Goal: Task Accomplishment & Management: Manage account settings

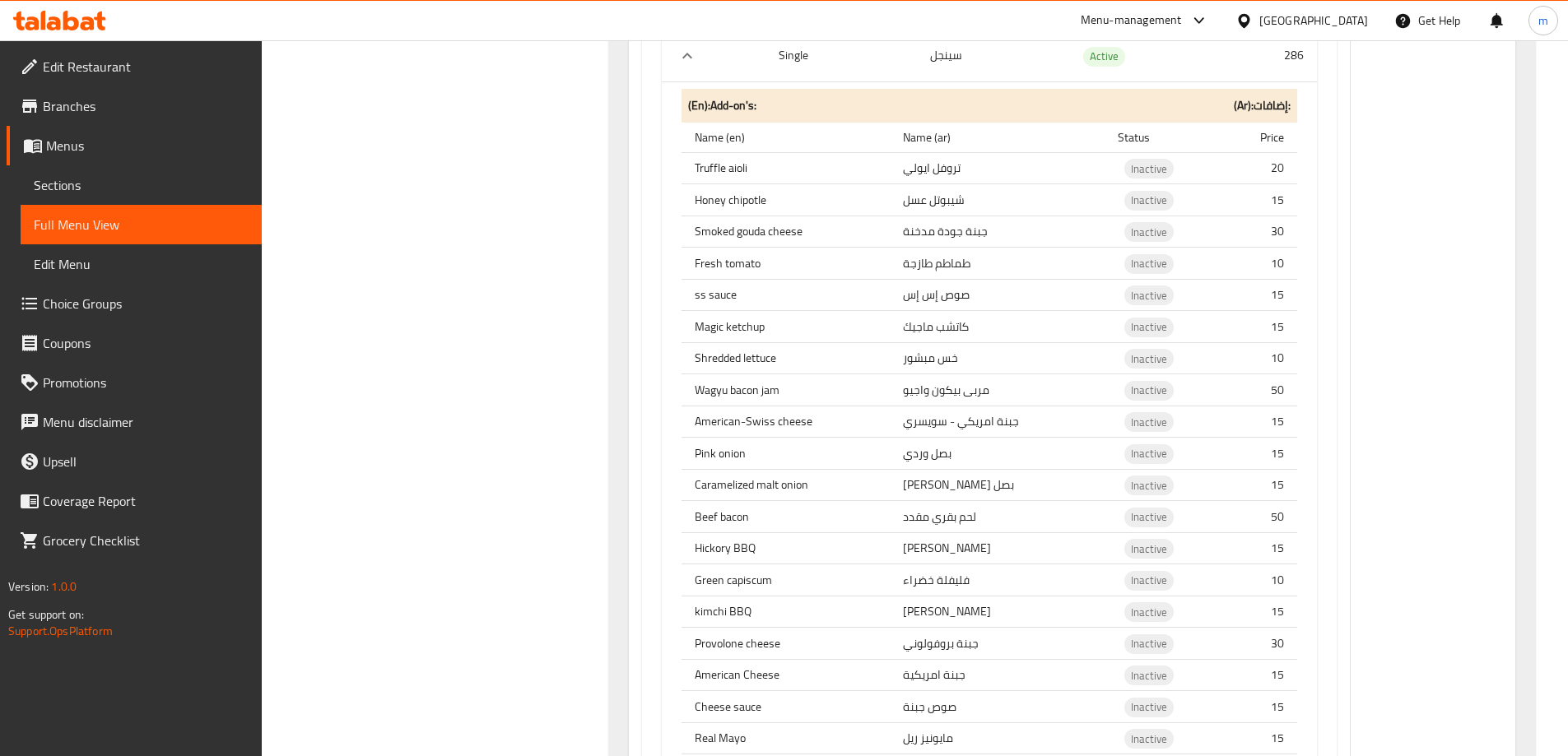
scroll to position [14059, 0]
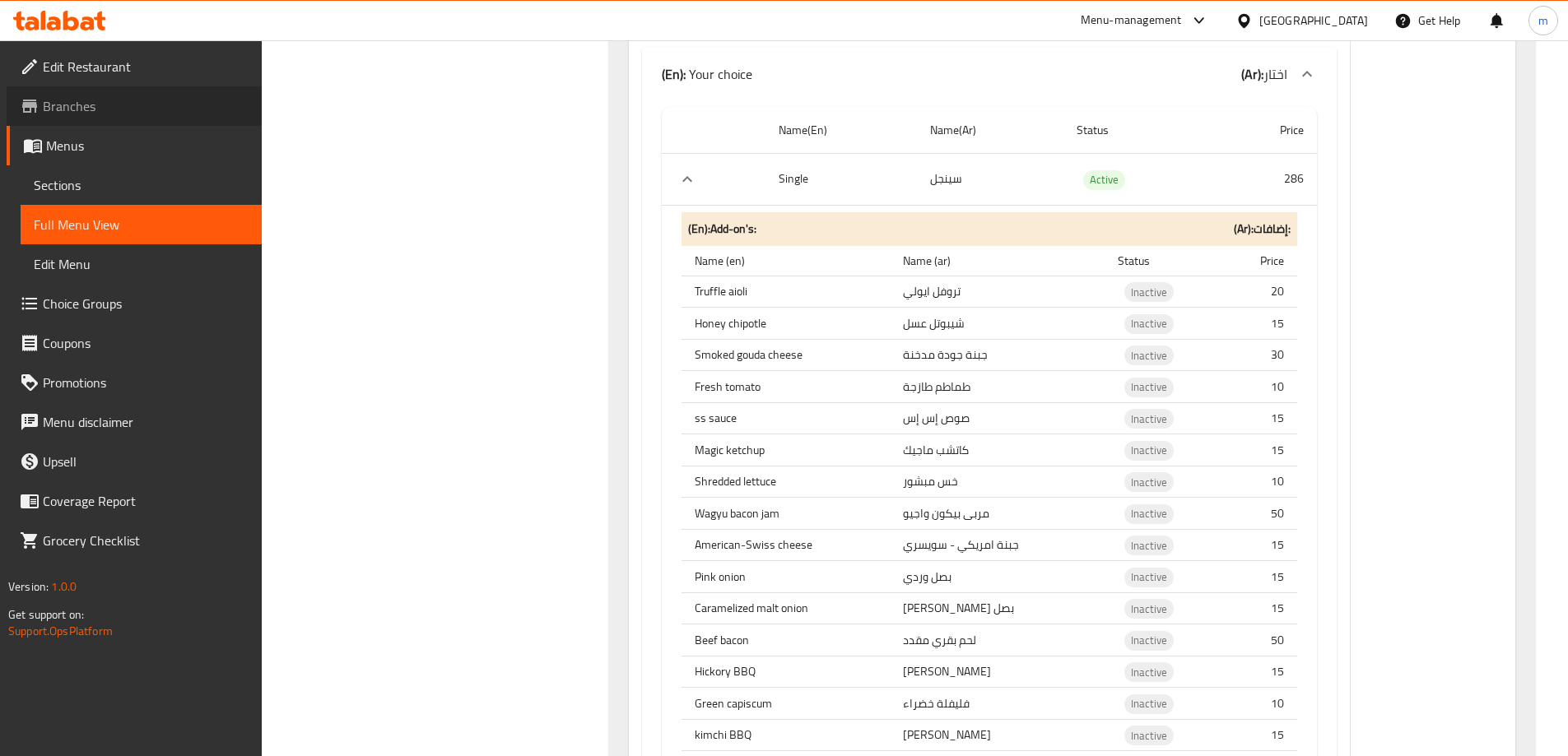
click at [110, 98] on span "Branches" at bounding box center [145, 106] width 206 height 20
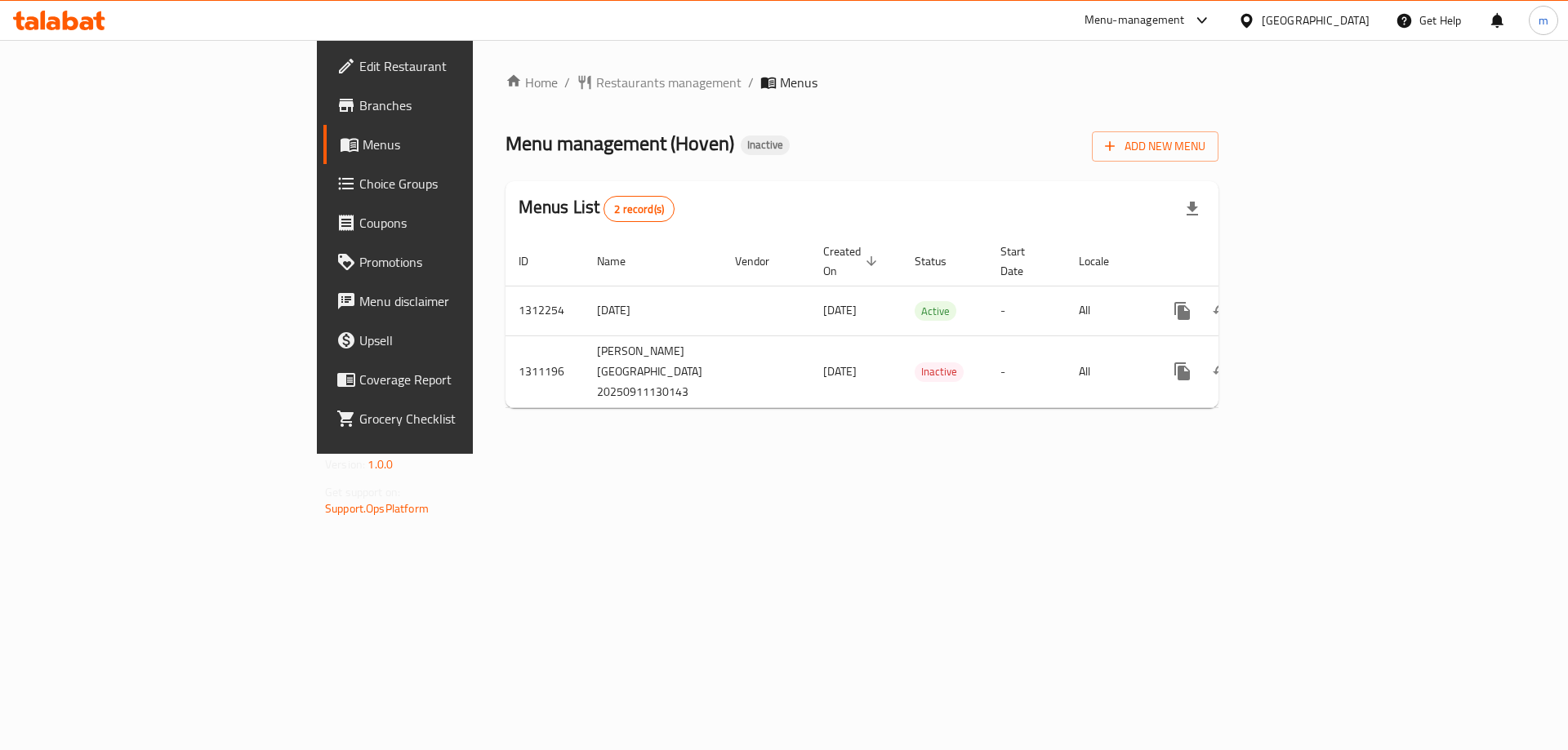
click at [324, 124] on link "Branches" at bounding box center [451, 105] width 256 height 39
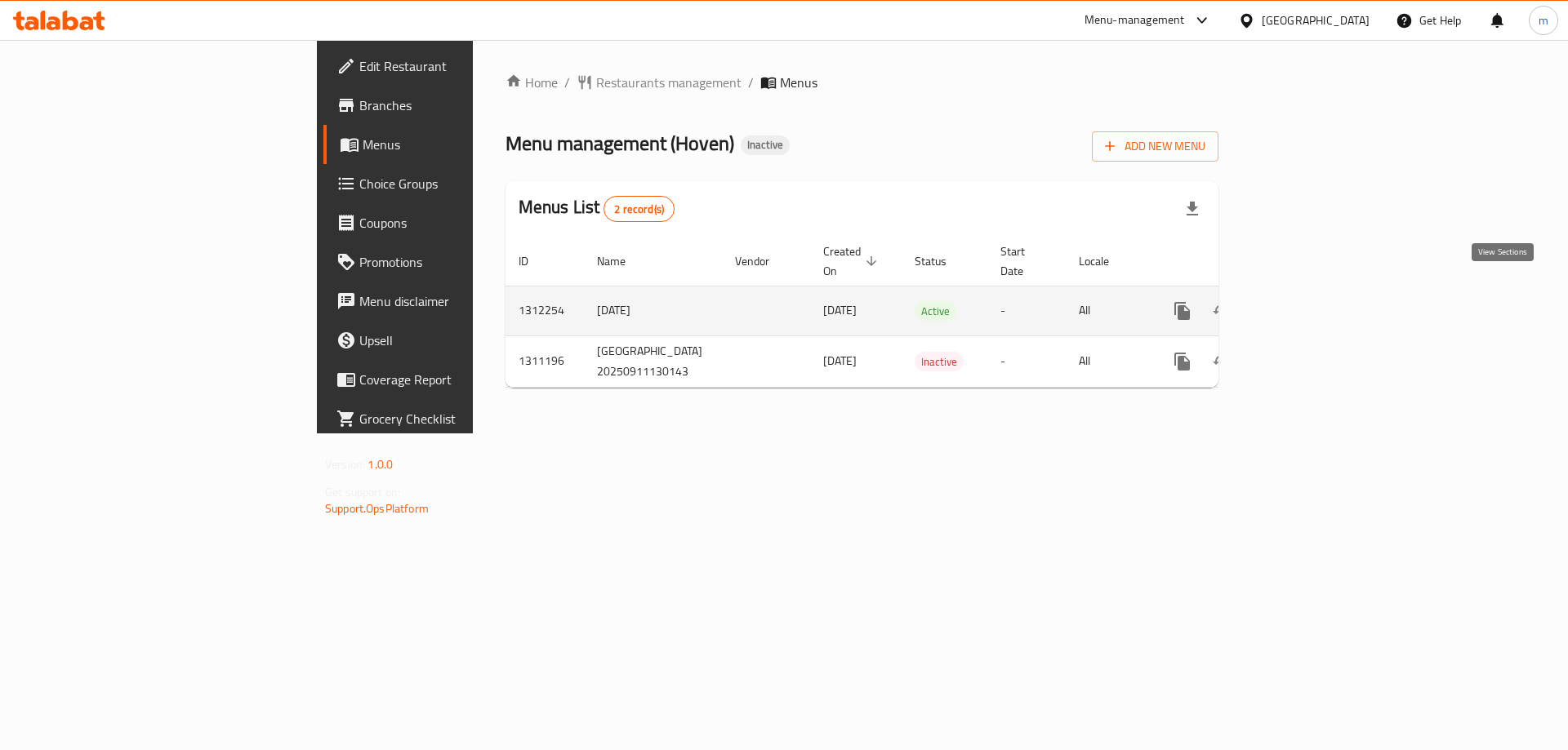
click at [1320, 291] on link "enhanced table" at bounding box center [1300, 311] width 39 height 39
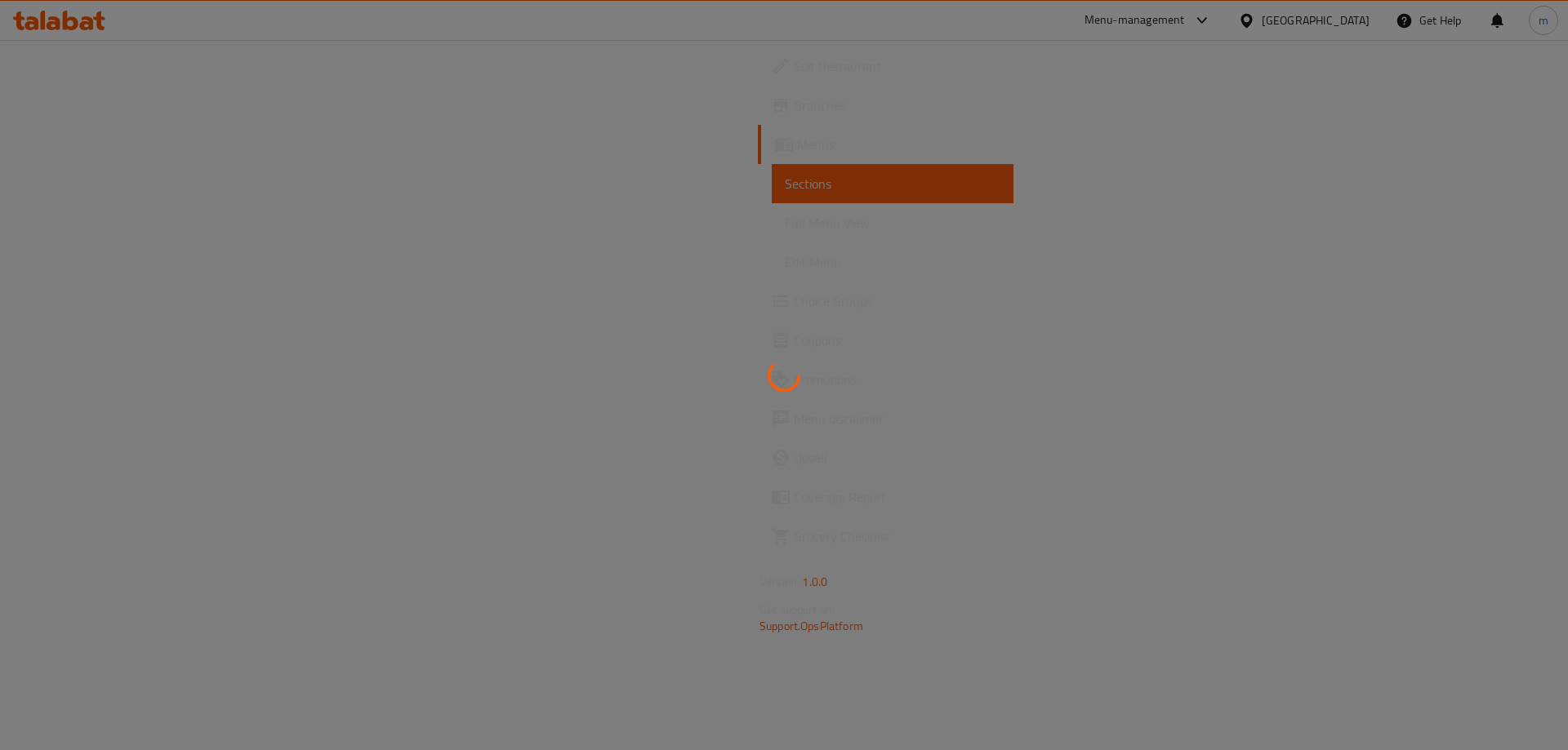
click at [654, 329] on div at bounding box center [784, 375] width 1568 height 750
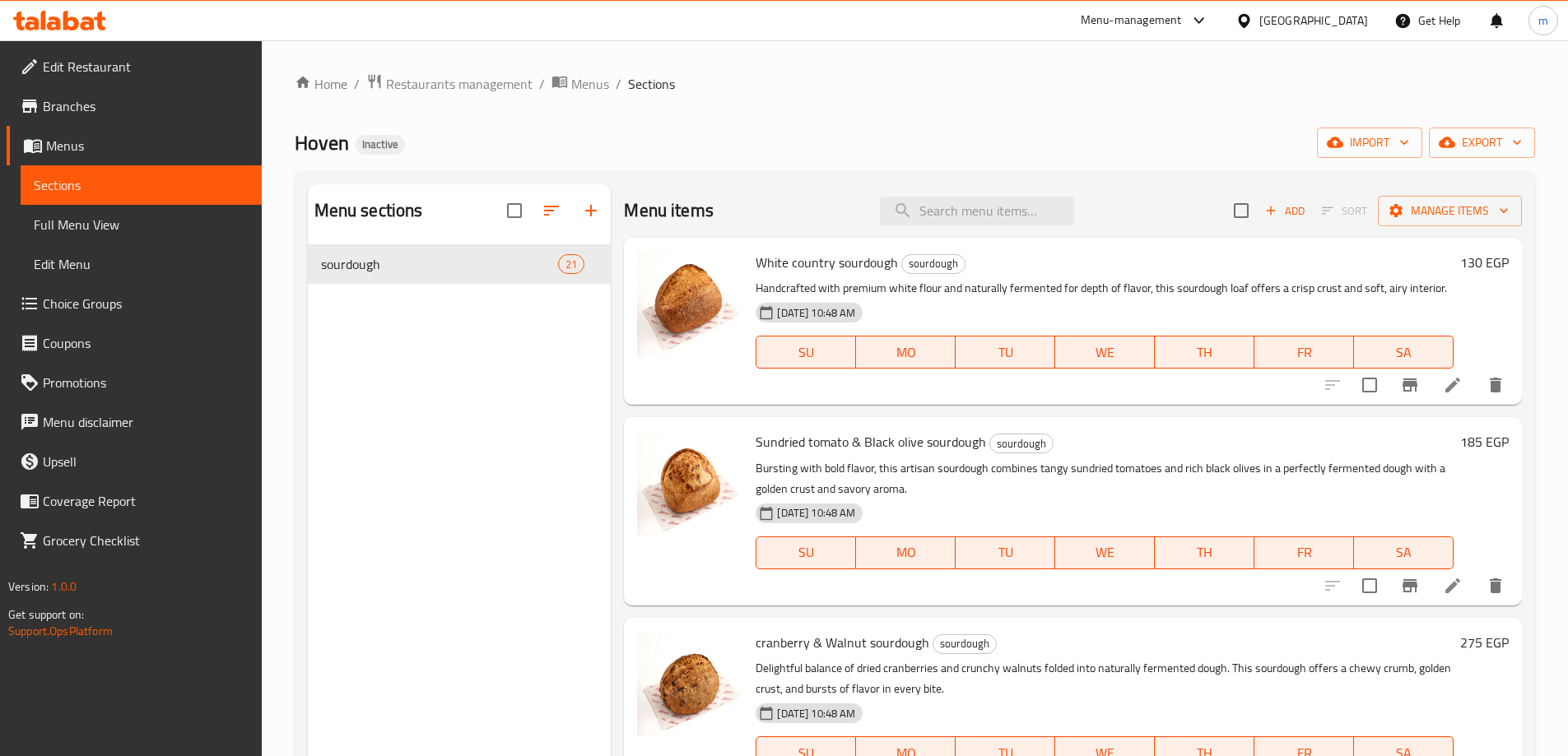
click at [118, 223] on span "Full Menu View" at bounding box center [140, 224] width 215 height 20
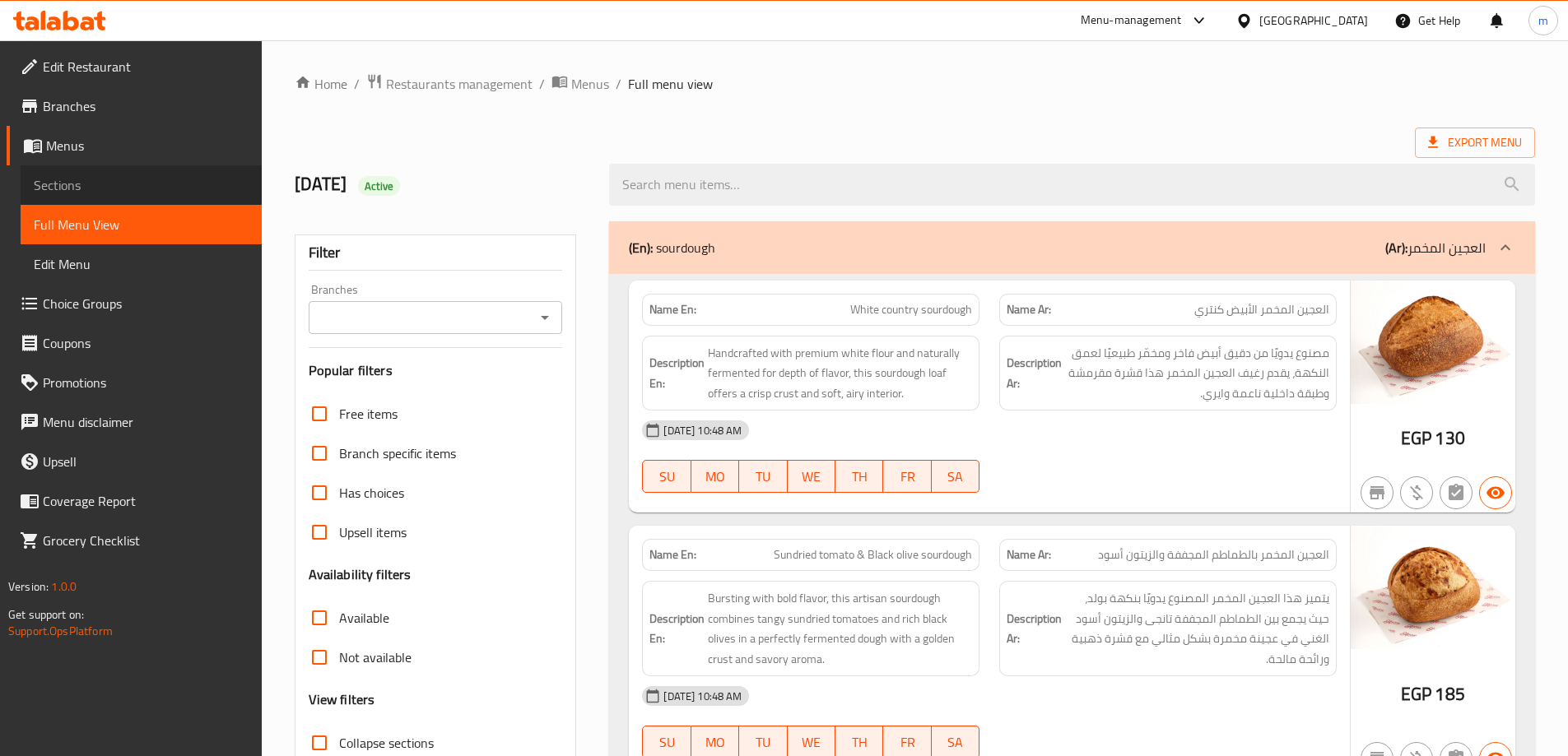
click at [74, 195] on span "Sections" at bounding box center [140, 185] width 215 height 20
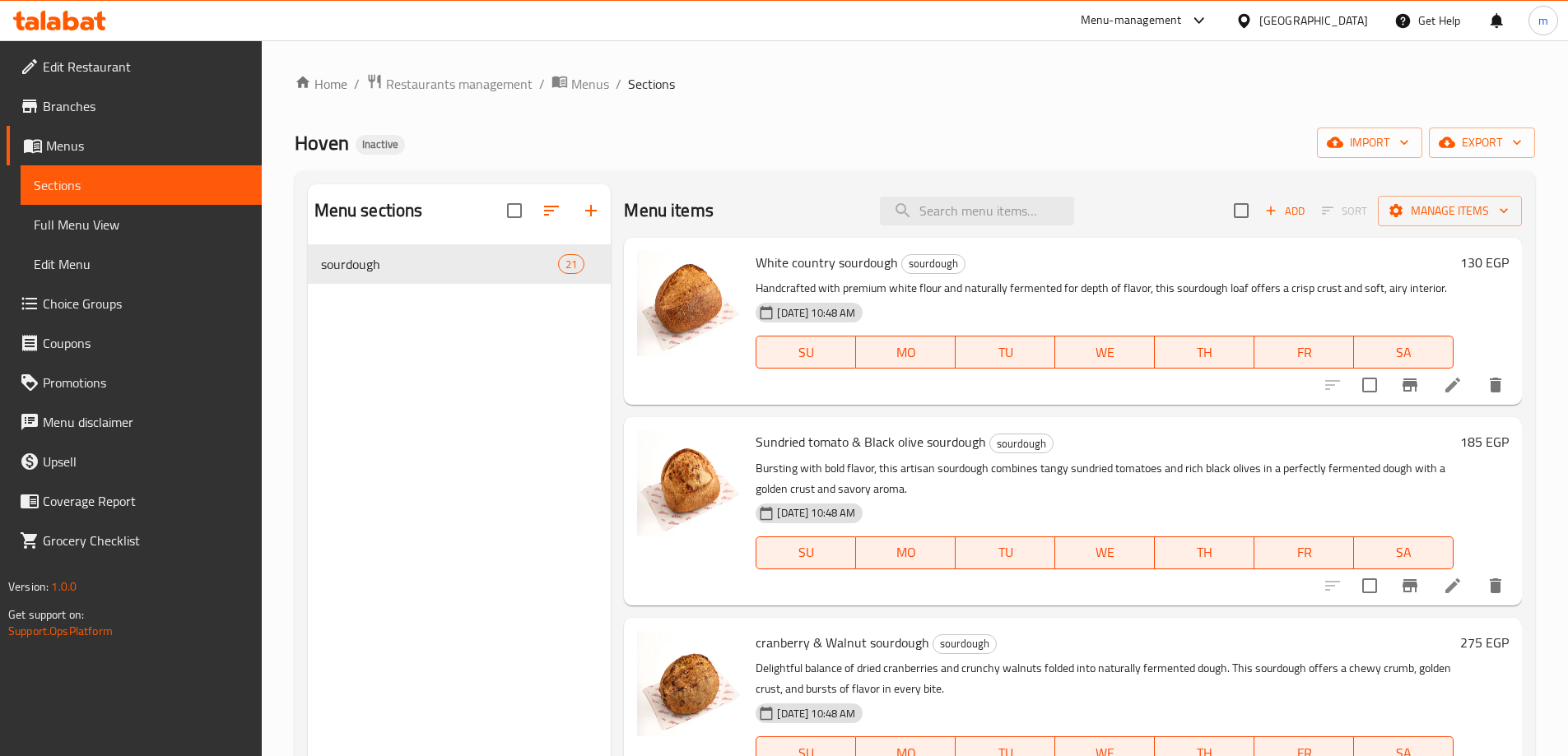
click at [1448, 395] on icon at bounding box center [1453, 385] width 20 height 20
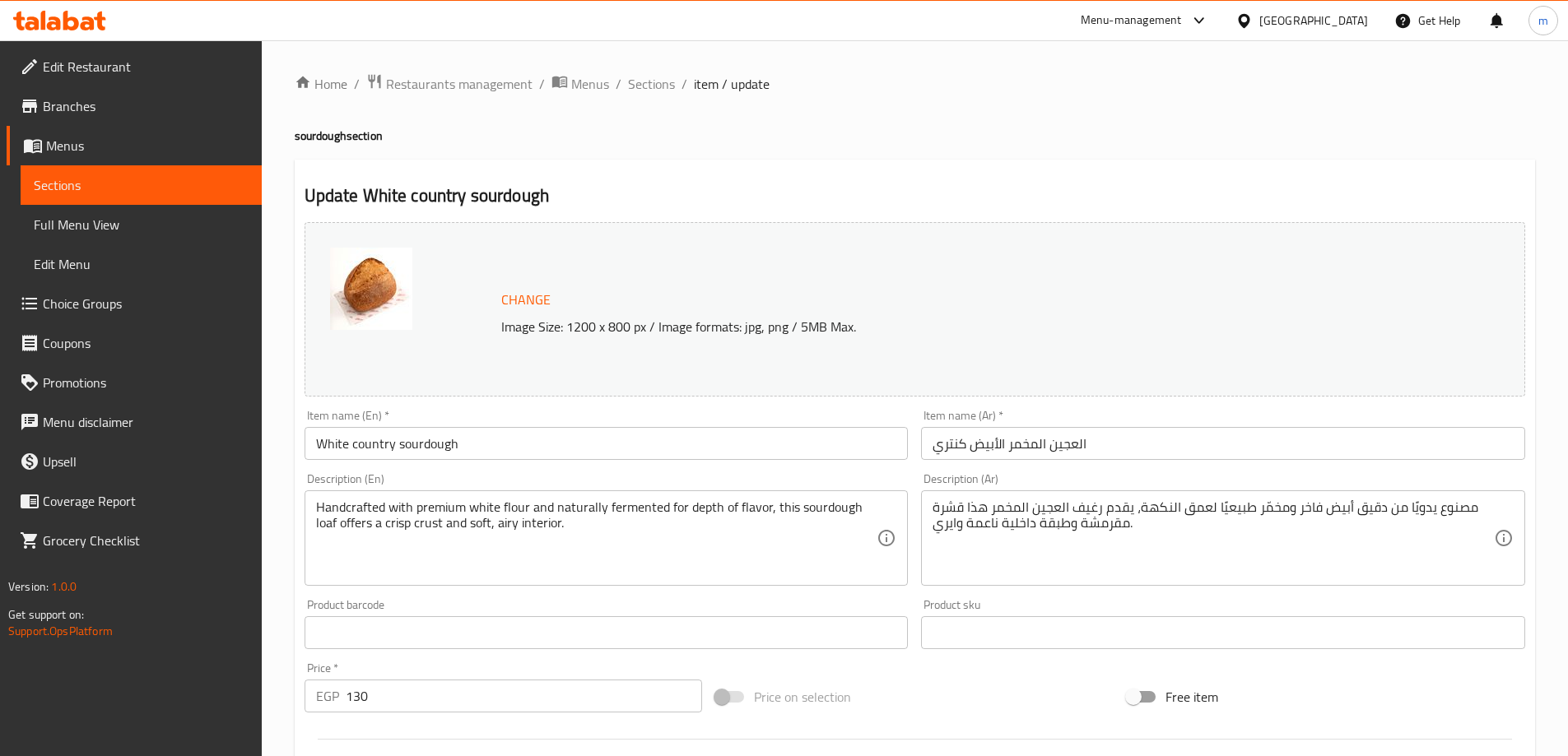
click at [1031, 458] on input "العجين المخمر الأبيض كنتري" at bounding box center [1223, 443] width 604 height 33
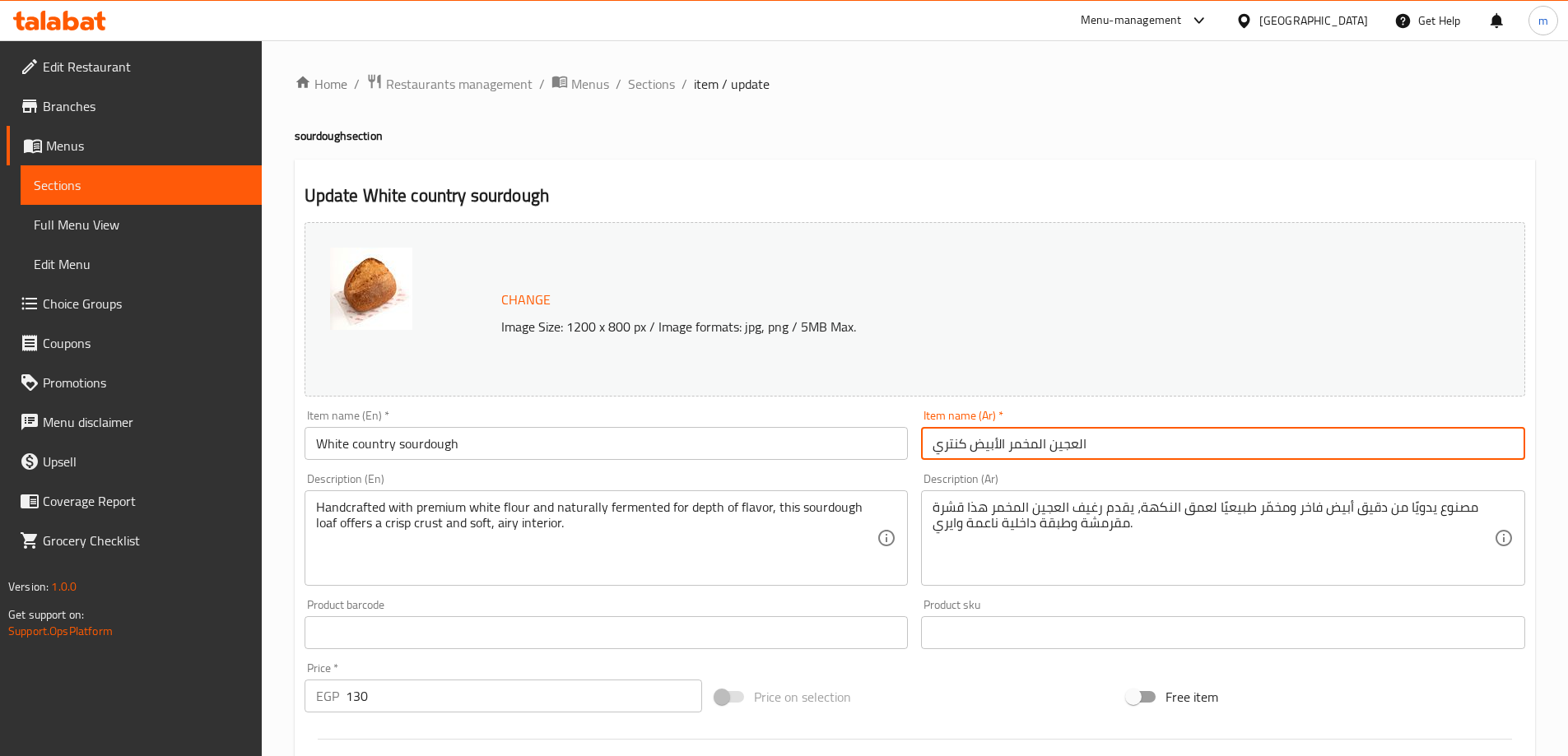
click at [1031, 458] on input "العجين المخمر الأبيض كنتري" at bounding box center [1223, 443] width 604 height 33
click at [569, 461] on div "Item name (En)   * White country sourdough Item name (En) *" at bounding box center [606, 435] width 617 height 63
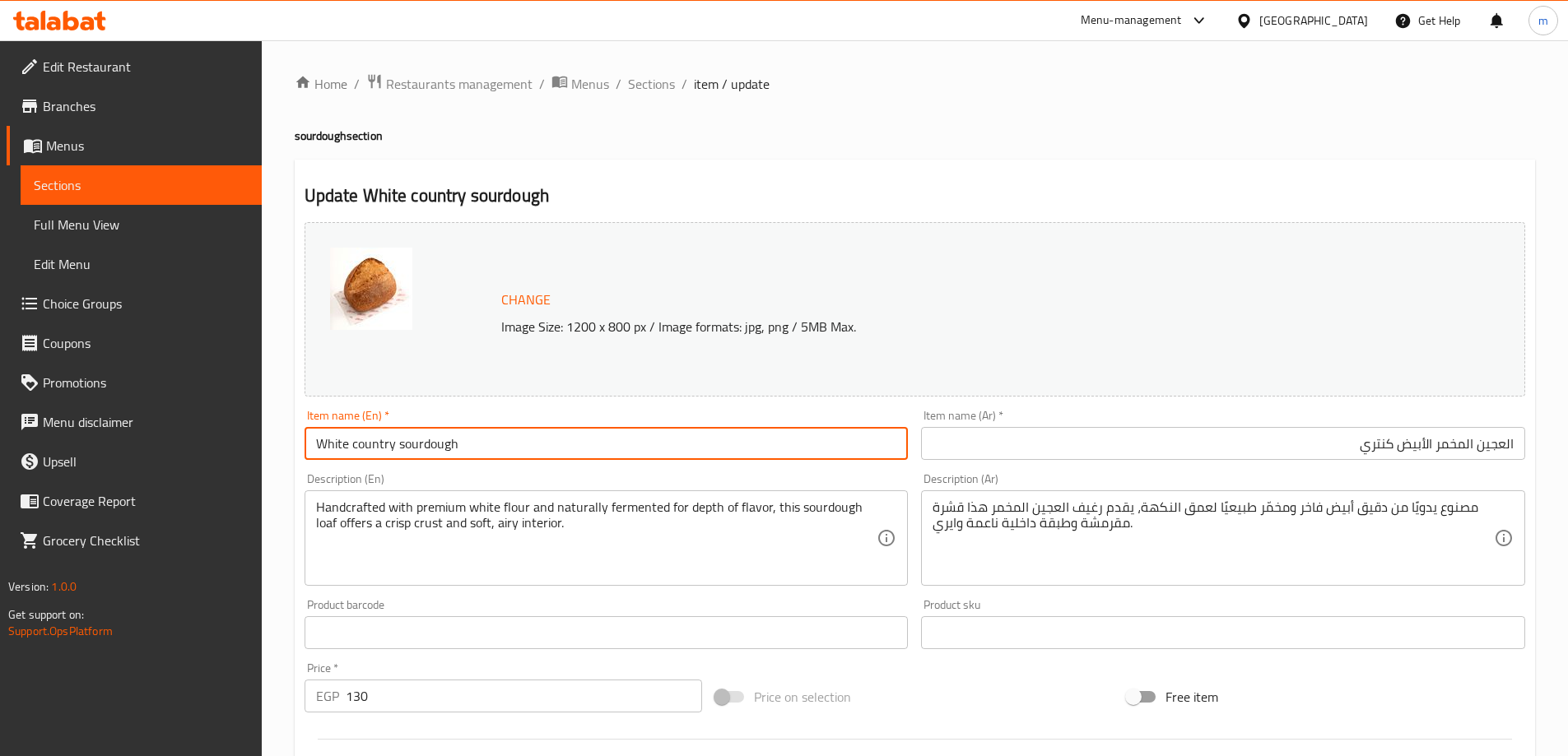
click at [542, 447] on input "White country sourdough" at bounding box center [606, 443] width 604 height 33
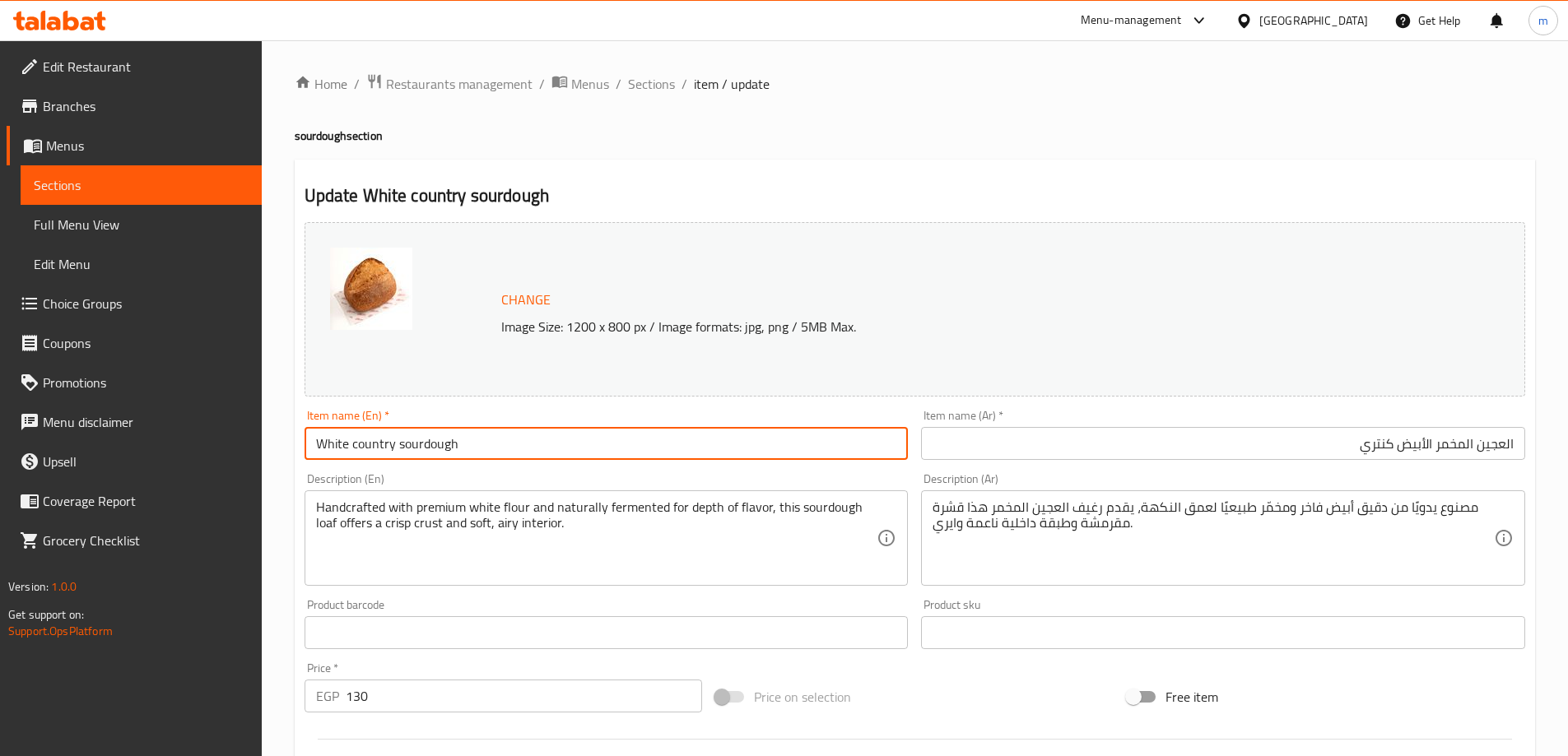
click at [542, 447] on input "White country sourdough" at bounding box center [606, 443] width 604 height 33
click at [375, 456] on input "White country sourdough" at bounding box center [606, 443] width 604 height 33
click at [1384, 445] on input "العجين المخمر الأبيض كنتري" at bounding box center [1223, 443] width 604 height 33
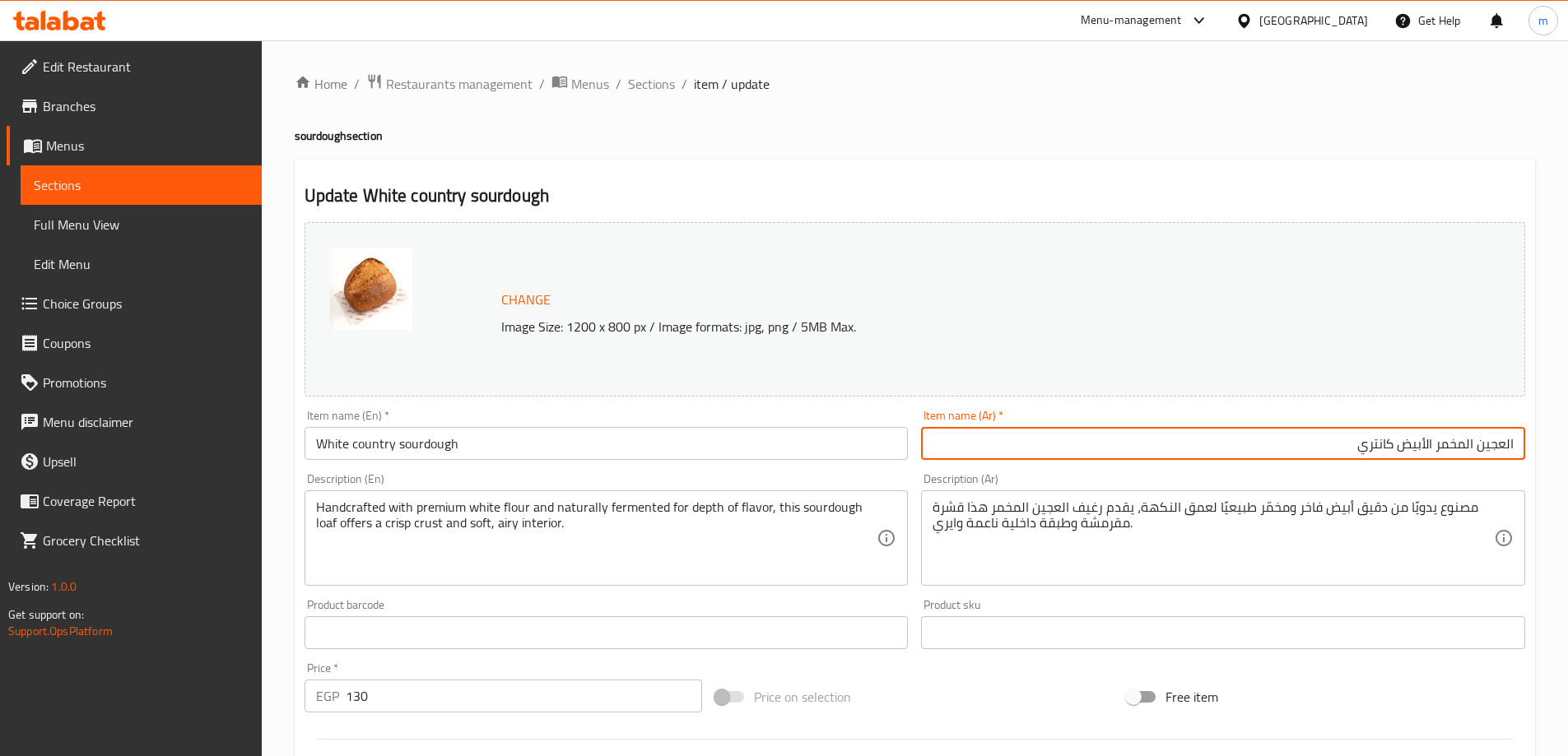
type input "العجين المخمر الأبيض كانتري"
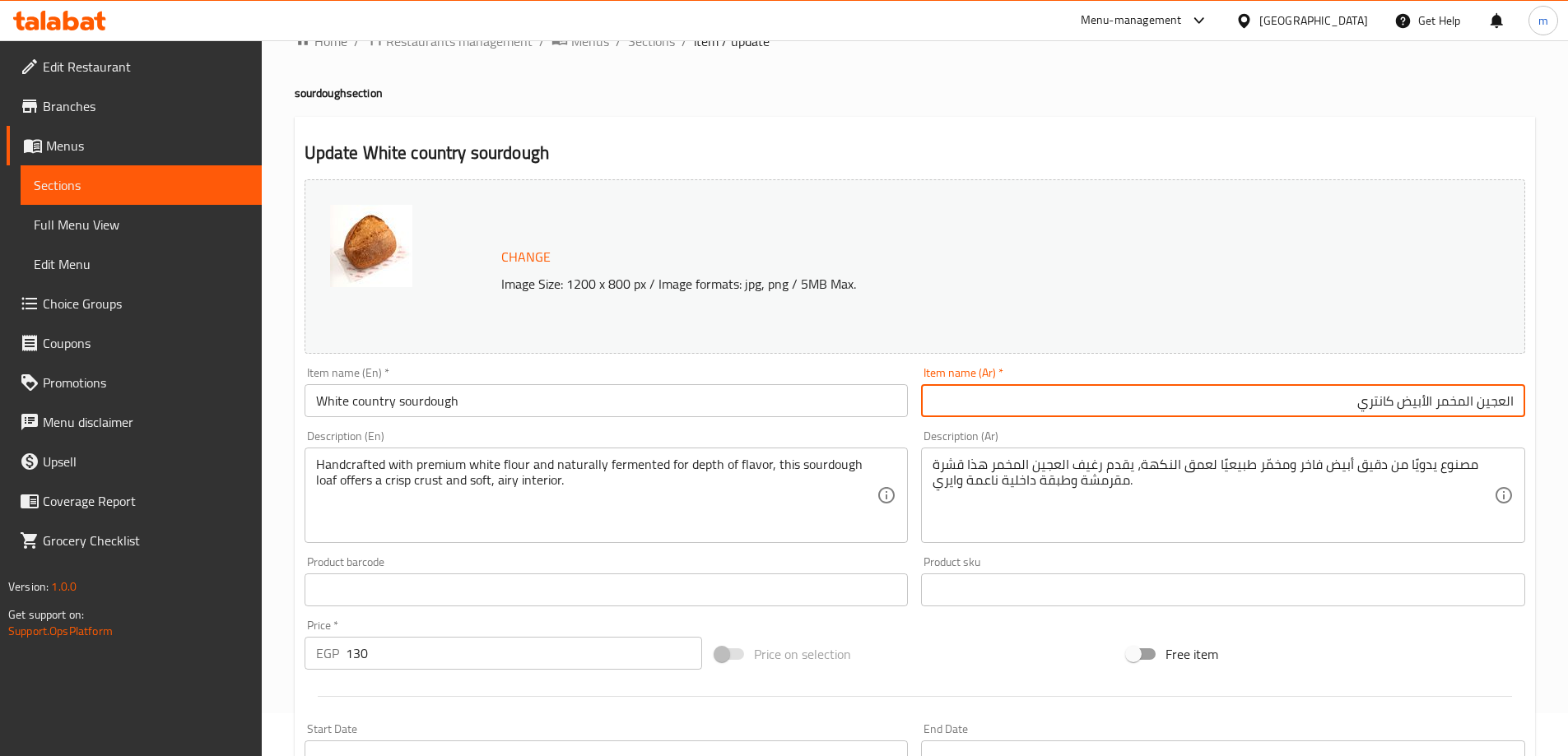
scroll to position [82, 0]
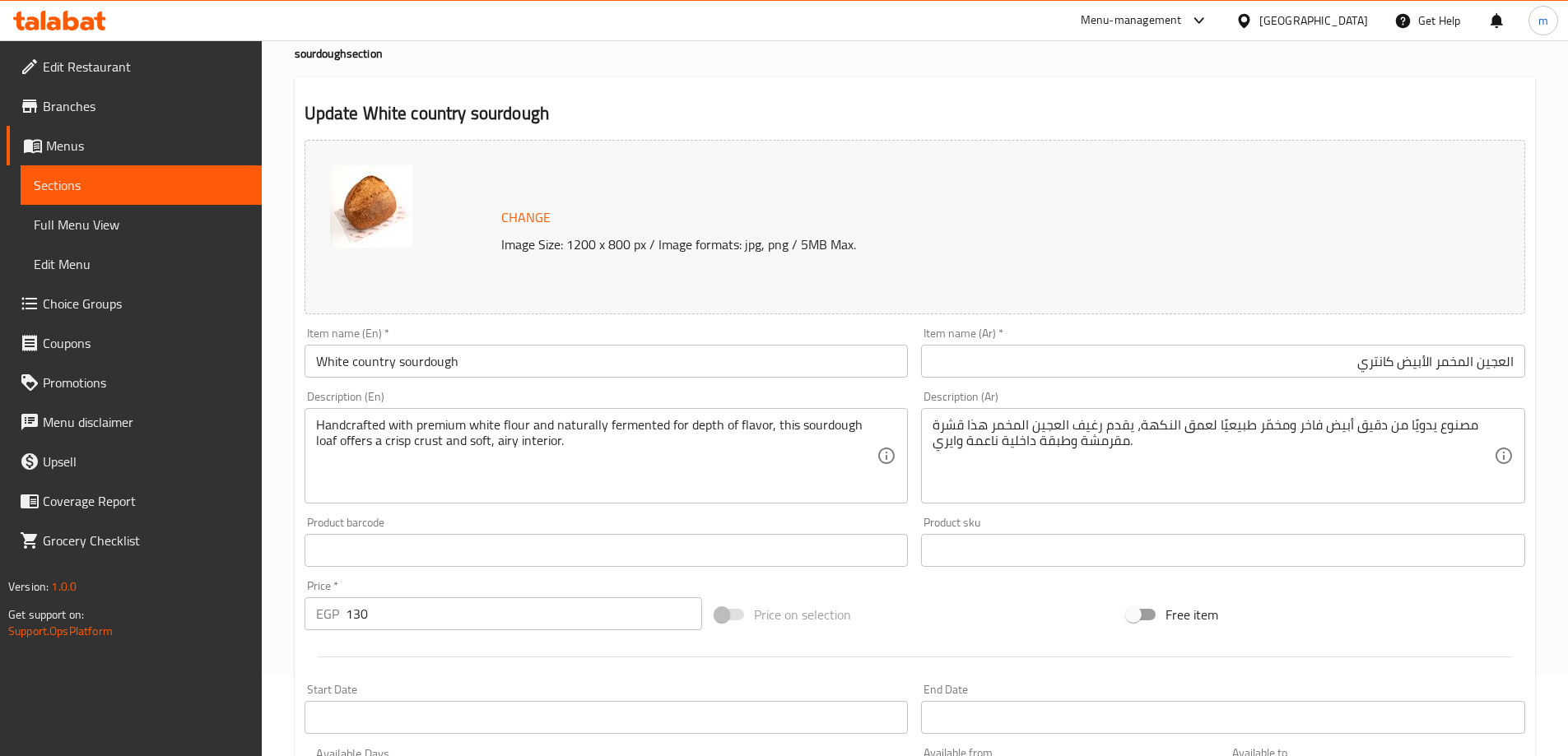
click at [1045, 415] on div "مصنوع يدويًا من دقيق أبيض فاخر ومخمّر طبيعيًا لعمق النكهة، يقدم رغيف العجين الم…" at bounding box center [1223, 456] width 604 height 96
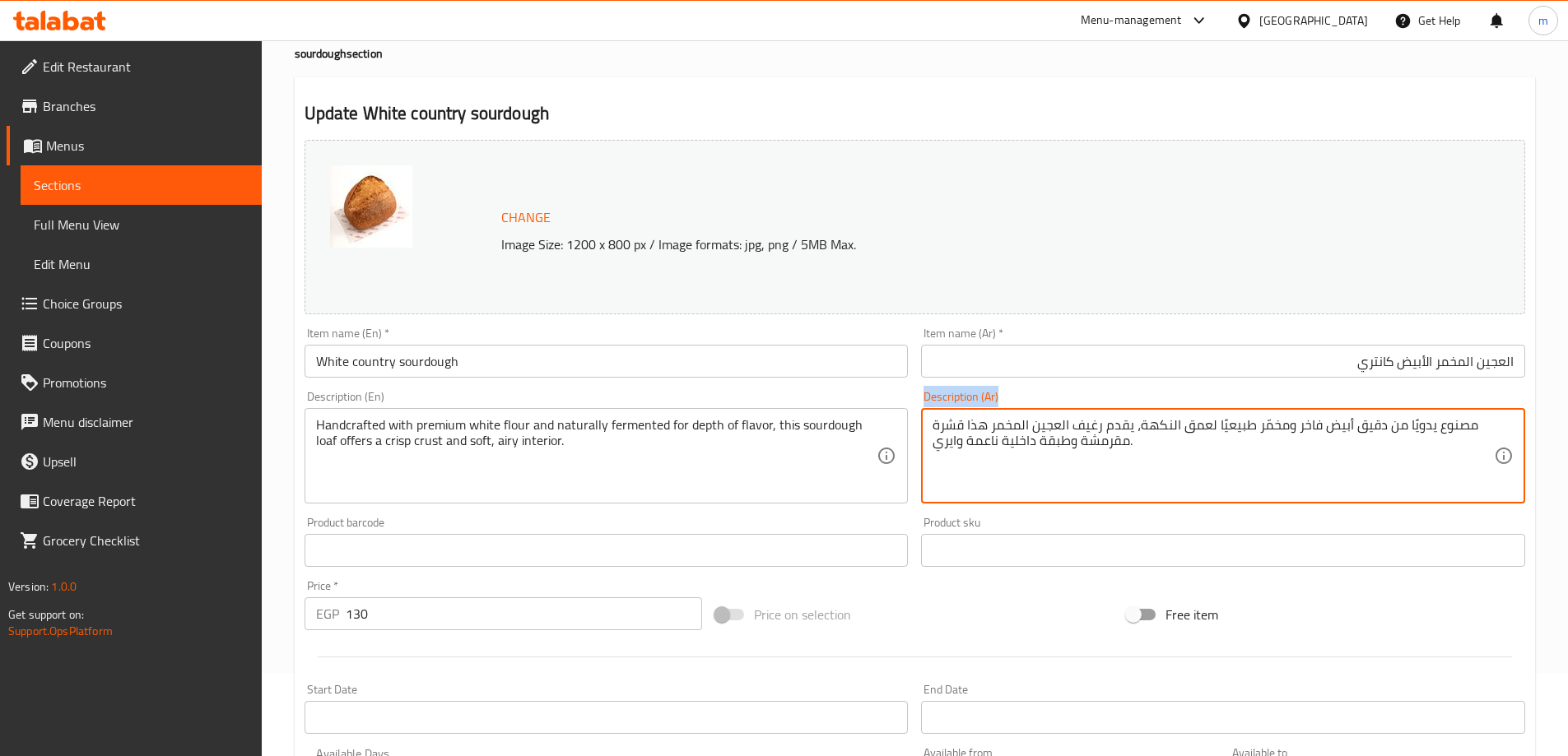
click at [1045, 415] on div "مصنوع يدويًا من دقيق أبيض فاخر ومخمّر طبيعيًا لعمق النكهة، يقدم رغيف العجين الم…" at bounding box center [1223, 456] width 604 height 96
click at [1053, 446] on textarea "مصنوع يدويًا من دقيق أبيض فاخر ومخمّر طبيعيًا لعمق النكهة، يقدم رغيف العجين الم…" at bounding box center [1213, 456] width 562 height 78
click at [1399, 381] on div "Item name (Ar)   * العجين المخمر الأبيض كانتري Item name (Ar) *" at bounding box center [1223, 353] width 617 height 63
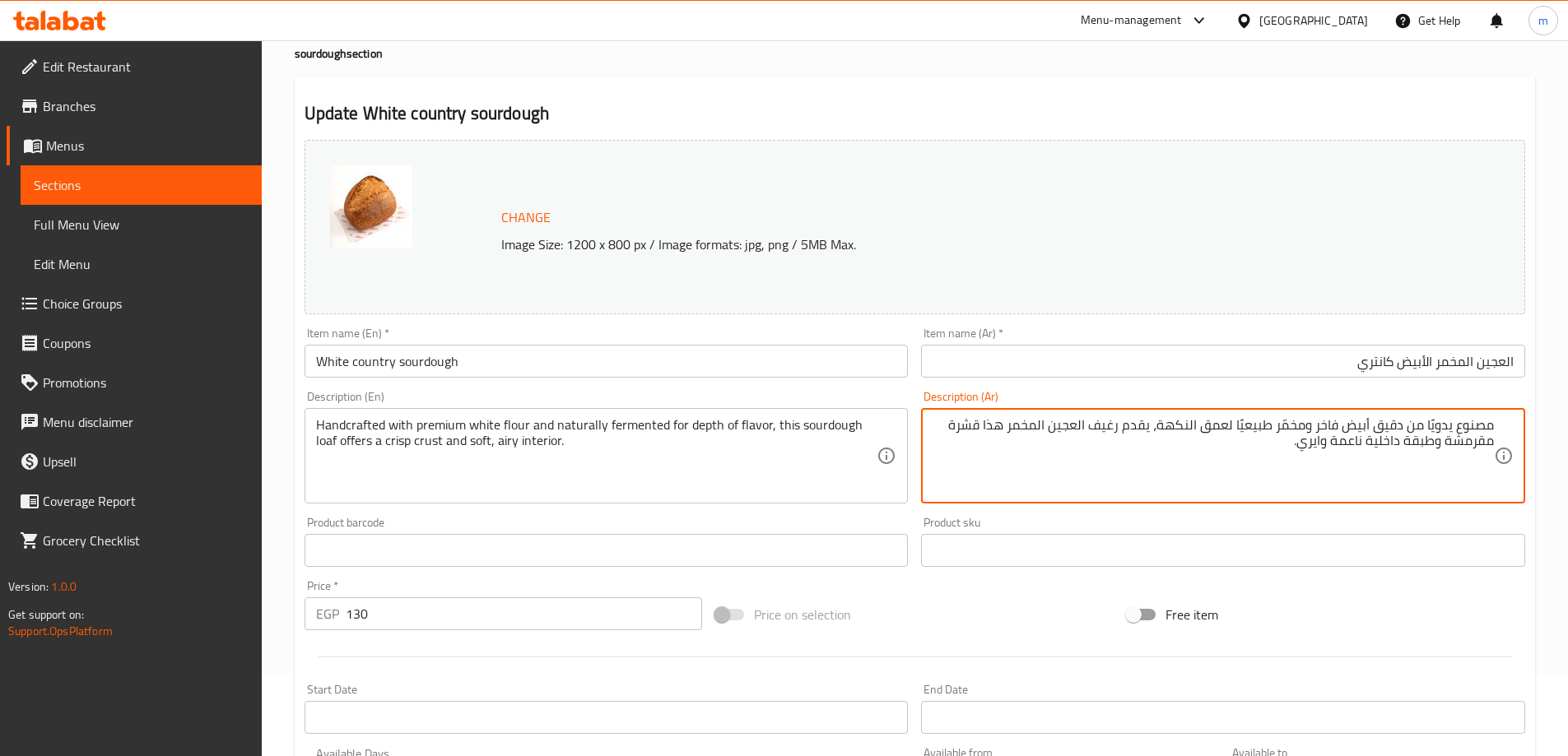
click at [1329, 419] on textarea "مصنوع يدويًا من دقيق أبيض فاخر ومخمّر طبيعيًا لعمق النكهة، يقدم رغيف العجين الم…" at bounding box center [1213, 456] width 562 height 78
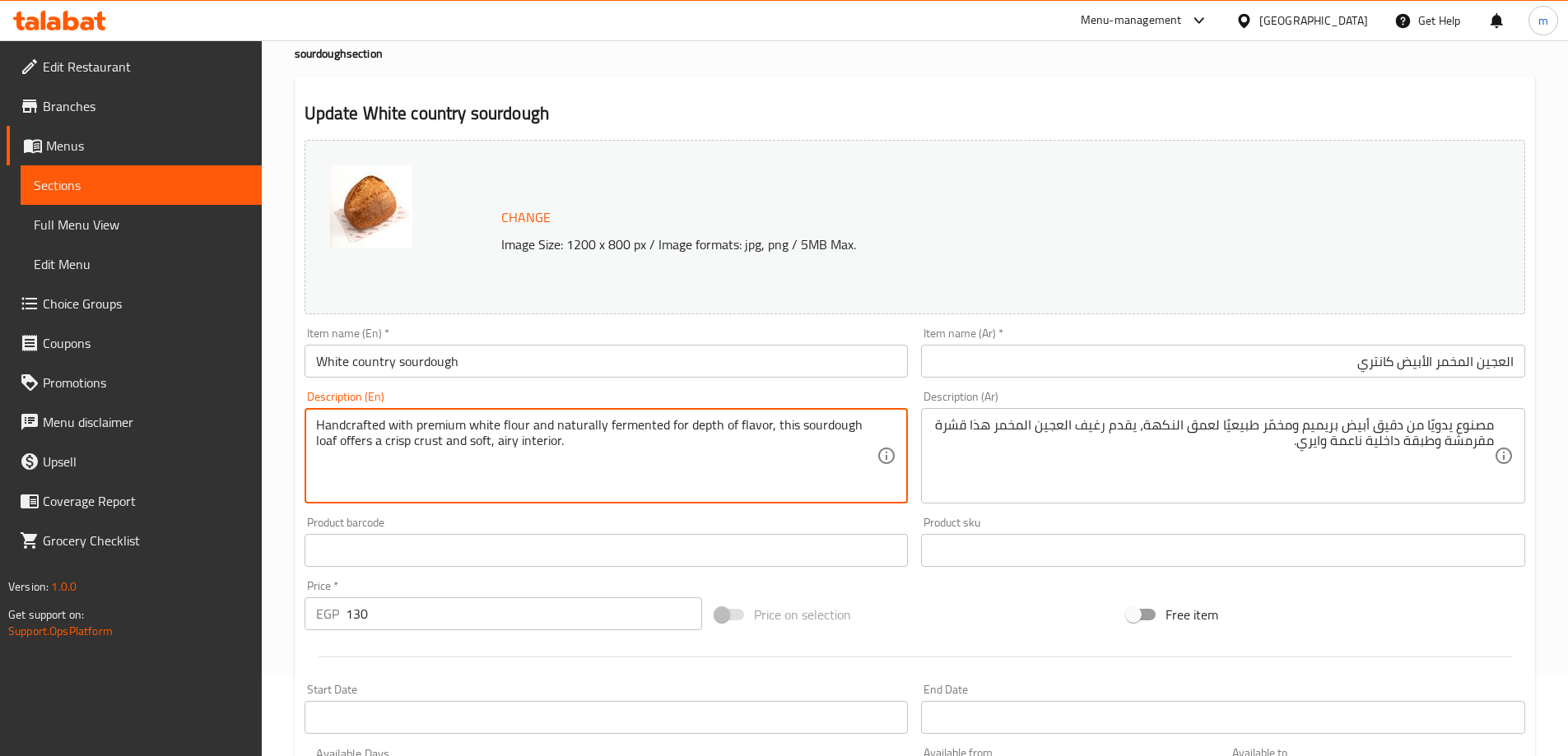
click at [627, 435] on textarea "Handcrafted with premium white flour and naturally fermented for depth of flavo…" at bounding box center [597, 456] width 562 height 78
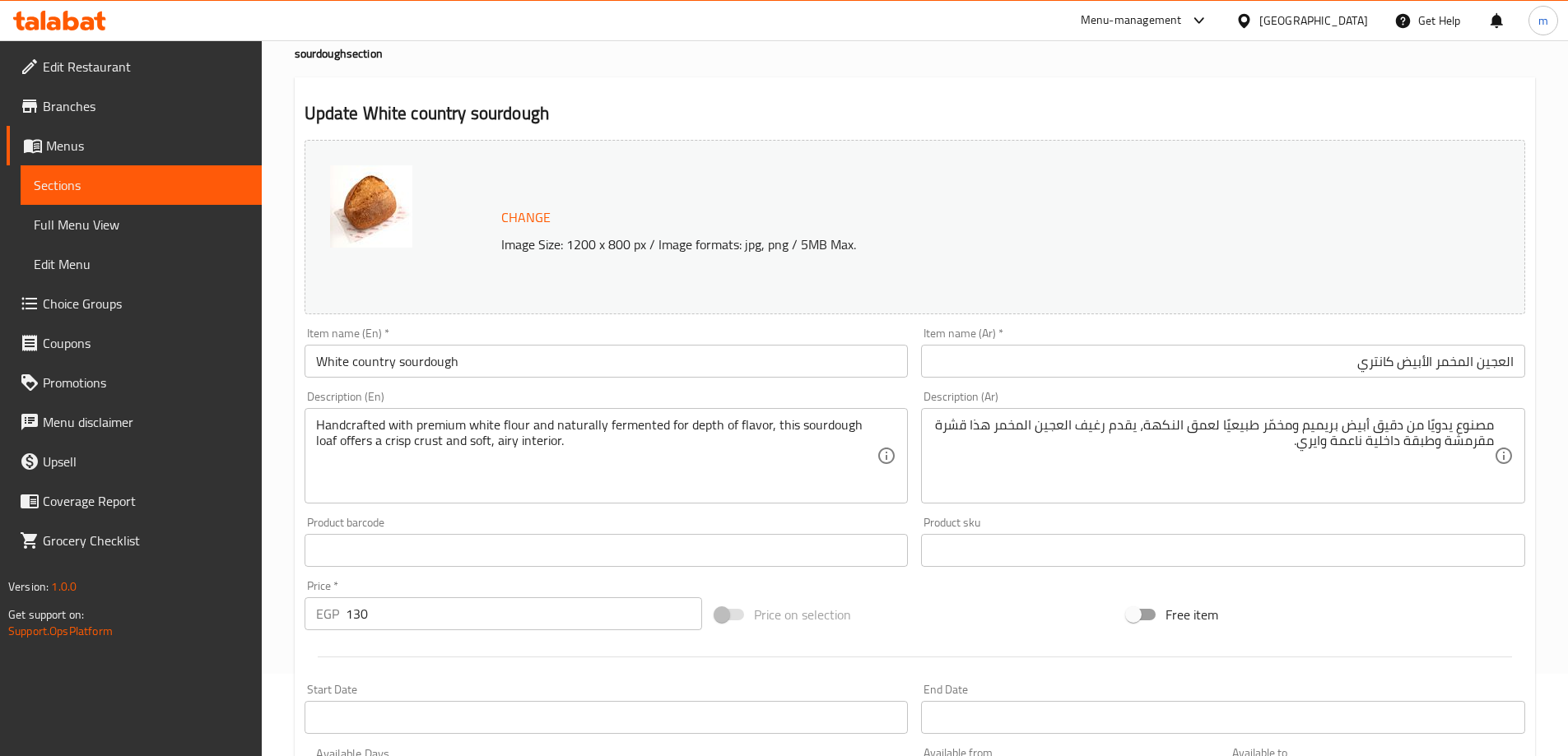
click at [676, 425] on textarea "Handcrafted with premium white flour and naturally fermented for depth of flavo…" at bounding box center [597, 456] width 562 height 78
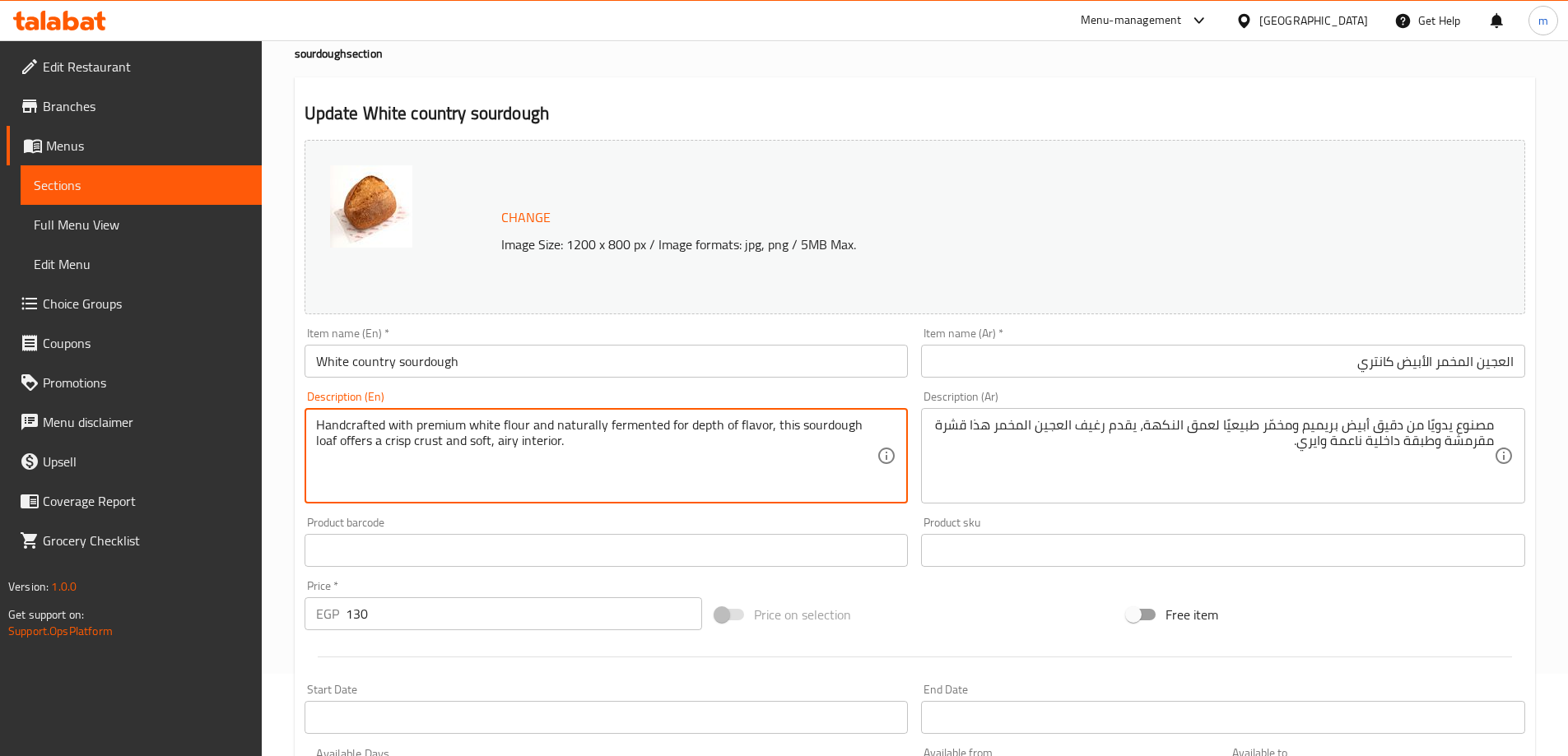
click at [676, 425] on textarea "Handcrafted with premium white flour and naturally fermented for depth of flavo…" at bounding box center [597, 456] width 562 height 78
click at [737, 426] on textarea "Handcrafted with premium white flour and naturally fermented for depth of flavo…" at bounding box center [597, 456] width 562 height 78
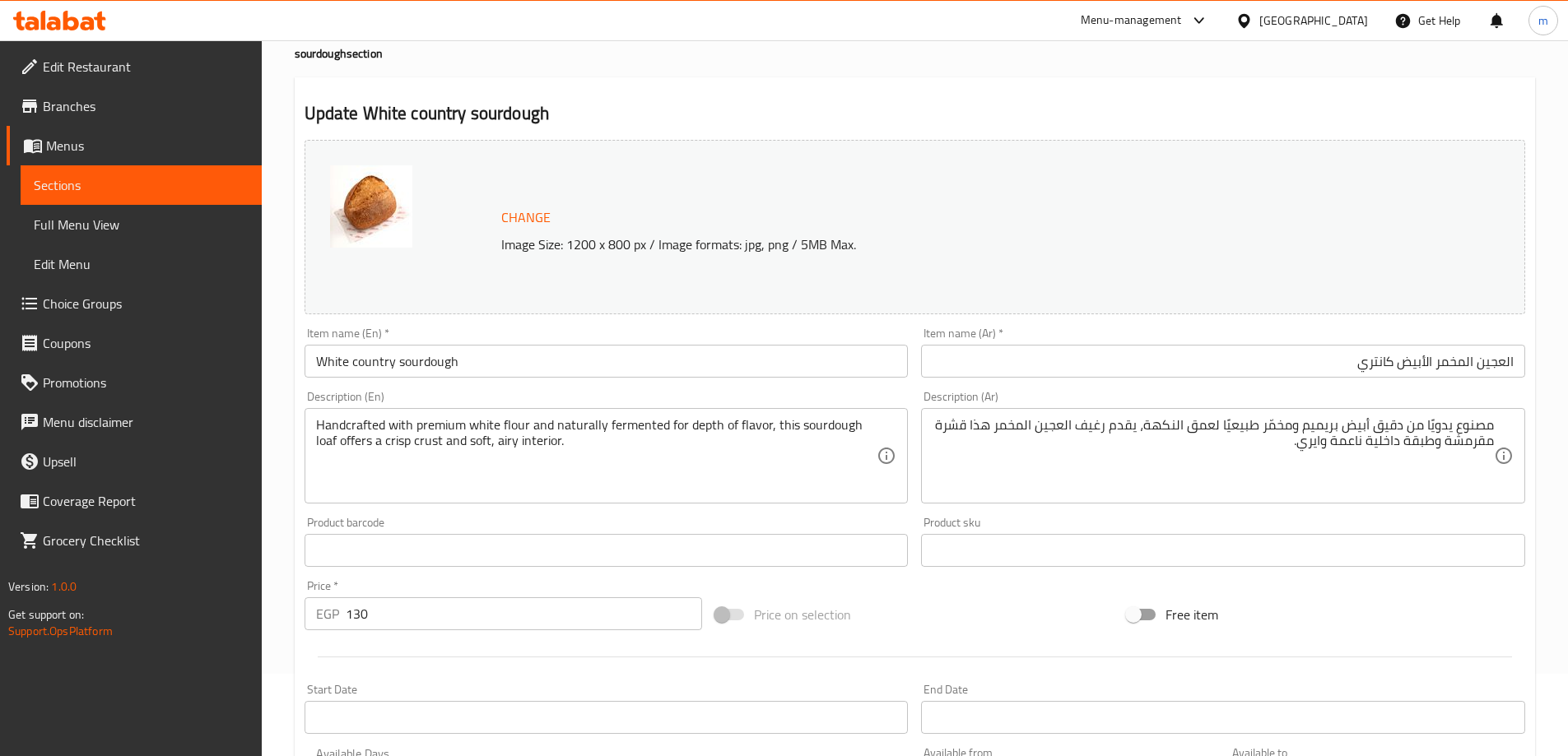
click at [1131, 428] on textarea "مصنوع يدويًا من دقيق أبيض بريميم ومخمّر طبيعيًا لعمق النكهة، يقدم رغيف العجين ا…" at bounding box center [1213, 456] width 562 height 78
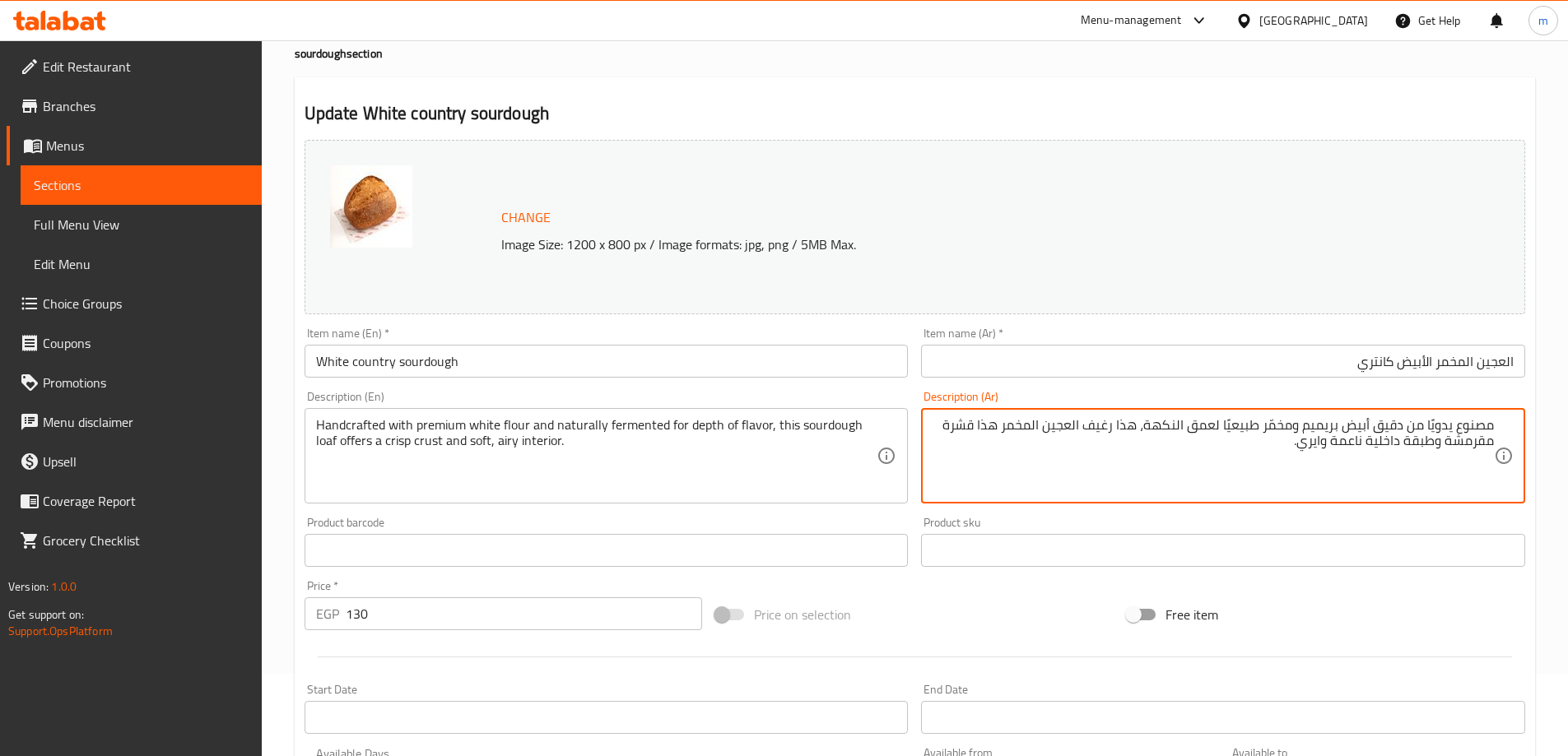
click at [993, 425] on textarea "مصنوع يدويًا من دقيق أبيض بريميم ومخمّر طبيعيًا لعمق النكهة، هذا رغيف العجين ال…" at bounding box center [1213, 456] width 562 height 78
click at [947, 430] on textarea "مصنوع يدويًا من دقيق أبيض بريميم ومخمّر طبيعيًا لعمق النكهة، هذا رغيف العجين ال…" at bounding box center [1213, 456] width 562 height 78
click at [1463, 439] on textarea "مصنوع يدويًا من دقيق أبيض بريميم ومخمّر طبيعيًا لعمق النكهة، هذا رغيف العجين ال…" at bounding box center [1213, 456] width 562 height 78
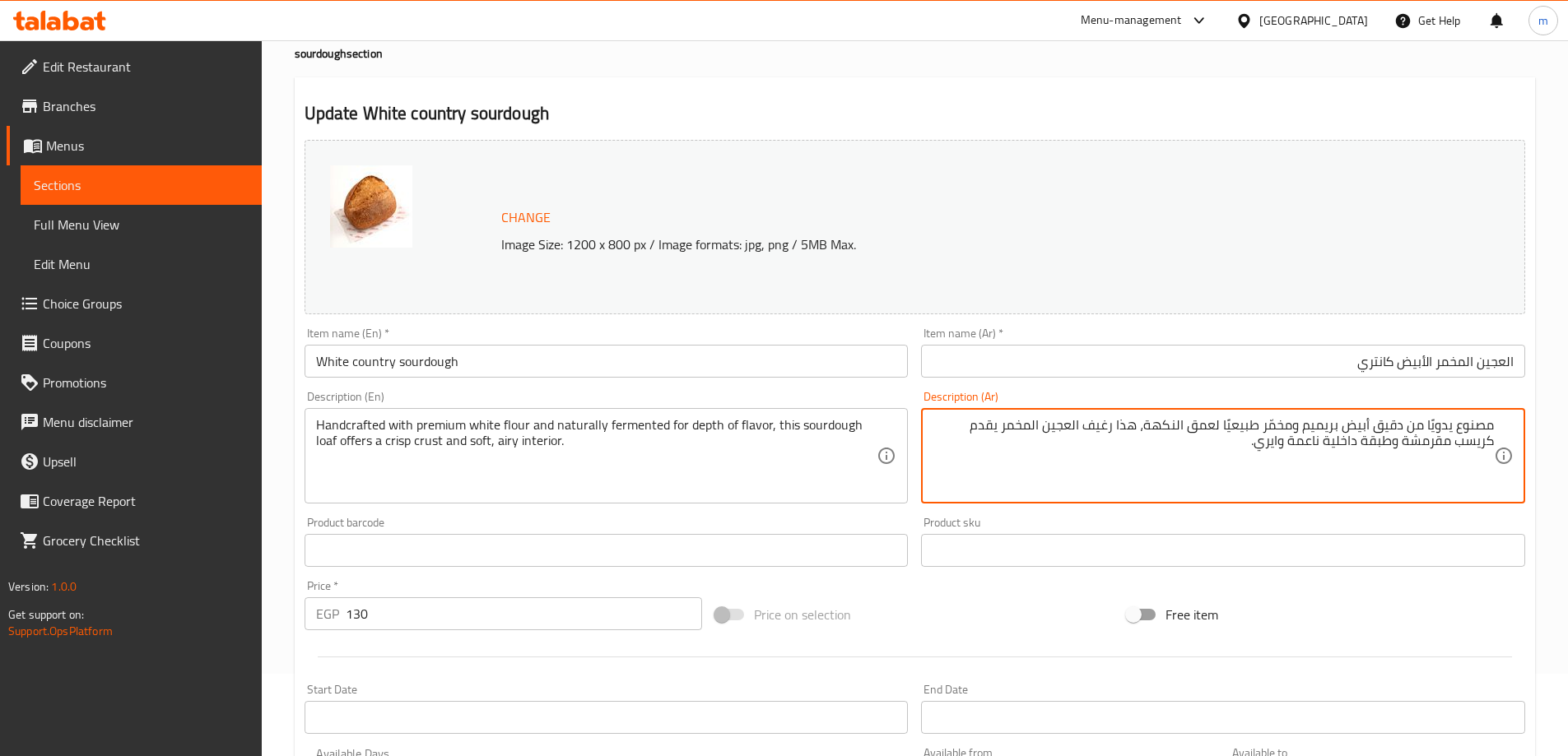
click at [1463, 439] on textarea "مصنوع يدويًا من دقيق أبيض بريميم ومخمّر طبيعيًا لعمق النكهة، هذا رغيف العجين ال…" at bounding box center [1213, 456] width 562 height 78
click at [1475, 448] on textarea "مصنوع يدويًا من دقيق أبيض بريميم ومخمّر طبيعيًا لعمق النكهة، هذا رغيف العجين ال…" at bounding box center [1213, 456] width 562 height 78
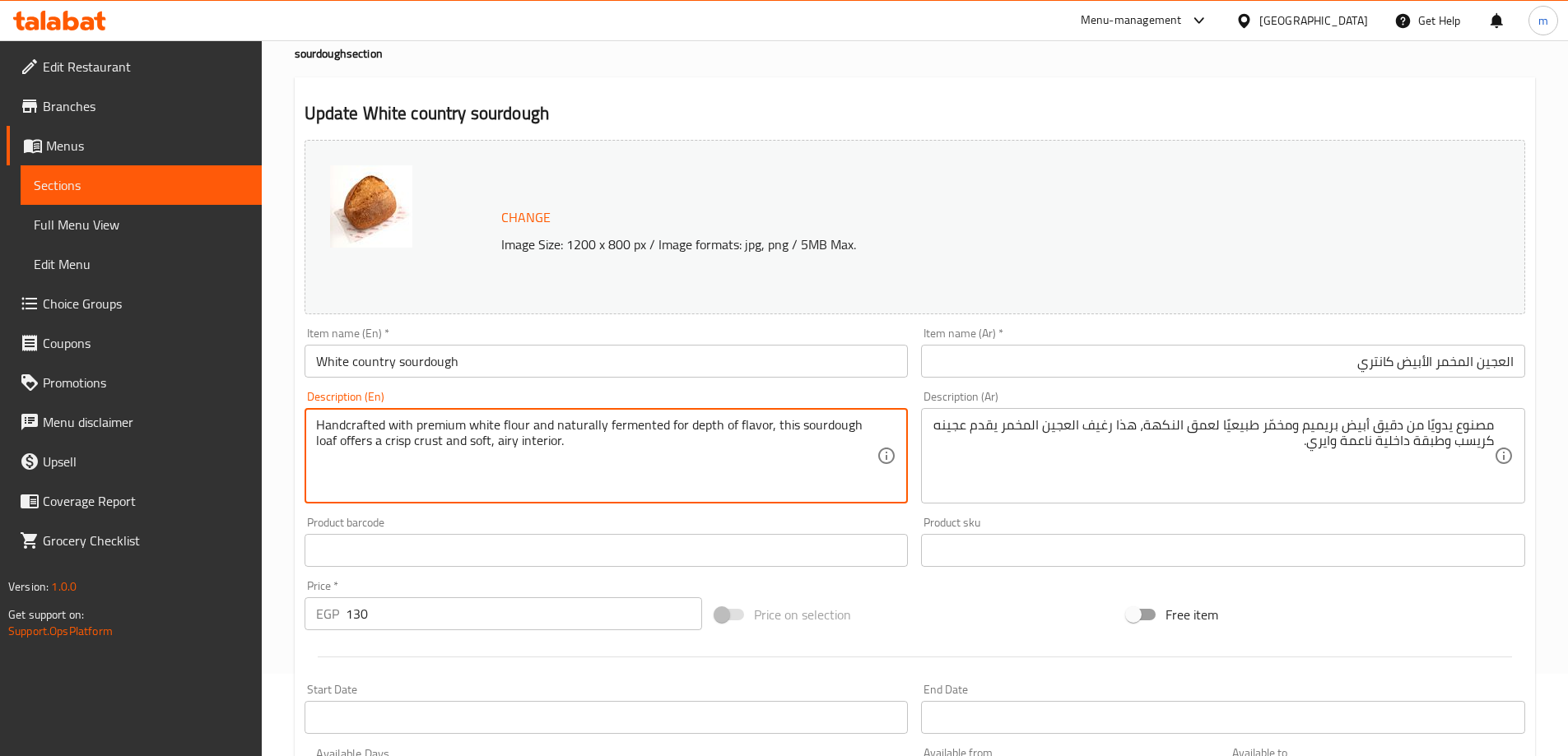
click at [455, 439] on textarea "Handcrafted with premium white flour and naturally fermented for depth of flavo…" at bounding box center [597, 456] width 562 height 78
click at [528, 445] on textarea "Handcrafted with premium white flour and naturally fermented for depth of flavo…" at bounding box center [597, 456] width 562 height 78
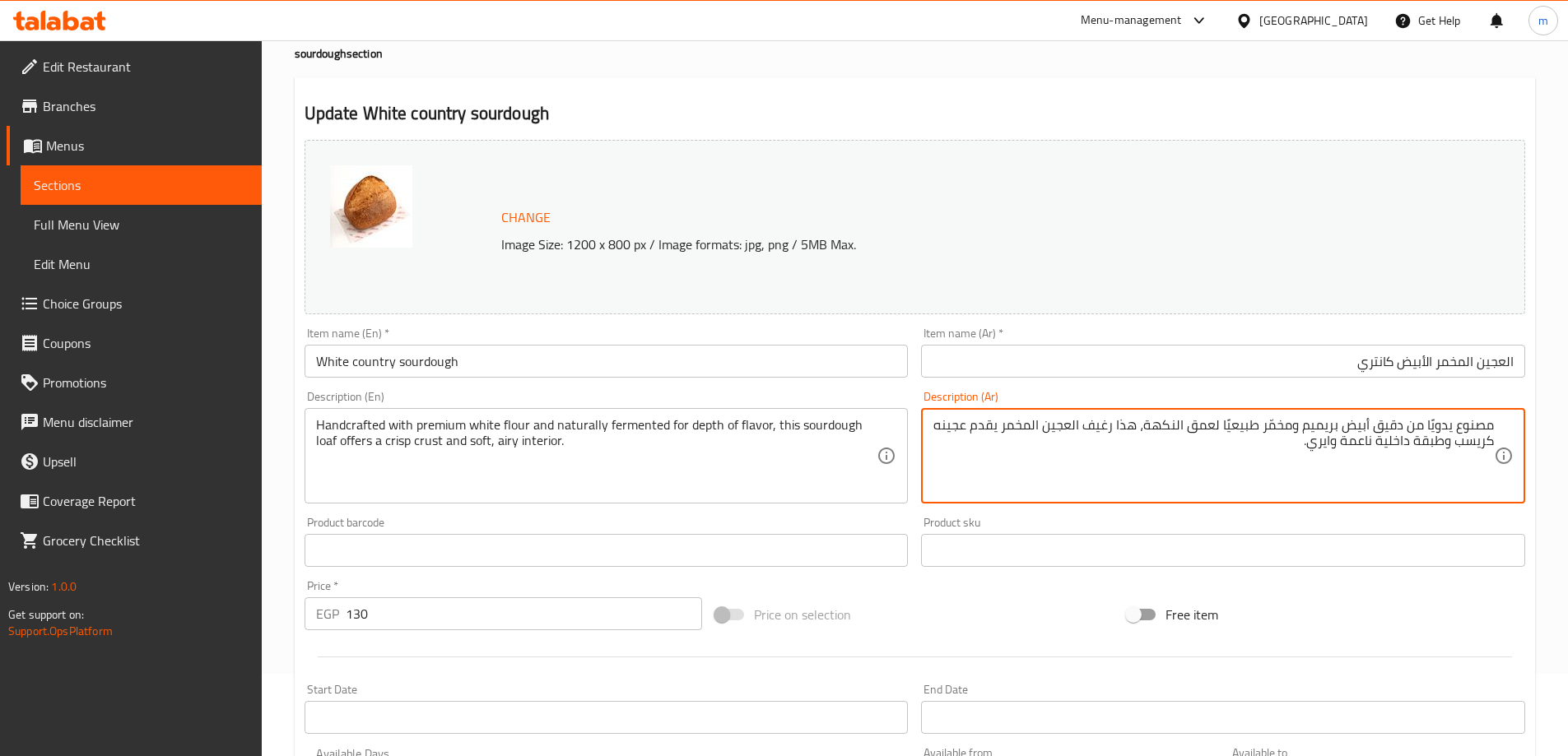
click at [1434, 446] on textarea "مصنوع يدويًا من دقيق أبيض بريميم ومخمّر طبيعيًا لعمق النكهة، هذا رغيف العجين ال…" at bounding box center [1213, 456] width 562 height 78
click at [1337, 441] on textarea "مصنوع يدويًا من دقيق أبيض بريميم ومخمّر طبيعيًا لعمق النكهة، هذا رغيف العجين ال…" at bounding box center [1213, 456] width 562 height 78
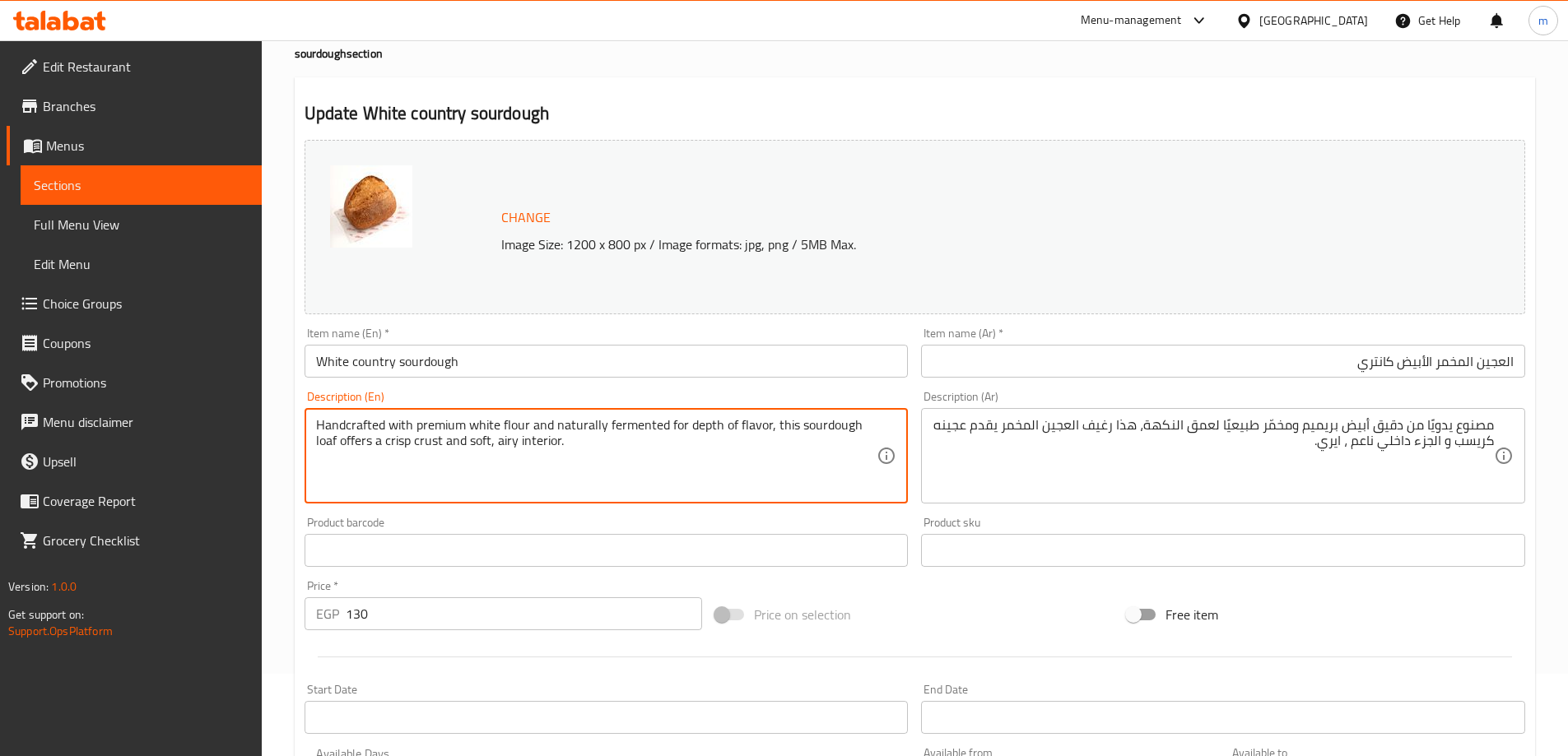
click at [503, 443] on textarea "Handcrafted with premium white flour and naturally fermented for depth of flavo…" at bounding box center [597, 456] width 562 height 78
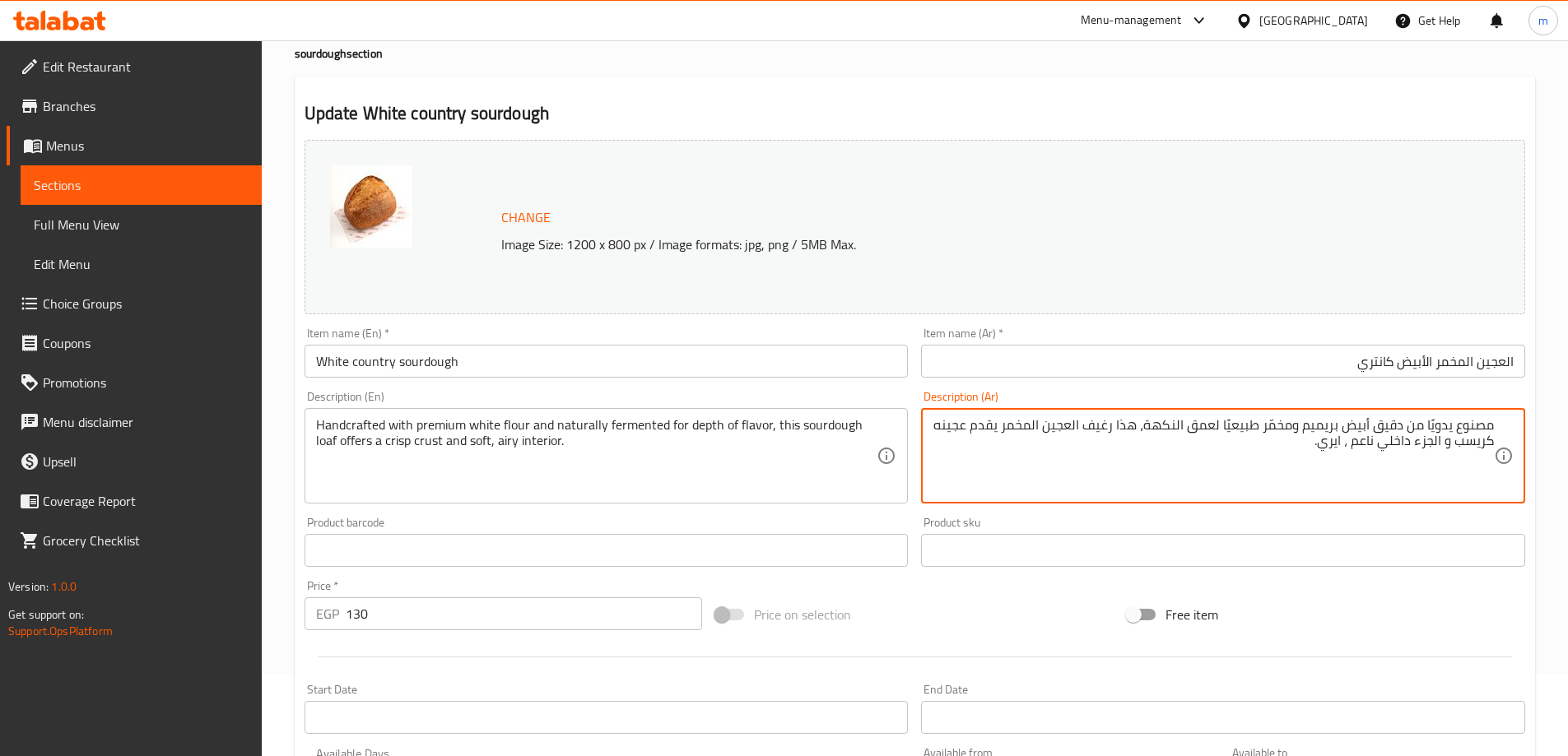
click at [1336, 440] on textarea "مصنوع يدويًا من دقيق أبيض بريميم ومخمّر طبيعيًا لعمق النكهة، هذا رغيف العجين ال…" at bounding box center [1213, 456] width 562 height 78
type textarea "مصنوع يدويًا من دقيق أبيض بريميم ومخمّر طبيعيًا لعمق النكهة، هذا رغيف العجين ال…"
click at [1359, 636] on div at bounding box center [915, 656] width 1234 height 41
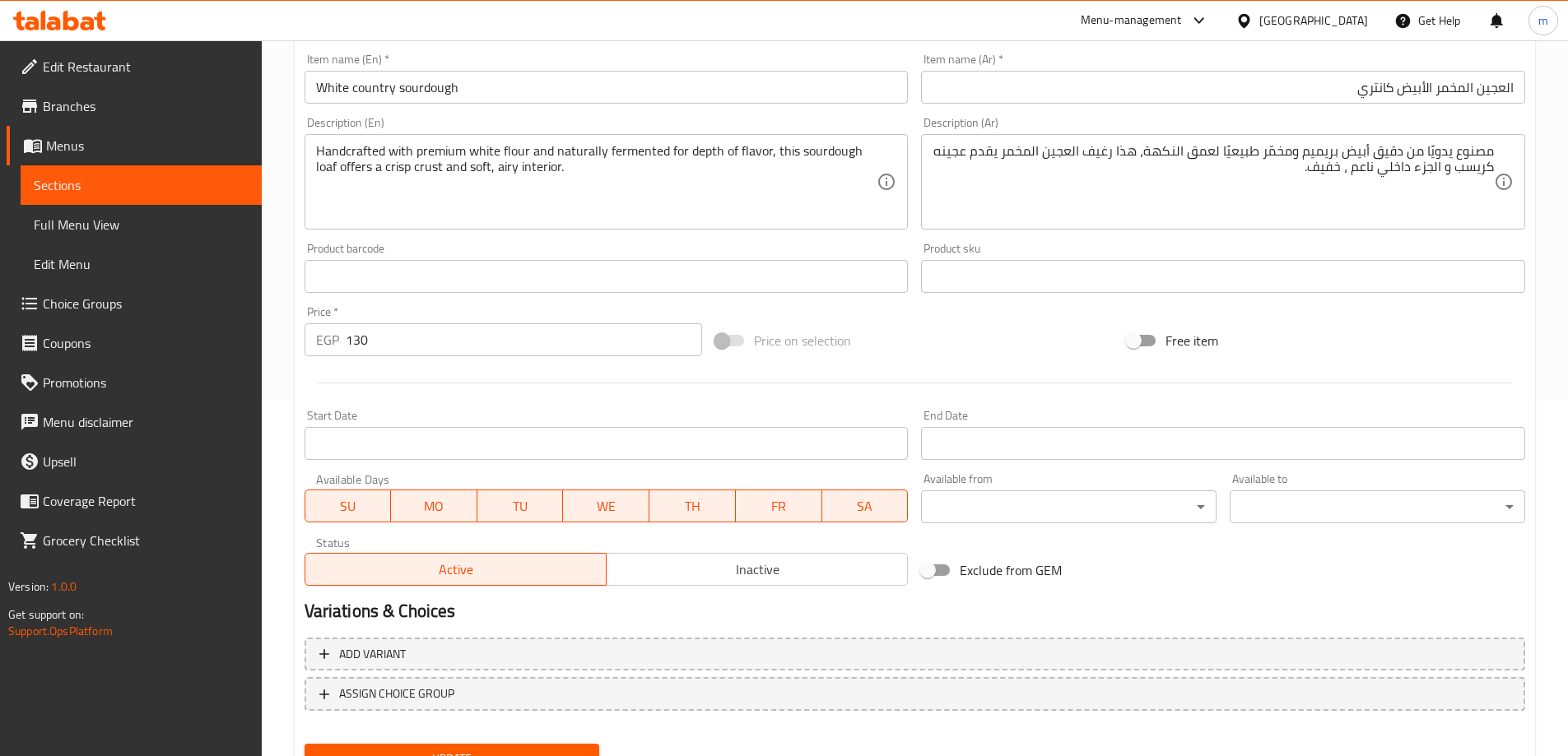
scroll to position [101, 0]
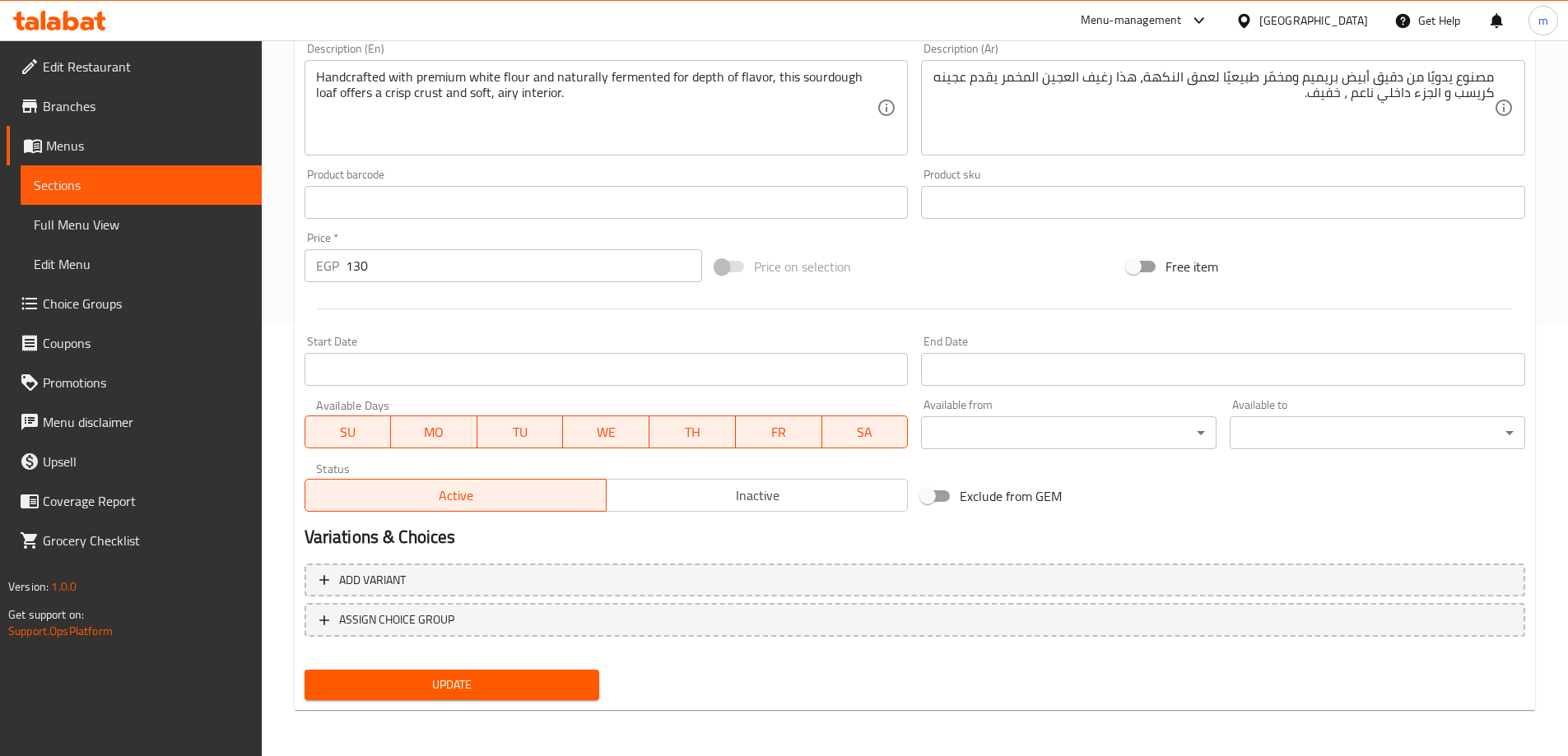
click at [537, 687] on span "Update" at bounding box center [452, 685] width 269 height 21
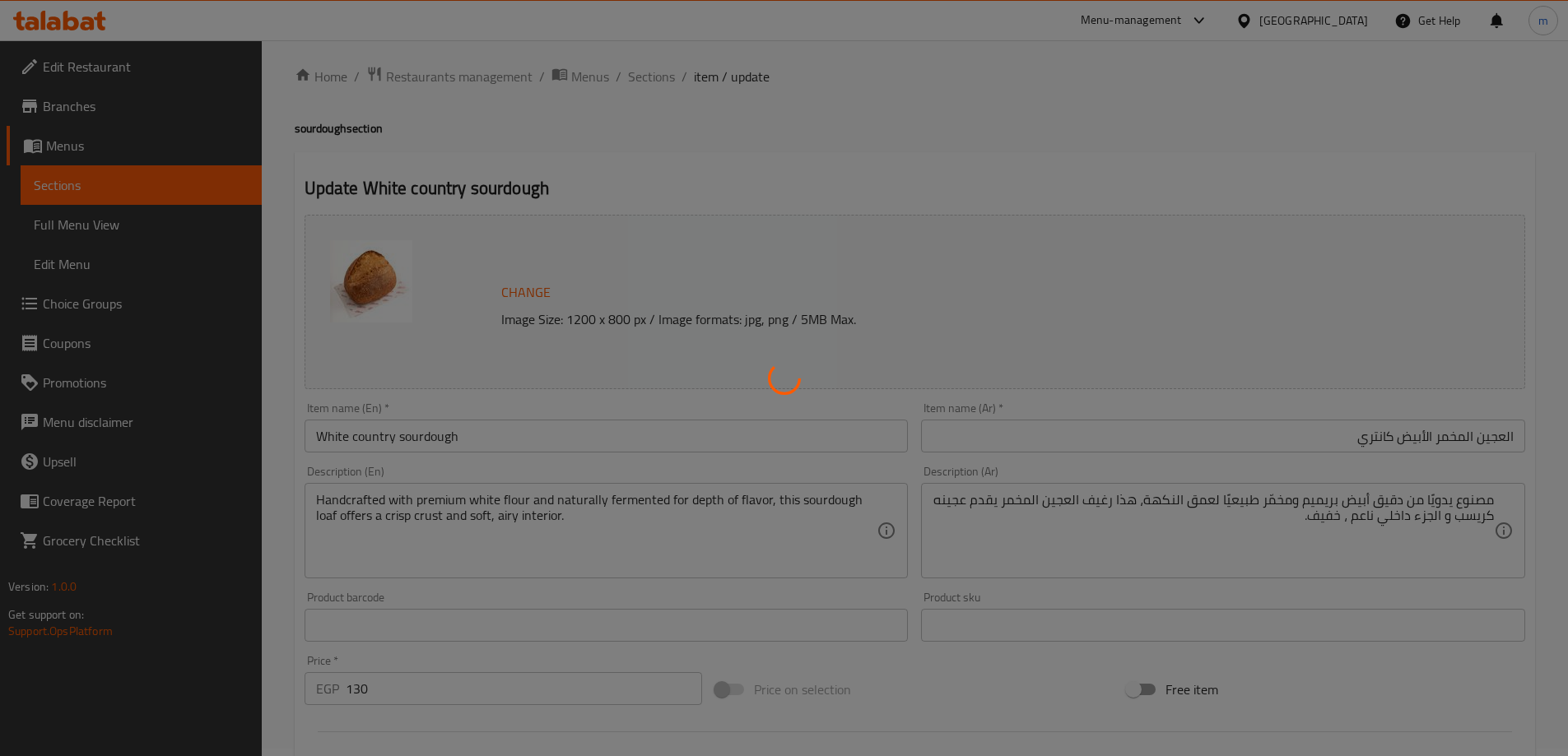
scroll to position [0, 0]
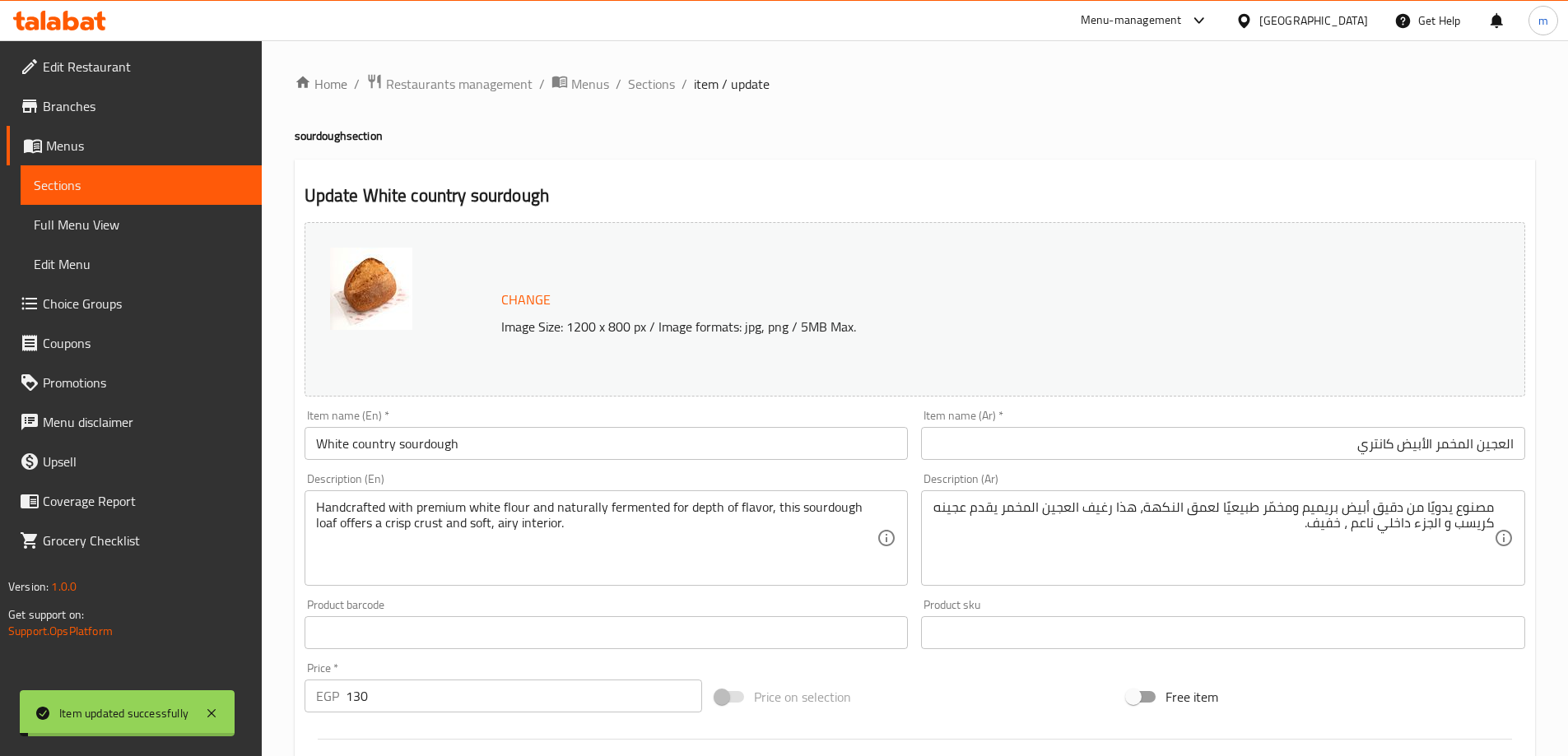
click at [658, 86] on span "Sections" at bounding box center [651, 84] width 46 height 20
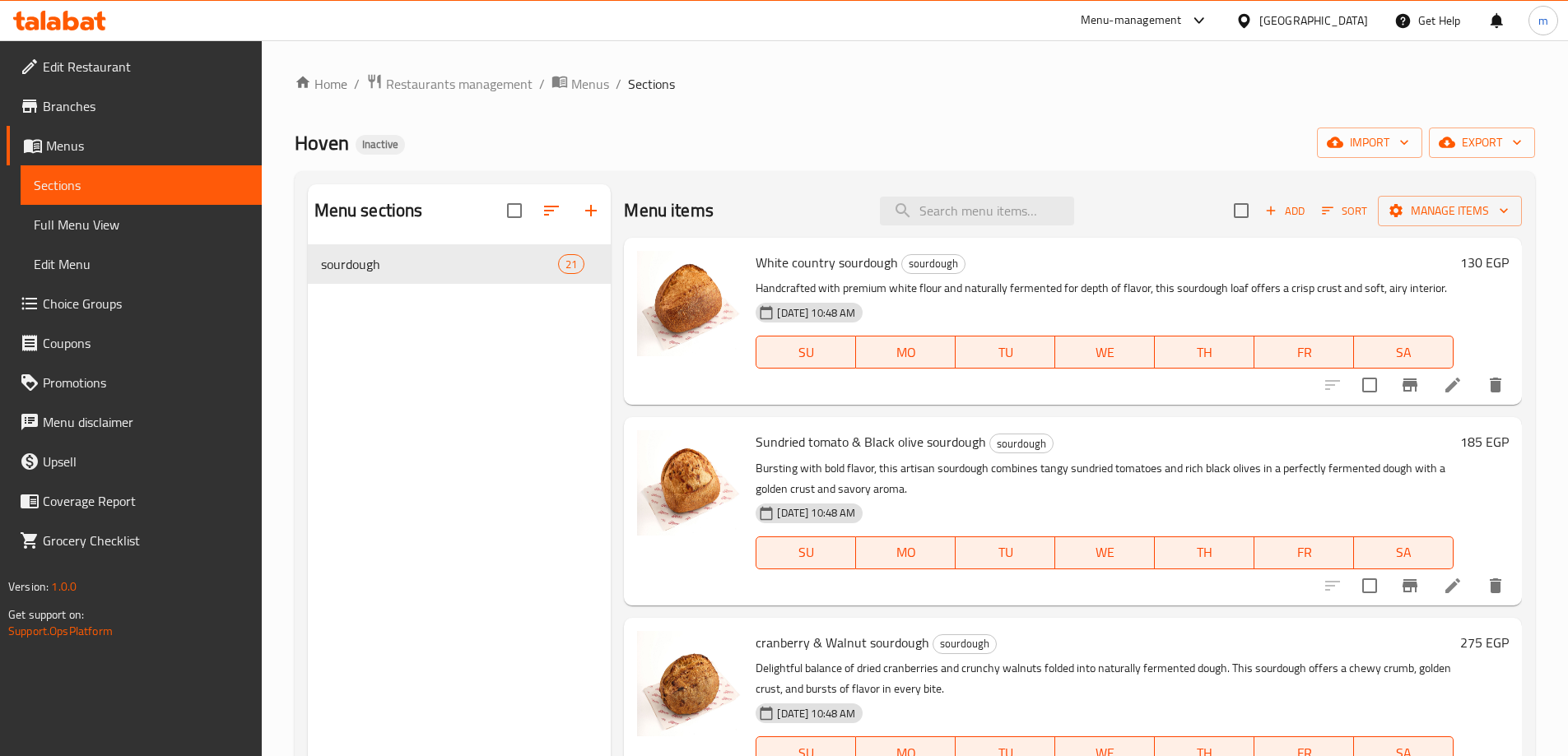
click at [1443, 596] on icon at bounding box center [1453, 586] width 20 height 20
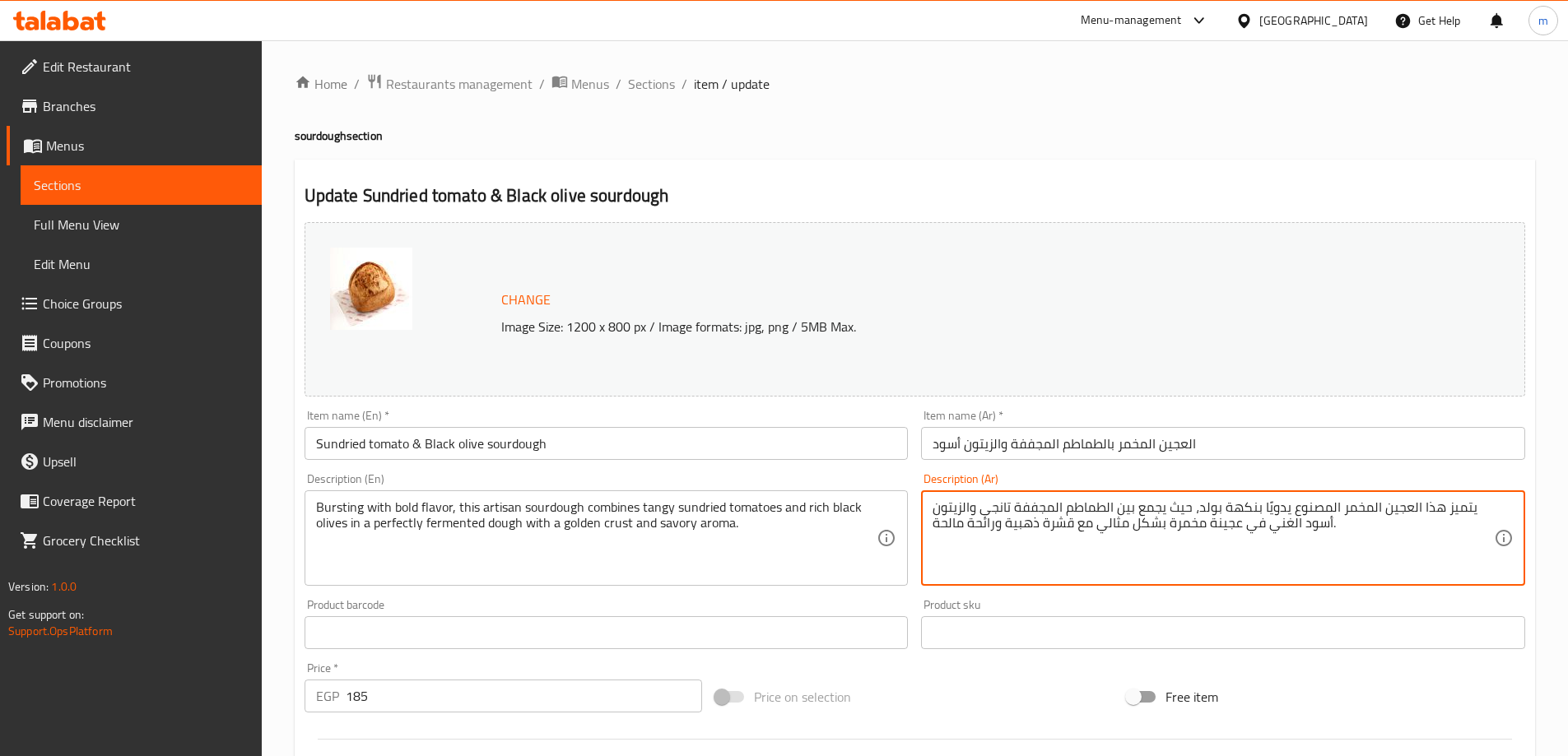
click at [1162, 514] on textarea "يتميز هذا العجين المخمر المصنوع يدويًا بنكهة بولد، حيث يجمع بين الطماطم المجففة…" at bounding box center [1213, 538] width 562 height 78
click at [1343, 524] on textarea "يتميز هذا العجين المخمر المصنوع يدويًا بنكهة بولد، حيث يجمع بين الطماطم المجففة…" at bounding box center [1213, 538] width 562 height 78
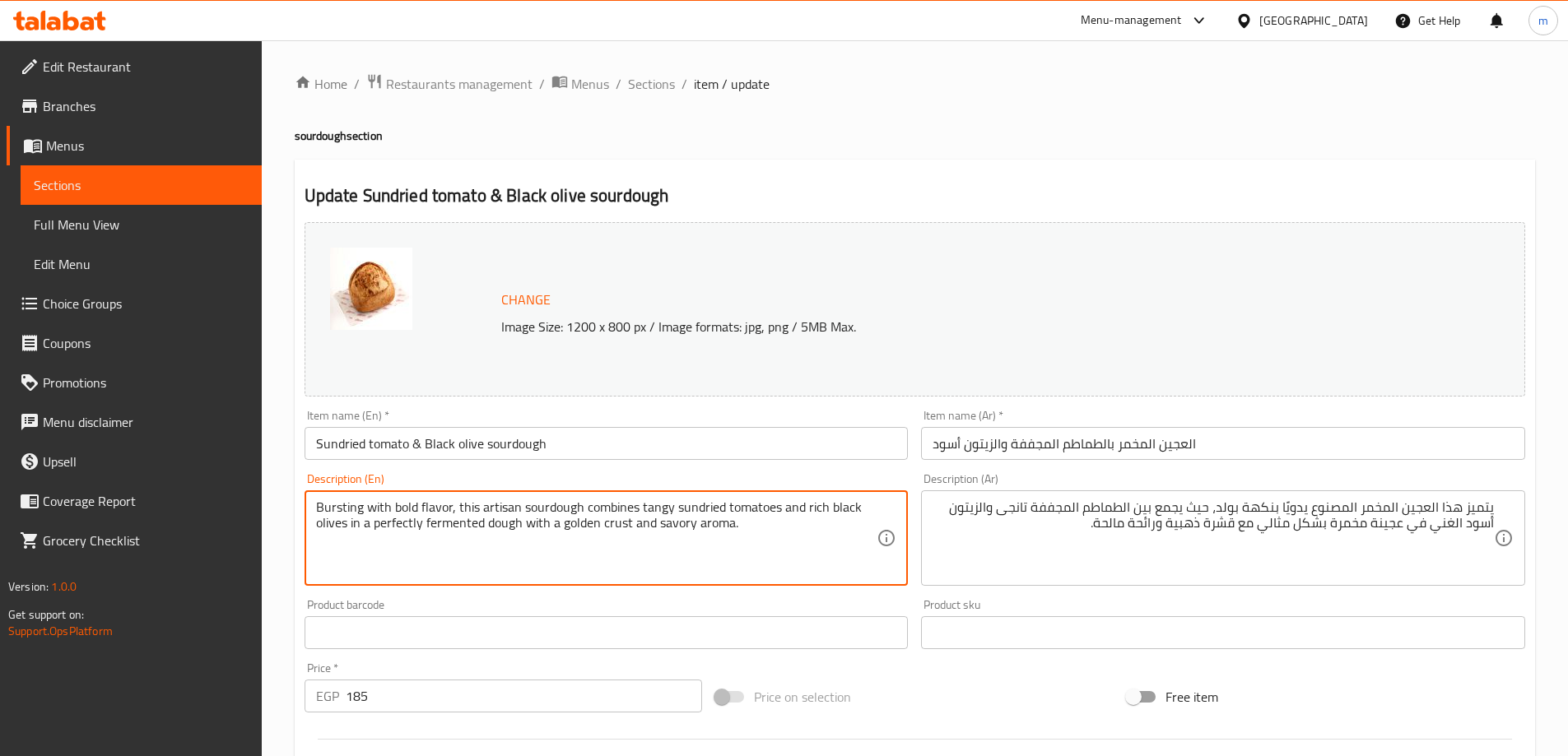
click at [338, 508] on textarea "Bursting with bold flavor, this artisan sourdough combines tangy sundried tomat…" at bounding box center [597, 538] width 562 height 78
click at [431, 499] on textarea "Bursting with bold flavor, this artisan sourdough combines tangy sundried tomat…" at bounding box center [597, 538] width 562 height 78
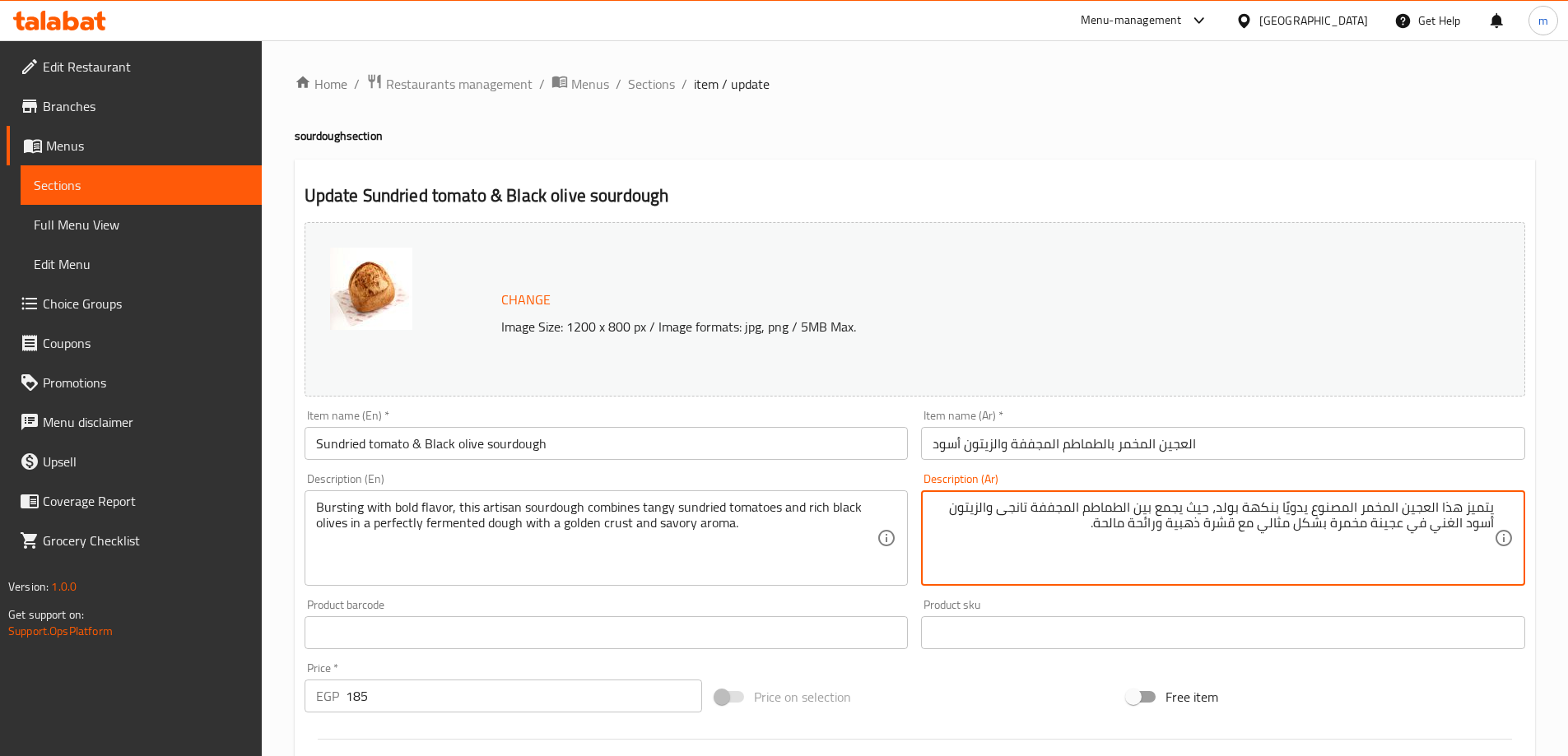
click at [1341, 517] on textarea "يتميز هذا العجين المخمر المصنوع يدويًا بنكهة بولد، حيث يجمع بين الطماطم المجففة…" at bounding box center [1213, 538] width 562 height 78
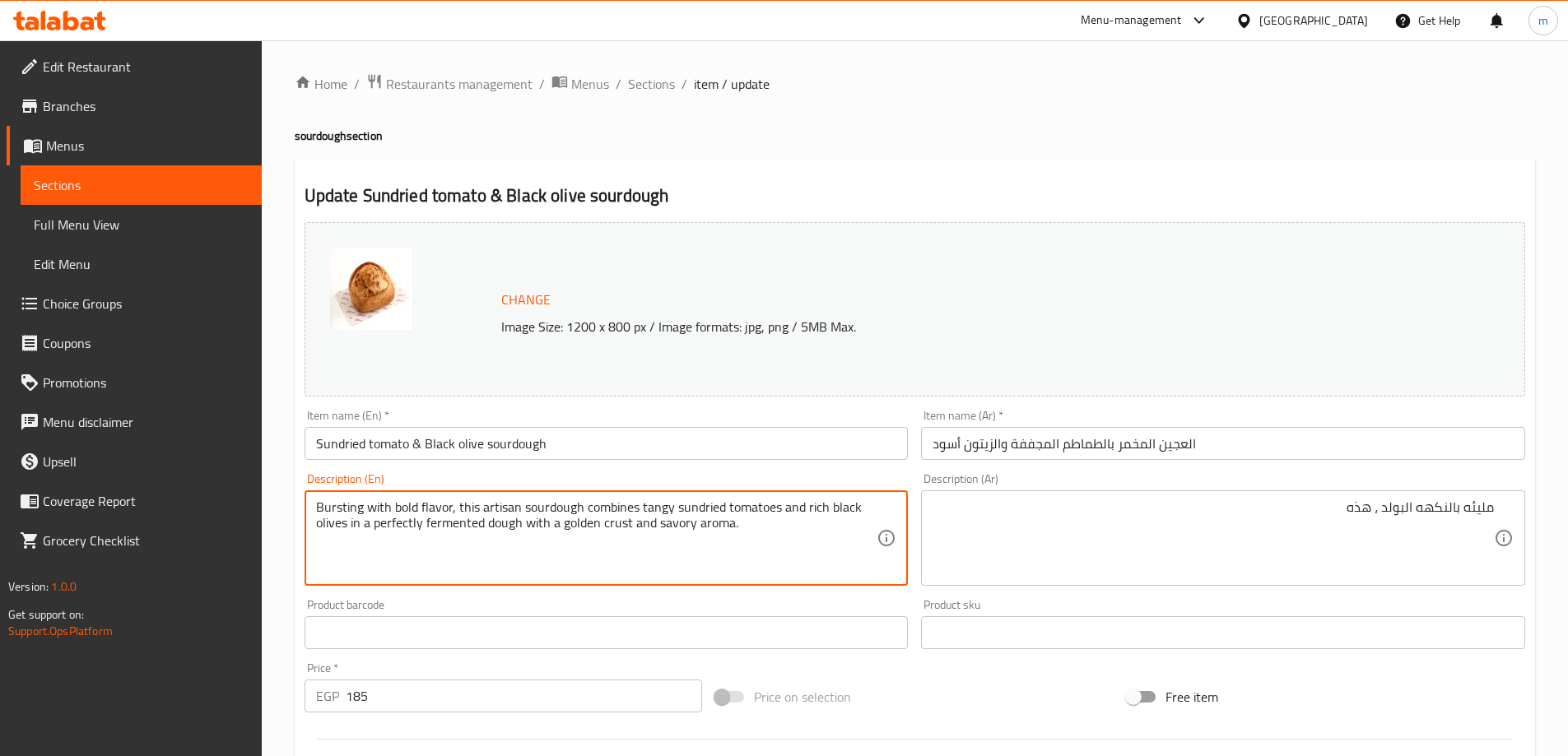
drag, startPoint x: 455, startPoint y: 505, endPoint x: 348, endPoint y: 535, distance: 111.1
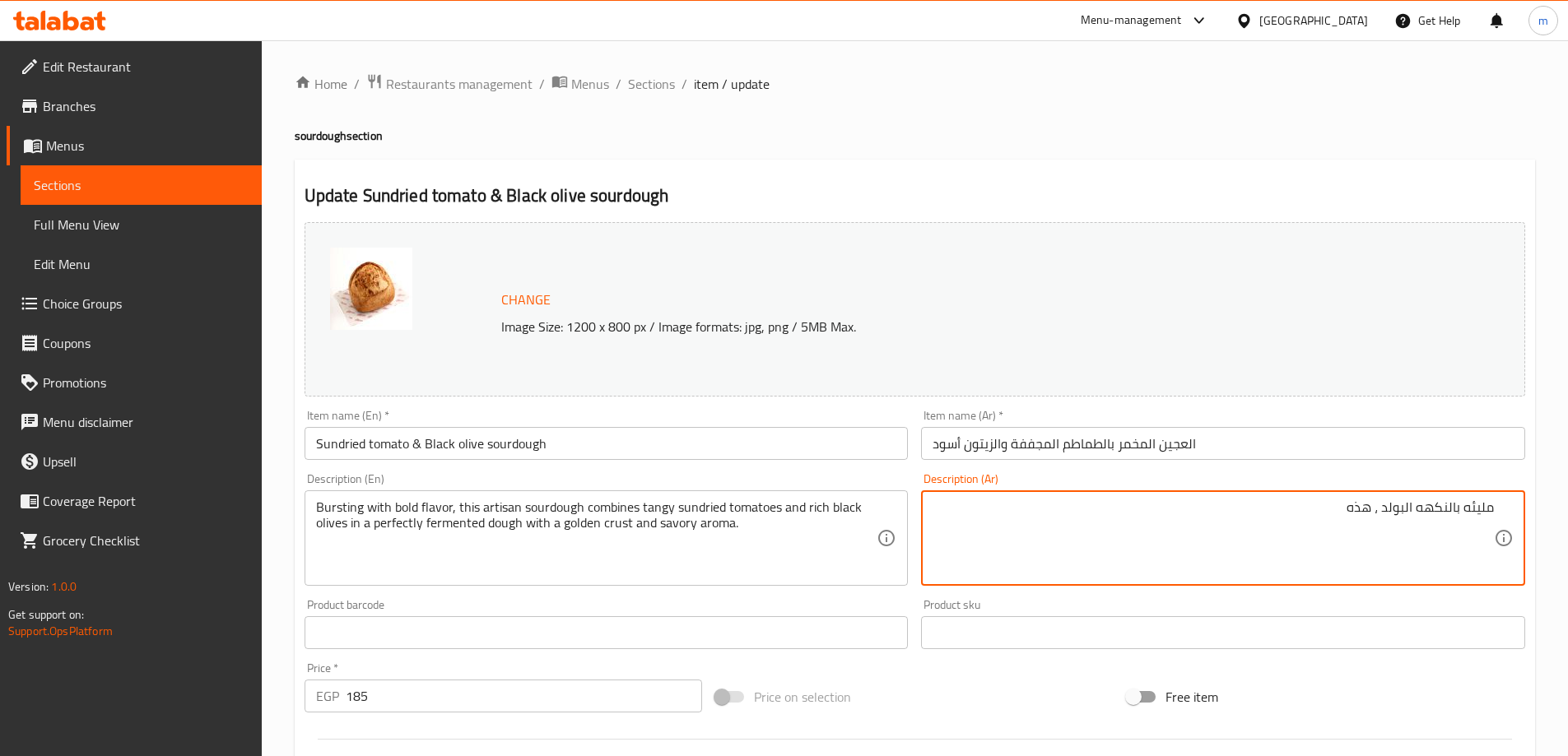
click at [1360, 509] on textarea "مليئه بالنكهه البولد ، هذه" at bounding box center [1213, 538] width 562 height 78
paste textarea "جمع هذا العجين المخمر الحرفي بين الطماطم المجففة المنعشة والزيتون الأسود الغني"
click at [1190, 510] on textarea "مليئه بالنكهه البولد ، يجمع هذا العجين المخمر الحرفي بين الطماطم المجففة المنعش…" at bounding box center [1213, 538] width 562 height 78
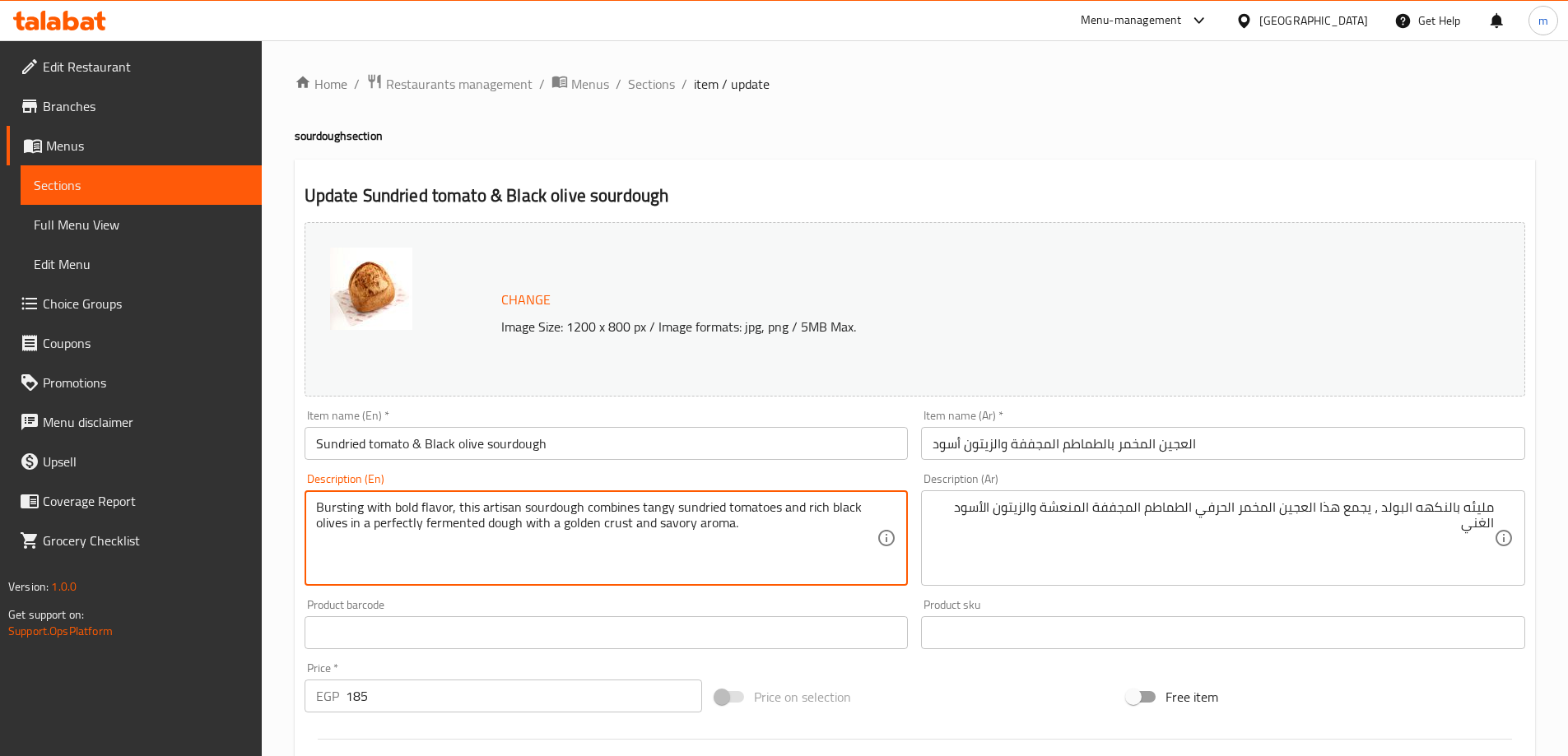
click at [686, 505] on textarea "Bursting with bold flavor, this artisan sourdough combines tangy sundried tomat…" at bounding box center [597, 538] width 562 height 78
drag, startPoint x: 825, startPoint y: 553, endPoint x: 843, endPoint y: 553, distance: 18.0
click at [825, 553] on textarea "Bursting with bold flavor, this artisan sourdough combines tangy sundried tomat…" at bounding box center [597, 538] width 562 height 78
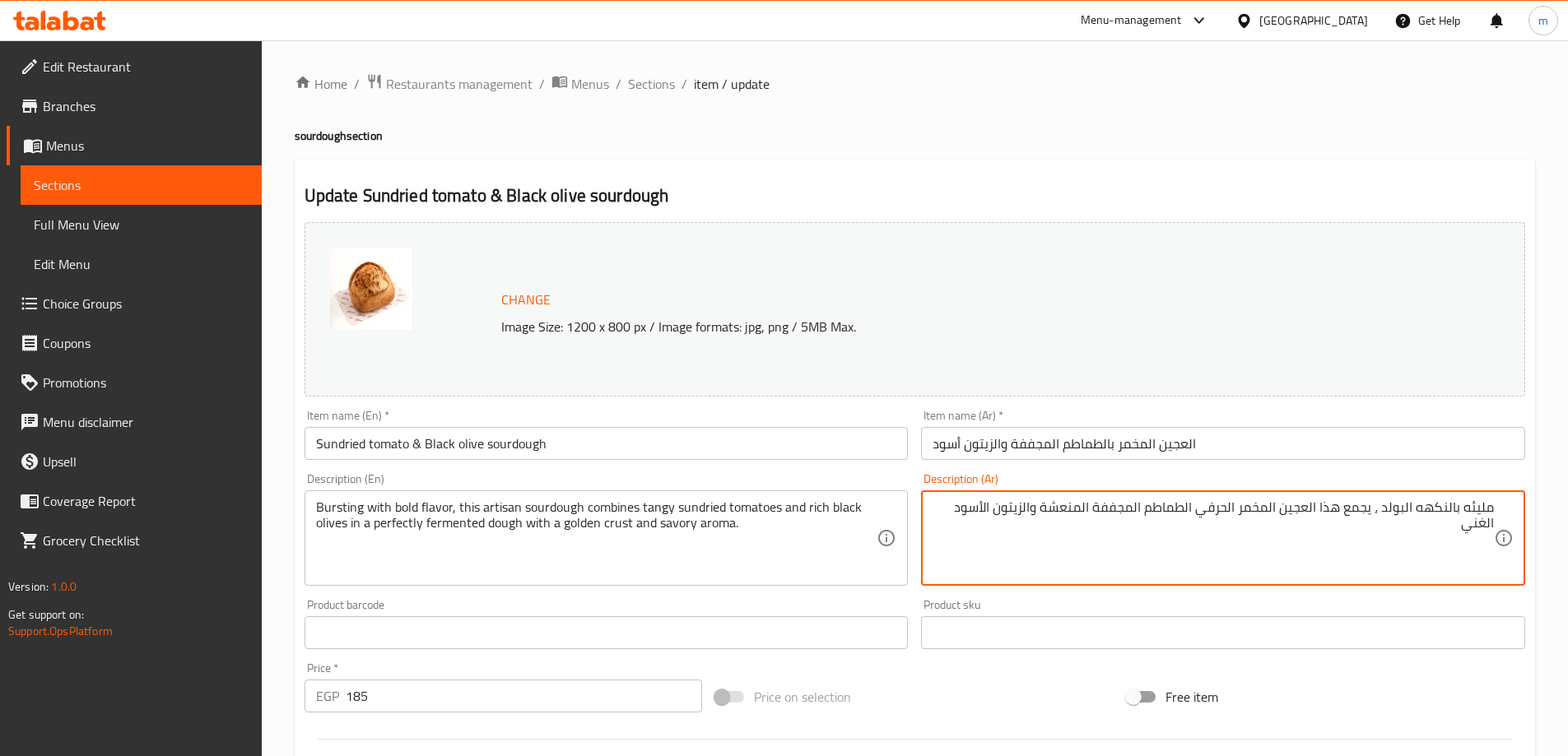
click at [1066, 513] on textarea "مليئه بالنكهه البولد ، يجمع هذا العجين المخمر الحرفي الطماطم المجففة المنعشة وا…" at bounding box center [1213, 538] width 562 height 78
click at [1070, 556] on textarea "مليئه بالنكهه البولد ، يجمع هذا العجين المخمر الحرفي الطماطم المجففة المنعشة وا…" at bounding box center [1213, 538] width 562 height 78
type textarea "مليئه بالنكهه البولد ، يجمع هذا العجين المخمر الحرفي الطماطم المجففة المنعشة وا…"
click at [386, 522] on textarea "Bursting with bold flavor, this artisan sourdough combines tangy sundried tomat…" at bounding box center [597, 538] width 562 height 78
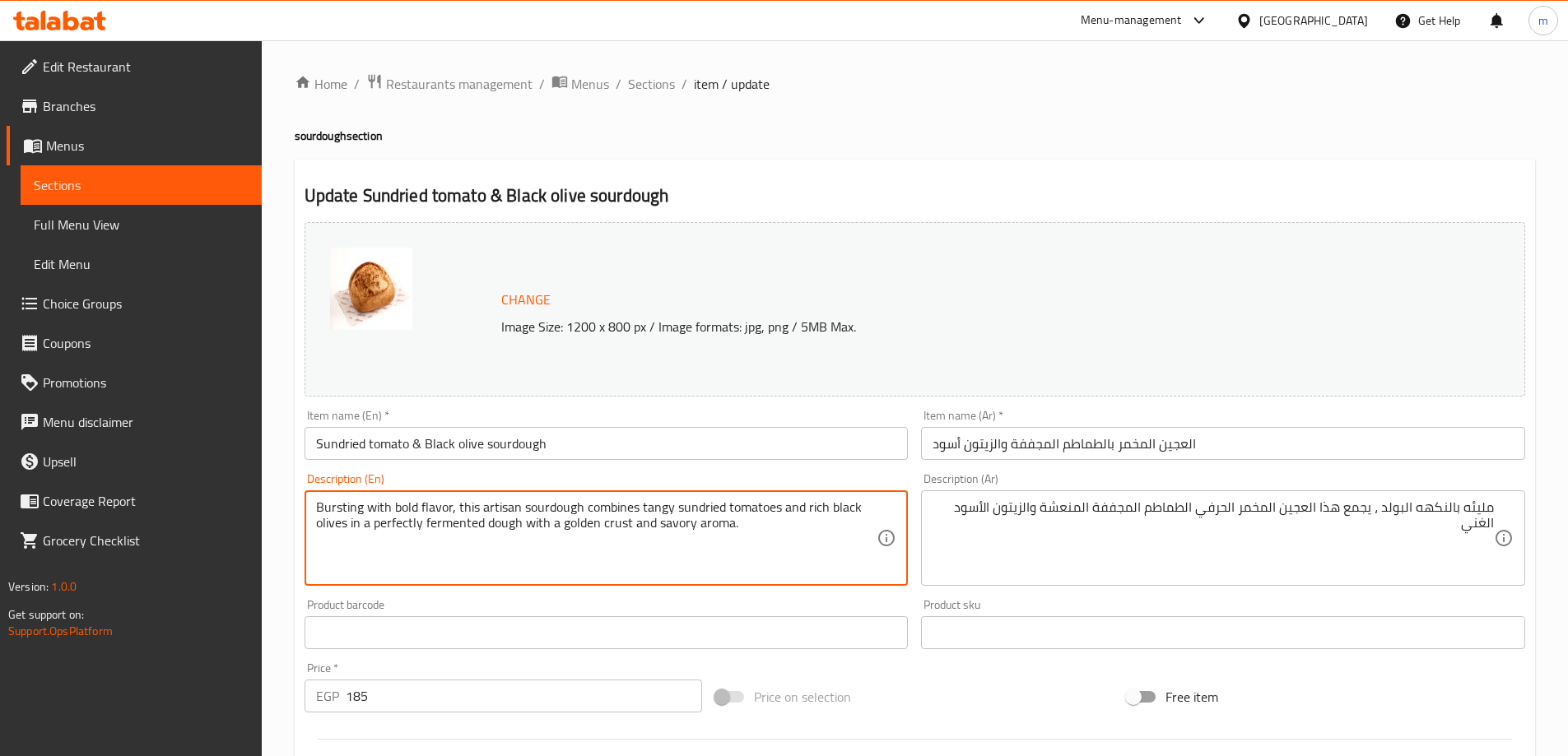
click at [549, 442] on input "Sundried tomato & Black olive sourdough" at bounding box center [606, 443] width 604 height 33
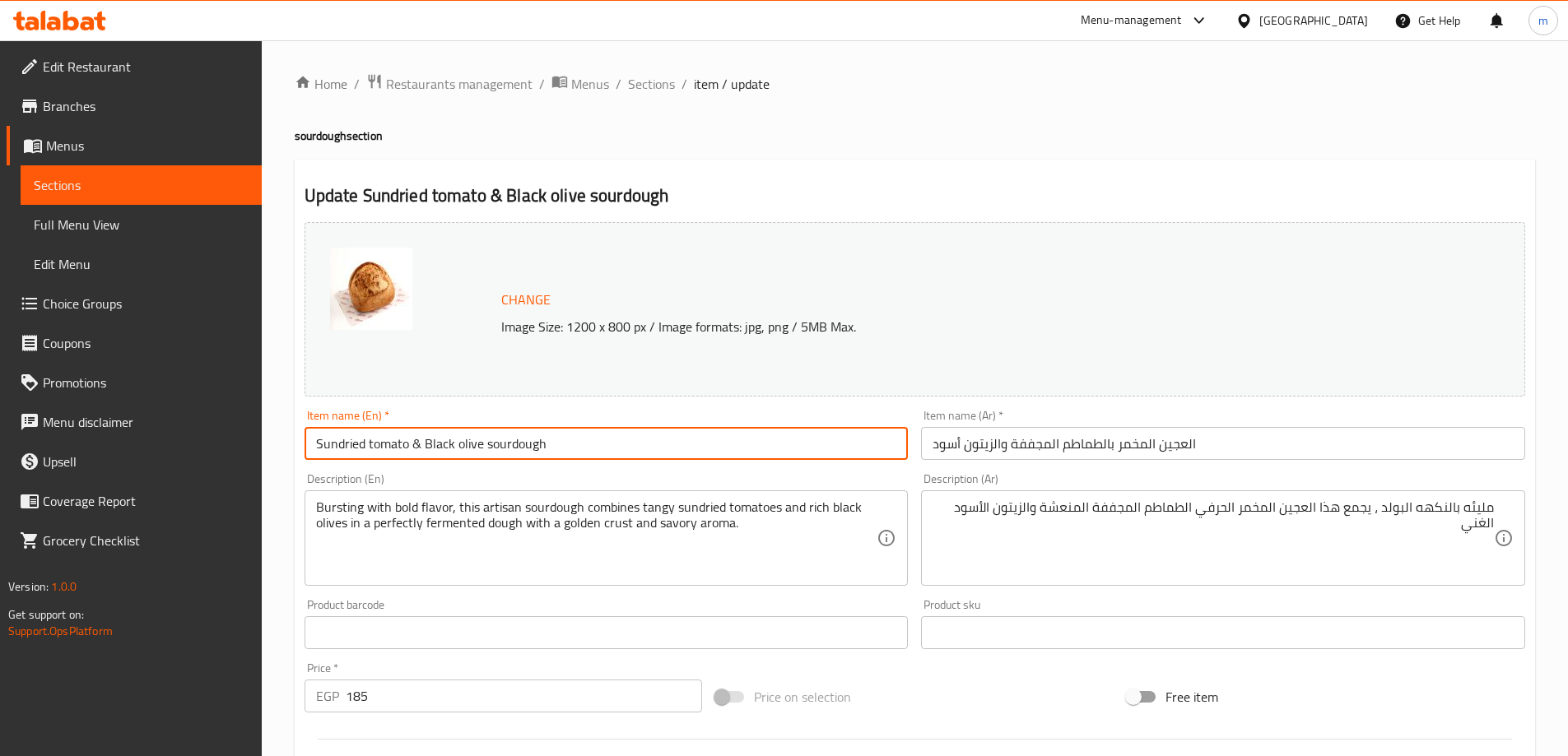
click at [549, 442] on input "Sundried tomato & Black olive sourdough" at bounding box center [606, 443] width 604 height 33
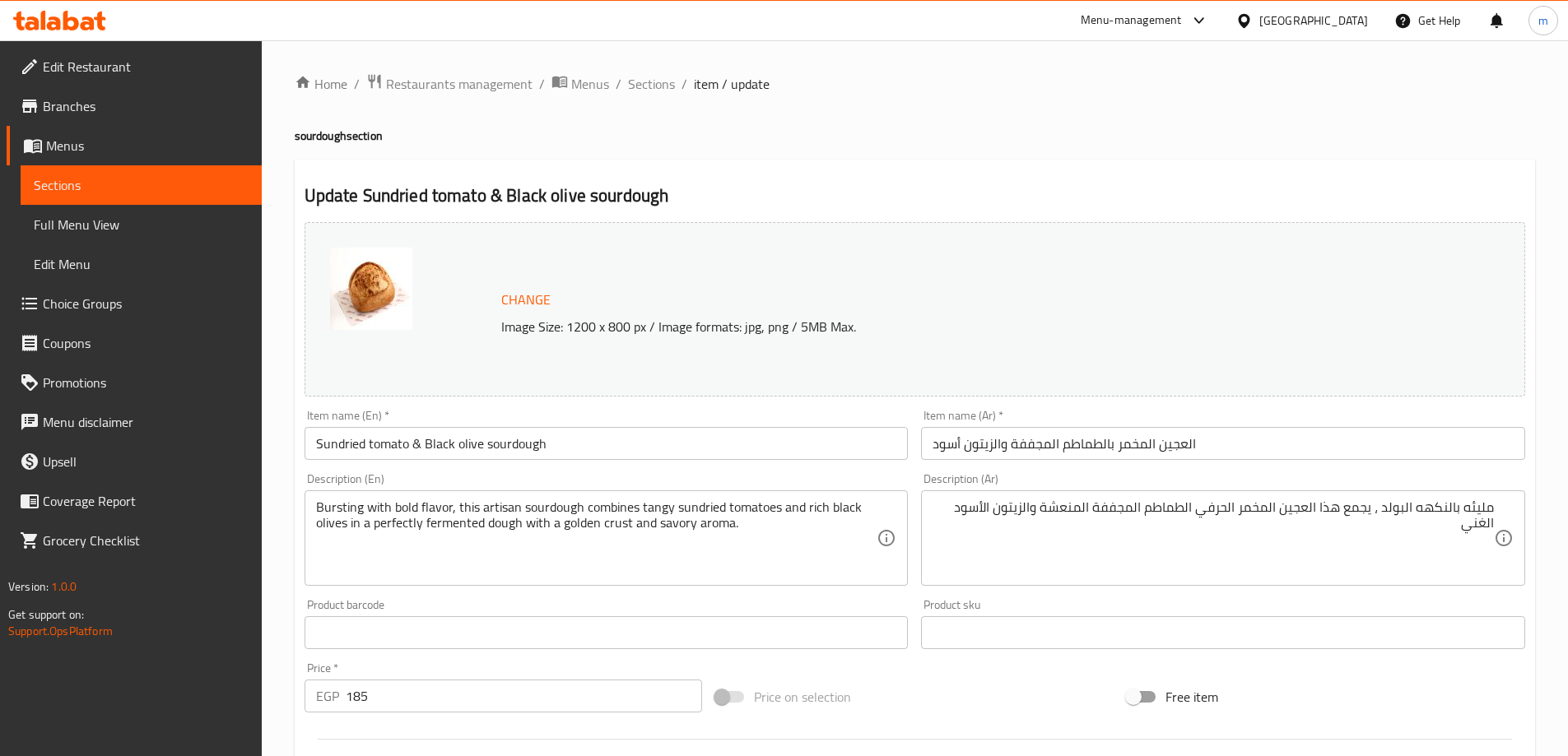
click at [1078, 711] on div "Price on selection" at bounding box center [915, 697] width 411 height 44
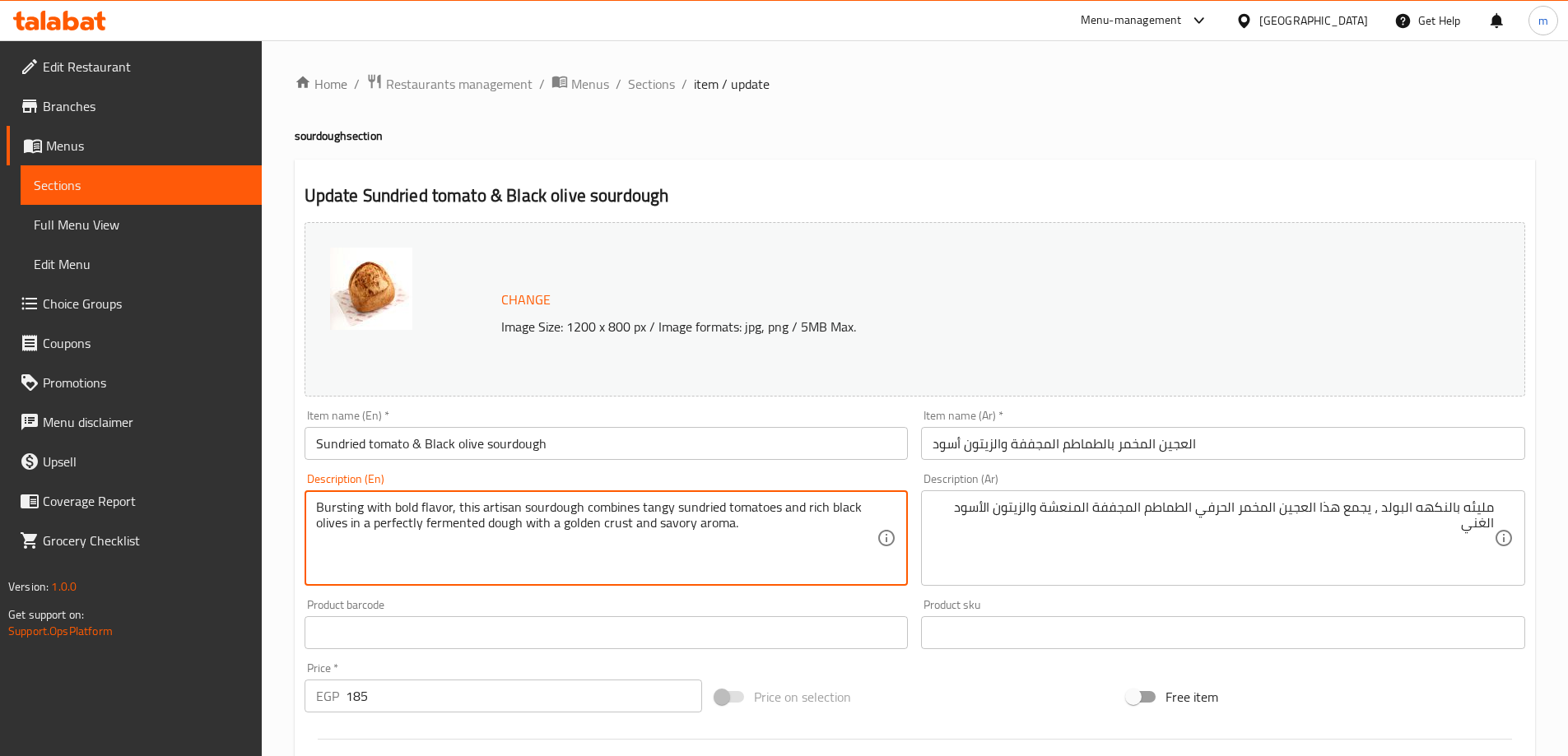
click at [809, 519] on textarea "Bursting with bold flavor, this artisan sourdough combines tangy sundried tomat…" at bounding box center [597, 538] width 562 height 78
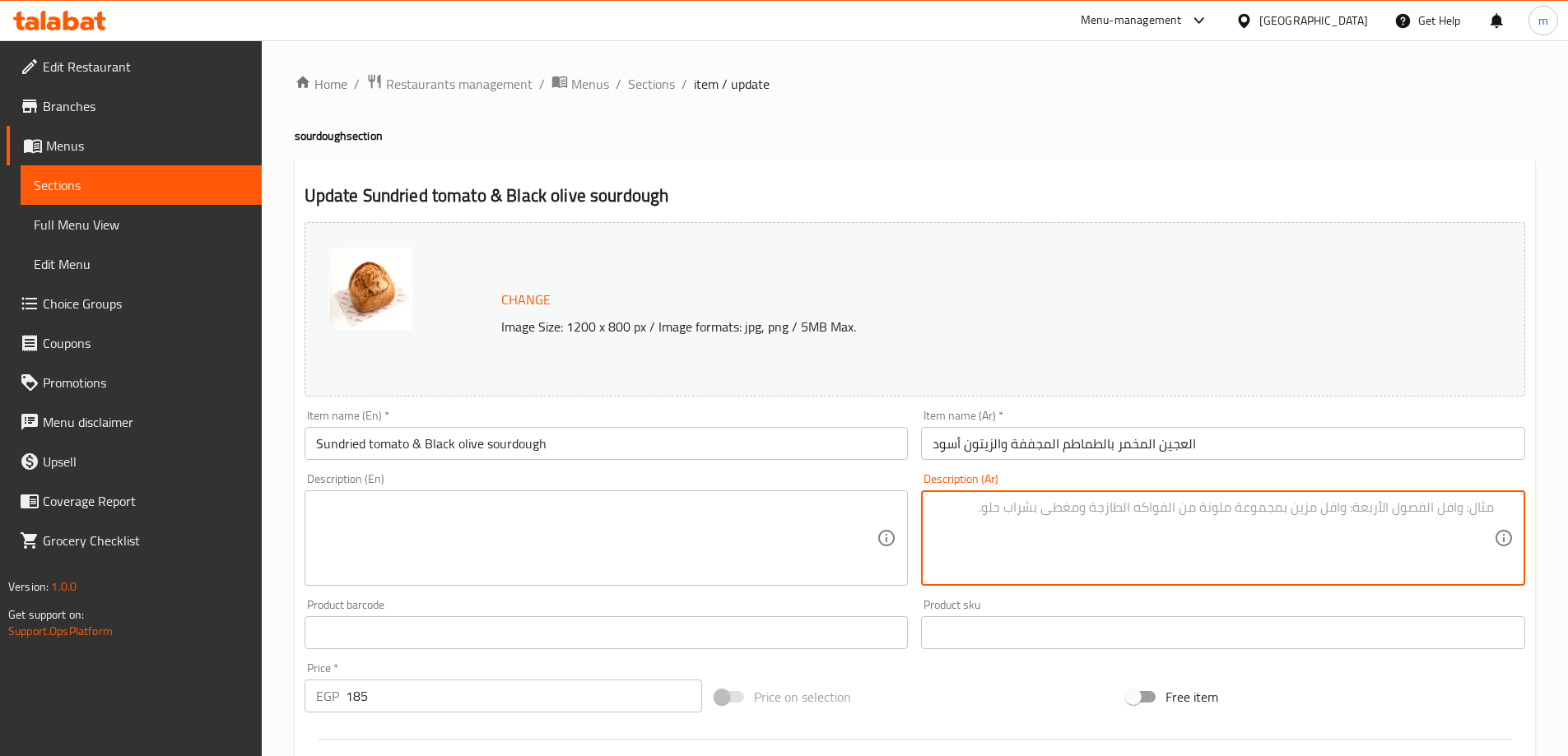
click at [995, 714] on div "Price on selection" at bounding box center [915, 697] width 411 height 44
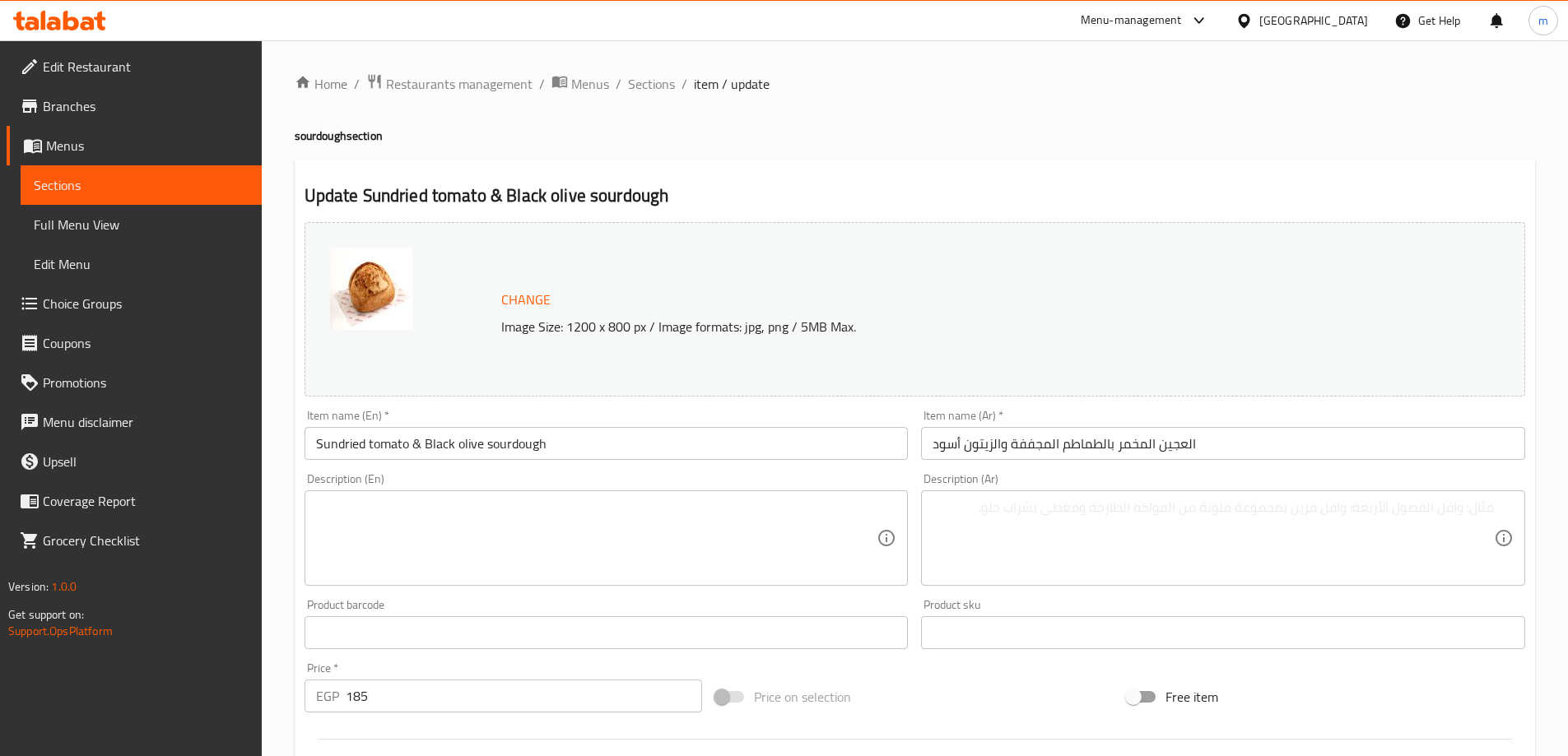
scroll to position [430, 0]
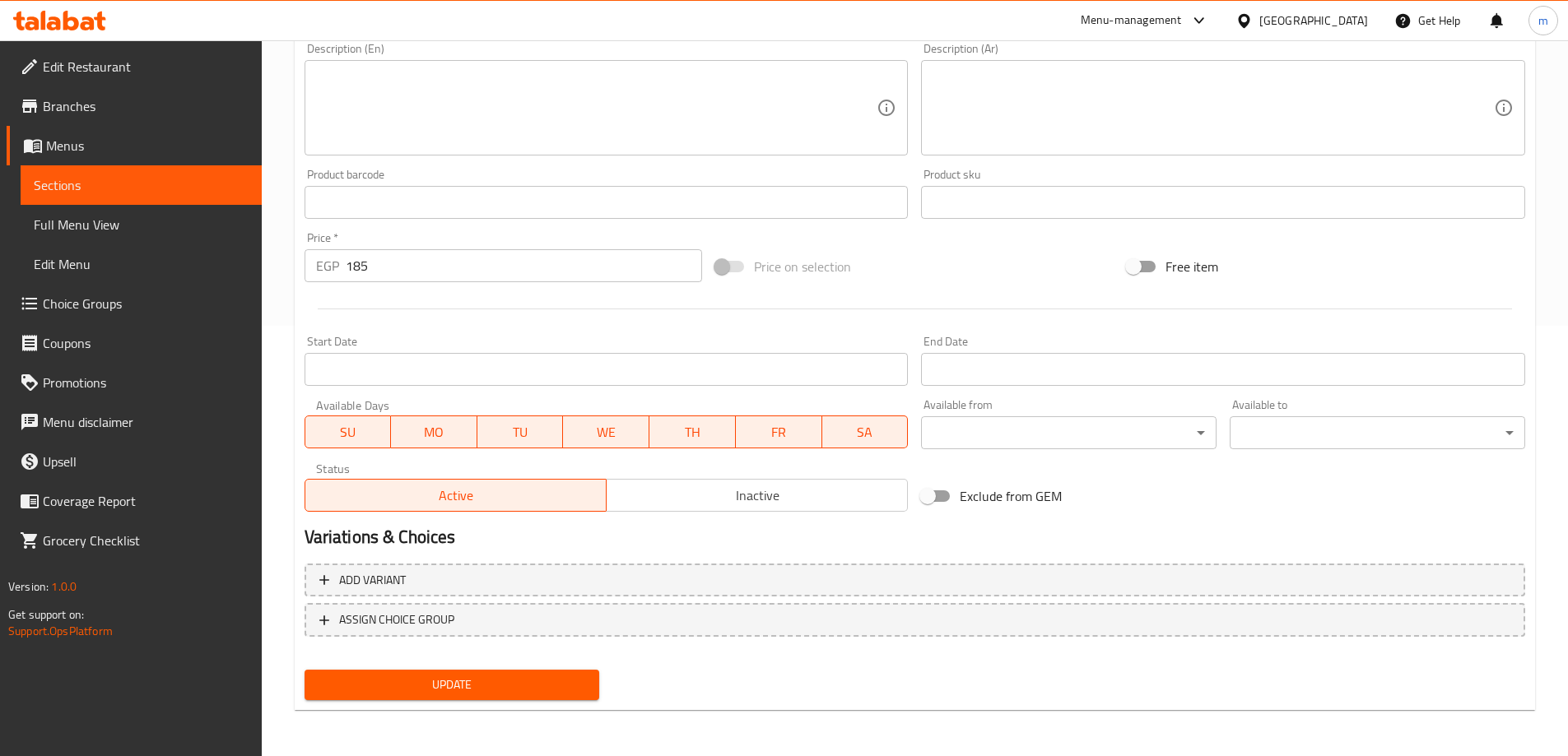
click at [561, 707] on div "Update" at bounding box center [452, 685] width 308 height 43
click at [544, 696] on span "Update" at bounding box center [452, 685] width 269 height 21
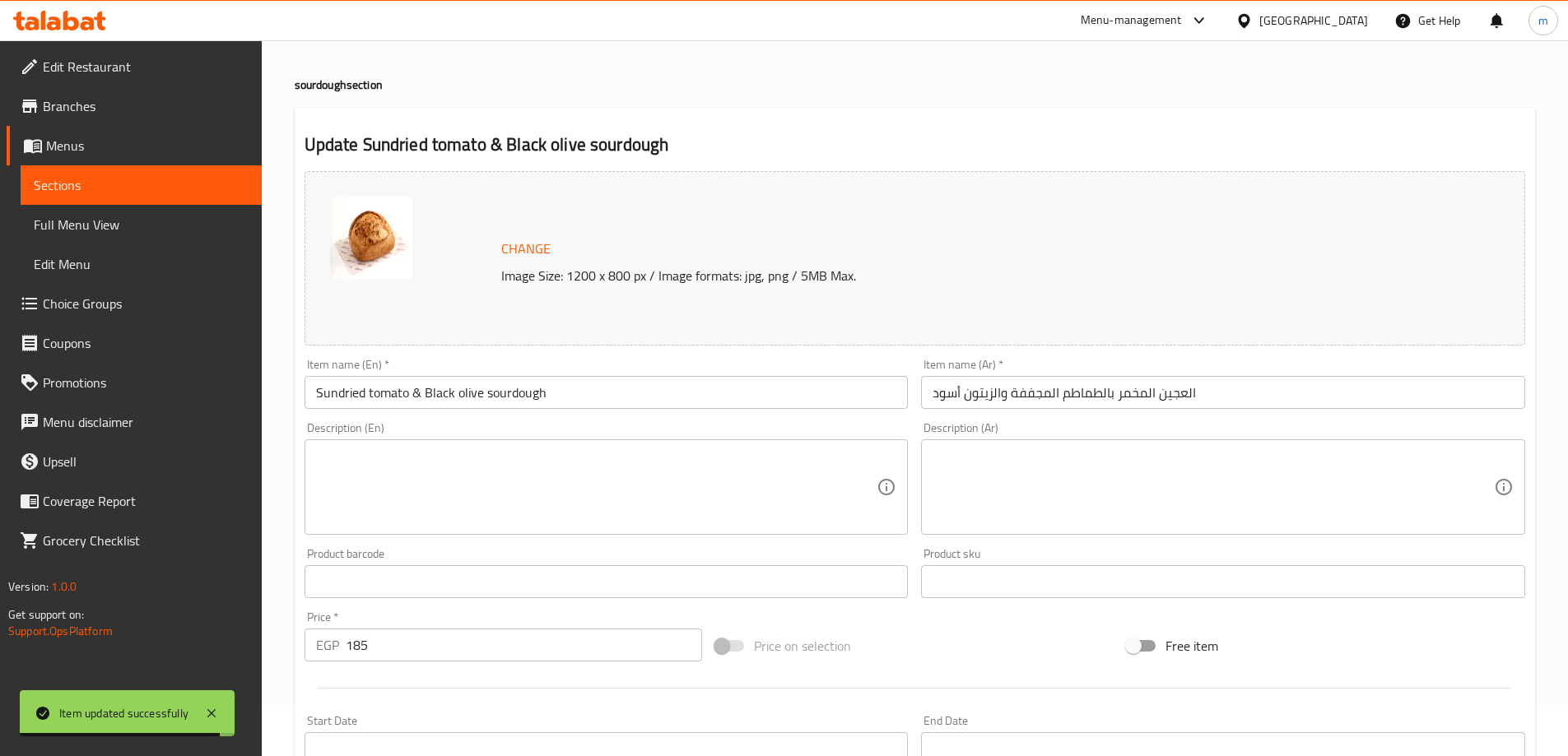
scroll to position [0, 0]
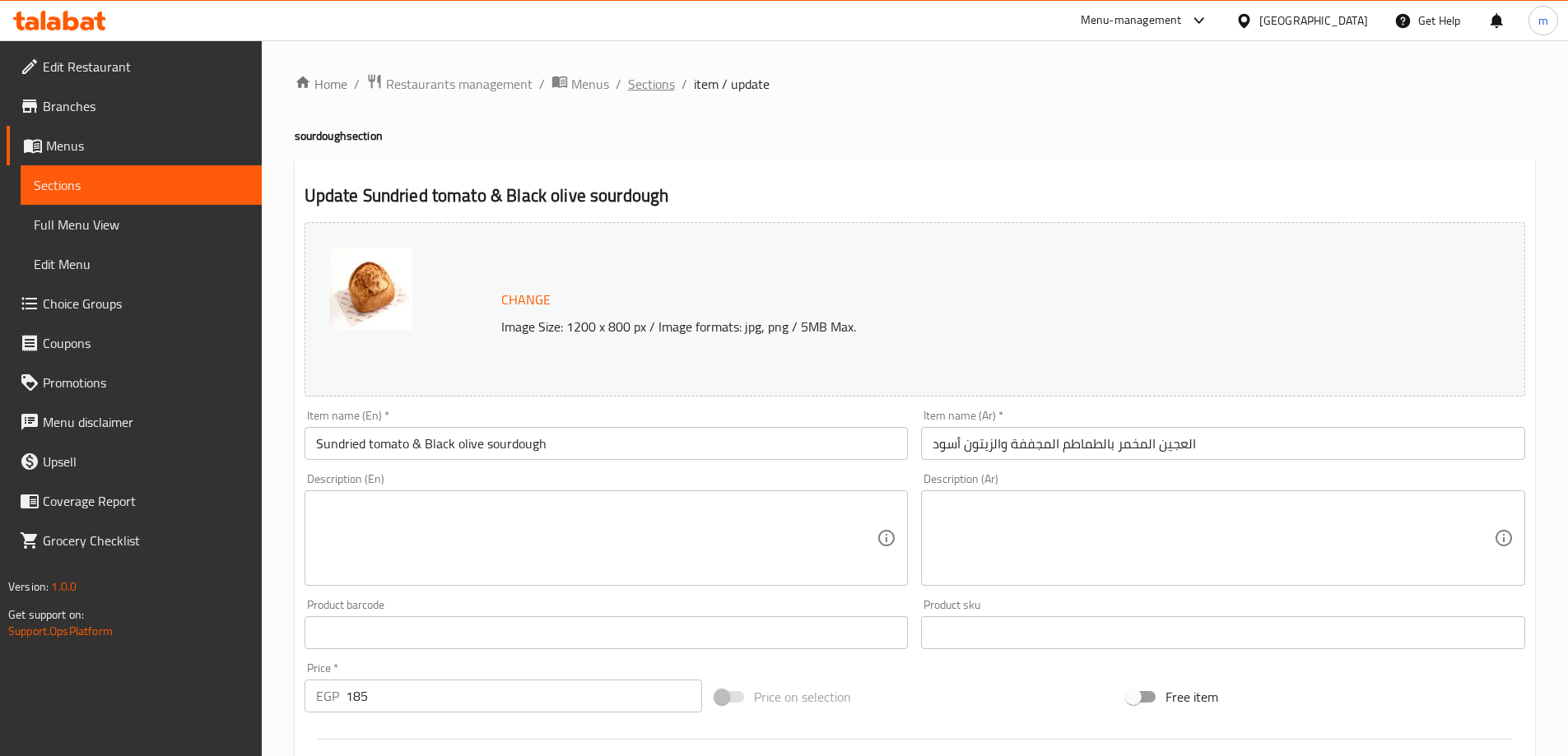
click at [644, 90] on span "Sections" at bounding box center [651, 84] width 46 height 20
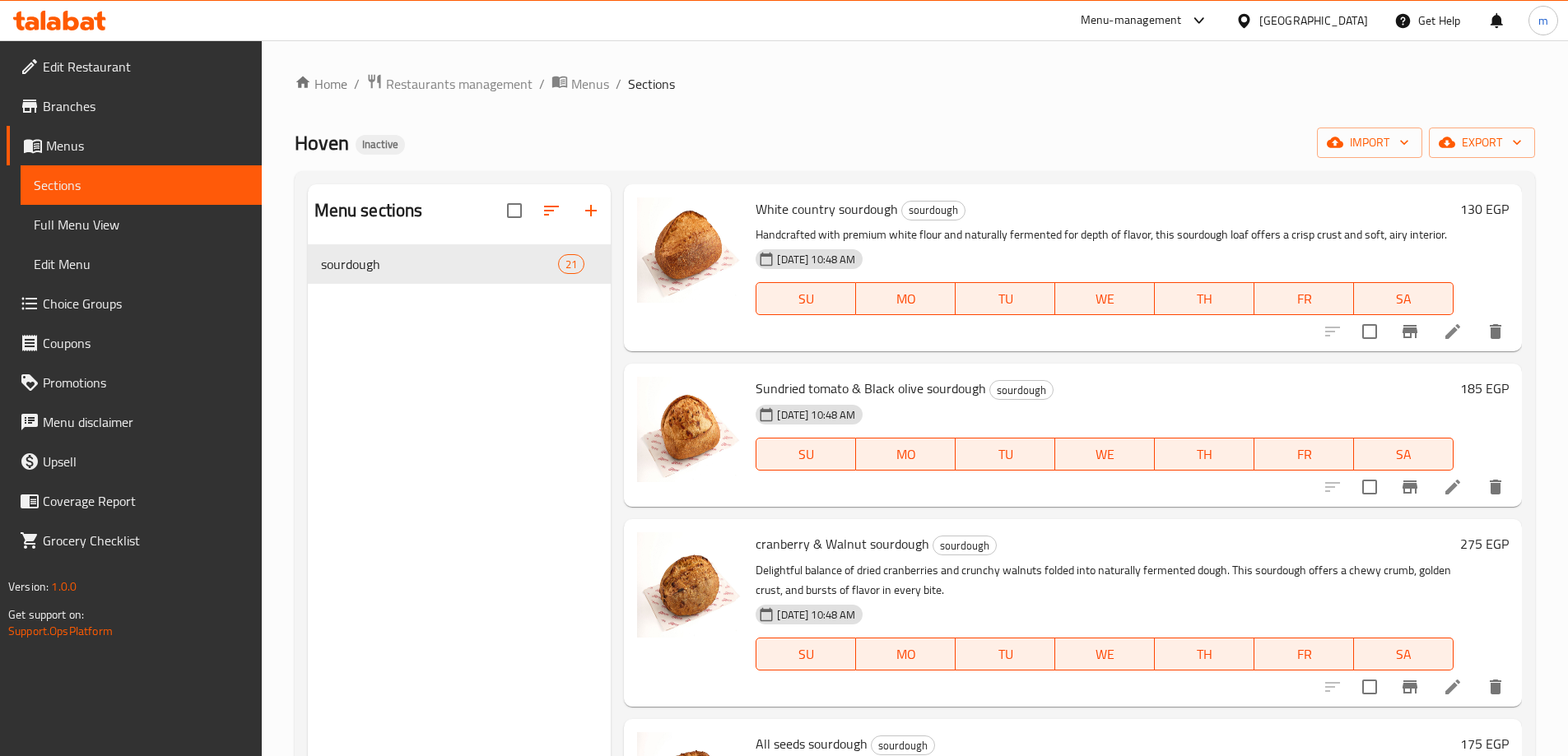
scroll to position [82, 0]
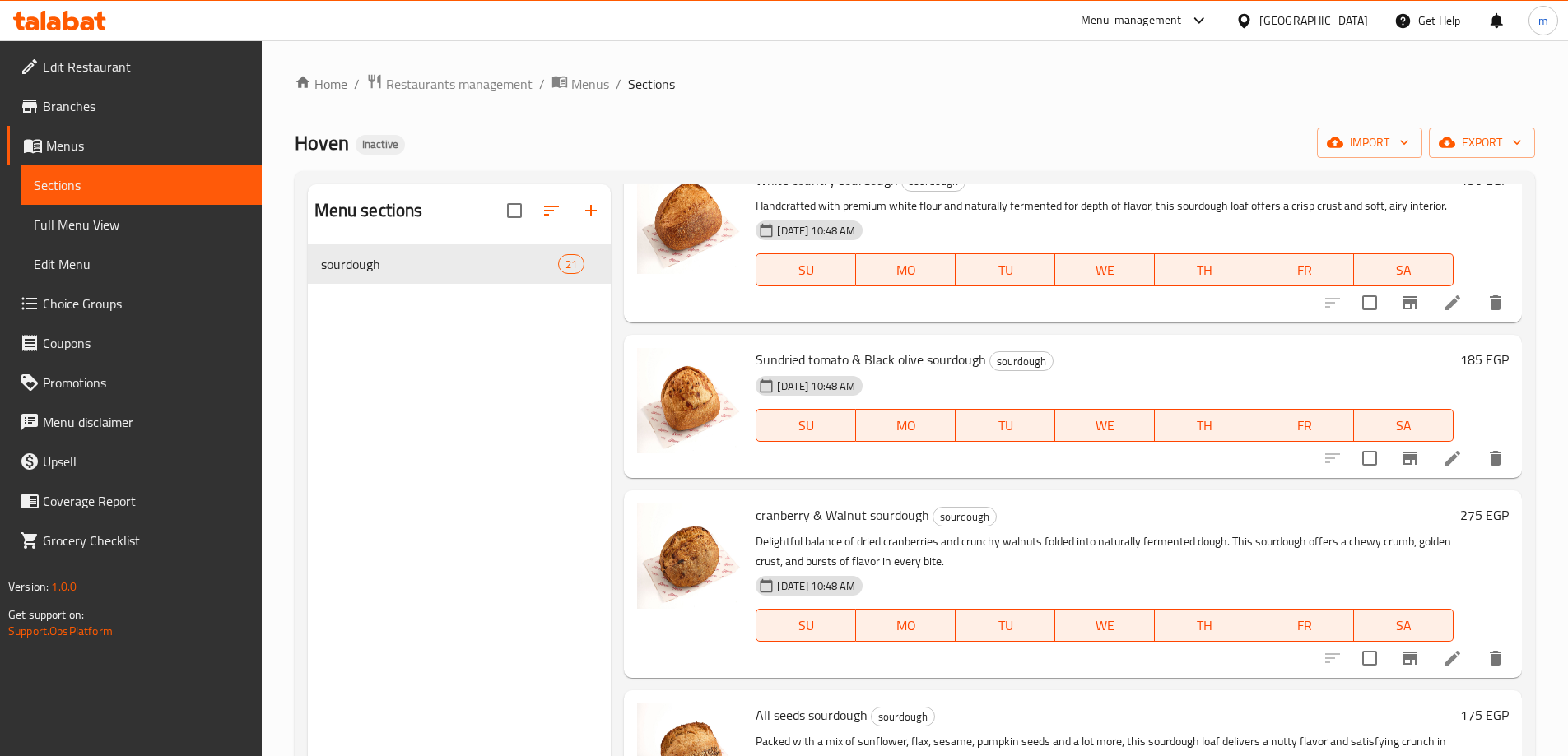
click at [1443, 668] on icon at bounding box center [1453, 658] width 20 height 20
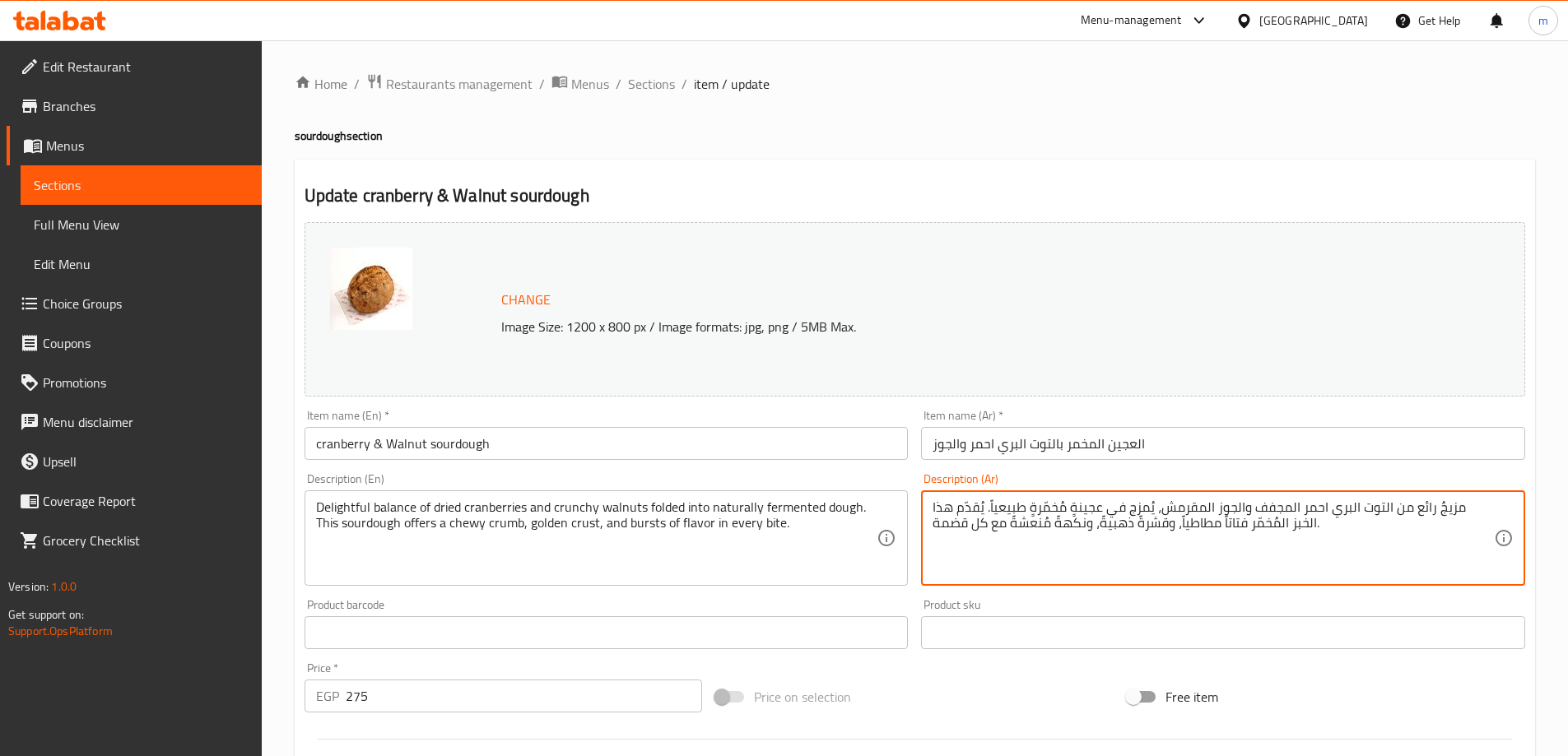
click at [1086, 551] on textarea "مزيجٌ رائع من التوت البري احمر المجفف والجوز المقرمش، يُمزج في عجينةٍ مُخمّرةٍ …" at bounding box center [1213, 538] width 562 height 78
click at [1074, 542] on textarea "مزيجٌ رائع من التوت البري احمر المجفف والجوز المقرمش، يُمزج في عجينةٍ مُخمّرةٍ …" at bounding box center [1213, 538] width 562 height 78
click at [1114, 533] on textarea "مزيجٌ رائع من التوت البري احمر المجفف والجوز المقرمش، يُمزج في عجينةٍ مُخمّرةٍ …" at bounding box center [1213, 538] width 562 height 78
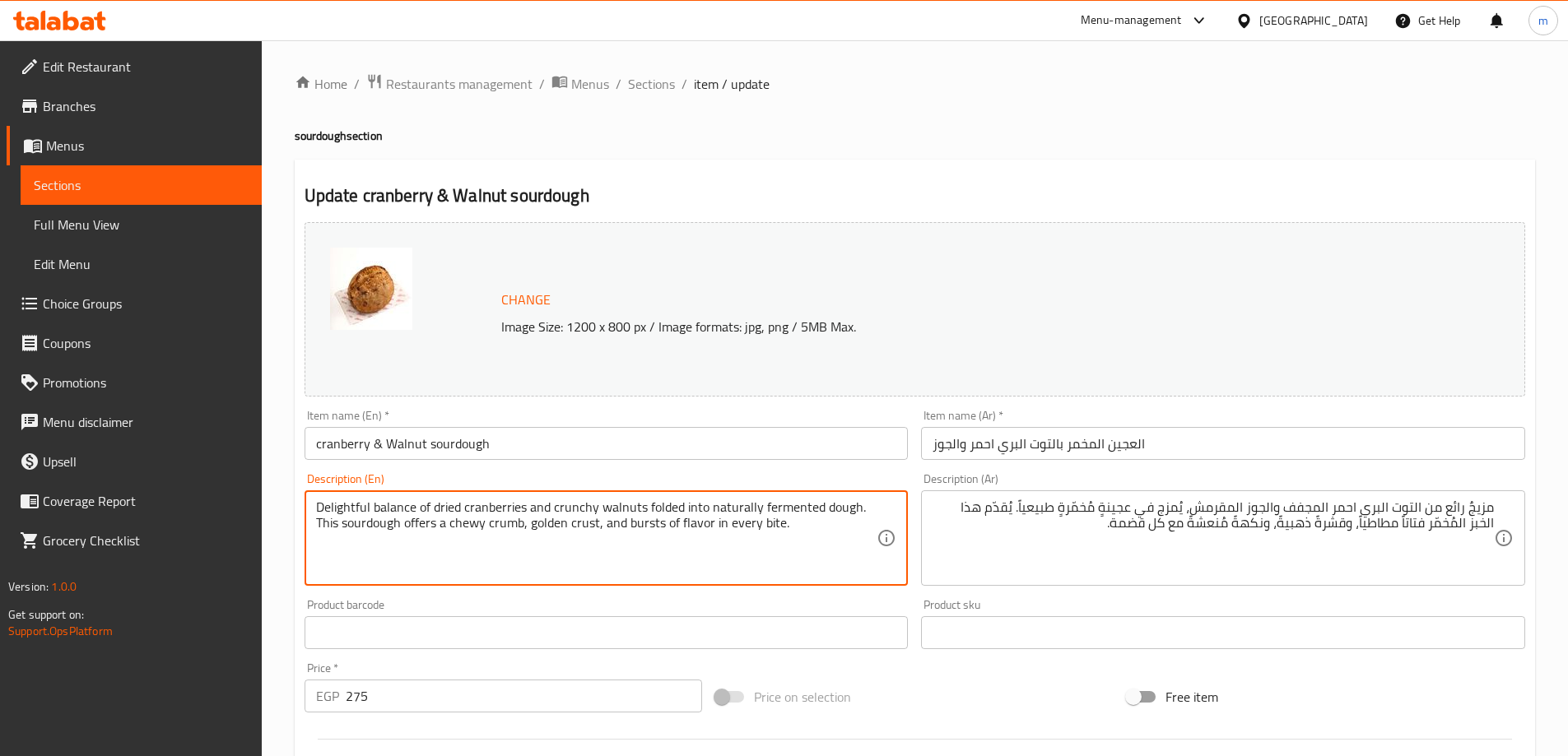
click at [828, 536] on textarea "Delightful balance of dried cranberries and crunchy walnuts folded into natural…" at bounding box center [597, 538] width 562 height 78
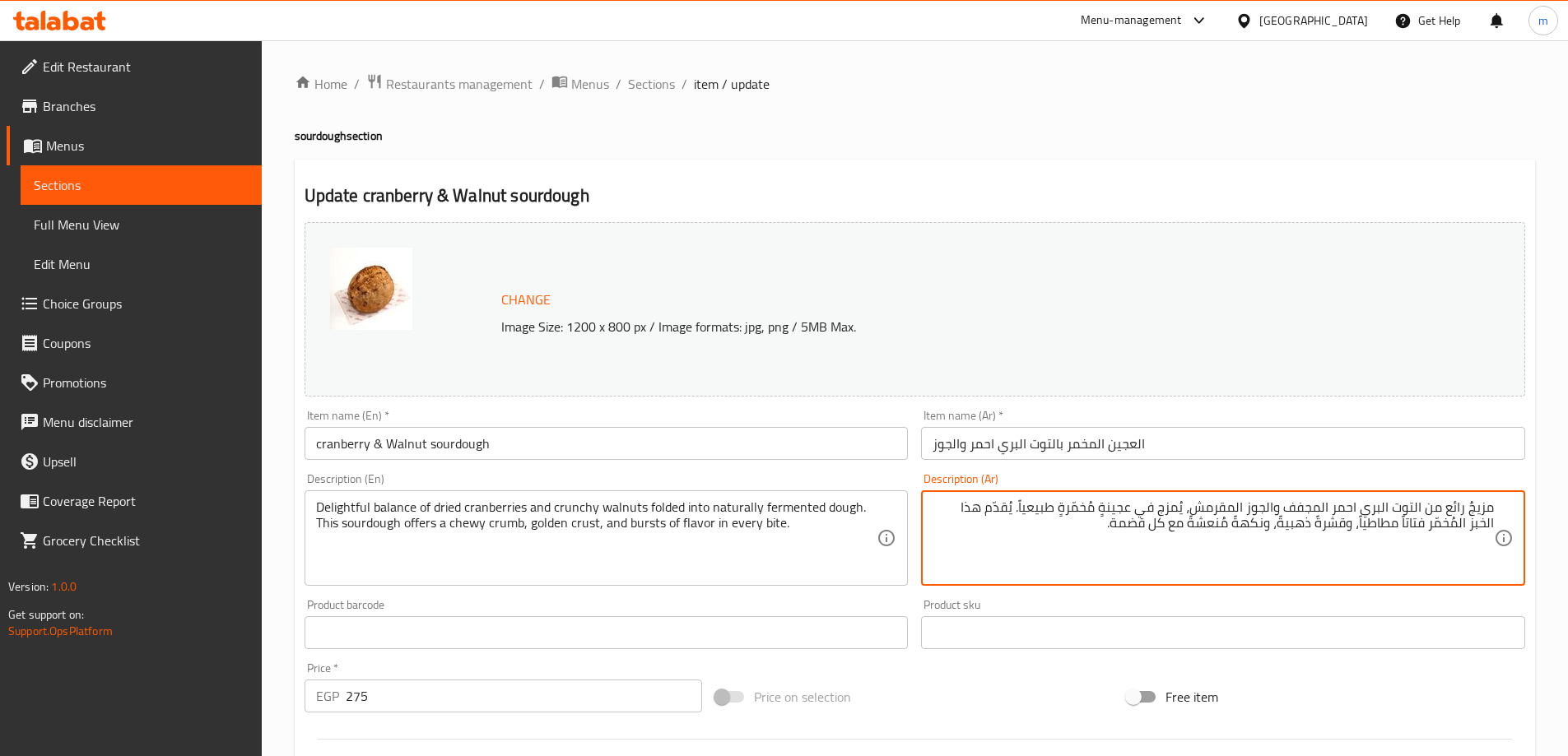
click at [1341, 525] on textarea "مزيجٌ رائع من التوت البري احمر المجفف والجوز المقرمش، يُمزج في عجينةٍ مُخمّرةٍ …" at bounding box center [1213, 538] width 562 height 78
paste textarea "توازن رائع بين التوت البري المجفف والجوز المقرمش المطوي في عجينة مخمرة بشكل طبي…"
click at [1363, 546] on textarea "توازن رائع بين التوت البري المجفف والجوز المقرمش المطوي في عجينة مخمرة بشكل طبي…" at bounding box center [1213, 538] width 562 height 78
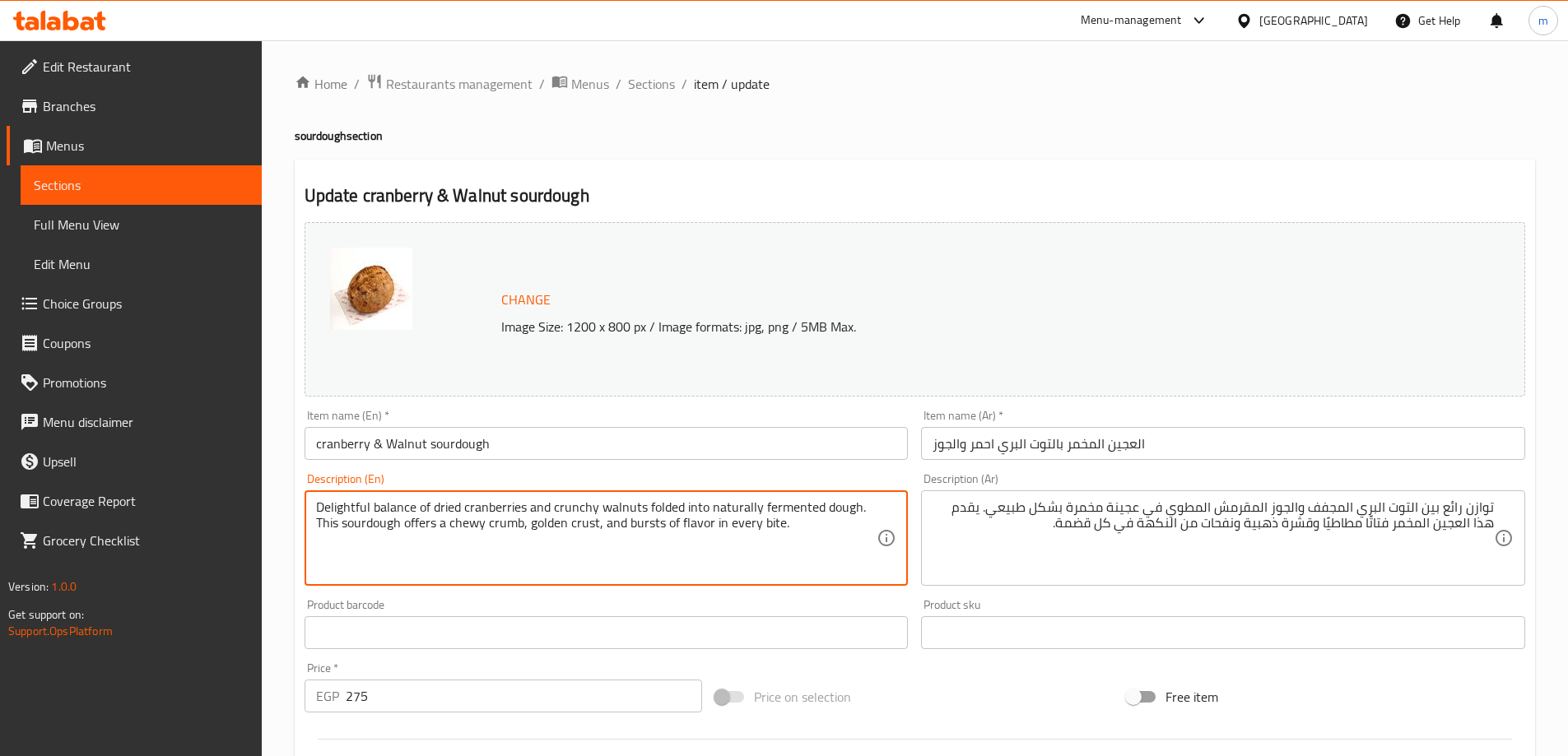
click at [509, 507] on textarea "Delightful balance of dried cranberries and crunchy walnuts folded into natural…" at bounding box center [597, 538] width 562 height 78
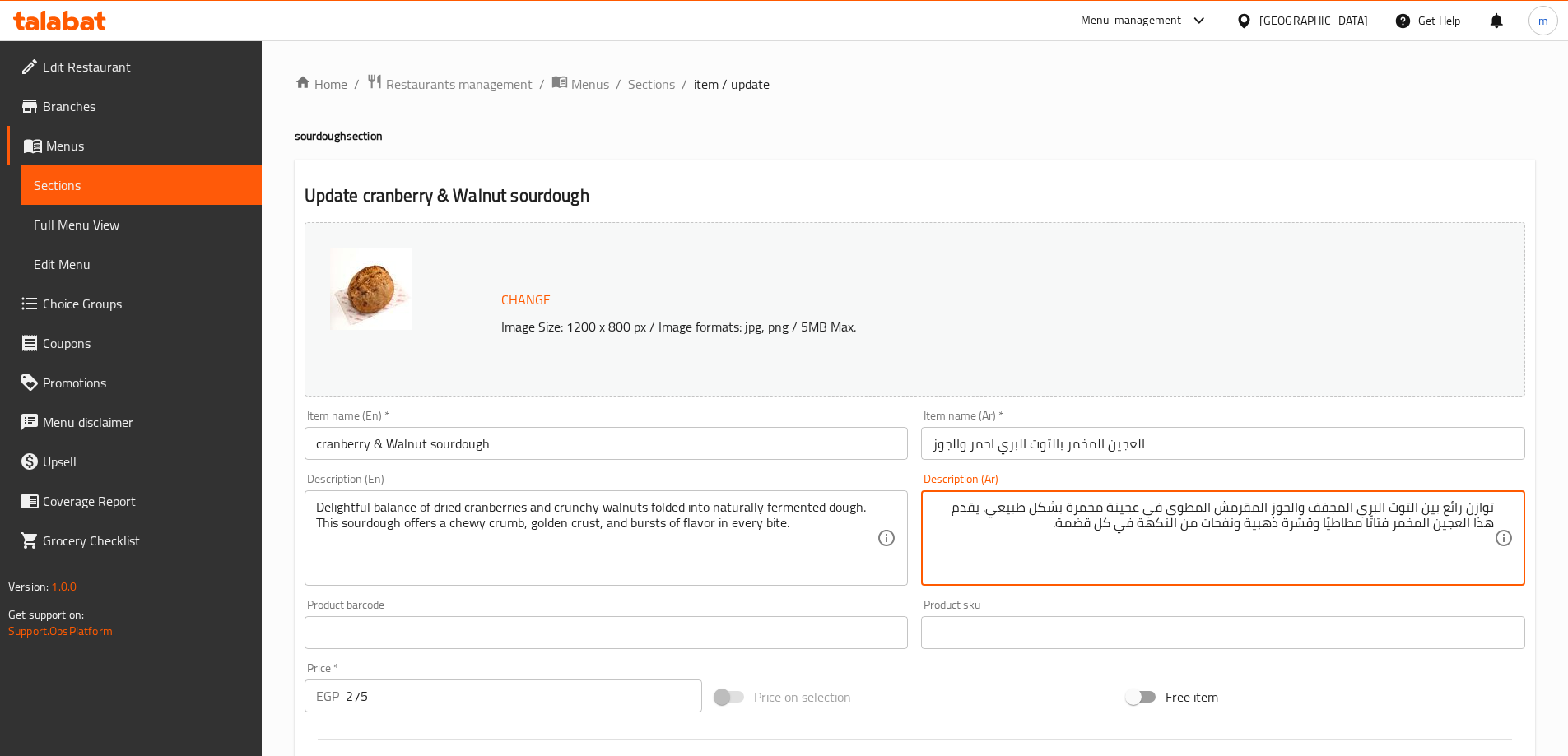
click at [1241, 510] on textarea "توازن رائع بين التوت البري المجفف والجوز المقرمش المطوي في عجينة مخمرة بشكل طبي…" at bounding box center [1213, 538] width 562 height 78
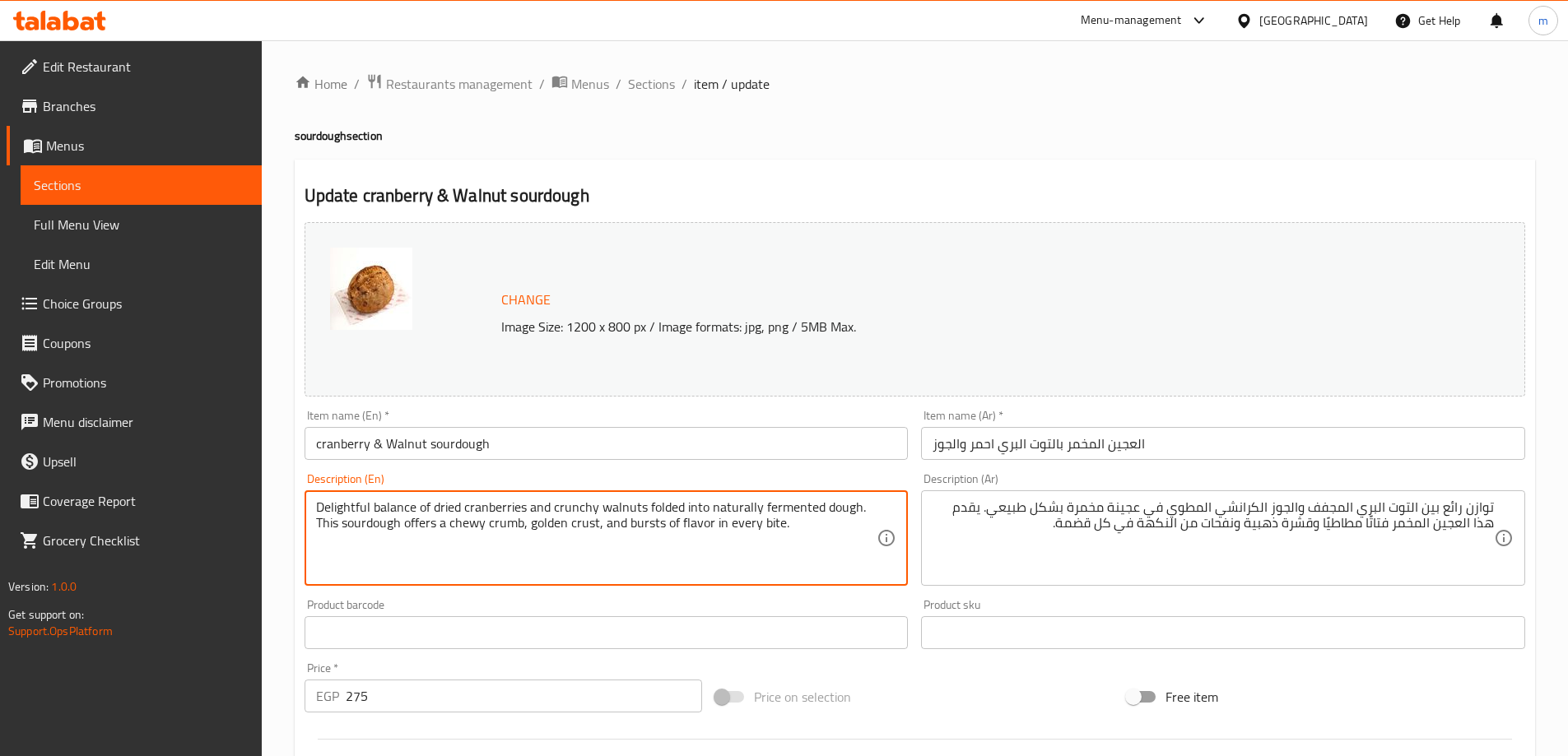
click at [627, 506] on textarea "Delightful balance of dried cranberries and crunchy walnuts folded into natural…" at bounding box center [597, 538] width 562 height 78
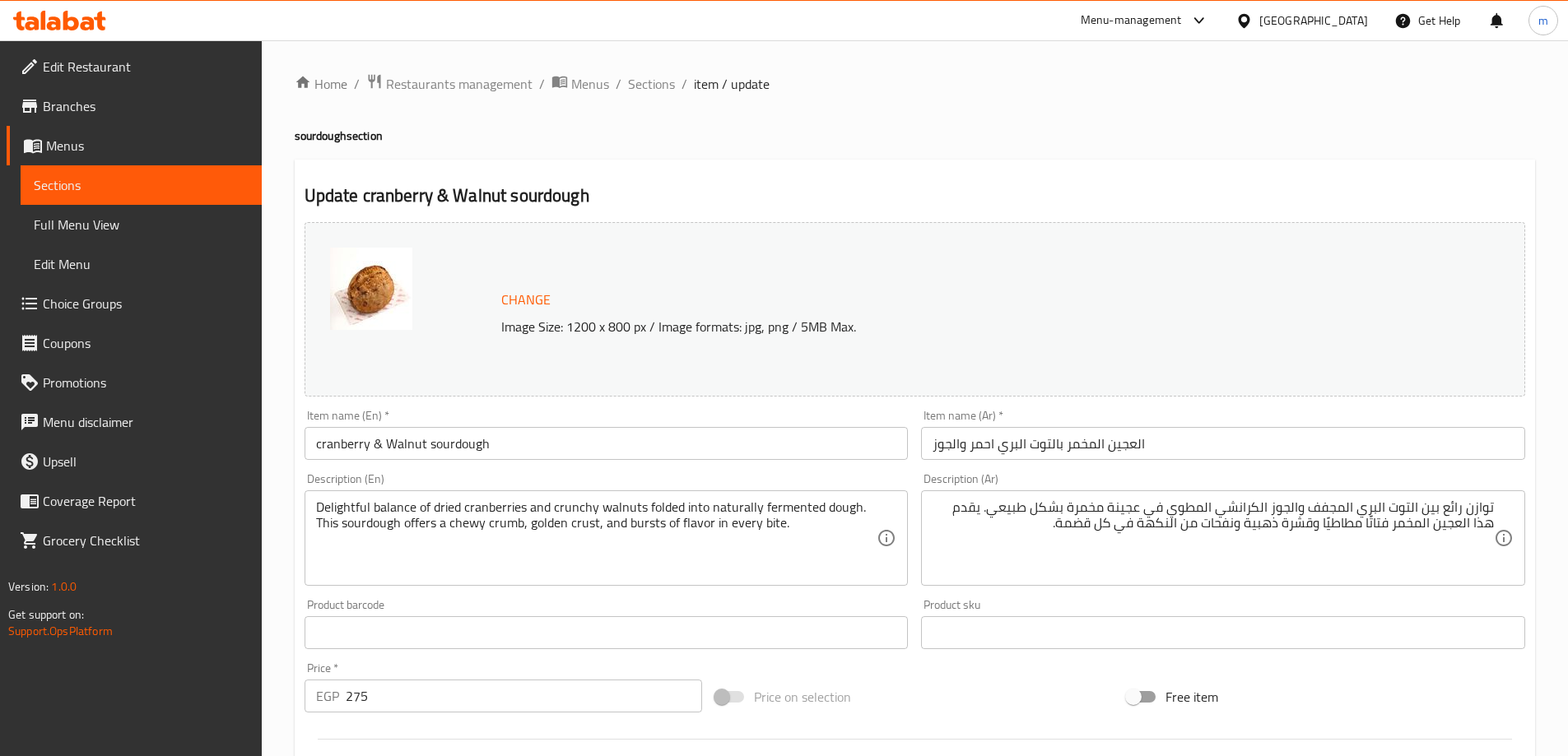
click at [464, 529] on textarea "Delightful balance of dried cranberries and crunchy walnuts folded into natural…" at bounding box center [597, 538] width 562 height 78
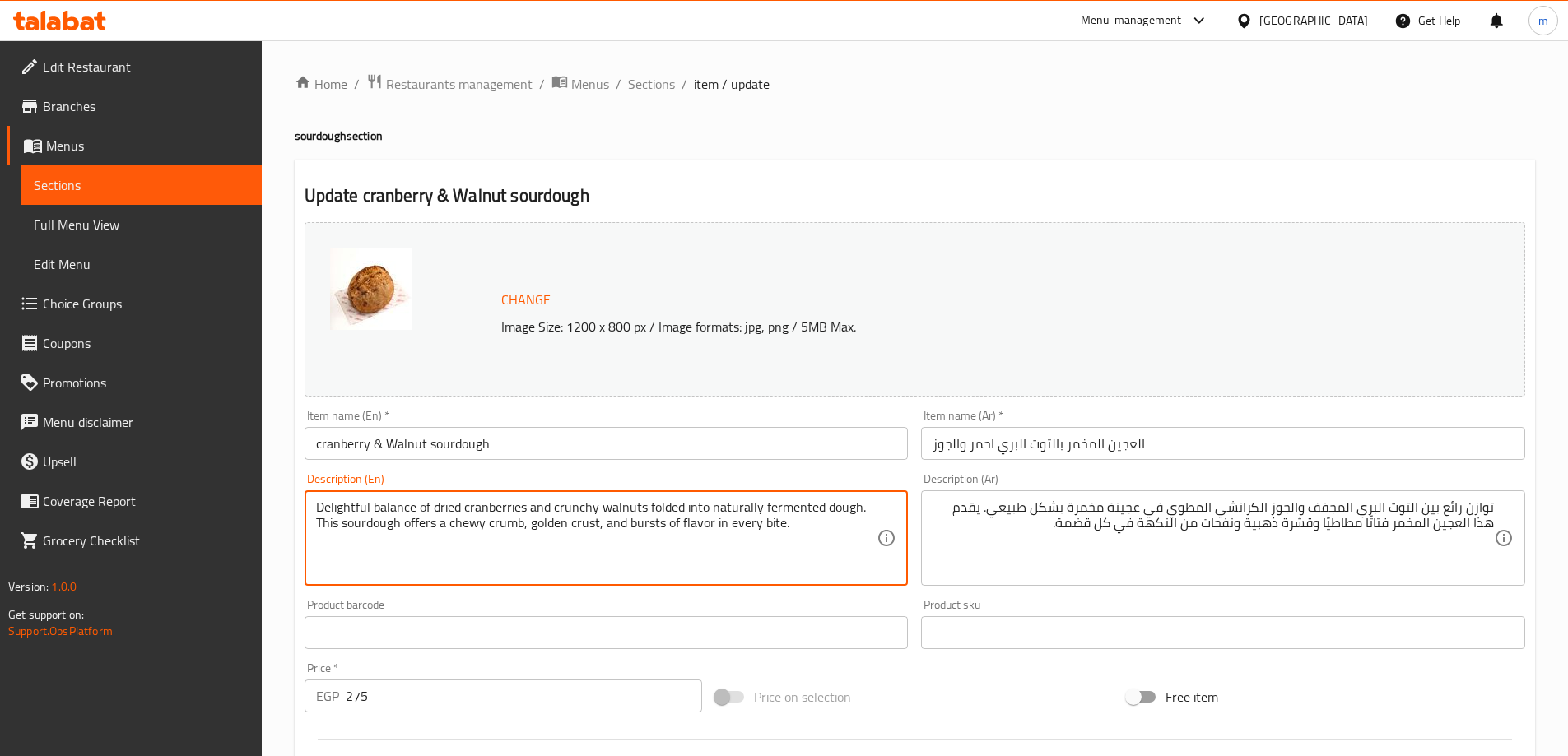
click at [464, 529] on textarea "Delightful balance of dried cranberries and crunchy walnuts folded into natural…" at bounding box center [597, 538] width 562 height 78
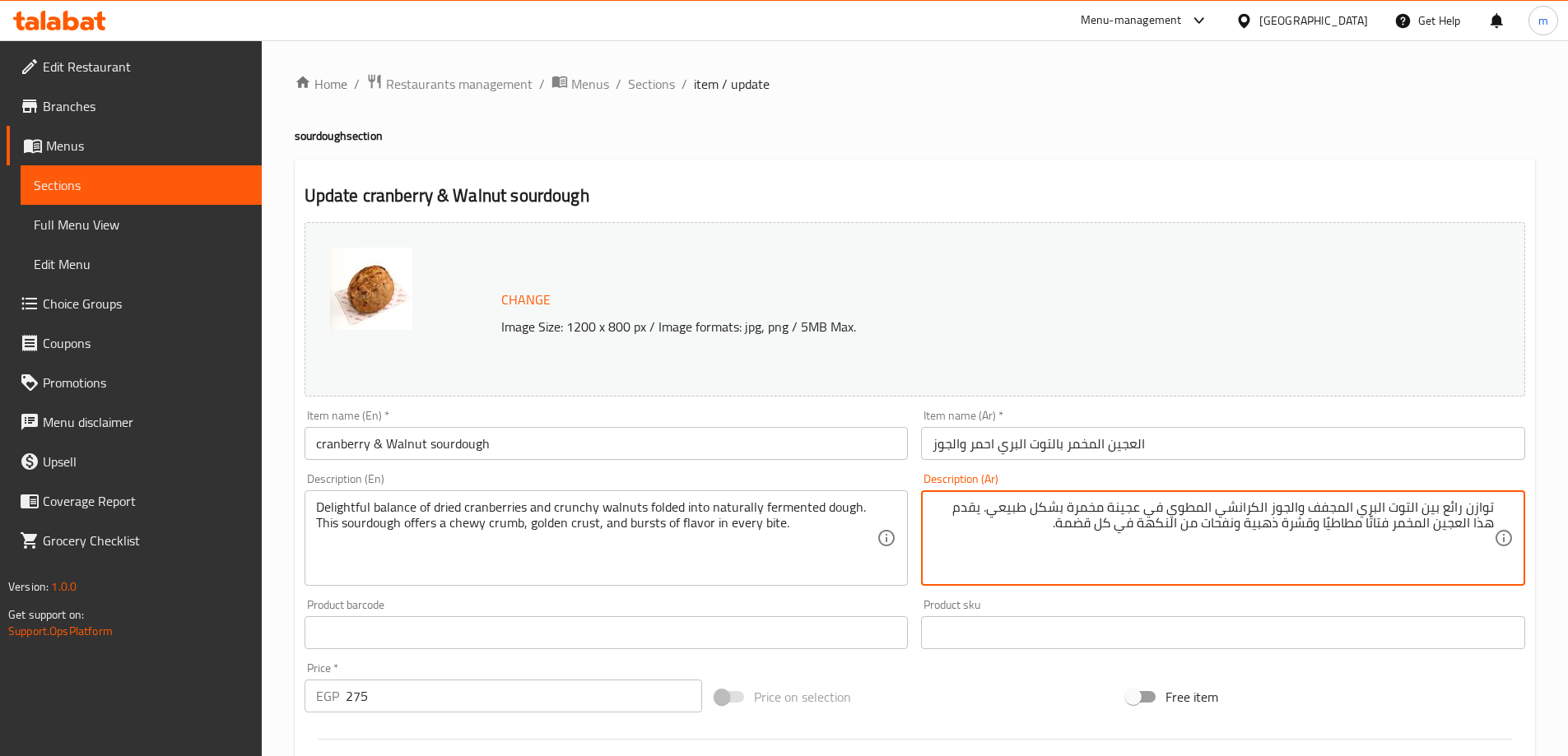
click at [1367, 529] on textarea "توازن رائع بين التوت البري المجفف والجوز الكرانشي المطوي في عجينة مخمرة بشكل طب…" at bounding box center [1213, 538] width 562 height 78
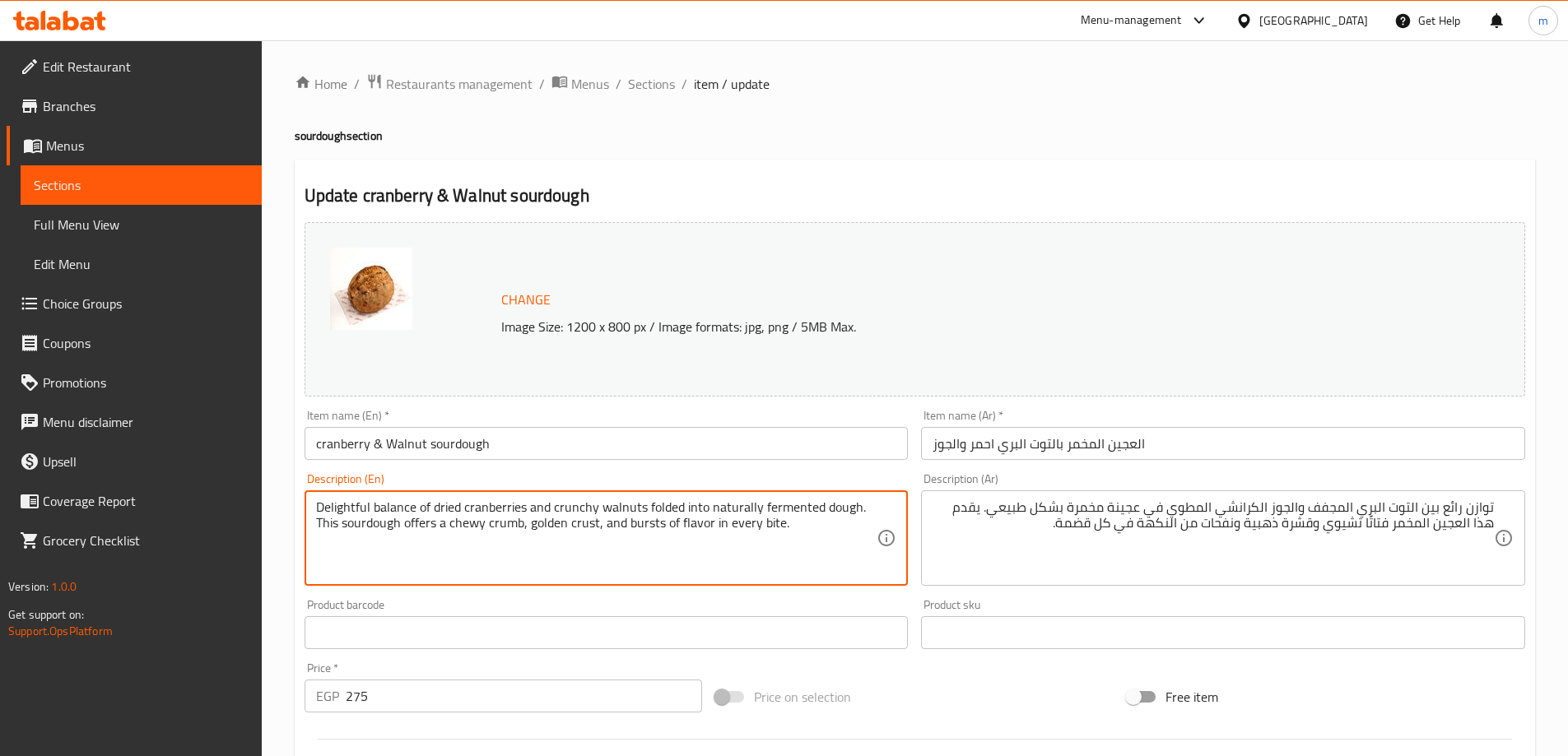
click at [508, 523] on textarea "Delightful balance of dried cranberries and crunchy walnuts folded into natural…" at bounding box center [597, 538] width 562 height 78
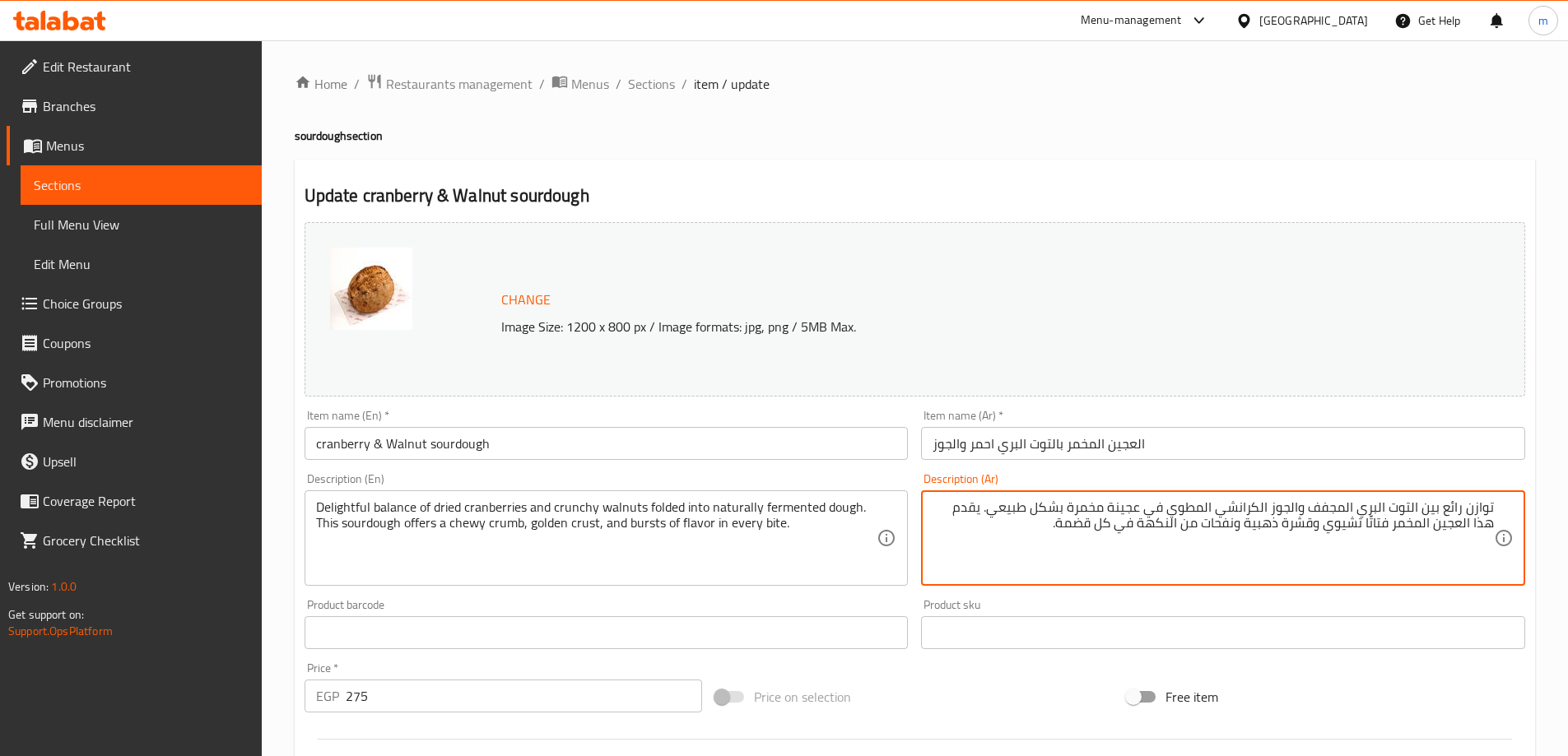
click at [1399, 524] on textarea "توازن رائع بين التوت البري المجفف والجوز الكرانشي المطوي في عجينة مخمرة بشكل طب…" at bounding box center [1213, 538] width 562 height 78
click at [1332, 529] on textarea "توازن رائع بين التوت البري المجفف والجوز الكرانشي المطوي في عجينة مخمرة بشكل طب…" at bounding box center [1213, 538] width 562 height 78
type textarea "توازن رائع بين التوت البري المجفف والجوز الكرانشي المطوي في عجينة مخمرة بشكل طب…"
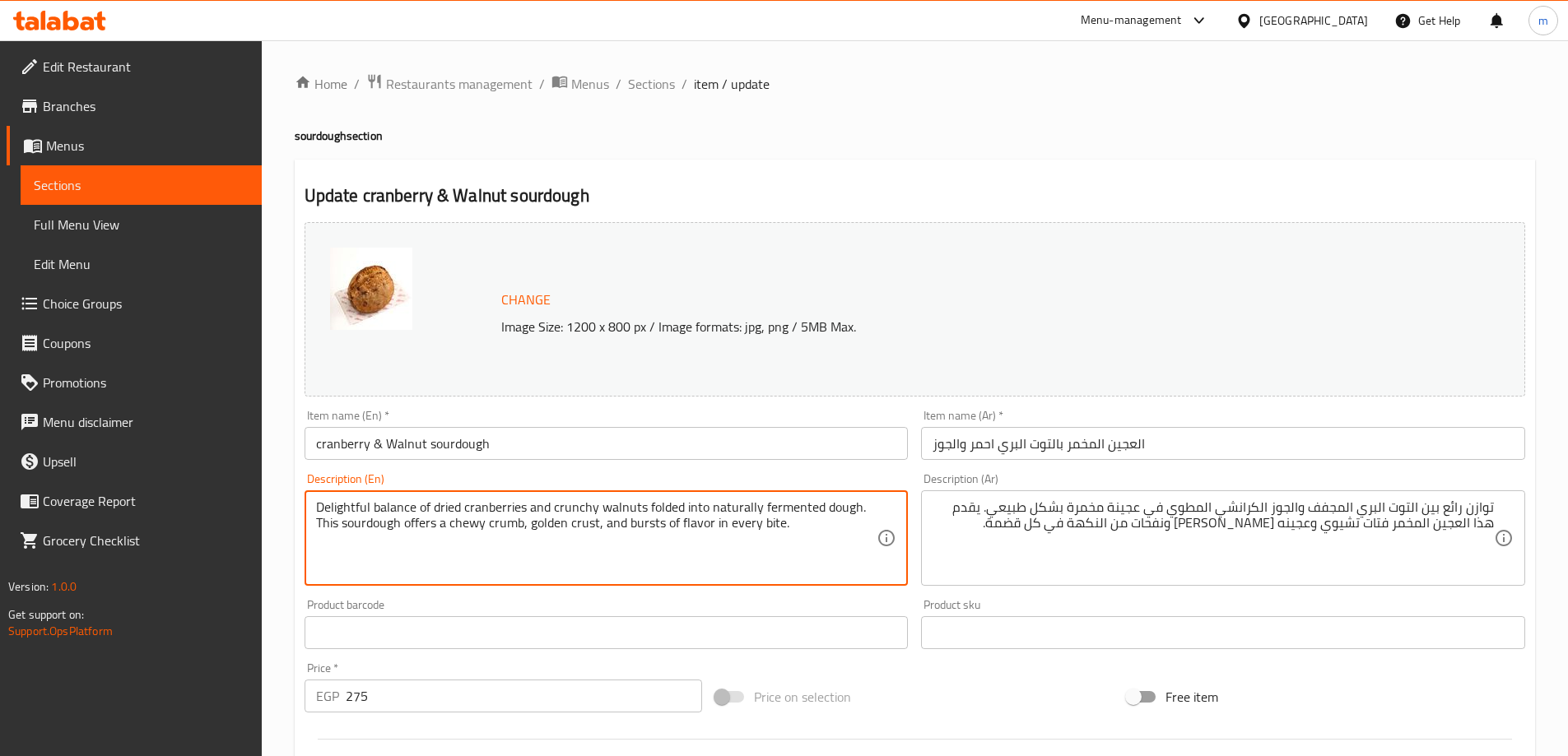
drag, startPoint x: 607, startPoint y: 526, endPoint x: 819, endPoint y: 544, distance: 212.8
click at [819, 544] on textarea "Delightful balance of dried cranberries and crunchy walnuts folded into natural…" at bounding box center [597, 538] width 562 height 78
click at [632, 519] on textarea "Delightful balance of dried cranberries and crunchy walnuts folded into natural…" at bounding box center [597, 538] width 562 height 78
click at [639, 527] on textarea "Delightful balance of dried cranberries and crunchy walnuts folded into natural…" at bounding box center [597, 538] width 562 height 78
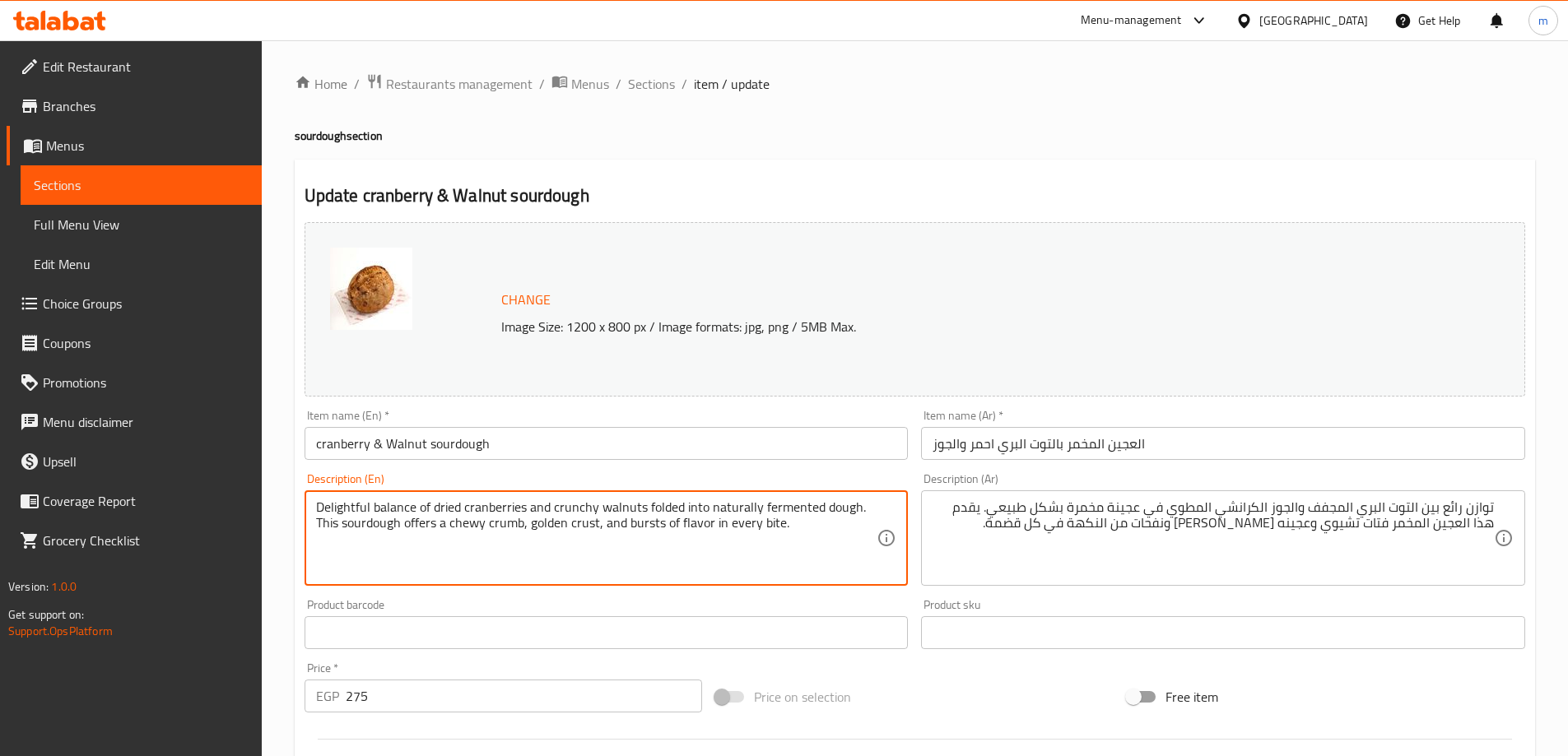
click at [621, 546] on textarea "Delightful balance of dried cranberries and crunchy walnuts folded into natural…" at bounding box center [597, 538] width 562 height 78
drag, startPoint x: 594, startPoint y: 527, endPoint x: 796, endPoint y: 550, distance: 203.3
click at [797, 550] on textarea "Delightful balance of dried cranberries and crunchy walnuts folded into natural…" at bounding box center [597, 538] width 562 height 78
click at [599, 529] on textarea "Delightful balance of dried cranberries and crunchy walnuts folded into natural…" at bounding box center [597, 538] width 562 height 78
drag, startPoint x: 594, startPoint y: 529, endPoint x: 864, endPoint y: 546, distance: 270.5
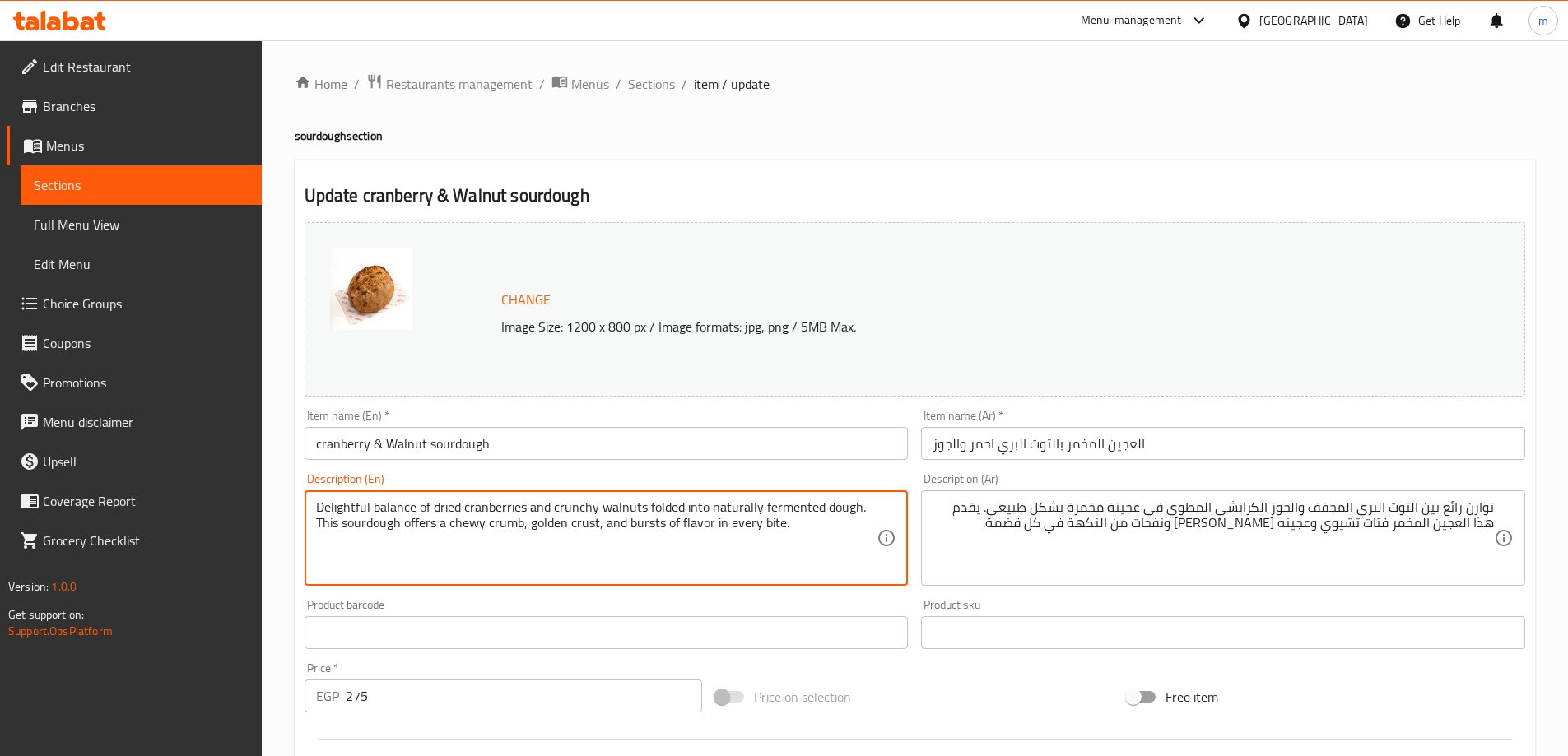
click at [857, 546] on textarea "Delightful balance of dried cranberries and crunchy walnuts folded into natural…" at bounding box center [597, 538] width 562 height 78
click at [809, 528] on textarea "Delightful balance of dried cranberries and crunchy walnuts folded into natural…" at bounding box center [597, 538] width 562 height 78
drag, startPoint x: 801, startPoint y: 529, endPoint x: 596, endPoint y: 556, distance: 206.8
click at [596, 556] on textarea "Delightful balance of dried cranberries and crunchy walnuts folded into natural…" at bounding box center [597, 538] width 562 height 78
type textarea "Delightful balance of dried cranberries and crunchy walnuts folded into natural…"
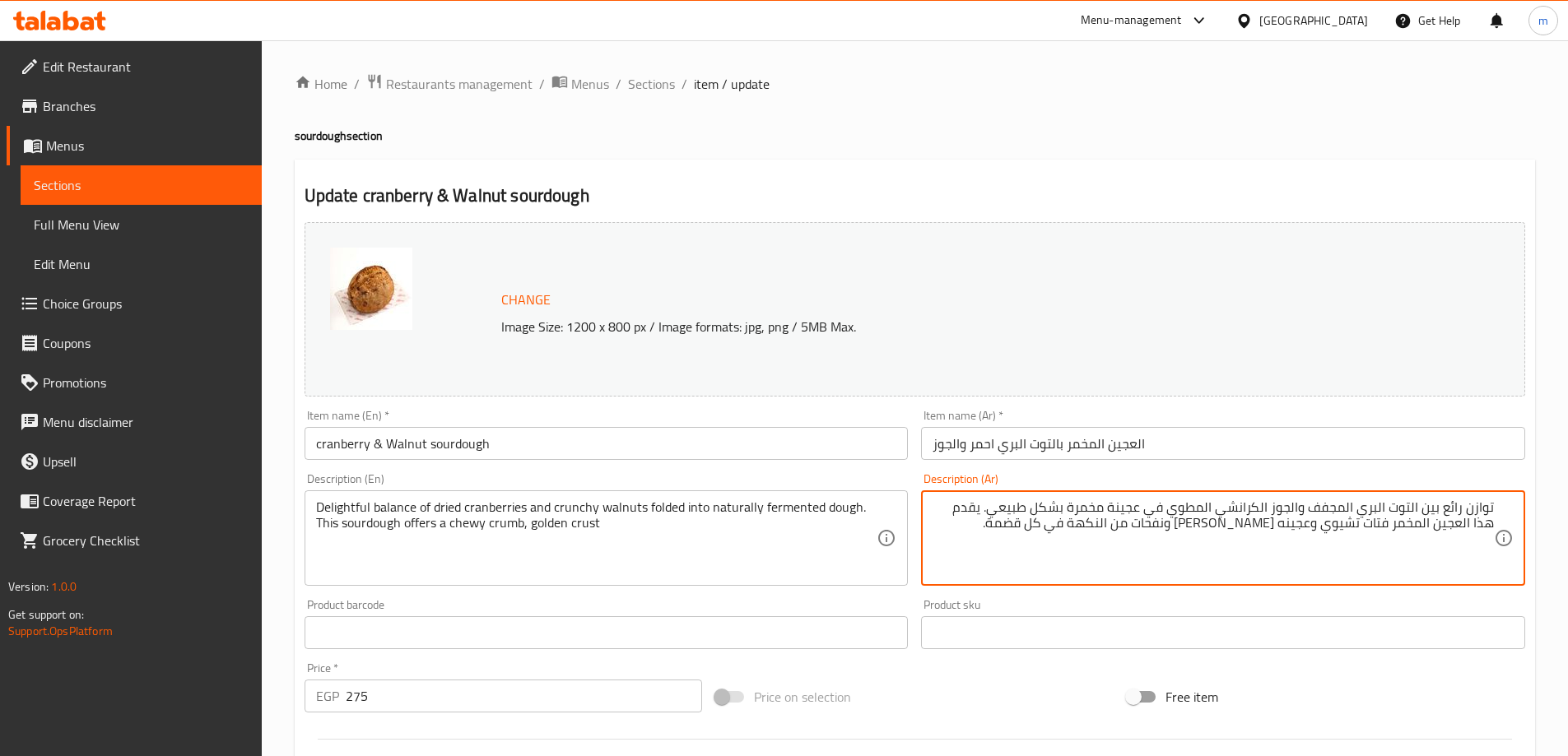
drag, startPoint x: 1262, startPoint y: 527, endPoint x: 1060, endPoint y: 552, distance: 203.5
type textarea "توازن رائع بين التوت البري المجفف والجوز الكرانشي المطوي في عجينة مخمرة بشكل طب…"
click at [1283, 667] on div "Change Image Size: 1200 x 800 px / Image formats: jpg, png / 5MB Max. Item name…" at bounding box center [915, 582] width 1234 height 733
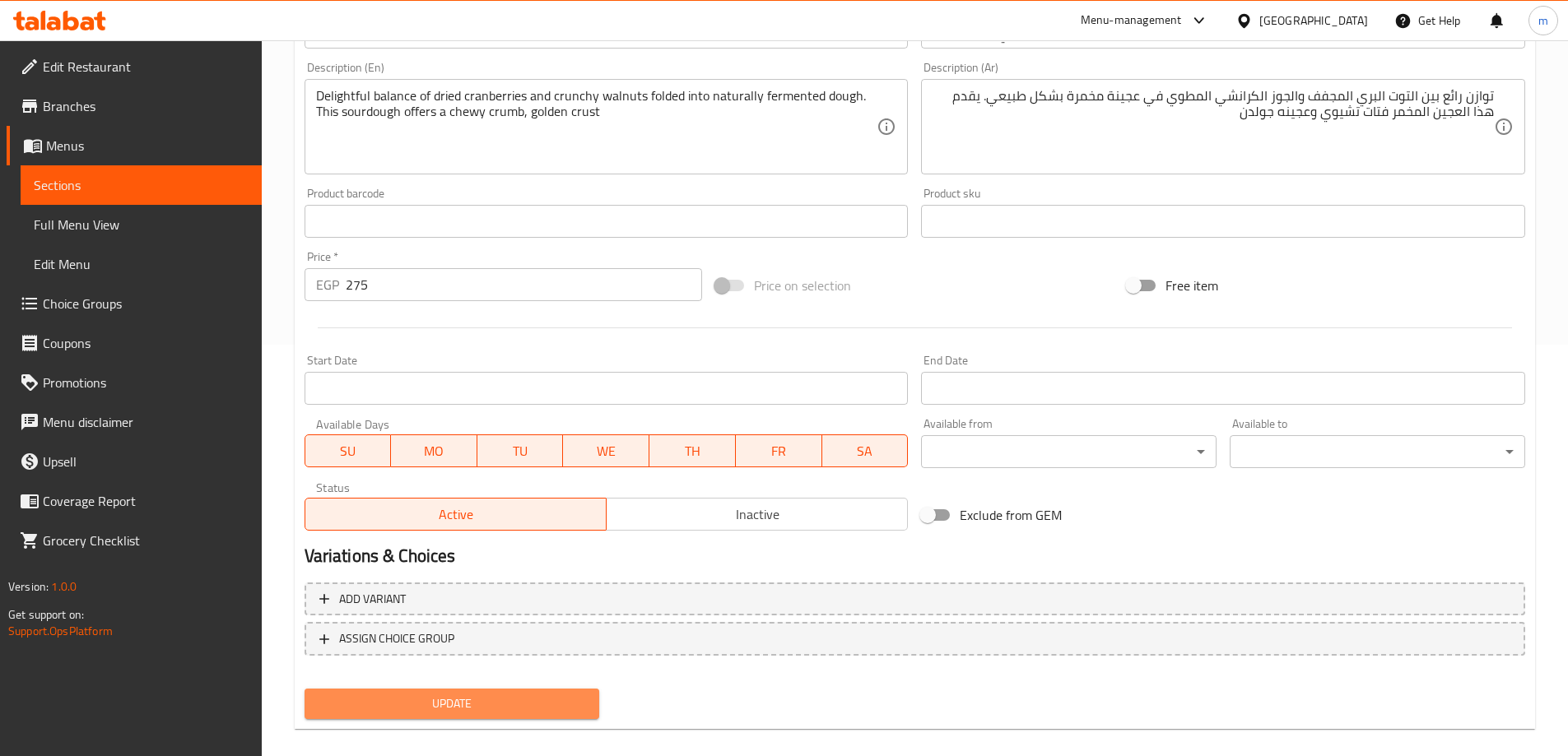
click at [563, 705] on span "Update" at bounding box center [452, 704] width 269 height 21
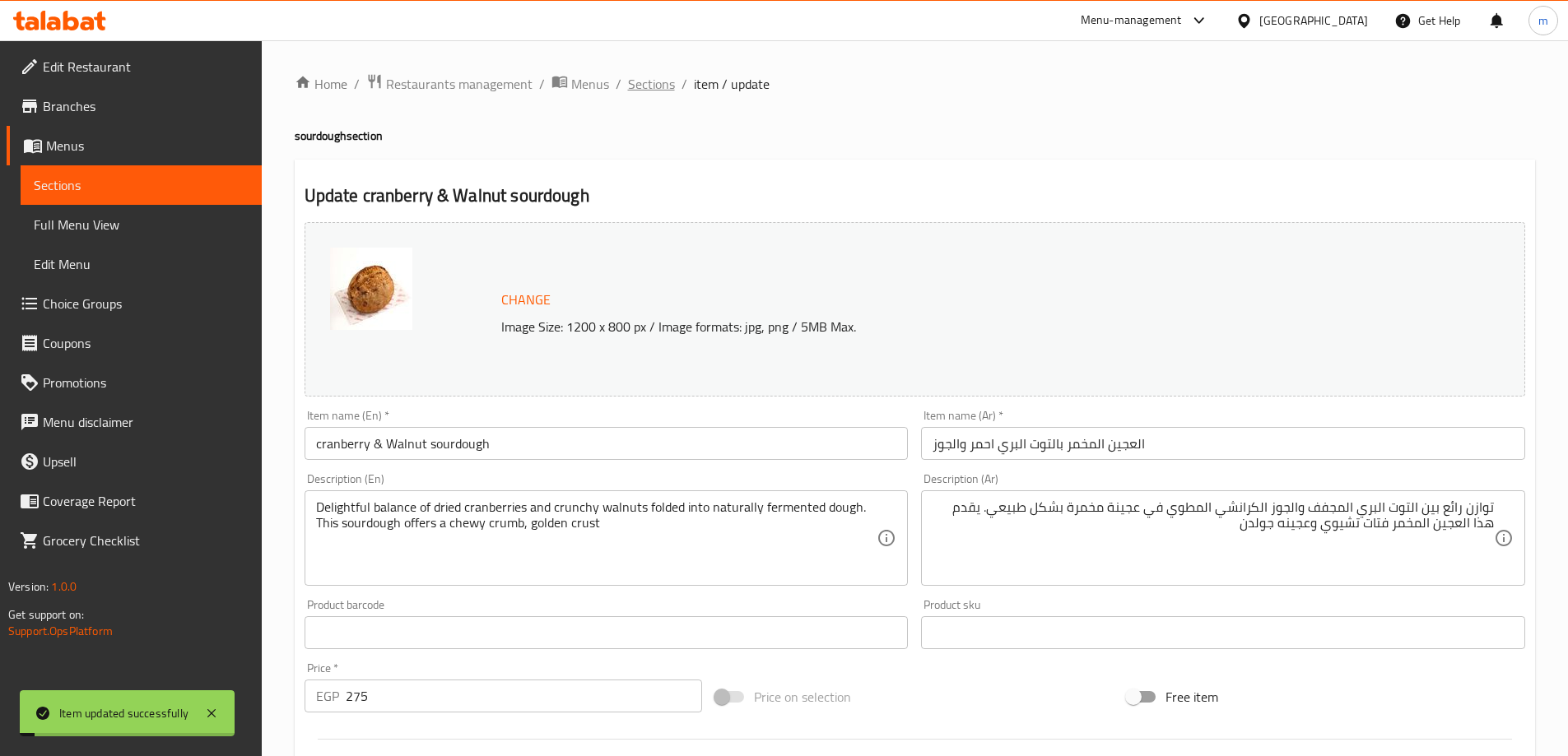
click at [652, 75] on span "Sections" at bounding box center [651, 84] width 46 height 20
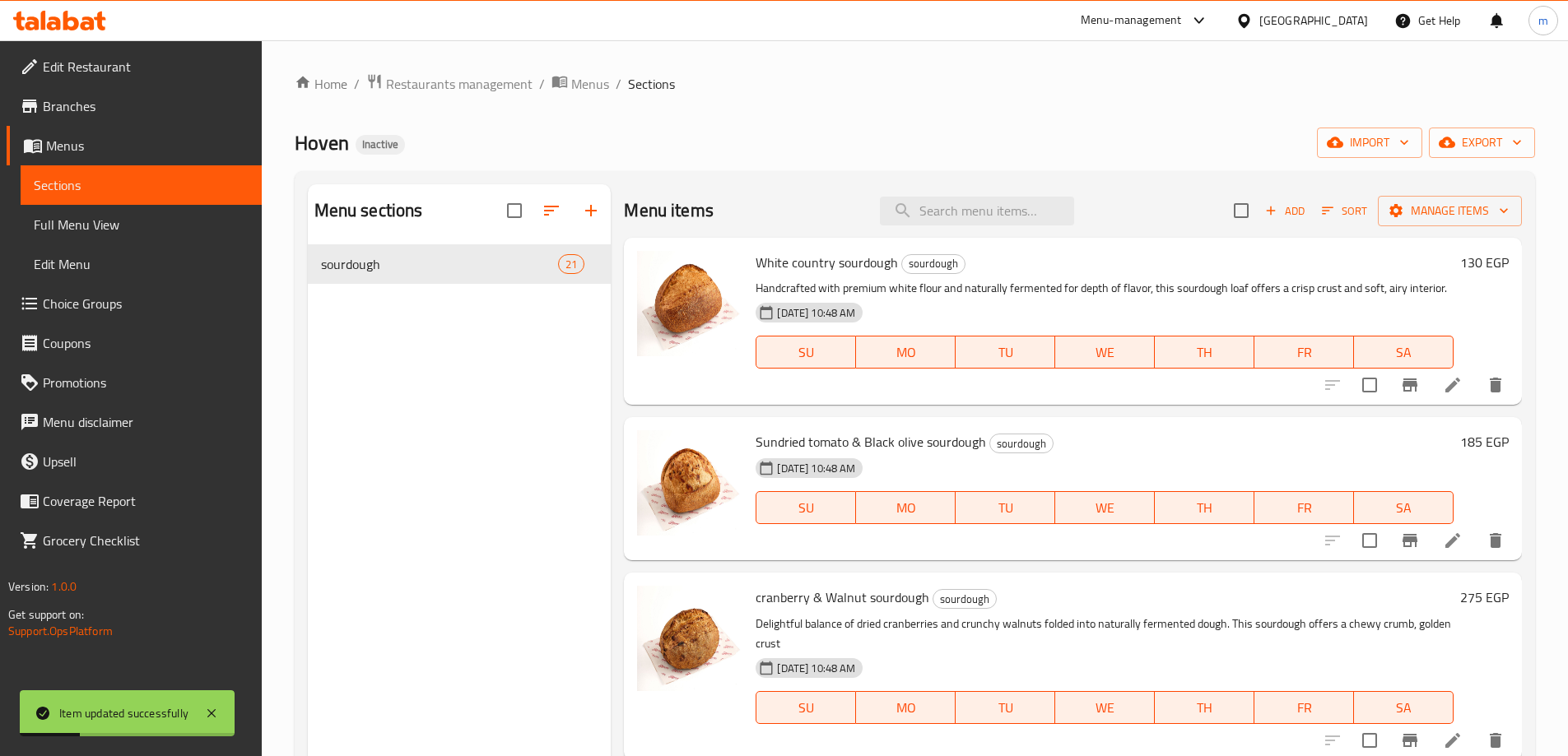
click at [63, 209] on link "Full Menu View" at bounding box center [141, 224] width 241 height 40
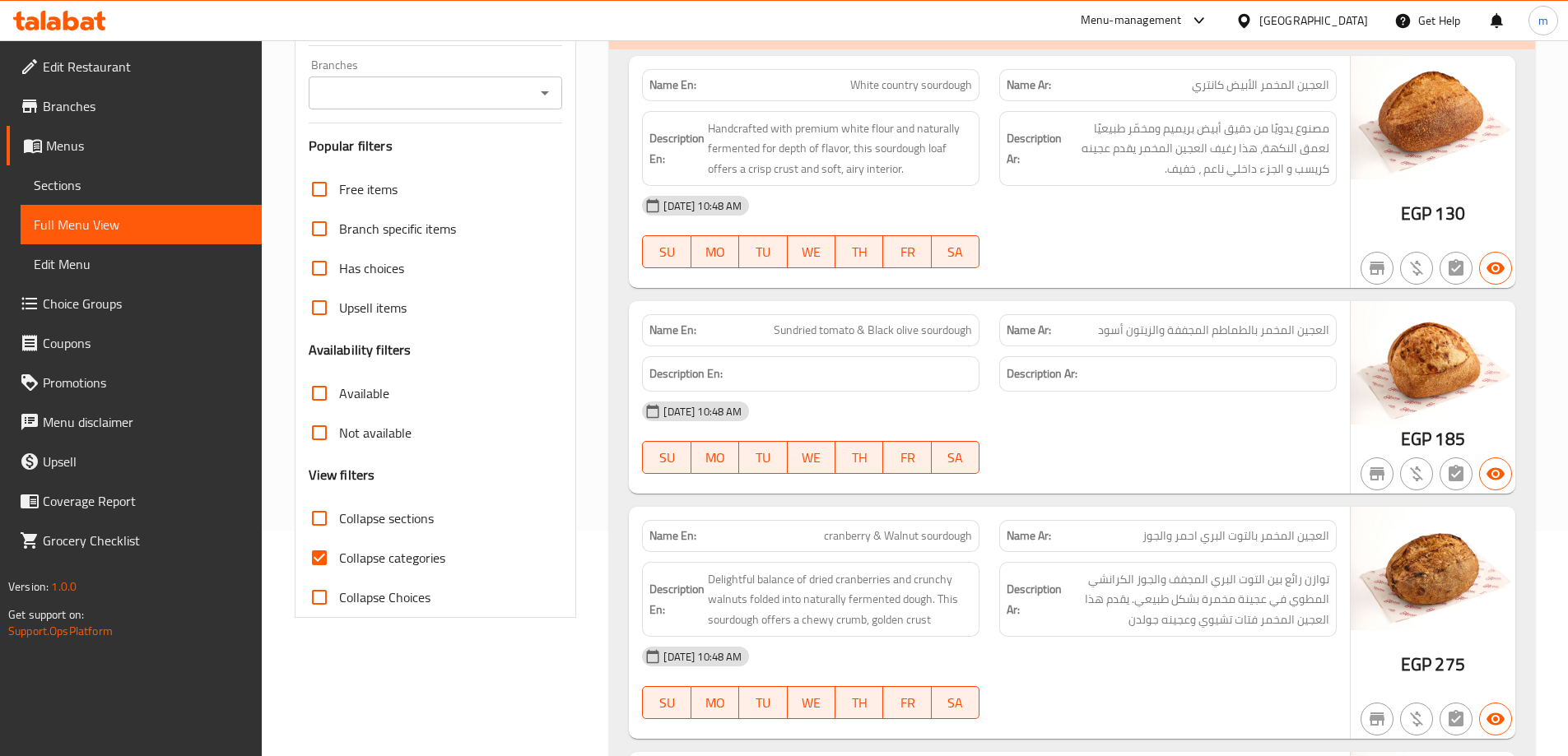
scroll to position [165, 0]
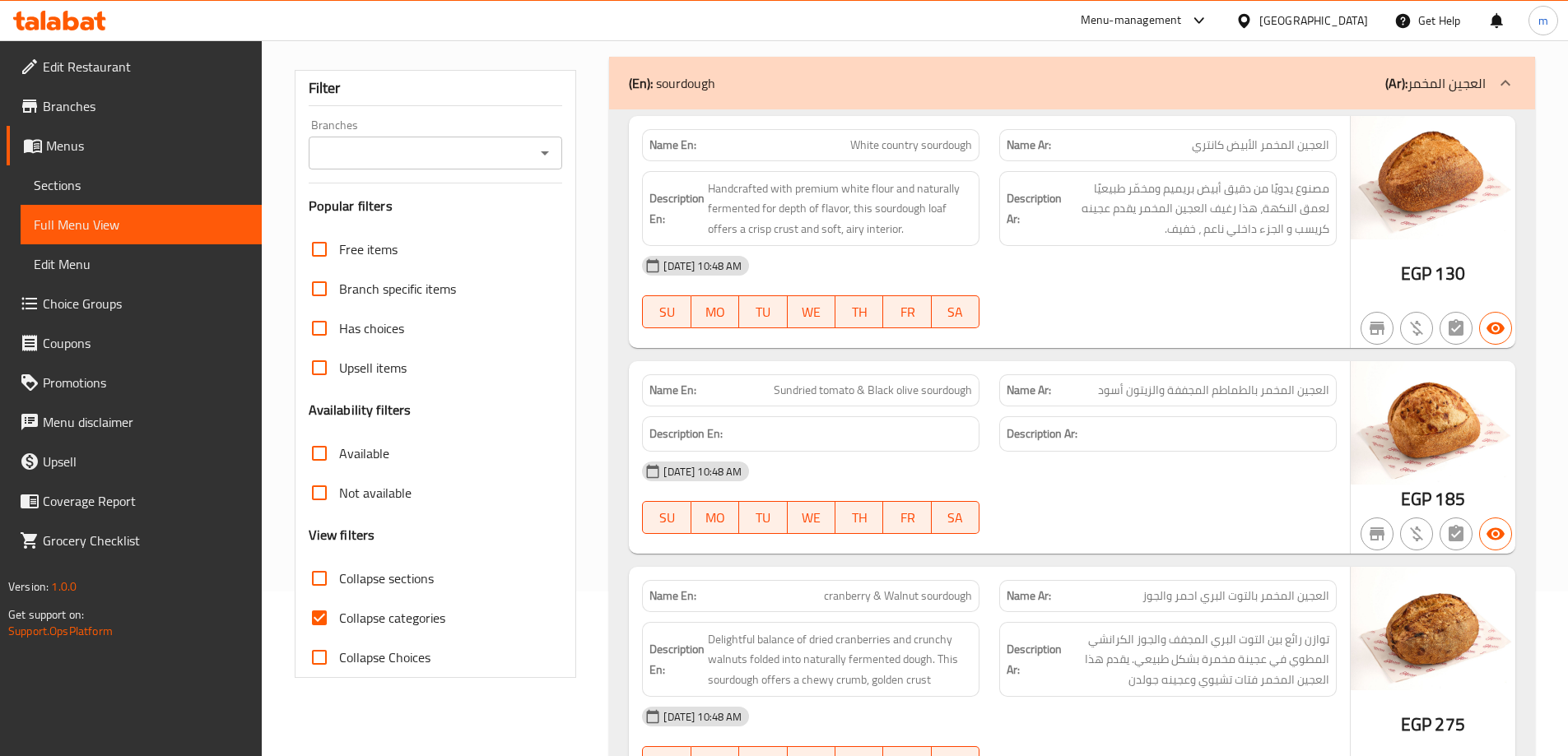
drag, startPoint x: 421, startPoint y: 624, endPoint x: 470, endPoint y: 617, distance: 49.5
click at [420, 624] on span "Collapse categories" at bounding box center [392, 618] width 106 height 20
click at [339, 624] on input "Collapse categories" at bounding box center [319, 618] width 40 height 40
checkbox input "false"
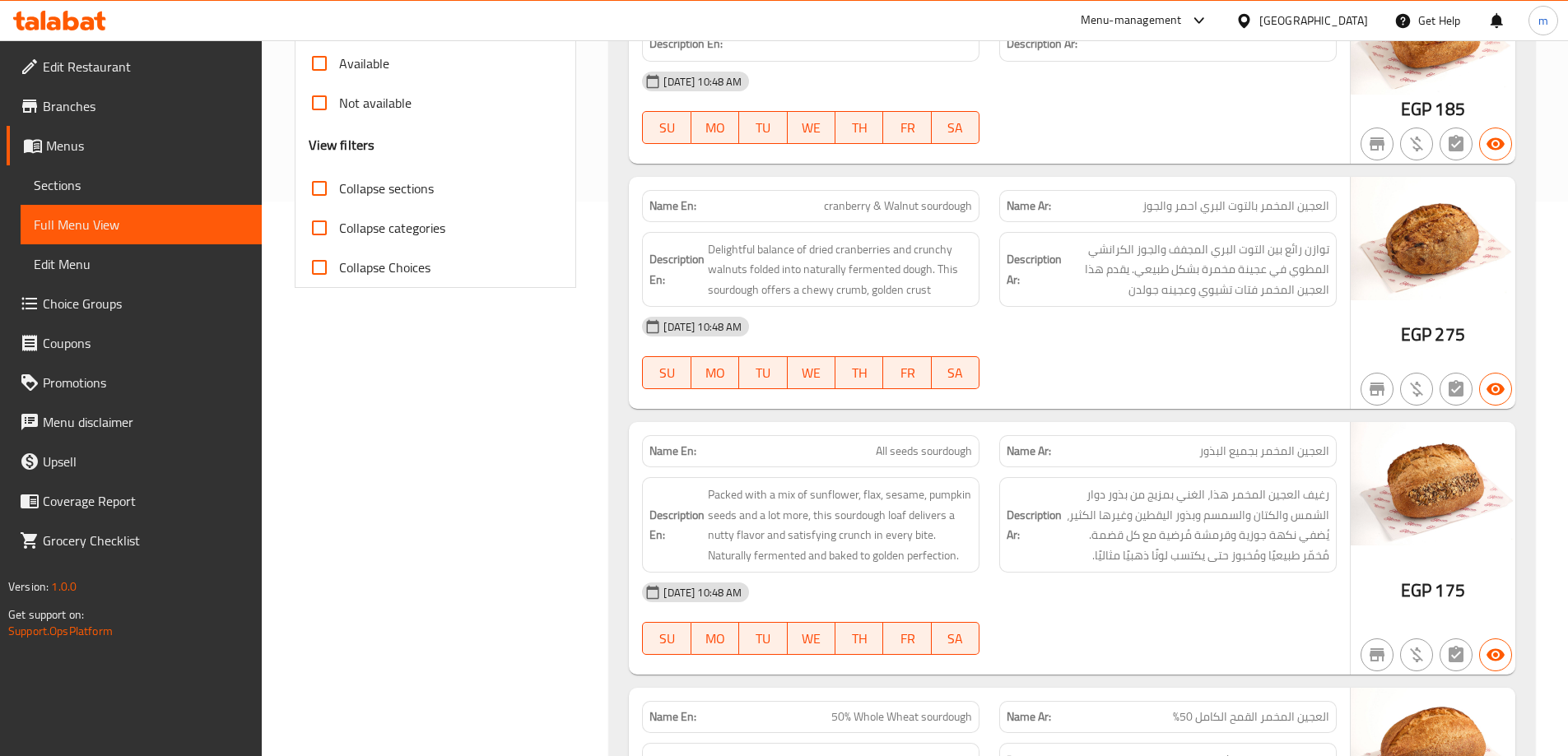
scroll to position [658, 0]
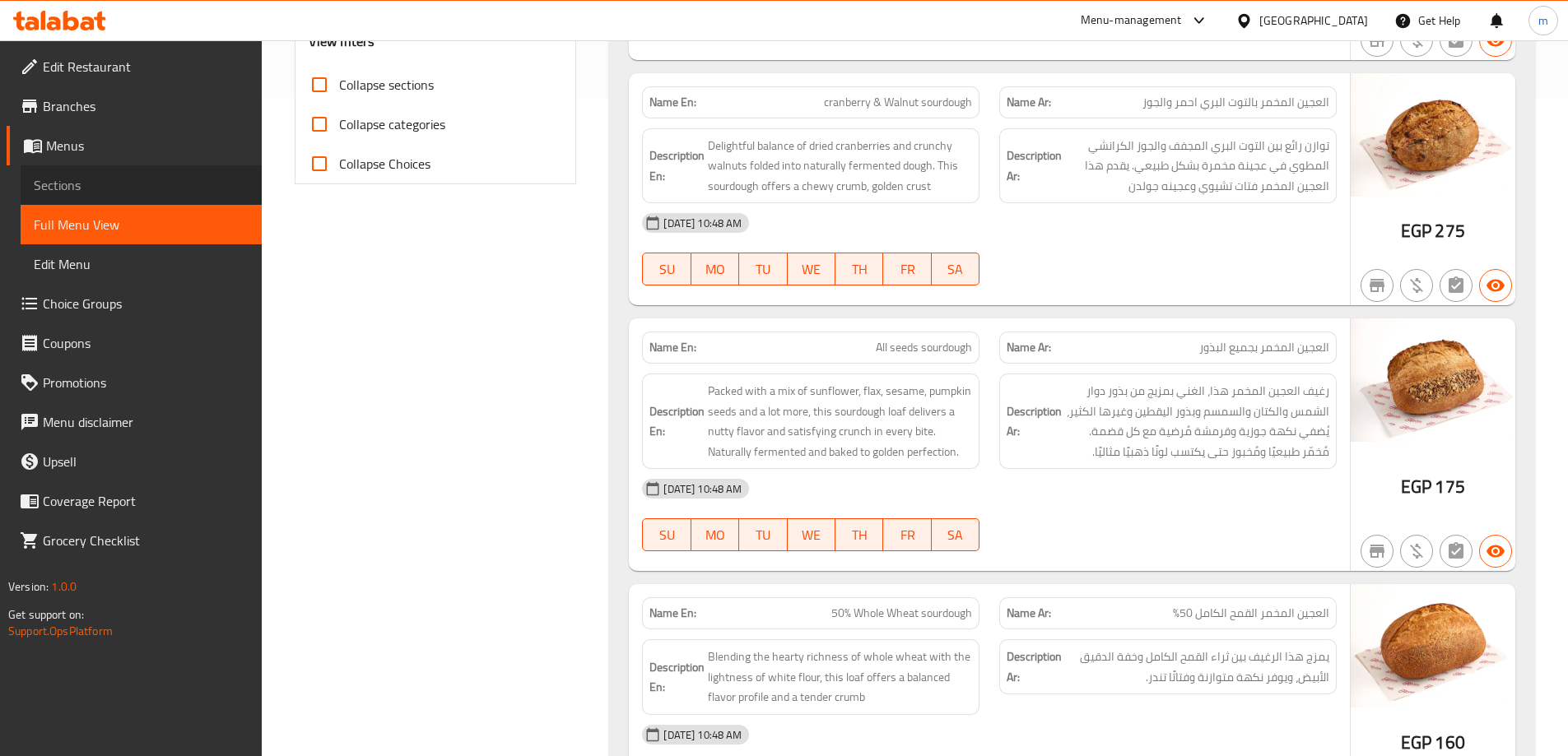
click at [136, 186] on span "Sections" at bounding box center [140, 185] width 215 height 20
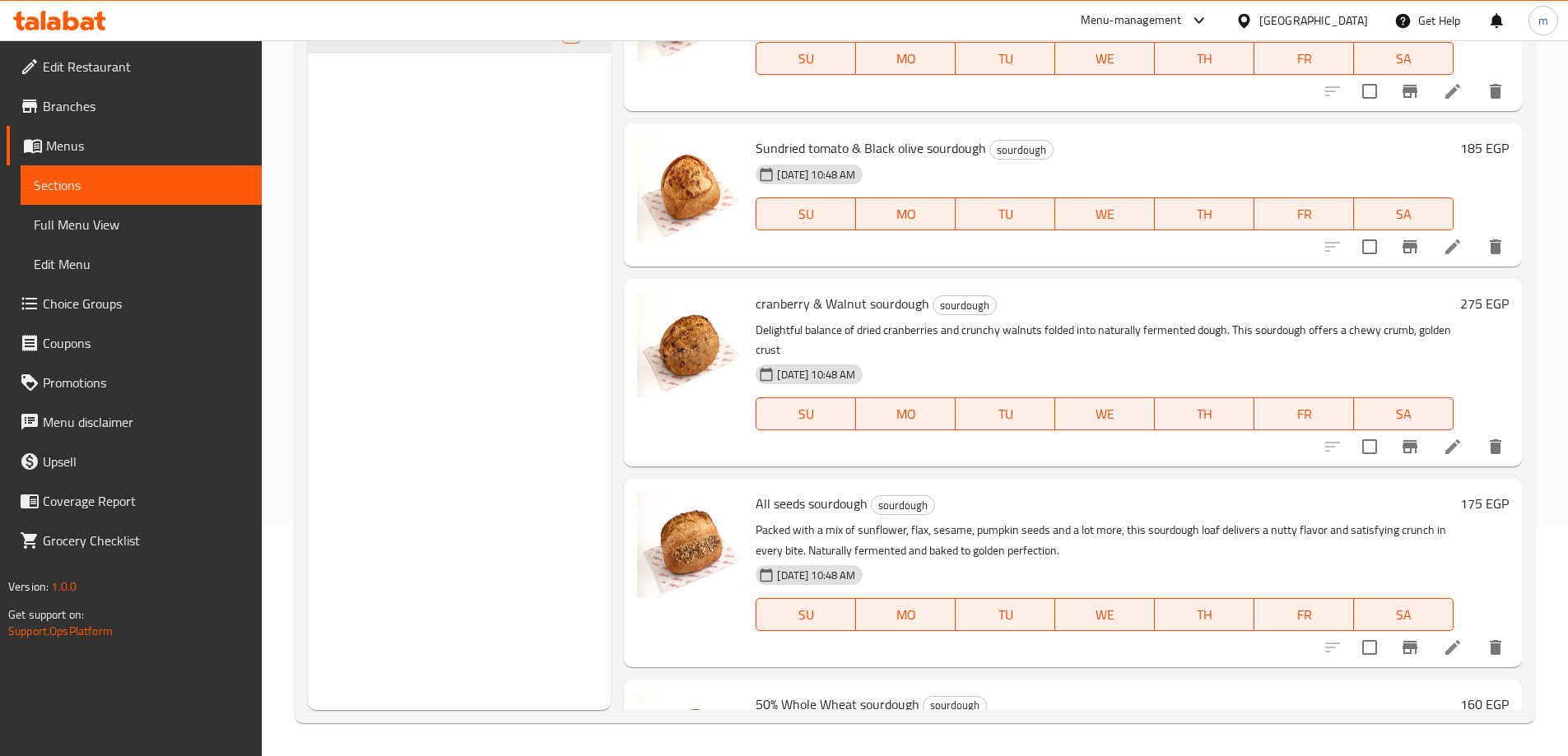
scroll to position [82, 0]
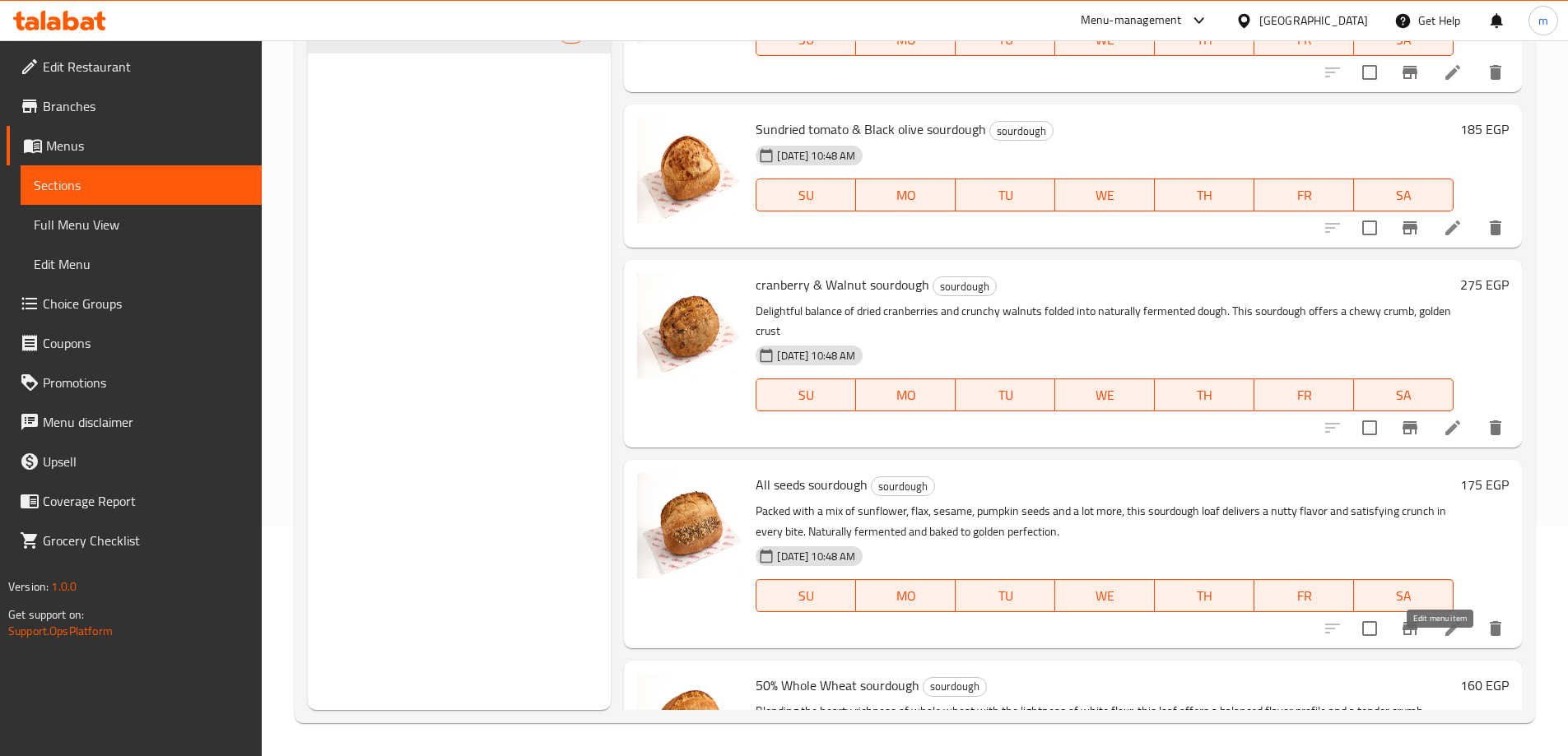
click at [1443, 638] on icon at bounding box center [1453, 629] width 20 height 20
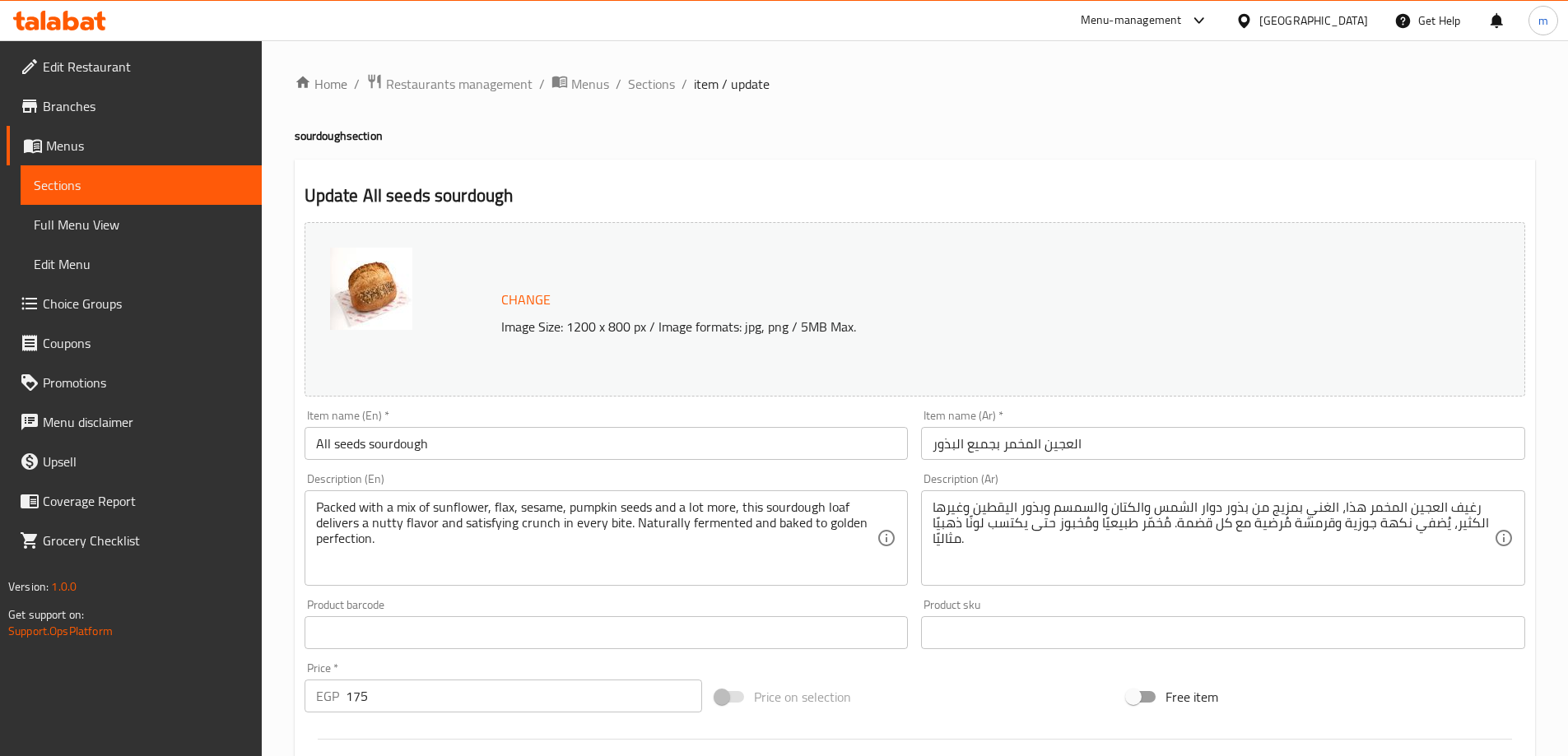
click at [1145, 612] on div "Product sku Product sku" at bounding box center [1223, 624] width 604 height 50
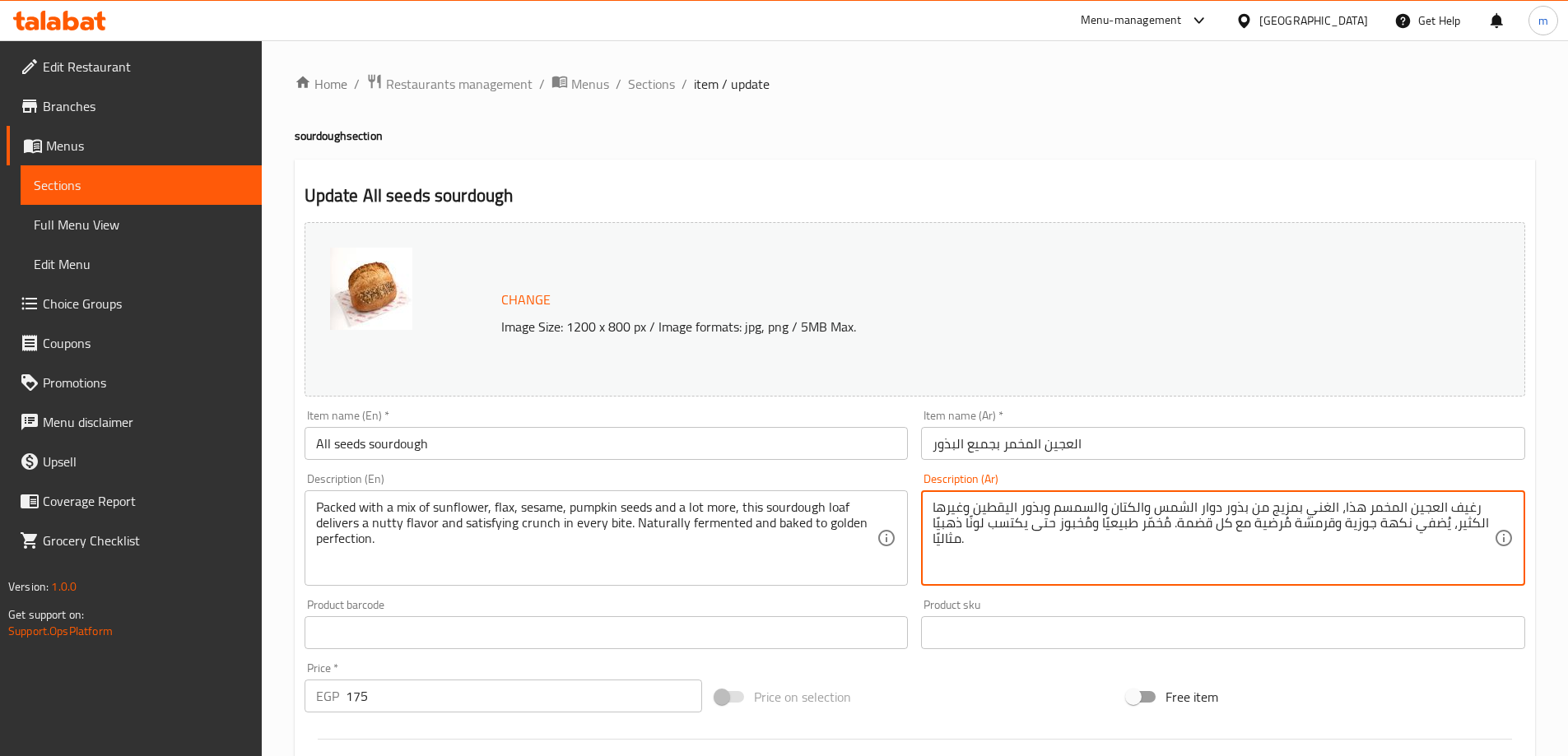
click at [1130, 507] on textarea "رغيف العجين المخمر هذا، الغني بمزيج من بذور دوار الشمس والكتان والسمسم وبذور ال…" at bounding box center [1213, 538] width 562 height 78
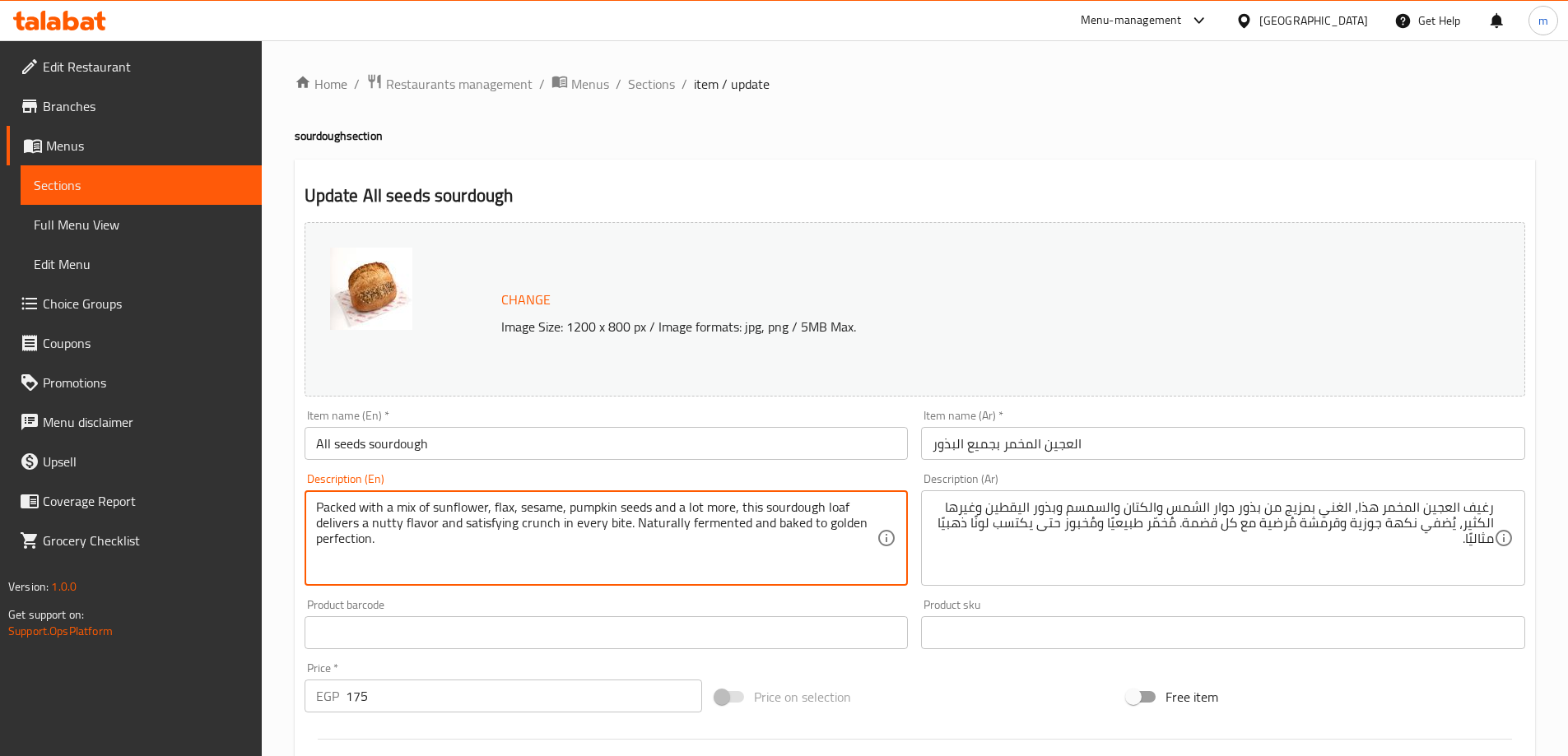
click at [608, 535] on textarea "Packed with a mix of sunflower, flax, sesame, pumpkin seeds and a lot more, thi…" at bounding box center [597, 538] width 562 height 78
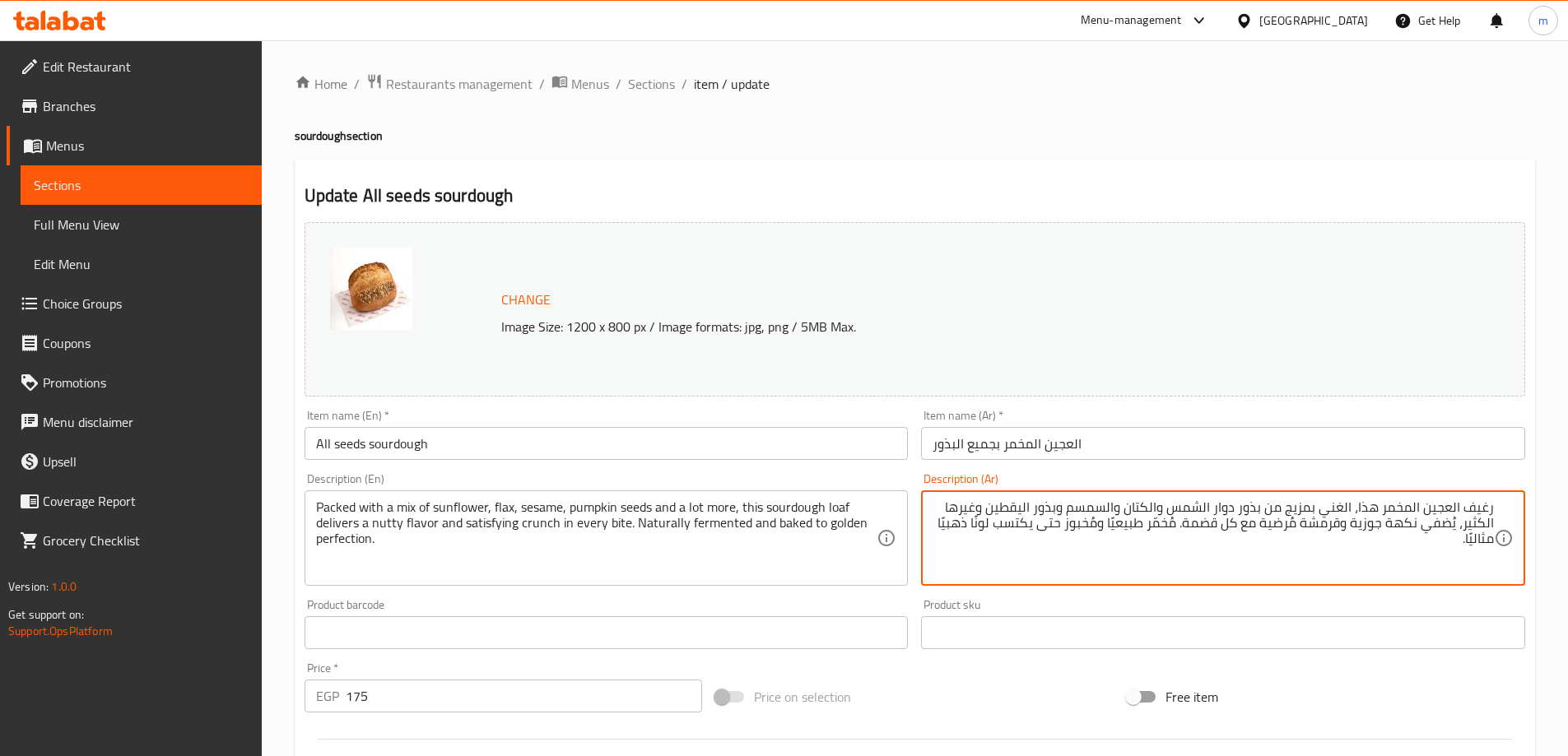
click at [1302, 544] on textarea "رغيف العجين المخمر هذا، الغني بمزيج من بذور دوار الشمس والكتان والسمسم وبذور ال…" at bounding box center [1213, 538] width 562 height 78
click at [1311, 545] on textarea "رغيف العجين المخمر هذا، الغني بمزيج من بذور دوار الشمس والكتان والسمسم وبذور ال…" at bounding box center [1213, 538] width 562 height 78
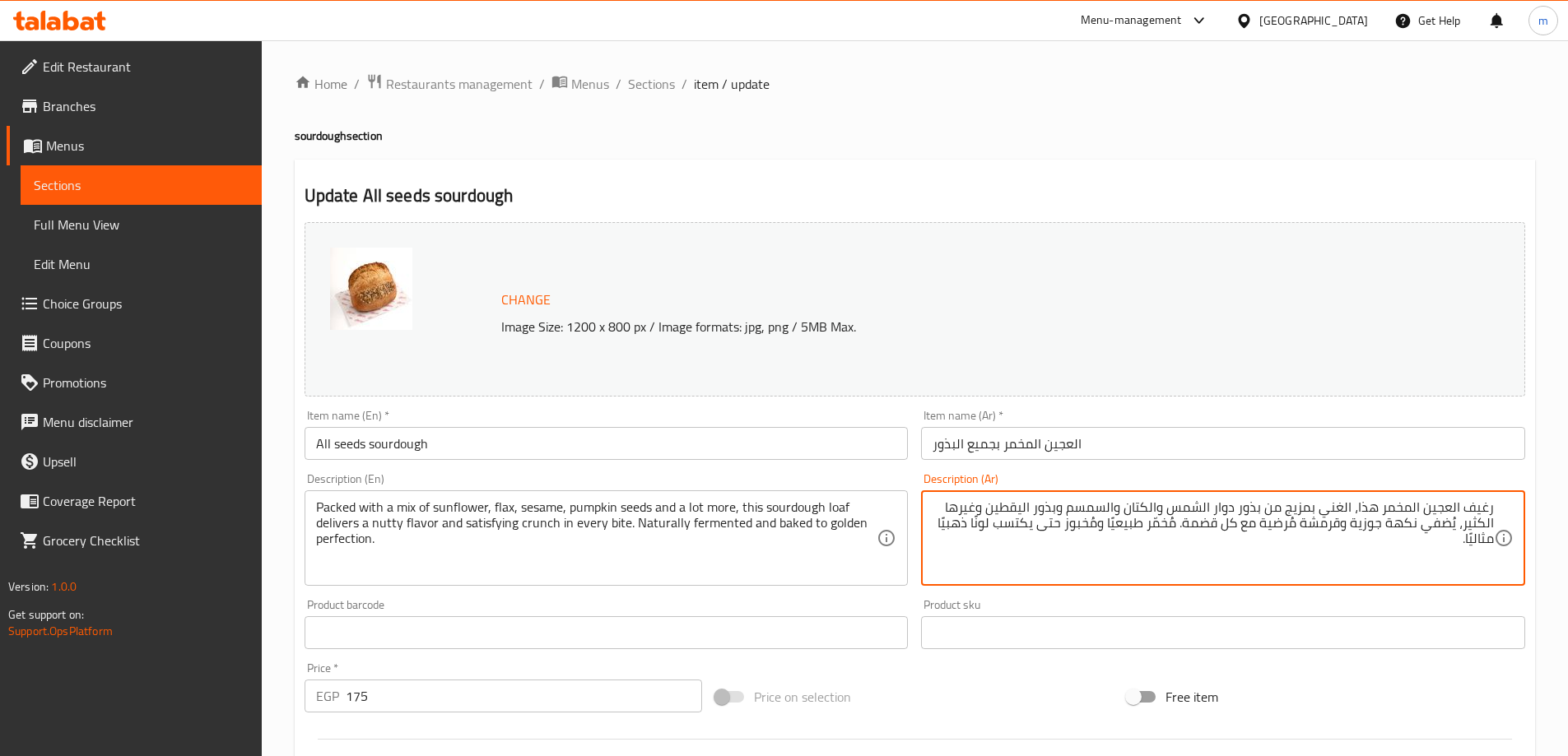
click at [1311, 545] on textarea "رغيف العجين المخمر هذا، الغني بمزيج من بذور دوار الشمس والكتان والسمسم وبذور ال…" at bounding box center [1213, 538] width 562 height 78
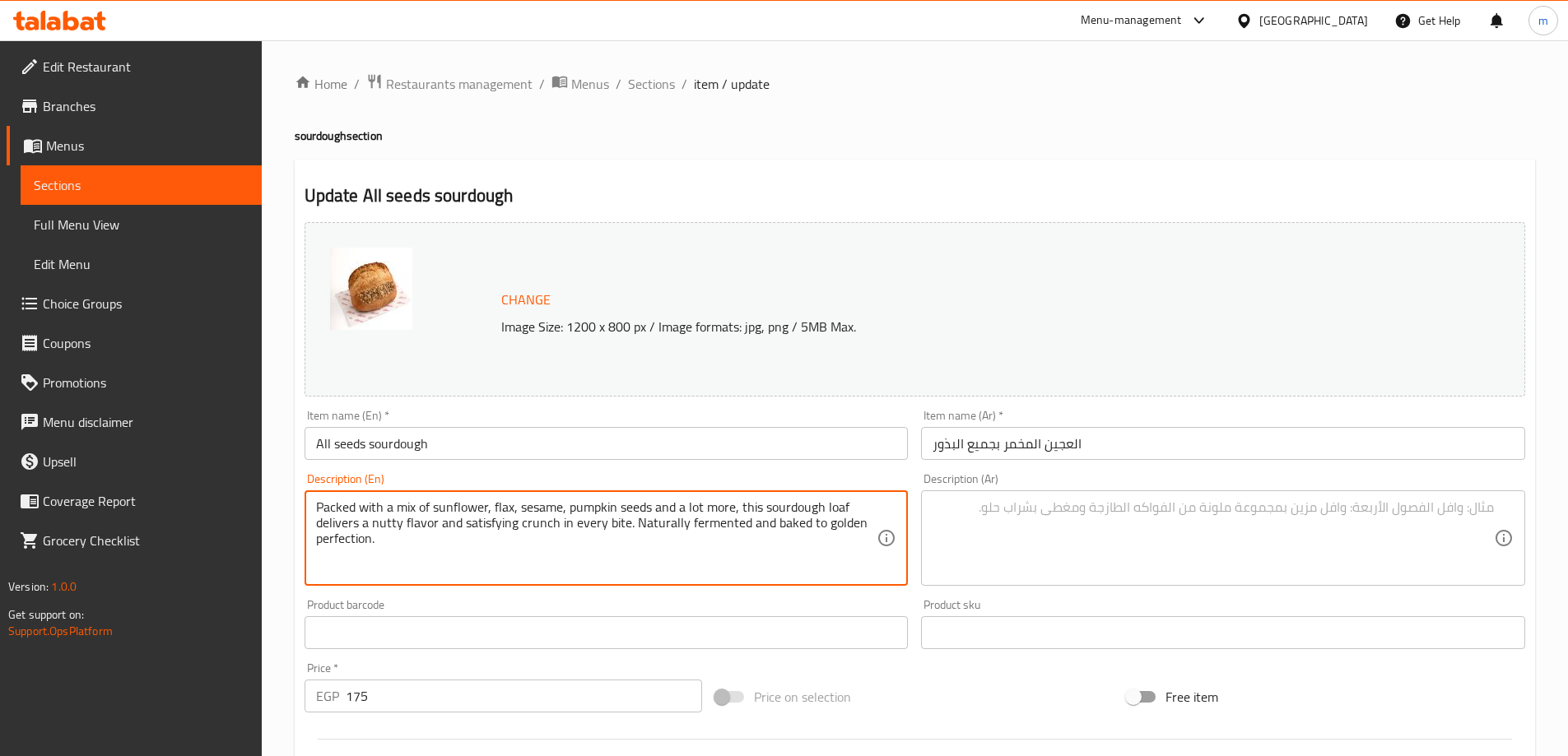
click at [765, 564] on textarea "Packed with a mix of sunflower, flax, sesame, pumpkin seeds and a lot more, thi…" at bounding box center [597, 538] width 562 height 78
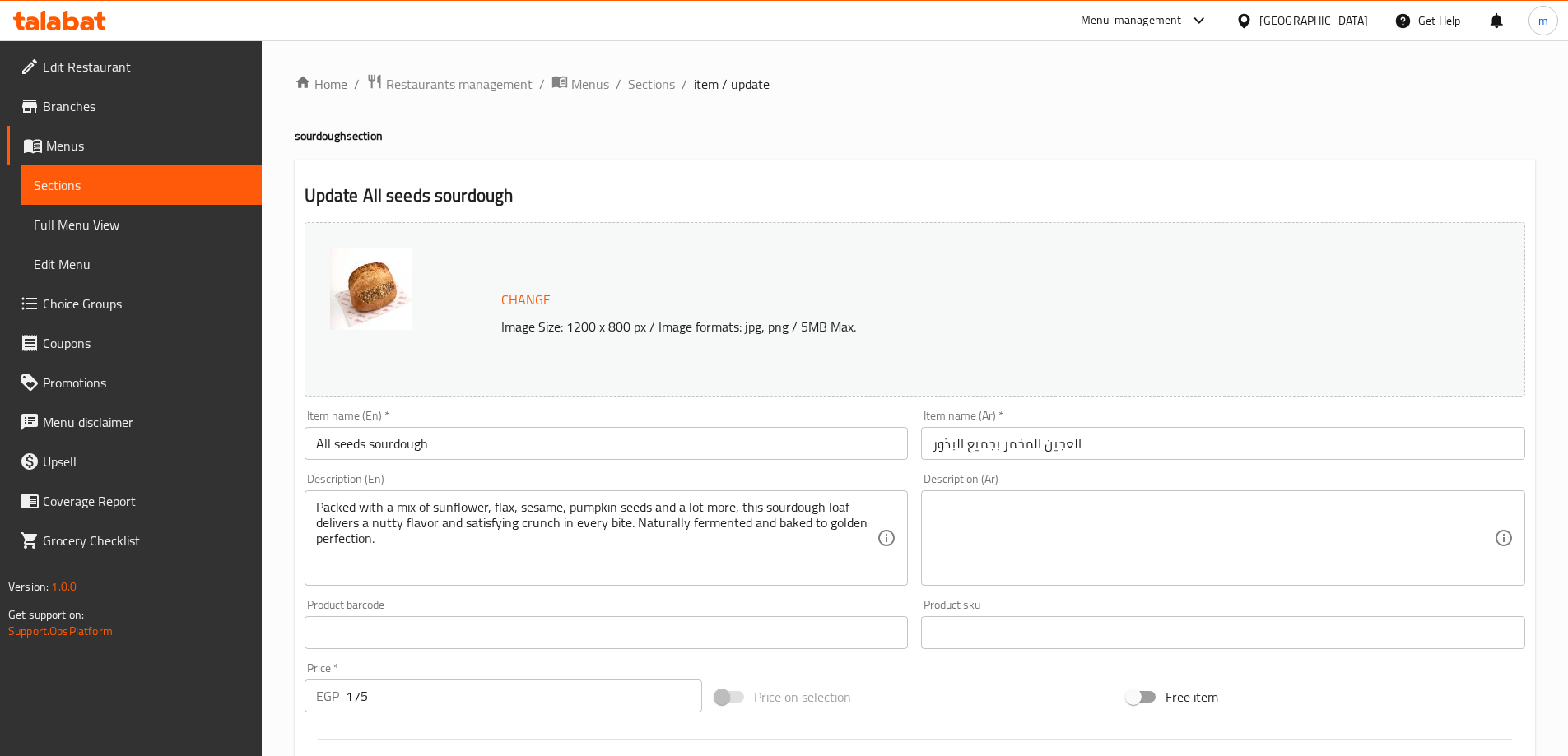
click at [1347, 495] on div "Description (Ar)" at bounding box center [1223, 538] width 604 height 96
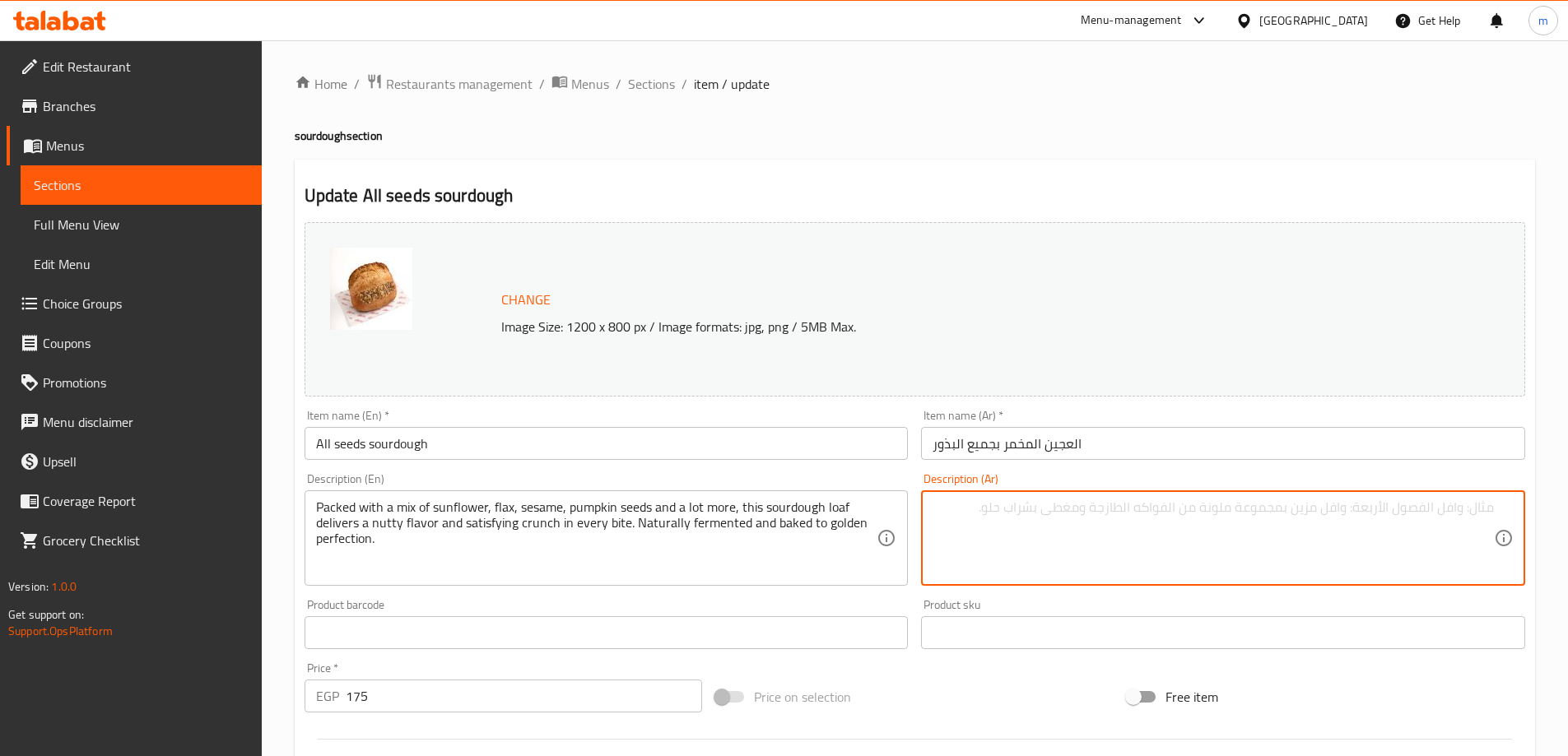
paste textarea "يحتوي رغيف العجين المخمر هذا على مزيج من عباد الشمس والكتان والسمسم وبذور اليقط…"
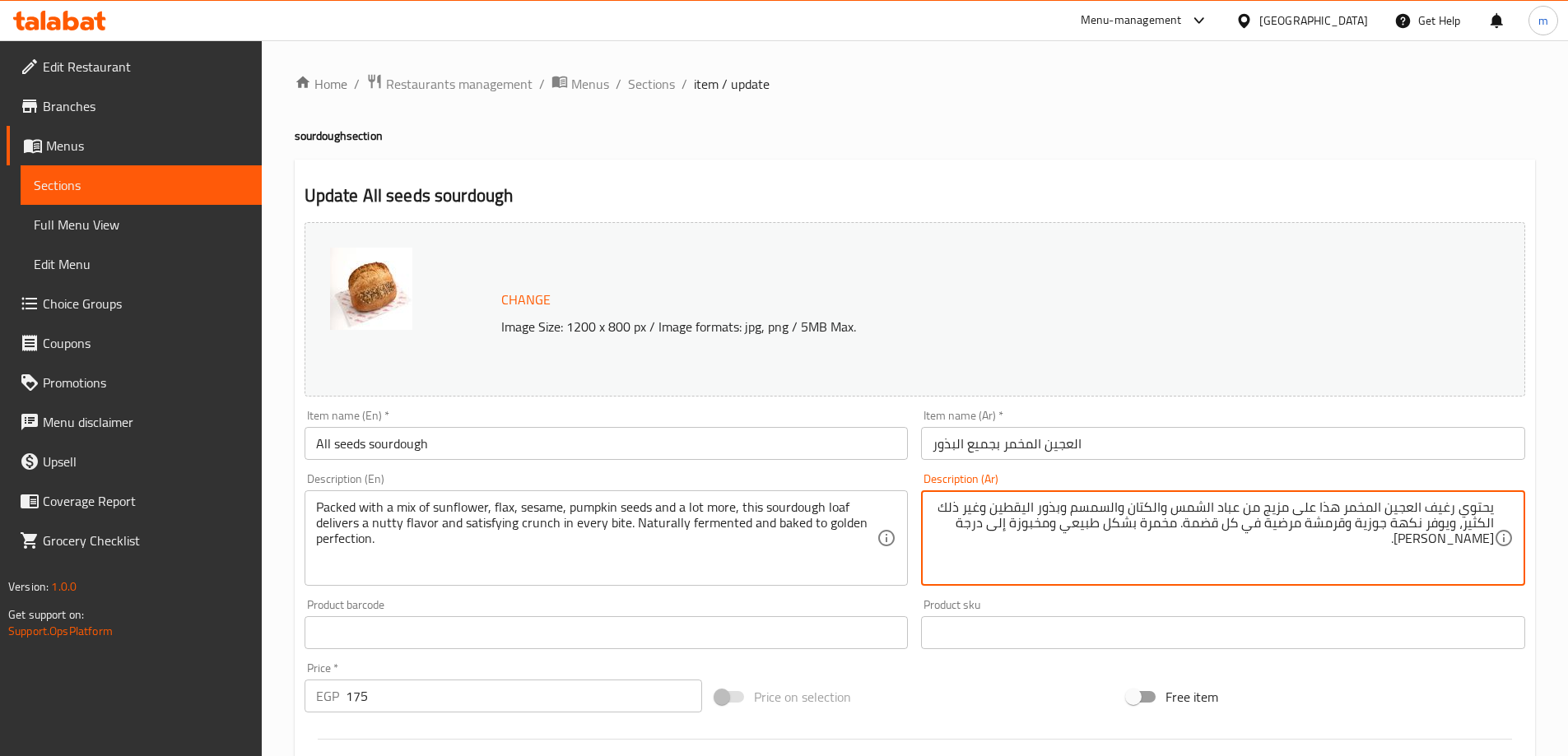
type textarea "يحتوي رغيف العجين المخمر هذا على مزيج من عباد الشمس والكتان والسمسم وبذور اليقط…"
click at [1129, 555] on textarea "يحتوي رغيف العجين المخمر هذا على مزيج من عباد الشمس والكتان والسمسم وبذور اليقط…" at bounding box center [1213, 538] width 562 height 78
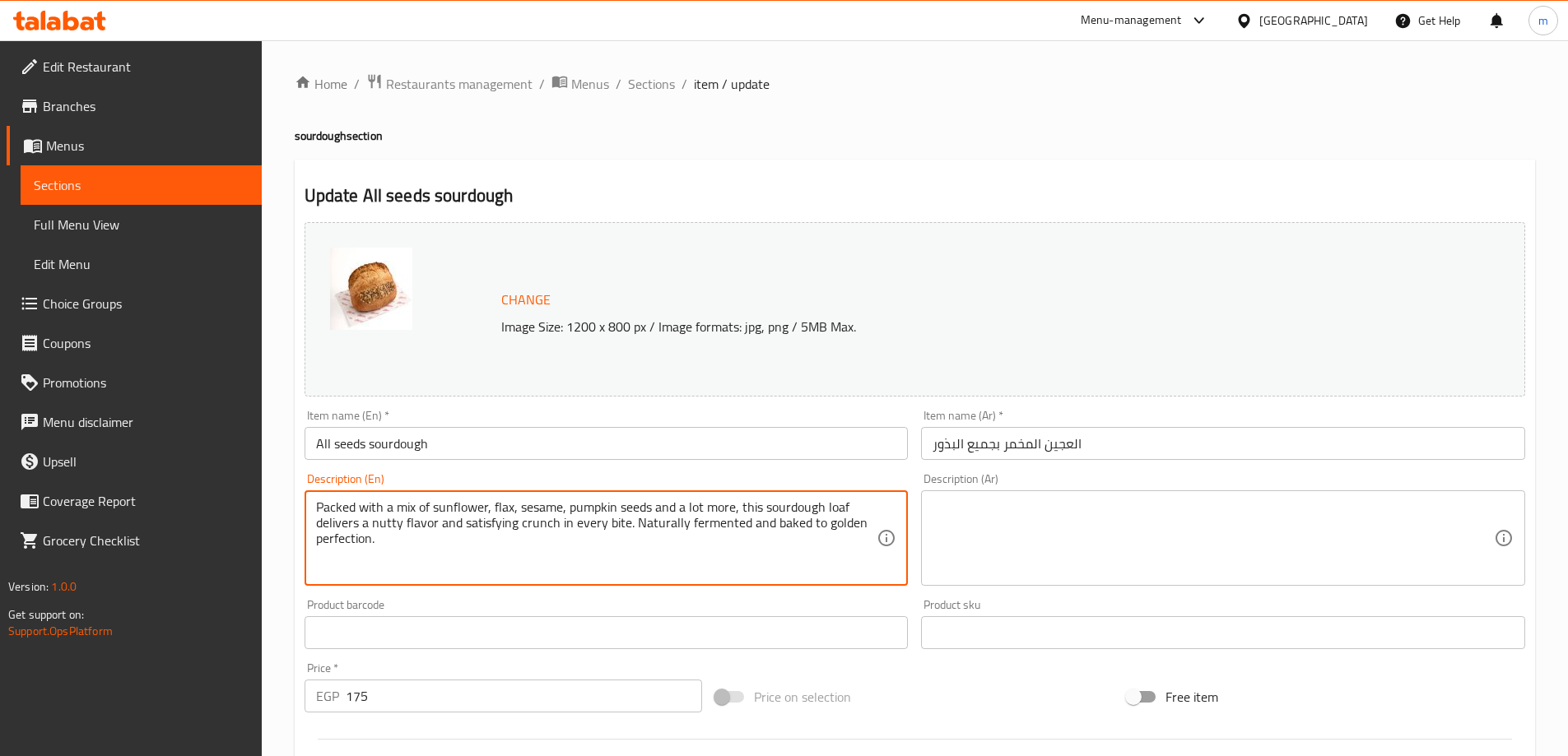
click at [334, 506] on textarea "Packed with a mix of sunflower, flax, sesame, pumpkin seeds and a lot more, thi…" at bounding box center [597, 538] width 562 height 78
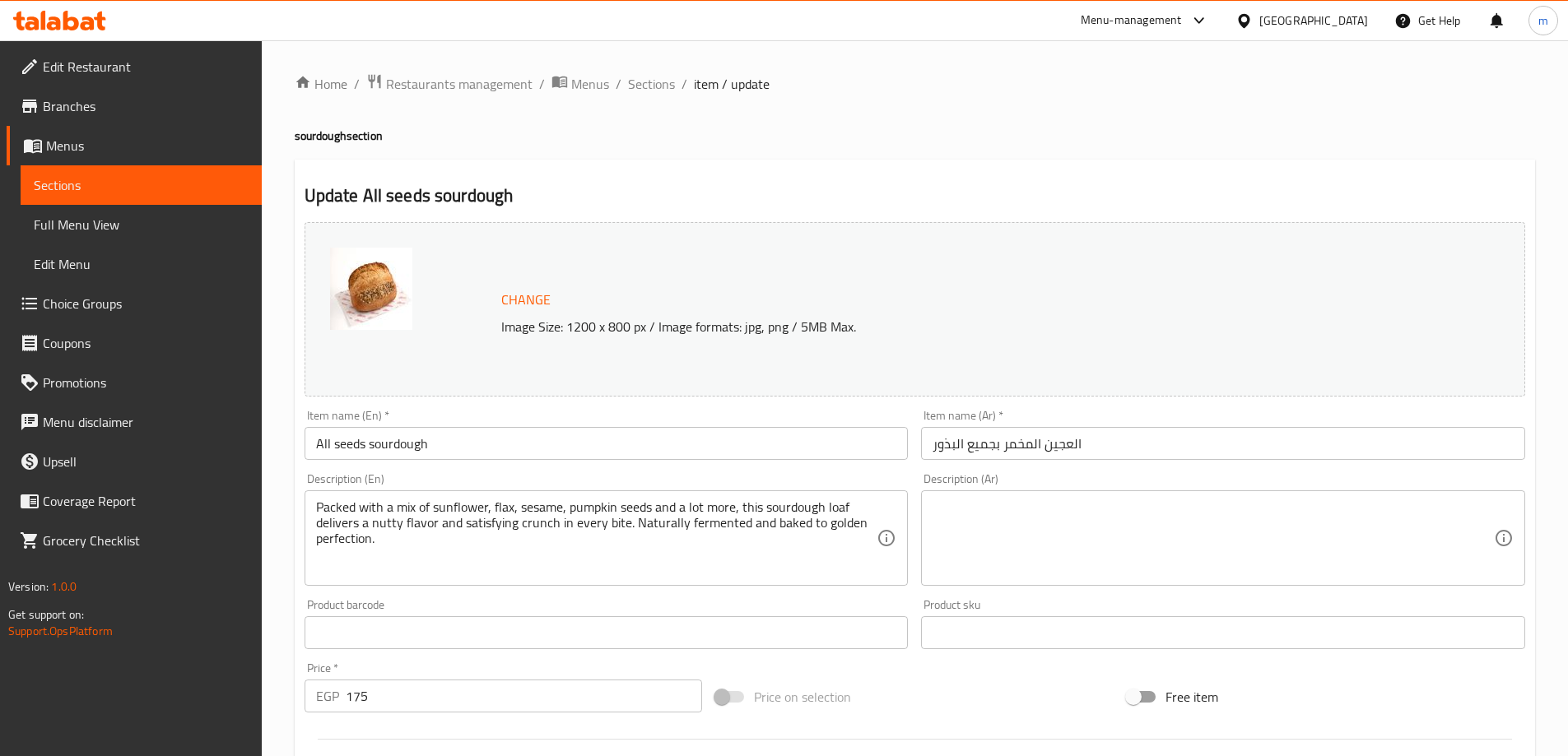
click at [1434, 536] on textarea at bounding box center [1213, 538] width 562 height 78
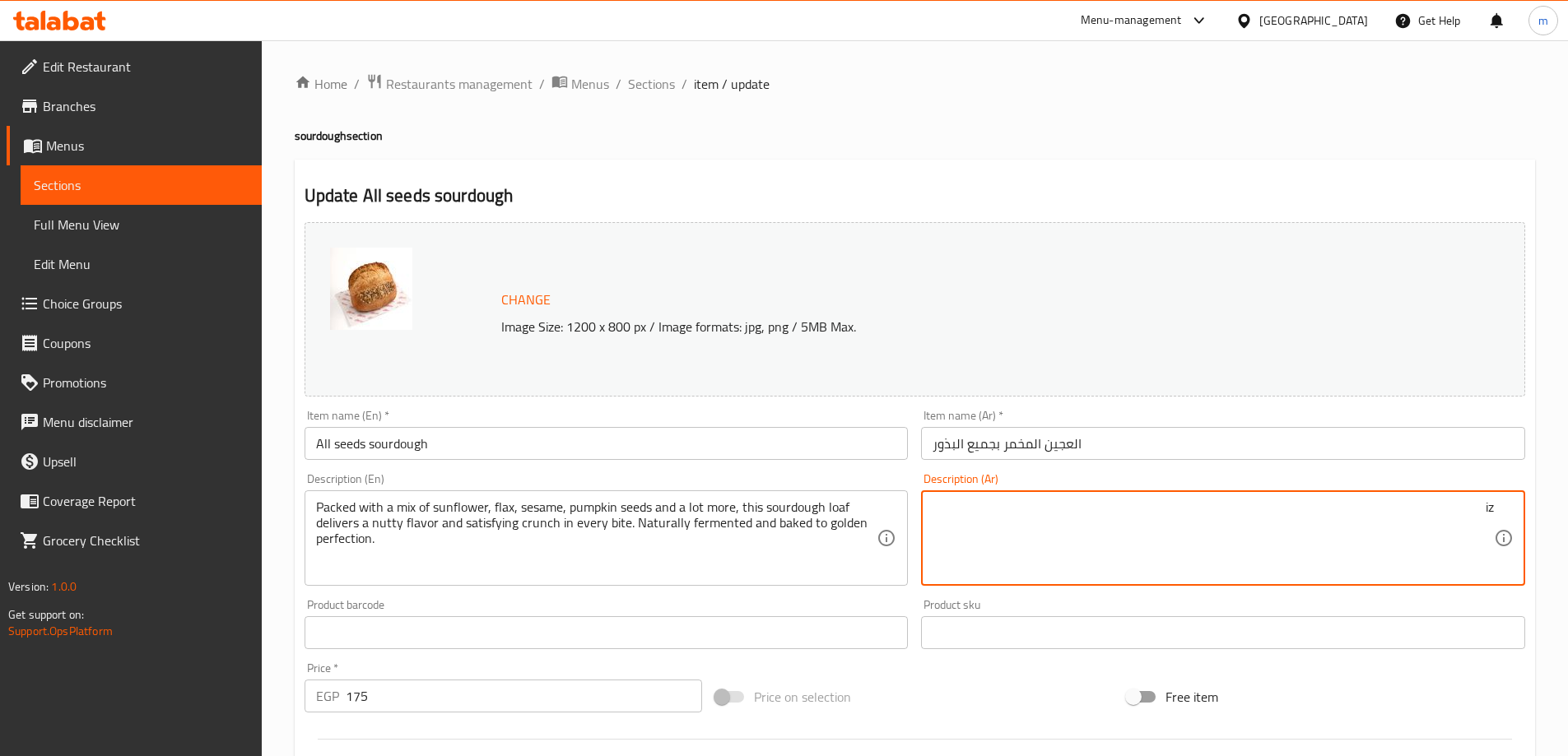
type textarea "i"
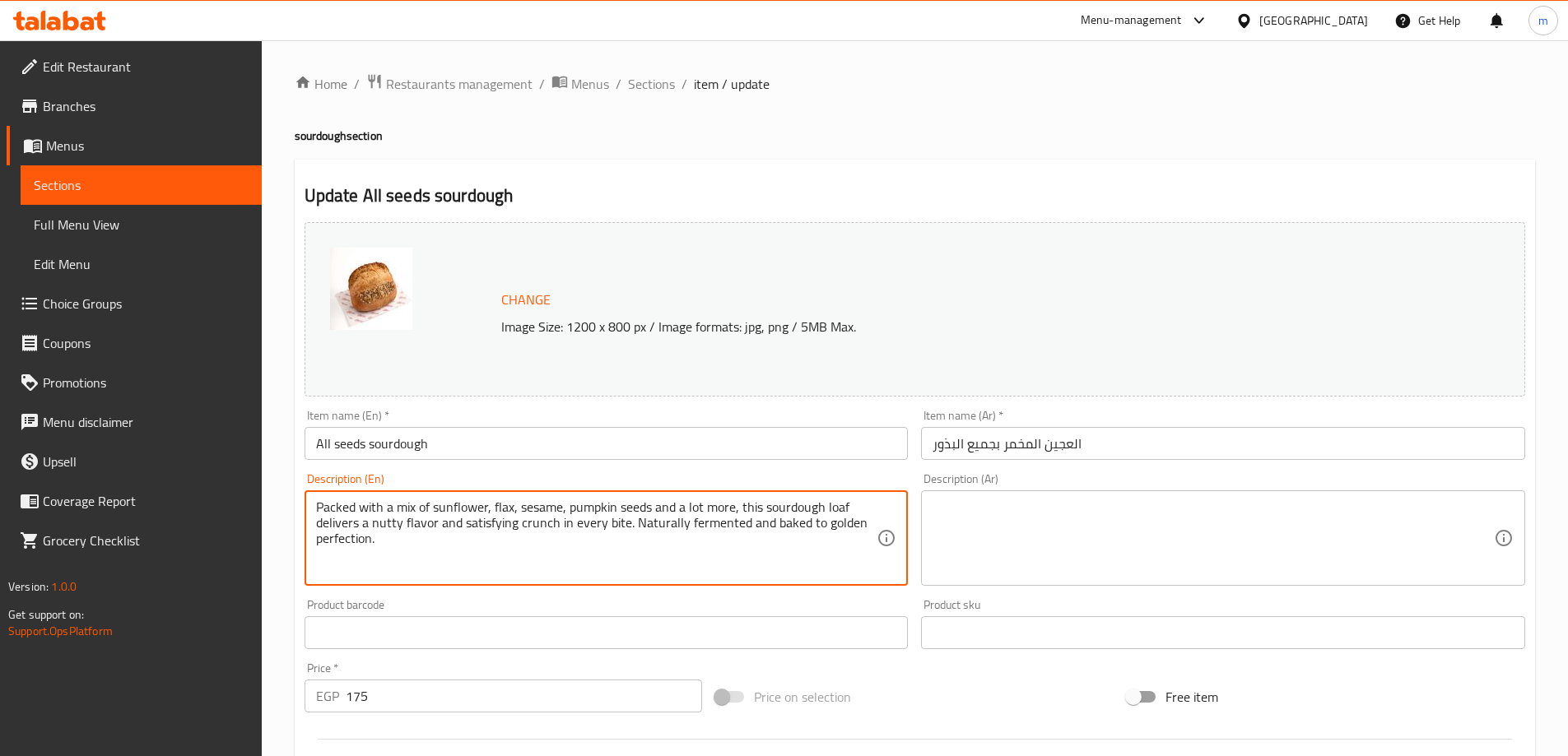
click at [745, 509] on textarea "Packed with a mix of sunflower, flax, sesame, pumpkin seeds and a lot more, thi…" at bounding box center [597, 538] width 562 height 78
click at [343, 526] on textarea "Packed with a mix of sunflower, flax, sesame, pumpkin seeds and a lot more, thi…" at bounding box center [597, 538] width 562 height 78
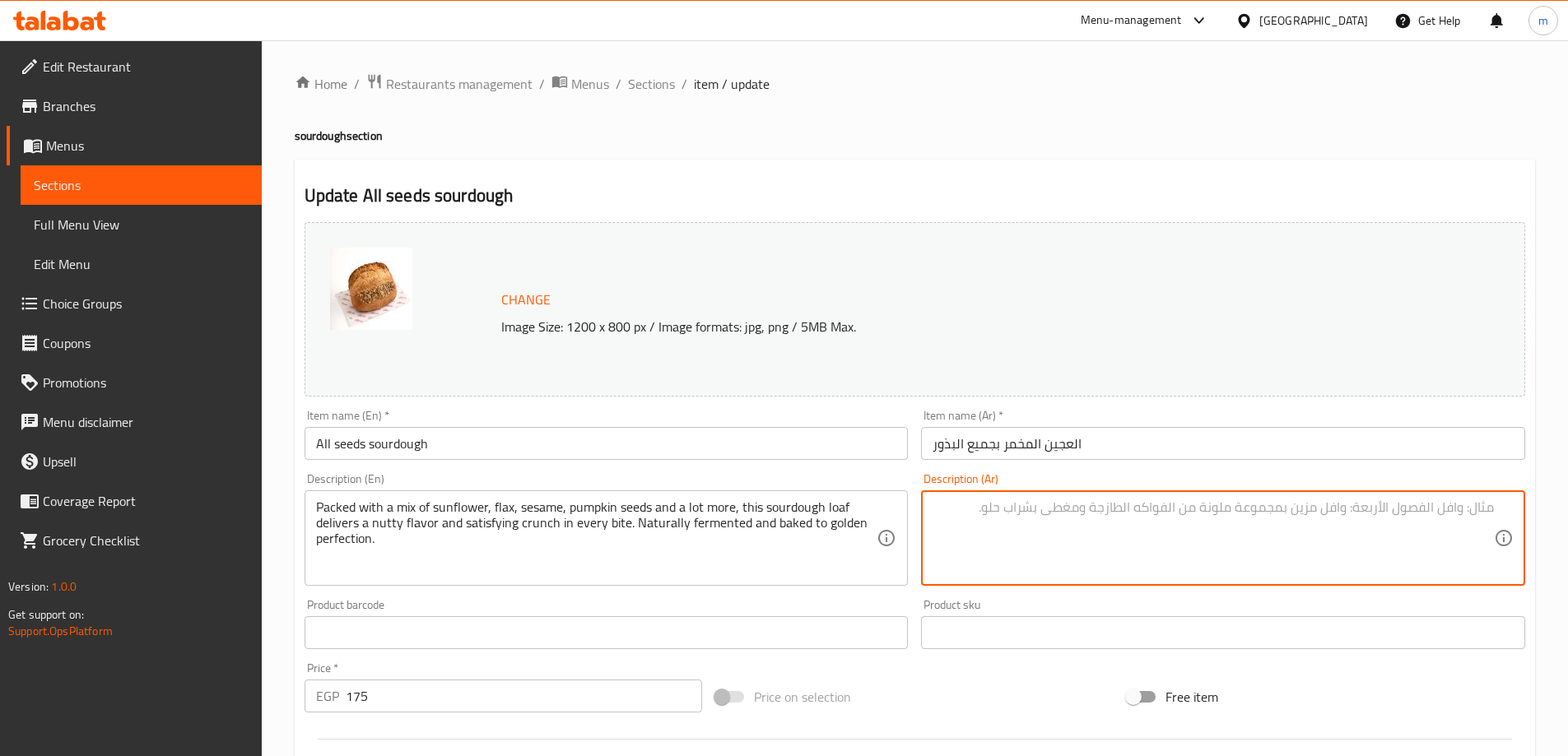
click at [1311, 525] on textarea at bounding box center [1213, 538] width 562 height 78
click at [1258, 556] on textarea at bounding box center [1213, 538] width 562 height 78
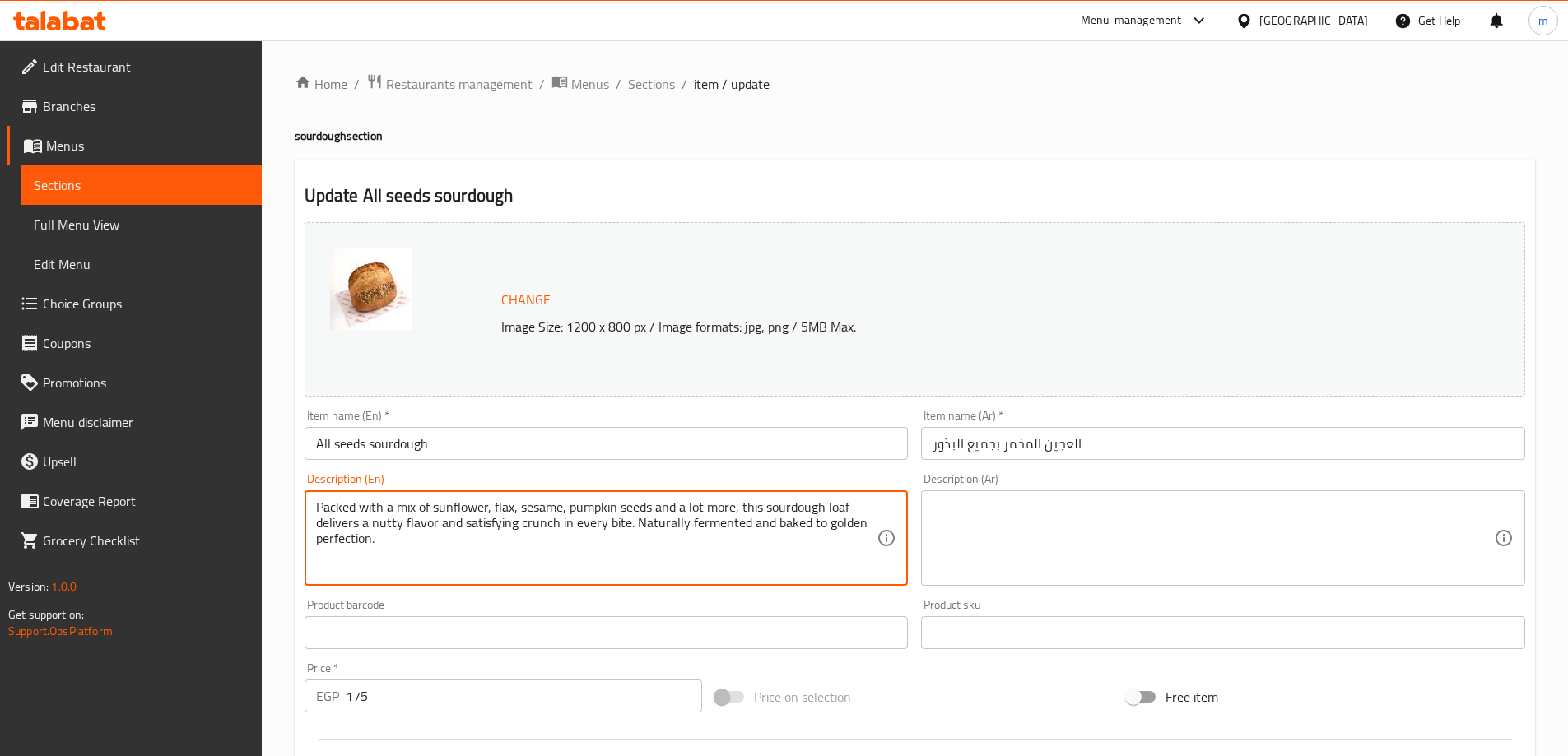
click at [451, 507] on textarea "Packed with a mix of sunflower, flax, sesame, pumpkin seeds and a lot more, thi…" at bounding box center [597, 538] width 562 height 78
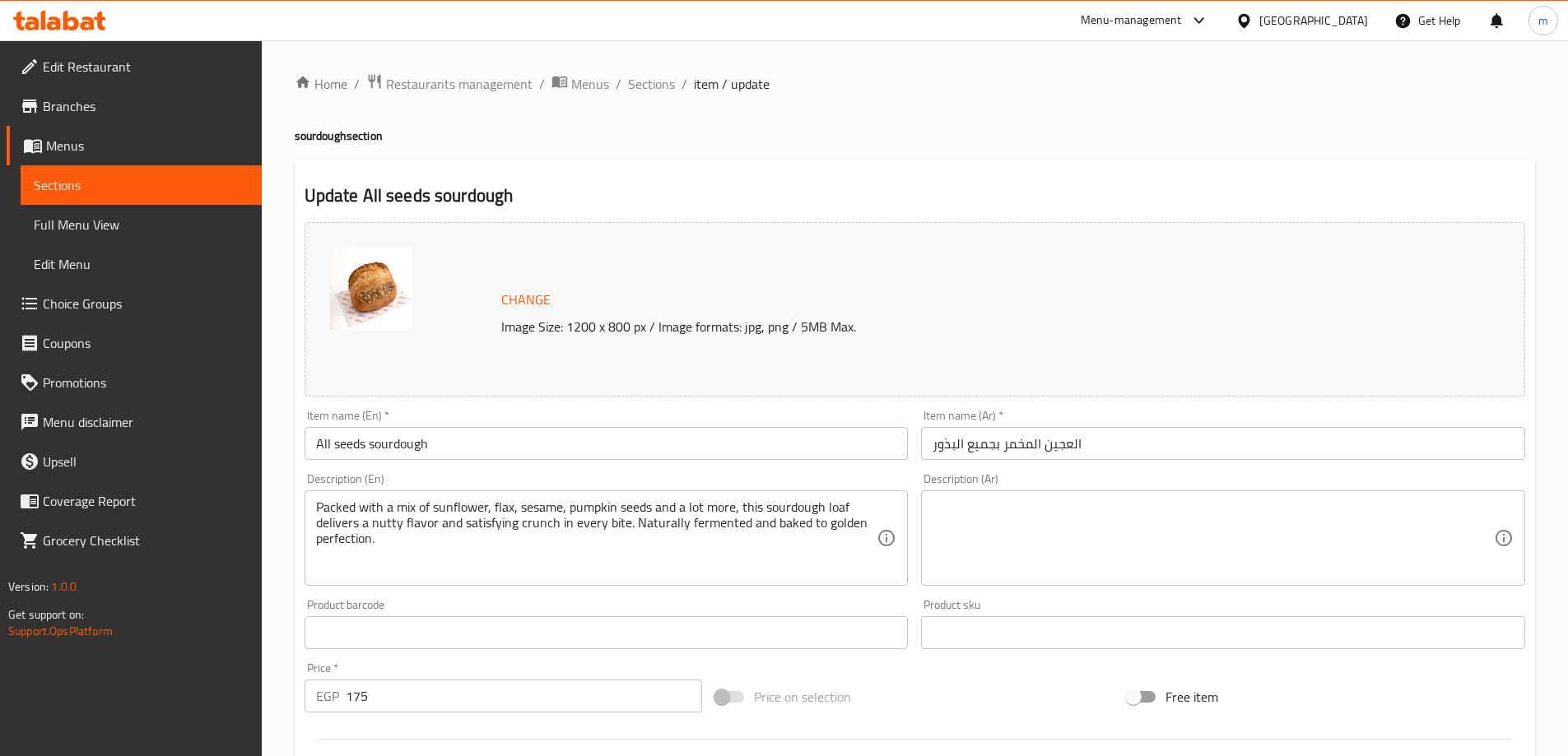
click at [1093, 494] on div "Description (Ar)" at bounding box center [1223, 538] width 604 height 96
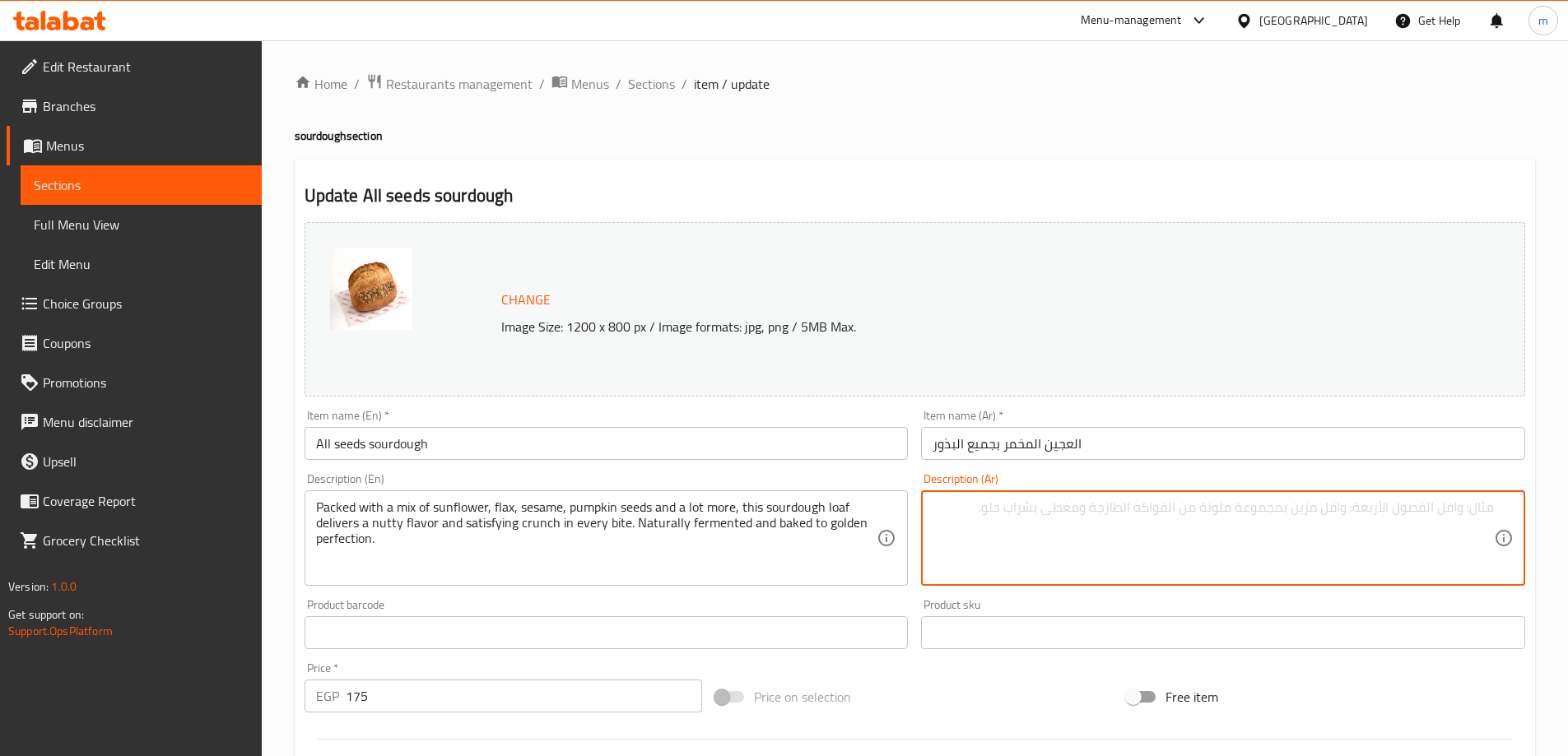
paste textarea "عباد الشمس"
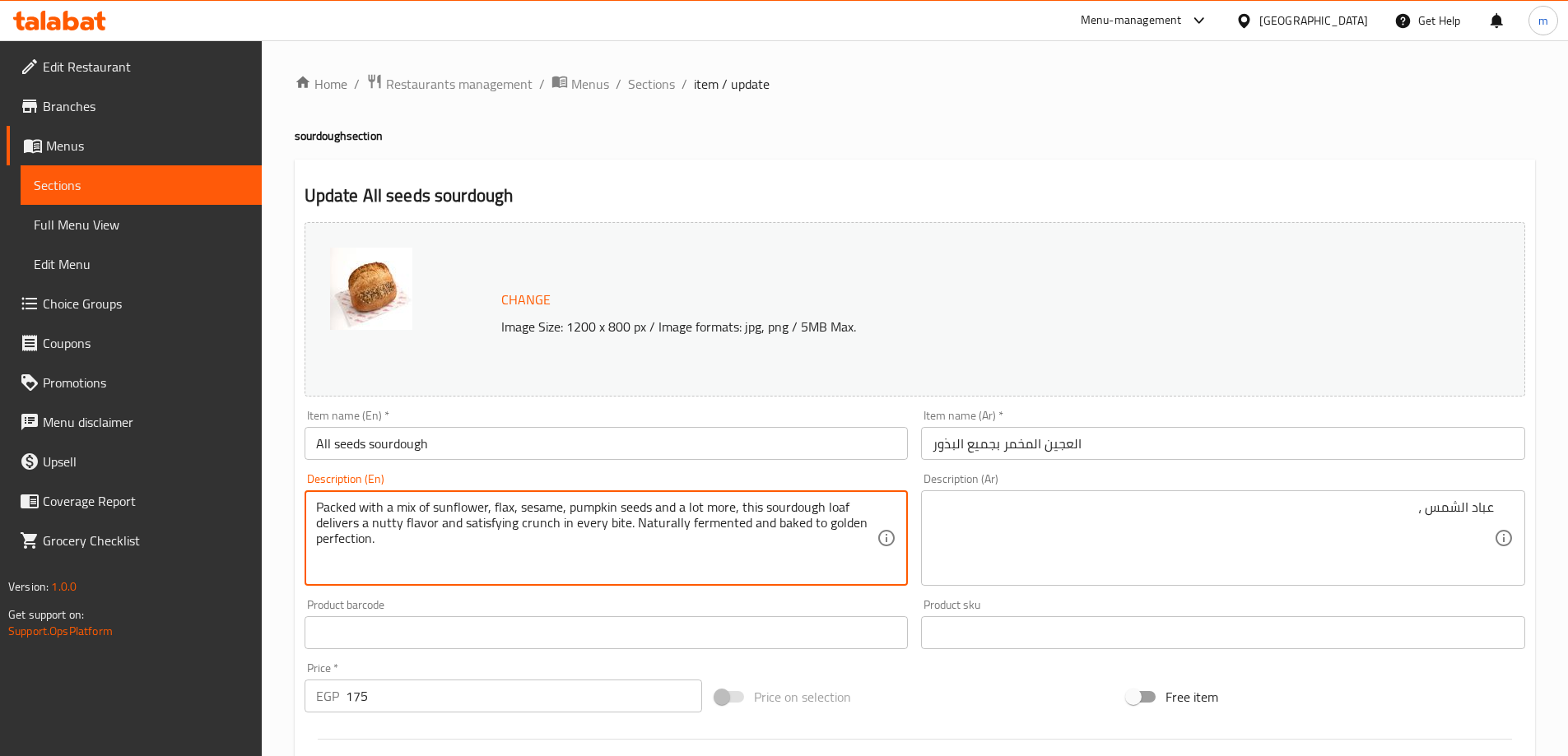
click at [503, 502] on textarea "Packed with a mix of sunflower, flax, sesame, pumpkin seeds and a lot more, thi…" at bounding box center [597, 538] width 562 height 78
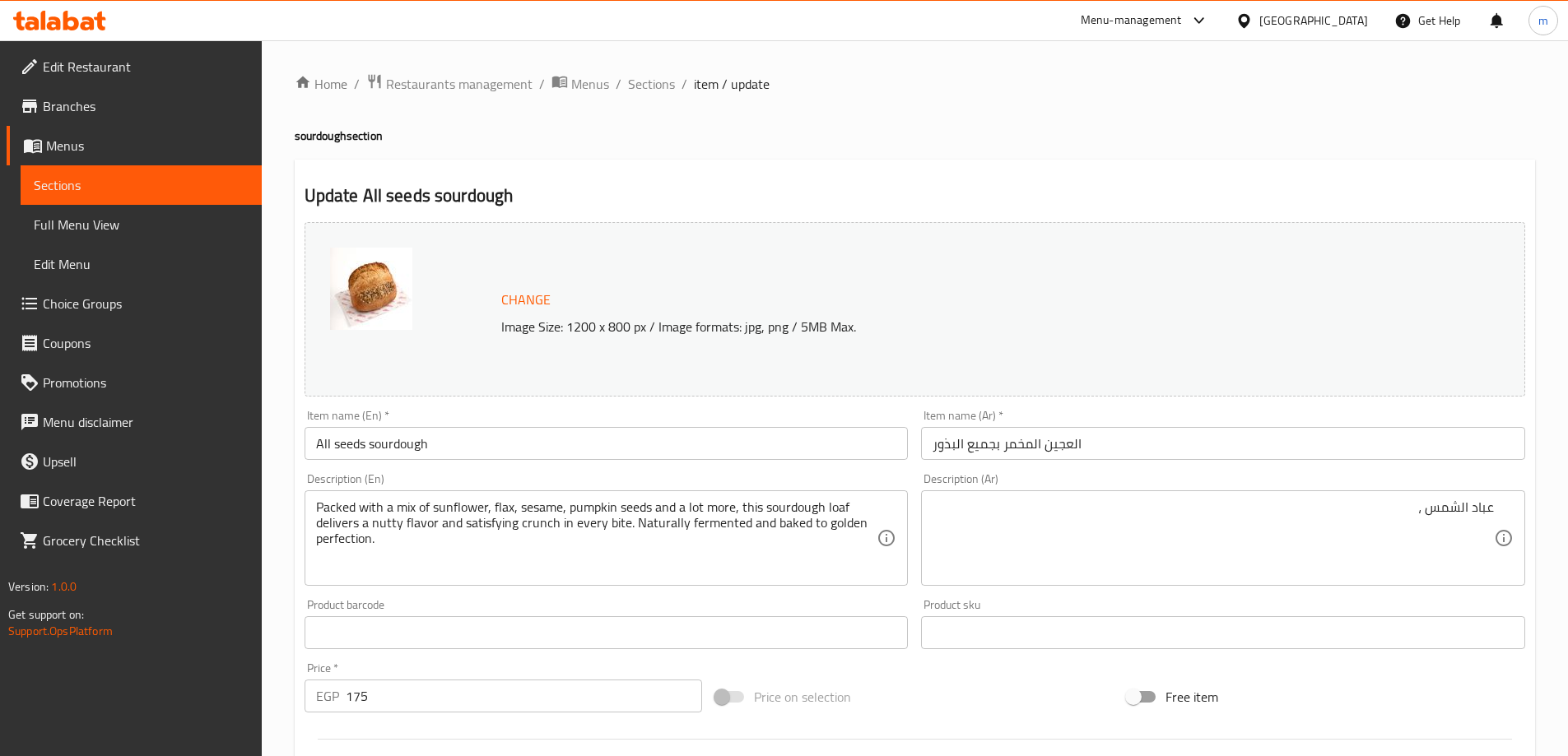
drag, startPoint x: 1415, startPoint y: 505, endPoint x: 1447, endPoint y: 538, distance: 46.0
paste textarea "كتان"
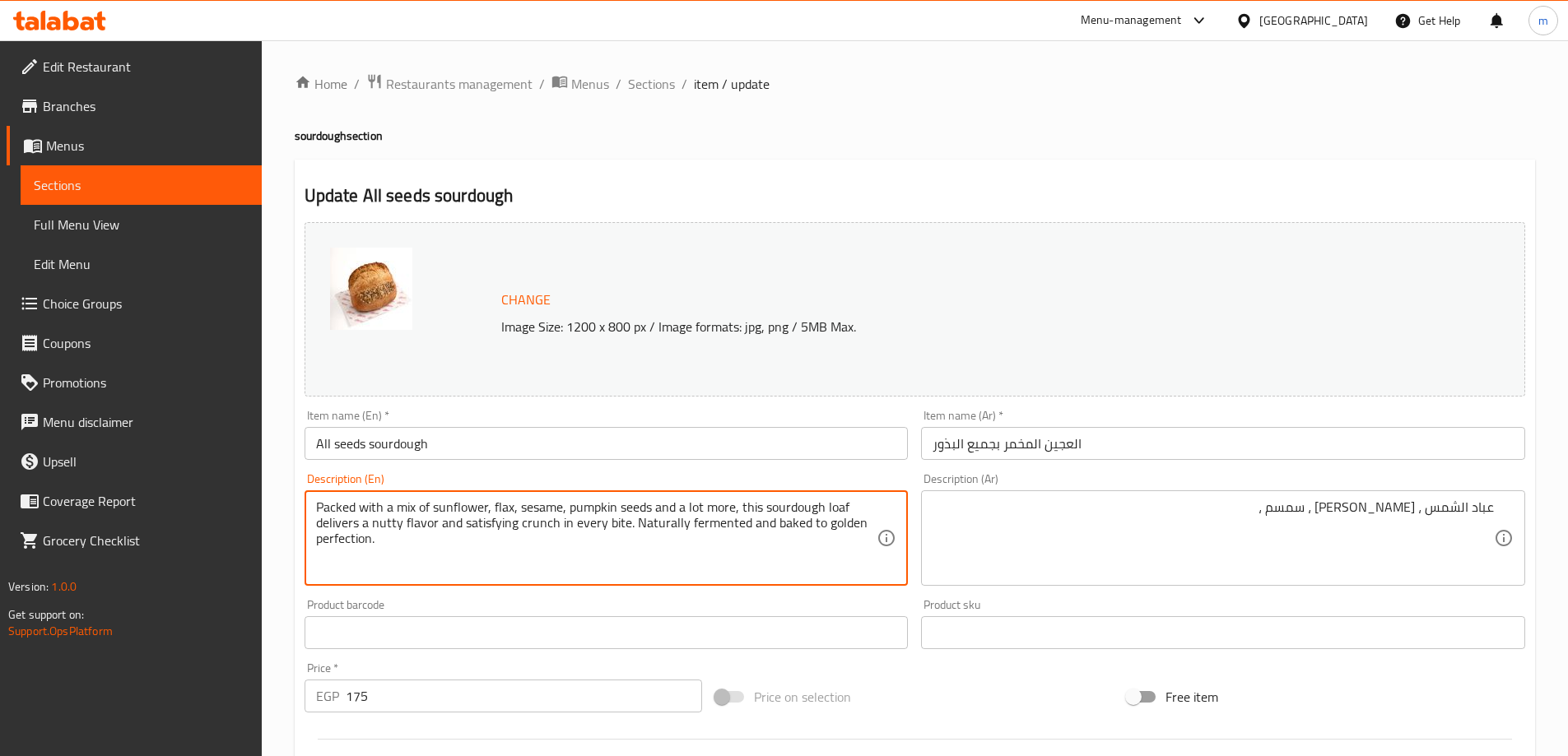
click at [594, 506] on textarea "Packed with a mix of sunflower, flax, sesame, pumpkin seeds and a lot more, thi…" at bounding box center [597, 538] width 562 height 78
click at [625, 509] on textarea "Packed with a mix of sunflower, flax, sesame, pumpkin seeds and a lot more, thi…" at bounding box center [597, 538] width 562 height 78
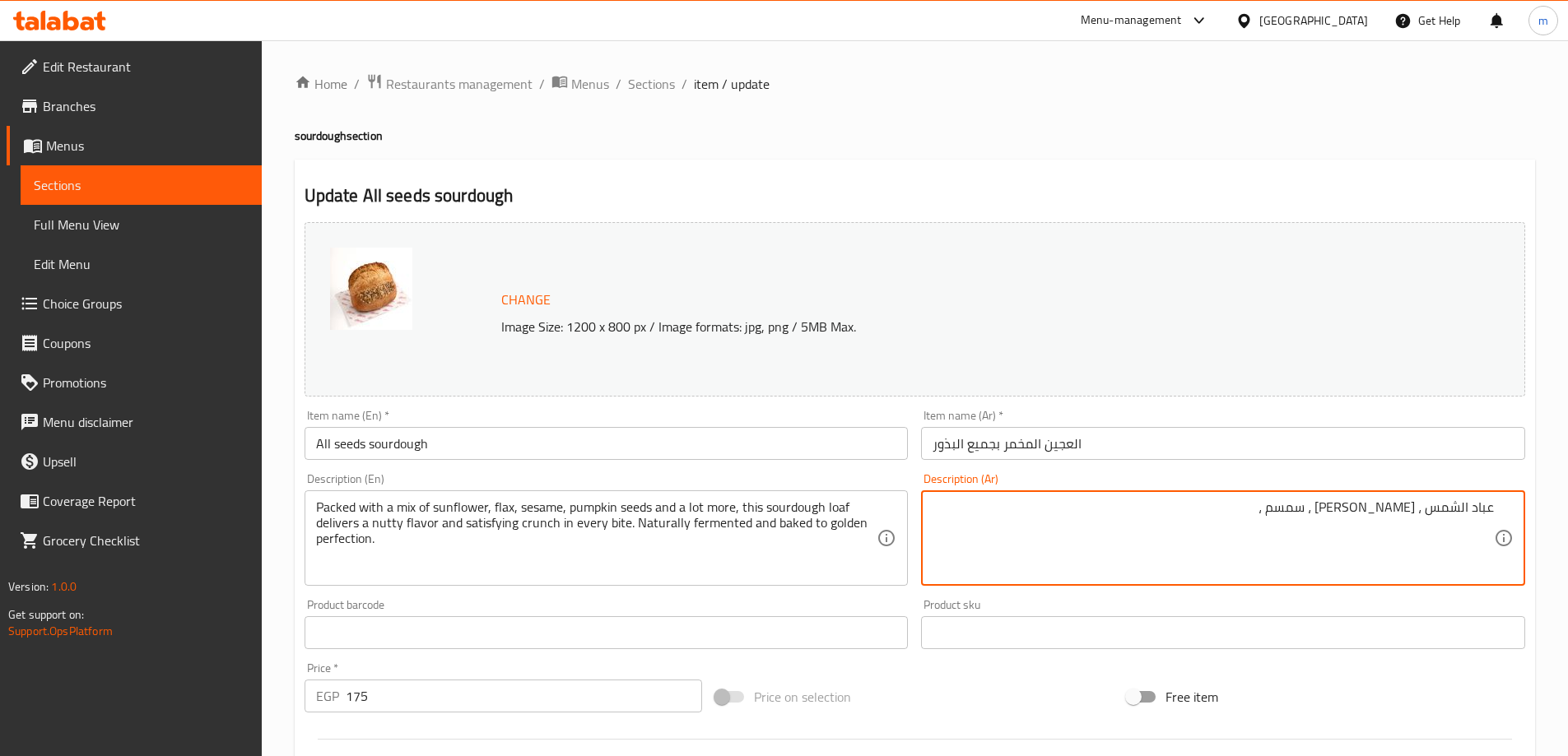
paste textarea "بذور اليقطين"
click at [586, 503] on textarea "Packed with a mix of sunflower, flax, sesame, pumpkin seeds and a lot more, thi…" at bounding box center [597, 538] width 562 height 78
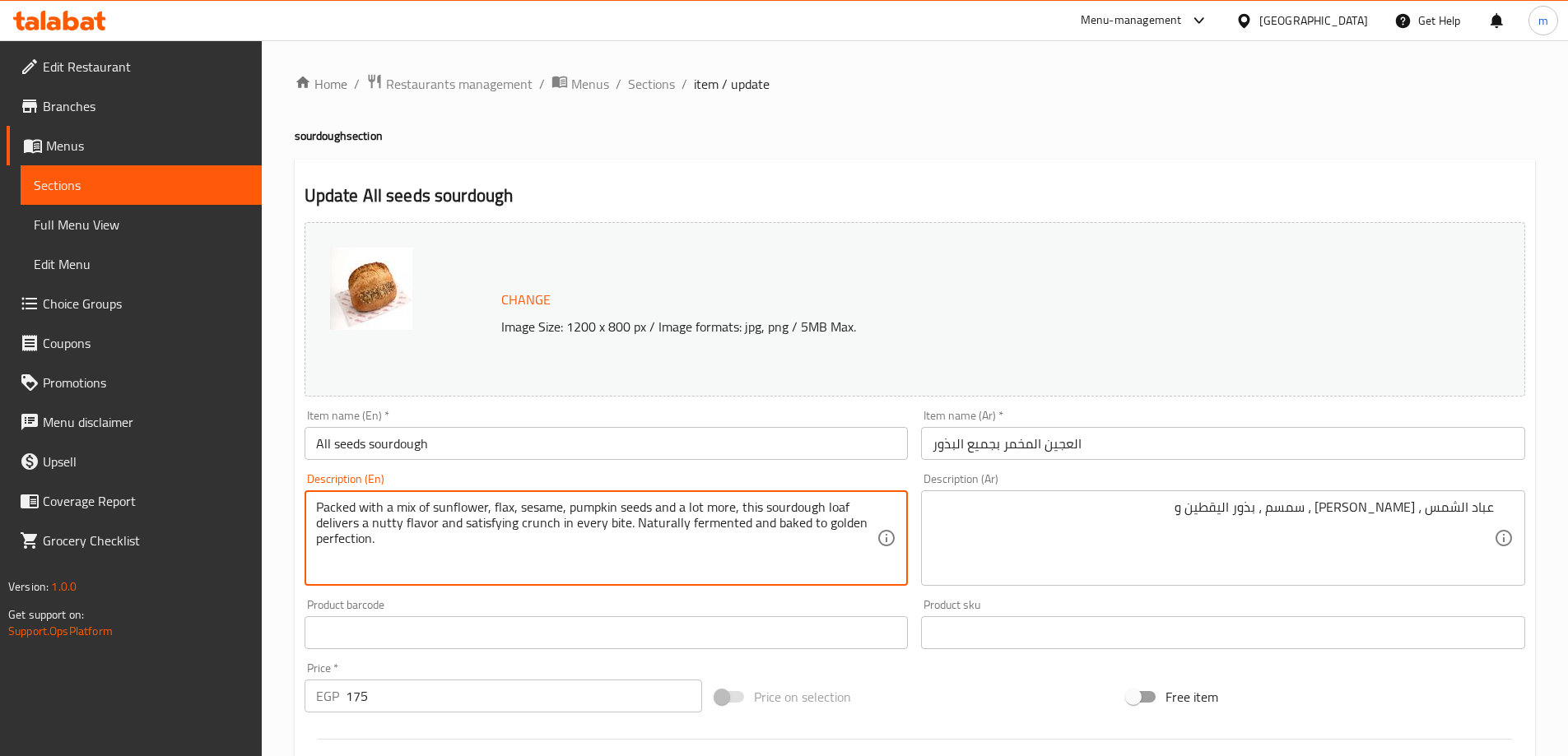
click at [665, 508] on textarea "Packed with a mix of sunflower, flax, sesame, pumpkin seeds and a lot more, thi…" at bounding box center [597, 538] width 562 height 78
click at [712, 504] on textarea "Packed with a mix of sunflower, flax, sesame, pumpkin seeds and a lot more, thi…" at bounding box center [597, 538] width 562 height 78
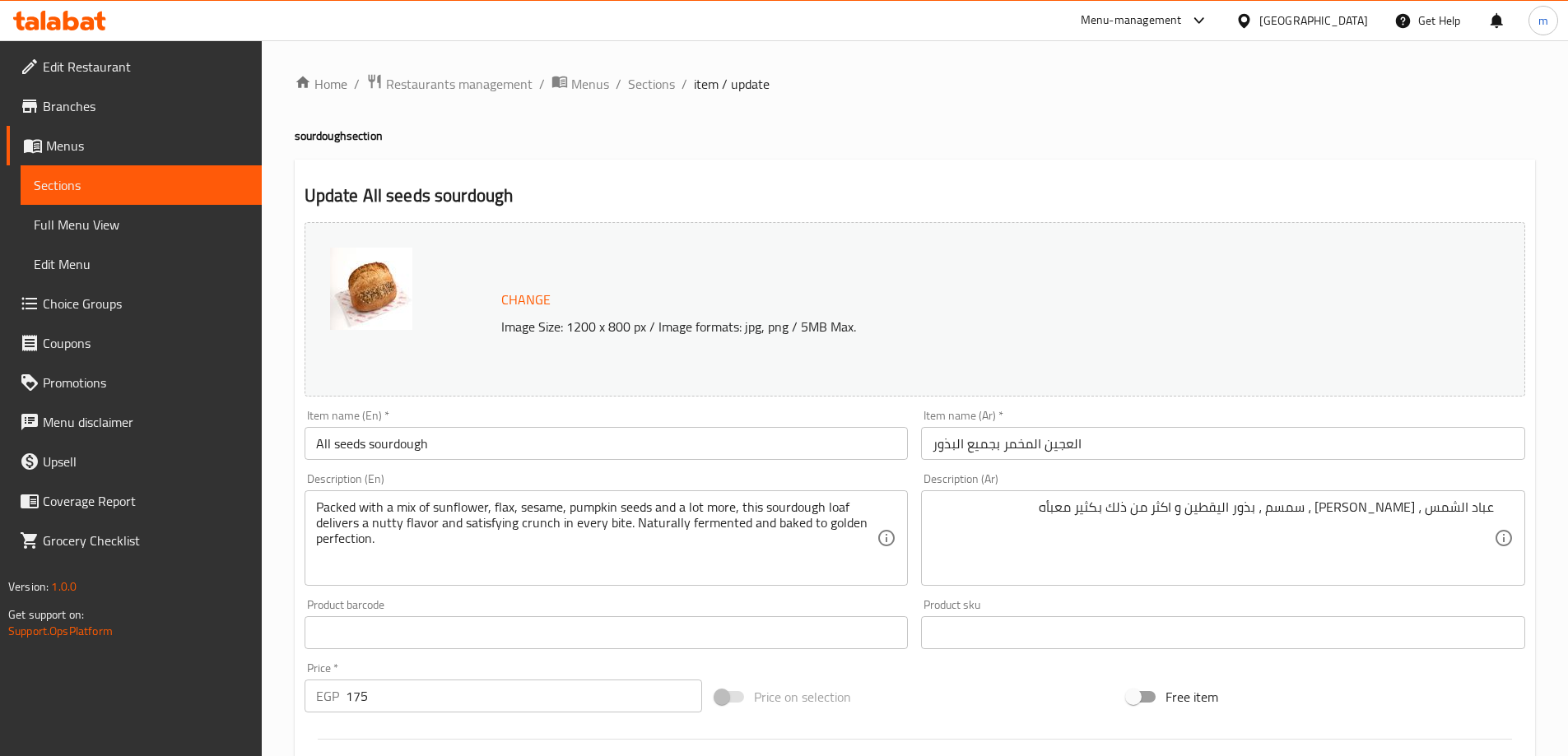
click at [1094, 521] on textarea "عباد الشمس ، كتان ، سمسم ، بذور اليقطين و اكثر من ذلك بكثير معبأه" at bounding box center [1213, 538] width 562 height 78
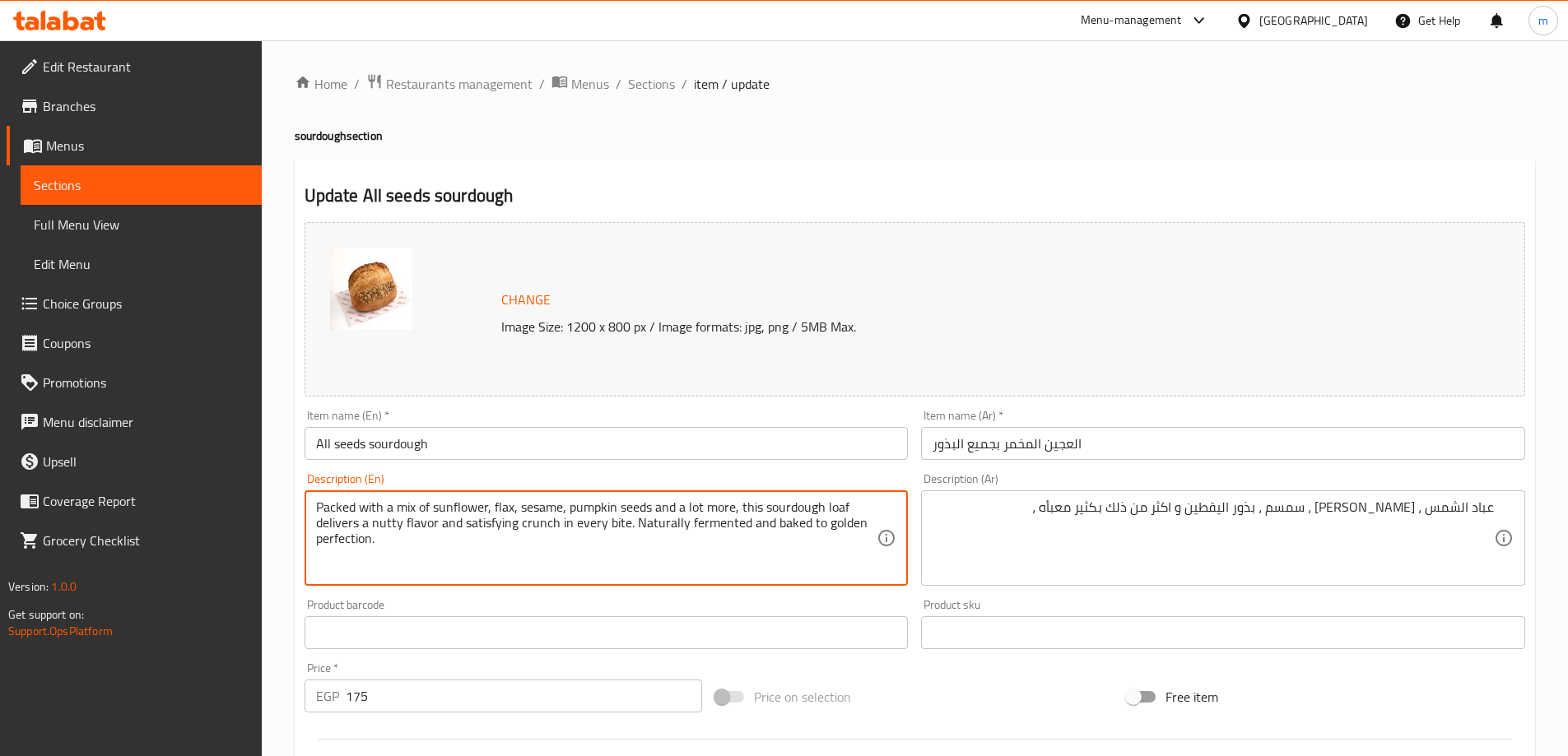
click at [750, 506] on textarea "Packed with a mix of sunflower, flax, sesame, pumpkin seeds and a lot more, thi…" at bounding box center [597, 538] width 562 height 78
click at [318, 528] on textarea "Packed with a mix of sunflower, flax, sesame, pumpkin seeds and a lot more, thi…" at bounding box center [597, 538] width 562 height 78
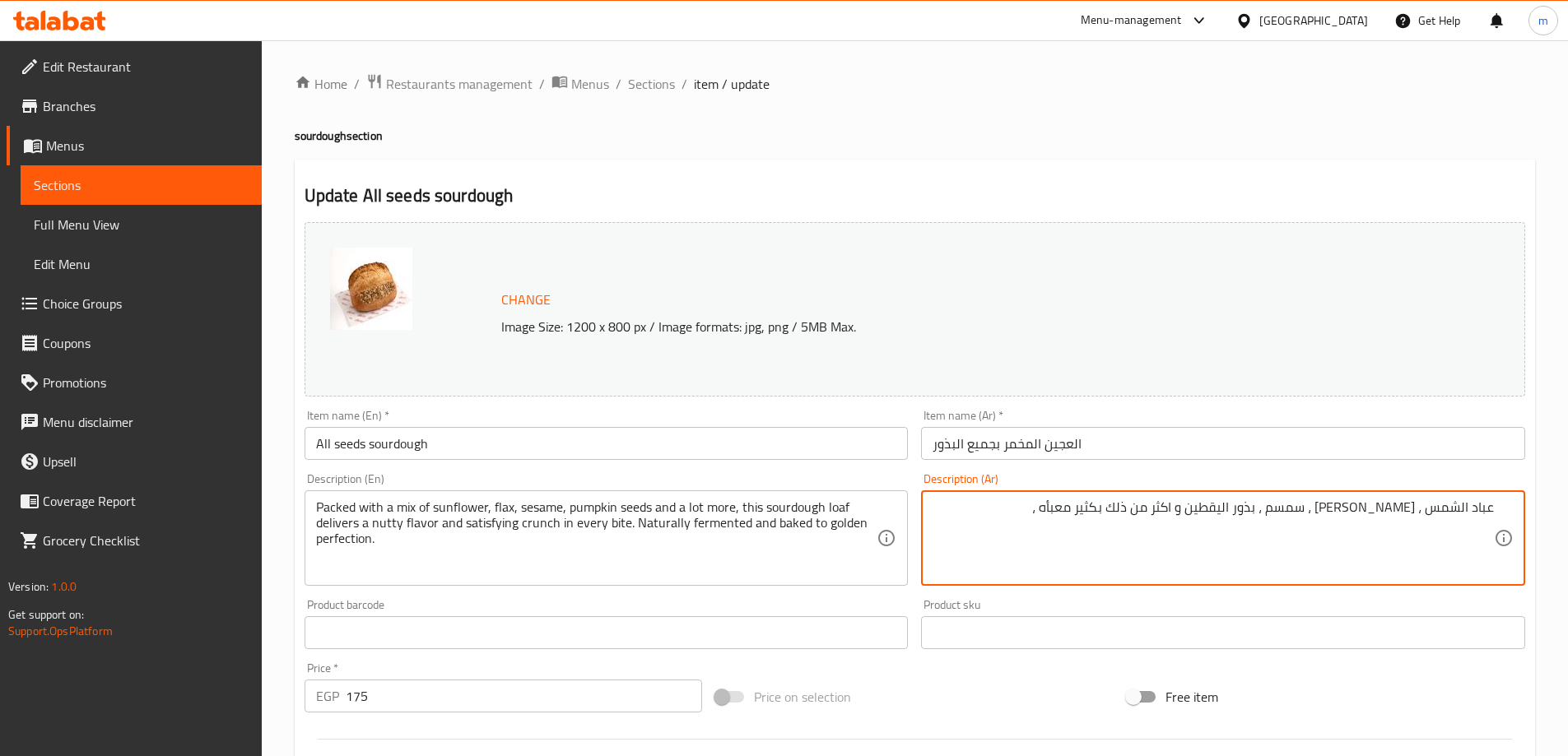
drag, startPoint x: 1090, startPoint y: 504, endPoint x: 1104, endPoint y: 506, distance: 14.1
paste textarea "يقدم لك هذا الرغيف المخمر"
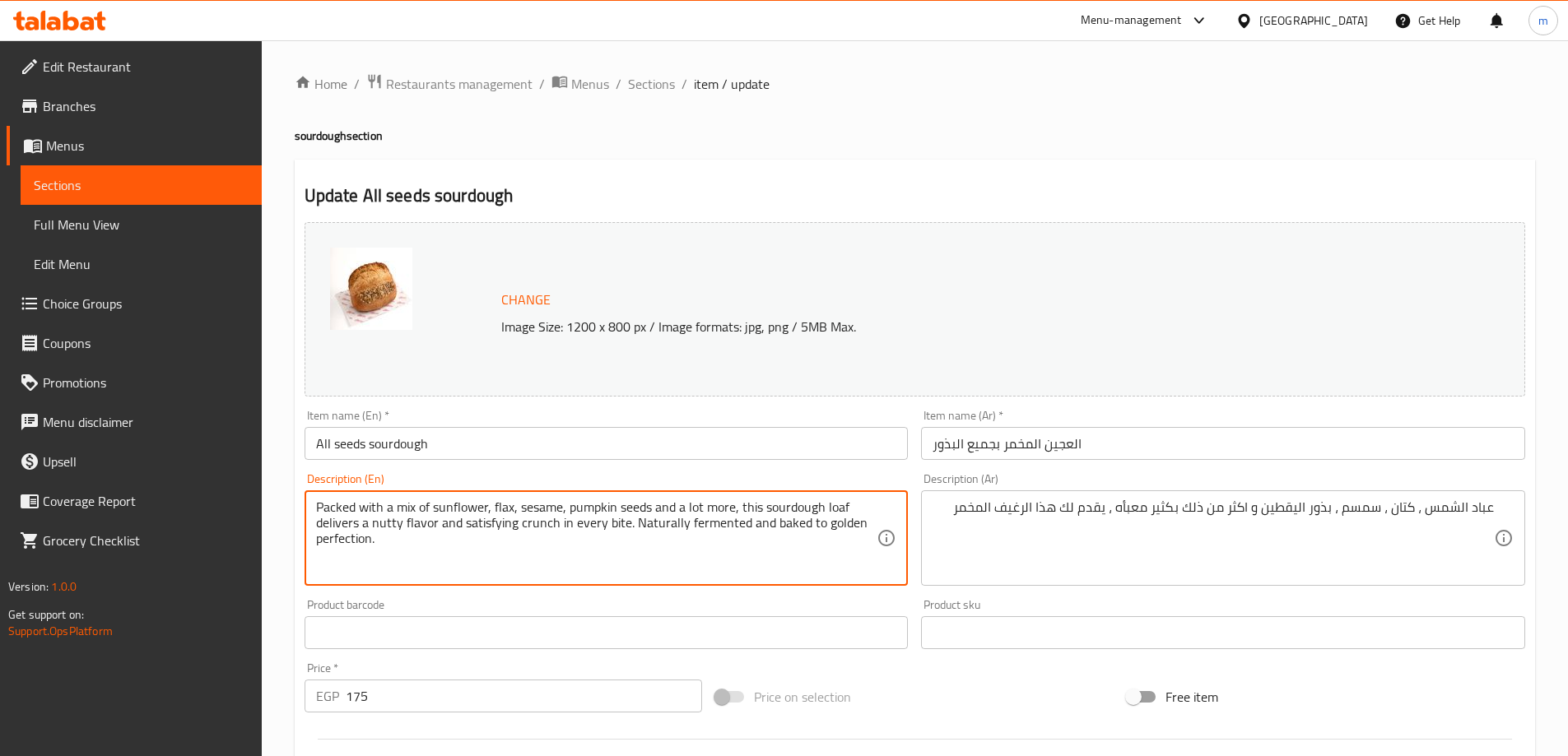
click at [789, 508] on textarea "Packed with a mix of sunflower, flax, sesame, pumpkin seeds and a lot more, thi…" at bounding box center [597, 538] width 562 height 78
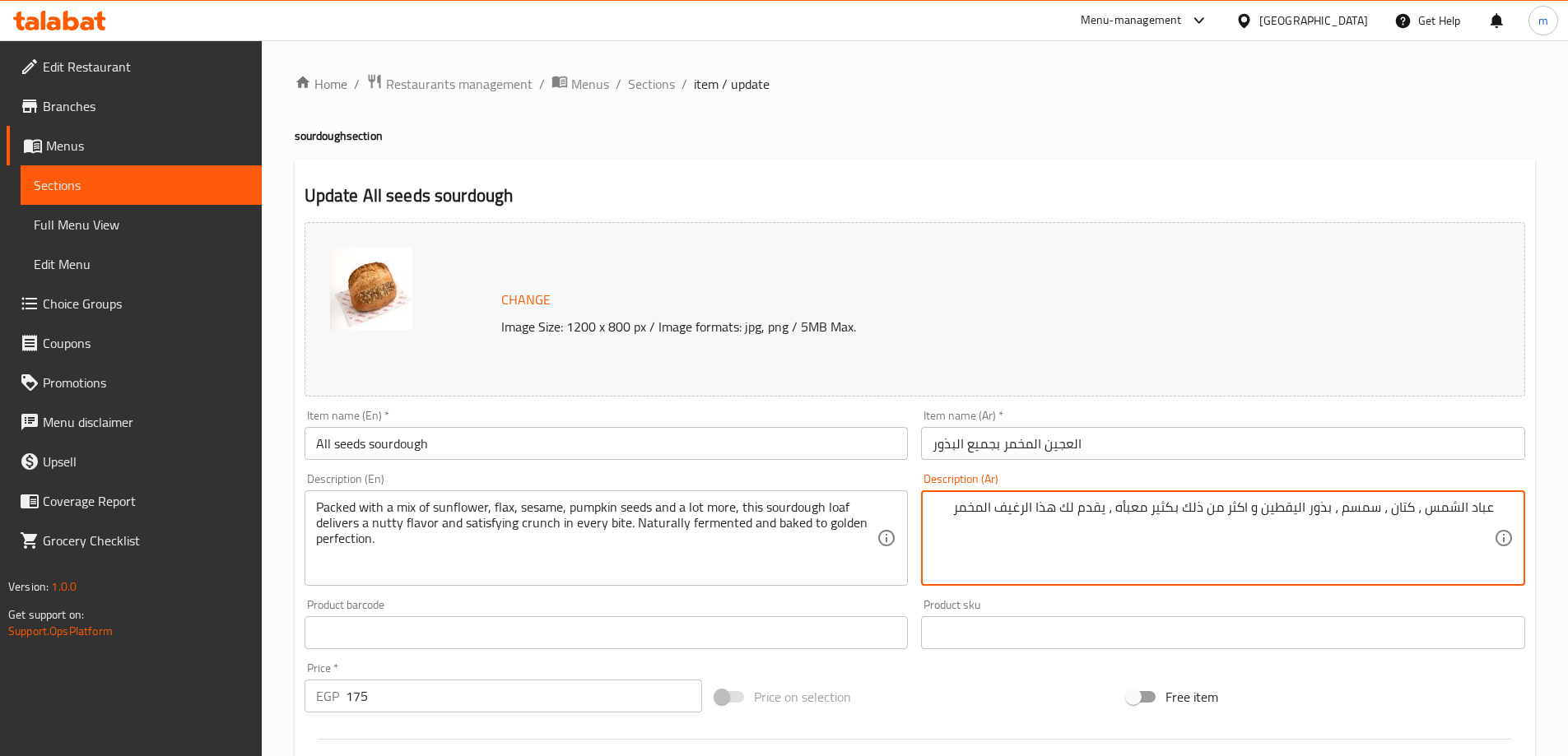
click at [1004, 505] on textarea "عباد الشمس ، كتان ، سمسم ، بذور اليقطين و اكثر من ذلك بكثير معبأه ، يقدم لك هذا…" at bounding box center [1213, 538] width 562 height 78
click at [1484, 573] on textarea "عباد الشمس ، كتان ، سمسم ، بذور اليقطين و اكثر من ذلك بكثير معبأه ، يقدم لك هذا…" at bounding box center [1213, 538] width 562 height 78
click at [1422, 513] on textarea "عباد الشمس ، كتان ، سمسم ، بذور اليقطين و اكثر من ذلك بكثير معبأه ، يقدم لك هذا…" at bounding box center [1213, 538] width 562 height 78
click at [1442, 537] on textarea "عباد الشمس ، كتان ، سمسم ، بذور اليقطين و اكثر من ذلك بكثير معبأه ، يقدم لك هذا…" at bounding box center [1213, 538] width 562 height 78
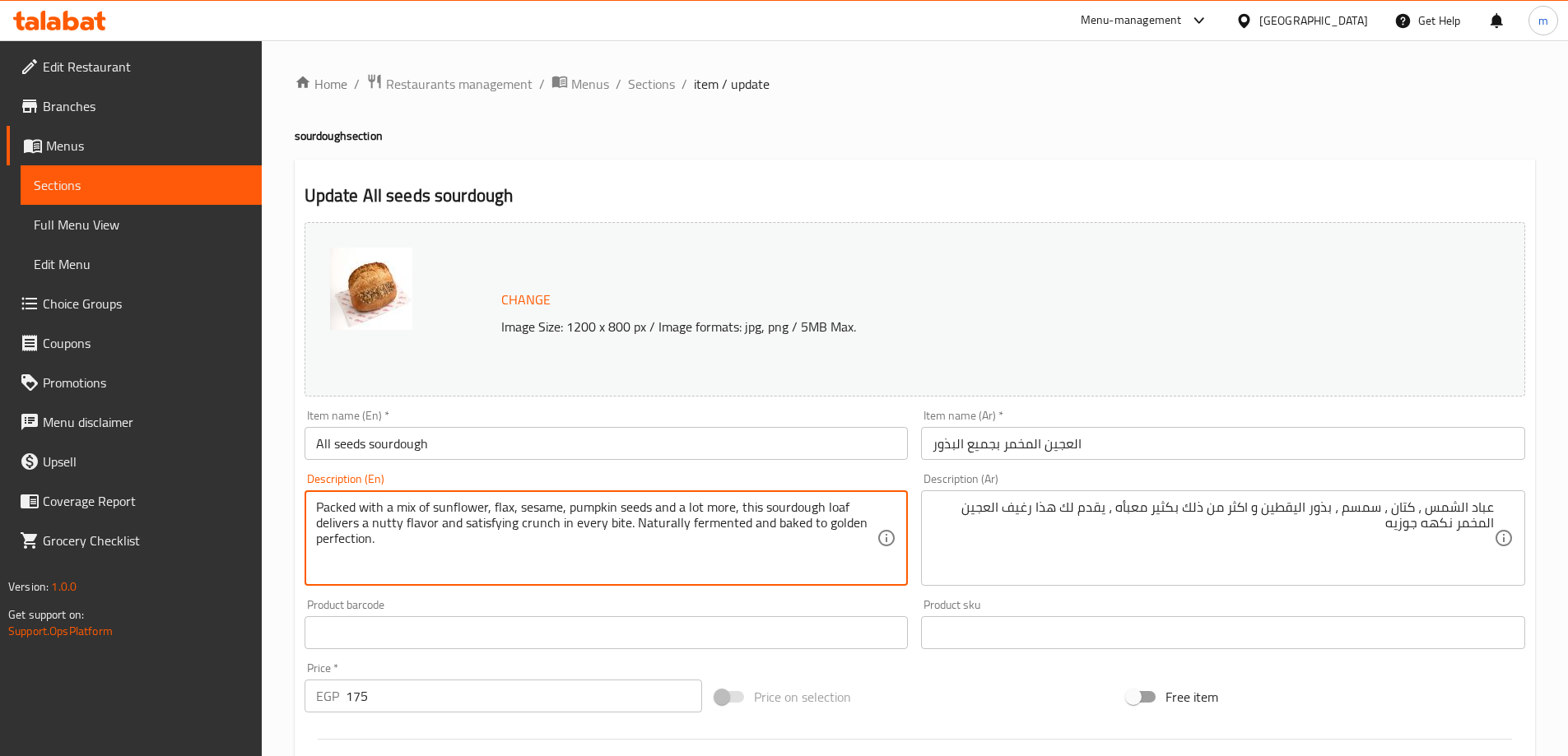
click at [392, 521] on textarea "Packed with a mix of sunflower, flax, sesame, pumpkin seeds and a lot more, thi…" at bounding box center [597, 538] width 562 height 78
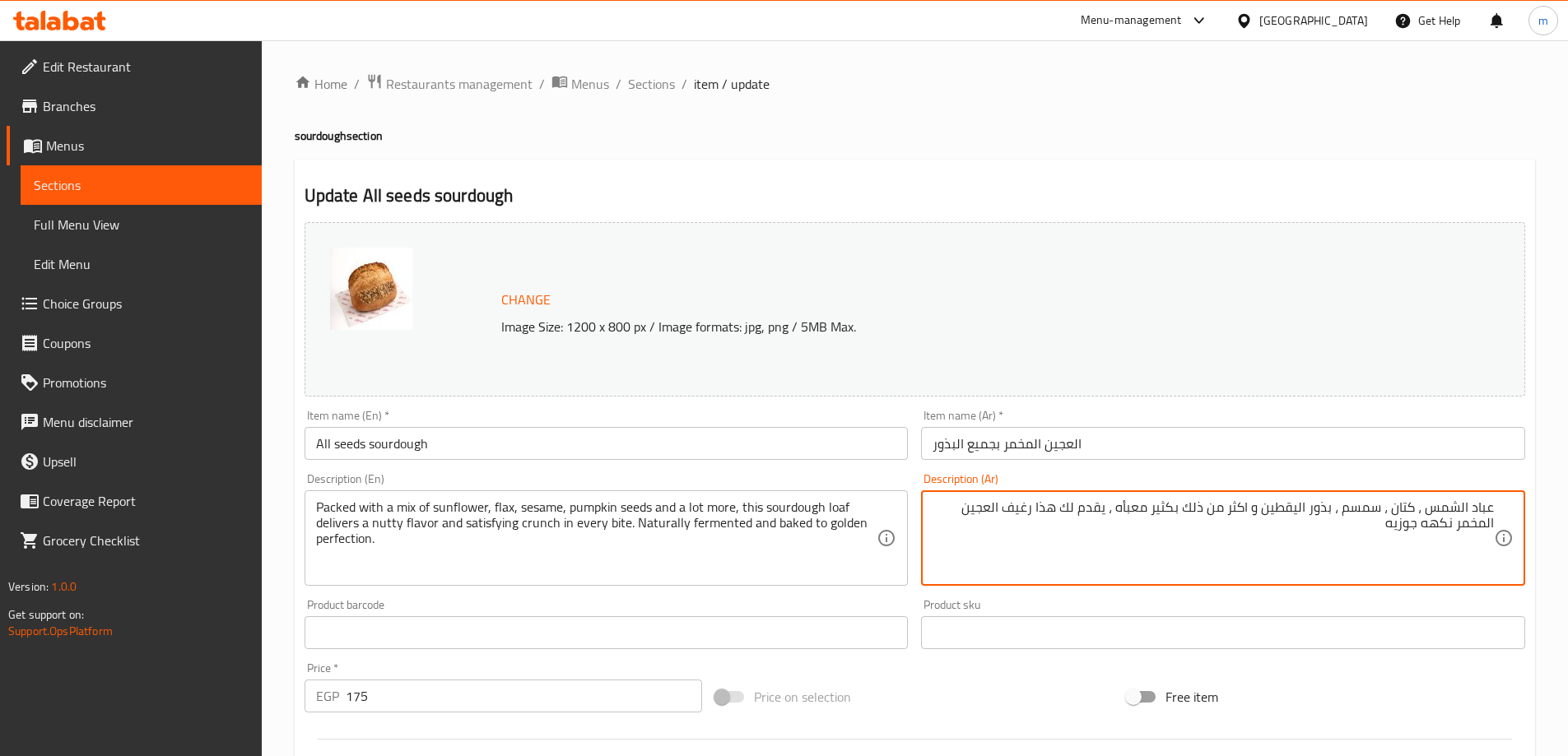
drag, startPoint x: 1383, startPoint y: 534, endPoint x: 1395, endPoint y: 538, distance: 12.6
click at [1388, 534] on textarea "عباد الشمس ، كتان ، سمسم ، بذور اليقطين و اكثر من ذلك بكثير معبأه ، يقدم لك هذا…" at bounding box center [1213, 538] width 562 height 78
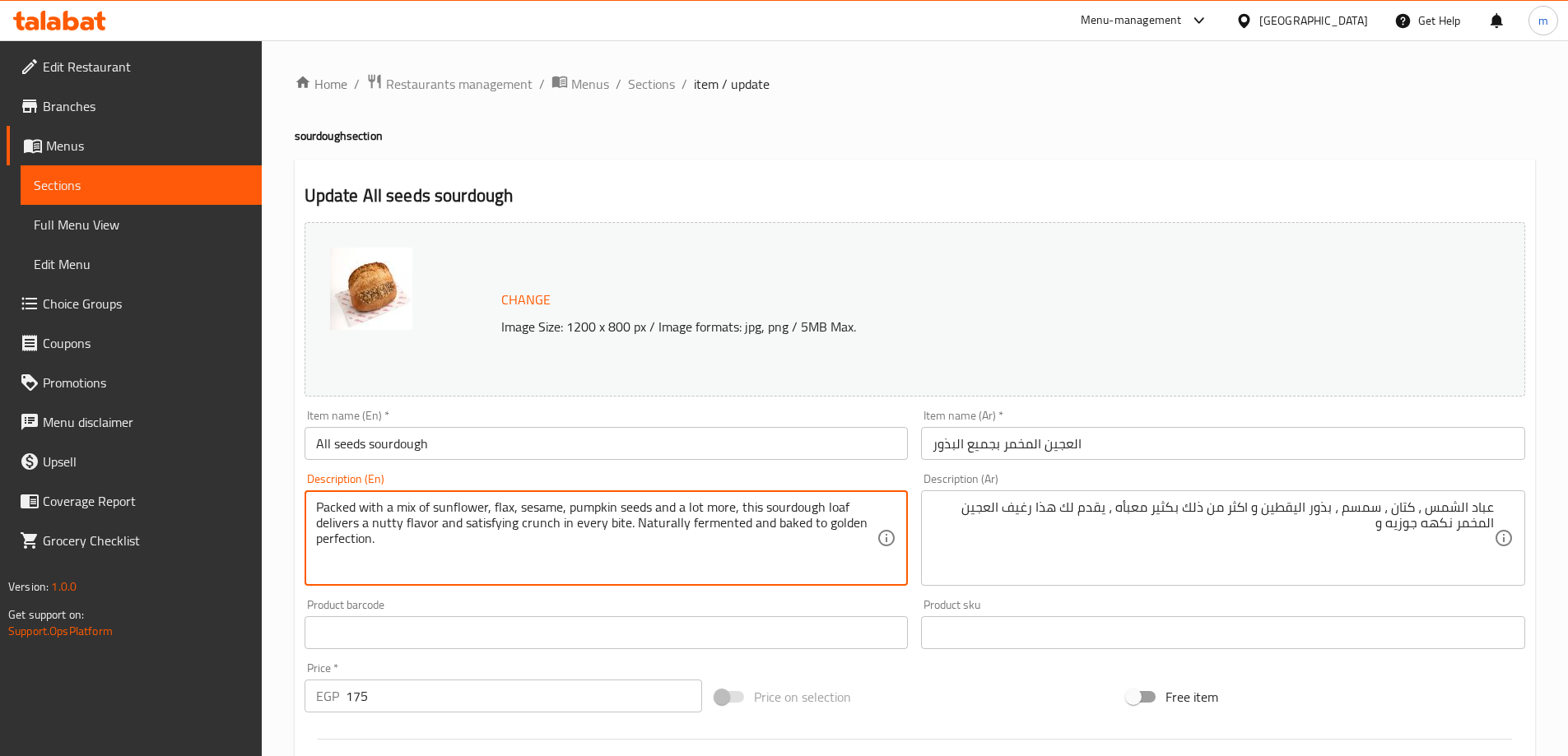
click at [480, 524] on textarea "Packed with a mix of sunflower, flax, sesame, pumpkin seeds and a lot more, thi…" at bounding box center [597, 538] width 562 height 78
click at [602, 529] on textarea "Packed with a mix of sunflower, flax, sesame, pumpkin seeds and a lot more, thi…" at bounding box center [597, 538] width 562 height 78
click at [617, 525] on textarea "Packed with a mix of sunflower, flax, sesame, pumpkin seeds and a lot more, thi…" at bounding box center [597, 538] width 562 height 78
click at [645, 526] on textarea "Packed with a mix of sunflower, flax, sesame, pumpkin seeds and a lot more, thi…" at bounding box center [597, 538] width 562 height 78
click at [355, 541] on textarea "Packed with a mix of sunflower, flax, sesame, pumpkin seeds and a lot more, thi…" at bounding box center [597, 538] width 562 height 78
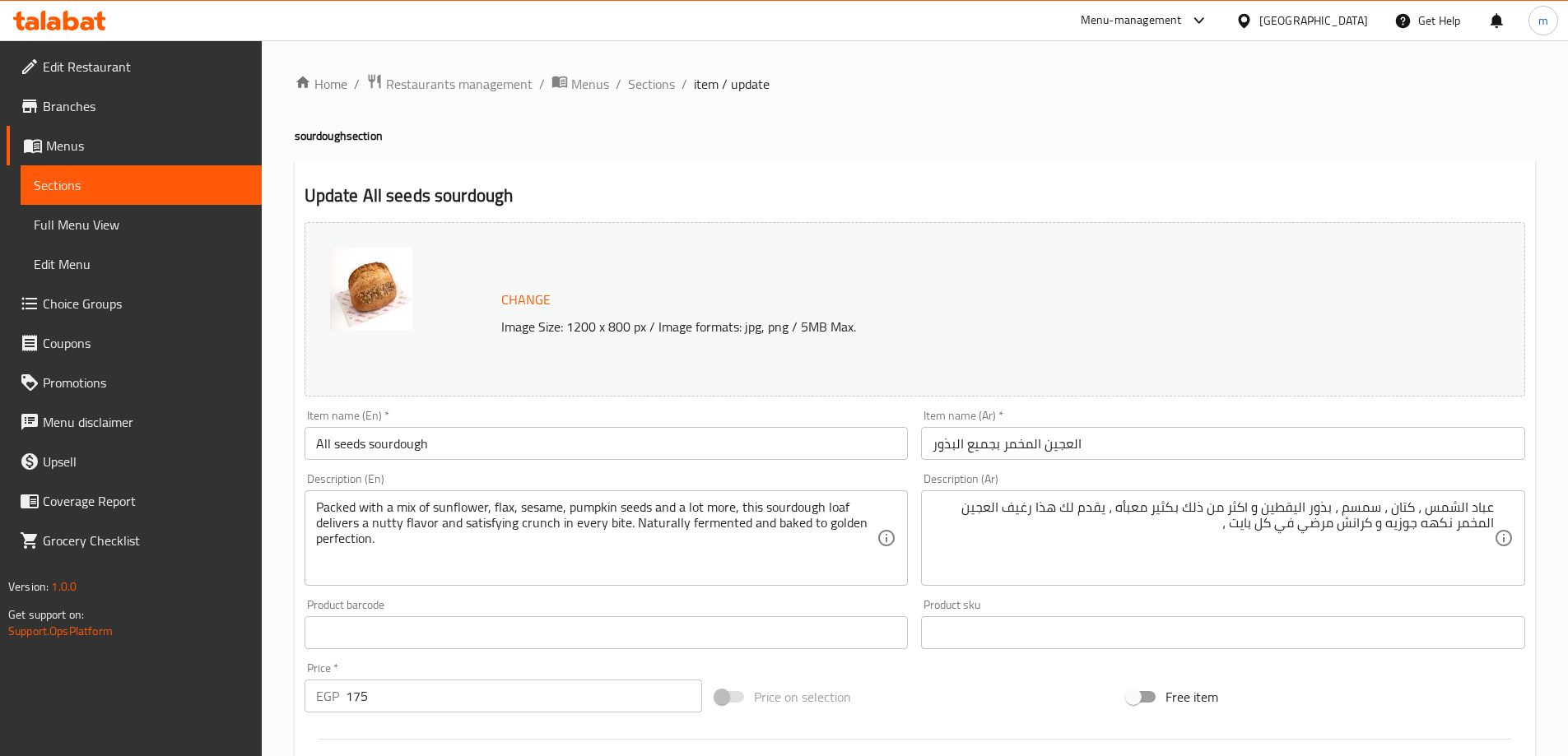
paste textarea "مخمرة بشكل طبيعي ومخبوزة إلى درجة الكمال الذهبي"
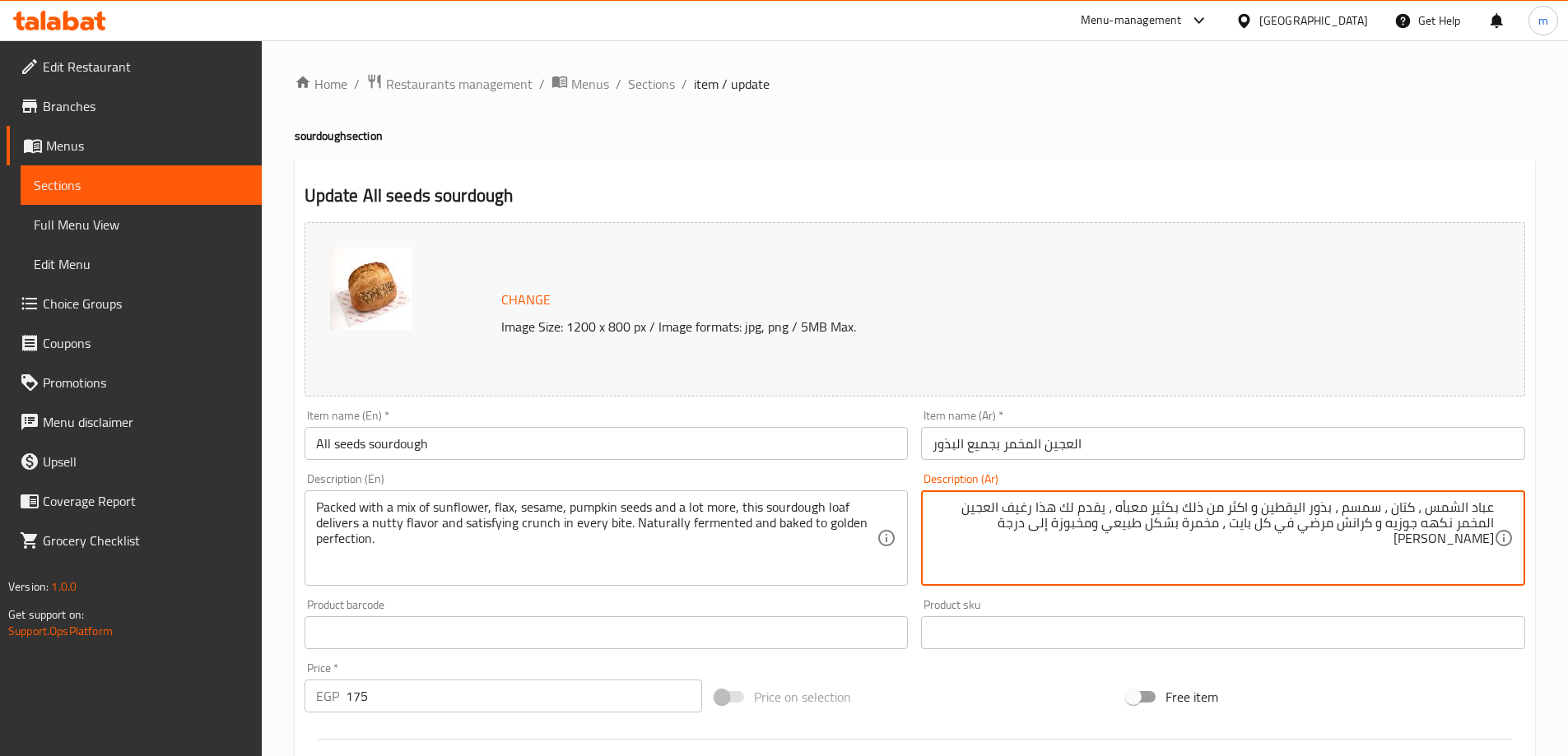
click at [1183, 523] on textarea "عباد الشمس ، كتان ، سمسم ، بذور اليقطين و اكثر من ذلك بكثير معبأه ، يقدم لك هذا…" at bounding box center [1213, 538] width 562 height 78
click at [1473, 539] on textarea "عباد الشمس ، كتان ، سمسم ، بذور اليقطين و اكثر من ذلك بكثير معبأه ، يقدم لك هذا…" at bounding box center [1213, 538] width 562 height 78
click at [1430, 676] on div "Free item" at bounding box center [1326, 697] width 411 height 44
click at [1143, 500] on textarea "عباد الشمس ، كتان ، سمسم ، بذور اليقطين و اكثر من ذلك بكثير معبأه ، يقدم لك هذا…" at bounding box center [1213, 538] width 562 height 78
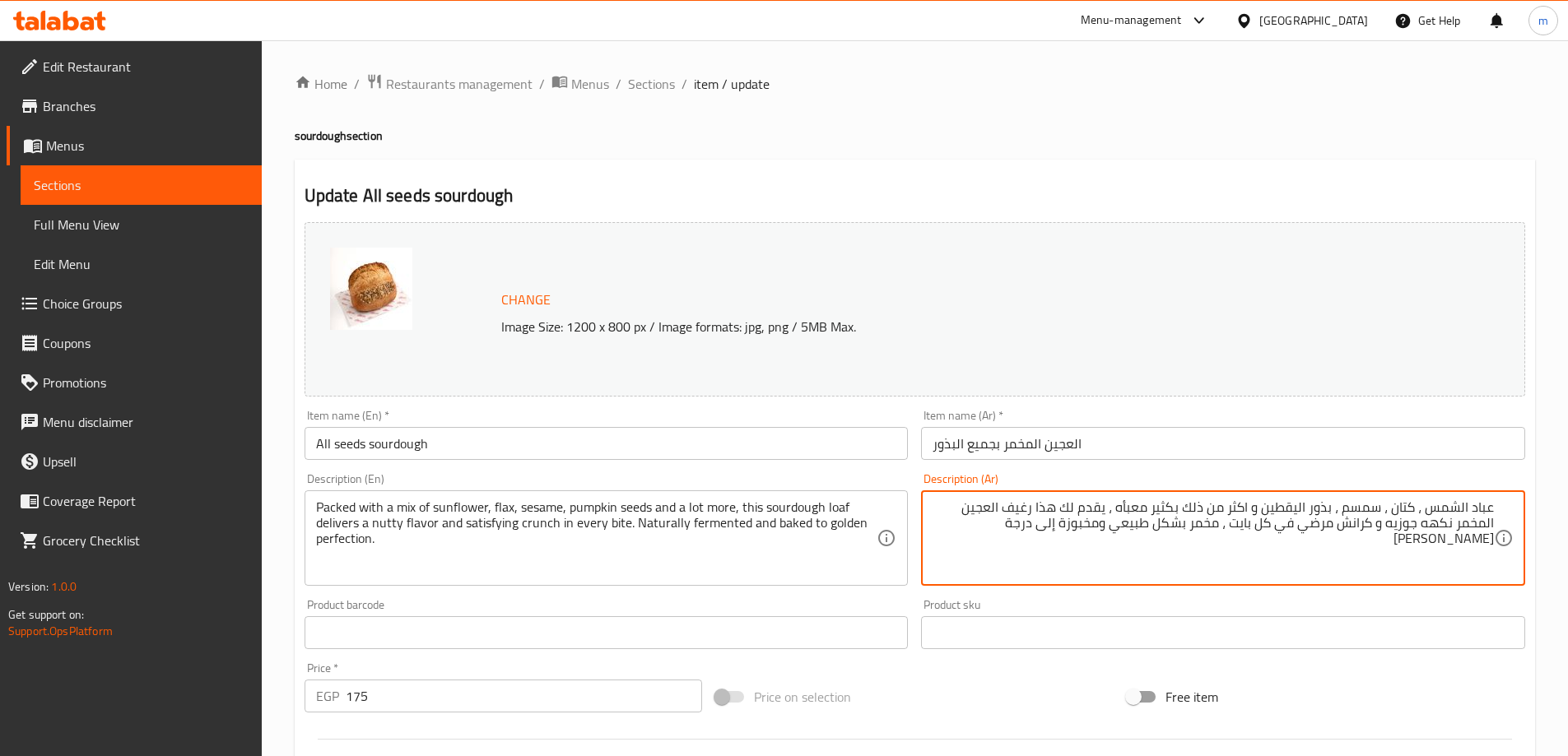
click at [1143, 500] on textarea "عباد الشمس ، كتان ، سمسم ، بذور اليقطين و اكثر من ذلك بكثير معبأه ، يقدم لك هذا…" at bounding box center [1213, 538] width 562 height 78
click at [1496, 509] on div "عباد الشمس ، كتان ، سمسم ، بذور اليقطين و اكثر من ذلك بكثير ، يقدم لك هذا رغيف …" at bounding box center [1223, 538] width 604 height 96
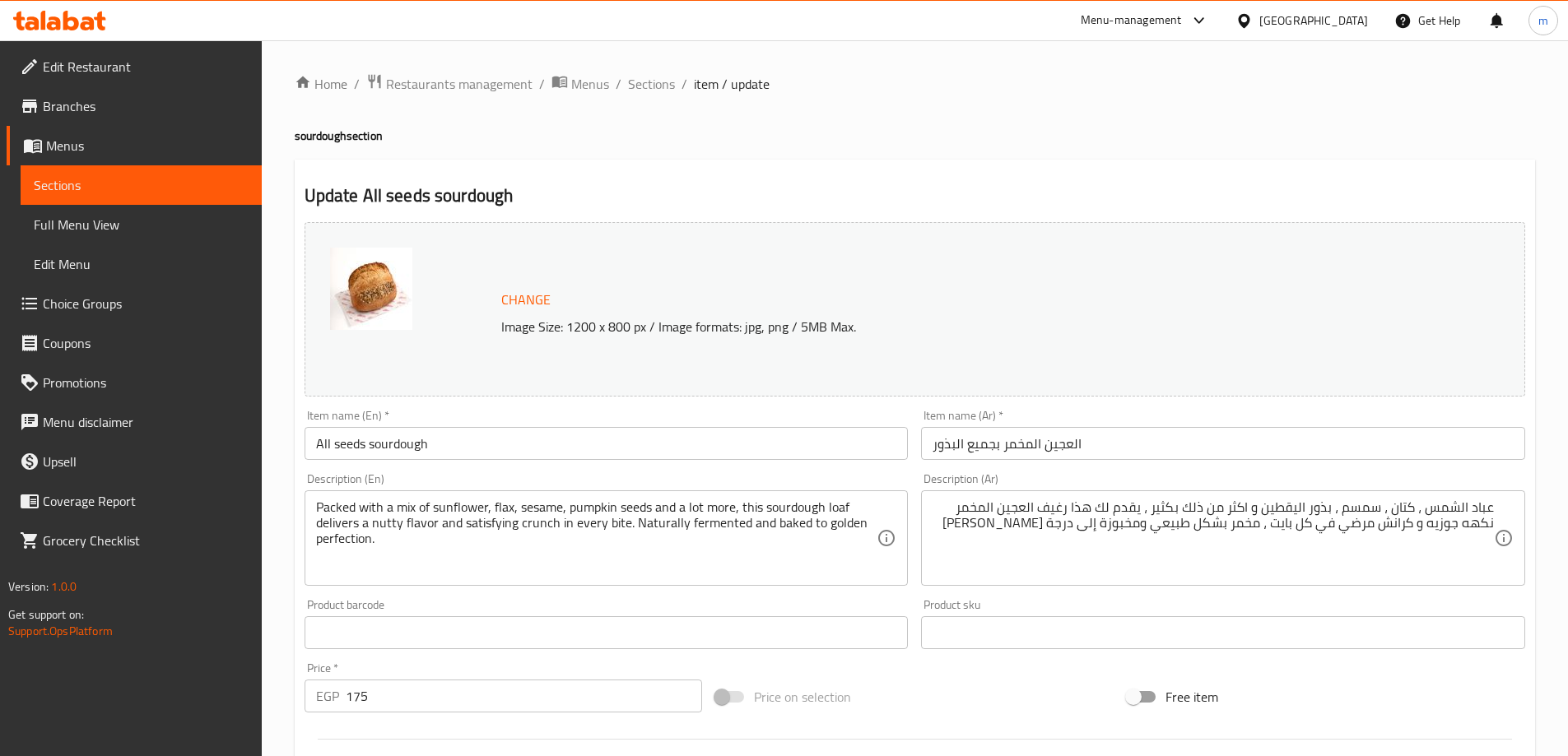
click at [1494, 510] on div "عباد الشمس ، كتان ، سمسم ، بذور اليقطين و اكثر من ذلك بكثير ، يقدم لك هذا رغيف …" at bounding box center [1223, 538] width 604 height 96
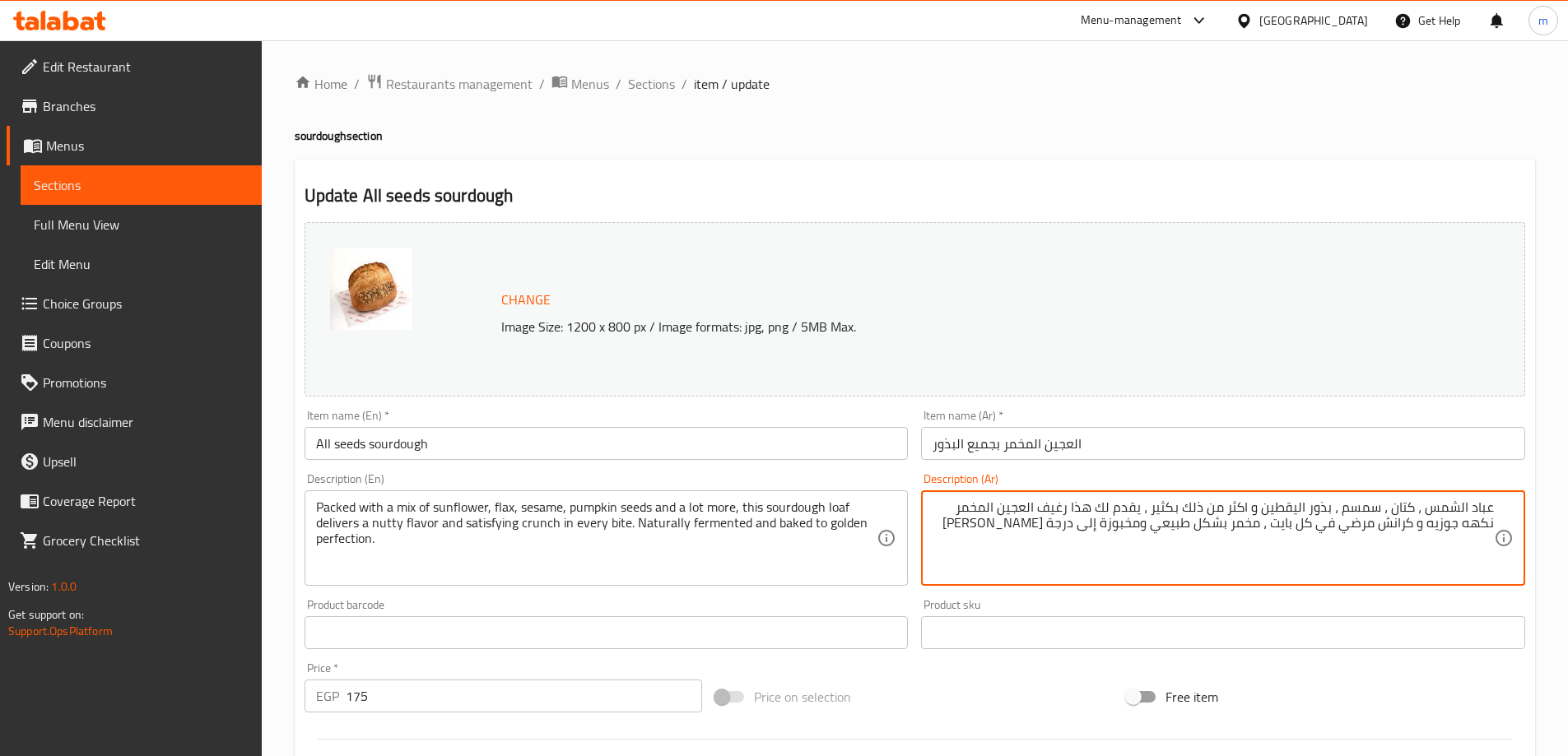
click at [1492, 510] on textarea "عباد الشمس ، كتان ، سمسم ، بذور اليقطين و اكثر من ذلك بكثير ، يقدم لك هذا رغيف …" at bounding box center [1213, 538] width 562 height 78
click at [1443, 679] on div "Free item" at bounding box center [1326, 697] width 411 height 44
type textarea "باكد بمشكل عباد الشمس ، كتان ، سمسم ، بذور اليقطين و اكثر من ذلك بكثير ، يقدم ه…"
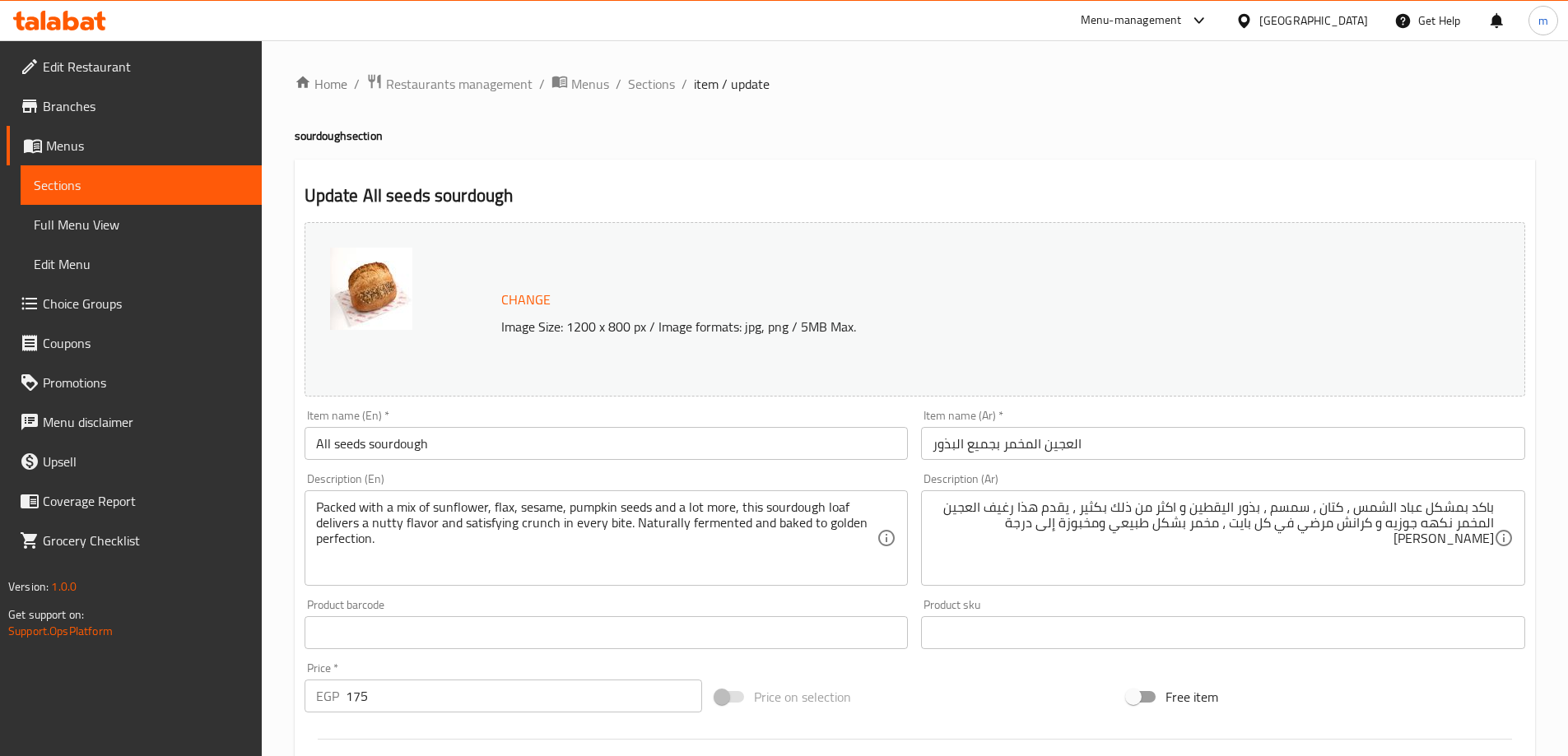
click at [1030, 707] on div "Price on selection" at bounding box center [915, 697] width 411 height 44
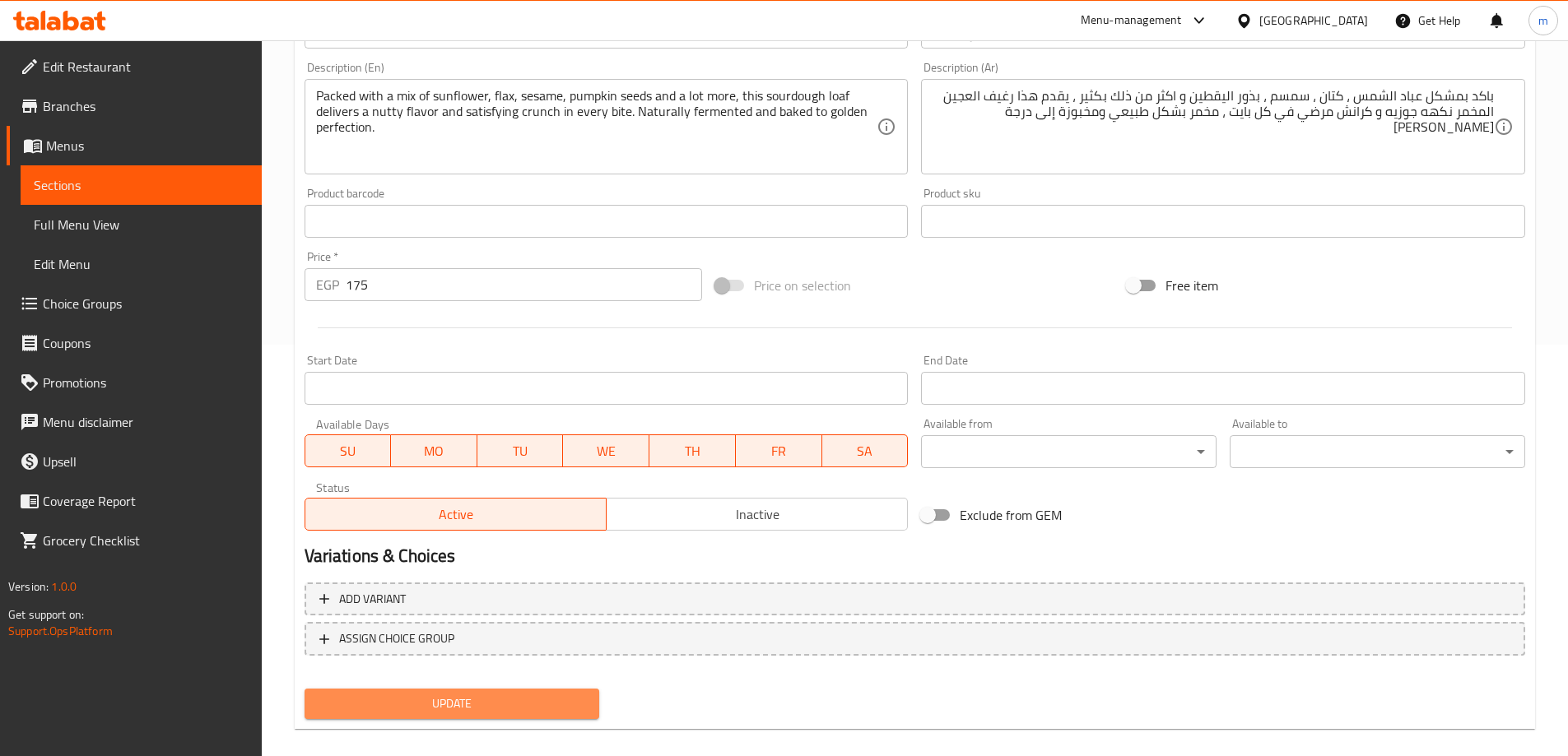
click at [442, 710] on span "Update" at bounding box center [452, 704] width 269 height 21
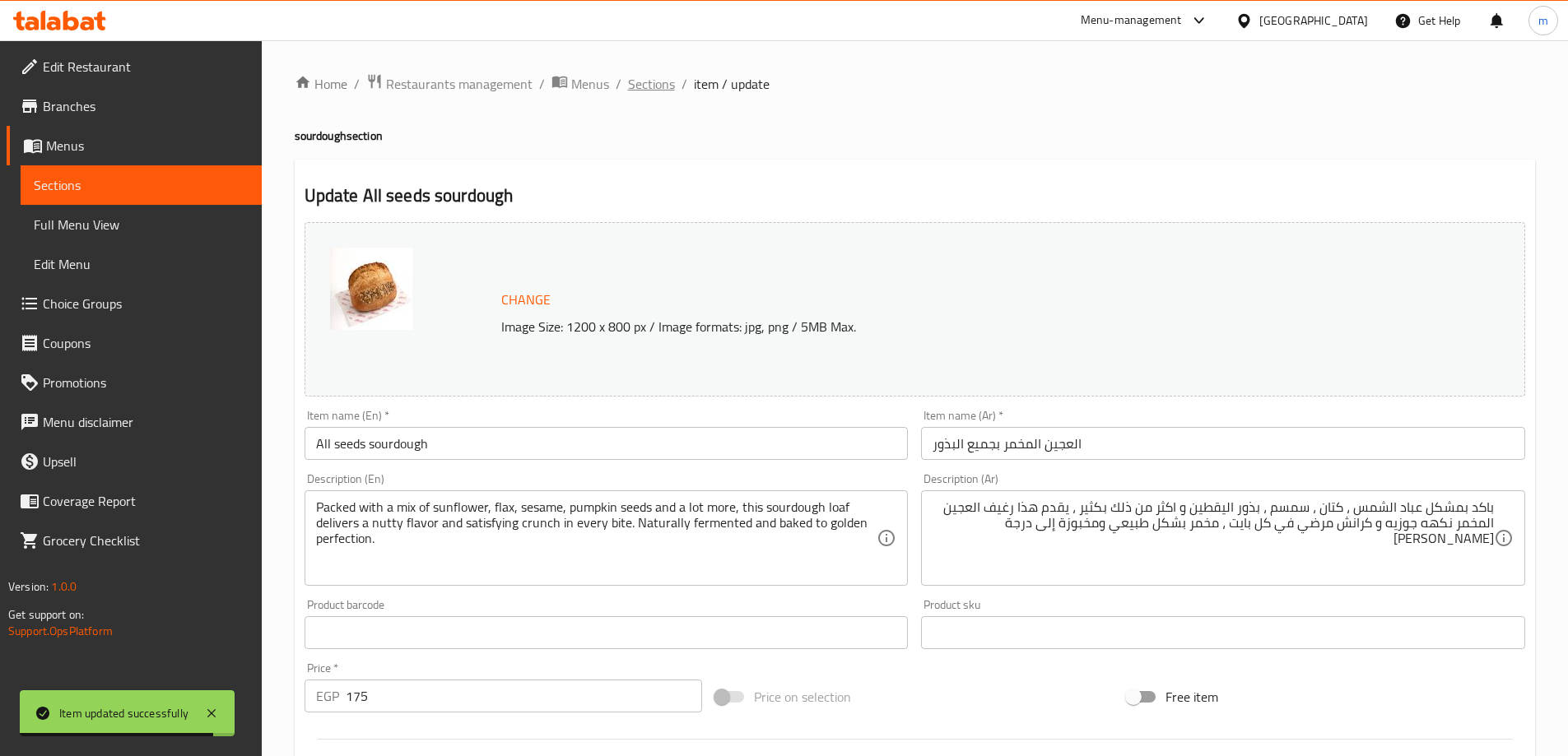
click at [662, 88] on span "Sections" at bounding box center [651, 84] width 46 height 20
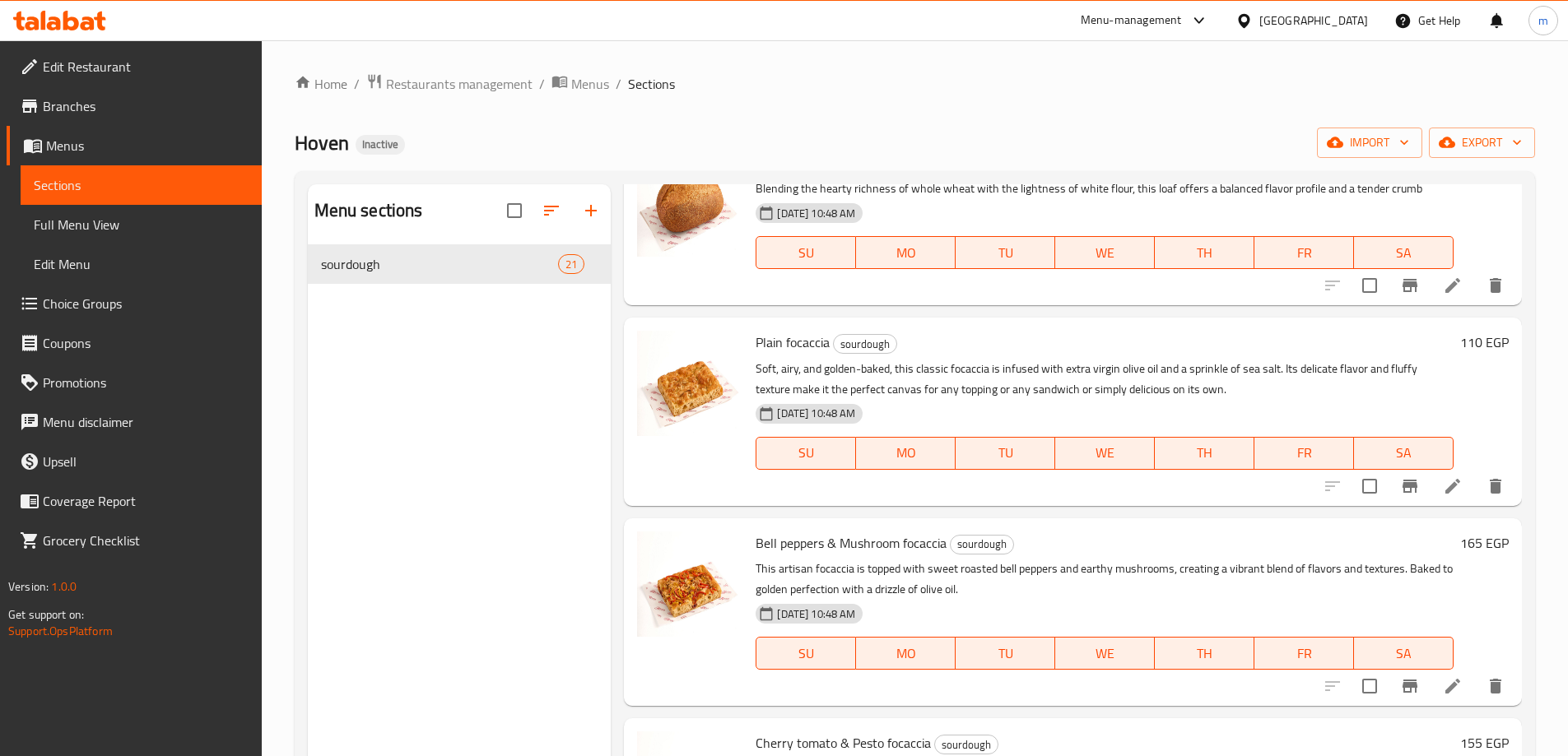
scroll to position [740, 0]
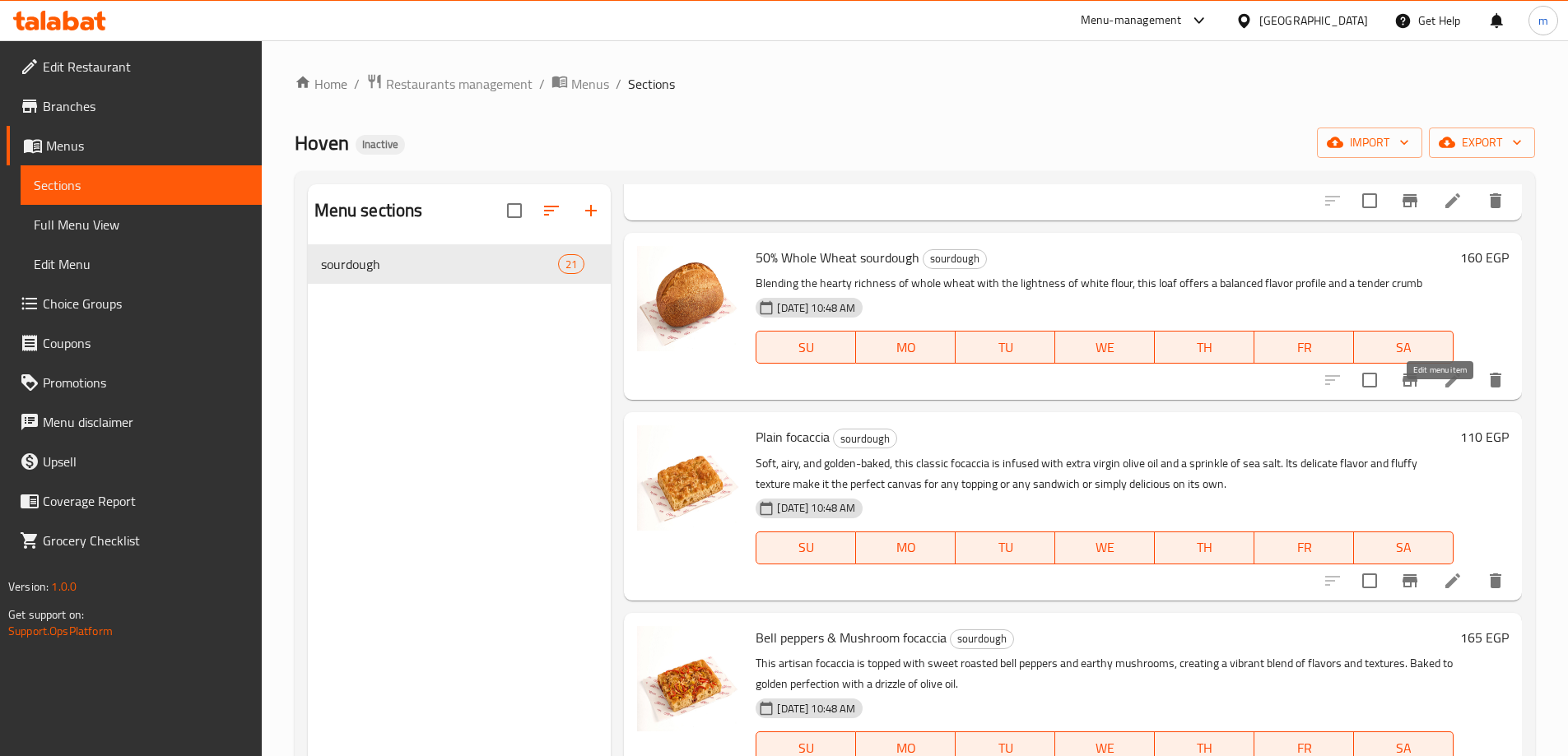
click at [1445, 387] on icon at bounding box center [1452, 379] width 15 height 15
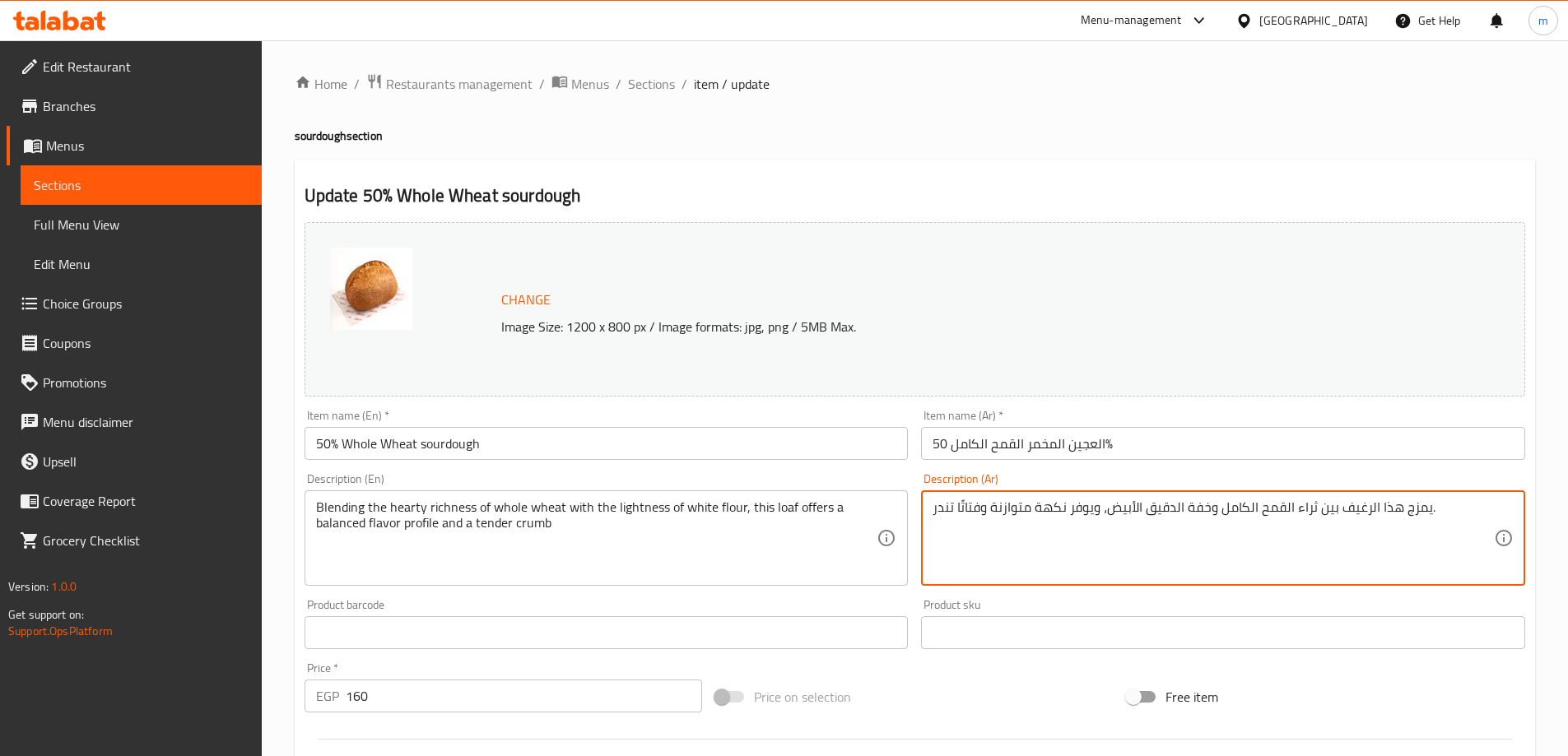
click at [1170, 531] on textarea "يمزج هذا الرغيف بين ثراء القمح الكامل وخفة الدقيق الأبيض، ويوفر نكهة متوازنة وف…" at bounding box center [1213, 538] width 562 height 78
click at [1217, 519] on textarea "يمزج هذا الرغيف بين ثراء القمح الكامل وخفة الدقيق الأبيض، ويوفر نكهة متوازنة وف…" at bounding box center [1213, 538] width 562 height 78
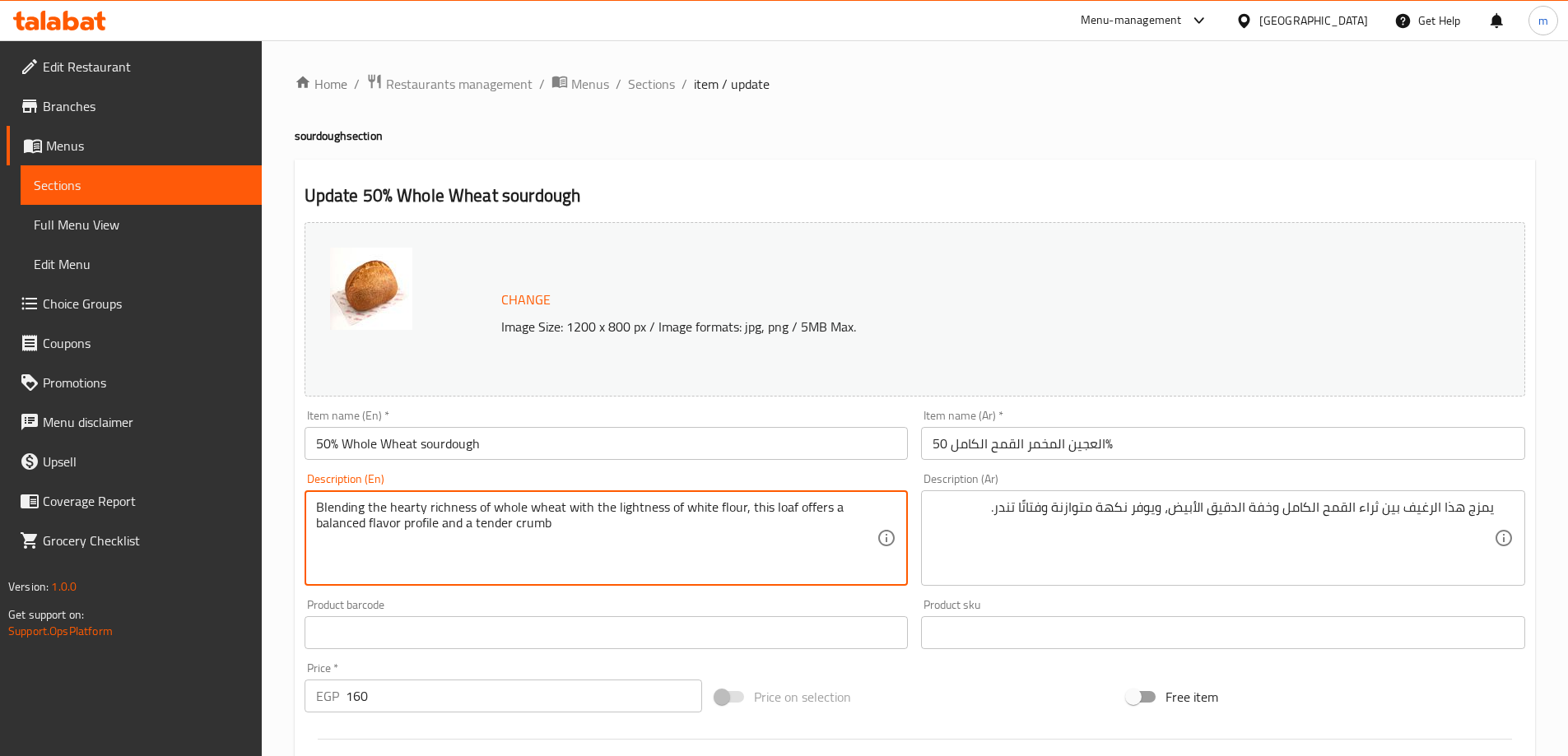
click at [581, 540] on textarea "Blending the hearty richness of whole wheat with the lightness of white flour, …" at bounding box center [597, 538] width 562 height 78
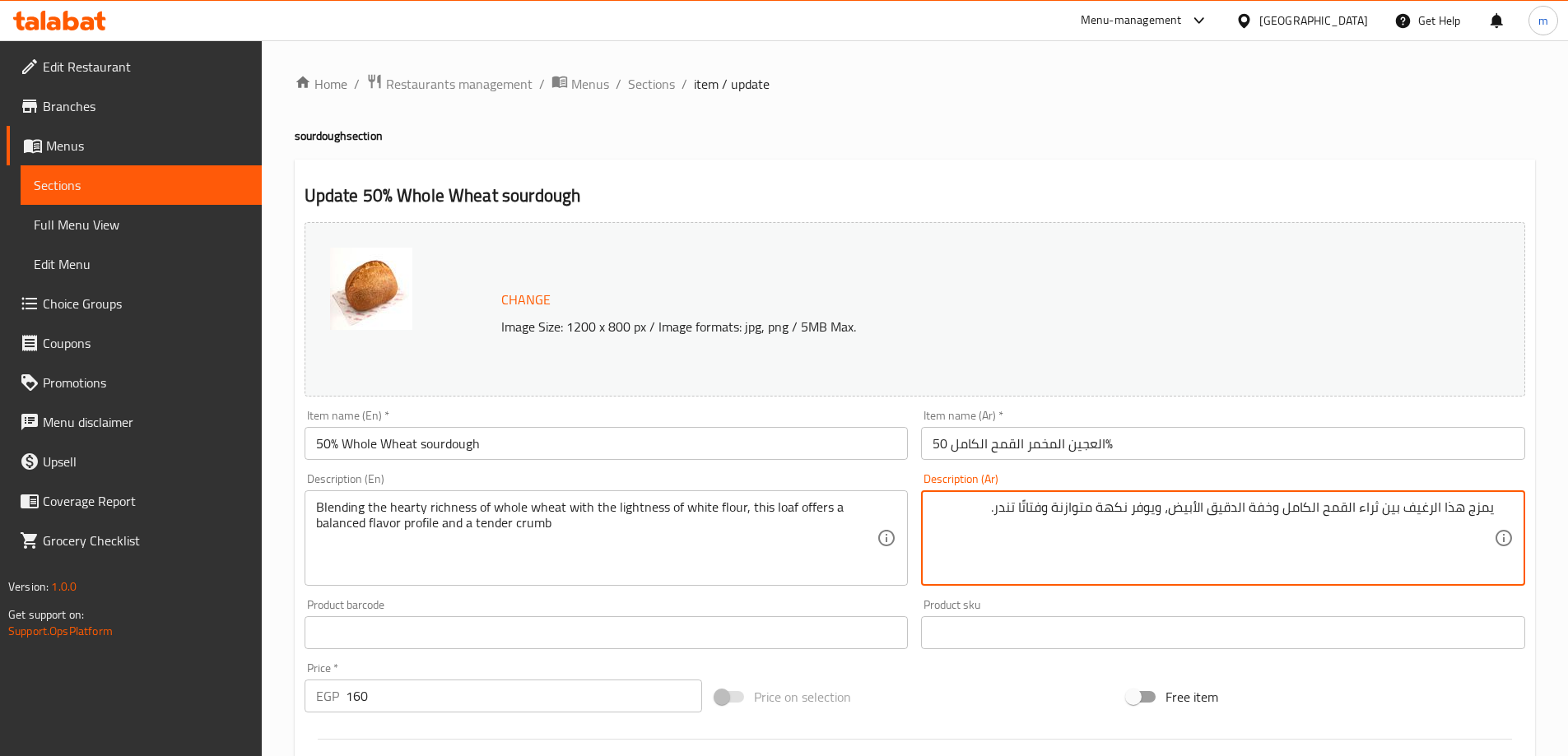
click at [1290, 500] on textarea "يمزج هذا الرغيف بين ثراء القمح الكامل وخفة الدقيق الأبيض، ويوفر نكهة متوازنة وف…" at bounding box center [1213, 538] width 562 height 78
paste textarea "لثراء القوي للقمح الكامل وخفة الدقيق الأبيض، ويوفر نكهة متوازنة وفتات طرية"
type textarea "يمزج هذا الرغيف بين الثراء القوي للقمح الكامل وخفة الدقيق الأبيض، ويوفر نكهة مت…"
click at [1341, 529] on textarea "يمزج هذا الرغيف بين الثراء القوي للقمح الكامل وخفة الدقيق الأبيض، ويوفر نكهة مت…" at bounding box center [1213, 538] width 562 height 78
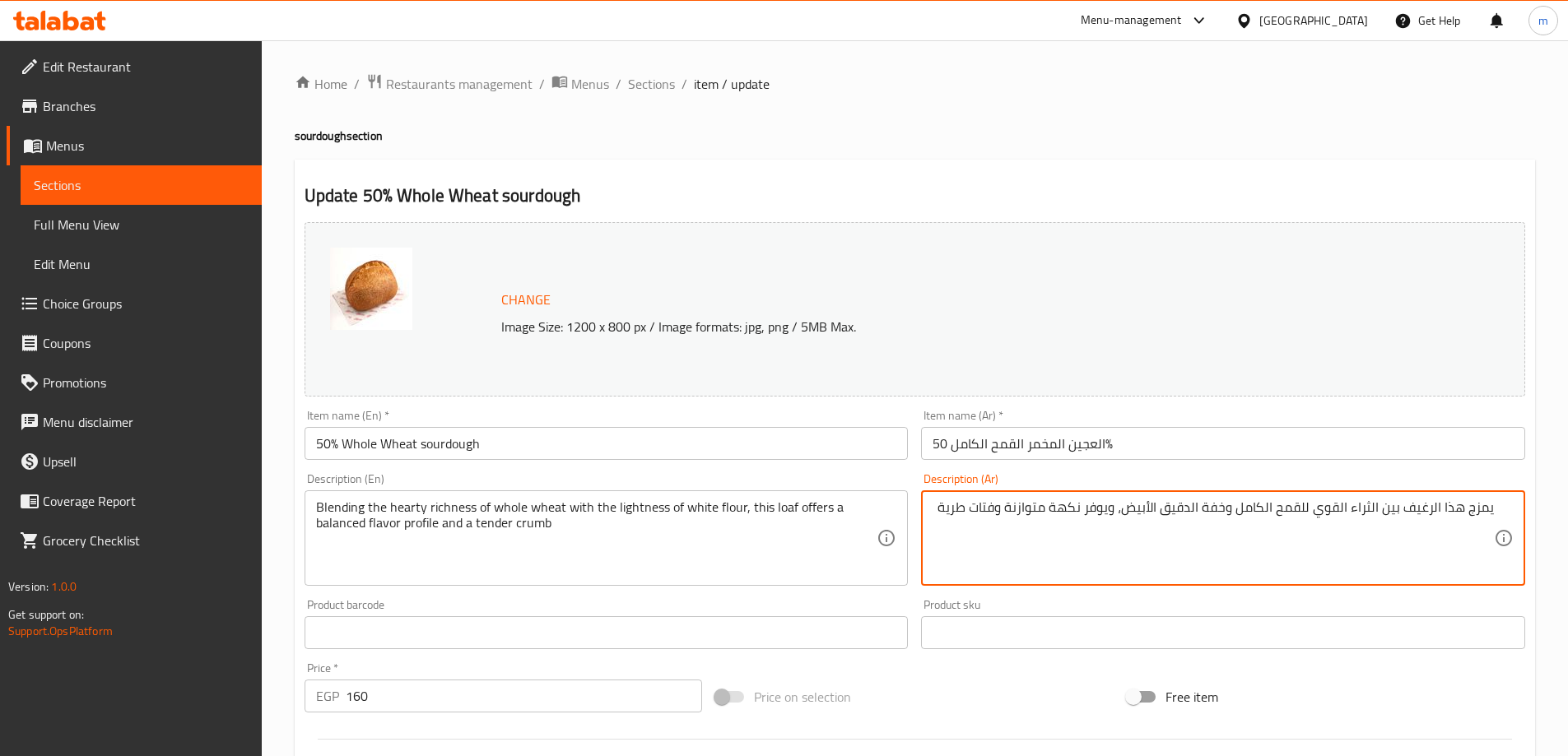
click at [1363, 509] on textarea "يمزج هذا الرغيف بين الثراء القوي للقمح الكامل وخفة الدقيق الأبيض، ويوفر نكهة مت…" at bounding box center [1213, 538] width 562 height 78
click at [1311, 564] on textarea "يمزج هذا الرغيف بين الثراء القوي للقمح الكامل وخفة الدقيق الأبيض، ويوفر نكهة مت…" at bounding box center [1213, 538] width 562 height 78
drag, startPoint x: 1130, startPoint y: 505, endPoint x: 1684, endPoint y: 534, distance: 554.8
click at [1568, 534] on html "​ Menu-management Egypt Get Help m Edit Restaurant Branches Menus Sections Full…" at bounding box center [784, 378] width 1568 height 756
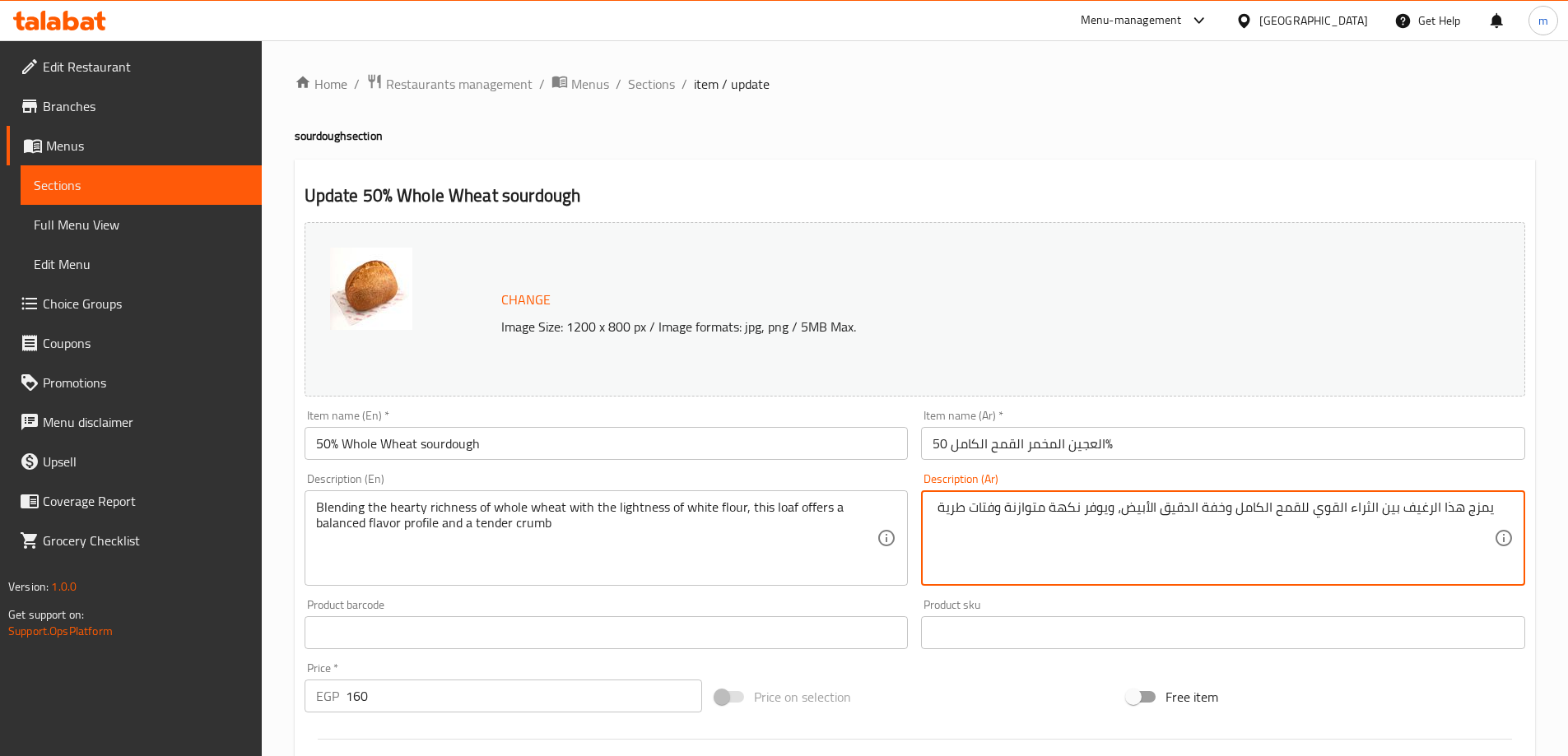
click at [1106, 536] on textarea "يمزج هذا الرغيف بين الثراء القوي للقمح الكامل وخفة الدقيق الأبيض، ويوفر نكهة مت…" at bounding box center [1213, 538] width 562 height 78
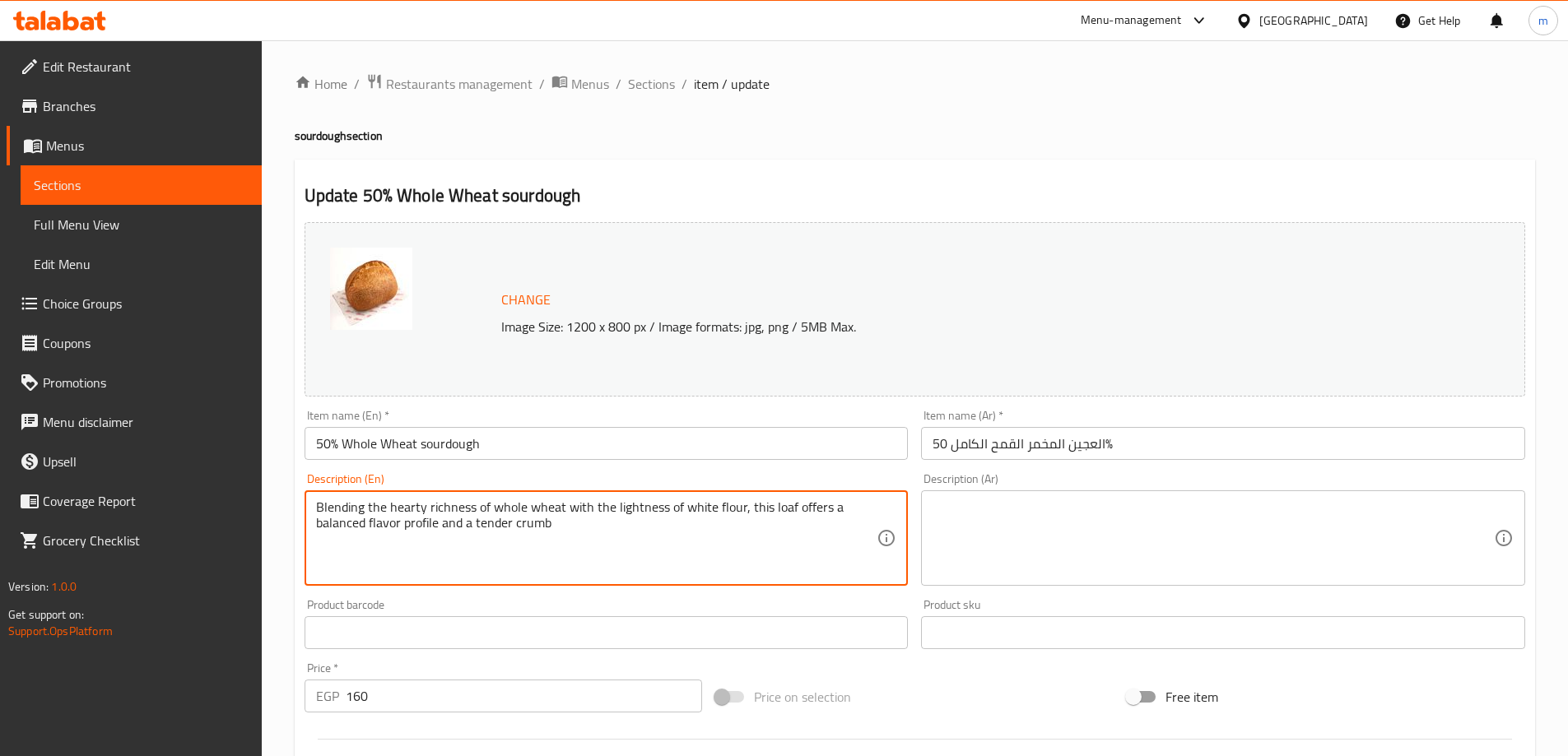
click at [340, 514] on textarea "Blending the hearty richness of whole wheat with the lightness of white flour, …" at bounding box center [597, 538] width 562 height 78
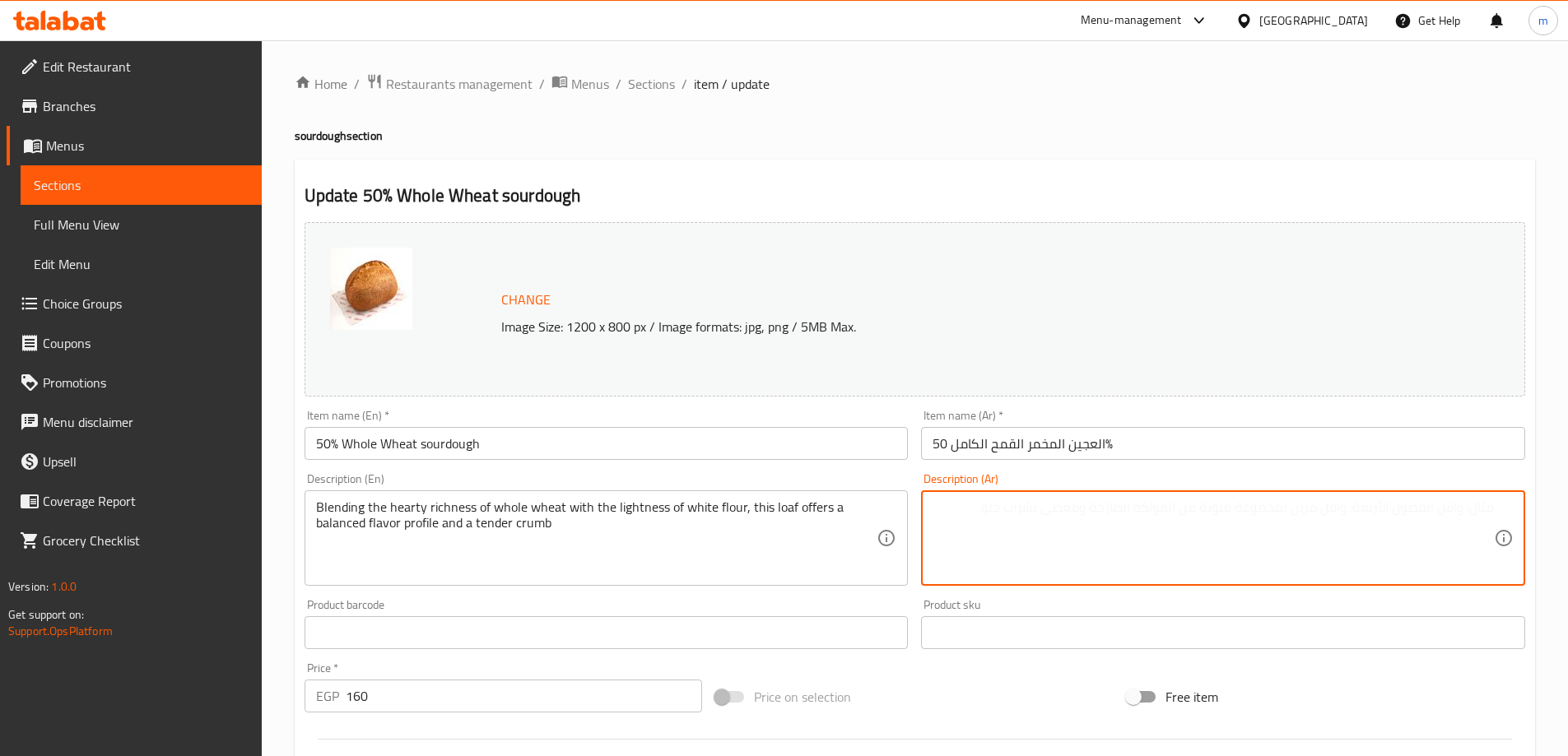
click at [1441, 506] on textarea at bounding box center [1213, 538] width 562 height 78
click at [1478, 509] on textarea "مزيج" at bounding box center [1213, 538] width 562 height 78
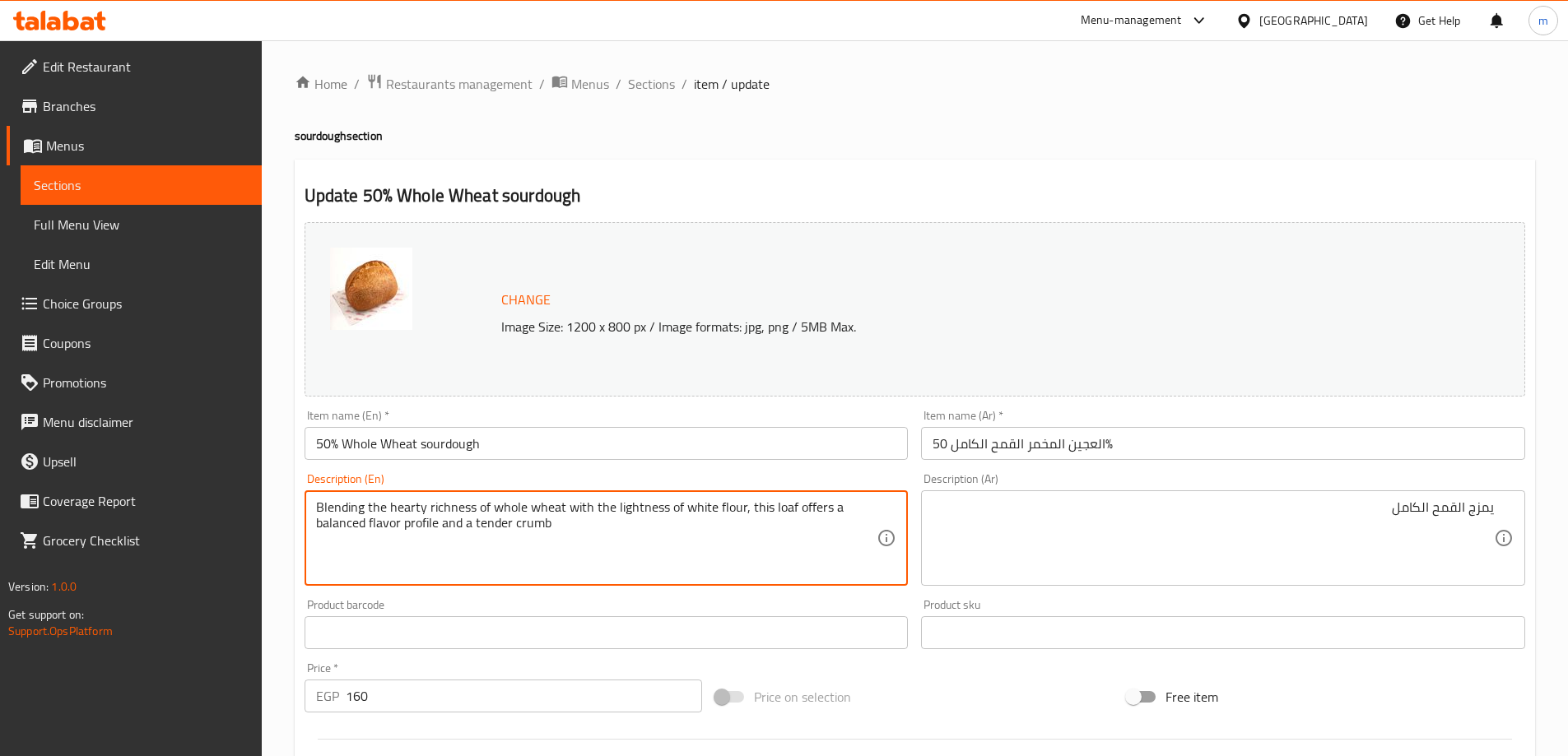
click at [409, 504] on textarea "Blending the hearty richness of whole wheat with the lightness of white flour, …" at bounding box center [597, 538] width 562 height 78
click at [451, 504] on textarea "Blending the hearty richness of whole wheat with the lightness of white flour, …" at bounding box center [597, 538] width 562 height 78
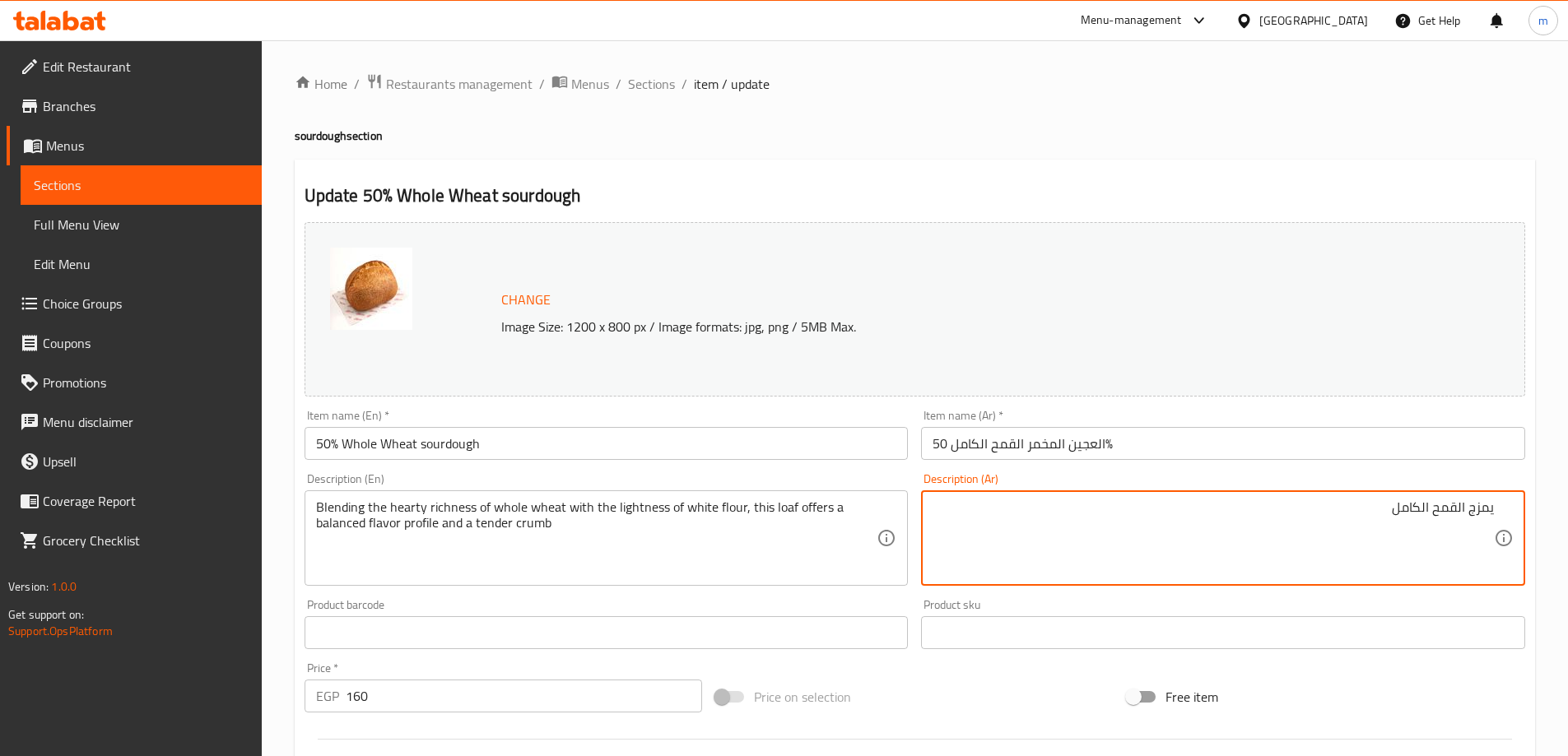
click at [1374, 522] on textarea "يمزج القمح الكامل" at bounding box center [1213, 538] width 562 height 78
click at [1357, 519] on textarea "يمزج القمح الكامل الشخهي" at bounding box center [1213, 538] width 562 height 78
click at [1368, 519] on textarea "يمزج القمح الكامل الشخهي" at bounding box center [1213, 538] width 562 height 78
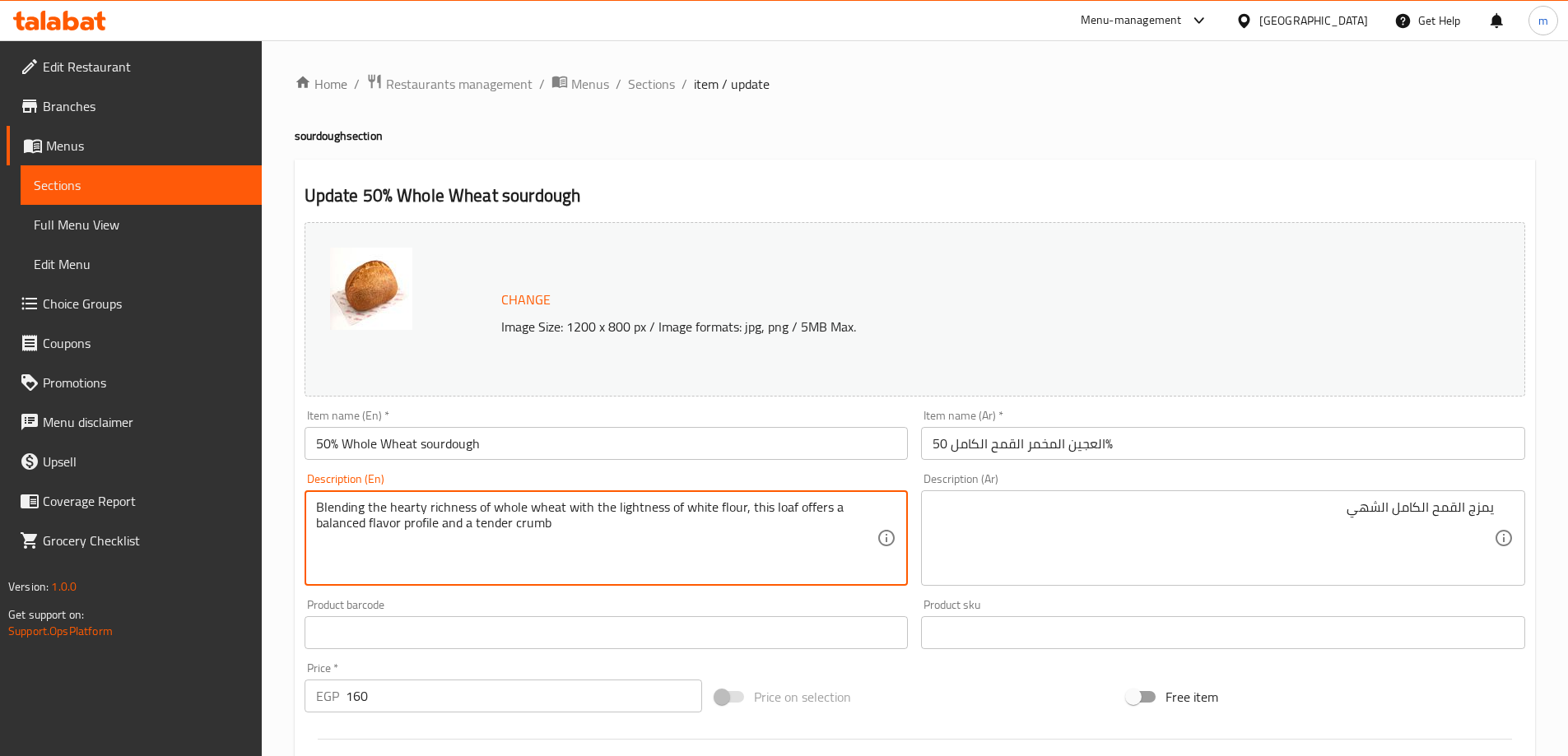
click at [451, 512] on textarea "Blending the hearty richness of whole wheat with the lightness of white flour, …" at bounding box center [597, 538] width 562 height 78
click at [449, 506] on textarea "Blending the hearty richness of whole wheat with the lightness of white flour, …" at bounding box center [597, 538] width 562 height 78
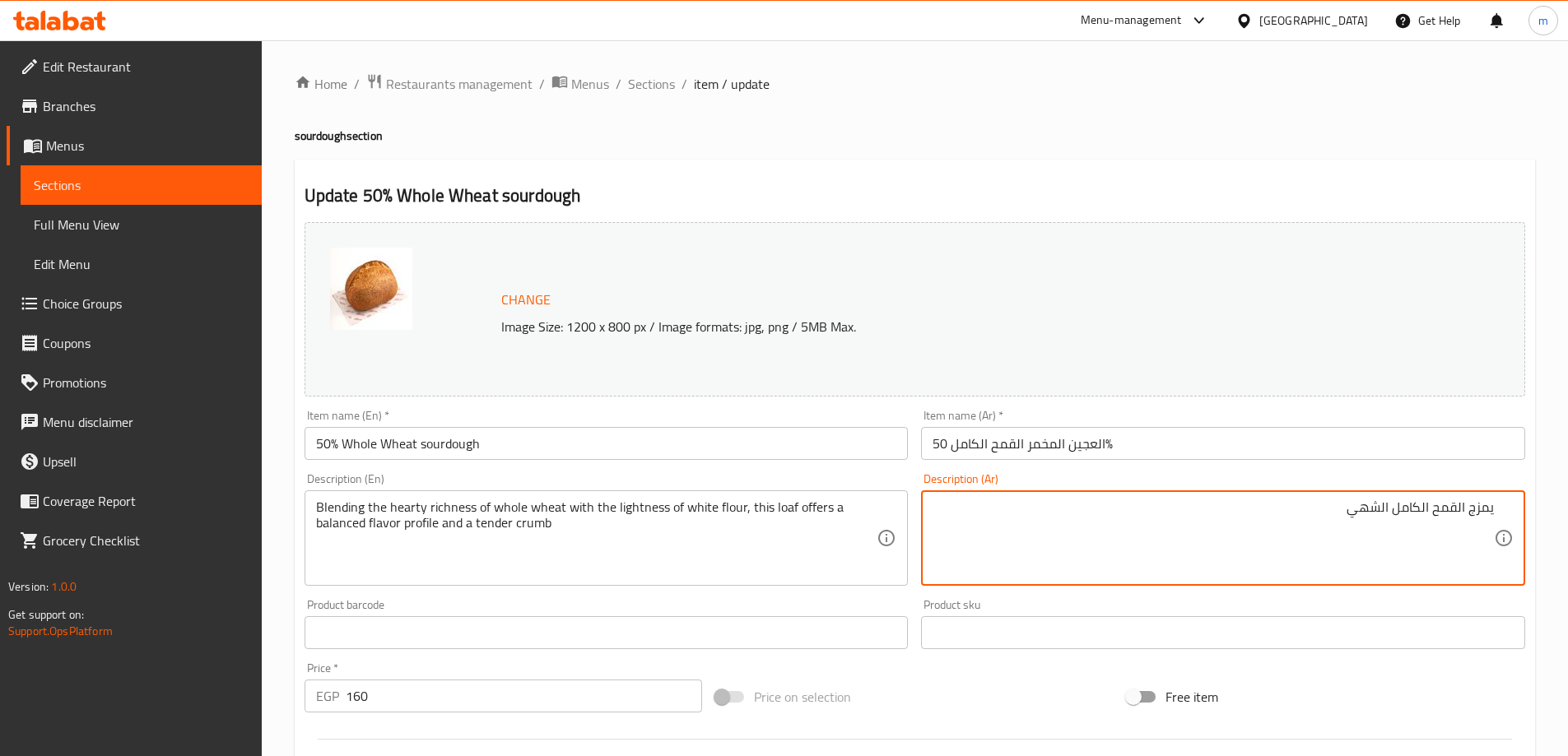
click at [1394, 511] on textarea "يمزج القمح الكامل الشهي" at bounding box center [1213, 538] width 562 height 78
click at [1197, 529] on textarea "يمزج القمح الكامل الغني الشهي" at bounding box center [1213, 538] width 562 height 78
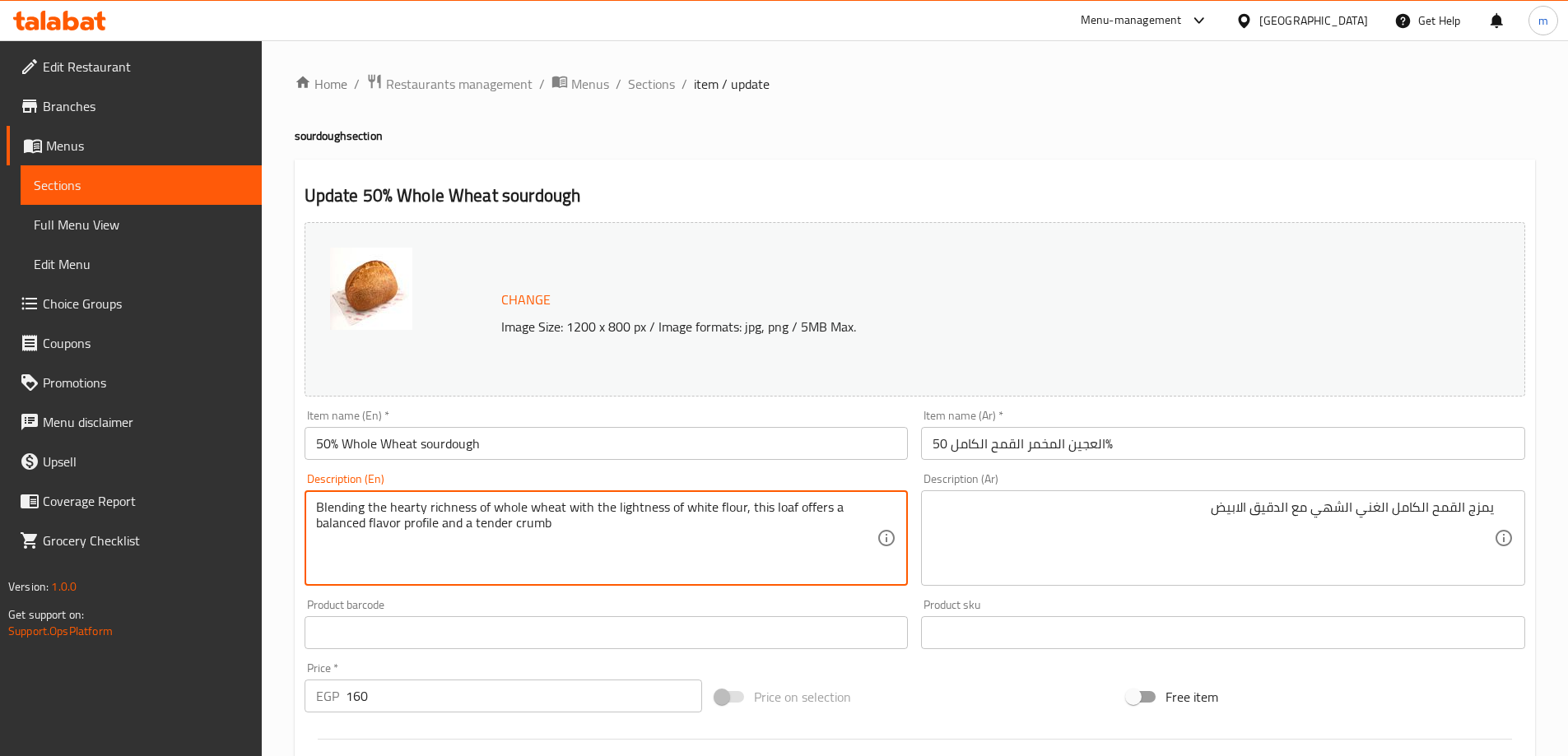
click at [649, 507] on textarea "Blending the hearty richness of whole wheat with the lightness of white flour, …" at bounding box center [597, 538] width 562 height 78
click at [723, 510] on textarea "Blending the hearty richness of whole wheat with the lightness of white flour, …" at bounding box center [597, 538] width 562 height 78
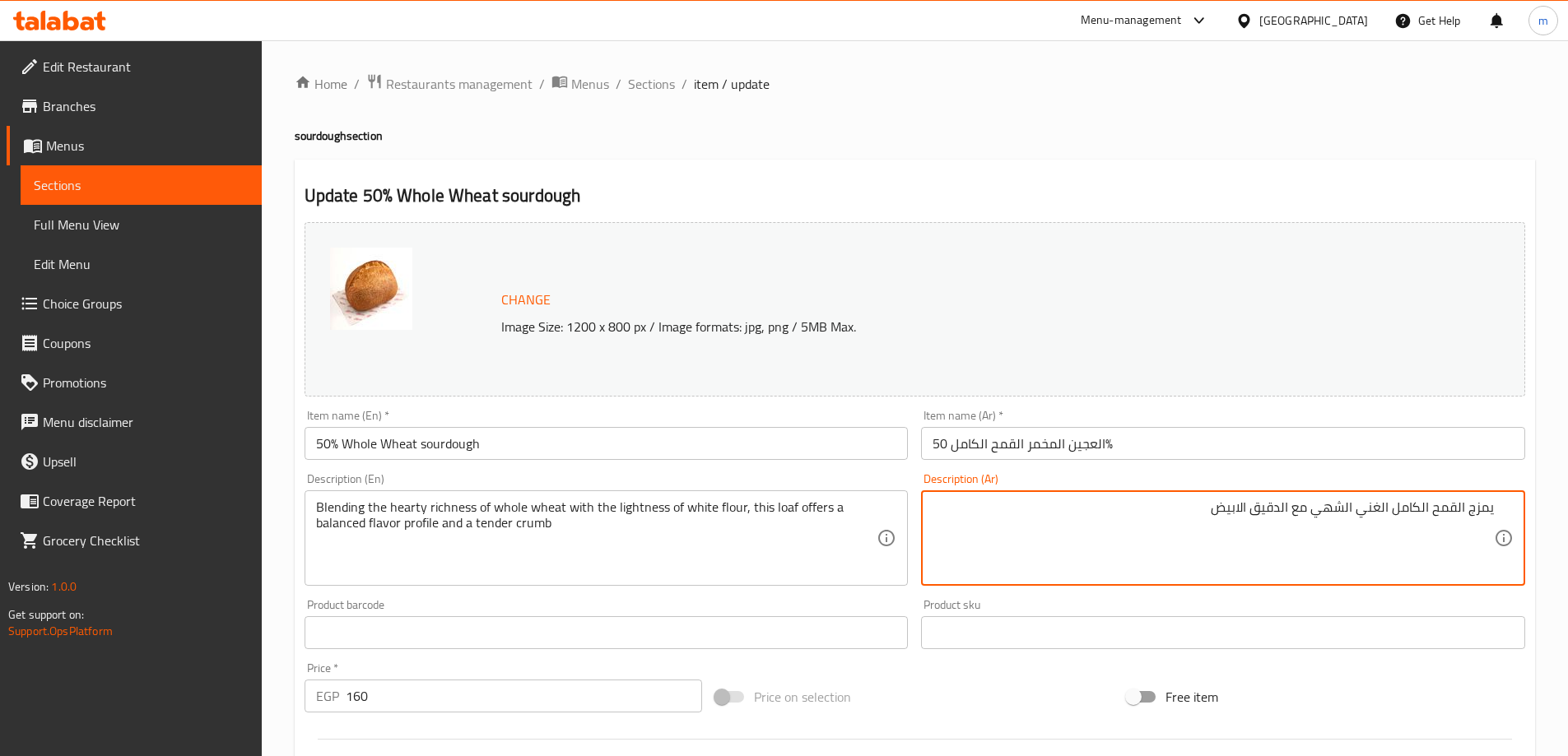
drag, startPoint x: 1189, startPoint y: 502, endPoint x: 1291, endPoint y: 514, distance: 102.7
paste textarea "فة الدقيق الأبيض"
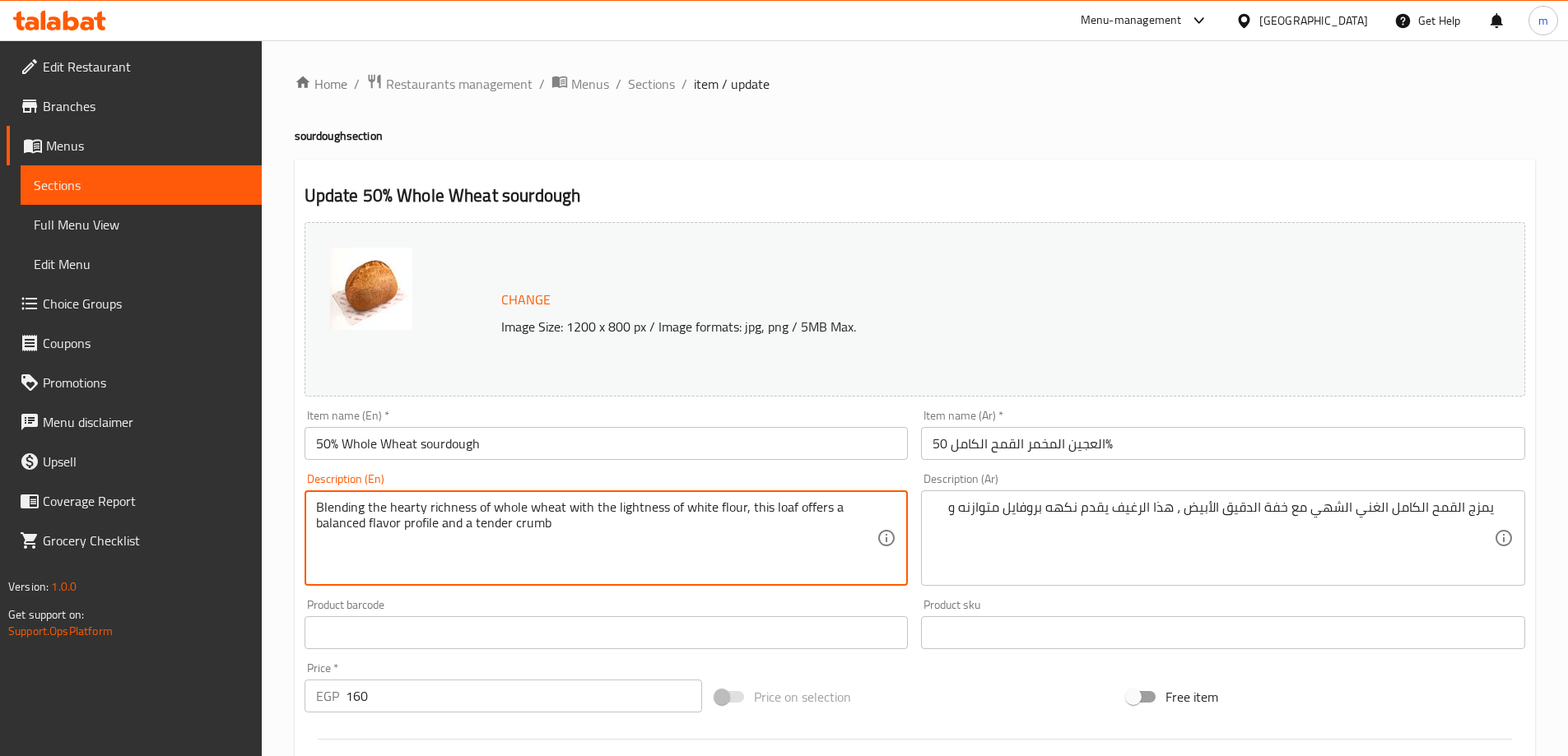
click at [529, 524] on textarea "Blending the hearty richness of whole wheat with the lightness of white flour, …" at bounding box center [597, 538] width 562 height 78
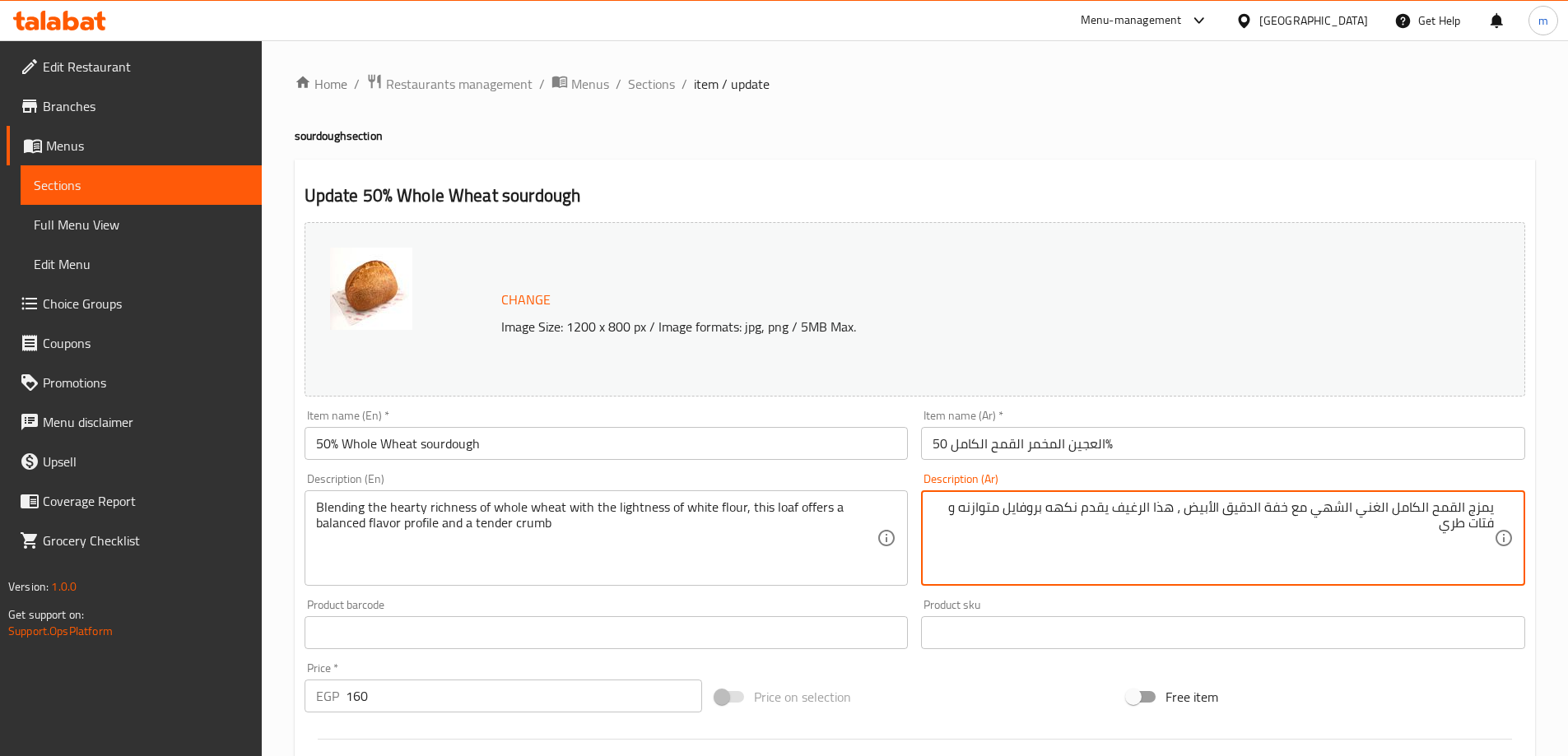
type textarea "يمزج القمح الكامل الغني الشهي مع خفة الدقيق الأبيض ، هذا الرغيف يقدم نكهه بروفا…"
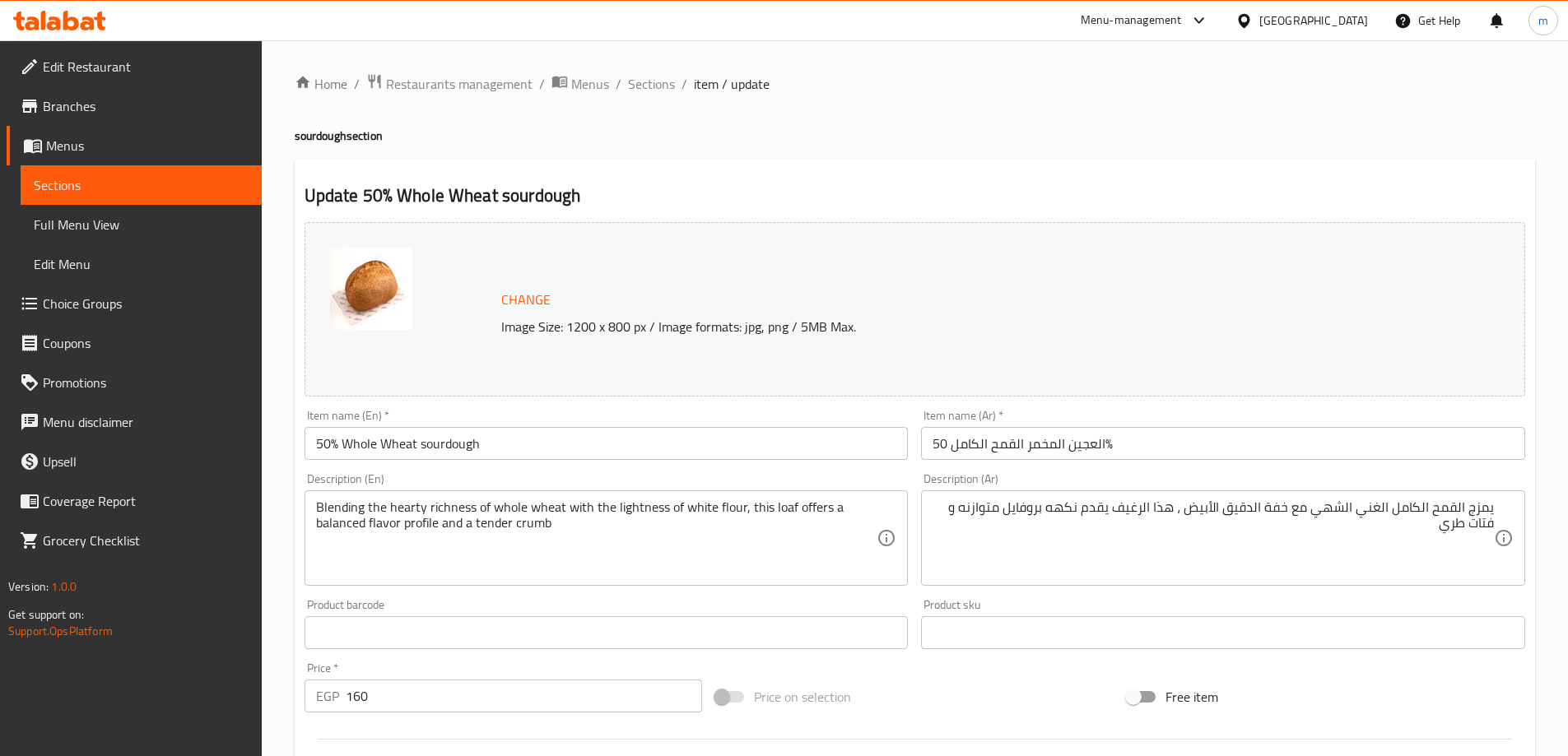
click at [917, 676] on div "Price on selection" at bounding box center [915, 697] width 411 height 44
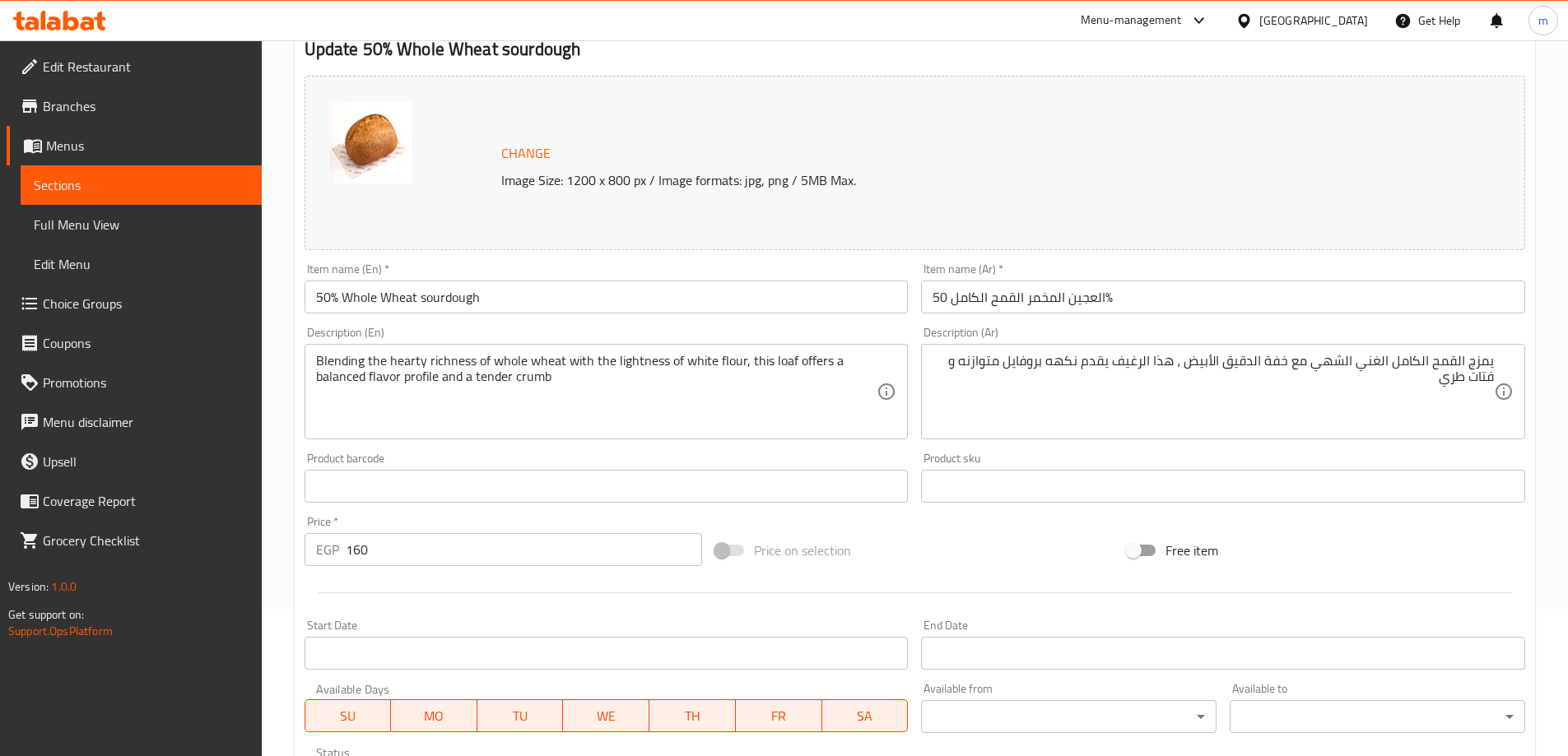
scroll to position [411, 0]
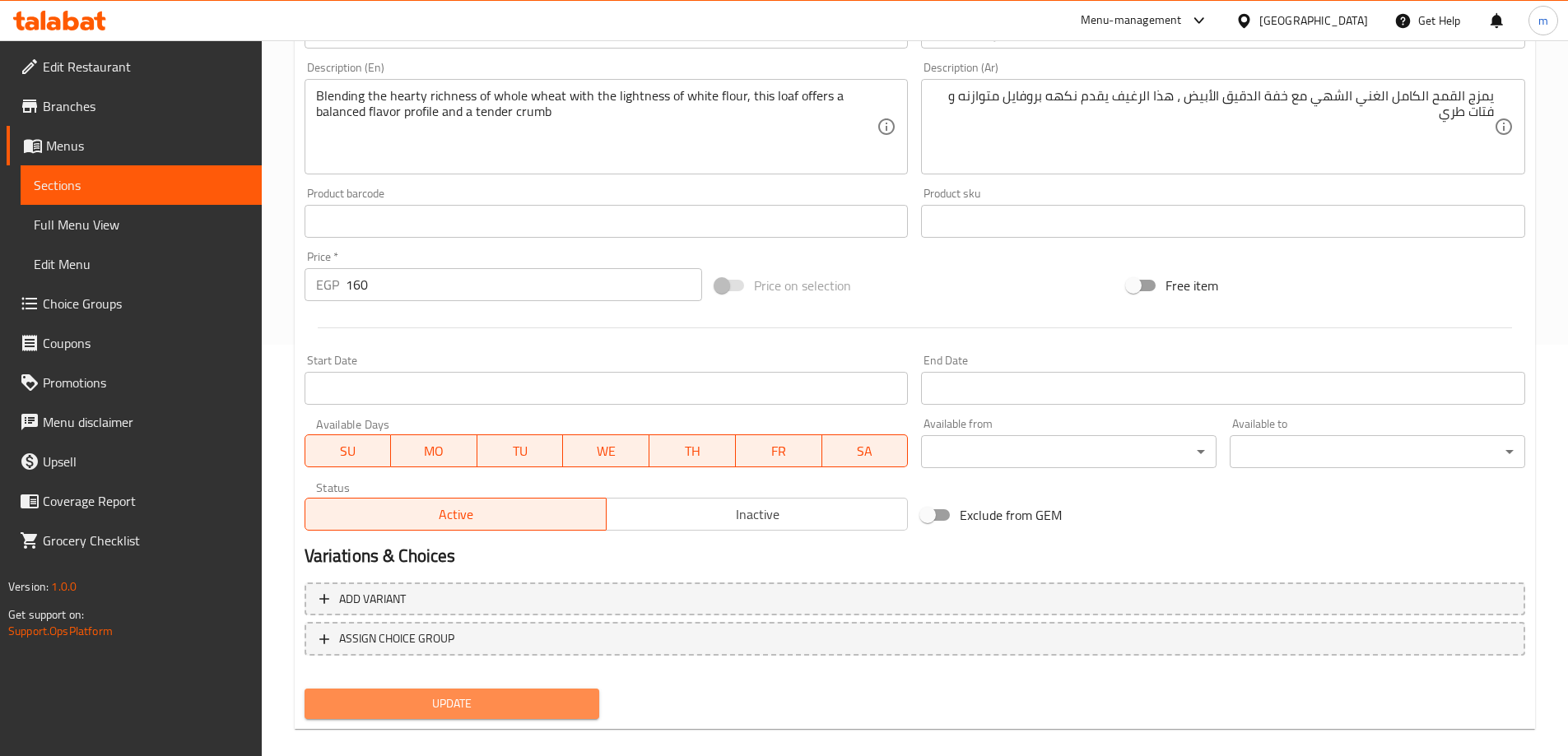
click at [555, 714] on span "Update" at bounding box center [452, 704] width 269 height 21
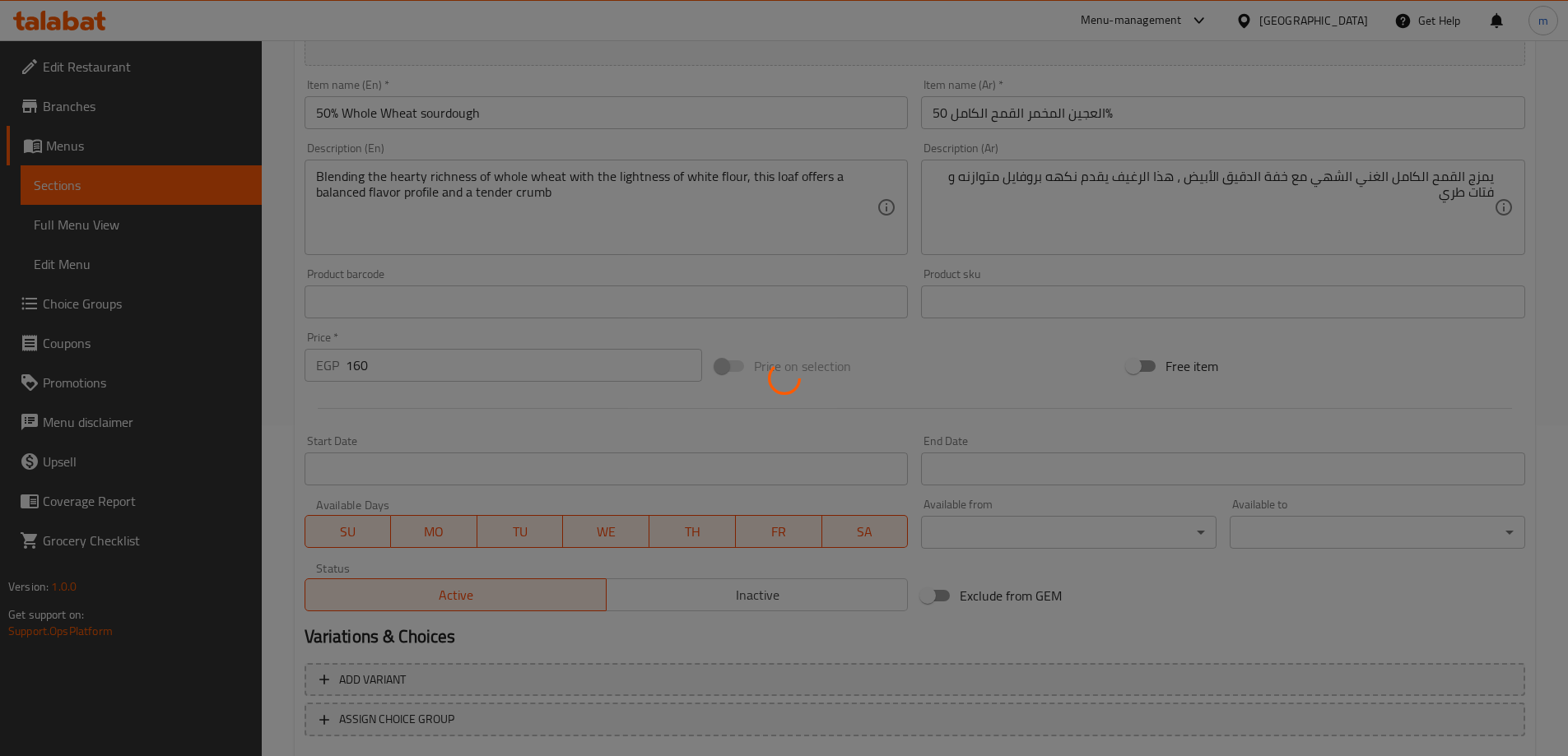
scroll to position [165, 0]
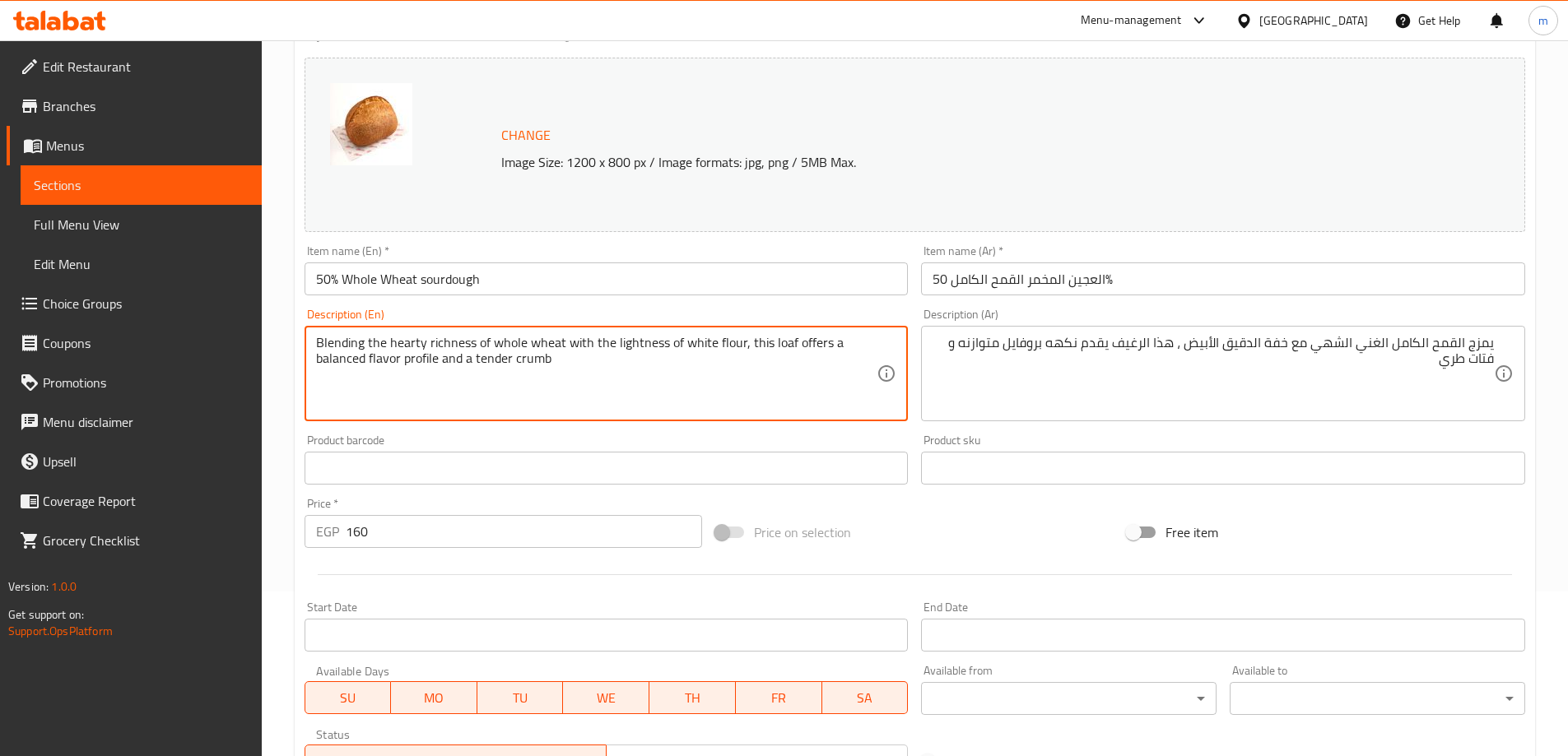
click at [423, 361] on textarea "Blending the hearty richness of whole wheat with the lightness of white flour, …" at bounding box center [597, 374] width 562 height 78
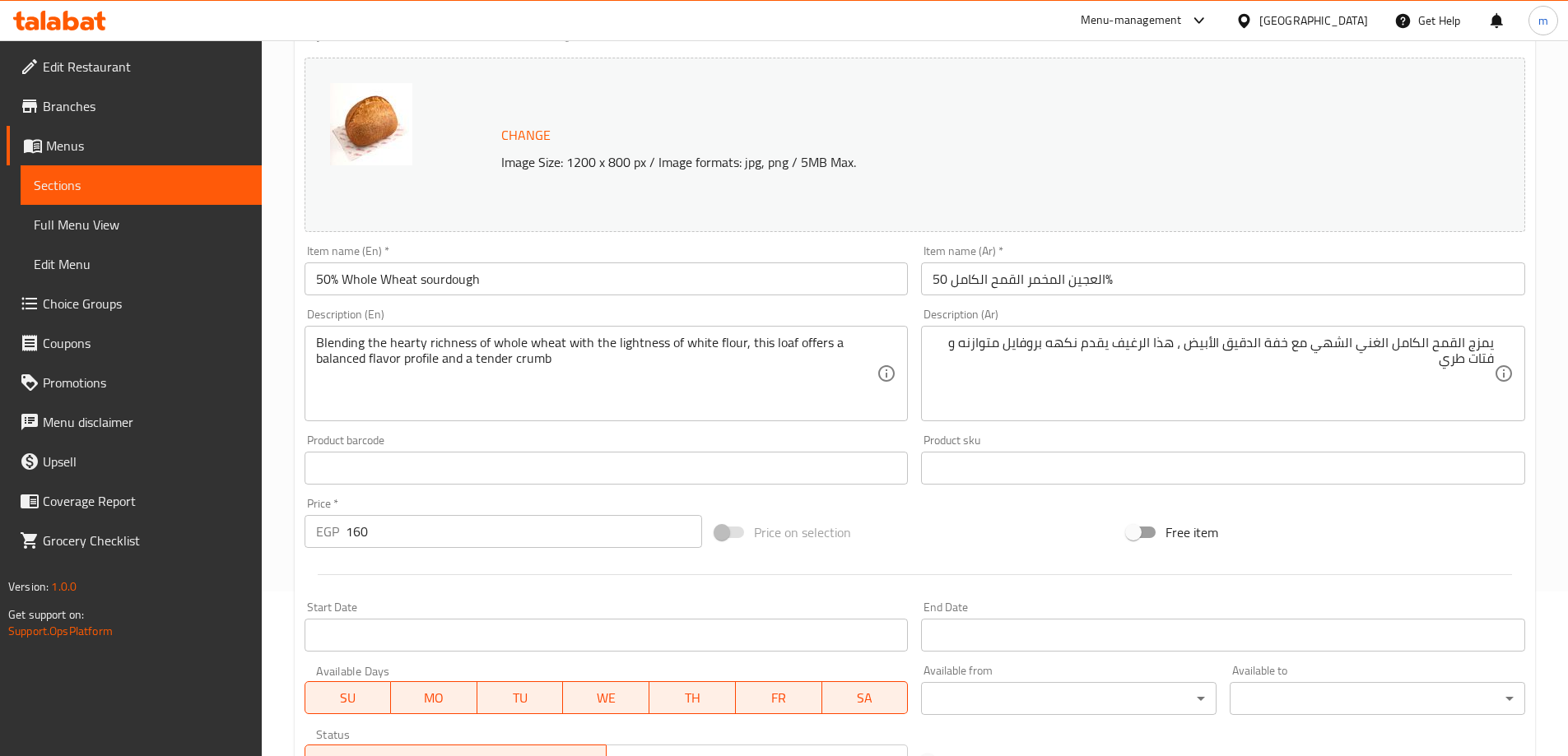
click at [991, 518] on div "Price on selection" at bounding box center [915, 532] width 411 height 44
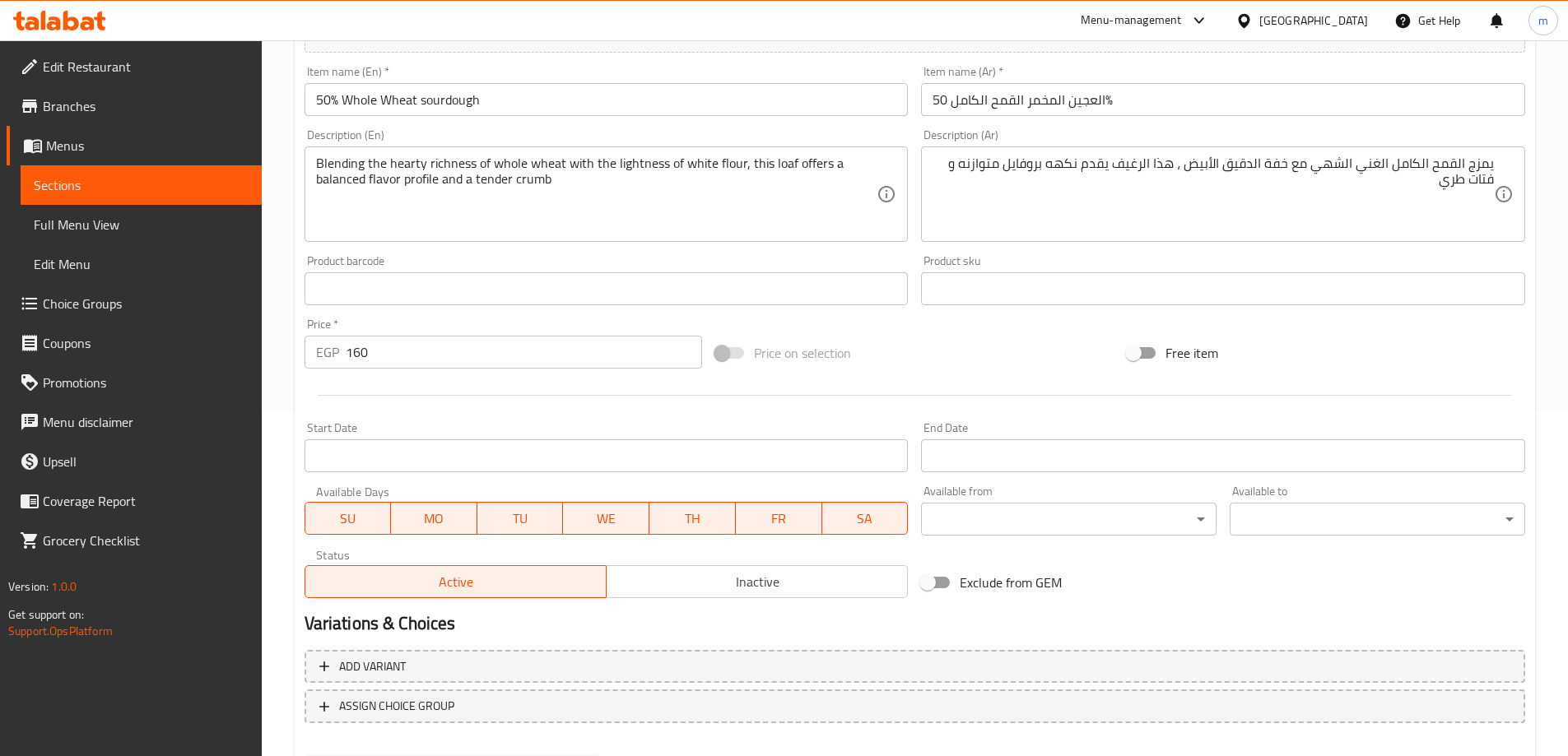
scroll to position [430, 0]
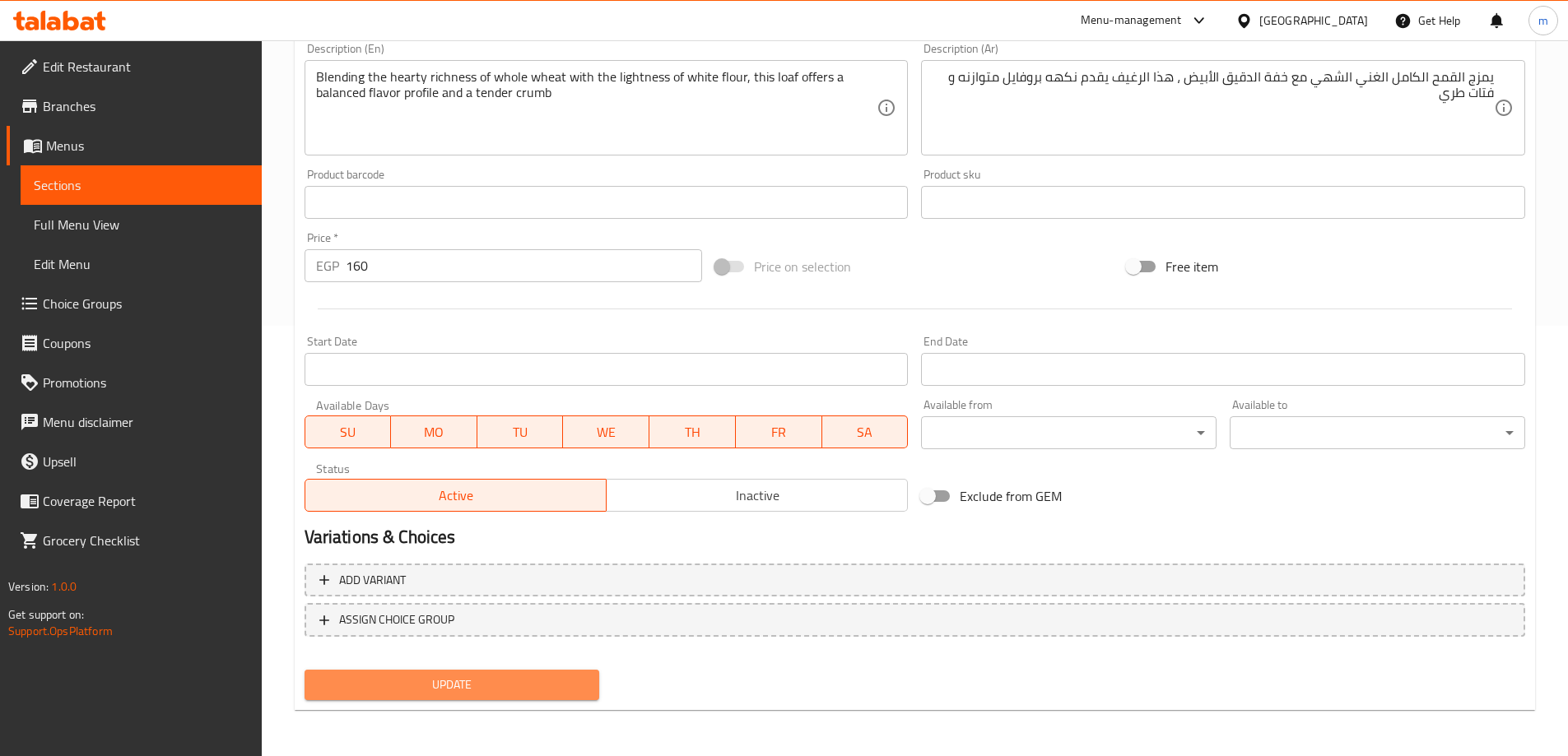
click at [533, 693] on span "Update" at bounding box center [452, 685] width 269 height 21
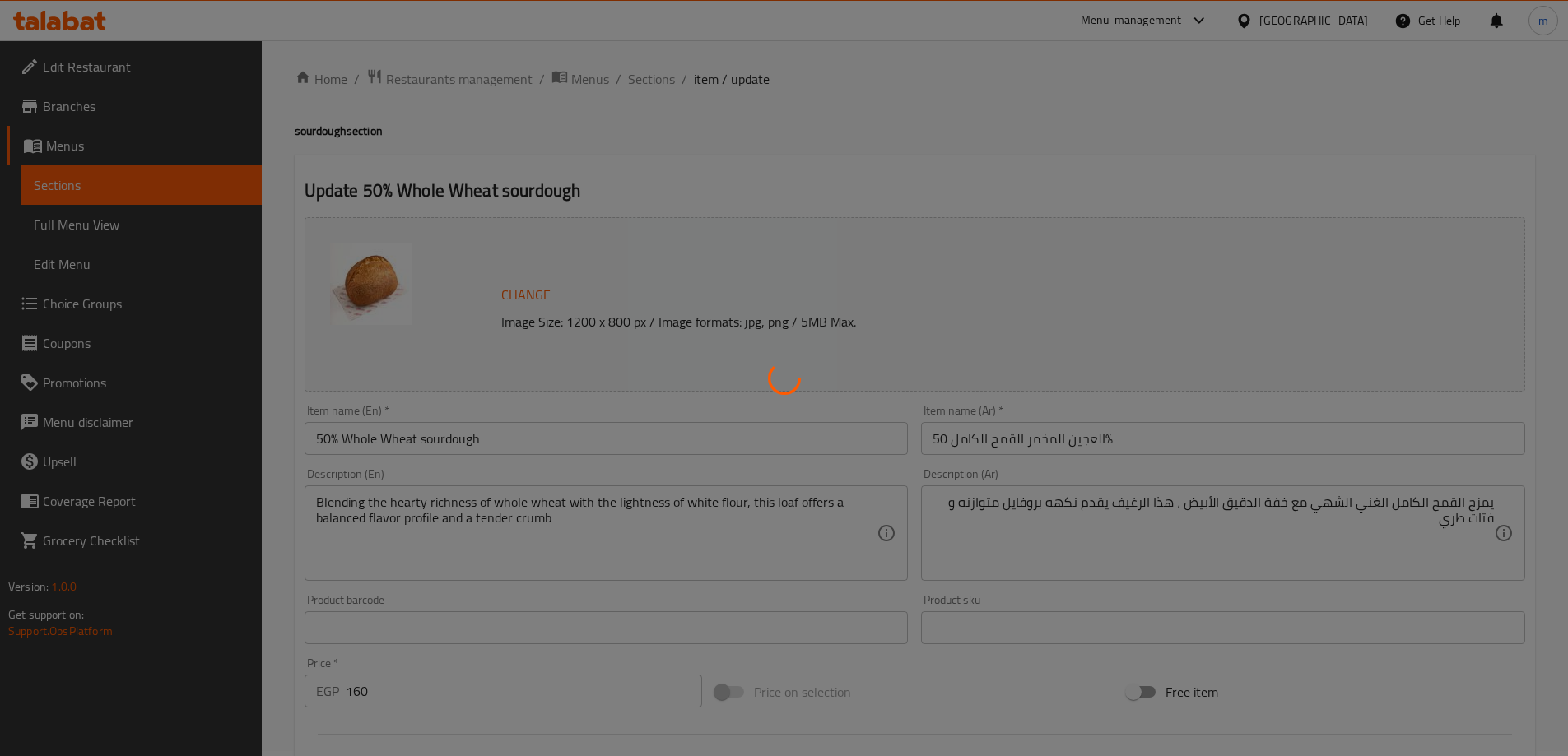
scroll to position [0, 0]
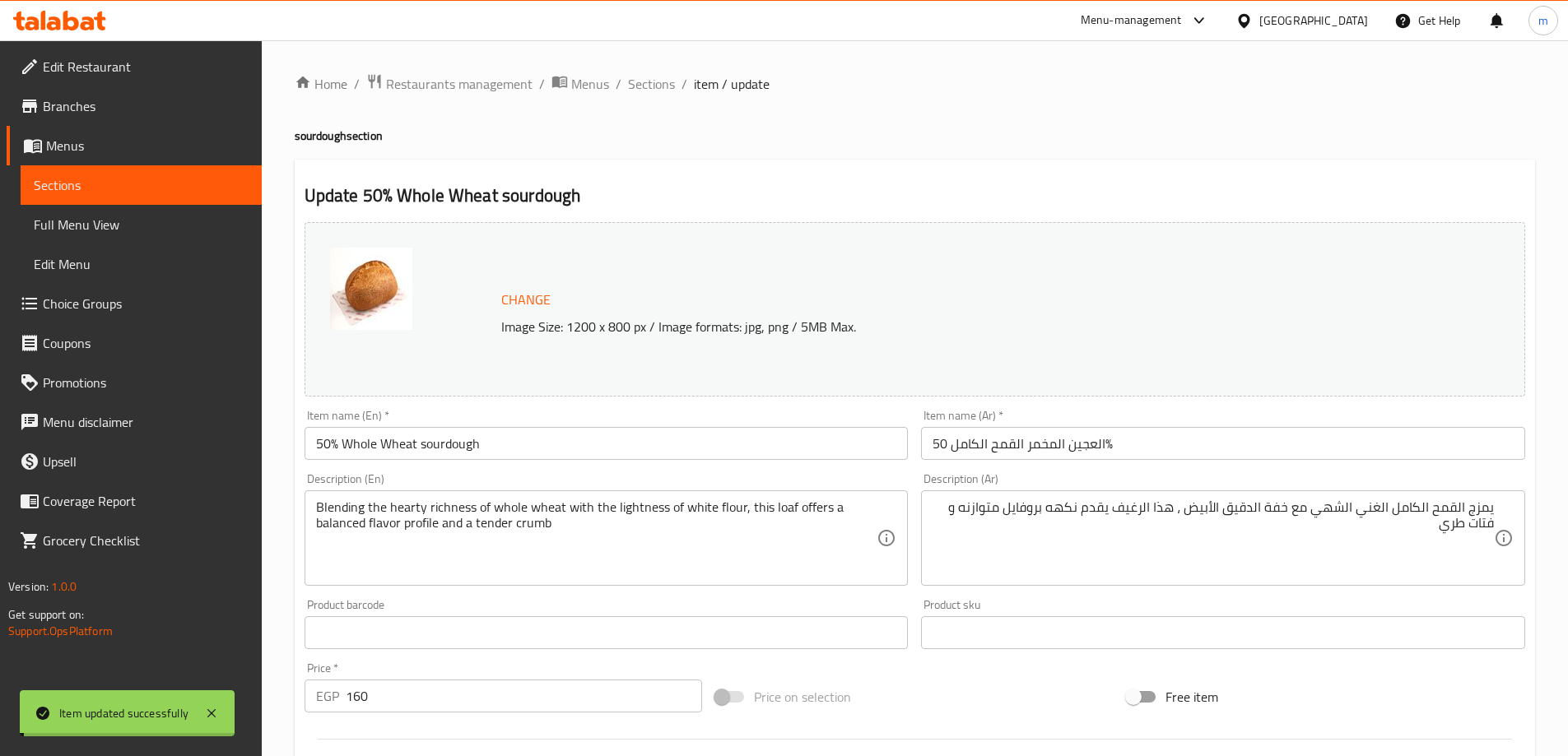
click at [652, 83] on span "Sections" at bounding box center [651, 84] width 46 height 20
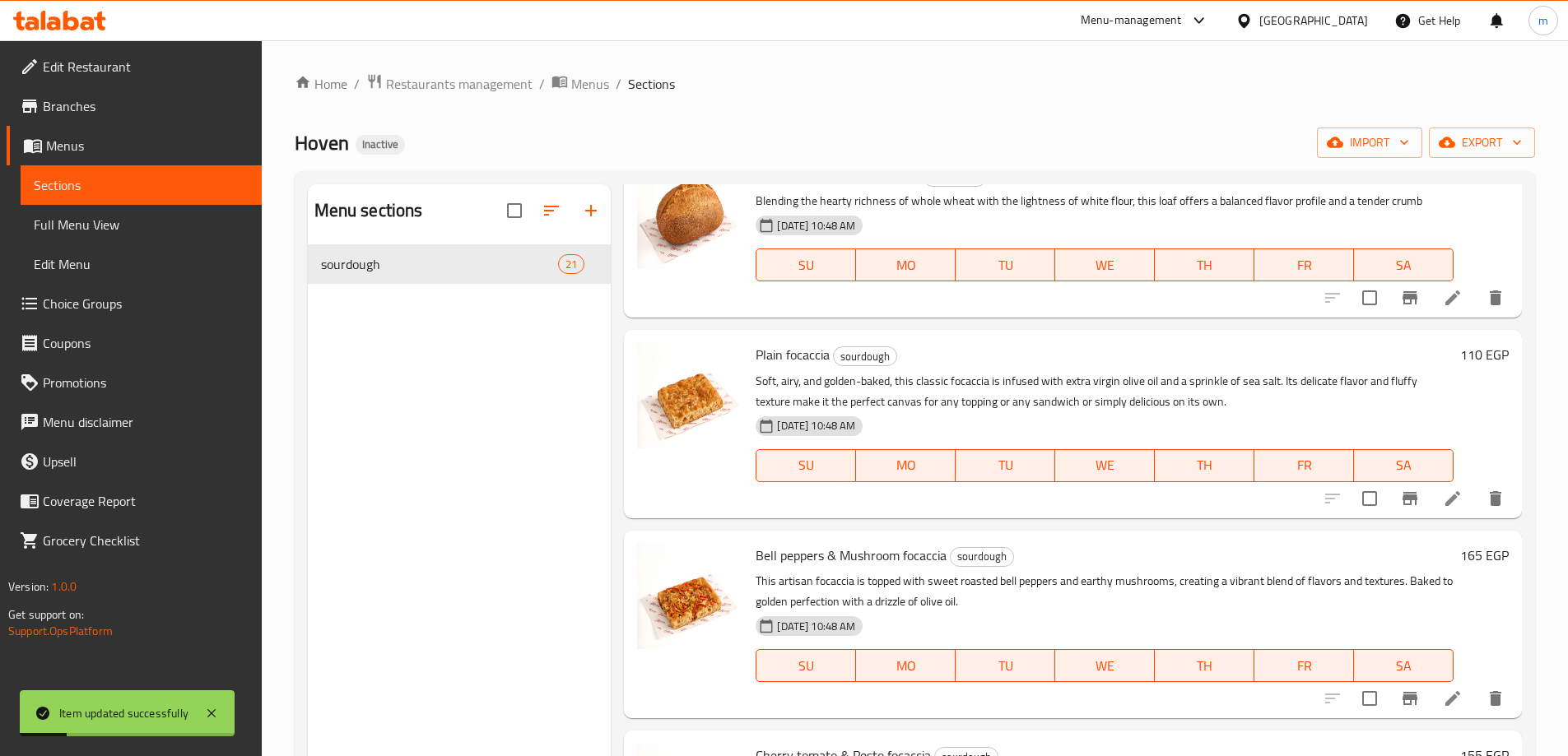
scroll to position [905, 0]
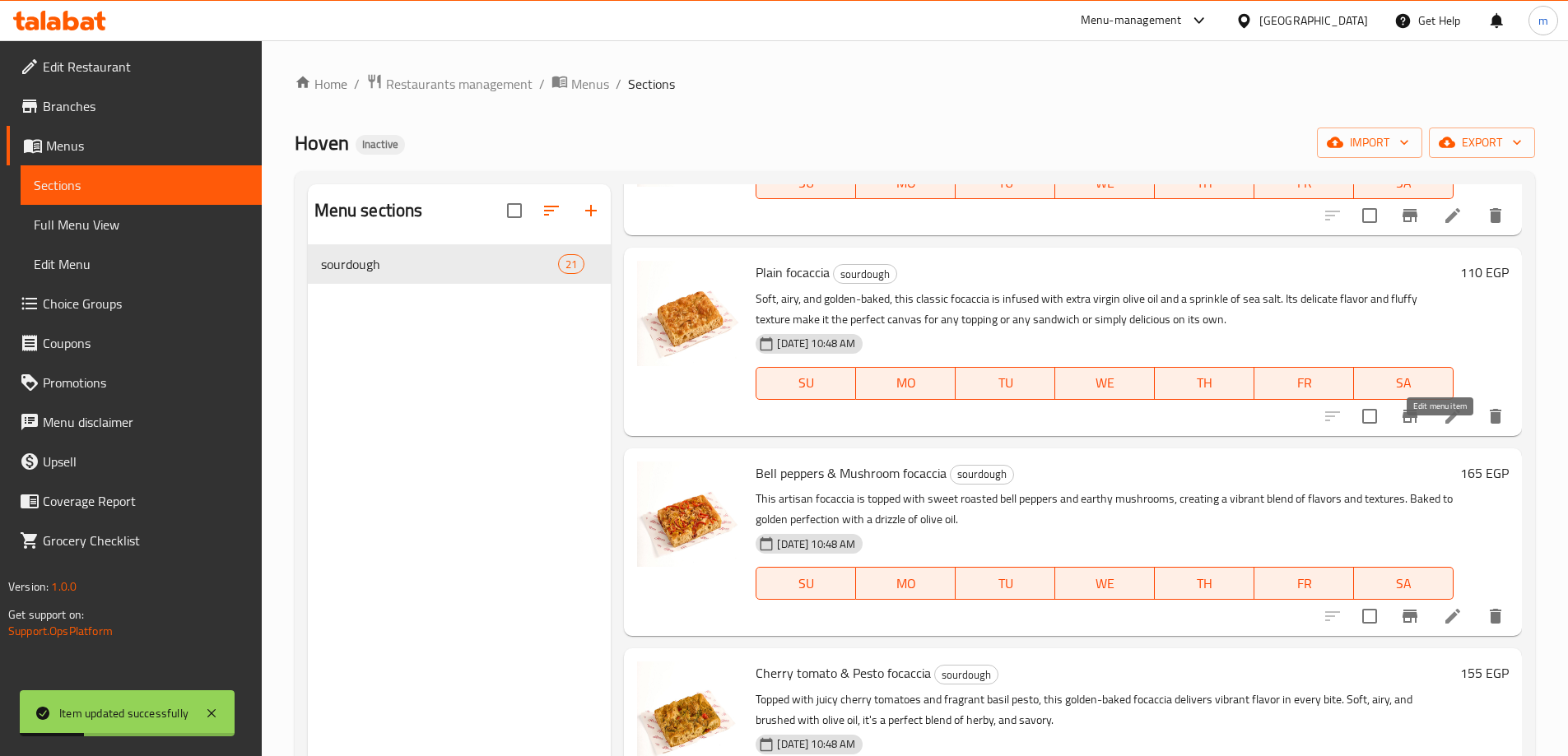
click at [1445, 426] on icon at bounding box center [1453, 416] width 20 height 20
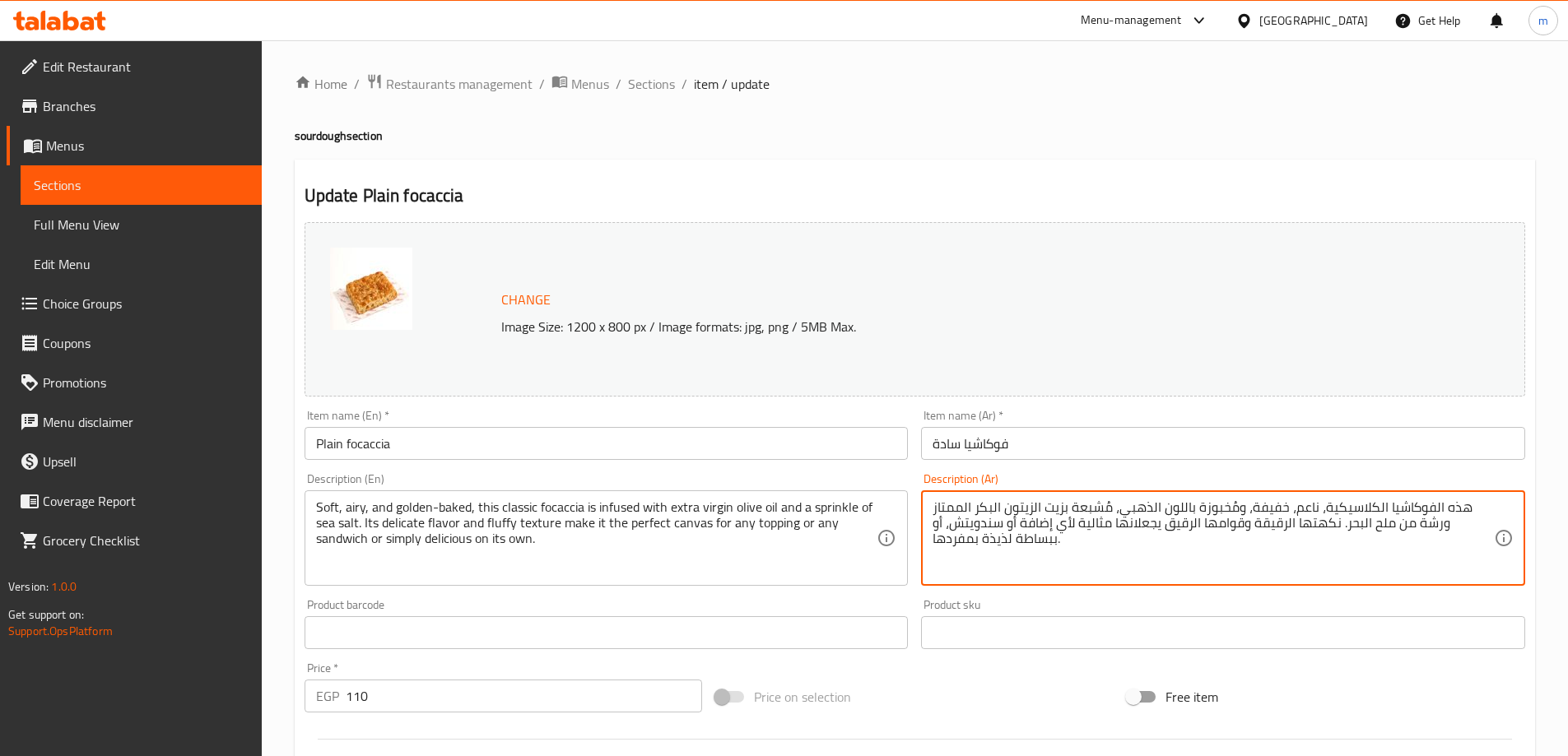
click at [1158, 516] on textarea "هذه الفوكاشيا الكلاسيكية، ناعم، خفيفة، ومُخبوزة باللون الذهبي، مُشبعة بزيت الزي…" at bounding box center [1213, 538] width 562 height 78
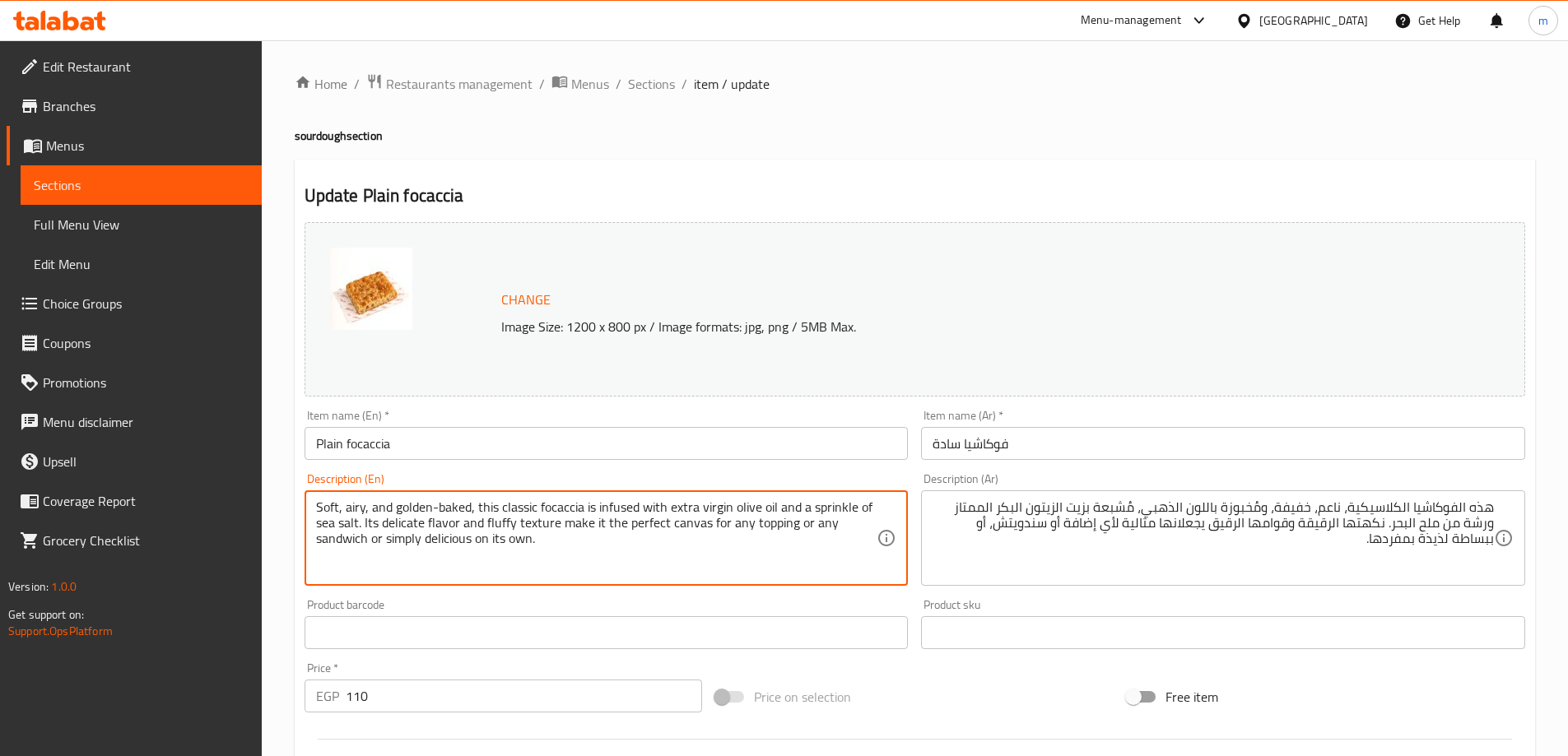
click at [812, 575] on textarea "Soft, airy, and golden-baked, this classic focaccia is infused with extra virgi…" at bounding box center [597, 538] width 562 height 78
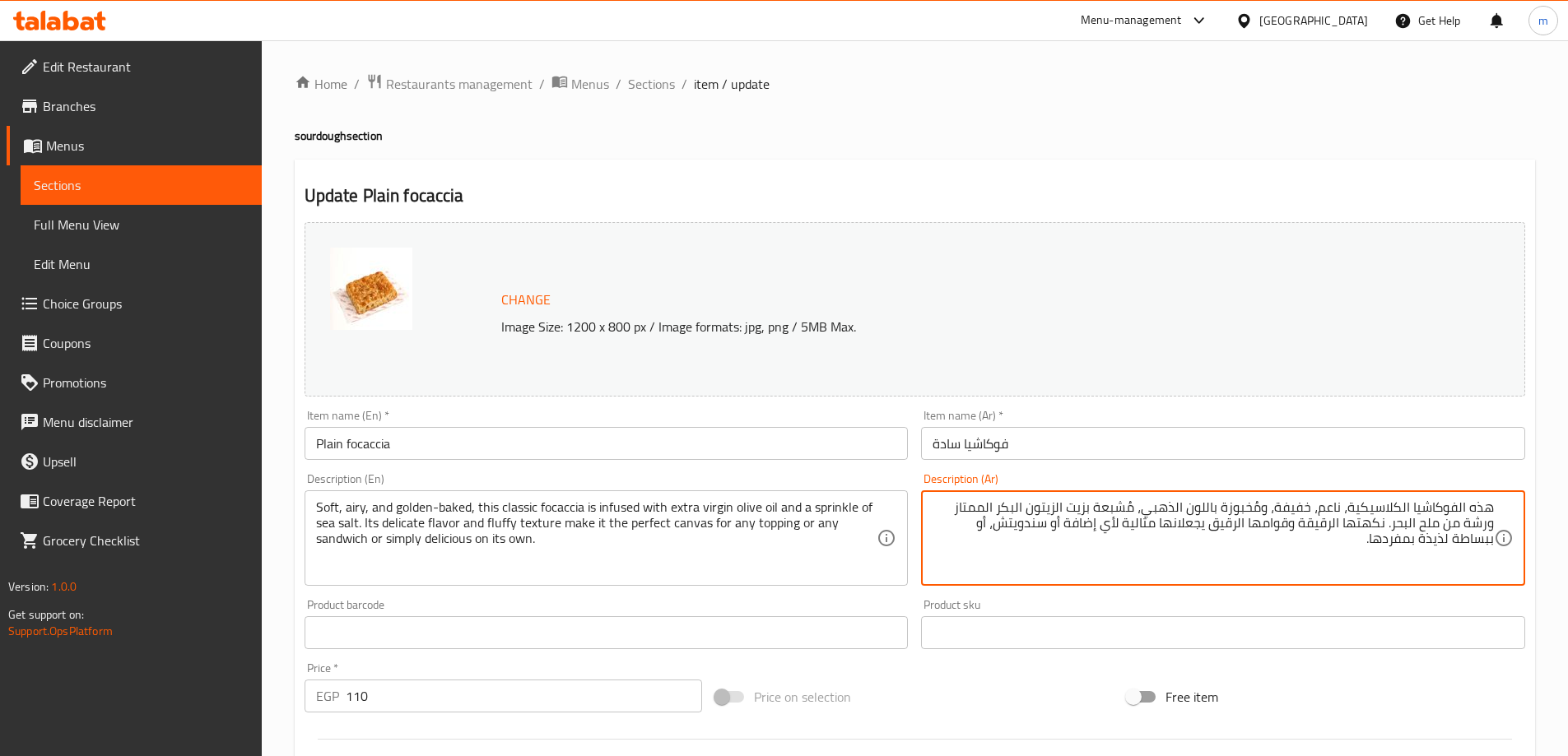
click at [1369, 529] on textarea "هذه الفوكاشيا الكلاسيكية، ناعم، خفيفة، ومُخبوزة باللون الذهبي، مُشبعة بزيت الزي…" at bounding box center [1213, 538] width 562 height 78
paste textarea "ناعمة وجيدة التهوية ومخبوزة باللون الذهبي، وهي مشبعة بزيت الزيتون البكر الممتاز…"
type textarea "هذه الفوكاشيا الكلاسيكية، ناعم، خفيفة، ومُخبوزة باللون الذهبي، مُشبعة بزيت الزي…"
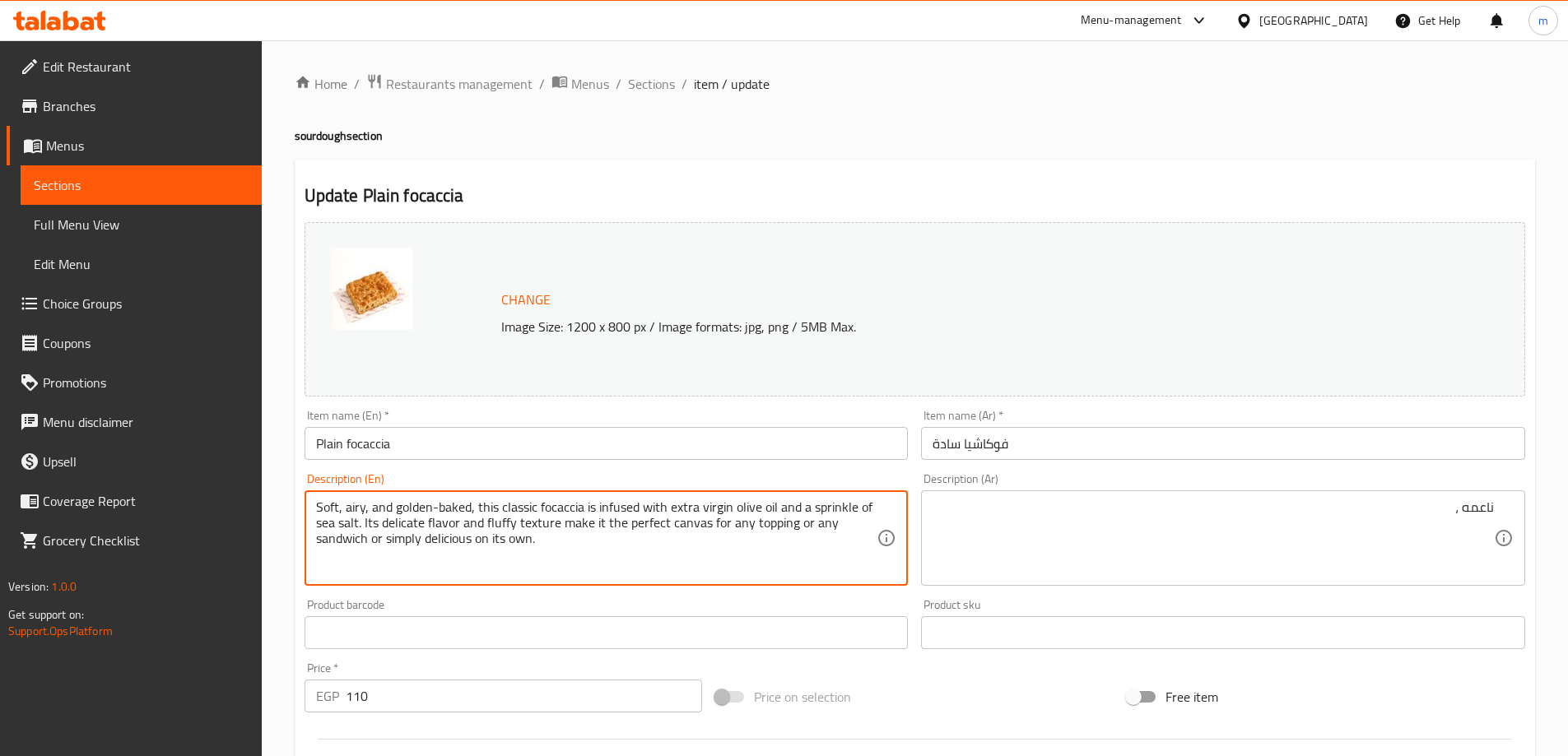
click at [361, 509] on textarea "Soft, airy, and golden-baked, this classic focaccia is infused with extra virgi…" at bounding box center [597, 538] width 562 height 78
click at [359, 508] on textarea "Soft, airy, and golden-baked, this classic focaccia is infused with extra virgi…" at bounding box center [597, 538] width 562 height 78
click at [416, 500] on textarea "Soft, airy, and golden-baked, this classic focaccia is infused with extra virgi…" at bounding box center [597, 538] width 562 height 78
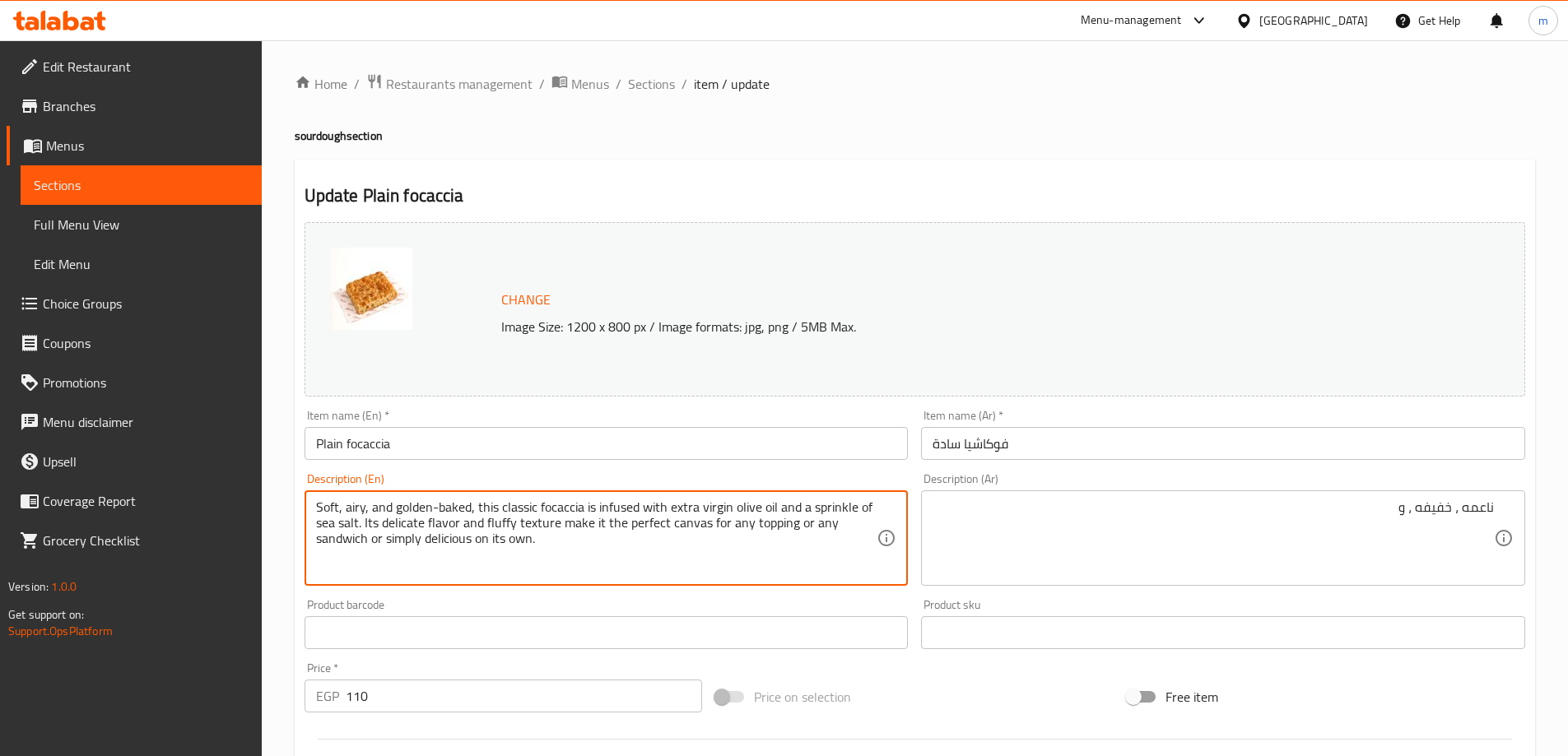
click at [448, 503] on textarea "Soft, airy, and golden-baked, this classic focaccia is infused with extra virgi…" at bounding box center [597, 538] width 562 height 78
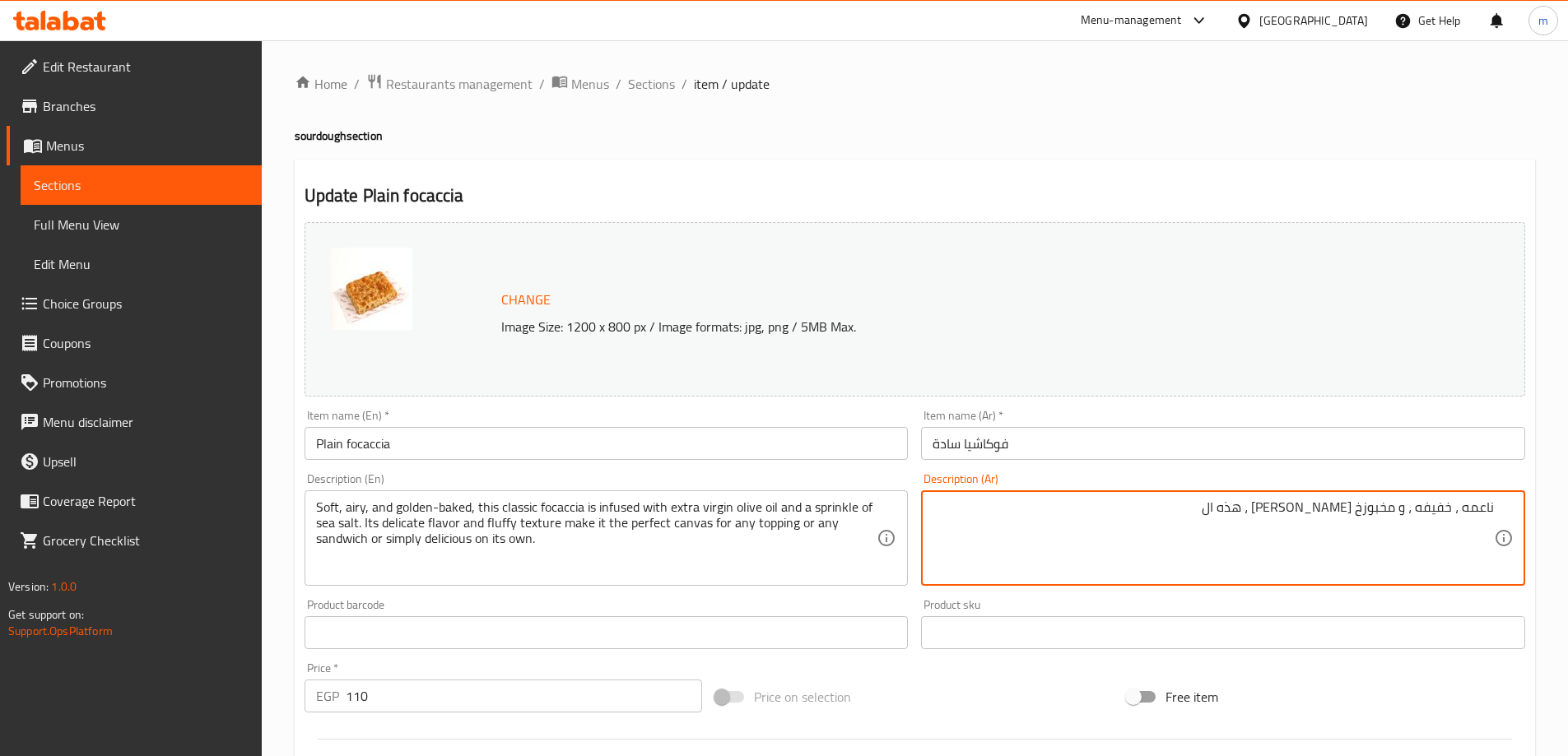
click at [554, 511] on textarea "Soft, airy, and golden-baked, this classic focaccia is infused with extra virgi…" at bounding box center [597, 538] width 562 height 78
paste textarea "فوكاشيا"
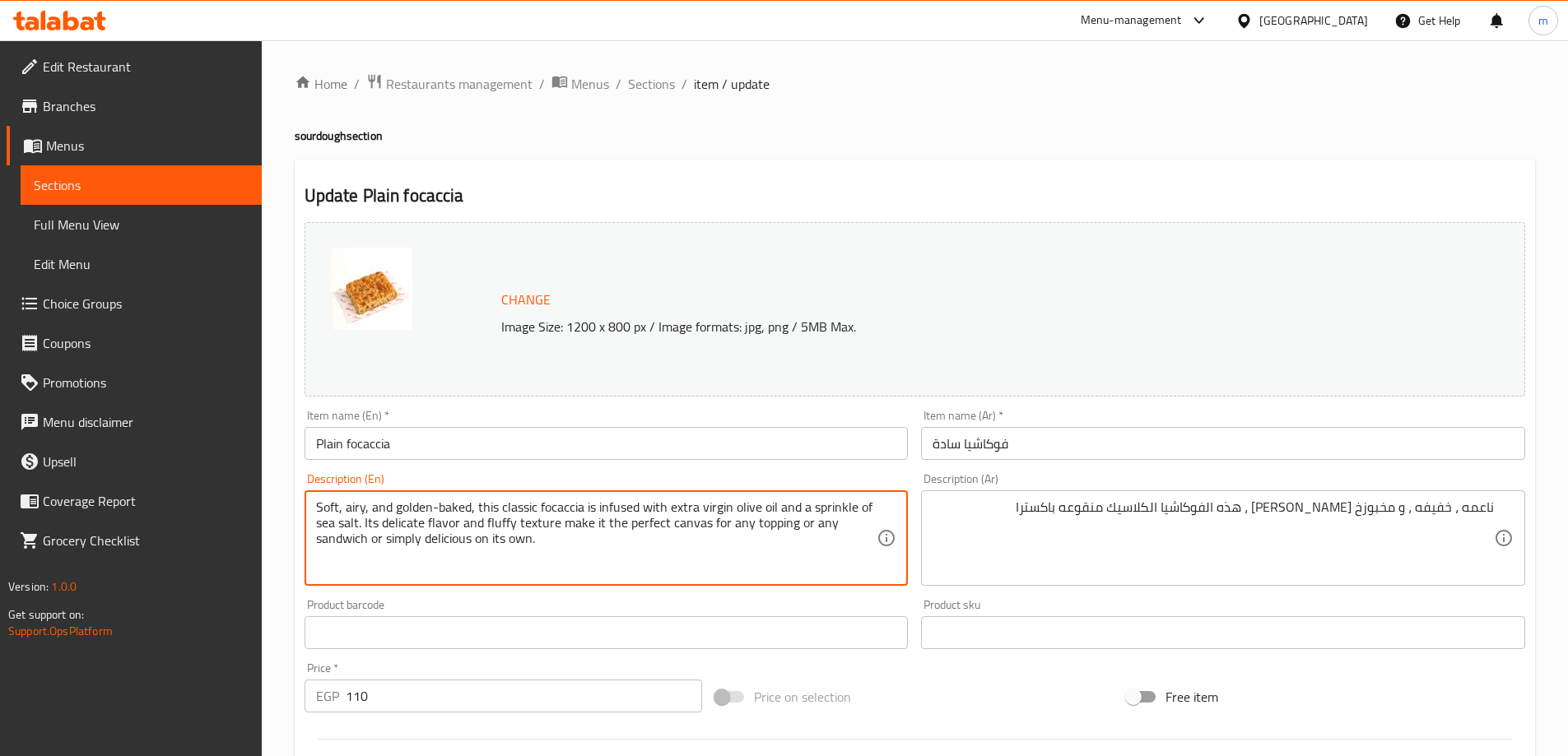
click at [715, 501] on textarea "Soft, airy, and golden-baked, this classic focaccia is infused with extra virgi…" at bounding box center [597, 538] width 562 height 78
click at [764, 507] on textarea "Soft, airy, and golden-baked, this classic focaccia is infused with extra virgi…" at bounding box center [597, 538] width 562 height 78
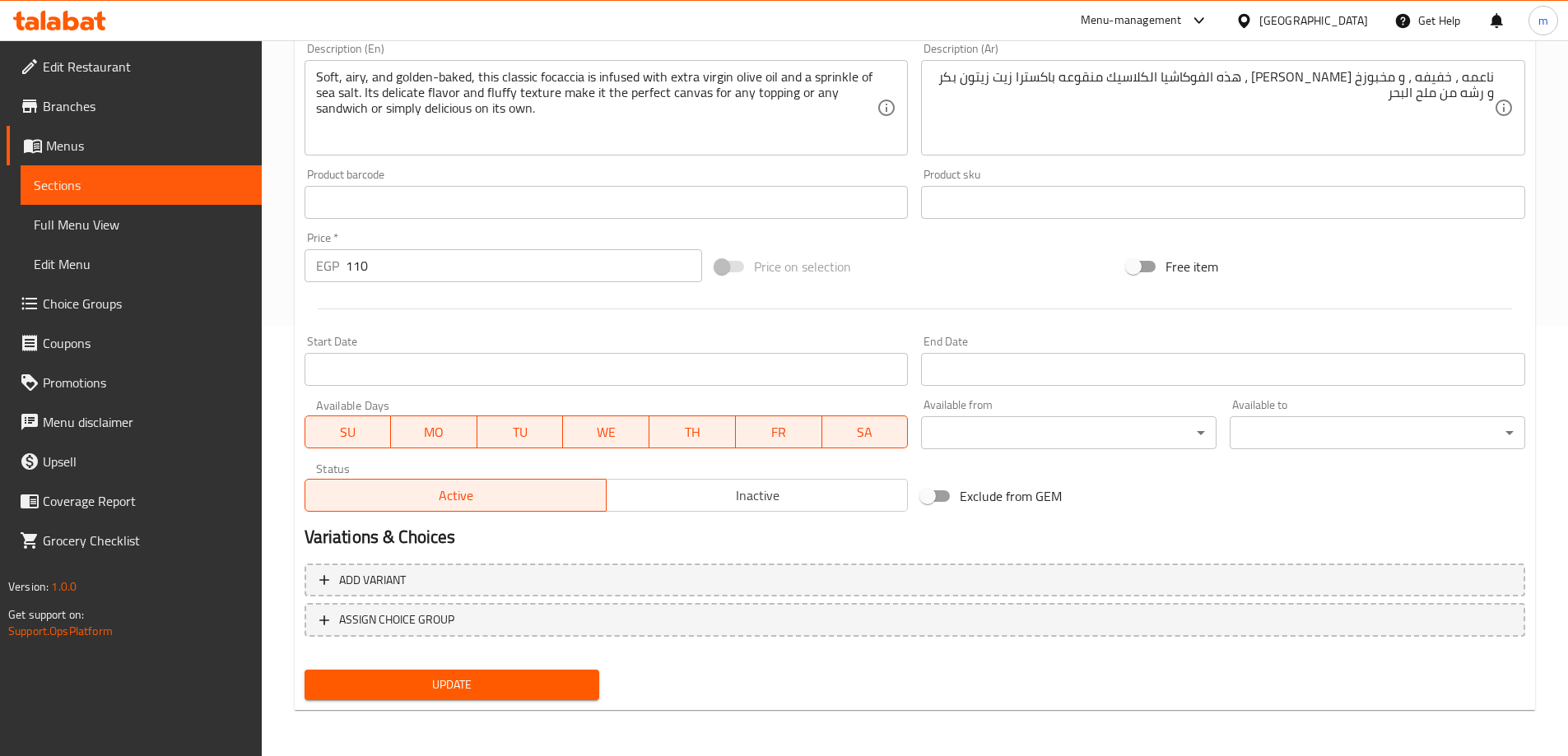
scroll to position [19, 0]
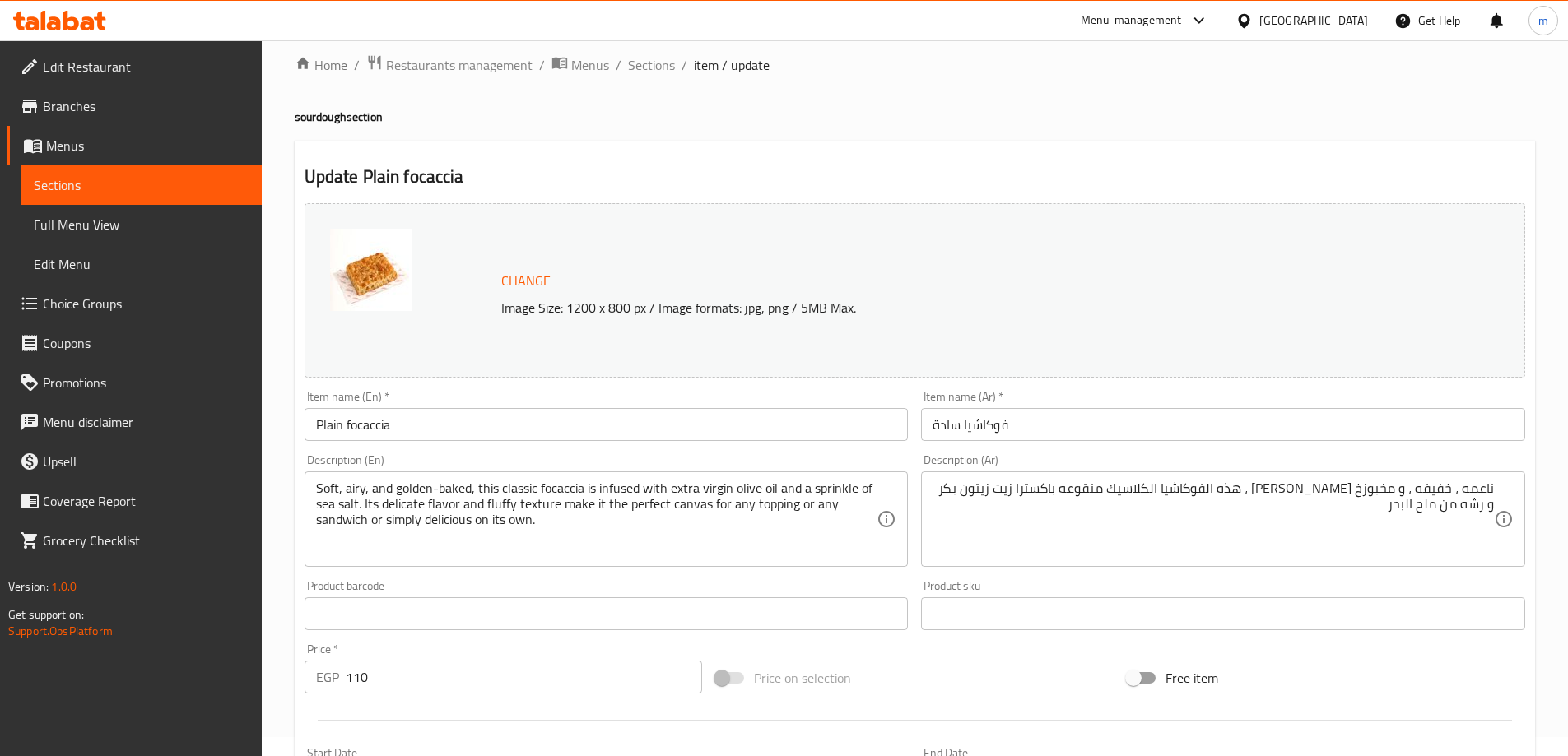
click at [1384, 513] on textarea "ناعمه ، خفيفه ، و مخبوزخ جولدن ، هذه الفوكاشيا الكلاسيك منقوعه باكسترا زيت زيتو…" at bounding box center [1213, 519] width 562 height 78
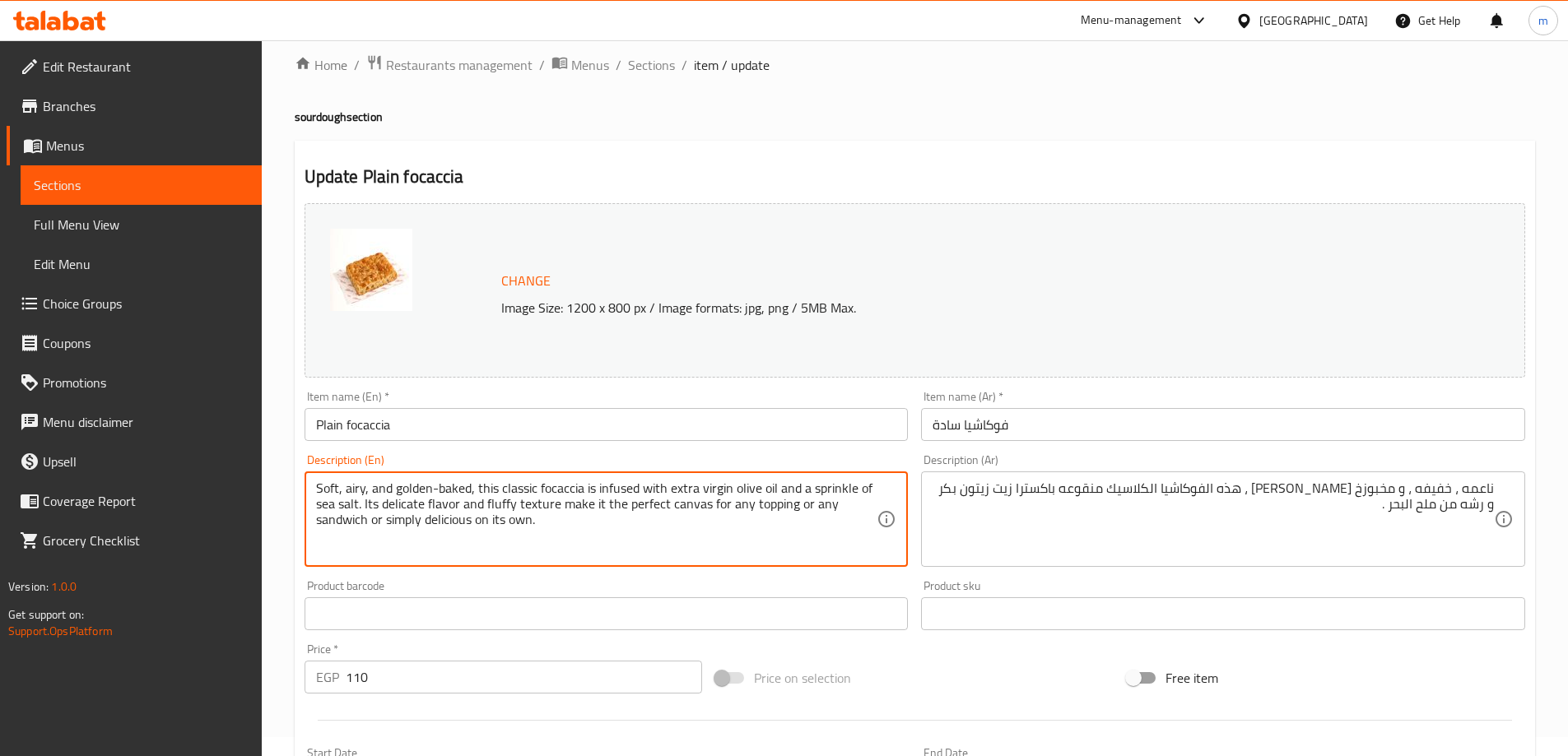
drag, startPoint x: 393, startPoint y: 503, endPoint x: 534, endPoint y: 529, distance: 143.4
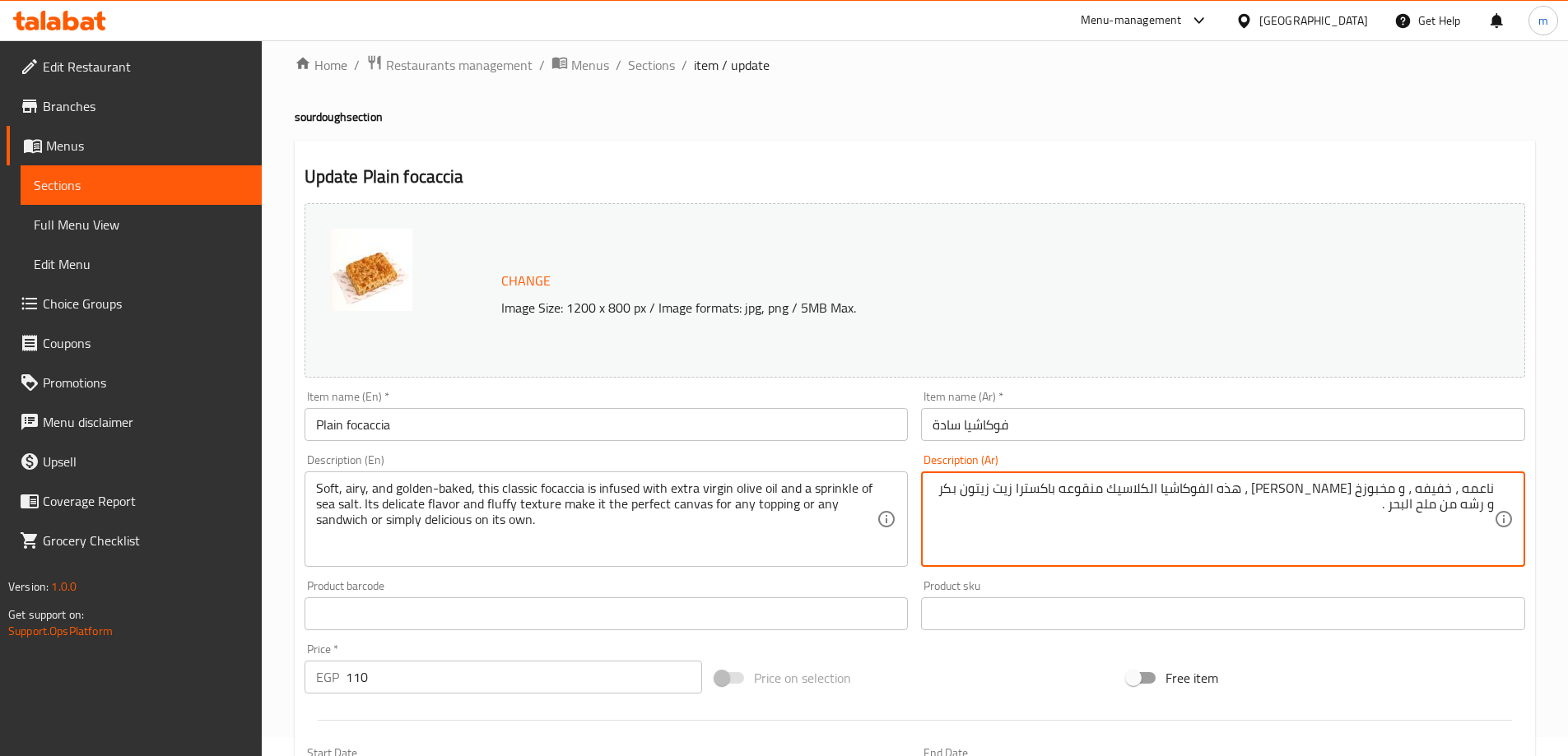
paste textarea "ts delicate flavor and fluffy texture make it the perfect canvas for any toppin…"
click at [1453, 529] on textarea "ناعمه ، خفيفه ، و مخبوزخ جولدن ، هذه الفوكاشيا الكلاسيك منقوعه باكسترا زيت زيتو…" at bounding box center [1213, 519] width 562 height 78
paste textarea "نكهته الرقيقة وملمسه الرقيق يجعلانه القماش المثالي لأي طبقة أو أي شطيرة أو ببسا…"
click at [1468, 502] on textarea "ناعمه ، خفيفه ، و مخبوزخ جولدن ، هذه الفوكاشيا الكلاسيك منقوعه باكسترا زيت زيتو…" at bounding box center [1213, 519] width 562 height 78
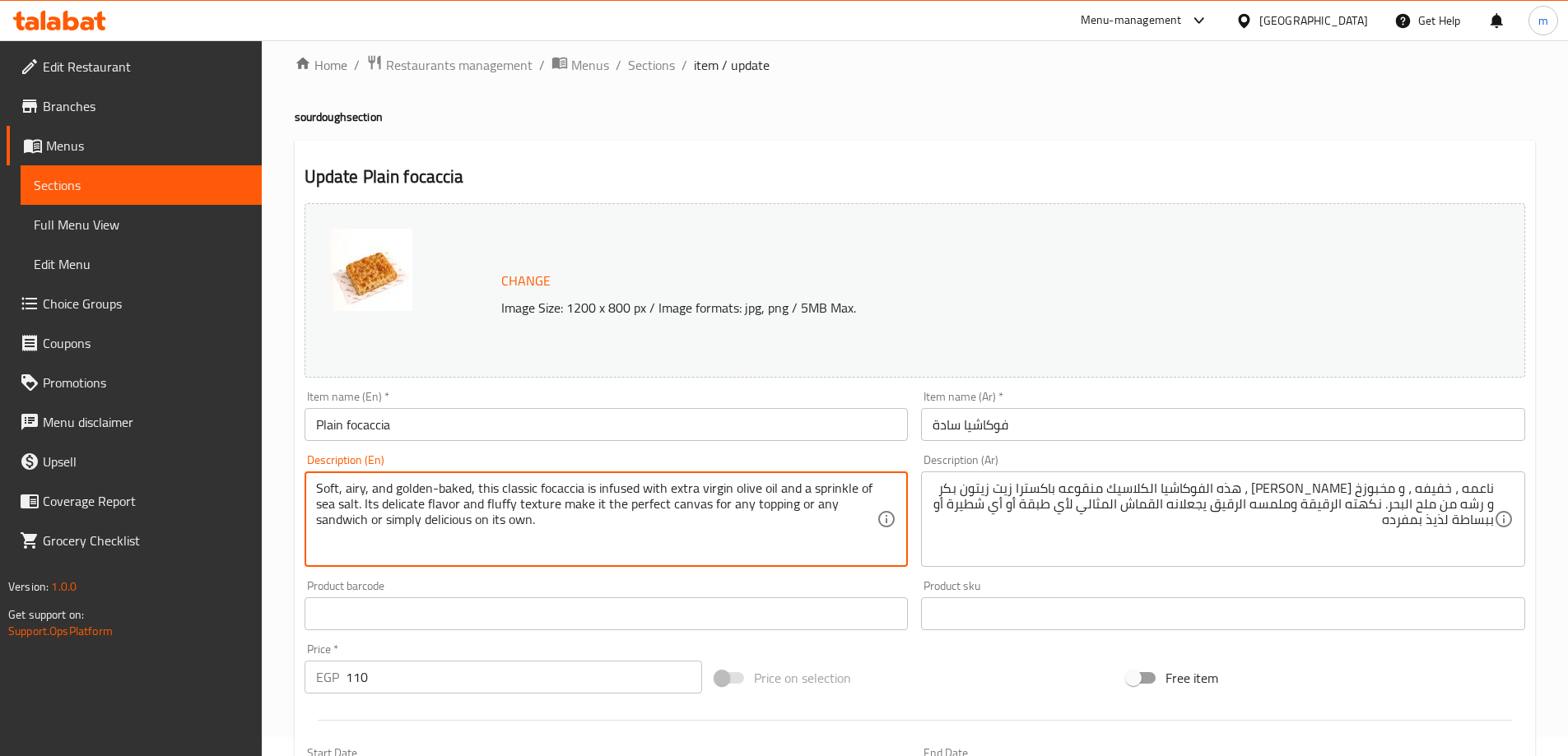
click at [394, 505] on textarea "Soft, airy, and golden-baked, this classic focaccia is infused with extra virgi…" at bounding box center [597, 519] width 562 height 78
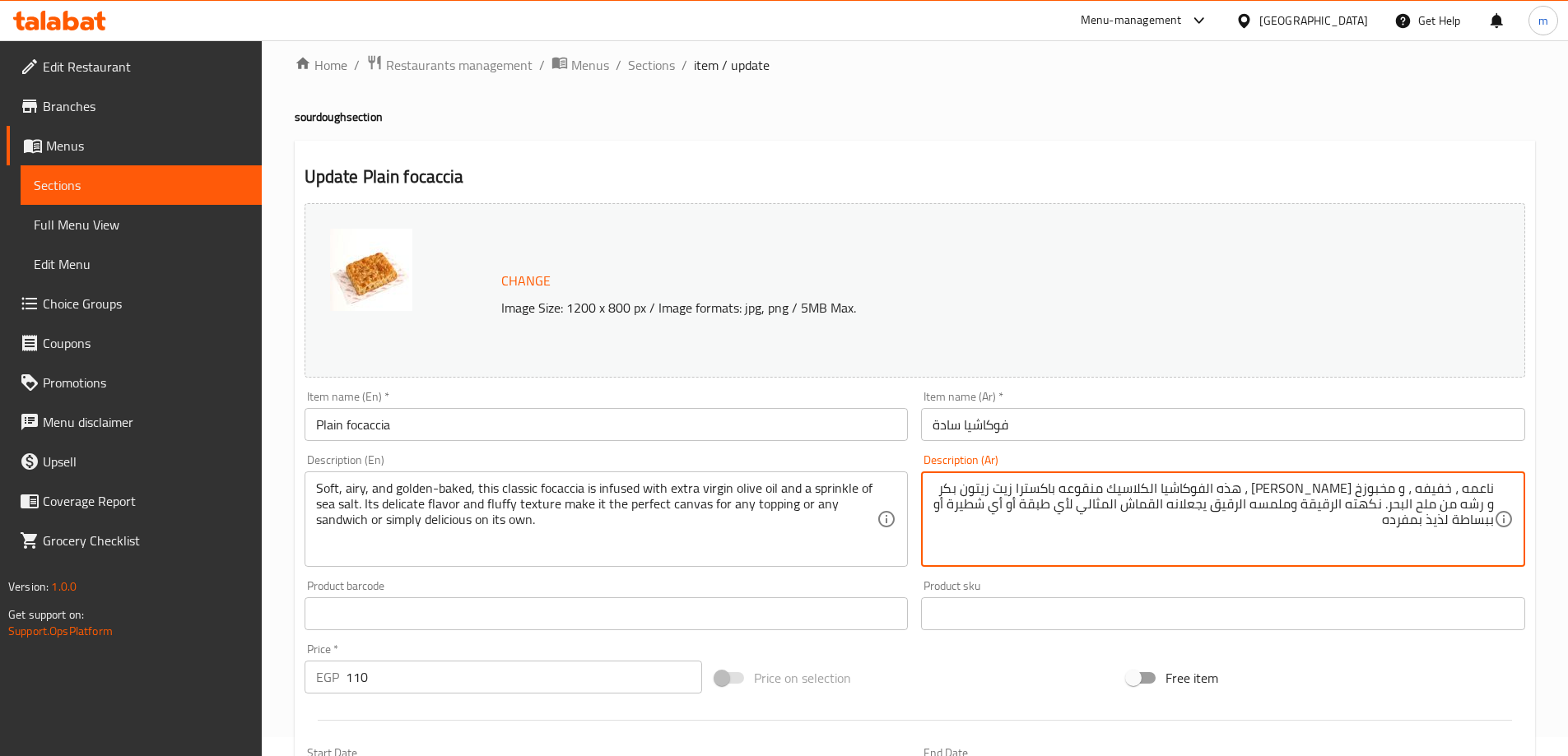
click at [1312, 505] on textarea "ناعمه ، خفيفه ، و مخبوزخ جولدن ، هذه الفوكاشيا الكلاسيك منقوعه باكسترا زيت زيتو…" at bounding box center [1213, 519] width 562 height 78
click at [1274, 507] on textarea "ناعمه ، خفيفه ، و مخبوزخ جولدن ، هذه الفوكاشيا الكلاسيك منقوعه باكسترا زيت زيتو…" at bounding box center [1213, 519] width 562 height 78
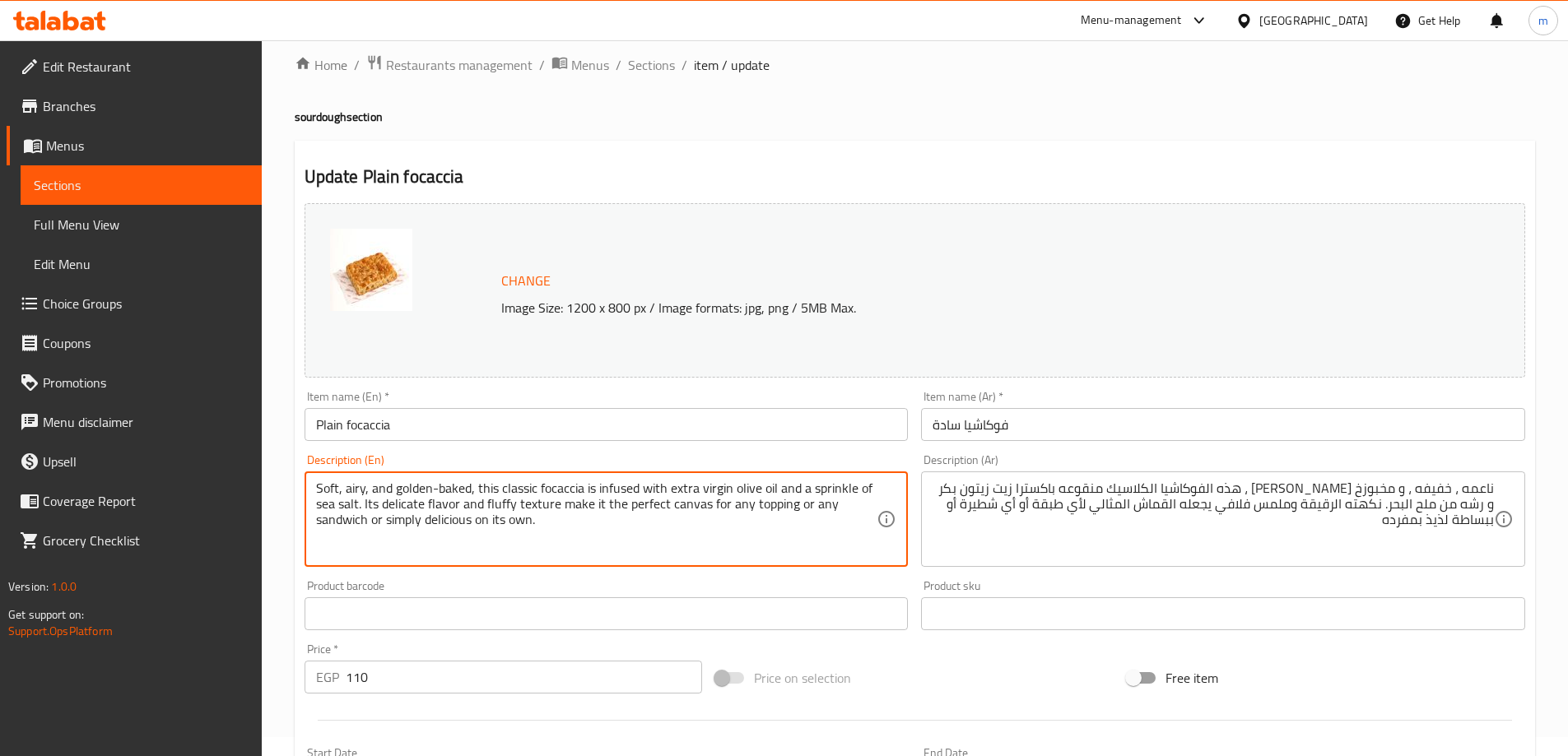
drag, startPoint x: 559, startPoint y: 504, endPoint x: 792, endPoint y: 508, distance: 233.0
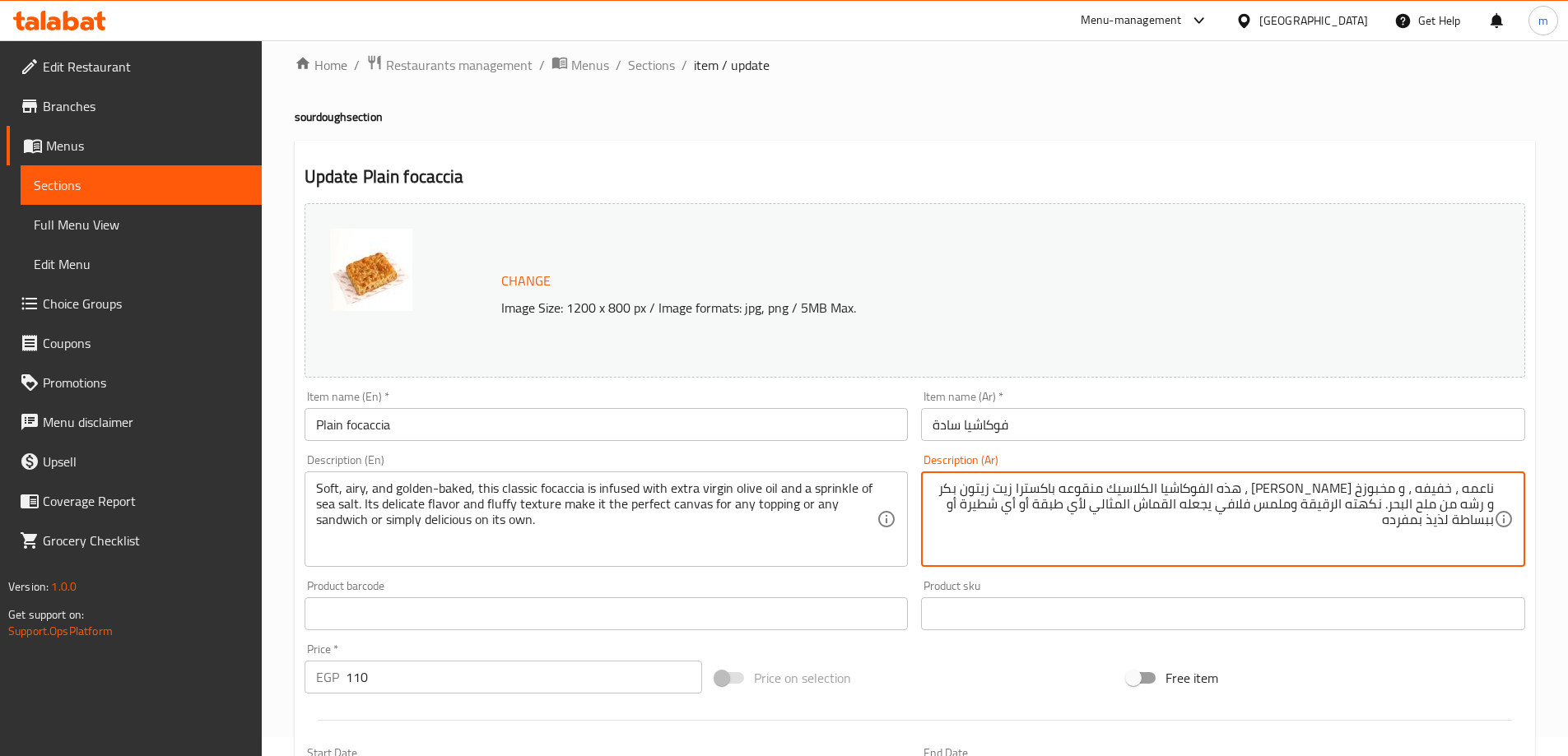
click at [1229, 510] on textarea "ناعمه ، خفيفه ، و مخبوزخ جولدن ، هذه الفوكاشيا الكلاسيك منقوعه باكسترا زيت زيتو…" at bounding box center [1213, 519] width 562 height 78
click at [1197, 512] on textarea "ناعمه ، خفيفه ، و مخبوزخ جولدن ، هذه الفوكاشيا الكلاسيك منقوعه باكسترا زيت زيتو…" at bounding box center [1213, 519] width 562 height 78
click at [1149, 513] on textarea "ناعمه ، خفيفه ، و مخبوزخ جولدن ، هذه الفوكاشيا الكلاسيك منقوعه باكسترا زيت زيتو…" at bounding box center [1213, 519] width 562 height 78
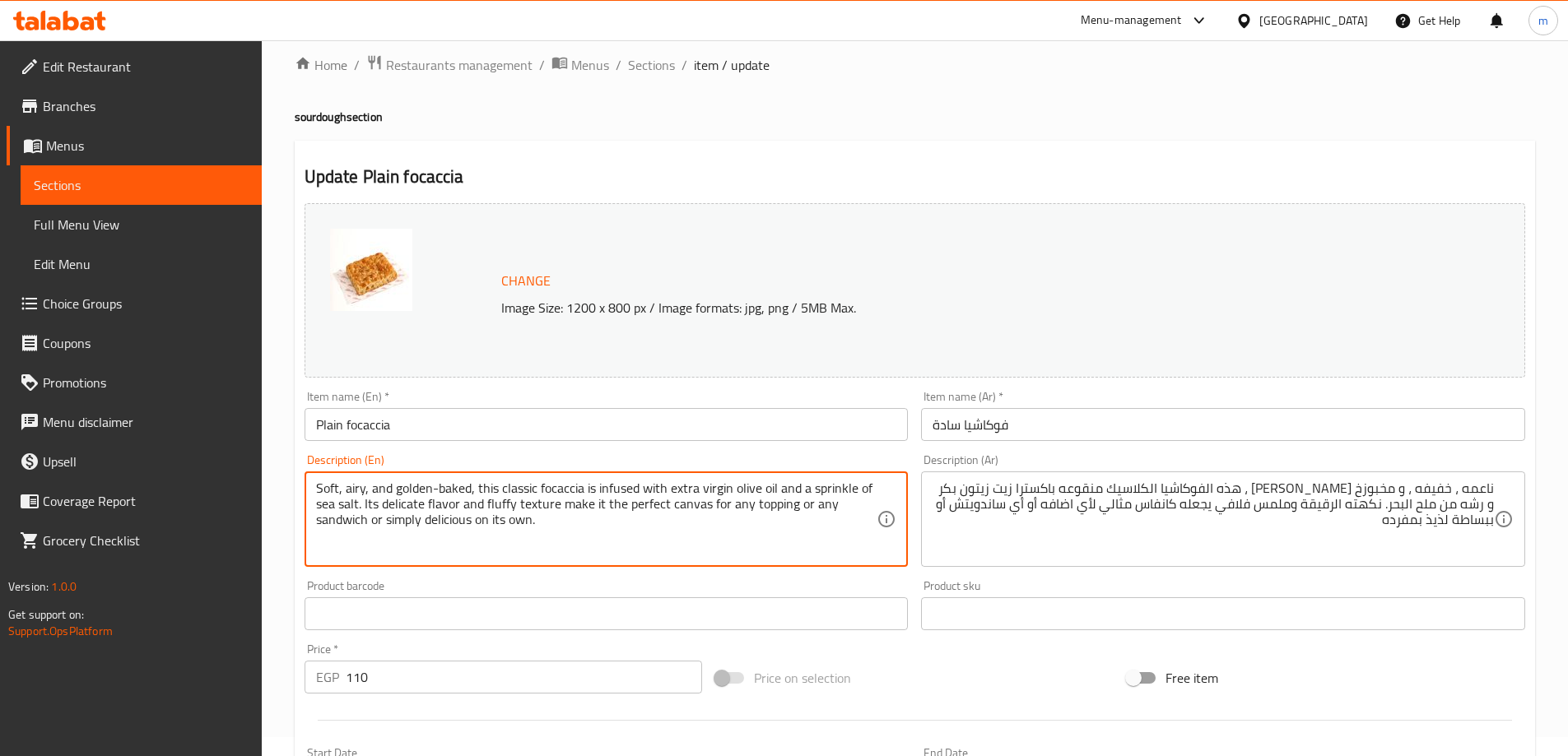
drag, startPoint x: 385, startPoint y: 522, endPoint x: 560, endPoint y: 521, distance: 175.0
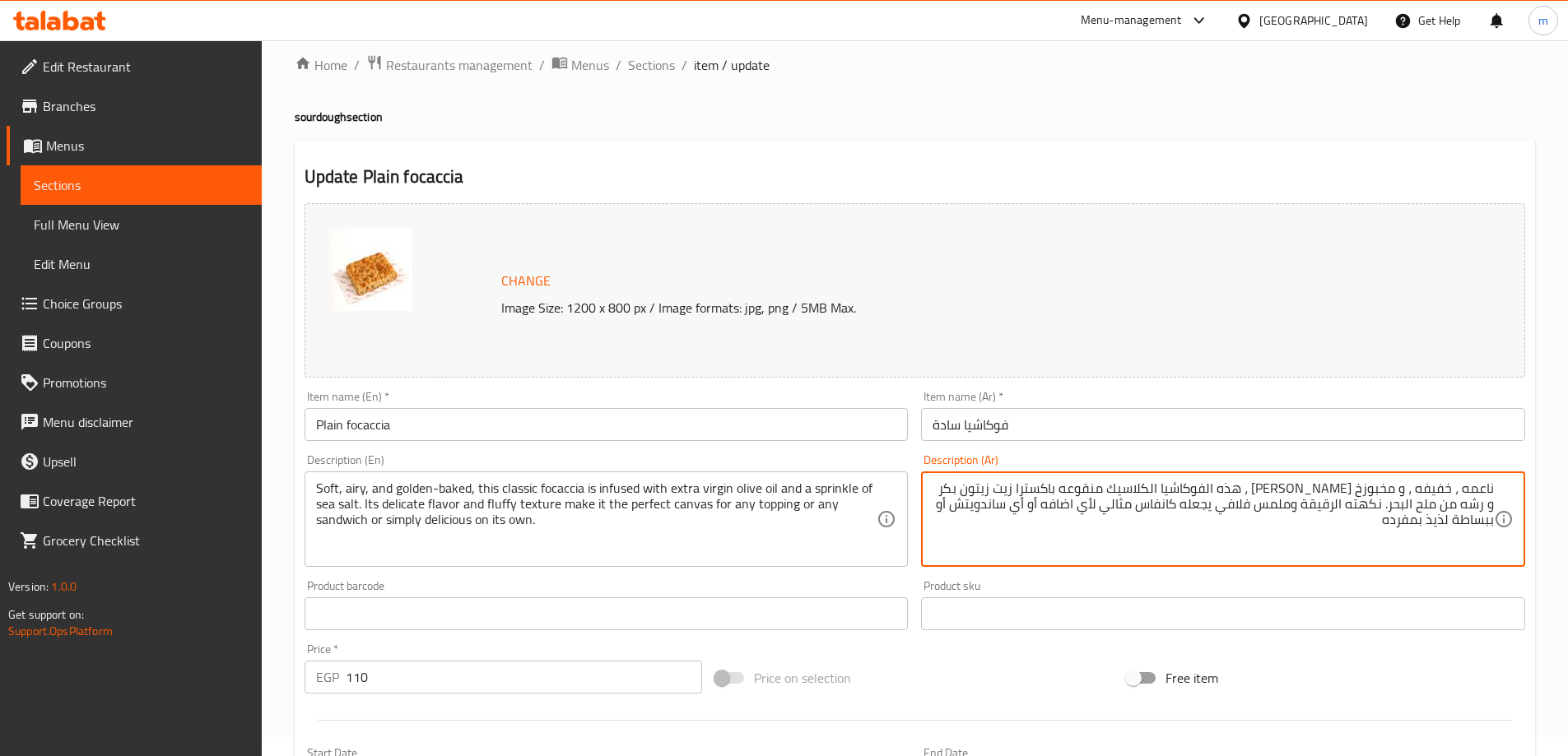
drag, startPoint x: 1019, startPoint y: 505, endPoint x: 936, endPoint y: 550, distance: 94.4
paste textarea "لذيذ للغاية بمفرده."
click at [1128, 593] on div "Product sku Product sku" at bounding box center [1223, 605] width 604 height 50
type textarea "ناعمه ، خفيفه ، و مخبوزخ [PERSON_NAME] ، هذه الفوكاشيا الكلاسيك منقوعه باكسترا …"
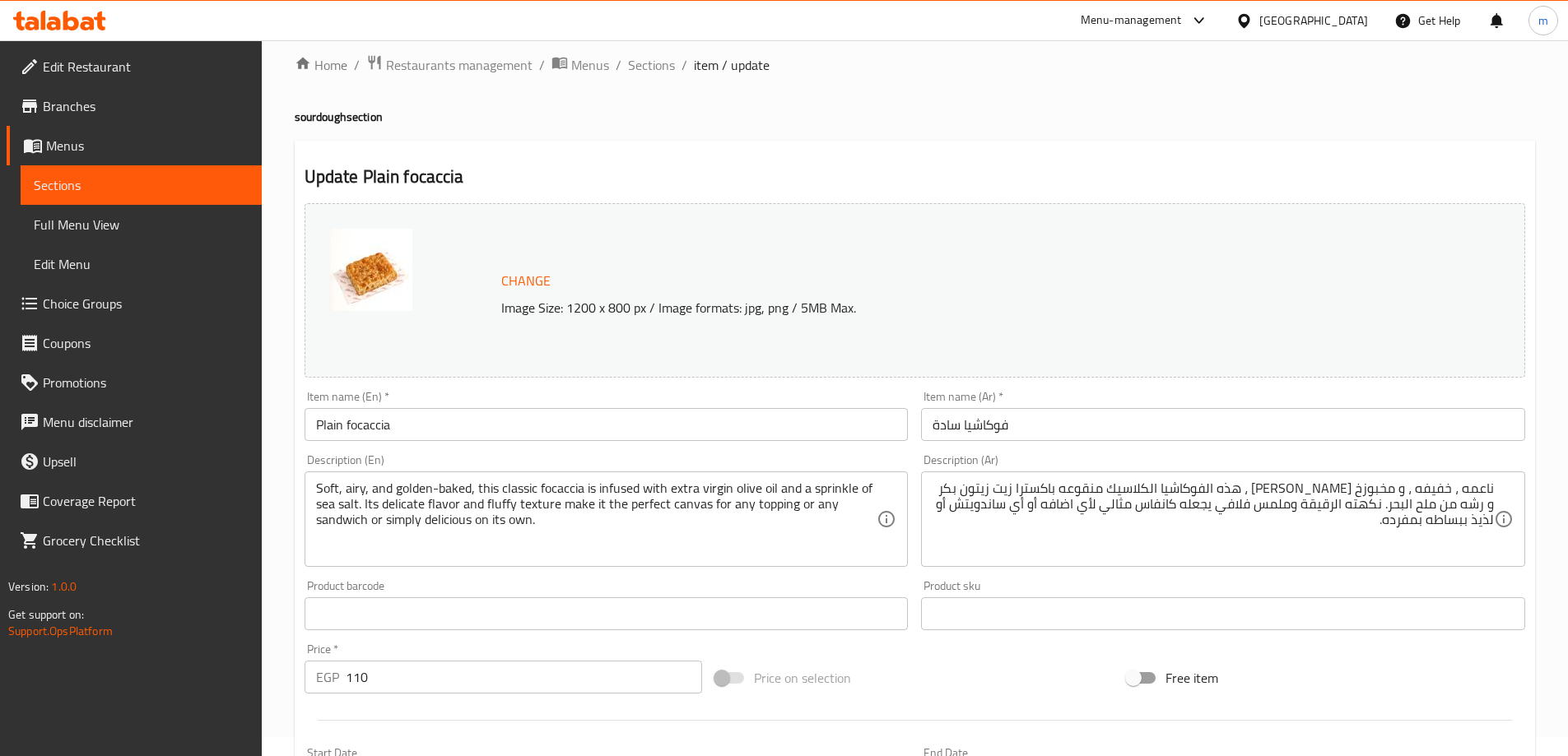
click at [1437, 647] on div "Change Image Size: 1200 x 800 px / Image formats: jpg, png / 5MB Max. Item name…" at bounding box center [915, 563] width 1234 height 733
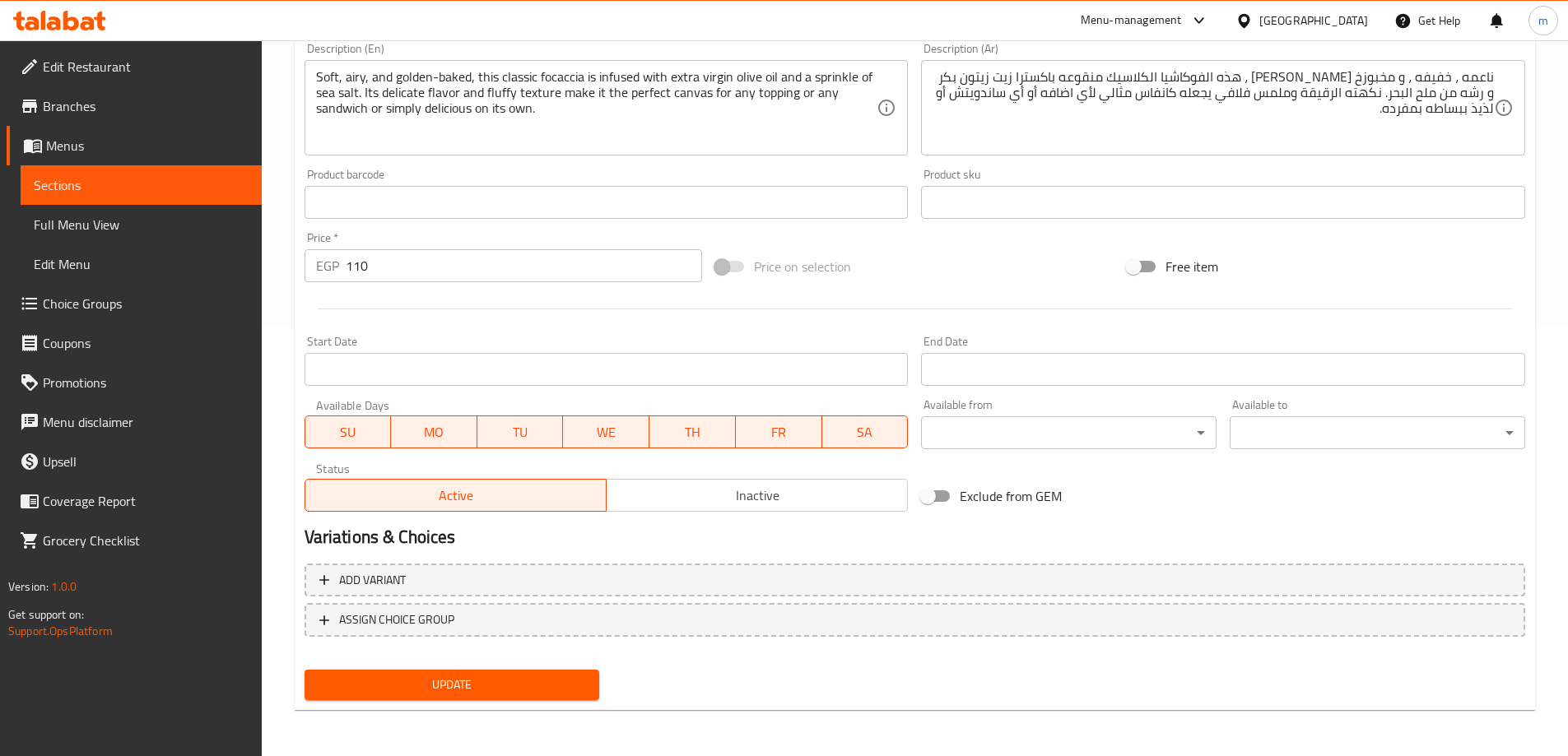
click at [549, 698] on button "Update" at bounding box center [452, 685] width 296 height 31
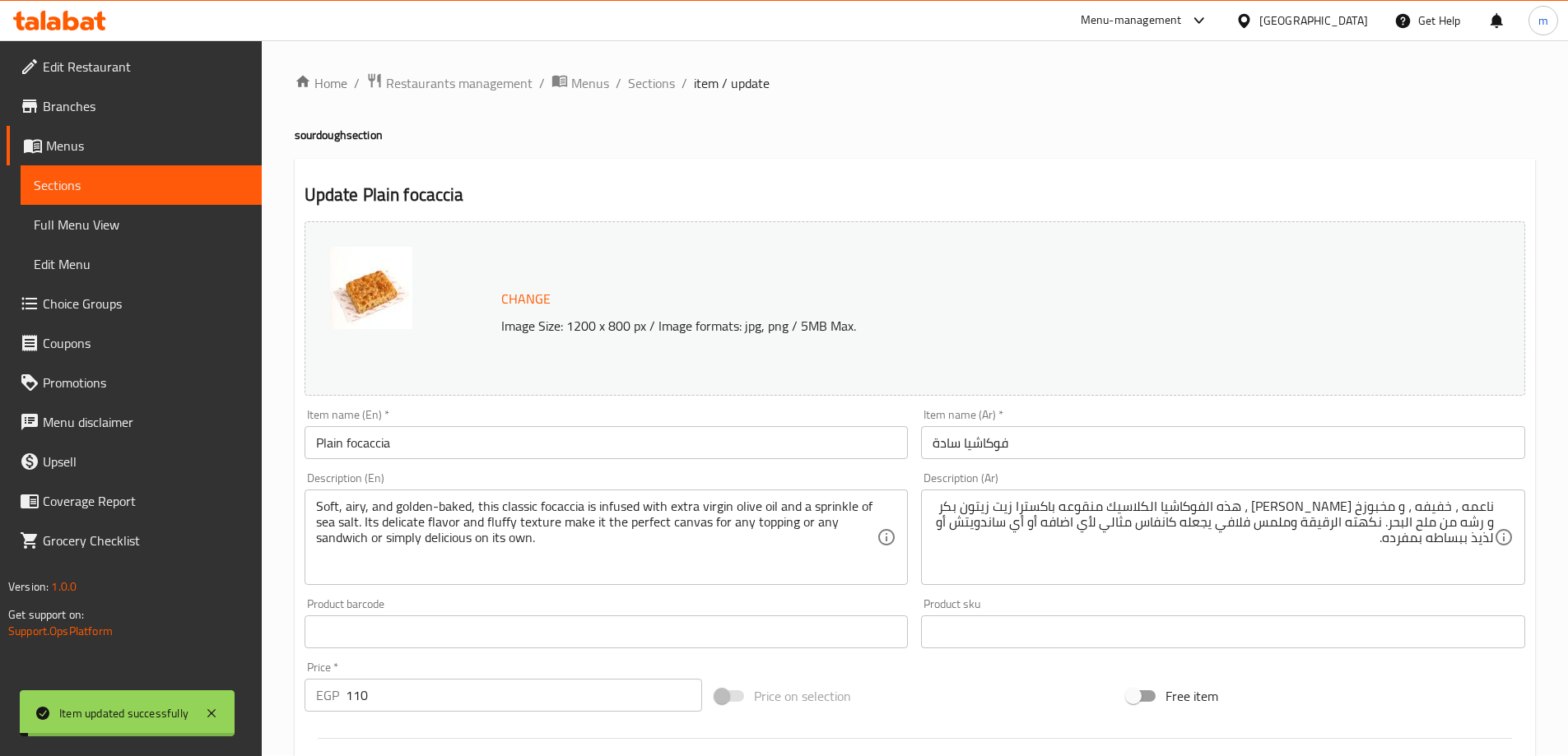
scroll to position [0, 0]
click at [654, 86] on span "Sections" at bounding box center [651, 84] width 46 height 20
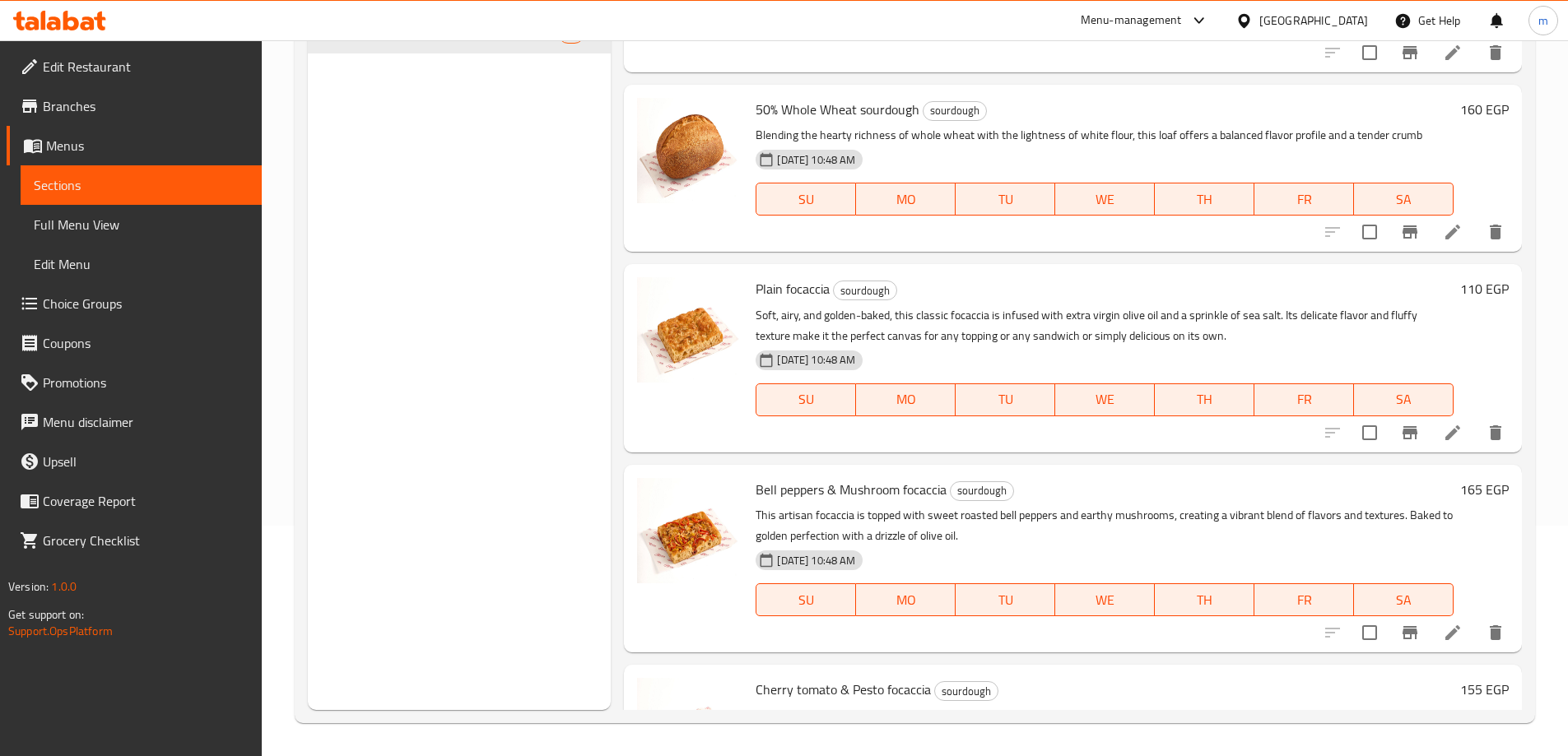
scroll to position [905, 0]
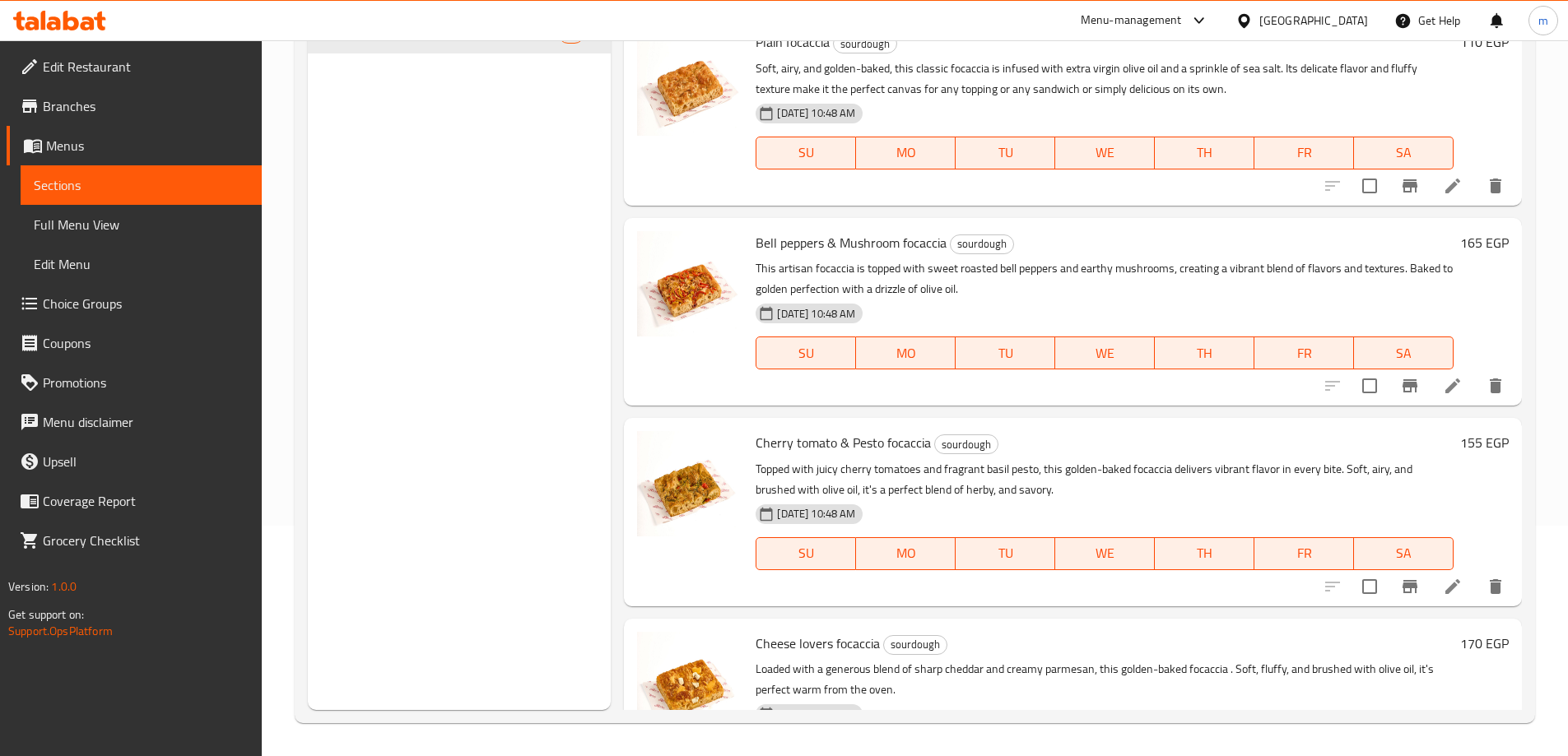
click at [1445, 393] on icon at bounding box center [1452, 385] width 15 height 15
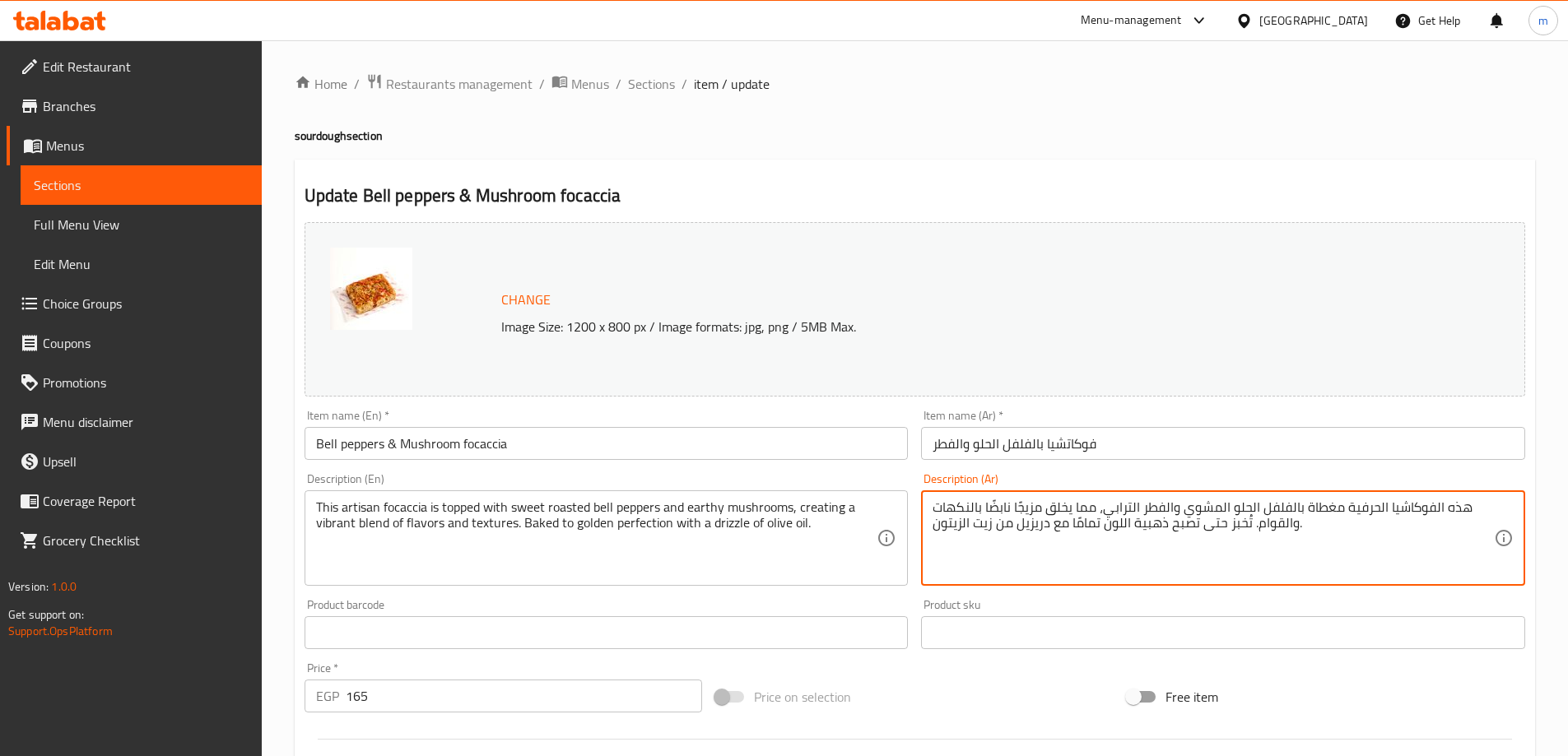
click at [1197, 548] on textarea "هذه الفوكاشيا الحرفية مغطاة بالفلفل الحلو المشوي والفطر الترابي، مما يخلق مزيجً…" at bounding box center [1213, 538] width 562 height 78
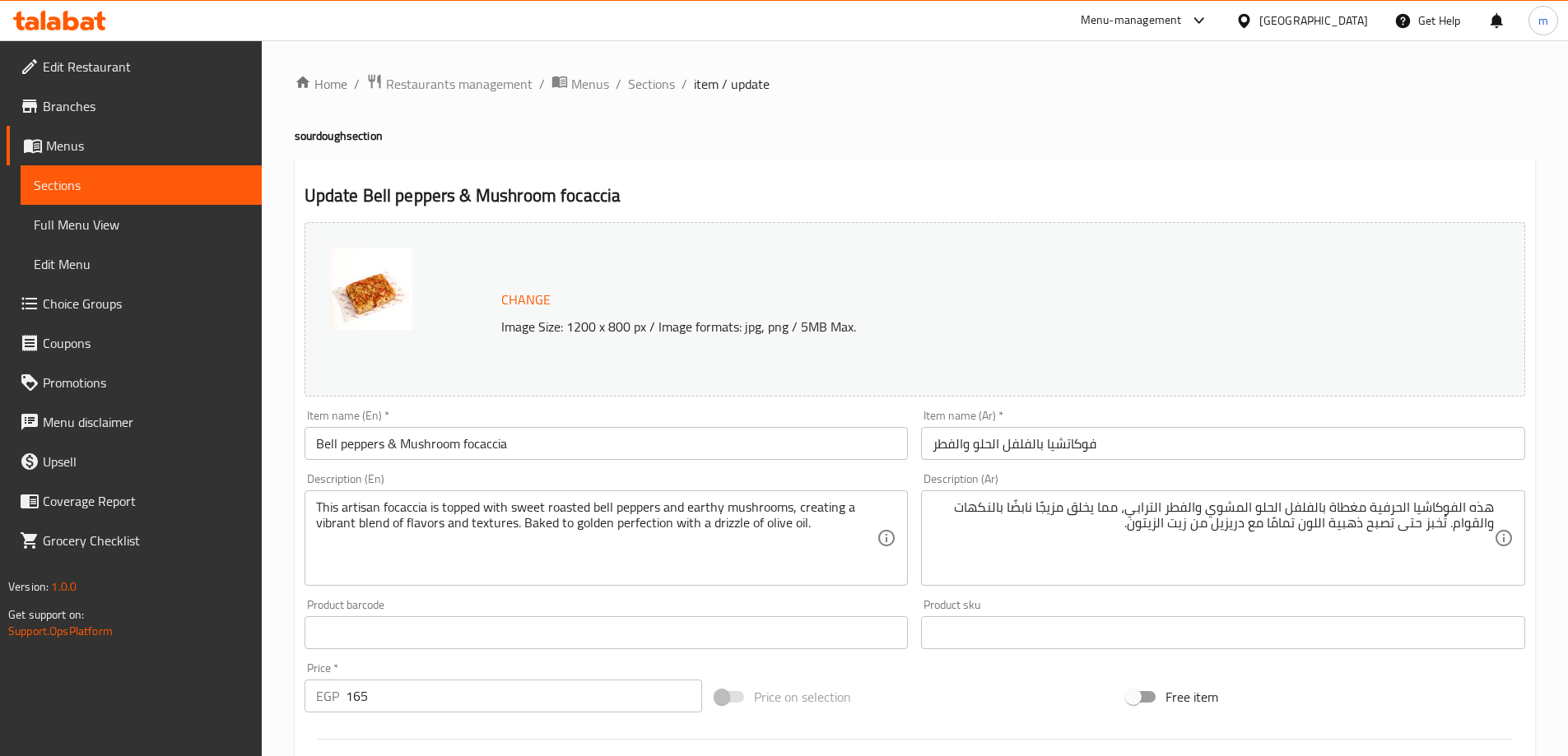
click at [1242, 597] on div "Product sku Product sku" at bounding box center [1223, 624] width 617 height 63
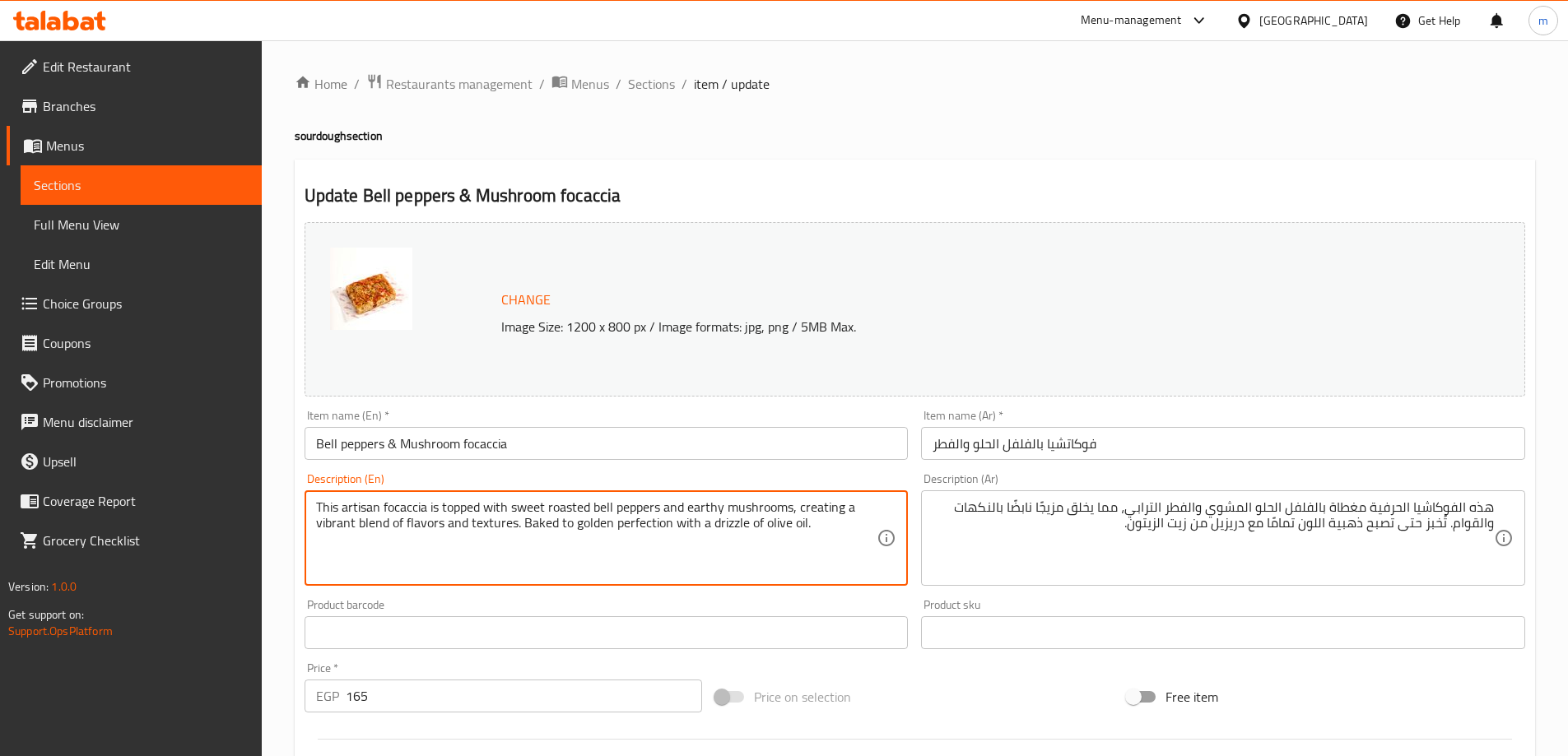
click at [803, 526] on textarea "This artisan focaccia is topped with sweet roasted bell peppers and earthy mush…" at bounding box center [597, 538] width 562 height 78
click at [814, 547] on textarea "This artisan focaccia is topped with sweet roasted bell peppers and earthy mush…" at bounding box center [597, 538] width 562 height 78
click at [764, 540] on textarea "This artisan focaccia is topped with sweet roasted bell peppers and earthy mush…" at bounding box center [597, 538] width 562 height 78
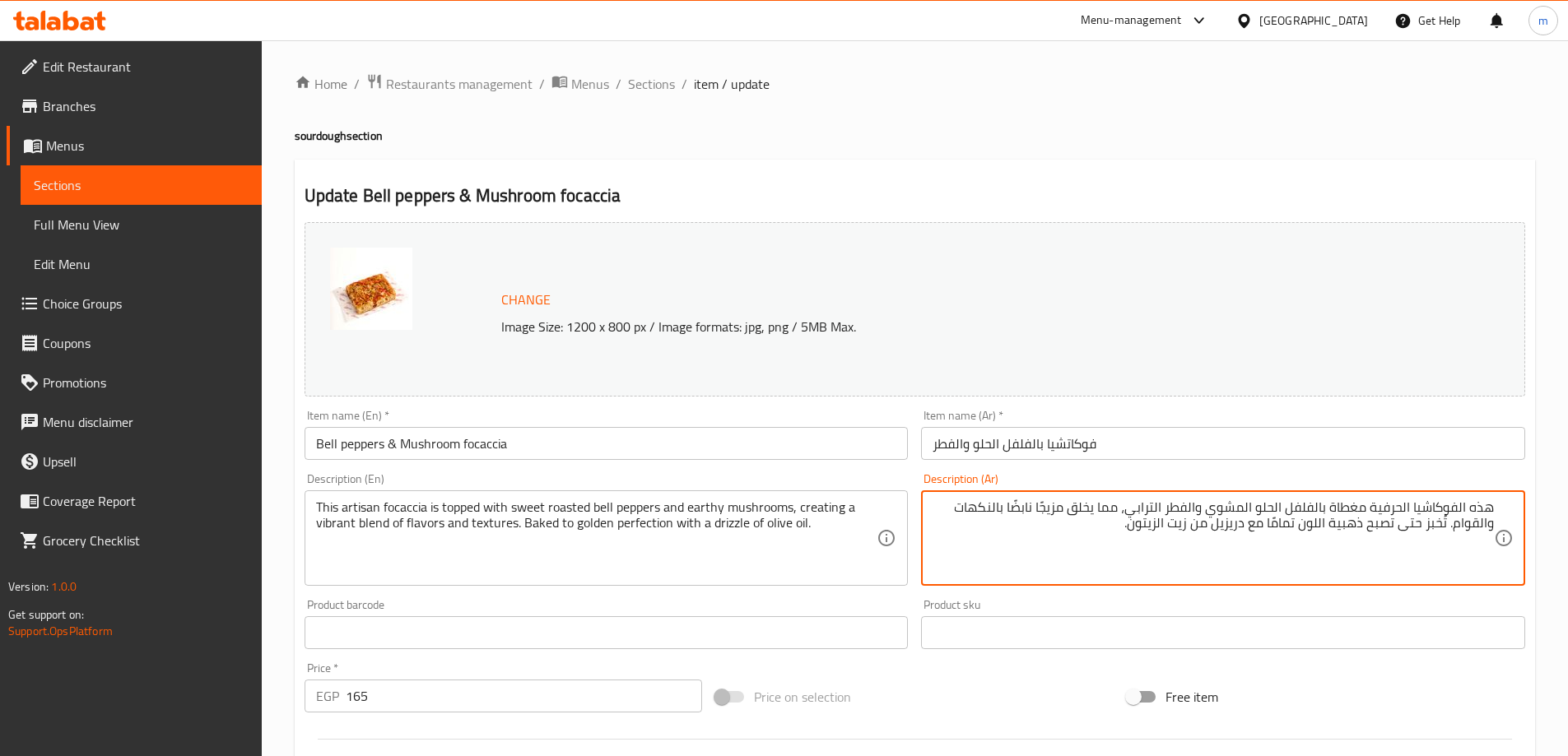
click at [1271, 548] on textarea "هذه الفوكاشيا الحرفية مغطاة بالفلفل الحلو المشوي والفطر الترابي، مما يخلق مزيجً…" at bounding box center [1213, 538] width 562 height 78
paste textarea "غطى هذه الفوكاشيا الحرفية بالفلفل الحلو المحمص والفطر الترابي، مما يخلق مزيجًا …"
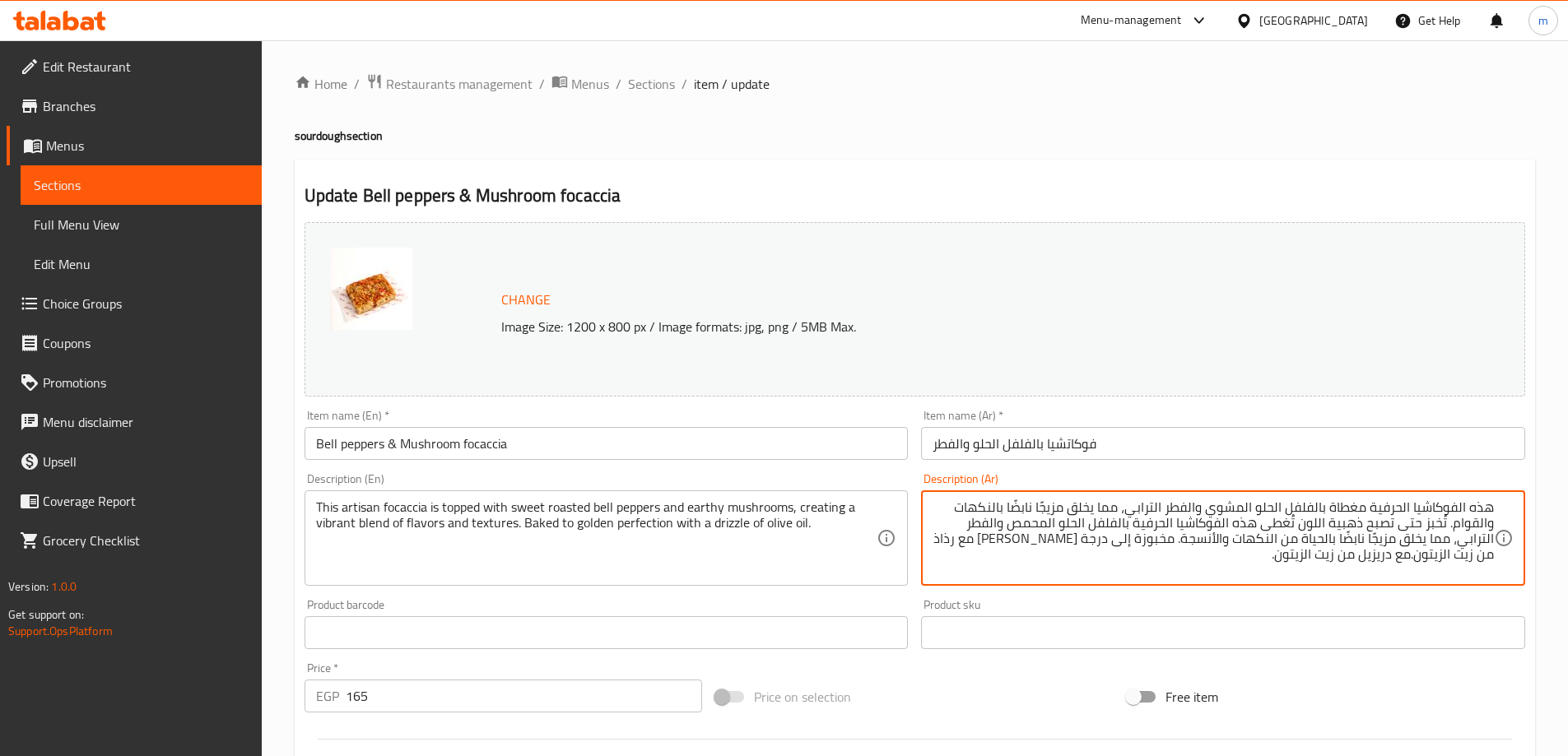
click at [1271, 548] on textarea "هذه الفوكاشيا الحرفية مغطاة بالفلفل الحلو المشوي والفطر الترابي، مما يخلق مزيجً…" at bounding box center [1213, 538] width 562 height 78
paste textarea "تُغطى هذه الفوكاشيا الحرفية بالفلفل الحلو المحمص والفطر الترابي، مما يخلق مزيجً…"
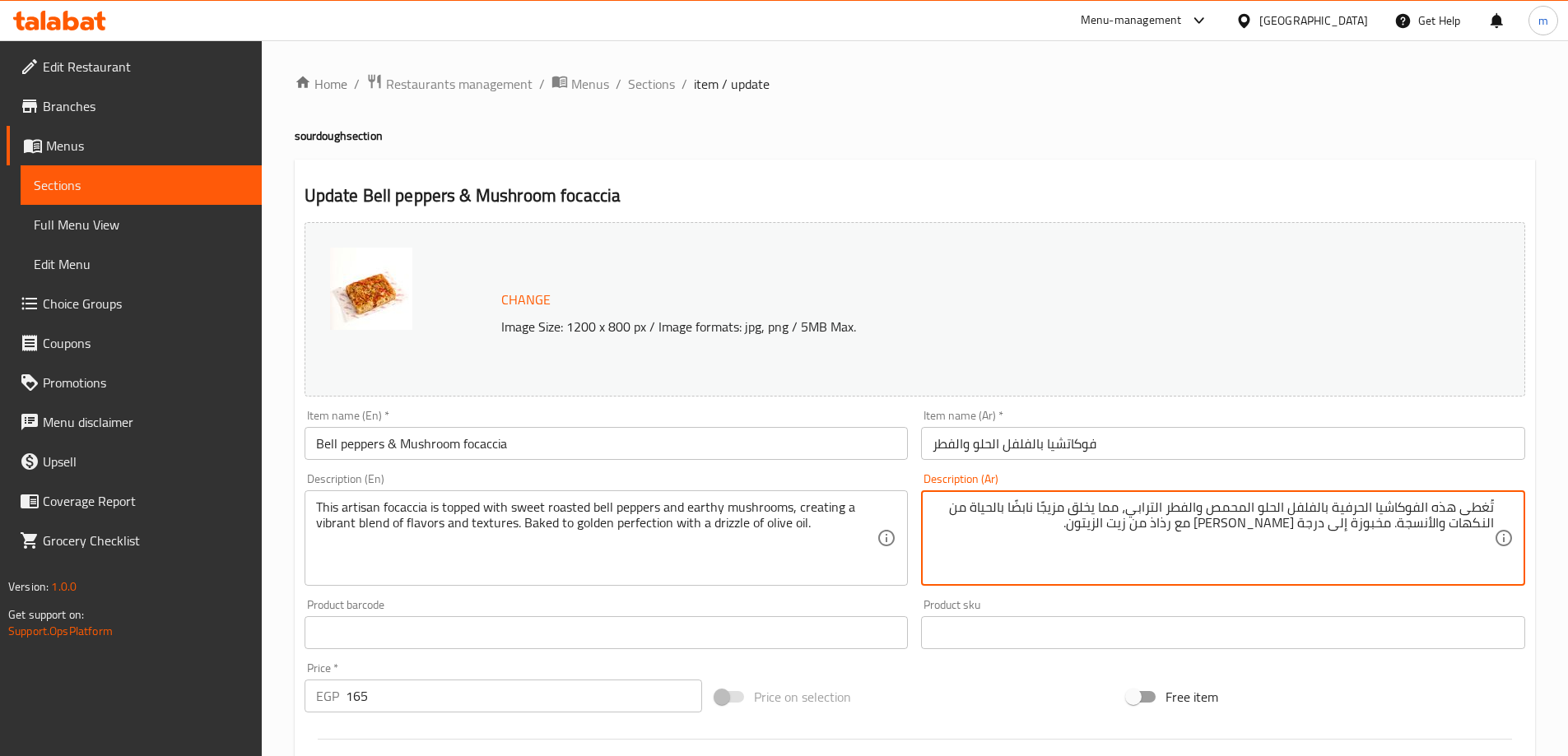
click at [1238, 507] on textarea "تُغطى هذه الفوكاشيا الحرفية بالفلفل الحلو المحمص والفطر الترابي، مما يخلق مزيجً…" at bounding box center [1213, 538] width 562 height 78
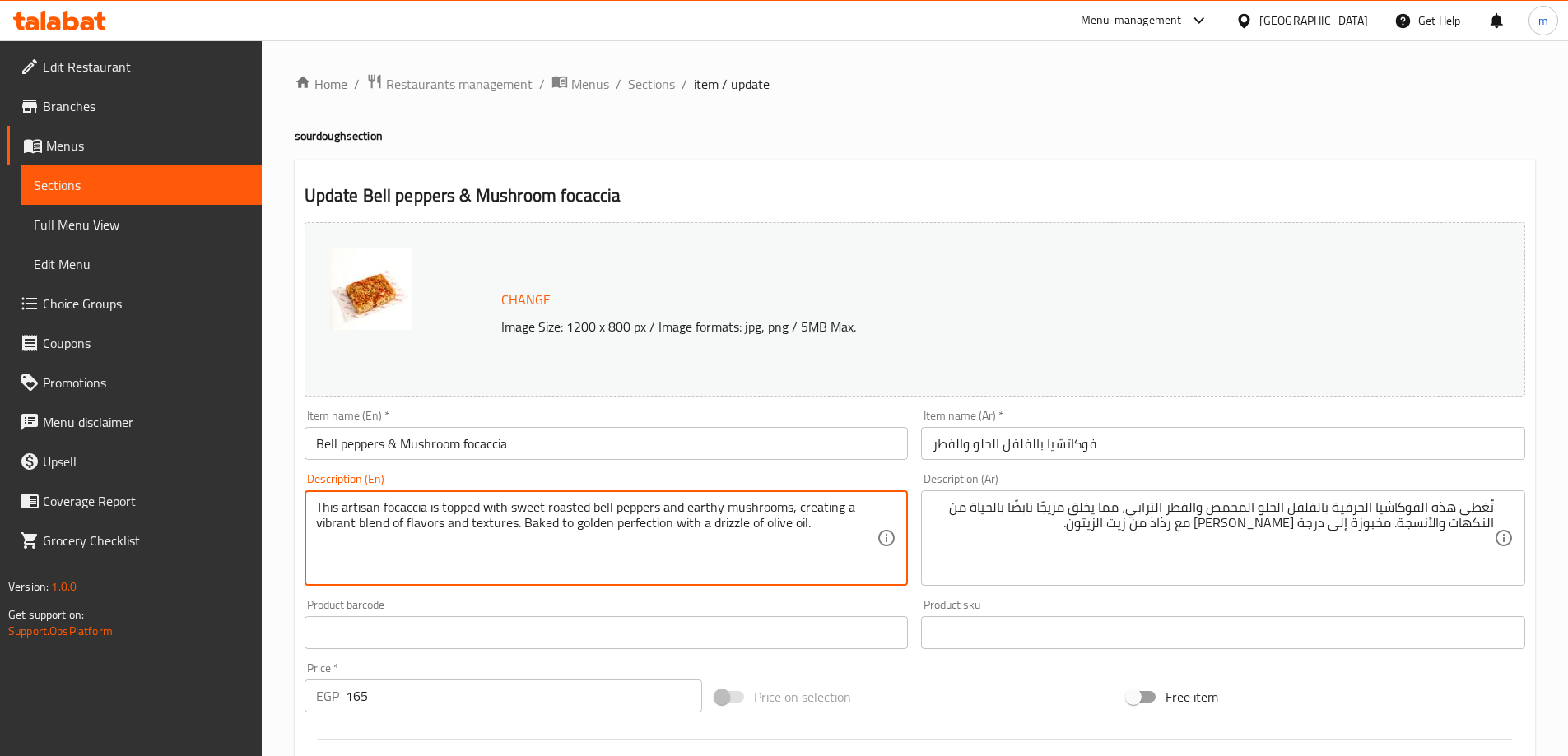
click at [573, 513] on textarea "This artisan focaccia is topped with sweet roasted bell peppers and earthy mush…" at bounding box center [597, 538] width 562 height 78
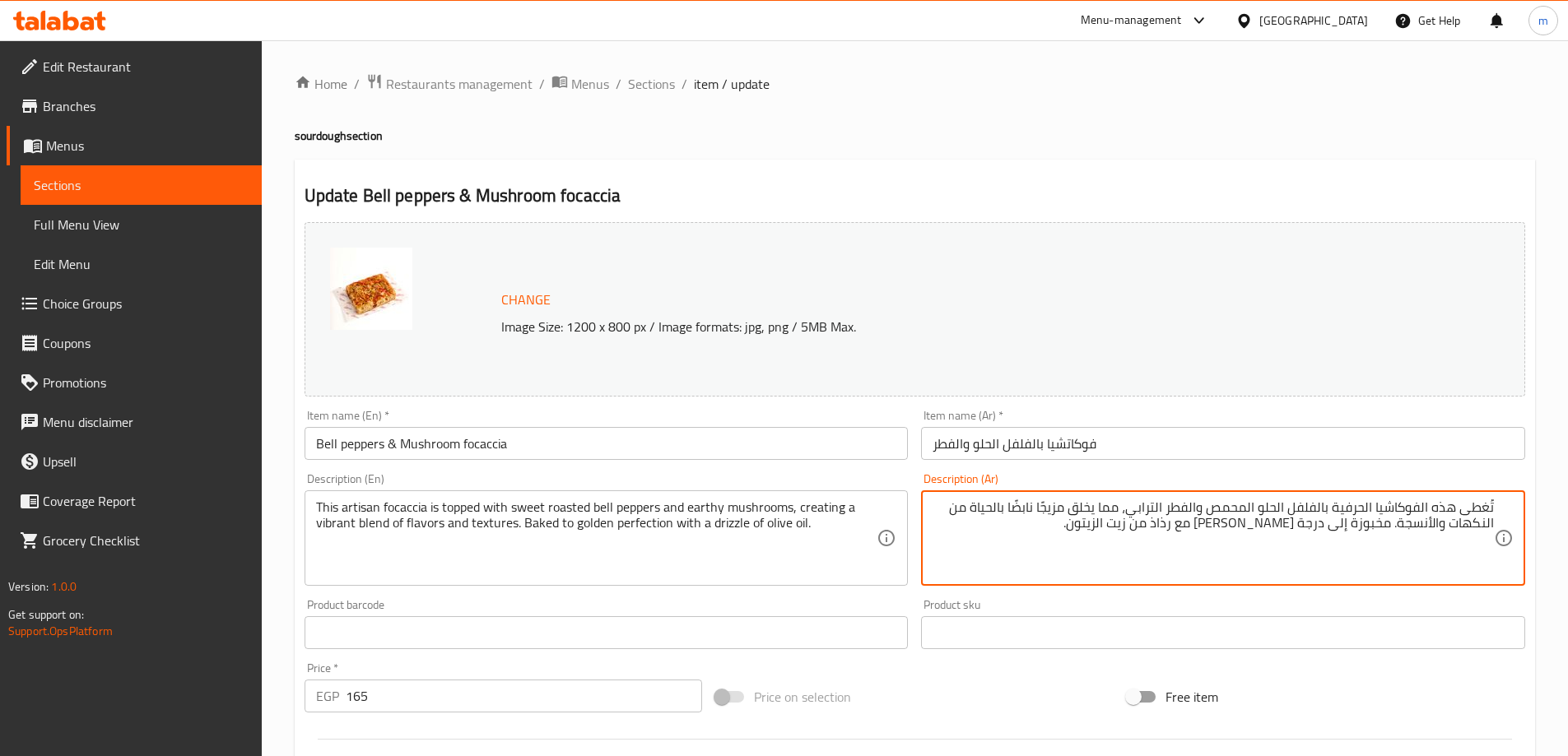
click at [1228, 509] on textarea "تُغطى هذه الفوكاشيا الحرفية بالفلفل الحلو المحمص والفطر الترابي، مما يخلق مزيجً…" at bounding box center [1213, 538] width 562 height 78
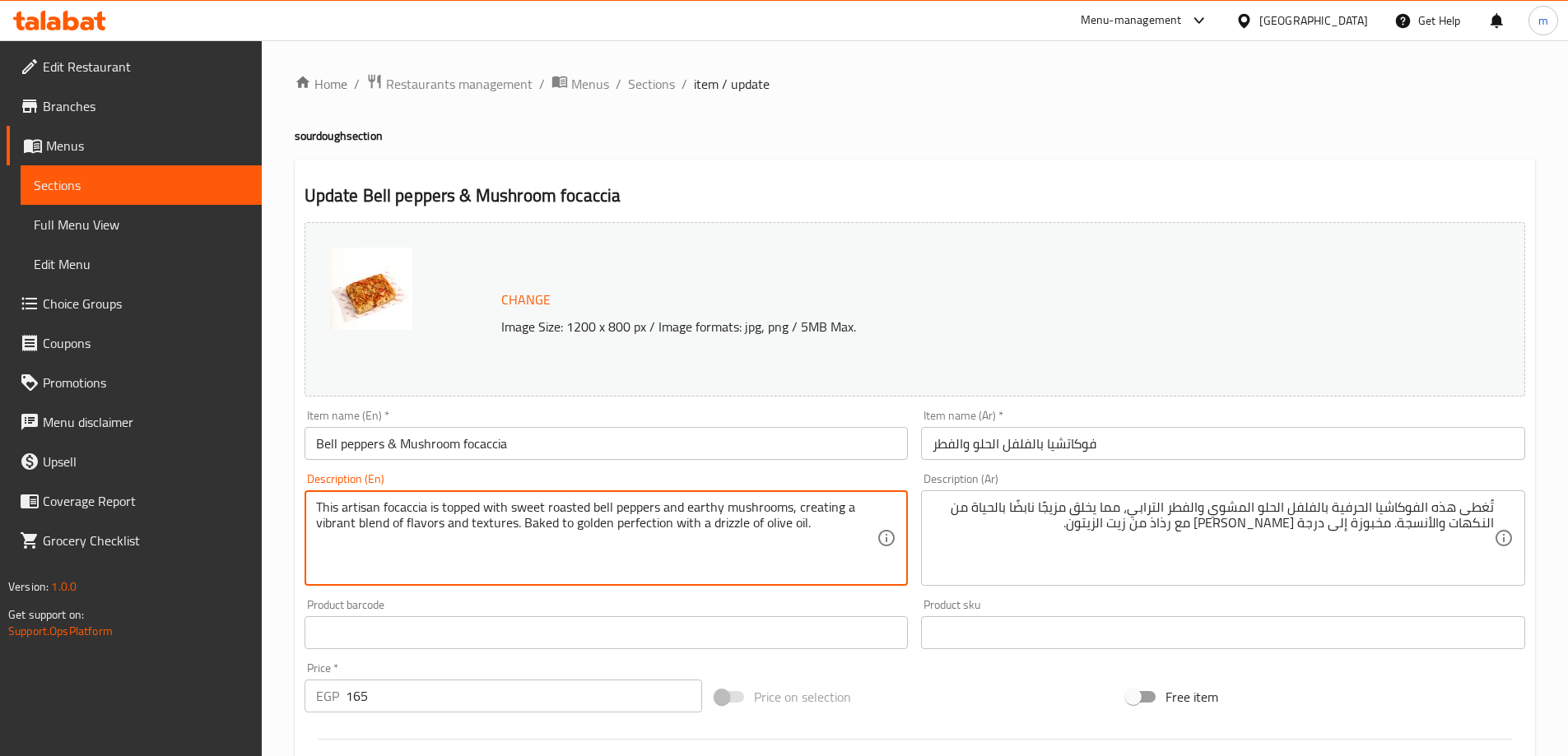
click at [609, 505] on textarea "This artisan focaccia is topped with sweet roasted bell peppers and earthy mush…" at bounding box center [597, 538] width 562 height 78
click at [620, 508] on textarea "This artisan focaccia is topped with sweet roasted bell peppers and earthy mush…" at bounding box center [597, 538] width 562 height 78
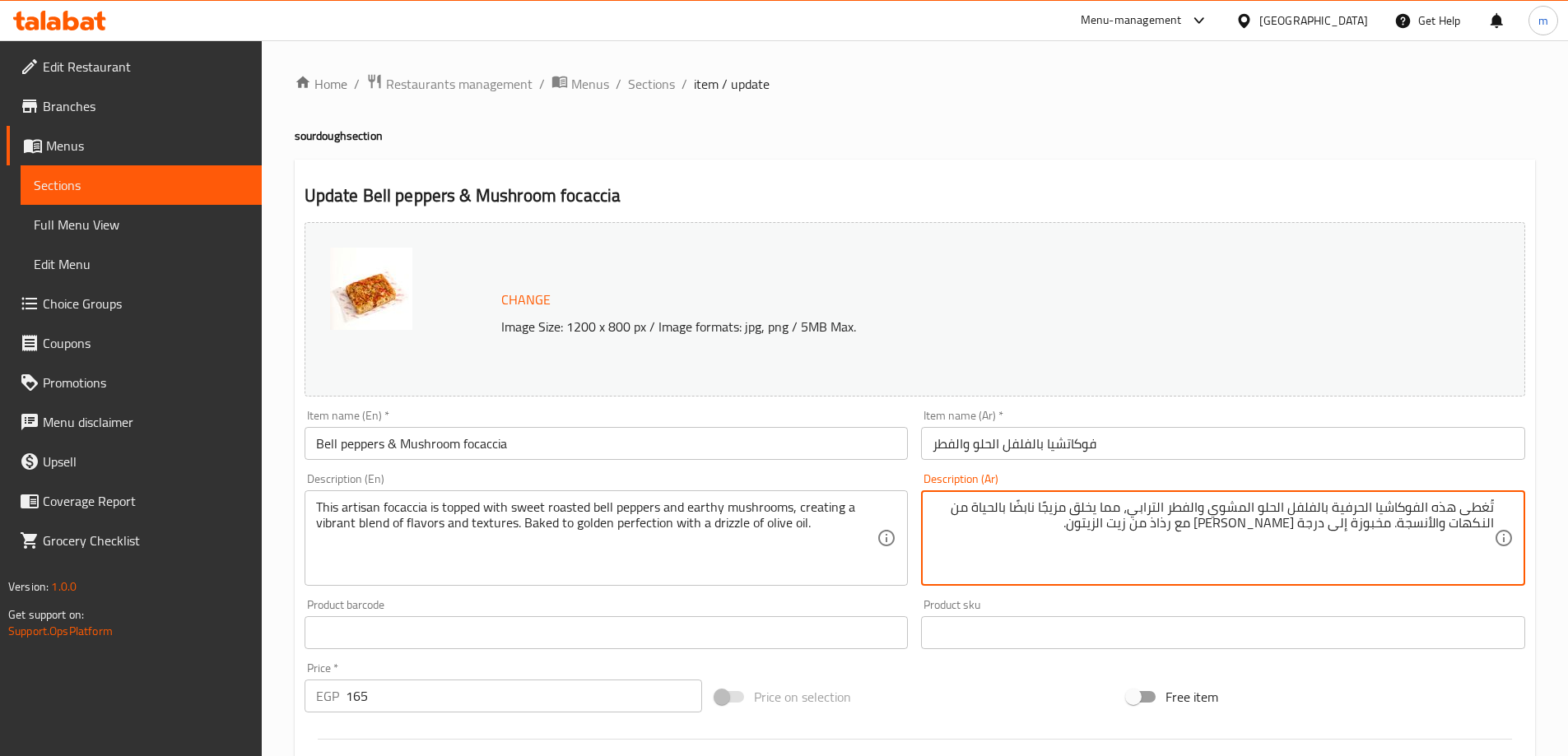
click at [1152, 510] on textarea "تُغطى هذه الفوكاشيا الحرفية بالفلفل الحلو المشوي والفطر الترابي، مما يخلق مزيجً…" at bounding box center [1213, 538] width 562 height 78
drag, startPoint x: 1107, startPoint y: 510, endPoint x: 1056, endPoint y: 513, distance: 51.1
click at [1056, 513] on textarea "تُغطى هذه الفوكاشيا الحرفية بالفلفل الحلو المشوي والمشروم الايرثي ، مما يخلق مز…" at bounding box center [1213, 538] width 562 height 78
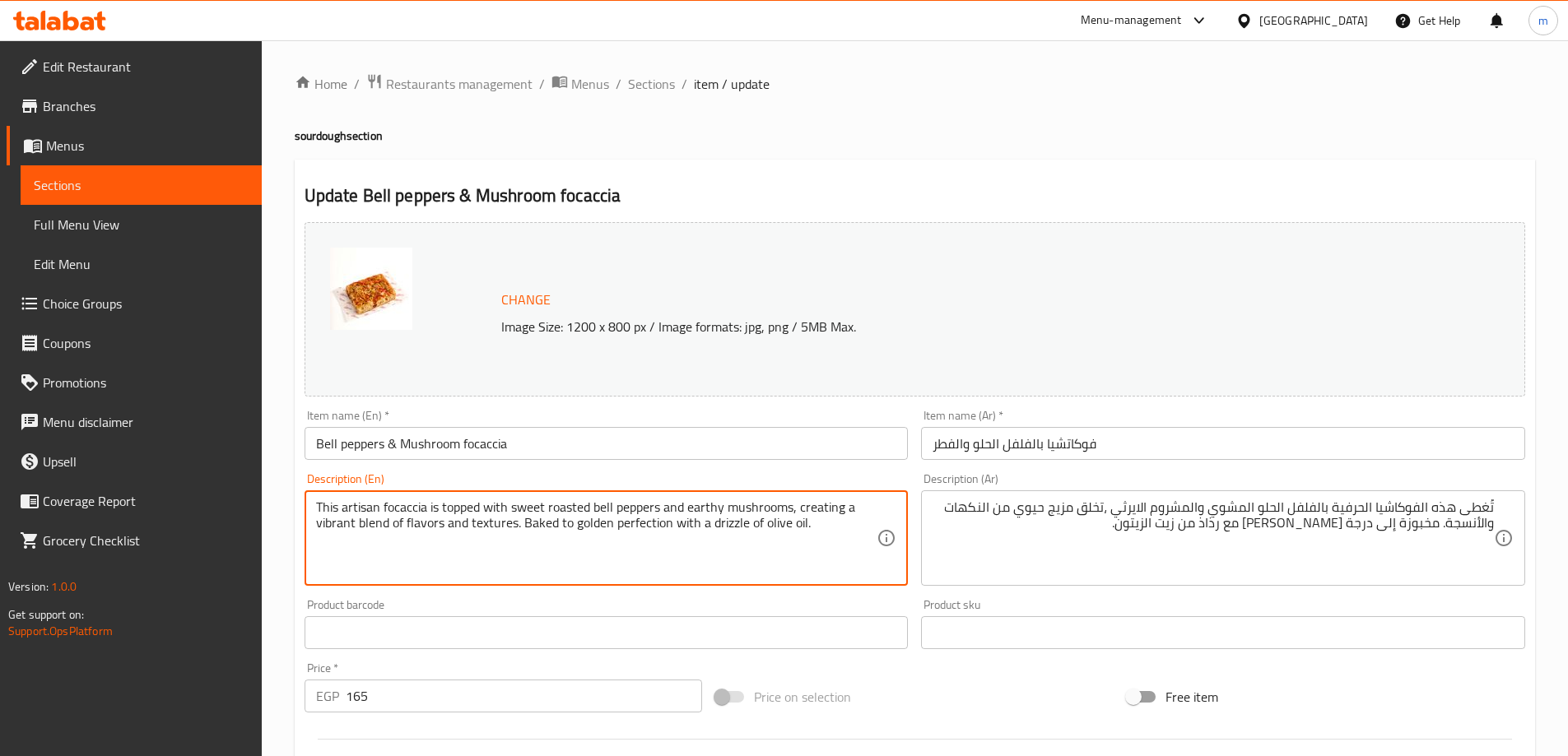
click at [479, 529] on textarea "This artisan focaccia is topped with sweet roasted bell peppers and earthy mush…" at bounding box center [597, 538] width 562 height 78
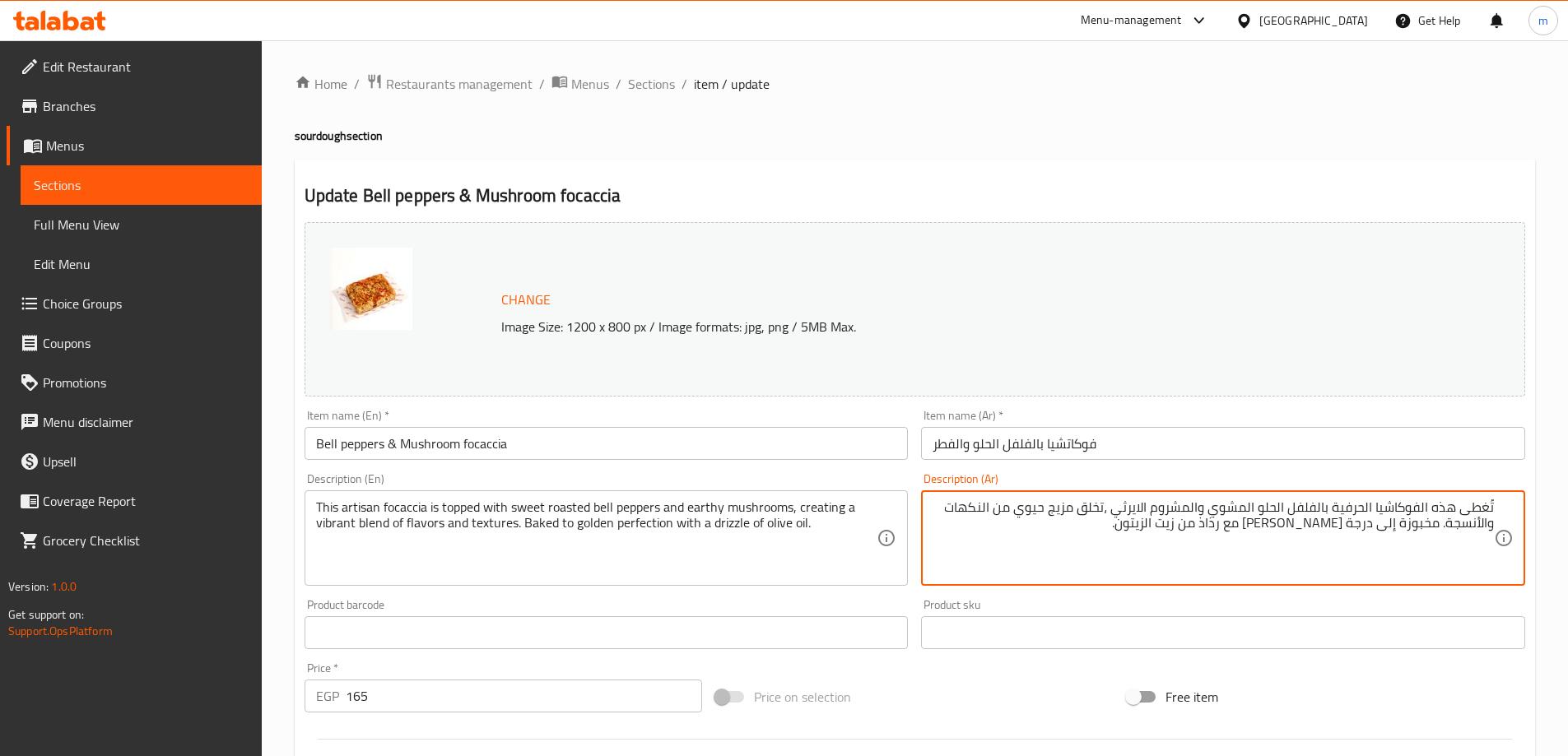
click at [1477, 526] on textarea "تُغطى هذه الفوكاشيا الحرفية بالفلفل الحلو المشوي والمشروم الايرثي ،تخلق مزيج حي…" at bounding box center [1213, 538] width 562 height 78
click at [1281, 526] on textarea "تُغطى هذه الفوكاشيا الحرفية بالفلفل الحلو المشوي والمشروم الايرثي ،تخلق مزيج حي…" at bounding box center [1213, 538] width 562 height 78
click at [1225, 523] on textarea "تُغطى هذه الفوكاشيا الحرفية بالفلفل الحلو المشوي والمشروم الايرثي ،تخلق مزيج حي…" at bounding box center [1213, 538] width 562 height 78
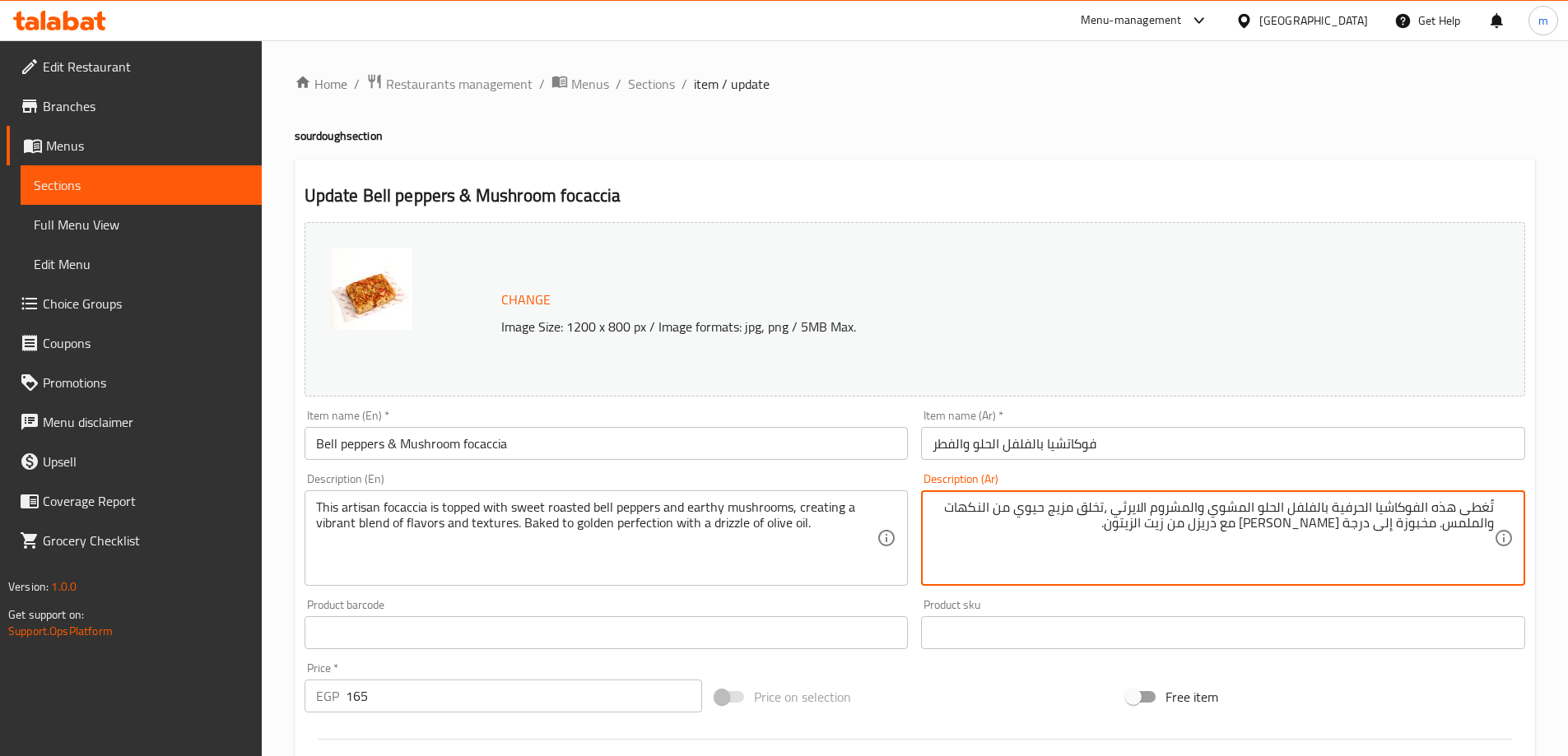
type textarea "تُغطى هذه الفوكاشيا الحرفية بالفلفل الحلو المشوي والمشروم الايرثي ،تخلق مزيج حي…"
click at [1095, 682] on div "Price on selection" at bounding box center [915, 697] width 411 height 44
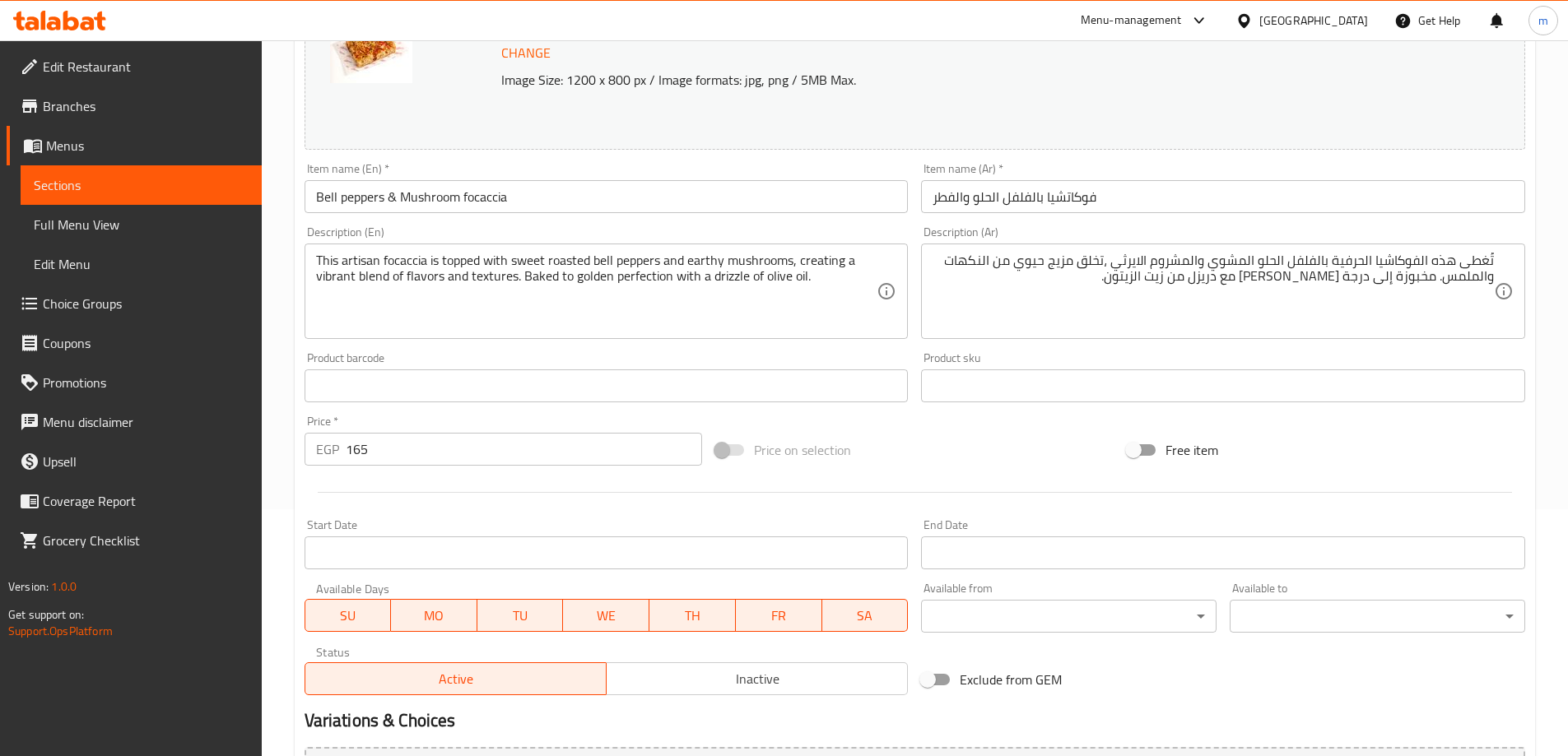
scroll to position [430, 0]
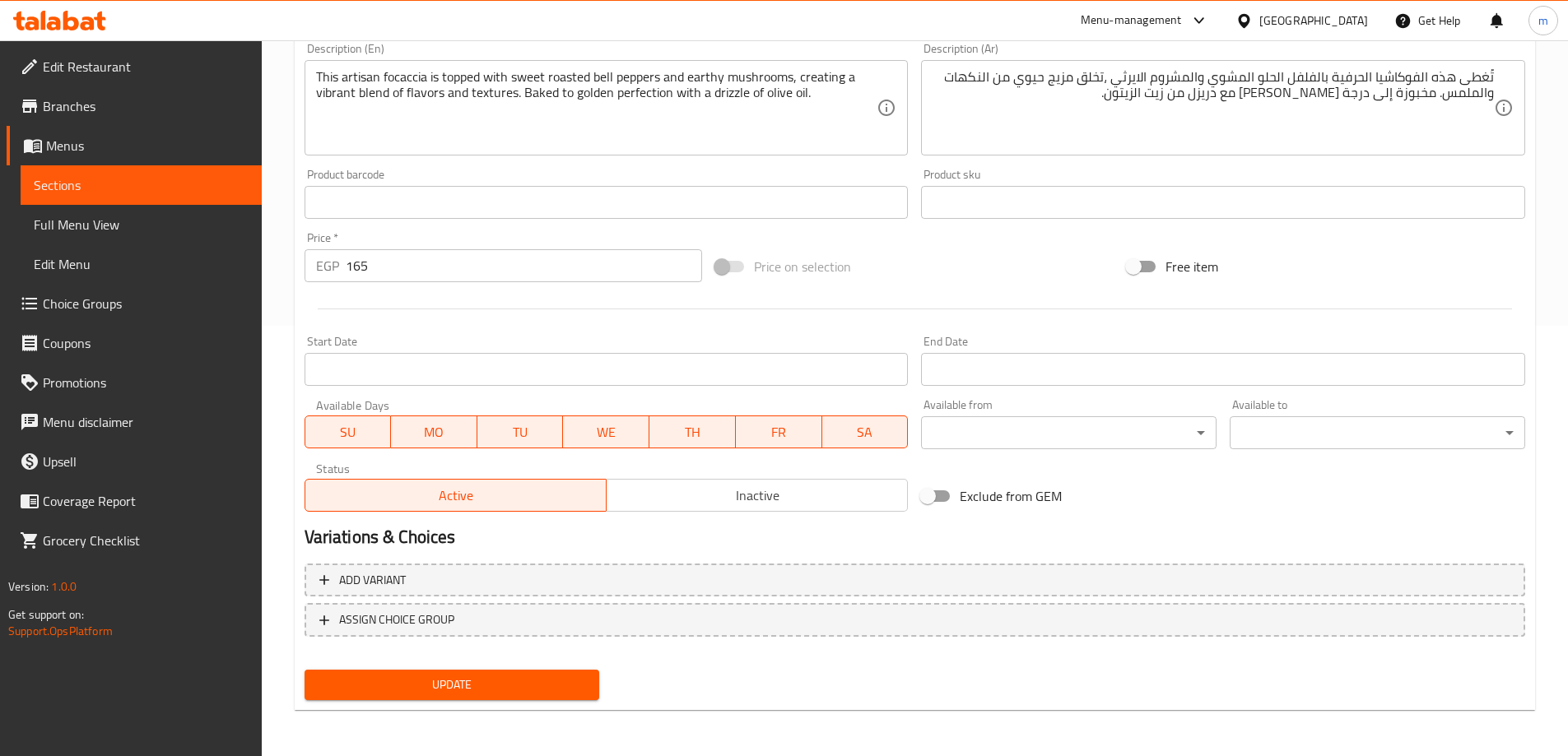
drag, startPoint x: 602, startPoint y: 673, endPoint x: 582, endPoint y: 678, distance: 20.6
click at [598, 673] on div "Update" at bounding box center [452, 685] width 308 height 43
click at [582, 678] on span "Update" at bounding box center [452, 685] width 269 height 21
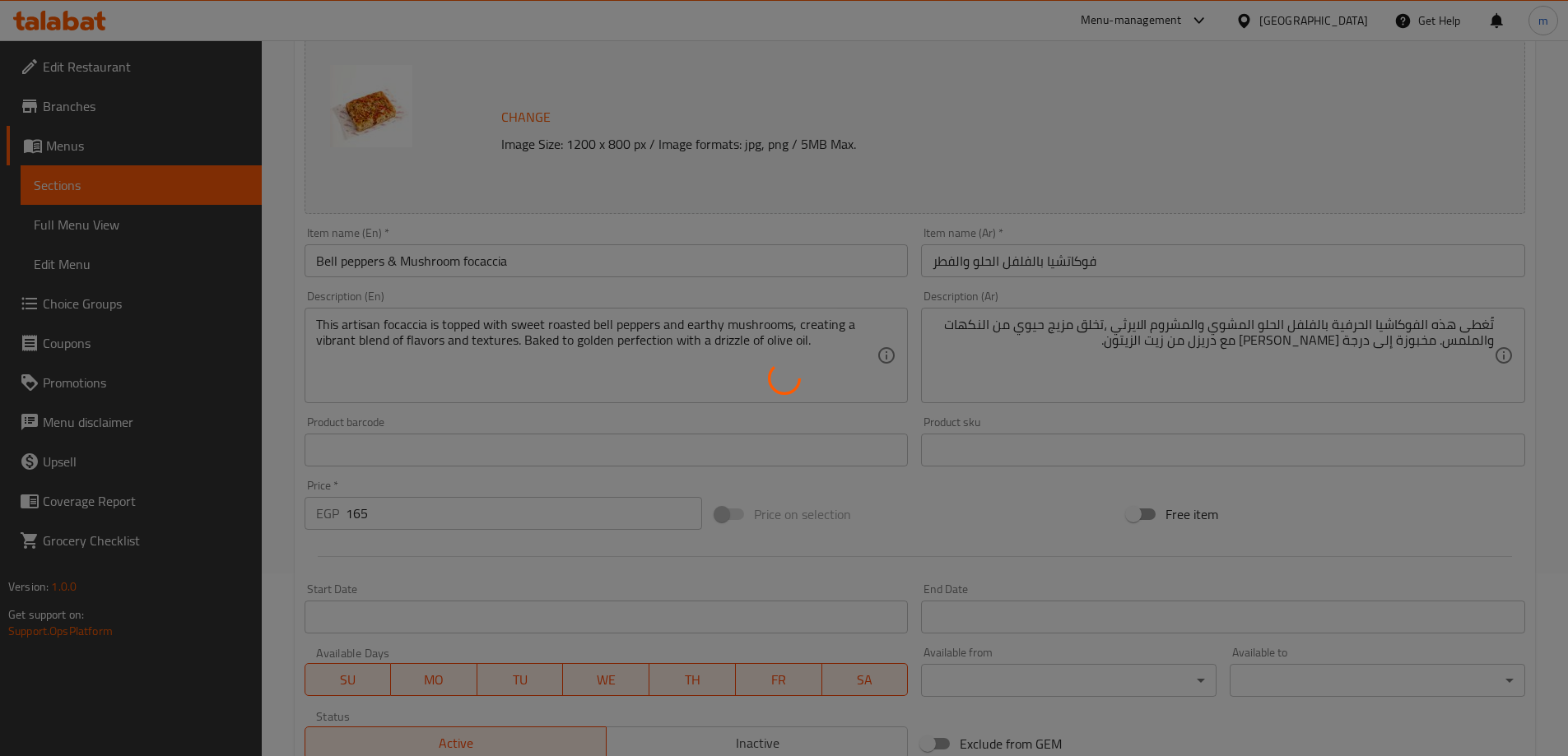
scroll to position [0, 0]
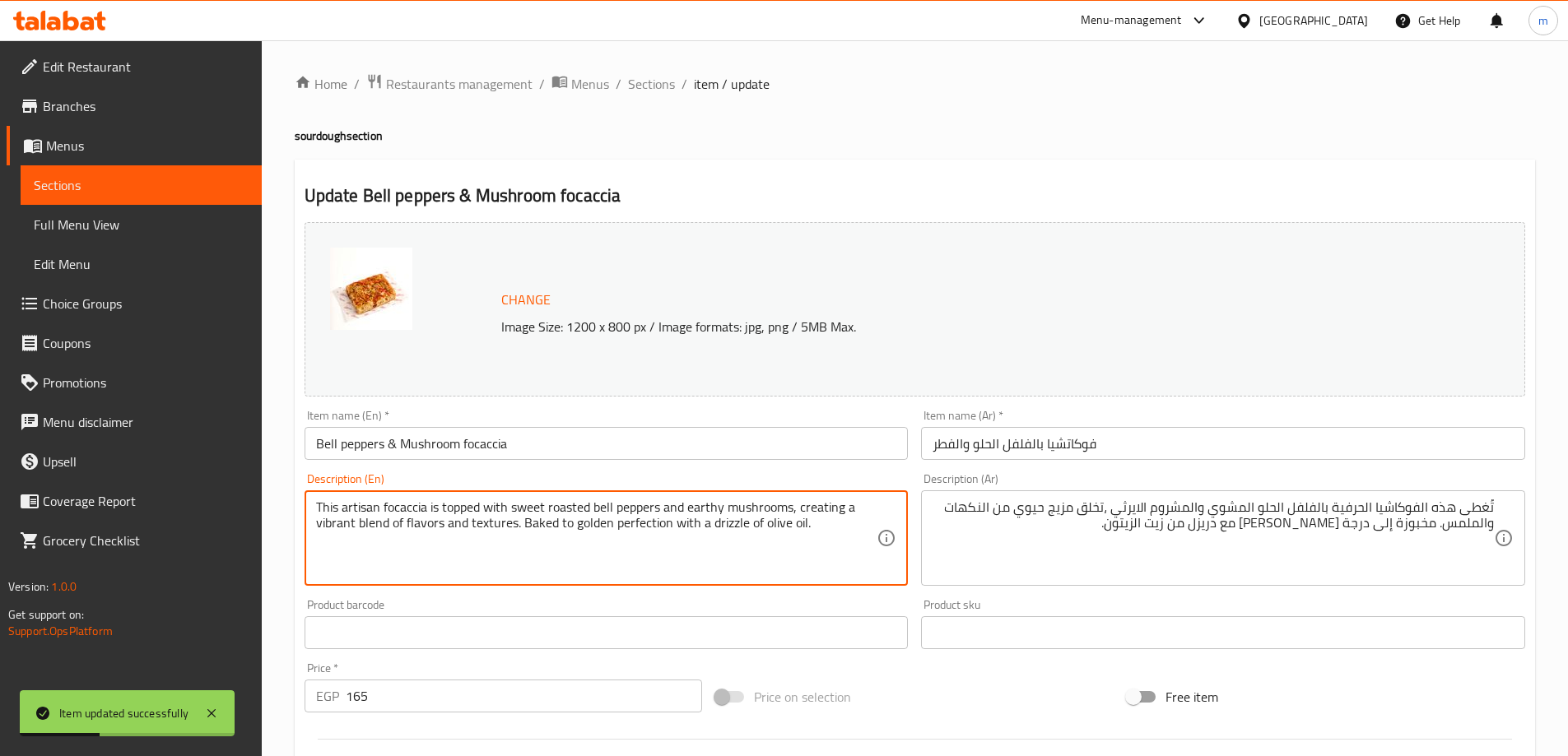
click at [402, 509] on textarea "This artisan focaccia is topped with sweet roasted bell peppers and earthy mush…" at bounding box center [597, 538] width 562 height 78
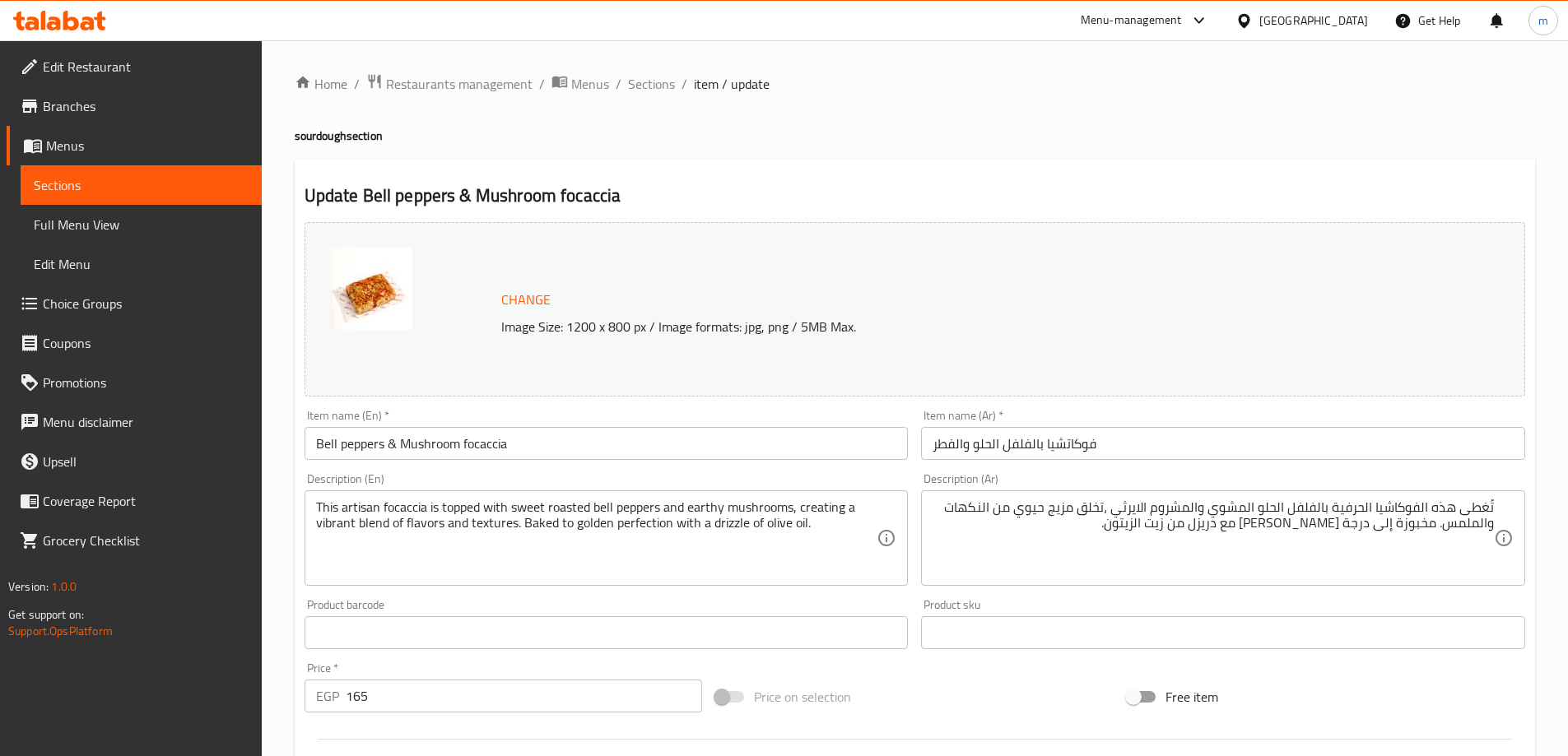
click at [1404, 674] on div "Change Image Size: 1200 x 800 px / Image formats: jpg, png / 5MB Max. Item name…" at bounding box center [915, 582] width 1234 height 733
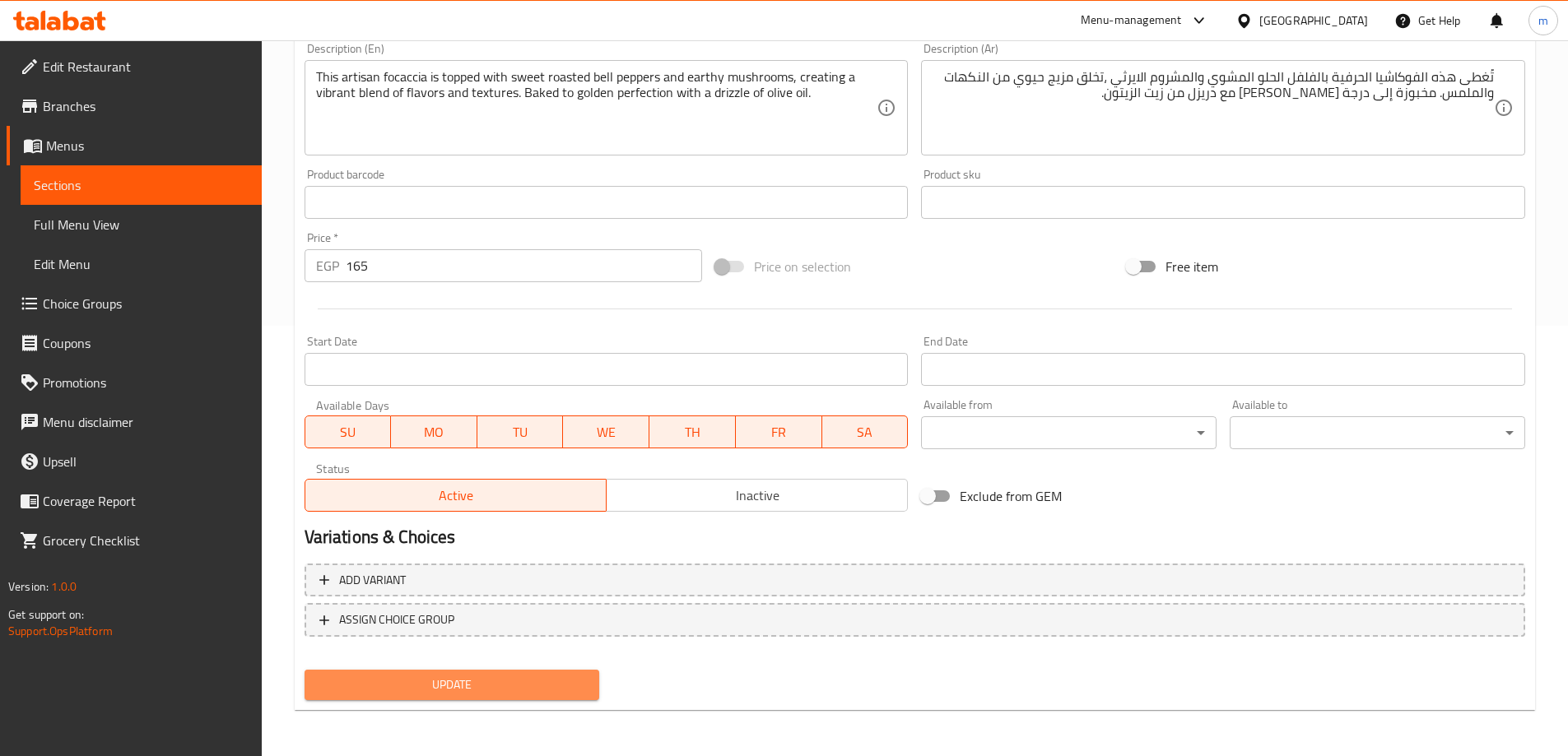
click at [523, 683] on span "Update" at bounding box center [452, 685] width 269 height 21
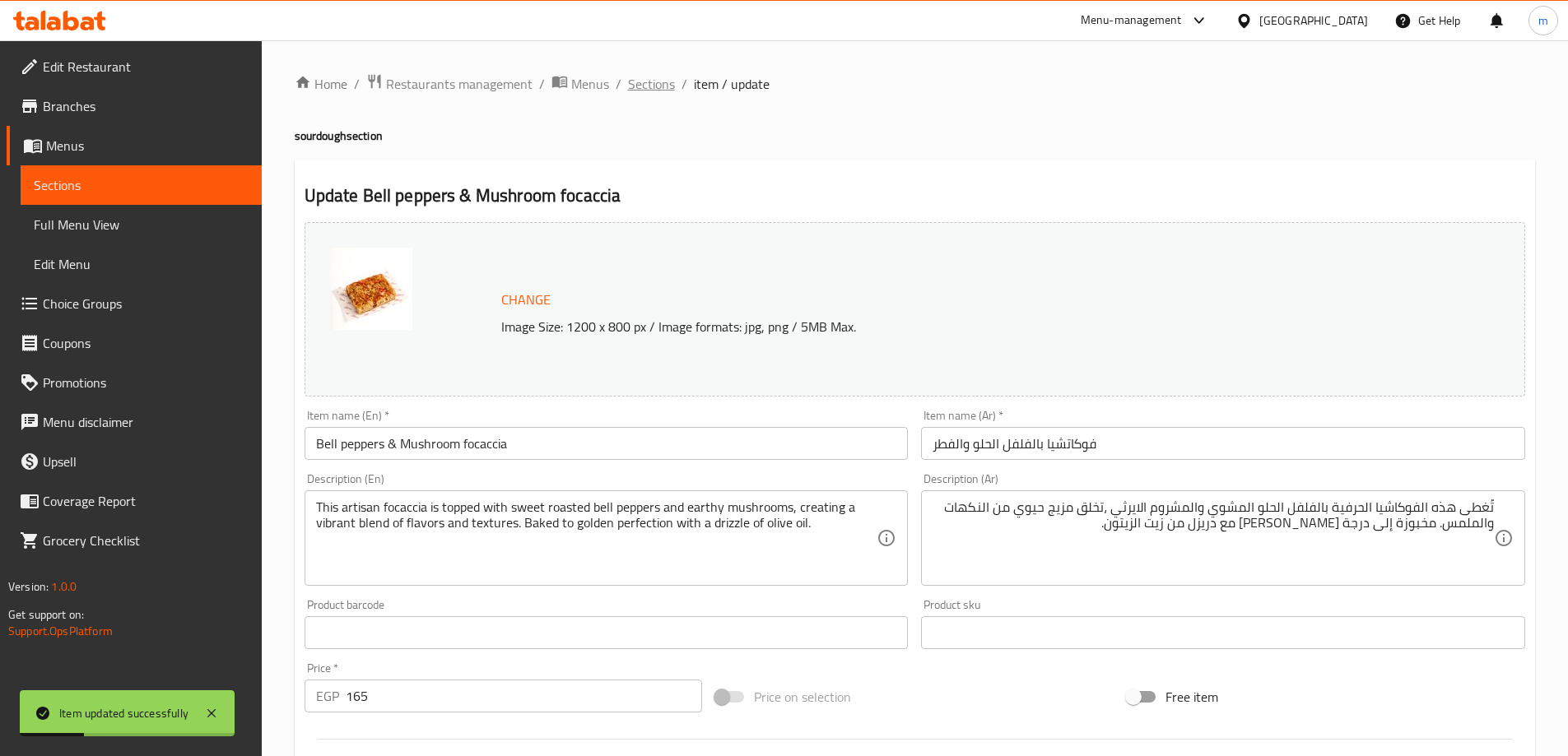
click at [653, 77] on span "Sections" at bounding box center [651, 84] width 46 height 20
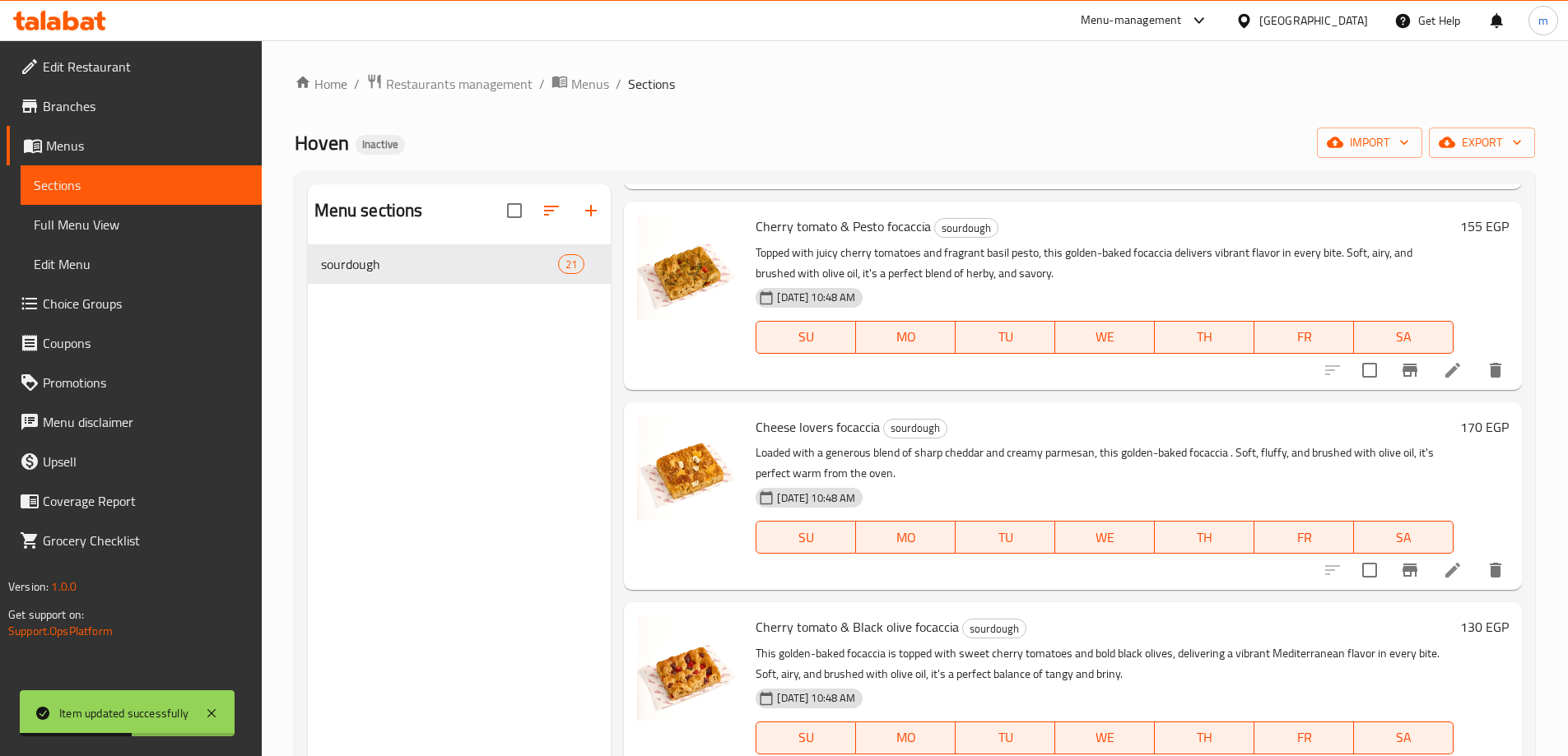
scroll to position [1398, 0]
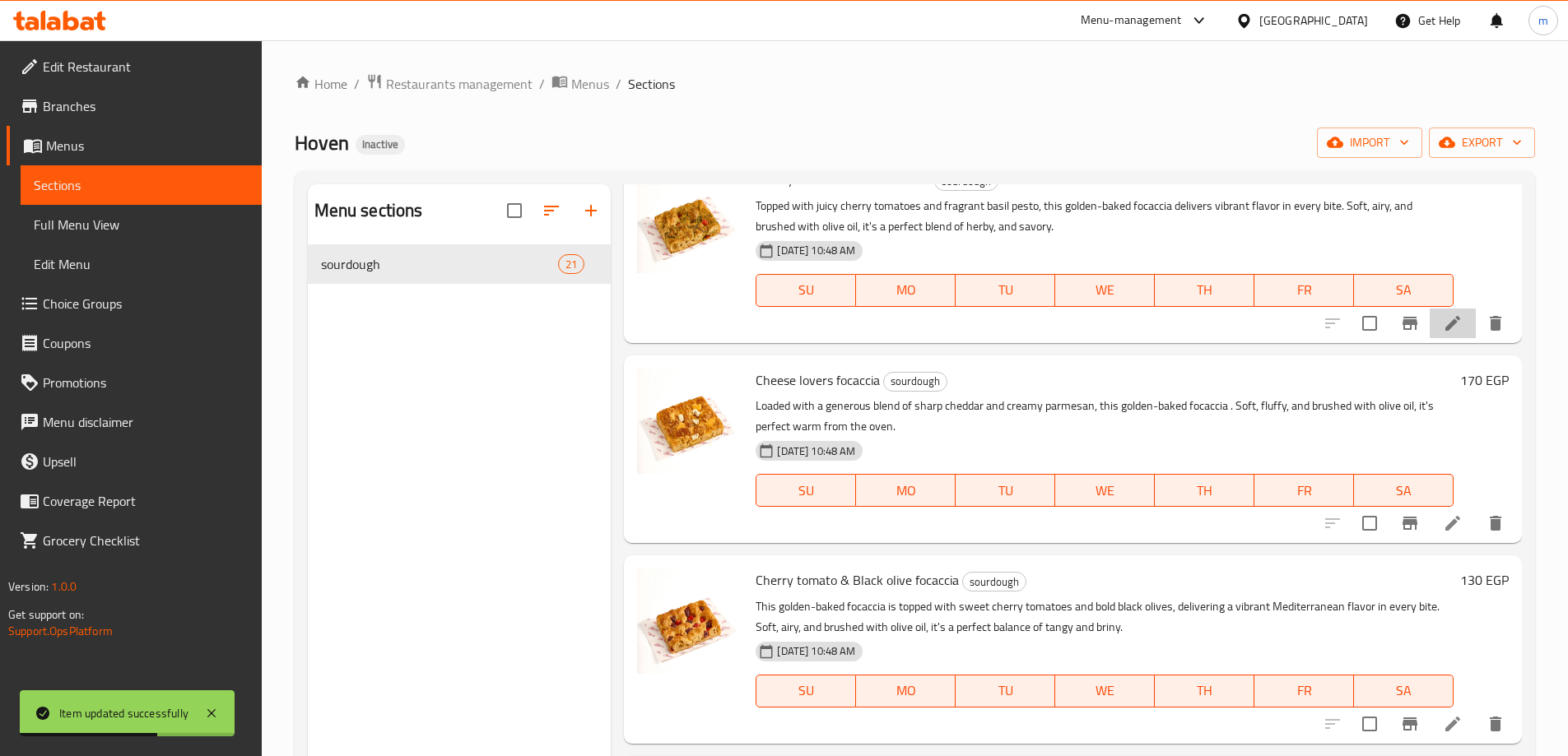
click at [1430, 338] on li at bounding box center [1452, 323] width 46 height 30
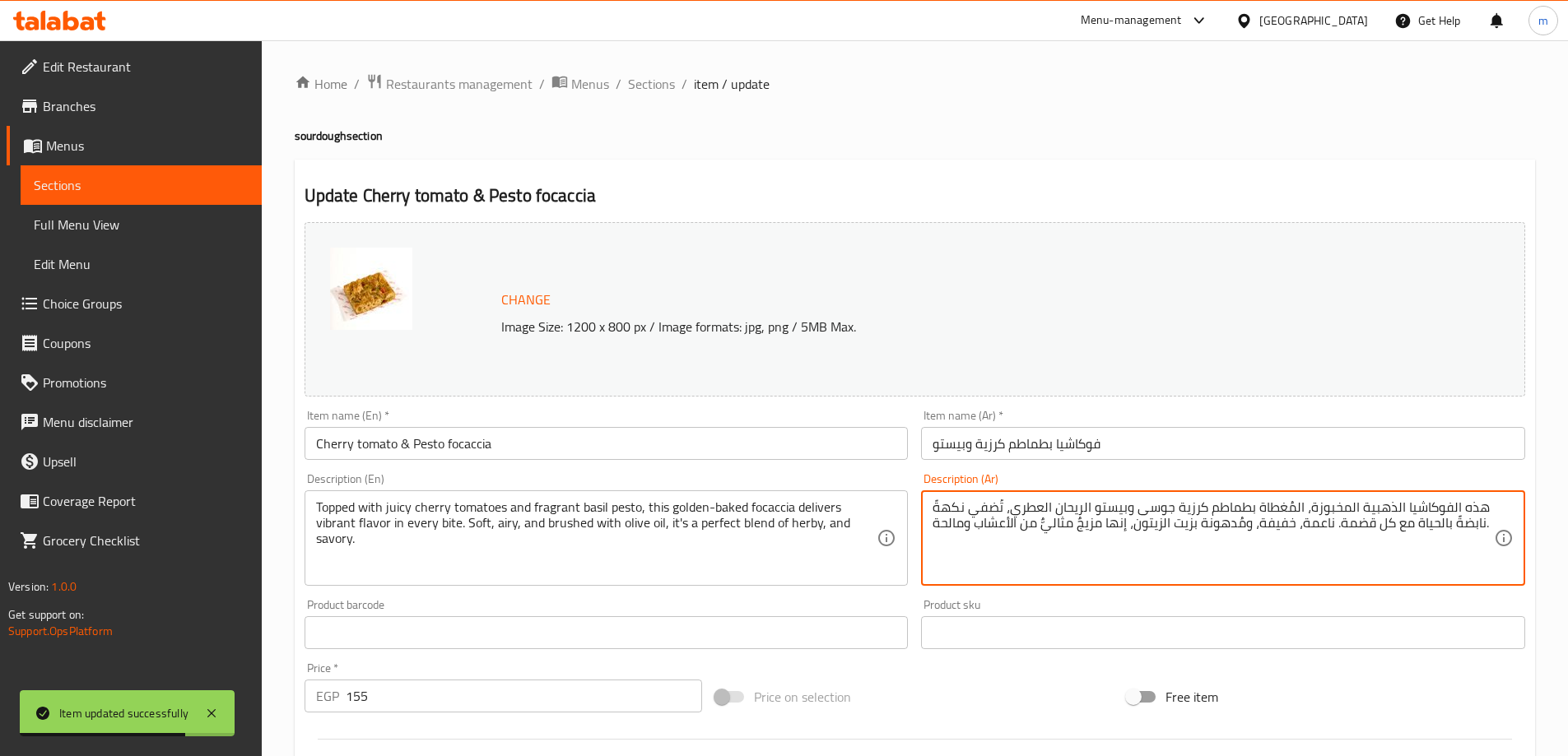
click at [1122, 544] on textarea "هذه الفوكاشيا الذهبية المخبوزة، المُغطاة بطماطم كرزية جوسى وبيستو الريحان العطر…" at bounding box center [1213, 538] width 562 height 78
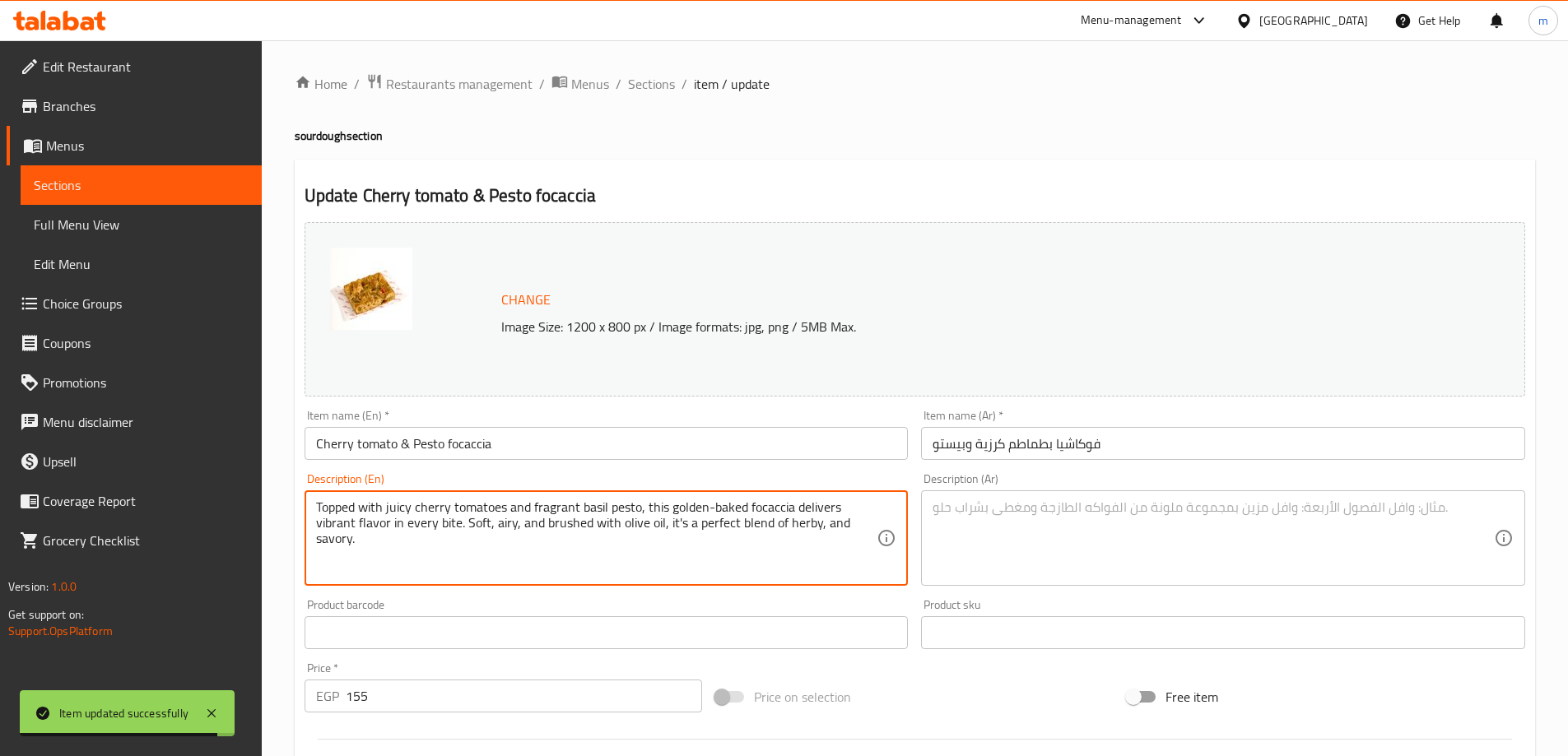
click at [716, 517] on textarea "Topped with juicy cherry tomatoes and fragrant basil pesto, this golden-baked f…" at bounding box center [597, 538] width 562 height 78
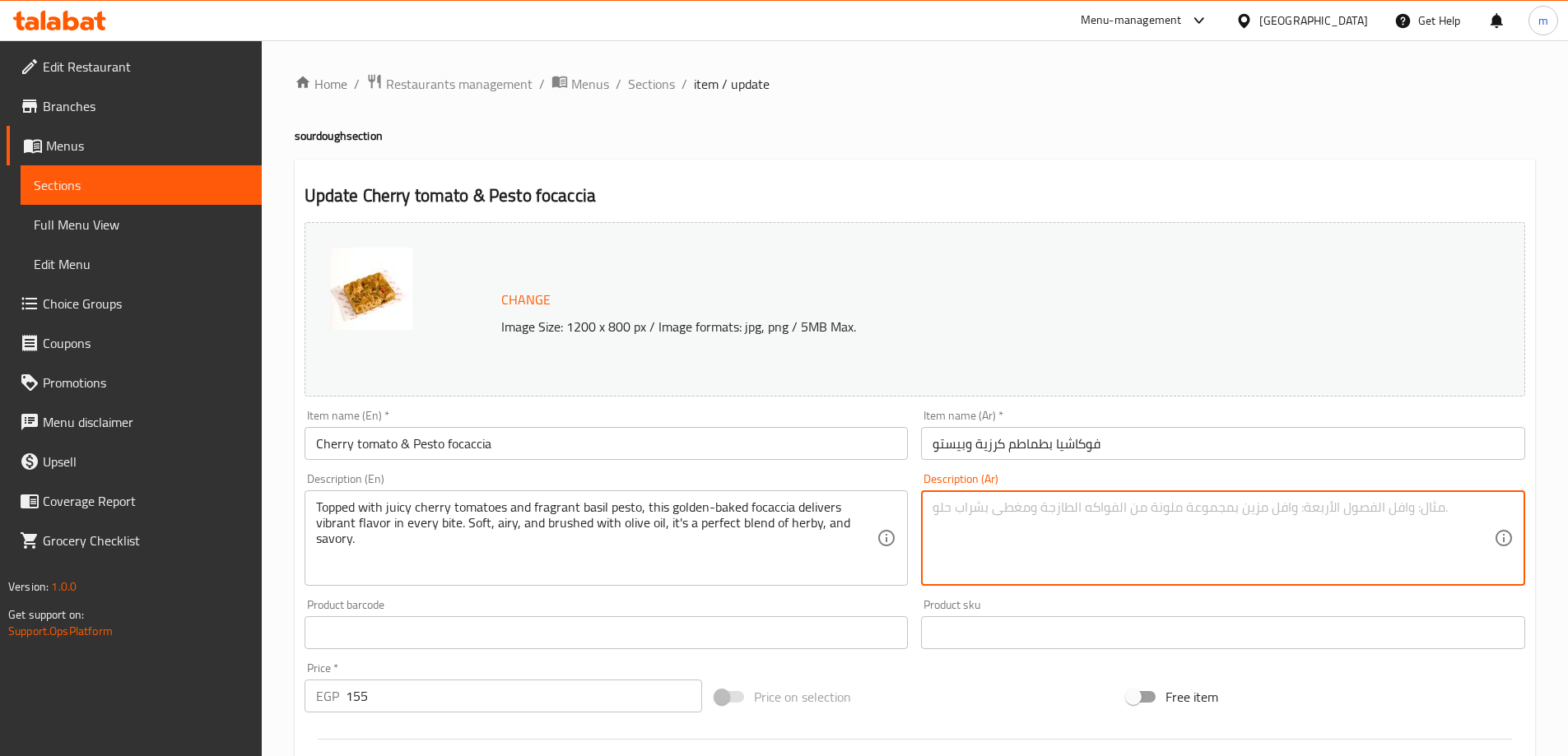
click at [1408, 539] on textarea at bounding box center [1213, 538] width 562 height 78
paste textarea "يُغطى هذا الفوكاشيا المخبوز الذهبي بالطماطم الكرزية اللذيذة وبيستو الريحان العط…"
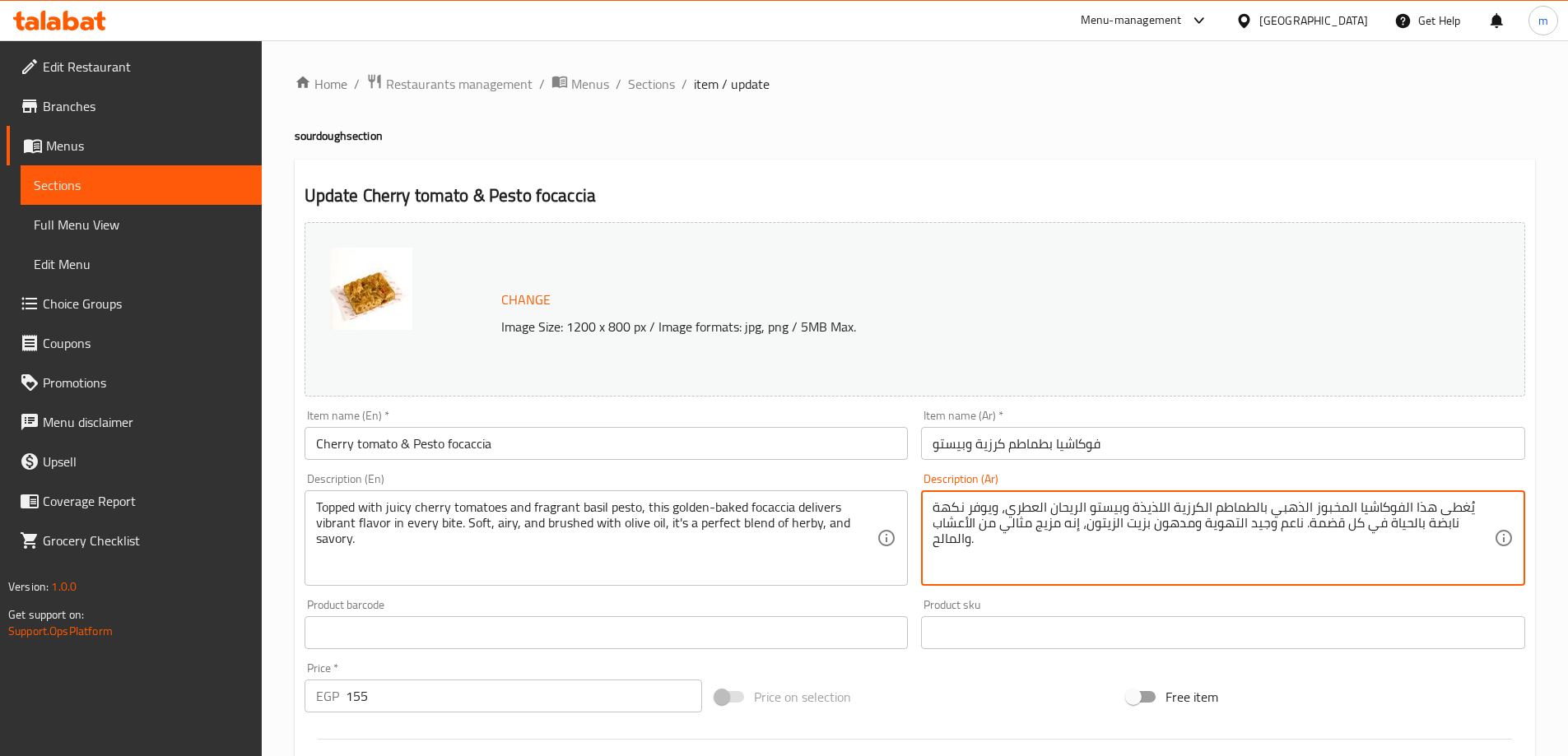
click at [1461, 504] on textarea "يُغطى هذا الفوكاشيا المخبوز الذهبي بالطماطم الكرزية اللذيذة وبيستو الريحان العط…" at bounding box center [1213, 538] width 562 height 78
type textarea "يغطى هذا الفوكاشيا المخبوز الذهبي بالطماطم الكرزية اللذيذة وبيستو الريحان العطر…"
click at [1385, 554] on textarea "يغطى هذا الفوكاشيا المخبوز الذهبي بالطماطم الكرزية اللذيذة وبيستو الريحان العطر…" at bounding box center [1213, 538] width 562 height 78
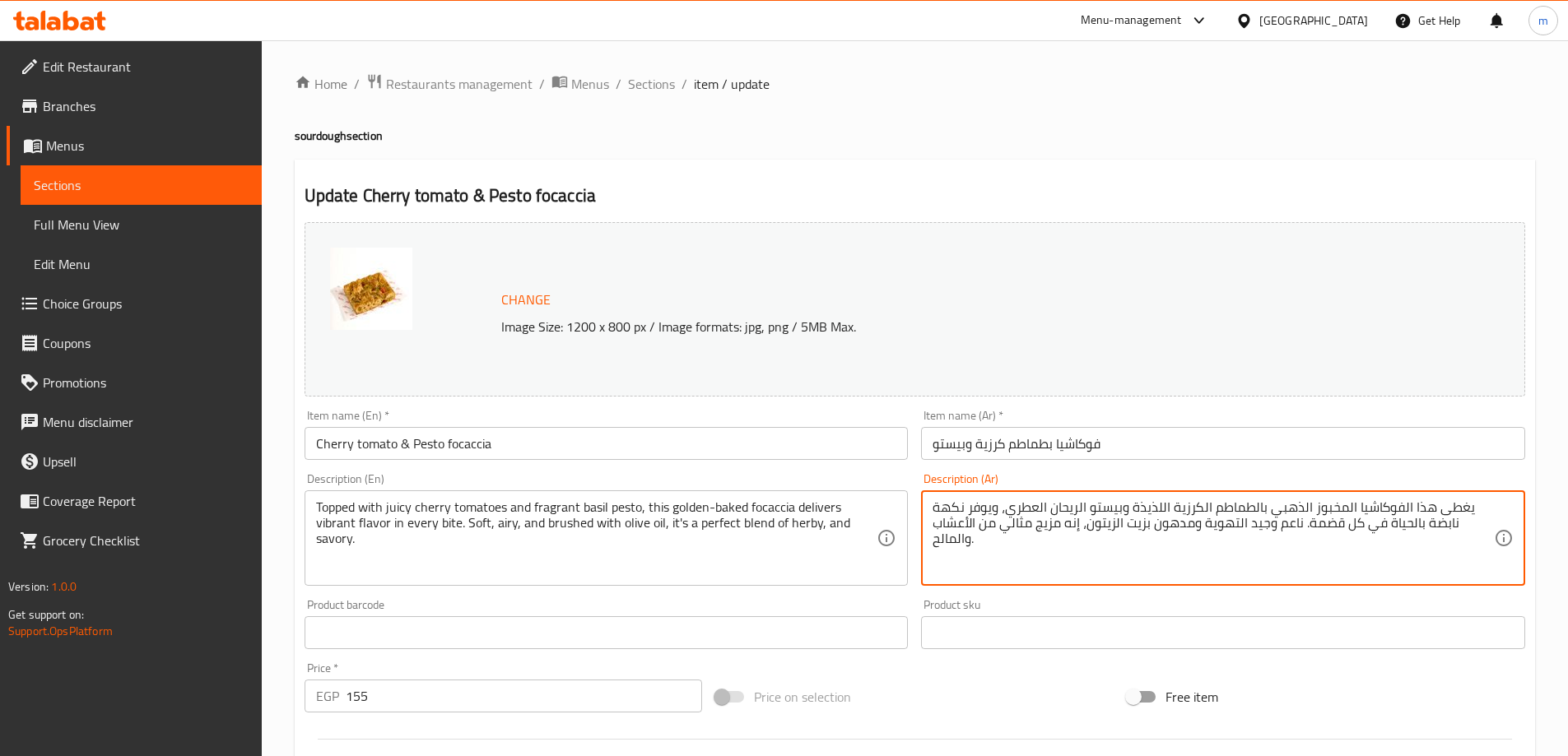
click at [1390, 556] on textarea "يغطى هذا الفوكاشيا المخبوز الذهبي بالطماطم الكرزية اللذيذة وبيستو الريحان العطر…" at bounding box center [1213, 538] width 562 height 78
click at [1010, 514] on textarea "يغطى هذا الفوكاشيا المخبوز الذهبي بالطماطم الكرزية اللذيذة وبيستو الريحان العطر…" at bounding box center [1213, 538] width 562 height 78
click at [1414, 558] on textarea "يغطى هذا الفوكاشيا المخبوز الذهبي بالطماطم الكرزية اللذيذة وبيستو الريحان العطر…" at bounding box center [1213, 538] width 562 height 78
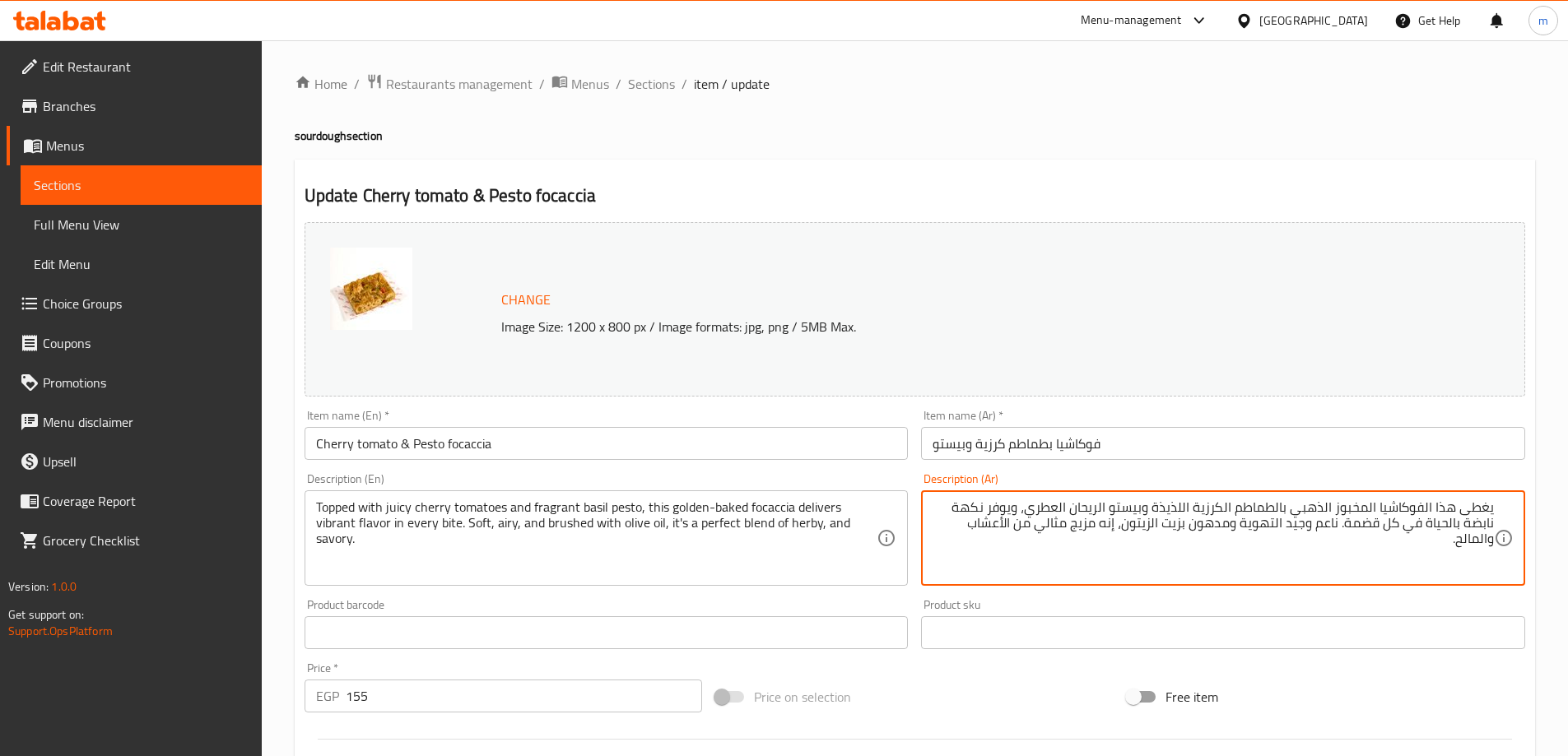
click at [1414, 558] on textarea "يغطى هذا الفوكاشيا المخبوز الذهبي بالطماطم الكرزية اللذيذة وبيستو الريحان العطر…" at bounding box center [1213, 538] width 562 height 78
click at [1417, 558] on textarea "يغطى هذا الفوكاشيا المخبوز الذهبي بالطماطم الكرزية اللذيذة وبيستو الريحان العطر…" at bounding box center [1213, 538] width 562 height 78
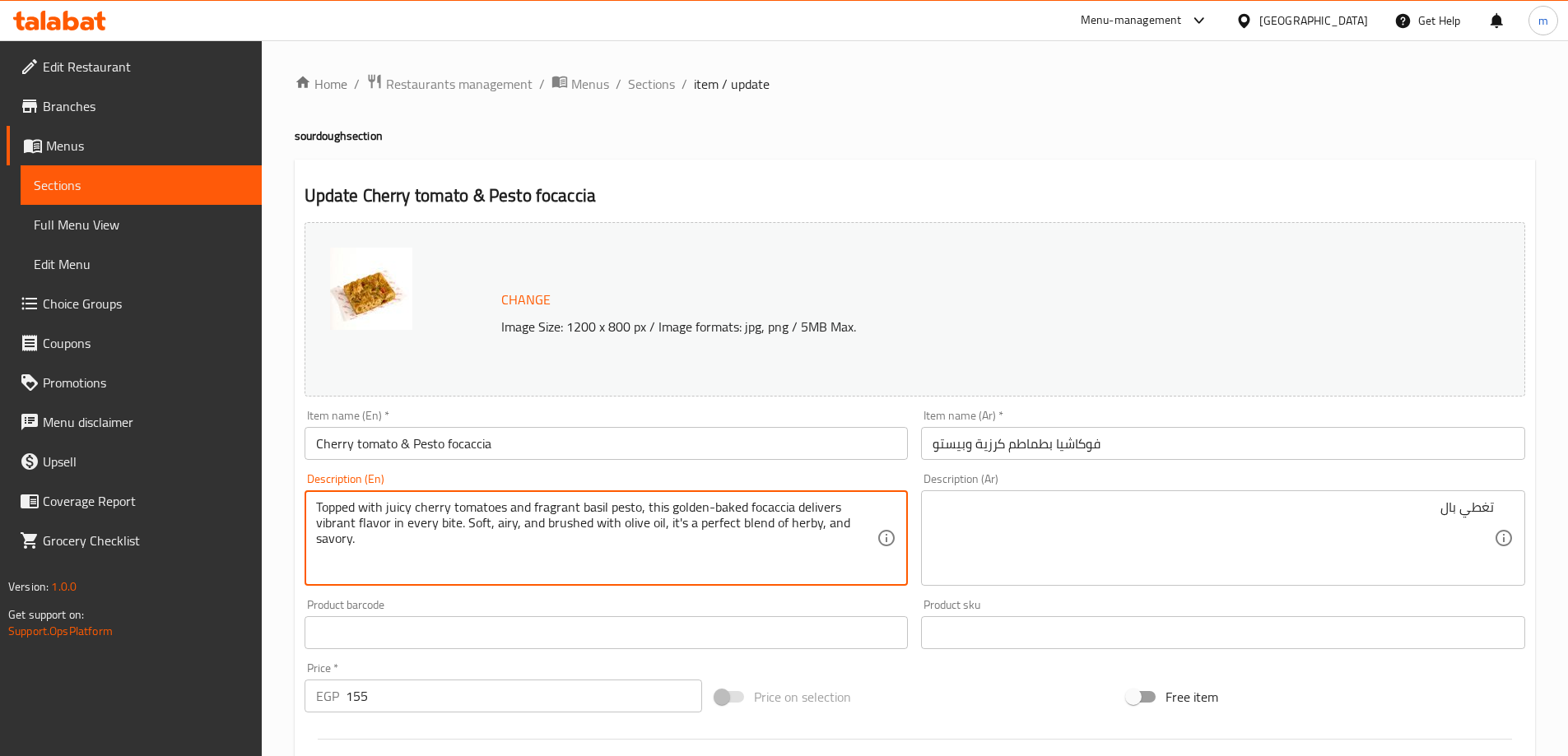
click at [420, 508] on textarea "Topped with juicy cherry tomatoes and fragrant basil pesto, this golden-baked f…" at bounding box center [597, 538] width 562 height 78
click at [469, 510] on textarea "Topped with juicy cherry tomatoes and fragrant basil pesto, this golden-baked f…" at bounding box center [597, 538] width 562 height 78
click at [433, 511] on textarea "Topped with juicy cherry tomatoes and fragrant basil pesto, this golden-baked f…" at bounding box center [597, 538] width 562 height 78
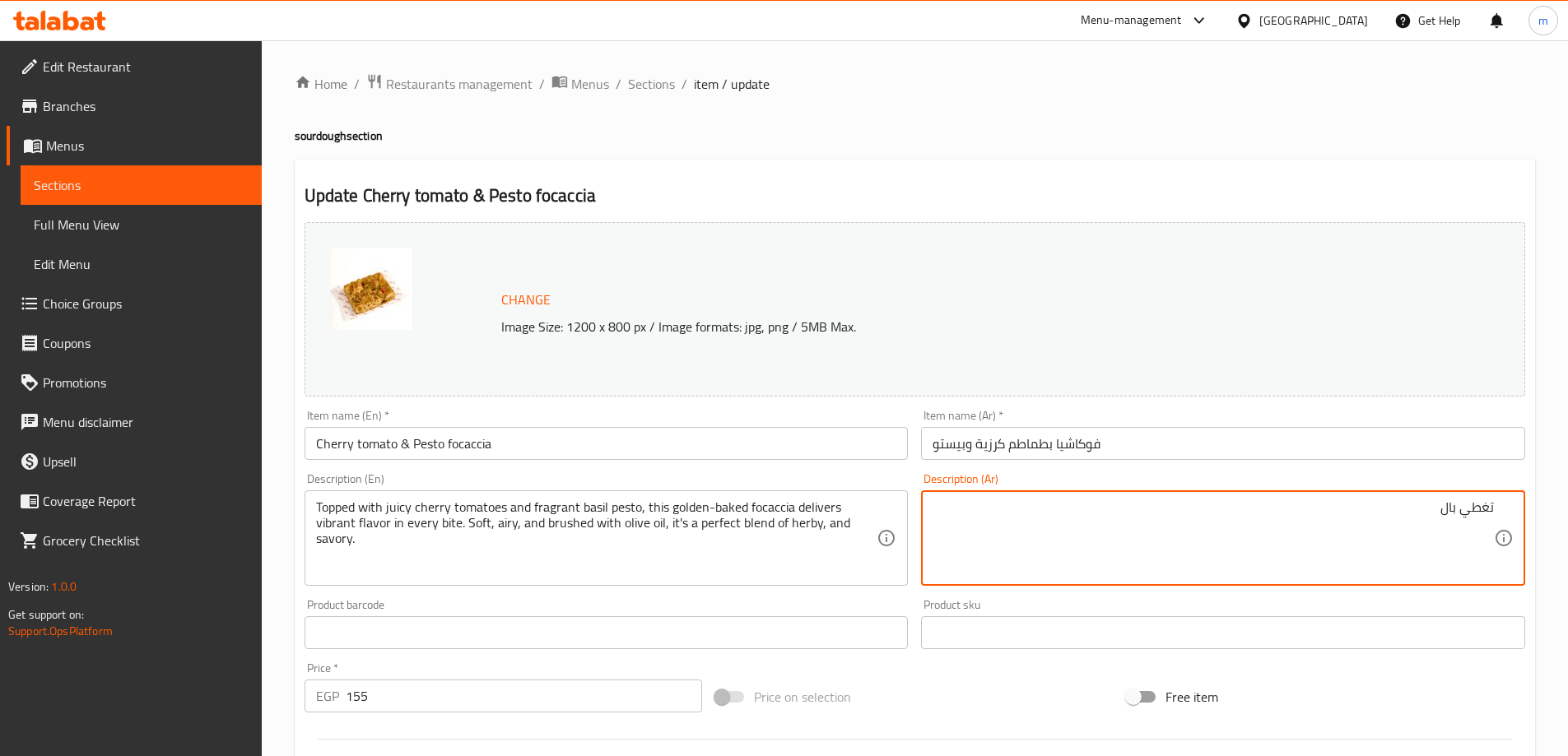
paste textarea "طماطم كرزية"
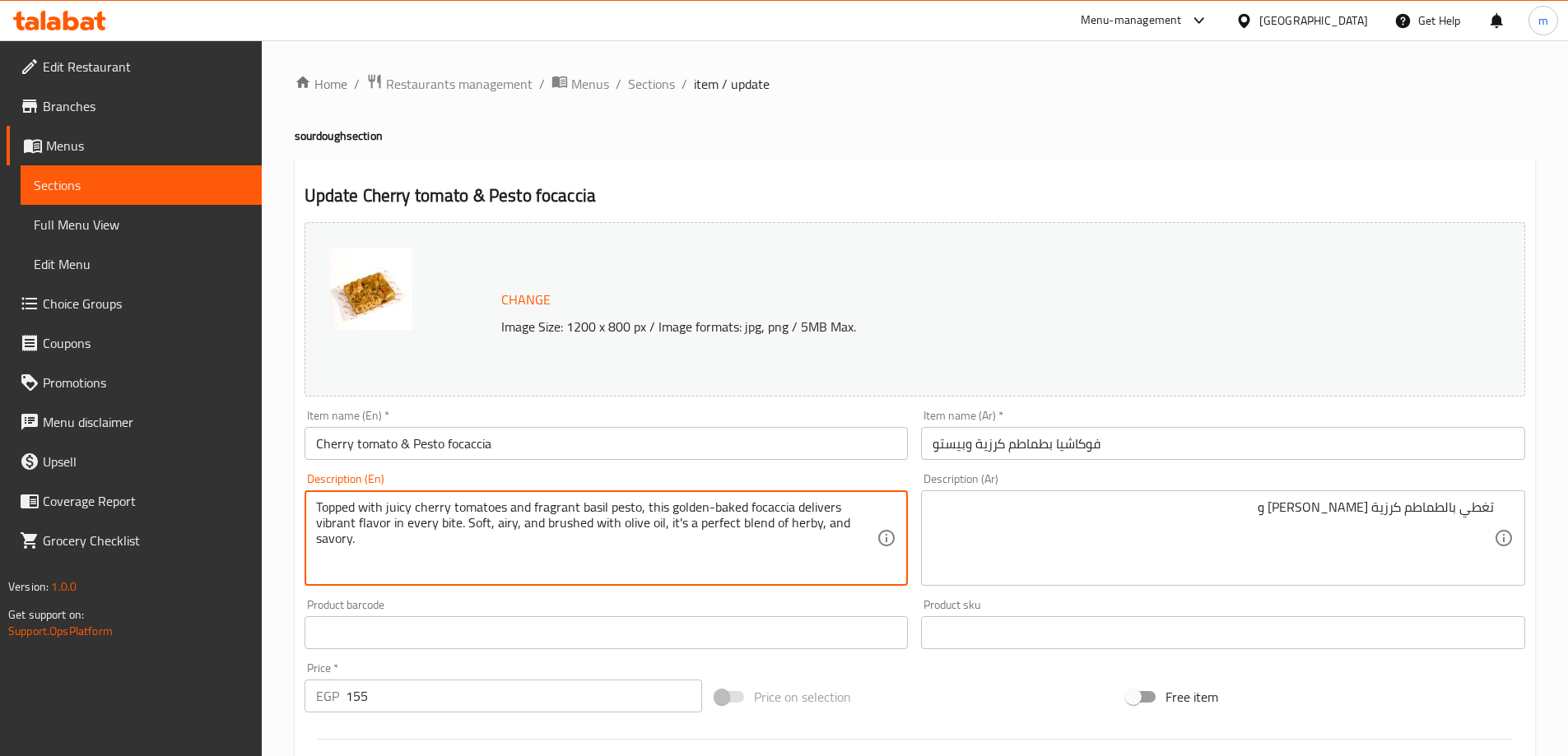
click at [591, 508] on textarea "Topped with juicy cherry tomatoes and fragrant basil pesto, this golden-baked f…" at bounding box center [597, 538] width 562 height 78
click at [624, 501] on textarea "Topped with juicy cherry tomatoes and fragrant basil pesto, this golden-baked f…" at bounding box center [597, 538] width 562 height 78
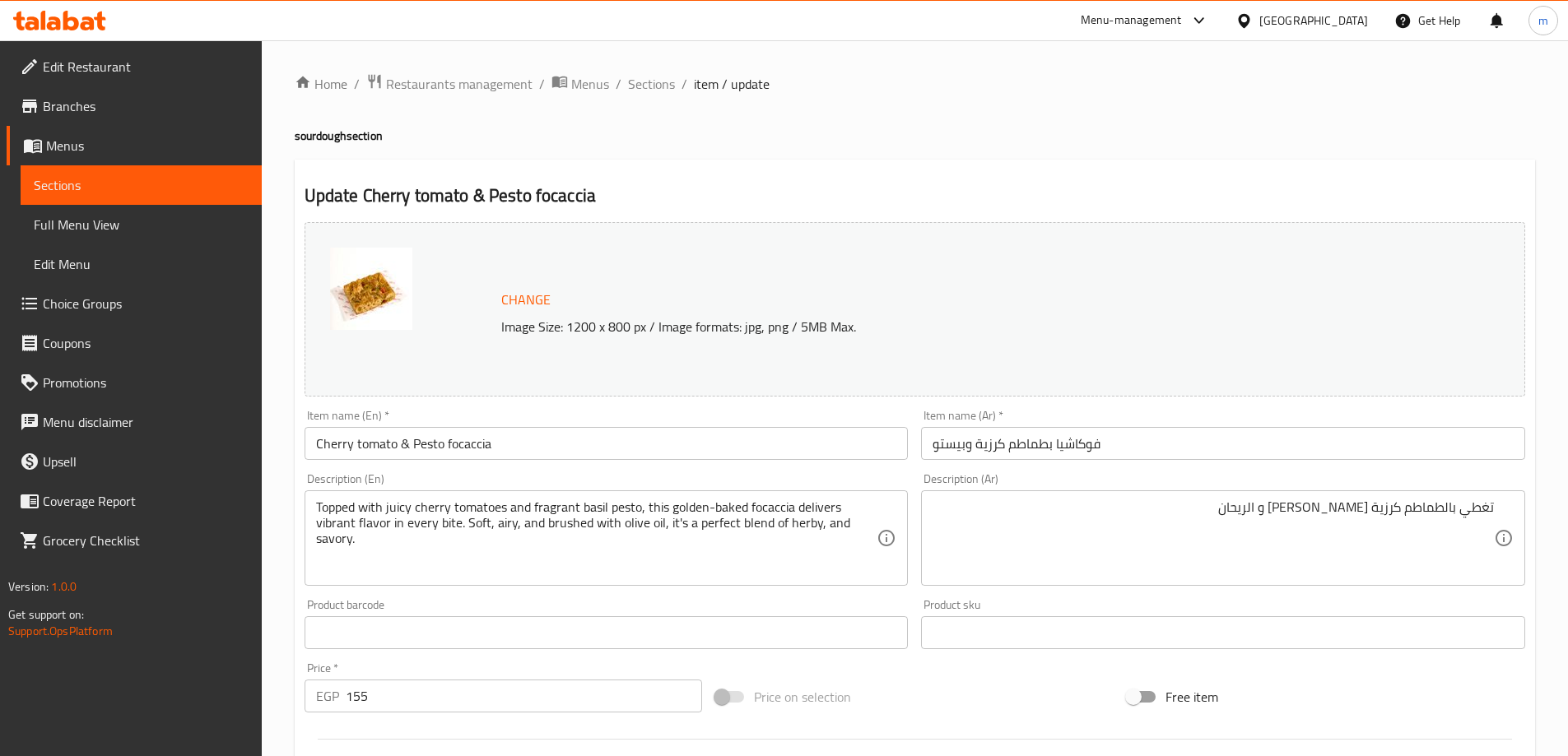
click at [1245, 515] on textarea "تغطي بالطماطم كرزية الجوسي و الريحان" at bounding box center [1213, 538] width 562 height 78
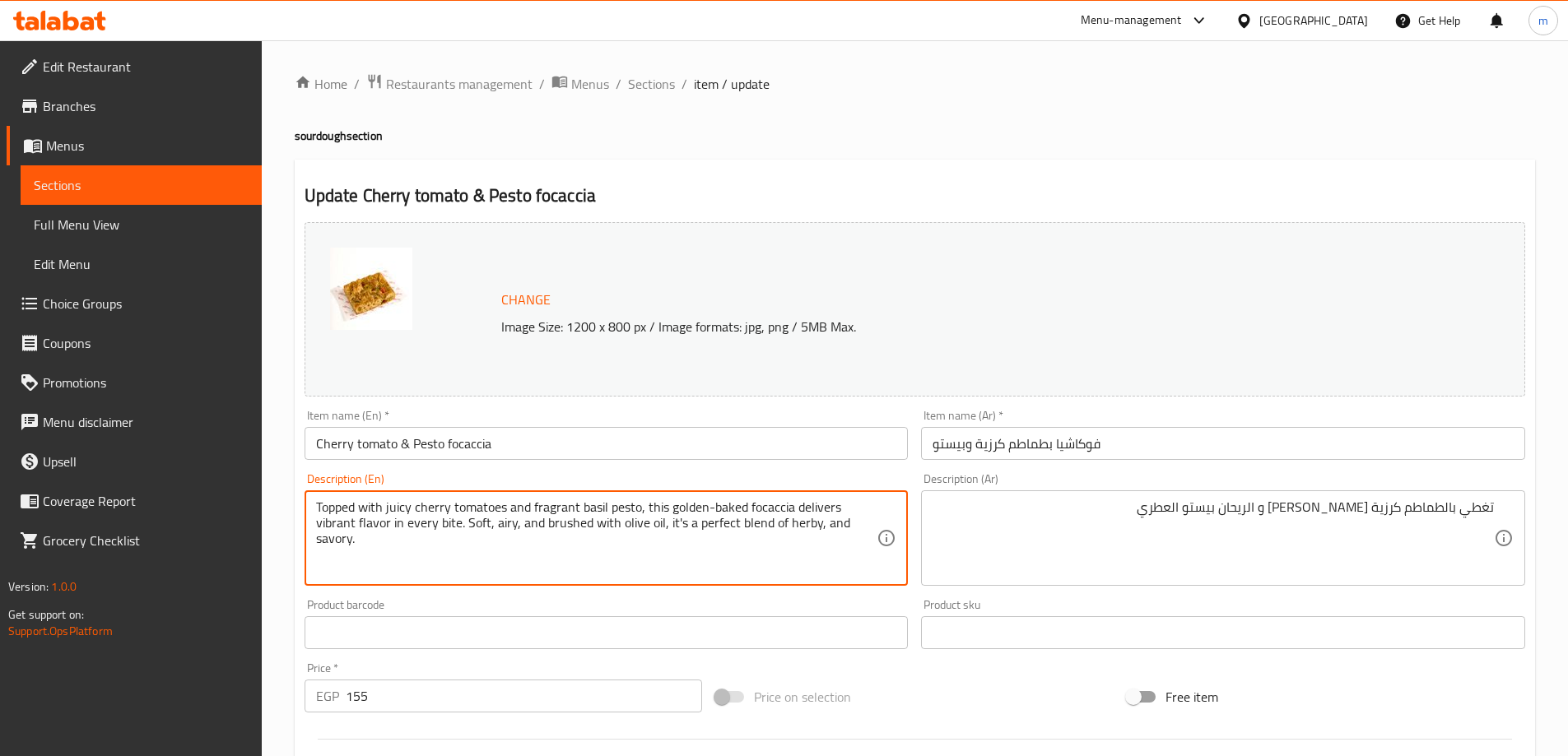
click at [553, 500] on textarea "Topped with juicy cherry tomatoes and fragrant basil pesto, this golden-baked f…" at bounding box center [597, 538] width 562 height 78
click at [627, 509] on textarea "Topped with juicy cherry tomatoes and fragrant basil pesto, this golden-baked f…" at bounding box center [597, 538] width 562 height 78
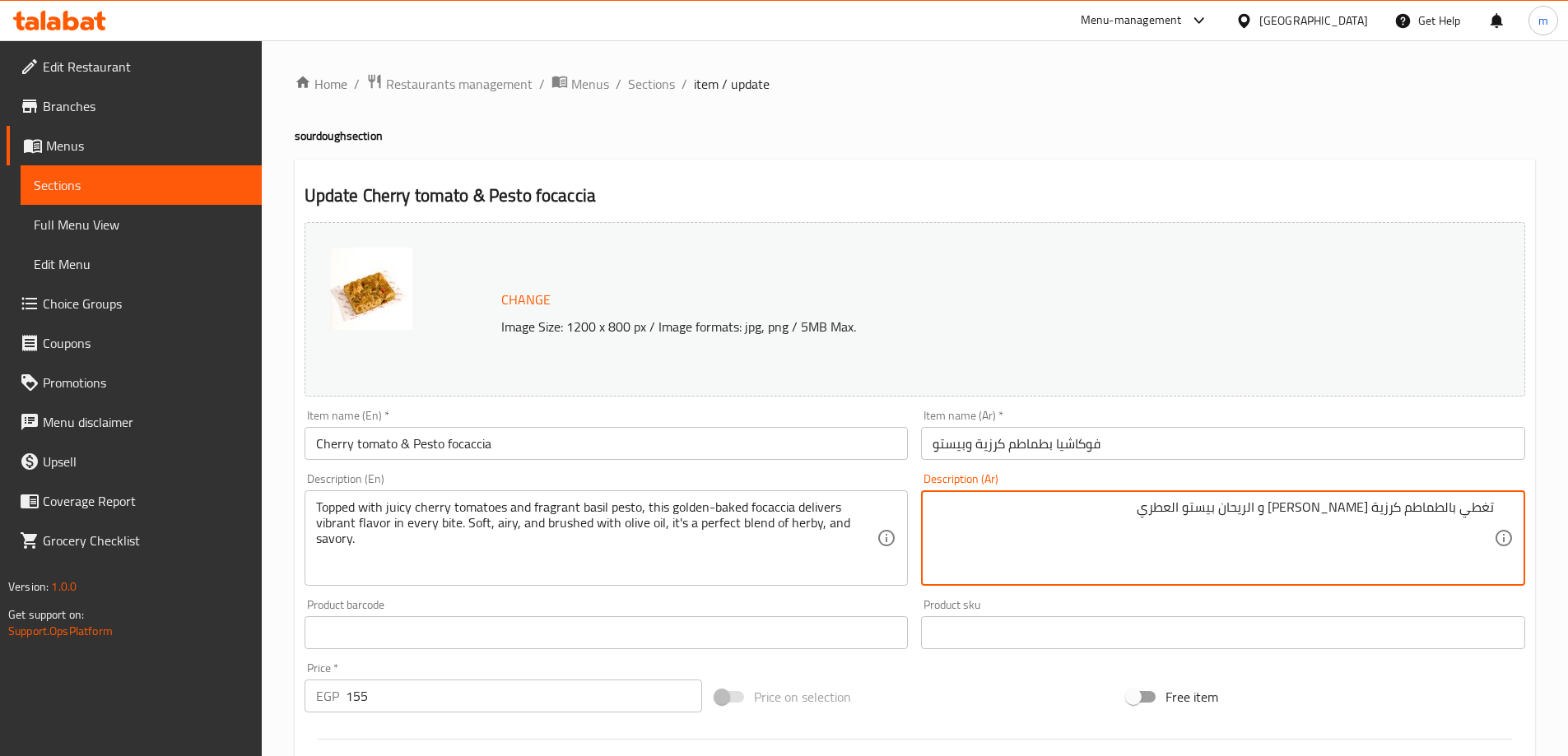
drag, startPoint x: 1195, startPoint y: 523, endPoint x: 1311, endPoint y: 522, distance: 116.0
paste textarea "يستو الريحان"
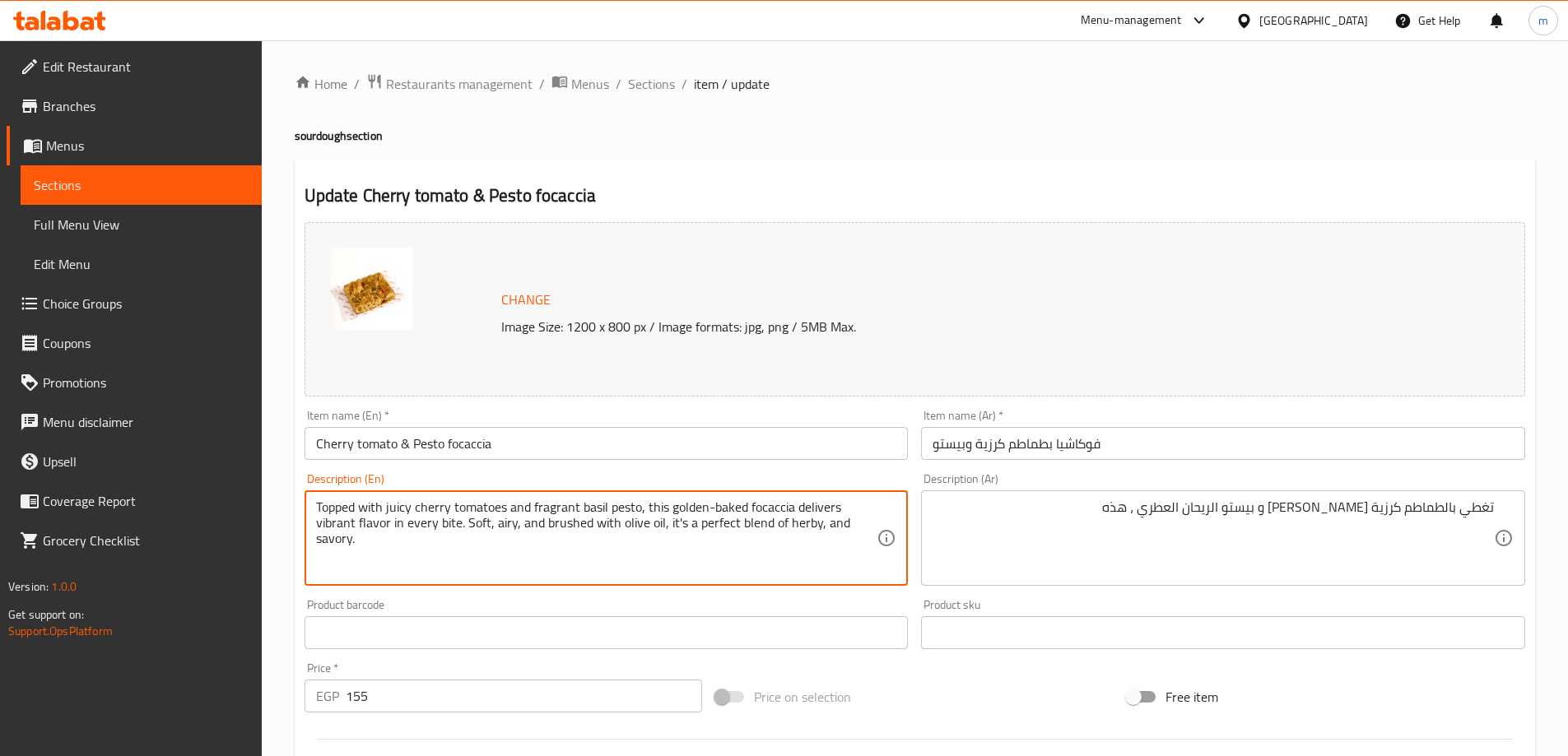
click at [774, 504] on textarea "Topped with juicy cherry tomatoes and fragrant basil pesto, this golden-baked f…" at bounding box center [597, 538] width 562 height 78
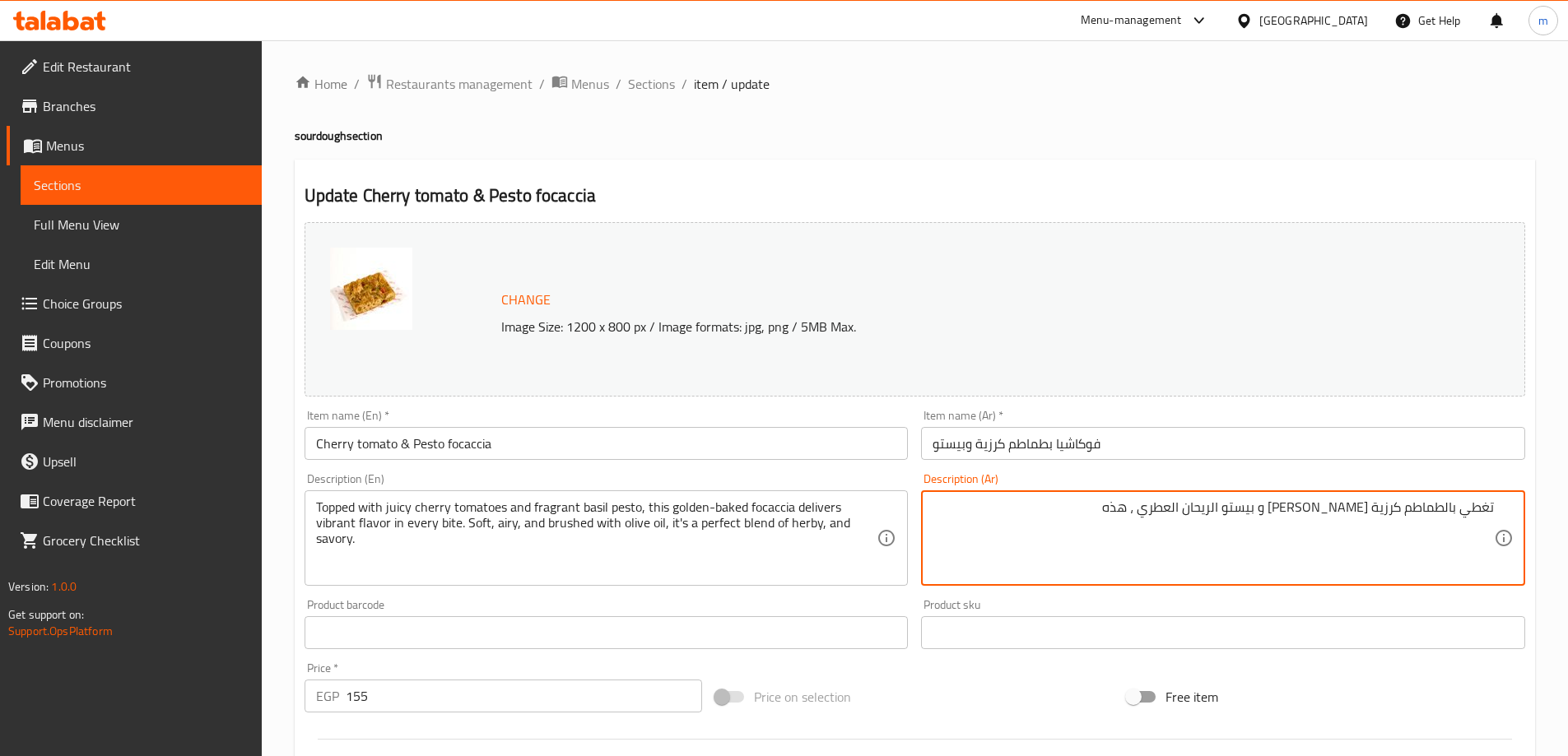
paste textarea "فوكاشيا"
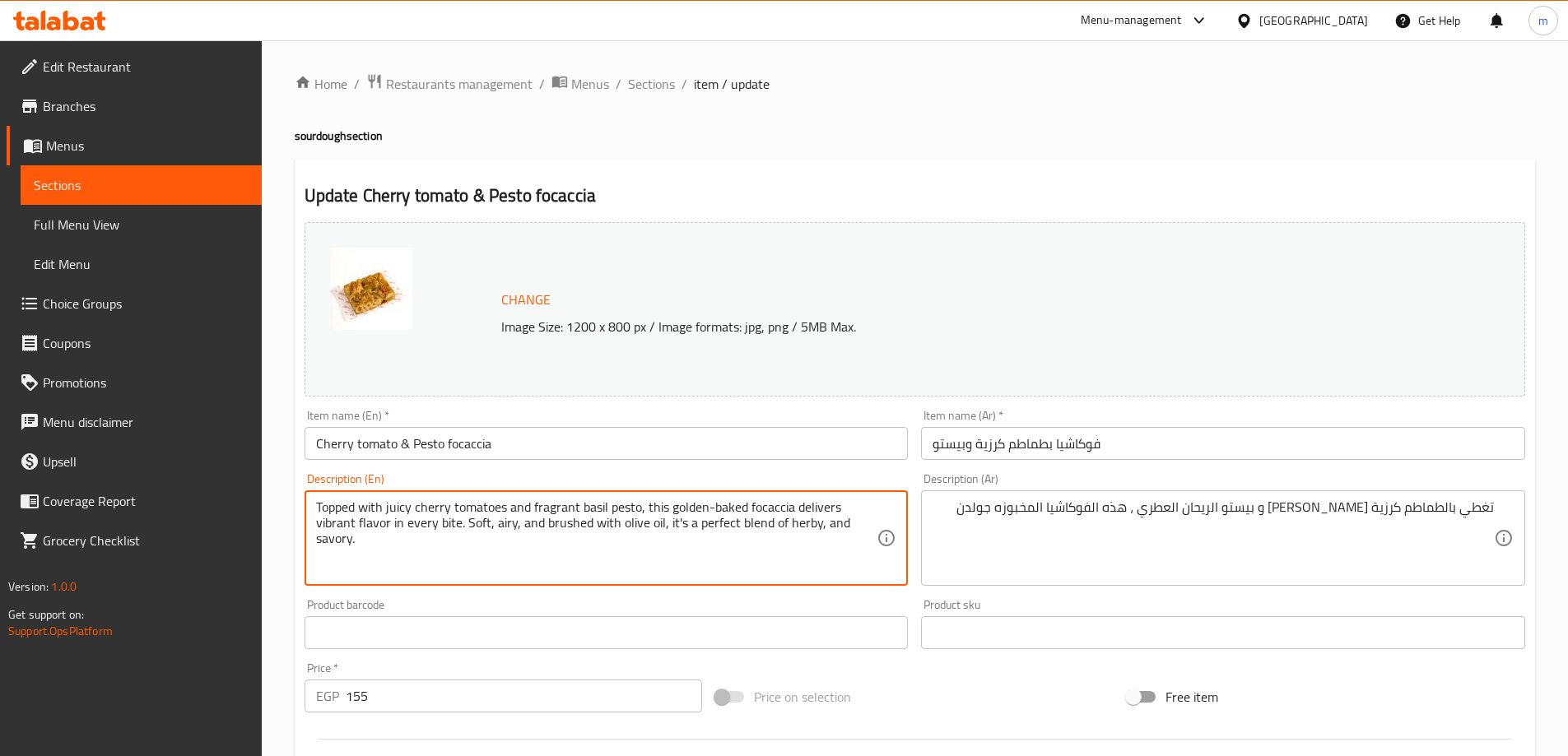
click at [826, 499] on textarea "Topped with juicy cherry tomatoes and fragrant basil pesto, this golden-baked f…" at bounding box center [597, 538] width 562 height 78
click at [475, 521] on textarea "Topped with juicy cherry tomatoes and fragrant basil pesto, this golden-baked f…" at bounding box center [597, 538] width 562 height 78
drag, startPoint x: 668, startPoint y: 524, endPoint x: 351, endPoint y: 589, distance: 323.6
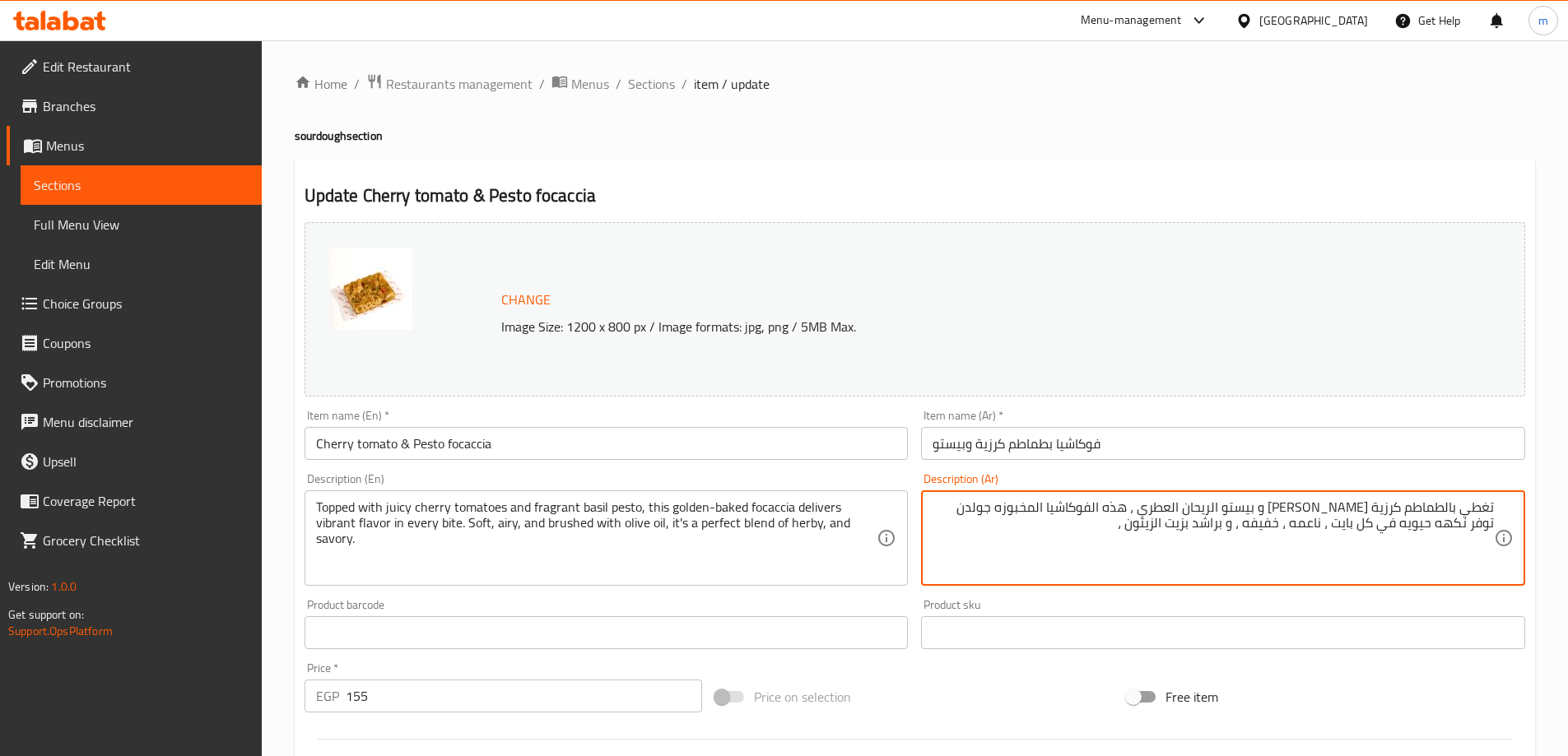
paste textarea "t's a perfect blend of herby, and savory"
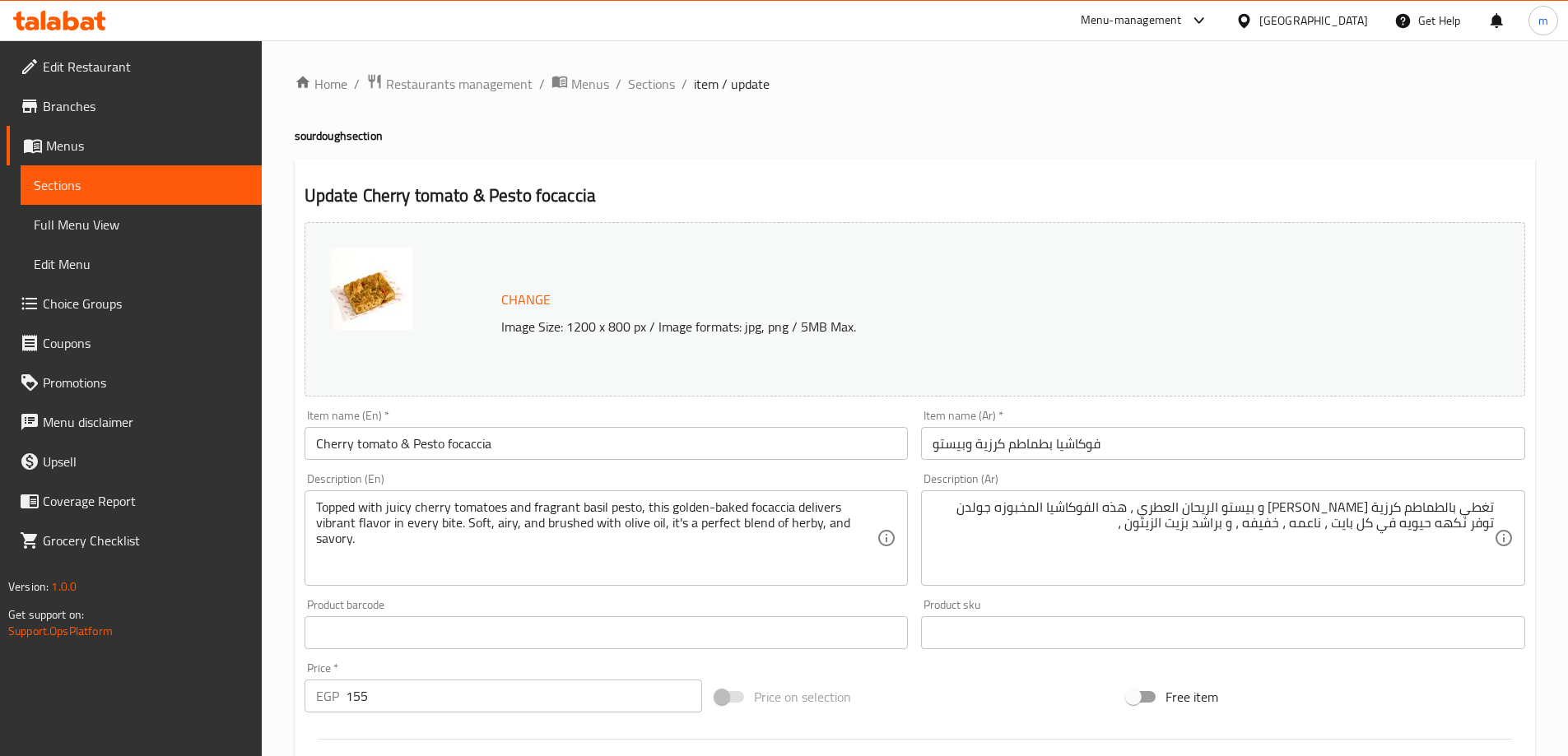
click at [1124, 540] on textarea "تغطي بالطماطم كرزية الجوسي و بيستو الريحان العطري ، هذه الفوكاشيا المخبوزه جولد…" at bounding box center [1213, 538] width 562 height 78
paste textarea "إنه مزيج مثالي من الأعشاب واللذيذ"
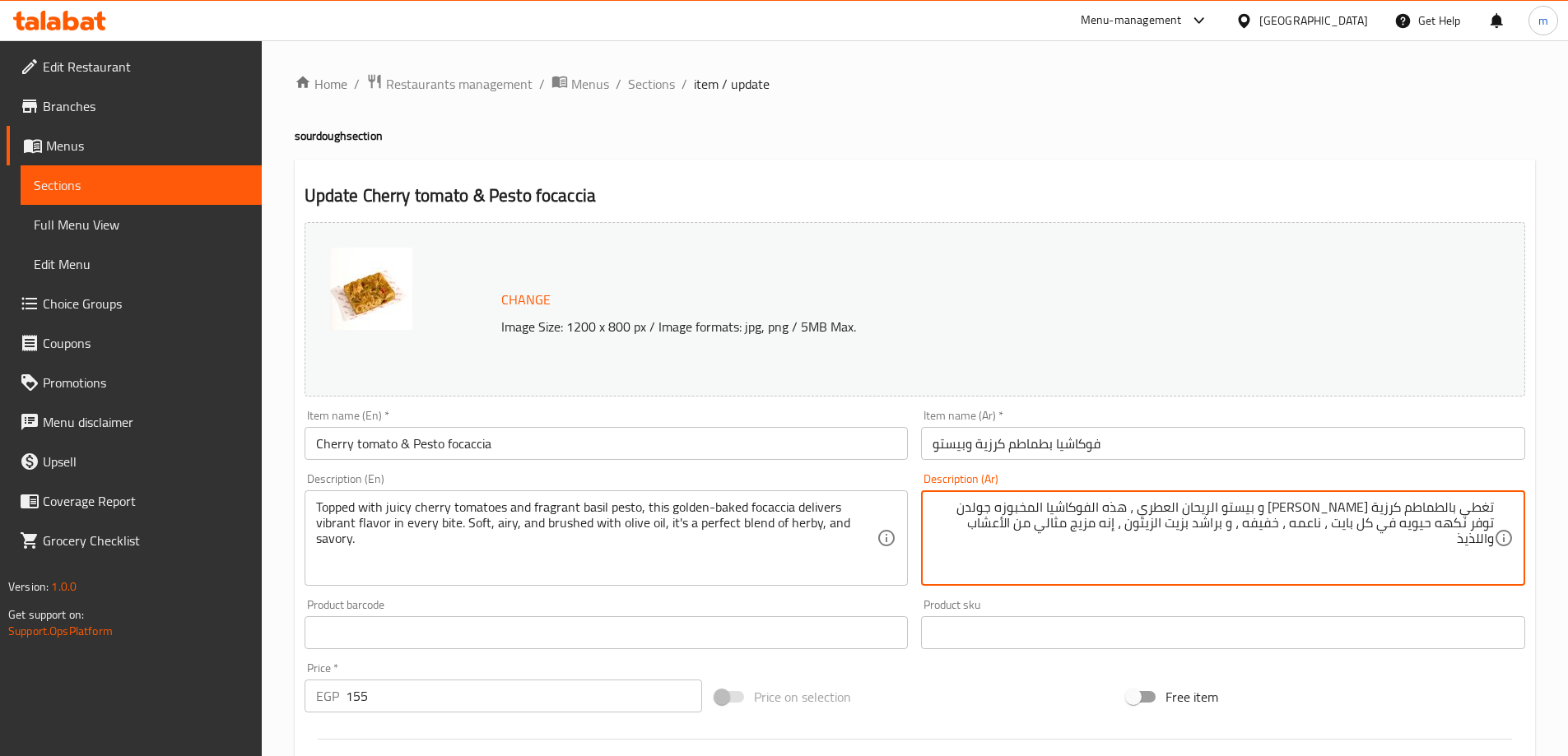
click at [1010, 531] on textarea "تغطي بالطماطم كرزية الجوسي و بيستو الريحان العطري ، هذه الفوكاشيا المخبوزه جولد…" at bounding box center [1213, 538] width 562 height 78
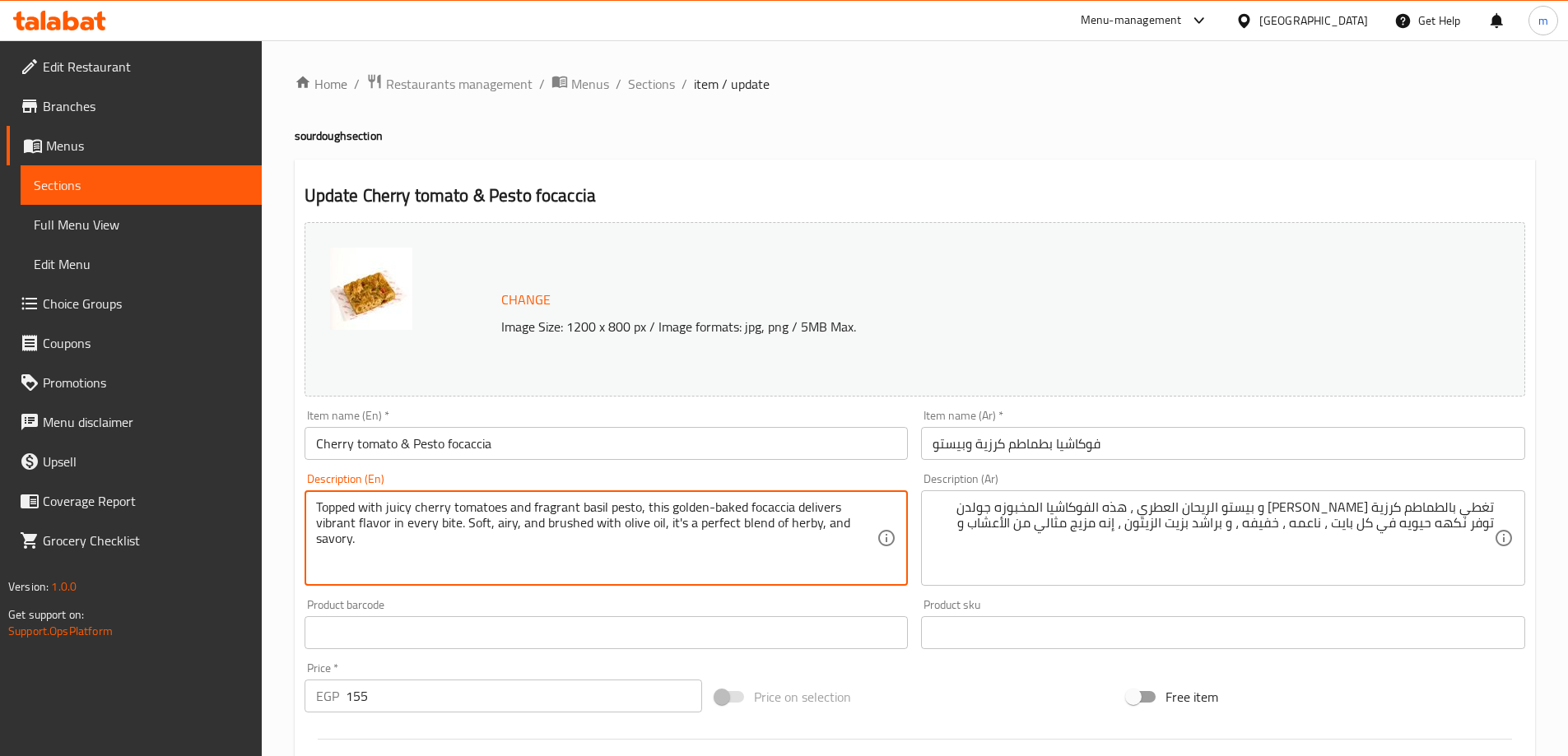
click at [806, 519] on textarea "Topped with juicy cherry tomatoes and fragrant basil pesto, this golden-baked f…" at bounding box center [597, 538] width 562 height 78
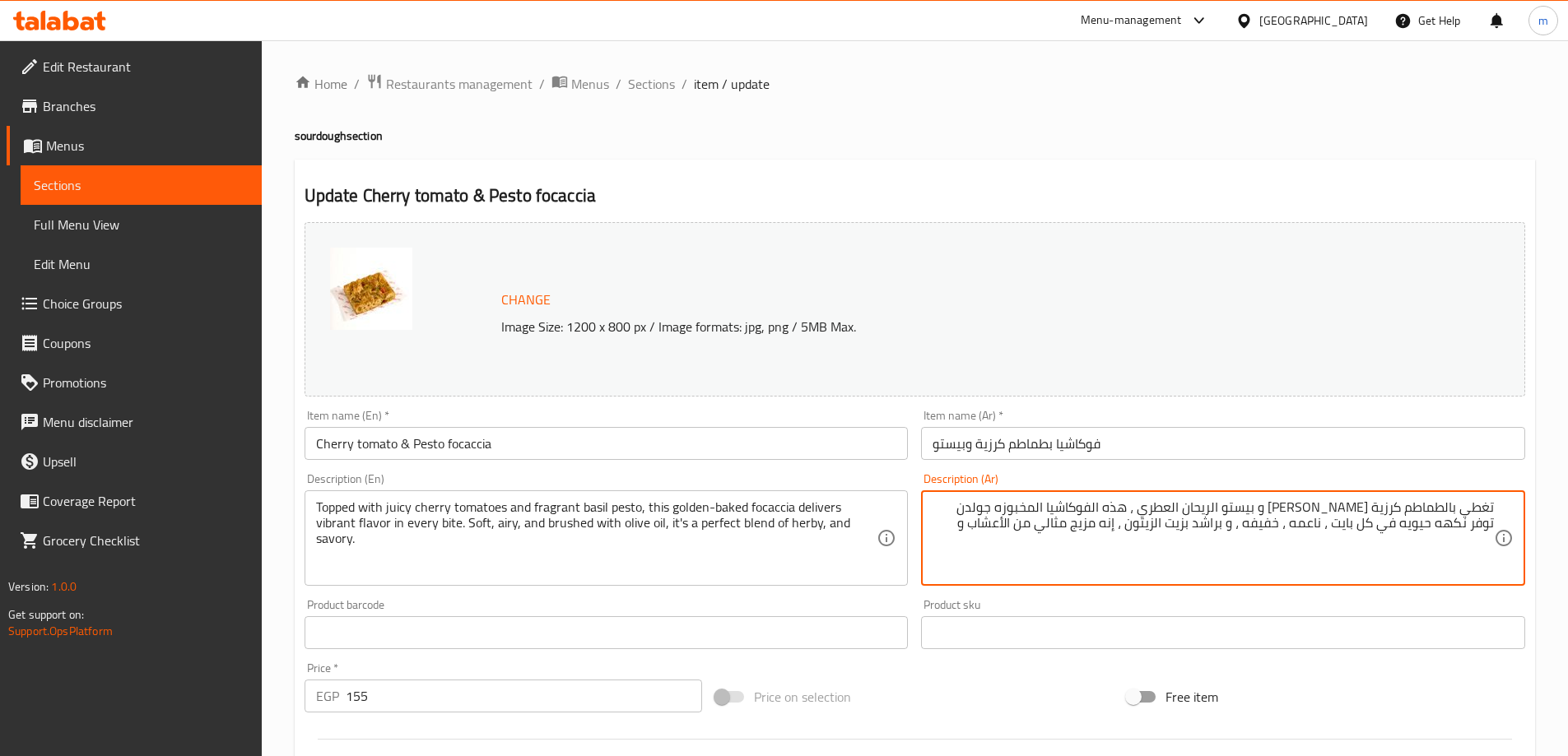
click at [1060, 524] on textarea "تغطي بالطماطم كرزية الجوسي و بيستو الريحان العطري ، هذه الفوكاشيا المخبوزه جولد…" at bounding box center [1213, 538] width 562 height 78
click at [1075, 522] on textarea "تغطي بالطماطم كرزية الجوسي و بيستو الريحان العطري ، هذه الفوكاشيا المخبوزه جولد…" at bounding box center [1213, 538] width 562 height 78
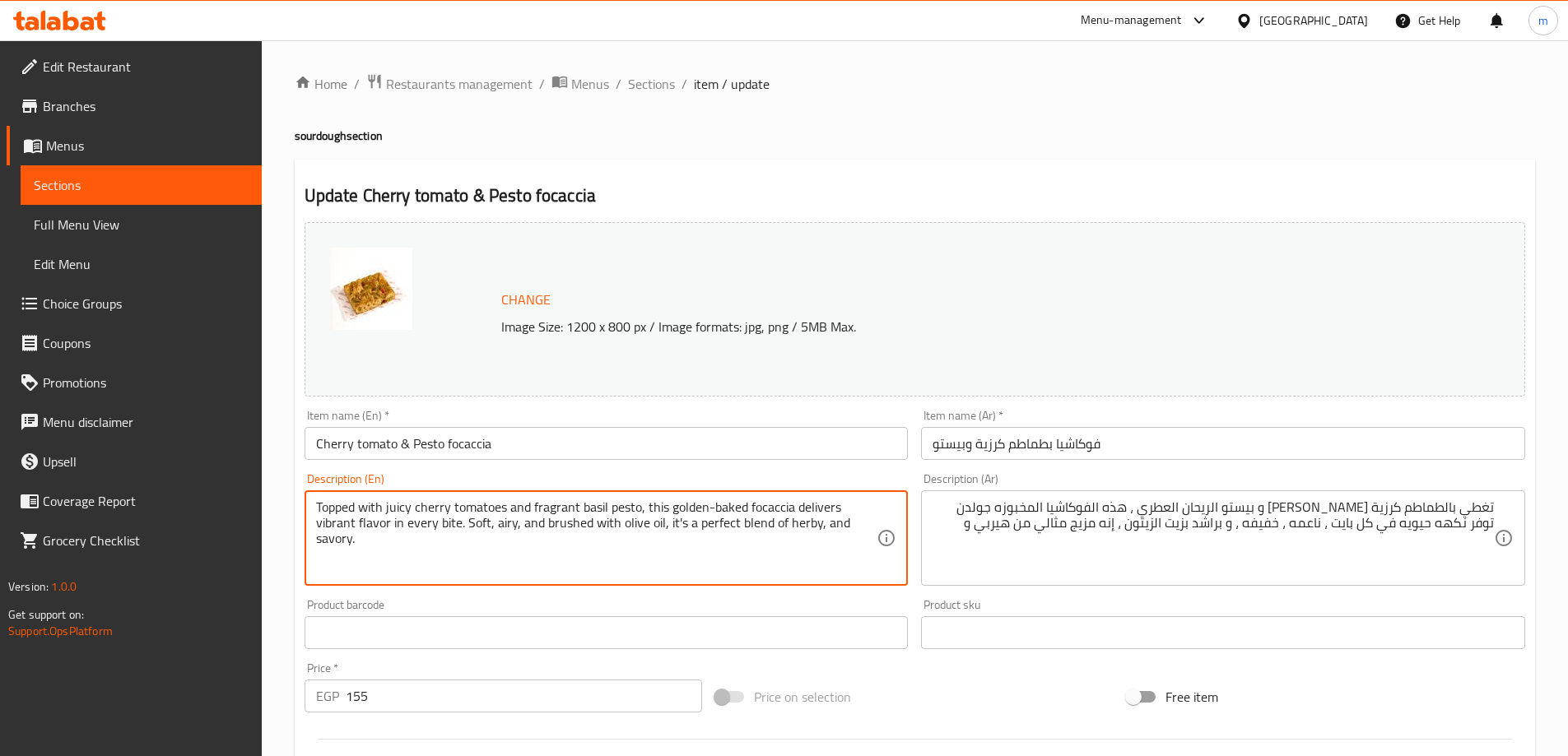
click at [327, 543] on textarea "Topped with juicy cherry tomatoes and fragrant basil pesto, this golden-baked f…" at bounding box center [597, 538] width 562 height 78
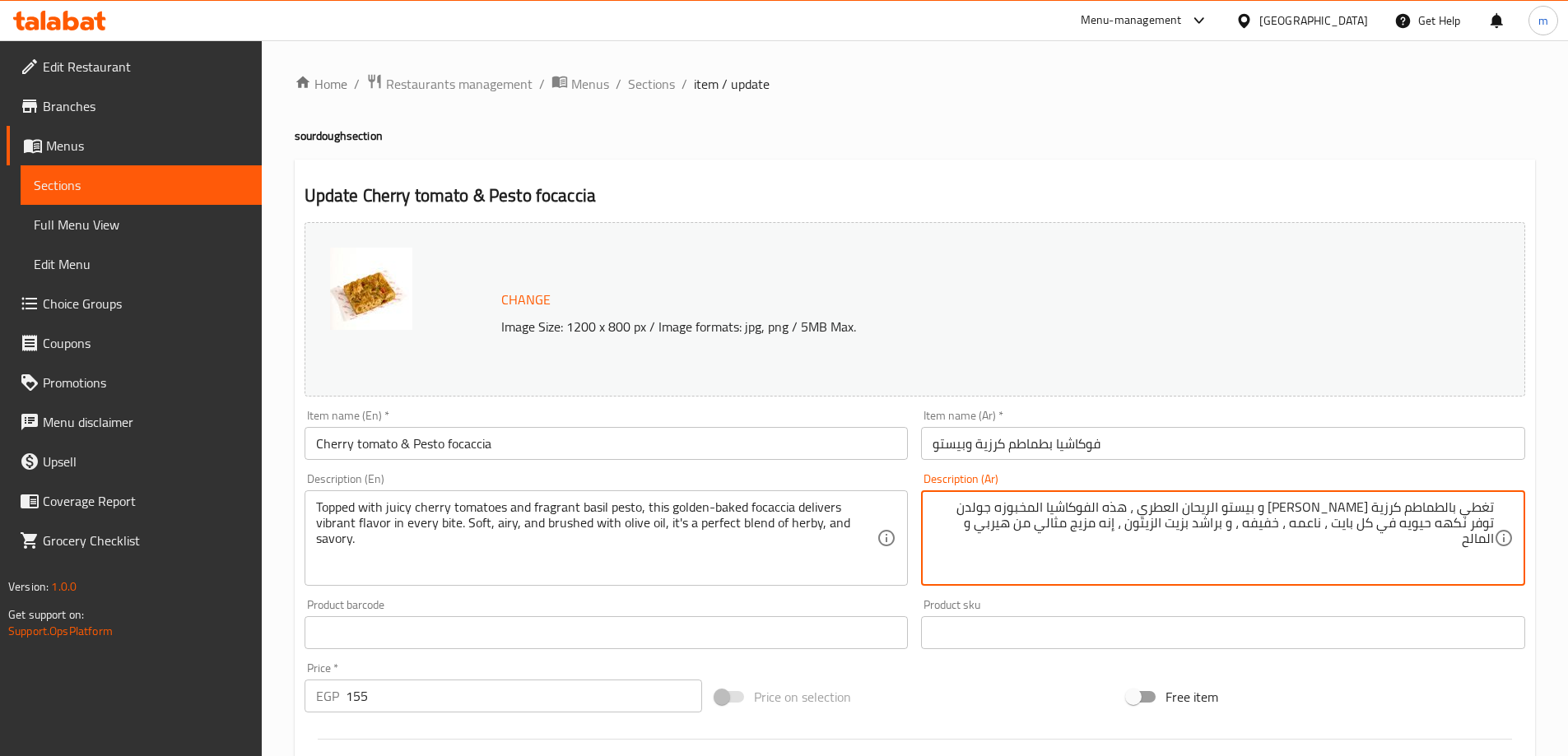
click at [1048, 526] on textarea "تغطي بالطماطم كرزية الجوسي و بيستو الريحان العطري ، هذه الفوكاشيا المخبوزه جولد…" at bounding box center [1213, 538] width 562 height 78
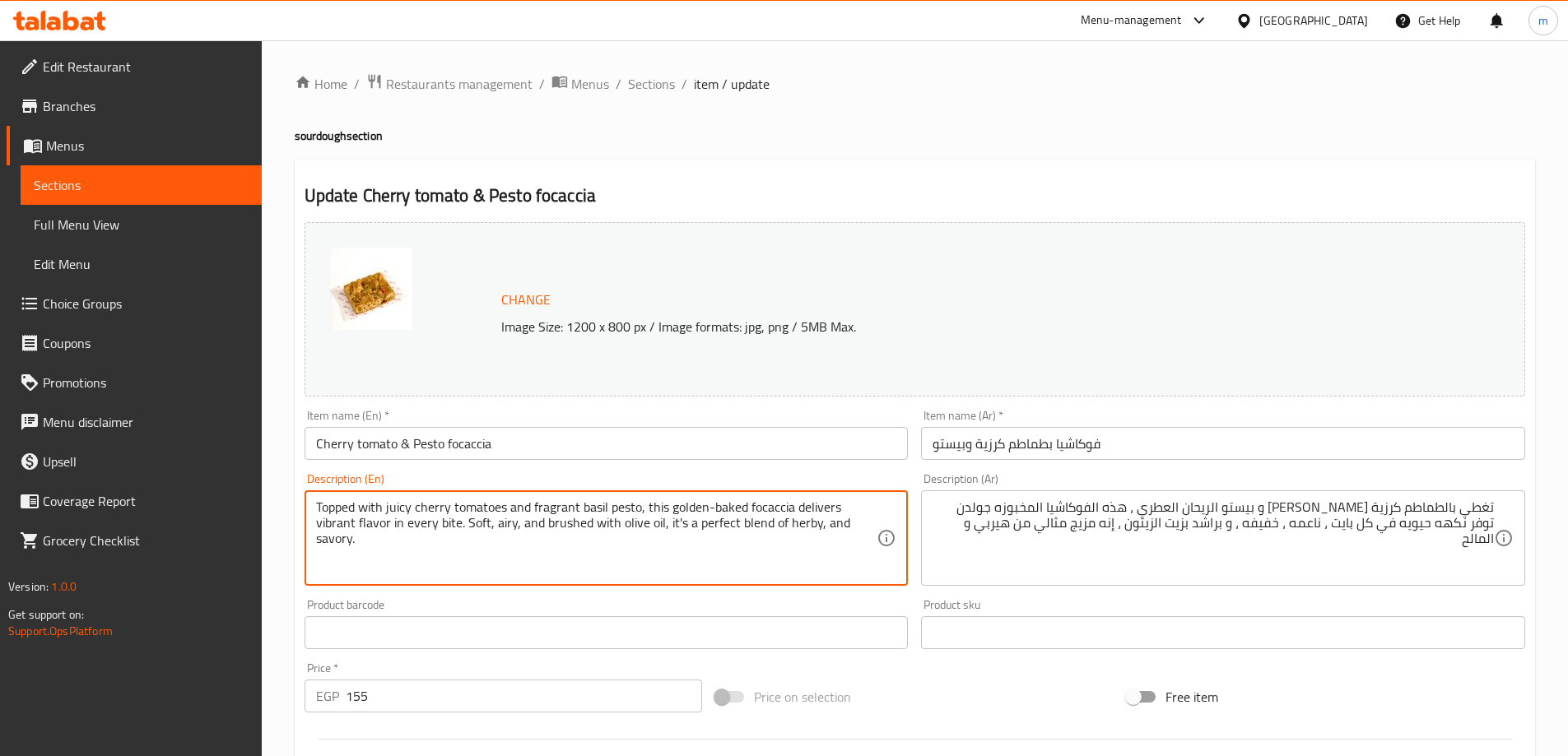
click at [806, 525] on textarea "Topped with juicy cherry tomatoes and fragrant basil pesto, this golden-baked f…" at bounding box center [597, 538] width 562 height 78
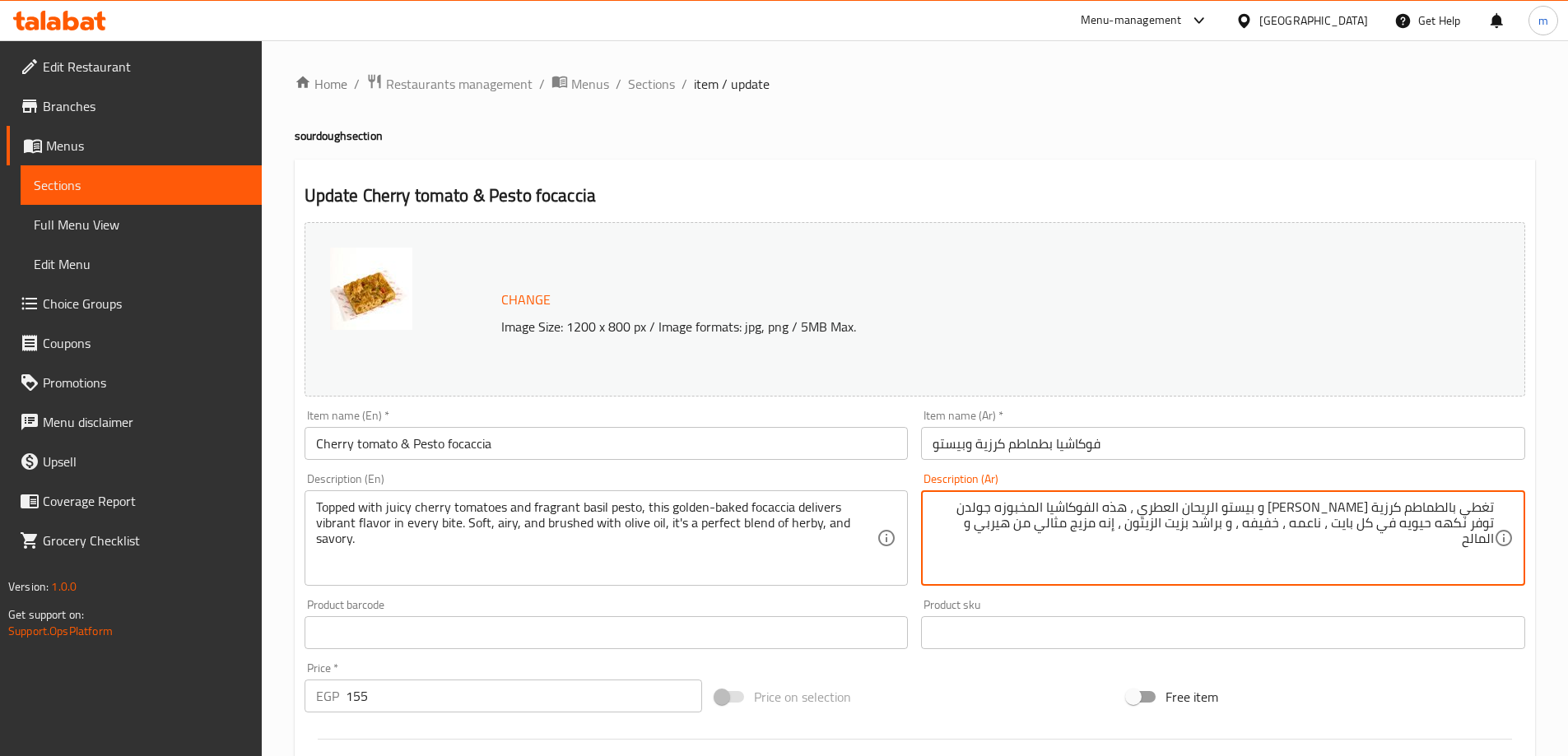
click at [1065, 531] on textarea "تغطي بالطماطم كرزية الجوسي و بيستو الريحان العطري ، هذه الفوكاشيا المخبوزه جولد…" at bounding box center [1213, 538] width 562 height 78
click at [1026, 523] on textarea "تغطي بالطماطم كرزية الجوسي و بيستو الريحان العطري ، هذه الفوكاشيا المخبوزه جولد…" at bounding box center [1213, 538] width 562 height 78
type textarea "تغطي بالطماطم كرزية [PERSON_NAME] و بيستو الريحان العطري ، هذه الفوكاشيا المخبو…"
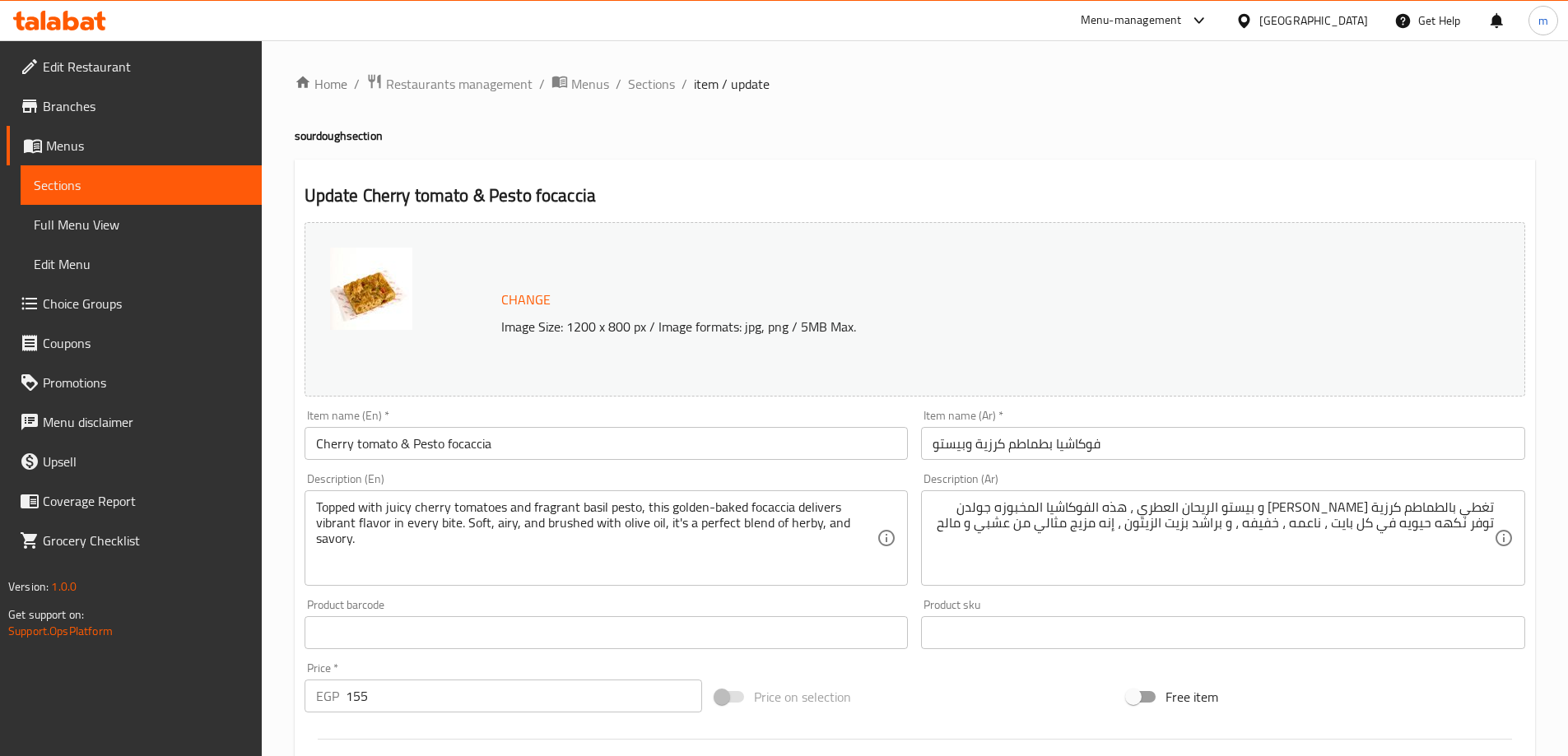
click at [1098, 705] on div "Price on selection" at bounding box center [915, 697] width 411 height 44
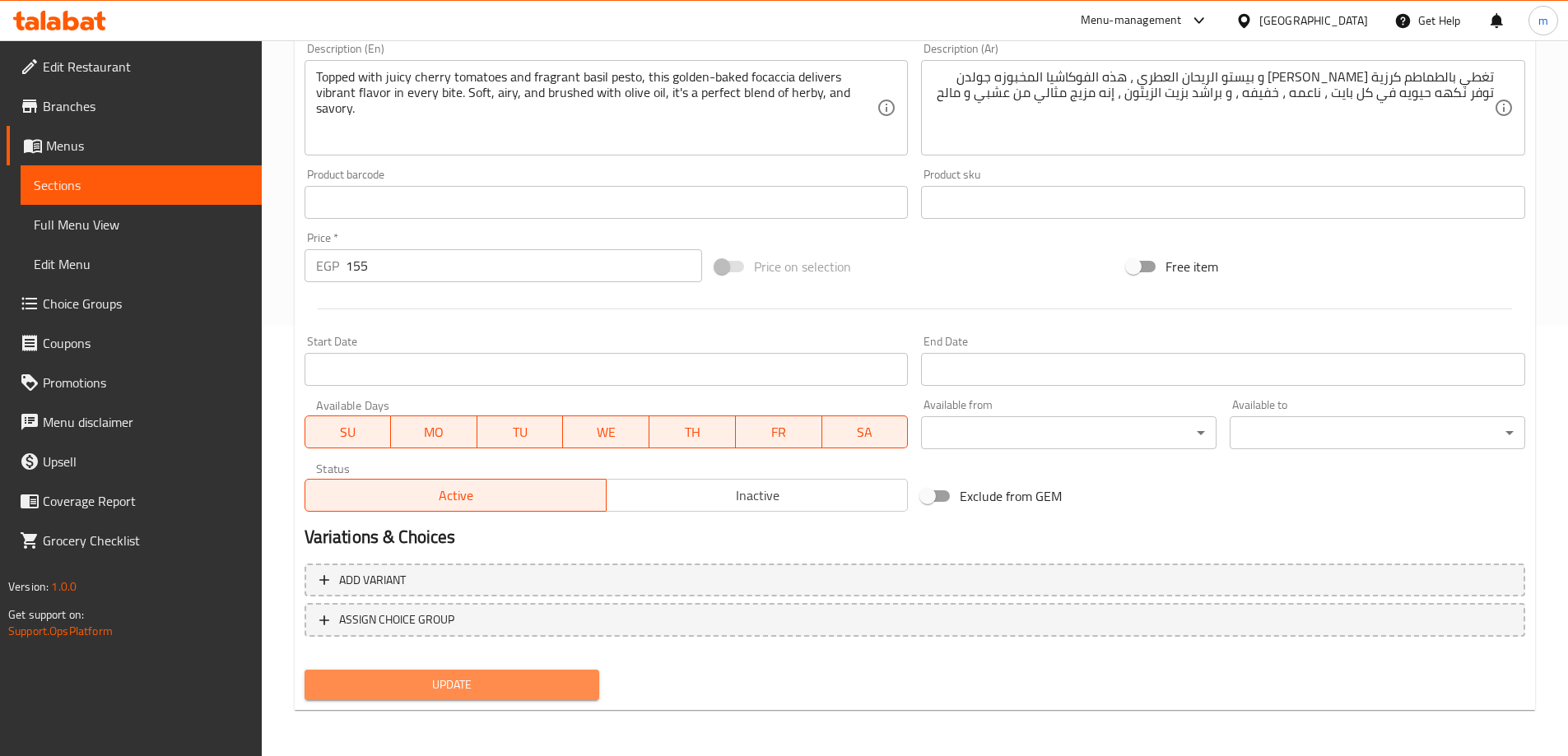
click at [504, 686] on span "Update" at bounding box center [452, 685] width 269 height 21
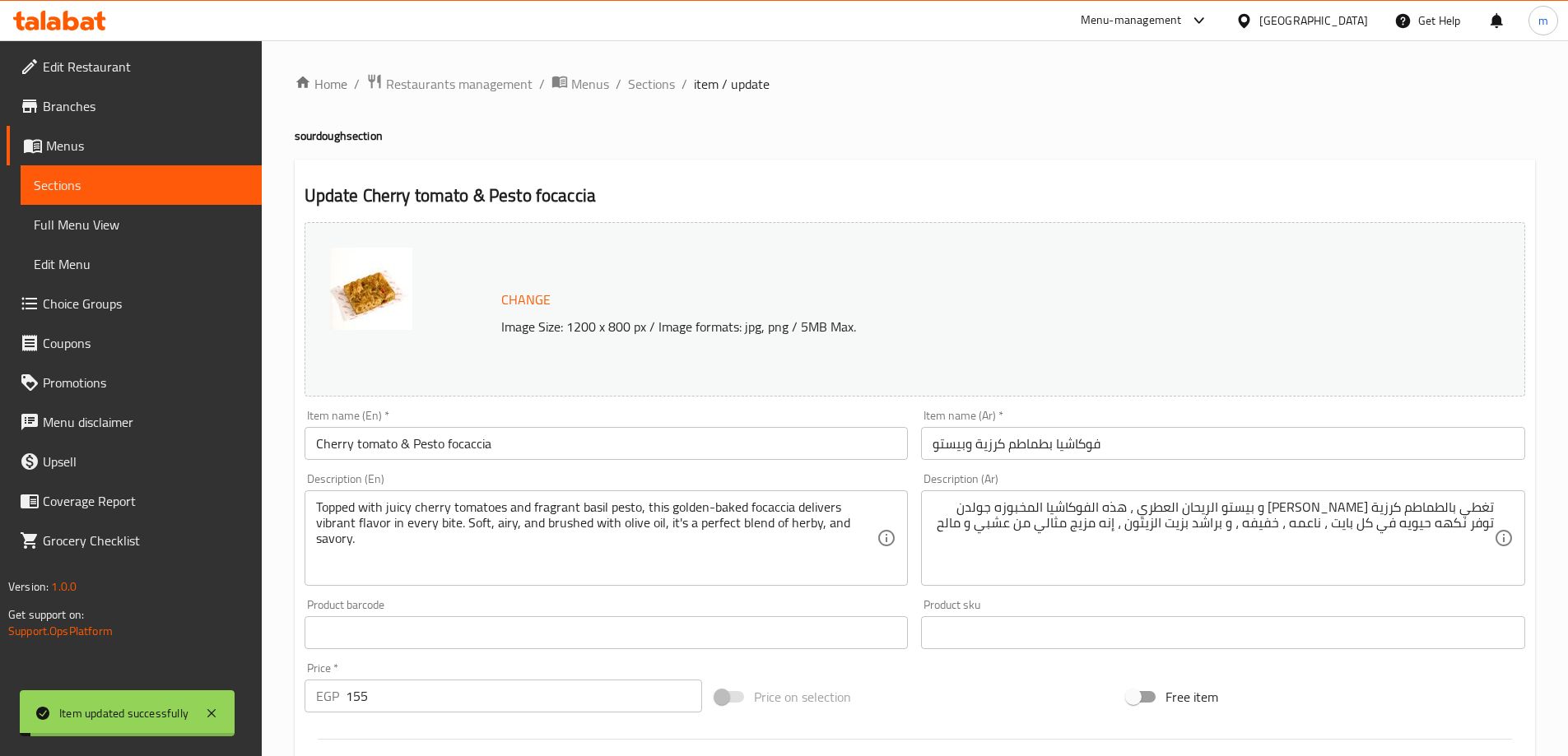
click at [656, 83] on span "Sections" at bounding box center [651, 84] width 46 height 20
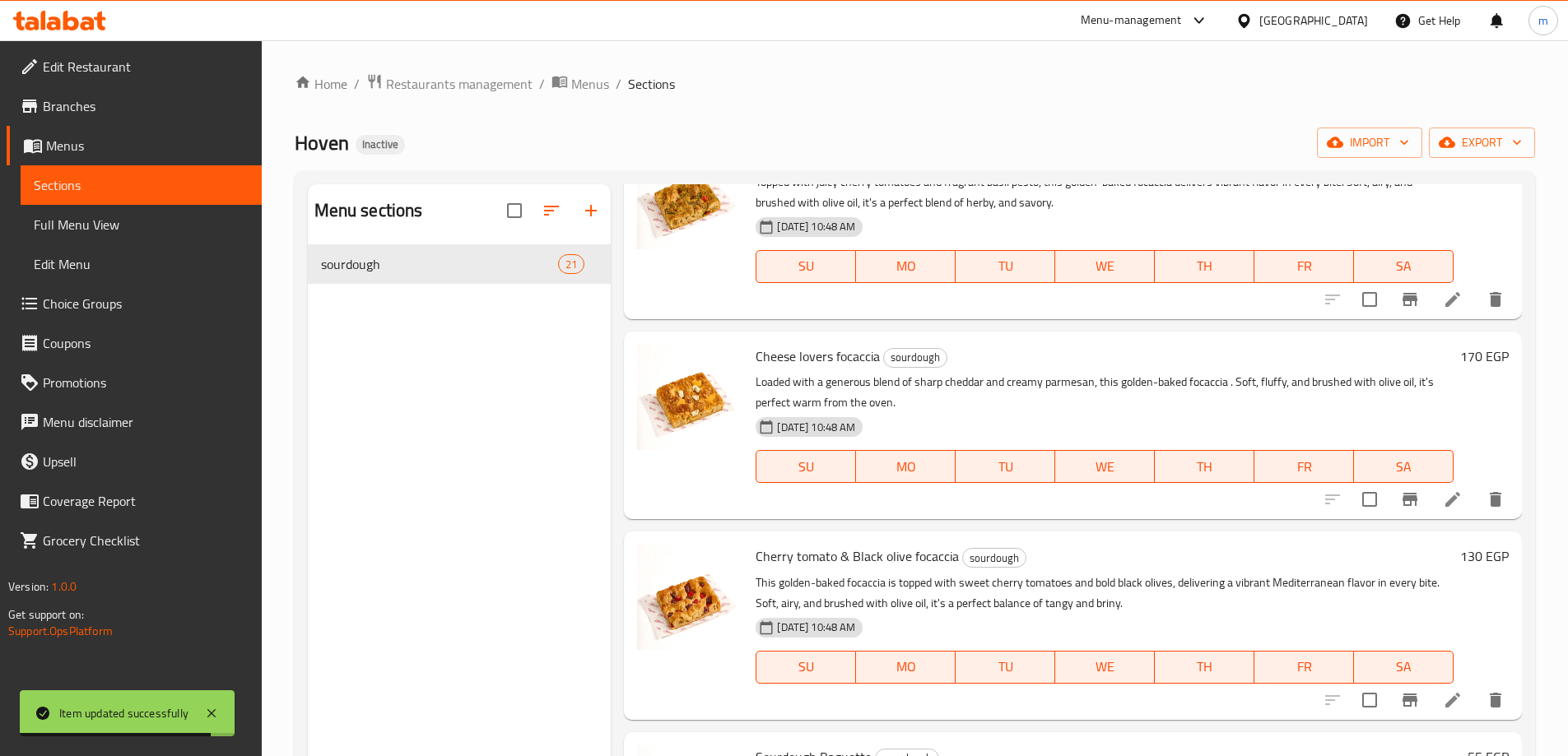
scroll to position [1481, 0]
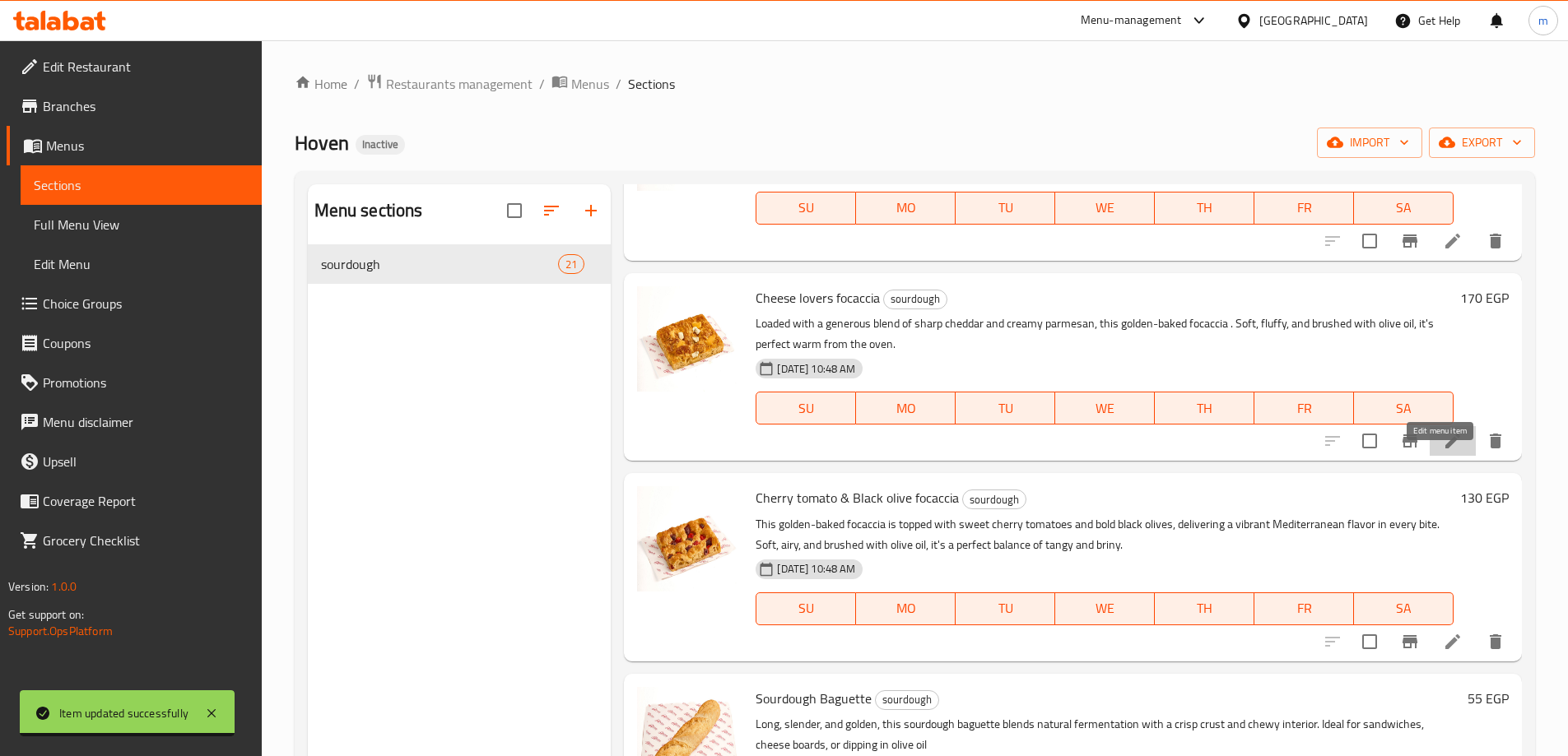
click at [1443, 451] on icon at bounding box center [1453, 441] width 20 height 20
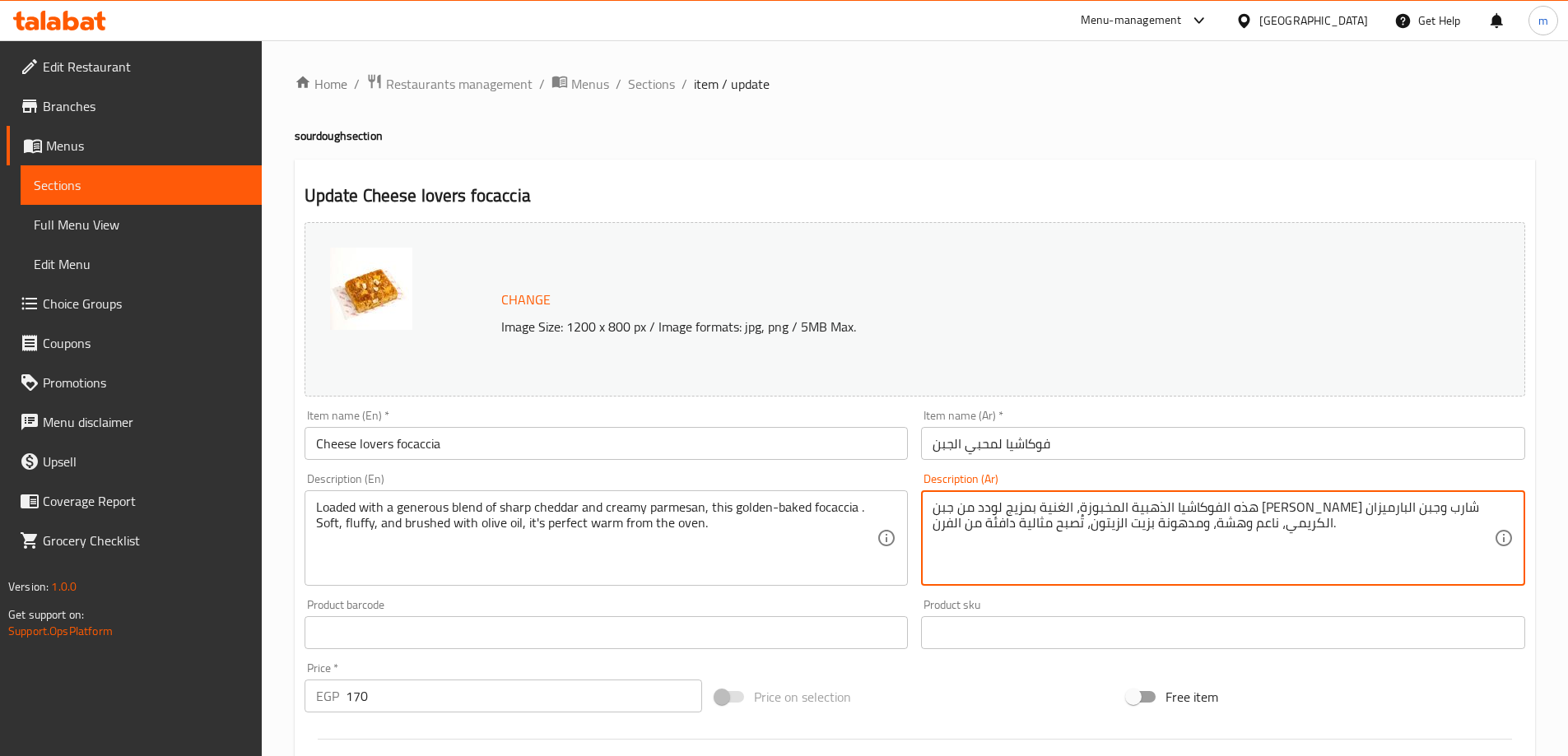
click at [1089, 524] on textarea "هذه الفوكاشيا الذهبية المخبوزة، الغنية بمزيج لودد من جبن الشيدر شارب وجبن البار…" at bounding box center [1213, 538] width 562 height 78
click at [1129, 535] on textarea "هذه الفوكاشيا الذهبية المخبوزة، الغنية بمزيج لودد من جبن الشيدر شارب وجبن البار…" at bounding box center [1213, 538] width 562 height 78
drag, startPoint x: 1164, startPoint y: 537, endPoint x: 1587, endPoint y: 496, distance: 425.0
click at [1568, 496] on html "​ Menu-management Egypt Get Help m Edit Restaurant Branches Menus Sections Full…" at bounding box center [784, 378] width 1568 height 756
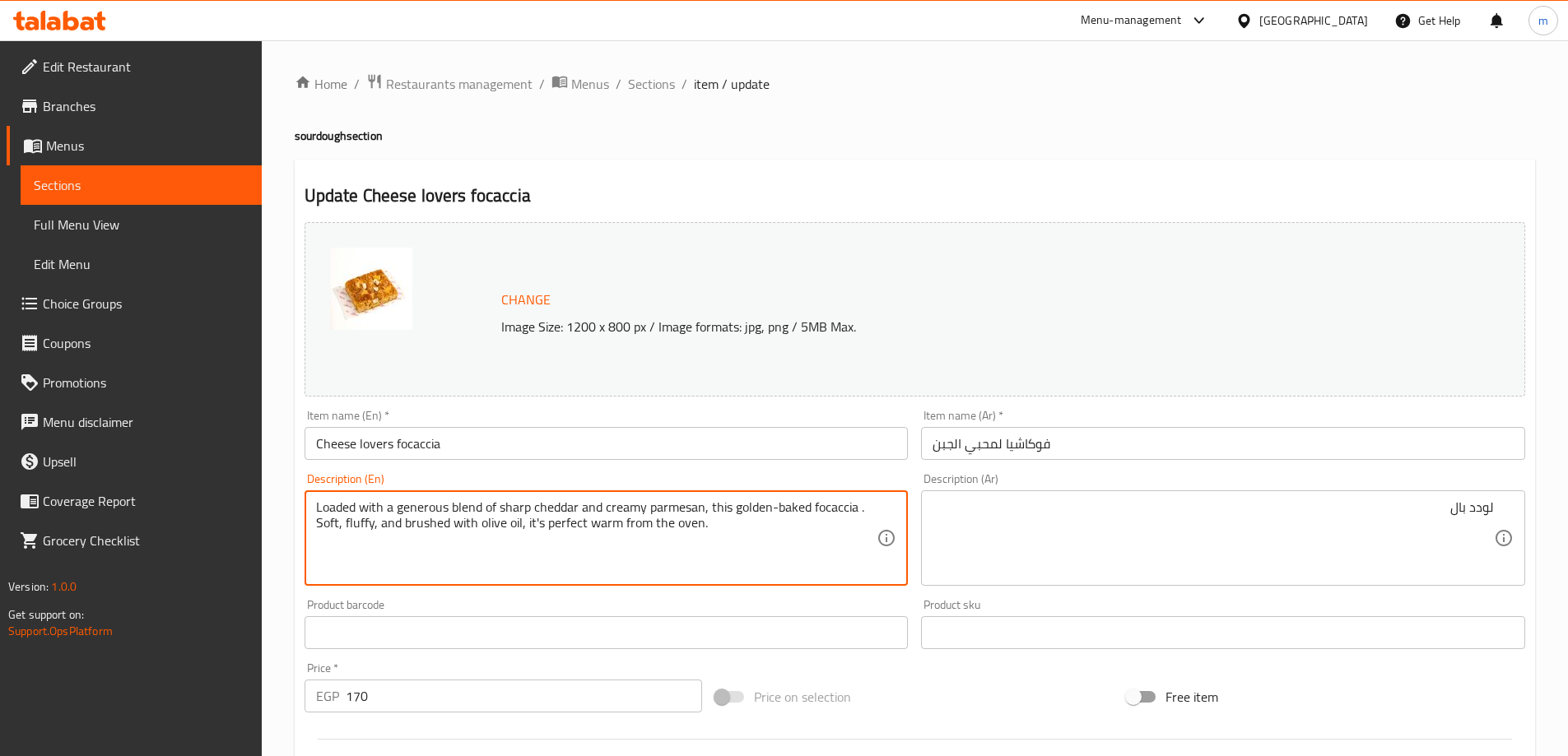
click at [404, 509] on textarea "Loaded with a generous blend of sharp cheddar and creamy parmesan, this golden-…" at bounding box center [597, 538] width 562 height 78
click at [464, 512] on textarea "Loaded with a generous blend of sharp cheddar and creamy parmesan, this golden-…" at bounding box center [597, 538] width 562 height 78
click at [509, 507] on textarea "Loaded with a generous blend of sharp cheddar and creamy parmesan, this golden-…" at bounding box center [597, 538] width 562 height 78
click at [555, 506] on textarea "Loaded with a generous blend of sharp cheddar and creamy parmesan, this golden-…" at bounding box center [597, 538] width 562 height 78
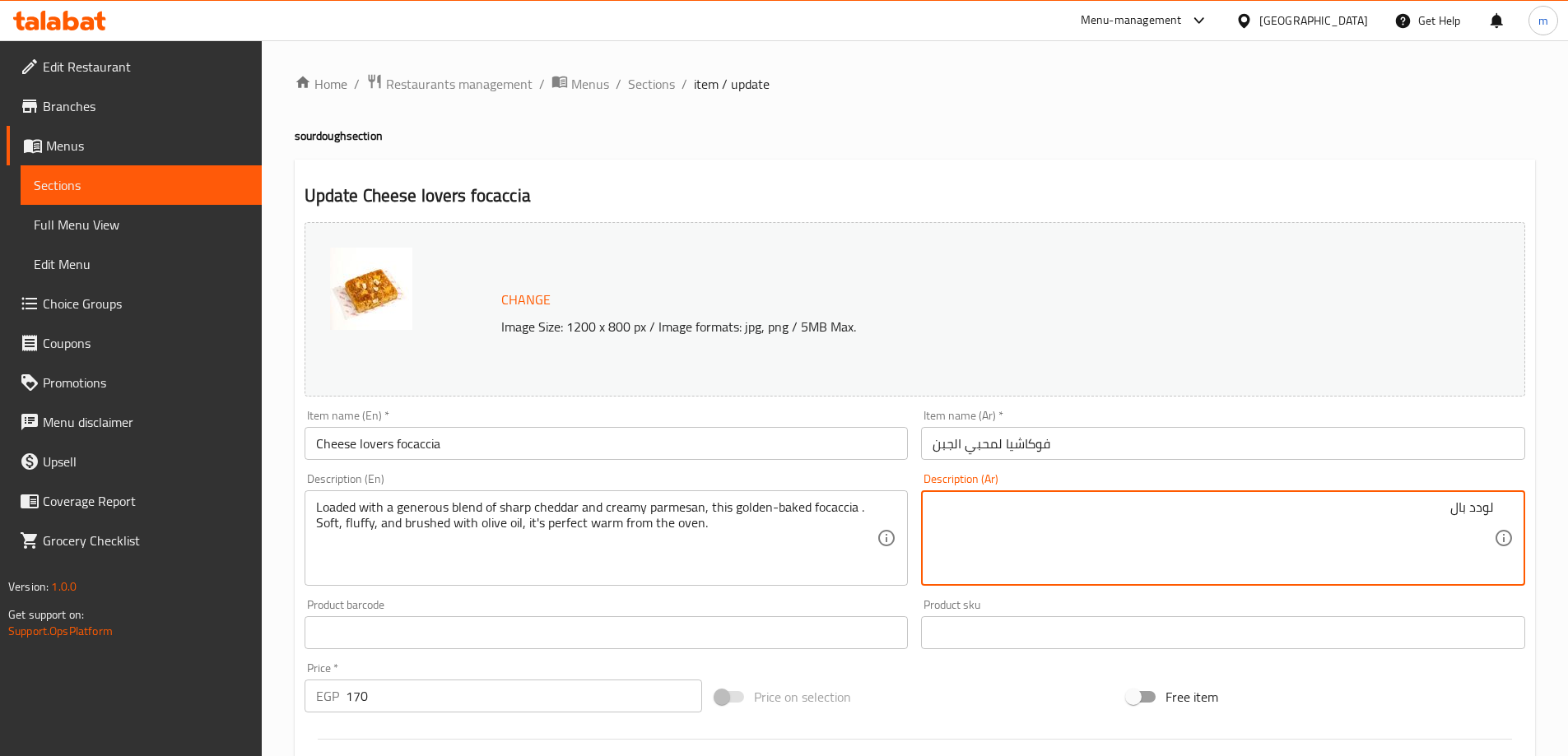
paste textarea "مزيج سخي من جبن الشيدر الحاد مزيج سخي من جبن الشيدر الحاد"
click at [1423, 506] on textarea "لودد بالمزيج سخي من جبن الشيدر الحاد مزيج سخي من جبن الشيدر الحاد" at bounding box center [1213, 538] width 562 height 78
drag, startPoint x: 1113, startPoint y: 517, endPoint x: 1241, endPoint y: 514, distance: 128.0
click at [1241, 514] on textarea "لودد بالمزيج السخي من الشيدر الحاد مزيج سخي من جبن الشيدر الحاد" at bounding box center [1213, 538] width 562 height 78
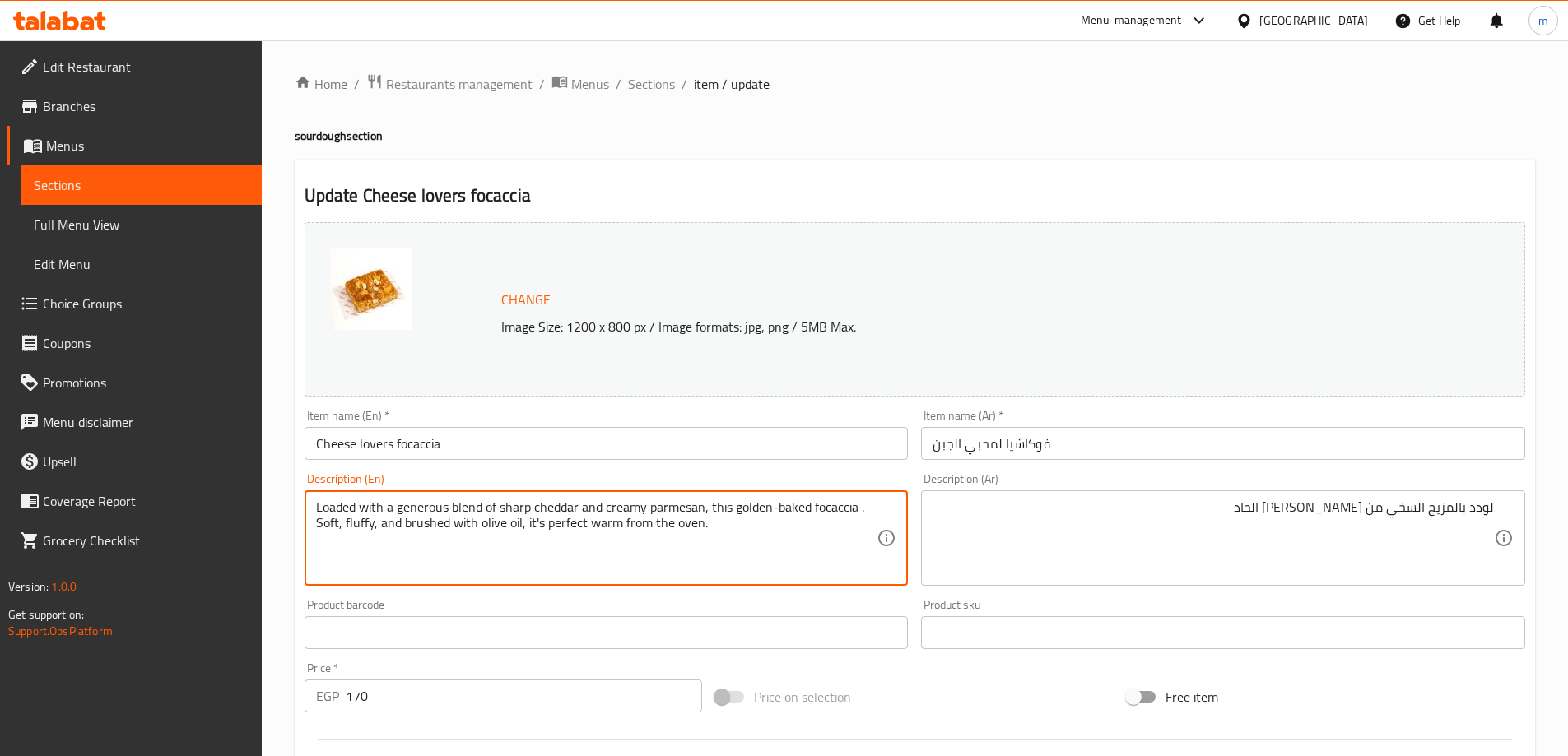
click at [519, 505] on textarea "Loaded with a generous blend of sharp cheddar and creamy parmesan, this golden-…" at bounding box center [597, 538] width 562 height 78
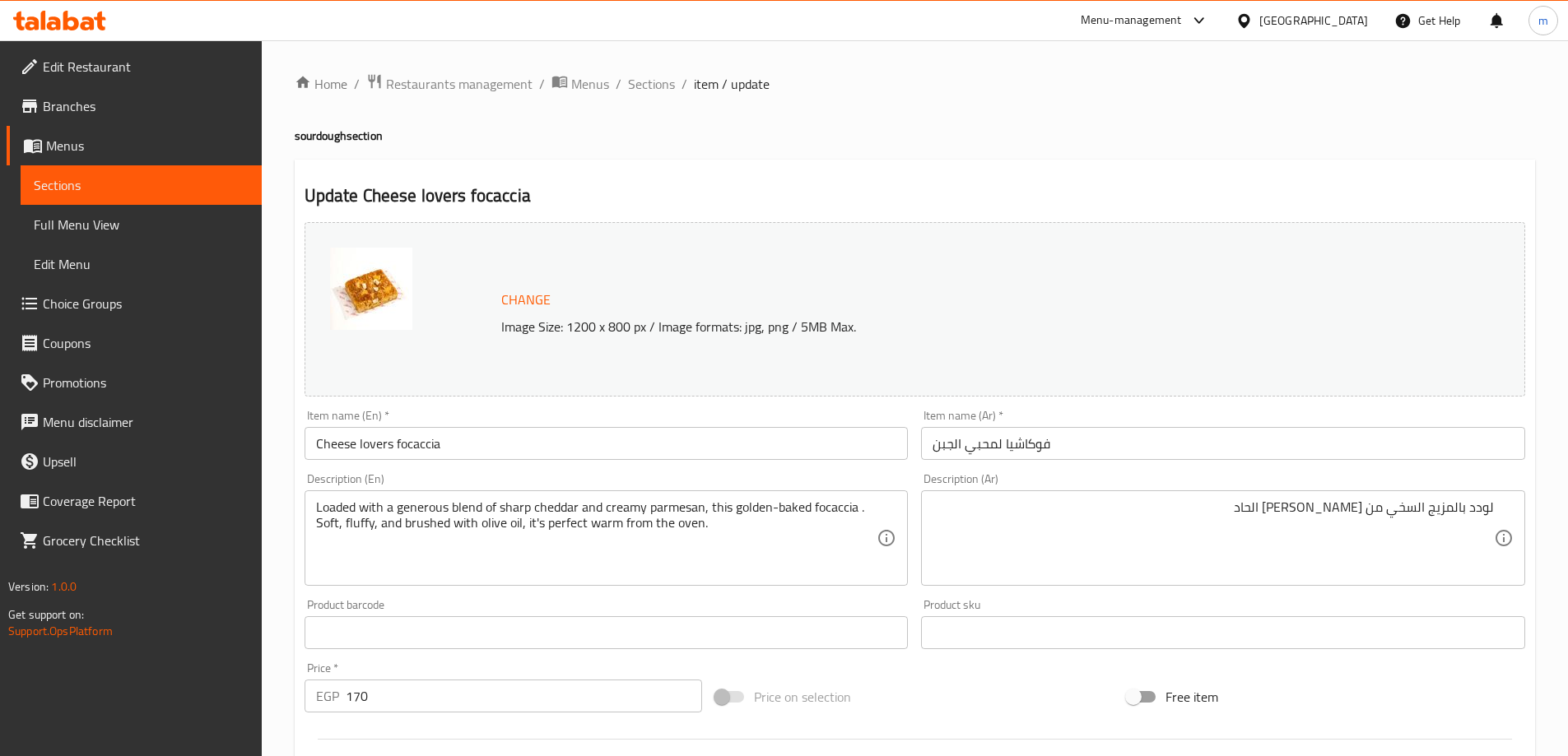
drag, startPoint x: 1331, startPoint y: 513, endPoint x: 1314, endPoint y: 512, distance: 17.0
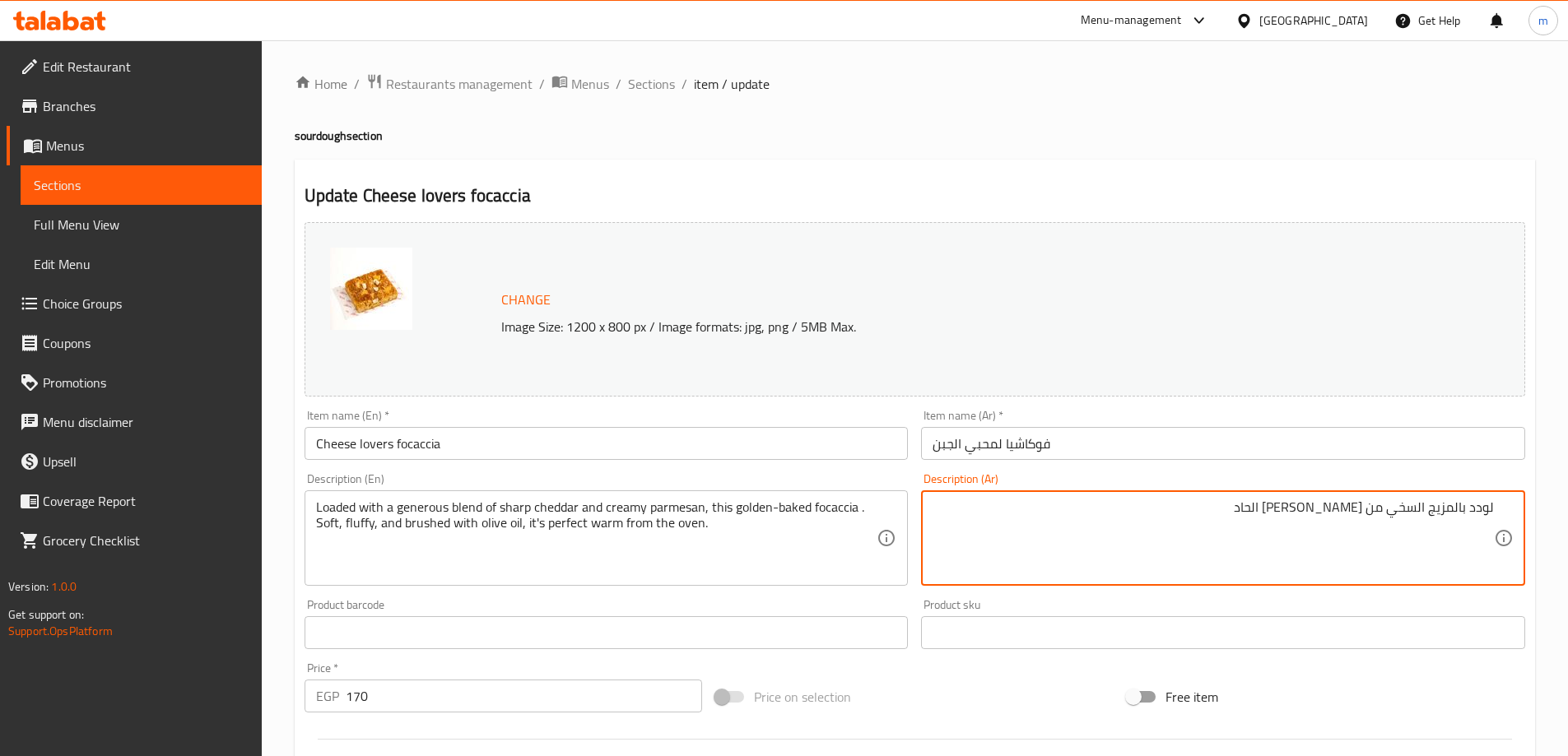
click at [1310, 511] on textarea "لودد بالمزيج السخي من الشيدر الحاد" at bounding box center [1213, 538] width 562 height 78
click at [1358, 690] on div "Free item" at bounding box center [1326, 697] width 411 height 44
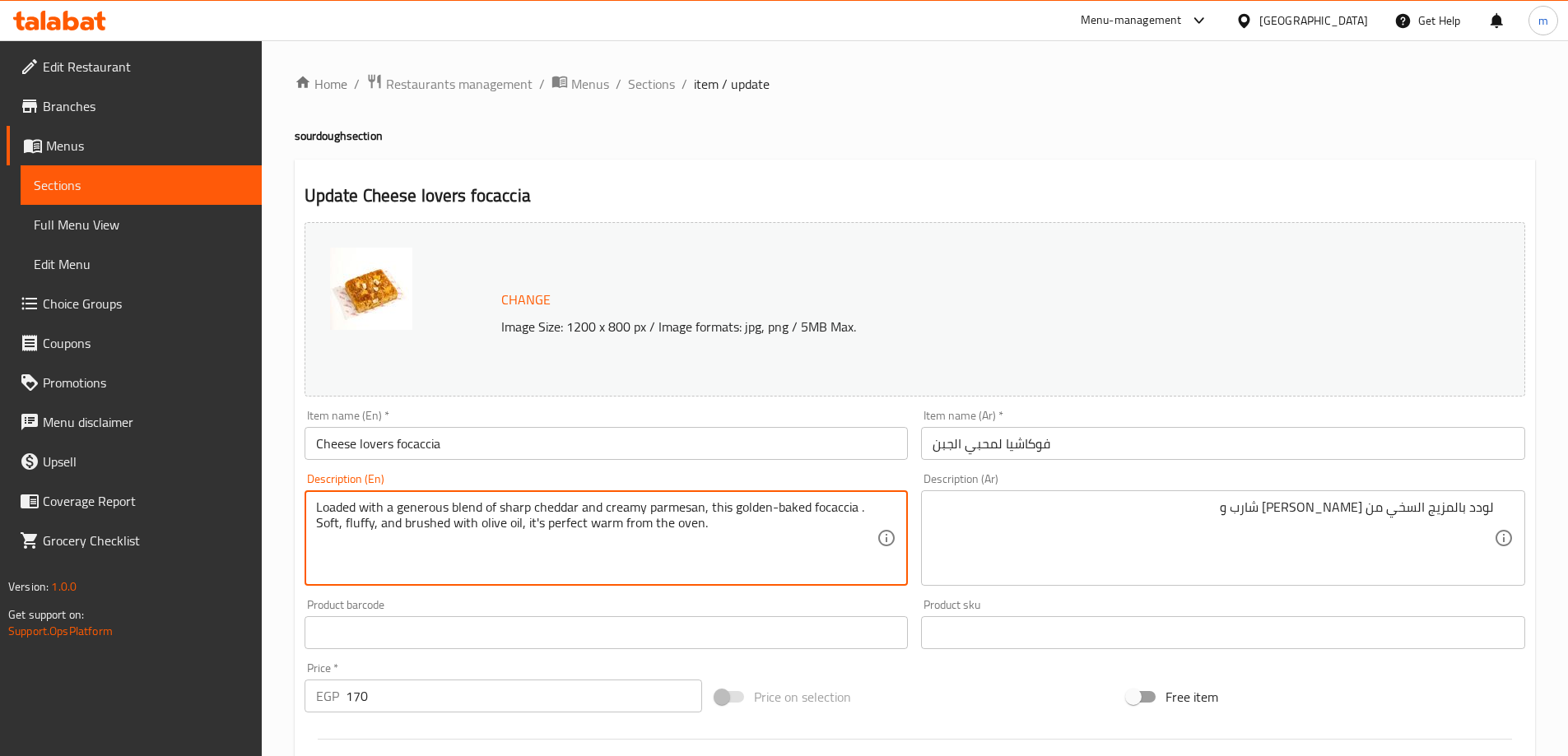
click at [666, 505] on textarea "Loaded with a generous blend of sharp cheddar and creamy parmesan, this golden-…" at bounding box center [597, 538] width 562 height 78
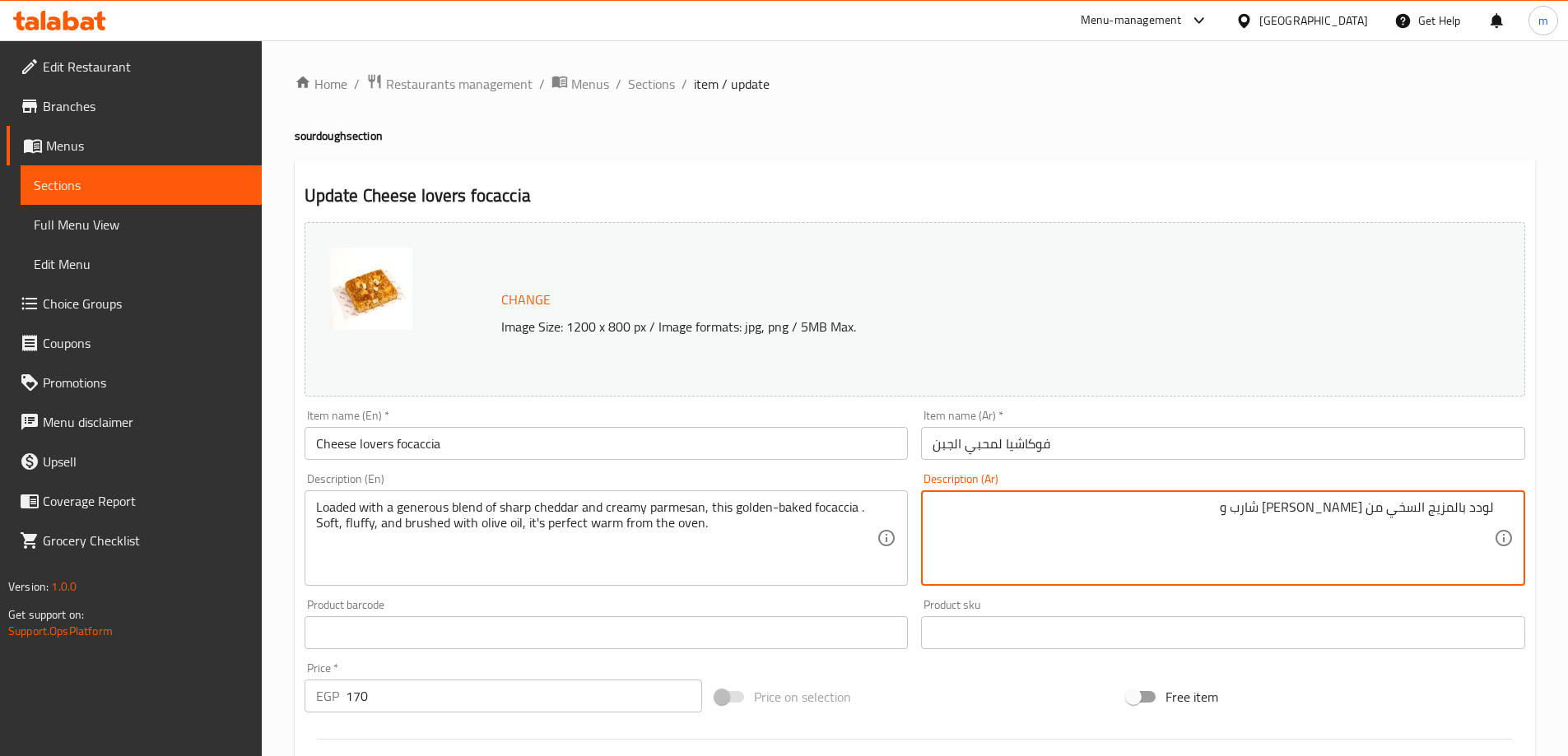
paste textarea "بارميزان"
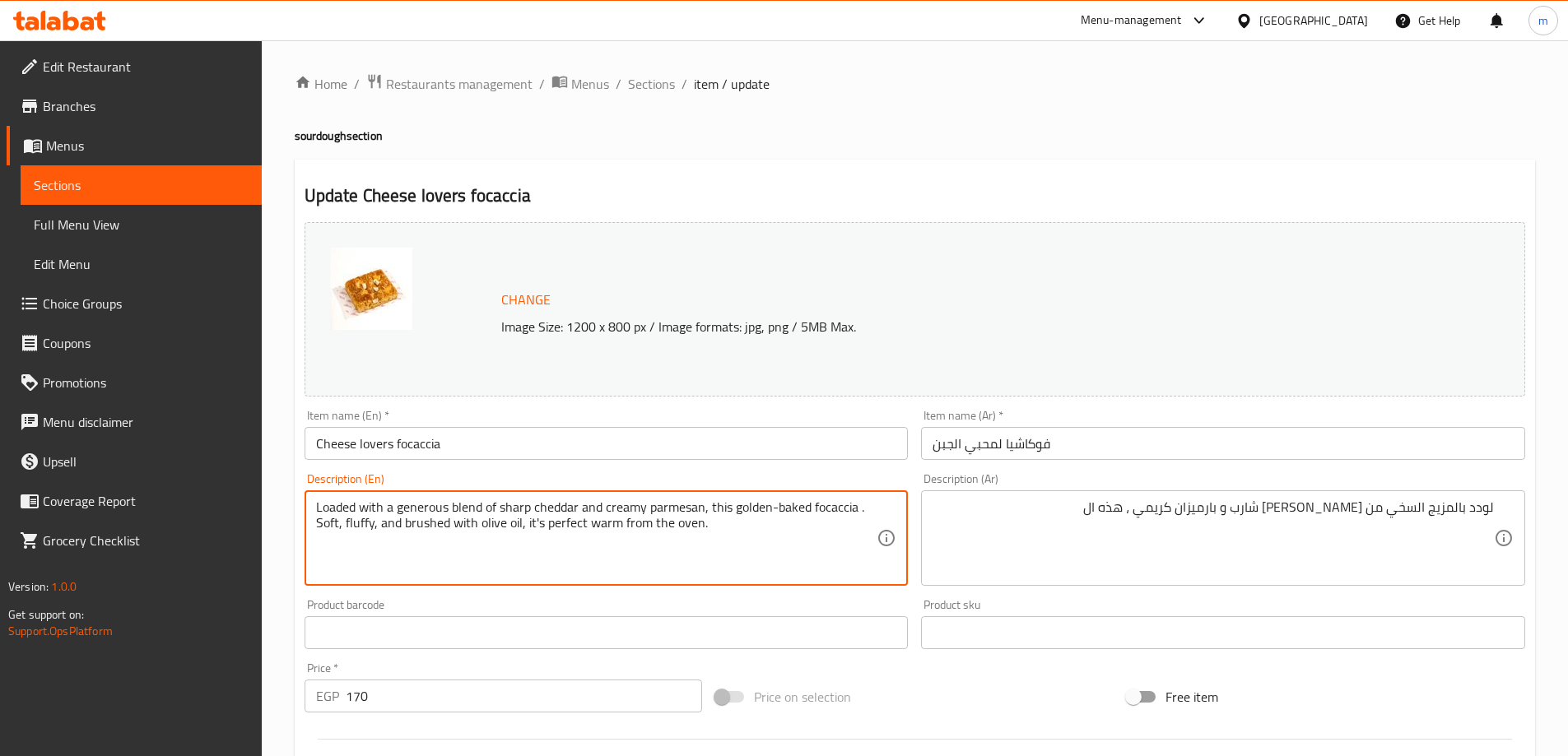
click at [823, 503] on textarea "Loaded with a generous blend of sharp cheddar and creamy parmesan, this golden-…" at bounding box center [597, 538] width 562 height 78
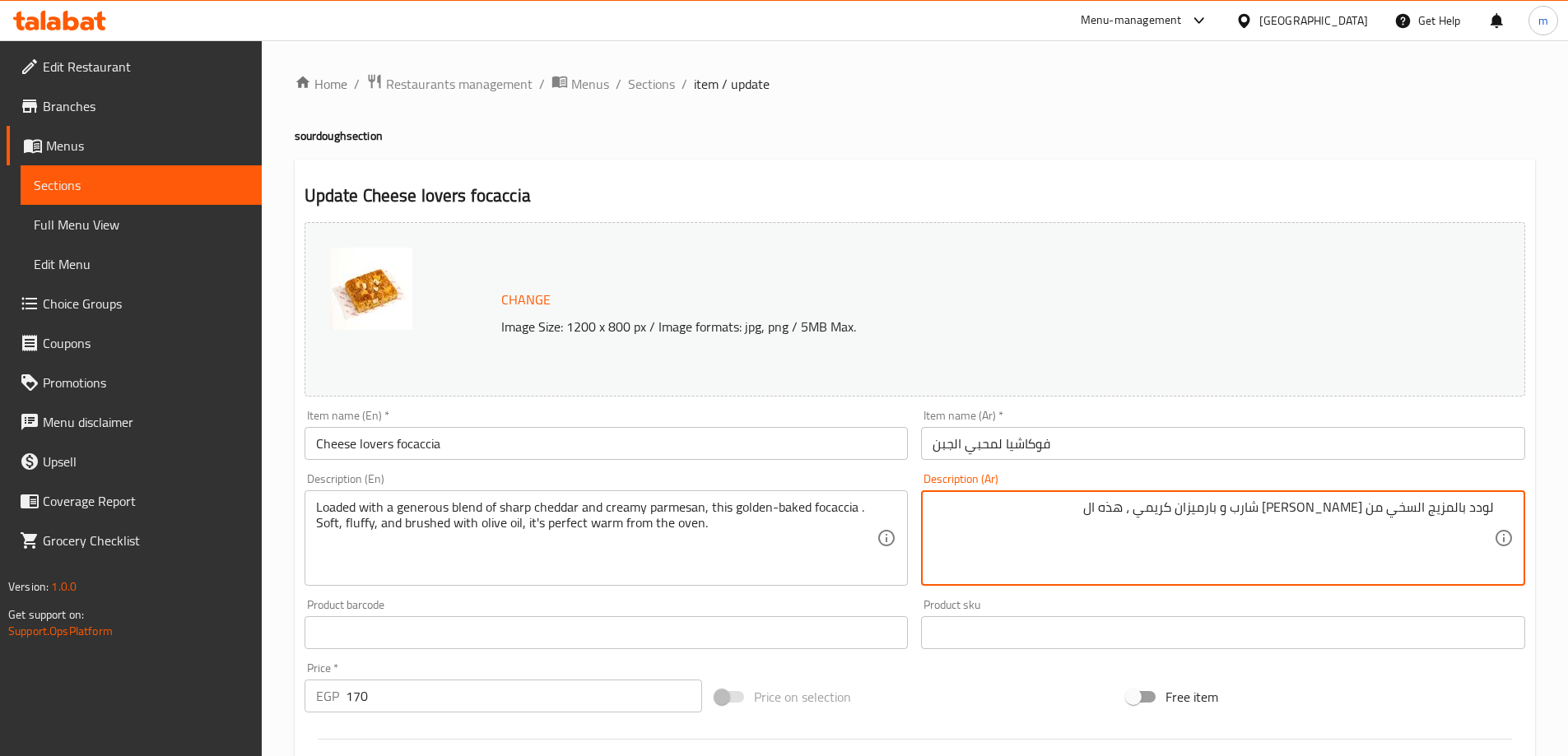
paste textarea "فوكاشيا"
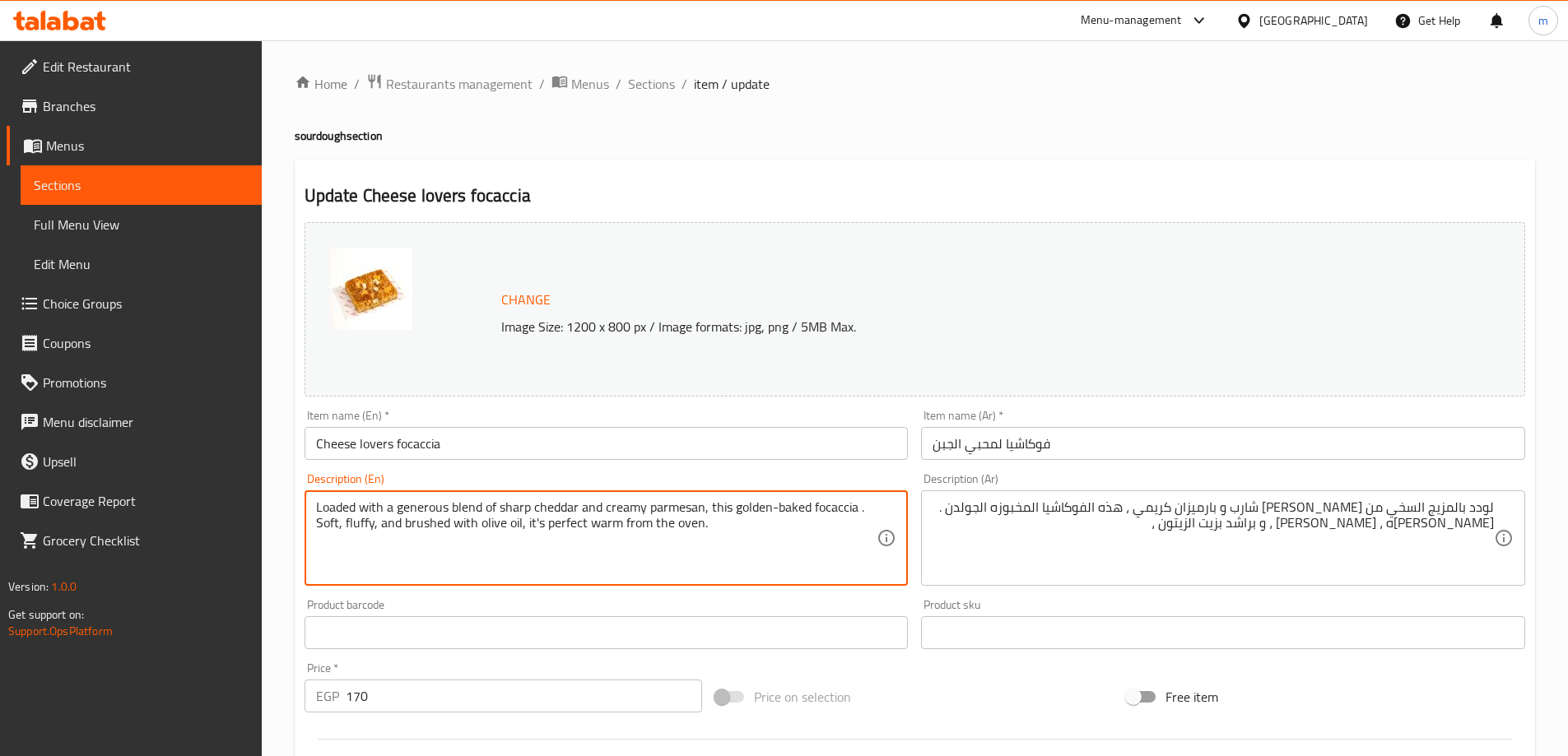
drag, startPoint x: 525, startPoint y: 524, endPoint x: 721, endPoint y: 529, distance: 196.1
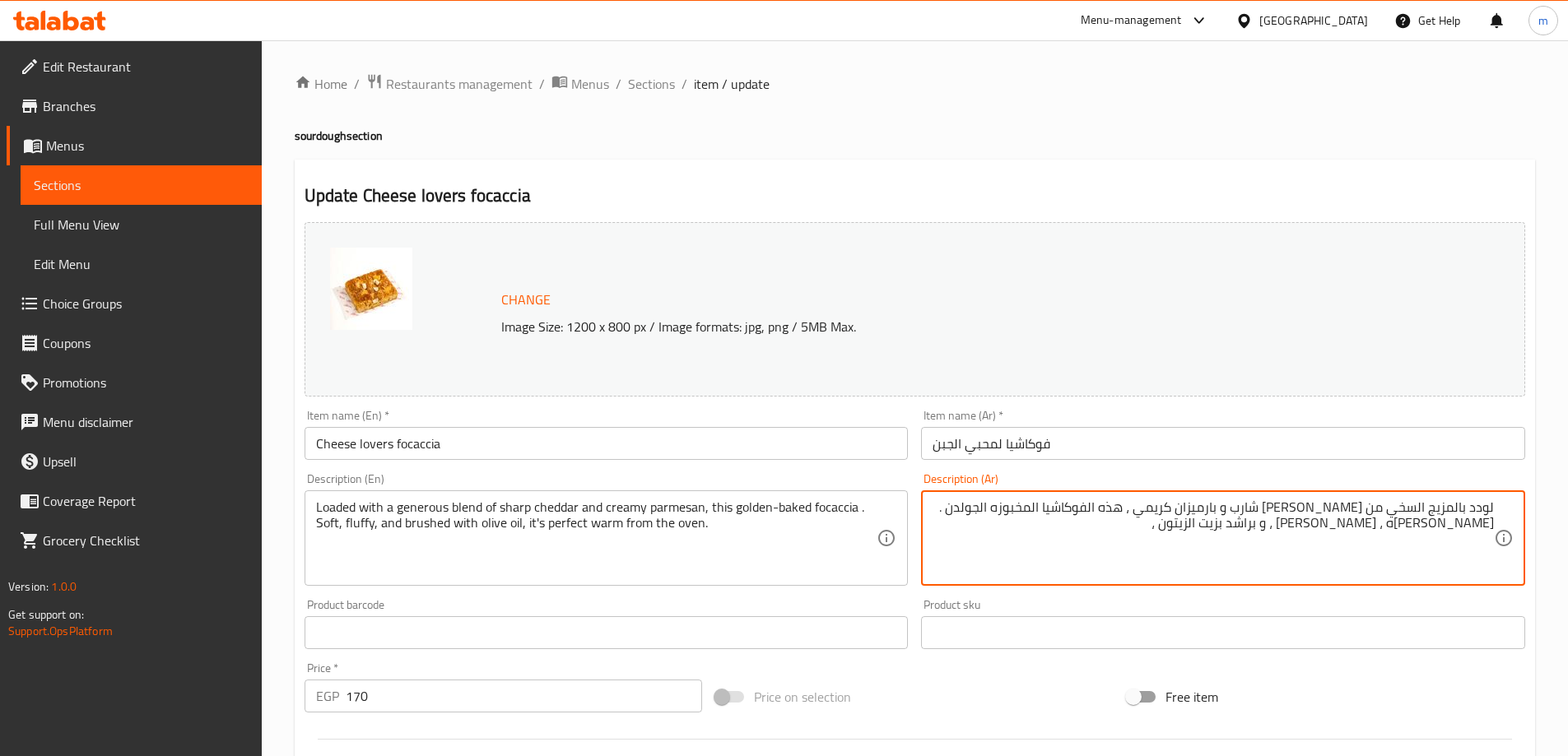
paste textarea "إنه دافئ تمامًا من الفرن."
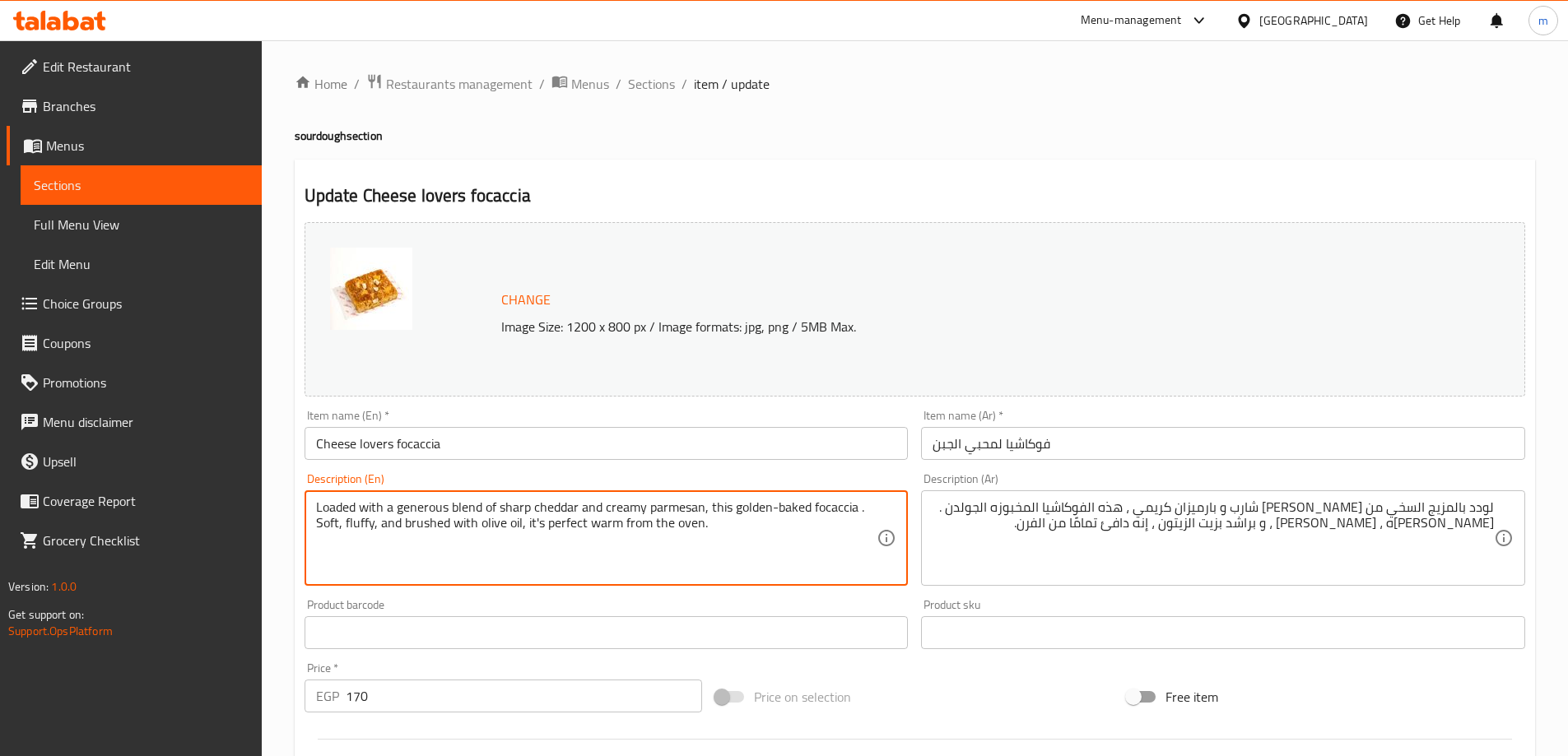
click at [578, 534] on textarea "Loaded with a generous blend of sharp cheddar and creamy parmesan, this golden-…" at bounding box center [597, 538] width 562 height 78
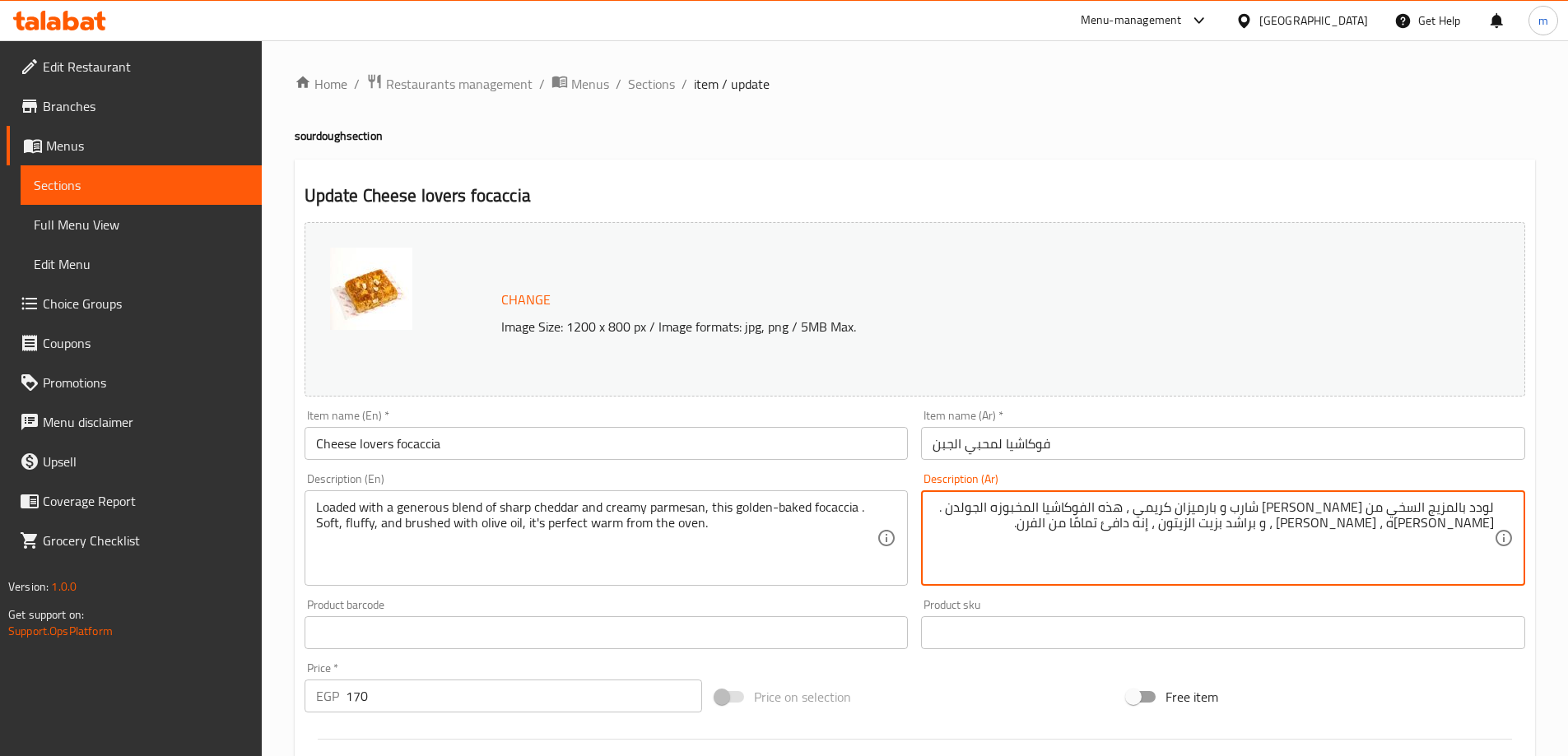
click at [1273, 520] on textarea "لودد بالمزيج السخي من الشيدر شارب و بارميزان كريمي ، هذه الفوكاشيا المخبوزه الج…" at bounding box center [1213, 538] width 562 height 78
type textarea "لودد بالمزيج السخي من [PERSON_NAME] شارب و بارميزان كريمي ، هذه الفوكاشيا المخب…"
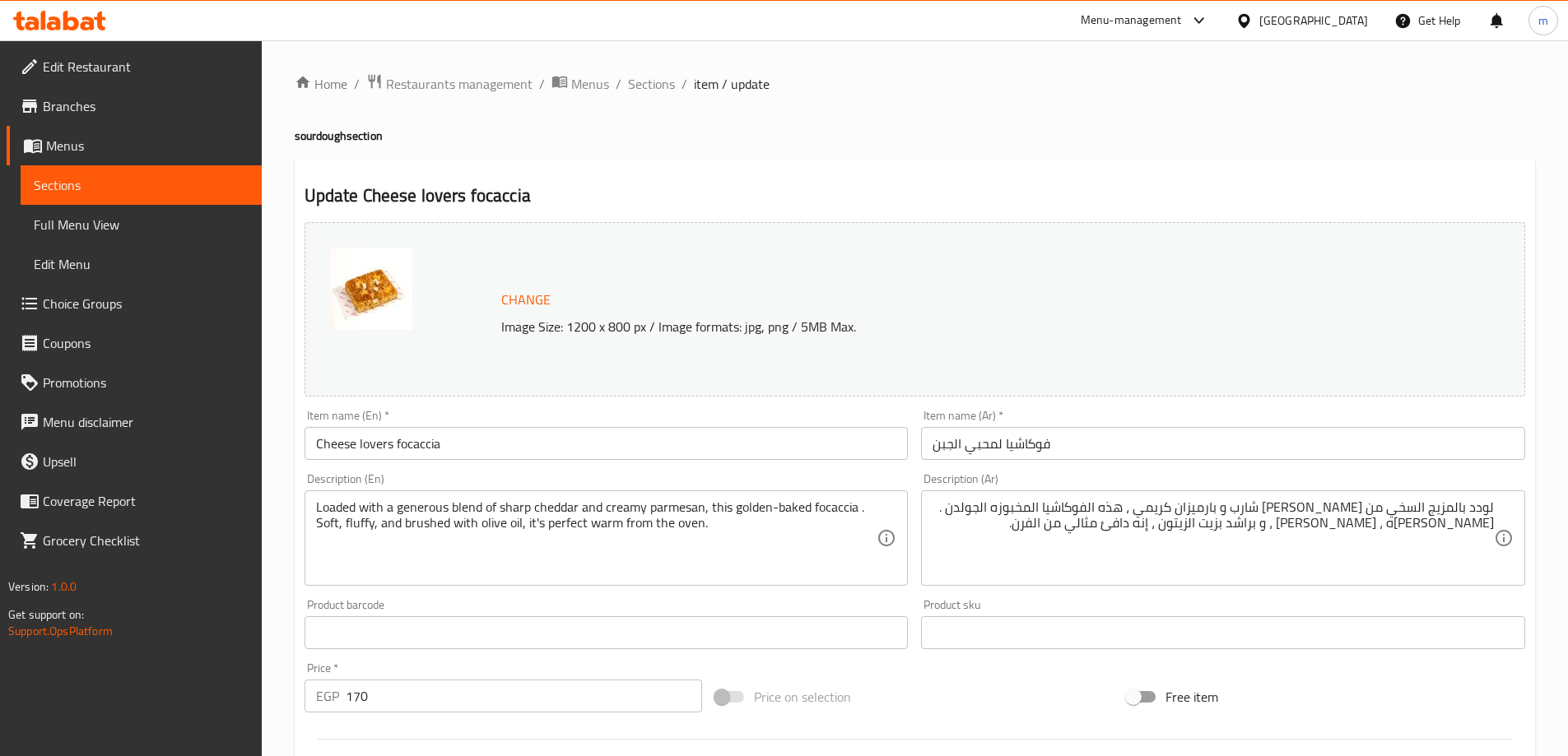
click at [1331, 681] on div "Free item" at bounding box center [1326, 697] width 411 height 44
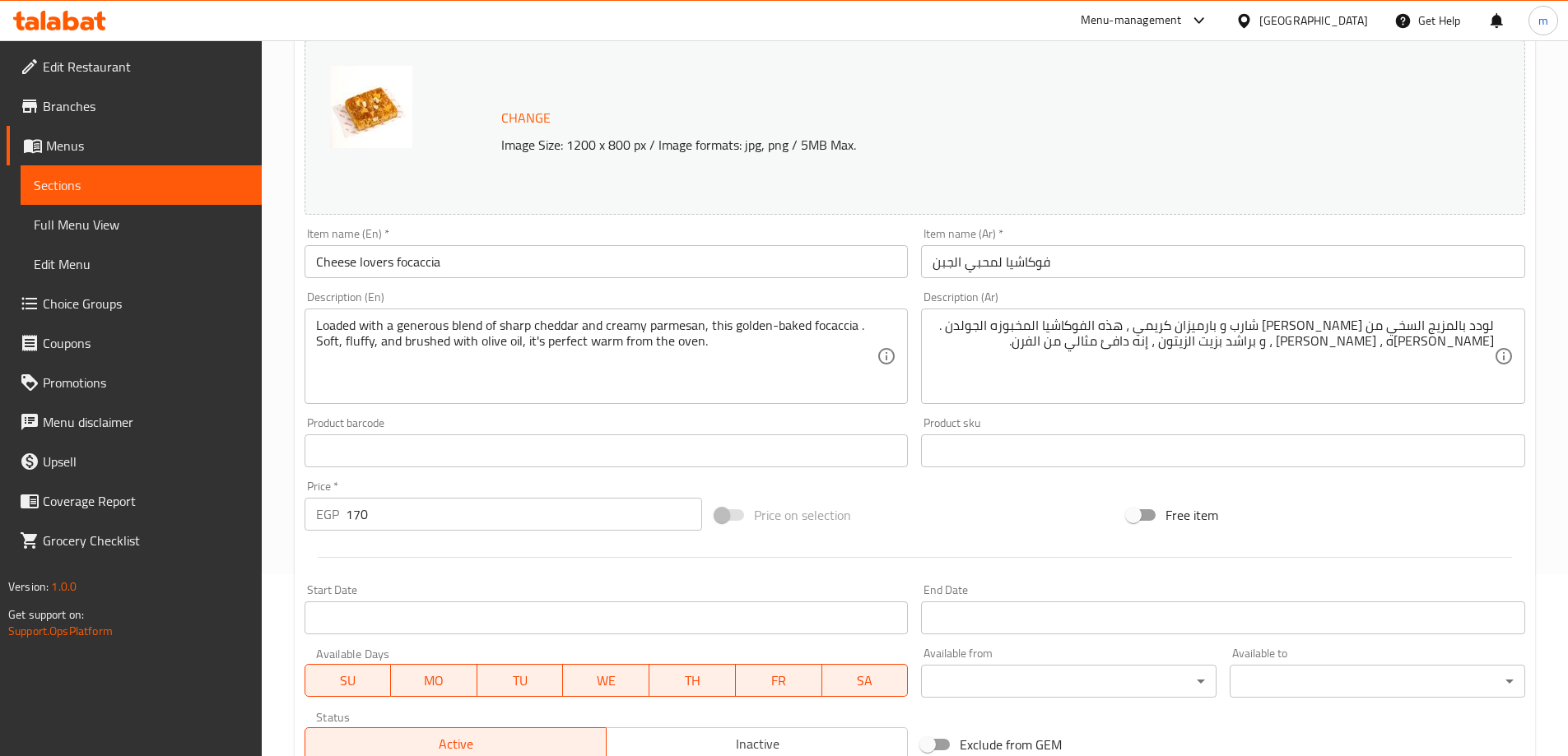
scroll to position [411, 0]
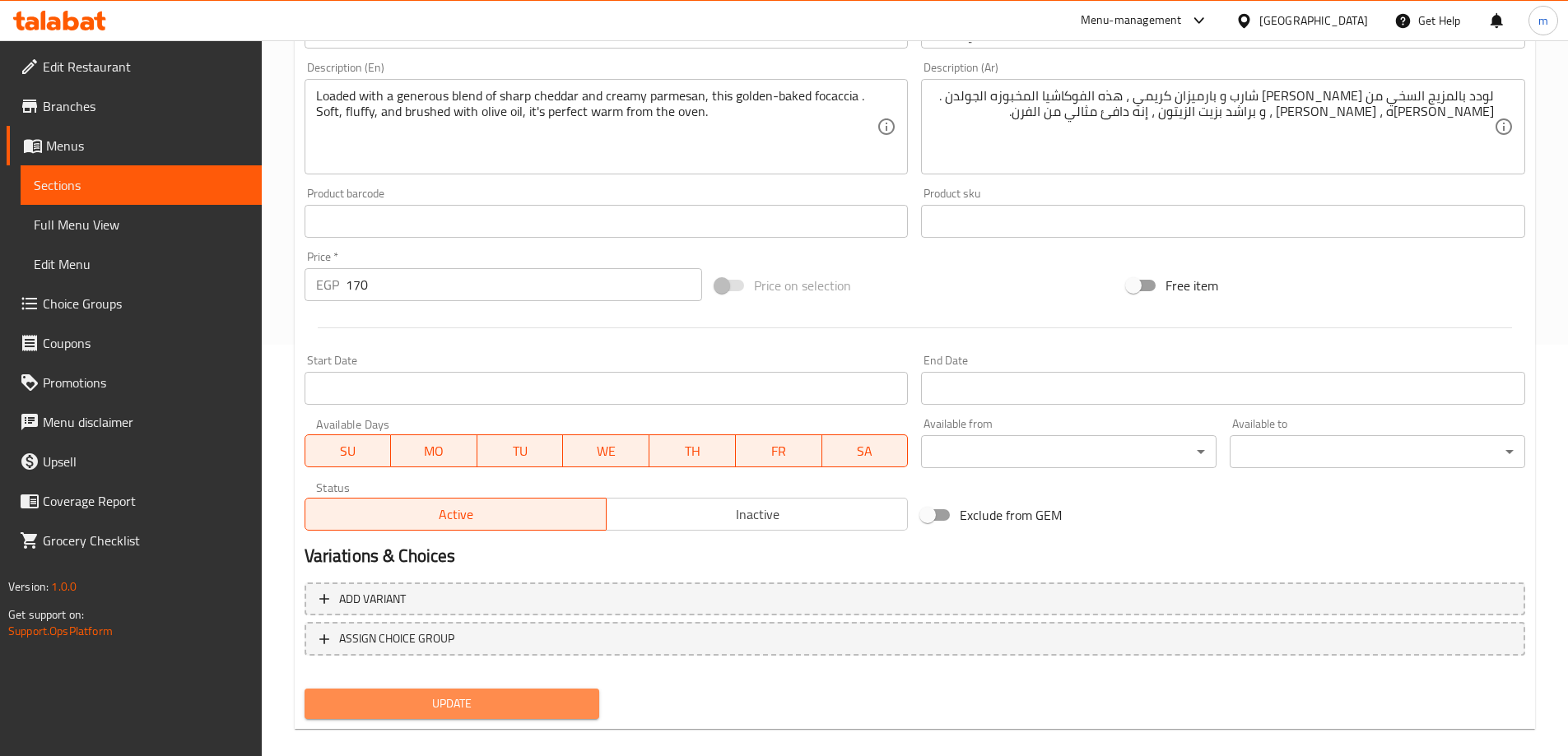
click at [580, 710] on span "Update" at bounding box center [452, 704] width 269 height 21
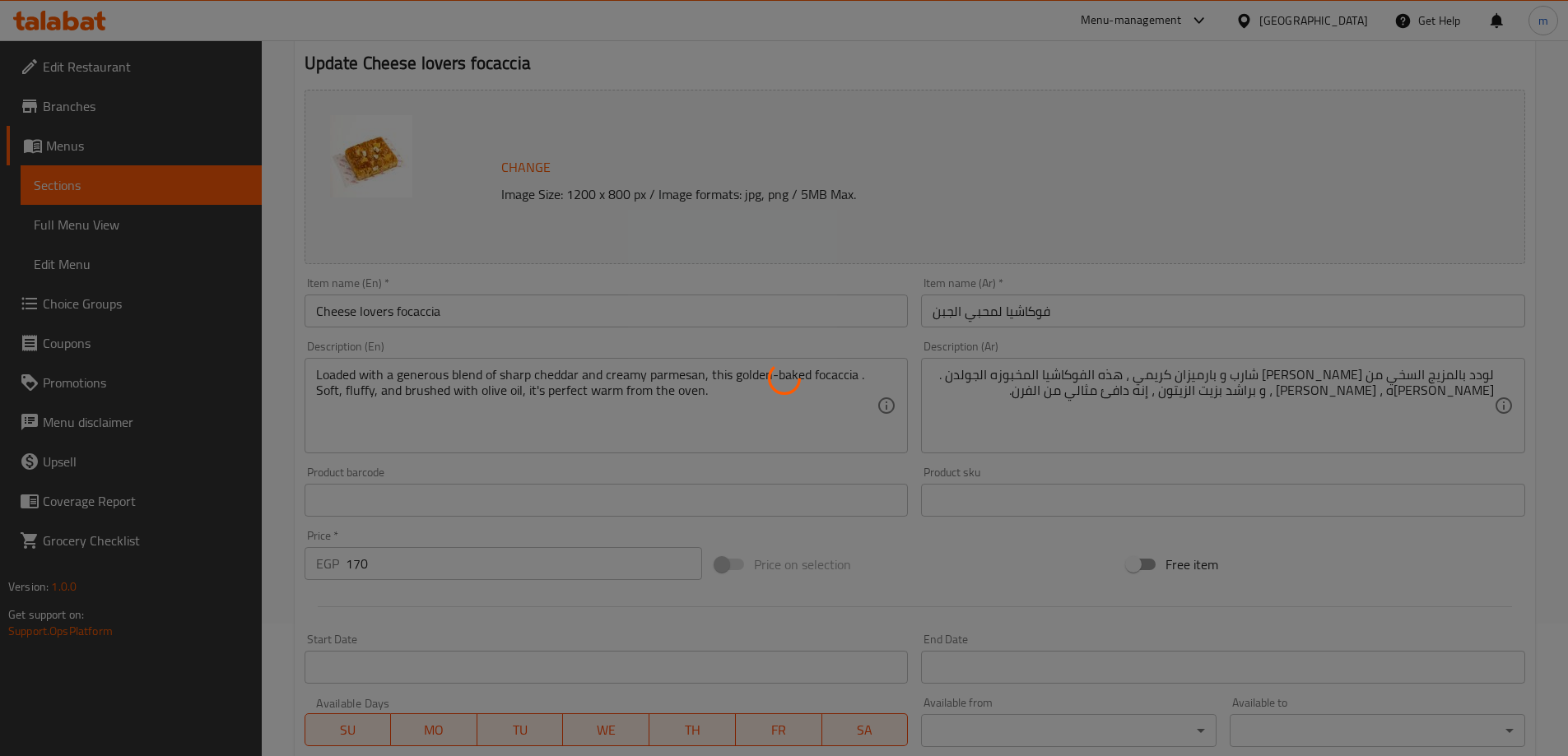
scroll to position [0, 0]
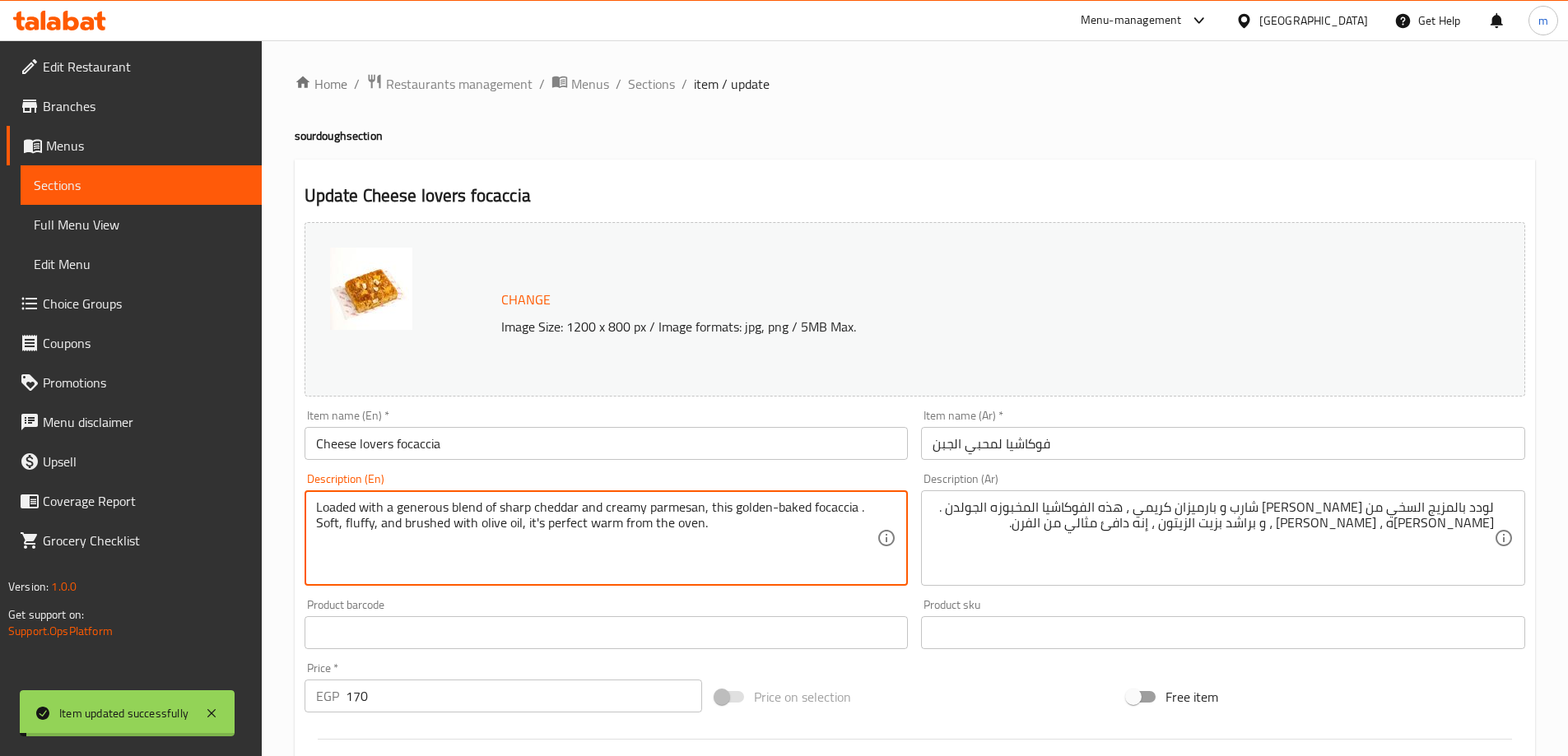
click at [692, 522] on textarea "Loaded with a generous blend of sharp cheddar and creamy parmesan, this golden-…" at bounding box center [597, 538] width 562 height 78
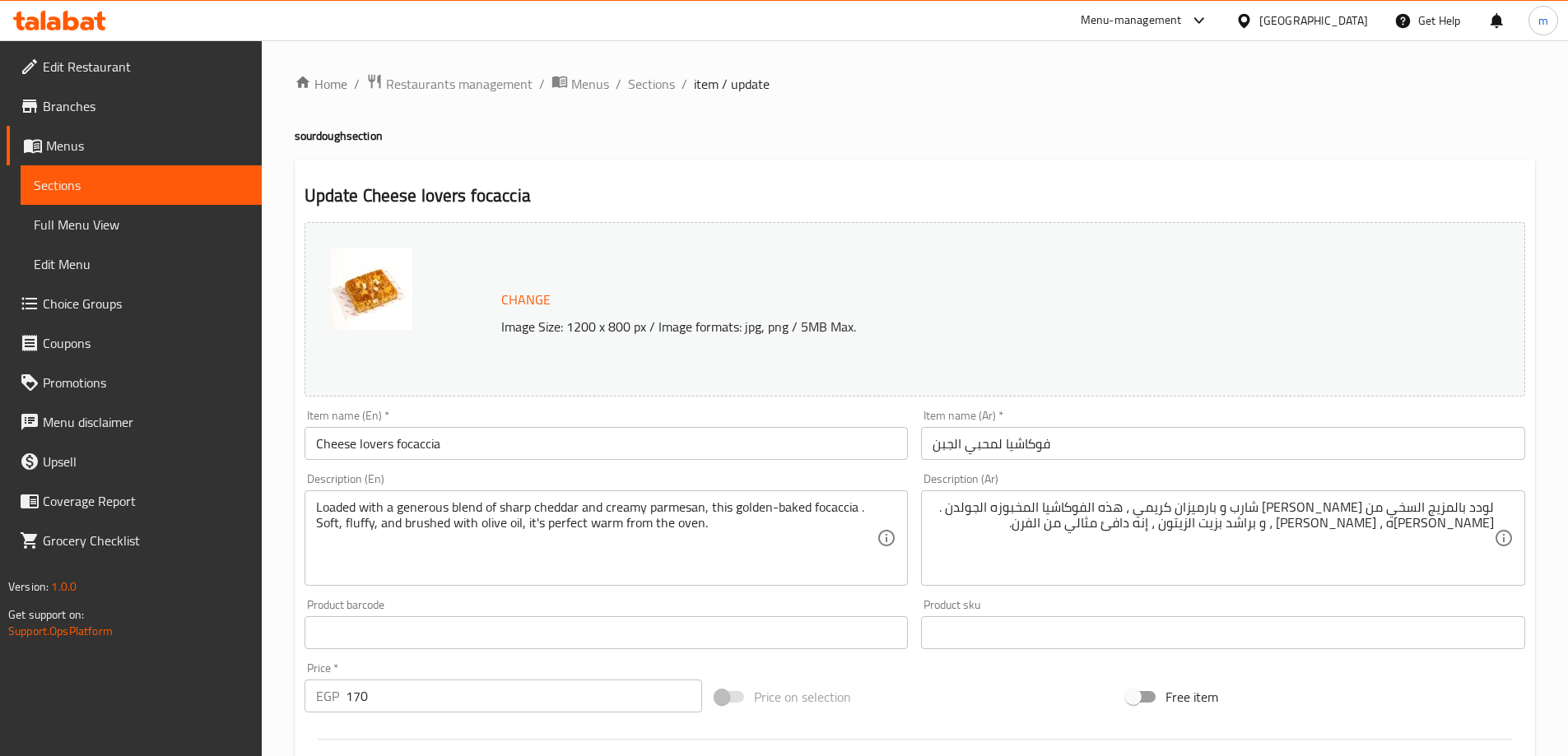
click at [914, 679] on div "Price on selection" at bounding box center [915, 697] width 411 height 44
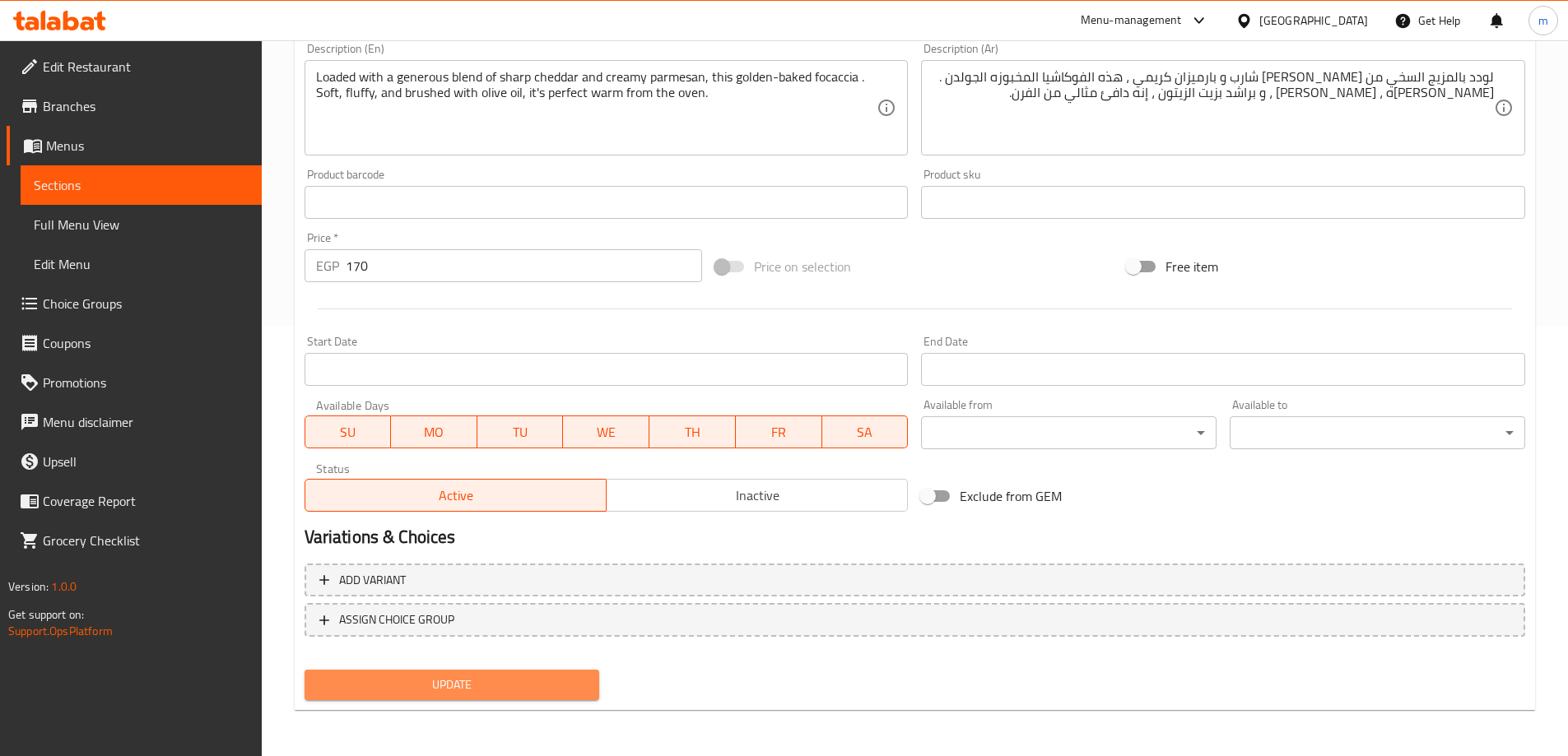
click at [560, 697] on button "Update" at bounding box center [452, 685] width 296 height 31
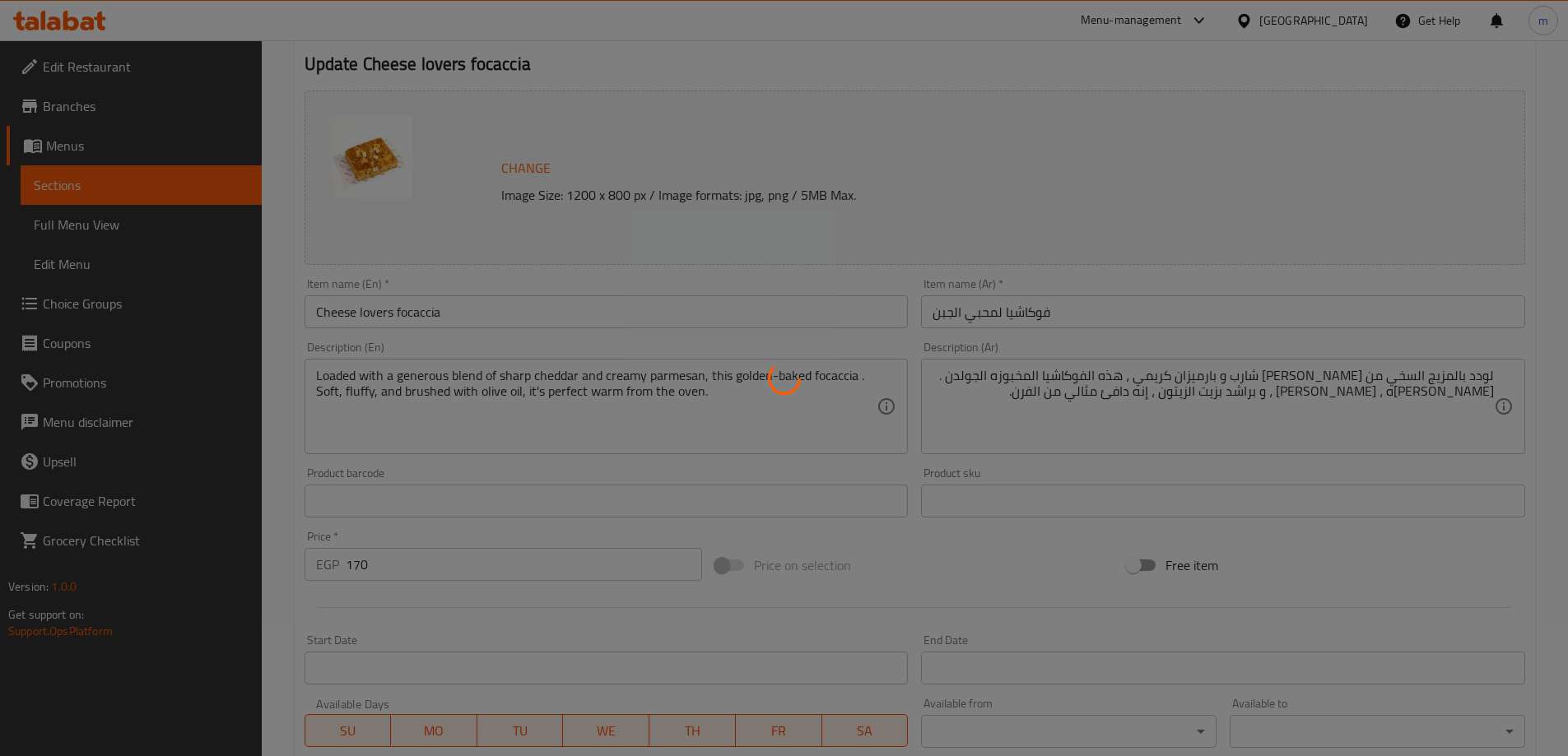
scroll to position [19, 0]
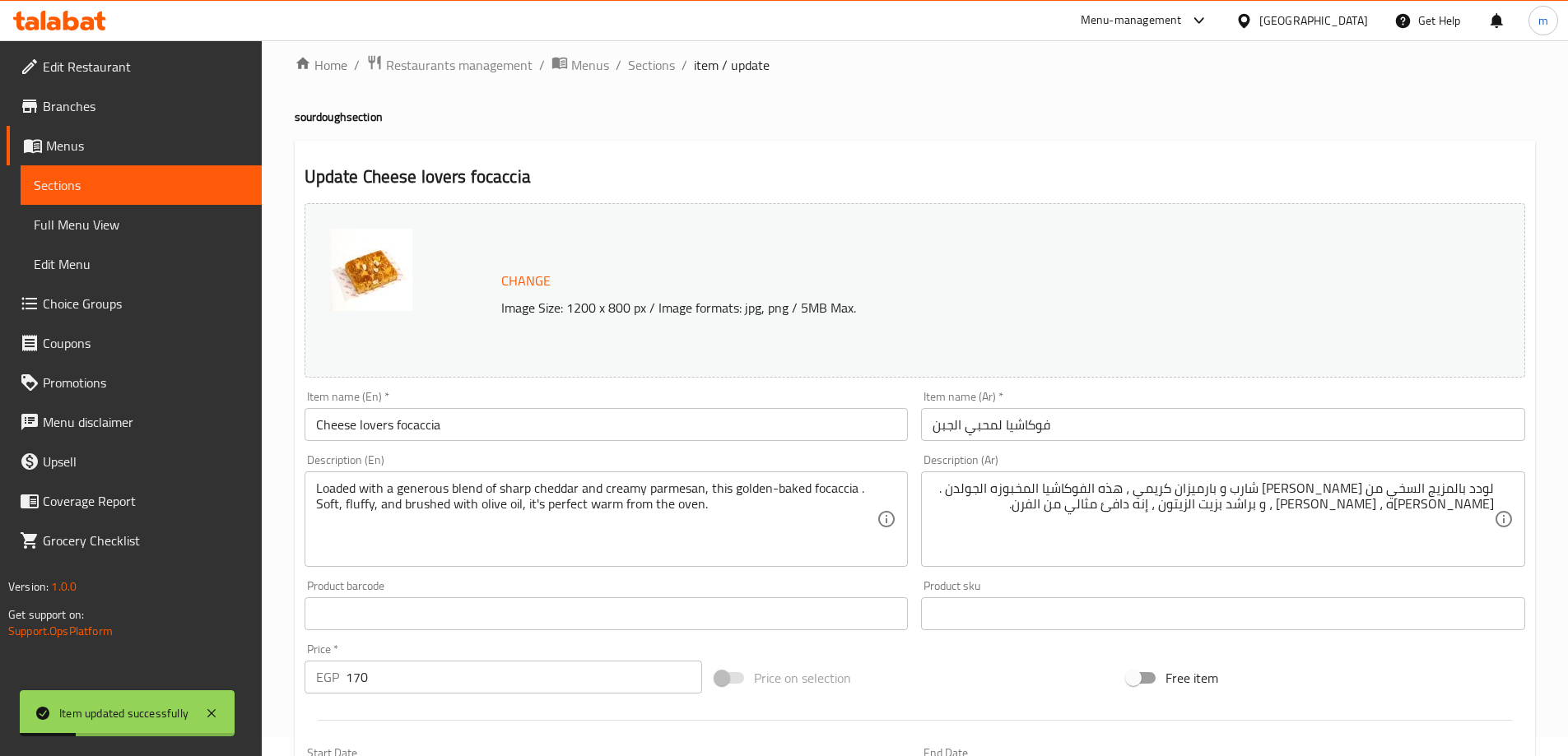
click at [644, 58] on span "Sections" at bounding box center [651, 65] width 46 height 20
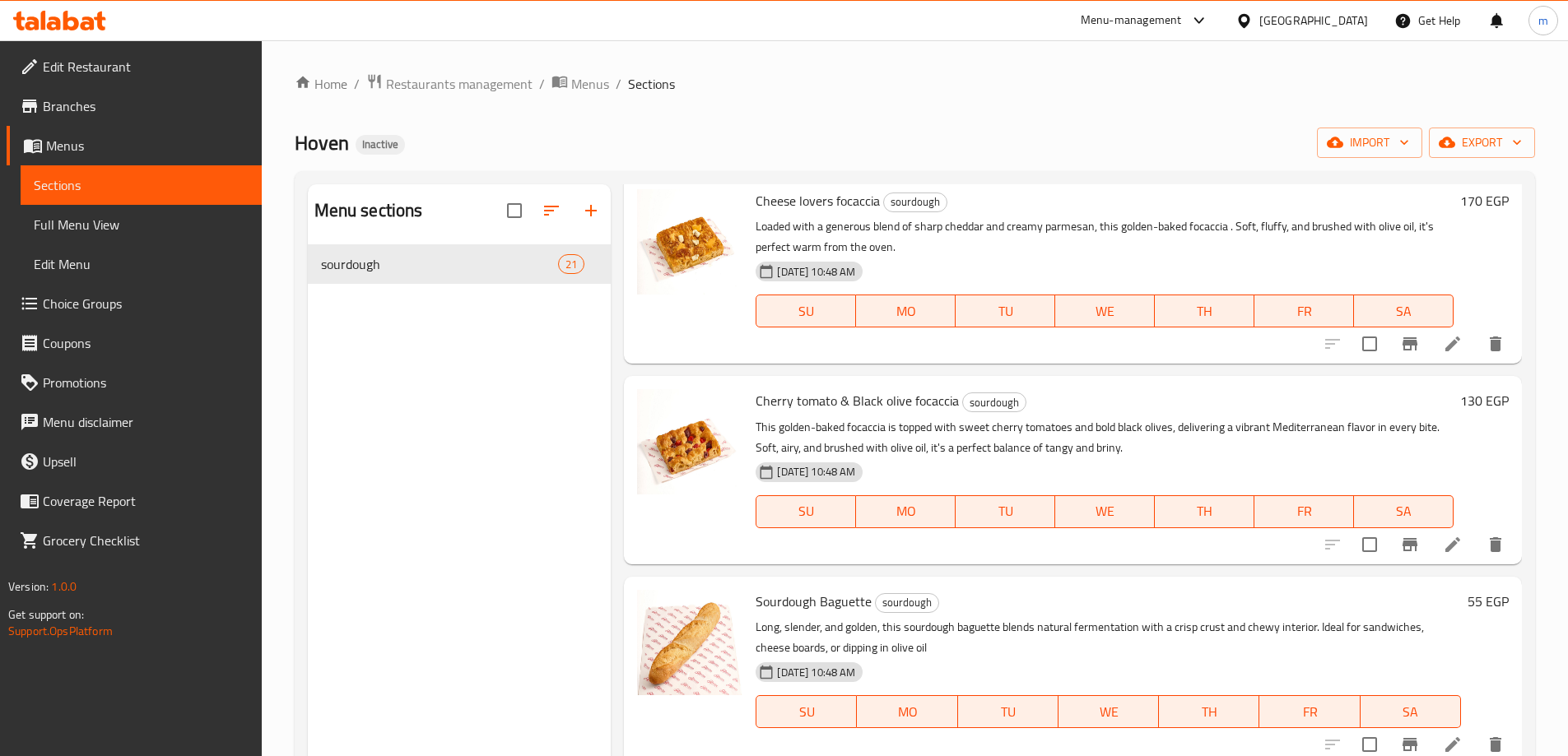
scroll to position [1645, 0]
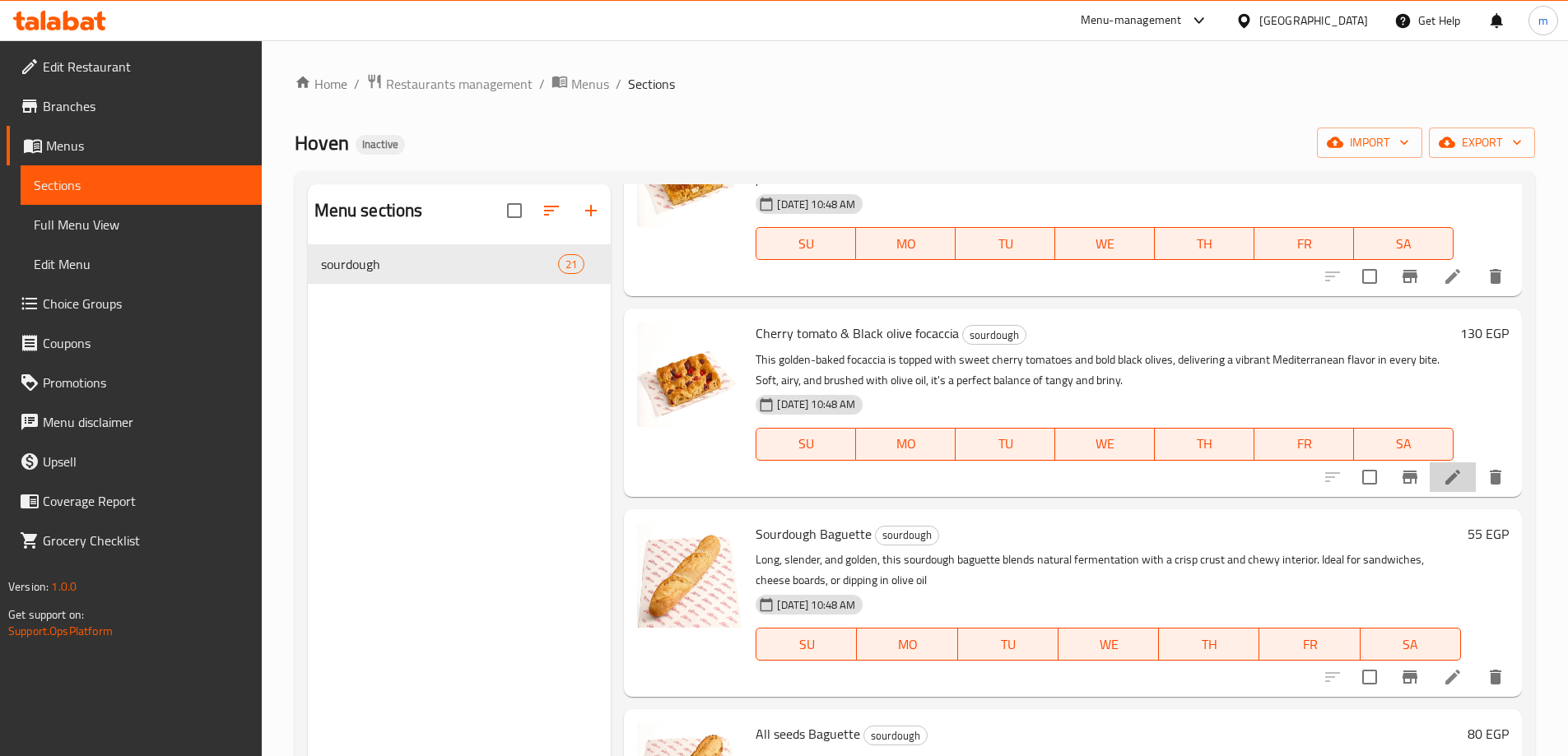
click at [1449, 492] on li at bounding box center [1452, 477] width 46 height 30
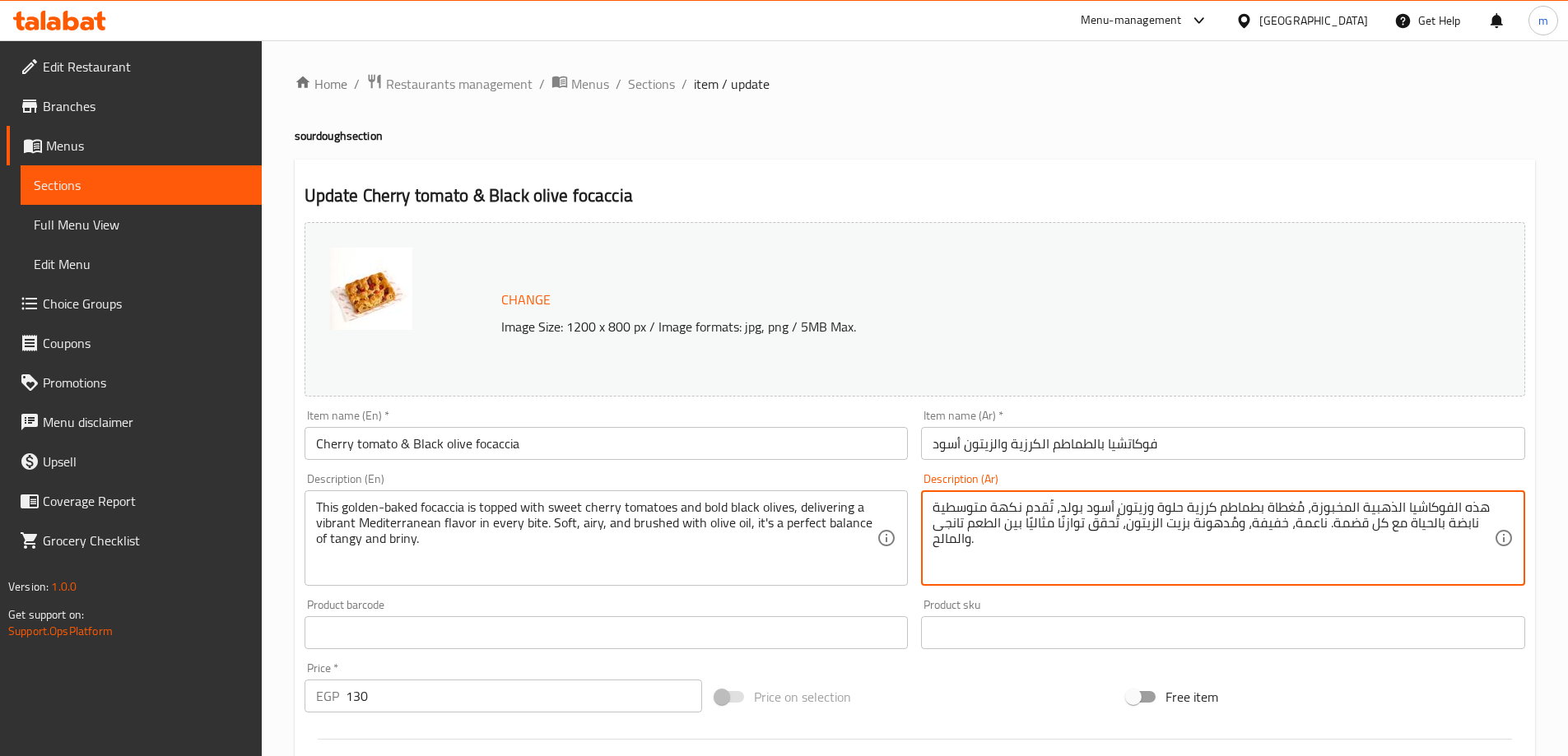
click at [1257, 560] on textarea "هذه الفوكاشيا الذهبية المخبوزة، مُغطاة بطماطم كرزية حلوة وزيتون أسود بولد، تُقد…" at bounding box center [1213, 538] width 562 height 78
click at [1276, 571] on textarea "هذه الفوكاشيا الذهبية المخبوزة، مُغطاة بطماطم كرزية حلوة وزيتون أسود بولد، تُقد…" at bounding box center [1213, 538] width 562 height 78
click at [1378, 514] on textarea "هذه الفوكاشيا الذهبية المخبوزة، مُغطاة بطماطم كرزية حلوة وزيتون أسود بولد، تُقد…" at bounding box center [1213, 538] width 562 height 78
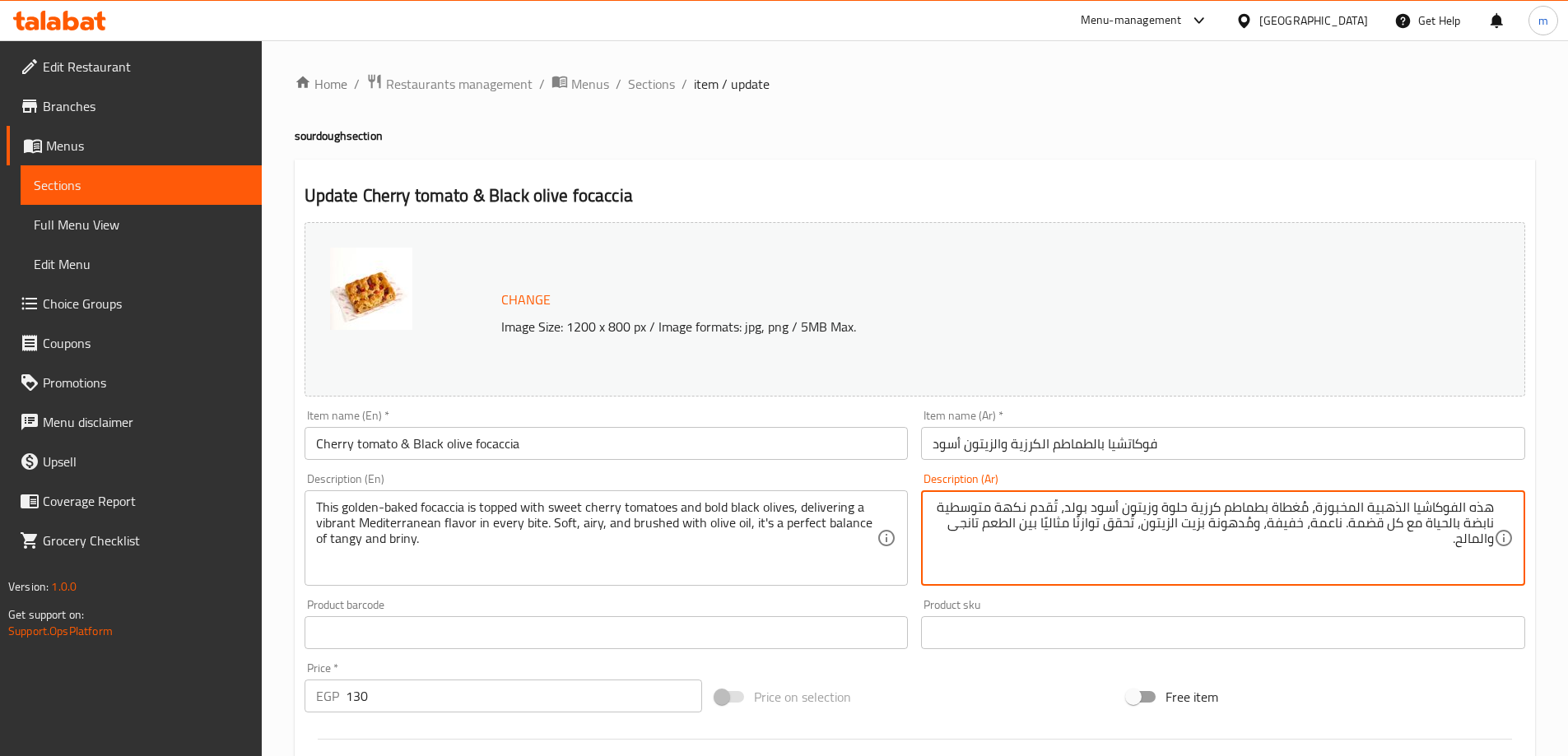
click at [1378, 514] on textarea "هذه الفوكاشيا الذهبية المخبوزة، مُغطاة بطماطم كرزية حلوة وزيتون أسود بولد، تُقد…" at bounding box center [1213, 538] width 562 height 78
click at [1081, 505] on textarea "هذه الفوكاشيا المخبوزة الجولدن ، مُغطاة بطماطم كرزية حلوة وزيتون أسود بولد، تُق…" at bounding box center [1213, 538] width 562 height 78
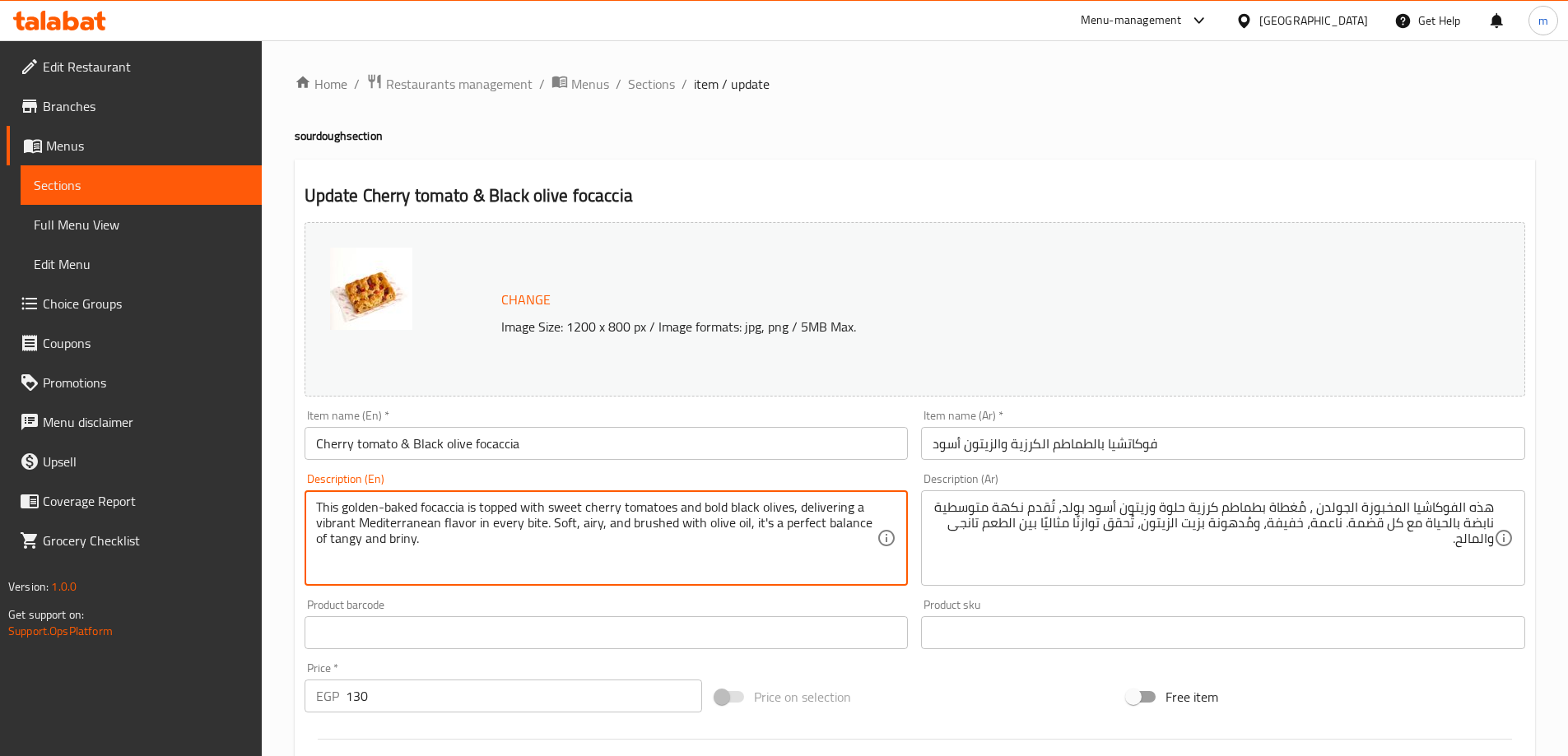
click at [409, 519] on textarea "This golden-baked focaccia is topped with sweet cherry tomatoes and bold black …" at bounding box center [597, 538] width 562 height 78
click at [410, 521] on textarea "This golden-baked focaccia is topped with sweet cherry tomatoes and bold black …" at bounding box center [597, 538] width 562 height 78
click at [409, 522] on textarea "This golden-baked focaccia is topped with sweet cherry tomatoes and bold black …" at bounding box center [597, 538] width 562 height 78
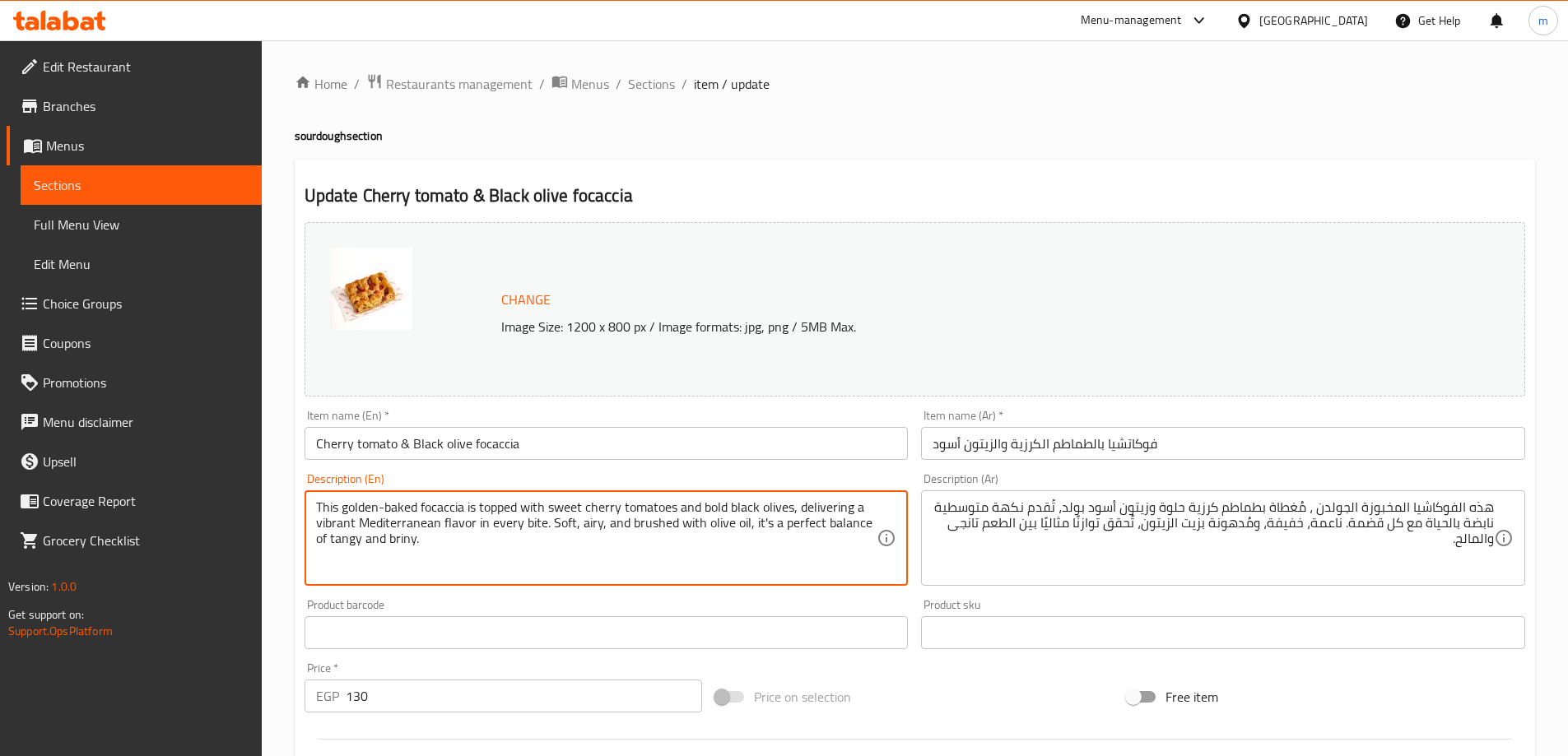
click at [409, 522] on textarea "This golden-baked focaccia is topped with sweet cherry tomatoes and bold black …" at bounding box center [597, 538] width 562 height 78
click at [400, 524] on textarea "This golden-baked focaccia is topped with sweet cherry tomatoes and bold black …" at bounding box center [597, 538] width 562 height 78
click at [399, 524] on textarea "This golden-baked focaccia is topped with sweet cherry tomatoes and bold black …" at bounding box center [597, 538] width 562 height 78
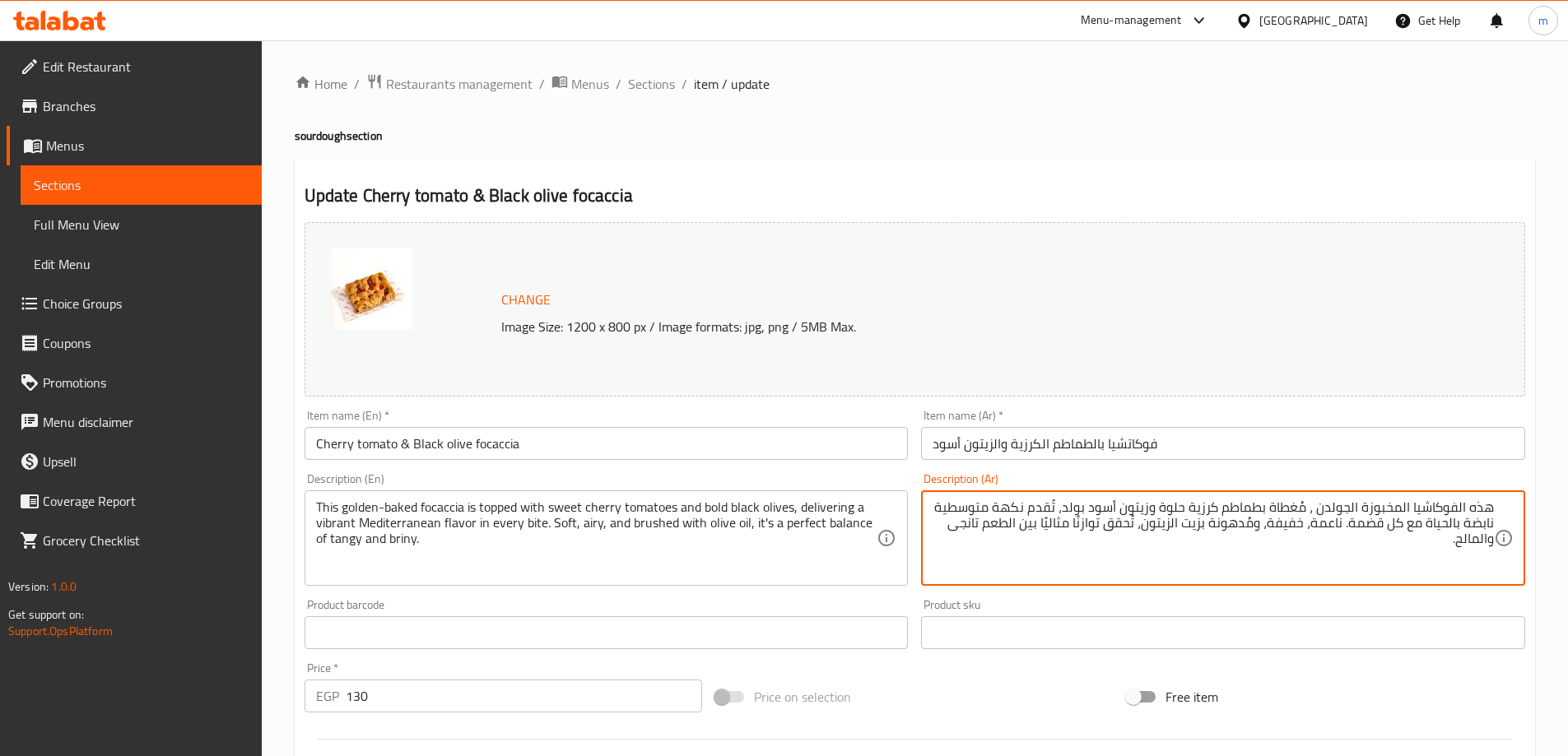
drag, startPoint x: 1427, startPoint y: 523, endPoint x: 1495, endPoint y: 526, distance: 68.1
click at [1274, 532] on textarea "هذه الفوكاشيا المخبوزة الجولدن ، مُغطاة بطماطم كرزية حلوة وزيتون أسود بولد، تُق…" at bounding box center [1213, 538] width 562 height 78
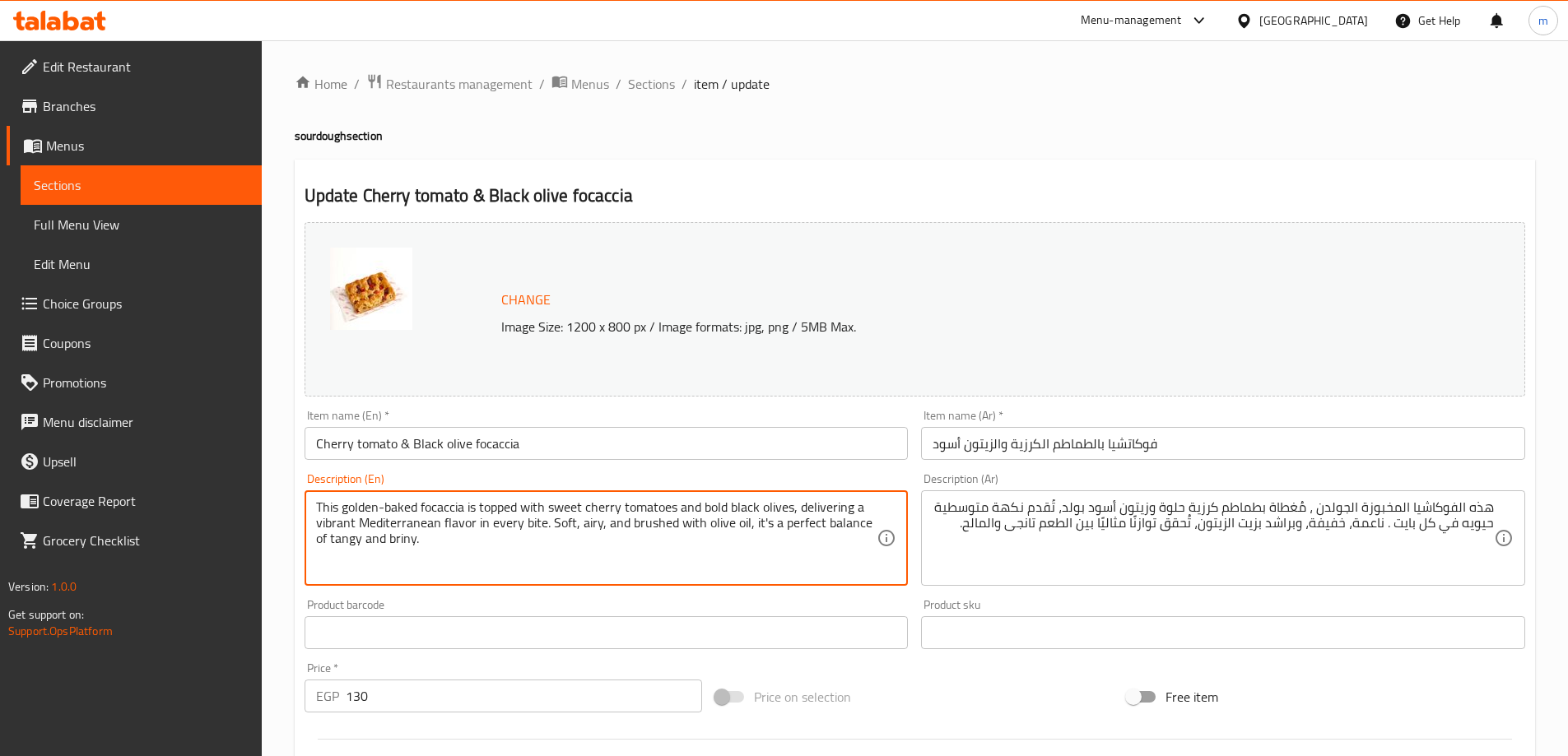
click at [653, 529] on textarea "This golden-baked focaccia is topped with sweet cherry tomatoes and bold black …" at bounding box center [597, 538] width 562 height 78
drag, startPoint x: 761, startPoint y: 524, endPoint x: 773, endPoint y: 580, distance: 57.3
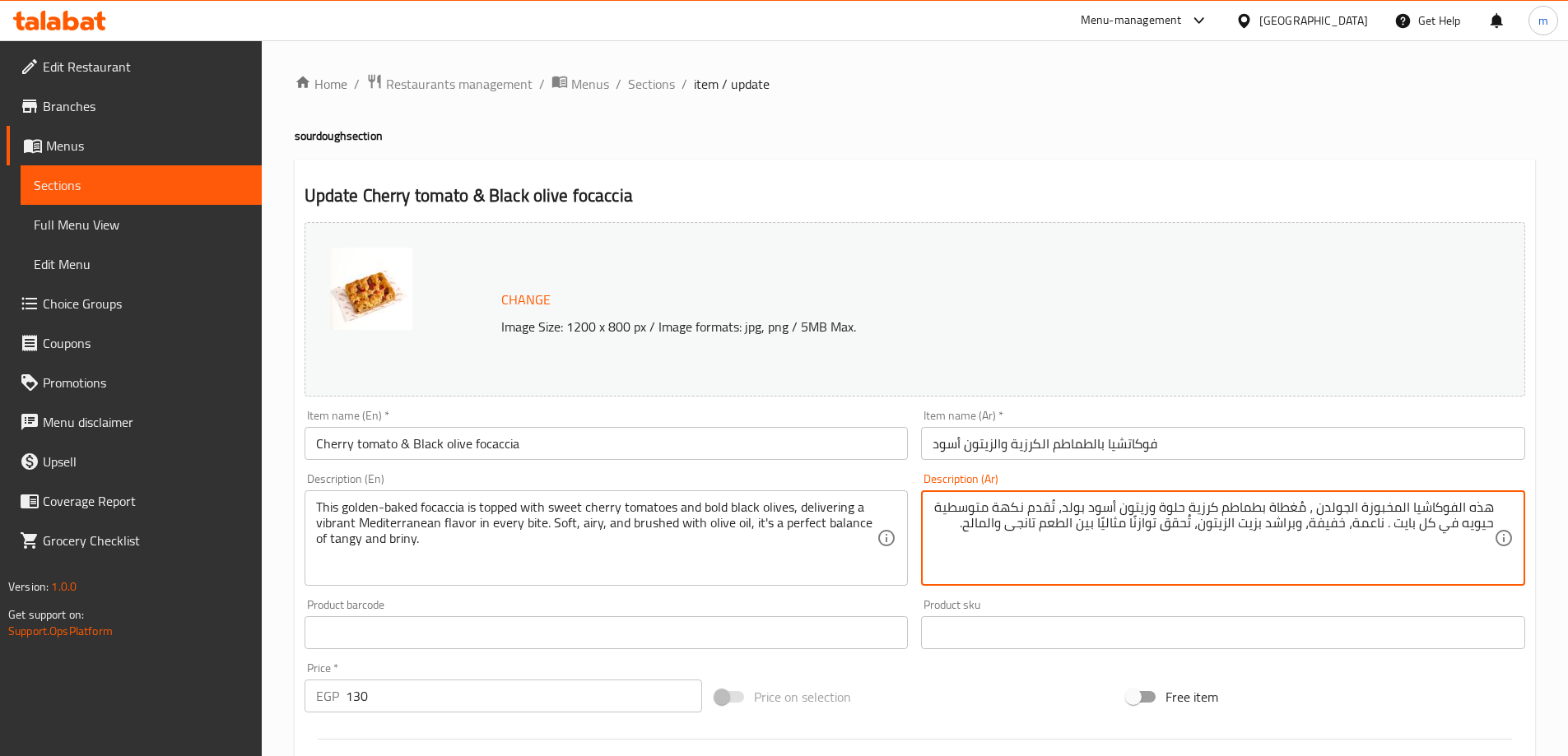
drag, startPoint x: 962, startPoint y: 524, endPoint x: 1196, endPoint y: 526, distance: 234.0
paste textarea "إنه توازن مثالي بين الحامض"
click at [1043, 525] on textarea "هذه الفوكاشيا المخبوزة الجولدن ، مُغطاة بطماطم كرزية حلوة وزيتون أسود بولد، تُق…" at bounding box center [1213, 538] width 562 height 78
click at [1065, 534] on textarea "هذه الفوكاشيا المخبوزة الجولدن ، مُغطاة بطماطم كرزية حلوة وزيتون أسود بولد، تُق…" at bounding box center [1213, 538] width 562 height 78
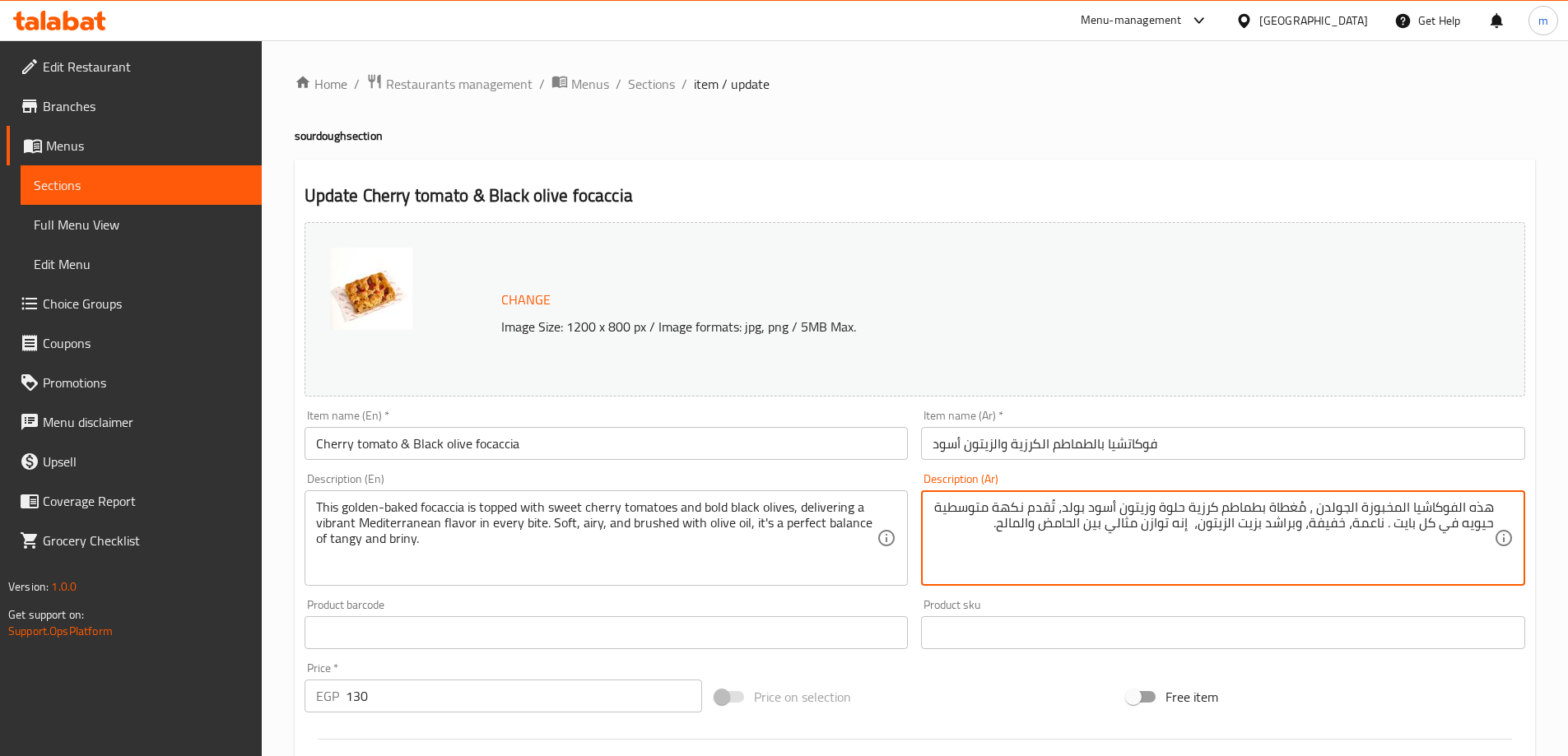
click at [1065, 534] on textarea "هذه الفوكاشيا المخبوزة الجولدن ، مُغطاة بطماطم كرزية حلوة وزيتون أسود بولد، تُق…" at bounding box center [1213, 538] width 562 height 78
type textarea "هذه الفوكاشيا المخبوزة الجولدن ، مُغطاة بطماطم كرزية حلوة وزيتون أسود بولد، تُق…"
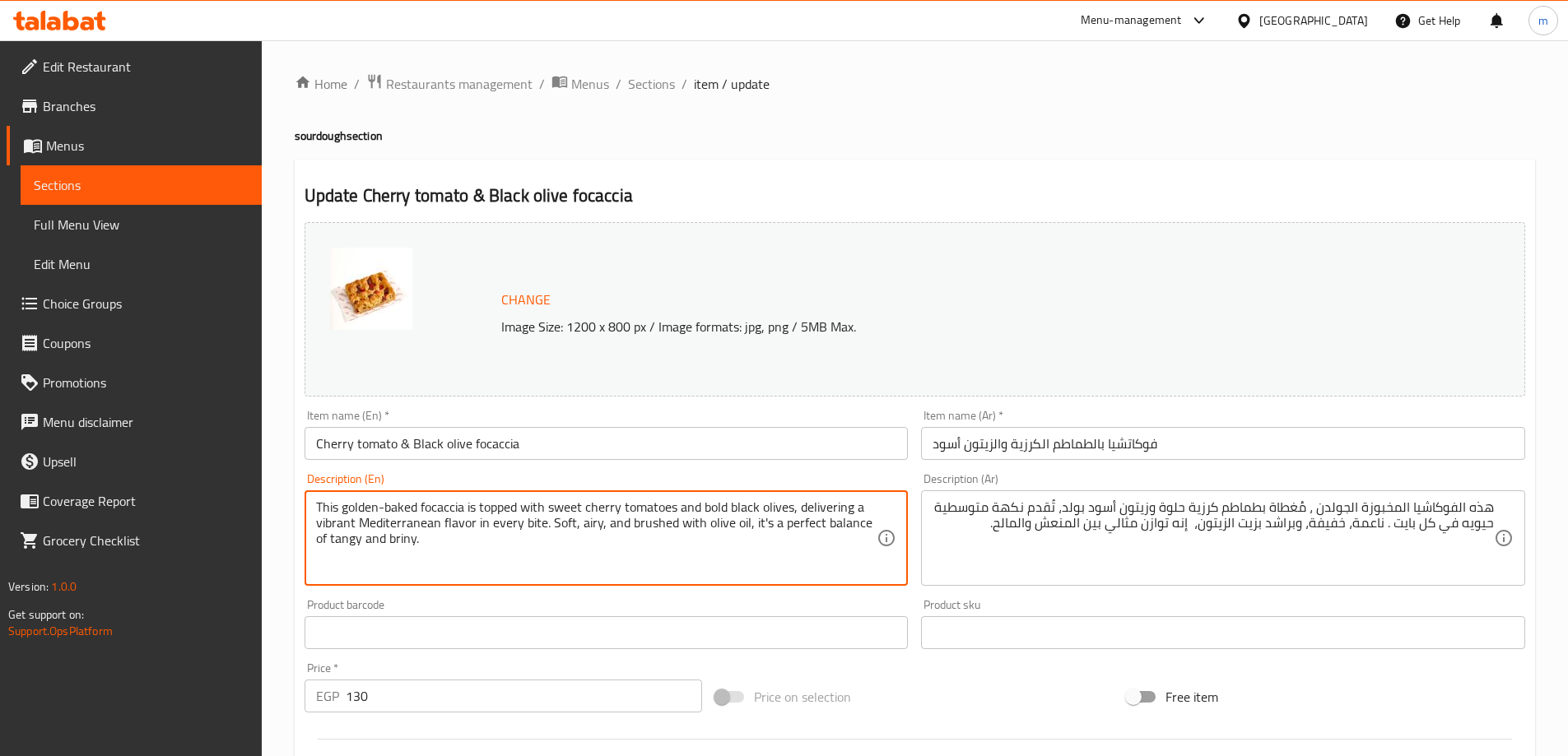
click at [395, 546] on textarea "This golden-baked focaccia is topped with sweet cherry tomatoes and bold black …" at bounding box center [597, 538] width 562 height 78
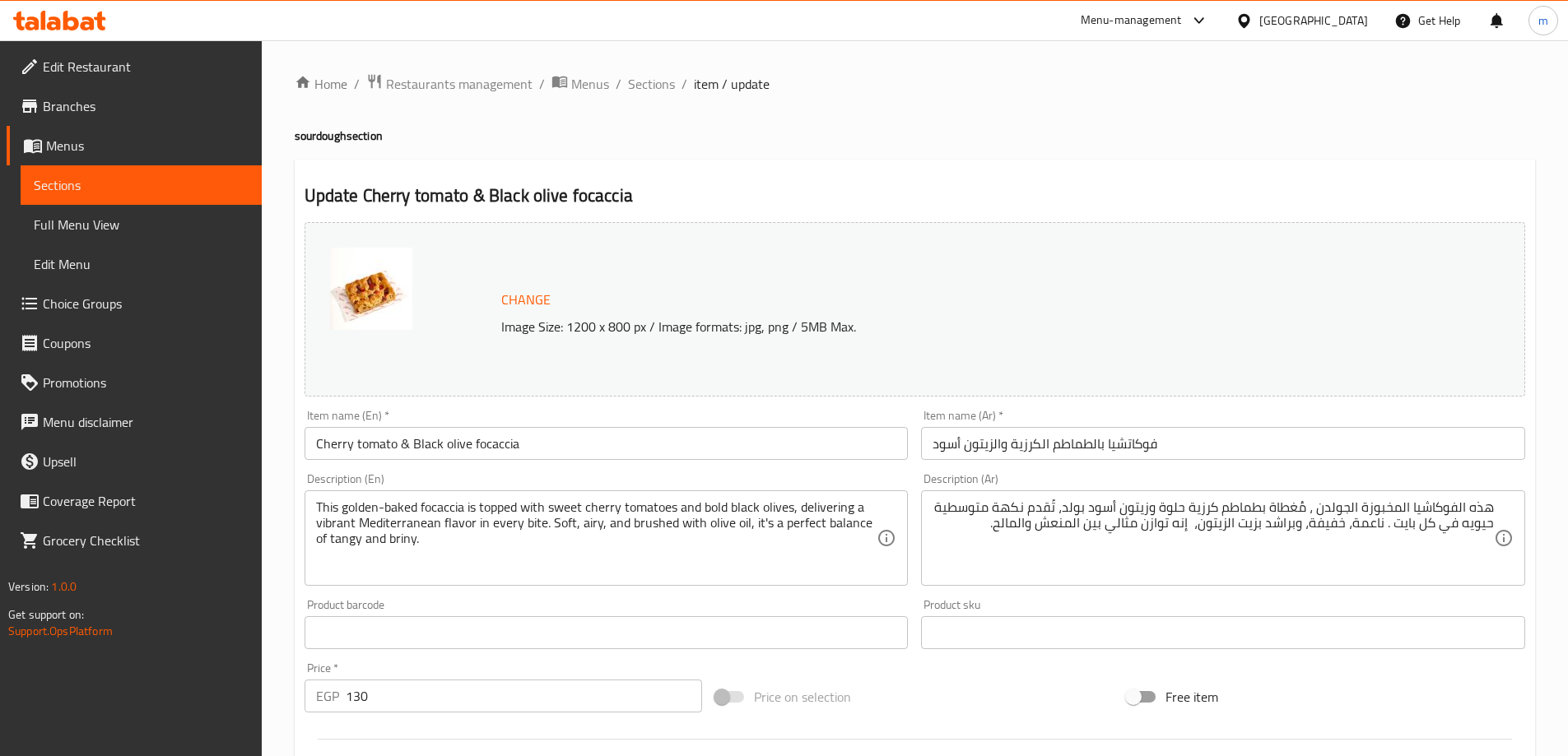
click at [1019, 683] on div "Price on selection" at bounding box center [915, 697] width 411 height 44
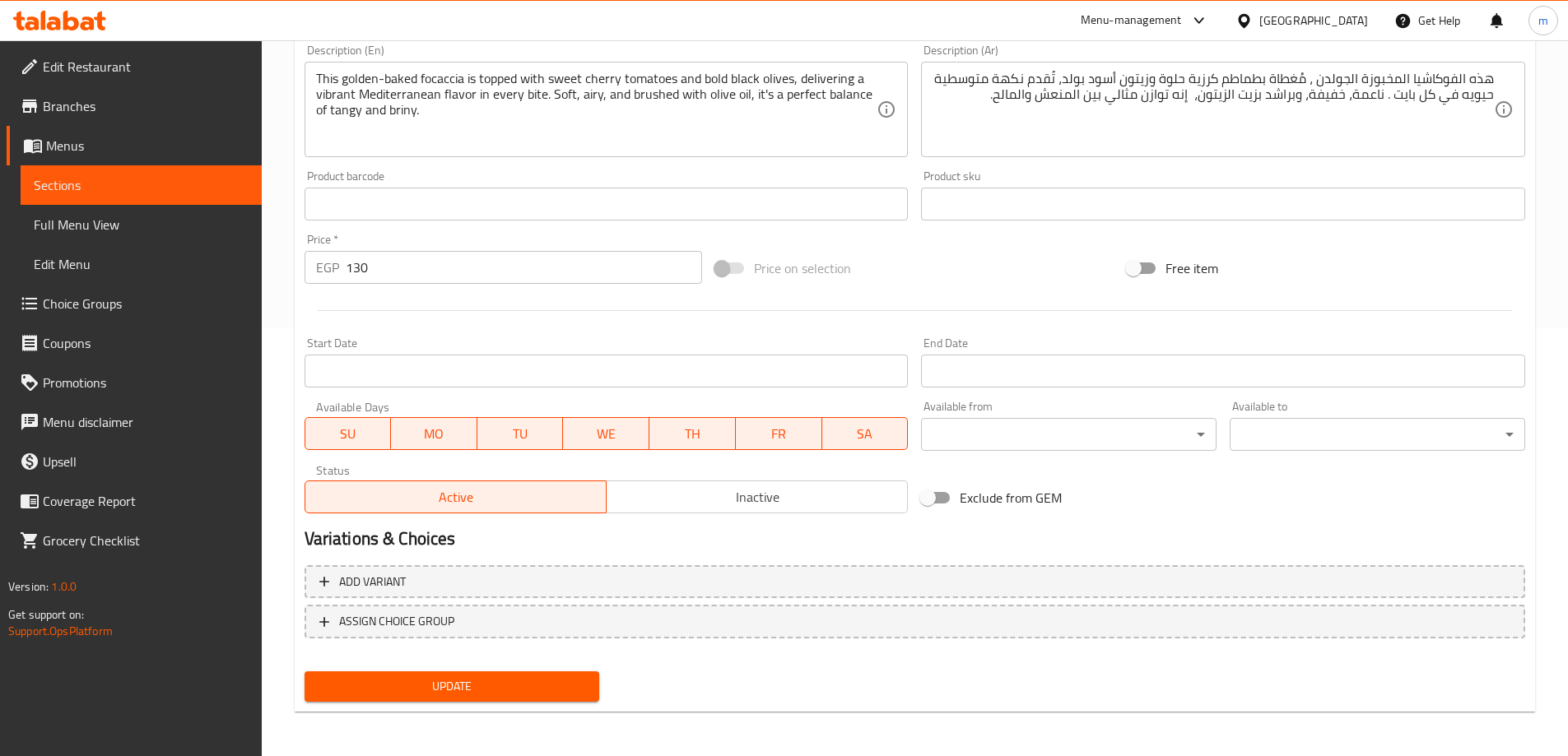
scroll to position [430, 0]
click at [565, 672] on button "Update" at bounding box center [452, 685] width 296 height 31
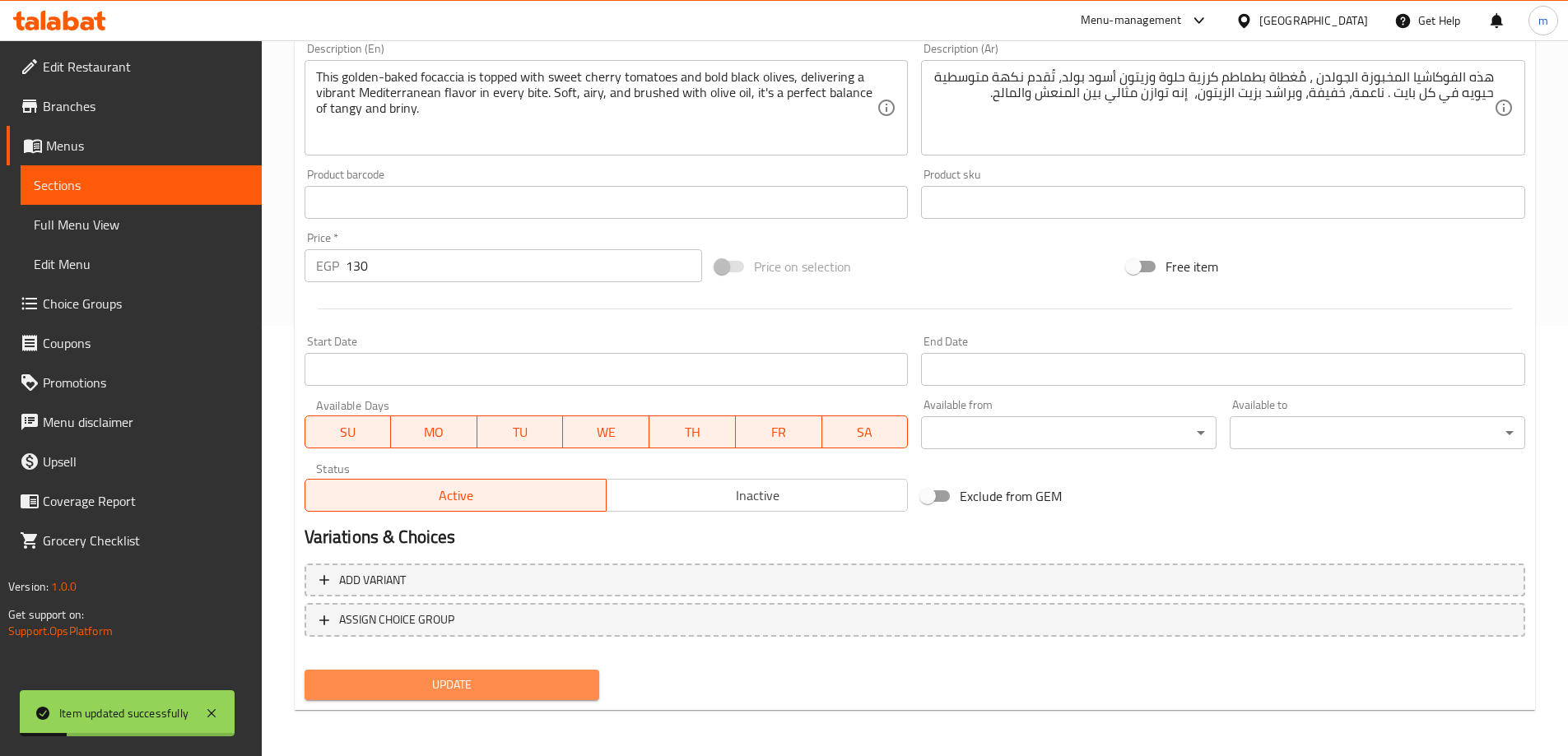
click at [584, 677] on span "Update" at bounding box center [452, 685] width 269 height 21
click at [459, 687] on span "Update" at bounding box center [452, 685] width 269 height 21
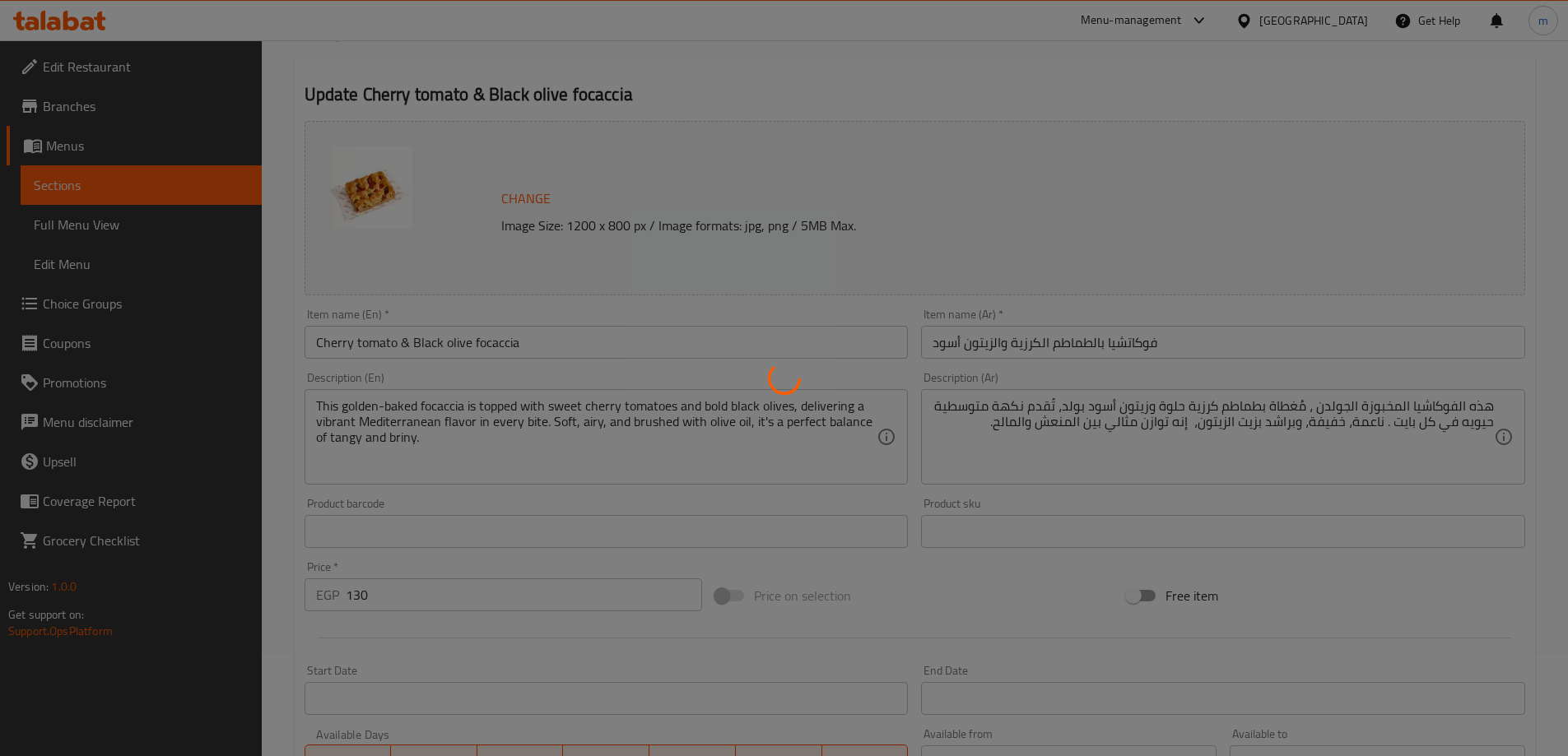
scroll to position [0, 0]
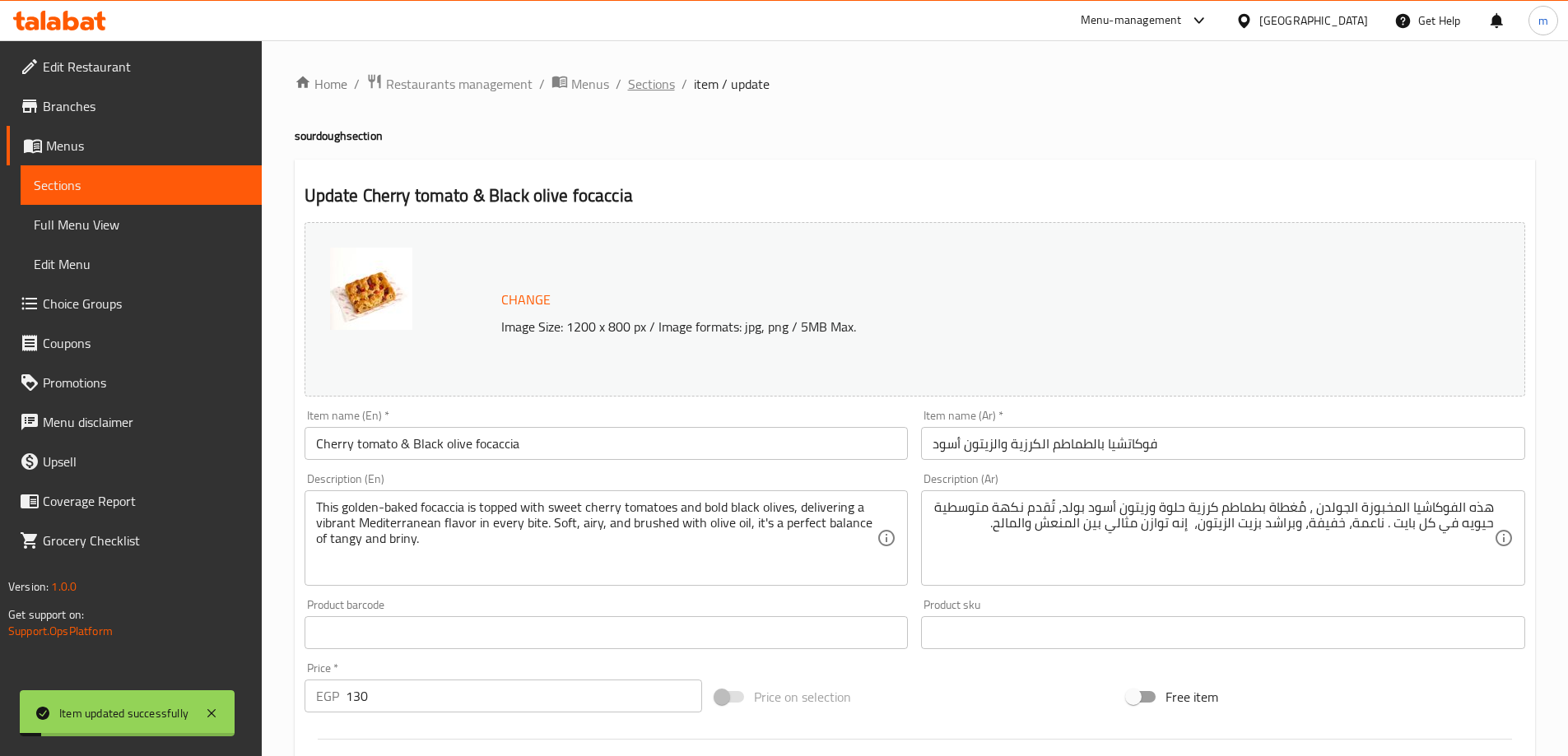
click at [645, 93] on span "Sections" at bounding box center [651, 84] width 46 height 20
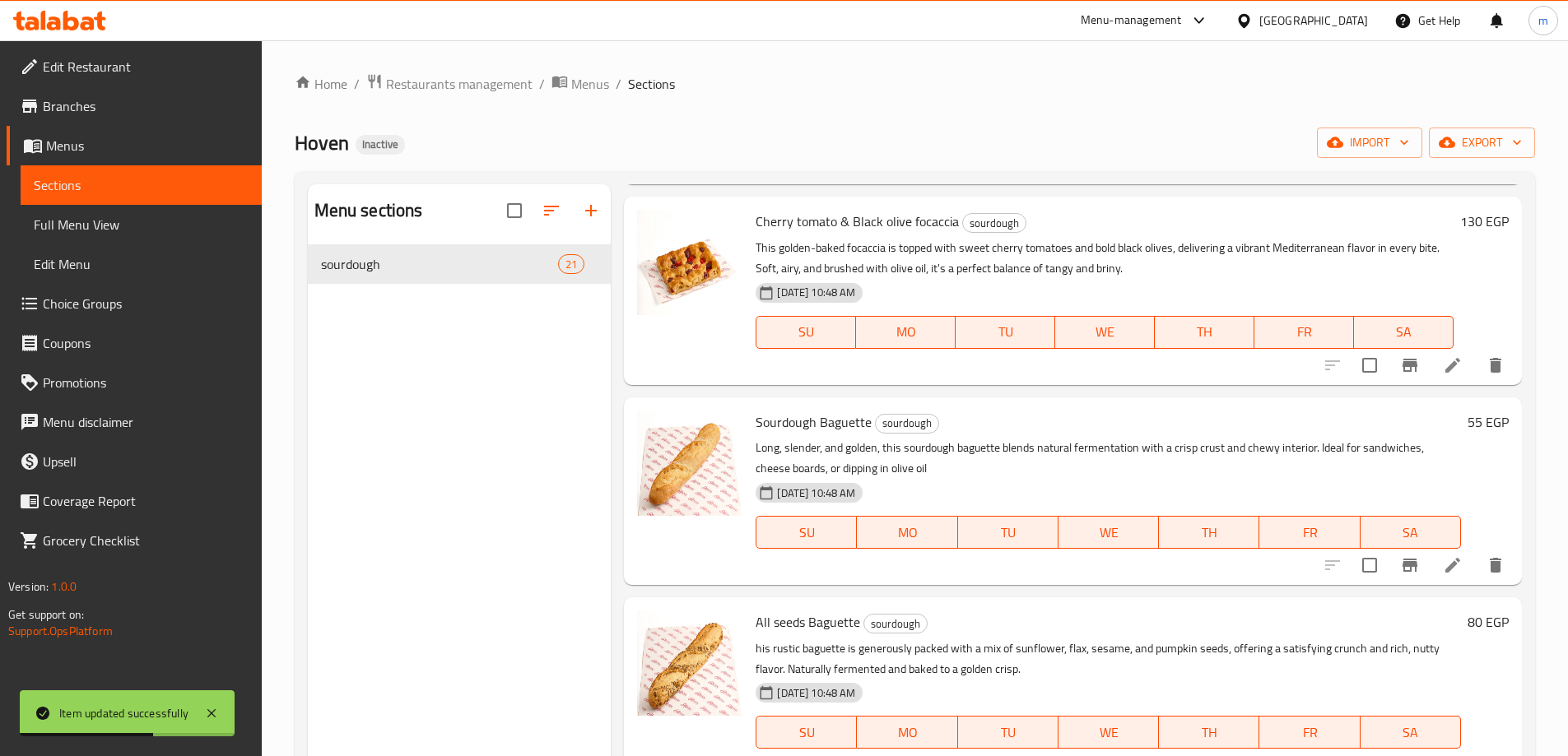
scroll to position [1892, 0]
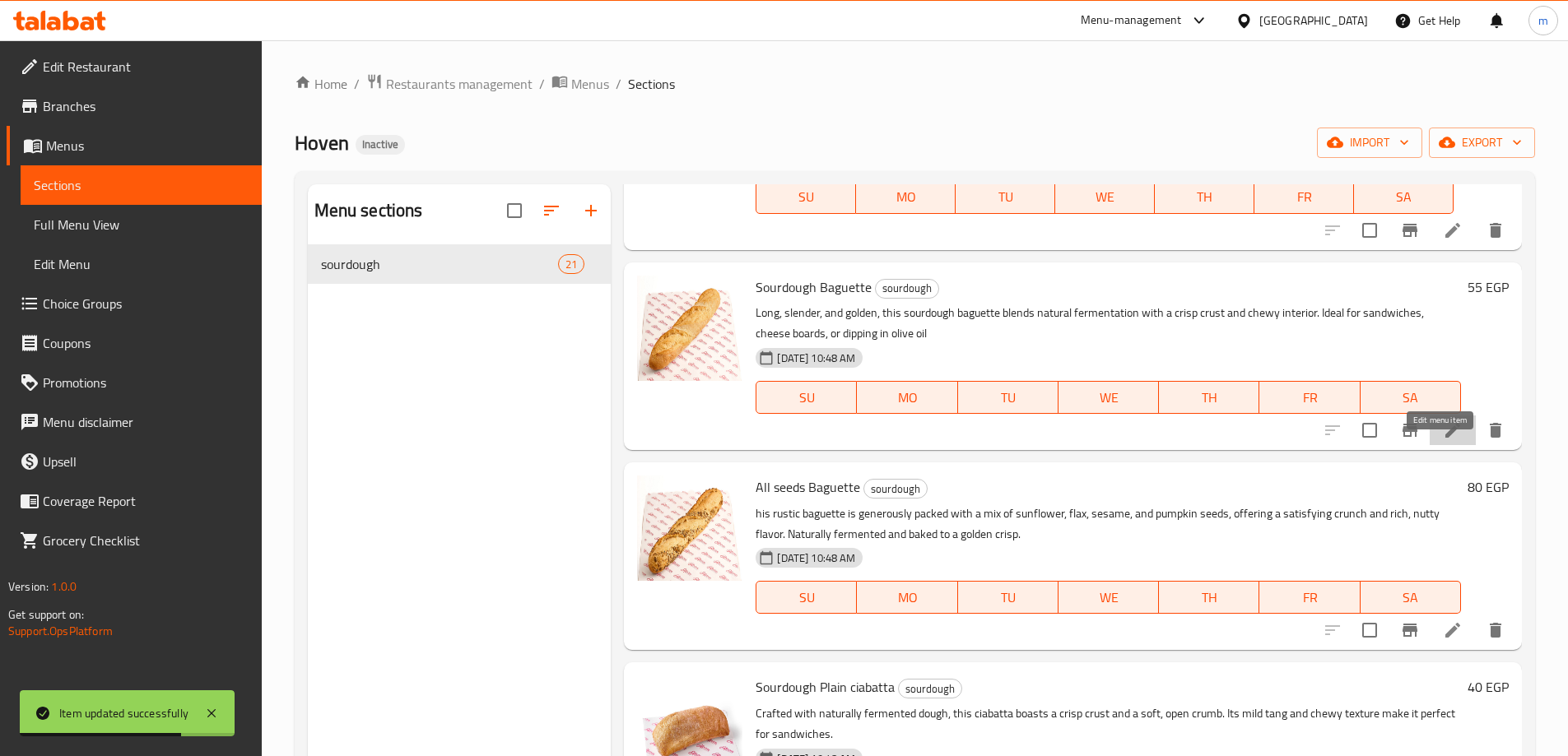
click at [1445, 440] on icon at bounding box center [1453, 430] width 20 height 20
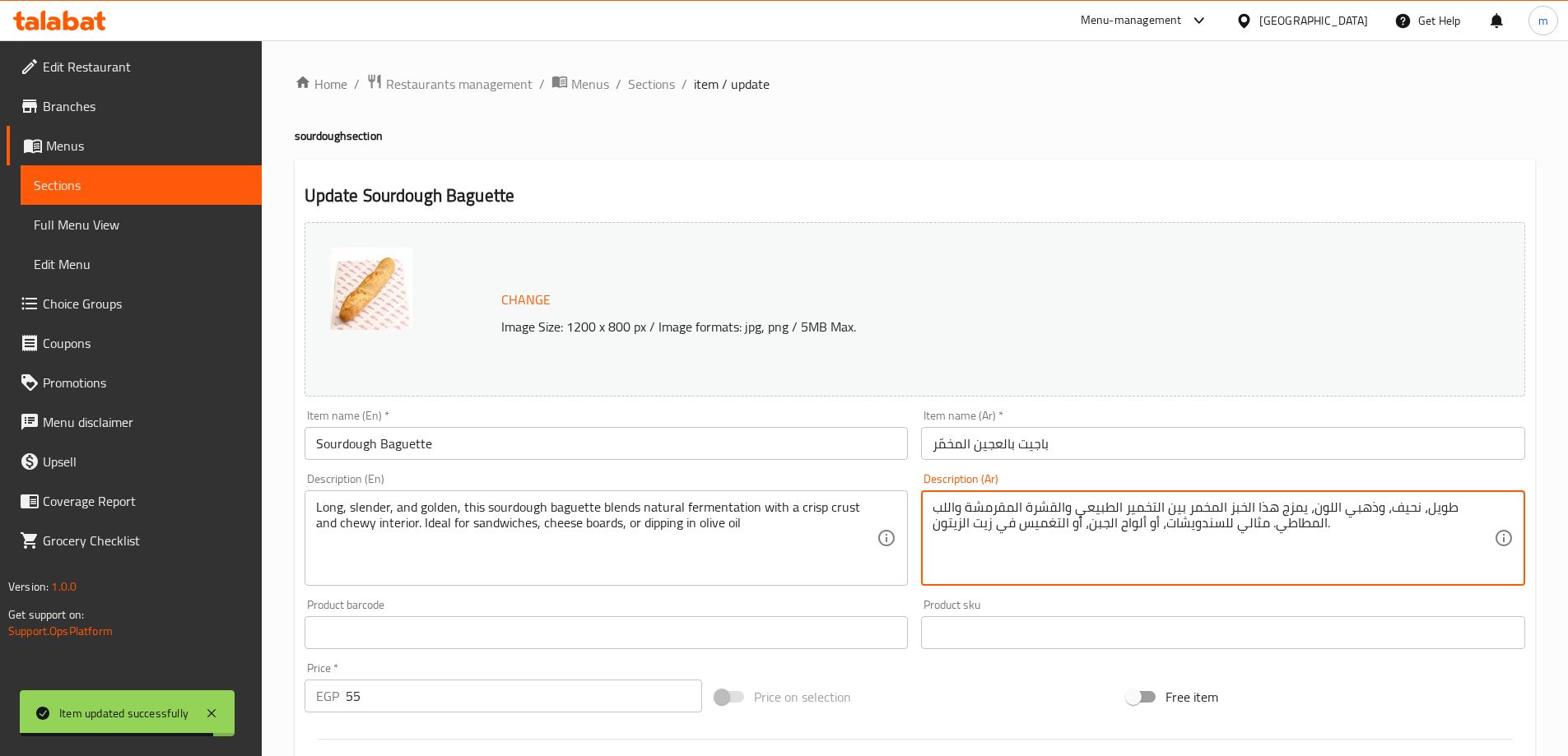
click at [1080, 538] on textarea "طويل، نحيف، وذهبي اللون، يمزج هذا الخبز المخمر بين التخمير الطبيعي والقشرة المق…" at bounding box center [1213, 538] width 562 height 78
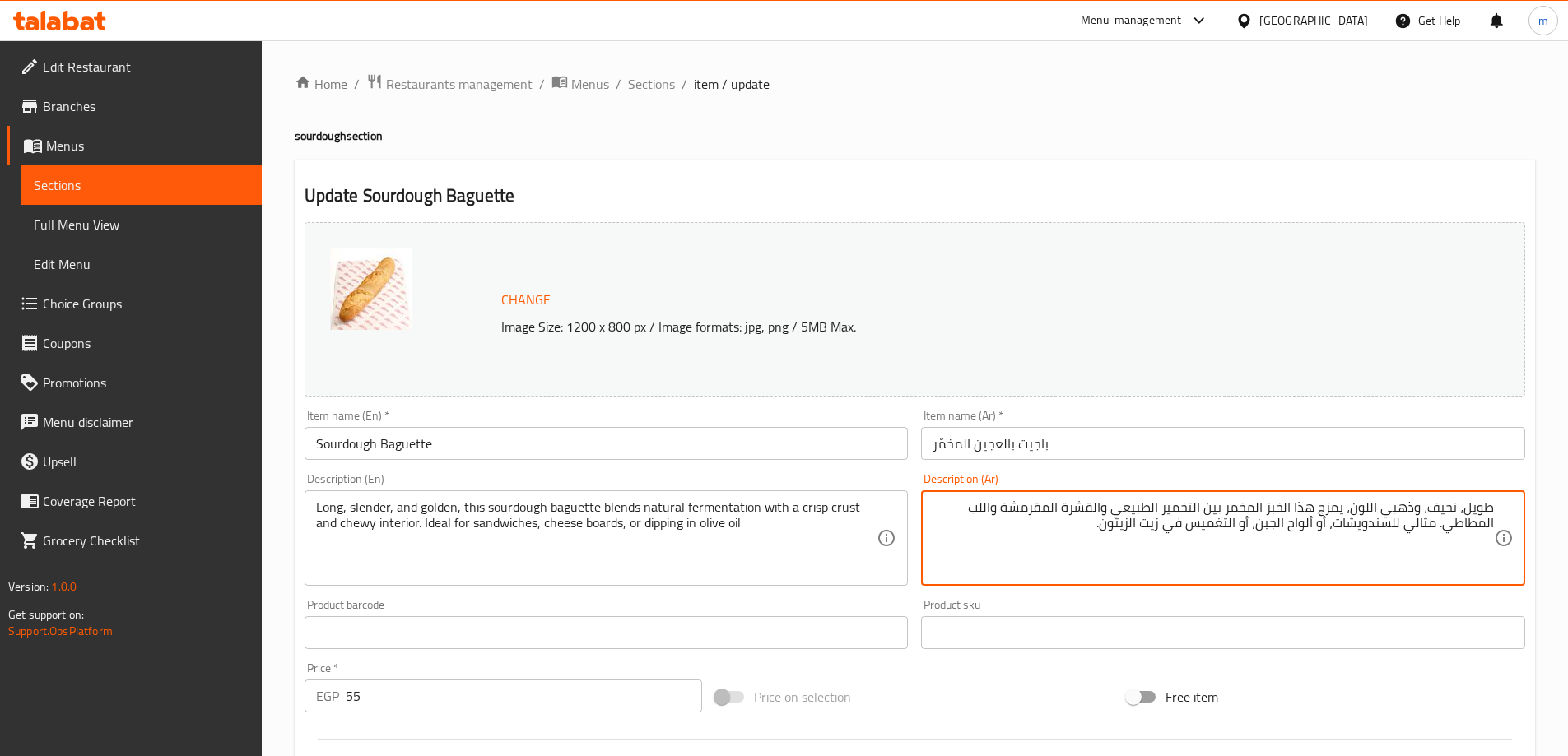
click at [1043, 548] on textarea "طويل، نحيف، وذهبي اللون، يمزج هذا الخبز المخمر بين التخمير الطبيعي والقشرة المق…" at bounding box center [1213, 538] width 562 height 78
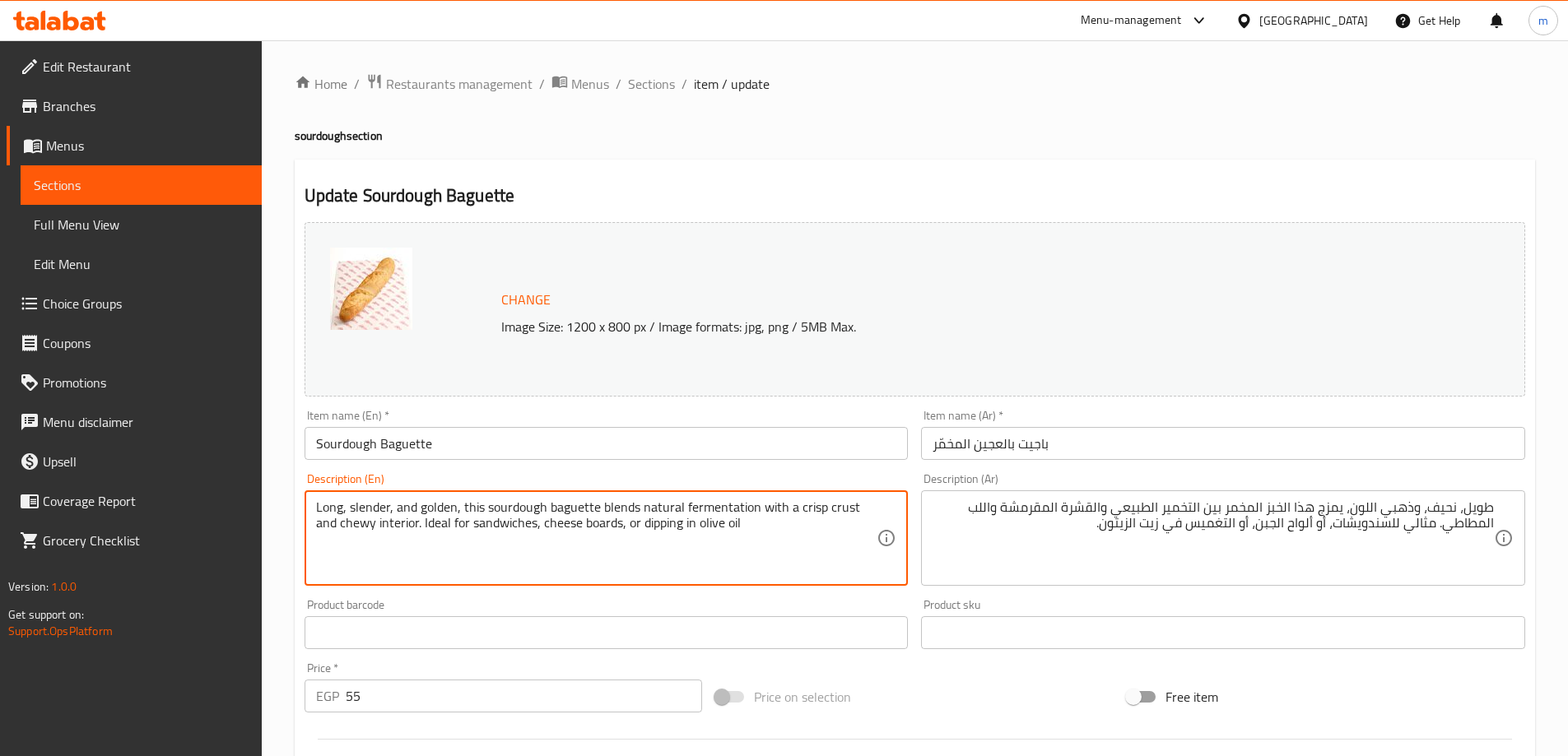
click at [328, 508] on textarea "Long, slender, and golden, this sourdough baguette blends natural fermentation …" at bounding box center [597, 538] width 562 height 78
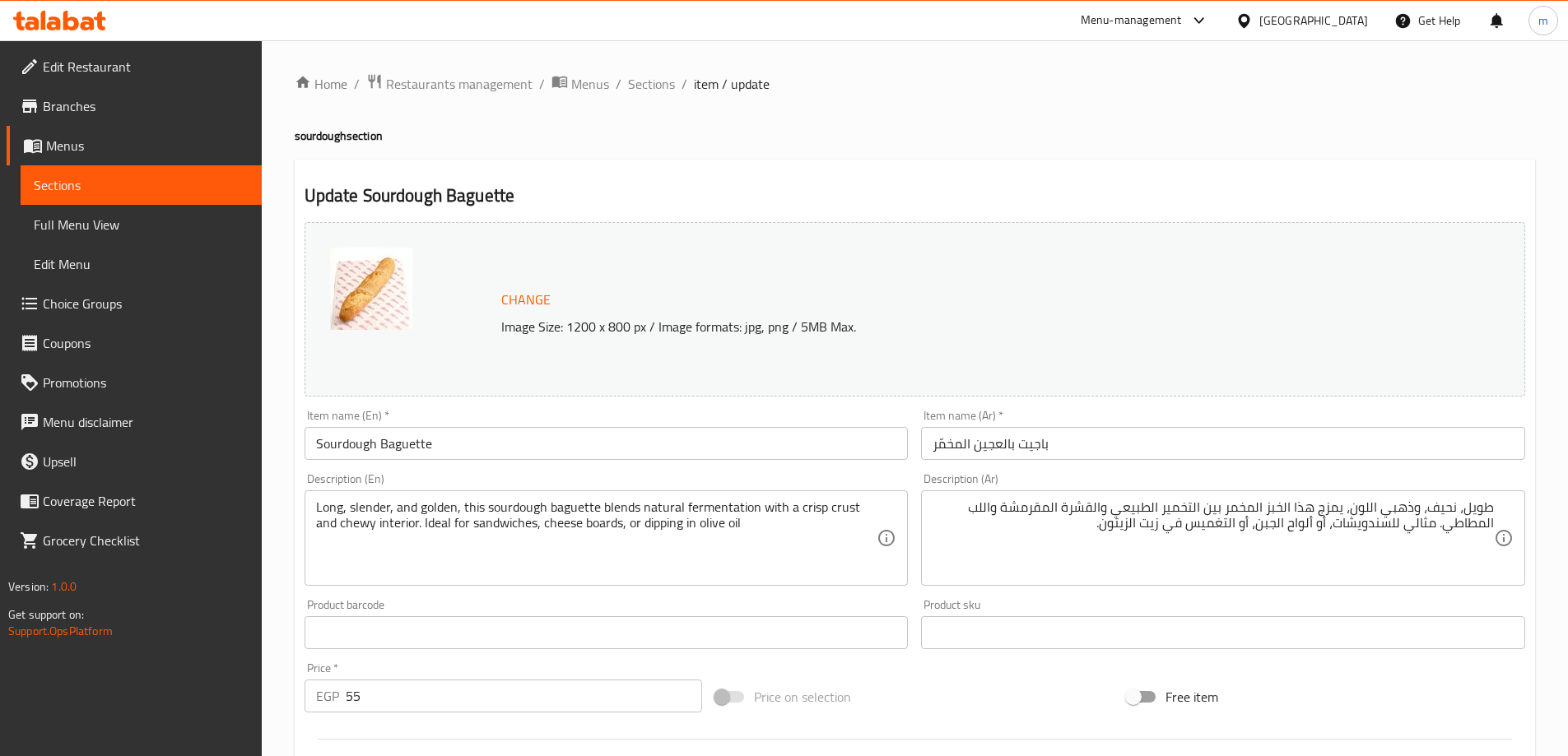
click at [382, 511] on textarea "Long, slender, and golden, this sourdough baguette blends natural fermentation …" at bounding box center [597, 538] width 562 height 78
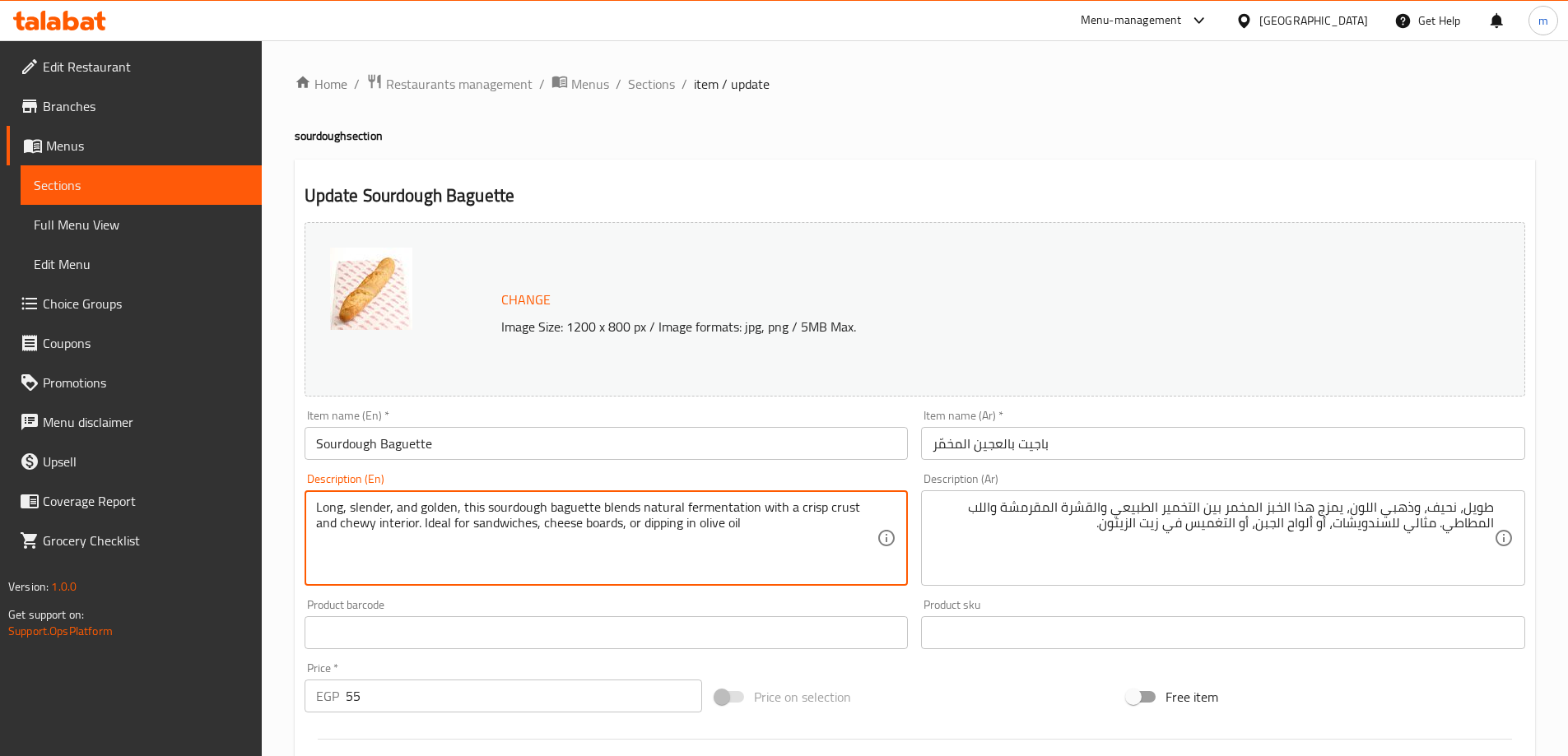
click at [382, 511] on textarea "Long, slender, and golden, this sourdough baguette blends natural fermentation …" at bounding box center [597, 538] width 562 height 78
click at [363, 506] on textarea "Long, slender, and golden, this sourdough baguette blends natural fermentation …" at bounding box center [597, 538] width 562 height 78
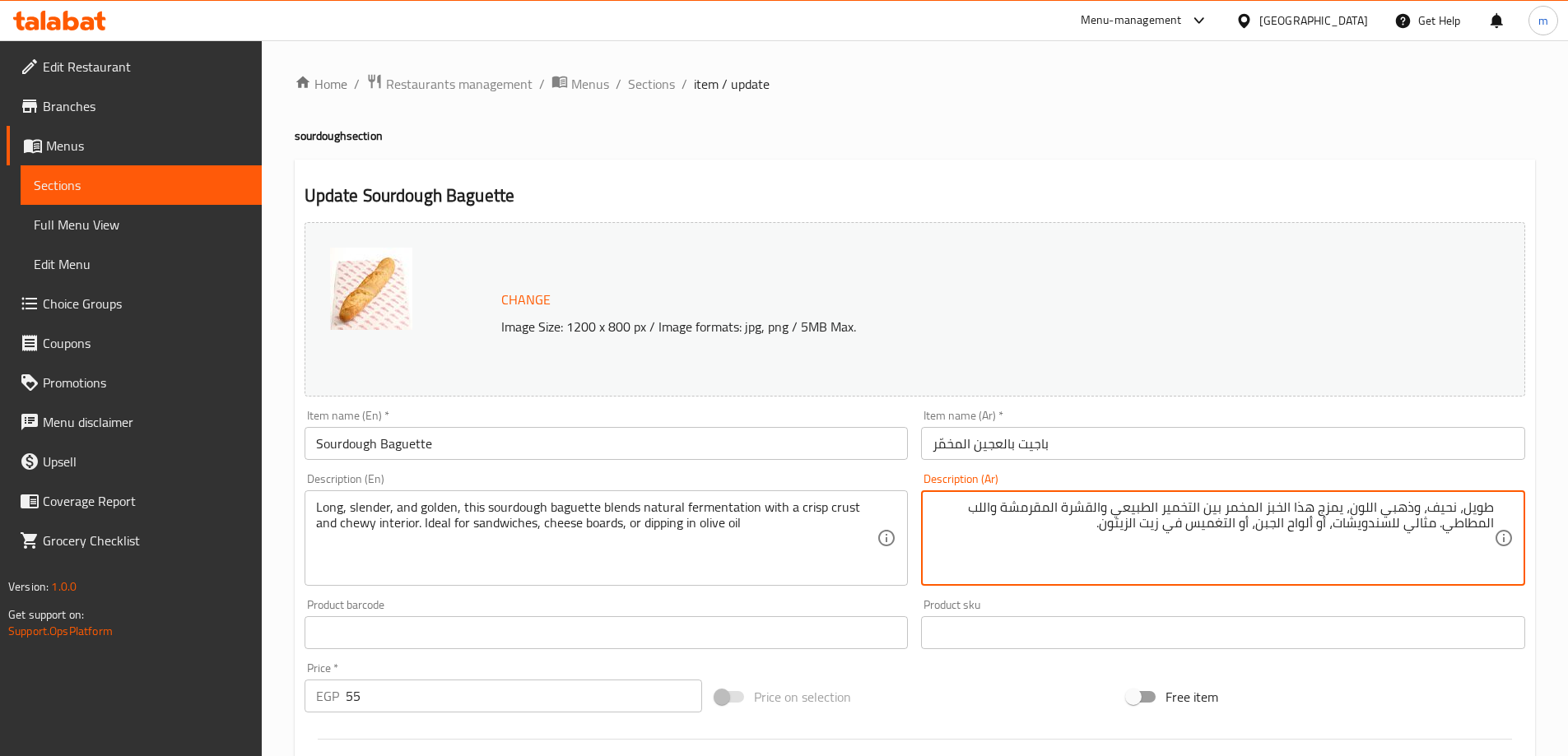
click at [1433, 514] on textarea "طويل، نحيف، وذهبي اللون، يمزج هذا الخبز المخمر بين التخمير الطبيعي والقشرة المق…" at bounding box center [1213, 538] width 562 height 78
click at [1448, 503] on textarea "طويل، نحيف، وذهبي اللون، يمزج هذا الخبز المخمر بين التخمير الطبيعي والقشرة المق…" at bounding box center [1213, 538] width 562 height 78
drag, startPoint x: 1350, startPoint y: 509, endPoint x: 1412, endPoint y: 511, distance: 62.0
click at [1412, 511] on textarea "طويل، نحيف ، وذهبي اللون، يمزج هذا الخبز المخمر بين التخمير الطبيعي والقشرة الم…" at bounding box center [1213, 538] width 562 height 78
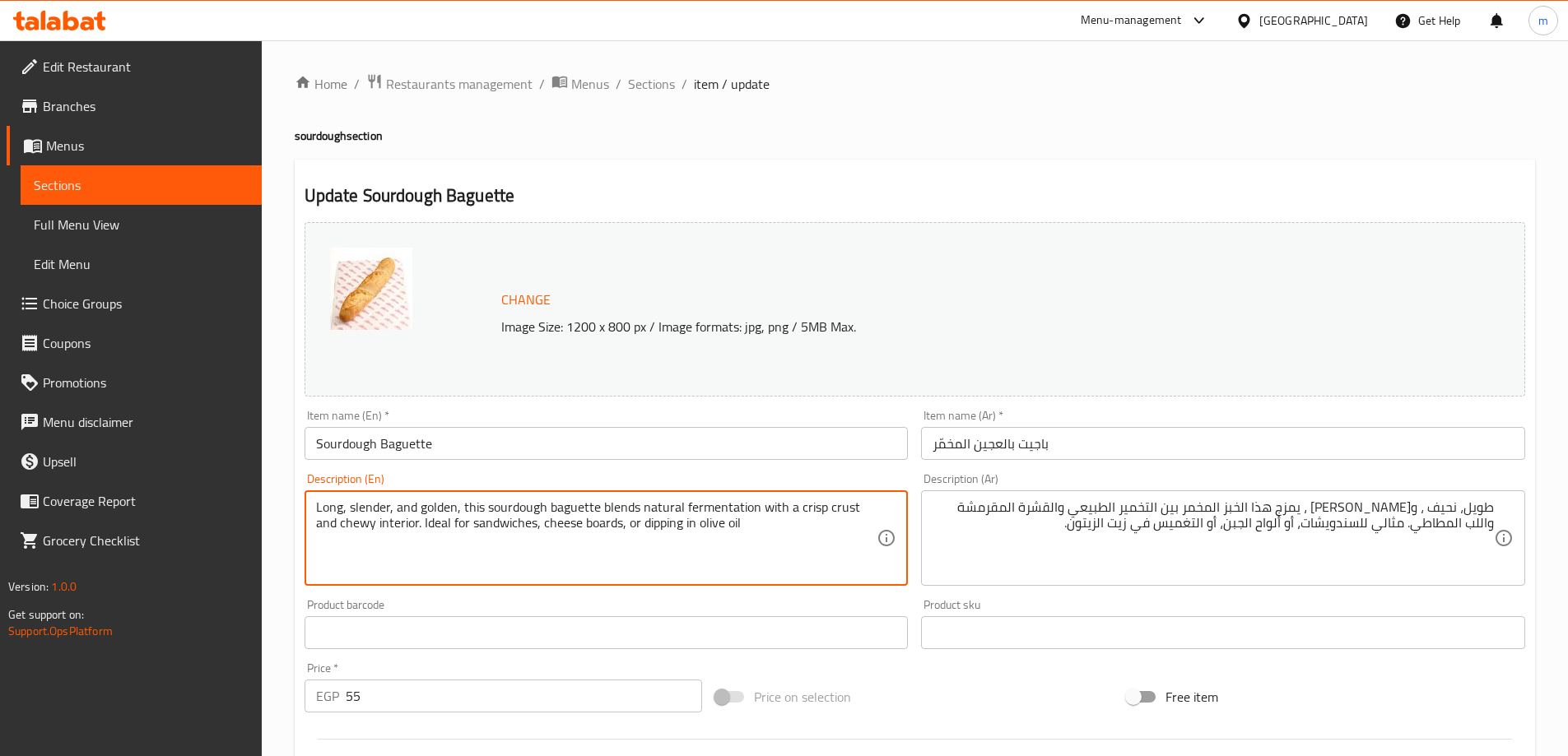
click at [502, 506] on textarea "Long, slender, and golden, this sourdough baguette blends natural fermentation …" at bounding box center [597, 538] width 562 height 78
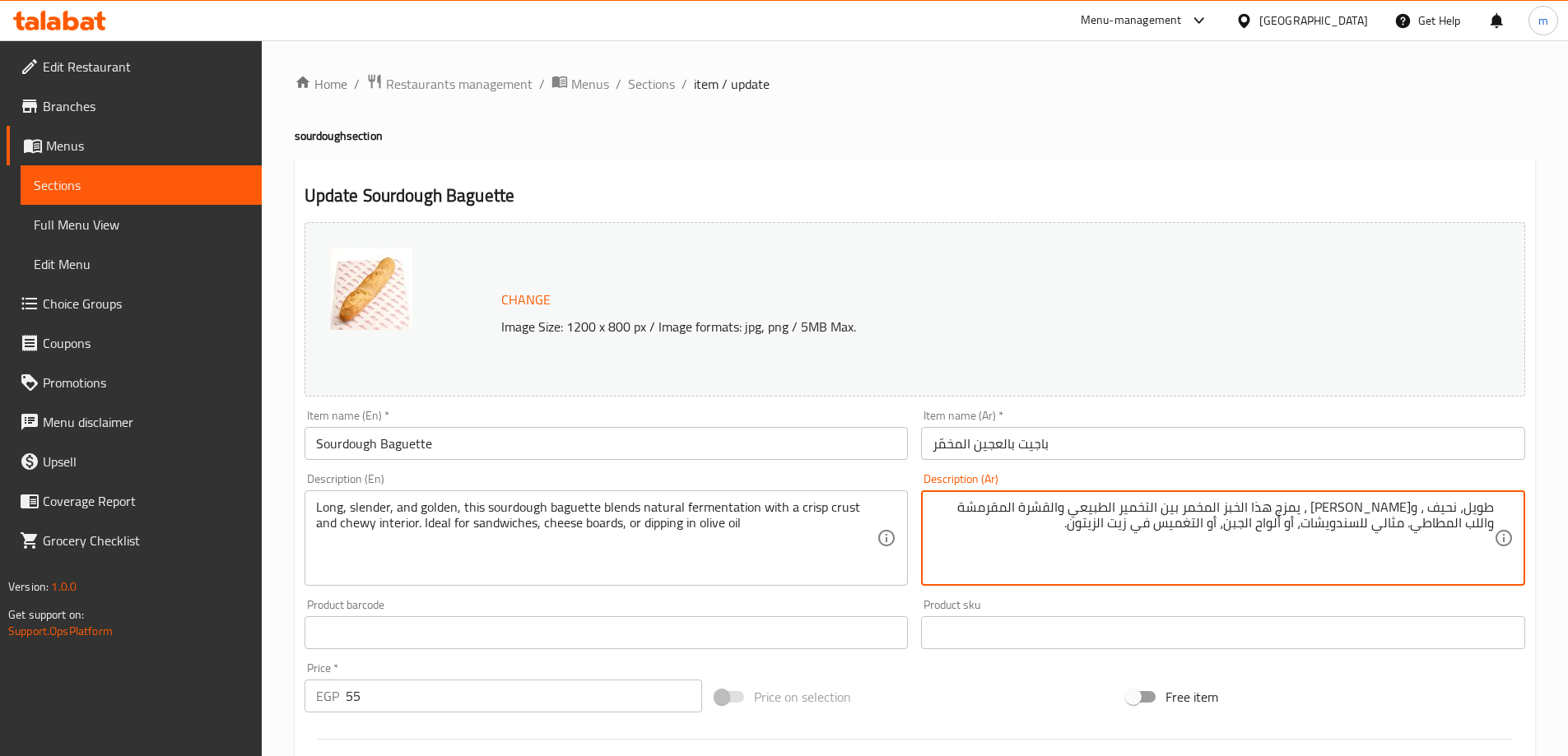
click at [1306, 506] on textarea "طويل، نحيف ، وجولدن ، يمزج هذا الخبز المخمر بين التخمير الطبيعي والقشرة المقرمش…" at bounding box center [1213, 538] width 562 height 78
click at [1094, 506] on textarea "طويل، نحيف ، وجولدن ، يمزج هذا العحين المخمر بين التخمير الطبيعي والقشرة المقرم…" at bounding box center [1213, 538] width 562 height 78
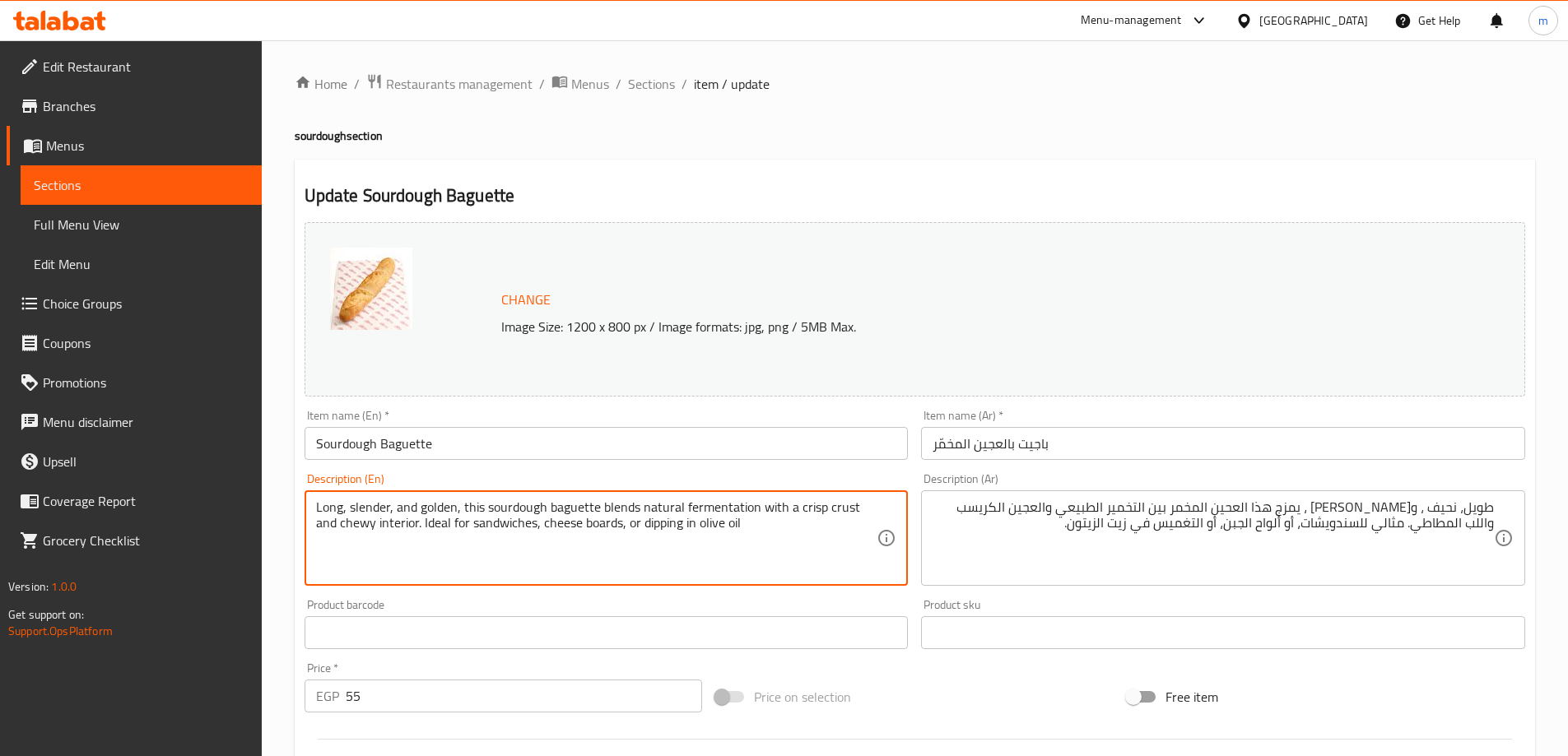
click at [328, 523] on textarea "Long, slender, and golden, this sourdough baguette blends natural fermentation …" at bounding box center [597, 538] width 562 height 78
click at [371, 526] on textarea "Long, slender, and golden, this sourdough baguette blends natural fermentation …" at bounding box center [597, 538] width 562 height 78
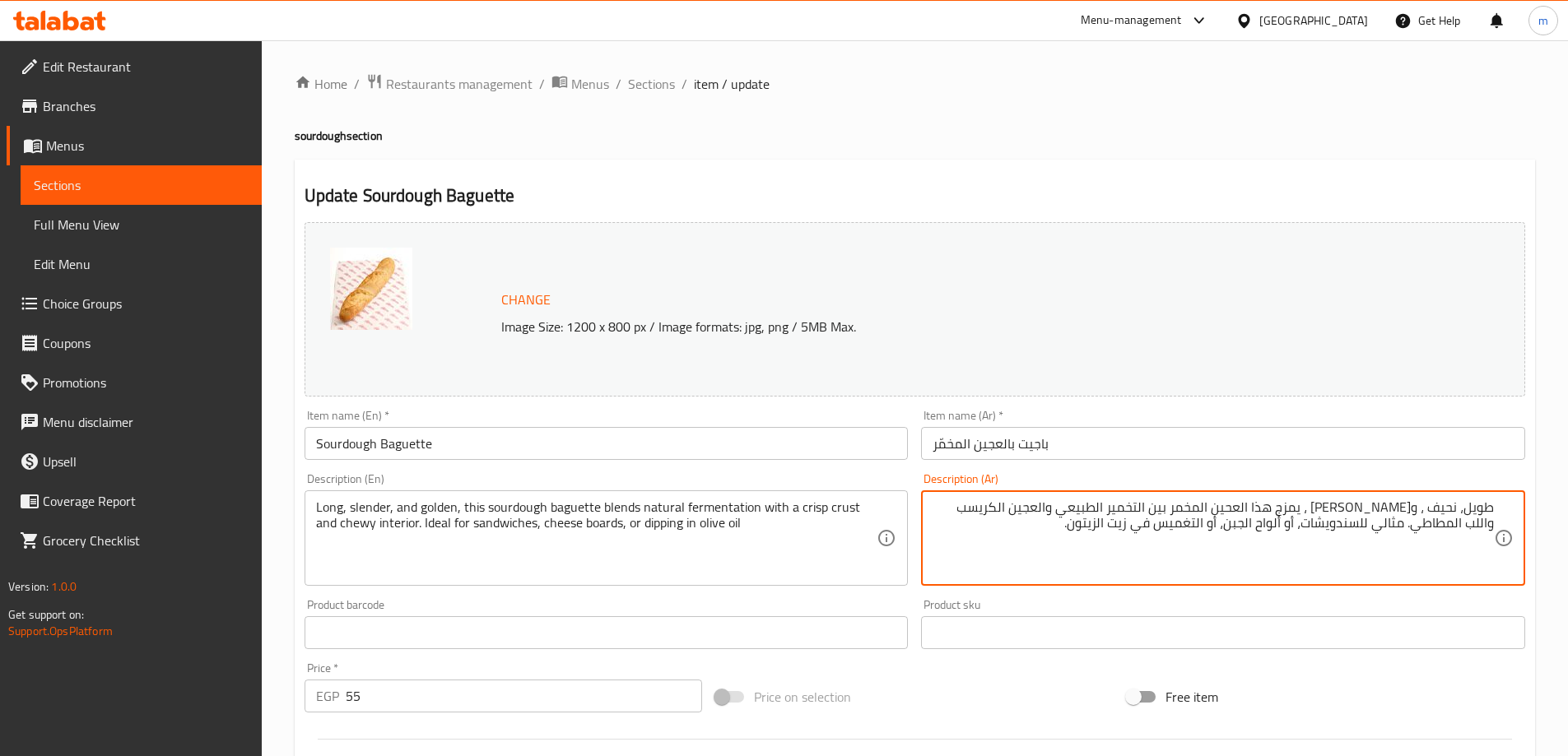
drag, startPoint x: 942, startPoint y: 510, endPoint x: 1020, endPoint y: 515, distance: 78.2
drag, startPoint x: 1008, startPoint y: 513, endPoint x: 1019, endPoint y: 516, distance: 11.4
click at [1019, 516] on textarea "طويل، نحيف ، وجولدن ، يمزج هذا العحين المخمر بين التخمير الطبيعي والعجين الكريس…" at bounding box center [1213, 538] width 562 height 78
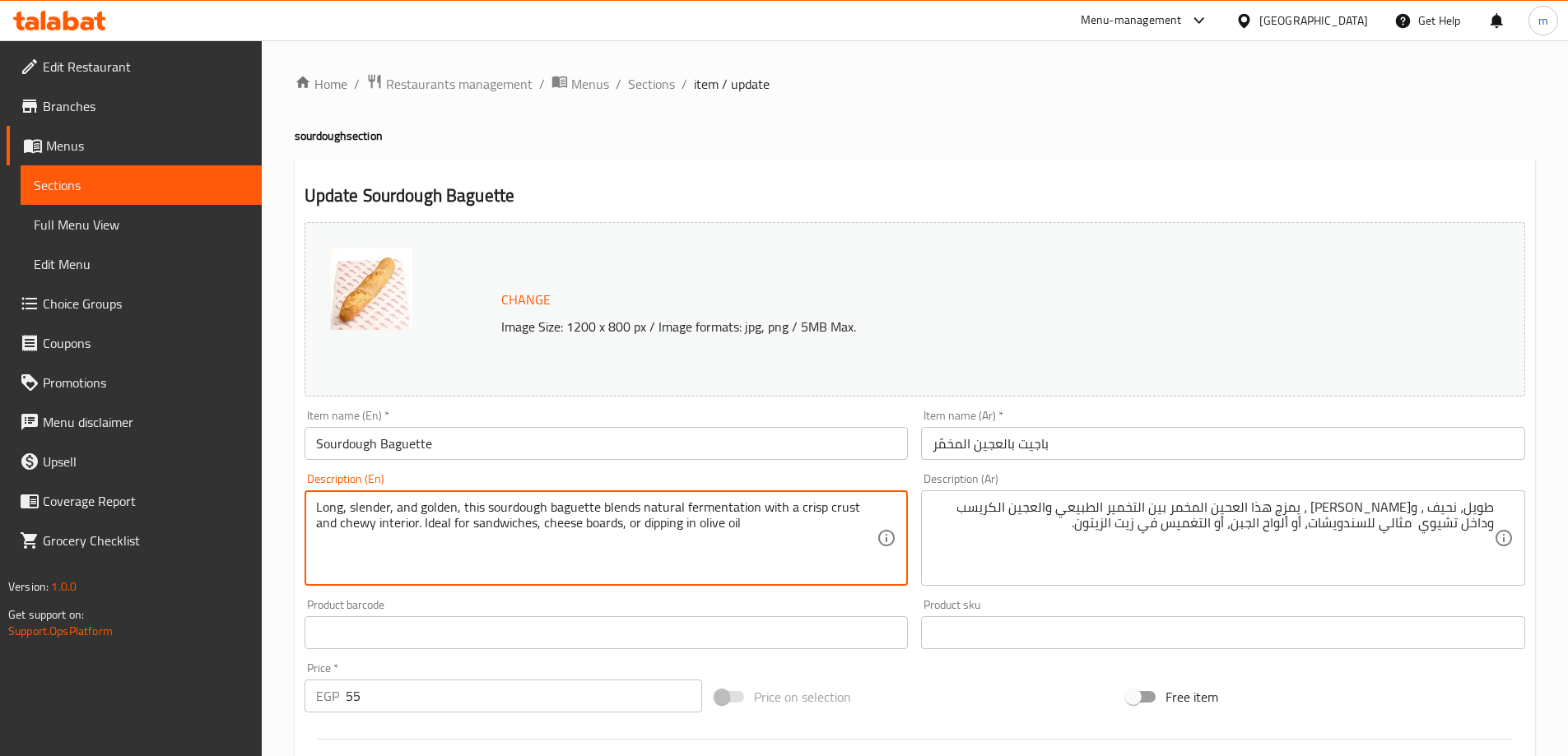
click at [586, 530] on textarea "Long, slender, and golden, this sourdough baguette blends natural fermentation …" at bounding box center [597, 538] width 562 height 78
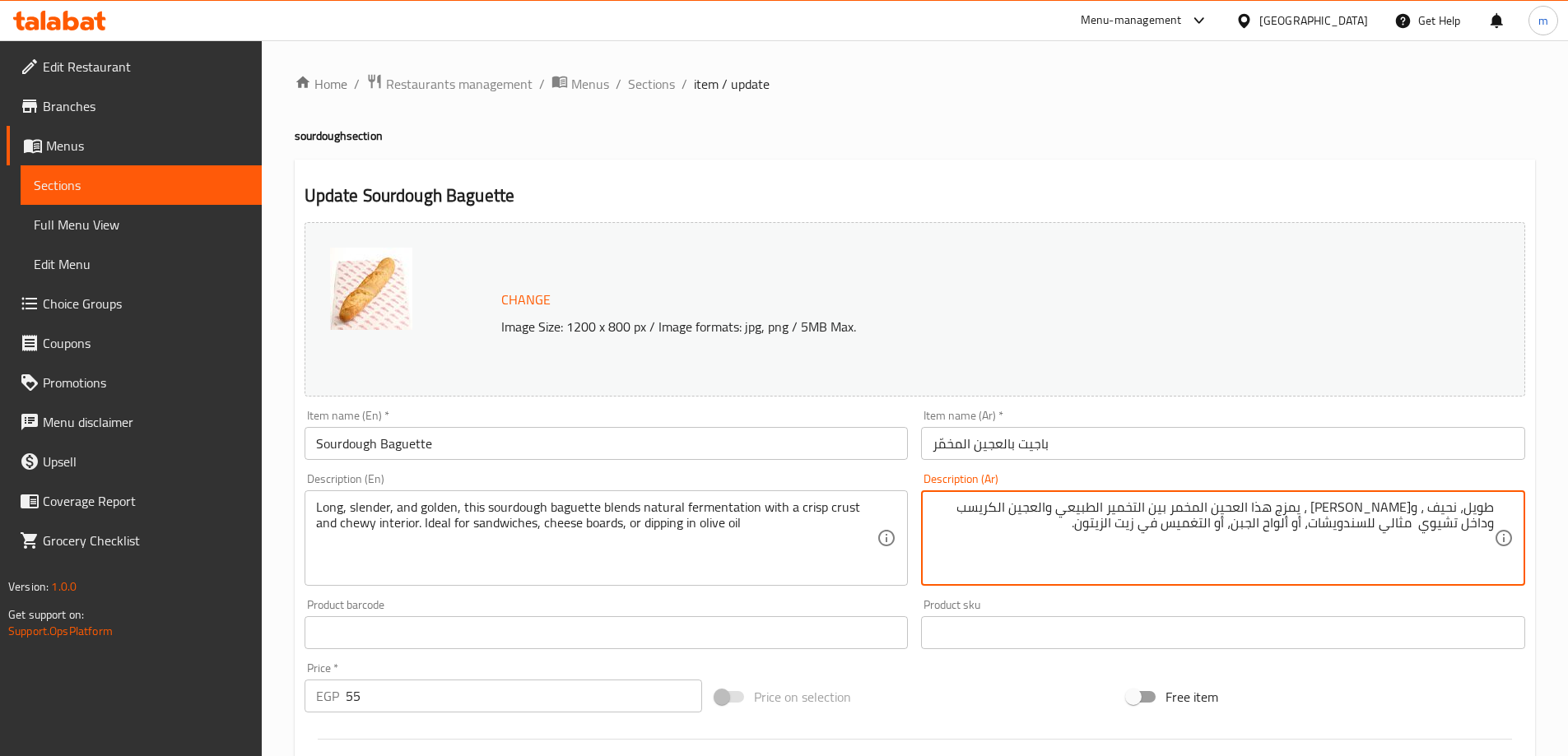
click at [1275, 531] on textarea "طويل، نحيف ، وجولدن ، يمزج هذا العحين المخمر بين التخمير الطبيعي والعجين الكريس…" at bounding box center [1213, 538] width 562 height 78
type textarea "طويل، نحيف ، و[PERSON_NAME] ، يمزج هذا العحين المخمر بين التخمير الطبيعي والعجي…"
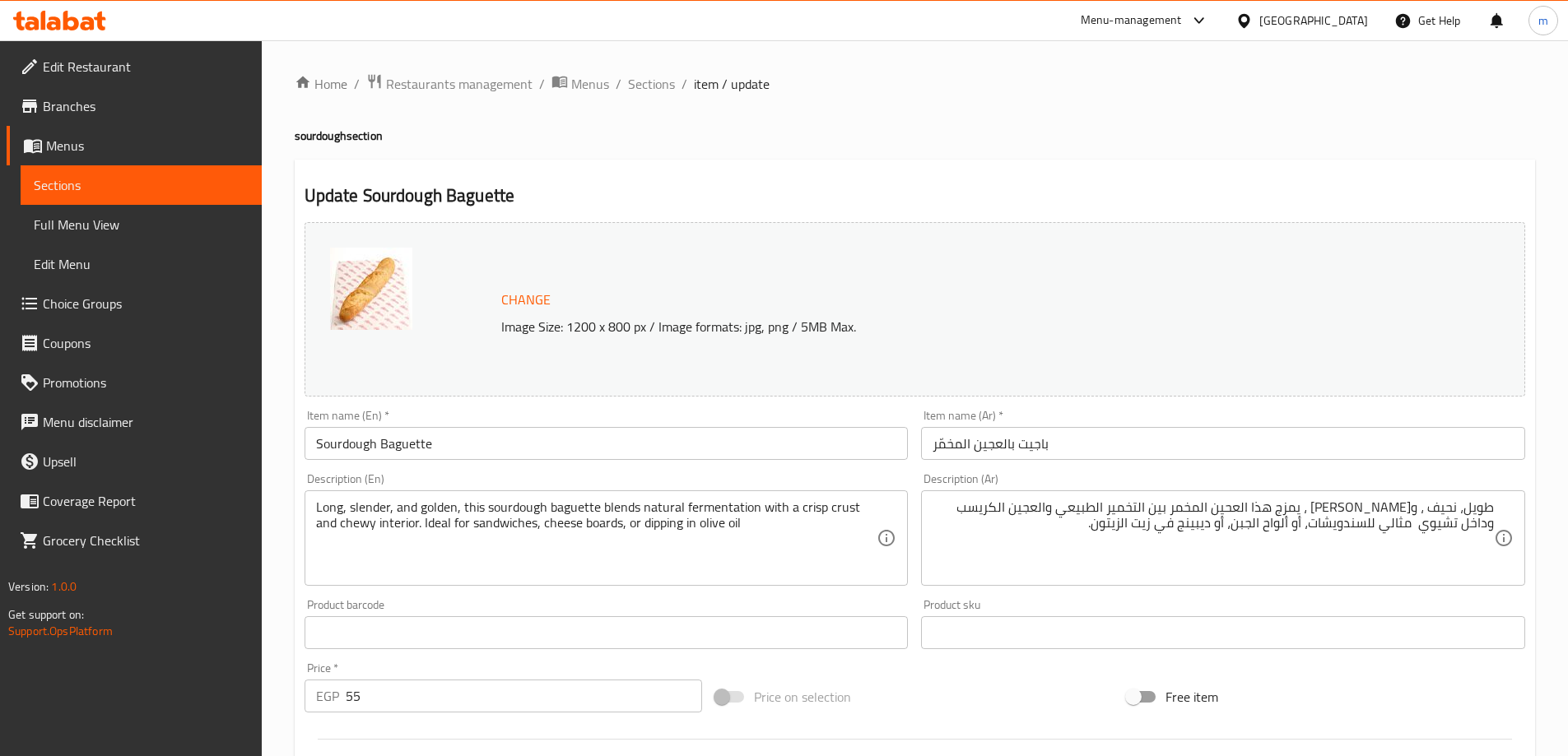
click at [1394, 684] on div "Free item" at bounding box center [1326, 697] width 411 height 44
click at [1415, 694] on div "Free item" at bounding box center [1326, 697] width 411 height 44
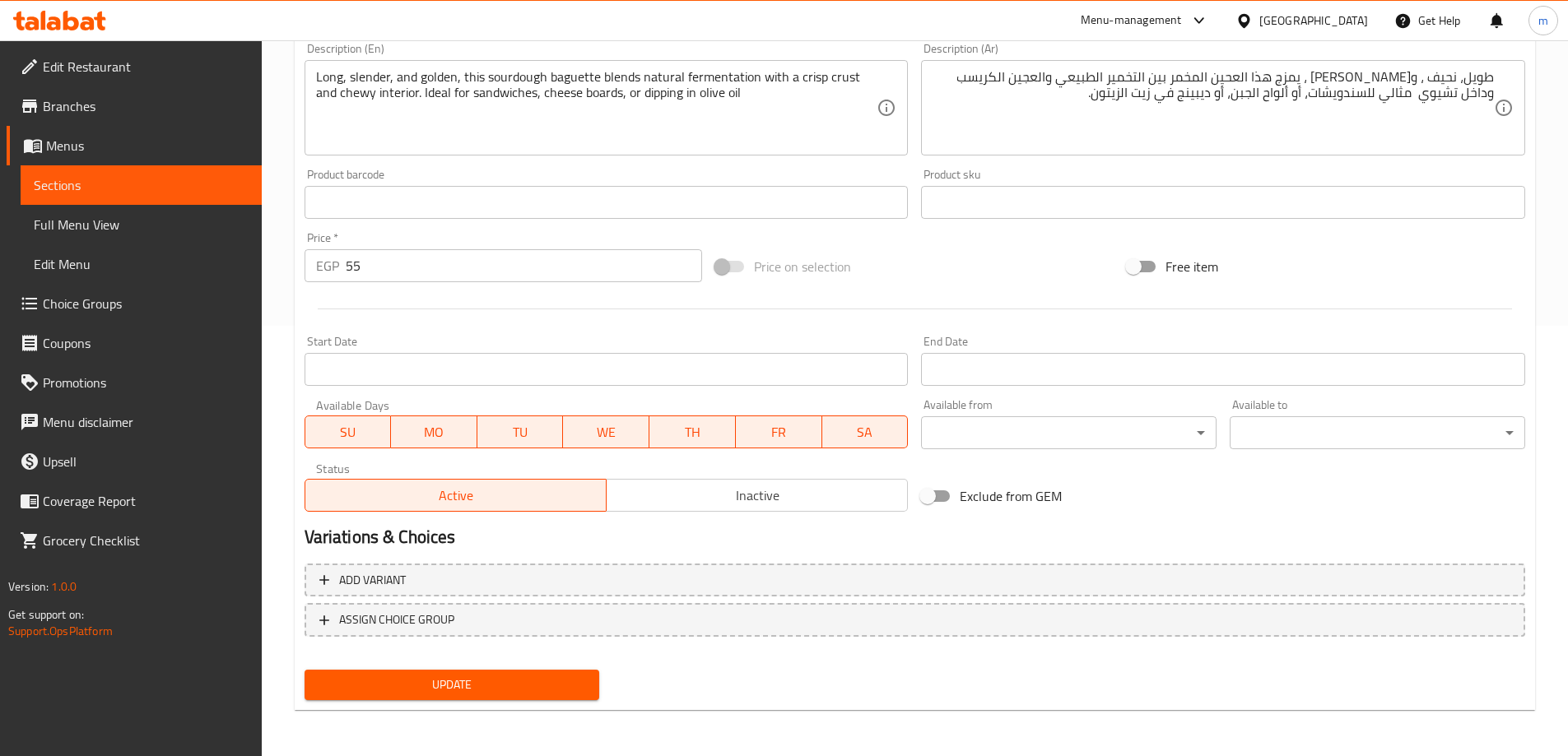
click at [498, 700] on button "Update" at bounding box center [452, 685] width 296 height 31
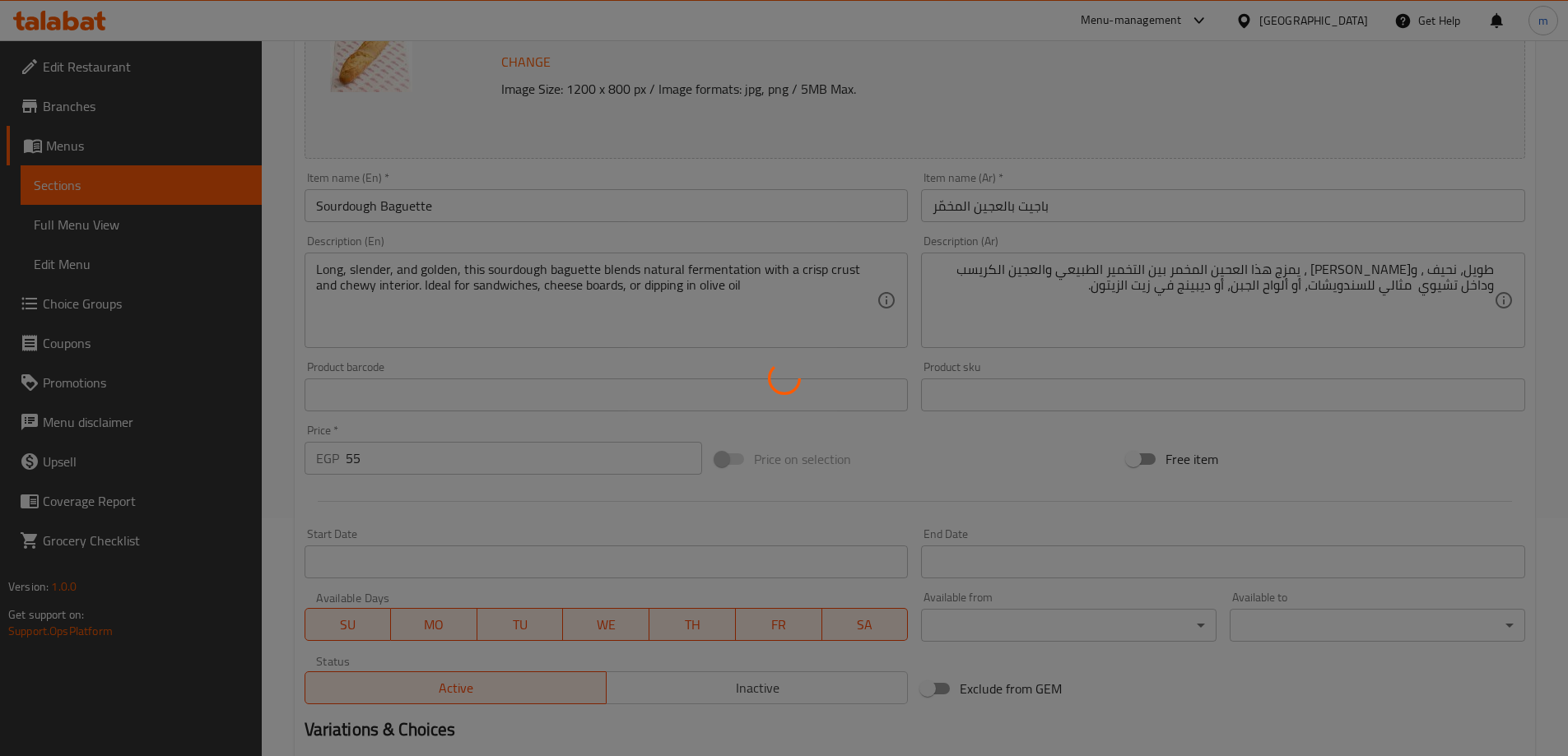
scroll to position [19, 0]
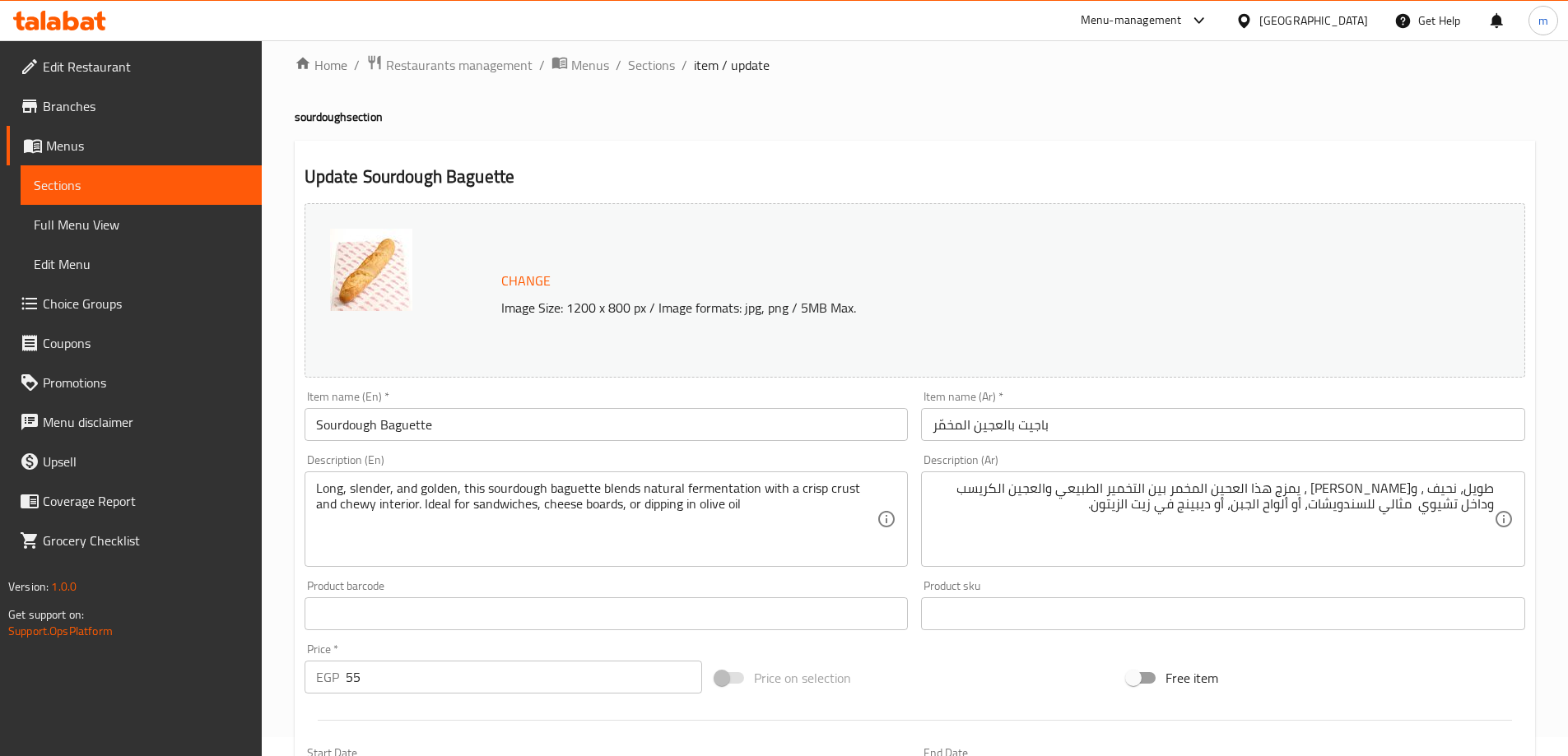
click at [1416, 668] on div "Free item" at bounding box center [1326, 678] width 411 height 44
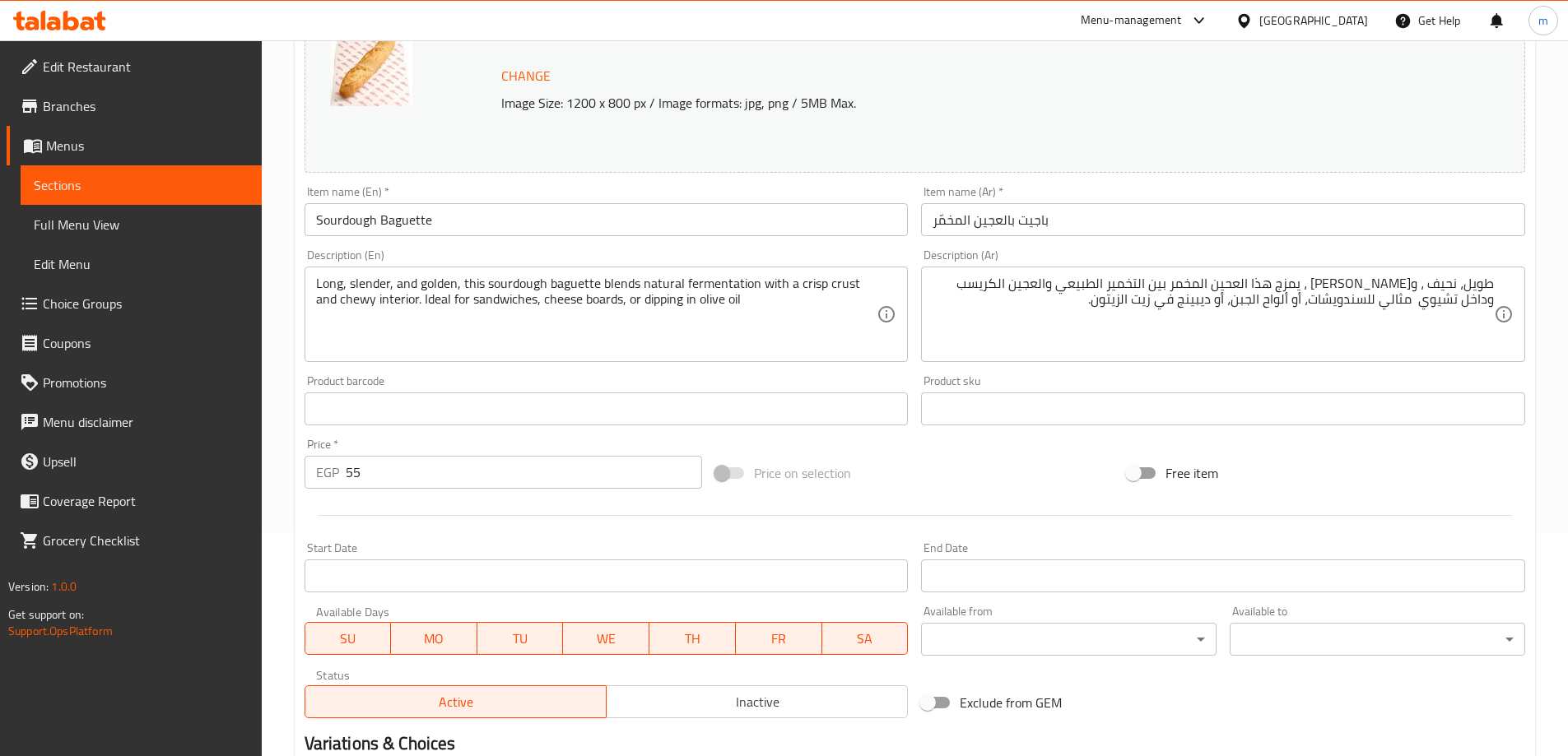
scroll to position [0, 0]
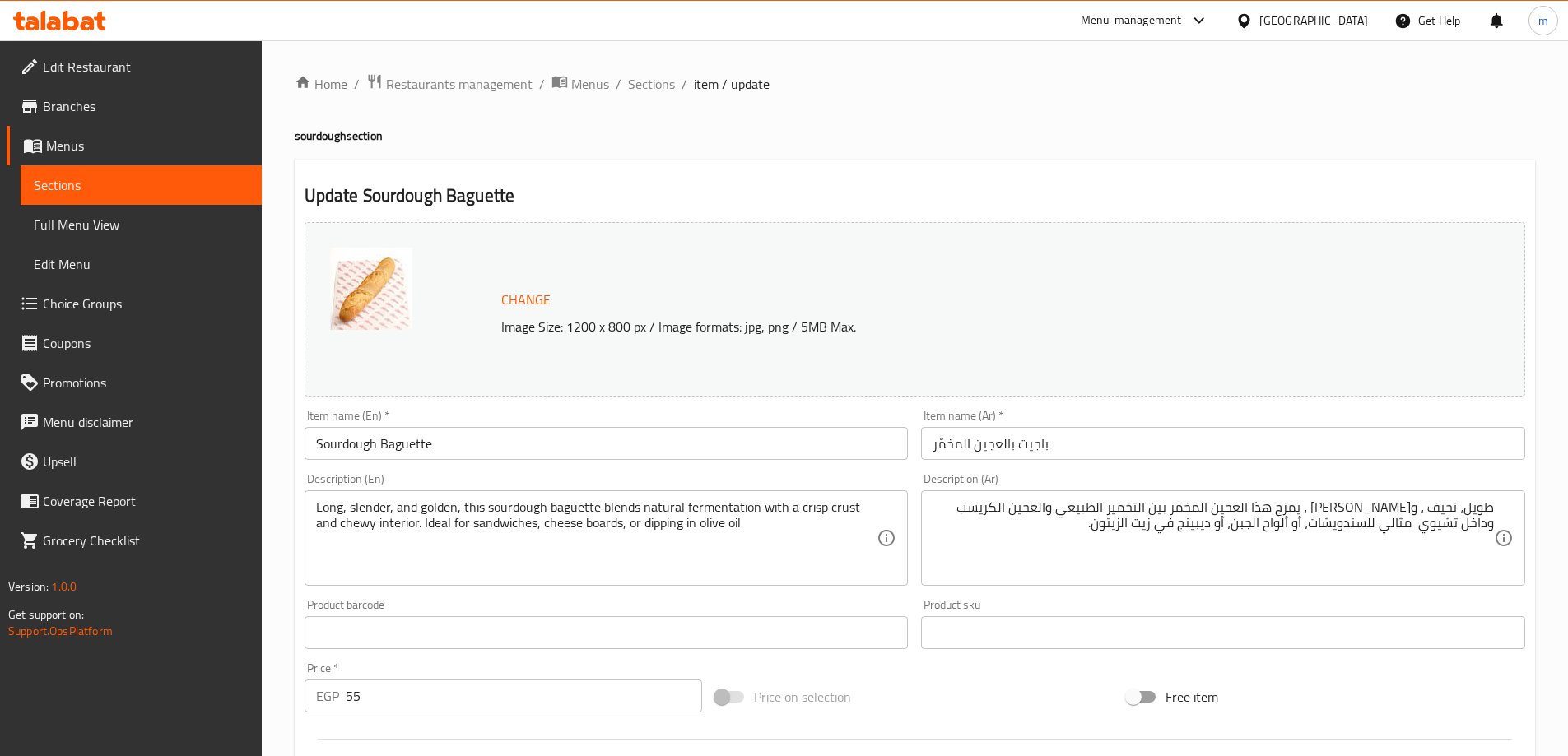
click at [660, 86] on span "Sections" at bounding box center [651, 84] width 46 height 20
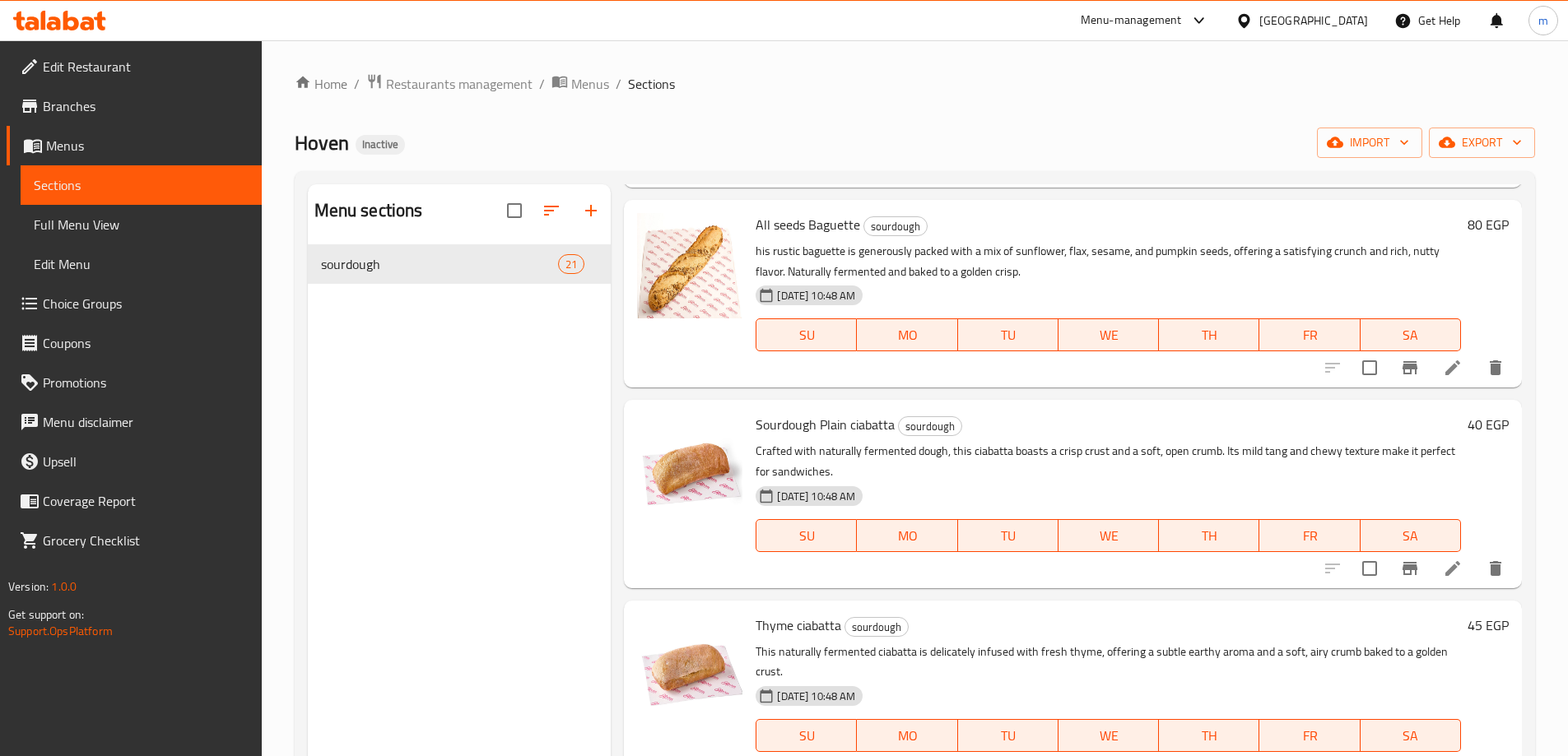
scroll to position [2140, 0]
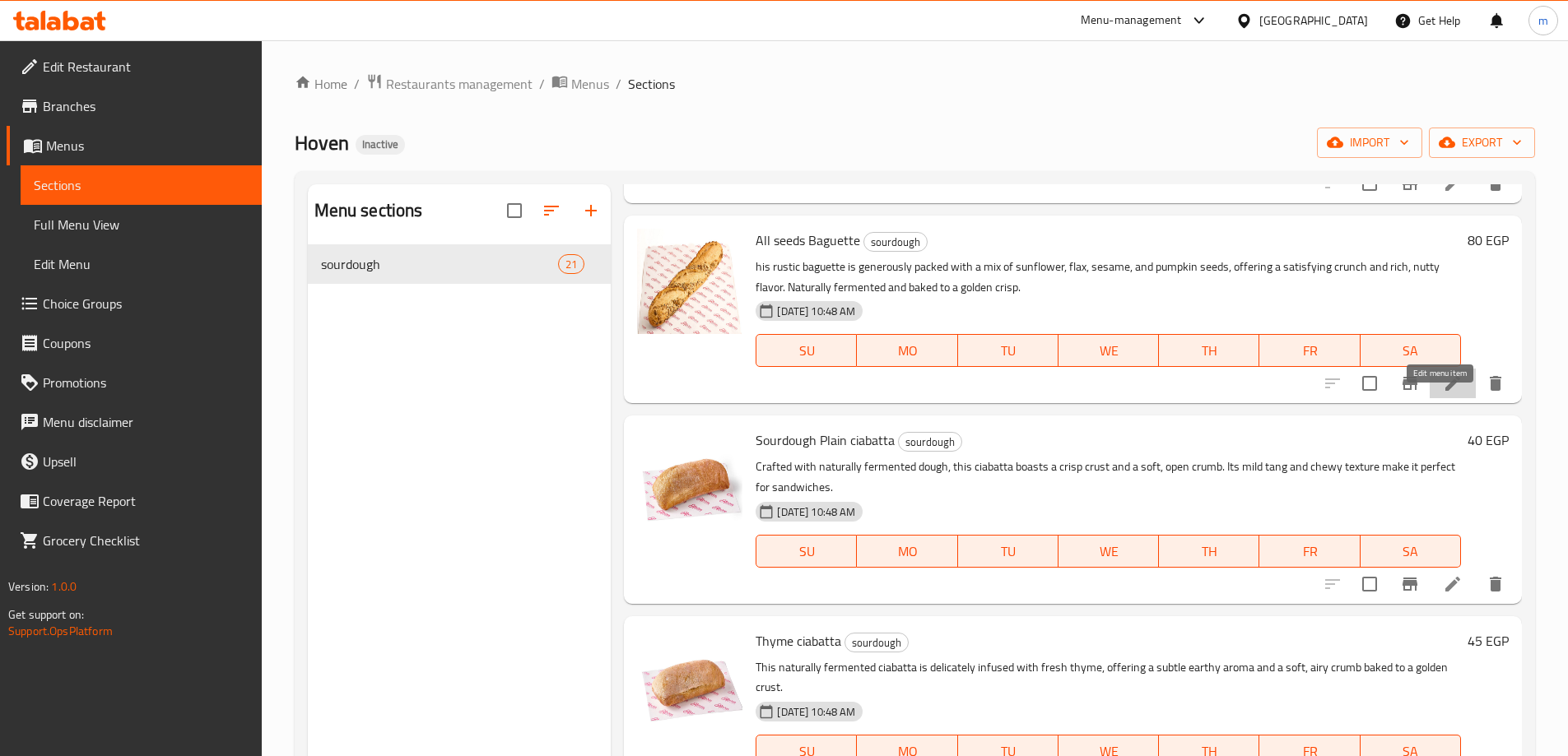
click at [1443, 393] on icon at bounding box center [1453, 383] width 20 height 20
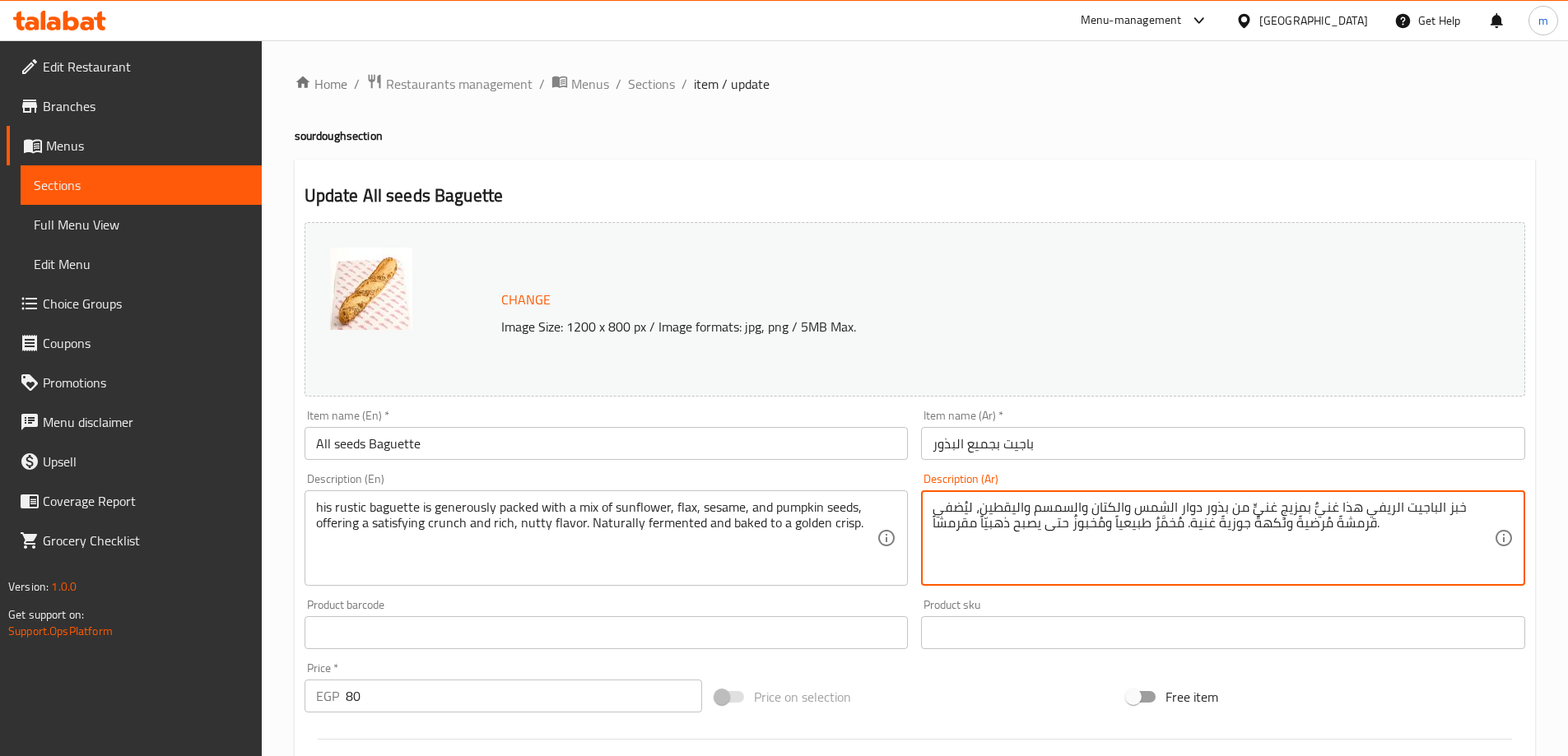
click at [1350, 524] on textarea "خبز الباجيت الريفي هذا غنيٌّ بمزيجٍ غنيٍّ من بذور دوار الشمس والكتان والسمسم وا…" at bounding box center [1213, 538] width 562 height 78
click at [1350, 524] on textarea "خبز الباجيت الريفي هذا غنيٌّ بمزيجٍ غنيٍّ من بذور دوار الشمس والكتان والسمسم وا…" at bounding box center [1213, 538] width 562 height 78
click at [1394, 534] on textarea "خبز الباجيت الريفي هذا غنيٌّ بمزيجٍ غنيٍّ من بذور دوار الشمس والكتان والسمسم وا…" at bounding box center [1213, 538] width 562 height 78
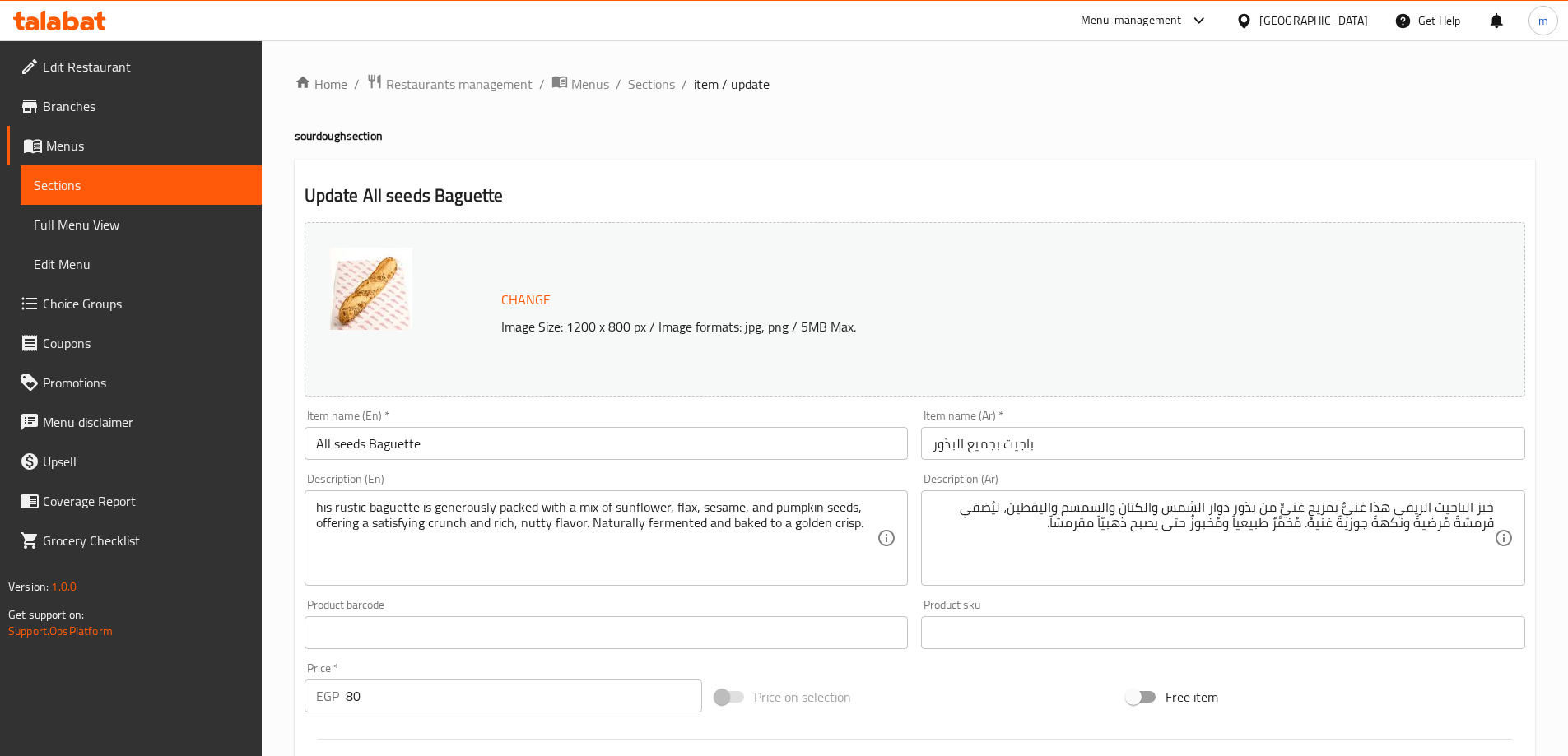
drag, startPoint x: 324, startPoint y: 506, endPoint x: 437, endPoint y: 524, distance: 114.4
click at [437, 524] on div "his rustic baguette is generously packed with a mix of sunflower, flax, sesame,…" at bounding box center [606, 538] width 604 height 96
drag, startPoint x: 317, startPoint y: 511, endPoint x: 539, endPoint y: 508, distance: 222.0
click at [535, 508] on div "his rustic baguette is generously packed with a mix of sunflower, flax, sesame,…" at bounding box center [606, 538] width 604 height 96
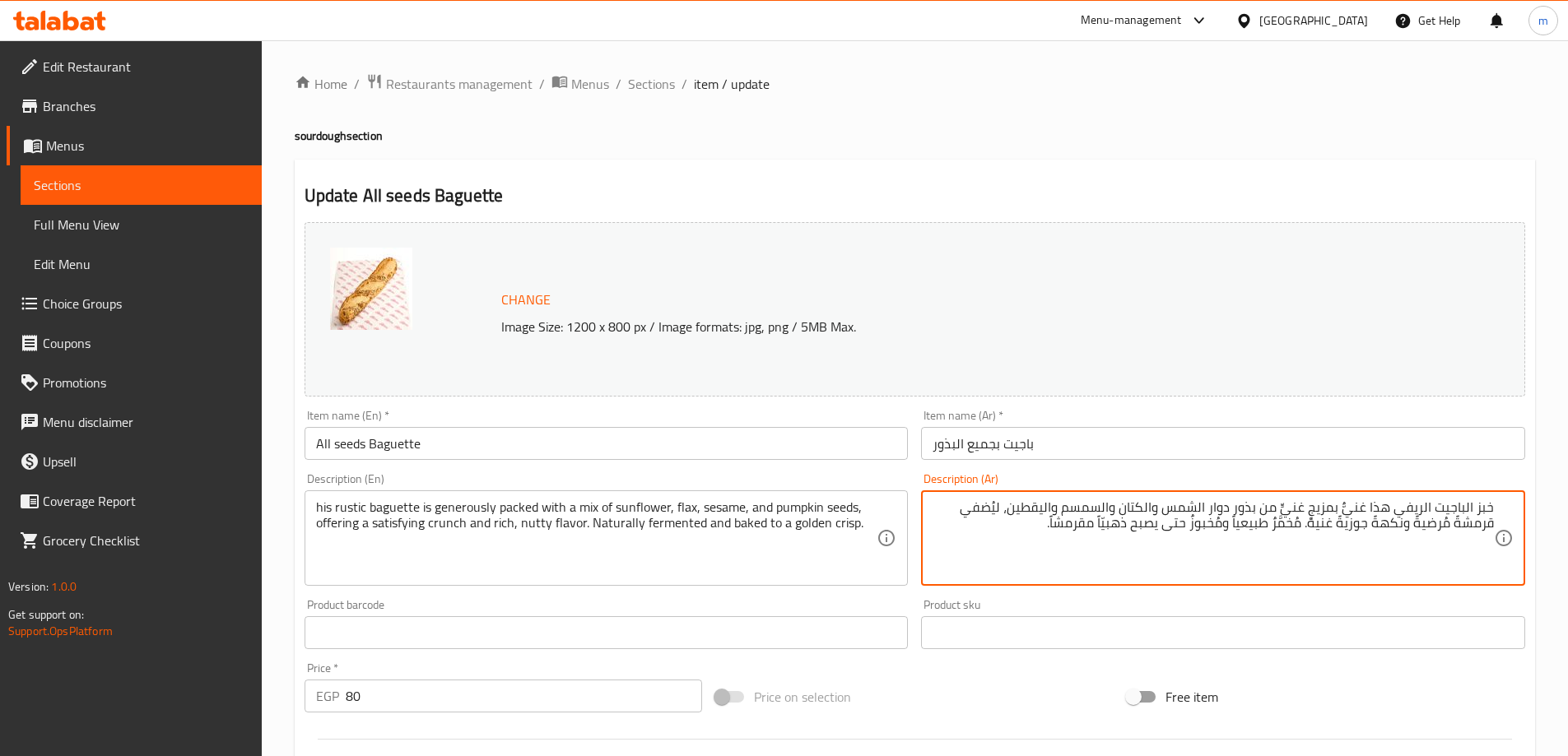
click at [1339, 568] on textarea "خبز الباجيت الريفي هذا غنيٌّ بمزيجٍ غنيٍّ من بذور دوار الشمس والكتان والسمسم وا…" at bounding box center [1213, 538] width 562 height 78
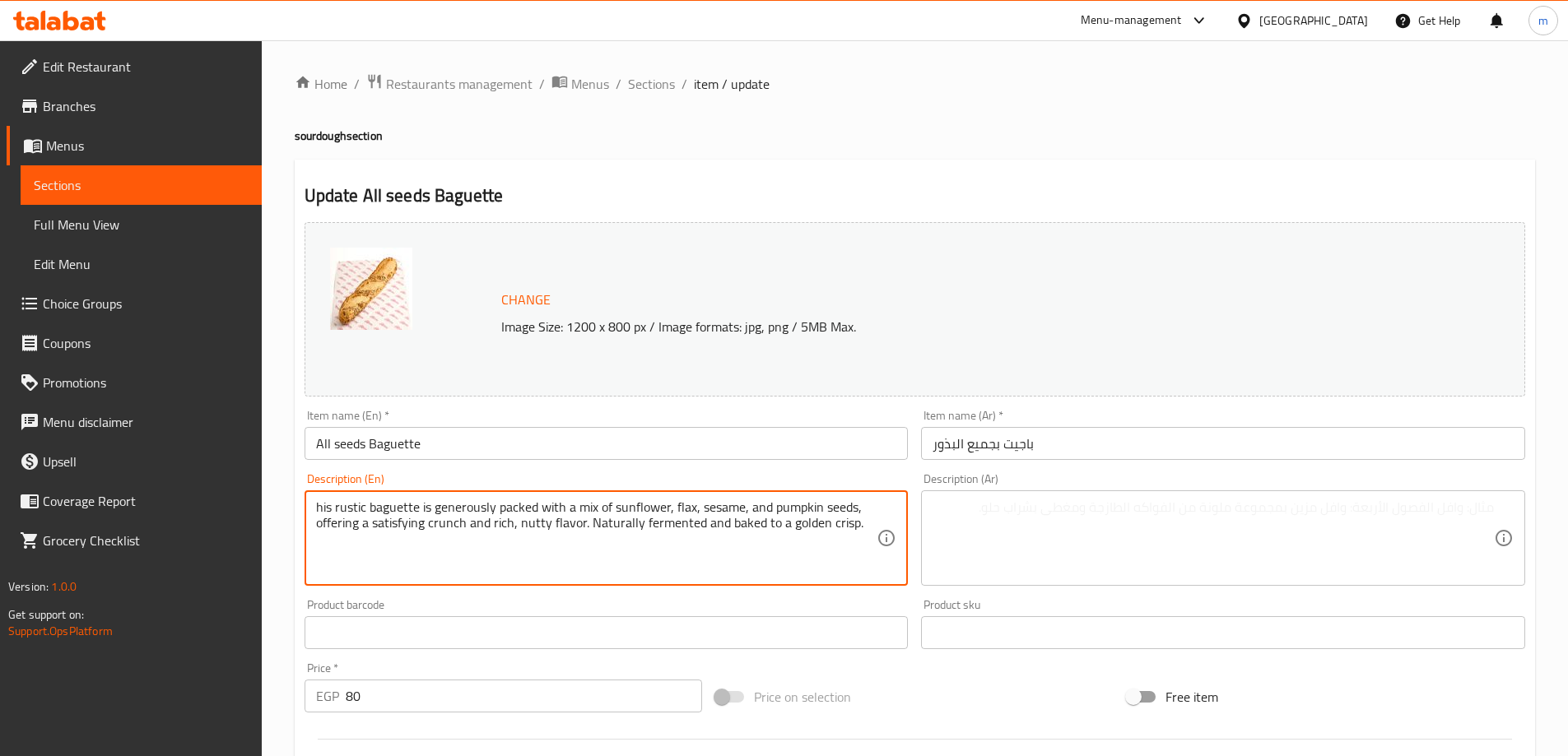
click at [570, 533] on textarea "his rustic baguette is generously packed with a mix of sunflower, flax, sesame,…" at bounding box center [597, 538] width 562 height 78
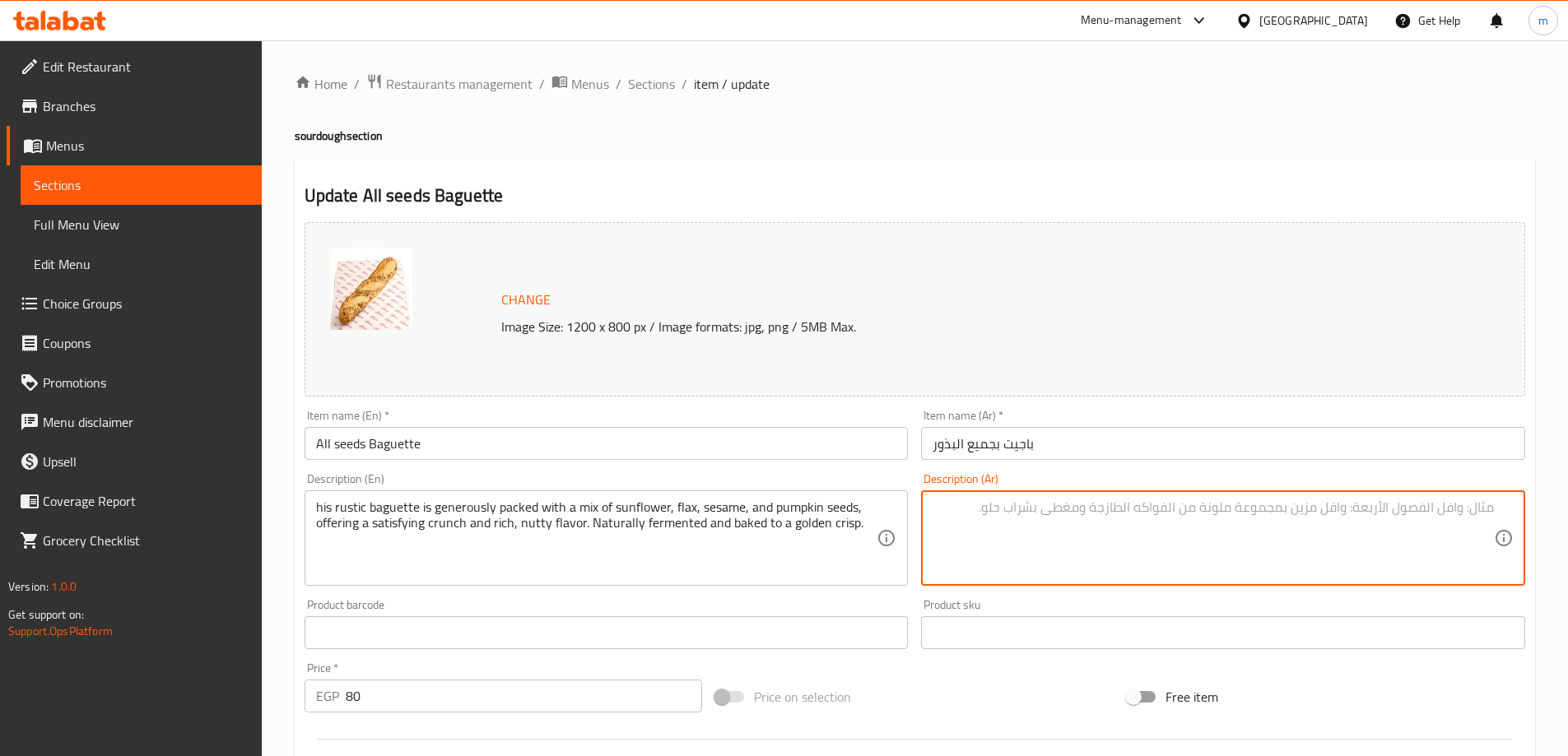
click at [1232, 499] on textarea at bounding box center [1213, 538] width 562 height 78
paste textarea "يتم تعبئة خبزه الريفي بسخاء بمزيج من بذور عباد الشمس والكتان والسمسم واليقطين، …"
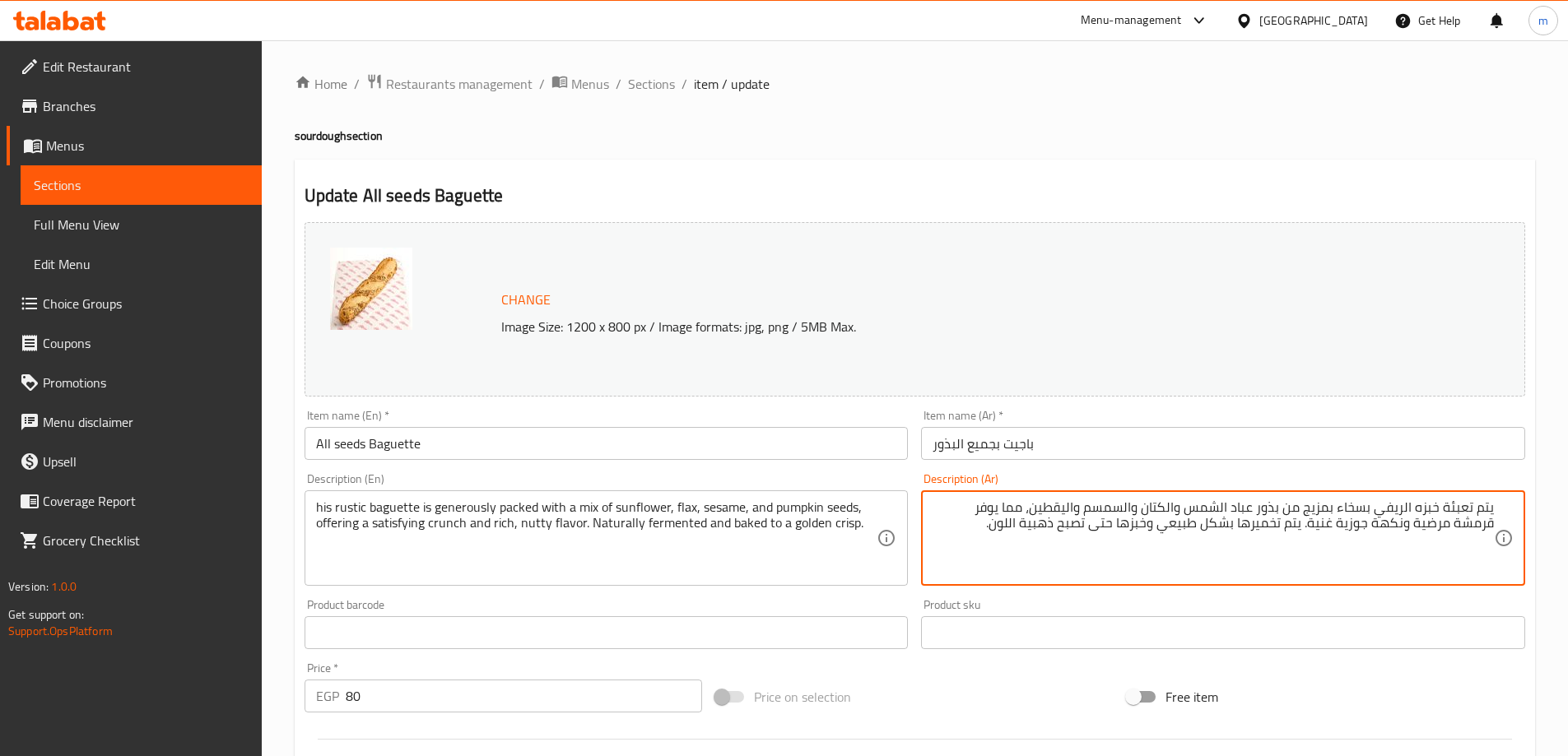
click at [1417, 508] on textarea "يتم تعبئة خبزه الريفي بسخاء بمزيج من بذور عباد الشمس والكتان والسمسم واليقطين، …" at bounding box center [1213, 538] width 562 height 78
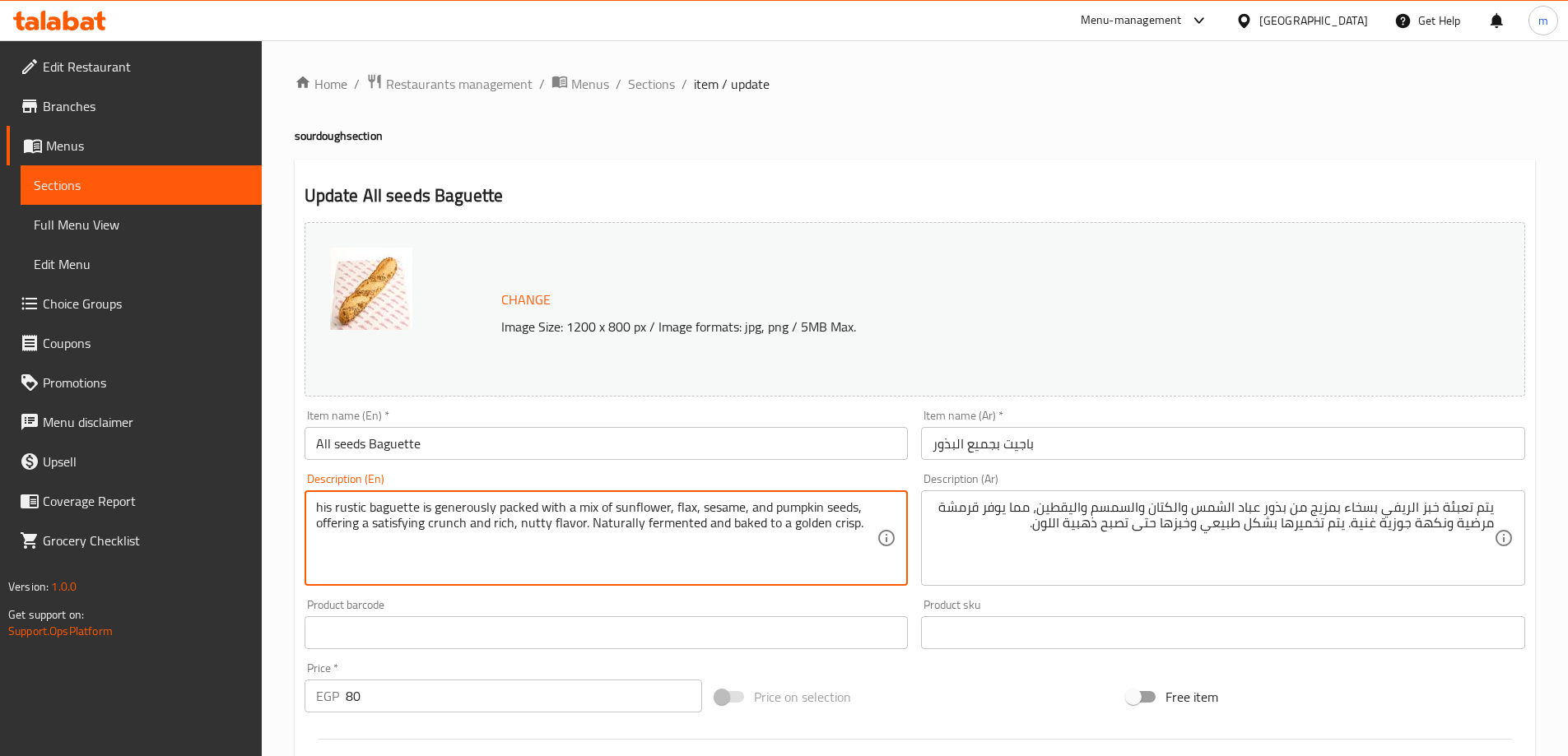
click at [359, 508] on textarea "his rustic baguette is generously packed with a mix of sunflower, flax, sesame,…" at bounding box center [597, 538] width 562 height 78
click at [392, 512] on textarea "his rustic baguette is generously packed with a mix of sunflower, flax, sesame,…" at bounding box center [597, 538] width 562 height 78
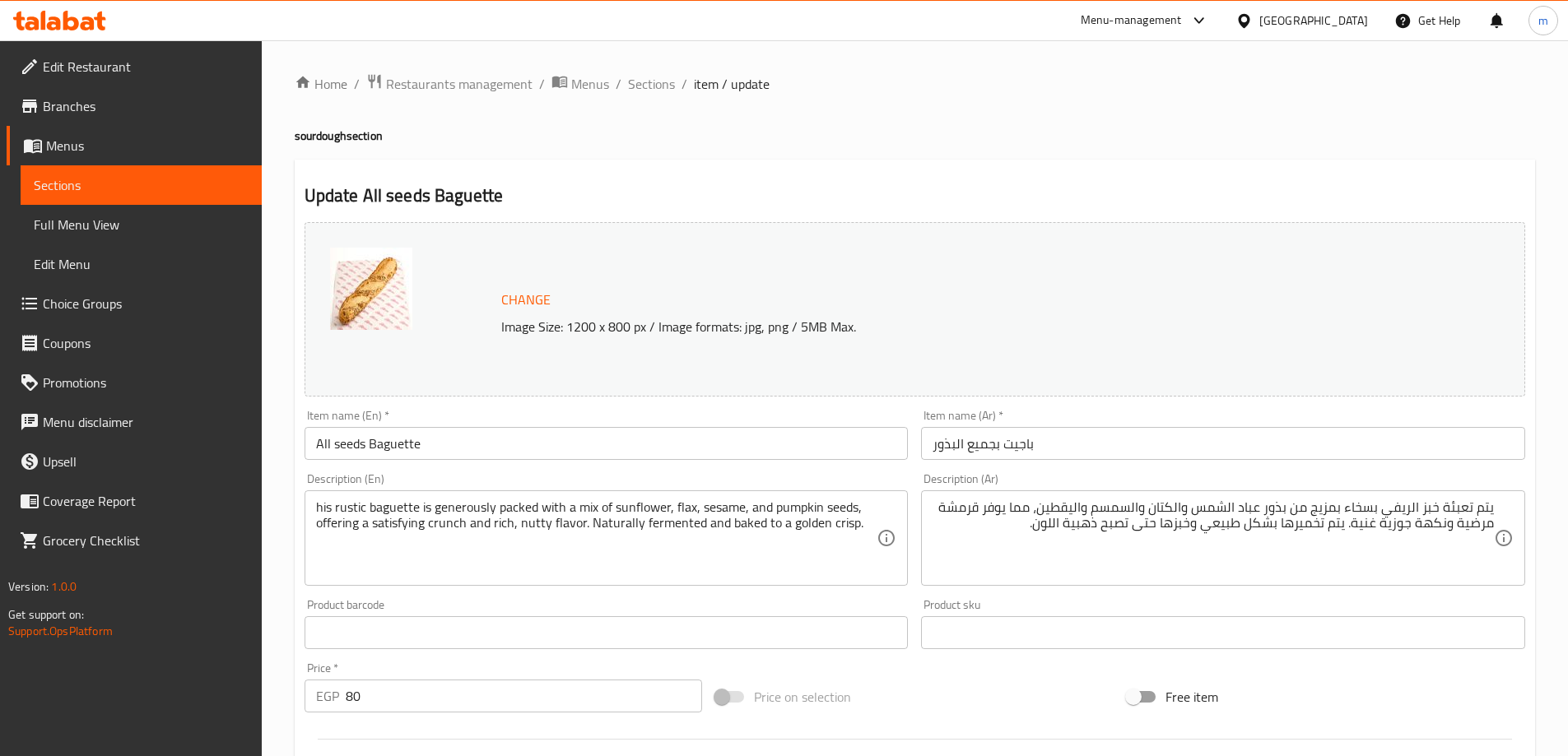
click at [409, 506] on textarea "his rustic baguette is generously packed with a mix of sunflower, flax, sesame,…" at bounding box center [597, 538] width 562 height 78
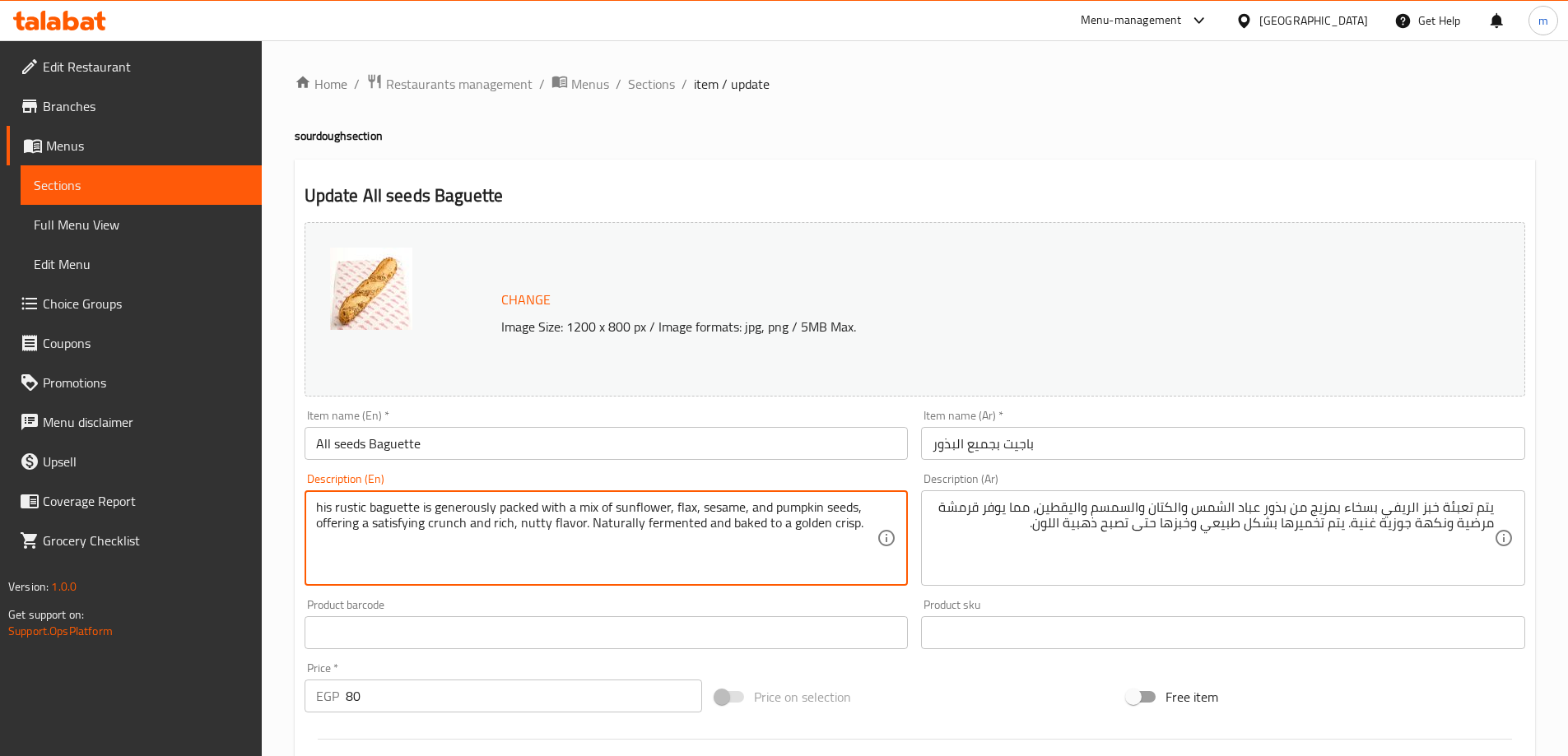
click at [409, 506] on textarea "his rustic baguette is generously packed with a mix of sunflower, flax, sesame,…" at bounding box center [597, 538] width 562 height 78
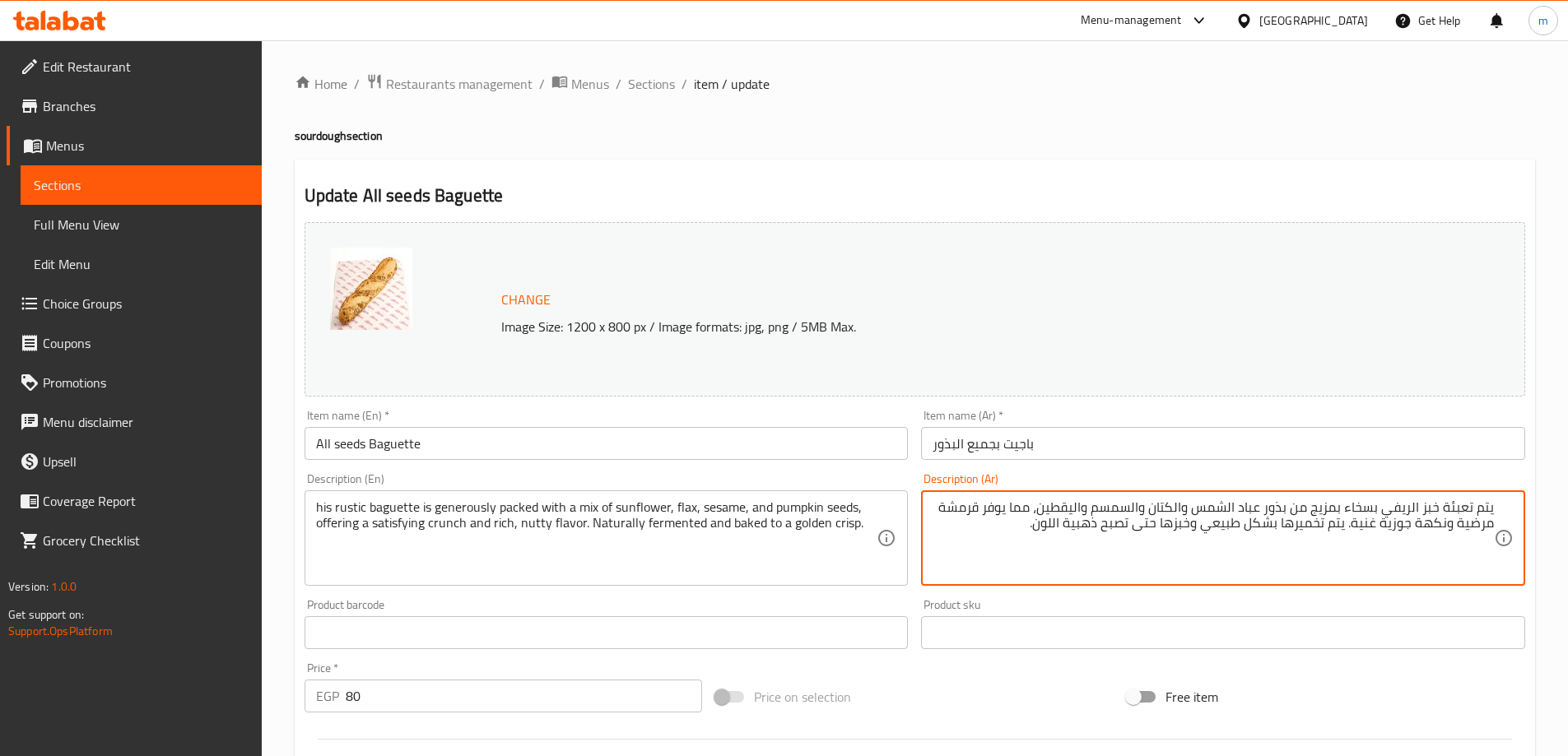
click at [1398, 510] on textarea "يتم تعبئة خبز الريفي بسخاء بمزيج من بذور عباد الشمس والكتان والسمسم واليقطين، م…" at bounding box center [1213, 538] width 562 height 78
click at [1436, 511] on textarea "يتم تعبئة خبز الريفي بسخاء بمزيج من بذور عباد الشمس والكتان والسمسم واليقطين، م…" at bounding box center [1213, 538] width 562 height 78
paste textarea "Baguette"
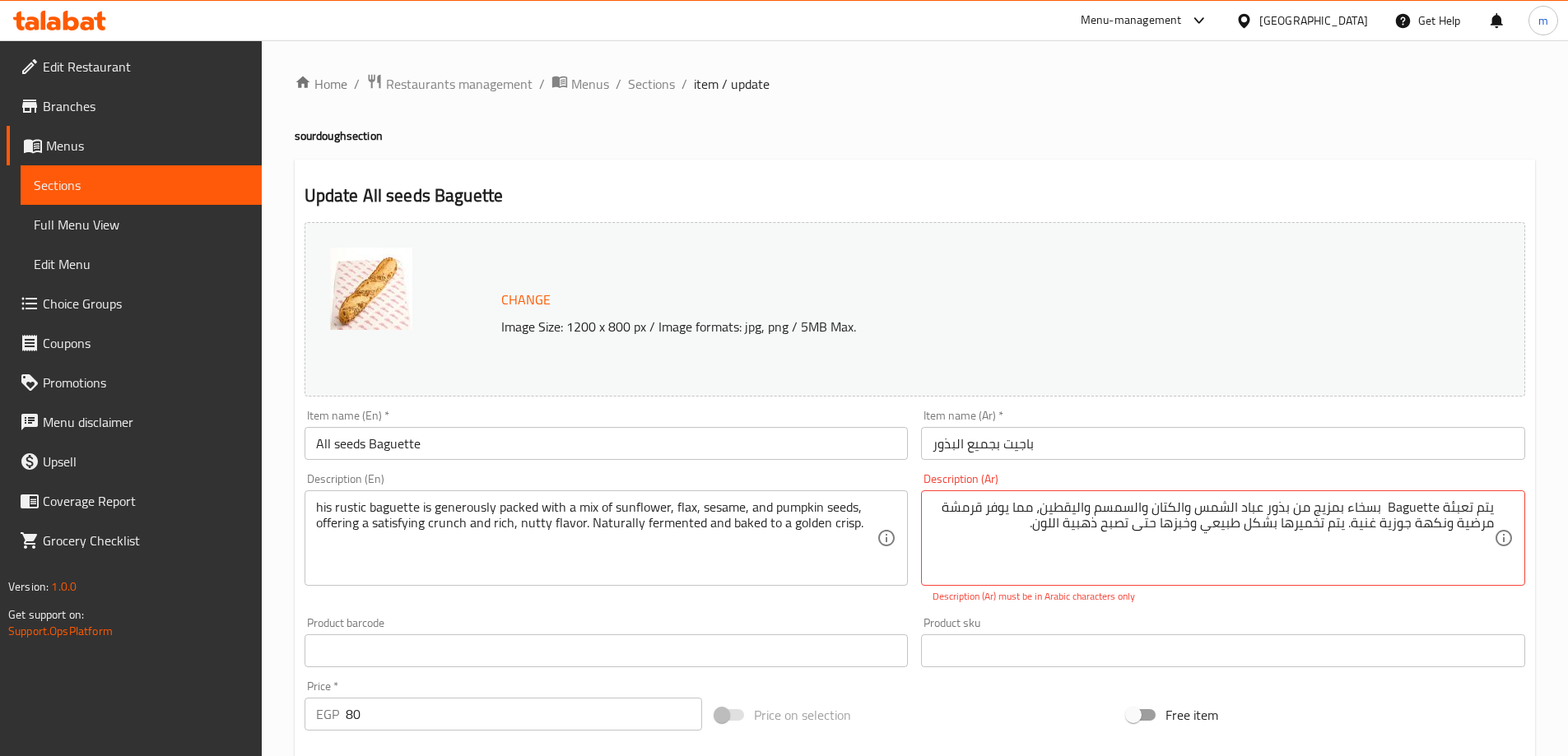
click at [1410, 514] on textarea "يتم تعبئة Baguette بسخاء بمزيج من بذور عباد الشمس والكتان والسمسم واليقطين، مما…" at bounding box center [1213, 538] width 562 height 78
paste textarea "باجيت"
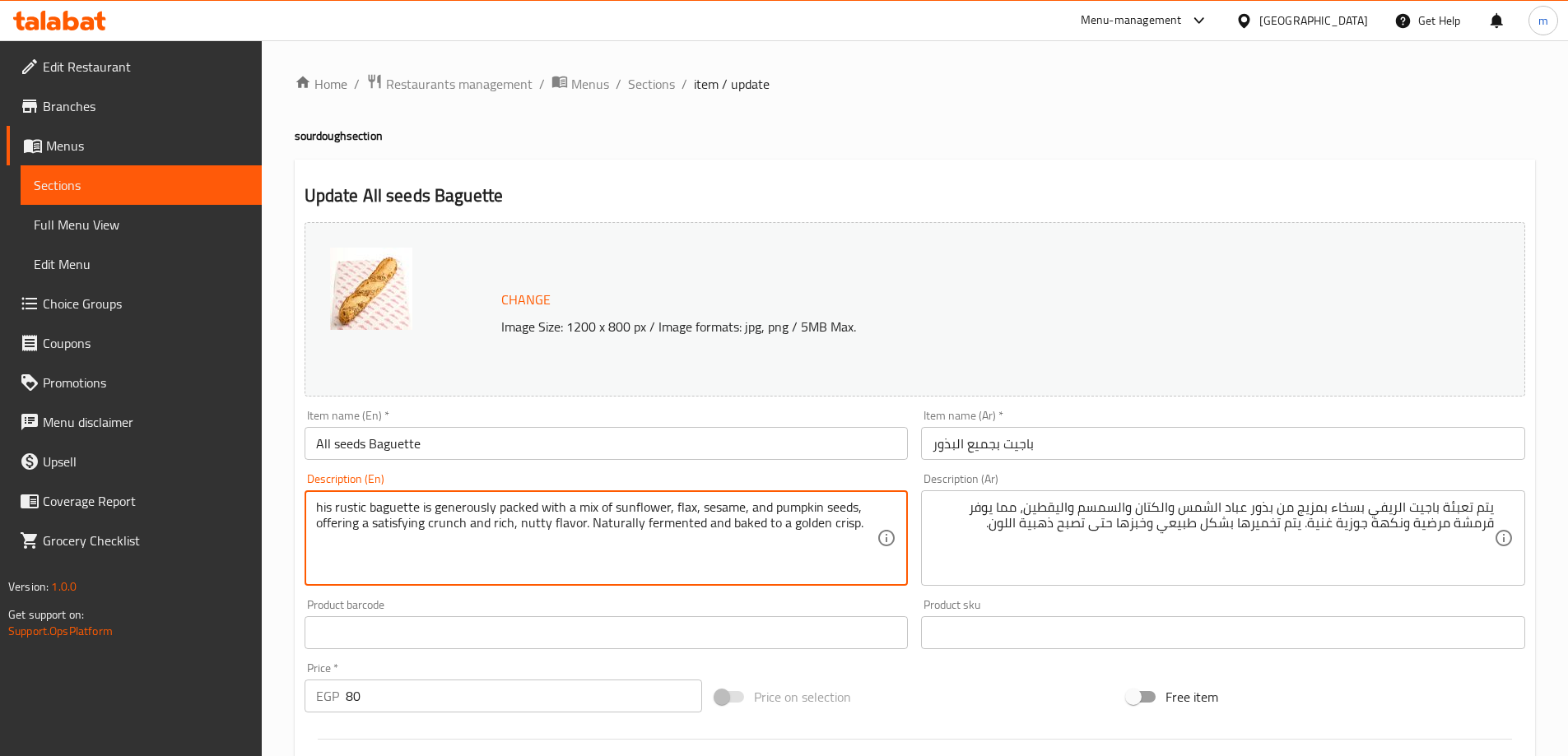
click at [318, 514] on textarea "his rustic baguette is generously packed with a mix of sunflower, flax, sesame,…" at bounding box center [597, 538] width 562 height 78
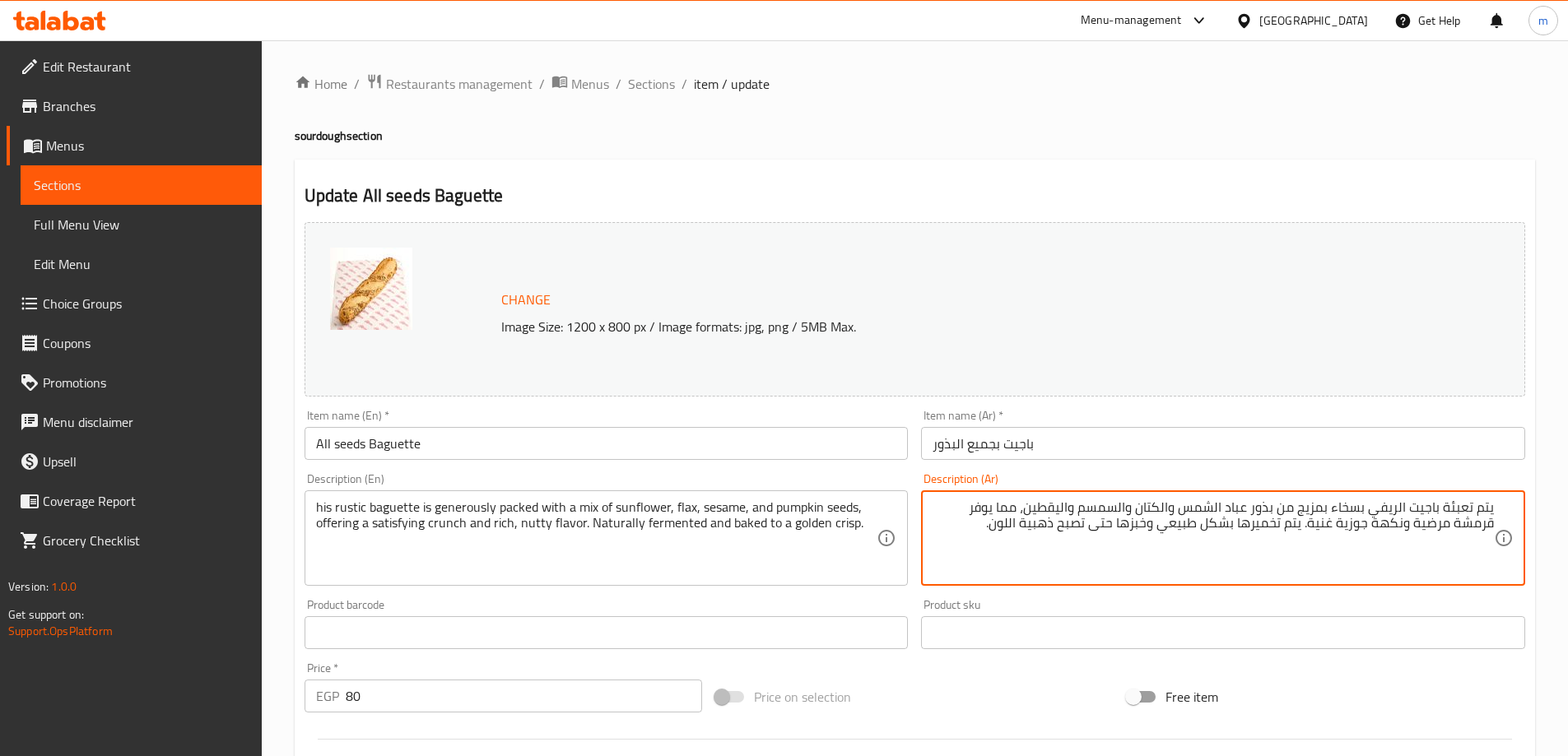
drag, startPoint x: 1443, startPoint y: 513, endPoint x: 1515, endPoint y: 513, distance: 72.0
click at [1418, 508] on textarea "باجيت الريفي بسخاء بمزيج من بذور عباد الشمس والكتان والسمسم واليقطين، مما يوفر …" at bounding box center [1213, 538] width 562 height 78
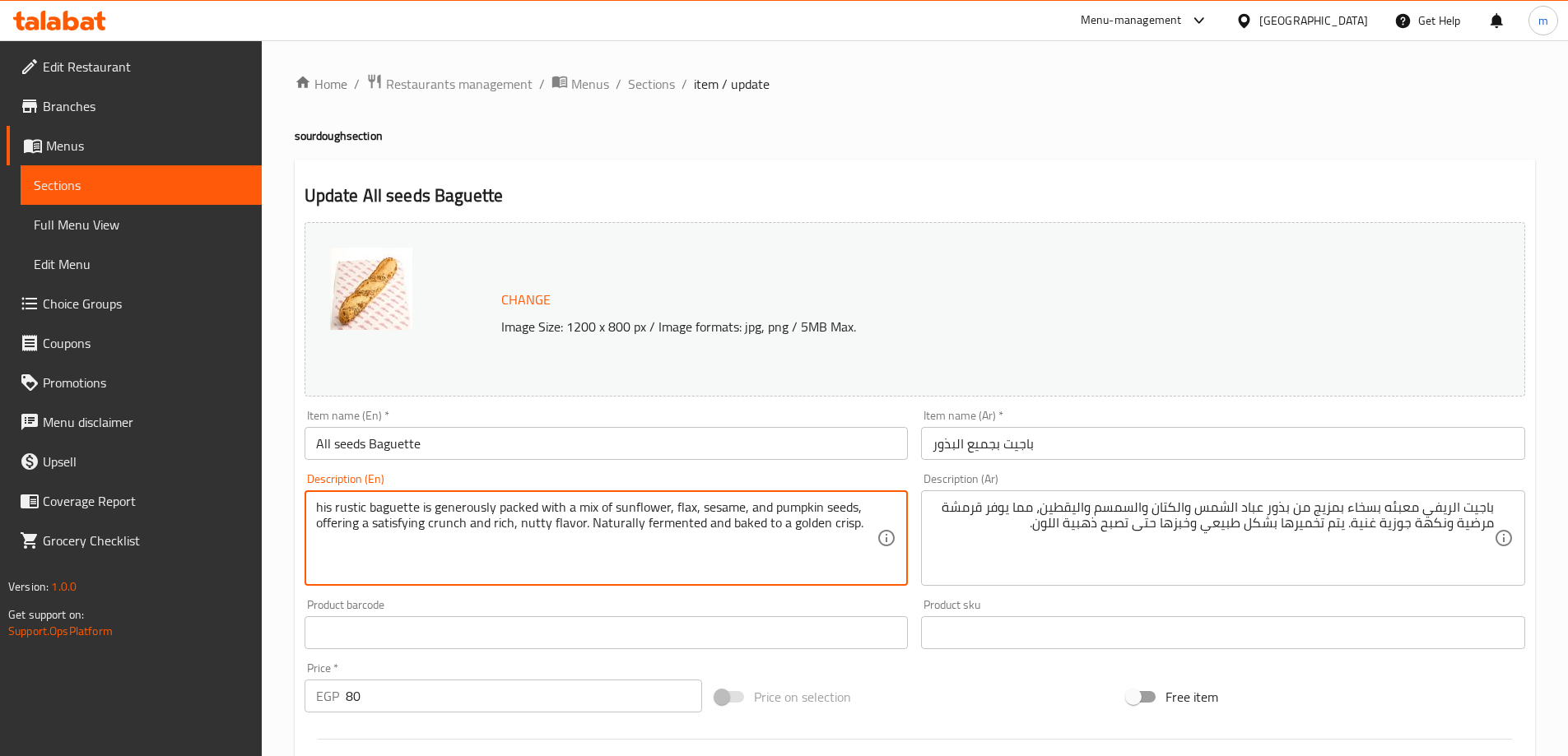
click at [517, 510] on textarea "his rustic baguette is generously packed with a mix of sunflower, flax, sesame,…" at bounding box center [597, 538] width 562 height 78
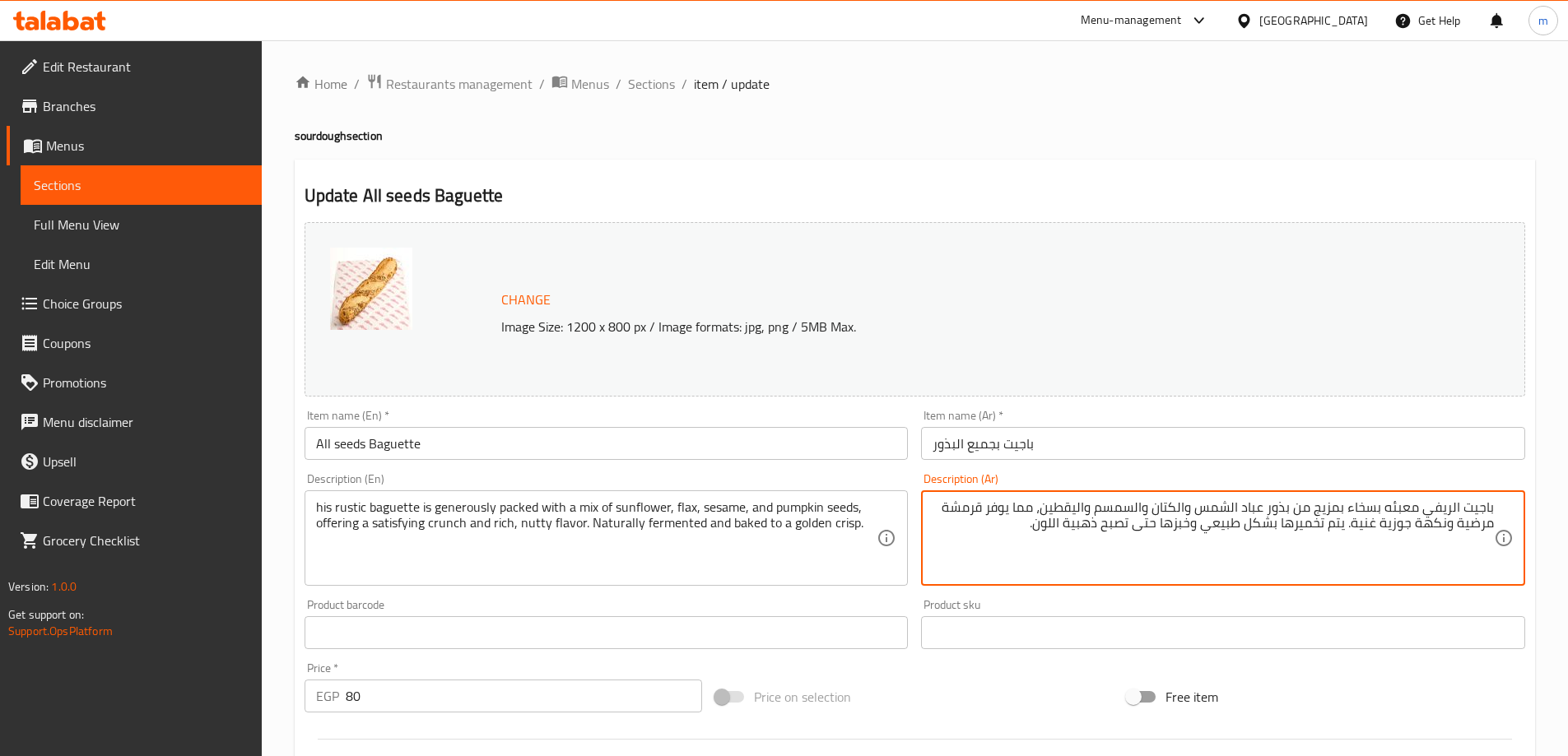
click at [1404, 508] on textarea "باجيت الريفي معبئه بسخاء بمزيج من بذور عباد الشمس والكتان والسمسم واليقطين، مما…" at bounding box center [1213, 538] width 562 height 78
paste textarea "ه"
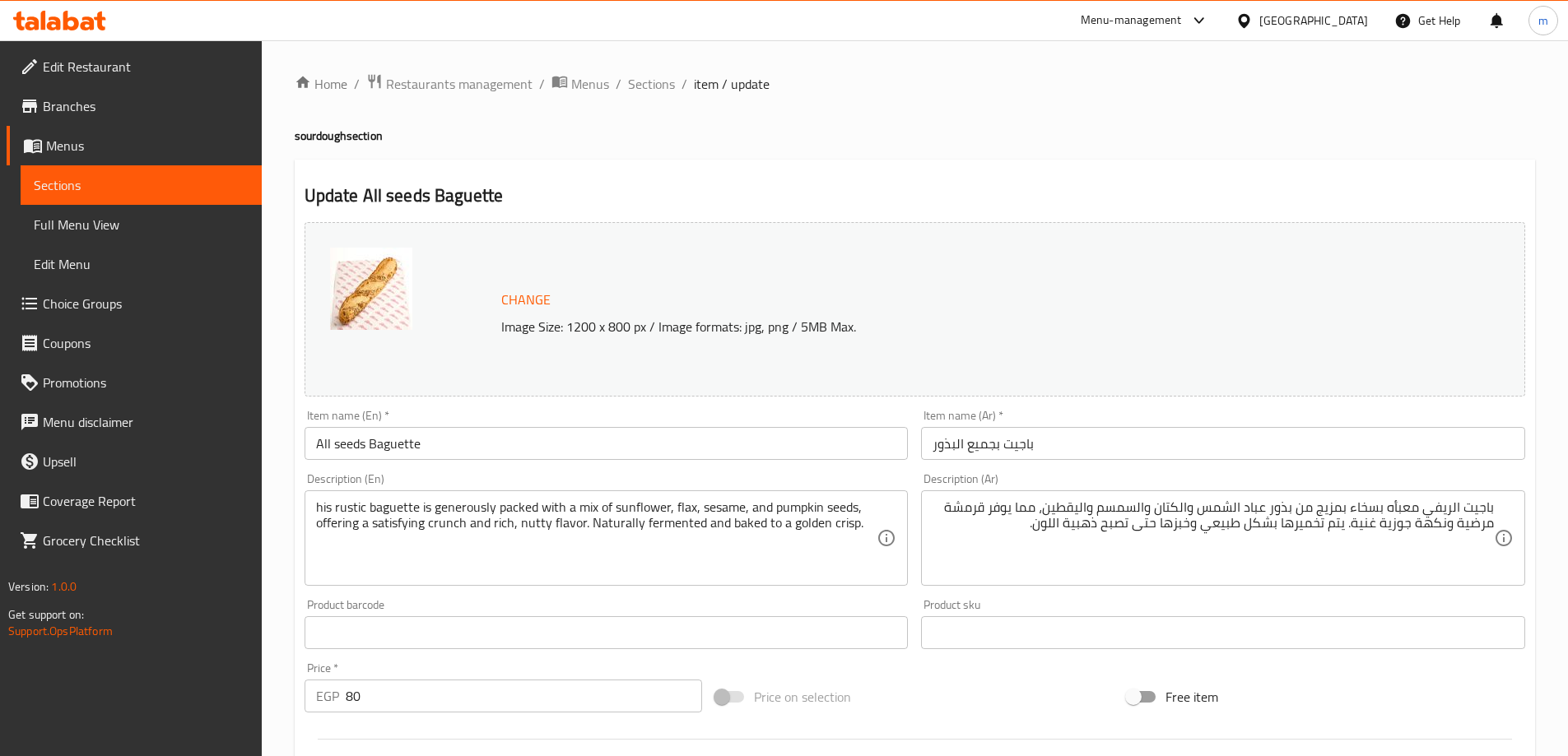
click at [1432, 614] on div "Product sku Product sku" at bounding box center [1223, 624] width 604 height 50
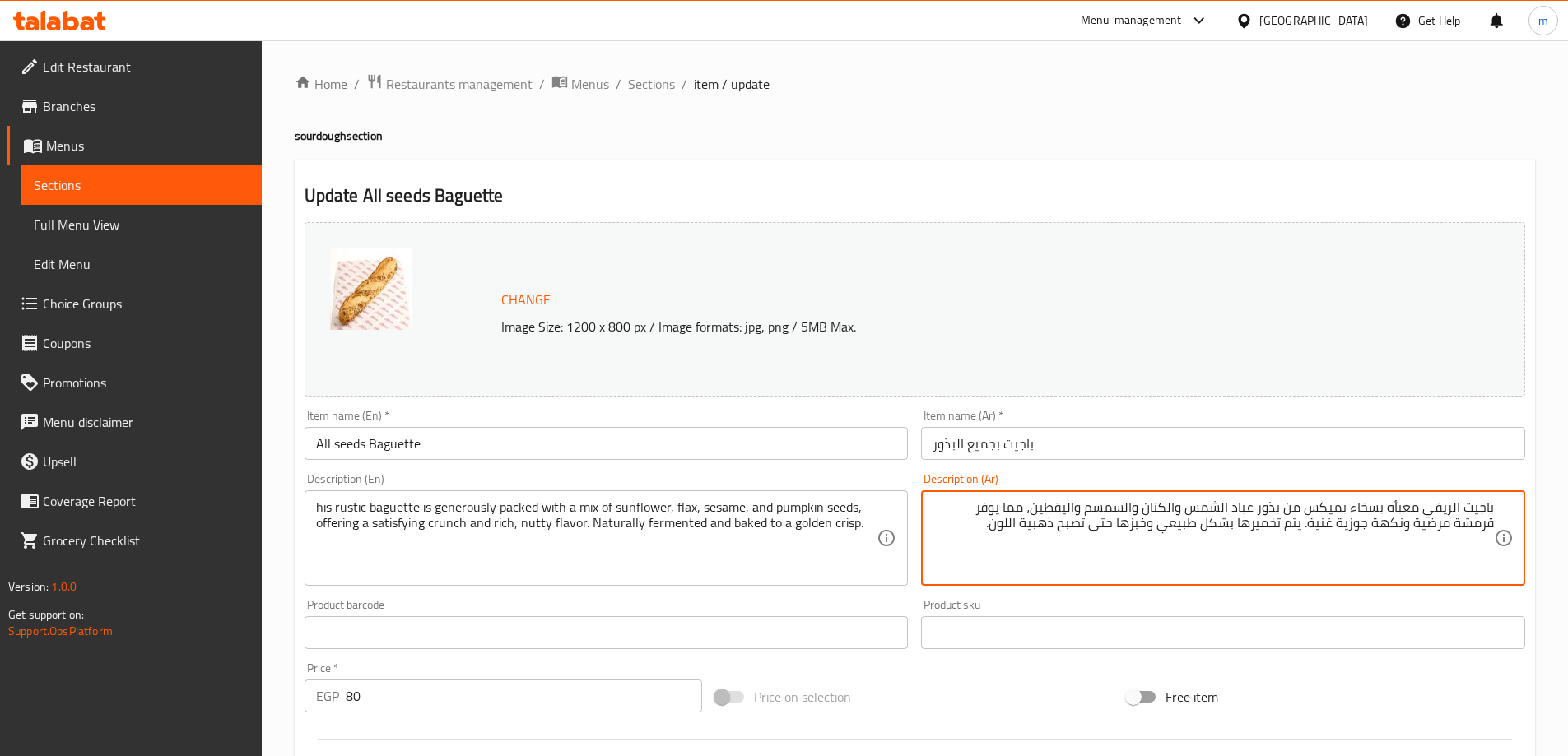
click at [1272, 510] on textarea "باجيت الريفي معبأه بسخاء بميكس من بذور عباد الشمس والكتان والسمسم واليقطين، مما…" at bounding box center [1213, 538] width 562 height 78
click at [1204, 510] on textarea "باجيت الريفي معبأه بسخاء بميكس من عباد الشمس والكتان والسمسم واليقطين، مما يوفر…" at bounding box center [1213, 538] width 562 height 78
drag, startPoint x: 1035, startPoint y: 505, endPoint x: 985, endPoint y: 513, distance: 50.6
click at [985, 513] on textarea "باجيت الريفي معبأه بسخاء بميكس من عباد الشمس ، الكتان ، السمسم ، بذور اليقطين، …" at bounding box center [1213, 538] width 562 height 78
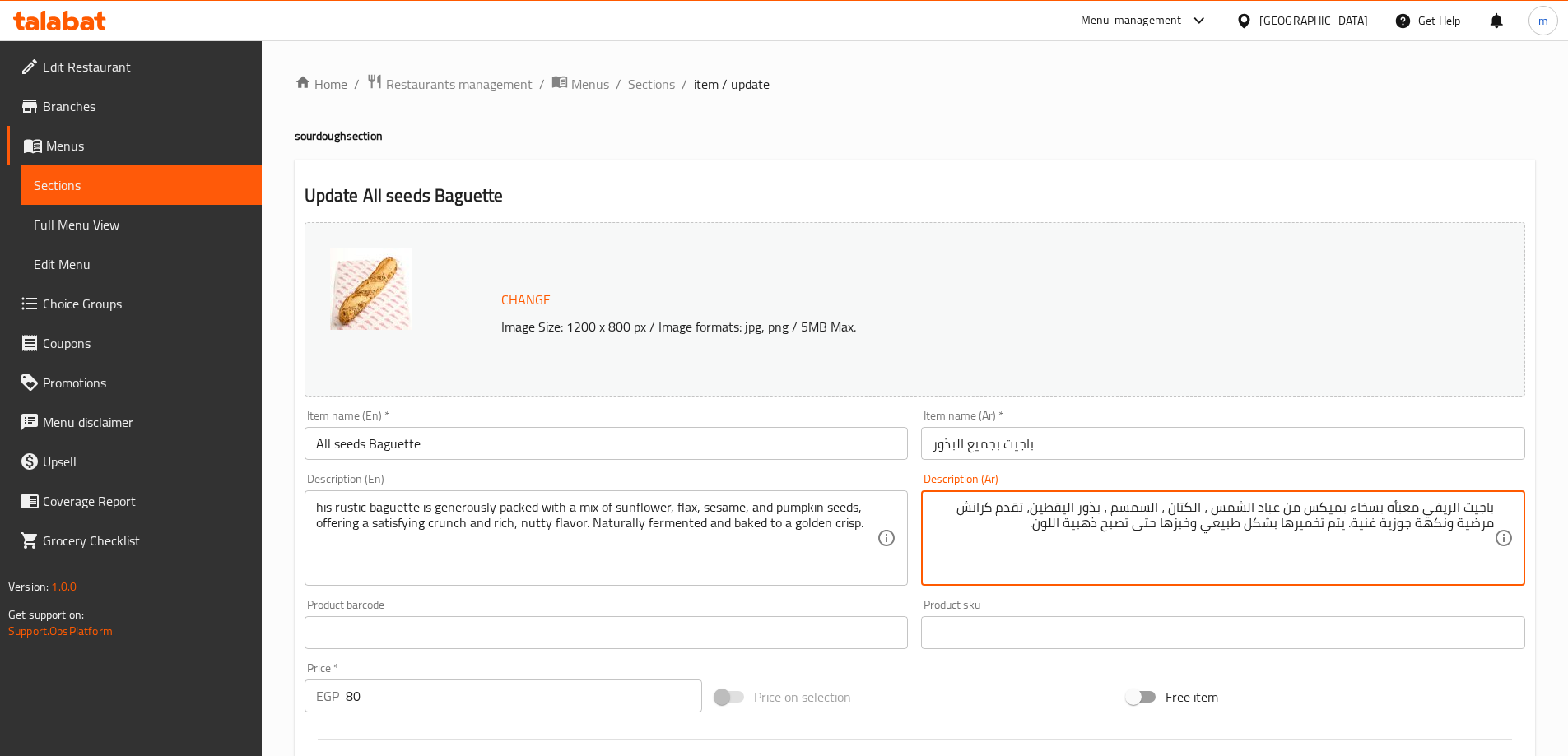
drag, startPoint x: 1288, startPoint y: 526, endPoint x: 1348, endPoint y: 534, distance: 60.5
click at [1348, 534] on textarea "باجيت الريفي معبأه بسخاء بميكس من عباد الشمس ، الكتان ، السمسم ، بذور اليقطين، …" at bounding box center [1213, 538] width 562 height 78
click at [1214, 525] on textarea "باجيت الريفي معبأه بسخاء بميكس من عباد الشمس ، الكتان ، السمسم ، بذور اليقطين، …" at bounding box center [1213, 538] width 562 height 78
type textarea "باجيت الريفي معبأه بسخاء بميكس من عباد الشمس ، الكتان ، السمسم ، بذور اليقطين، …"
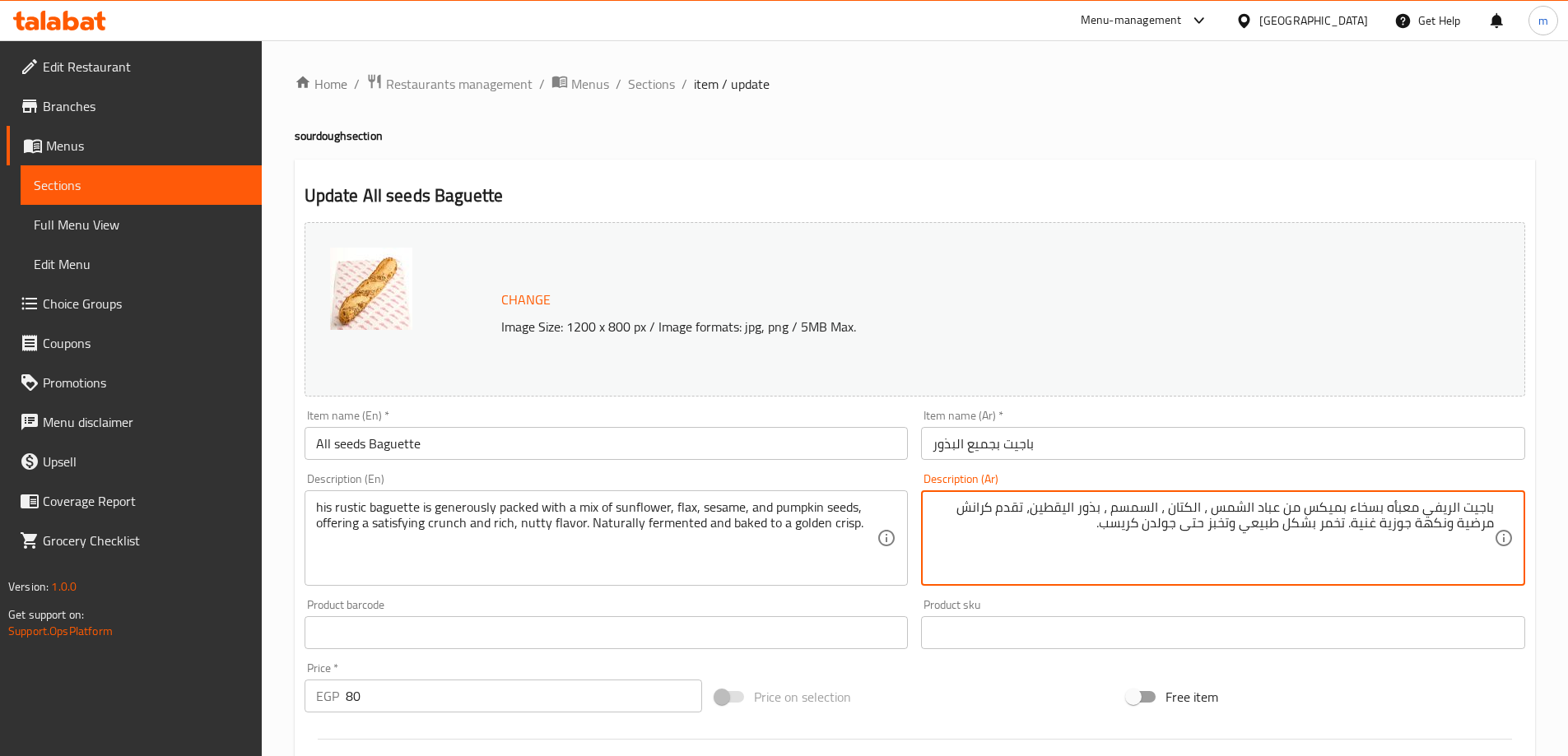
click at [1424, 644] on input "text" at bounding box center [1223, 632] width 604 height 33
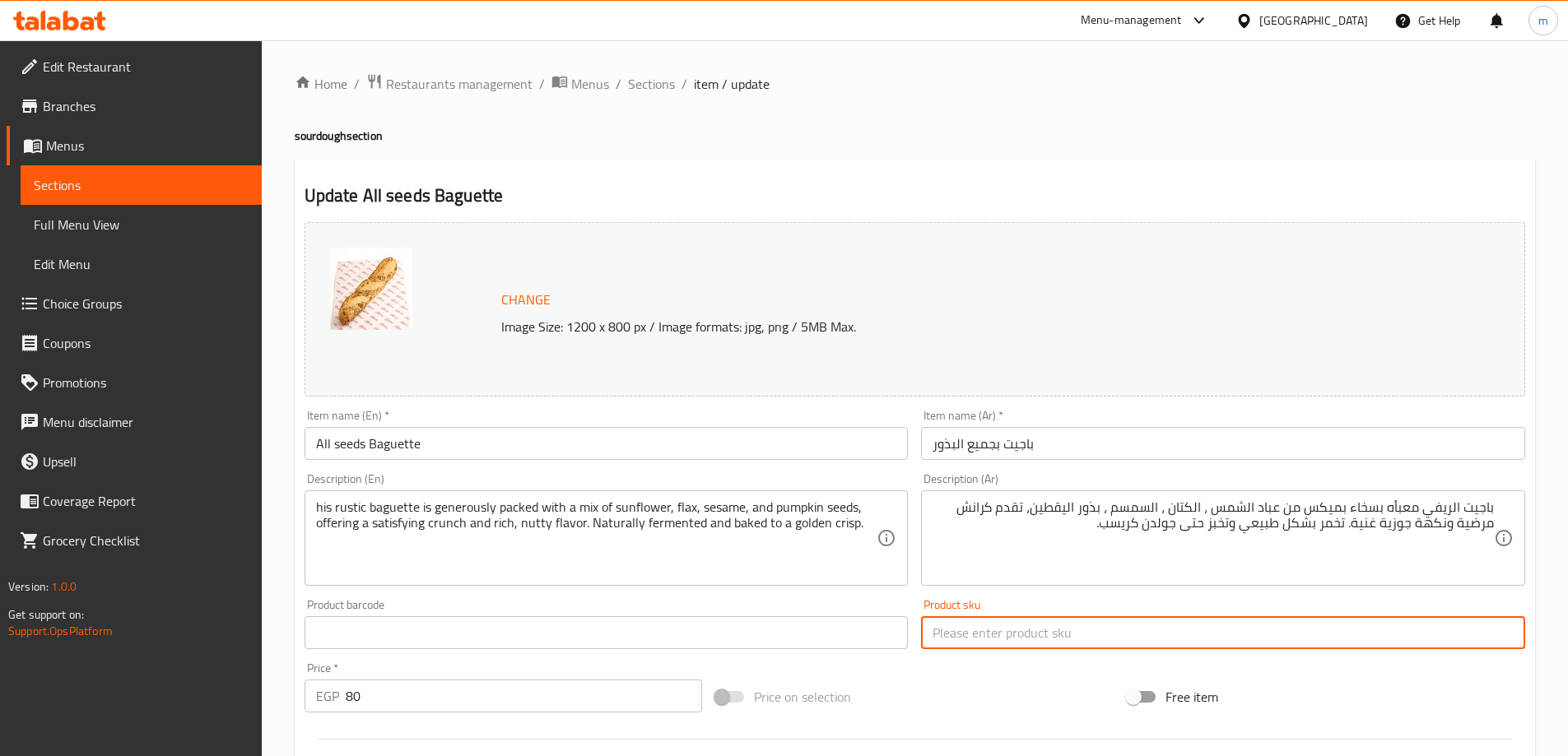
click at [1414, 671] on div "Change Image Size: 1200 x 800 px / Image formats: jpg, png / 5MB Max. Item name…" at bounding box center [915, 582] width 1234 height 733
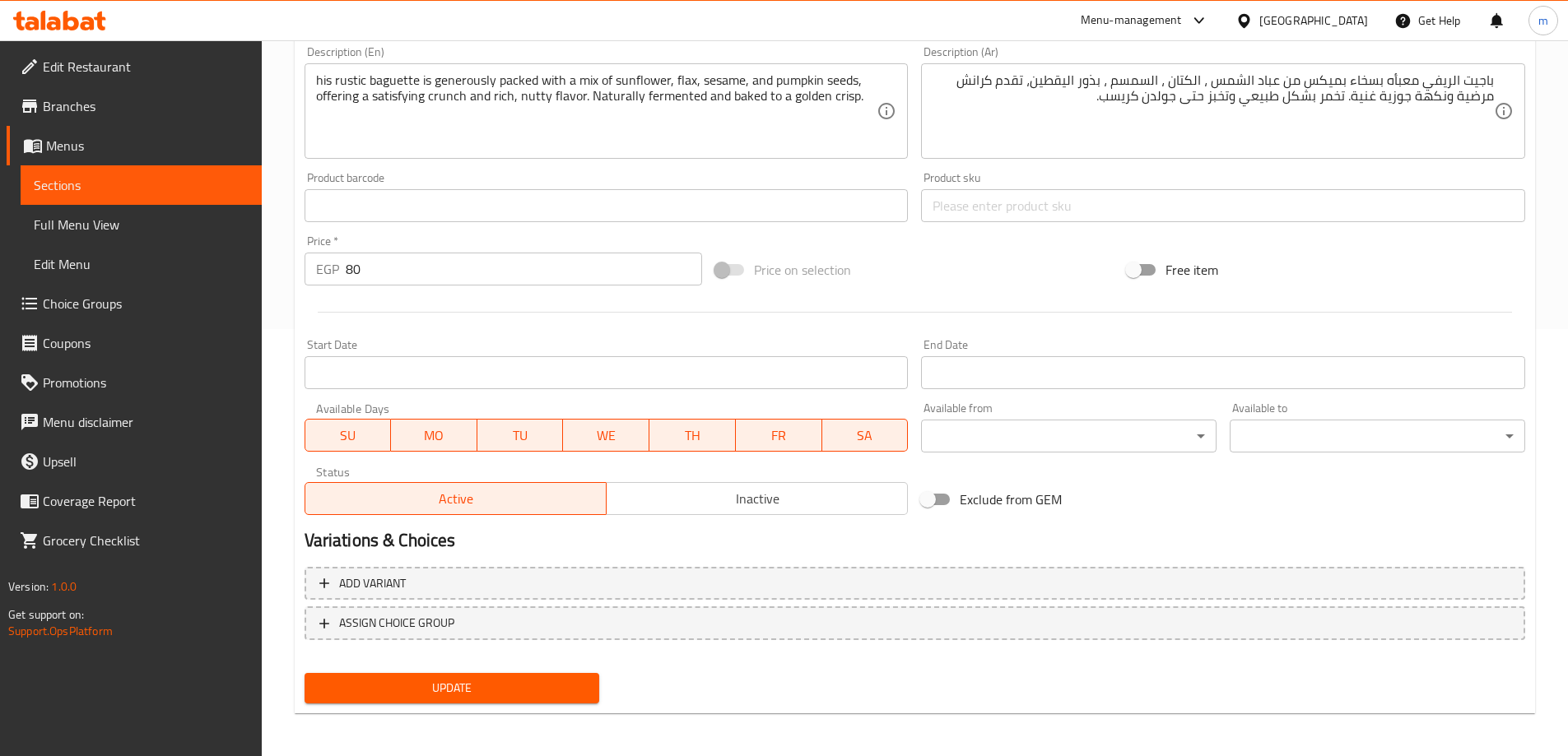
scroll to position [430, 0]
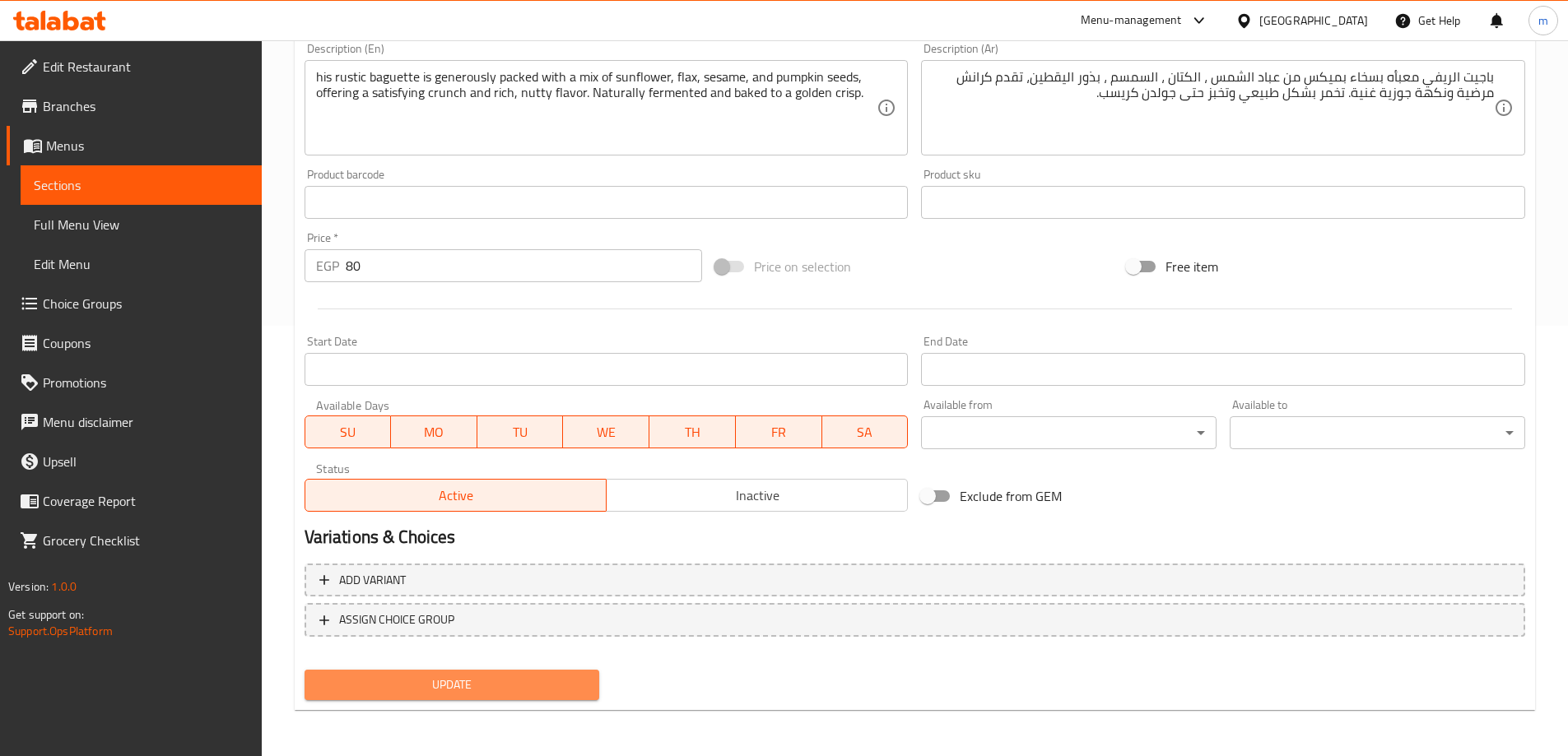
click at [485, 696] on span "Update" at bounding box center [452, 685] width 269 height 21
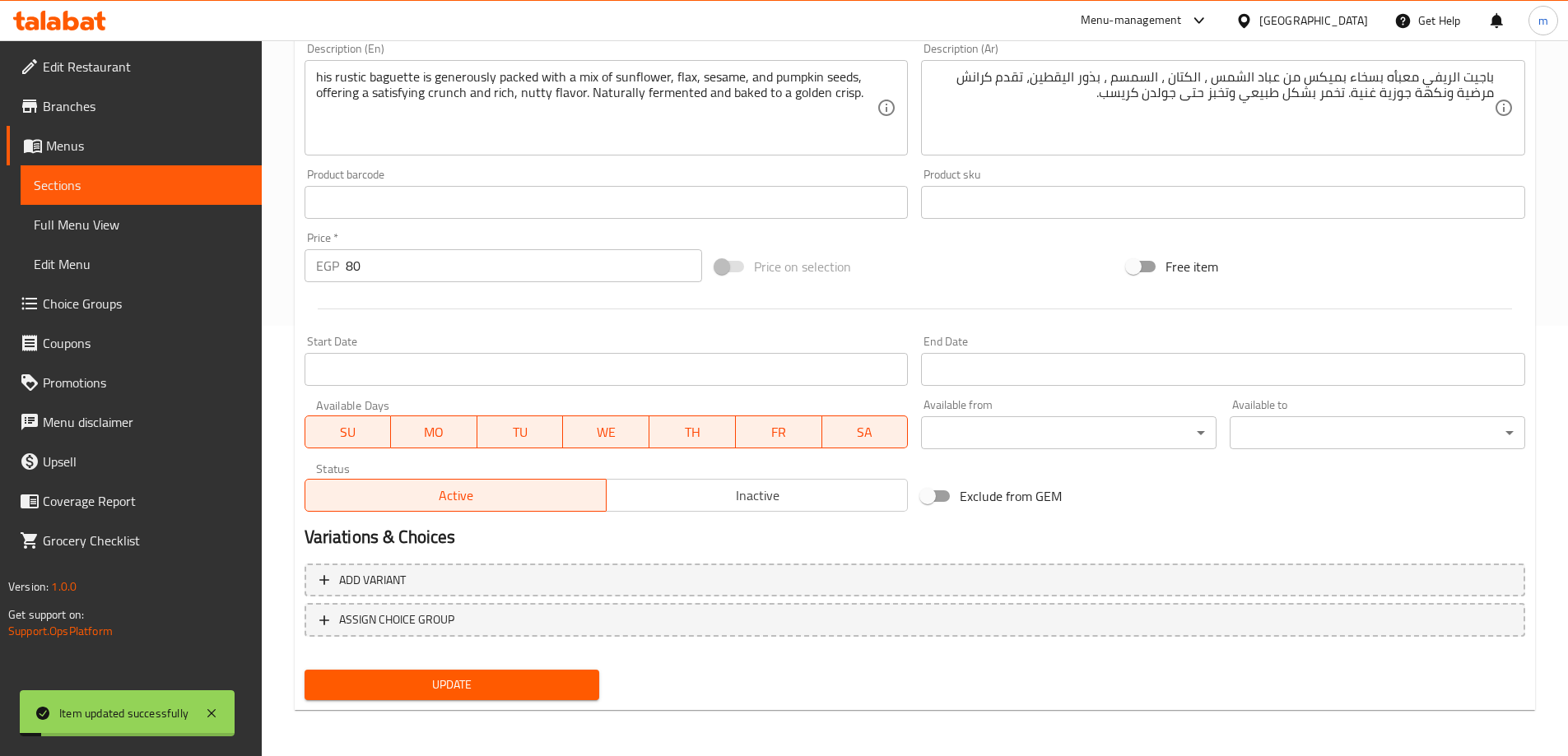
scroll to position [19, 0]
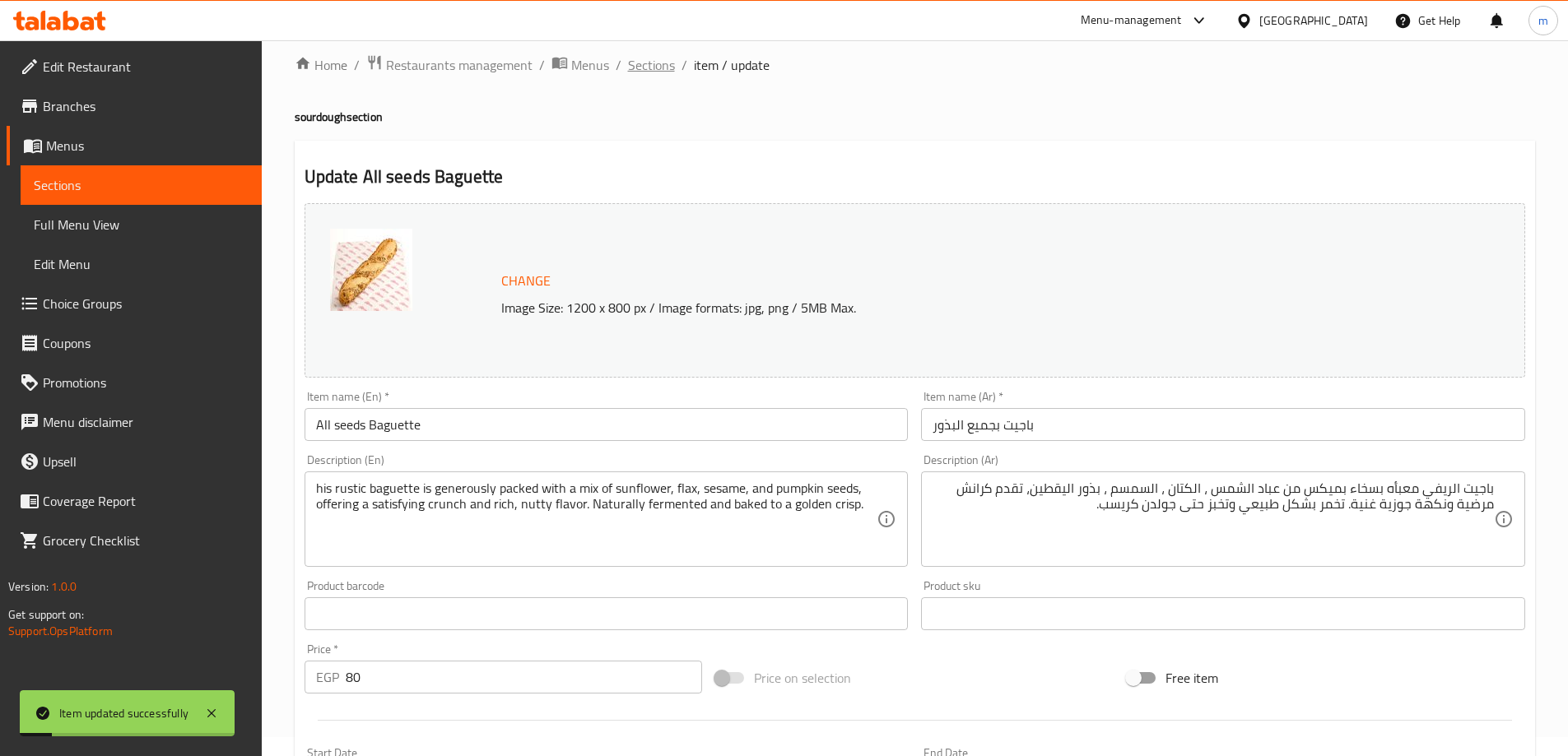
click at [647, 60] on span "Sections" at bounding box center [651, 65] width 46 height 20
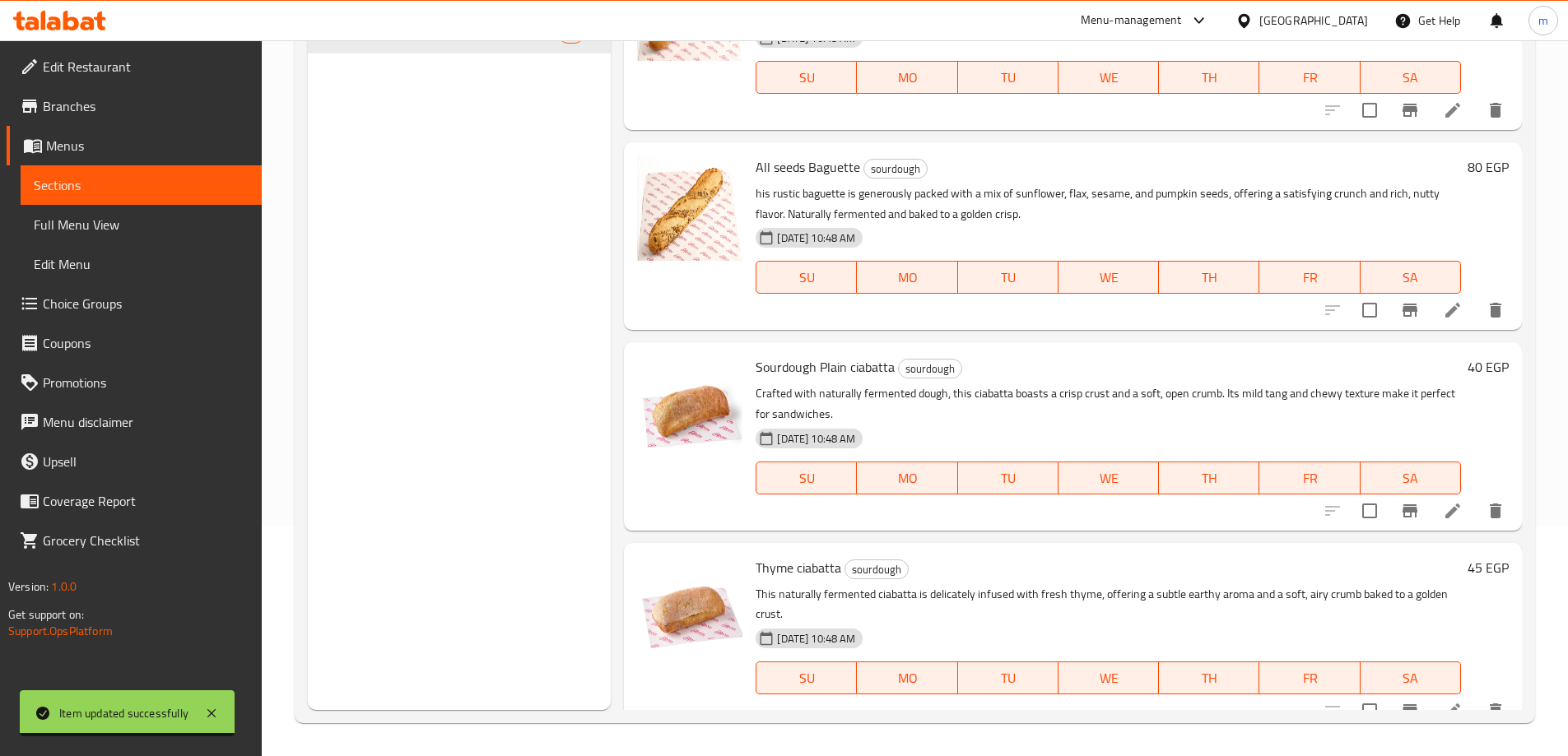
scroll to position [2146, 0]
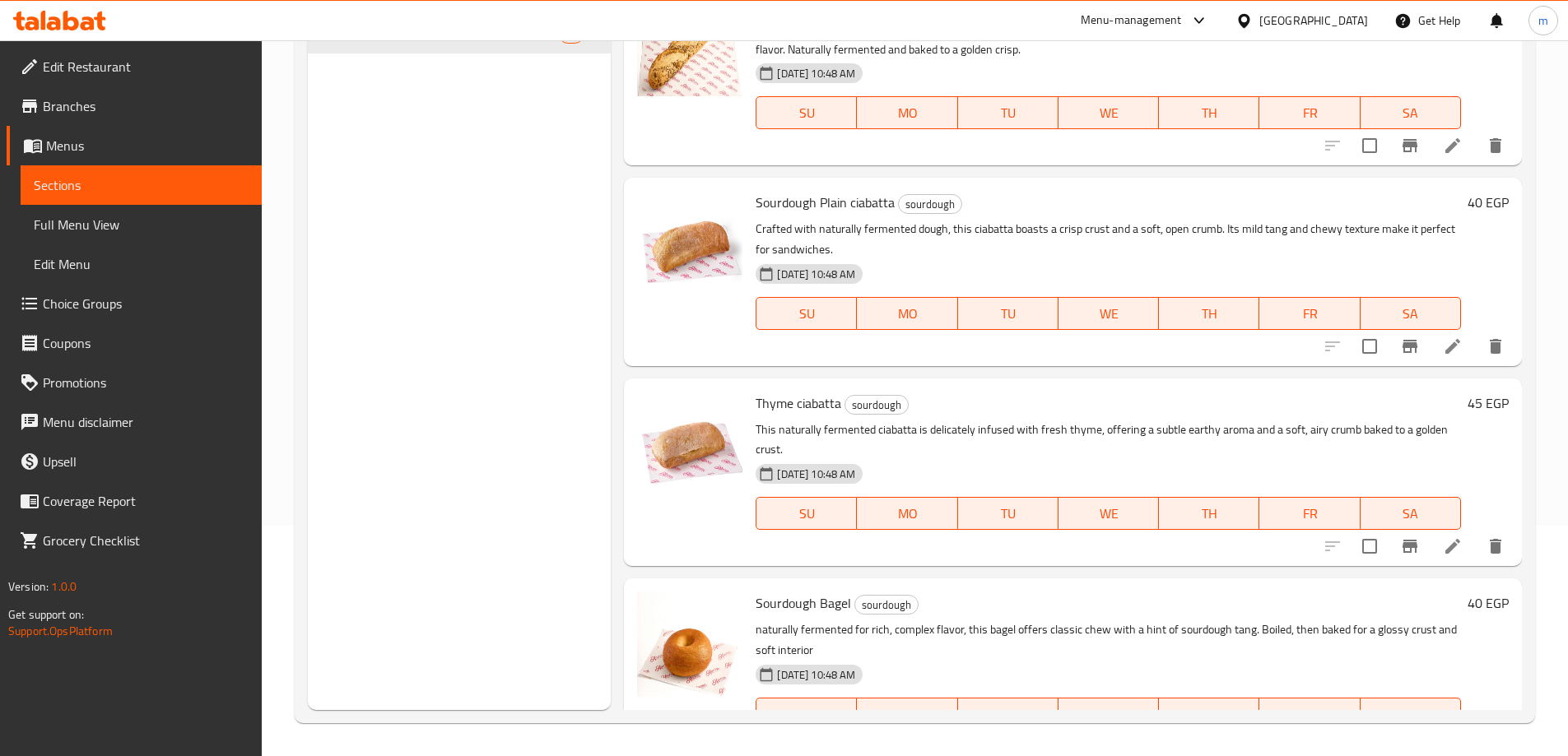
click at [1430, 362] on li at bounding box center [1452, 347] width 46 height 30
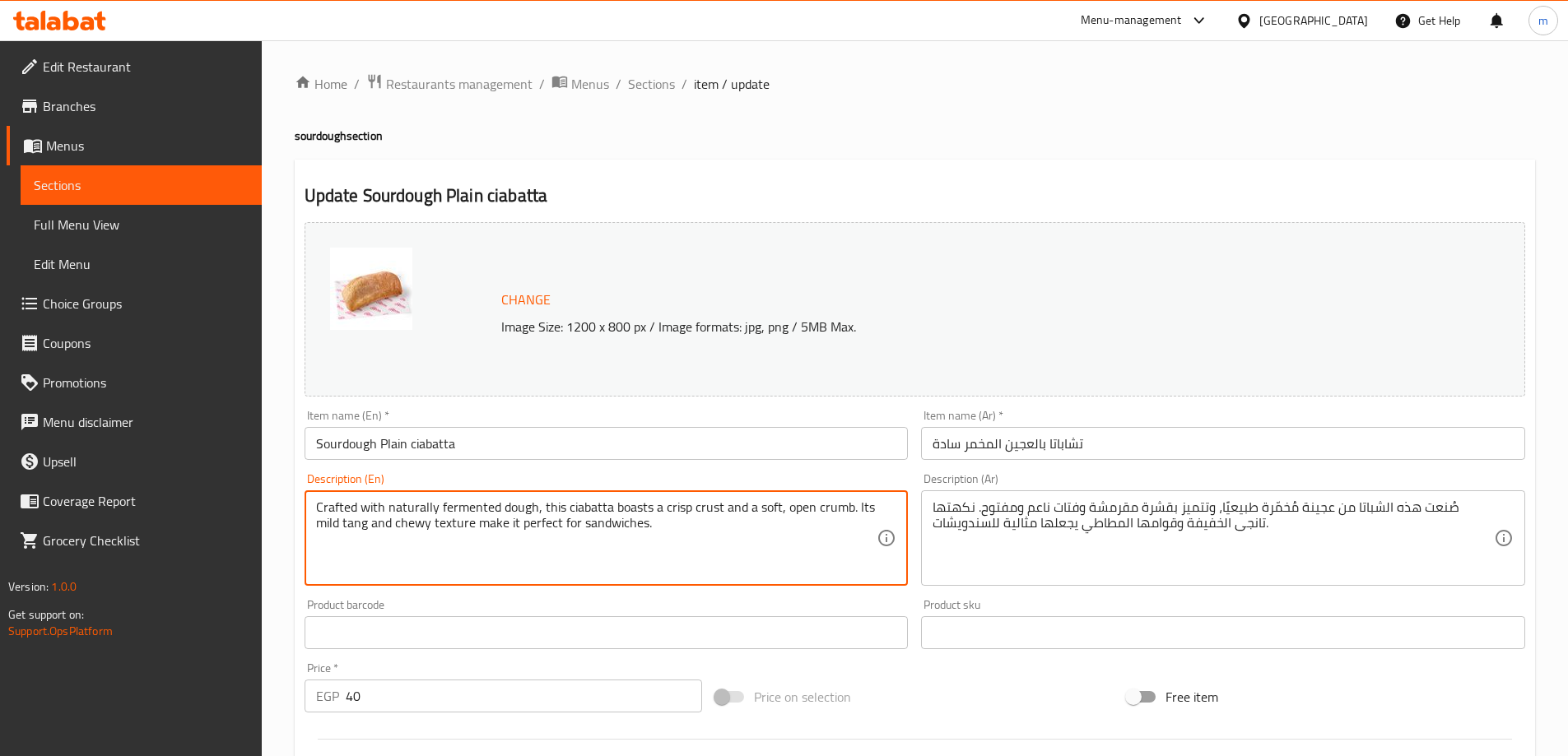
click at [854, 537] on textarea "Crafted with naturally fermented dough, this ciabatta boasts a crisp crust and …" at bounding box center [597, 538] width 562 height 78
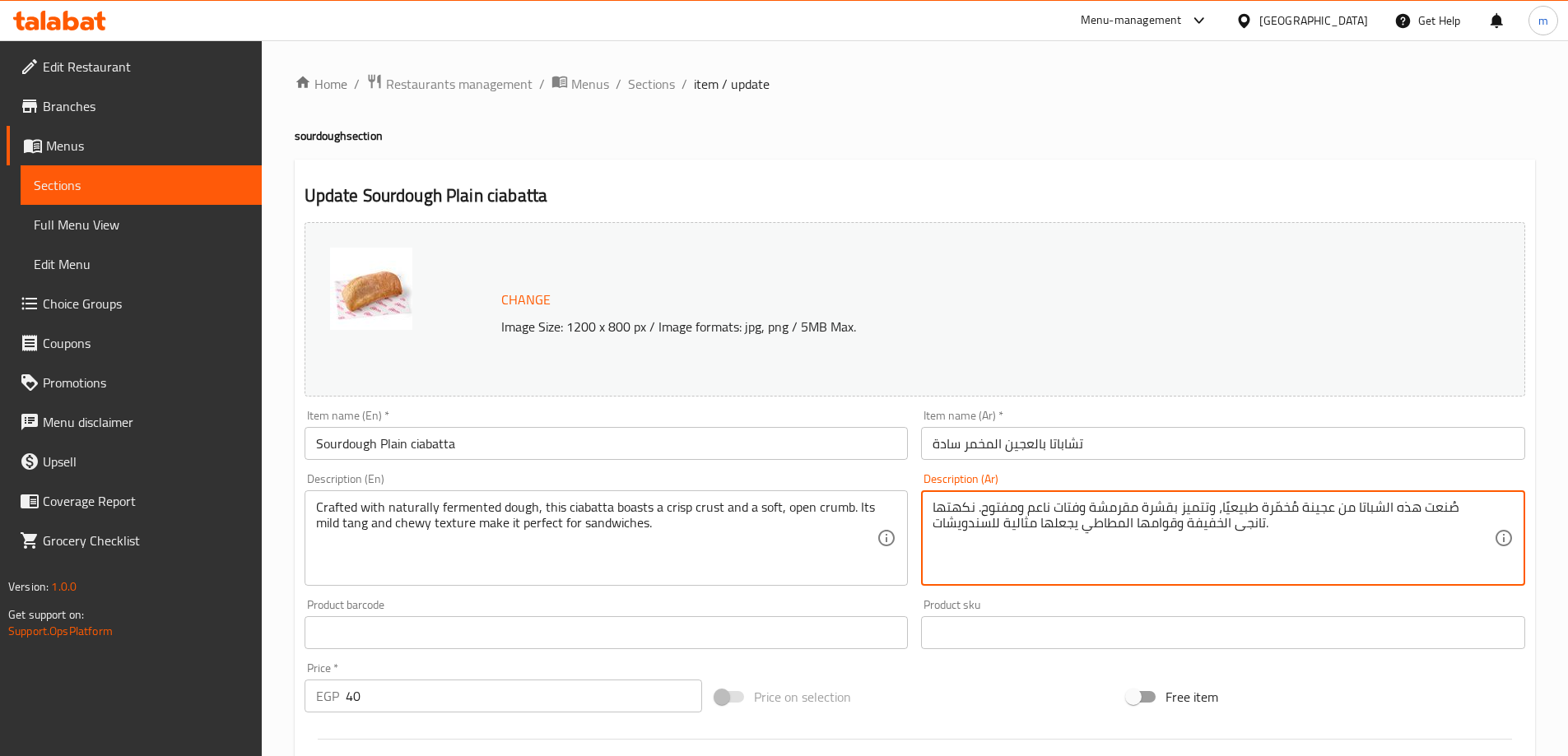
click at [1321, 549] on textarea "صُنعت هذه الشباتا من عجينة مُخمّرة طبيعيًا، وتتميز بقشرة مقرمشة وفتات ناعم ومفت…" at bounding box center [1213, 538] width 562 height 78
paste textarea "مصنوع من عجينة مخمرة بشكل طبيعي، يتميز هذا الشباتا بقشرة مقرمشة وفتات ناعمة ومف…"
click at [1321, 549] on textarea "مصنوع من عجينة مخمرة بشكل طبيعي، يتميز هذا الشباتا بقشرة مقرمشة وفتات ناعمة ومف…" at bounding box center [1213, 538] width 562 height 78
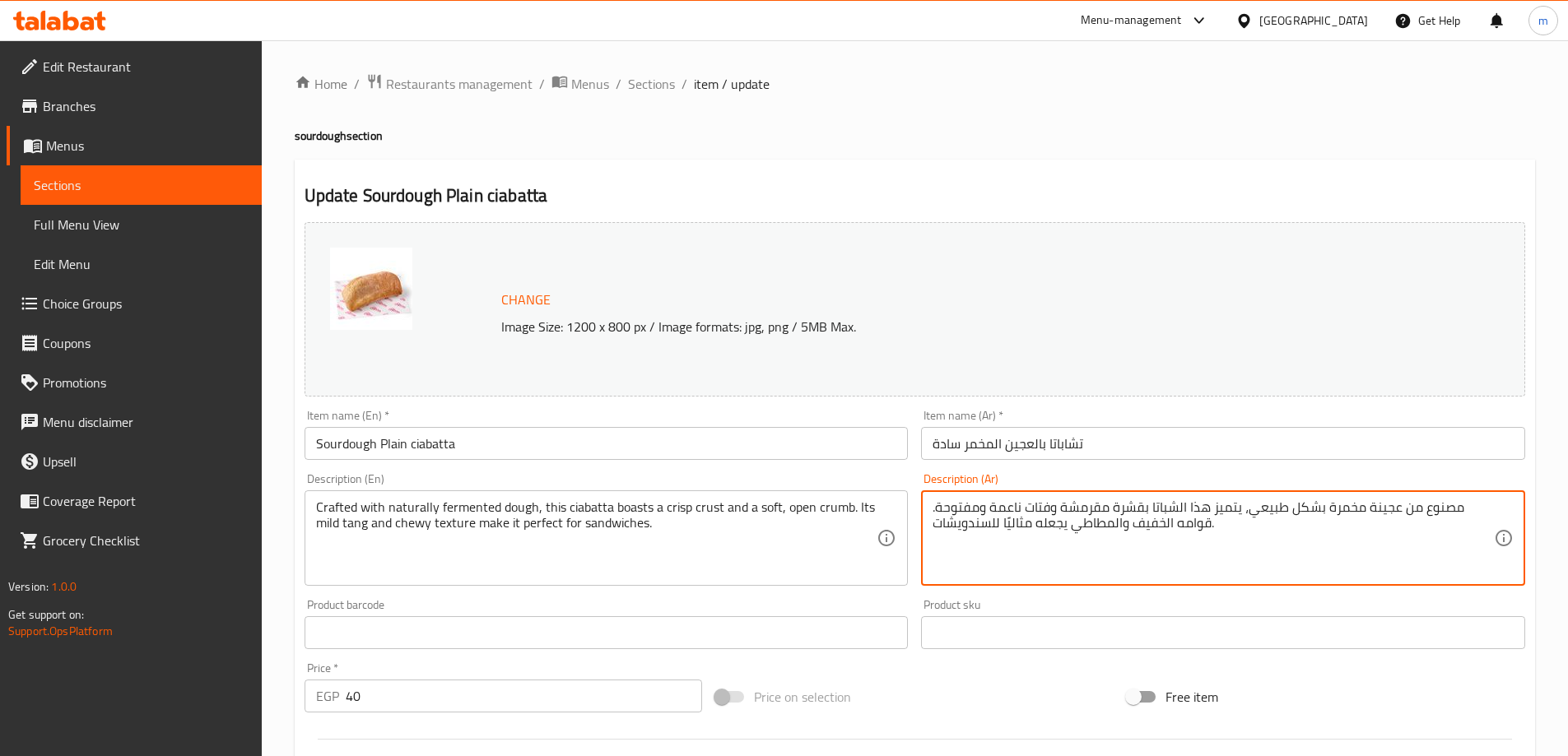
click at [1321, 549] on textarea "مصنوع من عجينة مخمرة بشكل طبيعي، يتميز هذا الشباتا بقشرة مقرمشة وفتات ناعمة ومف…" at bounding box center [1213, 538] width 562 height 78
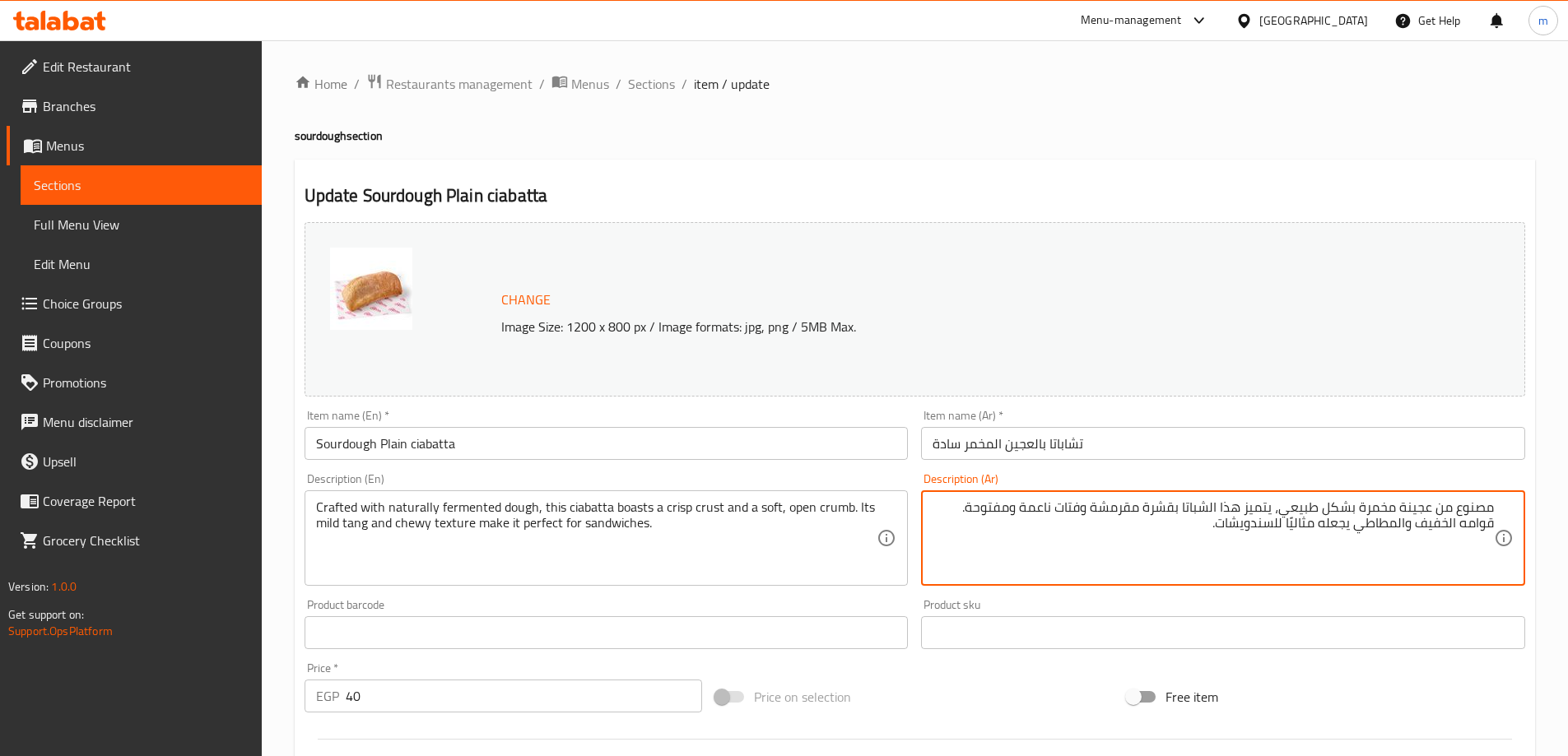
click at [1398, 543] on textarea "مصنوع من عجينة مخمرة بشكل طبيعي، يتميز هذا الشباتا بقشرة مقرمشة وفتات ناعمة ومف…" at bounding box center [1213, 538] width 562 height 78
click at [311, 502] on div "Crafted with naturally fermented dough, this ciabatta boasts a crisp crust and …" at bounding box center [606, 538] width 604 height 96
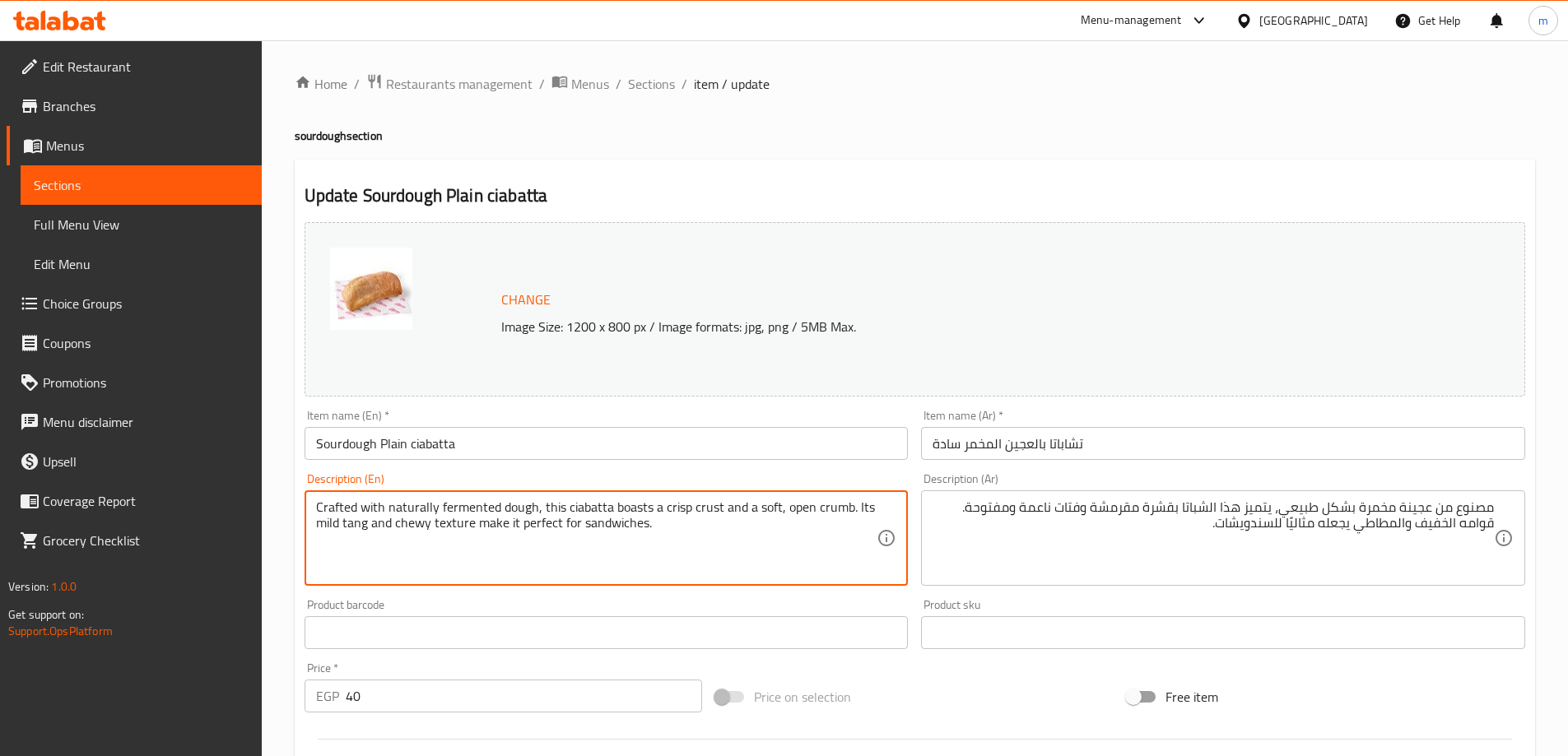
click at [332, 500] on textarea "Crafted with naturally fermented dough, this ciabatta boasts a crisp crust and …" at bounding box center [597, 538] width 562 height 78
click at [337, 507] on textarea "Crafted with naturally fermented dough, this ciabatta boasts a crisp crust and …" at bounding box center [597, 538] width 562 height 78
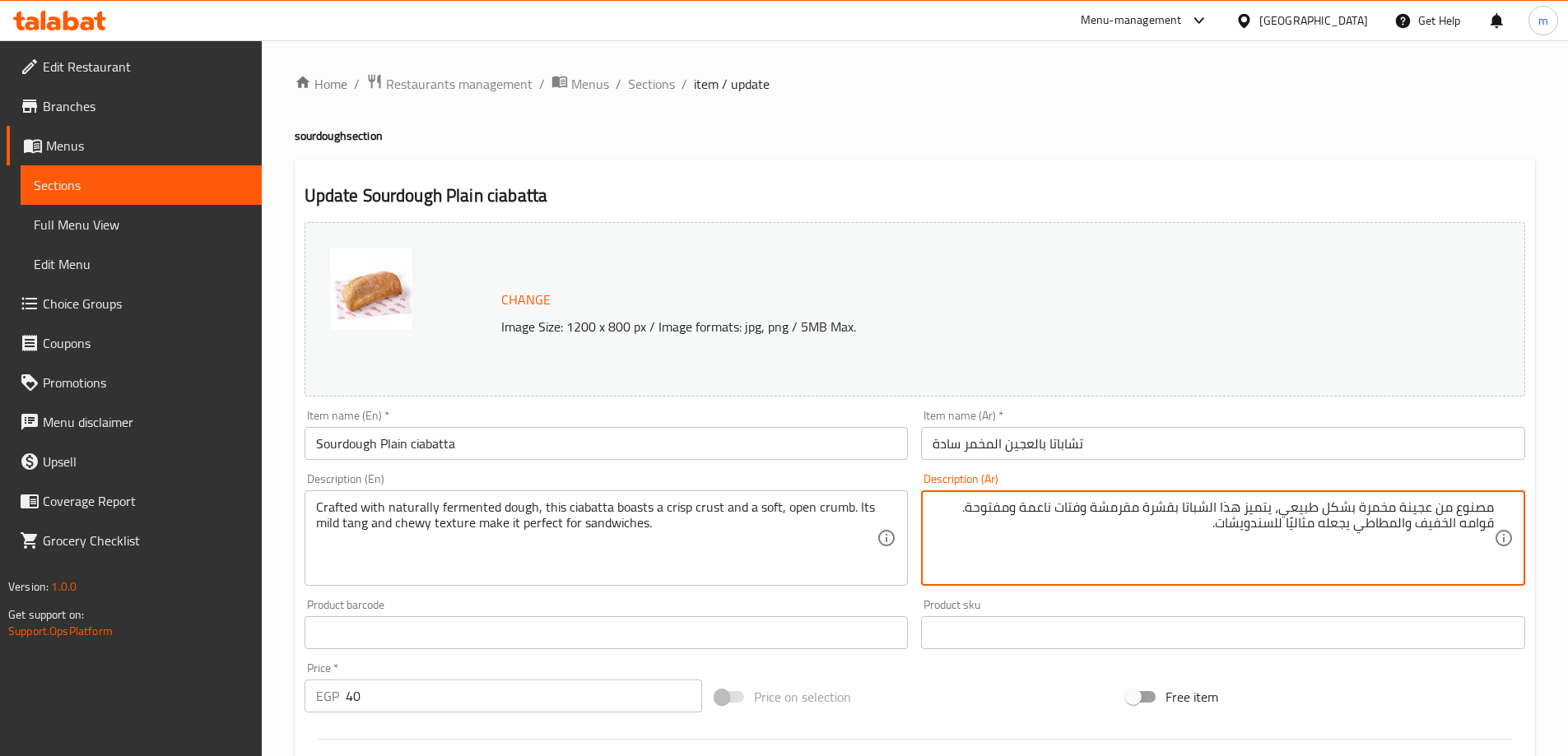
click at [1197, 514] on textarea "مصنوع من عجينة مخمرة بشكل طبيعي، يتميز هذا الشباتا بقشرة مقرمشة وفتات ناعمة ومف…" at bounding box center [1213, 538] width 562 height 78
paste textarea "يباتا"
click at [1219, 508] on textarea "مصنوع من عجينة مخمرة بشكل طبيعي، يتميز هذا شيباتا بقشرة مقرمشة وفتات ناعمة ومفت…" at bounding box center [1213, 538] width 562 height 78
drag, startPoint x: 1142, startPoint y: 504, endPoint x: 1173, endPoint y: 514, distance: 32.6
click at [1173, 514] on textarea "مصنوع من عجينة مخمرة بشكل طبيعي، يتميز هذا الشيباتا بقشرة مقرمشة وفتات ناعمة وم…" at bounding box center [1213, 538] width 562 height 78
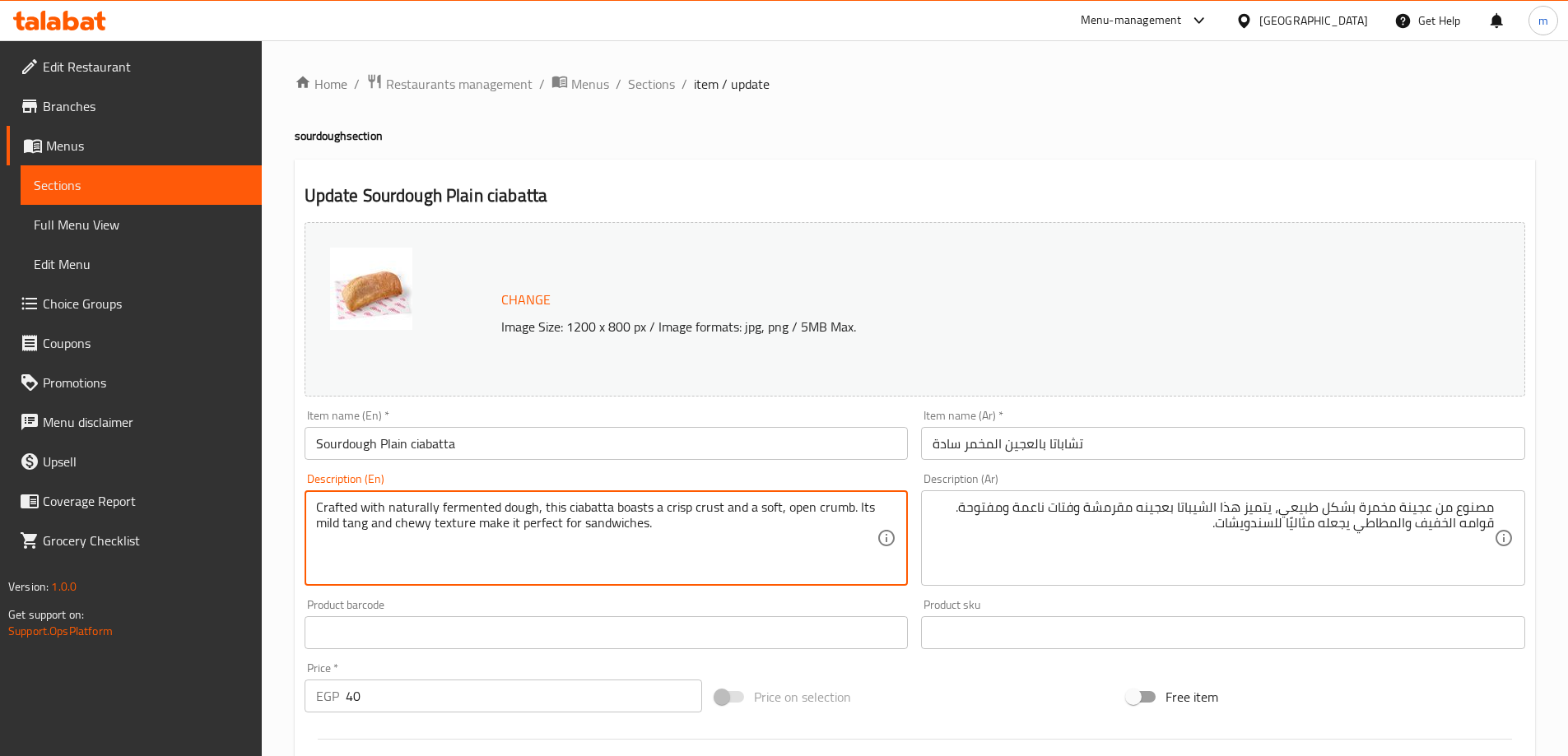
click at [703, 505] on textarea "Crafted with naturally fermented dough, this ciabatta boasts a crisp crust and …" at bounding box center [597, 538] width 562 height 78
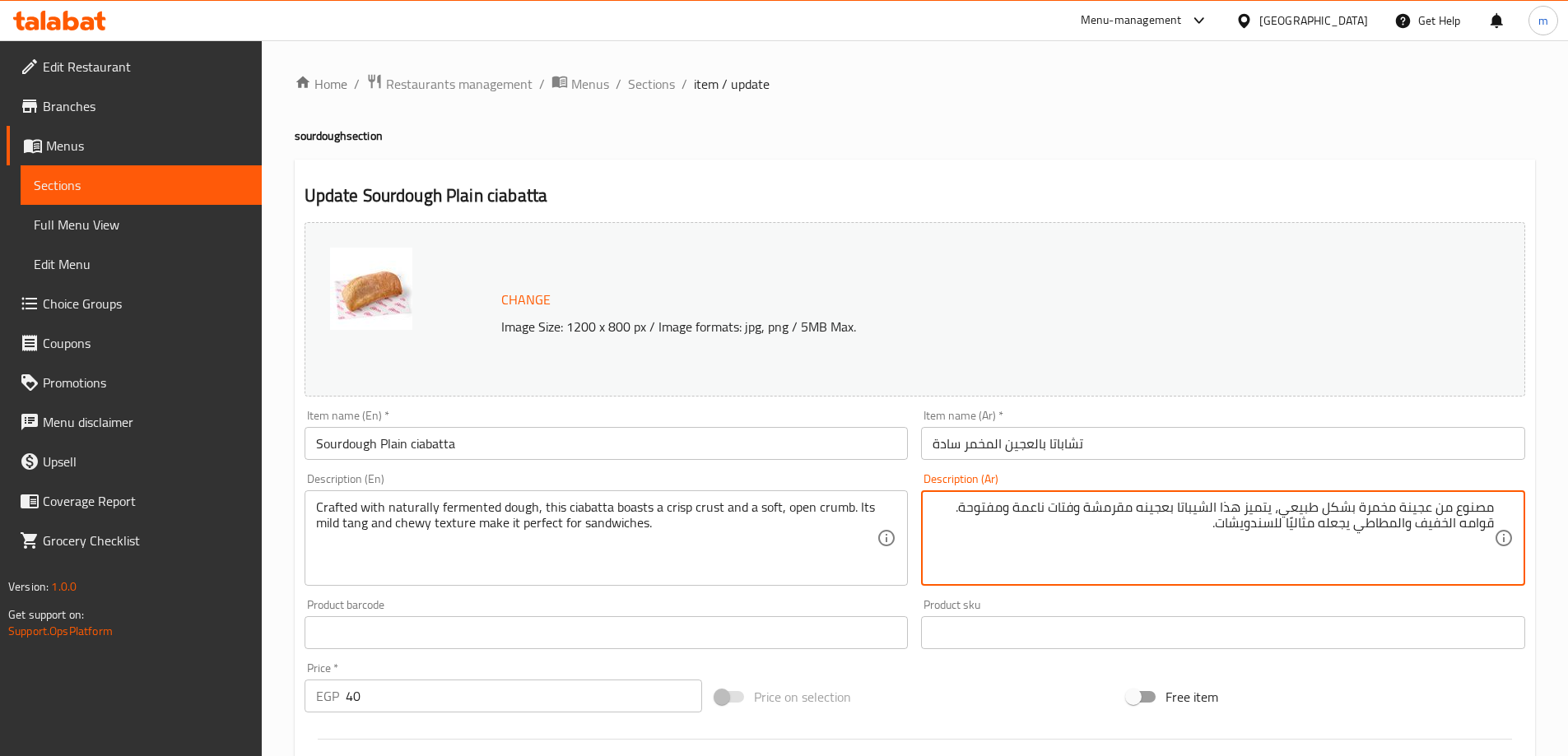
click at [1105, 512] on textarea "مصنوع من عجينة مخمرة بشكل طبيعي، يتميز هذا الشيباتا بعجينه مقرمشة وفتات ناعمة و…" at bounding box center [1213, 538] width 562 height 78
click at [1015, 509] on textarea "مصنوع من عجينة مخمرة بشكل طبيعي، يتميز هذا الشيباتا بعجينه كريسب وفتات ناعمة وم…" at bounding box center [1213, 538] width 562 height 78
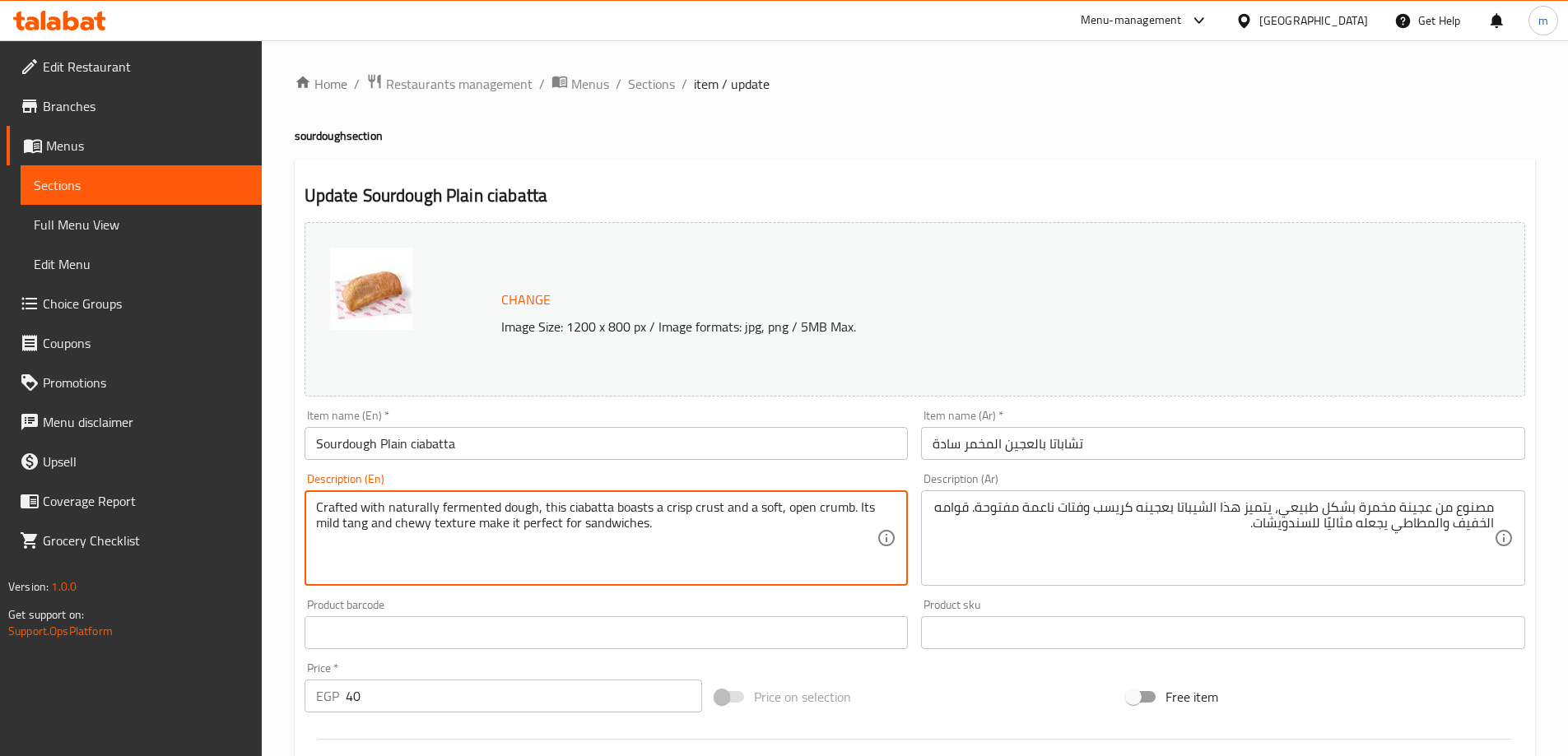
drag, startPoint x: 862, startPoint y: 507, endPoint x: 867, endPoint y: 565, distance: 58.2
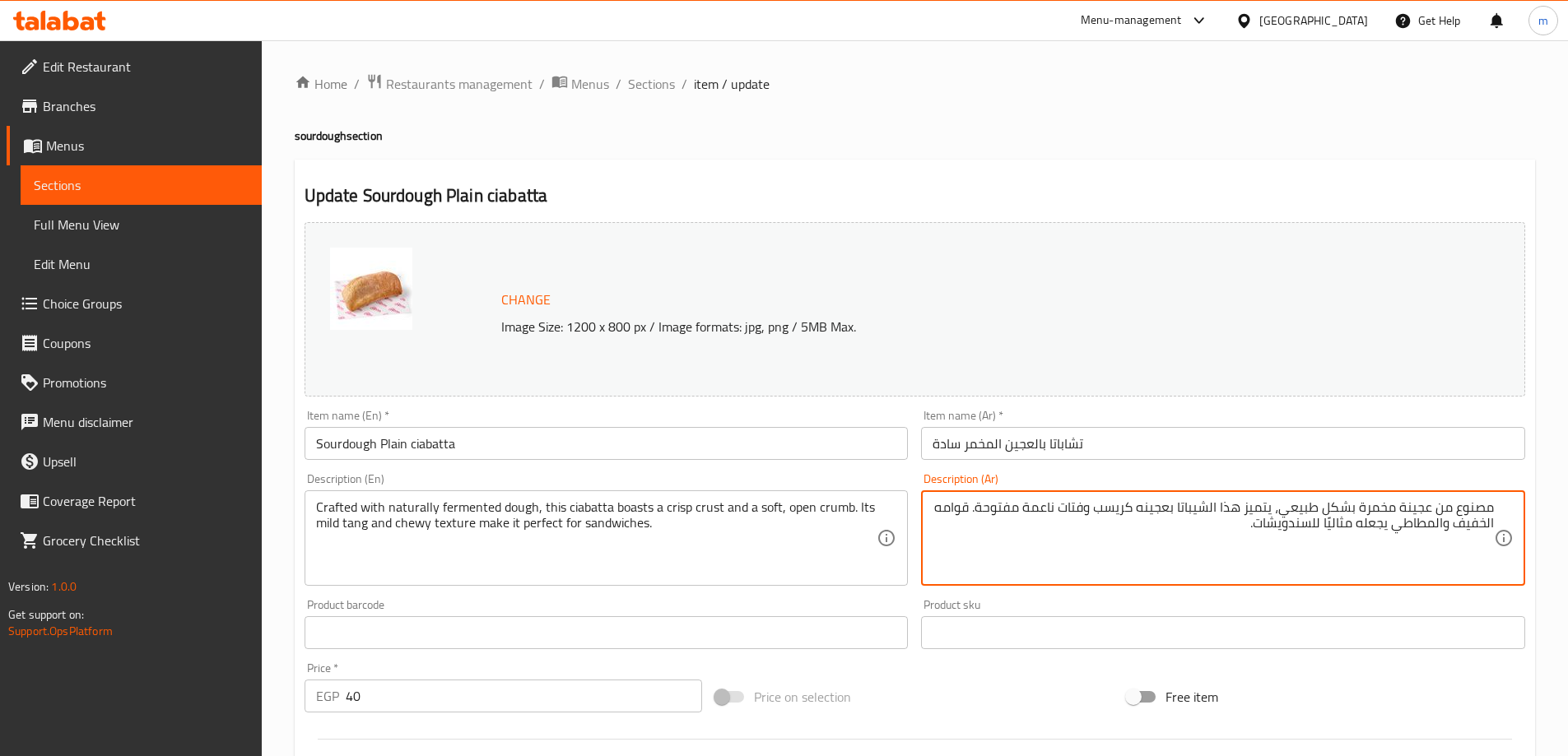
drag, startPoint x: 973, startPoint y: 509, endPoint x: 941, endPoint y: 553, distance: 54.4
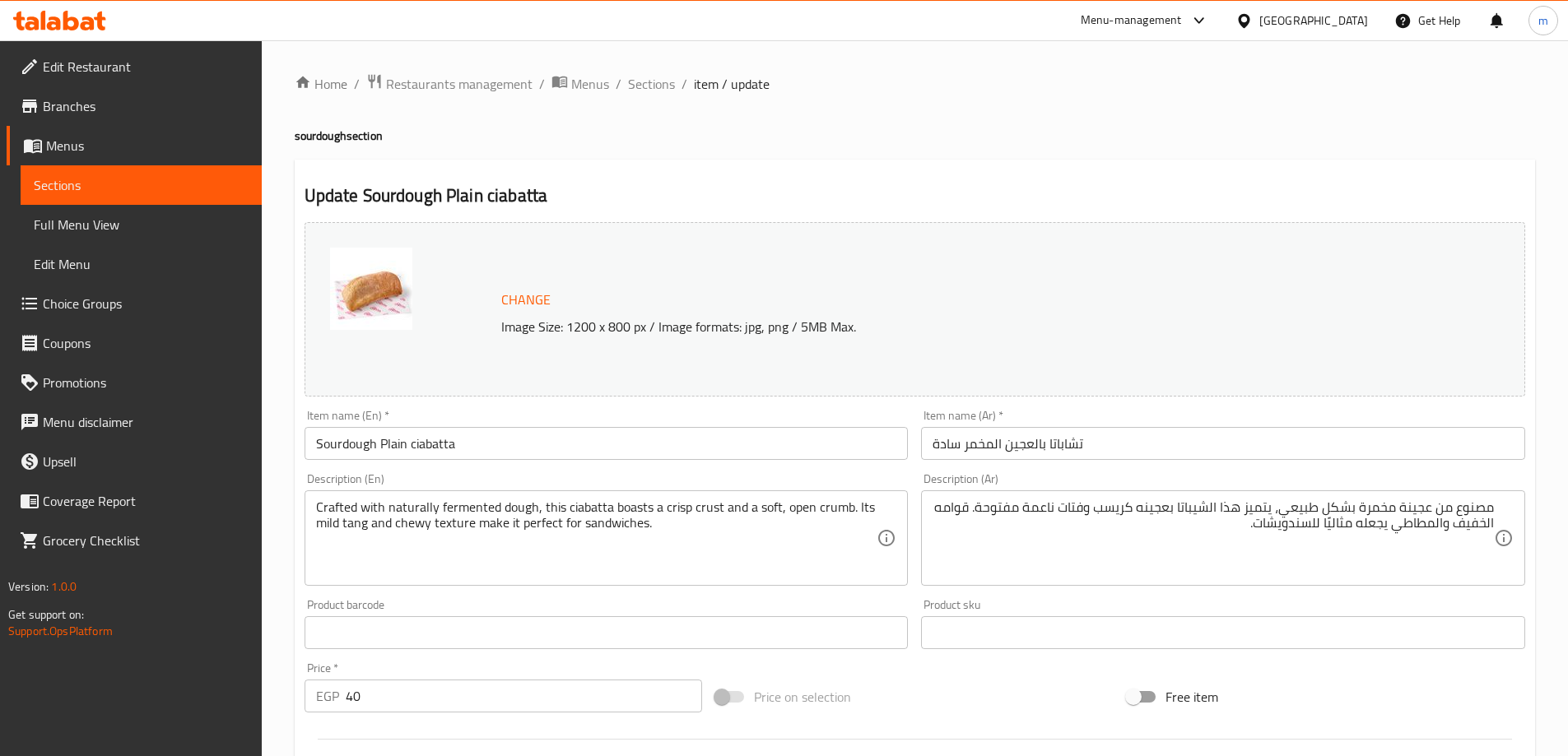
drag, startPoint x: 314, startPoint y: 527, endPoint x: 362, endPoint y: 532, distance: 48.3
click at [362, 532] on div "Crafted with naturally fermented dough, this ciabatta boasts a crisp crust and …" at bounding box center [606, 538] width 604 height 96
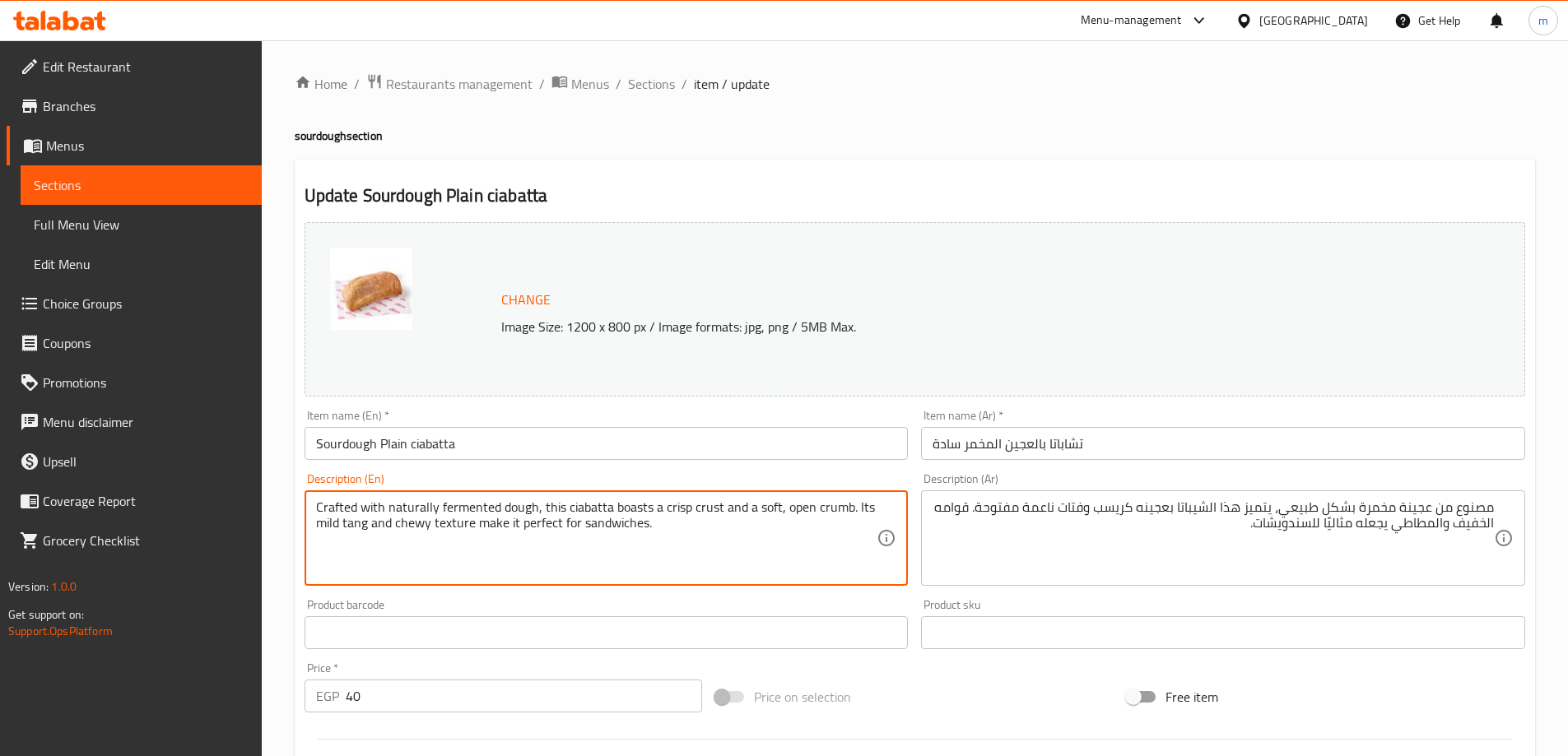
click at [455, 557] on textarea "Crafted with naturally fermented dough, this ciabatta boasts a crisp crust and …" at bounding box center [597, 538] width 562 height 78
click at [317, 522] on textarea "Crafted with naturally fermented dough, this ciabatta boasts a crisp crust and …" at bounding box center [597, 538] width 562 height 78
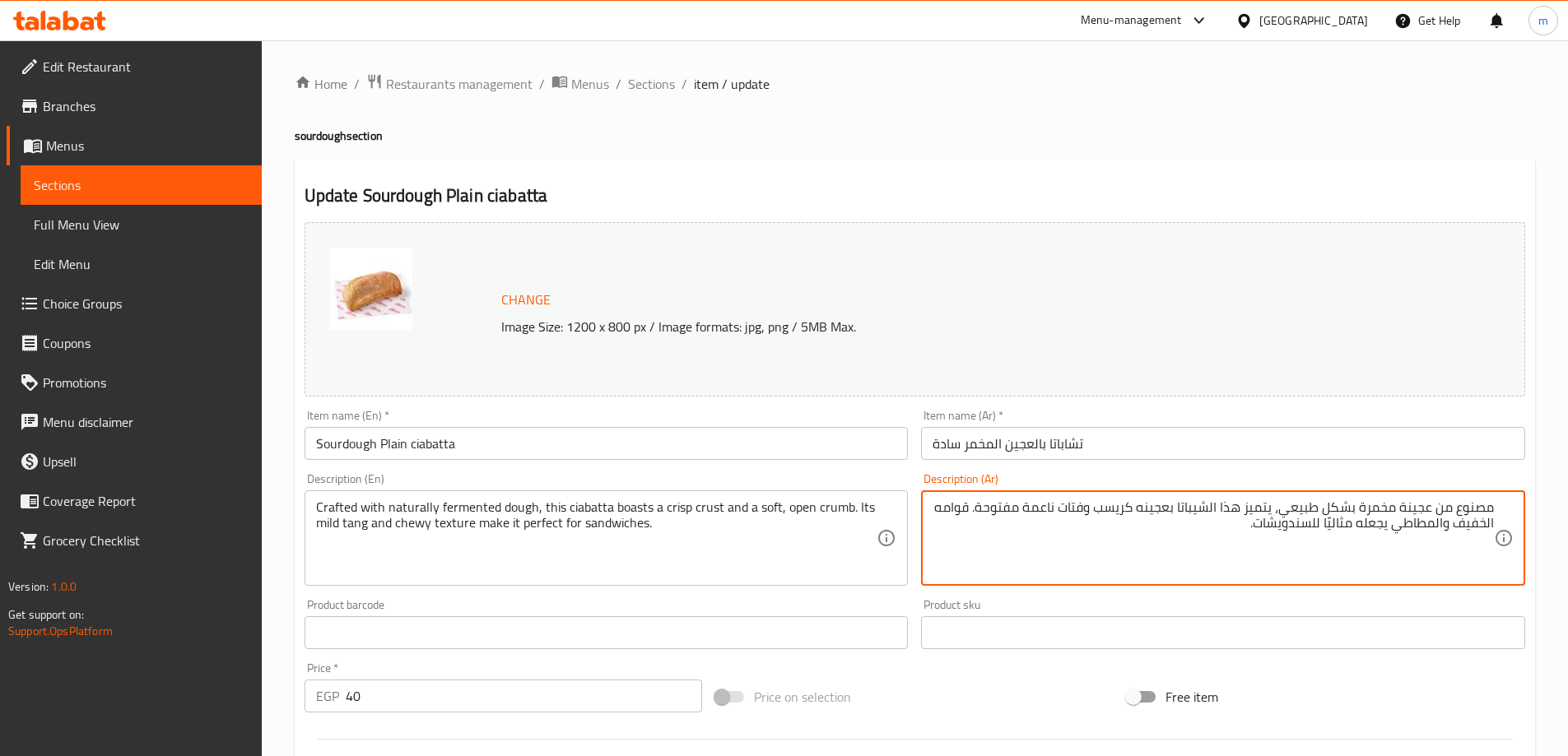
drag, startPoint x: 1257, startPoint y: 539, endPoint x: 1497, endPoint y: 555, distance: 240.5
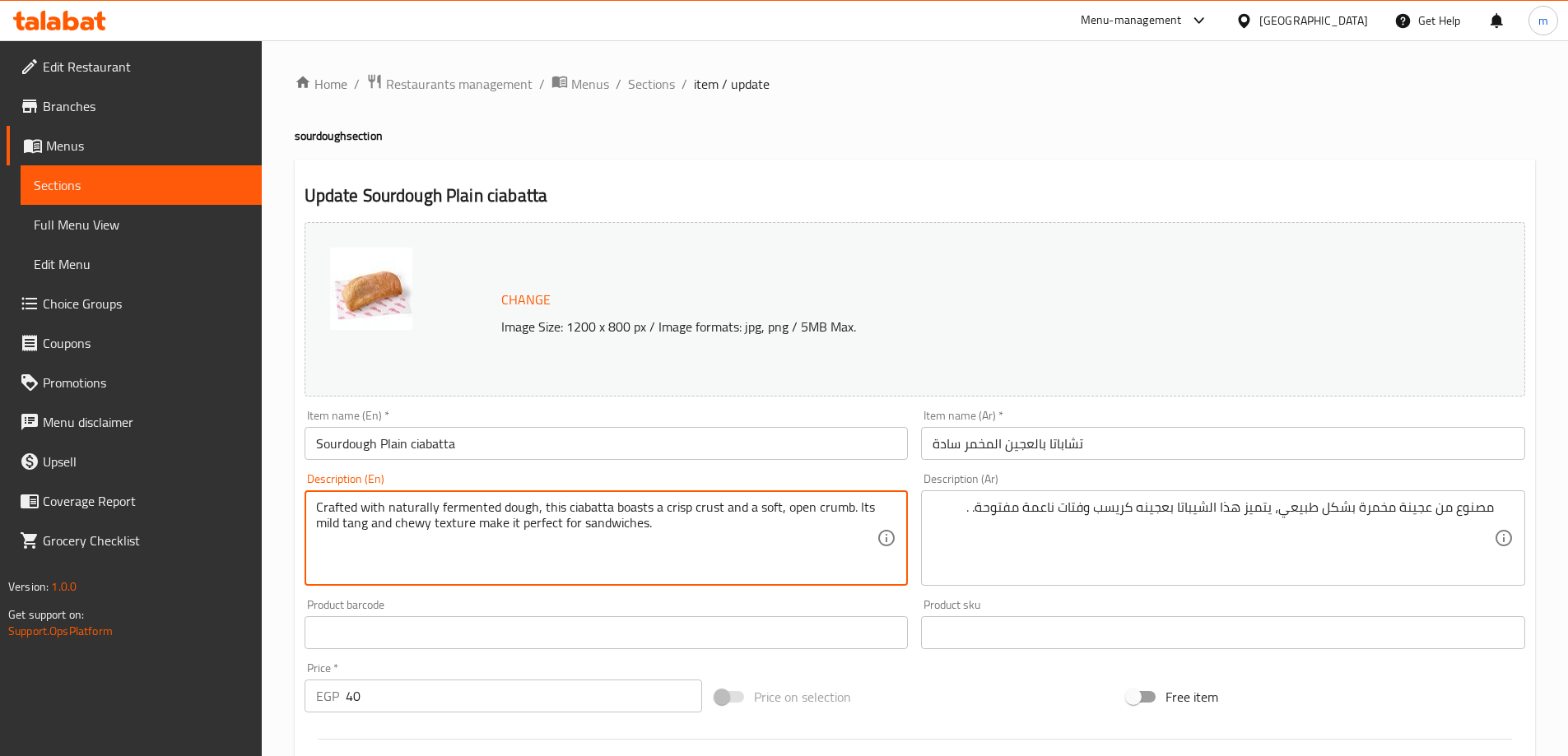
click at [328, 526] on textarea "Crafted with naturally fermented dough, this ciabatta boasts a crisp crust and …" at bounding box center [597, 538] width 562 height 78
click at [346, 529] on textarea "Crafted with naturally fermented dough, this ciabatta boasts a crisp crust and …" at bounding box center [597, 538] width 562 height 78
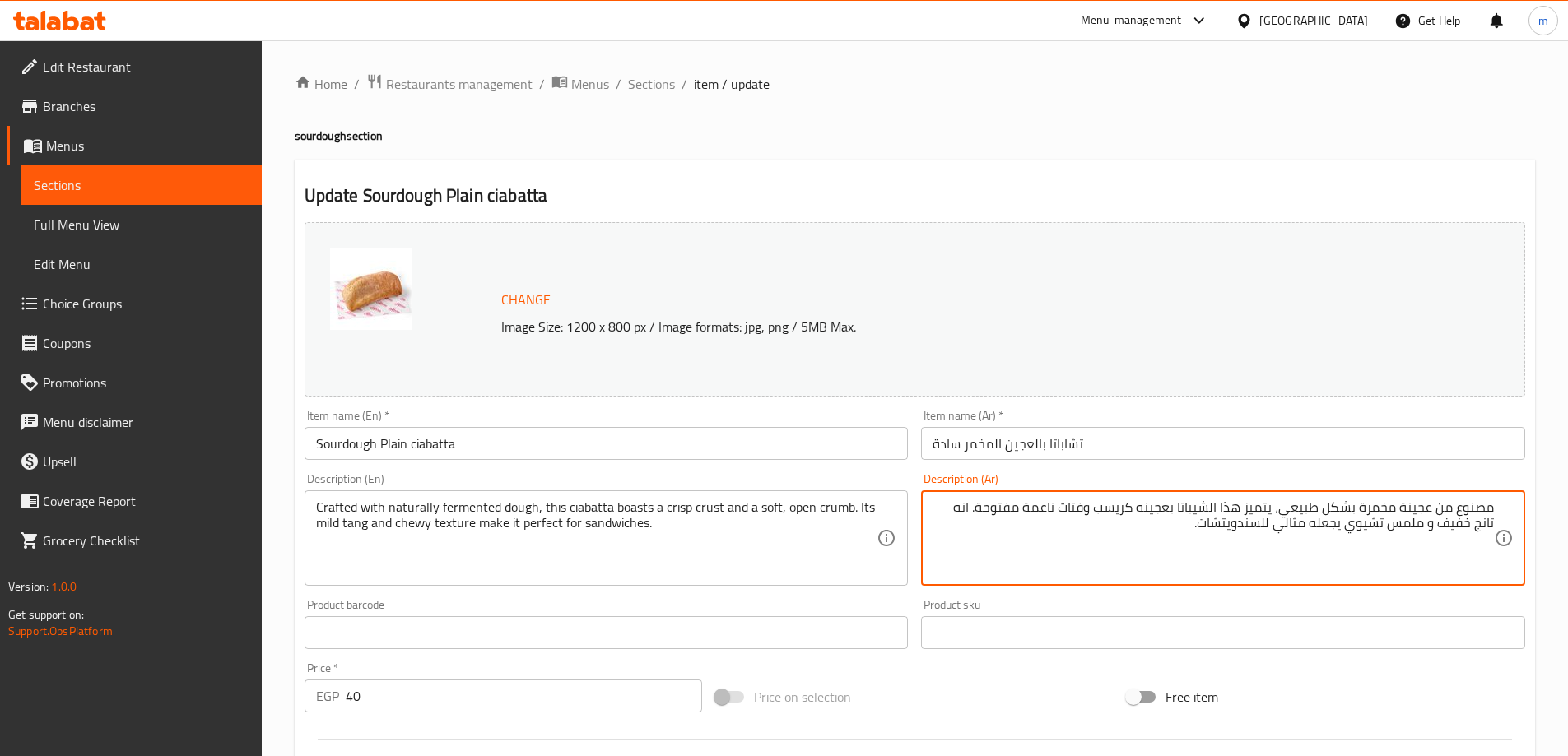
click at [1247, 526] on textarea "مصنوع من عجينة مخمرة بشكل طبيعي، يتميز هذا الشيباتا بعجينه كريسب وفتات ناعمة مف…" at bounding box center [1213, 538] width 562 height 78
click at [612, 524] on textarea "Crafted with naturally fermented dough, this ciabatta boasts a crisp crust and …" at bounding box center [597, 538] width 562 height 78
click at [1266, 528] on textarea "مصنوع من عجينة مخمرة بشكل طبيعي، يتميز هذا الشيباتا بعجينه كريسب وفتات ناعمة مف…" at bounding box center [1213, 538] width 562 height 78
paste textarea "ا"
click at [1290, 524] on textarea "مصنوع من عجينة مخمرة بشكل طبيعي، يتميز هذا الشيباتا بعجينه كريسب وفتات ناعمة مف…" at bounding box center [1213, 538] width 562 height 78
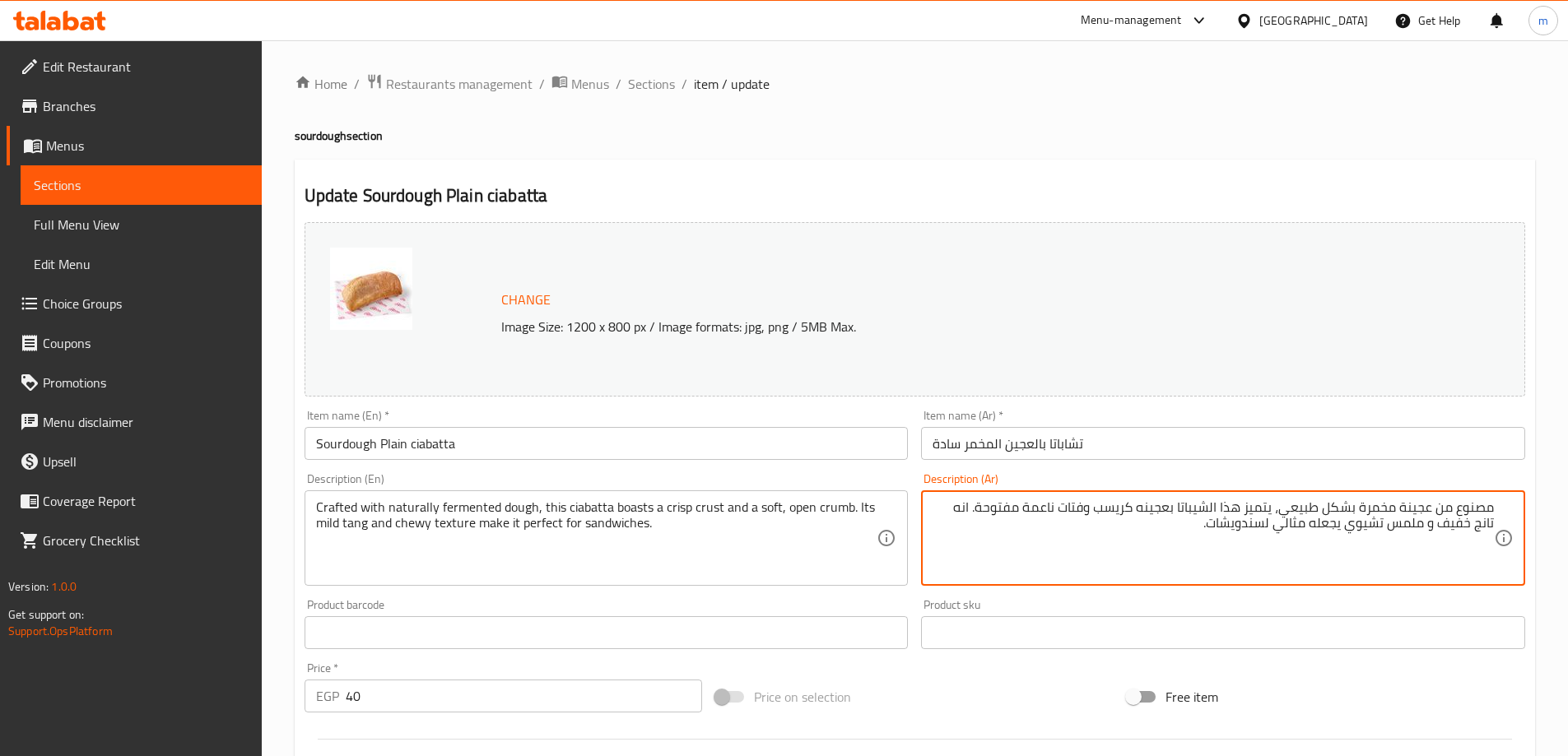
type textarea "مصنوع من عجينة مخمرة بشكل طبيعي، يتميز هذا الشيباتا بعجينه كريسب وفتات ناعمة مف…"
click at [1303, 599] on div "Product sku Product sku" at bounding box center [1223, 624] width 604 height 50
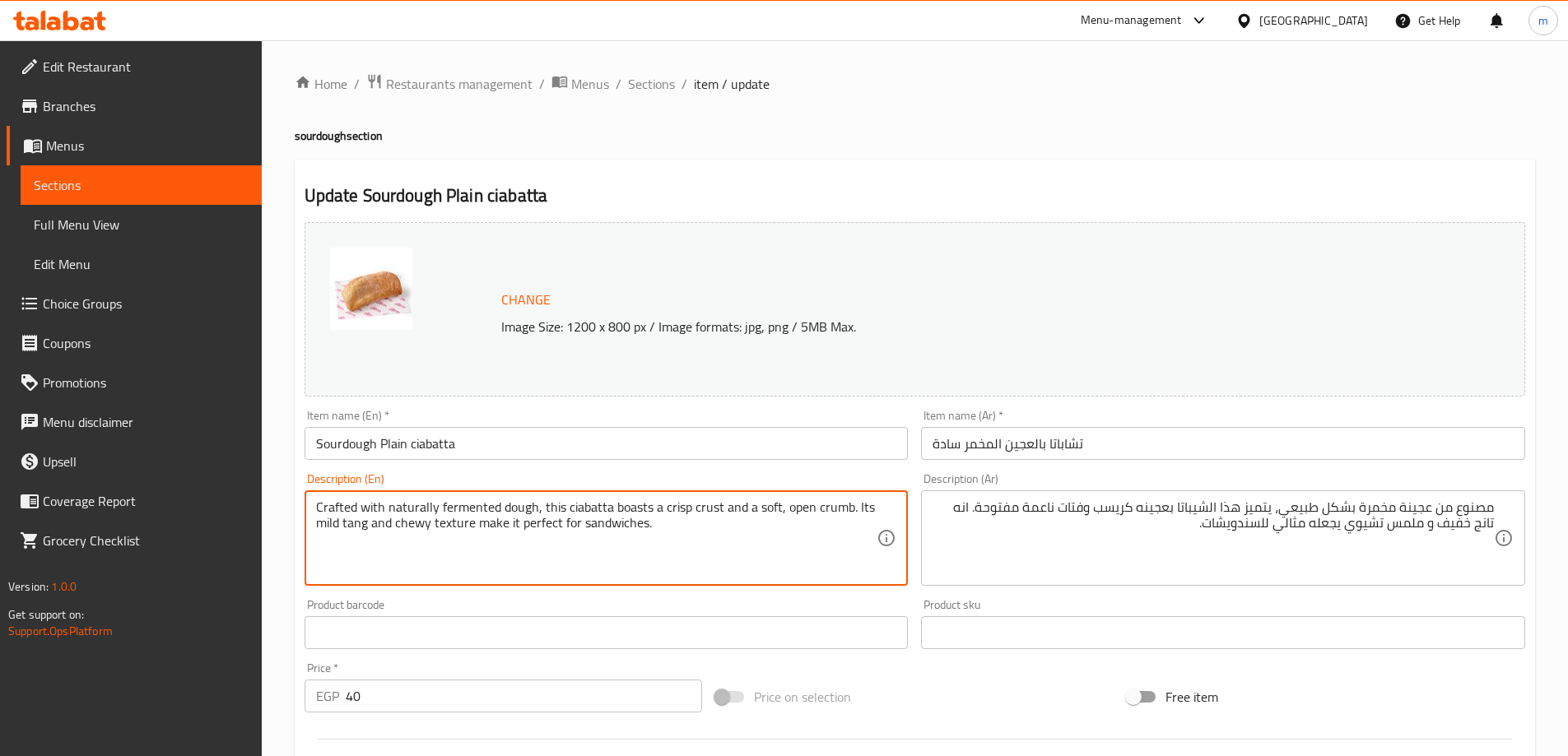
click at [602, 534] on textarea "Crafted with naturally fermented dough, this ciabatta boasts a crisp crust and …" at bounding box center [597, 538] width 562 height 78
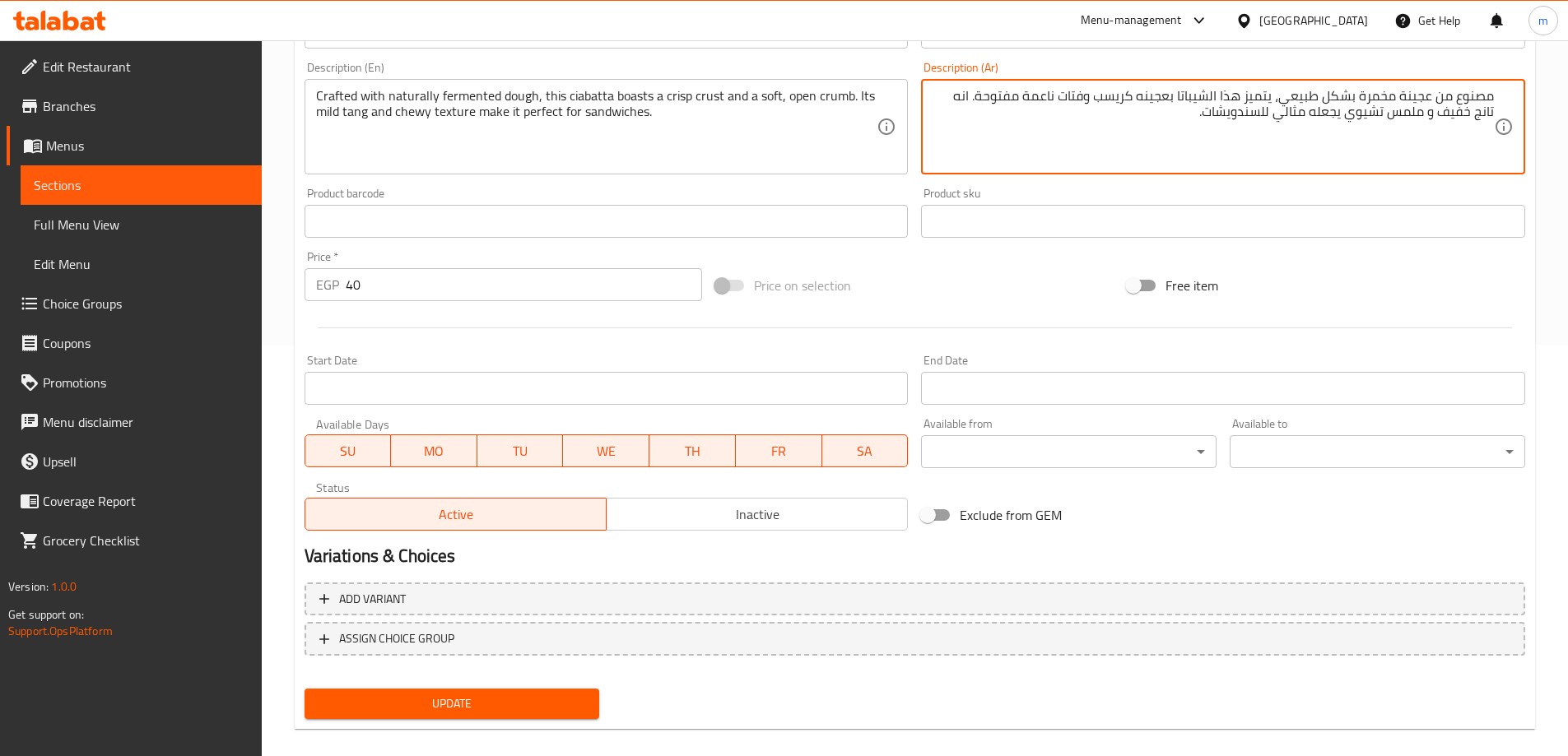
click at [546, 698] on span "Update" at bounding box center [452, 704] width 269 height 21
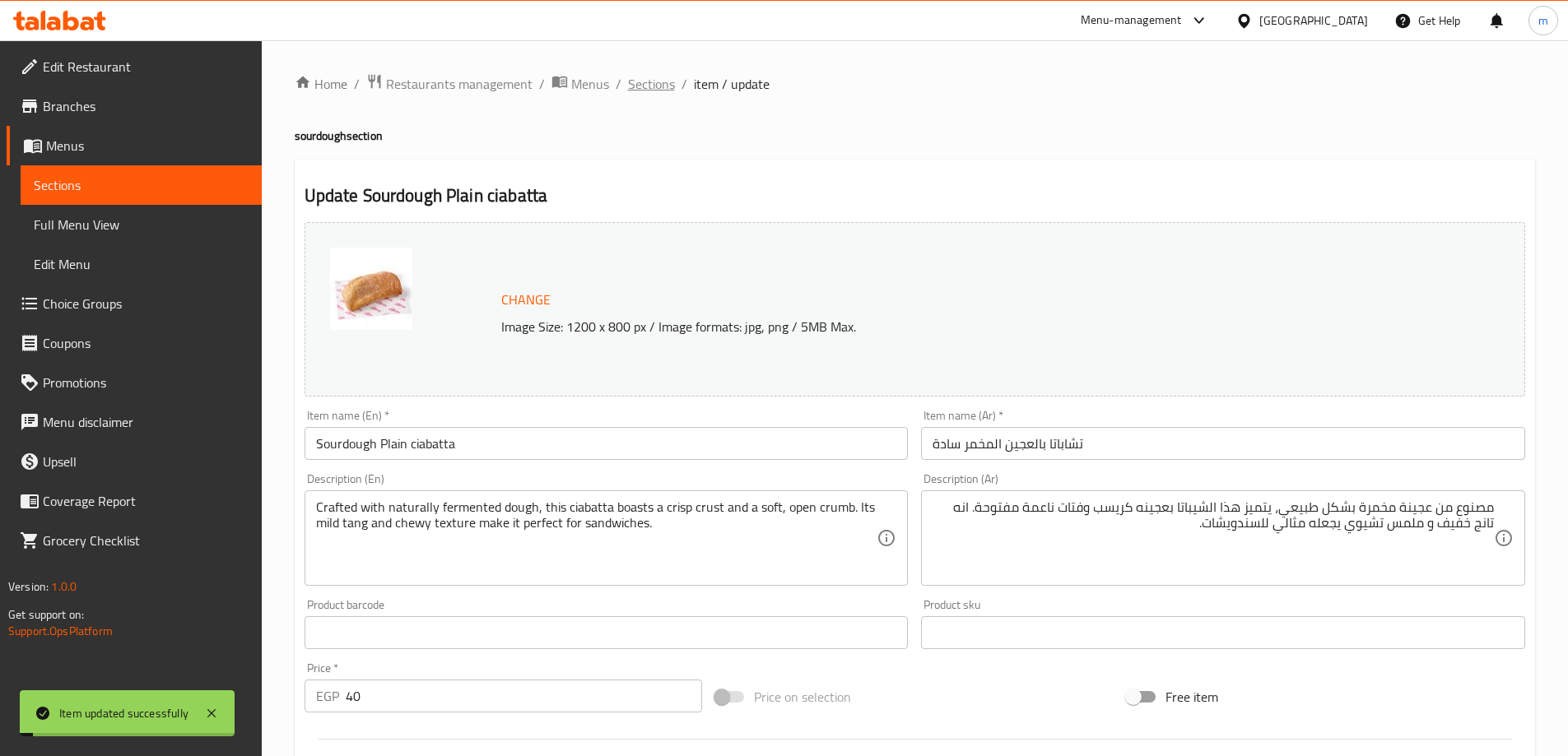
click at [642, 81] on span "Sections" at bounding box center [651, 84] width 46 height 20
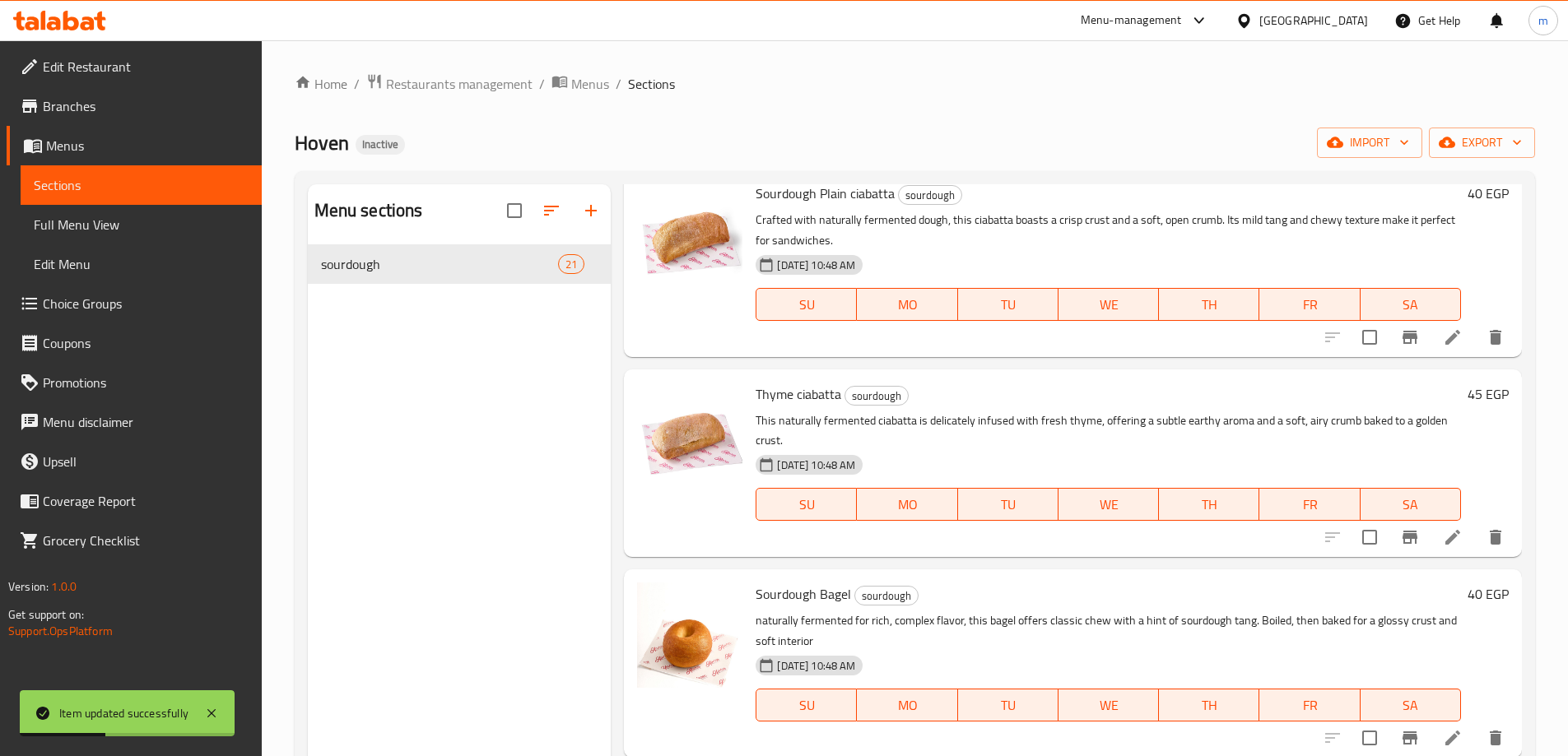
scroll to position [2469, 0]
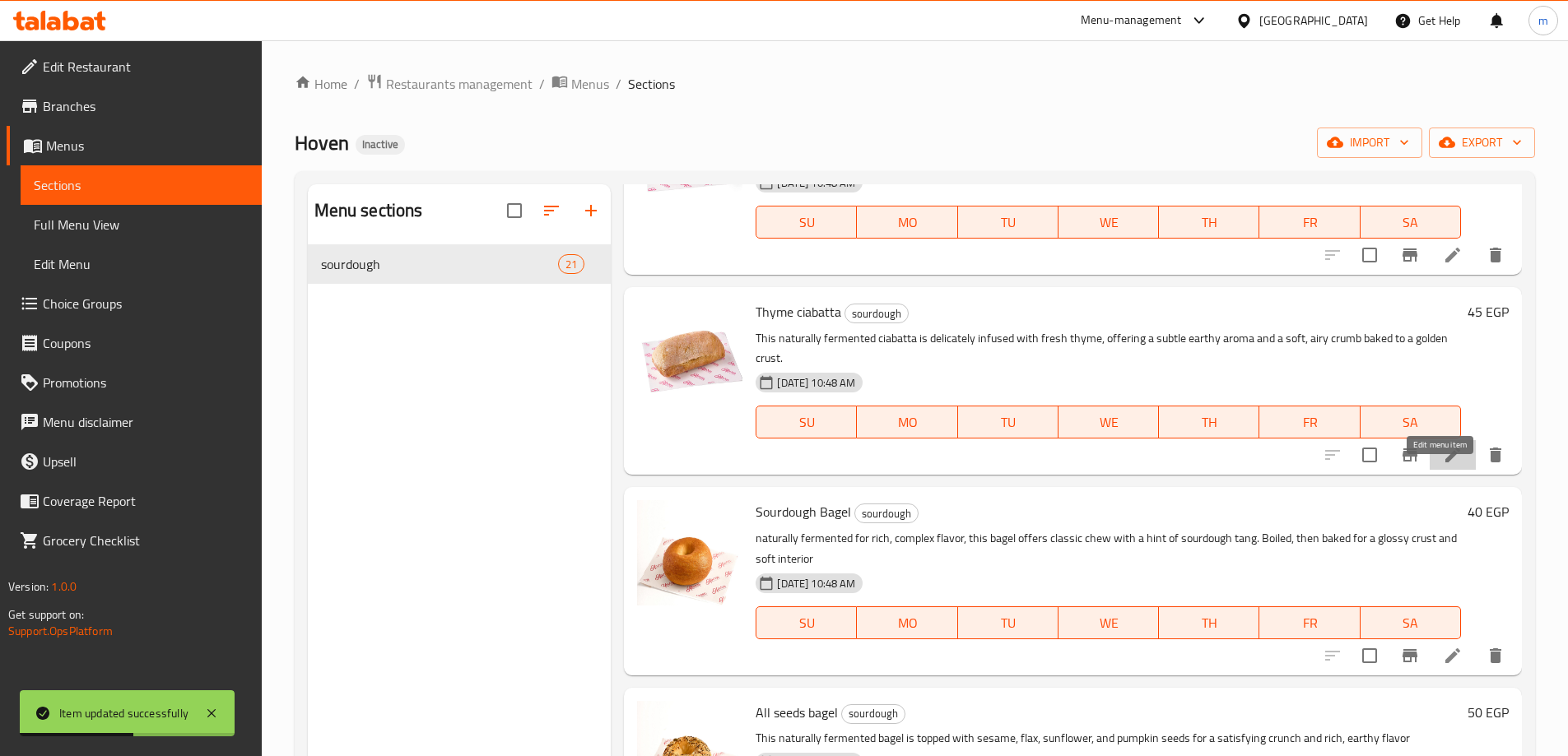
click at [1445, 462] on icon at bounding box center [1452, 455] width 15 height 15
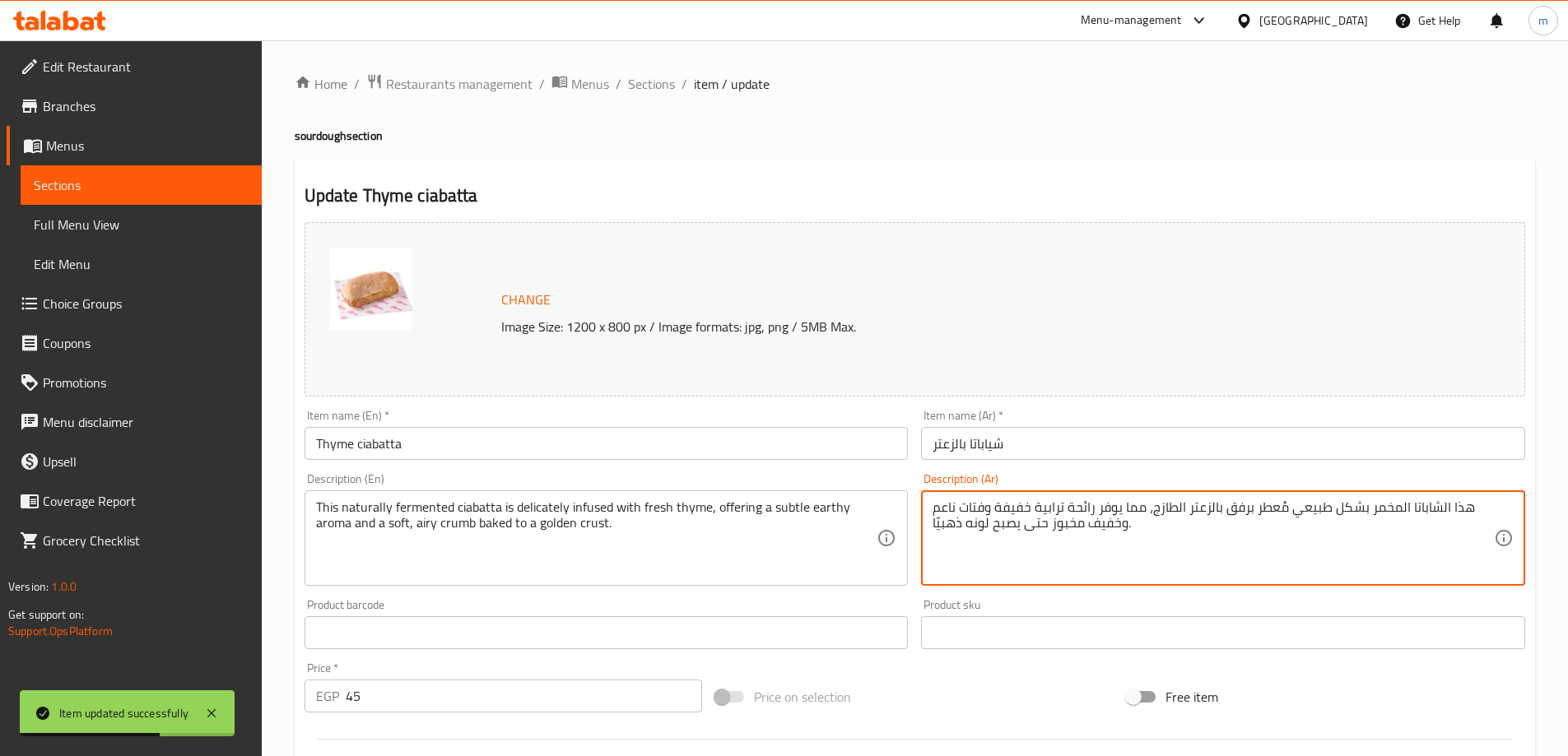
click at [1048, 526] on textarea "هذا الشاباتا المخمر بشكل طبيعي مُعطر برفق بالزعتر الطازج، مما يوفر رائحة ترابية…" at bounding box center [1213, 538] width 562 height 78
drag, startPoint x: 1194, startPoint y: 562, endPoint x: 1208, endPoint y: 561, distance: 14.0
click at [1195, 562] on textarea "هذا الشاباتا المخمر بشكل طبيعي مُعطر برفق بالزعتر الطازج، مما يوفر رائحة ترابية…" at bounding box center [1213, 538] width 562 height 78
click at [1379, 524] on textarea "هذا الشاباتا المخمر بشكل طبيعي مُعطر برفق بالزعتر الطازج، مما يوفر رائحة ترابية…" at bounding box center [1213, 538] width 562 height 78
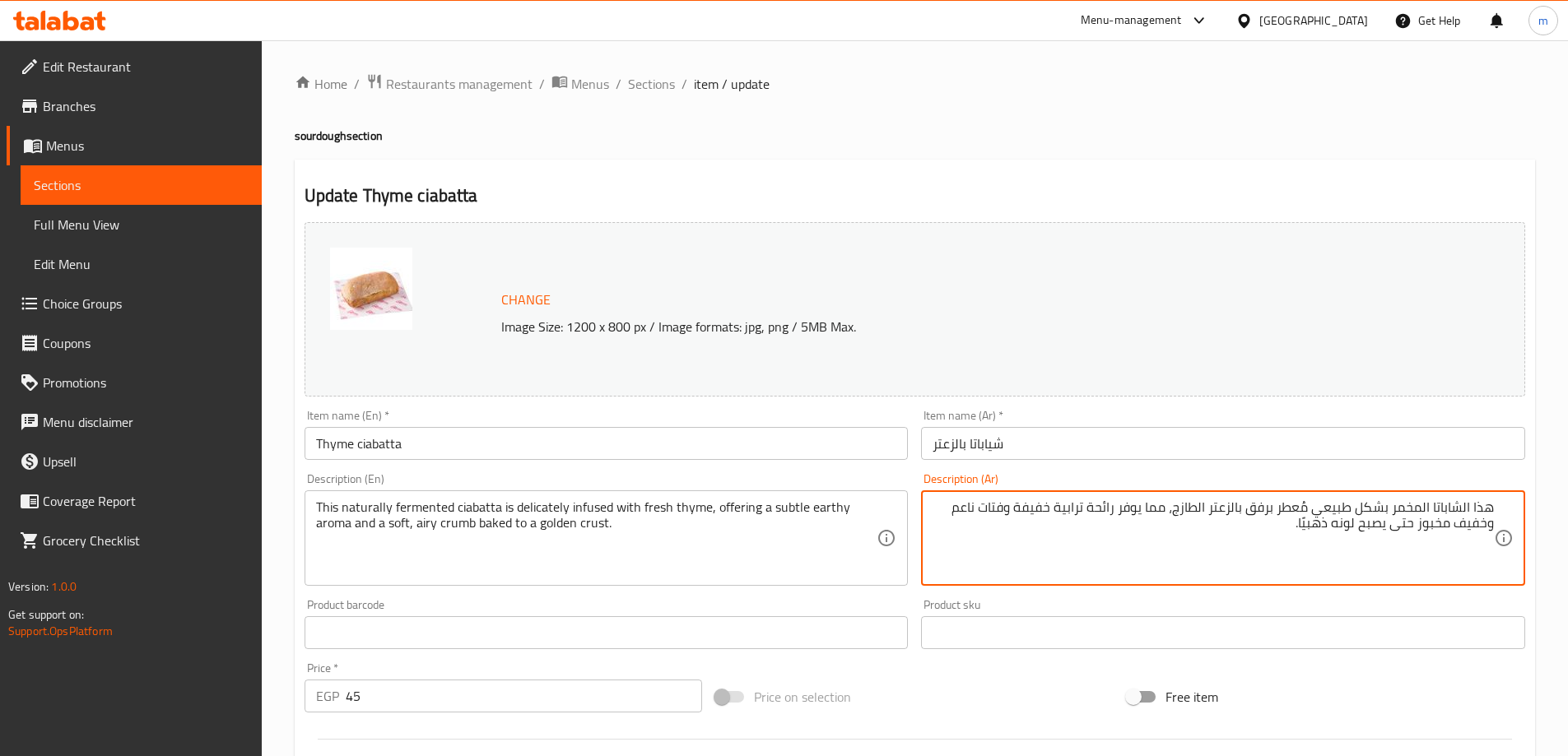
click at [1446, 494] on div "هذا الشاباتا المخمر بشكل طبيعي مُعطر برفق بالزعتر الطازج، مما يوفر رائحة ترابية…" at bounding box center [1223, 538] width 604 height 96
click at [1445, 514] on textarea "هذا الشاباتا المخمر بشكل طبيعي مُعطر برفق بالزعتر الطازج، مما يوفر رائحة ترابية…" at bounding box center [1213, 538] width 562 height 78
paste textarea "يباتا"
click at [1468, 512] on textarea "هذا شيباتاالمخمر بشكل طبيعي مُعطر برفق بالزعتر الطازج، مما يوفر رائحة ترابية خف…" at bounding box center [1213, 538] width 562 height 78
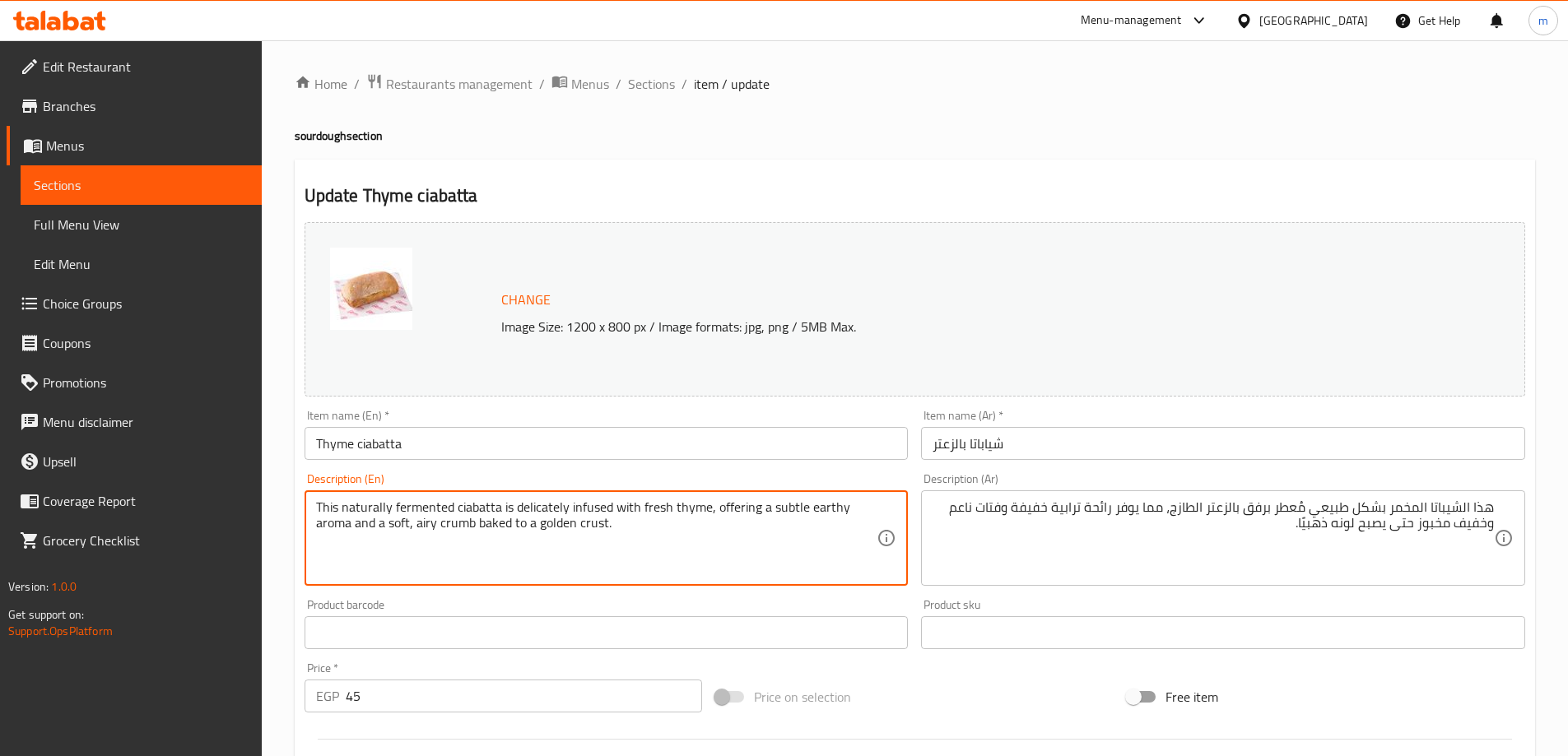
click at [525, 506] on textarea "This naturally fermented ciabatta is delicately infused with fresh thyme, offer…" at bounding box center [597, 538] width 562 height 78
click at [532, 511] on textarea "This naturally fermented ciabatta is delicately infused with fresh thyme, offer…" at bounding box center [597, 538] width 562 height 78
click at [515, 510] on textarea "This naturally fermented ciabatta is delicately infused with fresh thyme, offer…" at bounding box center [597, 538] width 562 height 78
drag, startPoint x: 516, startPoint y: 510, endPoint x: 703, endPoint y: 510, distance: 187.0
click at [703, 510] on textarea "This naturally fermented ciabatta is delicately infused with fresh thyme, offer…" at bounding box center [597, 538] width 562 height 78
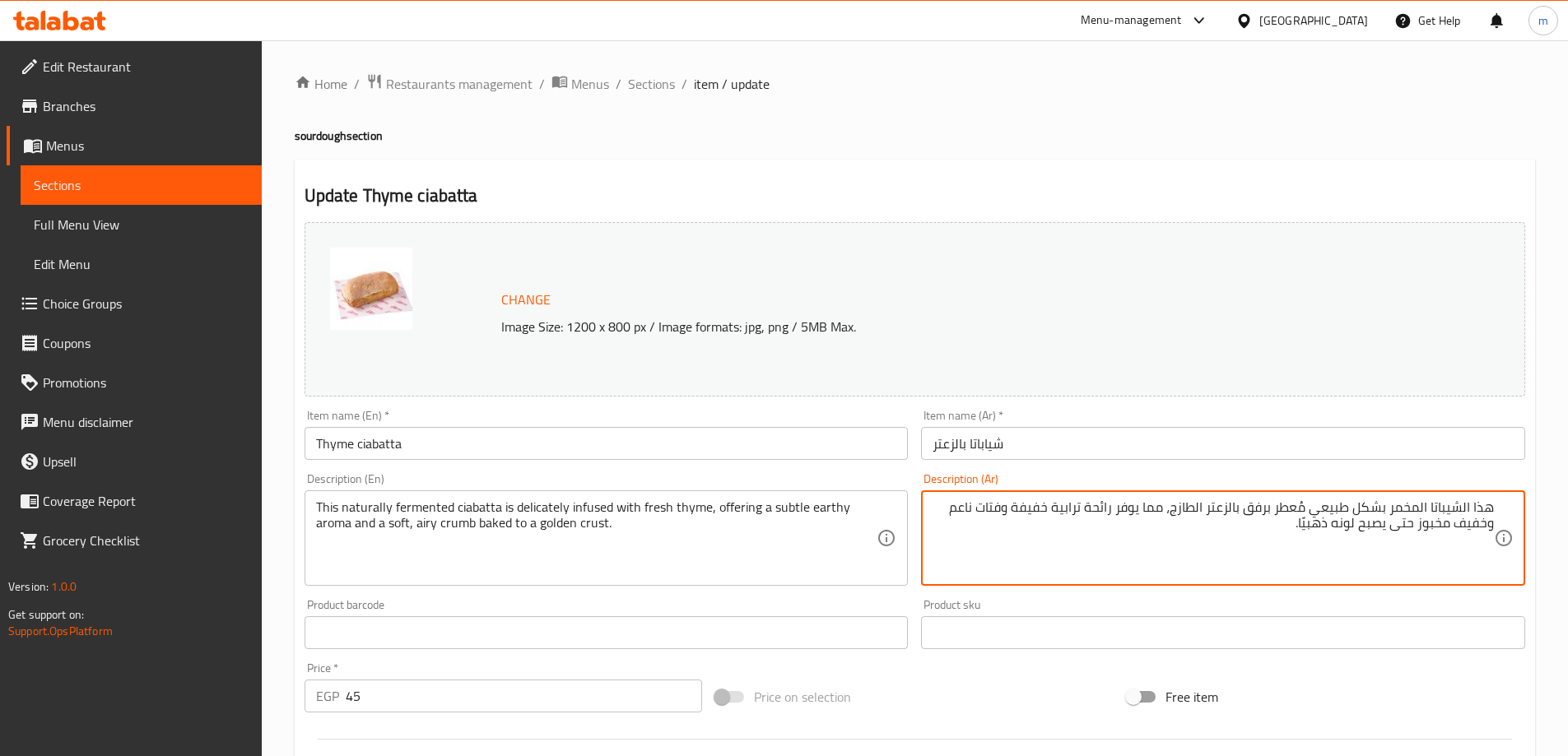
drag, startPoint x: 1312, startPoint y: 506, endPoint x: 1174, endPoint y: 511, distance: 138.1
paste textarea "منقوع بدقة"
click at [1317, 508] on textarea "هذا الشيباتا المخمر بشكل طبيعيمنقوع بدقة بالزعتر الطازج، مما يوفر رائحة ترابية …" at bounding box center [1213, 538] width 562 height 78
click at [1071, 514] on textarea "هذا الشيباتا المخمر بشكل طبيعي منقوع بدقة بالزعتر الطازج، مما يوفر رائحة ترابية…" at bounding box center [1213, 538] width 562 height 78
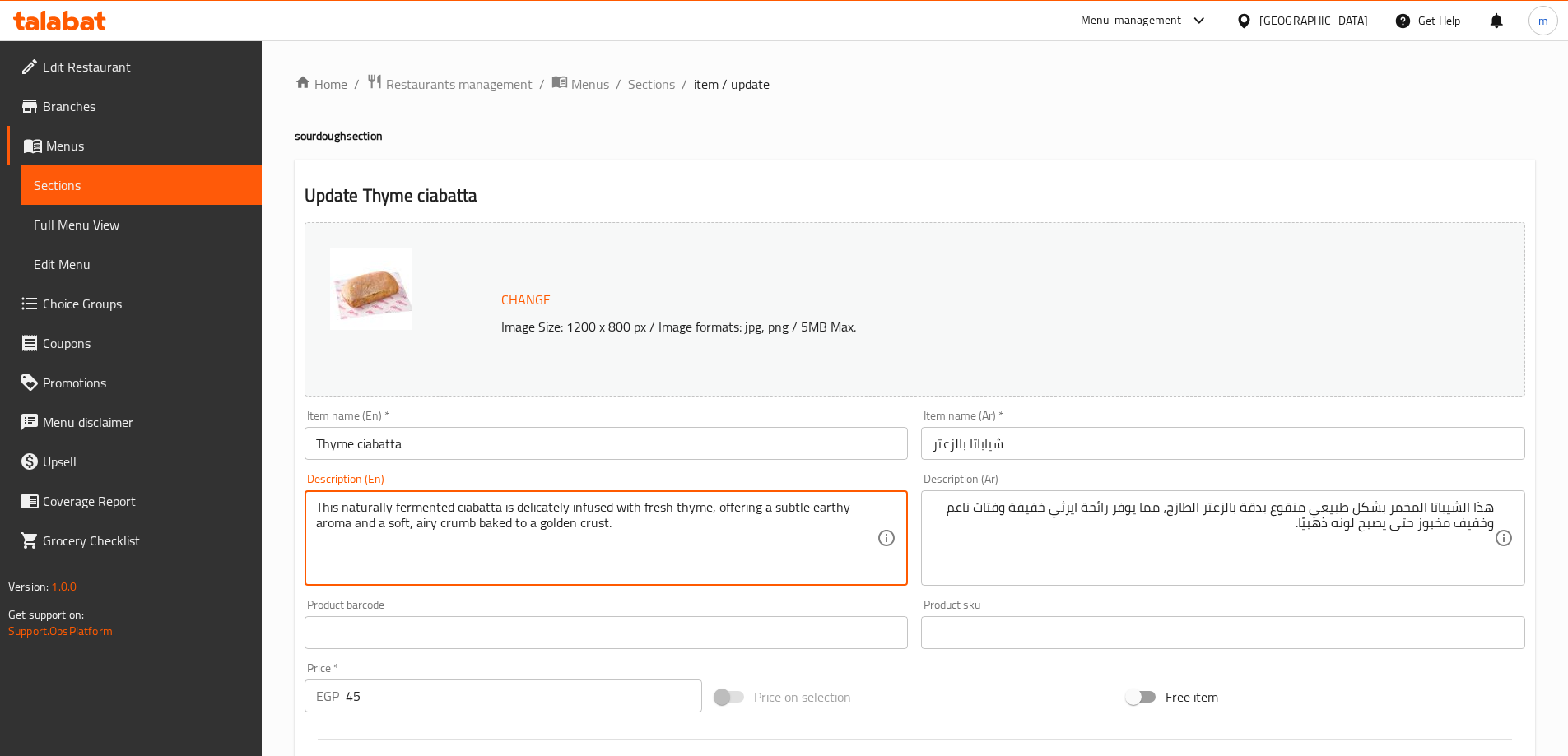
drag, startPoint x: 712, startPoint y: 507, endPoint x: 348, endPoint y: 538, distance: 365.3
click at [348, 538] on textarea "This naturally fermented ciabatta is delicately infused with fresh thyme, offer…" at bounding box center [597, 538] width 562 height 78
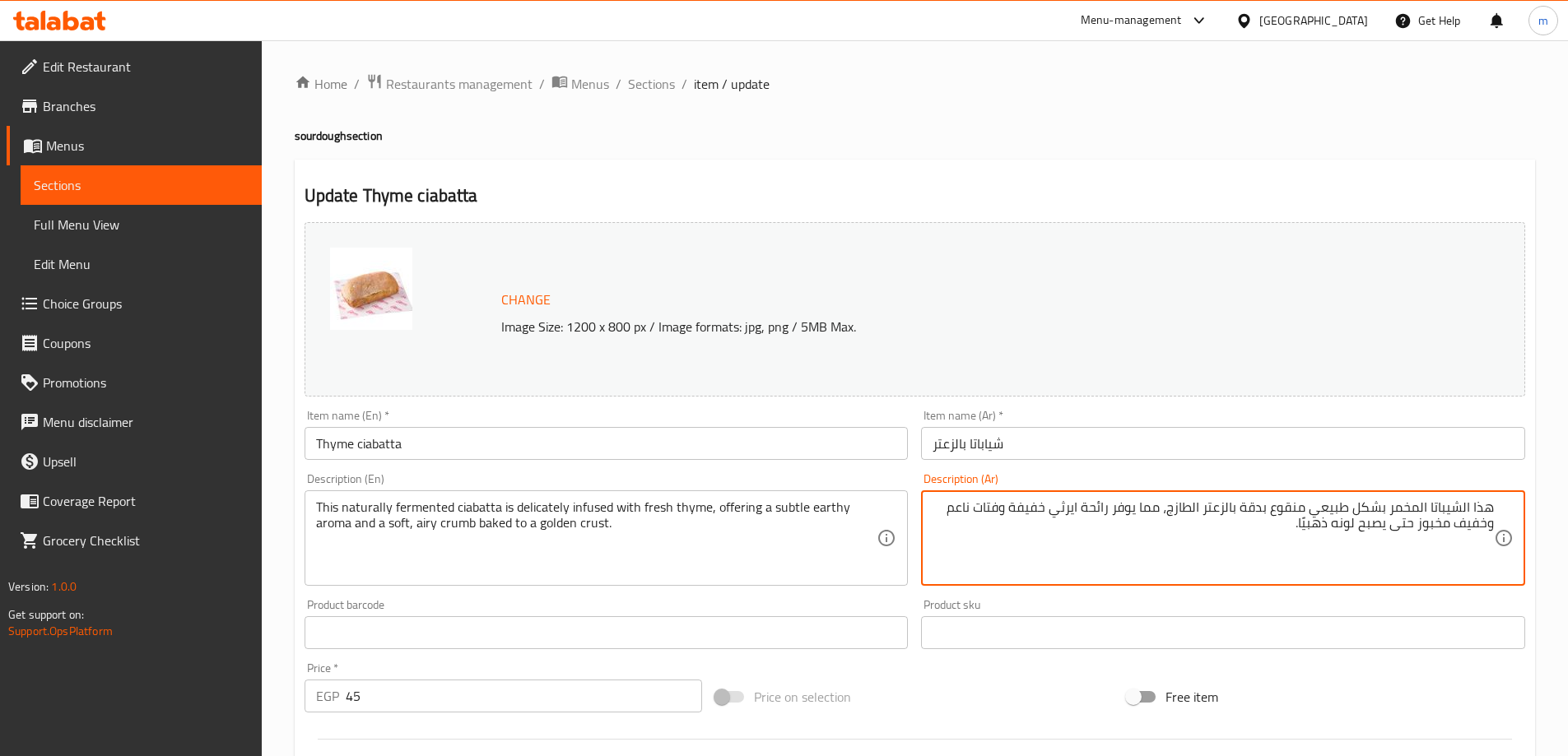
drag, startPoint x: 1122, startPoint y: 509, endPoint x: 1164, endPoint y: 515, distance: 42.4
drag, startPoint x: 1037, startPoint y: 510, endPoint x: 927, endPoint y: 568, distance: 124.4
click at [927, 568] on div "هذا الشيباتا المخمر بشكل طبيعي منقوع بدقة بالزعتر الطازج، تقدم رائحة ايرثي رقيق…" at bounding box center [1223, 538] width 604 height 96
type textarea "هذا الشيباتا المخمر بشكل طبيعي منقوع بدقة بالزعتر الطازج، تقدم رائحة ايرثي رقيق…"
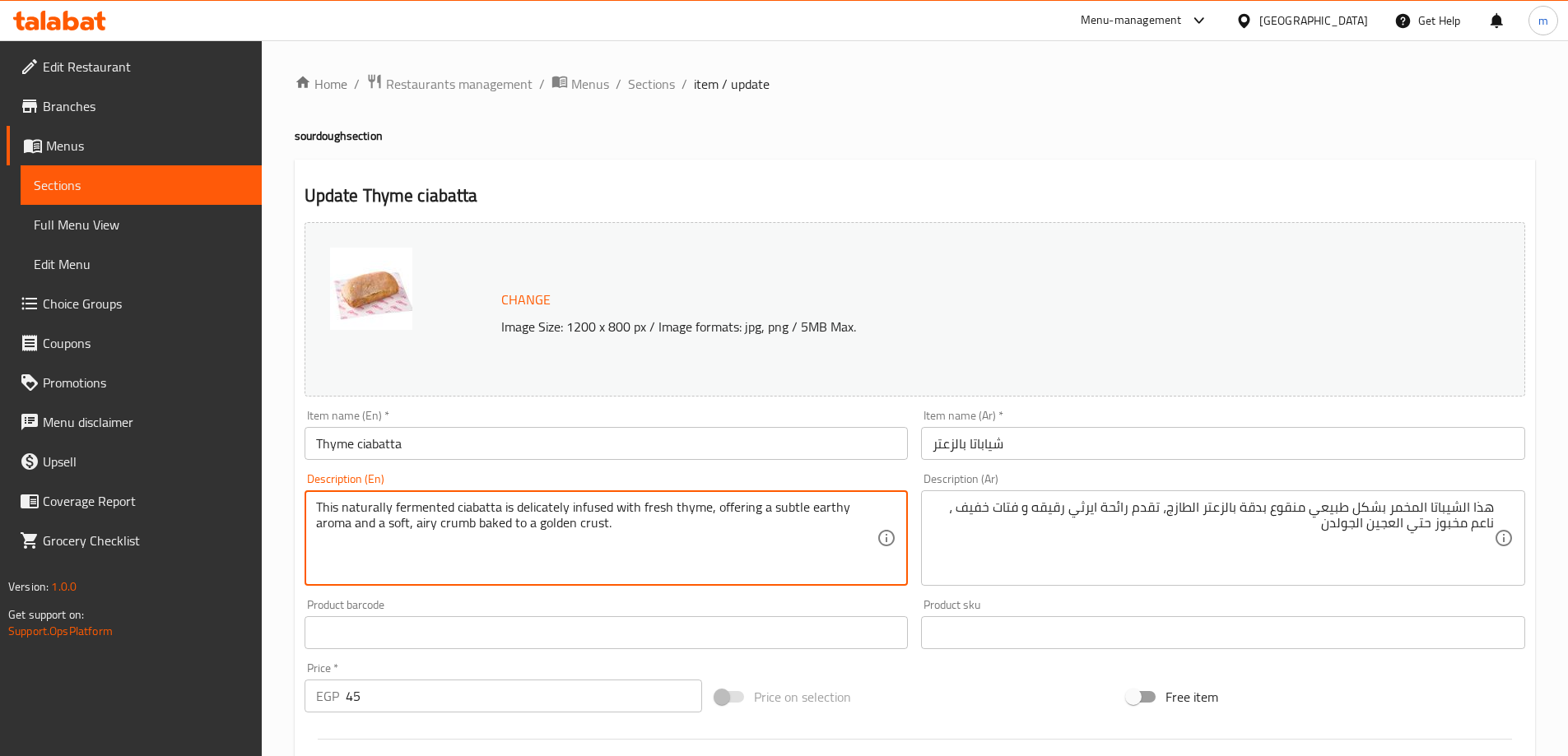
drag, startPoint x: 375, startPoint y: 523, endPoint x: 671, endPoint y: 531, distance: 296.1
paste textarea "offering a subtle earthy aroma"
type textarea "This naturally fermented ciabatta is delicately infused with fresh thyme, offer…"
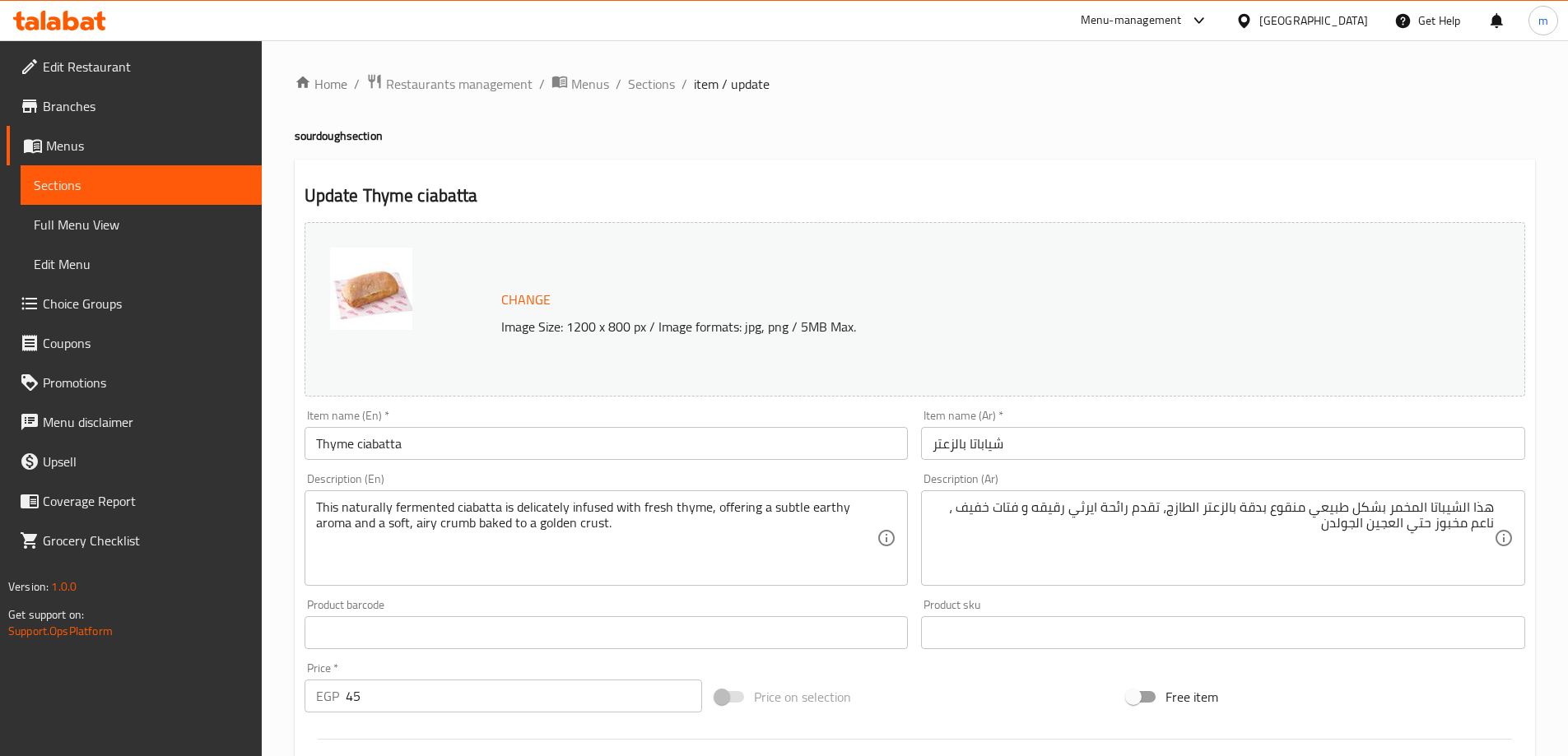
click at [487, 529] on textarea "This naturally fermented ciabatta is delicately infused with fresh thyme, offer…" at bounding box center [597, 538] width 562 height 78
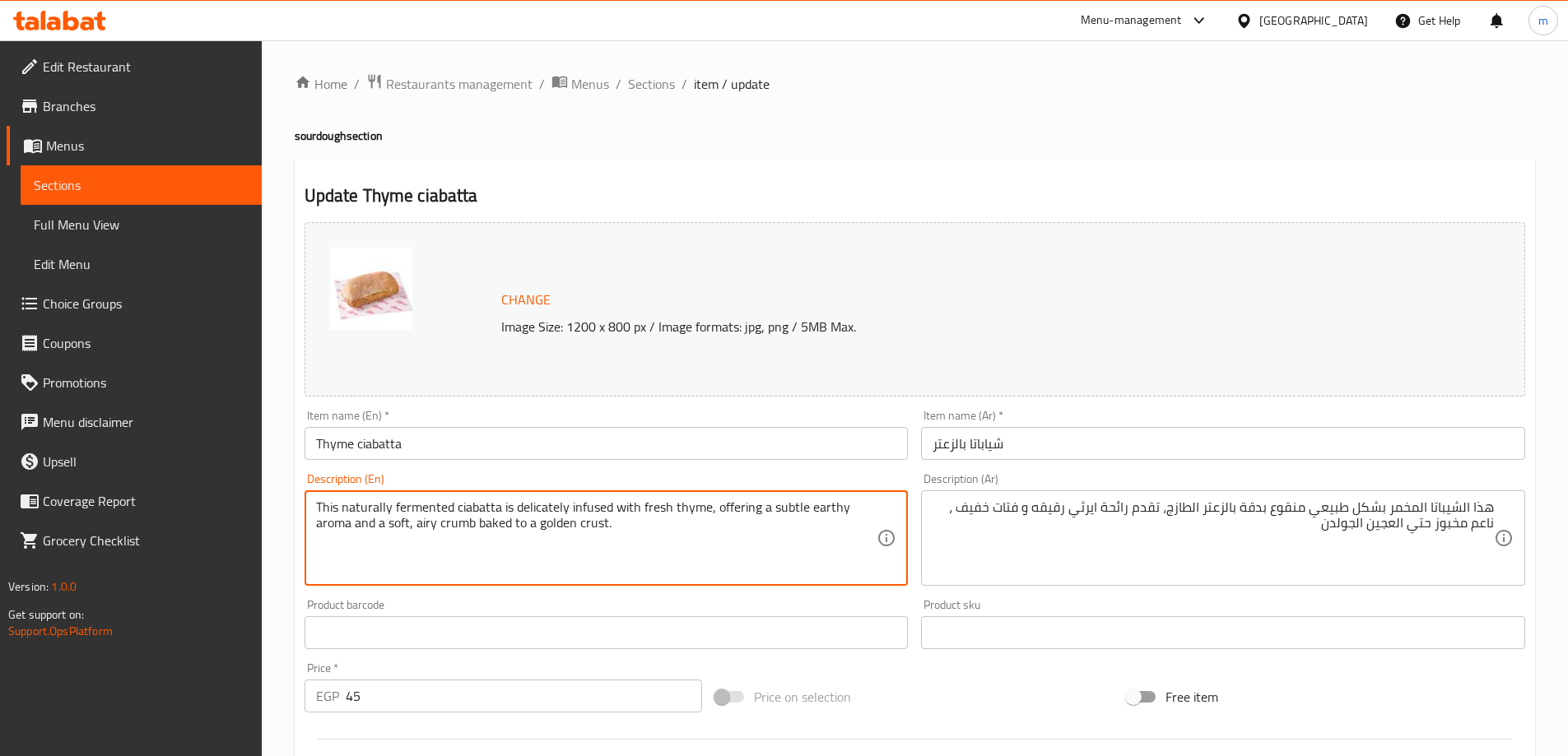
drag, startPoint x: 473, startPoint y: 526, endPoint x: 637, endPoint y: 540, distance: 164.6
click at [637, 540] on textarea "This naturally fermented ciabatta is delicately infused with fresh thyme, offer…" at bounding box center [597, 538] width 562 height 78
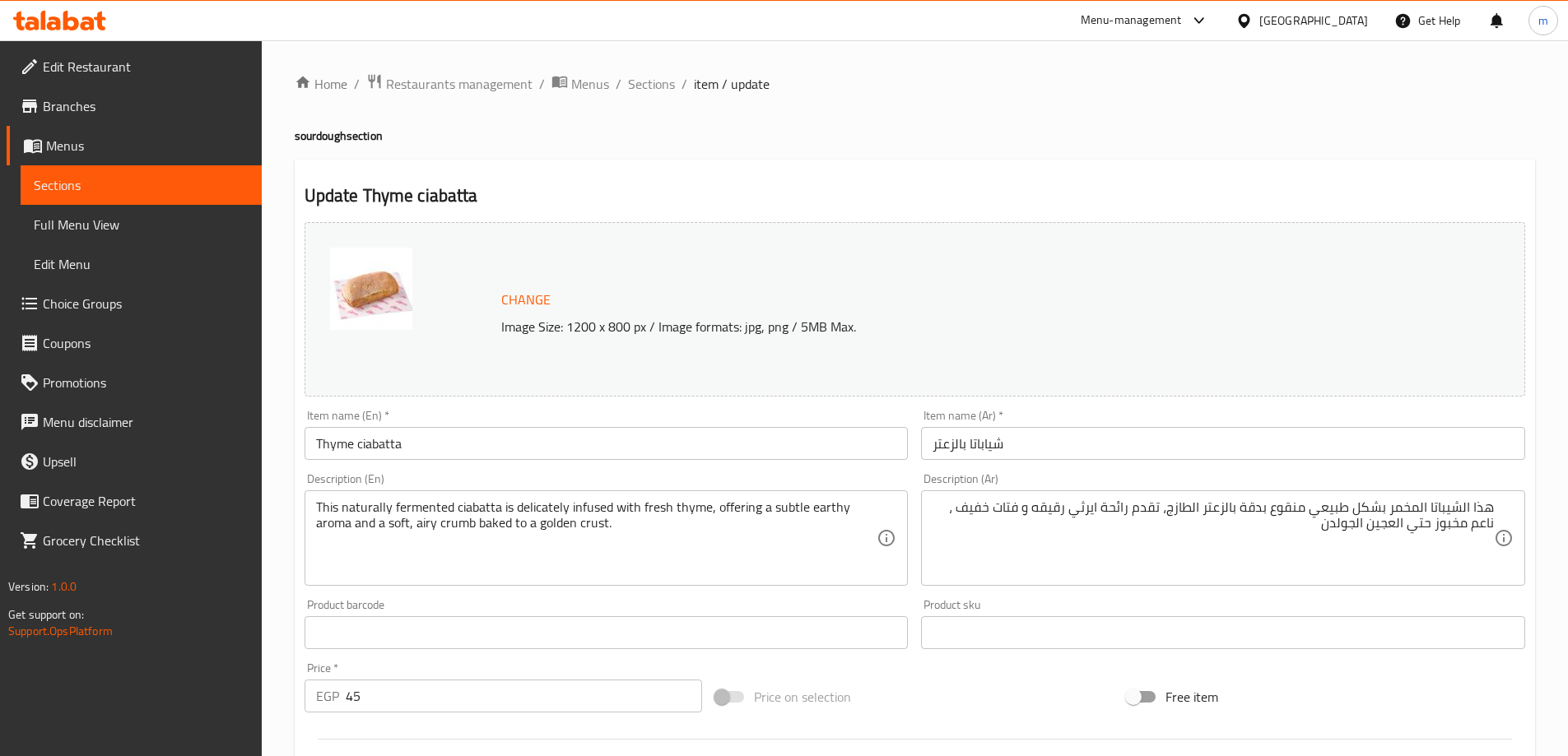
click at [1414, 610] on div "Product sku Product sku" at bounding box center [1223, 624] width 604 height 50
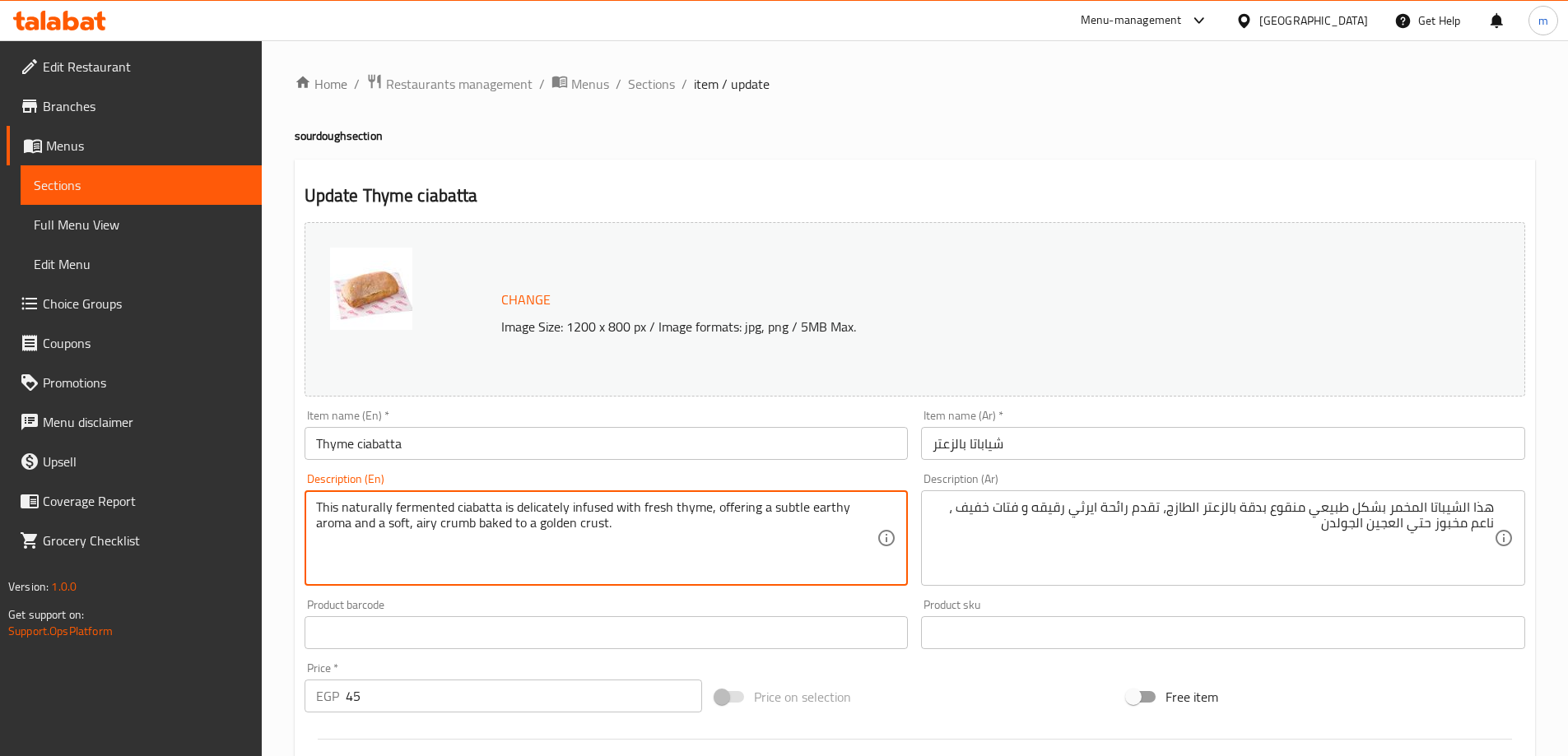
drag, startPoint x: 510, startPoint y: 525, endPoint x: 669, endPoint y: 536, distance: 159.4
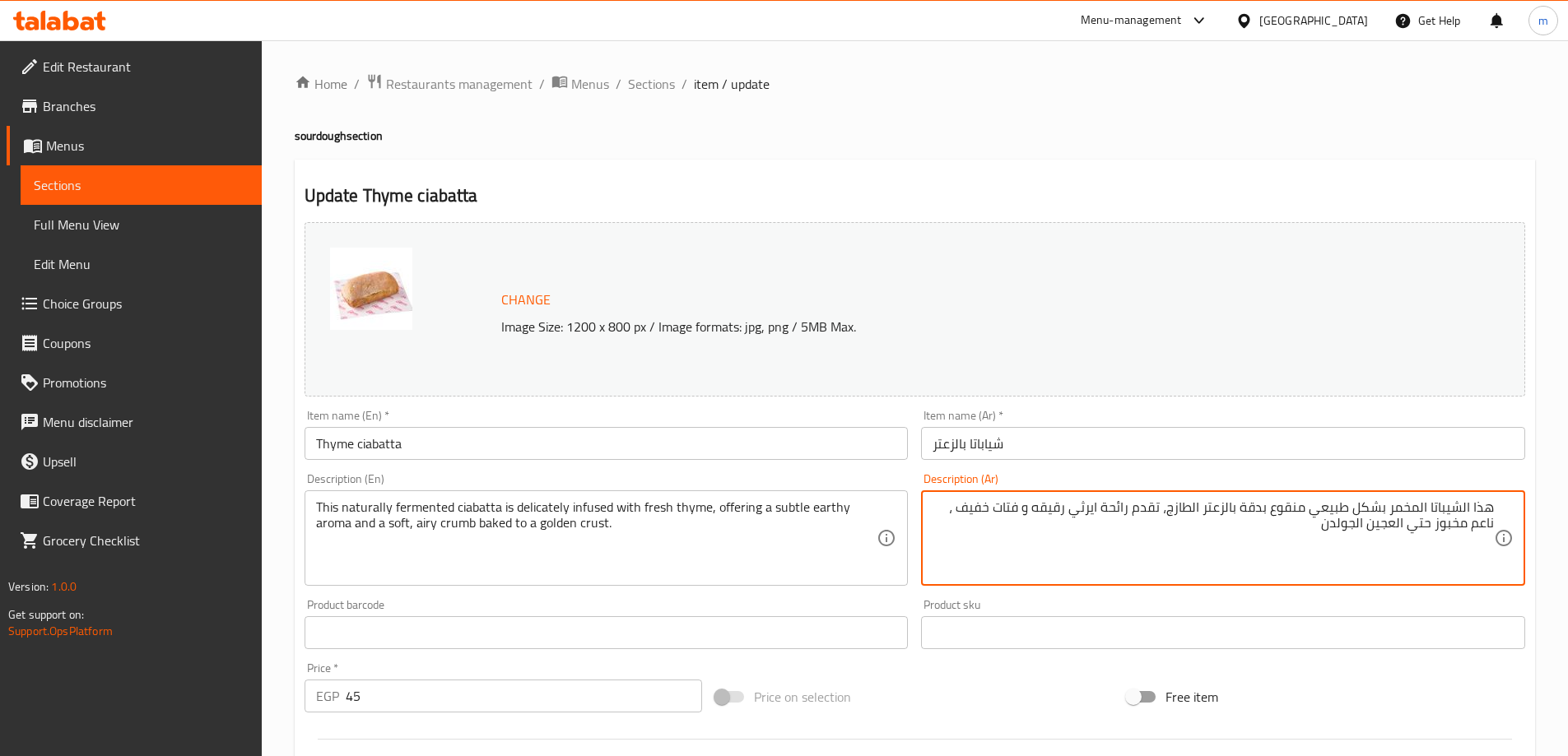
click at [1421, 531] on textarea "هذا الشيباتا المخمر بشكل طبيعي منقوع بدقة بالزعتر الطازج، تقدم رائحة ايرثي رقيق…" at bounding box center [1213, 538] width 562 height 78
type textarea "هذا الشيباتا المخمر بشكل طبيعي منقوع بدقة بالزعتر الطازج، تقدم رائحة ايرثي رقيق…"
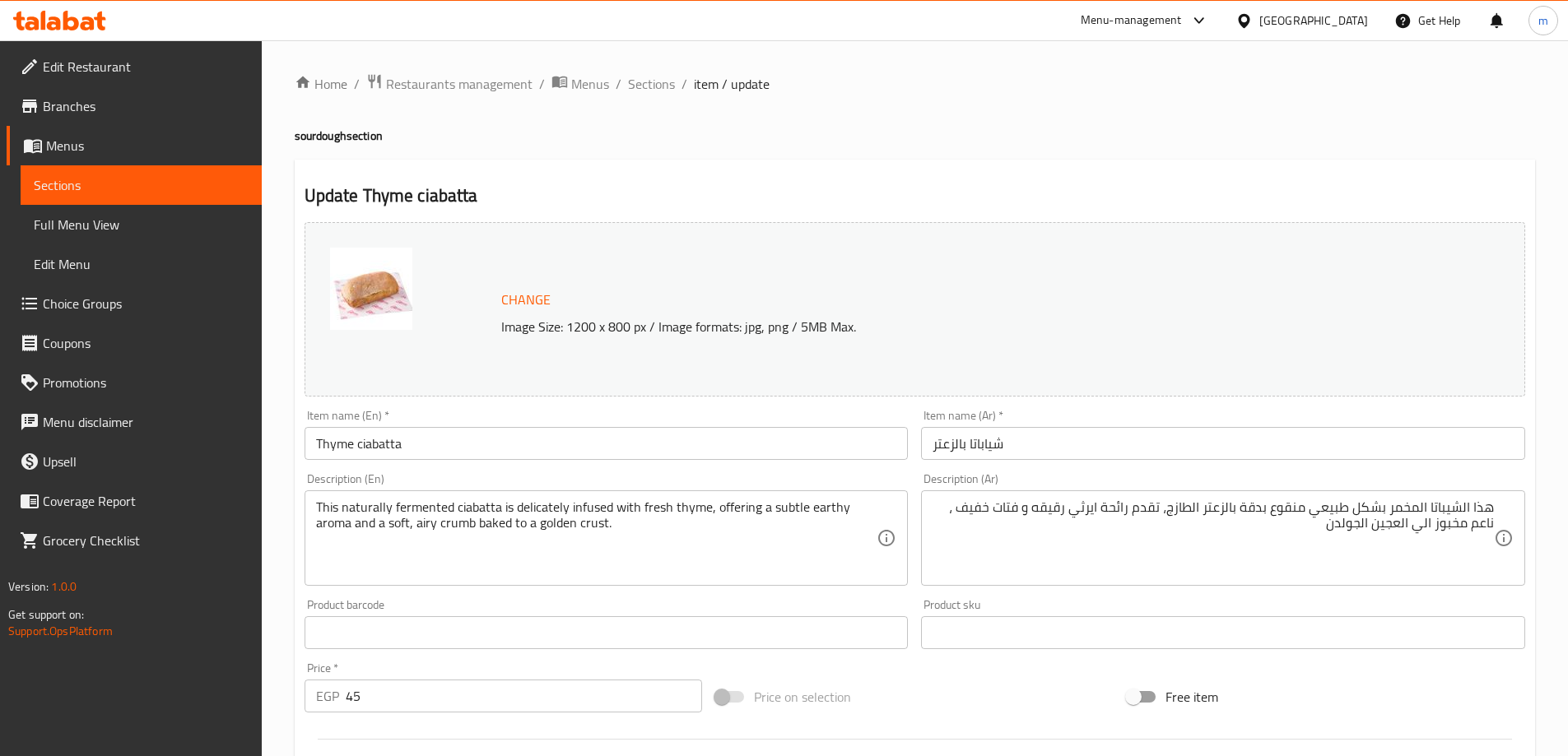
click at [1542, 688] on div "Home / Restaurants management / Menus / Sections / item / update sourdough sect…" at bounding box center [915, 614] width 1306 height 1146
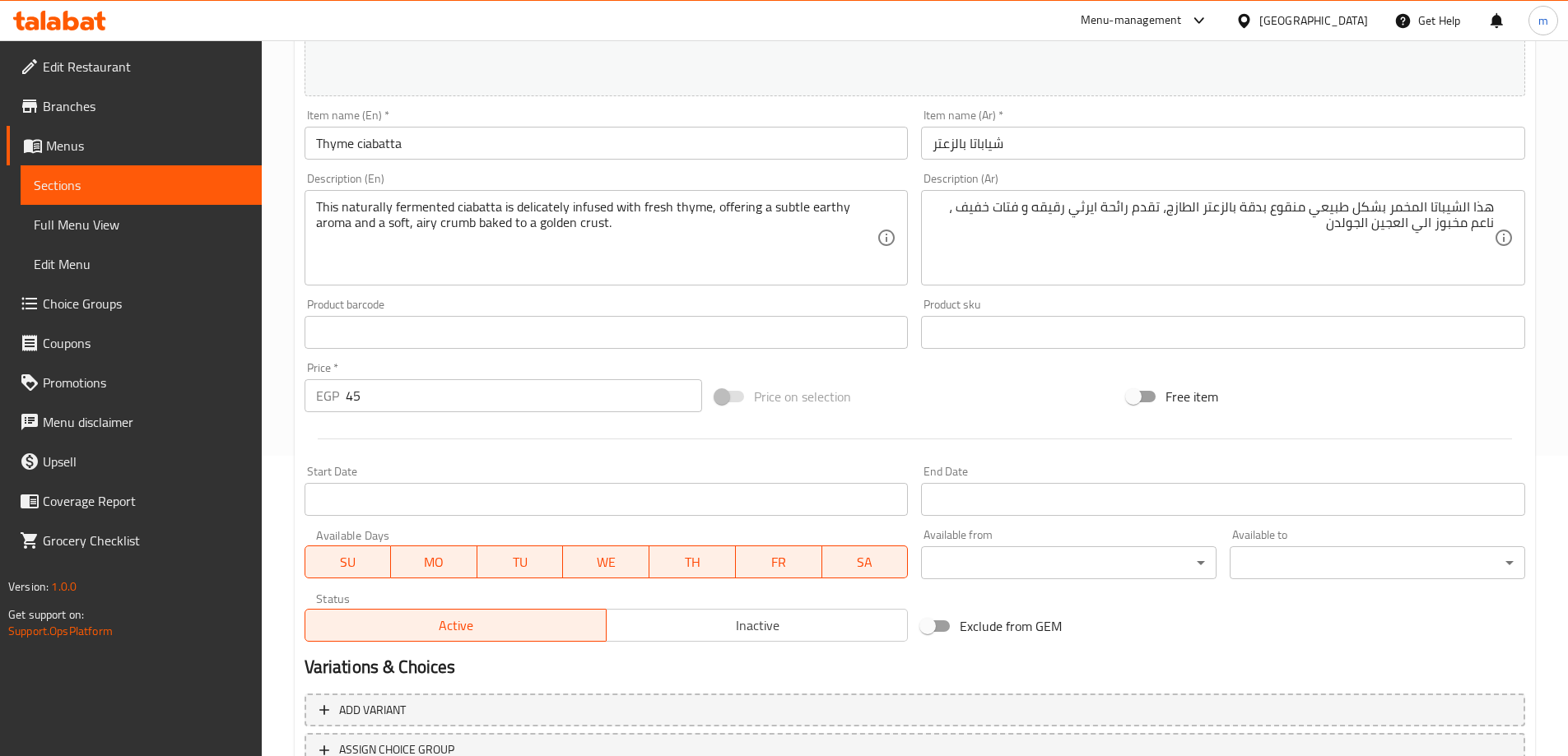
scroll to position [329, 0]
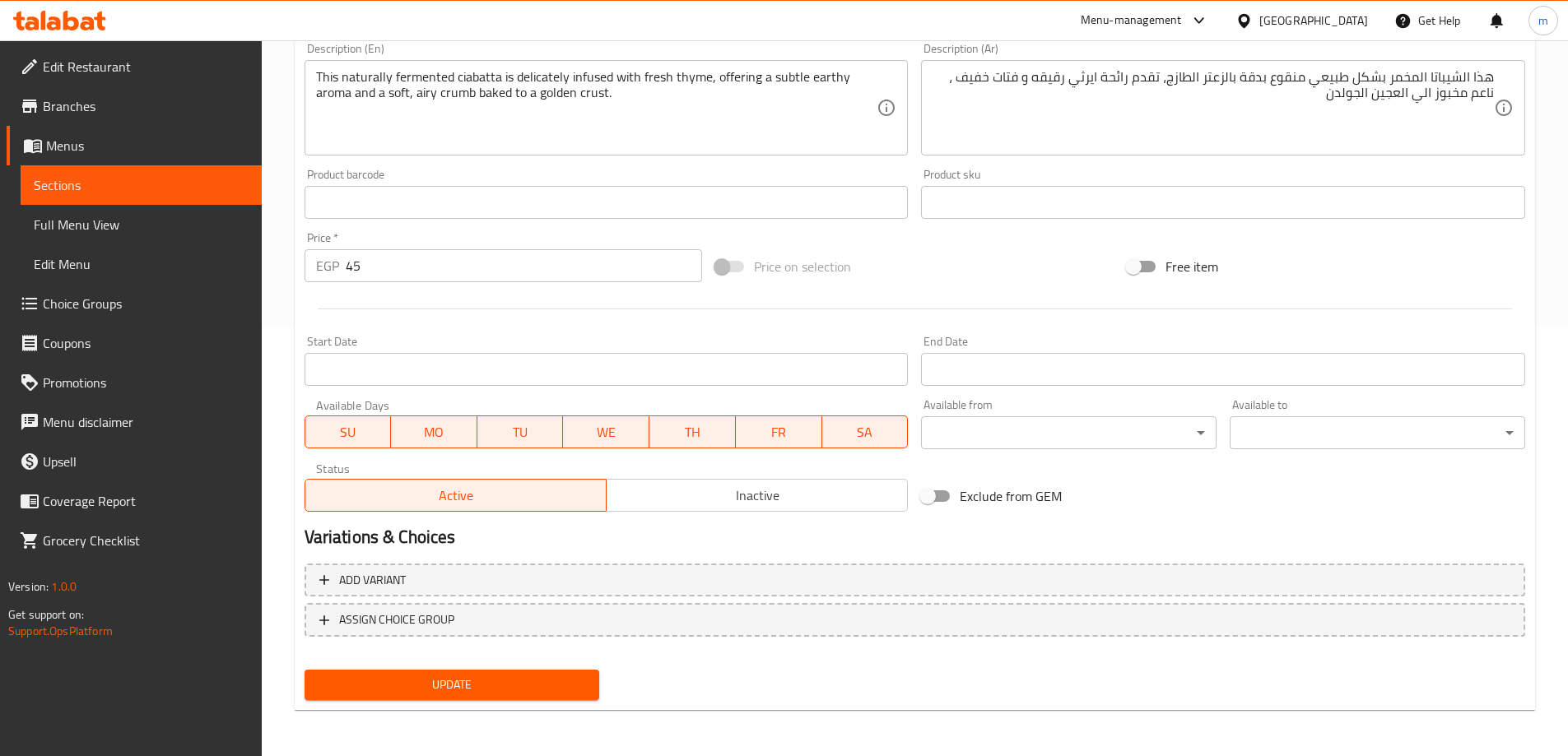
click at [554, 678] on span "Update" at bounding box center [452, 685] width 269 height 21
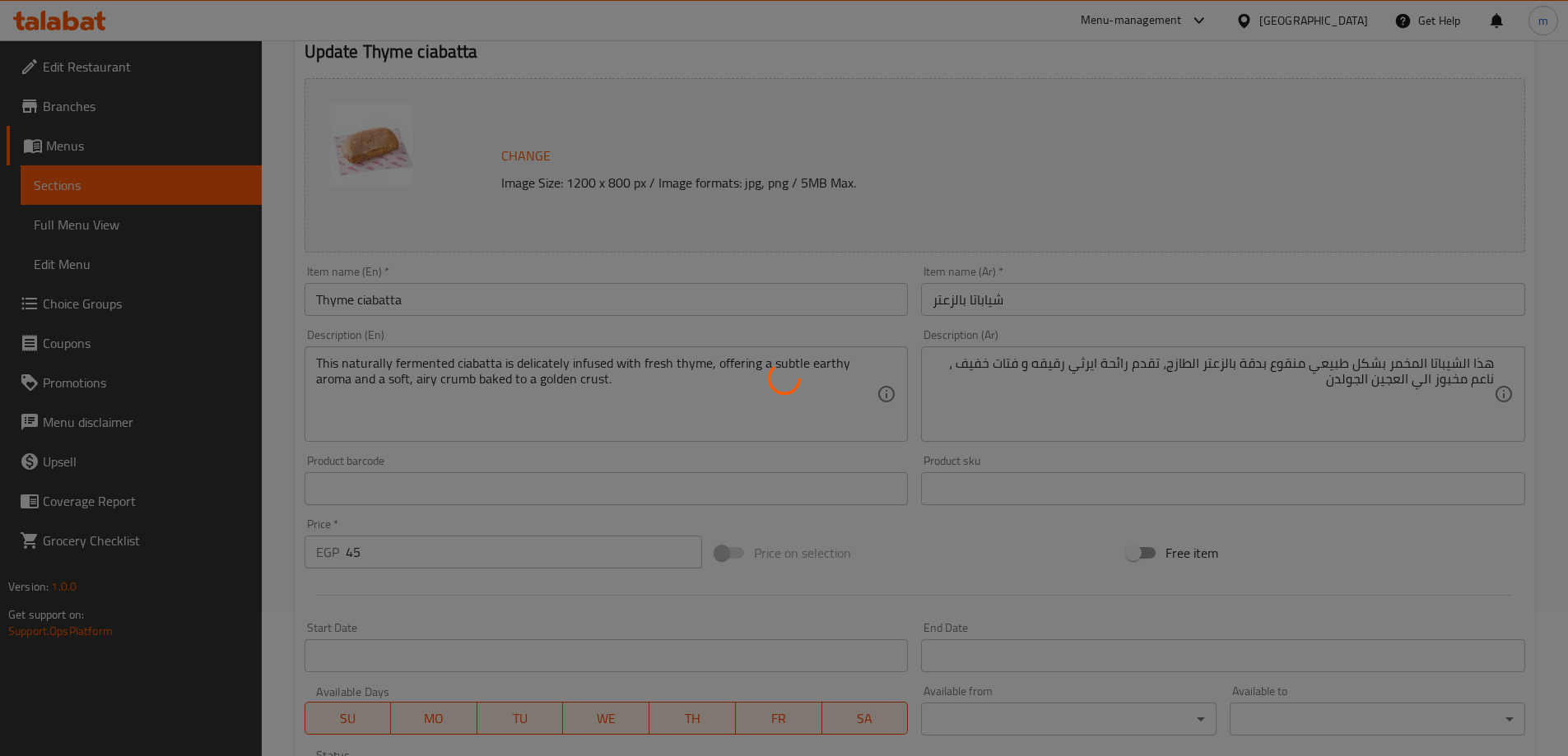
scroll to position [0, 0]
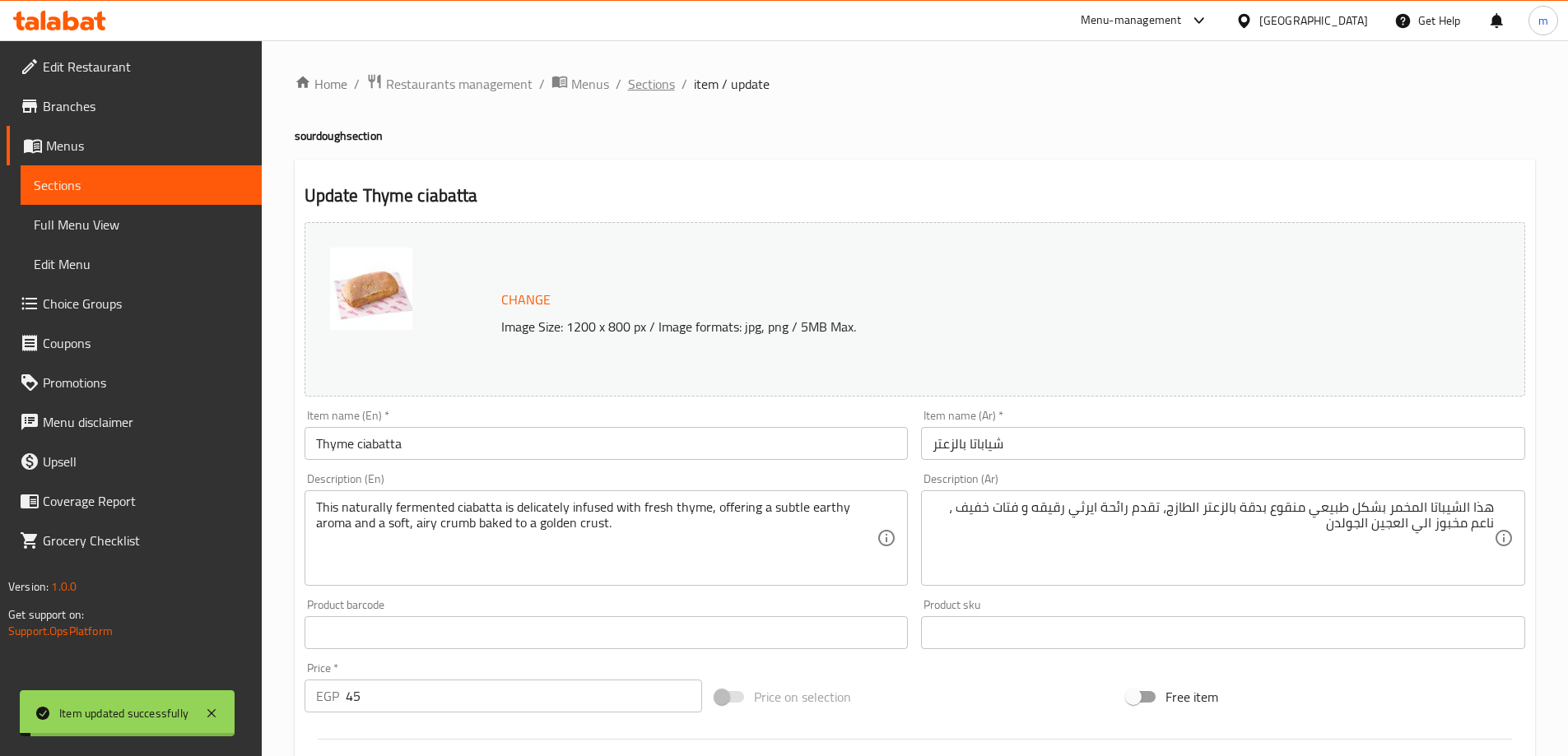
click at [656, 77] on span "Sections" at bounding box center [651, 84] width 46 height 20
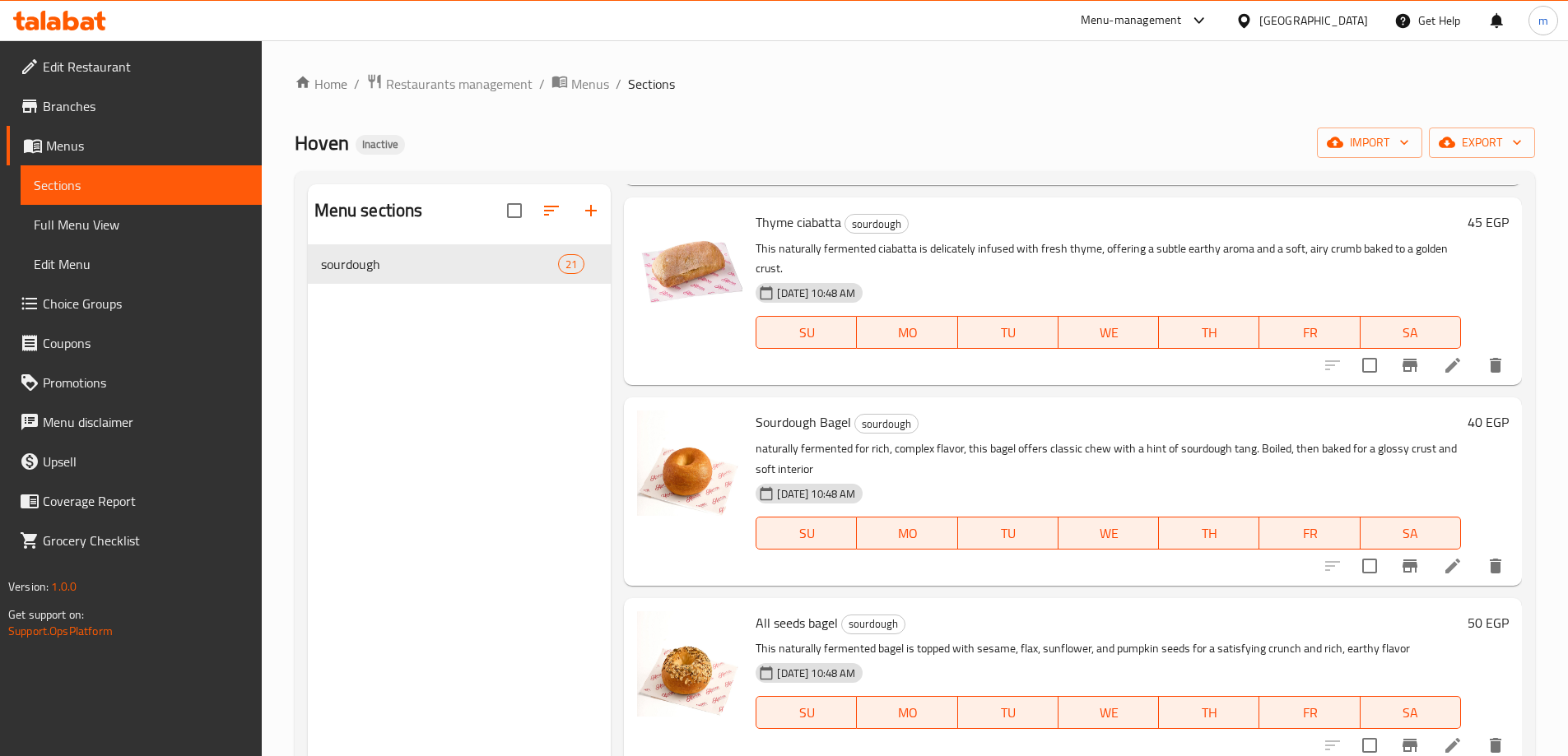
scroll to position [2641, 0]
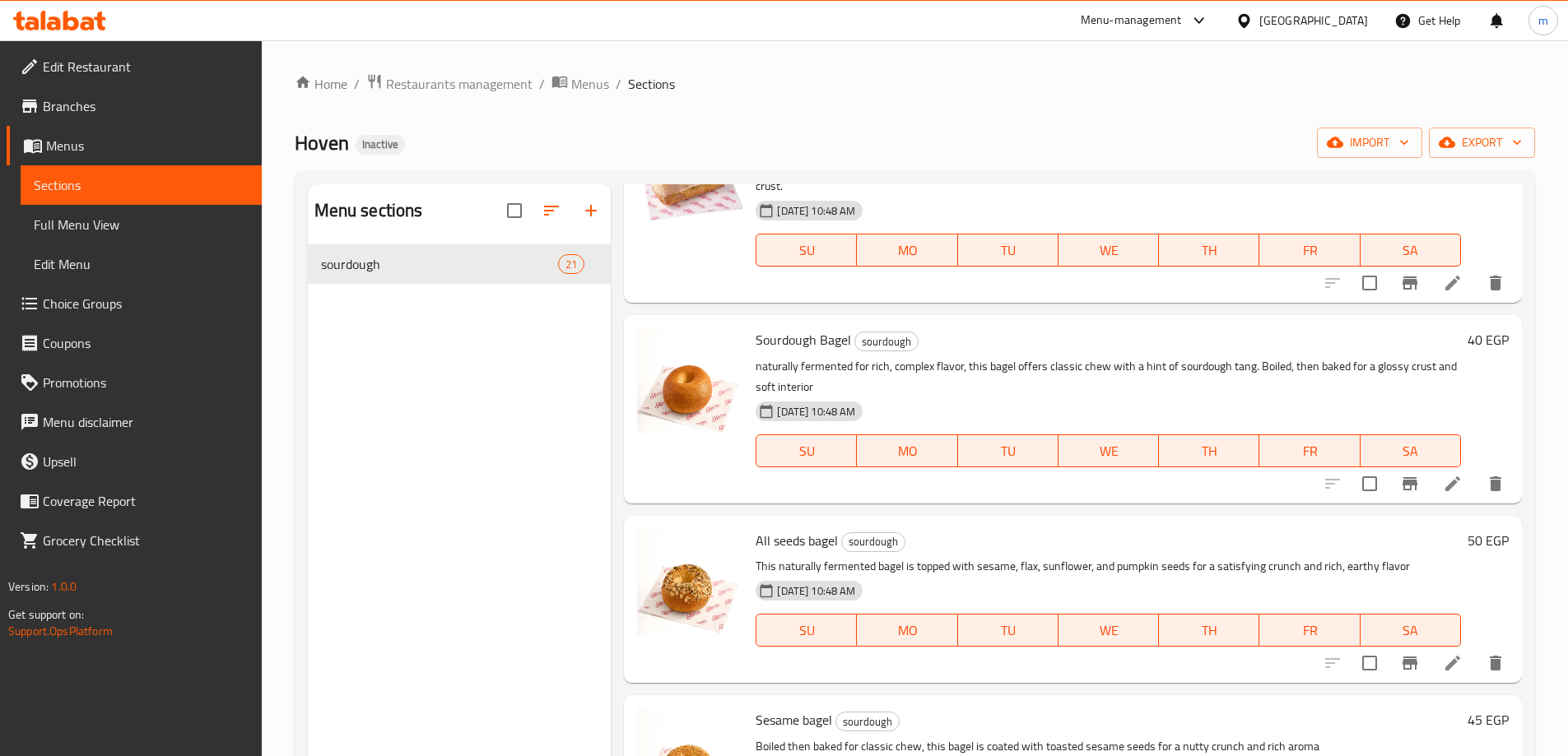
click at [1441, 488] on div at bounding box center [1414, 484] width 203 height 40
click at [1443, 494] on icon at bounding box center [1453, 484] width 20 height 20
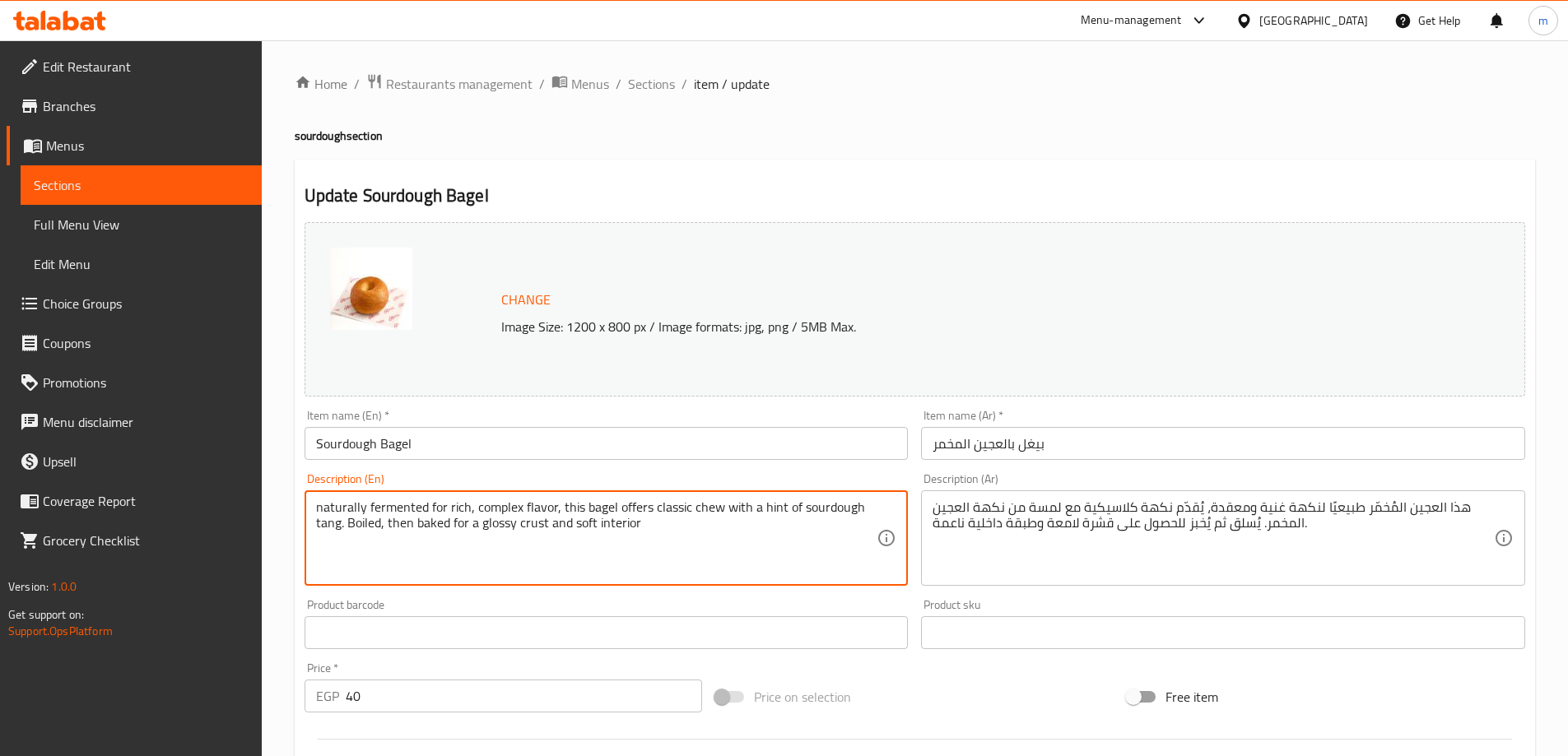
click at [577, 503] on textarea "naturally fermented for rich, complex flavor, this bagel offers classic chew wi…" at bounding box center [597, 538] width 562 height 78
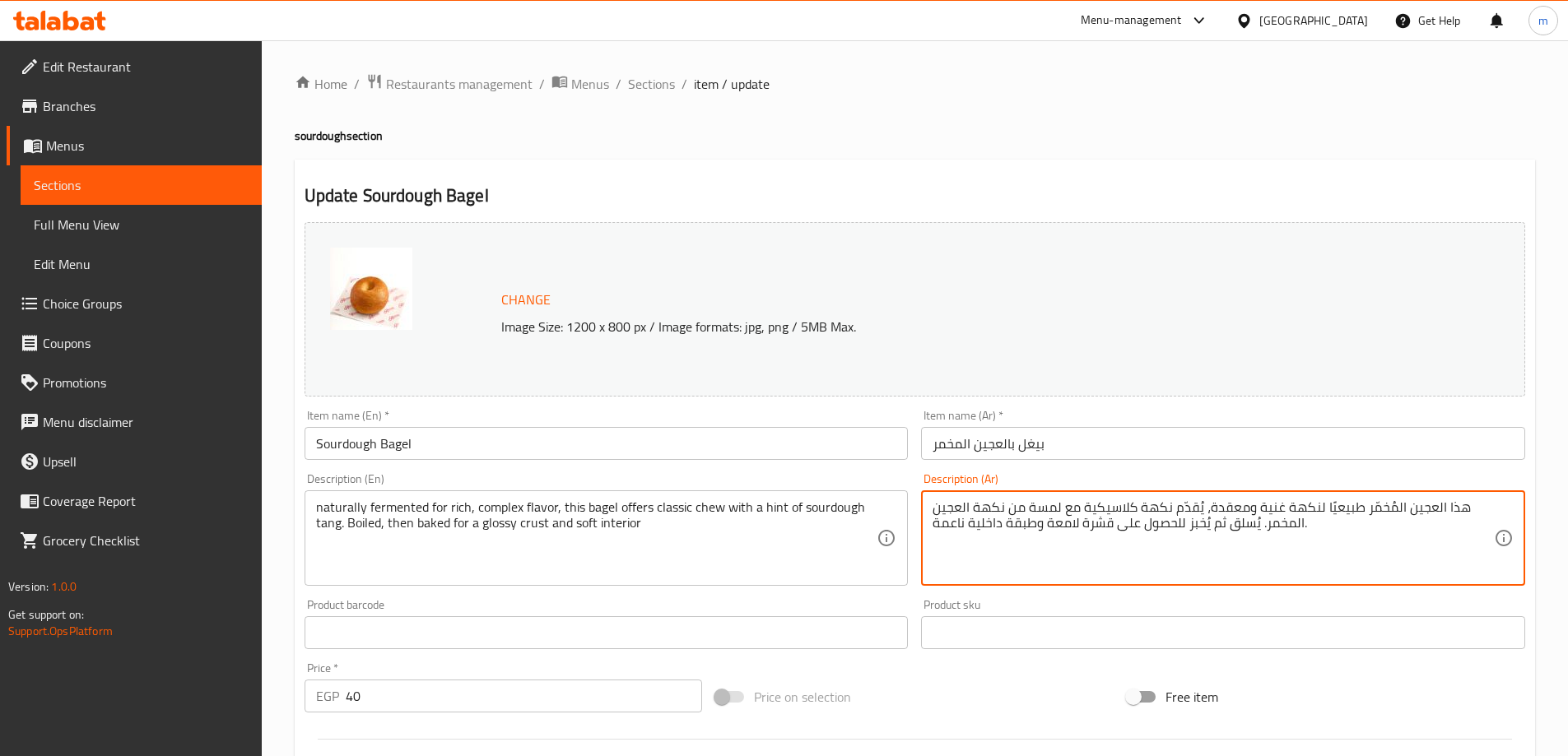
click at [1161, 548] on textarea "هذا العجين المُخمّر طبيعيًا لنكهة غنية ومعقدة، يُقدّم نكهة كلاسيكية مع لمسة من …" at bounding box center [1213, 538] width 562 height 78
paste textarea "تم تخمير هذا الخبز بشكل طبيعي للحصول على نكهة غنية ومعقدة، ويقدم مضغًا كلاسيكيً…"
click at [1169, 549] on textarea "يتم تخمير هذا الخبز بشكل طبيعي للحصول على نكهة غنية ومعقدة، ويقدم مضغًا كلاسيكي…" at bounding box center [1213, 538] width 562 height 78
click at [1301, 548] on textarea "يتم تخمير هذا الخبز بشكل طبيعي للحصول على نكهة غنية ومعقدة، ويقدم مضغًا كلاسيكي…" at bounding box center [1213, 538] width 562 height 78
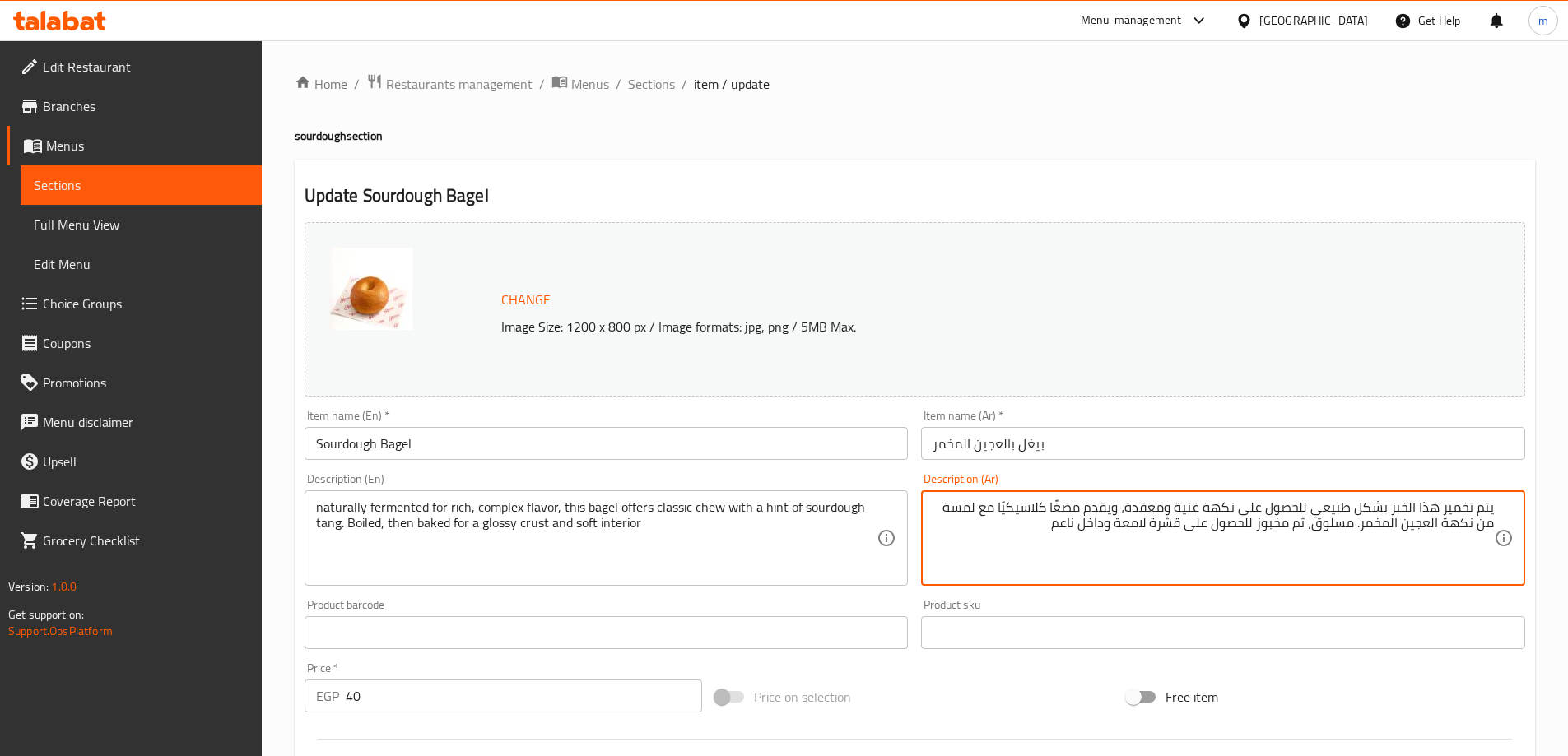
drag, startPoint x: 1129, startPoint y: 509, endPoint x: 1744, endPoint y: 514, distance: 615.0
click at [1568, 514] on html "​ Menu-management Egypt Get Help m Edit Restaurant Branches Menus Sections Full…" at bounding box center [784, 378] width 1568 height 756
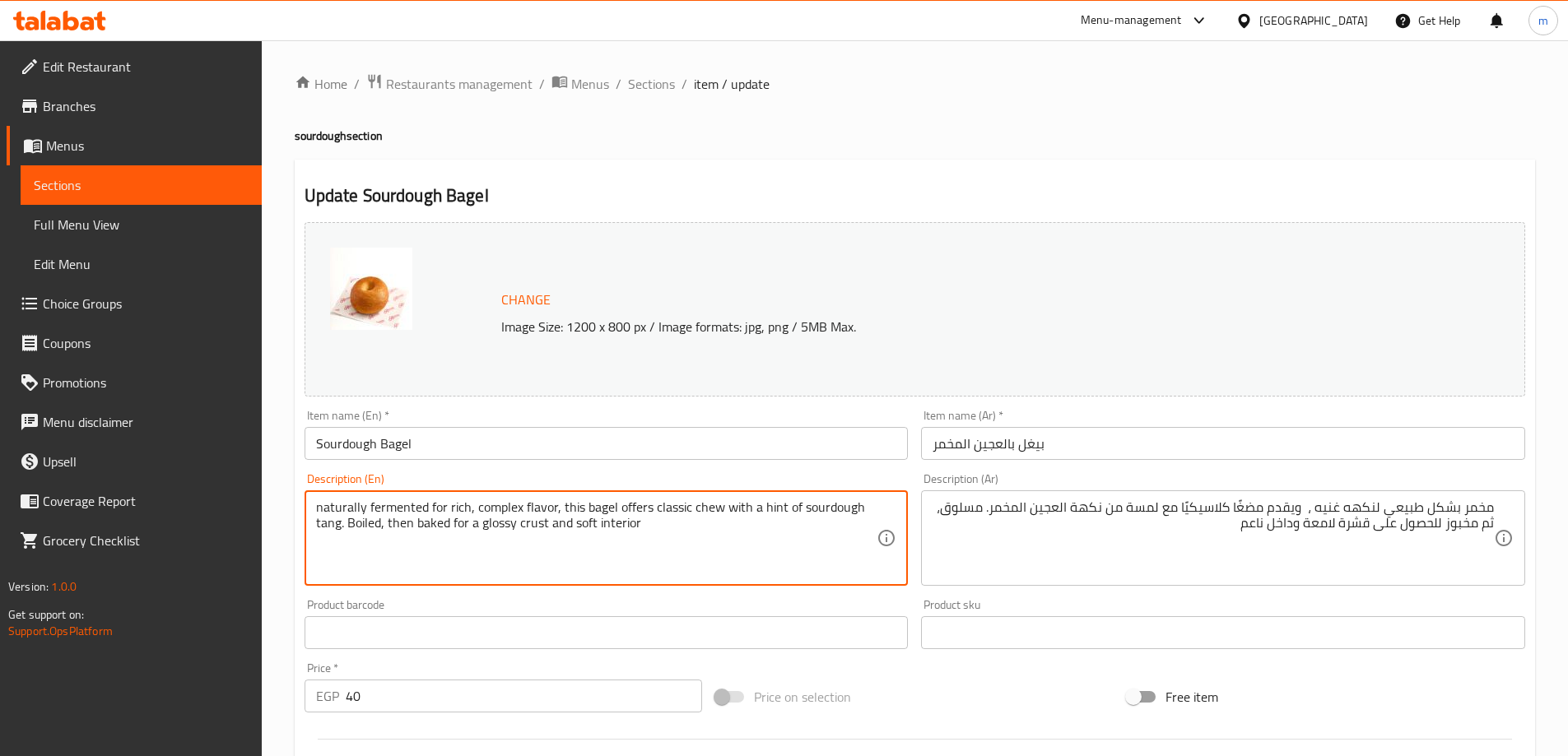
click at [493, 507] on textarea "naturally fermented for rich, complex flavor, this bagel offers classic chew wi…" at bounding box center [597, 538] width 562 height 78
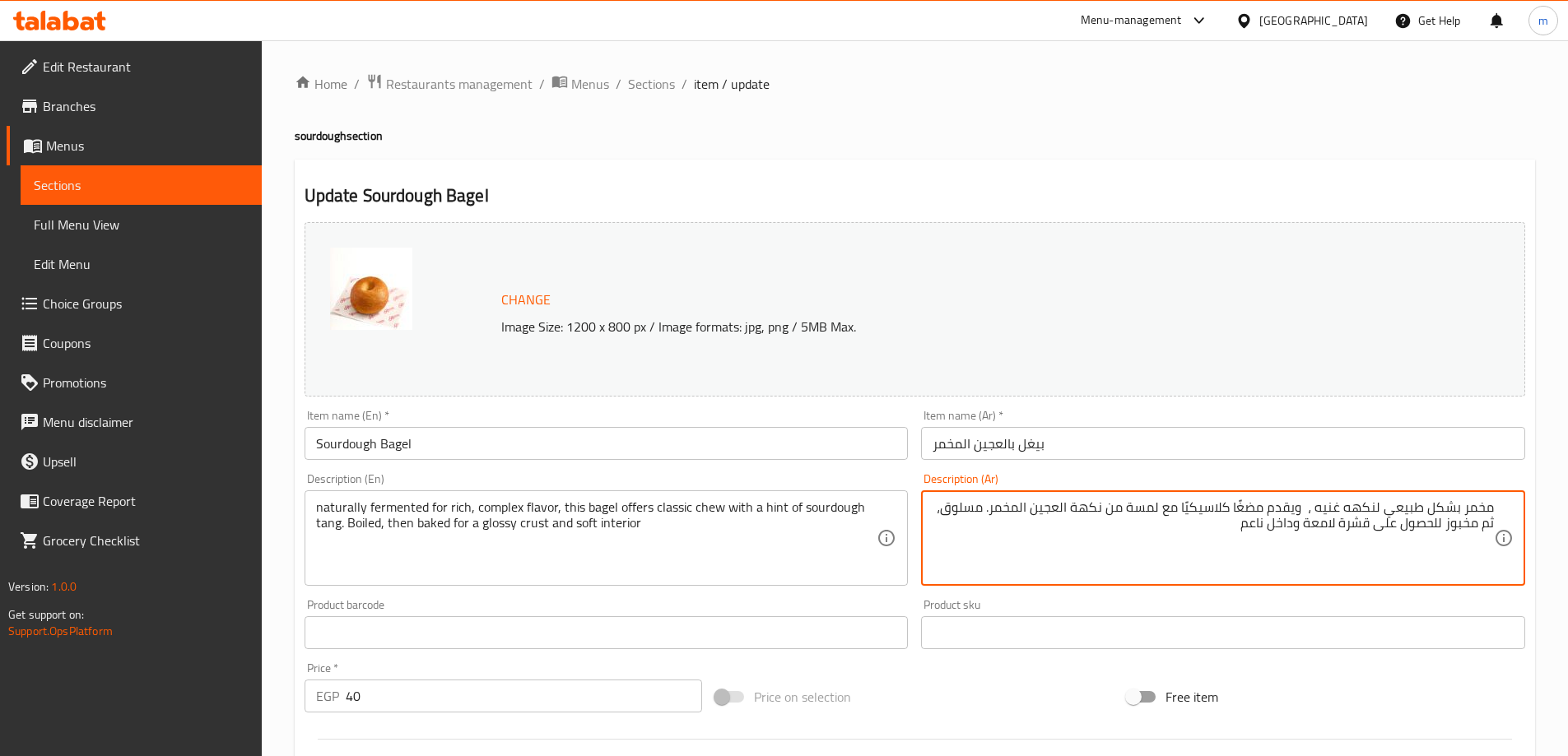
click at [1311, 509] on textarea "مخمر بشكل طبيعي لنكهه غنيه ، ويقدم مضغًا كلاسيكيًا مع لمسة من نكهة العجين المخم…" at bounding box center [1213, 538] width 562 height 78
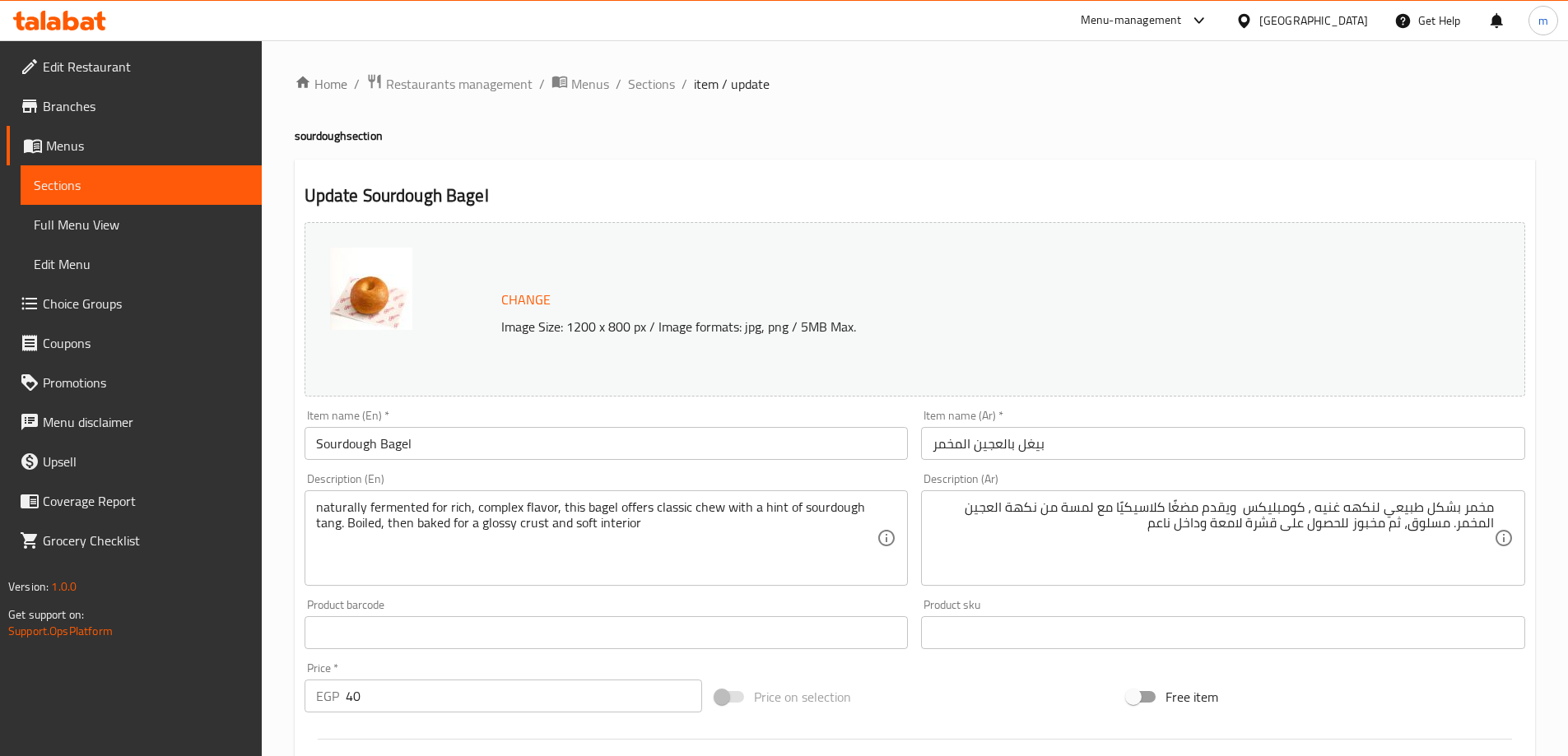
click at [1276, 508] on textarea "مخمر بشكل طبيعي لنكهه غنيه ، كومبليكس ويقدم مضغًا كلاسيكيًا مع لمسة من نكهة الع…" at bounding box center [1213, 538] width 562 height 78
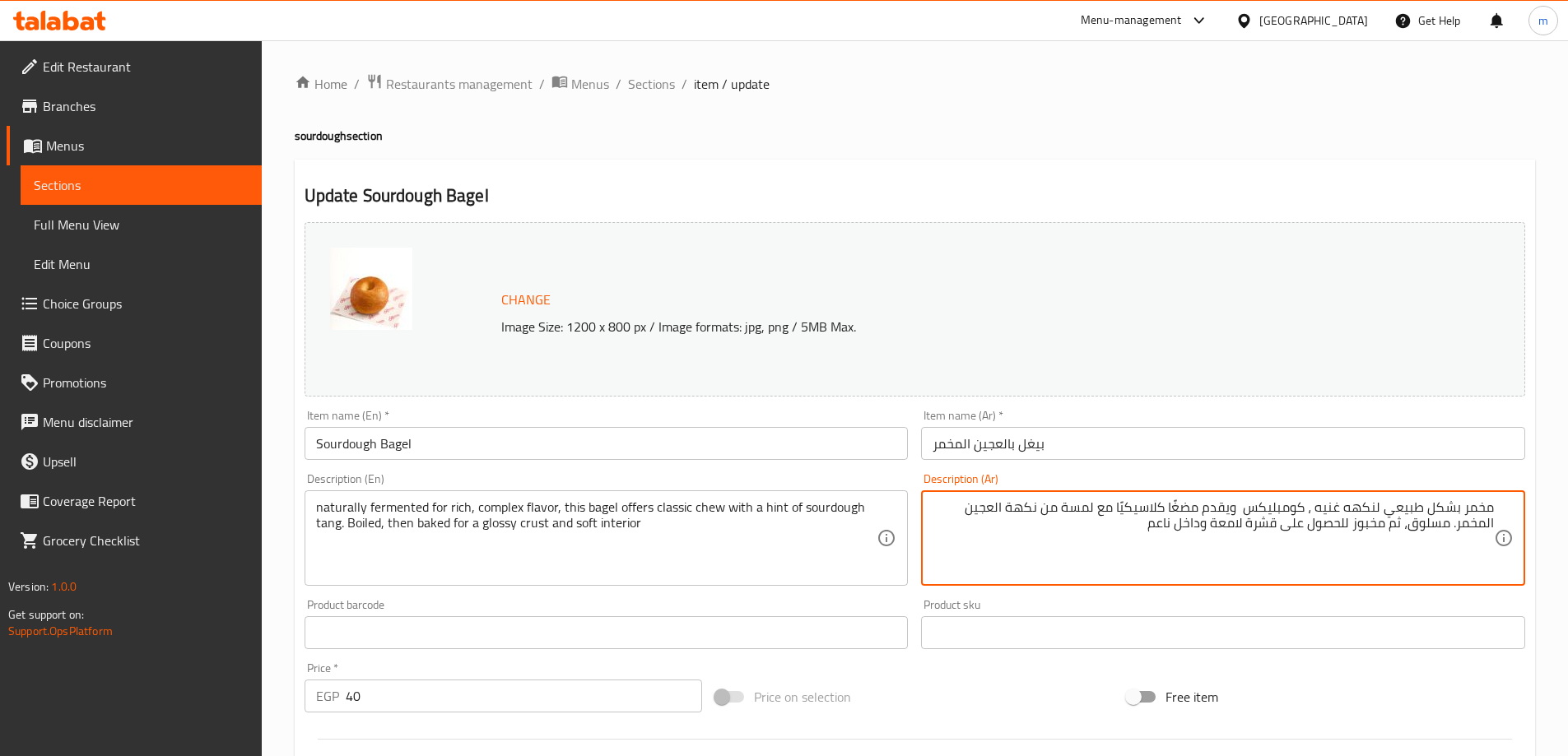
click at [1276, 508] on textarea "مخمر بشكل طبيعي لنكهه غنيه ، كومبليكس ويقدم مضغًا كلاسيكيًا مع لمسة من نكهة الع…" at bounding box center [1213, 538] width 562 height 78
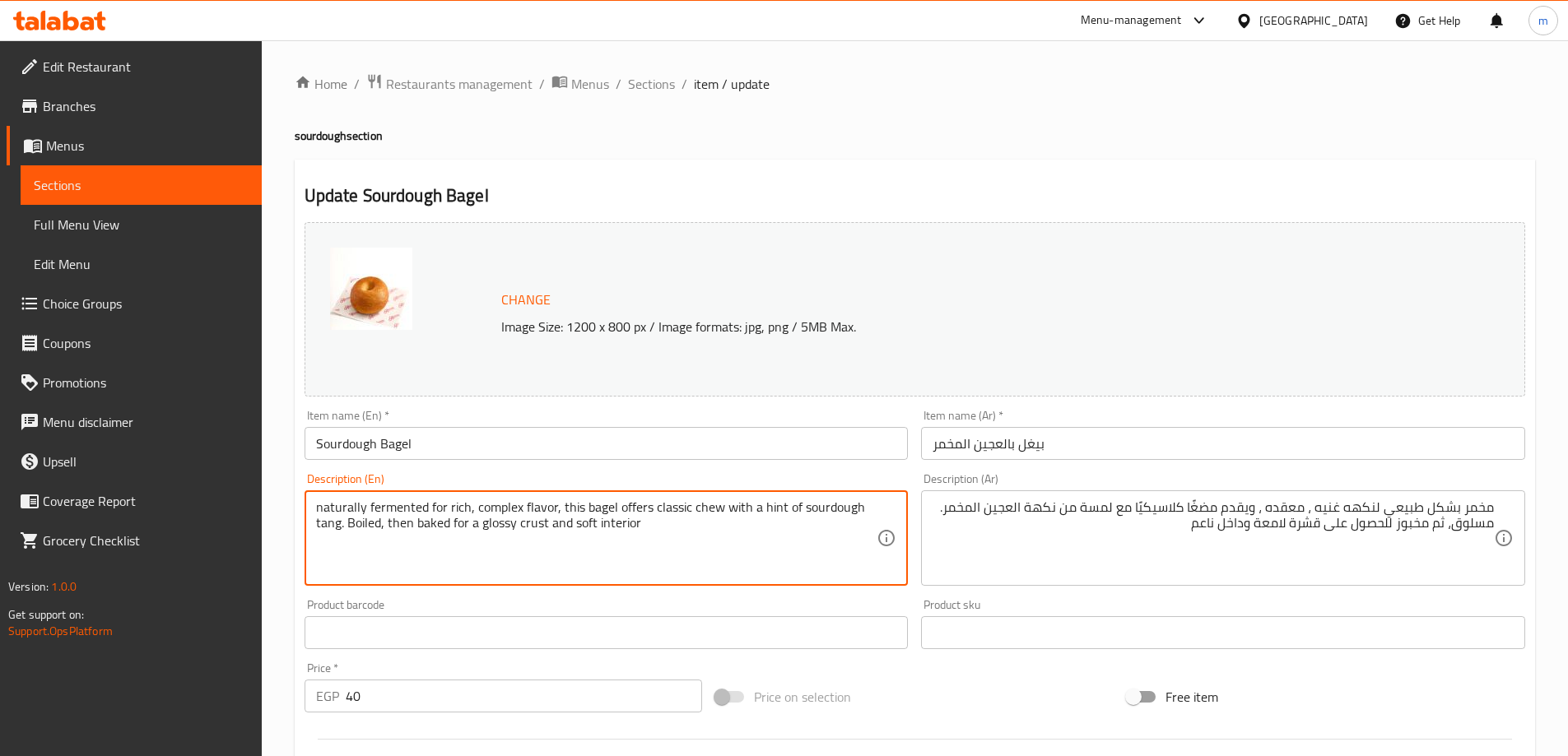
drag, startPoint x: 559, startPoint y: 507, endPoint x: 720, endPoint y: 512, distance: 161.1
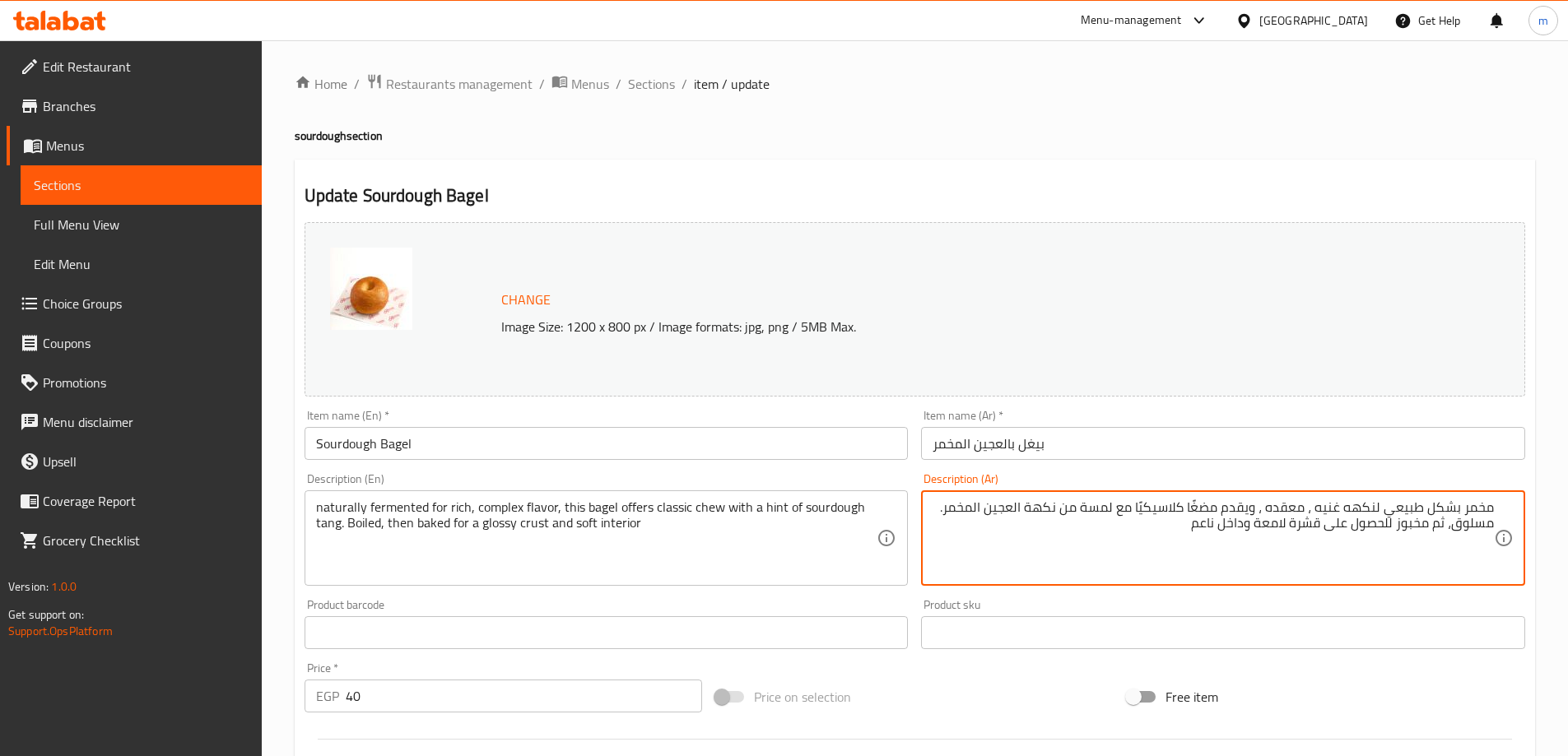
drag, startPoint x: 1260, startPoint y: 509, endPoint x: 955, endPoint y: 509, distance: 305.0
paste textarea "قدم هذا الخبز مضغًا كلاسيكيًا"
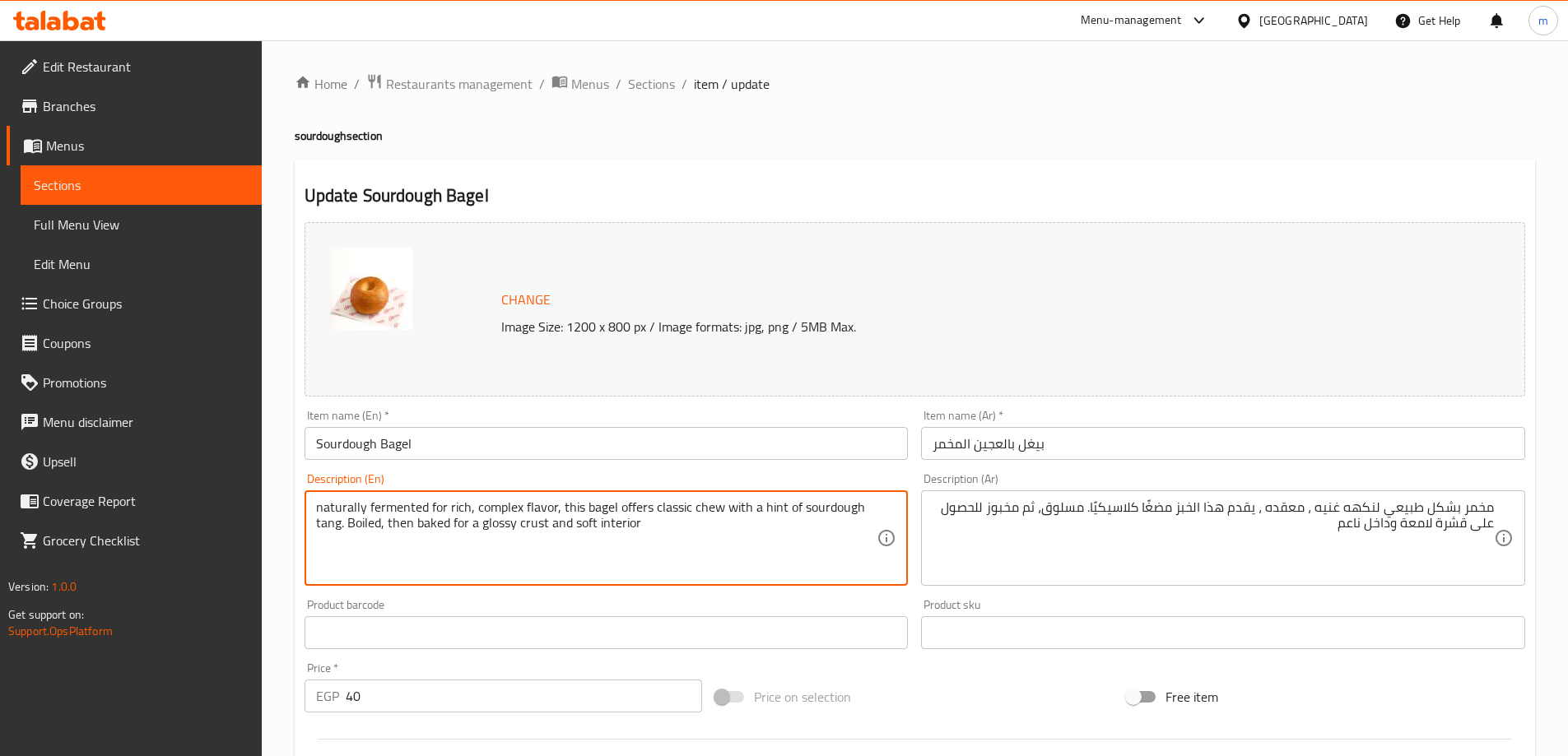
click at [603, 514] on textarea "naturally fermented for rich, complex flavor, this bagel offers classic chew wi…" at bounding box center [597, 538] width 562 height 78
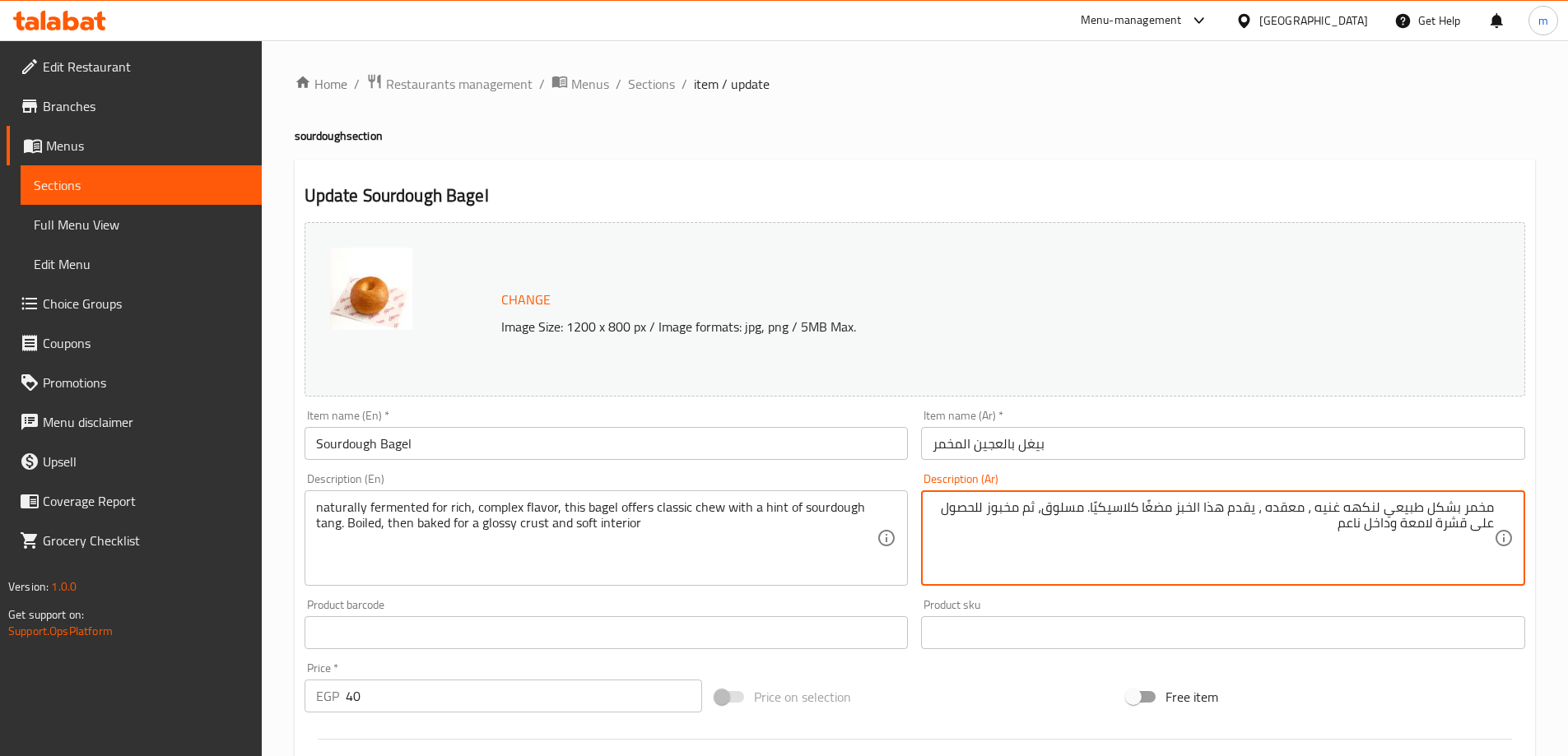
click at [1188, 509] on textarea "مخمر بشكل طبيعي لنكهه غنيه ، معقده ، يقدم هذا الخبز مضغًا كلاسيكيًا. مسلوق، ثم …" at bounding box center [1213, 538] width 562 height 78
paste textarea "يغل"
click at [1207, 509] on textarea "مخمر بشكل طبيعي لنكهه غنيه ، معقده ، يقدم هذا بيغل مضغًا كلاسيكيًا. مسلوق، ثم م…" at bounding box center [1213, 538] width 562 height 78
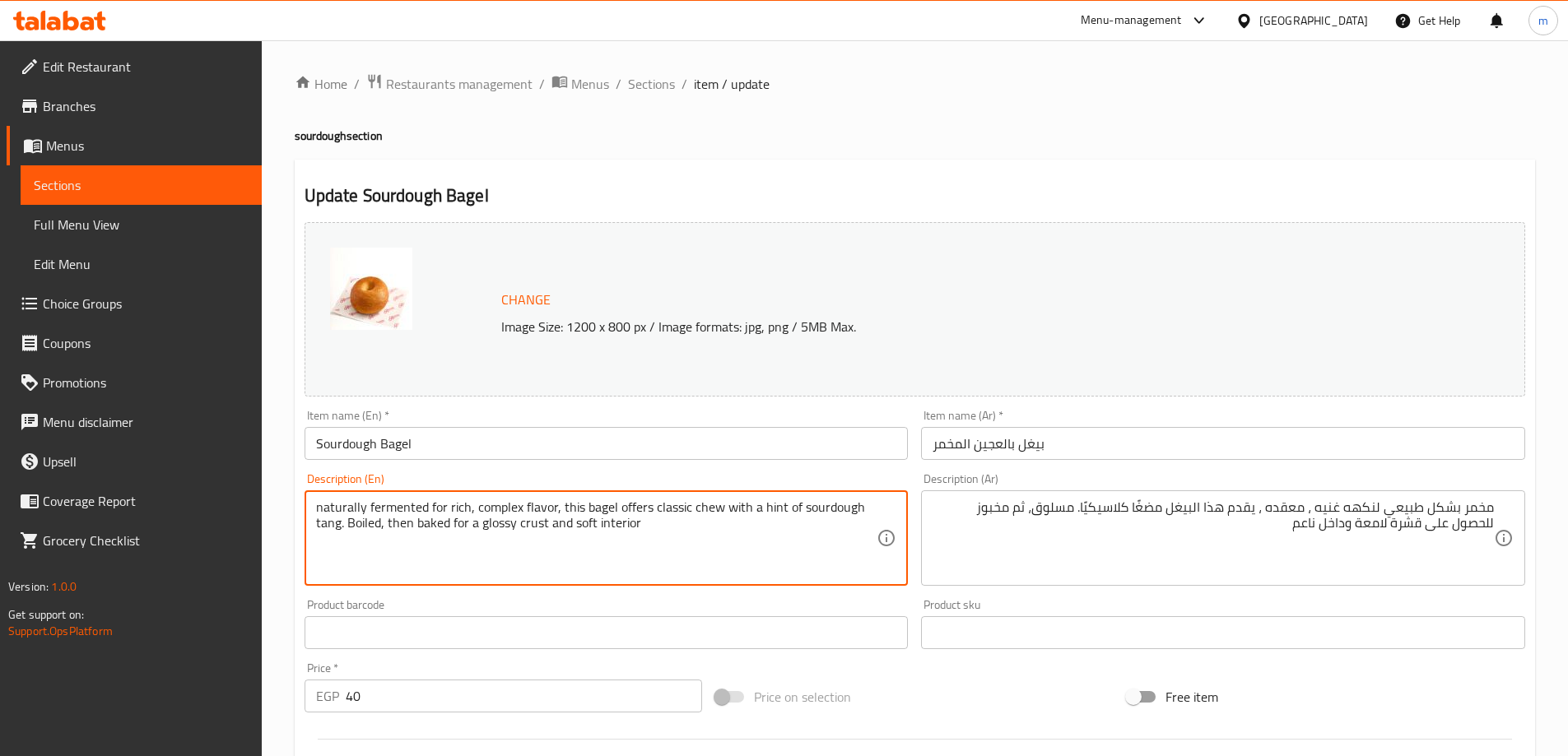
click at [664, 512] on textarea "naturally fermented for rich, complex flavor, this bagel offers classic chew wi…" at bounding box center [597, 538] width 562 height 78
click at [702, 505] on textarea "naturally fermented for rich, complex flavor, this bagel offers classic chew wi…" at bounding box center [597, 538] width 562 height 78
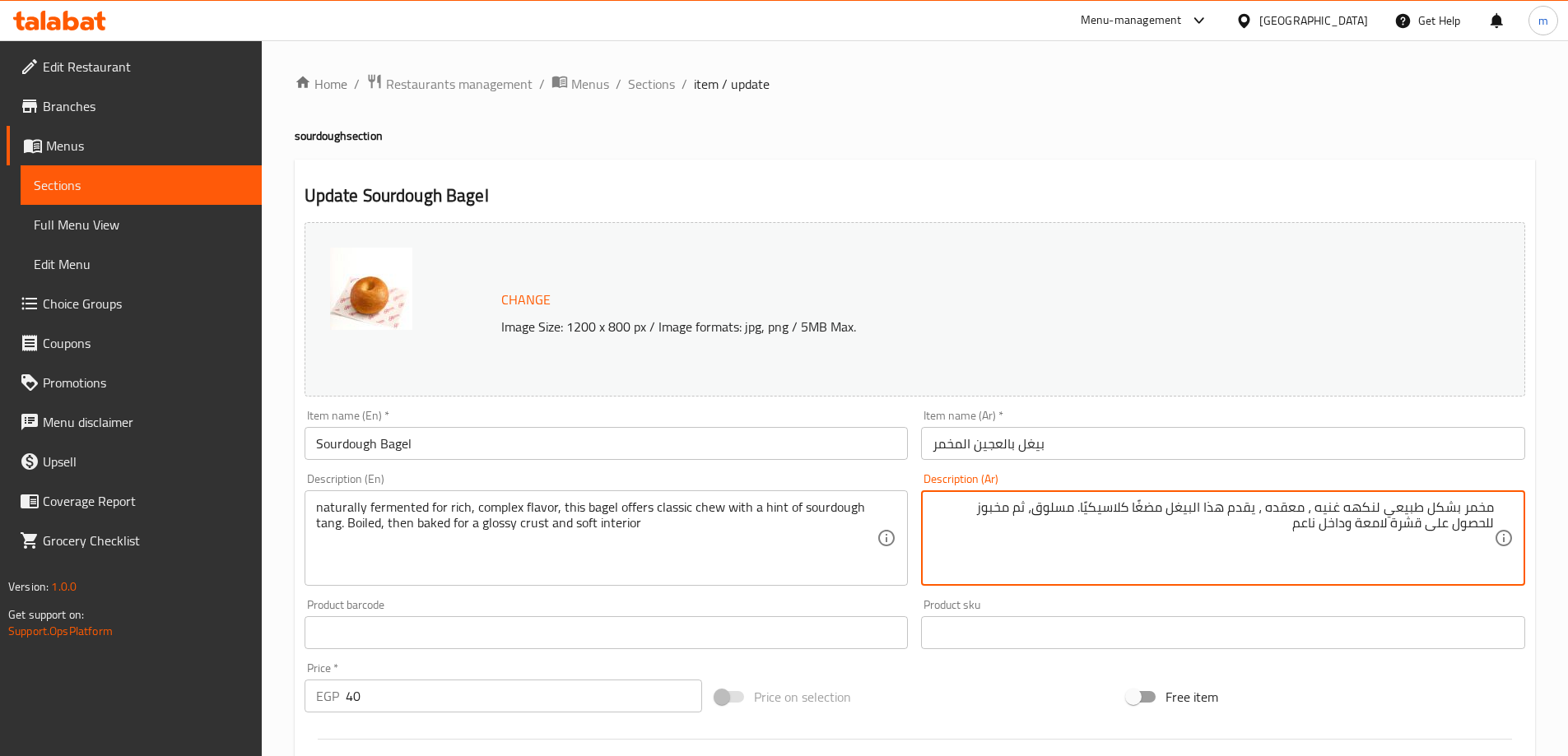
click at [1158, 514] on textarea "مخمر بشكل طبيعي لنكهه غنيه ، معقده ، يقدم هذا البيغل مضغًا كلاسيكيًا. مسلوق، ثم…" at bounding box center [1213, 538] width 562 height 78
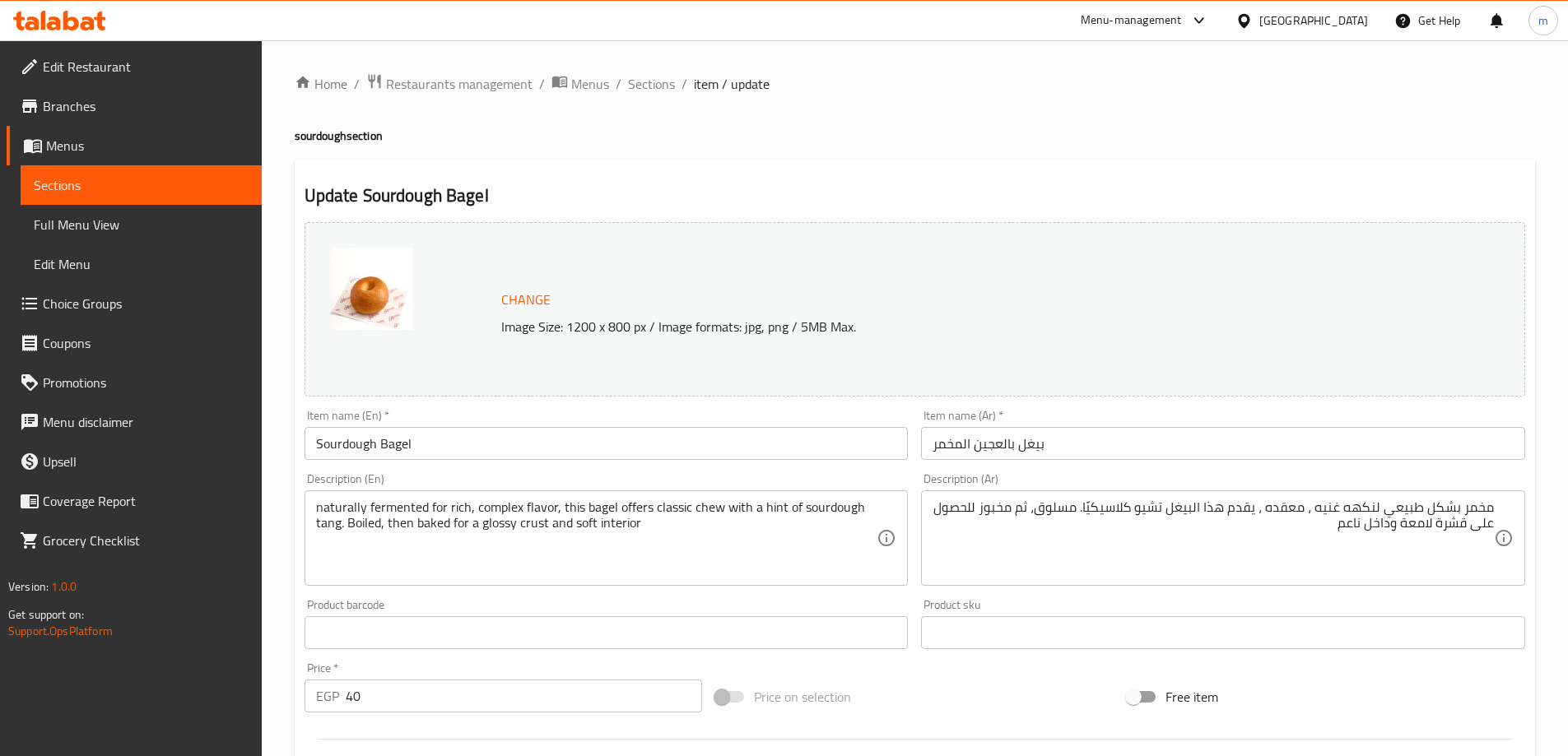
click at [1111, 513] on textarea "مخمر بشكل طبيعي لنكهه غنيه ، معقده ، يقدم هذا البيغل تشيو كلاسيكيًا. مسلوق، ثم …" at bounding box center [1213, 538] width 562 height 78
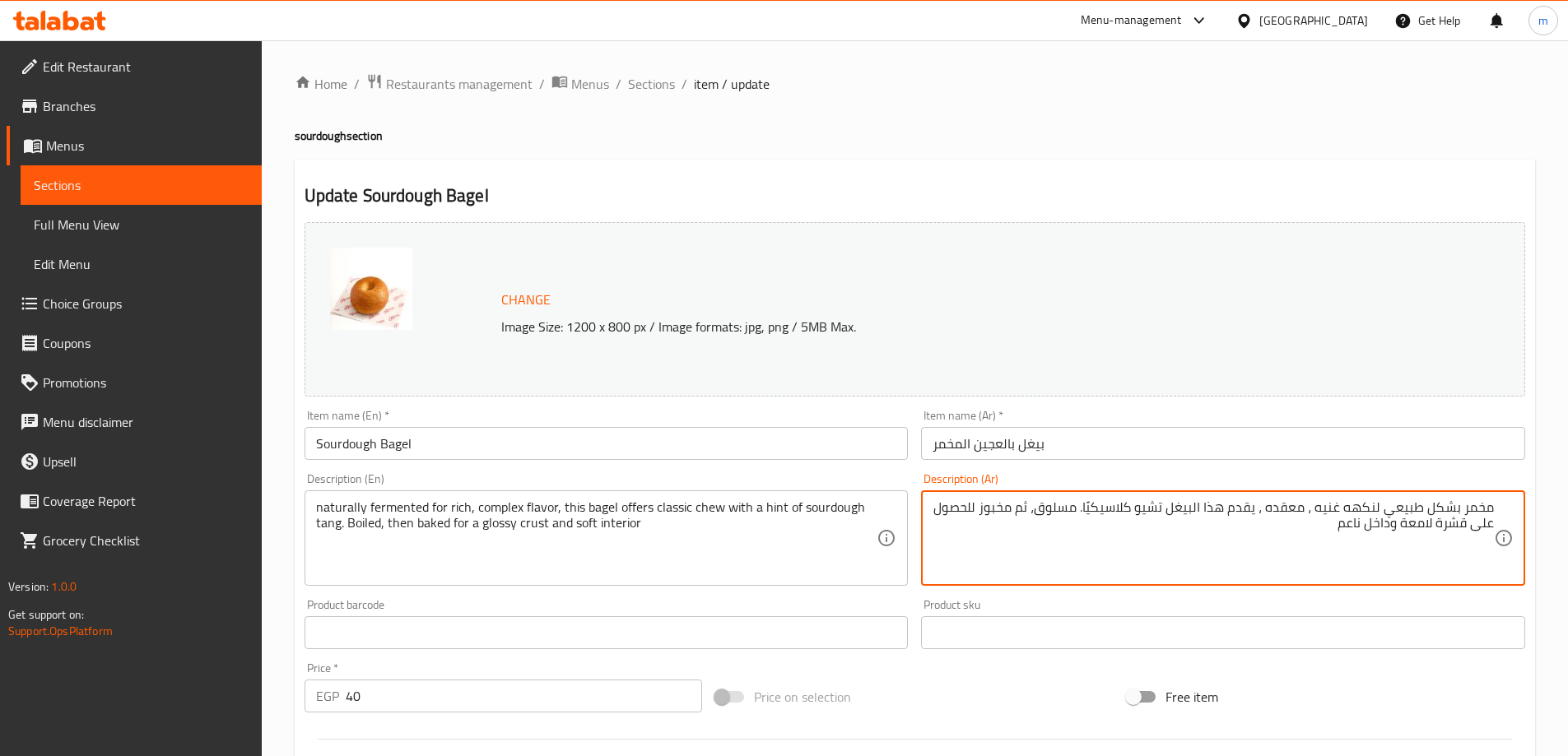
click at [1111, 513] on textarea "مخمر بشكل طبيعي لنكهه غنيه ، معقده ، يقدم هذا البيغل تشيو كلاسيكيًا. مسلوق، ثم …" at bounding box center [1213, 538] width 562 height 78
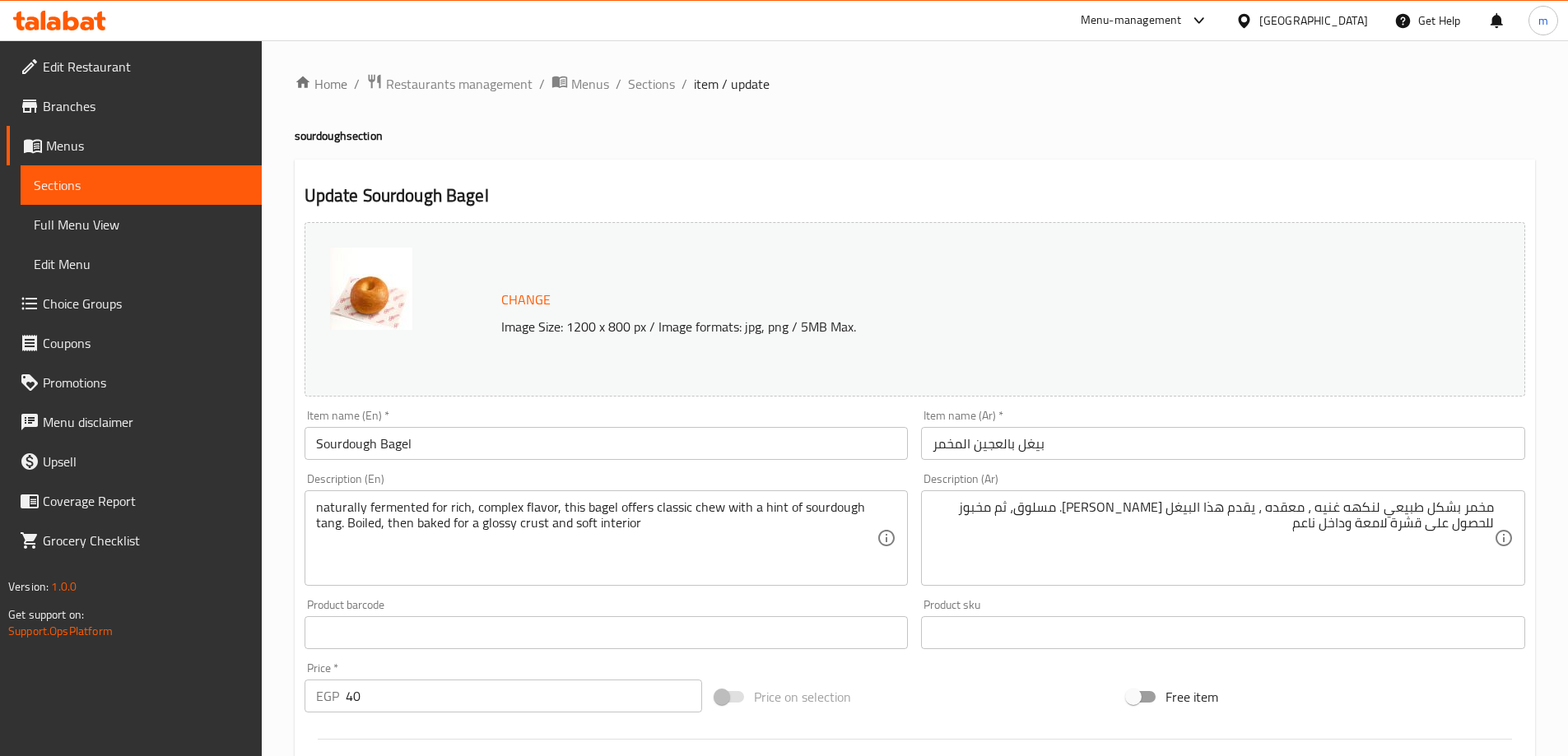
drag, startPoint x: 930, startPoint y: 509, endPoint x: 1303, endPoint y: 581, distance: 379.9
click at [1301, 582] on div "مخمر بشكل طبيعي لنكهه غنيه ، معقده ، يقدم هذا البيغل تشيو كلاسيك. مسلوق، ثم مخب…" at bounding box center [1223, 538] width 604 height 96
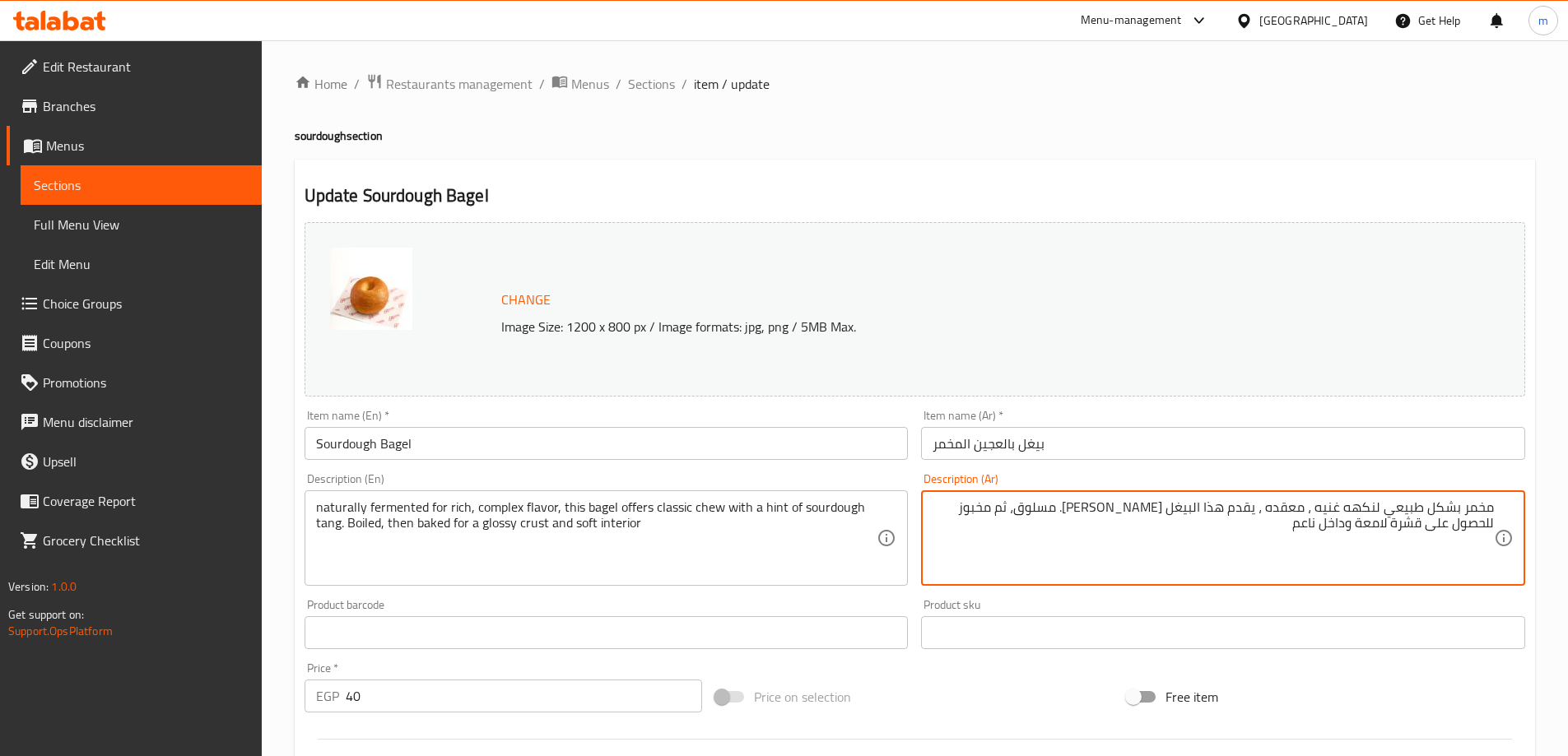
drag, startPoint x: 1321, startPoint y: 559, endPoint x: 1320, endPoint y: 545, distance: 14.0
click at [1320, 559] on textarea "مخمر بشكل طبيعي لنكهه غنيه ، معقده ، يقدم هذا البيغل تشيو كلاسيك. مسلوق، ثم مخب…" at bounding box center [1213, 538] width 562 height 78
drag, startPoint x: 1327, startPoint y: 531, endPoint x: 1050, endPoint y: 471, distance: 283.4
click at [1050, 471] on div "Description (Ar) مخمر بشكل طبيعي لنكهه غنيه ، معقده ، يقدم هذا البيغل تشيو كلاس…" at bounding box center [1223, 529] width 617 height 126
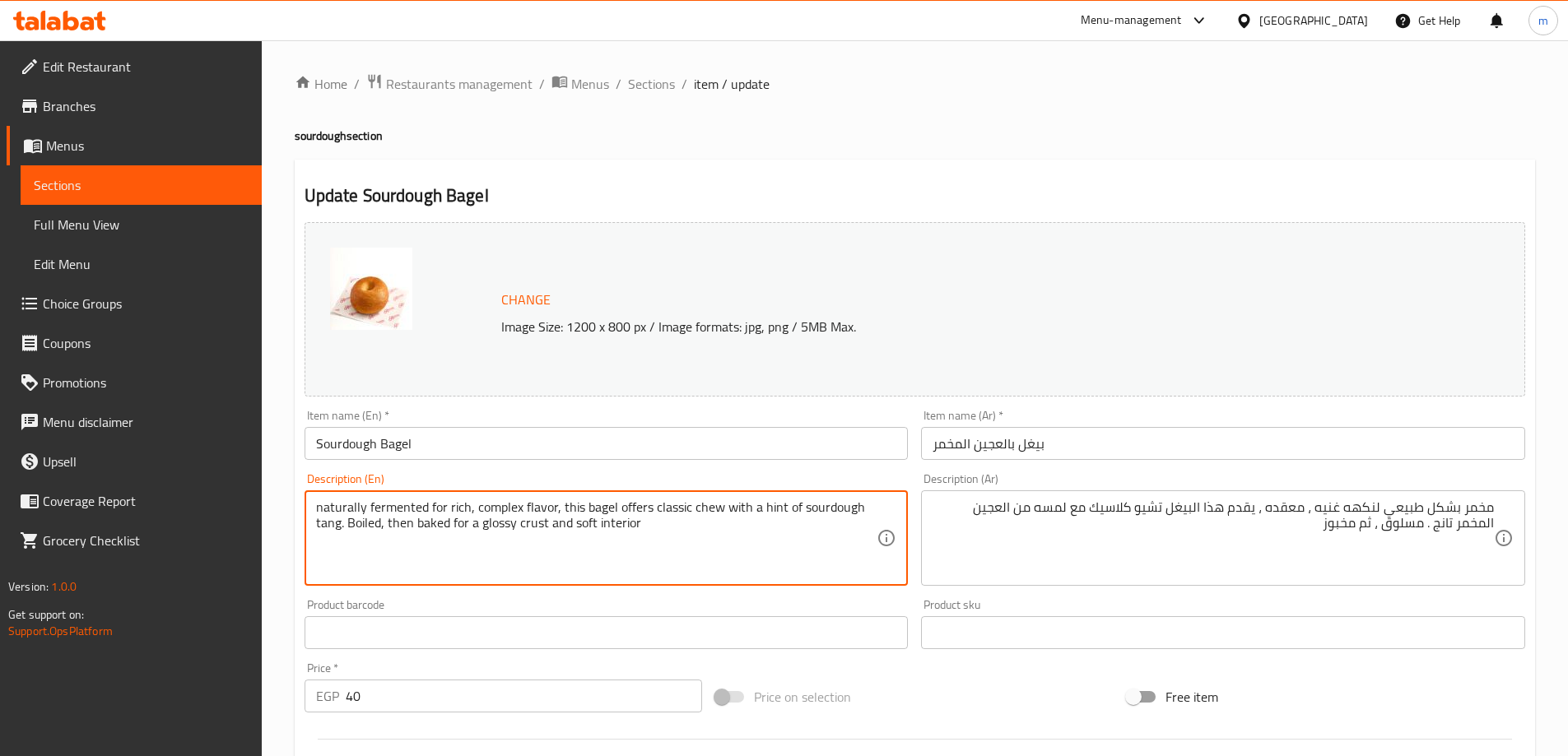
click at [486, 526] on textarea "naturally fermented for rich, complex flavor, this bagel offers classic chew wi…" at bounding box center [597, 538] width 562 height 78
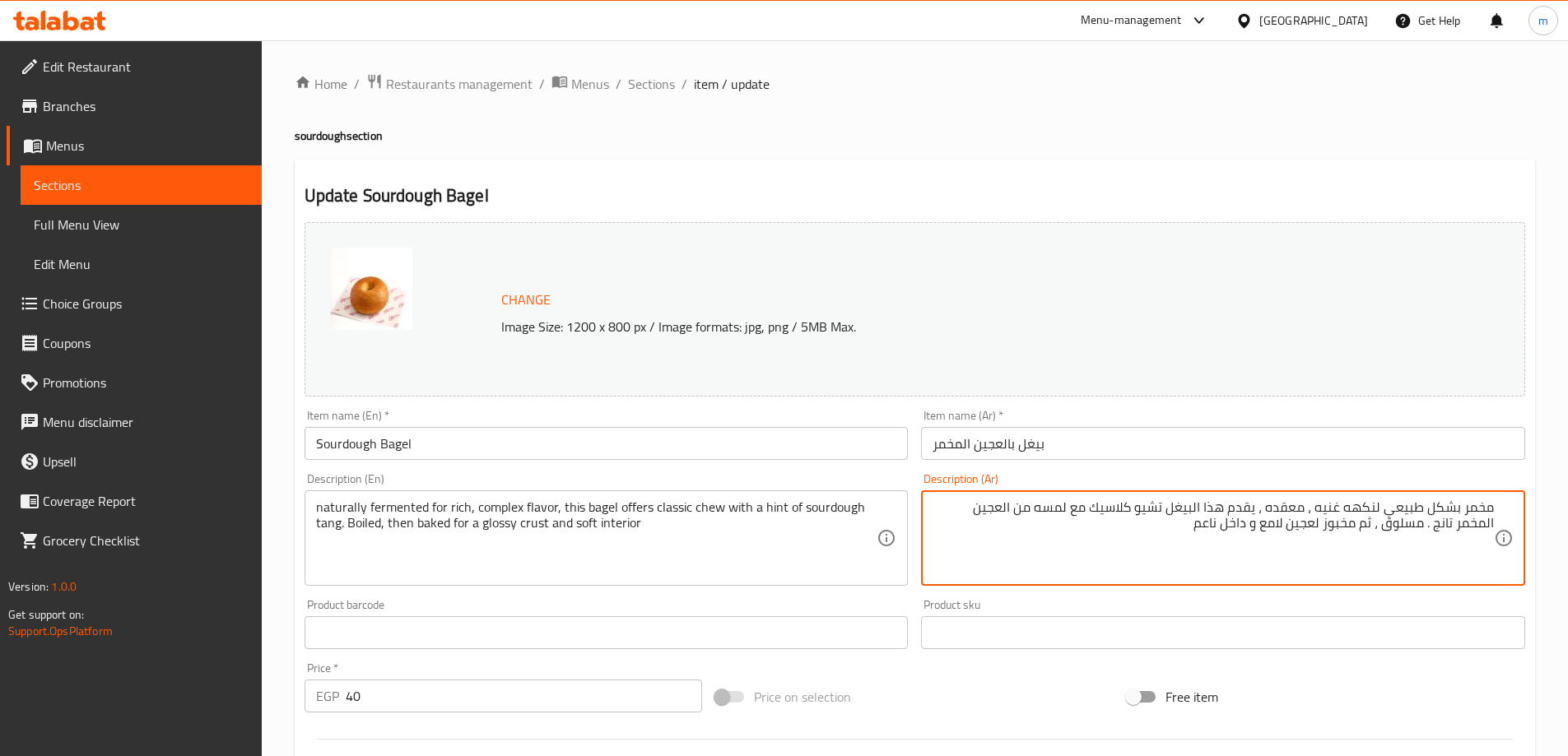
type textarea "مخمر بشكل طبيعي لنكهه غنيه ، معقده ، يقدم هذا البيغل تشيو كلاسيك مع لمسه من الع…"
click at [1330, 706] on div "Free item" at bounding box center [1326, 697] width 411 height 44
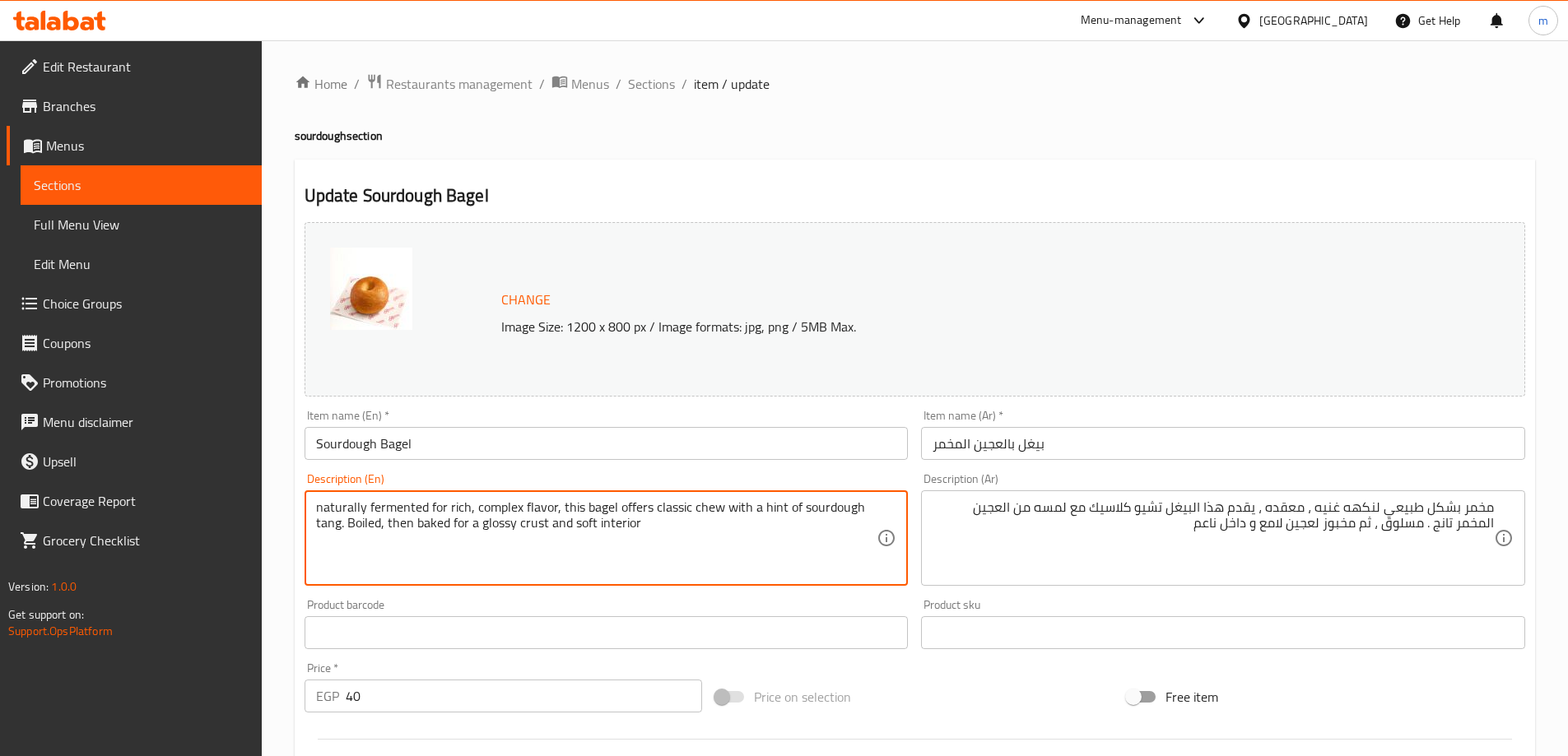
click at [627, 529] on textarea "naturally fermented for rich, complex flavor, this bagel offers classic chew wi…" at bounding box center [597, 538] width 562 height 78
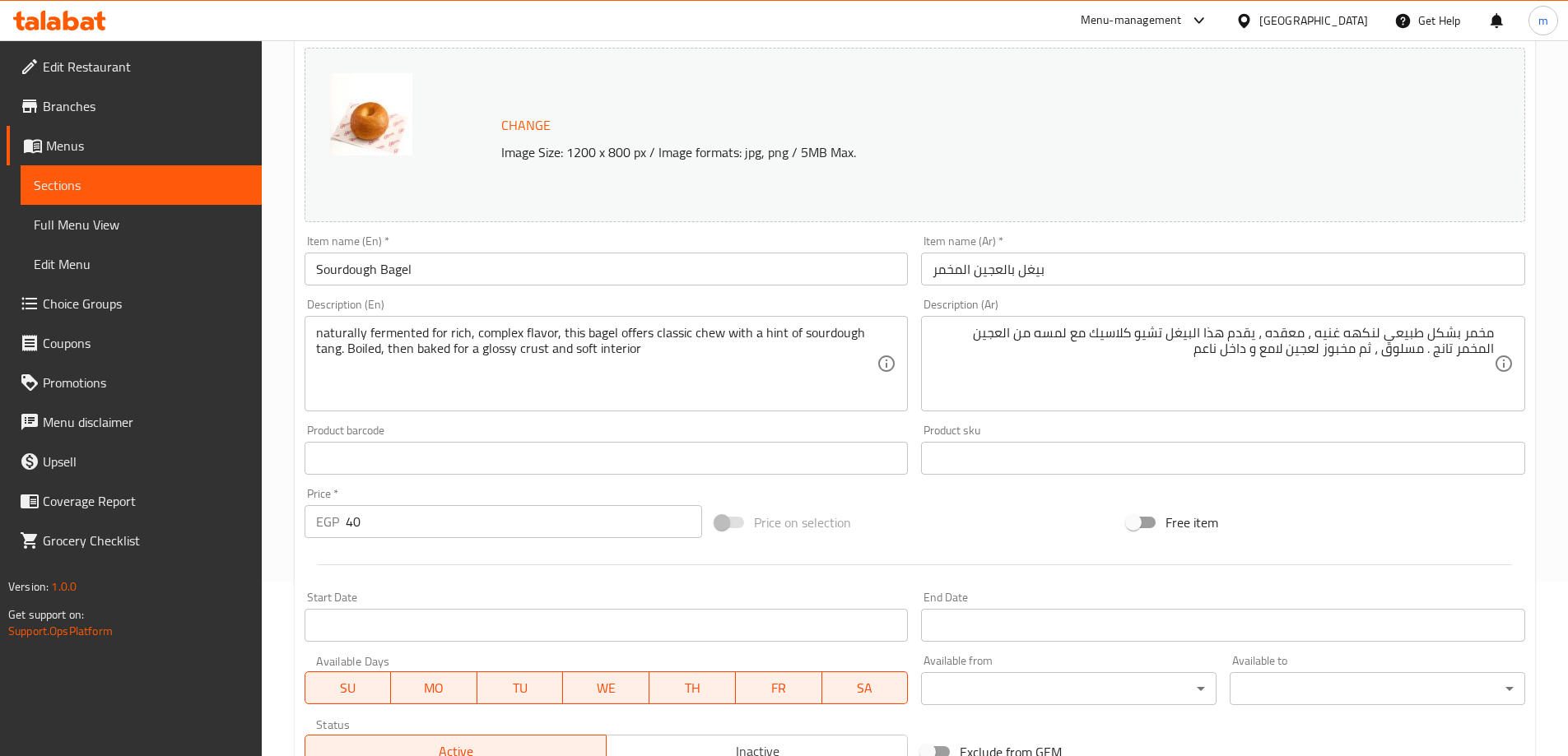
scroll to position [411, 0]
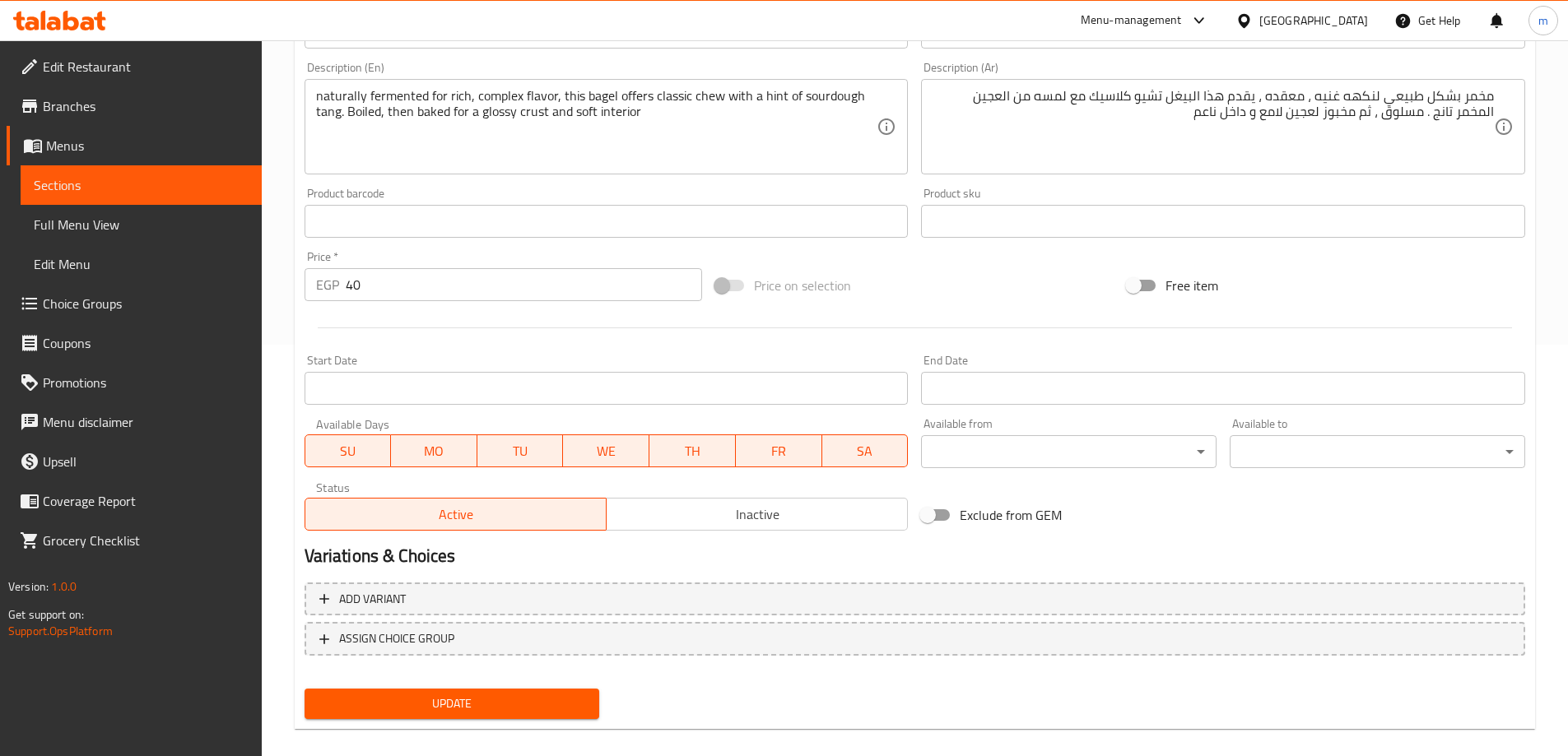
drag, startPoint x: 780, startPoint y: 694, endPoint x: 696, endPoint y: 697, distance: 84.1
click at [779, 694] on div "Update" at bounding box center [915, 704] width 1234 height 43
click at [580, 713] on span "Update" at bounding box center [452, 704] width 269 height 21
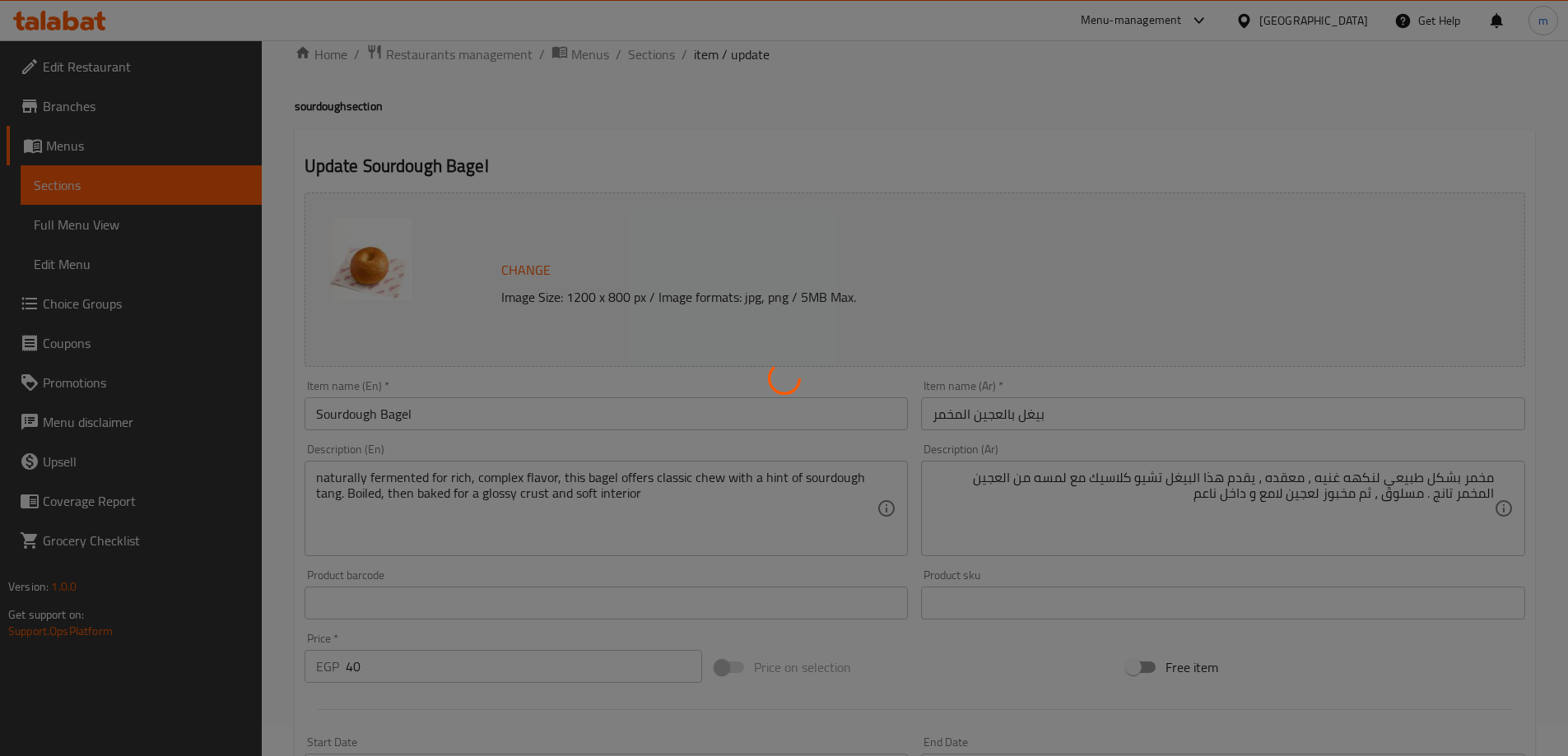
scroll to position [0, 0]
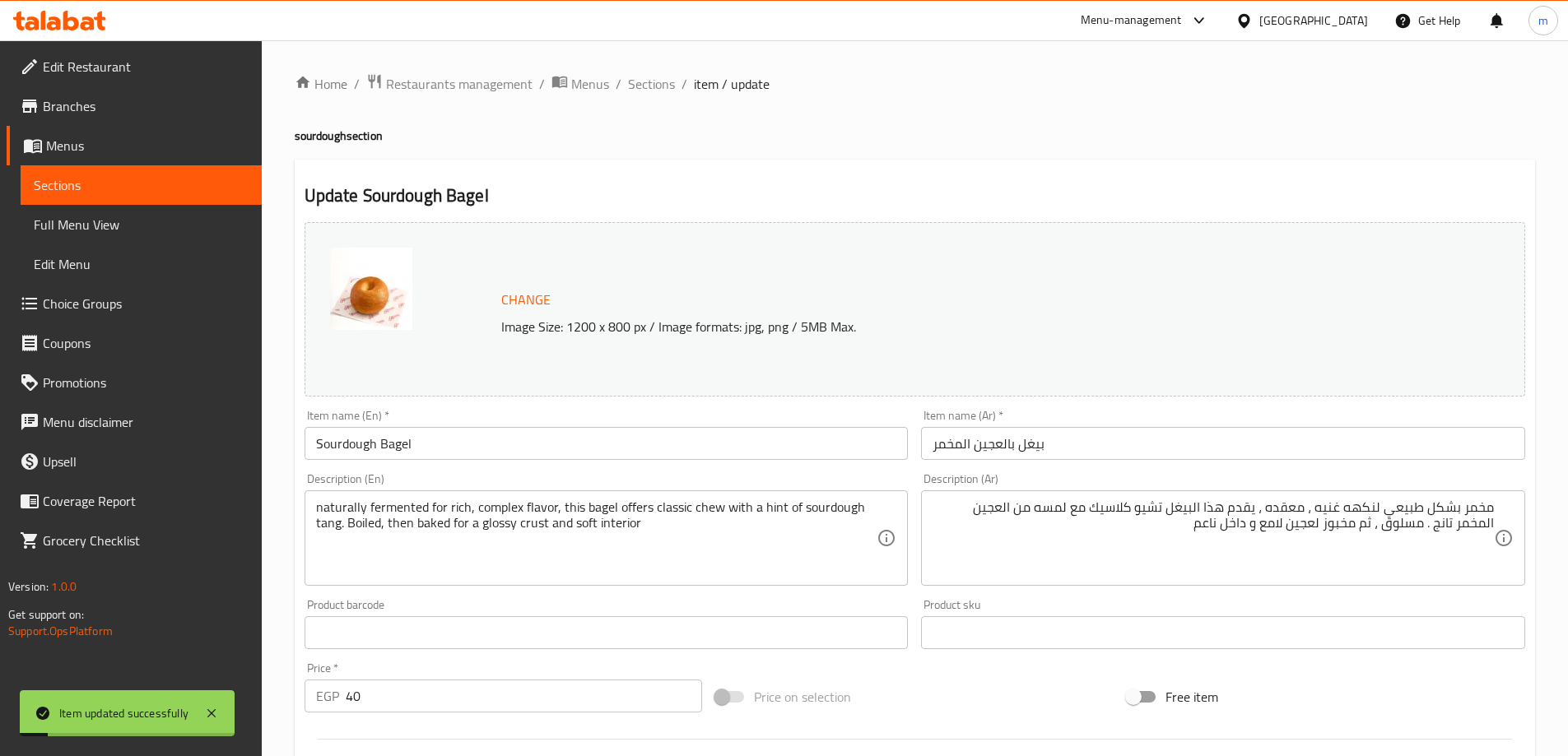
click at [656, 96] on div "Home / Restaurants management / Menus / Sections / item / update sourdough sect…" at bounding box center [915, 613] width 1241 height 1080
click at [649, 77] on span "Sections" at bounding box center [651, 84] width 46 height 20
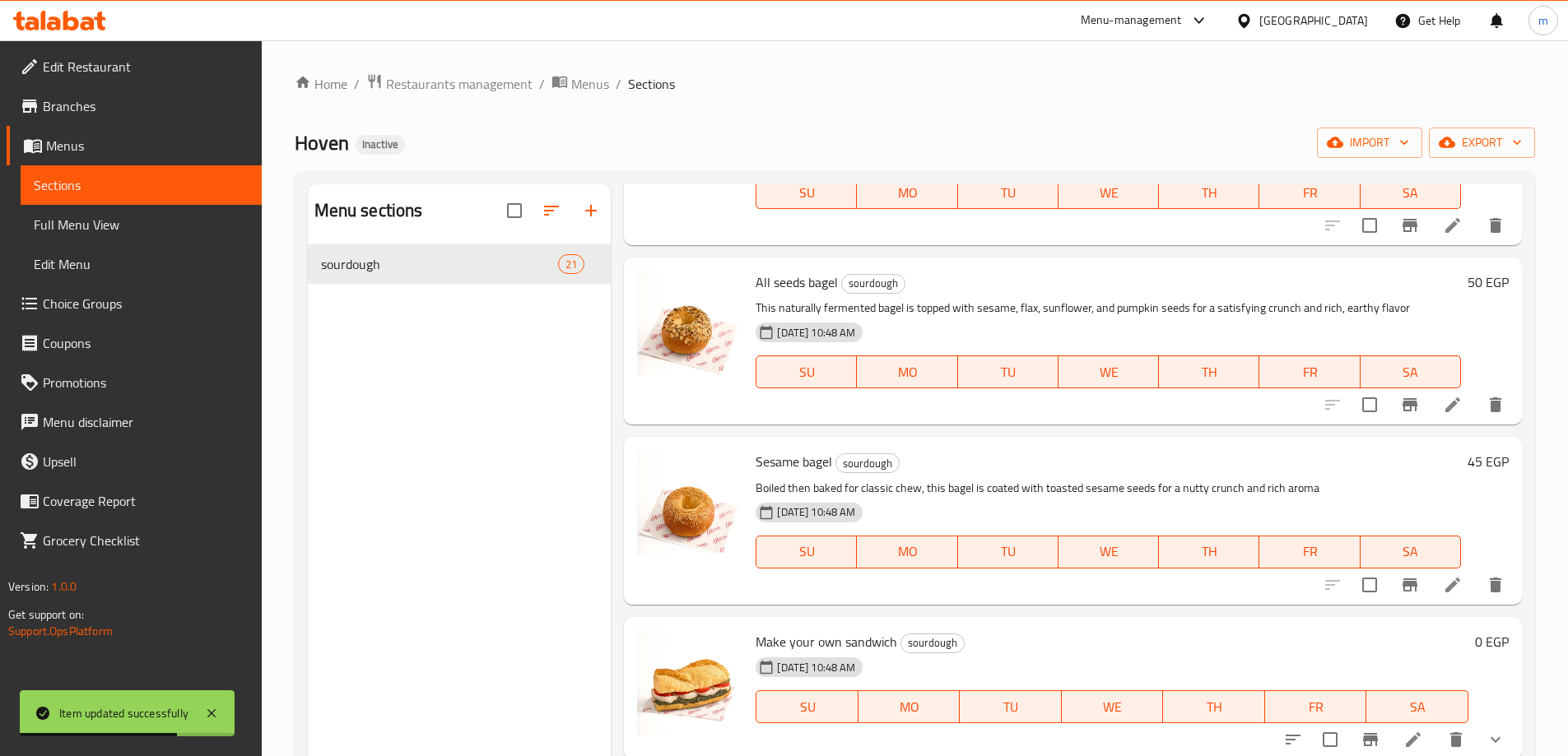
scroll to position [2888, 0]
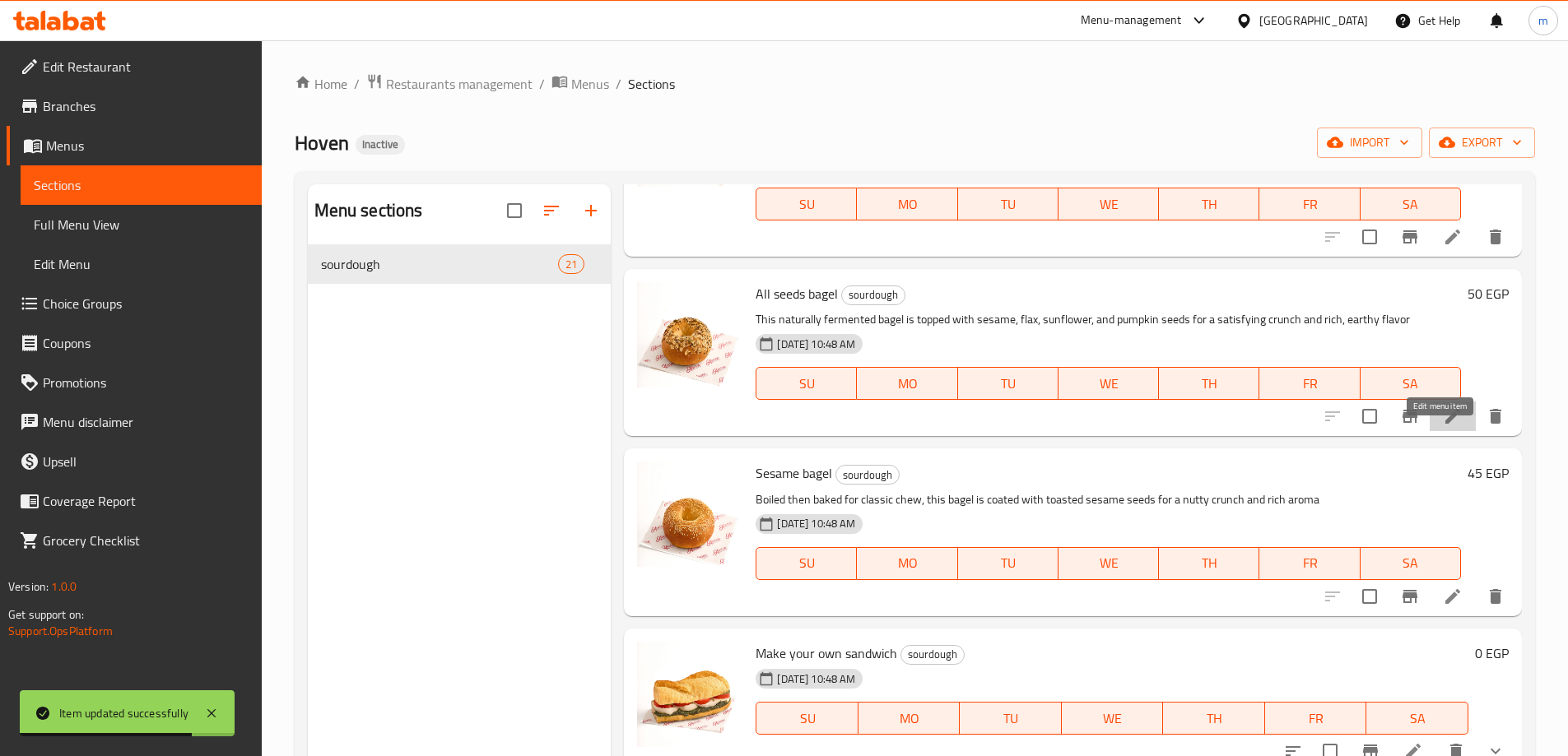
click at [1445, 426] on icon at bounding box center [1453, 416] width 20 height 20
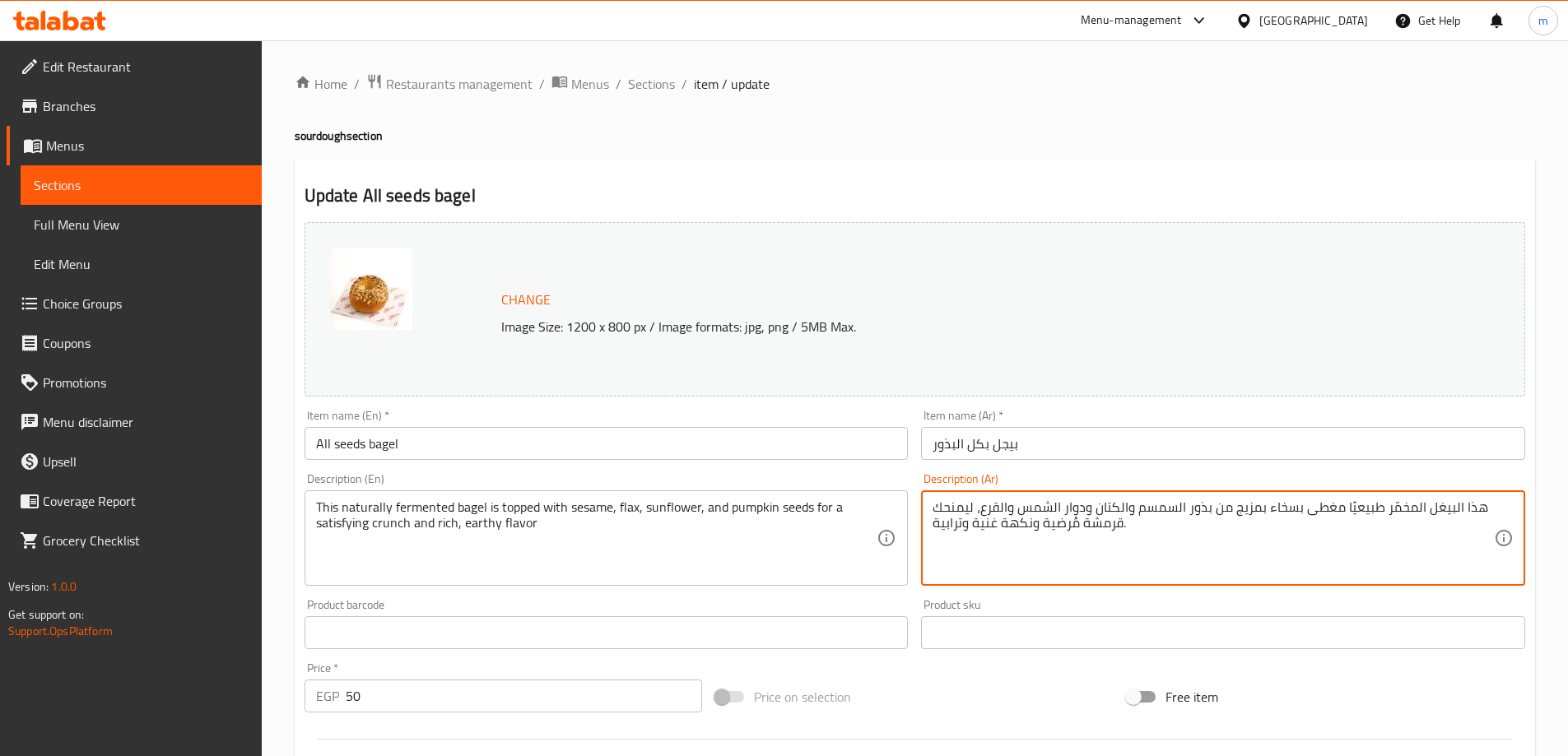
click at [1041, 553] on textarea "هذا البيغل المخمّر طبيعيًا مغطى بسخاء بمزيج من بذور السمسم والكتان ودوار الشمس …" at bounding box center [1213, 538] width 562 height 78
click at [1033, 550] on textarea "هذا البيغل المخمّر طبيعيًا مغطى بسخاء بمزيج من بذور السمسم والكتان ودوار الشمس …" at bounding box center [1213, 538] width 562 height 78
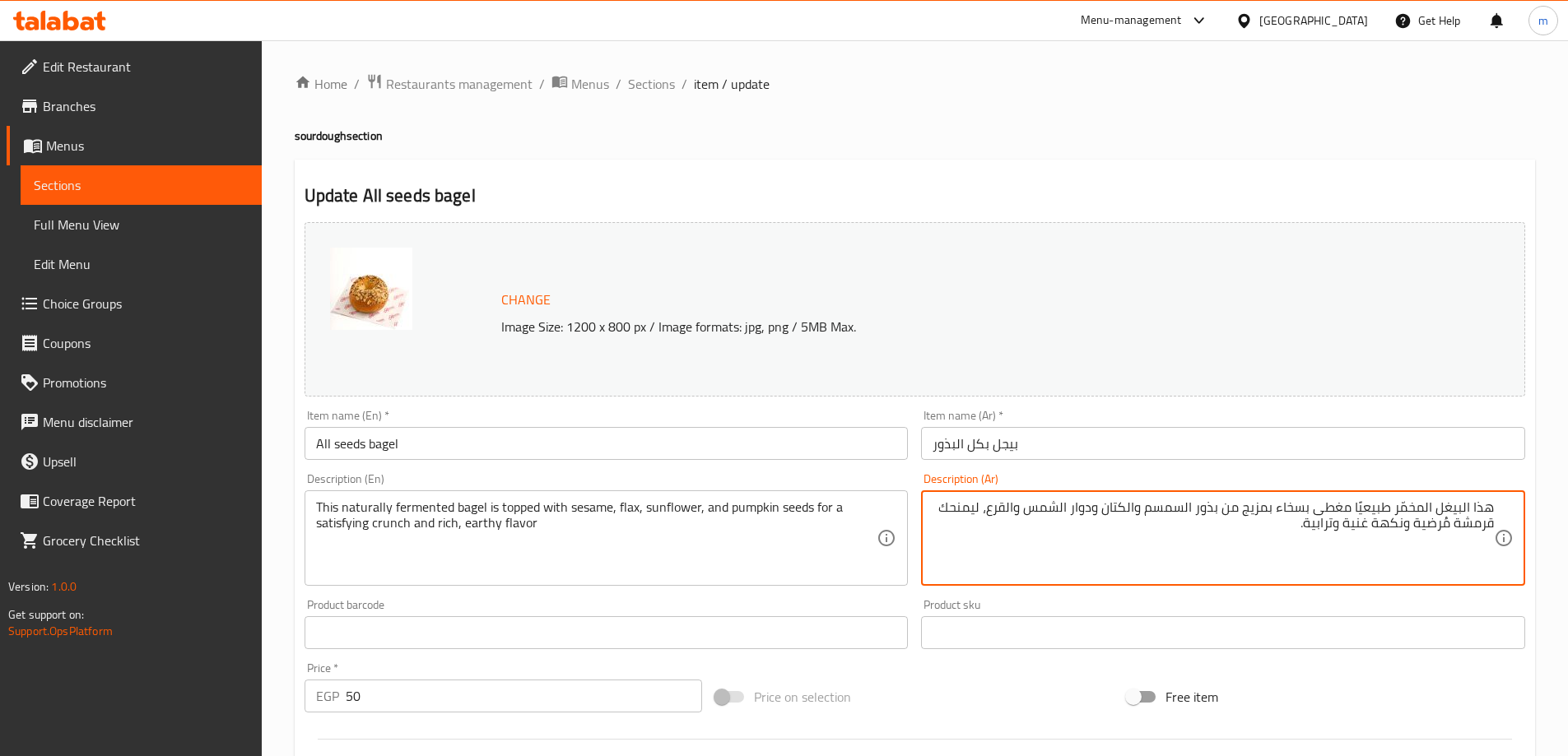
click at [1492, 495] on div "هذا البيغل المخمّر طبيعيًا مغطى بسخاء بمزيج من بذور السمسم والكتان ودوار الشمس …" at bounding box center [1223, 538] width 604 height 96
click at [1490, 496] on div "هذا البيغل المخمّر طبيعيًا مغطى بسخاء بمزيج من بذور السمسم والكتان ودوار الشمس …" at bounding box center [1223, 538] width 604 height 96
click at [1063, 507] on textarea "هذا البيغل المخمّر طبيعيًا مغطى بسخاء بمزيج من بذور السمسم والكتان ودوار الشمس …" at bounding box center [1213, 538] width 562 height 78
click at [1283, 507] on textarea "هذا البيغل المخمّر طبيعيًا مغطى بسخاء بمزيج من بذور السمسم والكتان ودوار الشمس …" at bounding box center [1213, 538] width 562 height 78
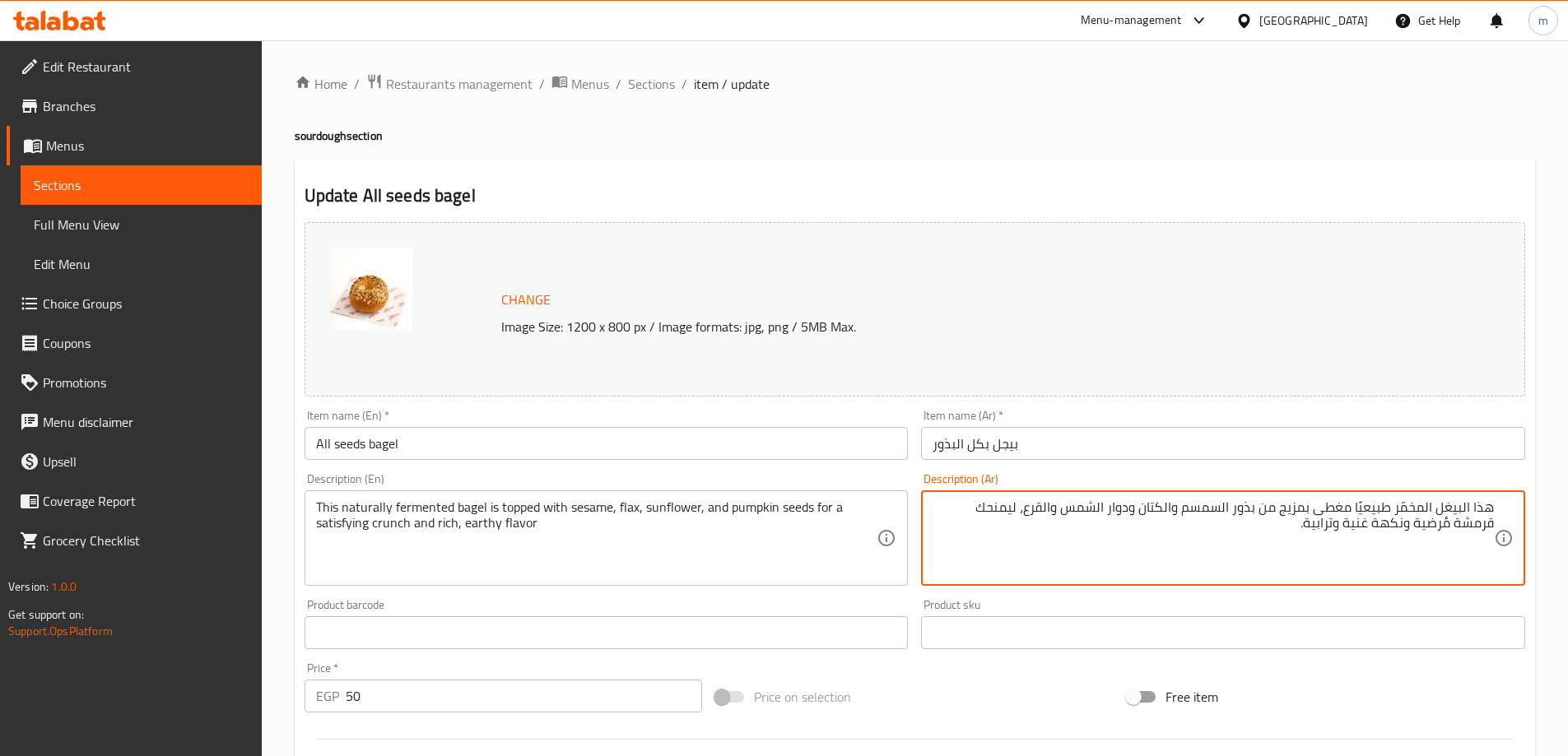
click at [1292, 512] on textarea "هذا البيغل المخمّر طبيعيًا مغطى بمزيج من بذور السمسم والكتان ودوار الشمس والقرع…" at bounding box center [1213, 538] width 562 height 78
click at [1292, 512] on textarea "هذا البيغل المخمّر طبيعيًا مغطى بميج من بذور السمسم والكتان ودوار الشمس والقرع،…" at bounding box center [1213, 538] width 562 height 78
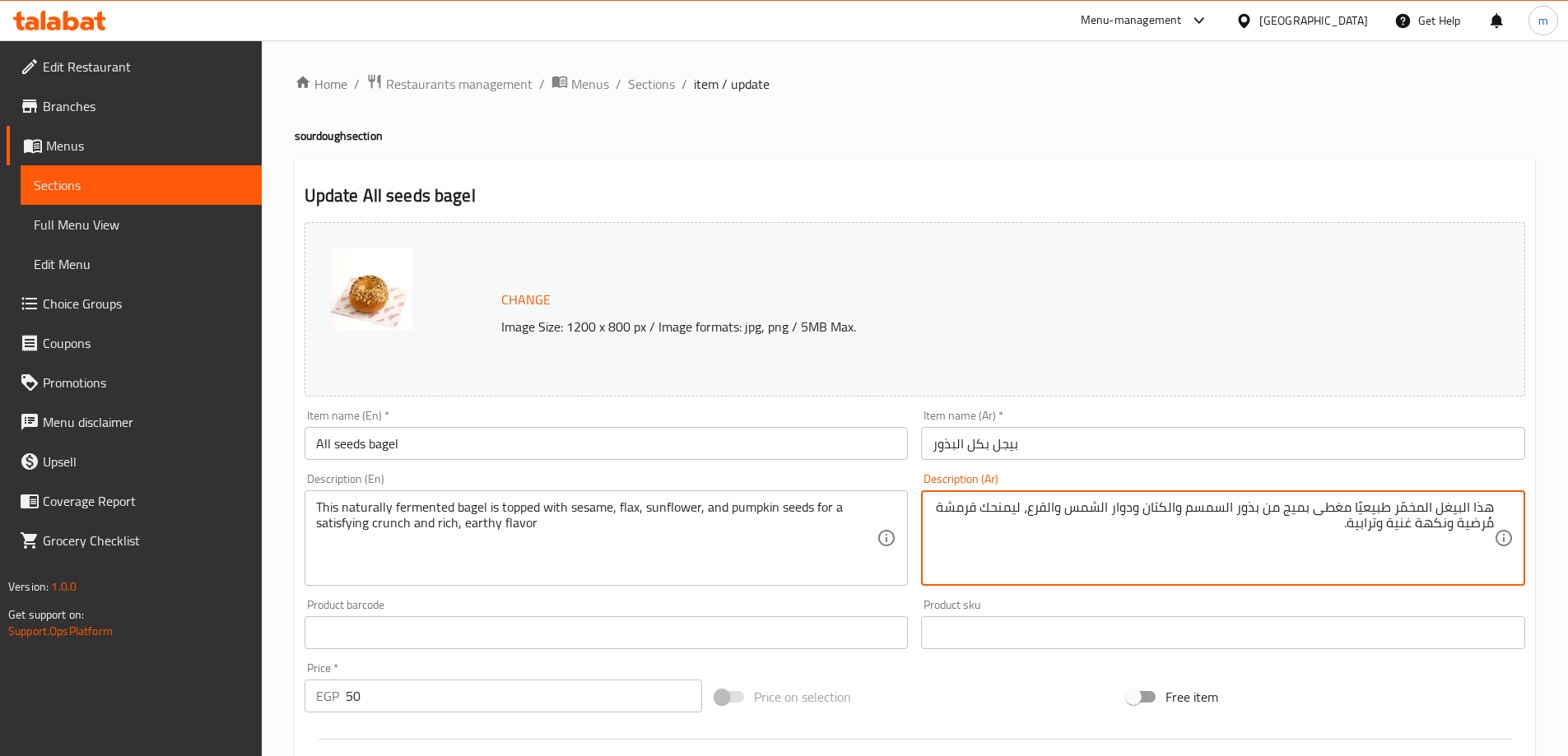
click at [1292, 512] on textarea "هذا البيغل المخمّر طبيعيًا مغطى بميج من بذور السمسم والكتان ودوار الشمس والقرع،…" at bounding box center [1213, 538] width 562 height 78
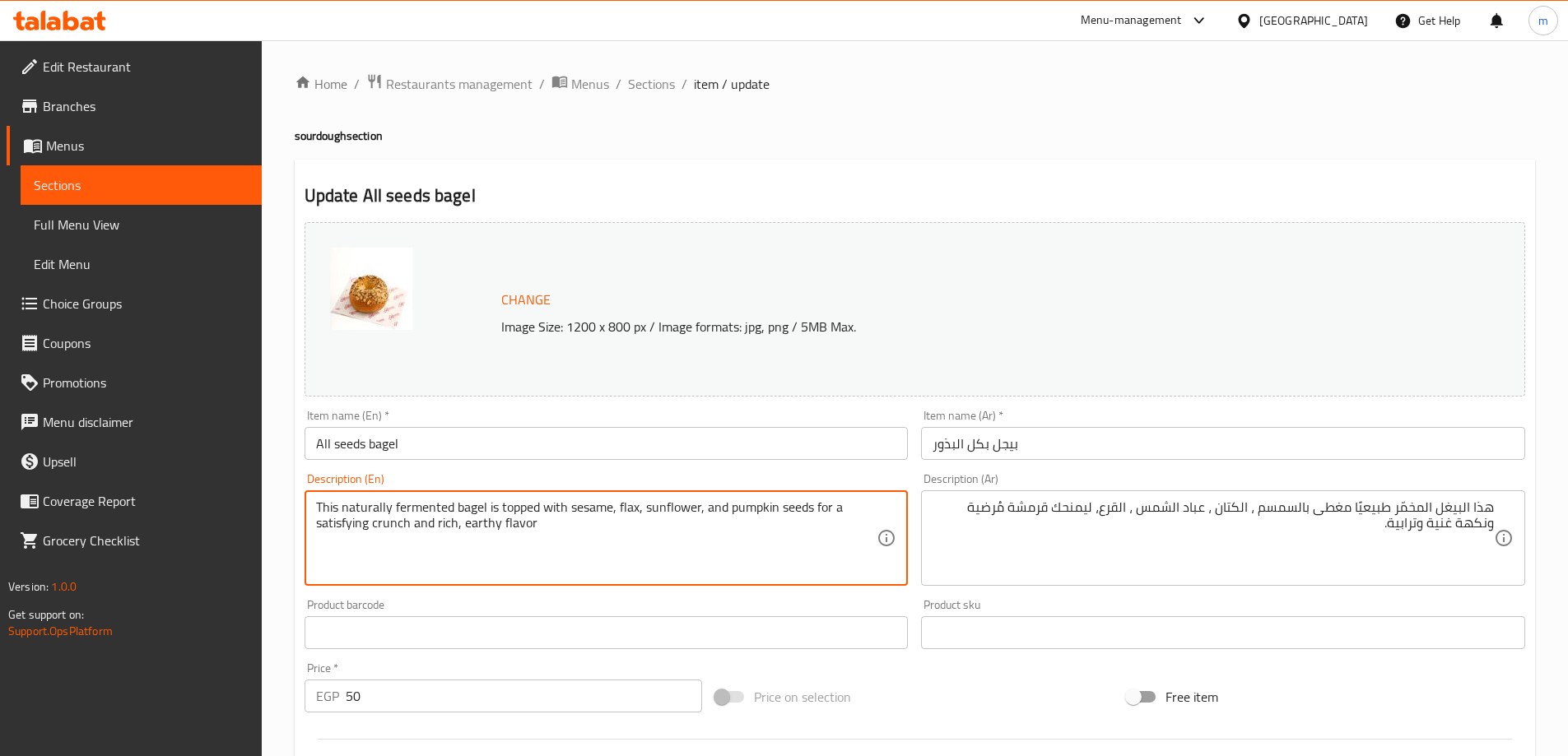
click at [742, 511] on textarea "This naturally fermented bagel is topped with sesame, flax, sunflower, and pump…" at bounding box center [597, 538] width 562 height 78
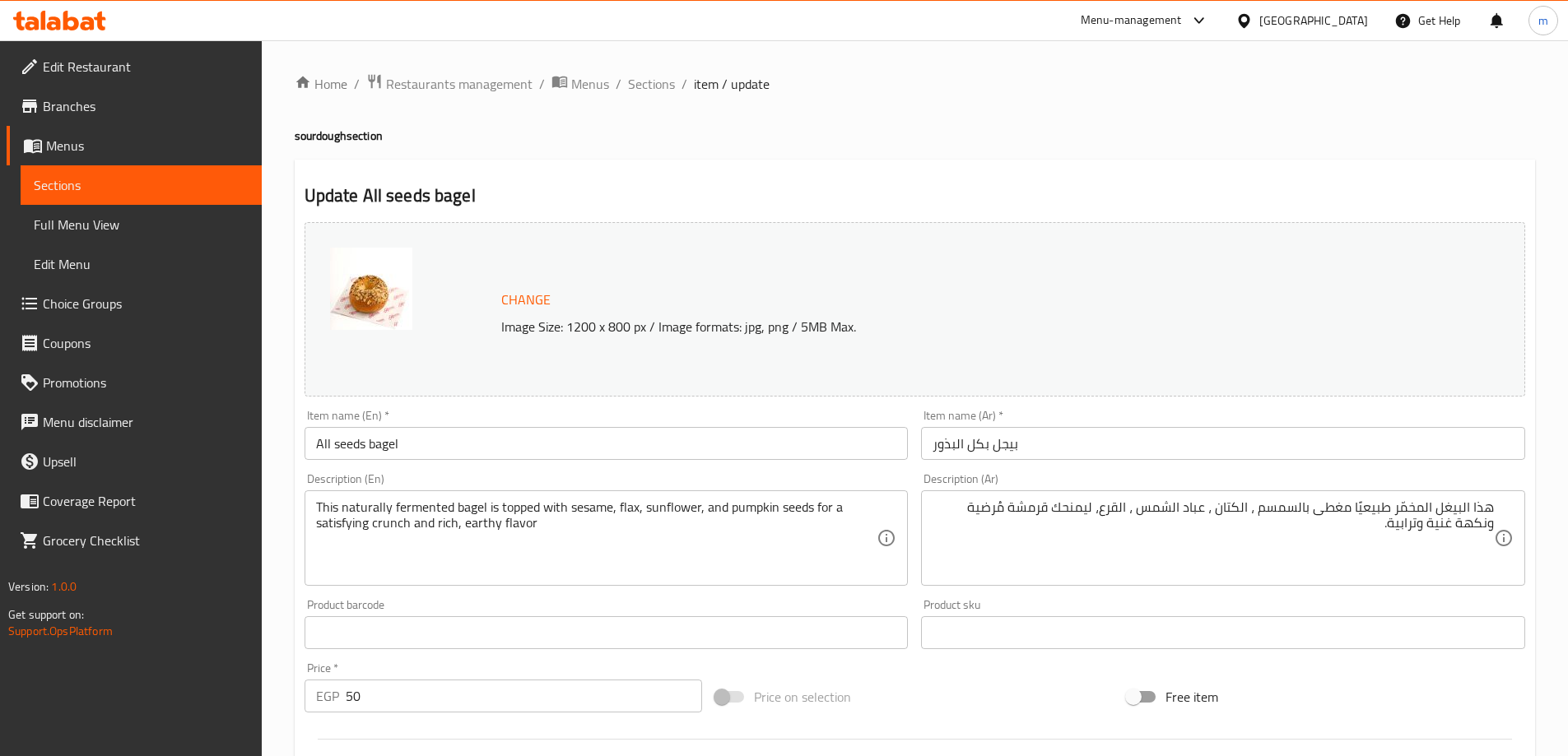
click at [764, 502] on textarea "This naturally fermented bagel is topped with sesame, flax, sunflower, and pump…" at bounding box center [597, 538] width 562 height 78
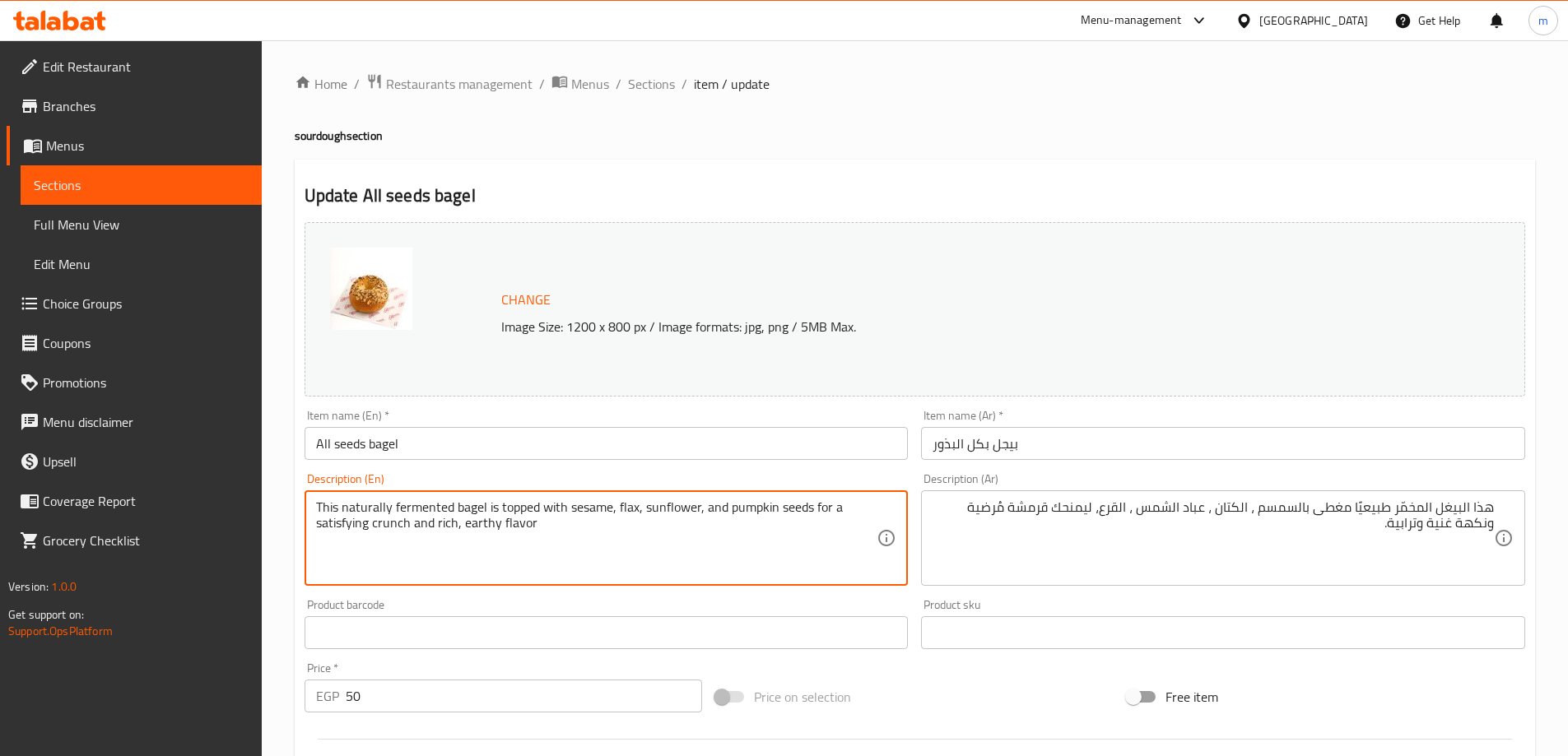
click at [764, 502] on textarea "This naturally fermented bagel is topped with sesame, flax, sunflower, and pump…" at bounding box center [597, 538] width 562 height 78
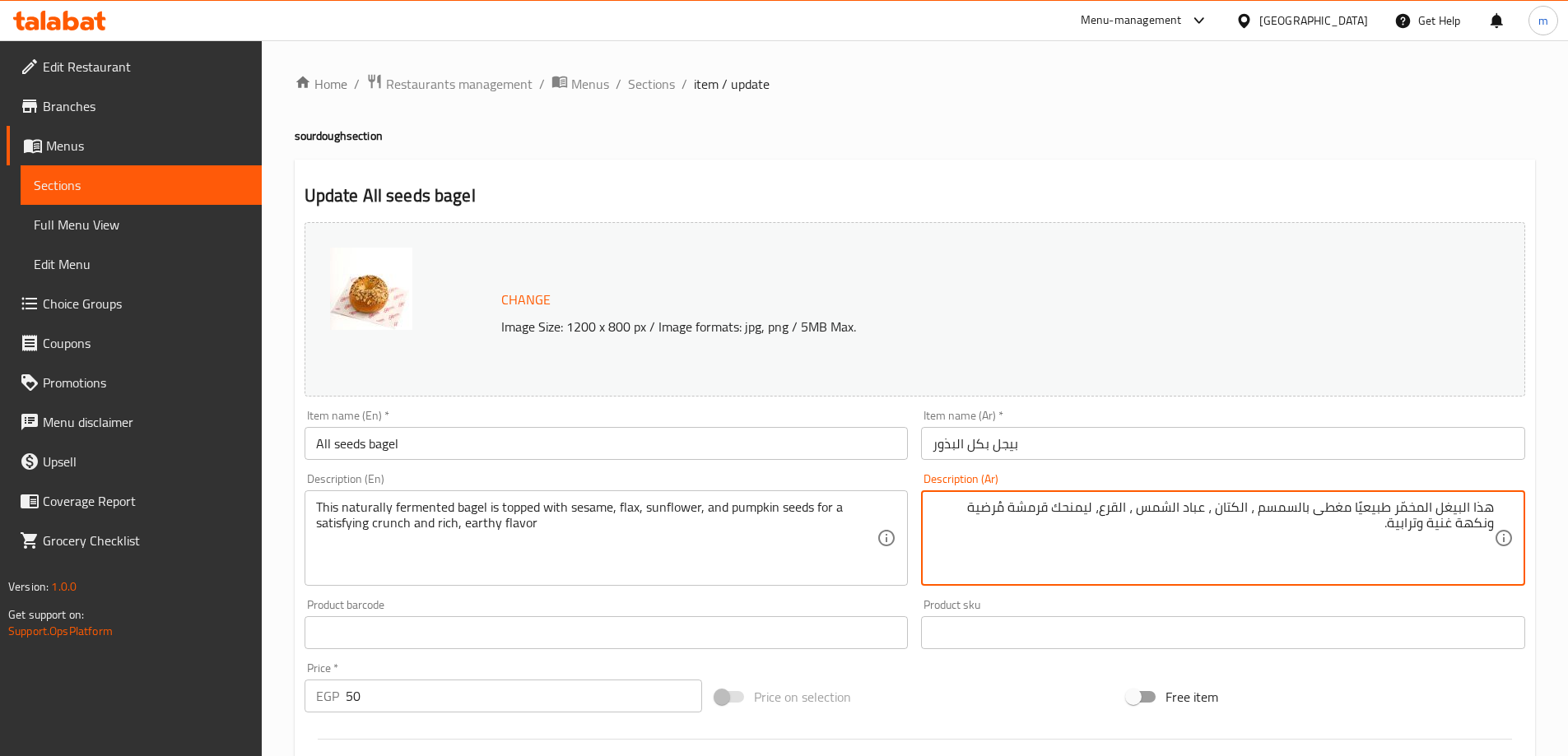
click at [1124, 512] on textarea "هذا البيغل المخمّر طبيعيًا مغطى بالسمسم ، الكتان ، عباد الشمس ، القرع، ليمنحك ق…" at bounding box center [1213, 538] width 562 height 78
paste textarea "يقطين"
click at [1133, 507] on textarea "هذا البيغل المخمّر طبيعيًا مغطى بالسمسم ، الكتان ، عباد الشمس ، يقطين ، ليمنحك …" at bounding box center [1213, 538] width 562 height 78
click at [1047, 514] on textarea "هذا البيغل المخمّر طبيعيًا مغطى بالسمسم ، الكتان ، عباد الشمس ، بذور يقطين ، لي…" at bounding box center [1213, 538] width 562 height 78
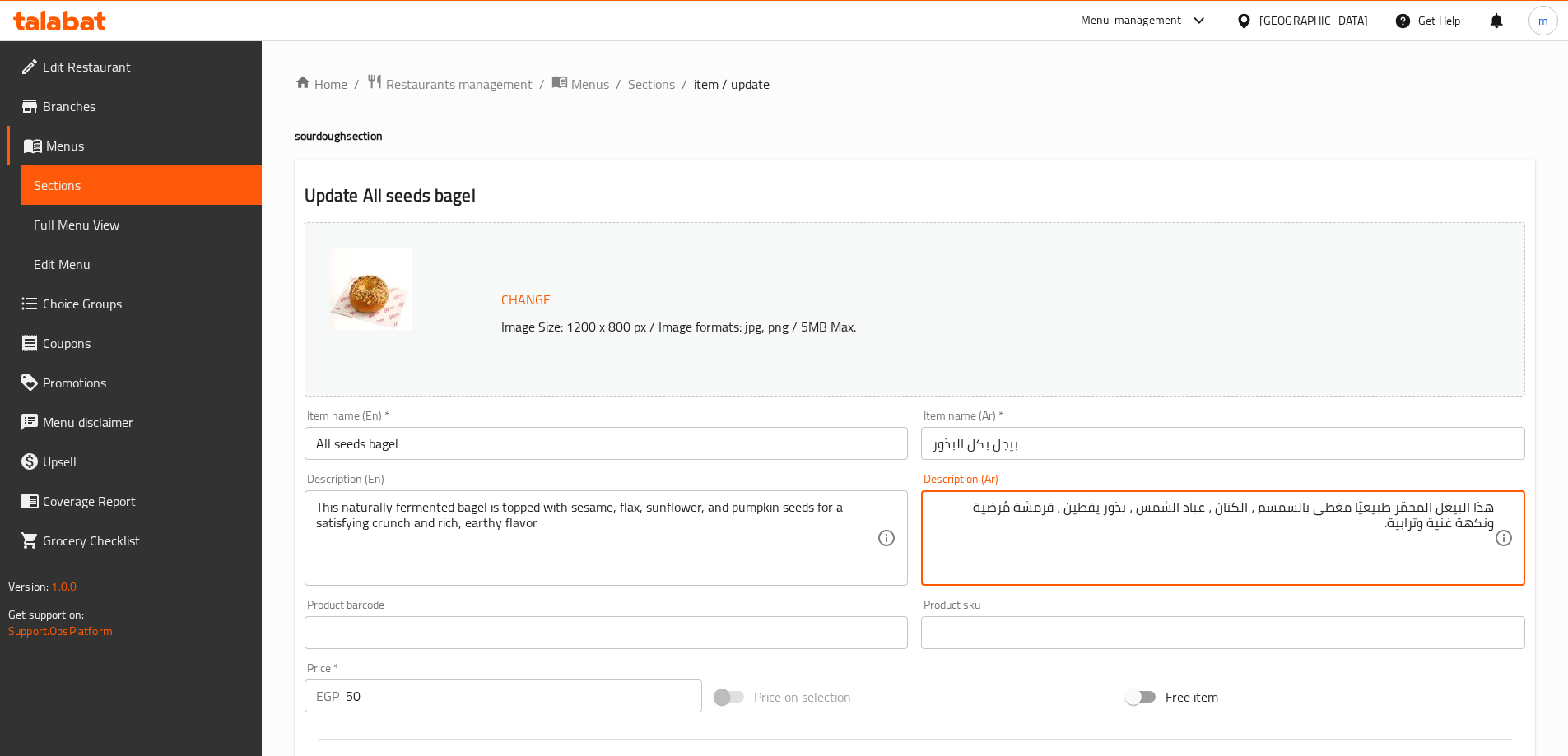
click at [1040, 511] on textarea "هذا البيغل المخمّر طبيعيًا مغطى بالسمسم ، الكتان ، عباد الشمس ، بذور يقطين ، قر…" at bounding box center [1213, 538] width 562 height 78
click at [1455, 524] on textarea "هذا البيغل المخمّر طبيعيًا مغطى بالسمسم ، الكتان ، عباد الشمس ، بذور يقطين ، لك…" at bounding box center [1213, 538] width 562 height 78
type textarea "هذا البيغل المخمّر طبيعيًا مغطى بالسمسم ، الكتان ، عباد الشمس ، بذور يقطين ، لك…"
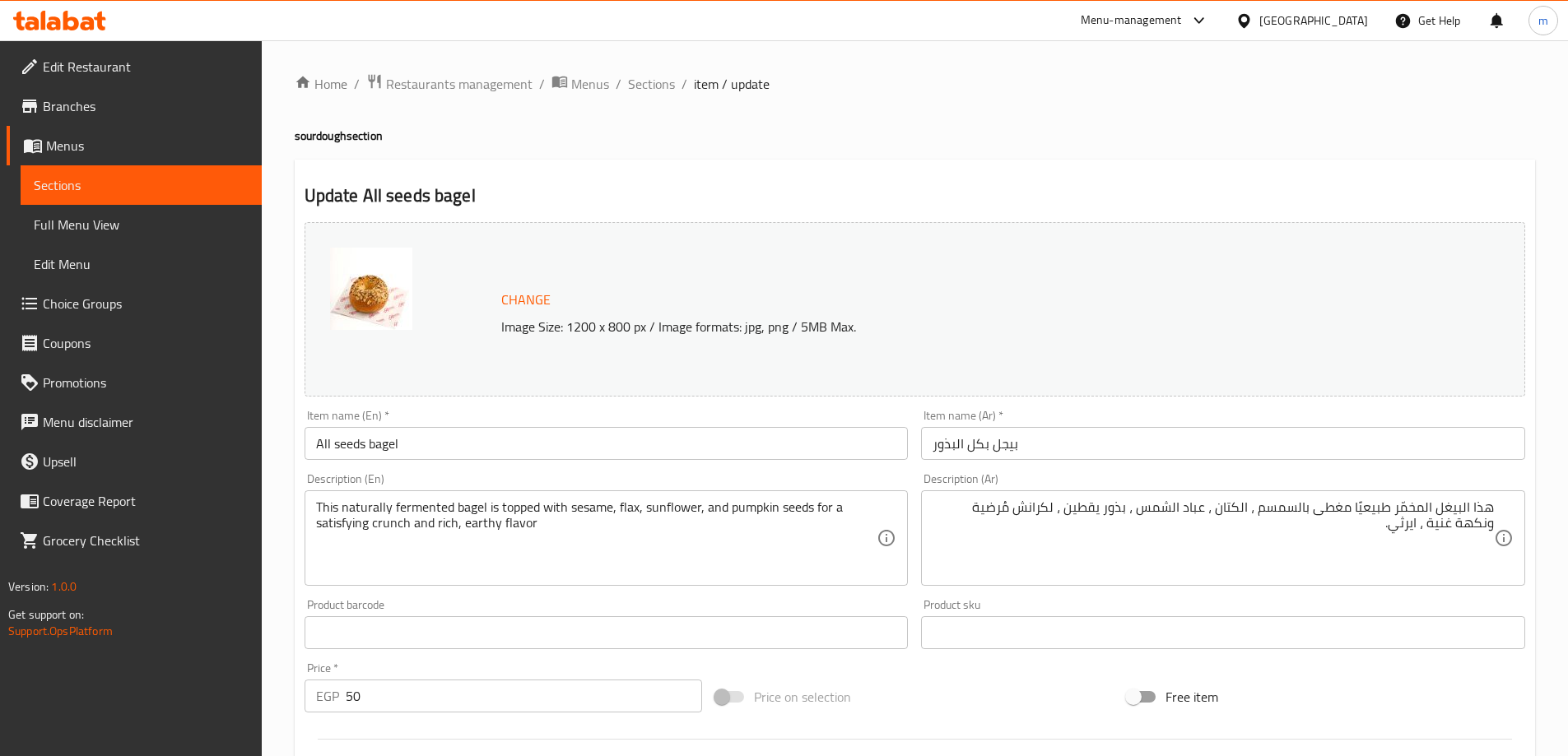
click at [1466, 658] on div "Change Image Size: 1200 x 800 px / Image formats: jpg, png / 5MB Max. Item name…" at bounding box center [915, 582] width 1234 height 733
click at [1463, 701] on div "Free item" at bounding box center [1326, 697] width 411 height 44
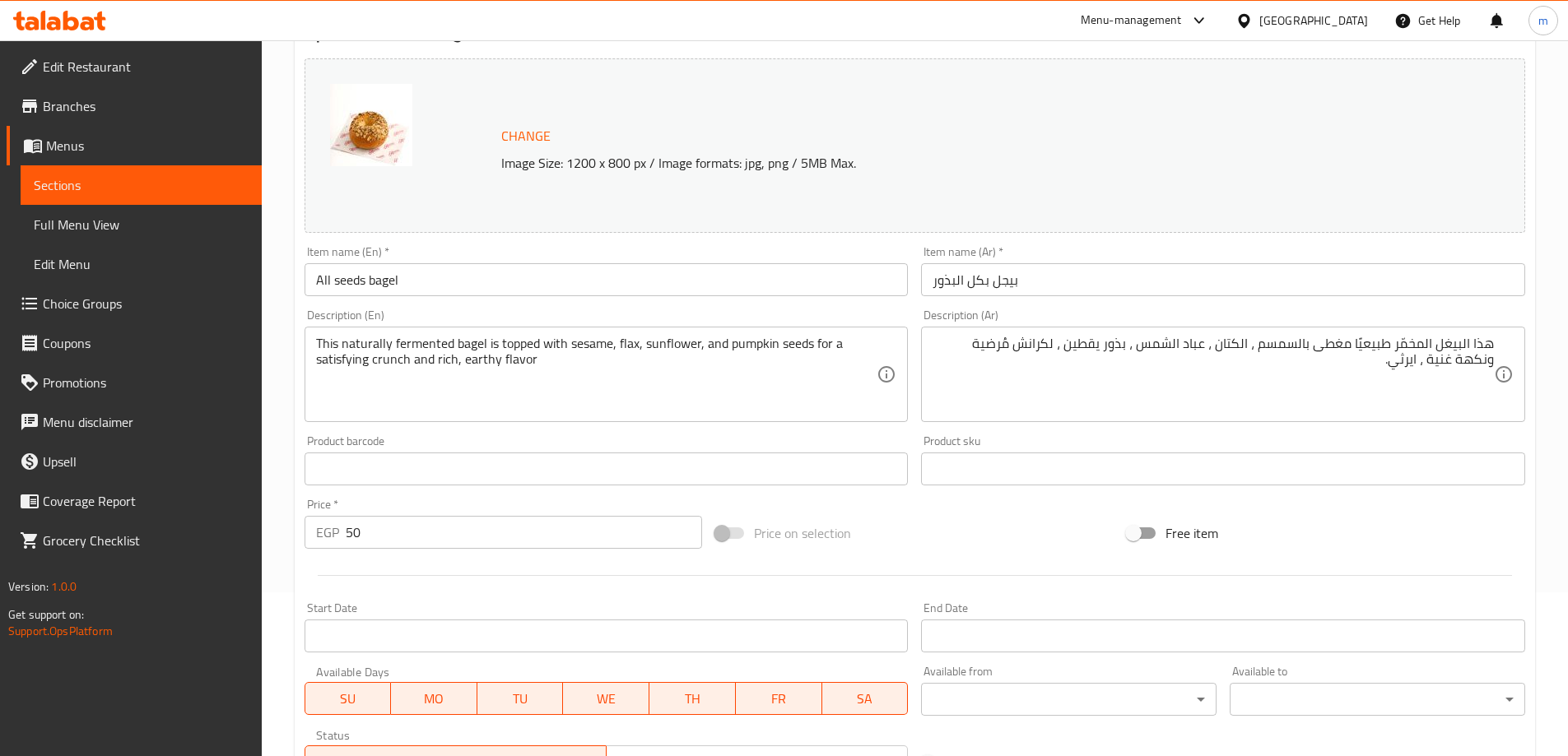
scroll to position [411, 0]
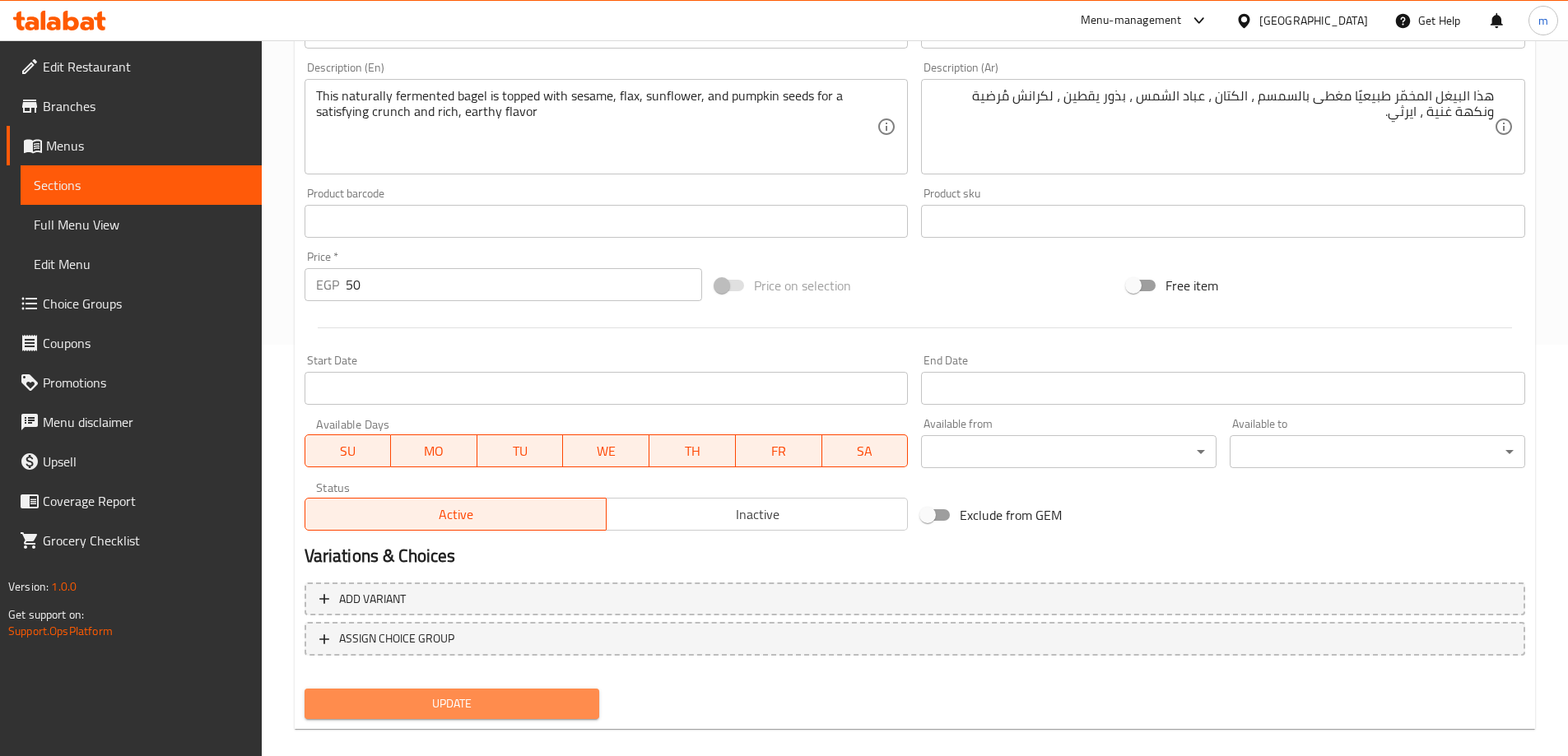
click at [573, 707] on span "Update" at bounding box center [452, 704] width 269 height 21
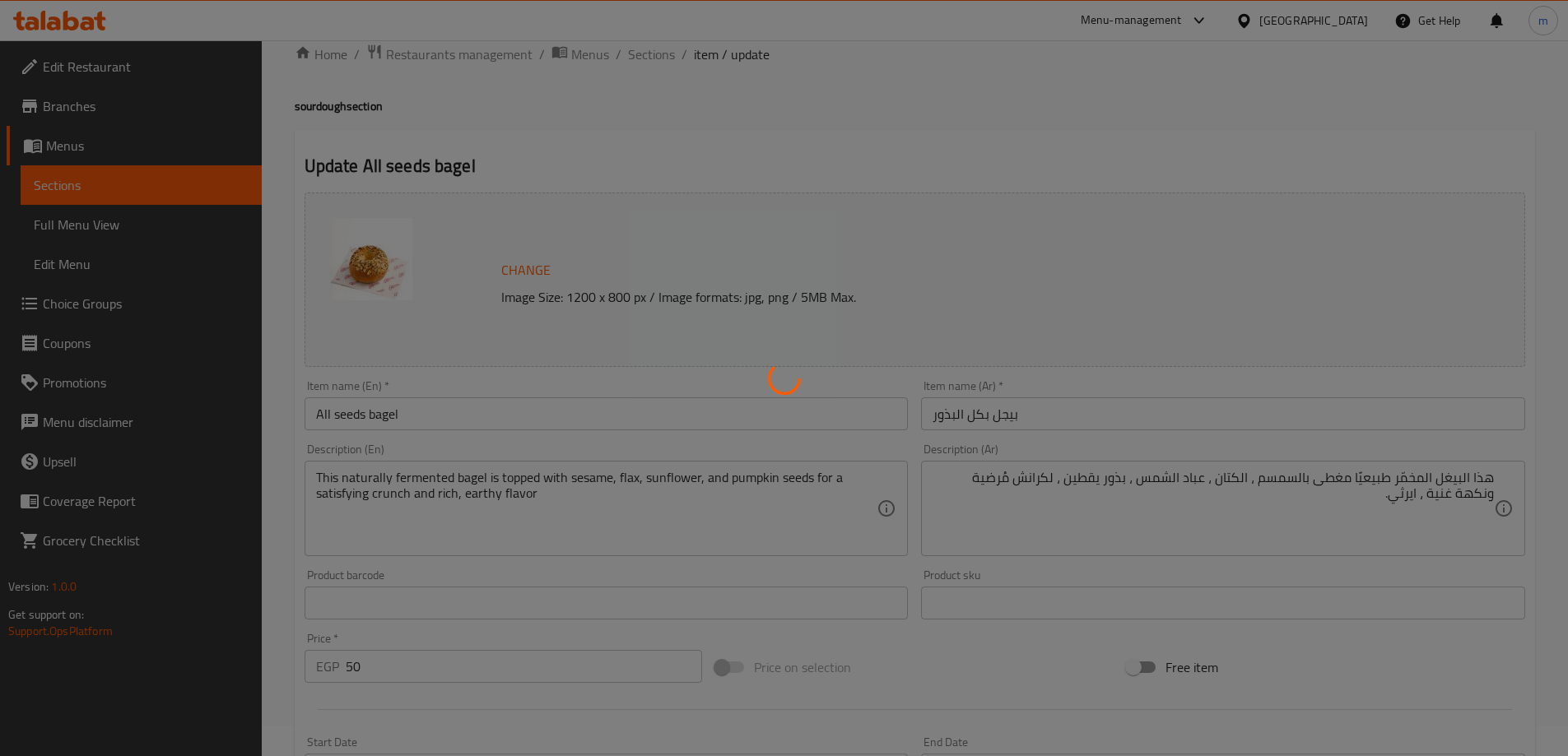
scroll to position [0, 0]
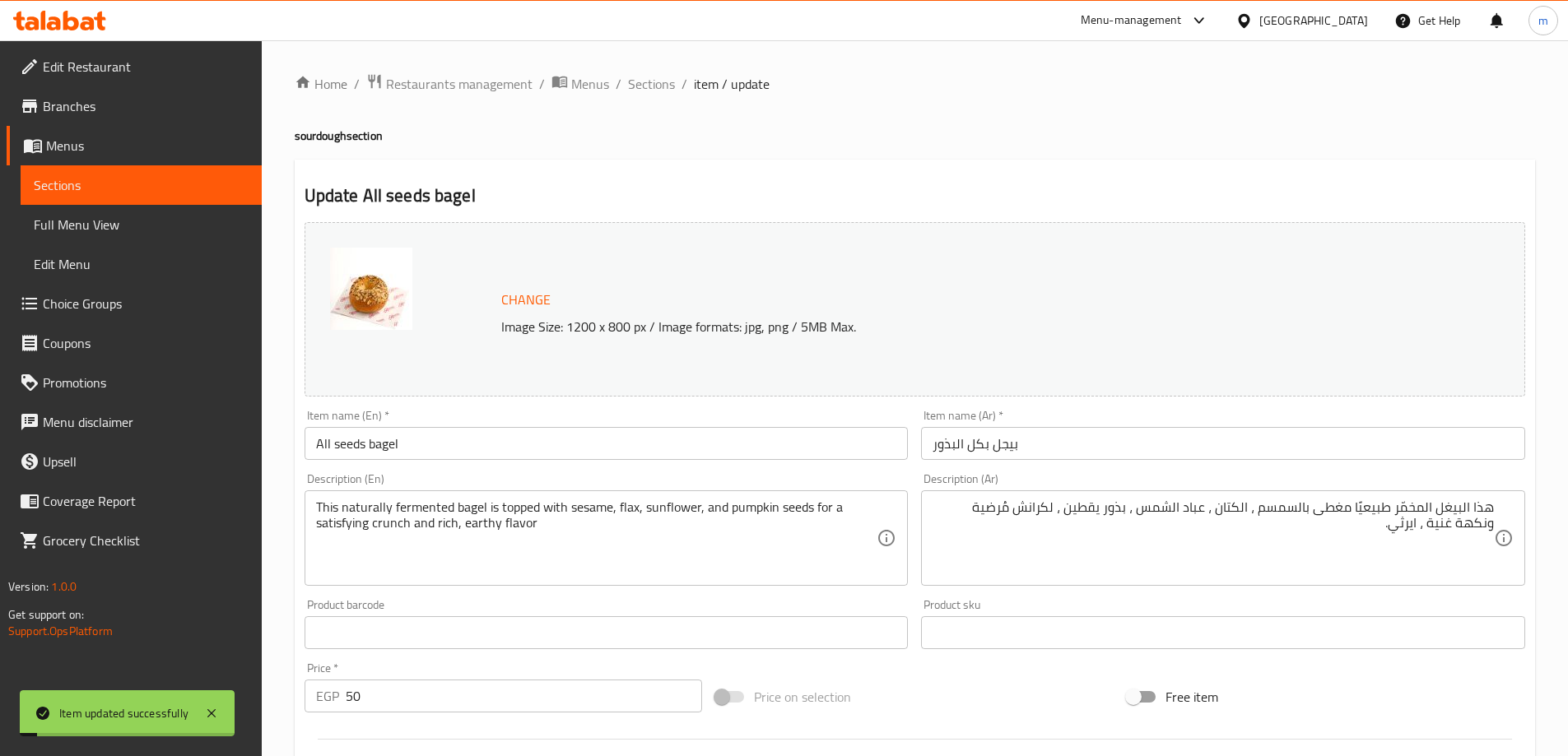
click at [640, 80] on span "Sections" at bounding box center [651, 84] width 46 height 20
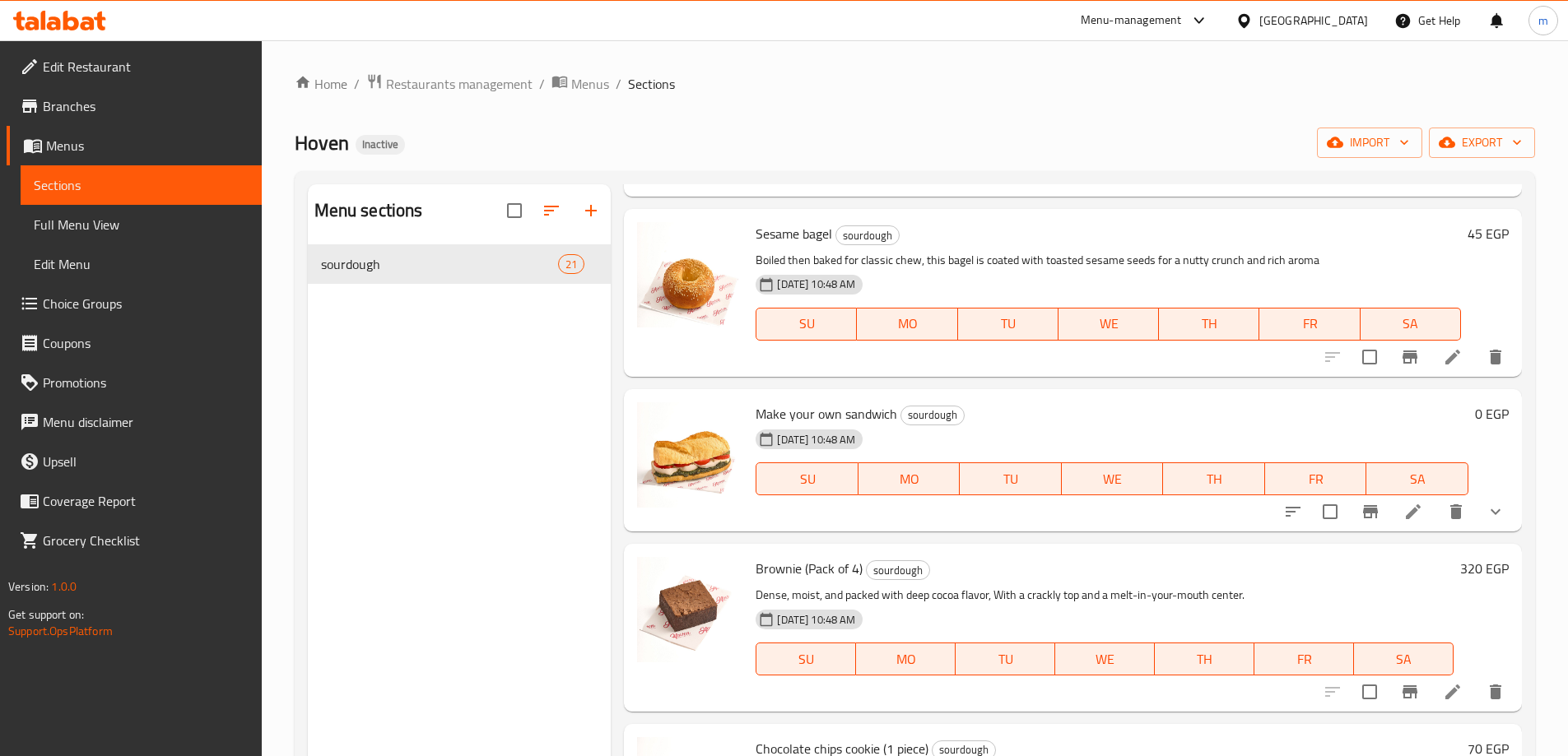
scroll to position [2880, 0]
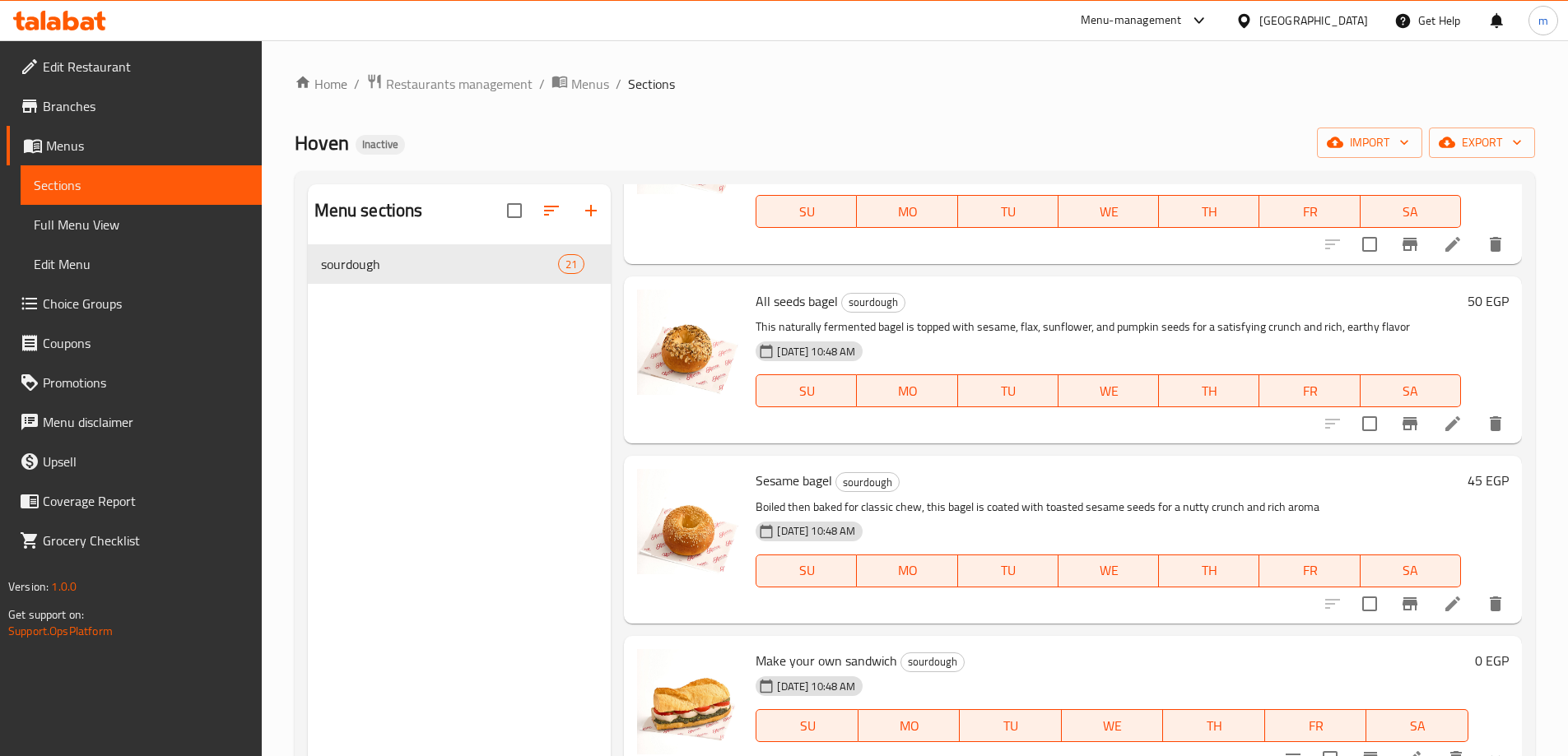
click at [1430, 619] on li at bounding box center [1452, 604] width 46 height 30
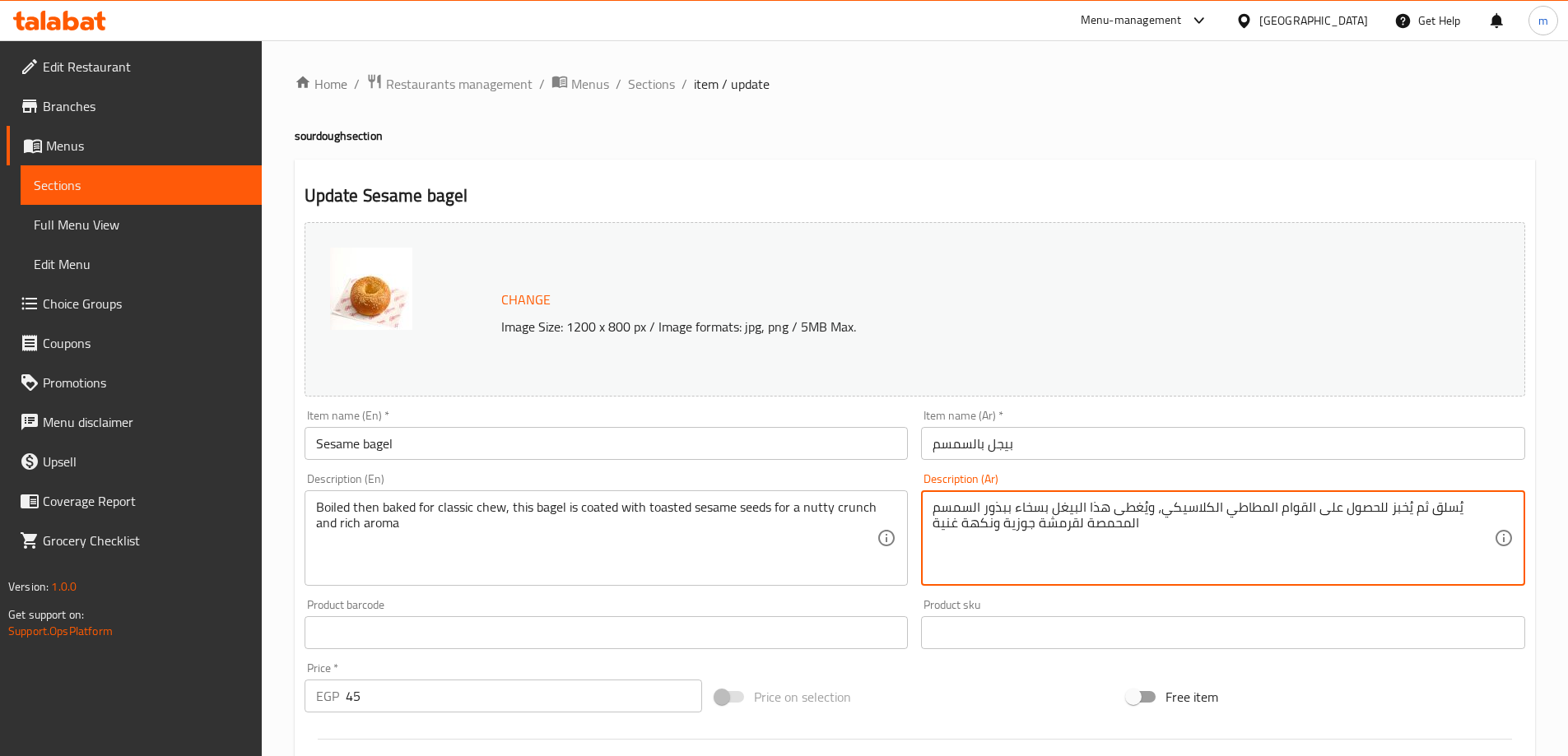
click at [1361, 529] on textarea "يُسلق ثم يُخبز للحصول على القوام المطاطي الكلاسيكي، ويُغطى هذا البيغل بسخاء ببذ…" at bounding box center [1213, 538] width 562 height 78
click at [1408, 514] on textarea "يُسلق ثم يُخبز للحصول على القوام المطاطي الكلاسيكي، ويُغطى هذا البيغل بسخاء ببذ…" at bounding box center [1213, 538] width 562 height 78
drag, startPoint x: 1350, startPoint y: 505, endPoint x: 1419, endPoint y: 512, distance: 69.4
click at [1419, 512] on textarea "يُسلق ثم يُخبز للحصول على القوام المطاطي الكلاسيكي، ويُغطى هذا البيغل بسخاء ببذ…" at bounding box center [1213, 538] width 562 height 78
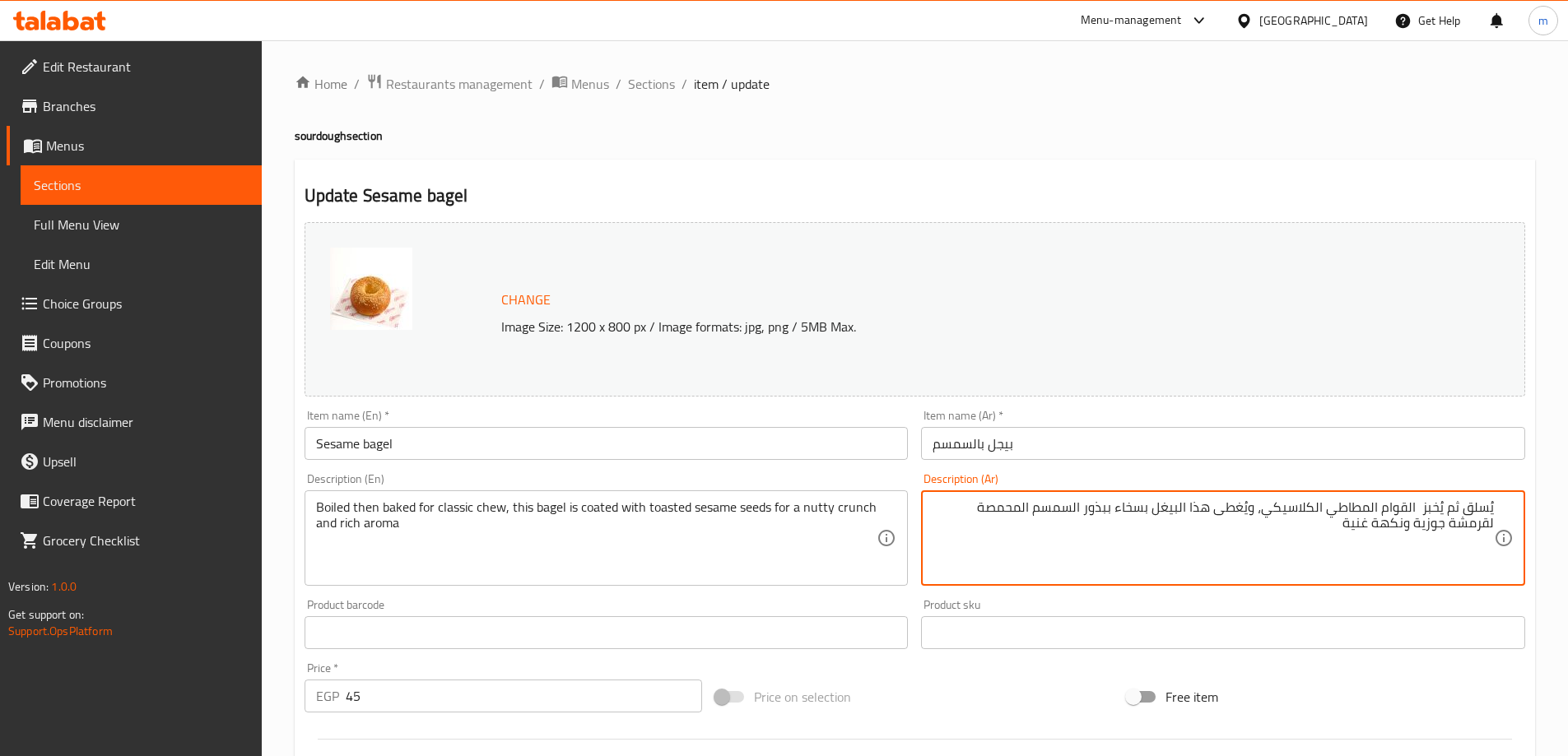
click at [1409, 512] on textarea "يُسلق ثم يُخبز القوام المطاطي الكلاسيكي، ويُغطى هذا البيغل بسخاء ببذور السمسم ا…" at bounding box center [1213, 538] width 562 height 78
drag, startPoint x: 1290, startPoint y: 505, endPoint x: 1343, endPoint y: 514, distance: 53.8
click at [1343, 514] on textarea "يُسلق ثم يُخبز لقوام تشيو الكلاسيكي، ويُغطى هذا البيغل بسخاء ببذور السمسم المحم…" at bounding box center [1213, 538] width 562 height 78
drag, startPoint x: 1352, startPoint y: 548, endPoint x: 1351, endPoint y: 514, distance: 34.0
click at [1350, 546] on textarea "يُسلق ثم يُخبز لقوام تشيو الكلاسيكي، ويُغطى هذا البيغل بسخاء ببذور السمسم المحم…" at bounding box center [1213, 538] width 562 height 78
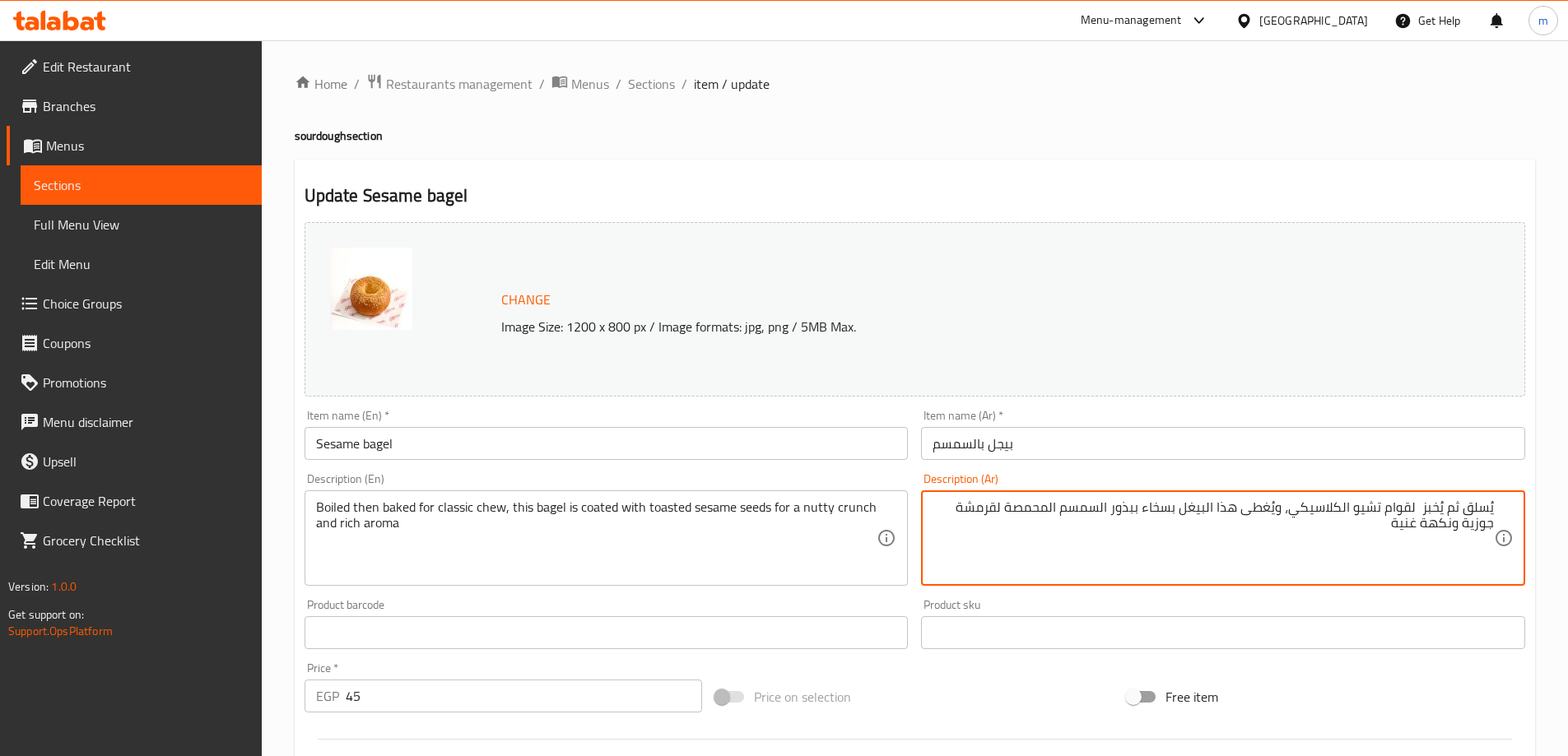
click at [1341, 510] on textarea "يُسلق ثم يُخبز لقوام تشيو الكلاسيكي، ويُغطى هذا البيغل بسخاء ببذور السمسم المحم…" at bounding box center [1213, 538] width 562 height 78
click at [1182, 517] on textarea "يُسلق ثم يُخبز لقوام تشيو كلاسيكي، ويُغطى هذا البيغل بسخاء ببذور السمسم المحمصة…" at bounding box center [1213, 538] width 562 height 78
click at [1176, 516] on textarea "يُسلق ثم يُخبز لقوام تشيو كلاسيكي، ويُغطى هذا البيغل بسخاء ببذور السمسم المحمصة…" at bounding box center [1213, 538] width 562 height 78
click at [1092, 515] on textarea "يُسلق ثم يُخبز لقوام تشيو كلاسيكي، ويُغطى هذا البيغل ببذور السمسم المحمصة لقرمش…" at bounding box center [1213, 538] width 562 height 78
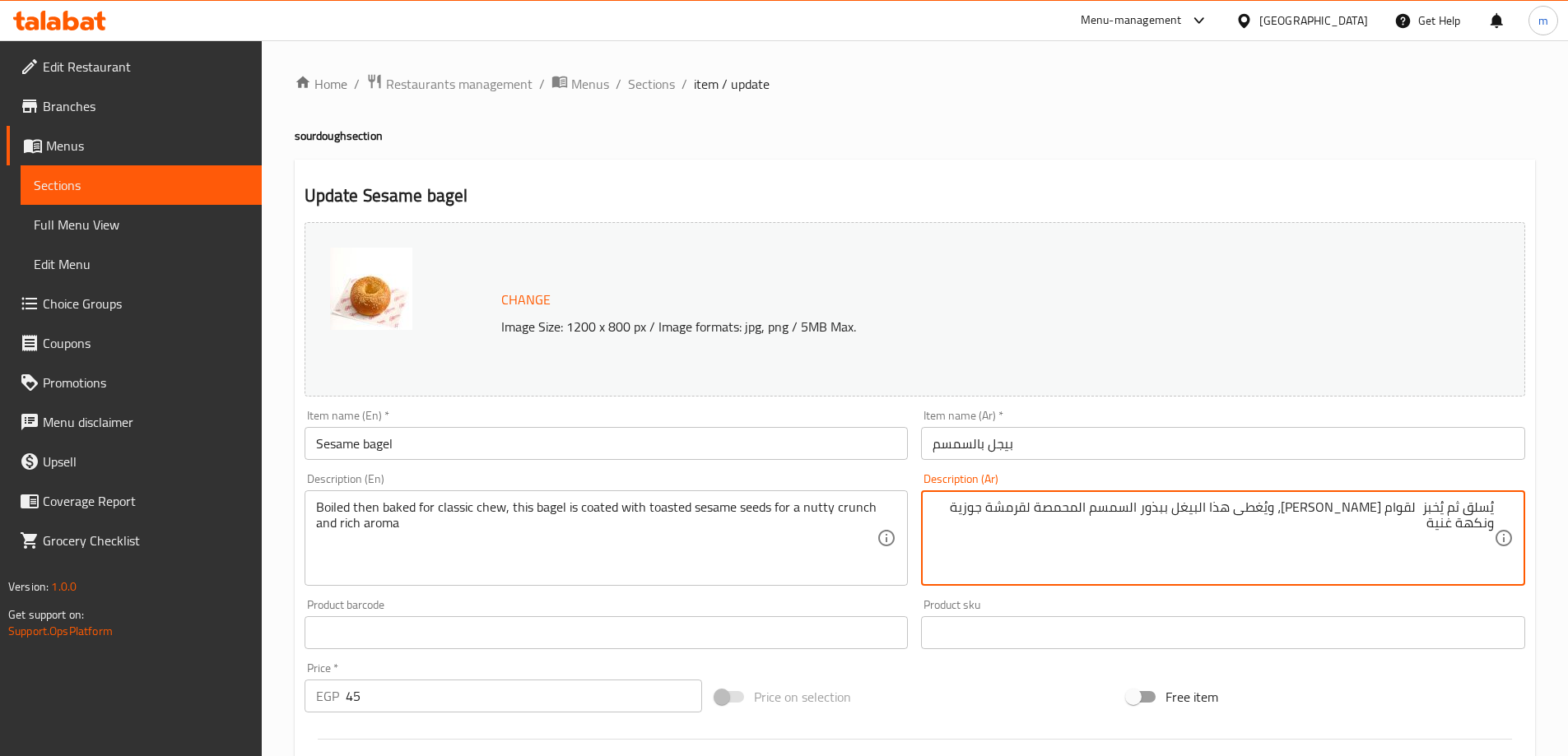
click at [1092, 515] on textarea "يُسلق ثم يُخبز لقوام تشيو كلاسيكي، ويُغطى هذا البيغل ببذور السمسم المحمصة لقرمش…" at bounding box center [1213, 538] width 562 height 78
click at [1036, 515] on textarea "يُسلق ثم يُخبز لقوام تشيو كلاسيكي، ويُغطى هذا البيغل ببذور السمسم الروستد لقرمش…" at bounding box center [1213, 538] width 562 height 78
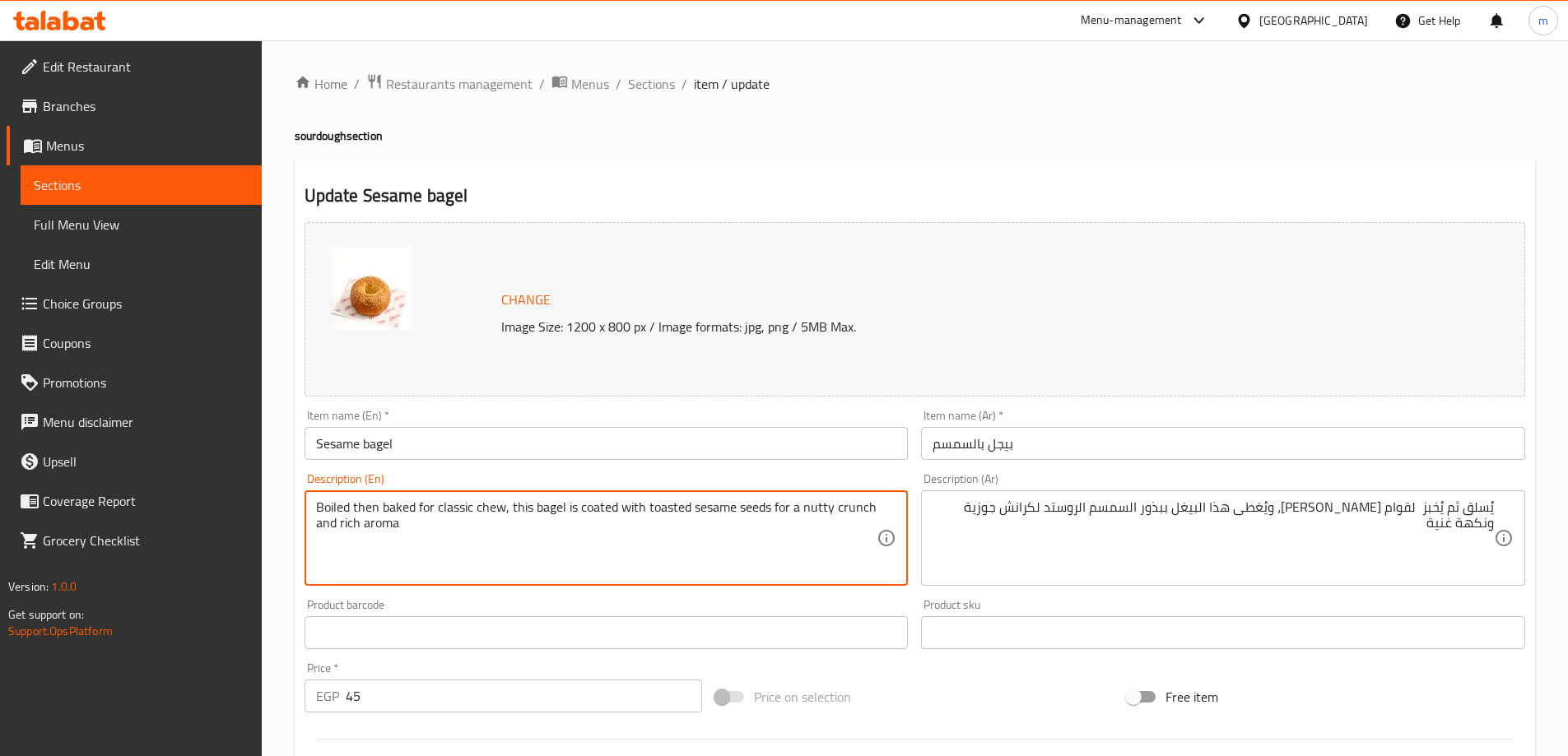
drag, startPoint x: 341, startPoint y: 526, endPoint x: 404, endPoint y: 524, distance: 63.0
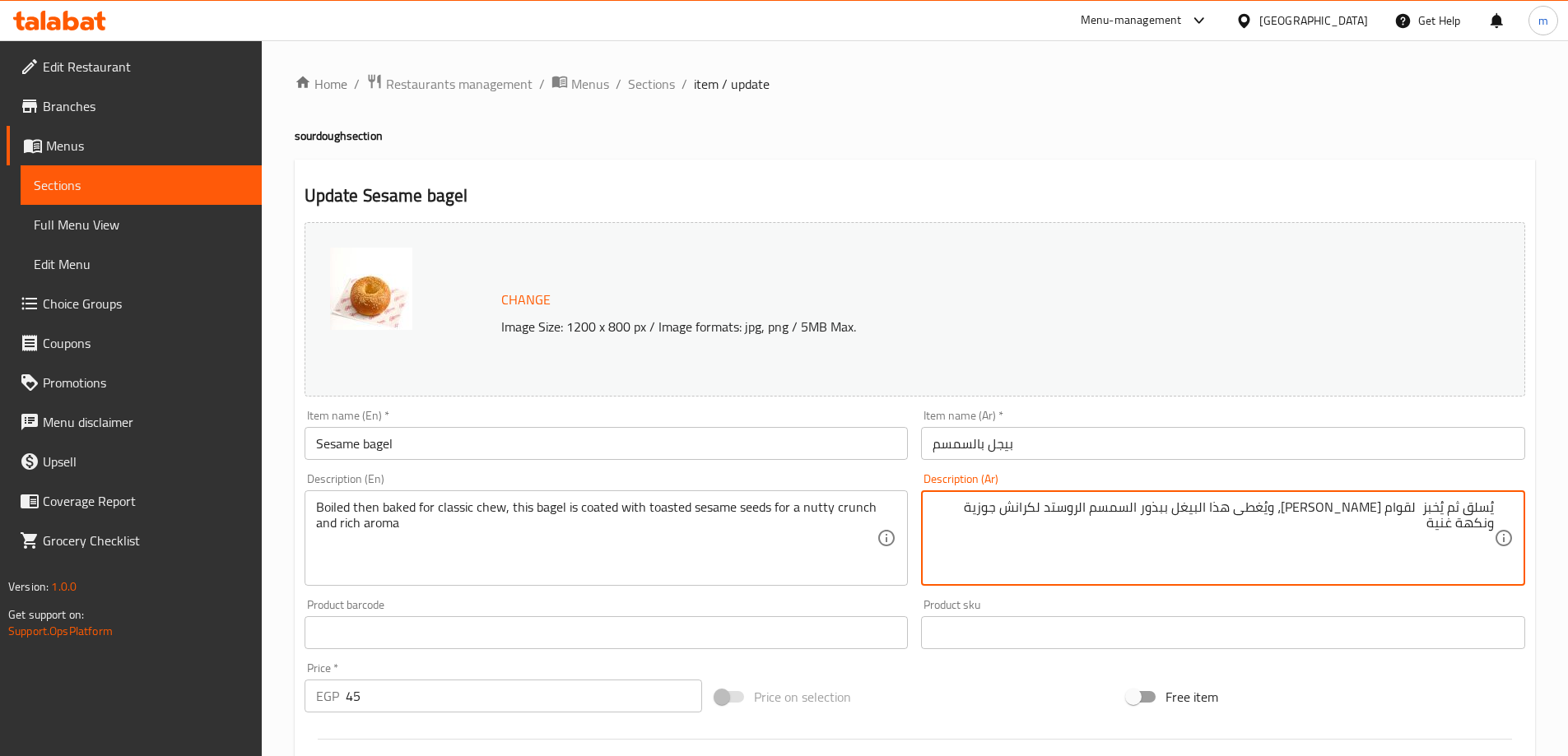
click at [974, 512] on textarea "يُسلق ثم يُخبز لقوام تشيو كلاسيكي، ويُغطى هذا البيغل ببذور السمسم الروستد لكران…" at bounding box center [1213, 538] width 562 height 78
click at [1011, 689] on div "Price on selection" at bounding box center [915, 697] width 411 height 44
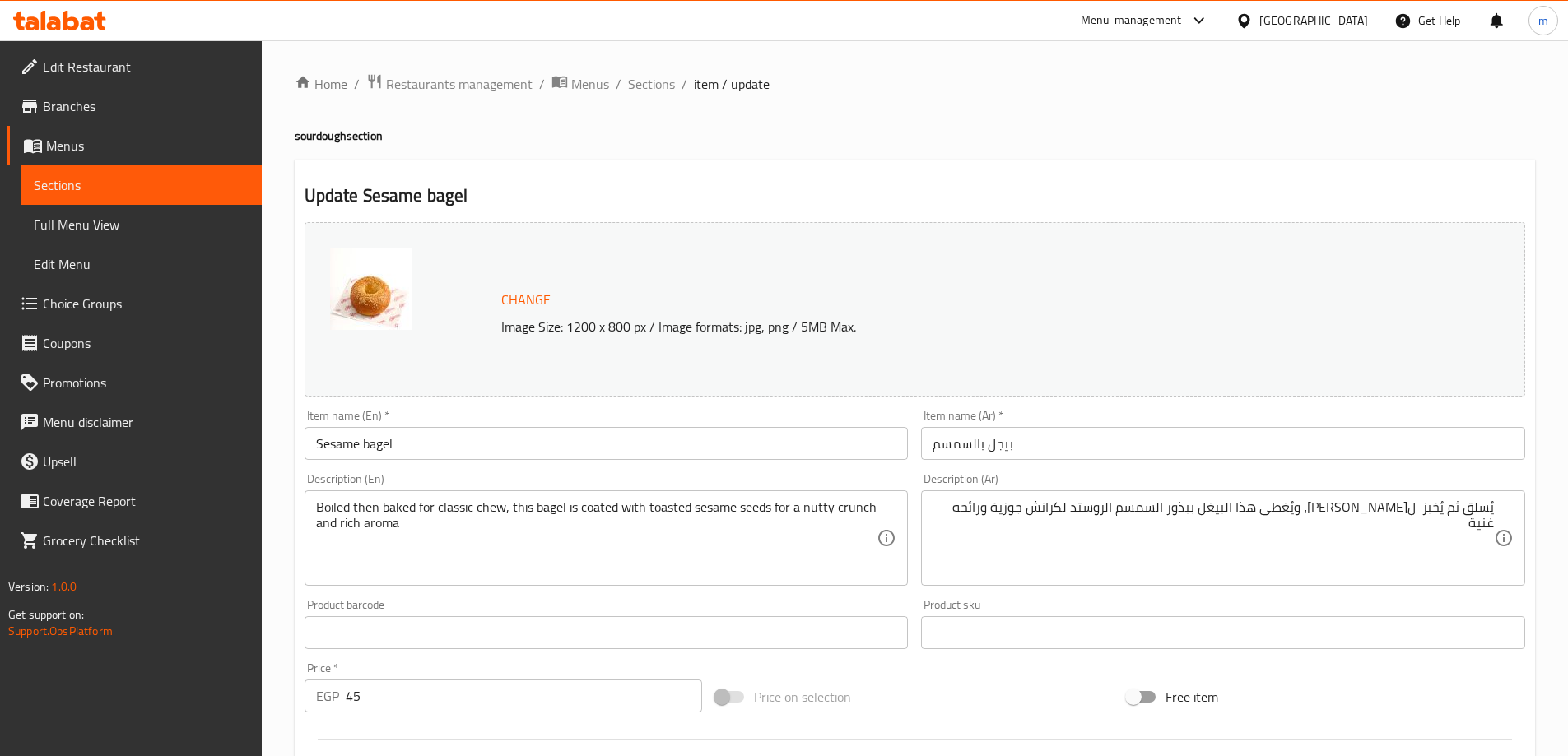
scroll to position [165, 0]
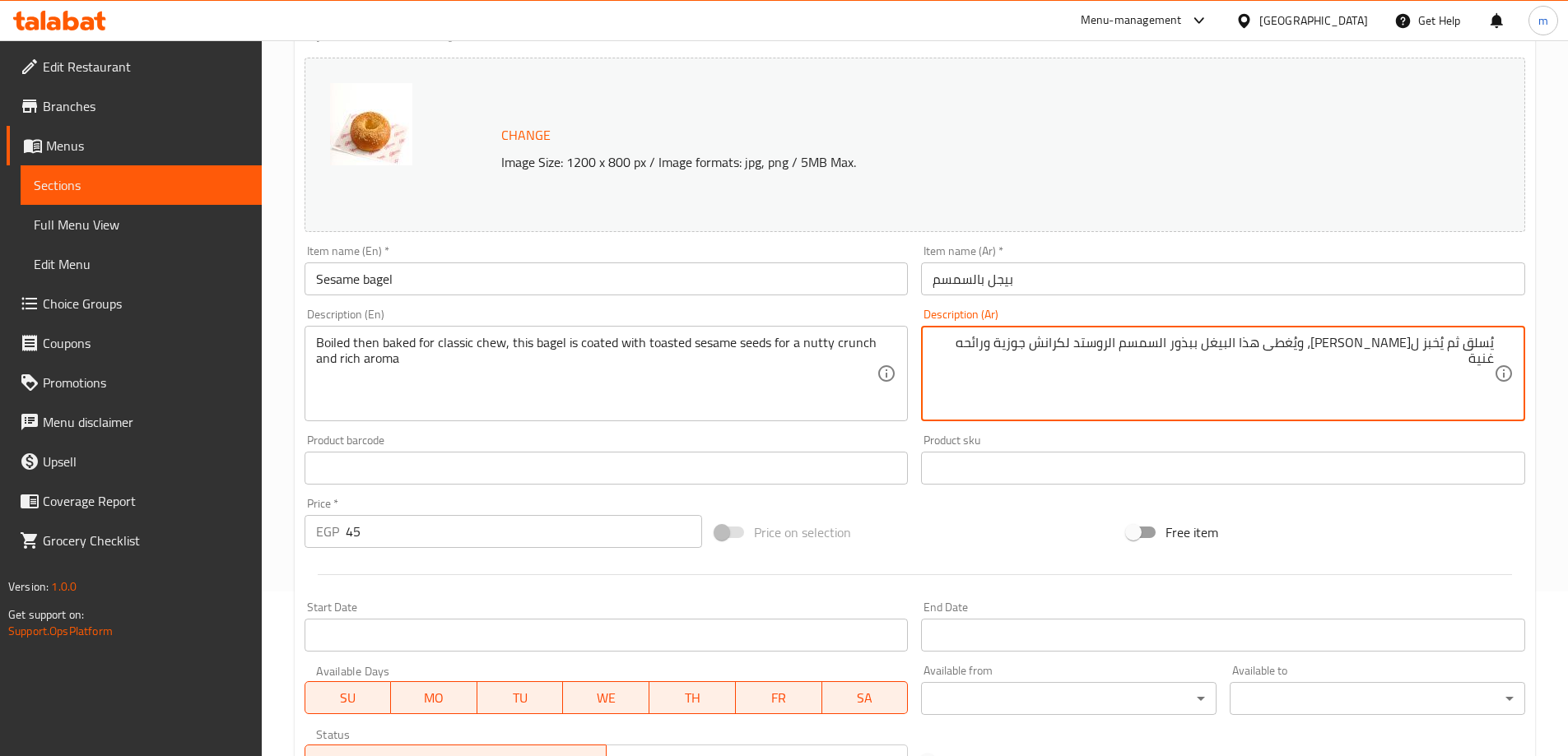
type textarea "يُسلق ثم يُخبز ل[PERSON_NAME]، ويُغطى هذا البيغل ببذور السمسم الروستد لكرانش جو…"
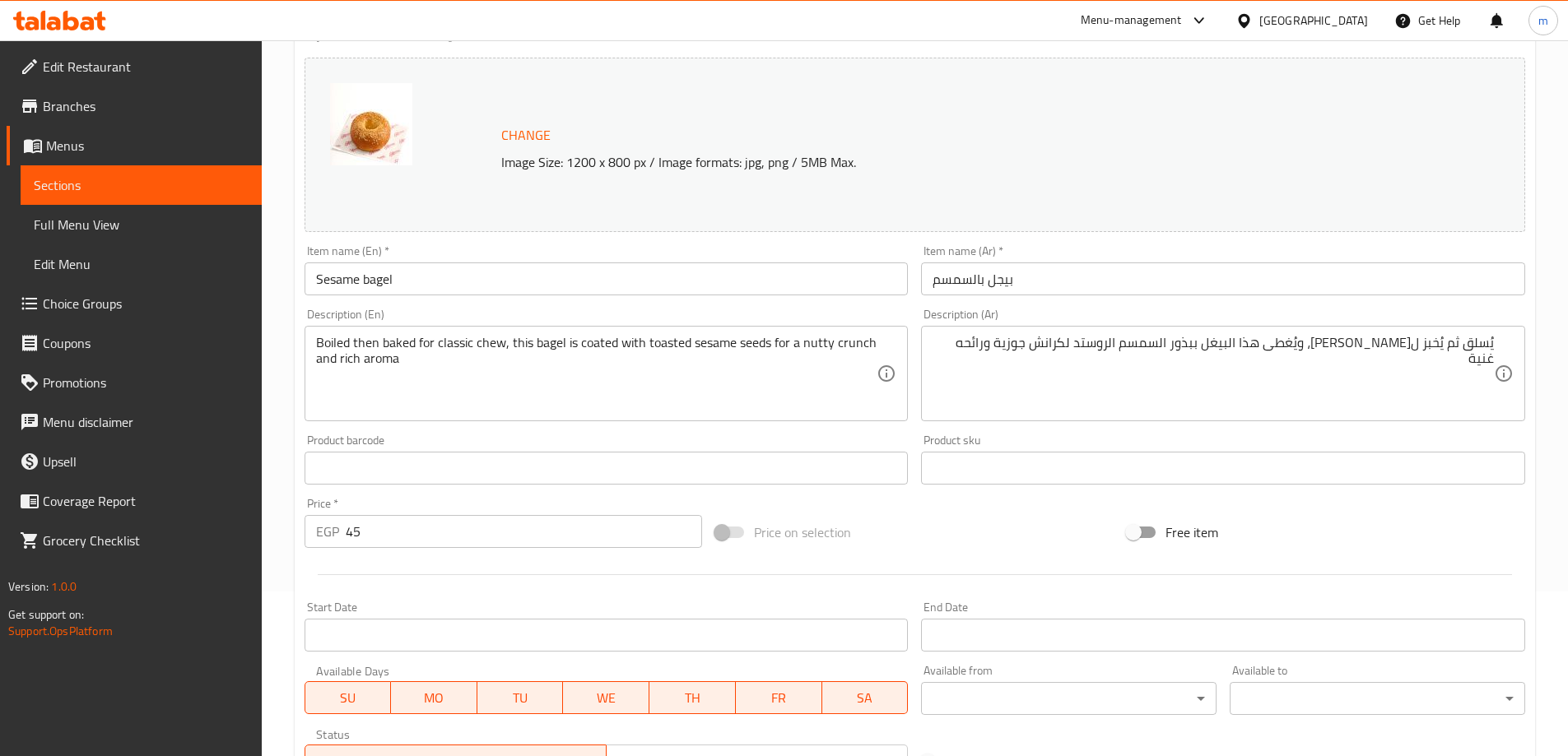
click at [1347, 586] on div at bounding box center [915, 574] width 1234 height 41
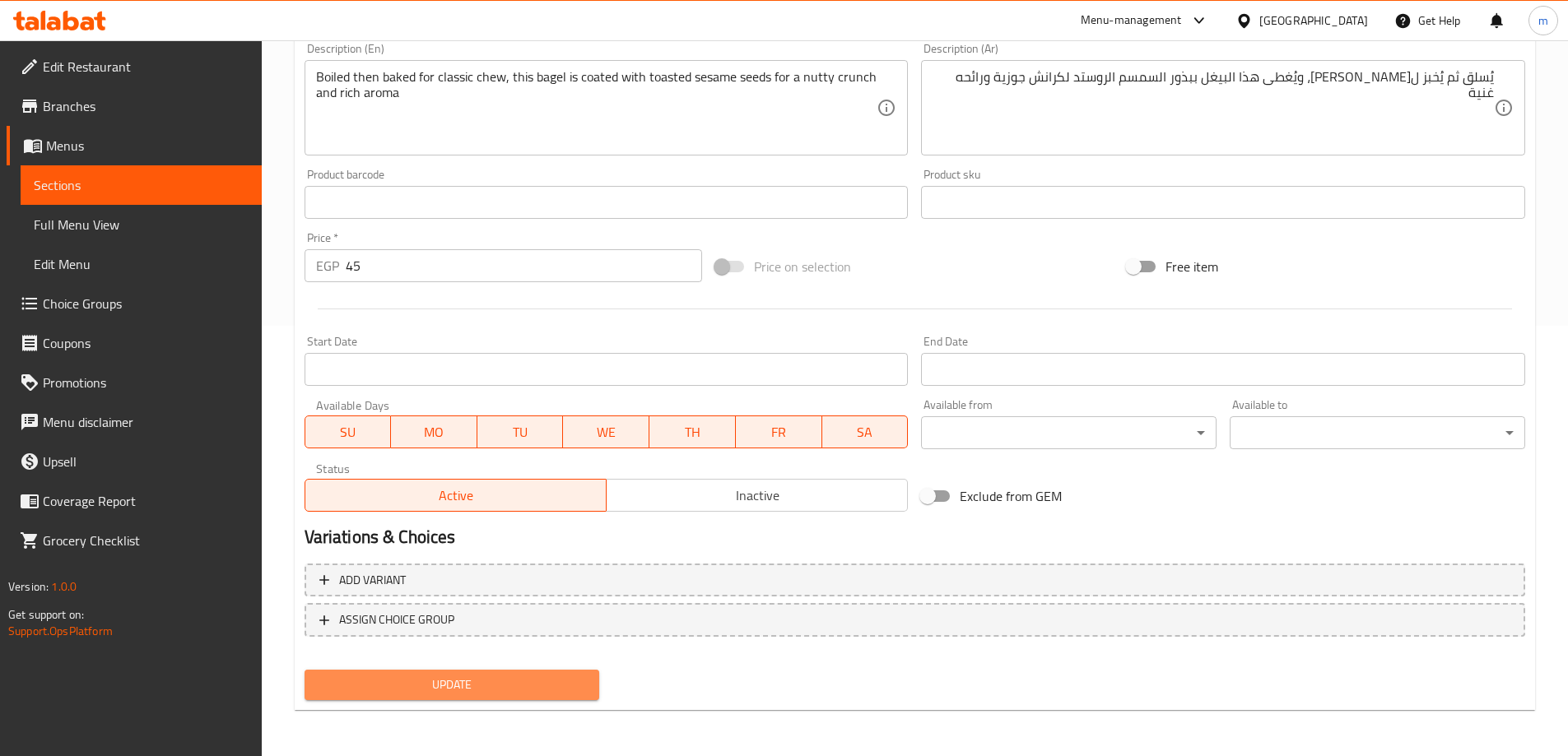
click at [581, 681] on span "Update" at bounding box center [452, 685] width 269 height 21
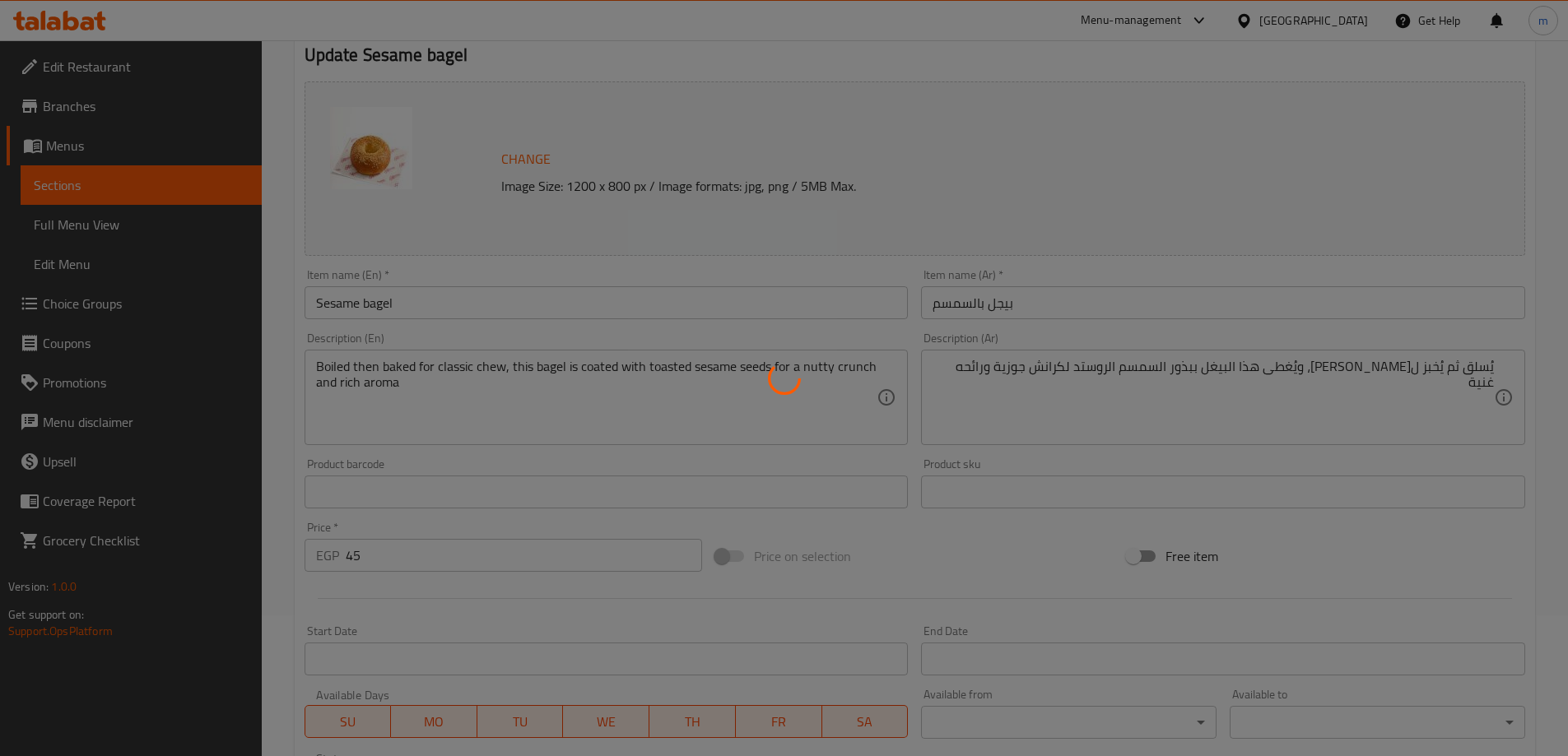
scroll to position [0, 0]
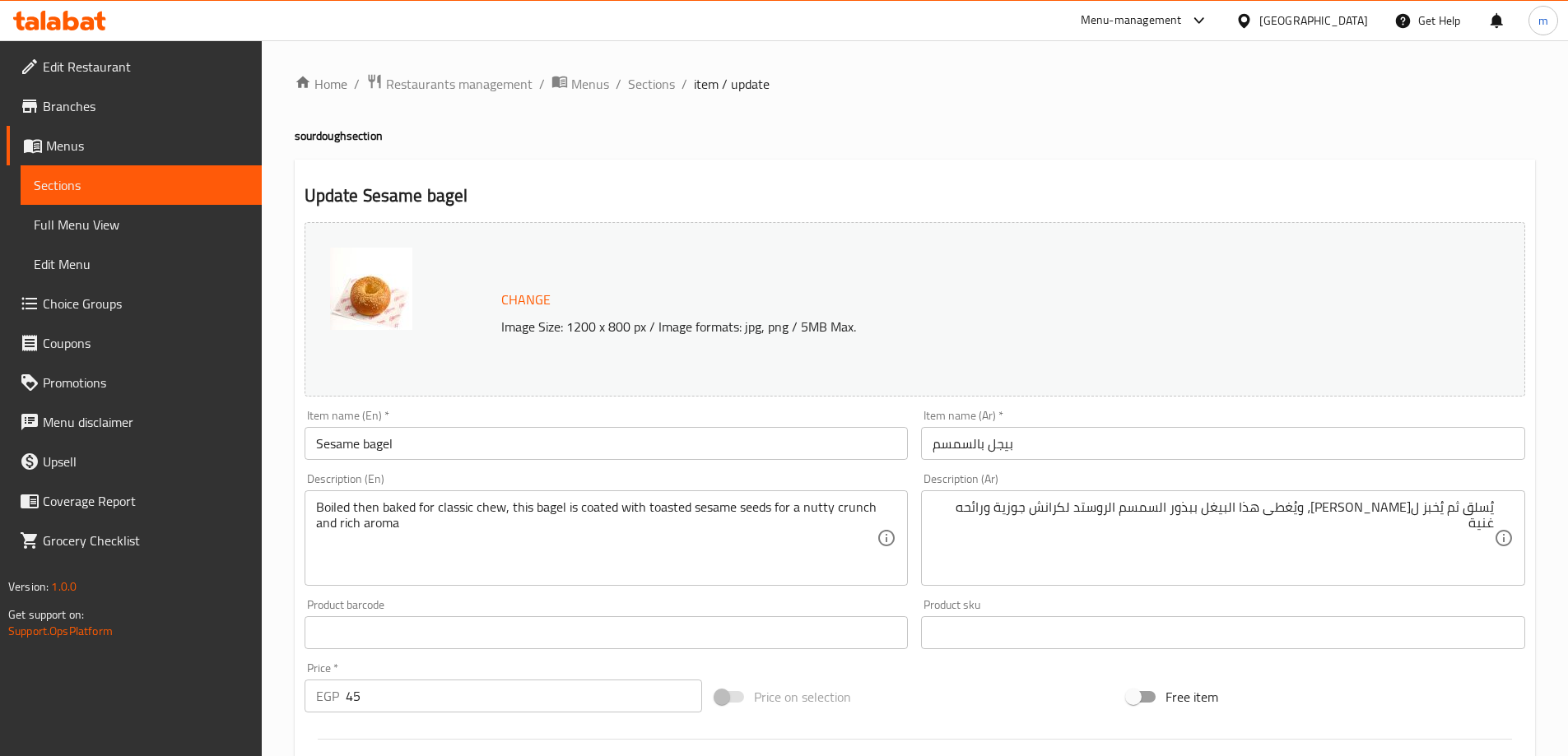
click at [1407, 681] on div "Free item" at bounding box center [1326, 697] width 411 height 44
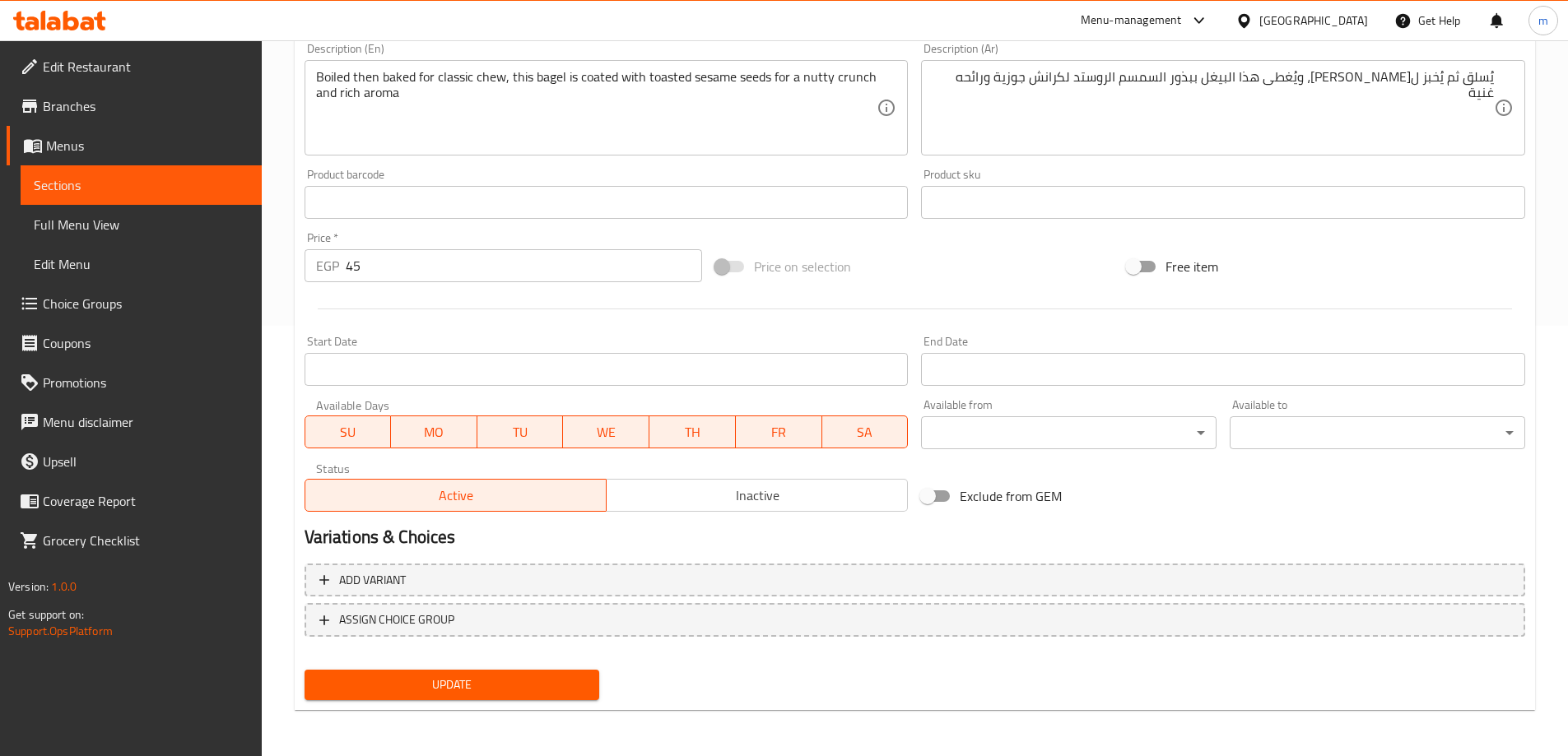
click at [501, 710] on div "Update Sesame bagel Change Image Size: 1200 x 800 px / Image formats: jpg, png …" at bounding box center [915, 219] width 1241 height 981
click at [508, 693] on span "Update" at bounding box center [452, 685] width 269 height 21
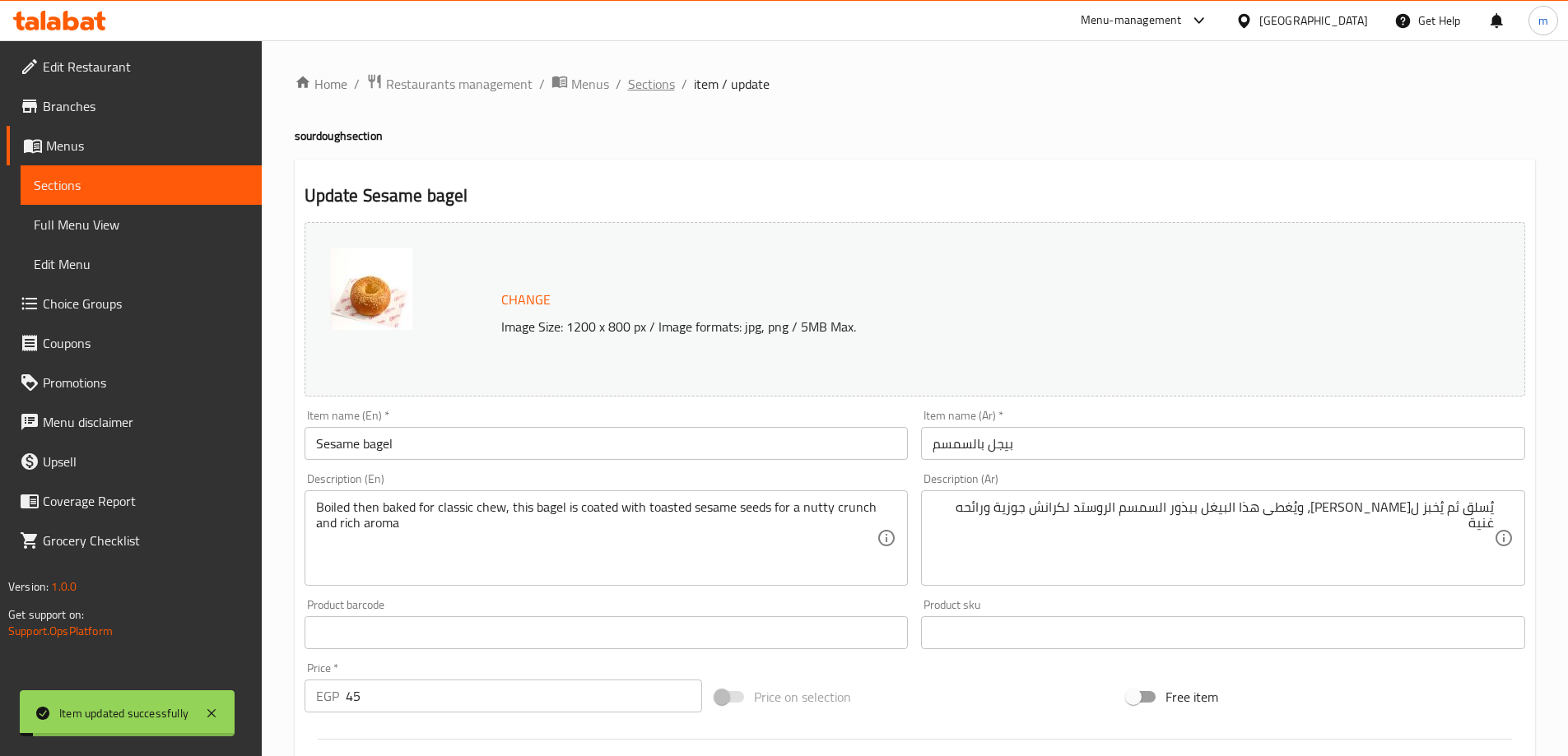
click at [663, 80] on span "Sections" at bounding box center [651, 84] width 46 height 20
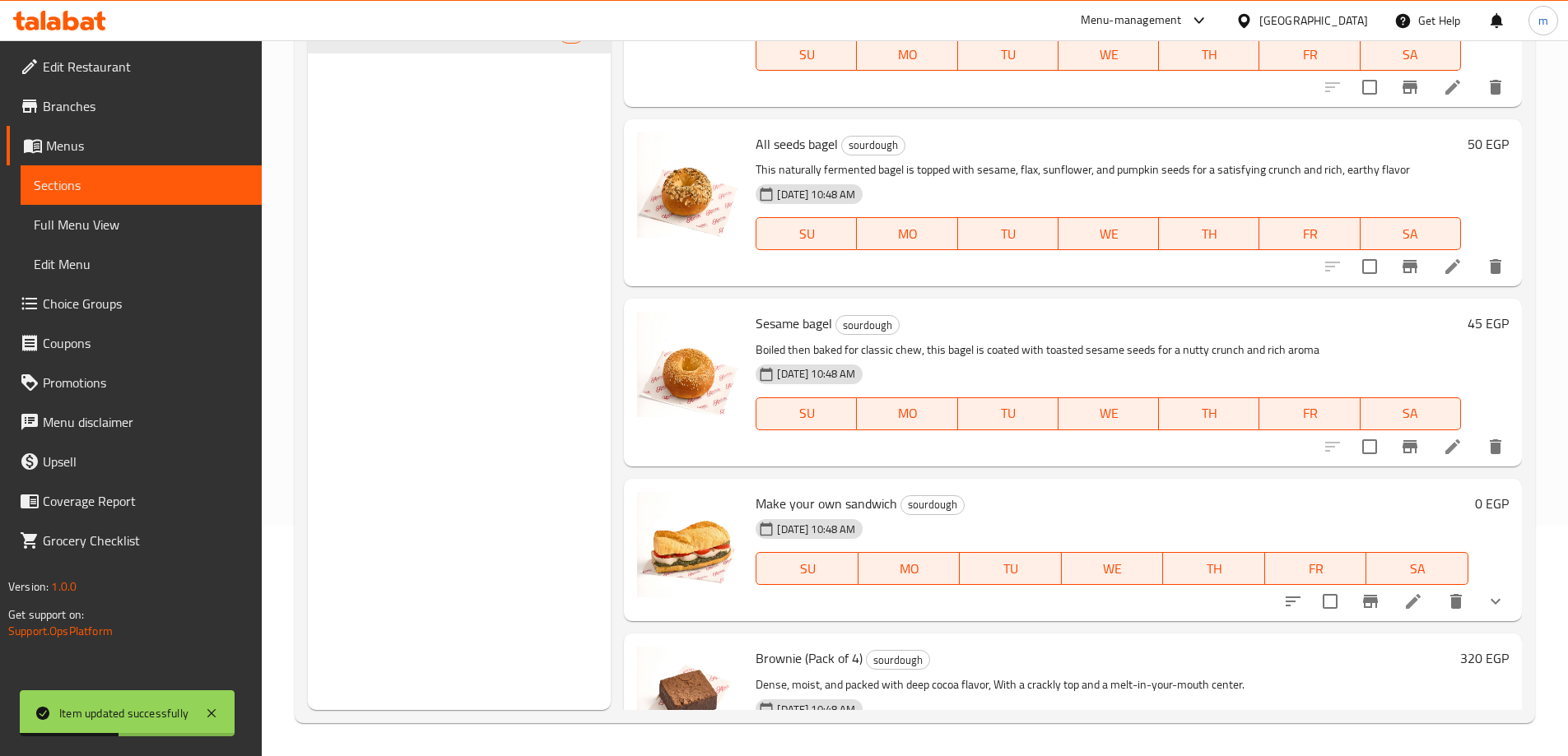
scroll to position [2880, 0]
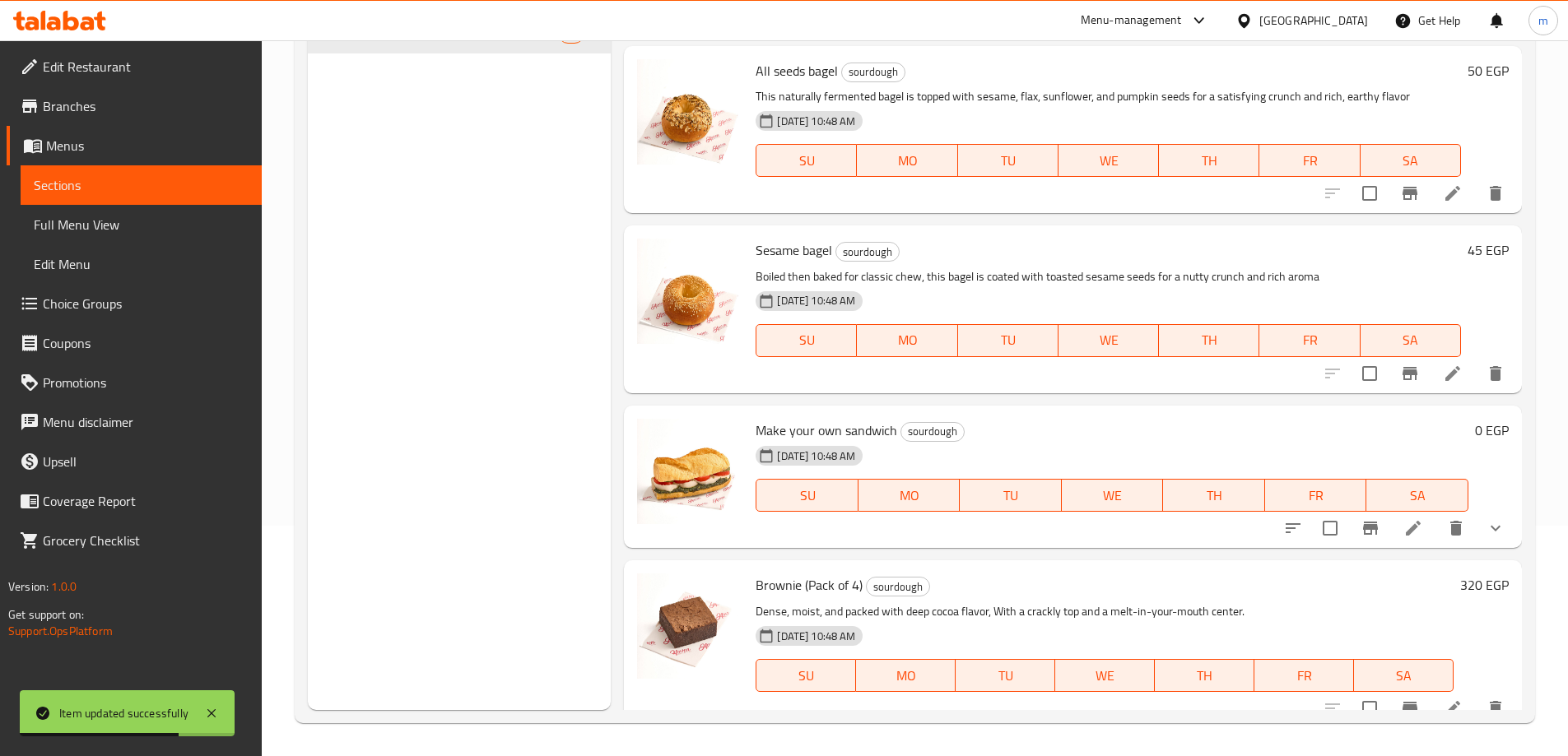
click at [1394, 544] on li at bounding box center [1413, 529] width 46 height 30
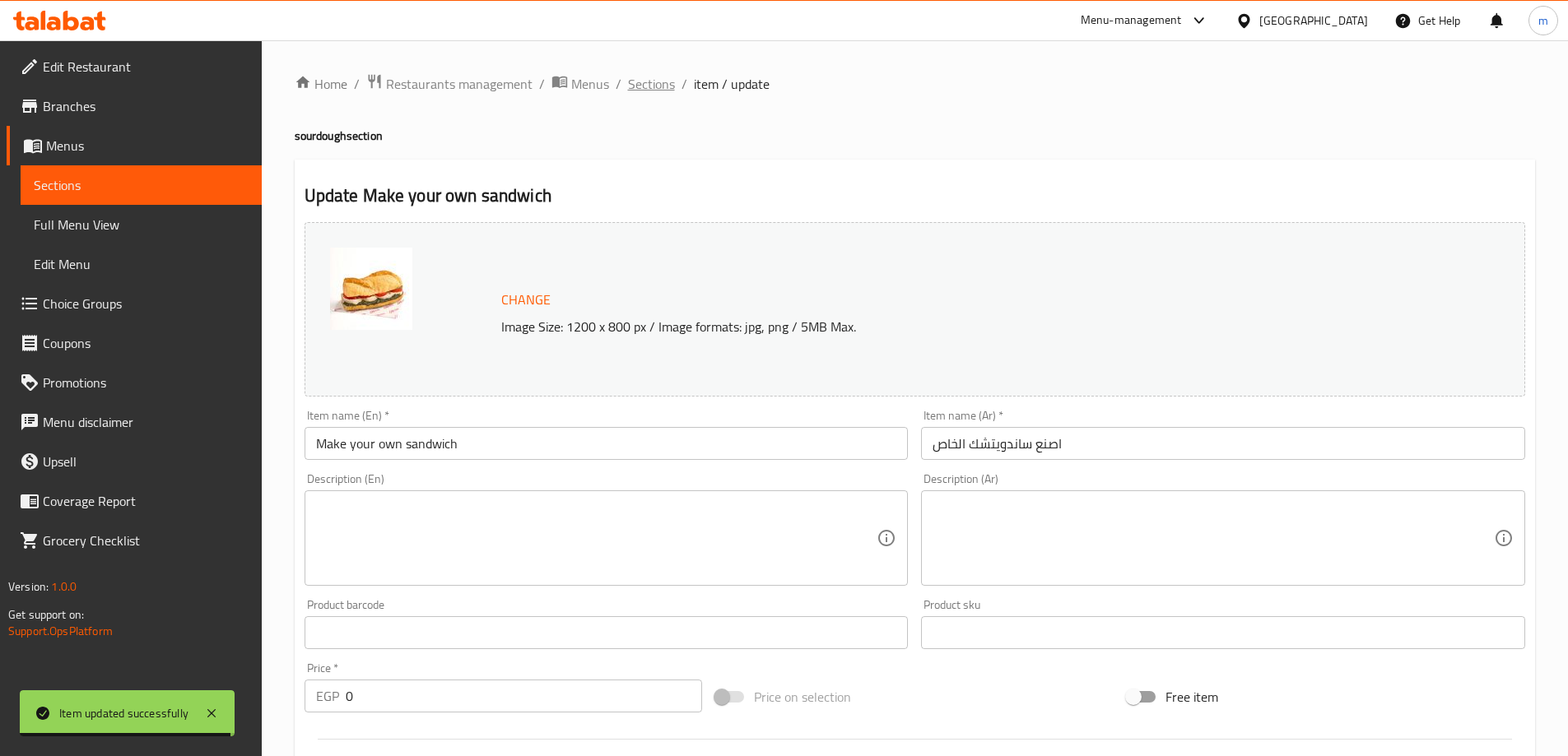
click at [657, 84] on span "Sections" at bounding box center [651, 84] width 46 height 20
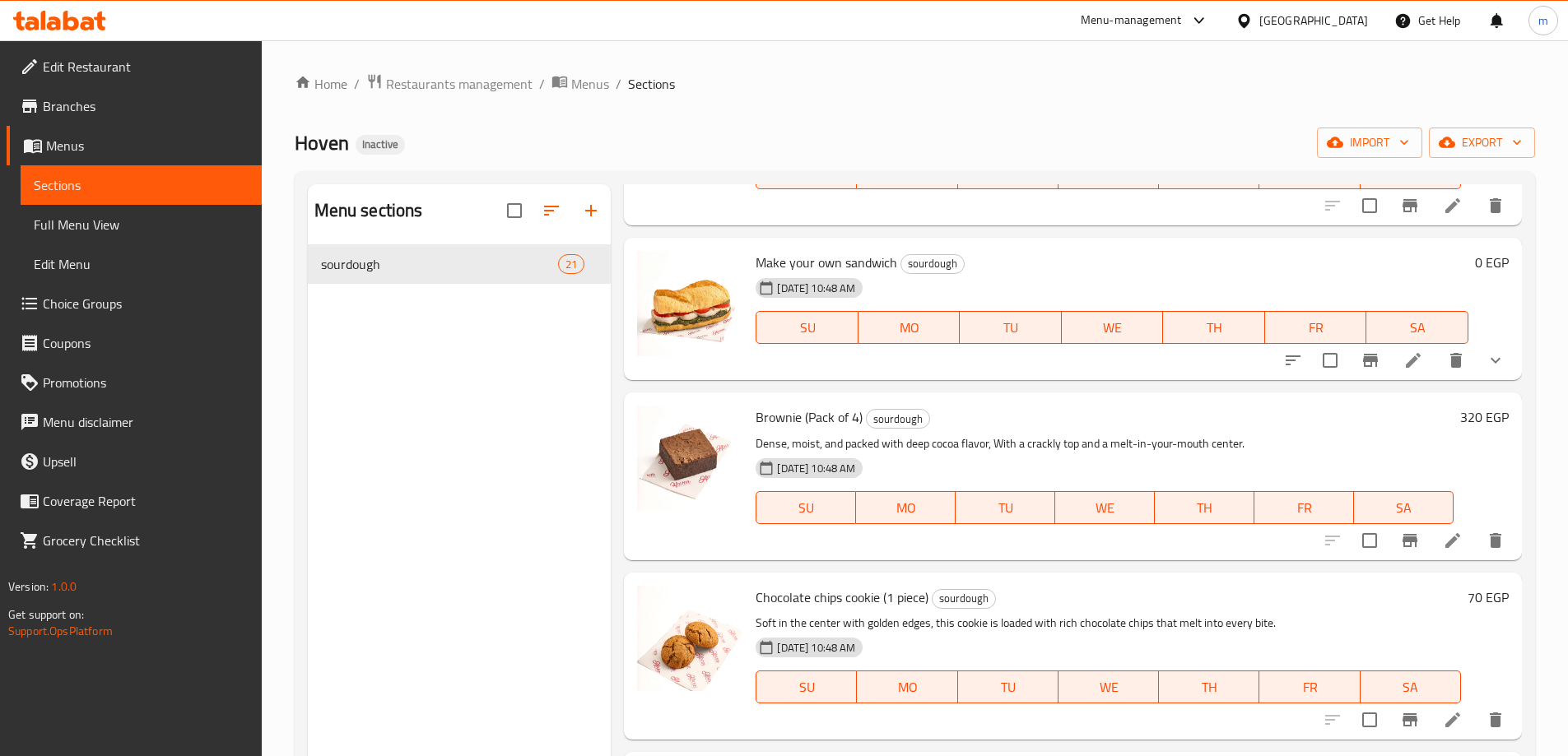
scroll to position [3292, 0]
click at [1406, 371] on icon at bounding box center [1414, 361] width 20 height 20
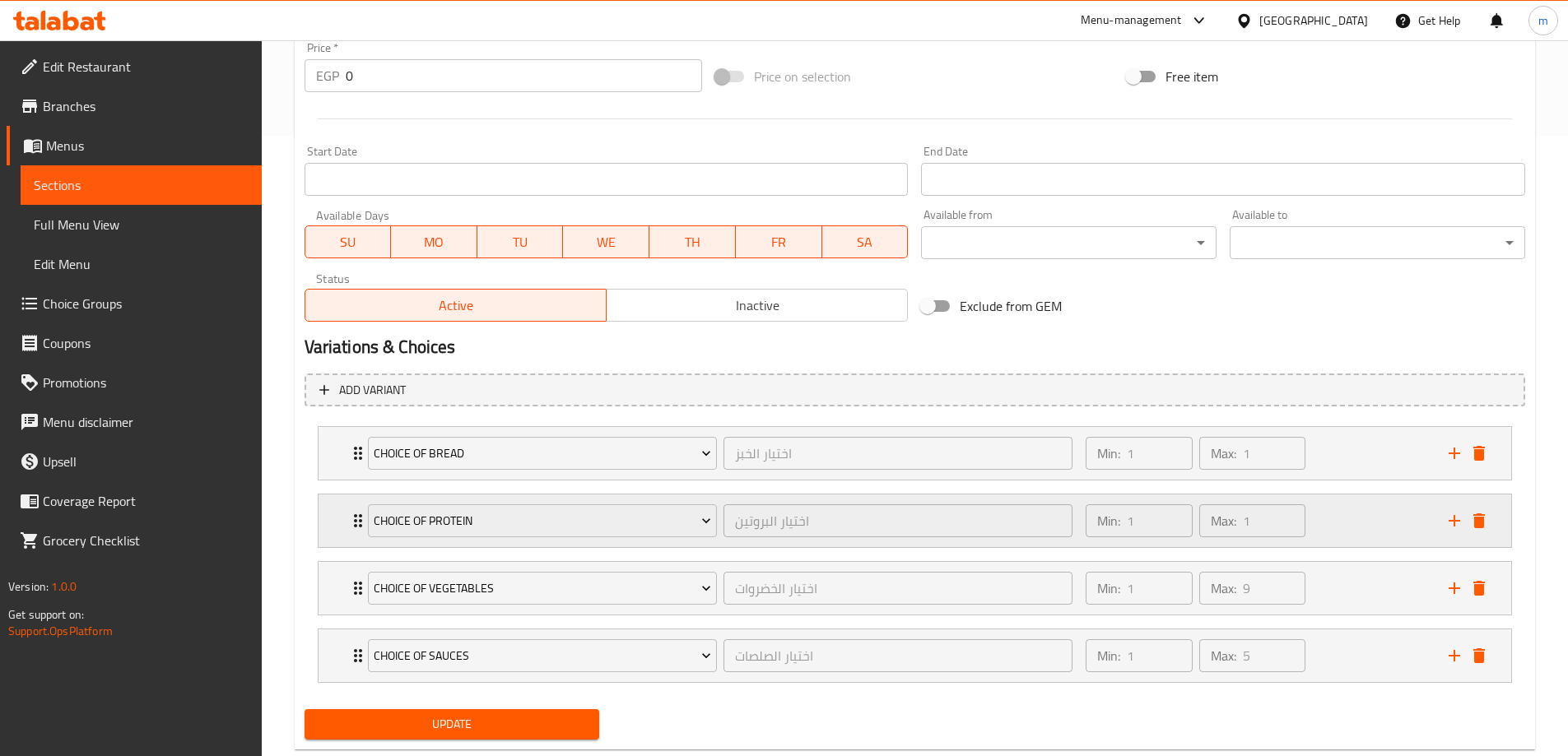
scroll to position [660, 0]
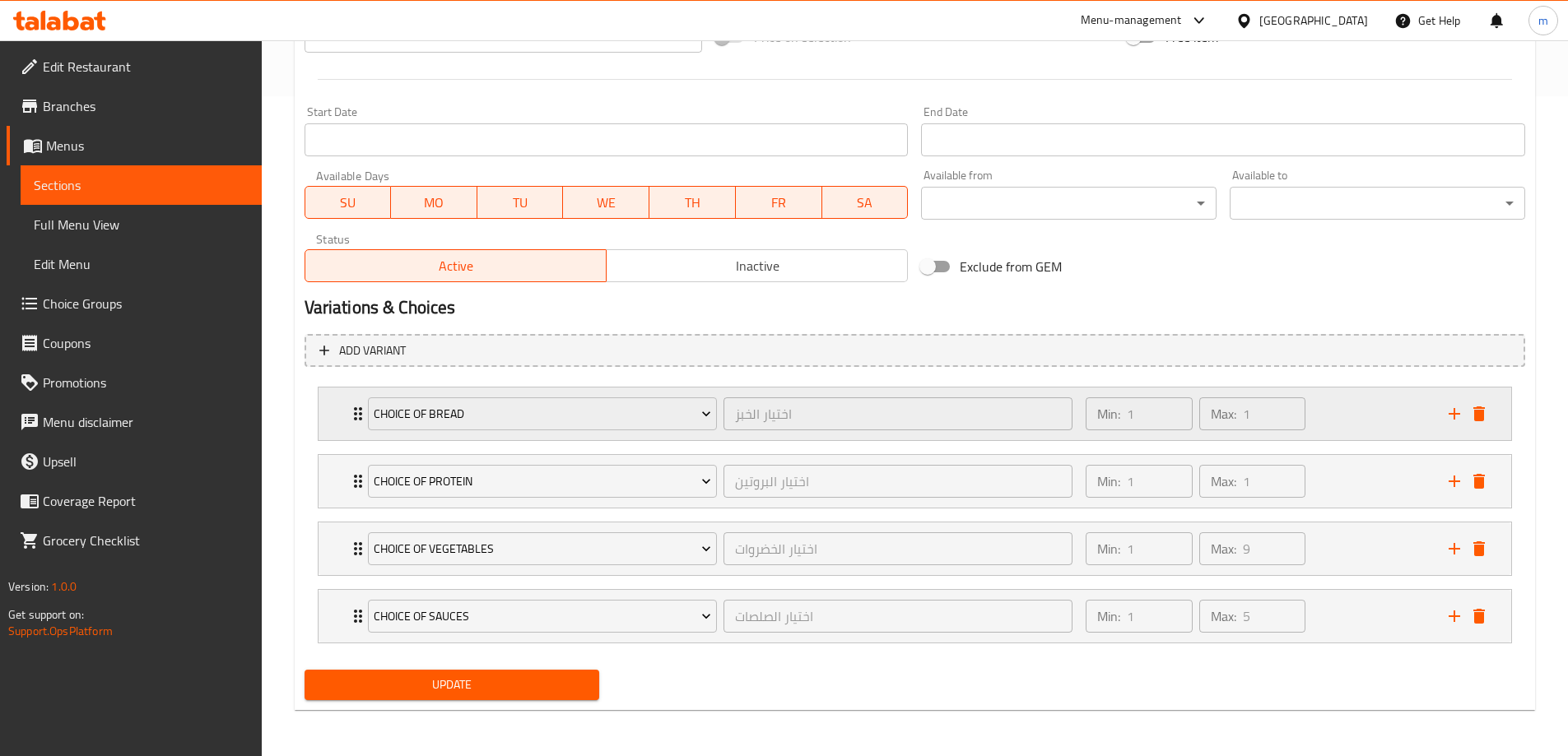
click at [983, 435] on div "Choice of bread اختيار الخبز ​" at bounding box center [721, 413] width 726 height 52
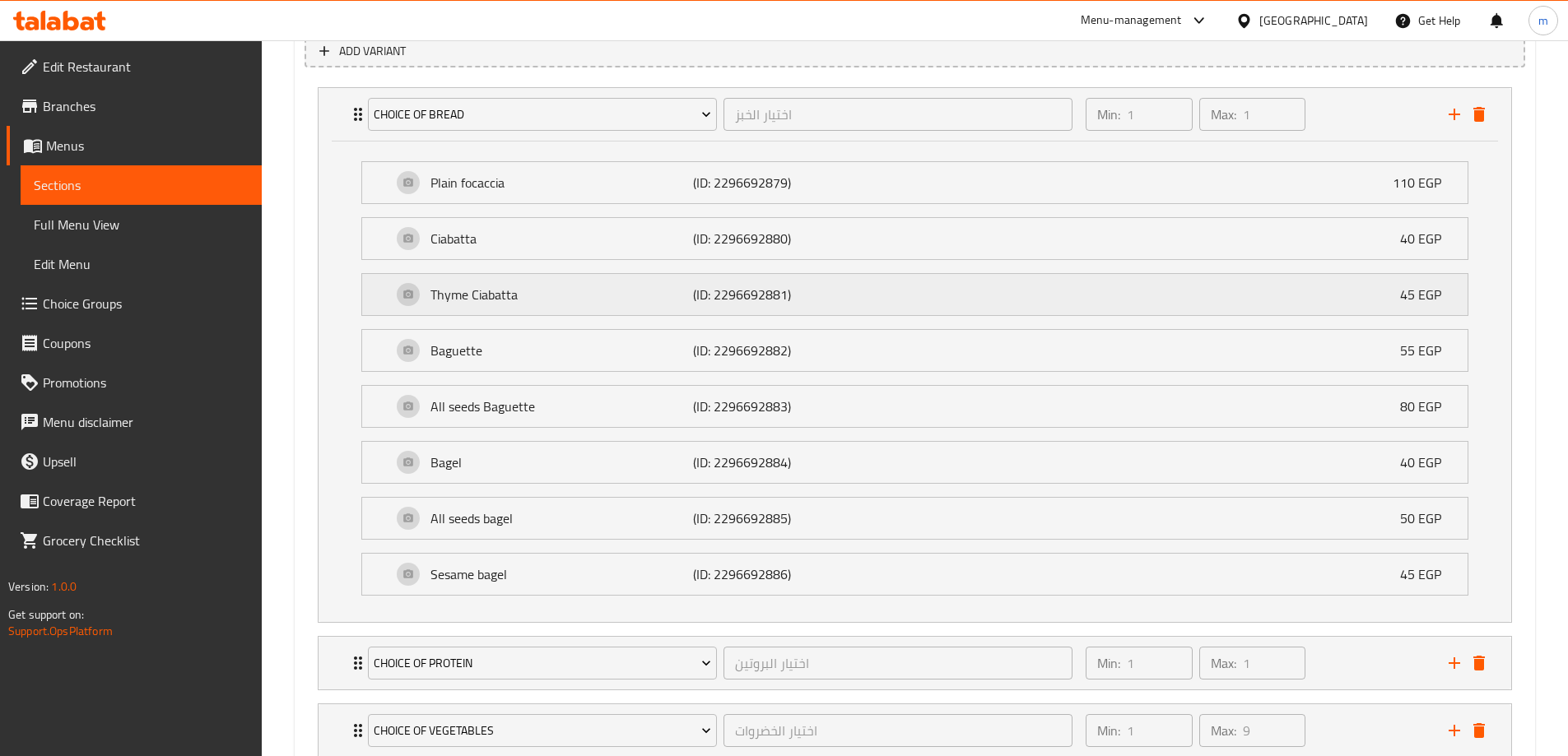
scroll to position [989, 0]
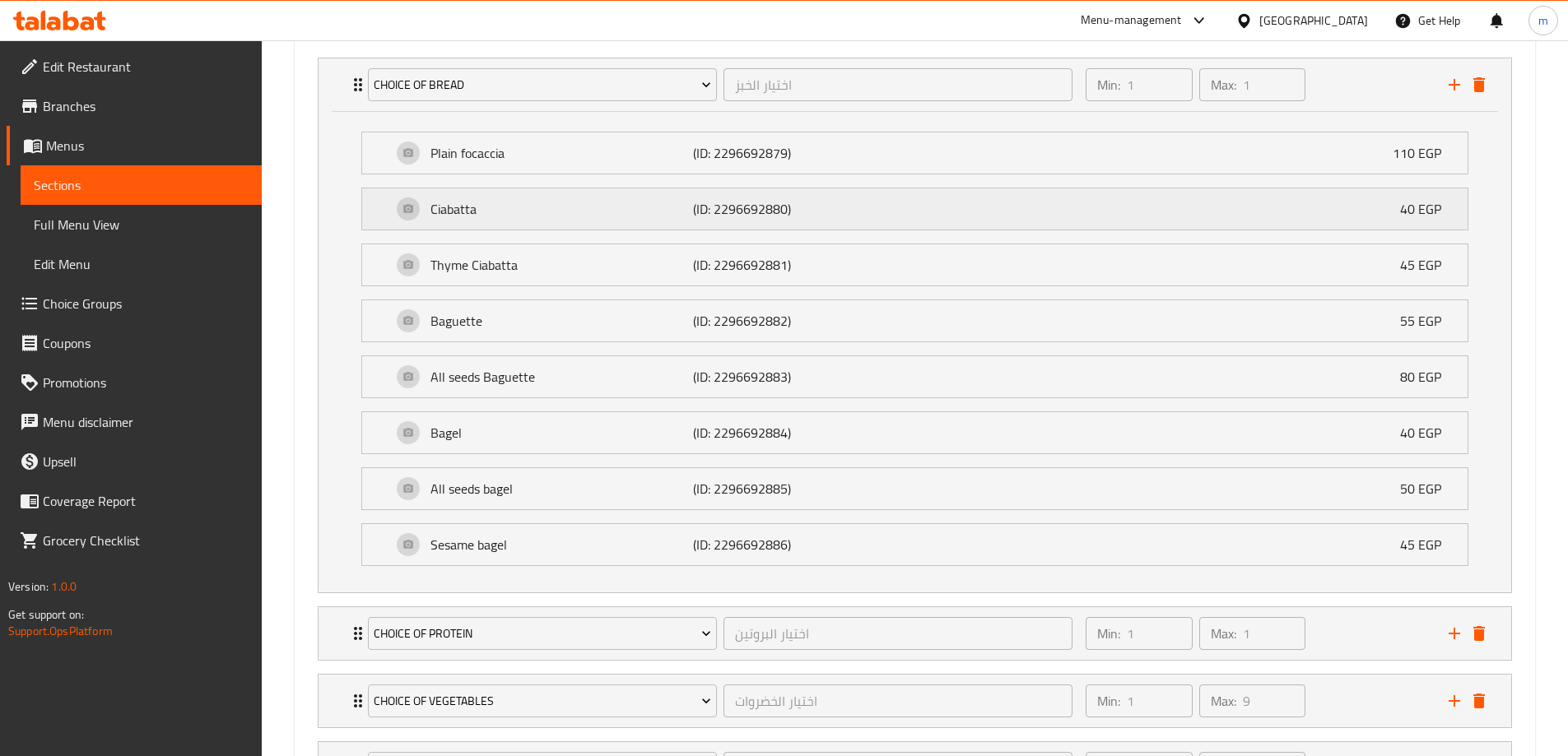
click at [546, 213] on p "Ciabatta" at bounding box center [562, 209] width 263 height 20
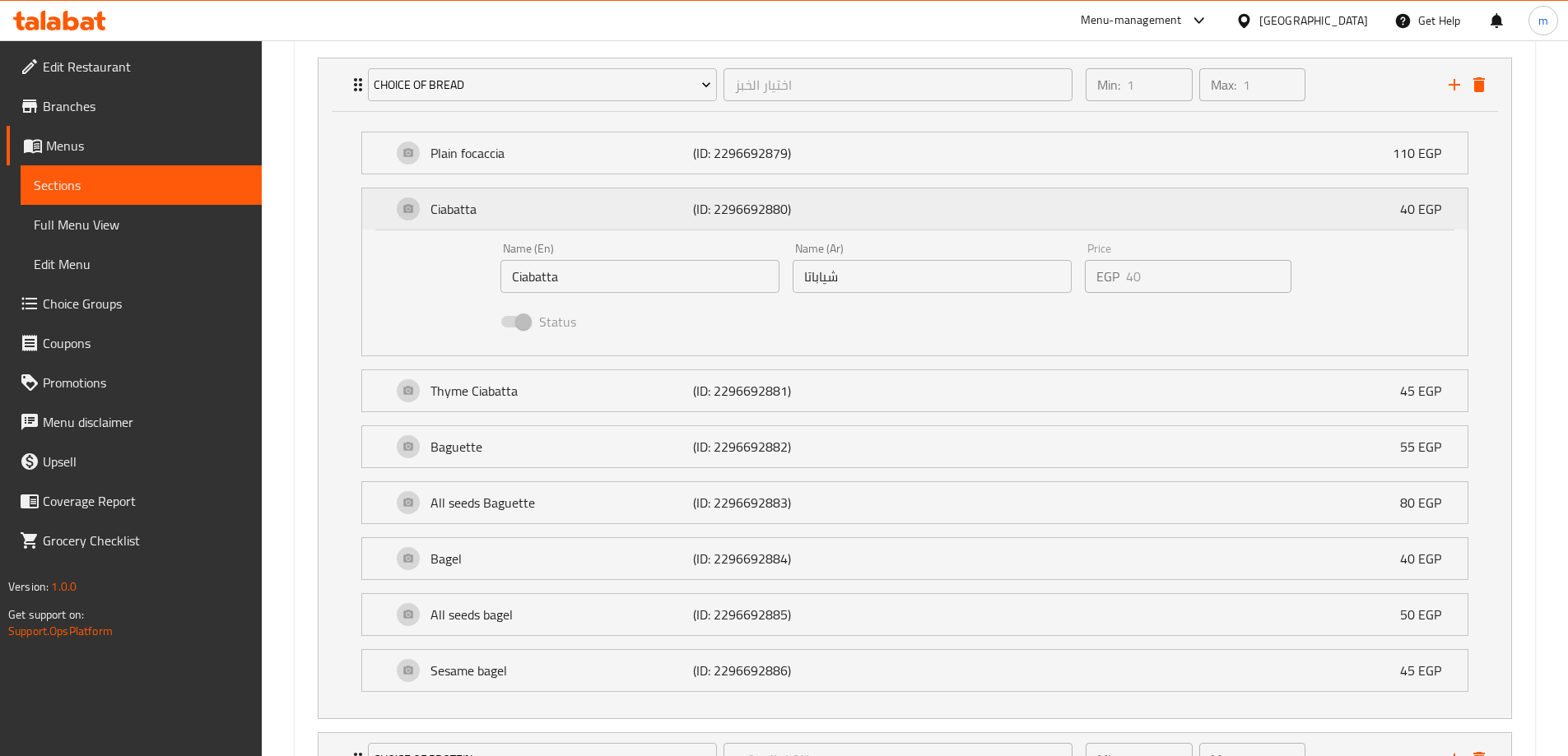
click at [546, 213] on p "Ciabatta" at bounding box center [562, 209] width 263 height 20
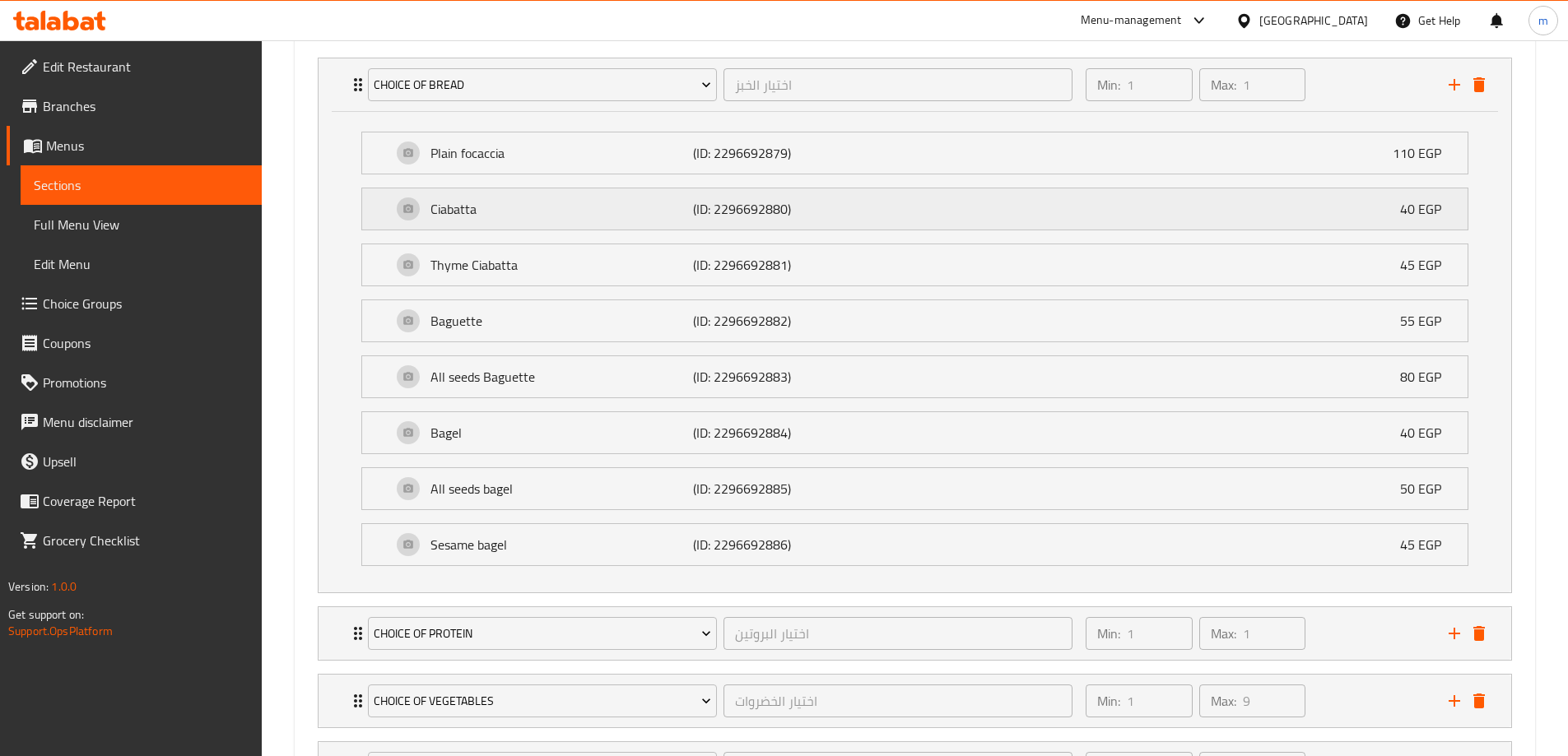
click at [546, 213] on p "Ciabatta" at bounding box center [562, 209] width 263 height 20
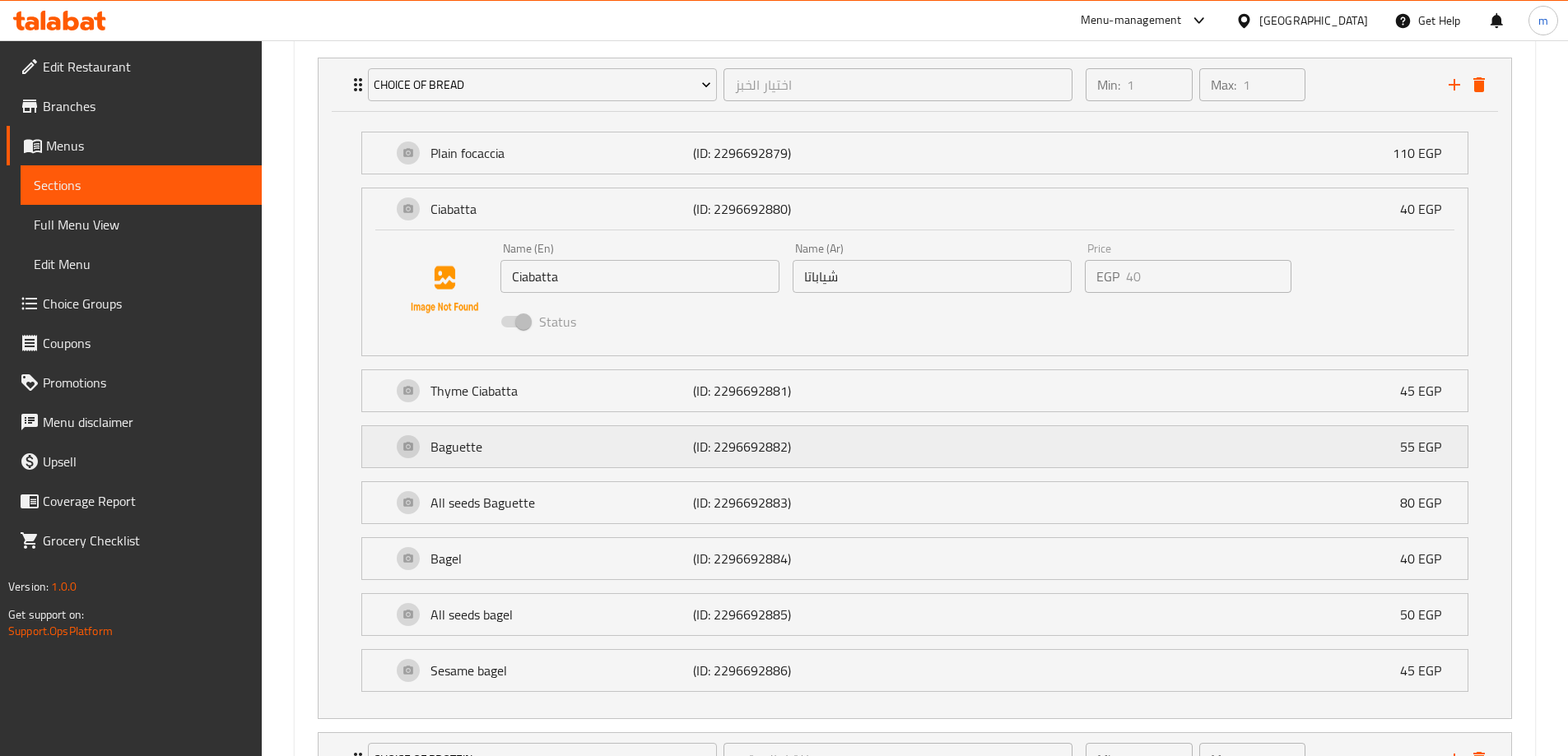
click at [541, 459] on div "Baguette (ID: 2296692882) 55 EGP" at bounding box center [919, 447] width 1056 height 42
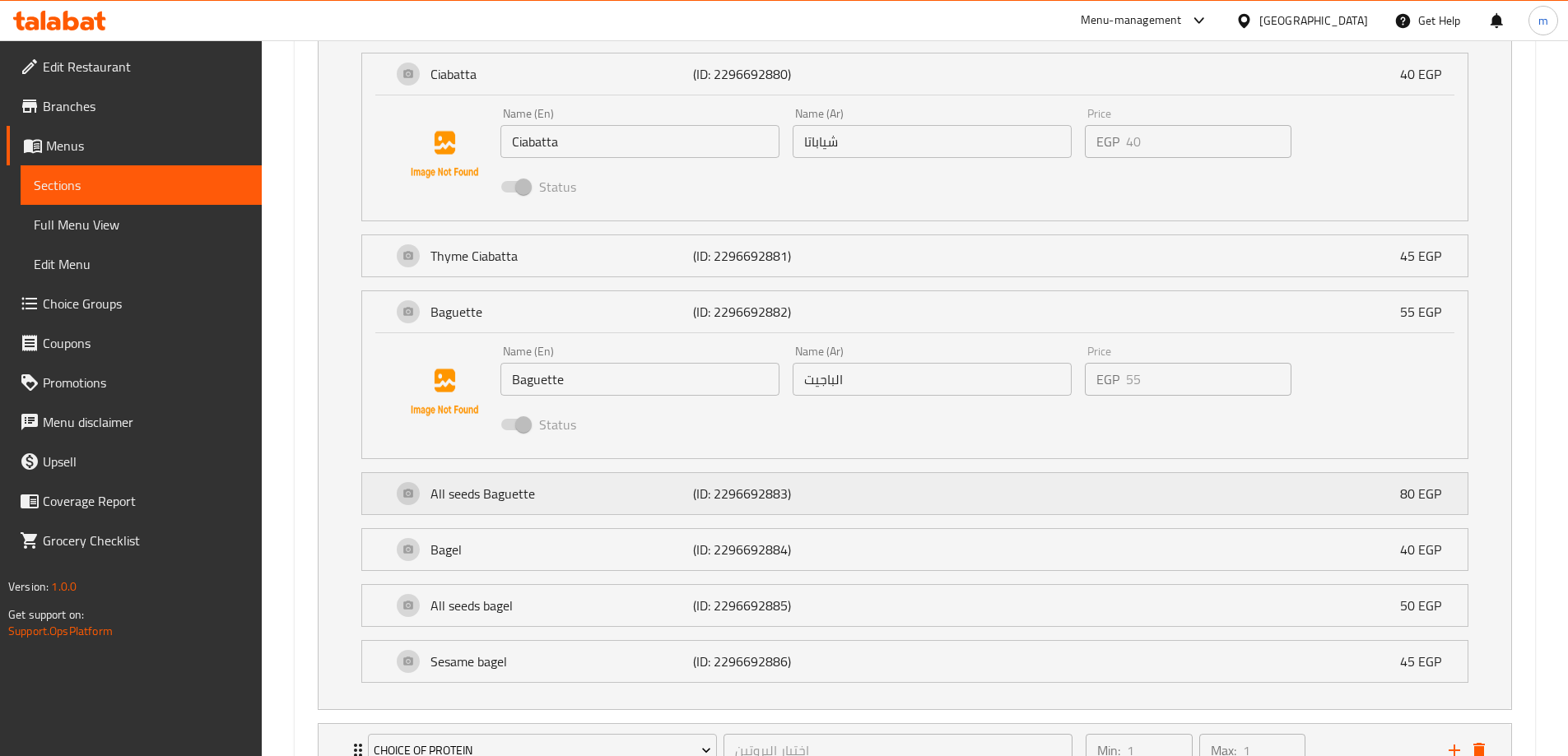
scroll to position [1153, 0]
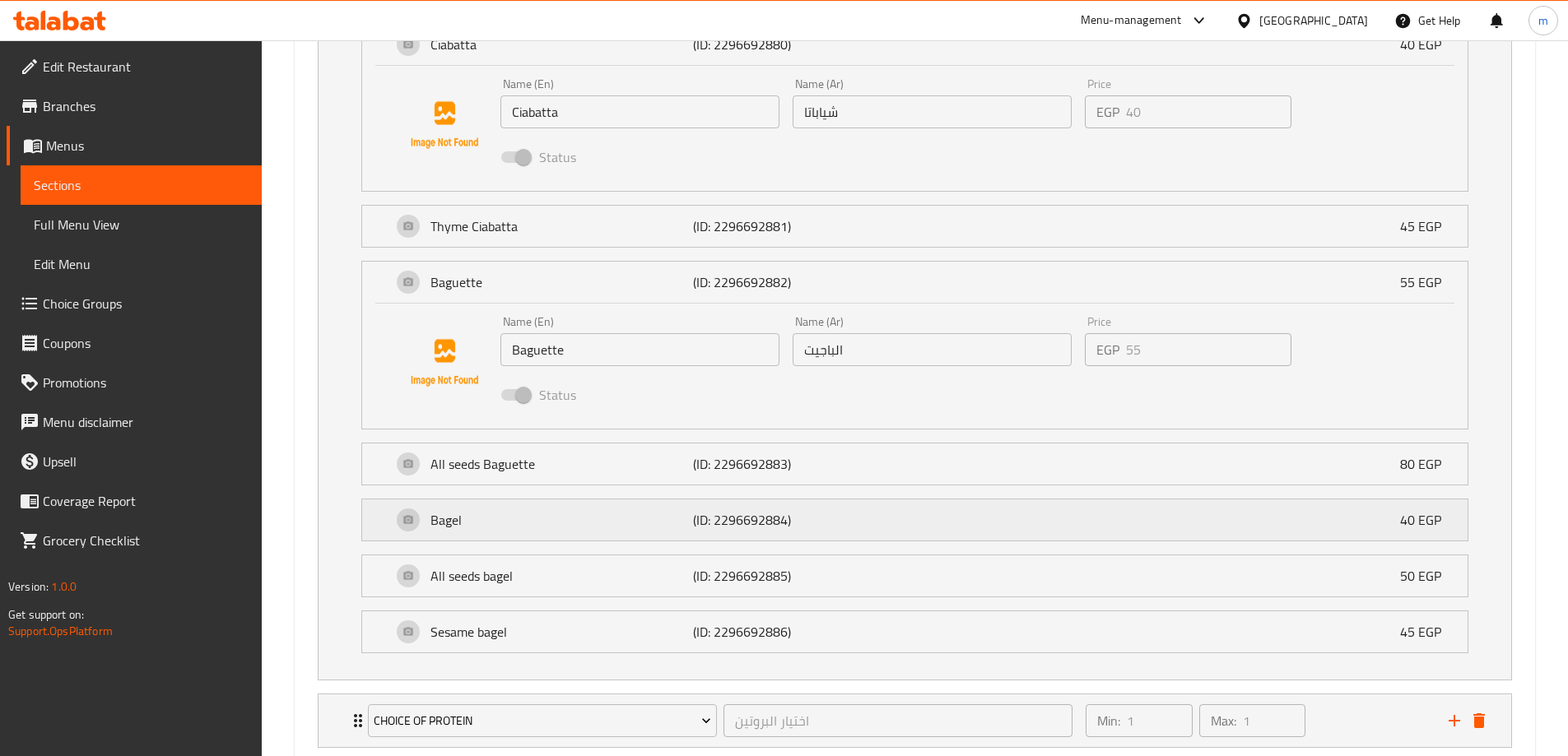
click at [597, 524] on p "Bagel" at bounding box center [562, 520] width 263 height 20
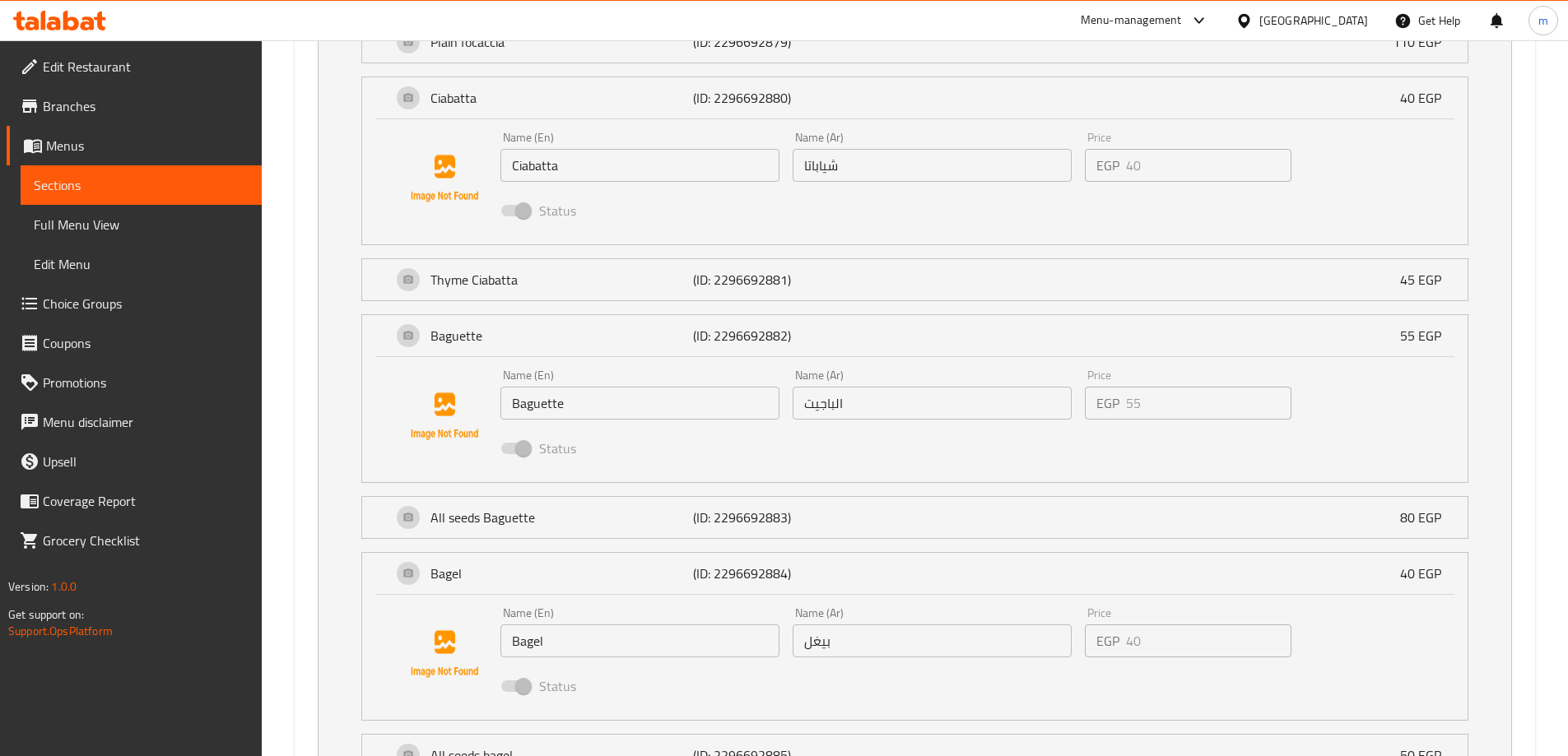
scroll to position [1071, 0]
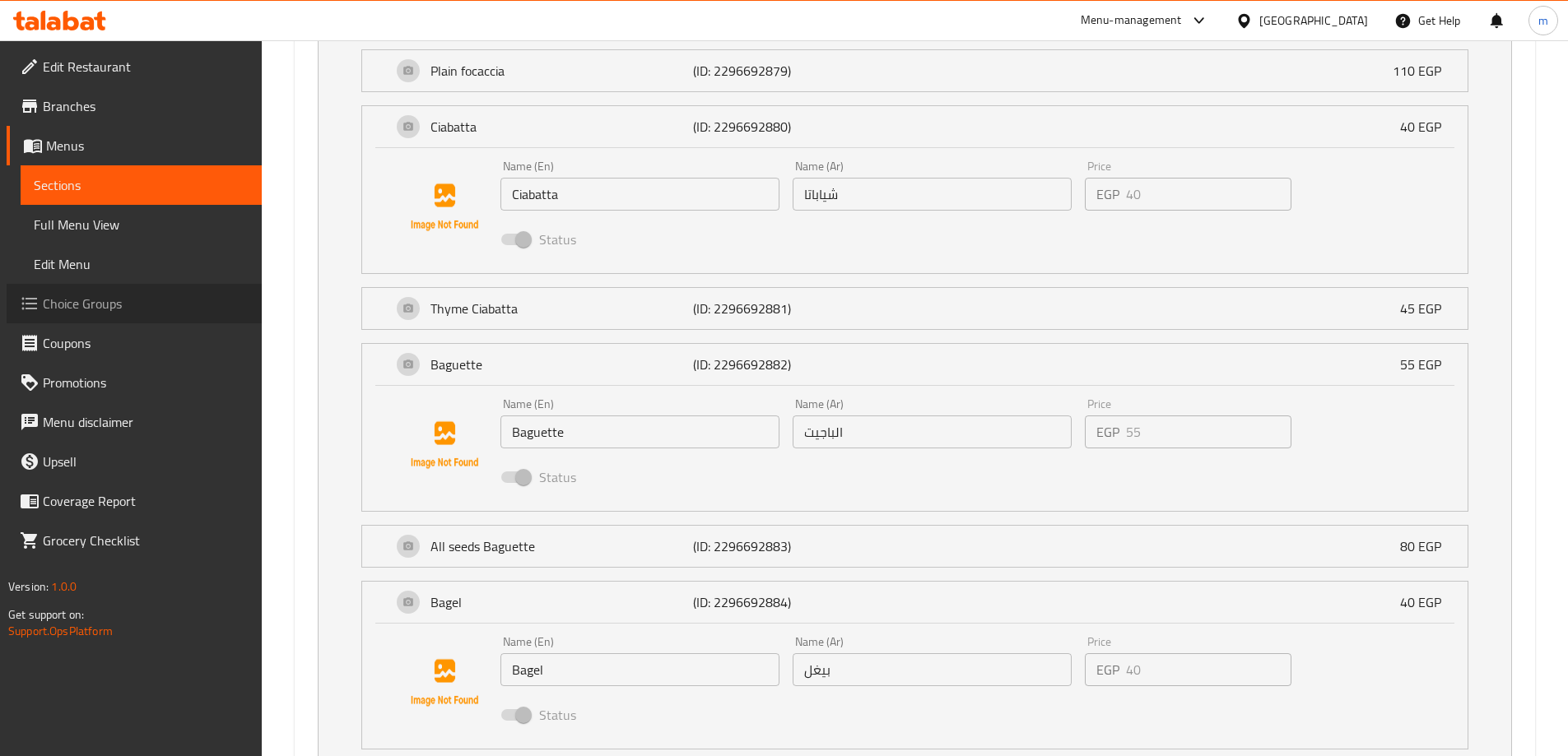
click at [55, 311] on span "Choice Groups" at bounding box center [145, 303] width 206 height 20
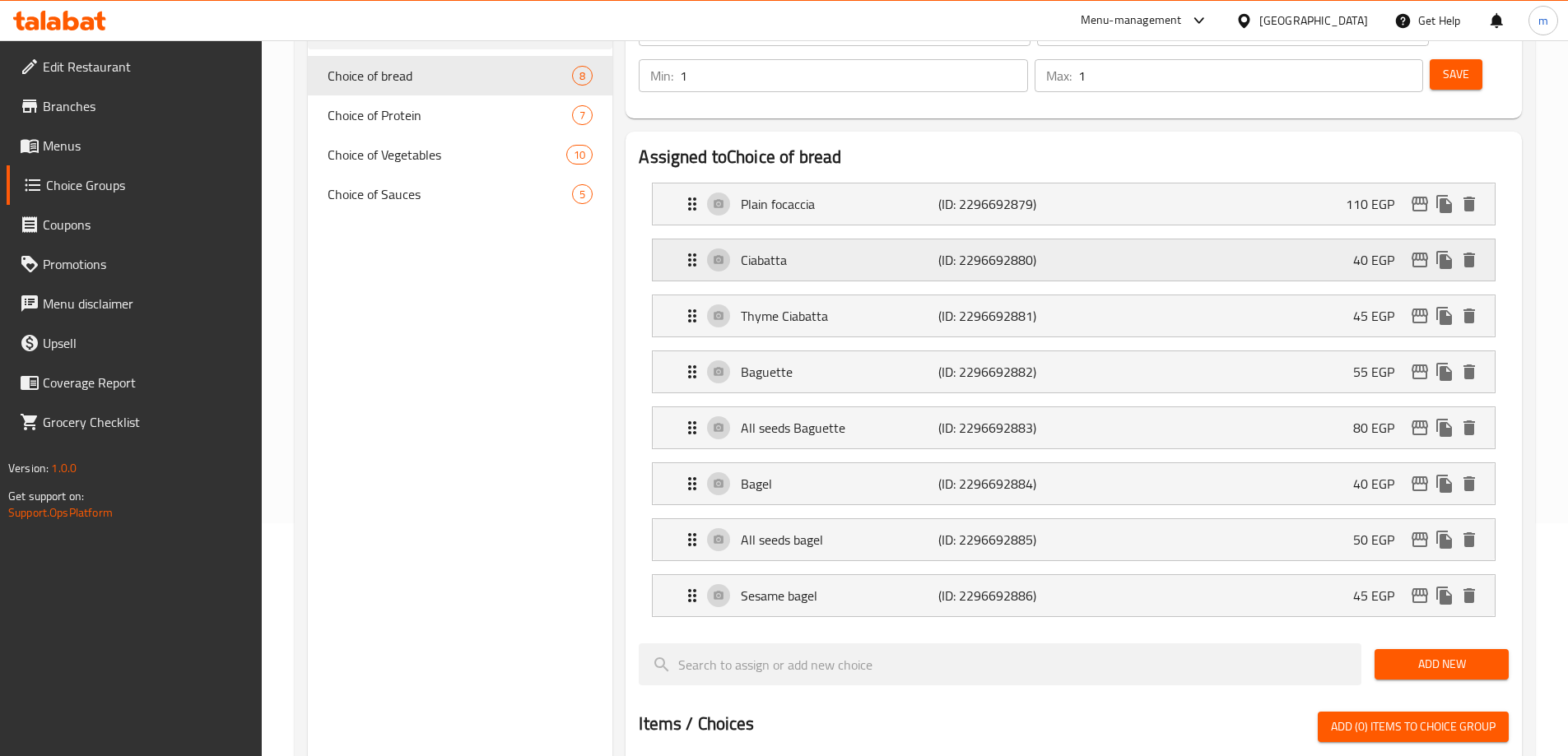
click at [883, 250] on p "Ciabatta" at bounding box center [838, 260] width 197 height 20
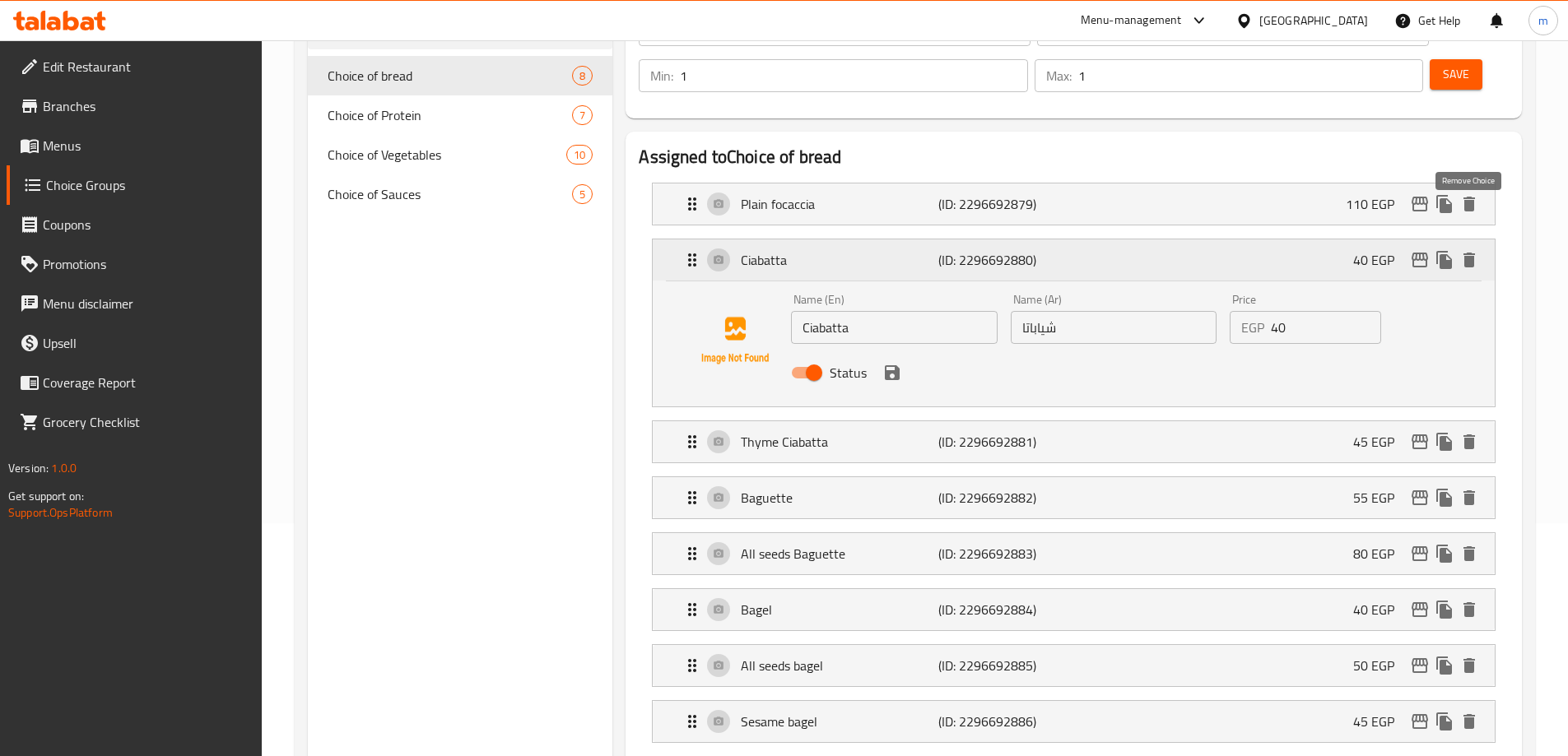
click at [1470, 250] on icon "delete" at bounding box center [1469, 260] width 20 height 20
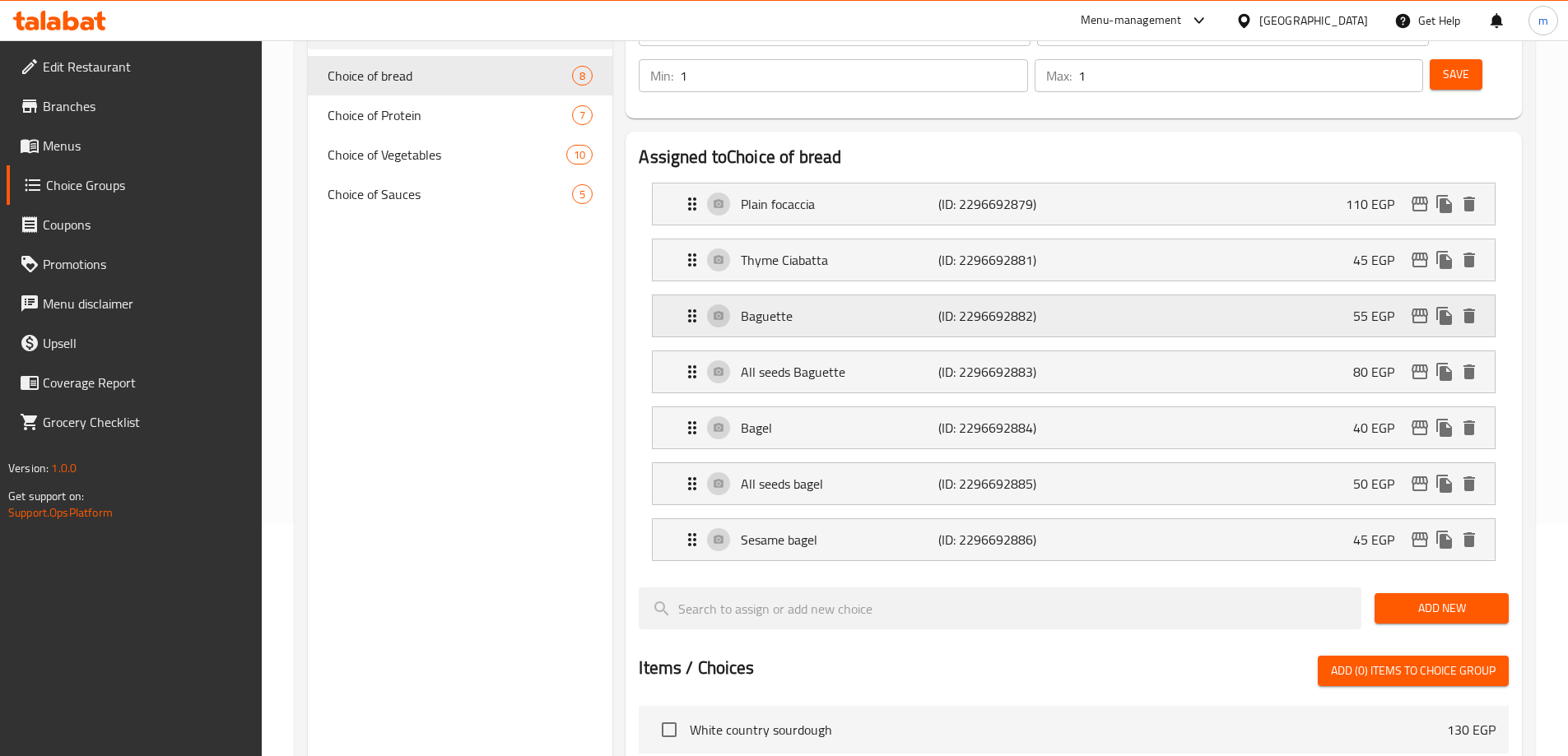
click at [947, 306] on p "(ID: 2296692882)" at bounding box center [1003, 316] width 131 height 20
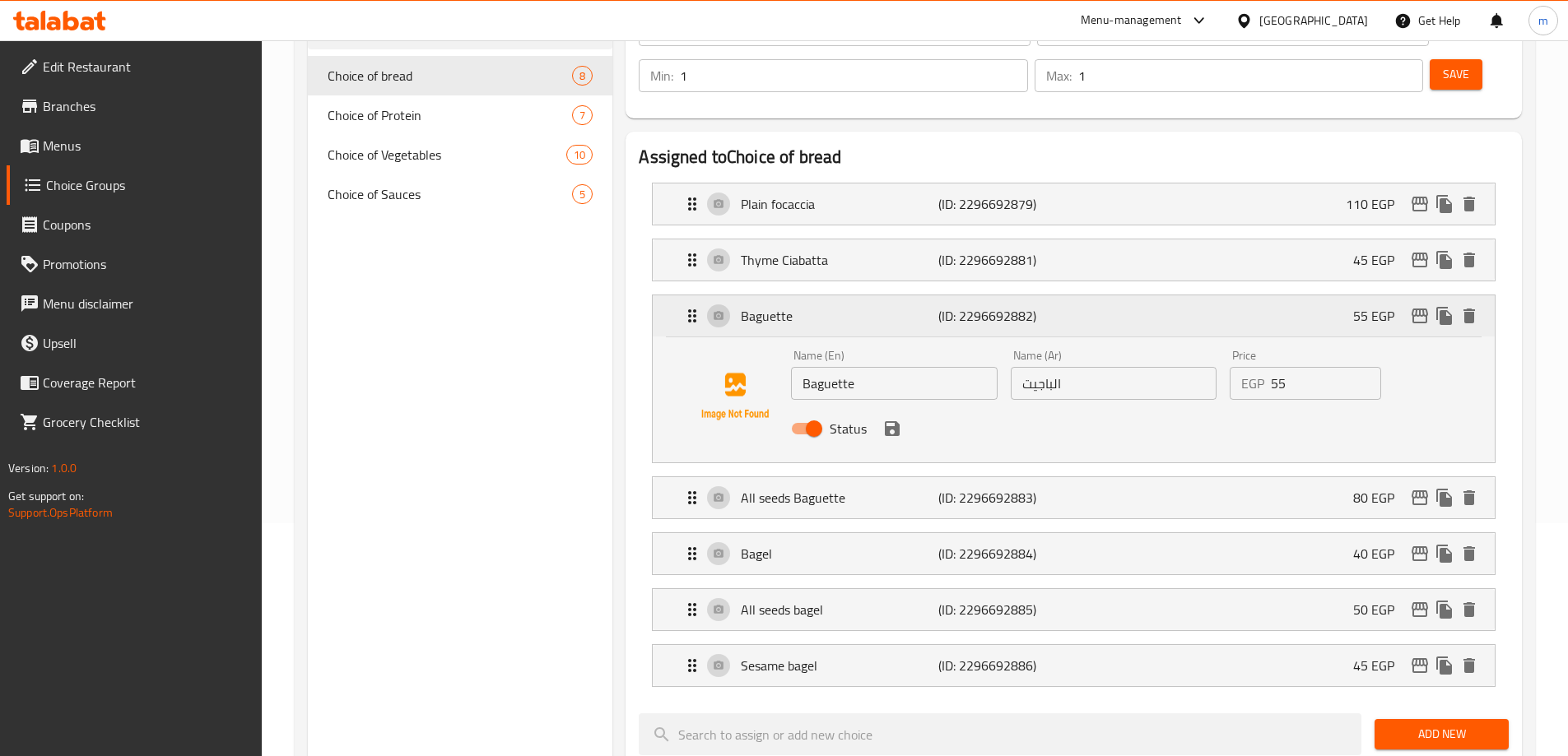
click at [1477, 306] on icon "delete" at bounding box center [1469, 316] width 20 height 20
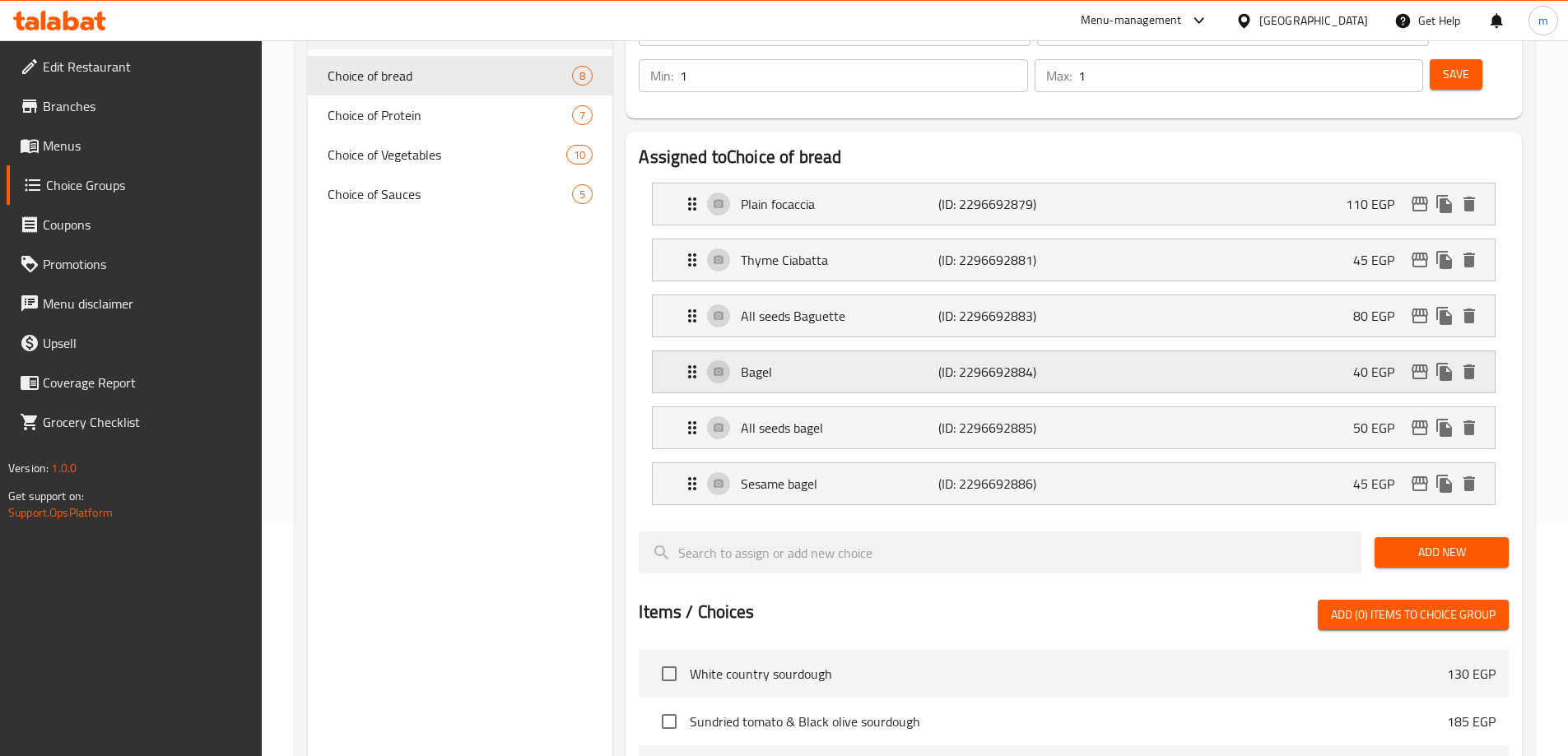
click at [1070, 362] on p "(ID: 2296692884)" at bounding box center [1003, 372] width 131 height 20
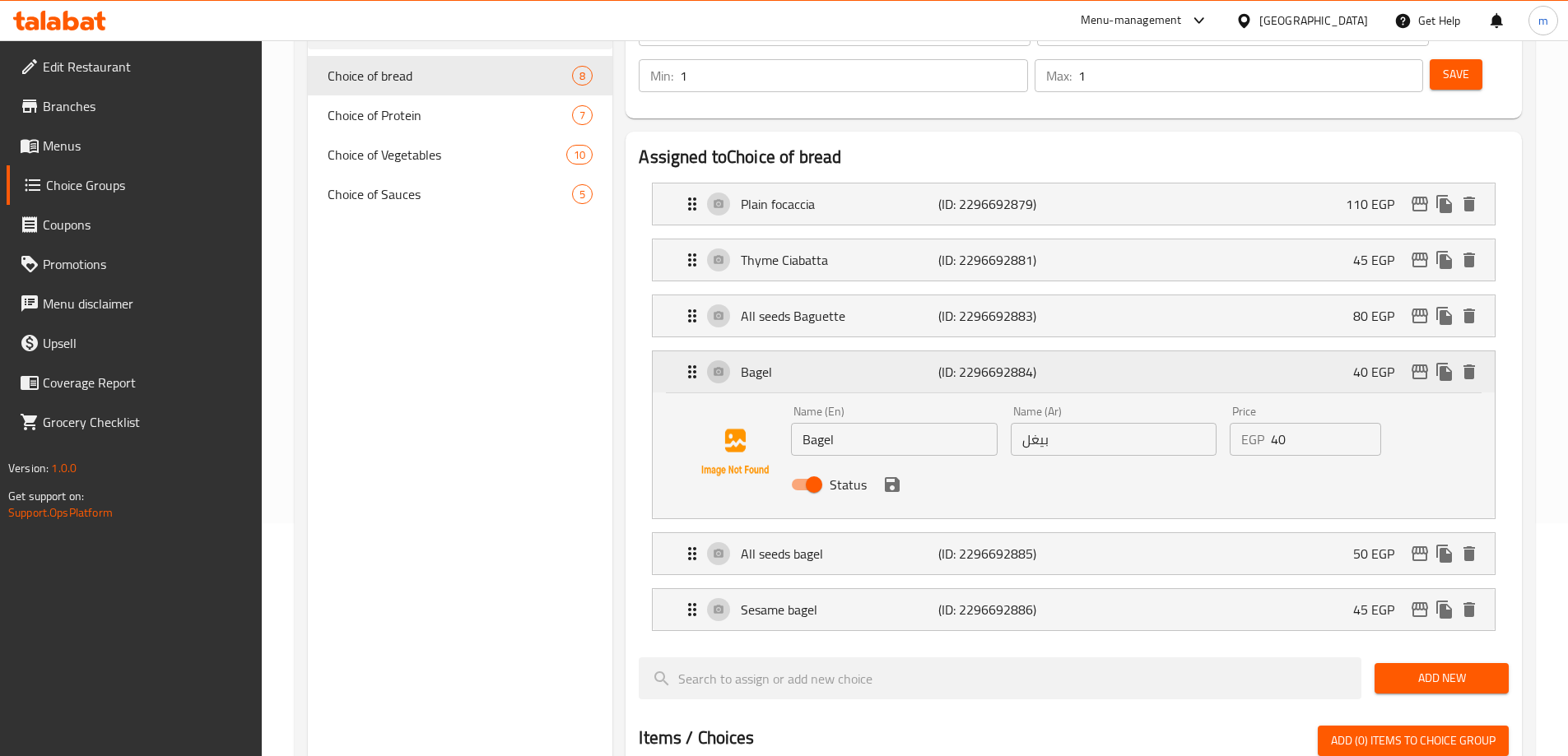
click at [1477, 360] on div "40 EGP" at bounding box center [1418, 372] width 129 height 25
click at [1475, 362] on icon "delete" at bounding box center [1469, 372] width 20 height 20
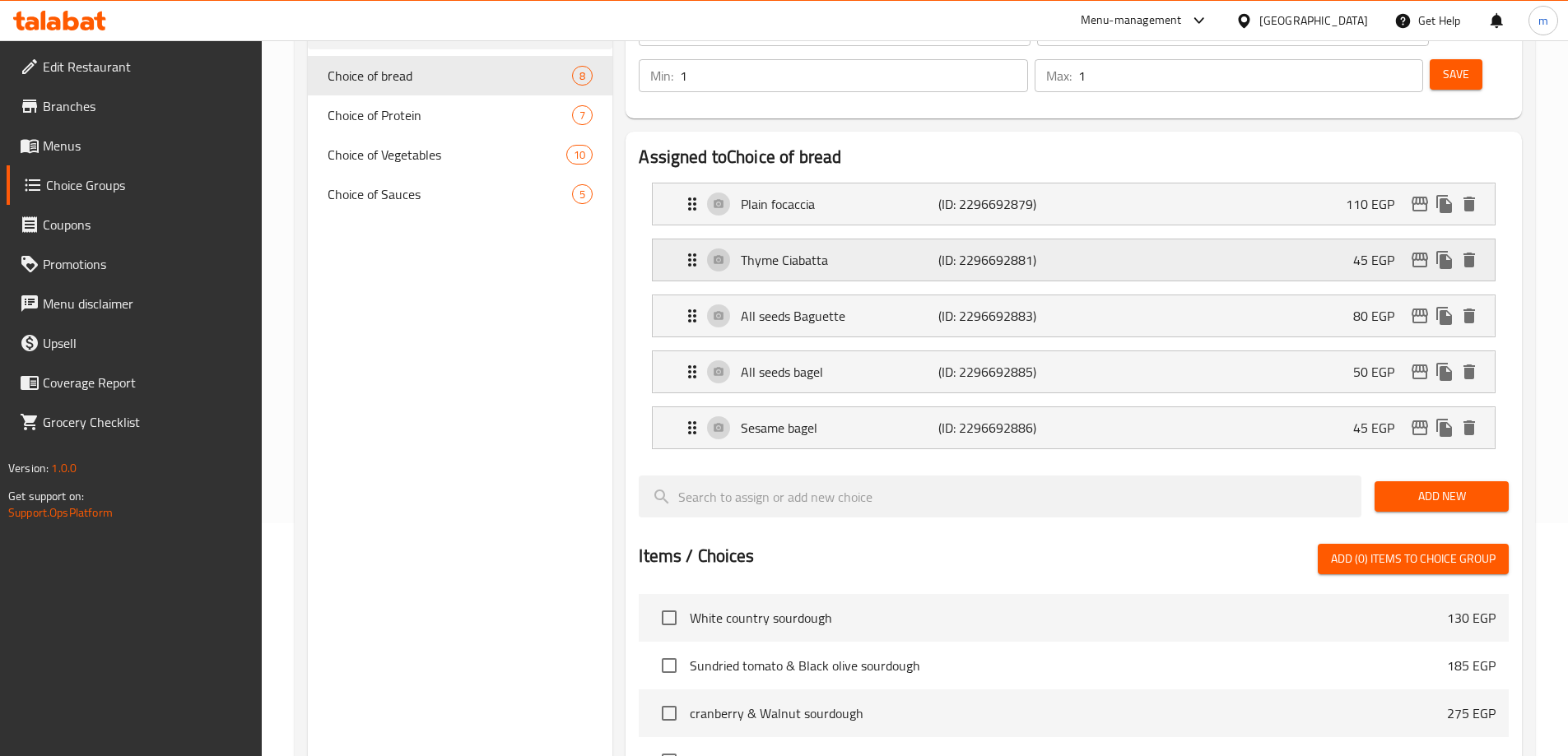
scroll to position [150, 0]
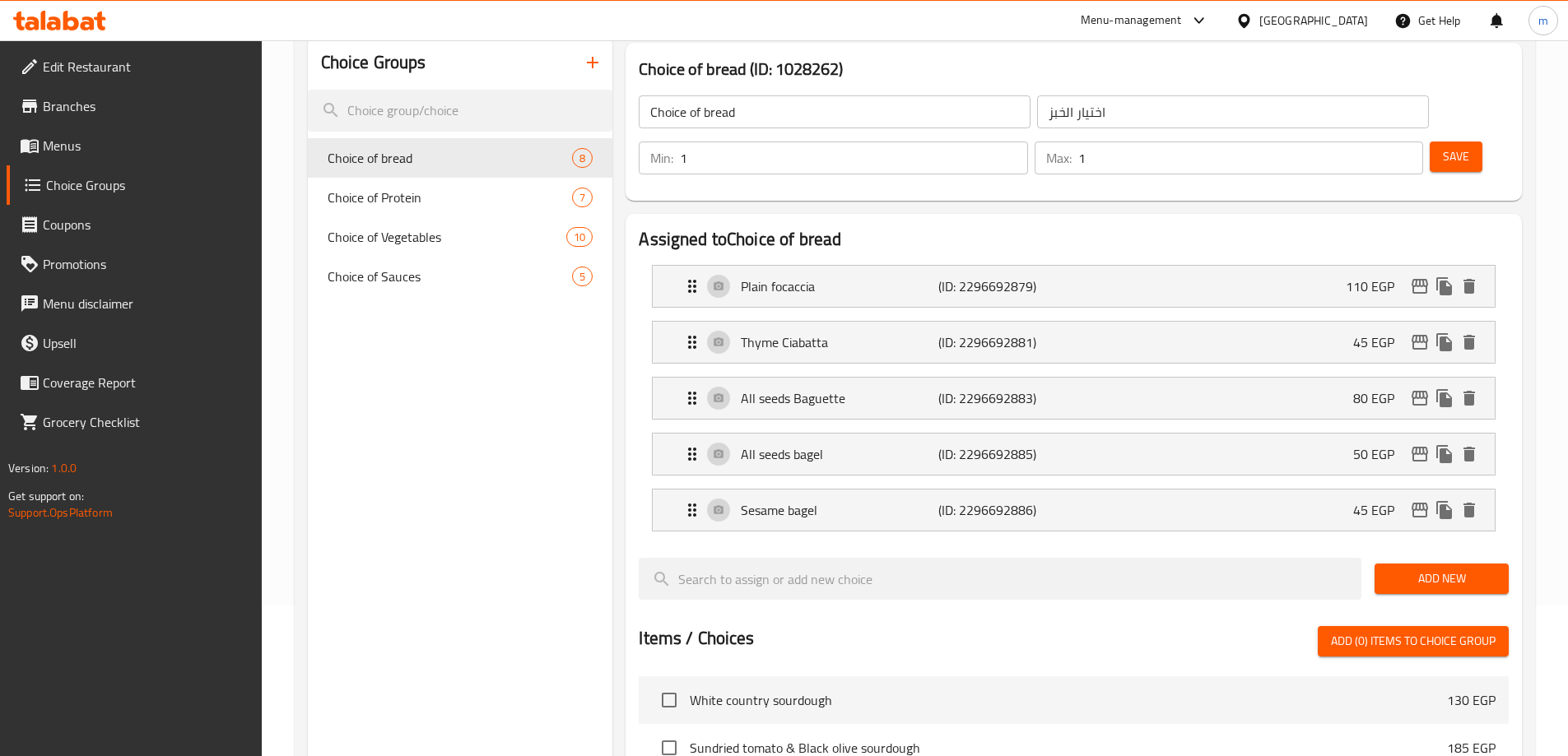
click at [130, 140] on span "Menus" at bounding box center [145, 145] width 206 height 20
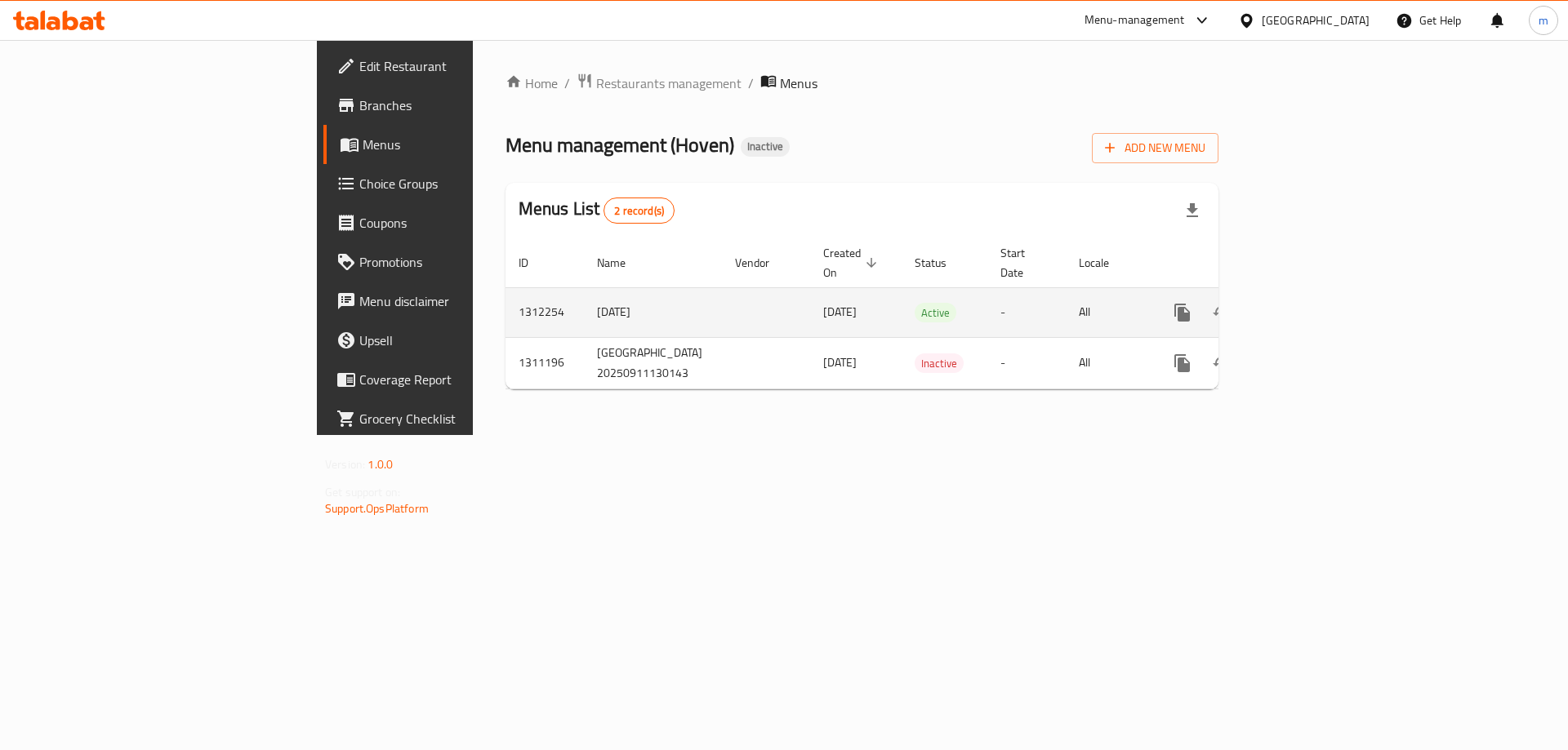
click at [1320, 295] on link "enhanced table" at bounding box center [1300, 313] width 39 height 39
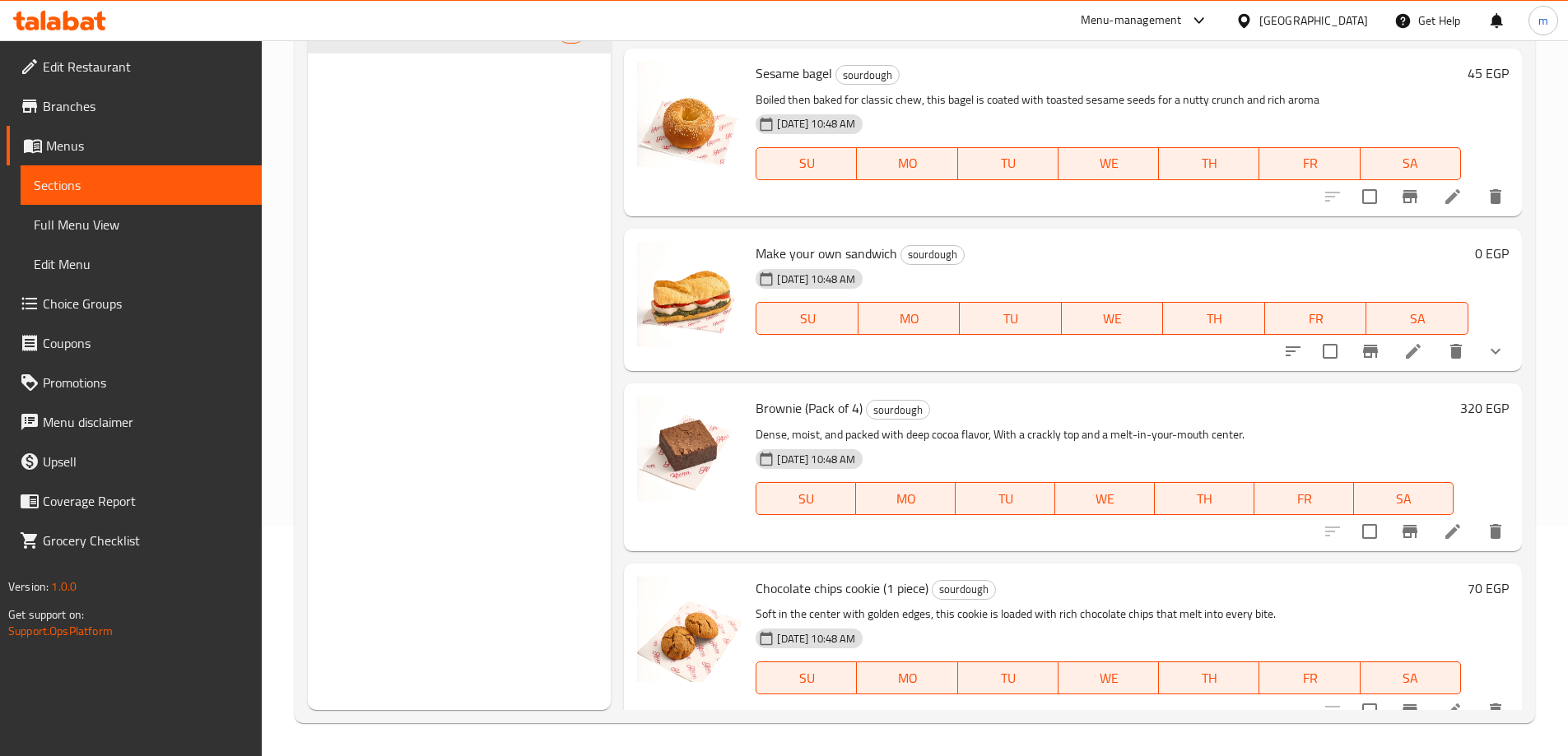
scroll to position [3052, 0]
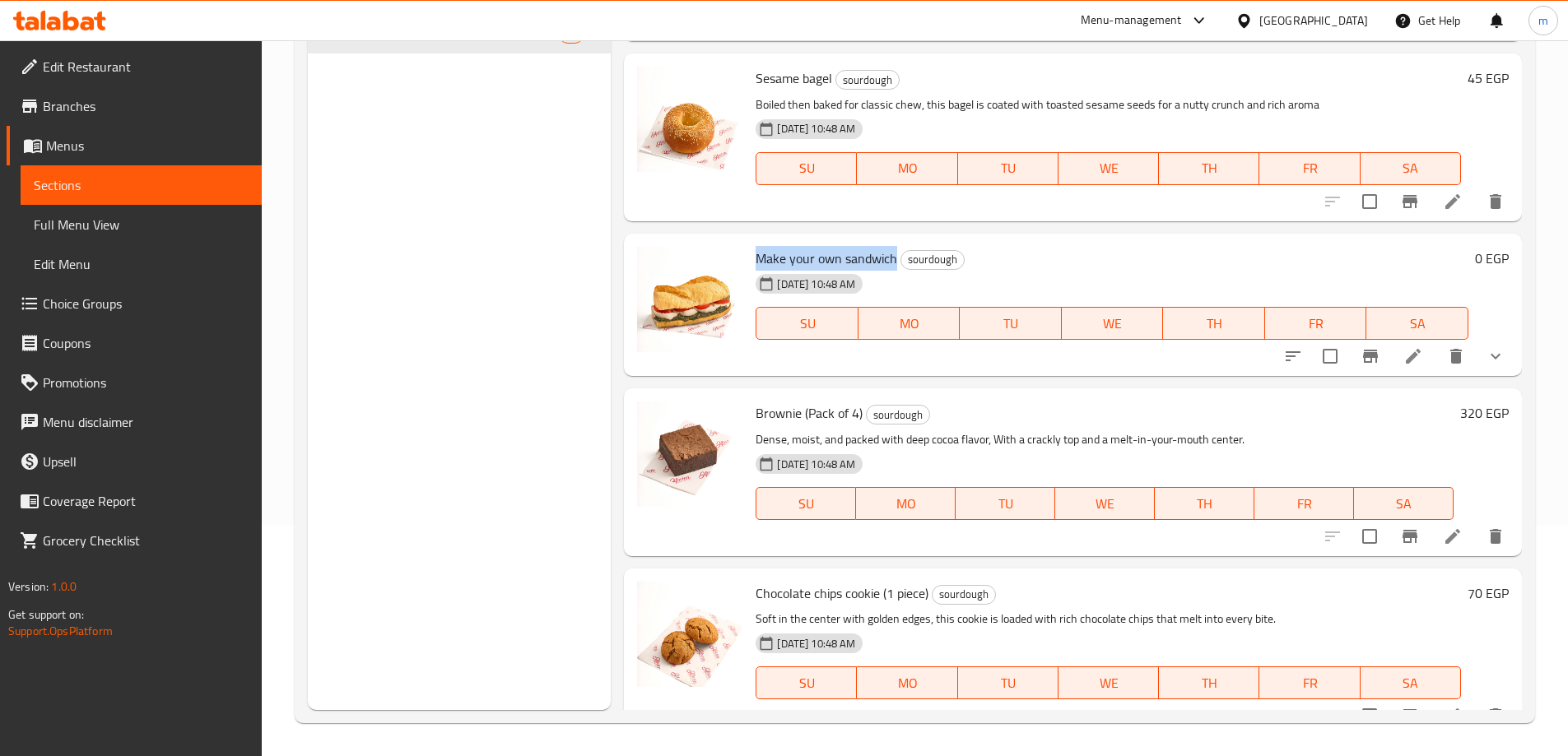
drag, startPoint x: 758, startPoint y: 273, endPoint x: 895, endPoint y: 283, distance: 137.4
click at [895, 271] on span "Make your own sandwich" at bounding box center [826, 258] width 141 height 25
copy span "Make your own sandwich"
click at [515, 455] on div "Menu sections sourdough 21" at bounding box center [459, 331] width 304 height 756
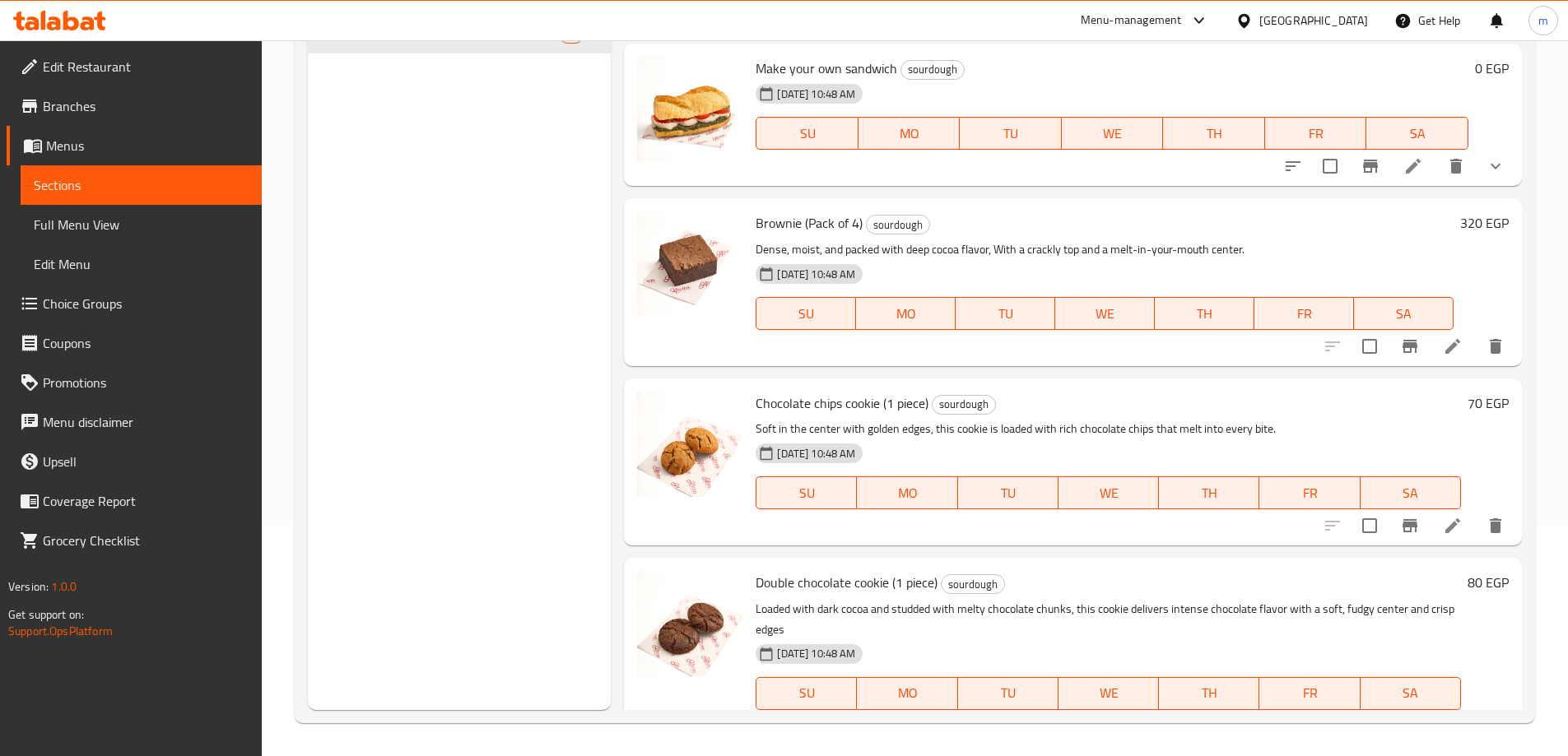
scroll to position [3217, 0]
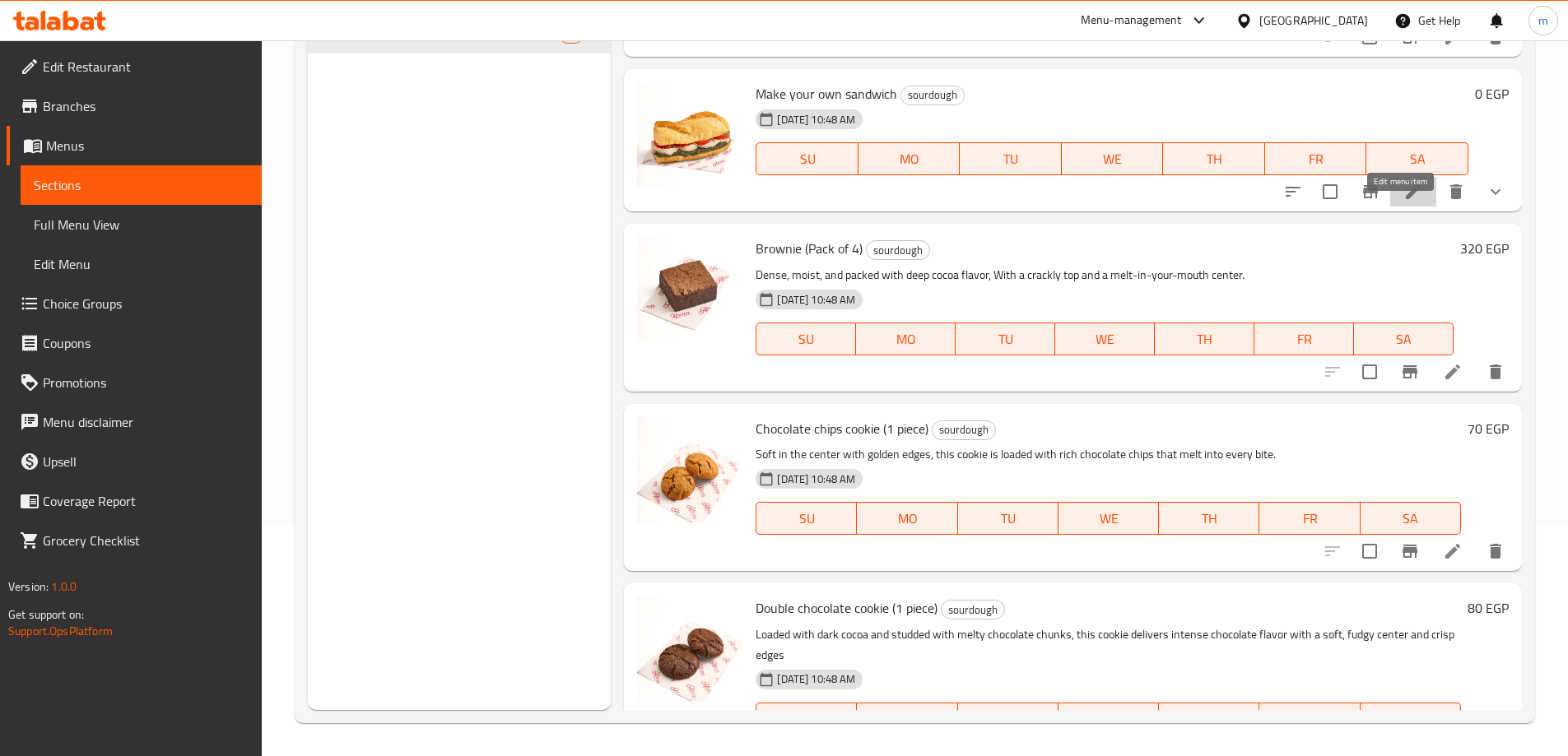
click at [1406, 199] on icon at bounding box center [1413, 192] width 15 height 15
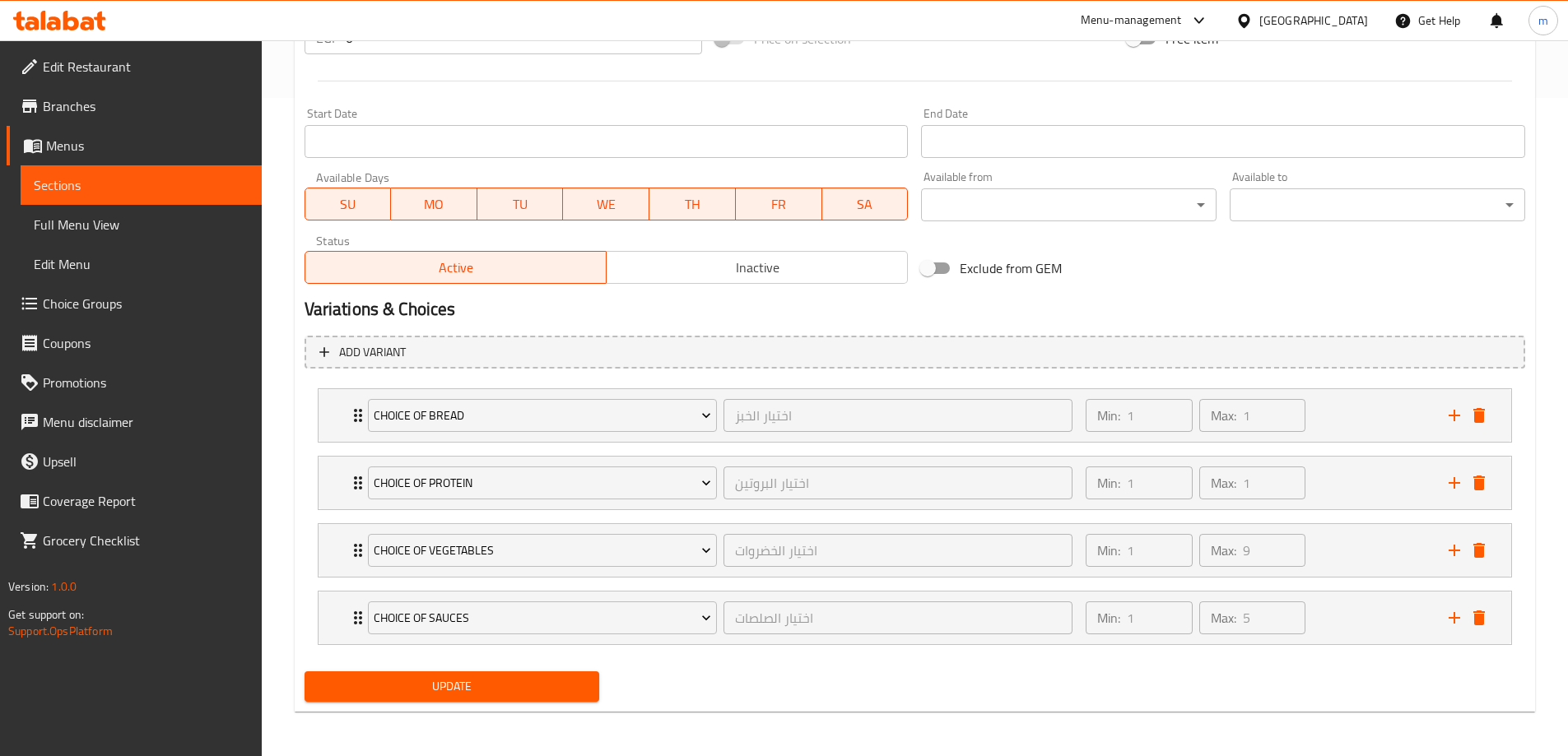
scroll to position [660, 0]
click at [1314, 410] on div "Min: 1 ​ Max: 1 ​" at bounding box center [1257, 413] width 362 height 52
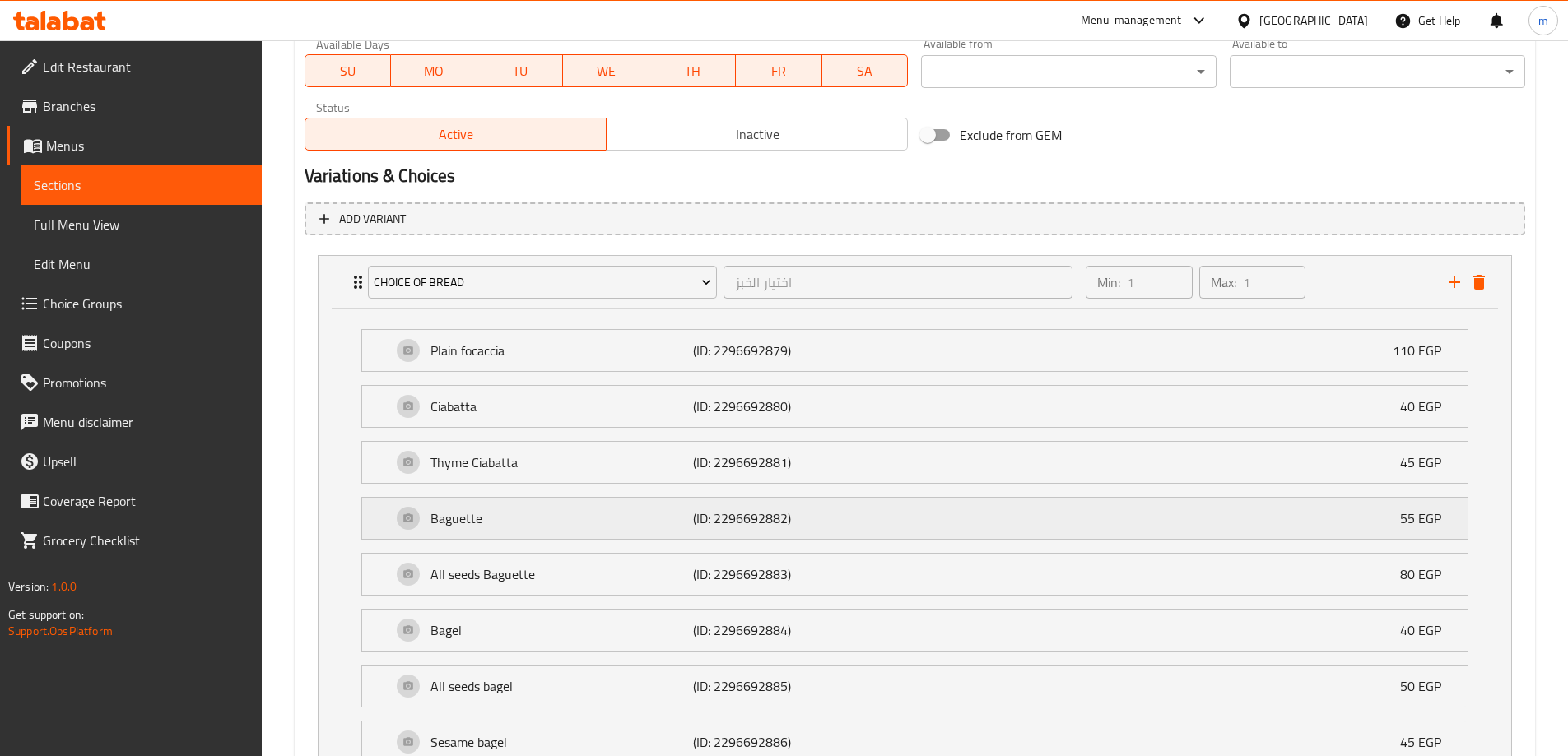
scroll to position [824, 0]
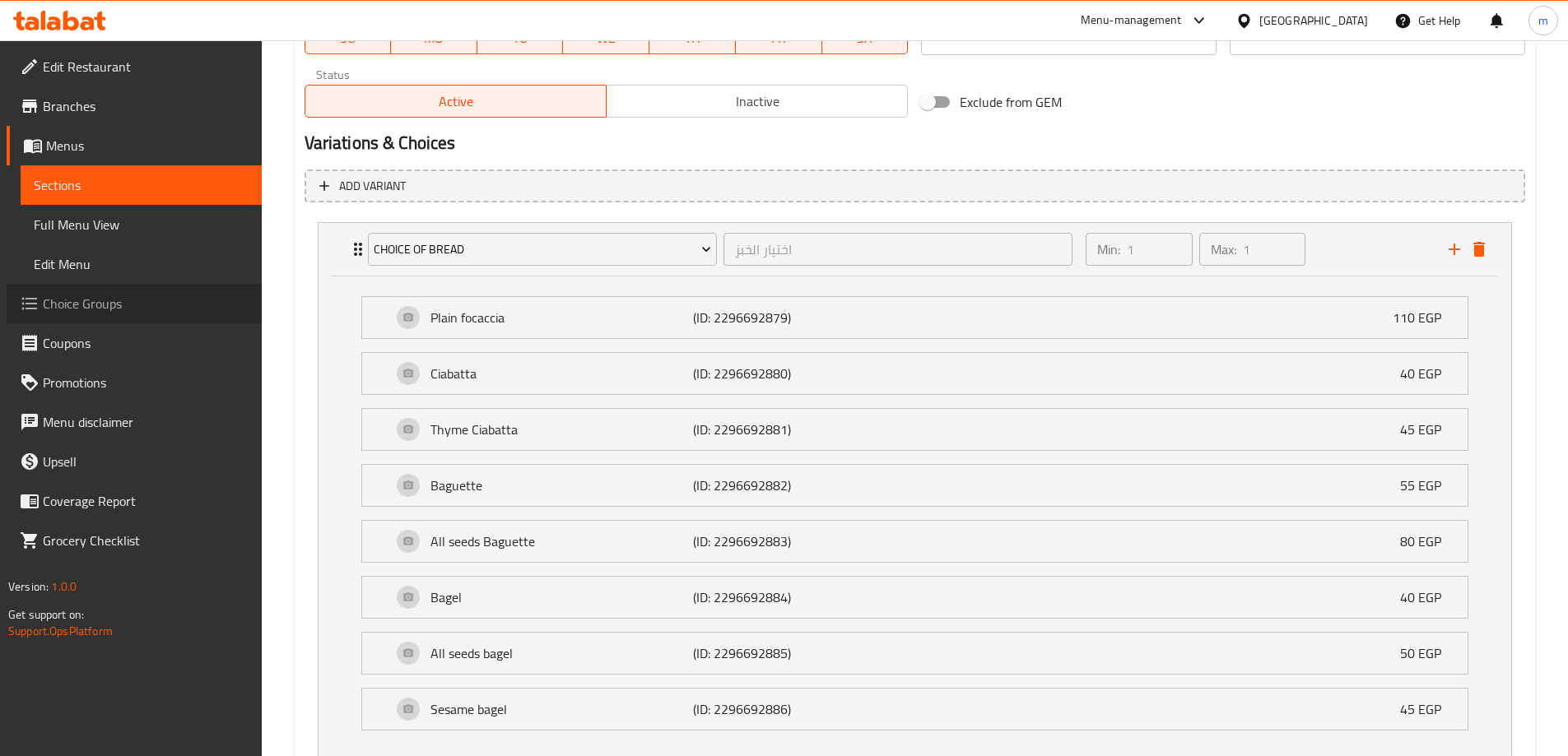
click at [119, 300] on span "Choice Groups" at bounding box center [145, 303] width 206 height 20
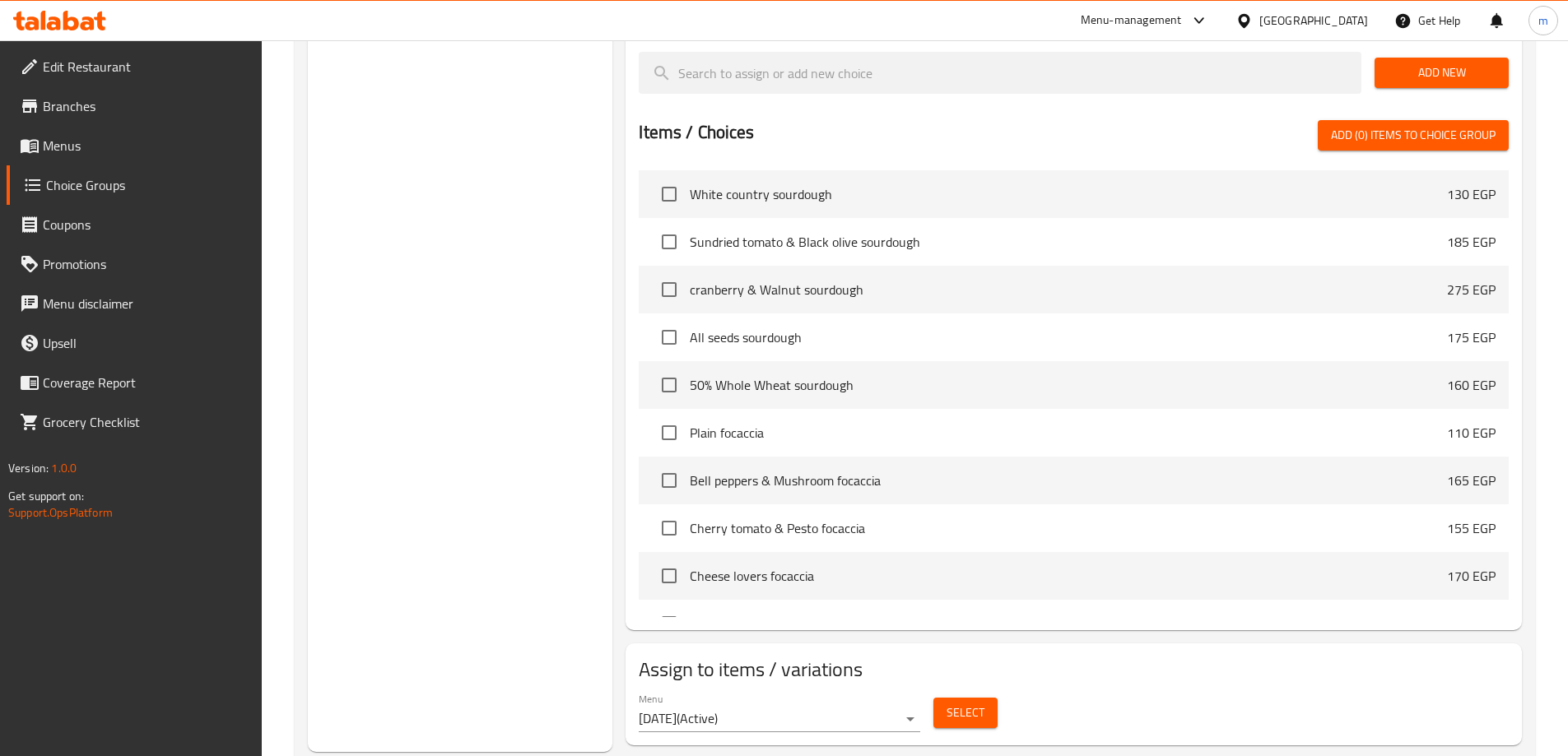
scroll to position [233, 0]
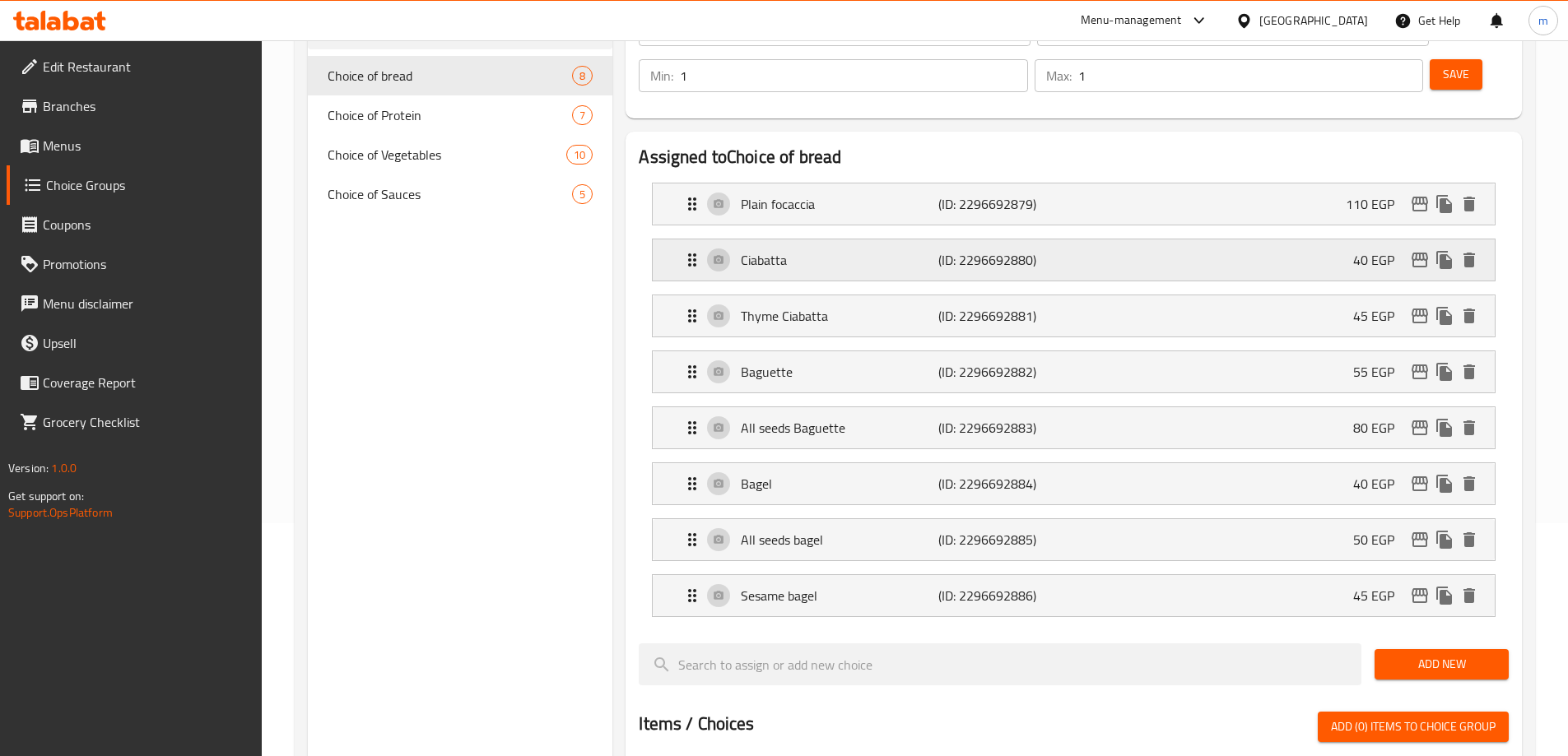
click at [1158, 239] on div "Ciabatta (ID: 2296692880) 40 EGP" at bounding box center [1079, 260] width 793 height 42
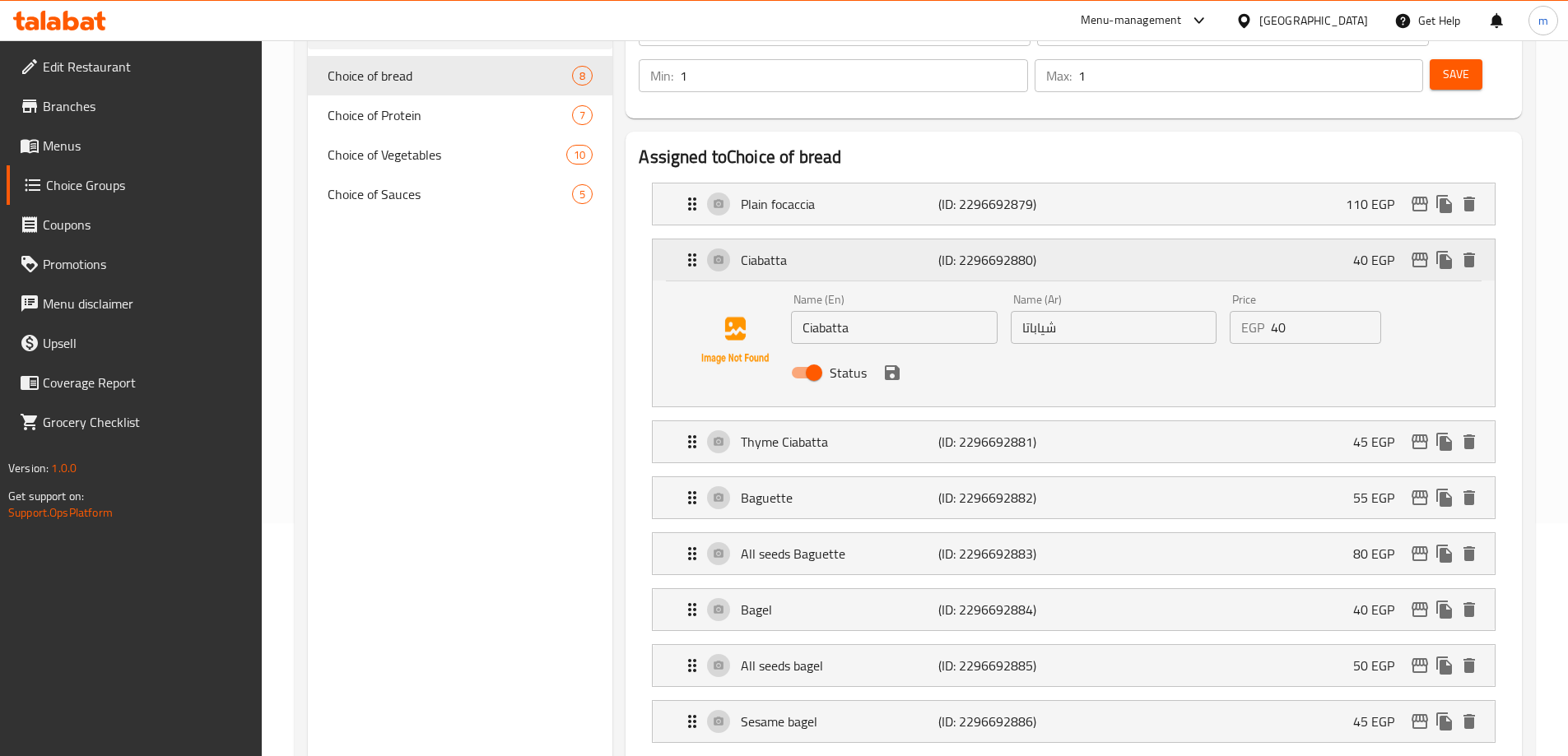
click at [1478, 239] on div "Ciabatta (ID: 2296692880) 40 EGP" at bounding box center [1074, 260] width 842 height 42
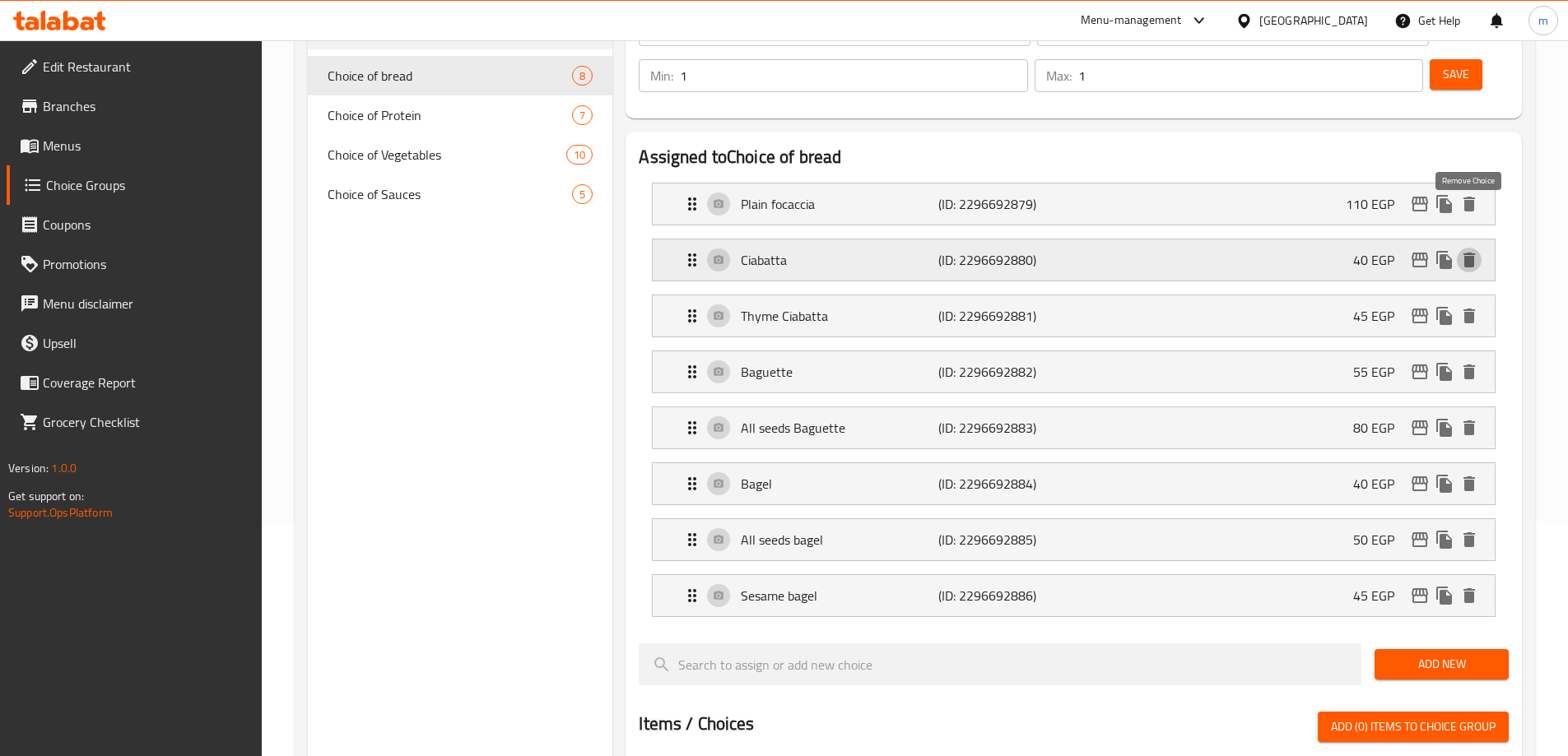
click at [1477, 250] on icon "delete" at bounding box center [1469, 260] width 20 height 20
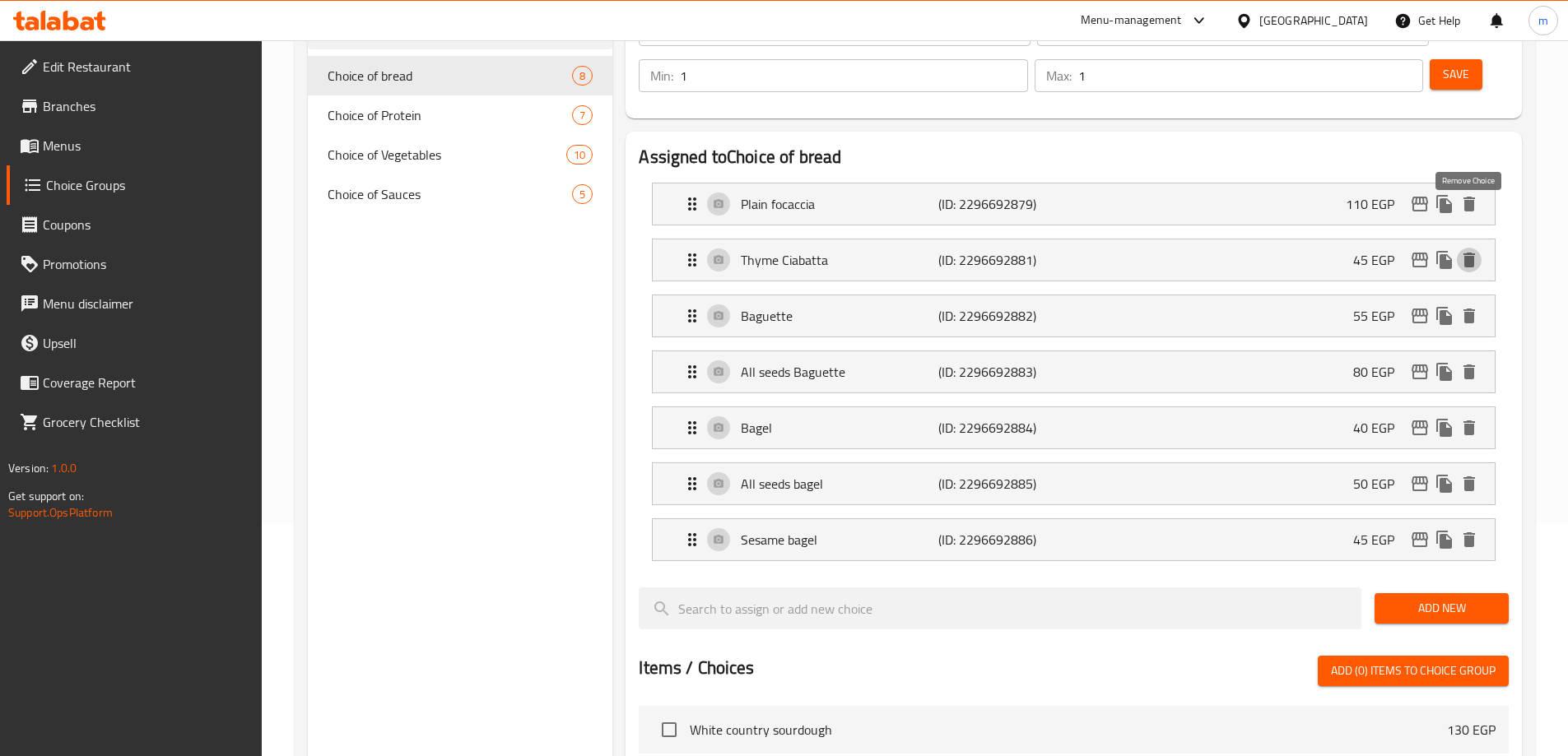
click at [1477, 250] on icon "delete" at bounding box center [1469, 260] width 20 height 20
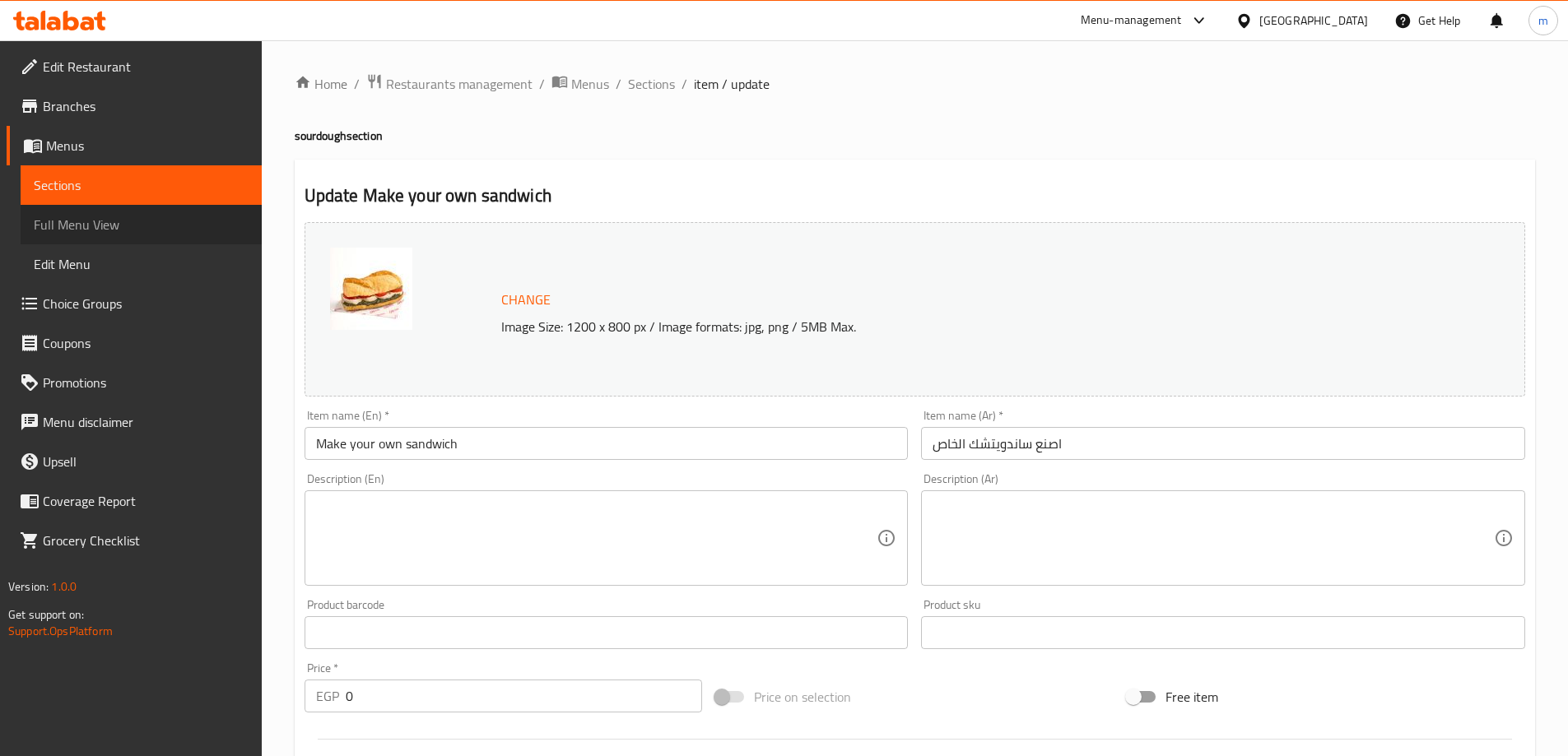
drag, startPoint x: 0, startPoint y: 0, endPoint x: 144, endPoint y: 214, distance: 257.9
click at [144, 214] on span "Full Menu View" at bounding box center [140, 224] width 215 height 20
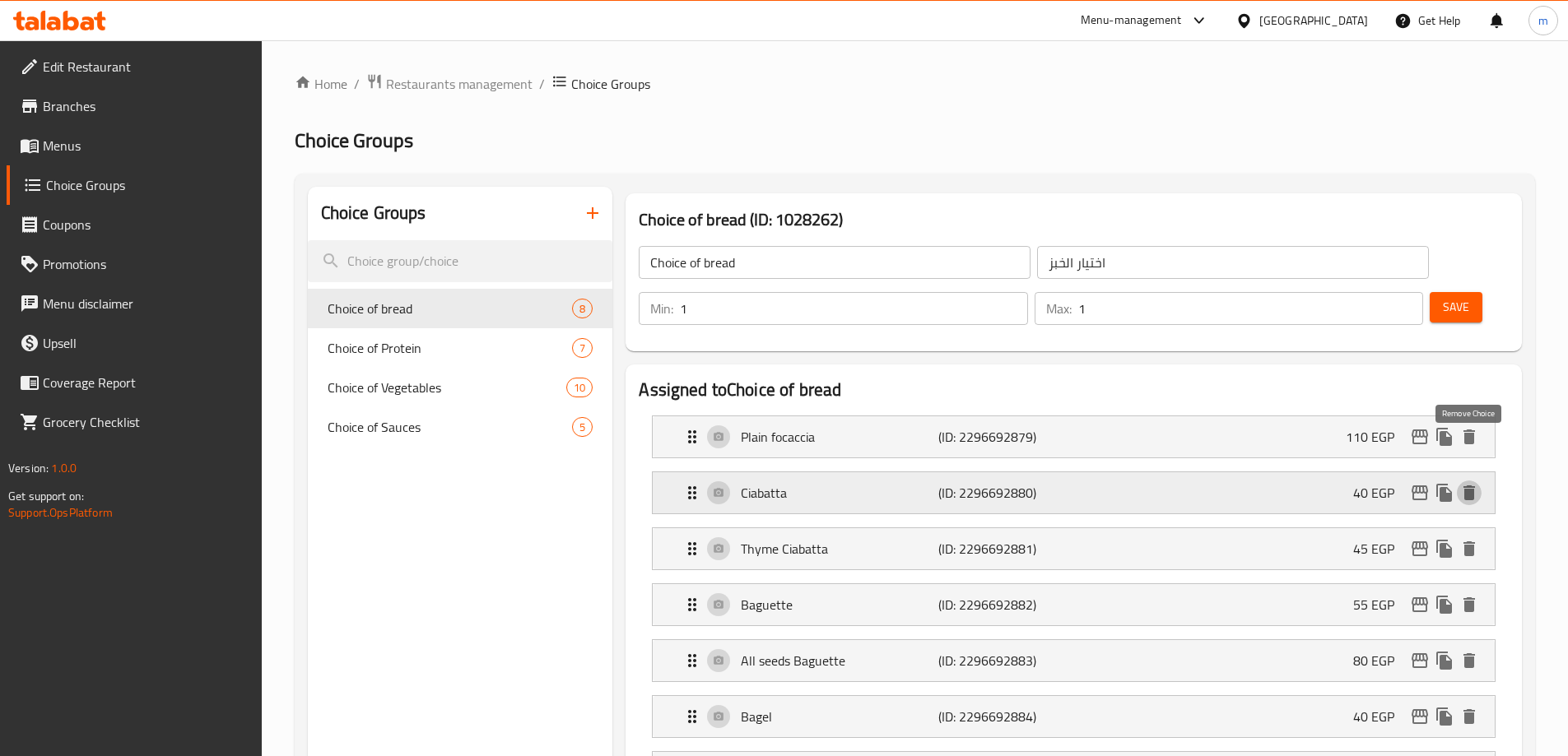
click at [1474, 485] on icon "delete" at bounding box center [1469, 492] width 12 height 15
click at [1469, 542] on icon "delete" at bounding box center [1469, 548] width 12 height 15
click at [1474, 595] on icon "delete" at bounding box center [1469, 605] width 20 height 20
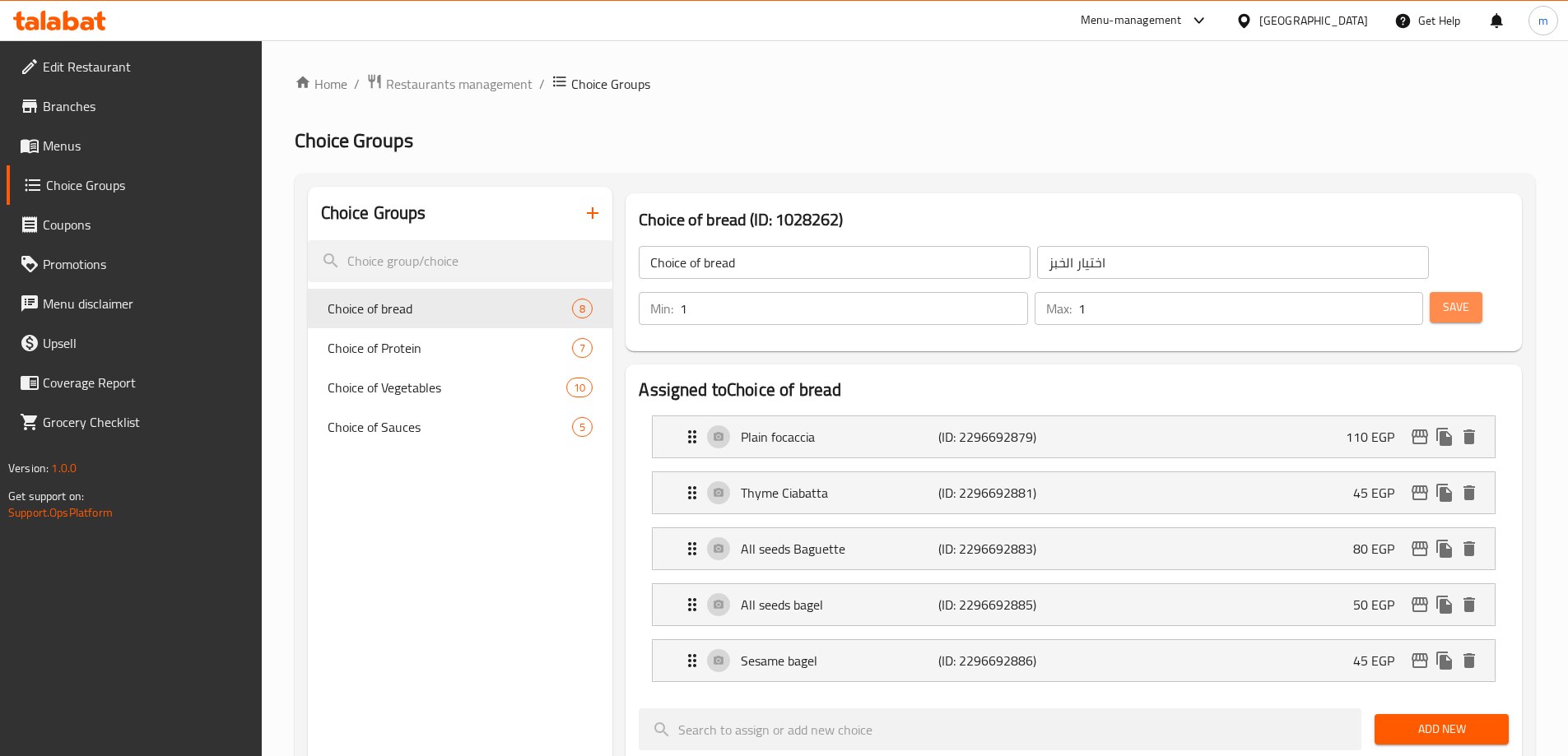
click at [1443, 297] on span "Save" at bounding box center [1456, 307] width 27 height 21
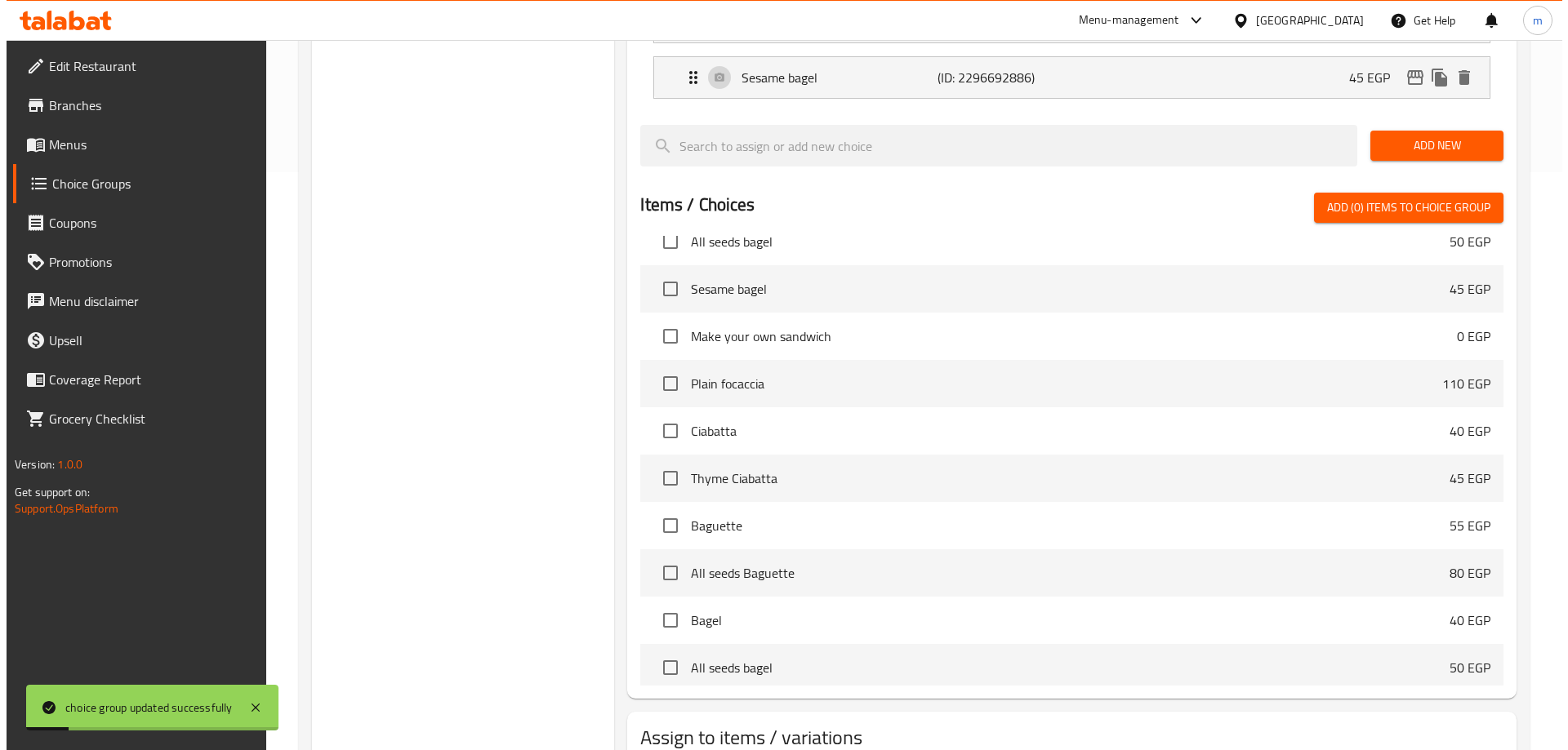
scroll to position [647, 0]
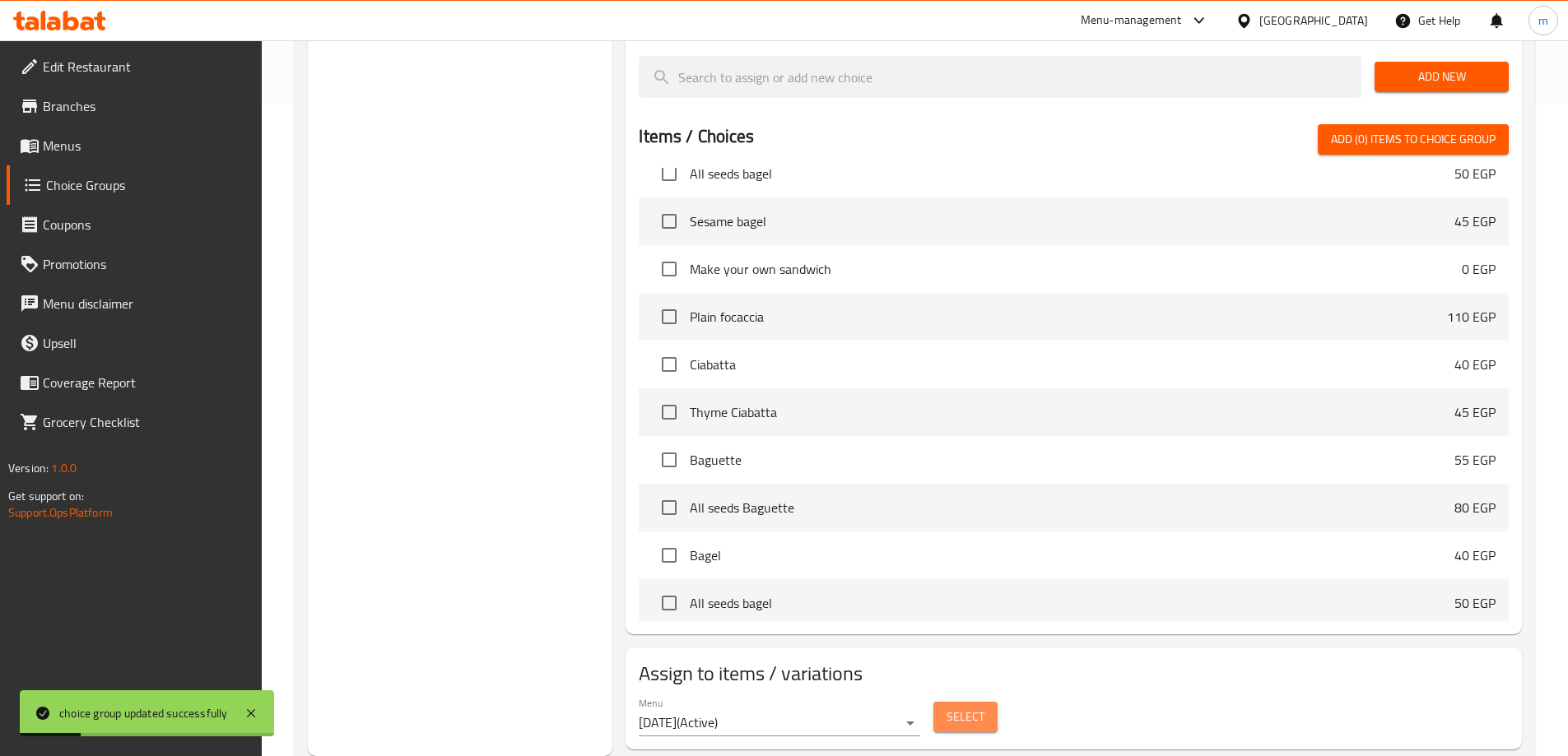
click at [955, 707] on span "Select" at bounding box center [966, 716] width 38 height 21
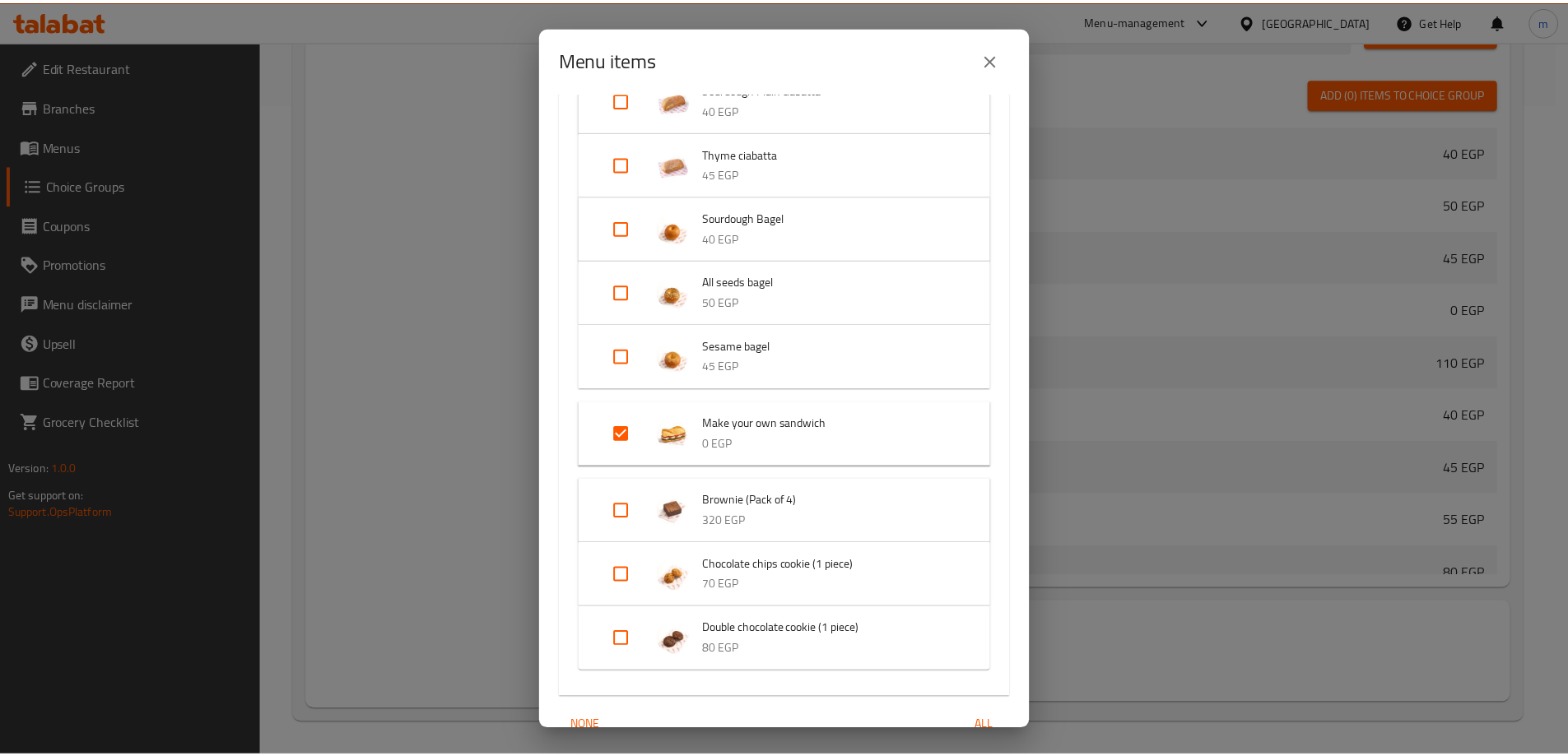
scroll to position [1008, 0]
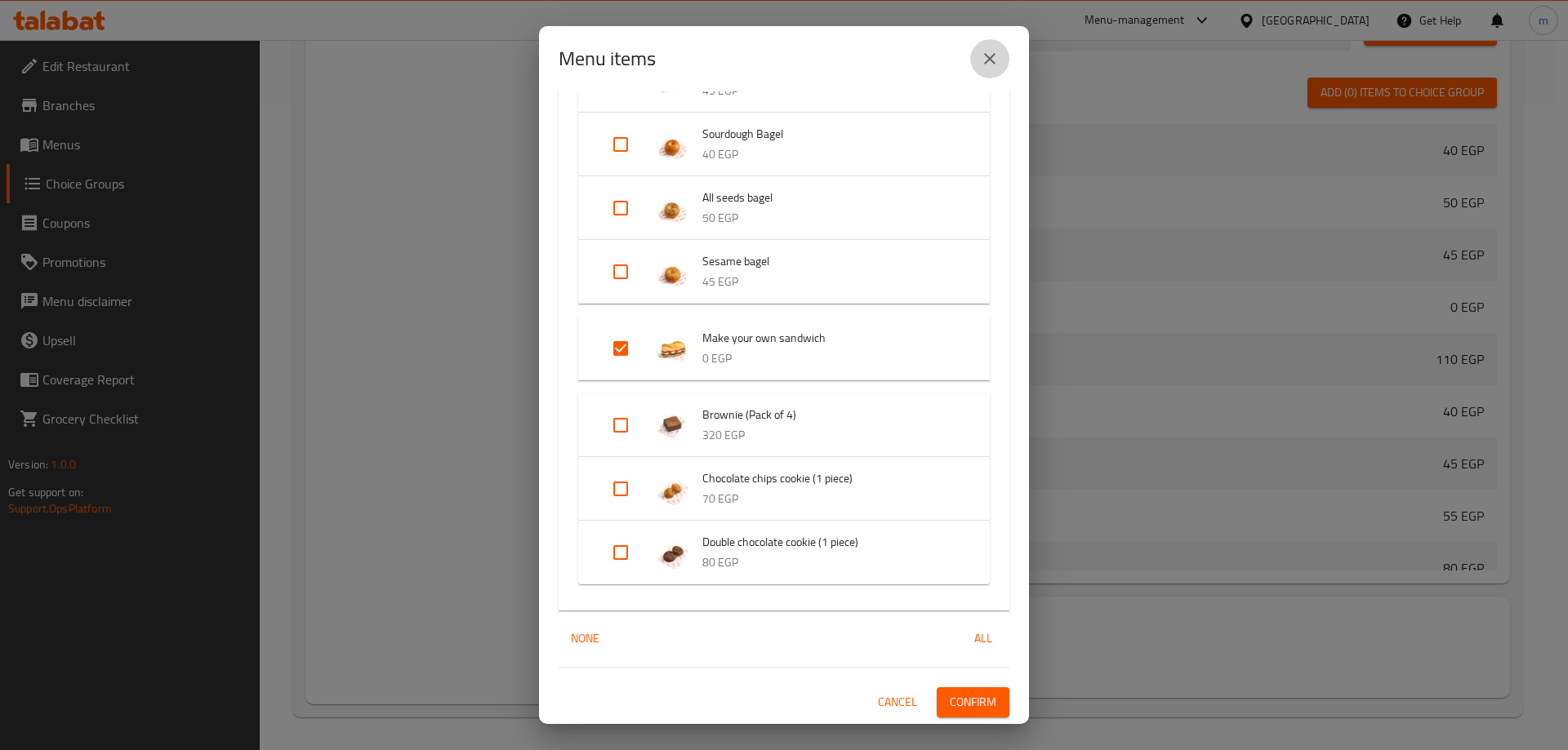
click at [999, 47] on button "close" at bounding box center [989, 59] width 39 height 39
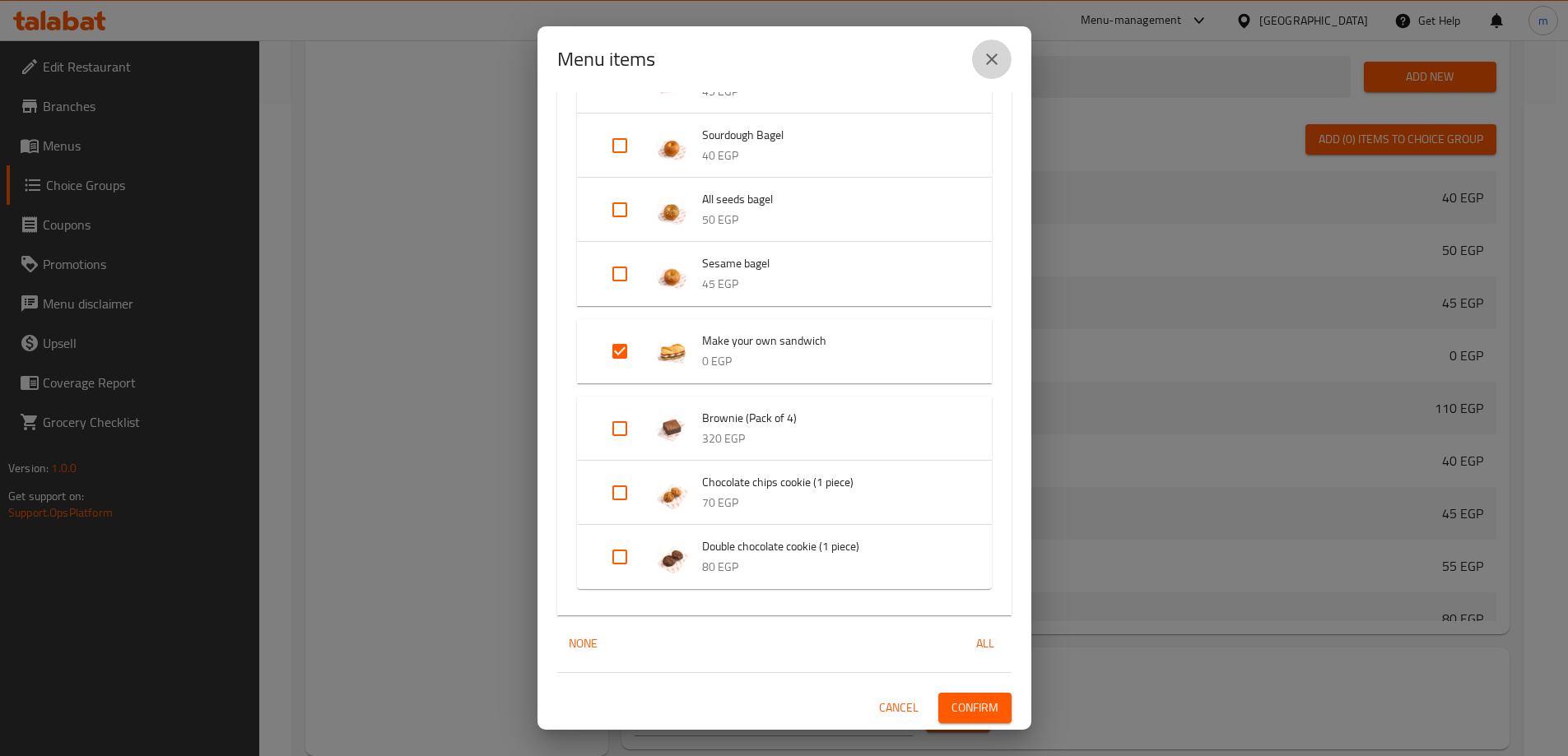
scroll to position [676, 0]
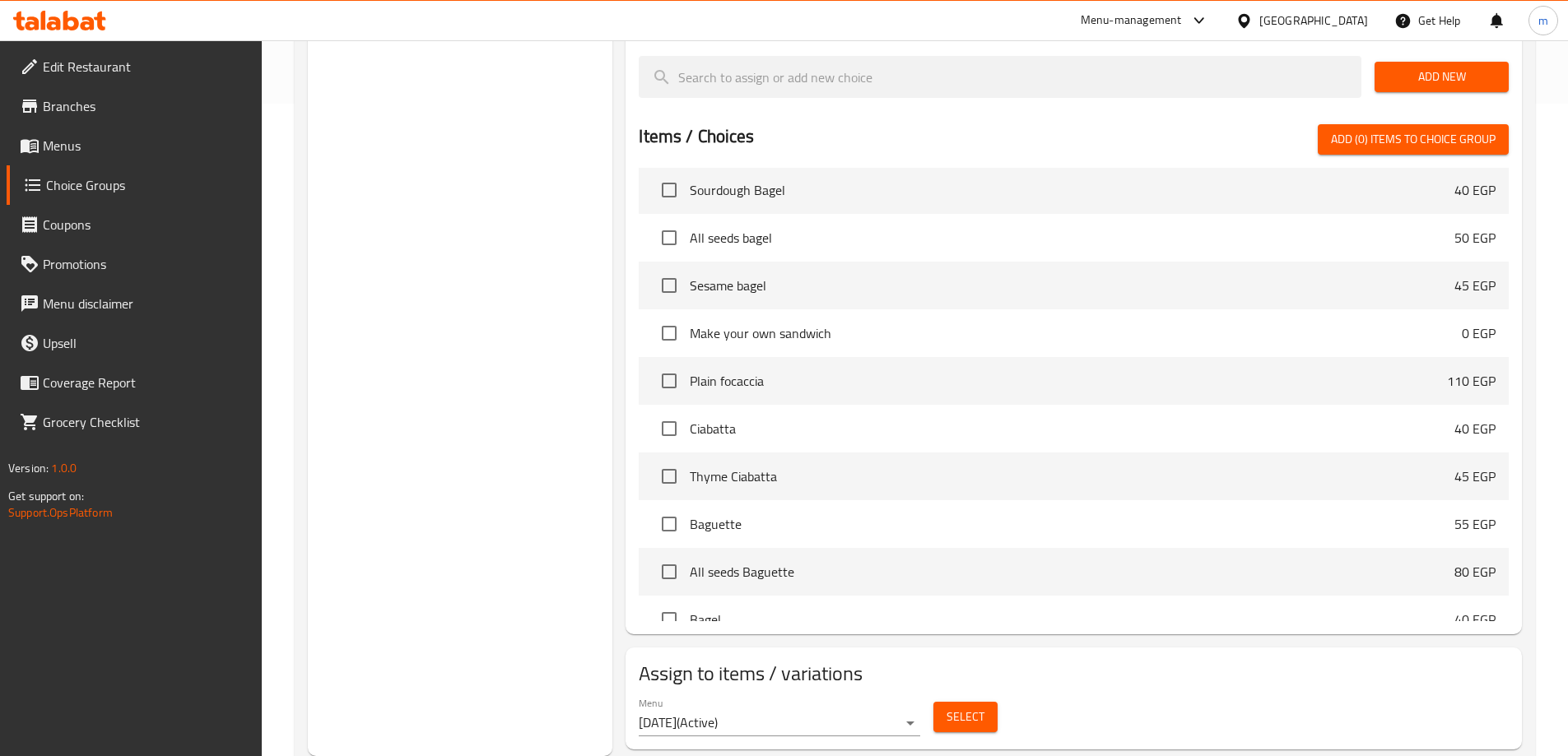
click at [150, 156] on link "Menus" at bounding box center [134, 145] width 255 height 40
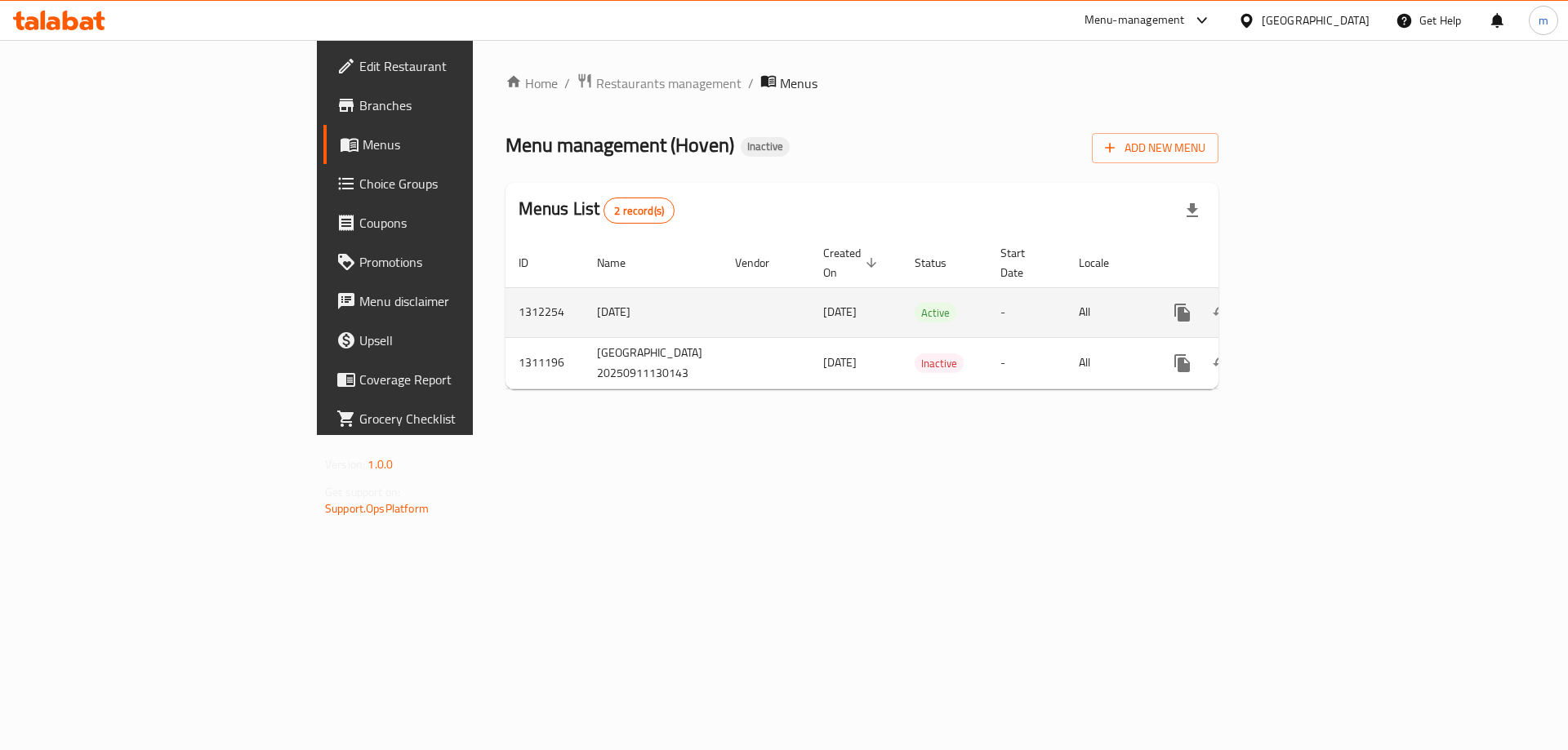
click at [1310, 303] on icon "enhanced table" at bounding box center [1300, 313] width 20 height 20
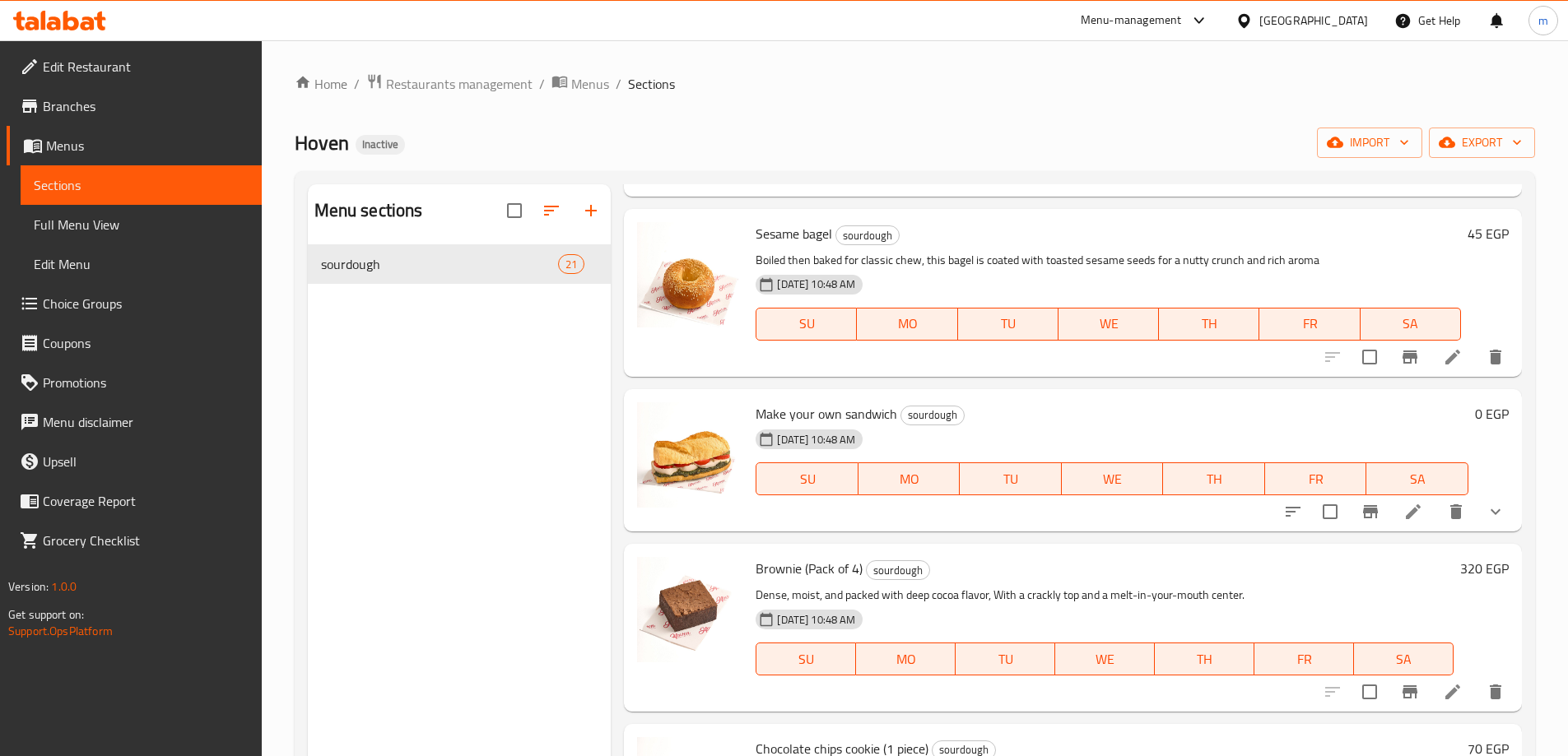
scroll to position [3292, 0]
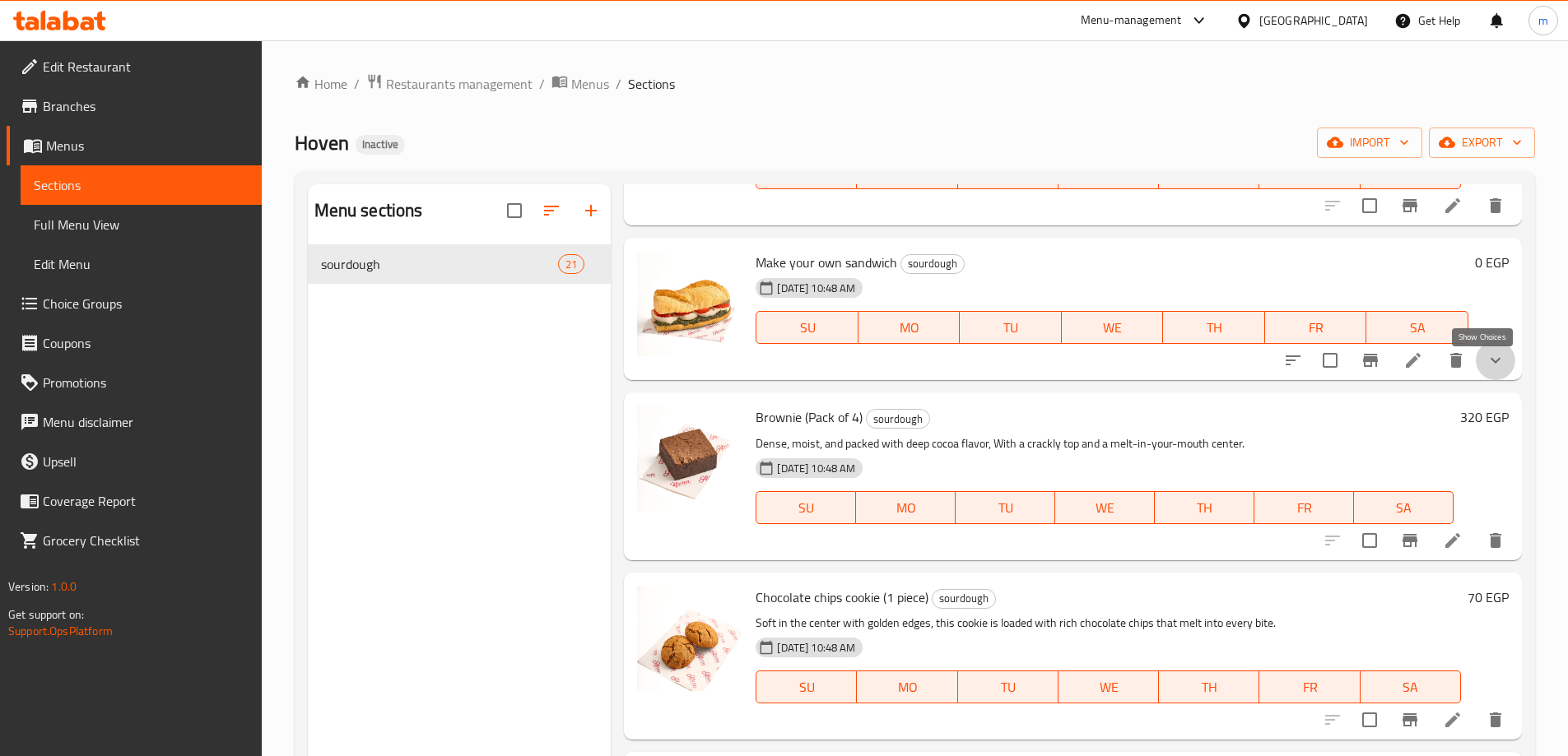
click at [1491, 364] on icon "show more" at bounding box center [1496, 361] width 10 height 6
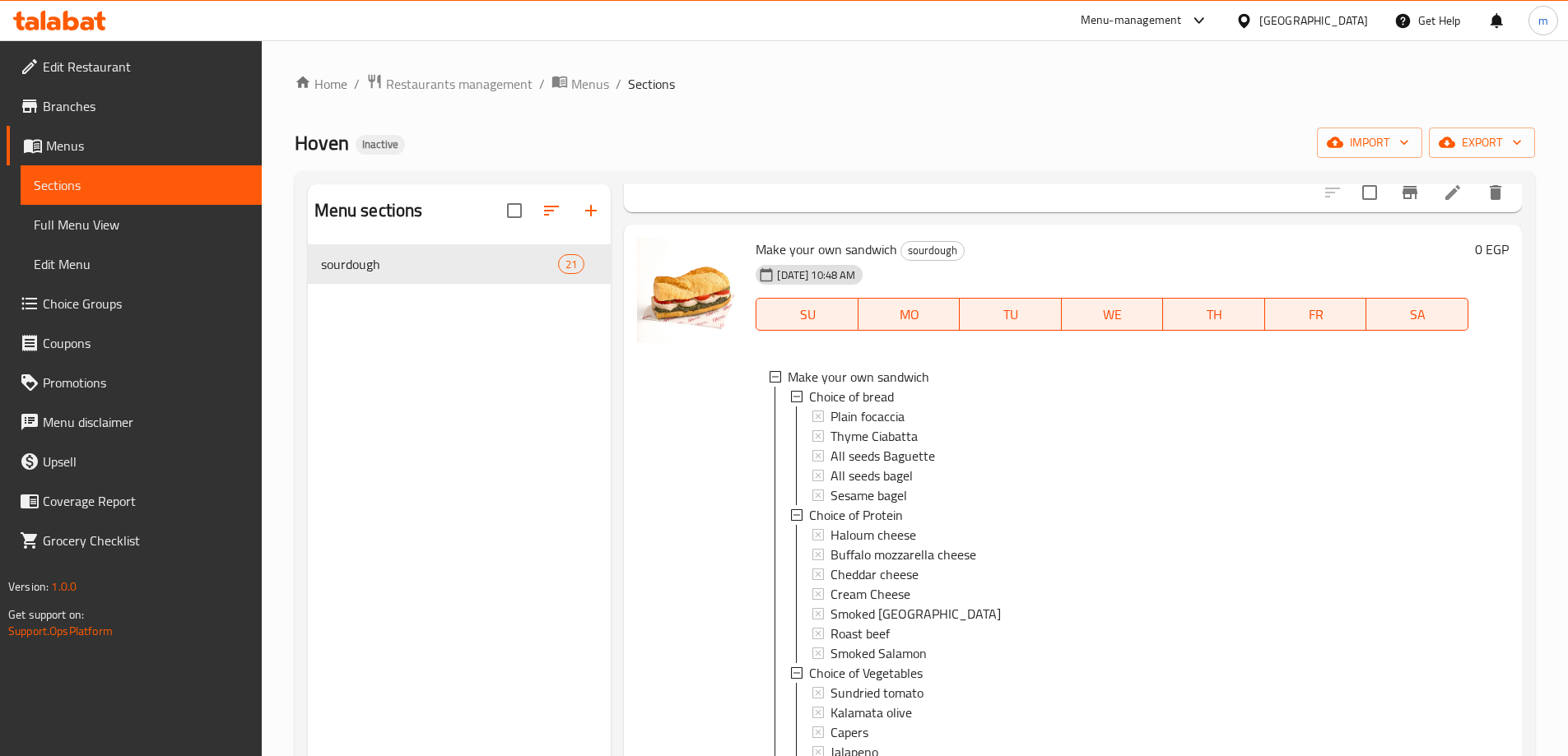
click at [1493, 378] on div "0 EGP" at bounding box center [1488, 635] width 41 height 795
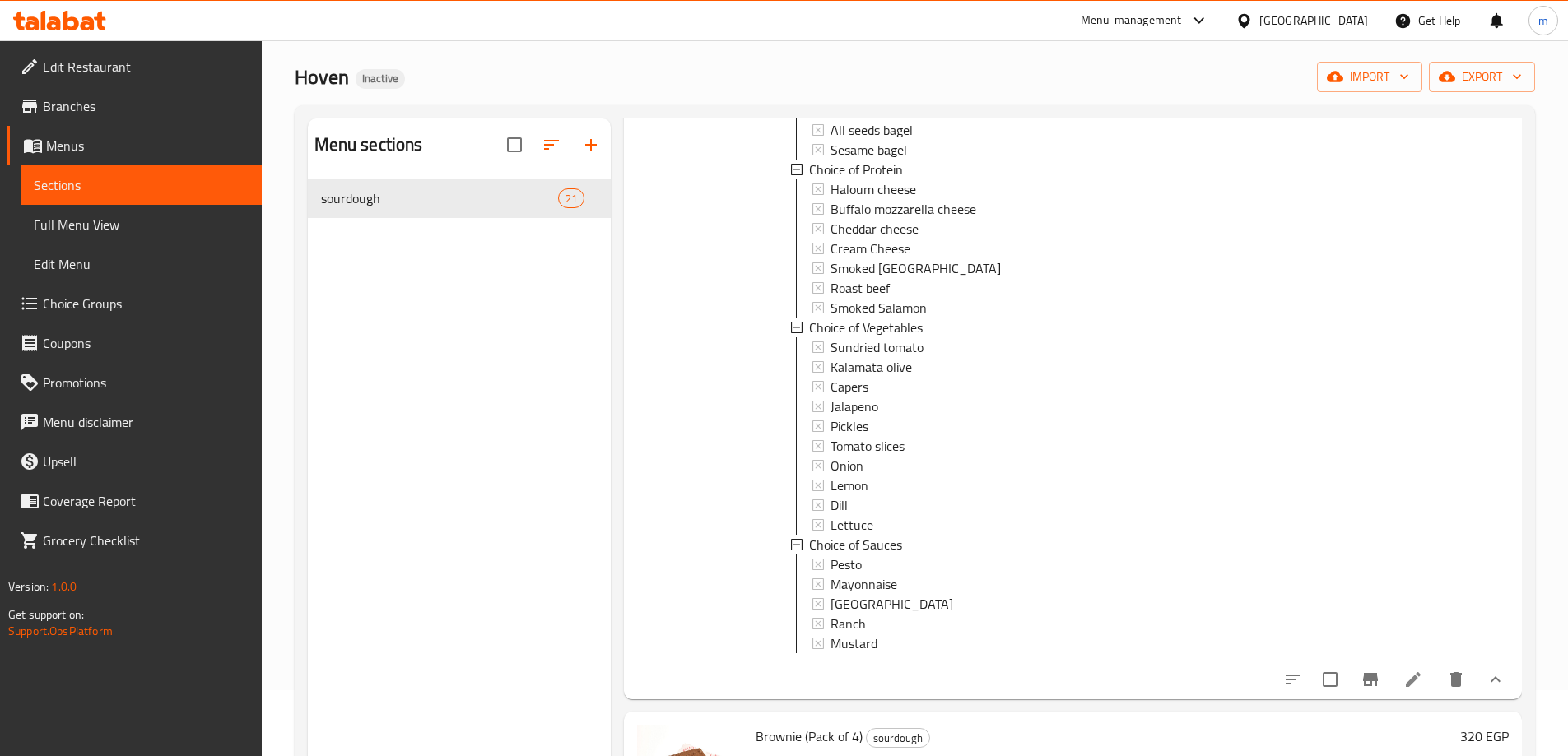
scroll to position [3983, 0]
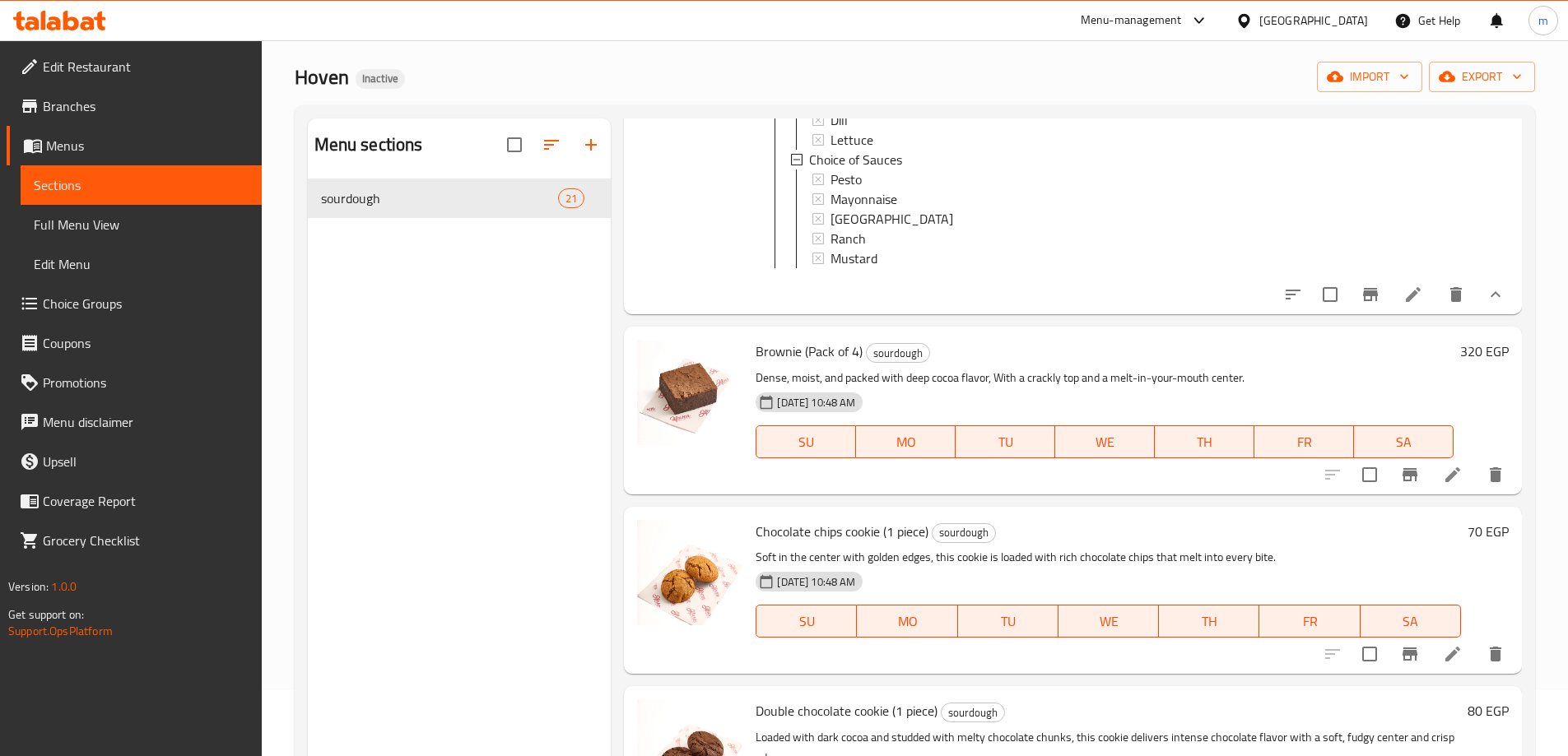
click at [1487, 314] on button "show more" at bounding box center [1496, 294] width 40 height 40
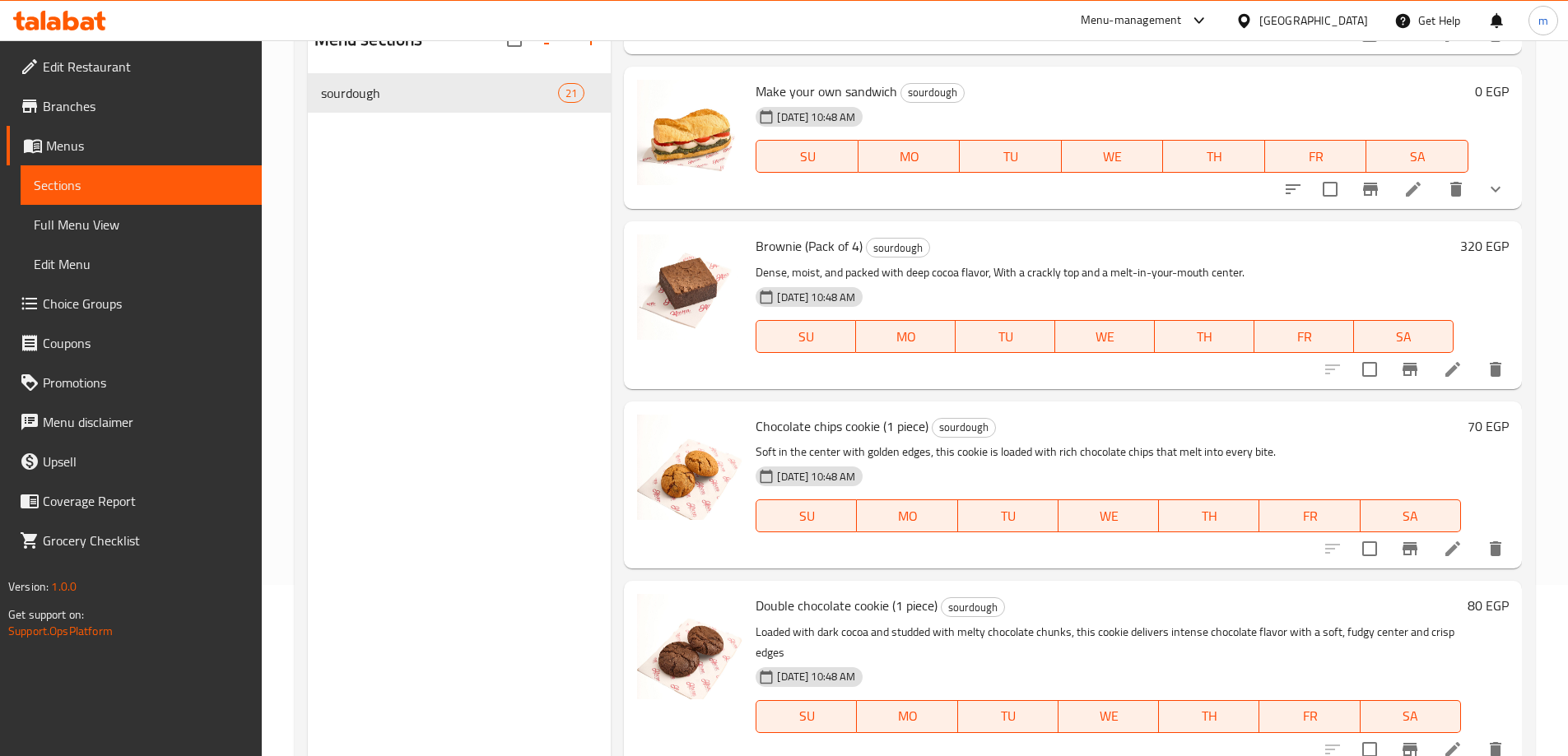
scroll to position [230, 0]
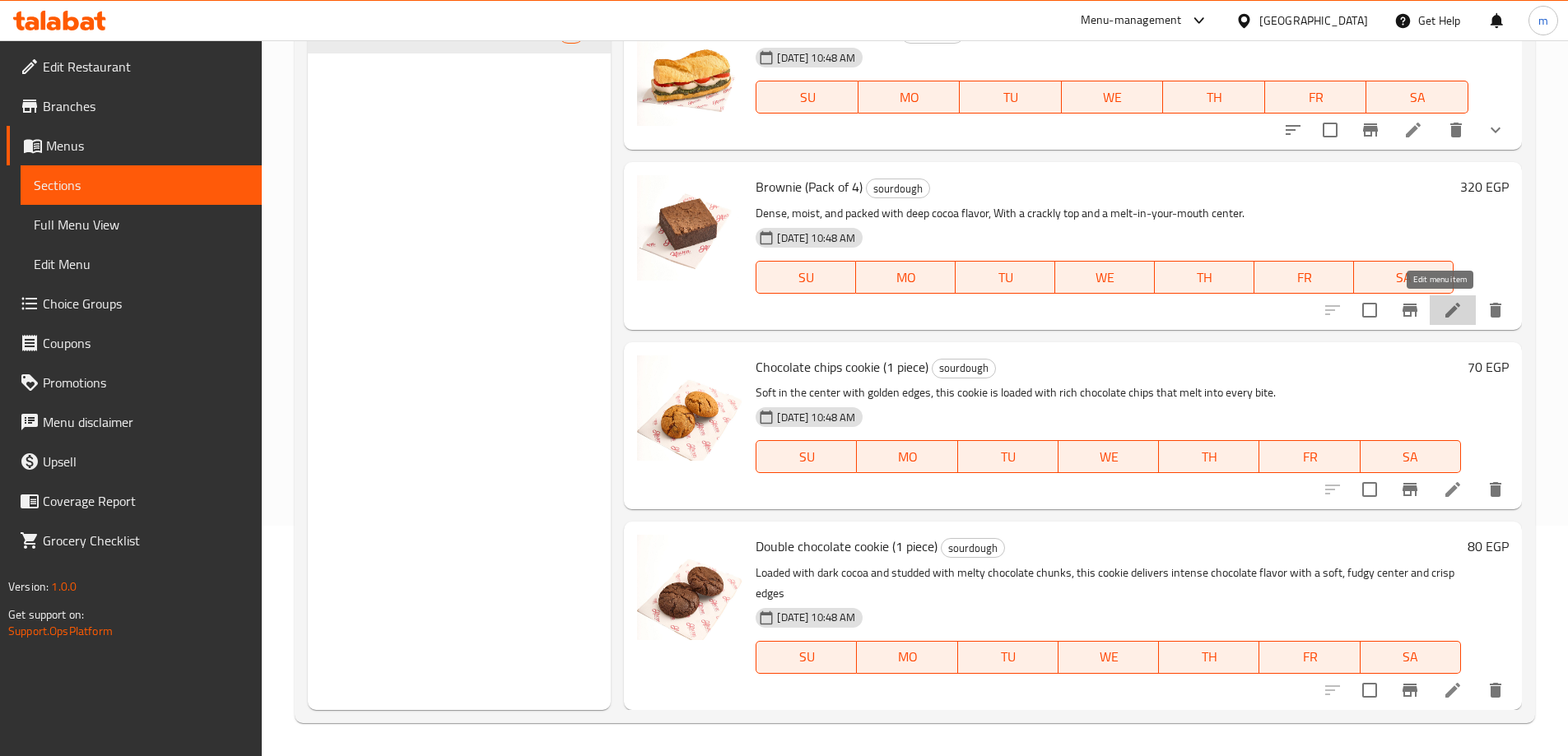
click at [1443, 302] on icon at bounding box center [1453, 310] width 20 height 20
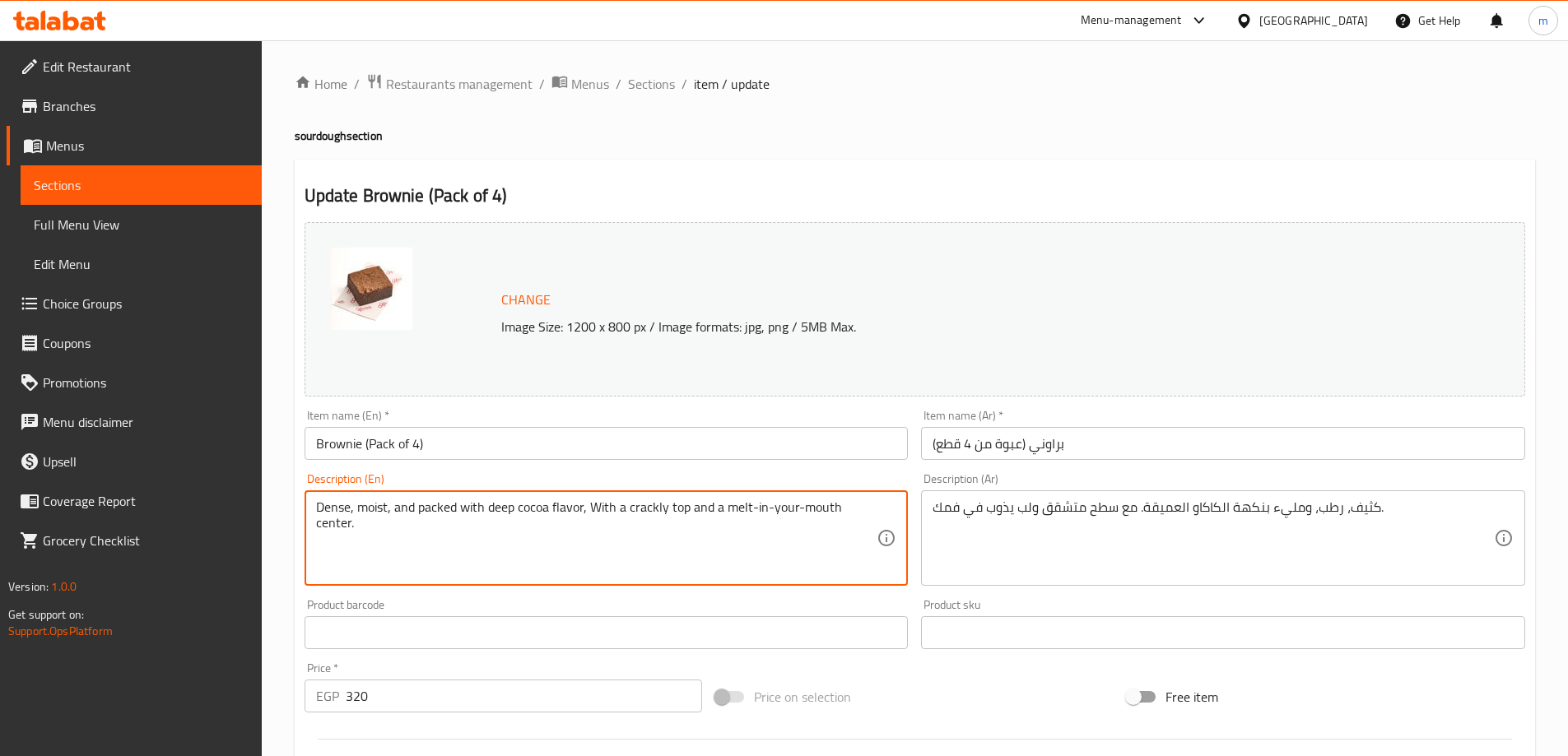
click at [483, 512] on textarea "Dense, moist, and packed with deep cocoa flavor, With a crackly top and a melt-…" at bounding box center [597, 538] width 562 height 78
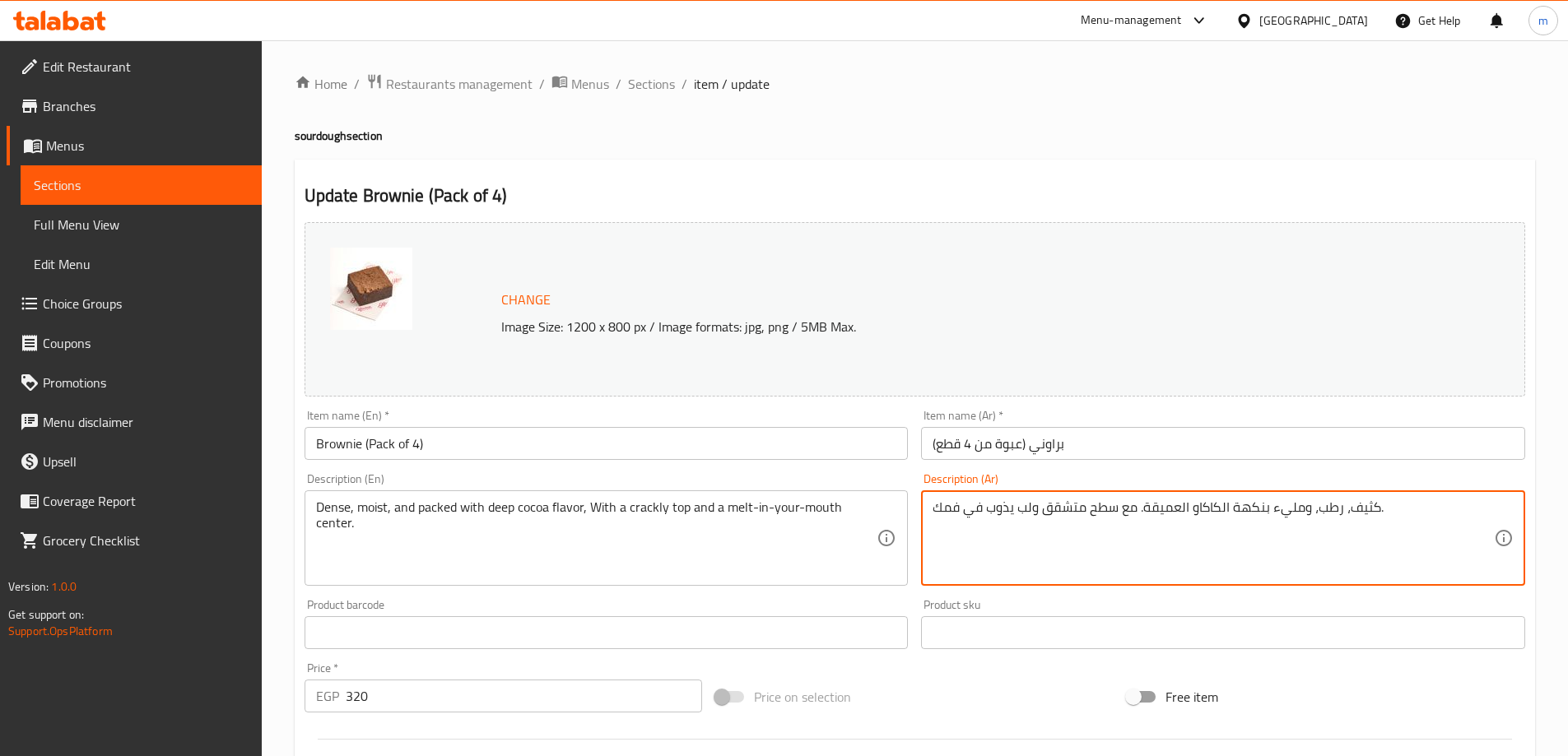
click at [1109, 514] on textarea "كثيف، رطب، ومليء بنكهة الكاكاو العميقة. مع سطح متشقق ولب يذوب في فمك." at bounding box center [1213, 538] width 562 height 78
paste textarea "ورطبة ومليئة بنكهة الكاكاو العميقة، مع سطح متشقق ومركز"
click at [1109, 514] on textarea "كثيفة ورطبة ومليئة بنكهة الكاكاو العميقة، مع سطح متشقق ومركز يذوب في فمك." at bounding box center [1213, 538] width 562 height 78
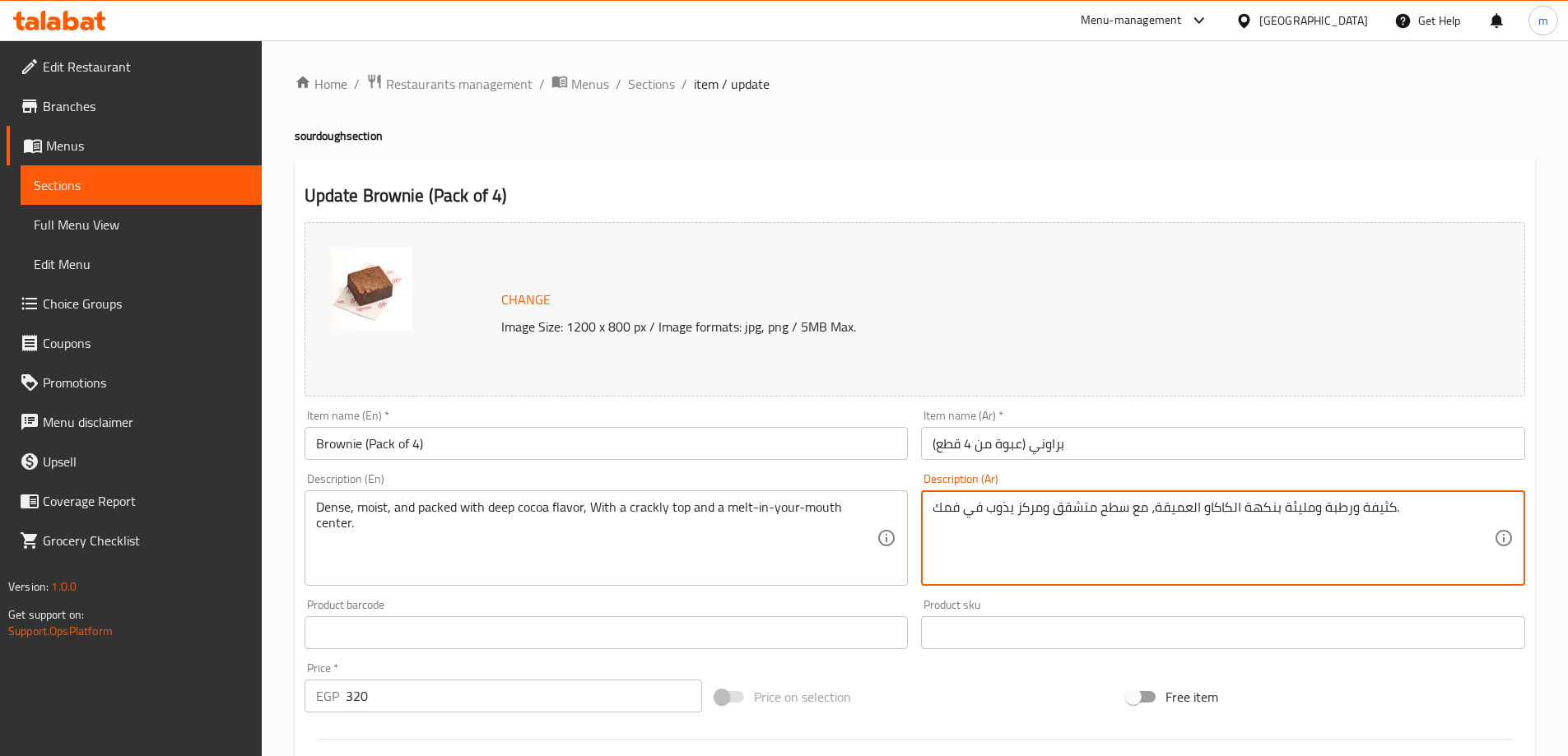
click at [1109, 514] on textarea "كثيفة ورطبة ومليئة بنكهة الكاكاو العميقة، مع سطح متشقق ومركز يذوب في فمك." at bounding box center [1213, 538] width 562 height 78
click at [1190, 510] on textarea "كثيفة ورطبة ومليئة بنكهة الكاكاو العميقة، مع سطح متشقق ومركز يذوب في فمك." at bounding box center [1213, 538] width 562 height 78
click at [1452, 509] on textarea "كثيفة ورطبة ومليئة بنكهة الكاكاو العميقة، مع سطح متشقق ومركز يذوب في فمك." at bounding box center [1213, 538] width 562 height 78
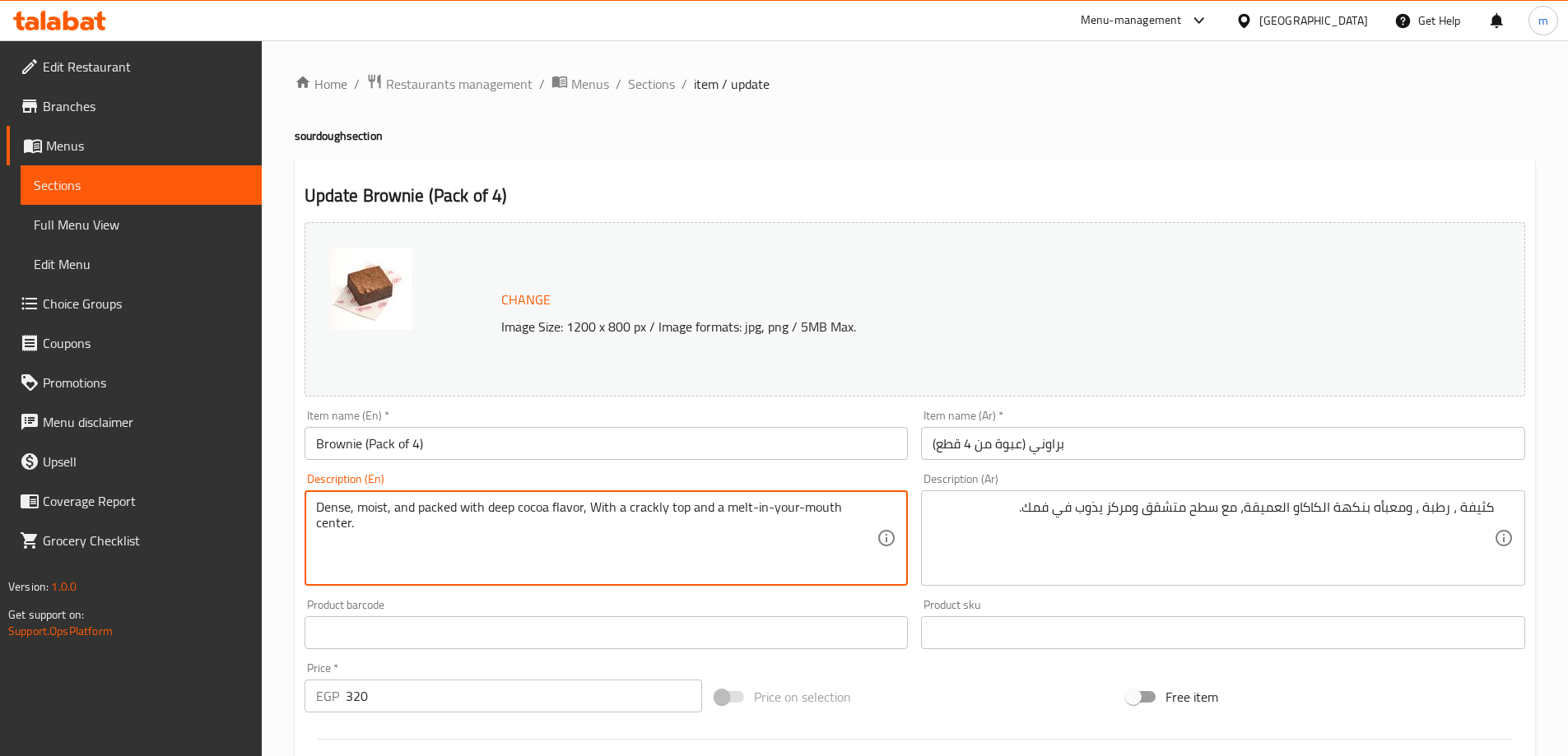
drag, startPoint x: 587, startPoint y: 504, endPoint x: 687, endPoint y: 515, distance: 100.6
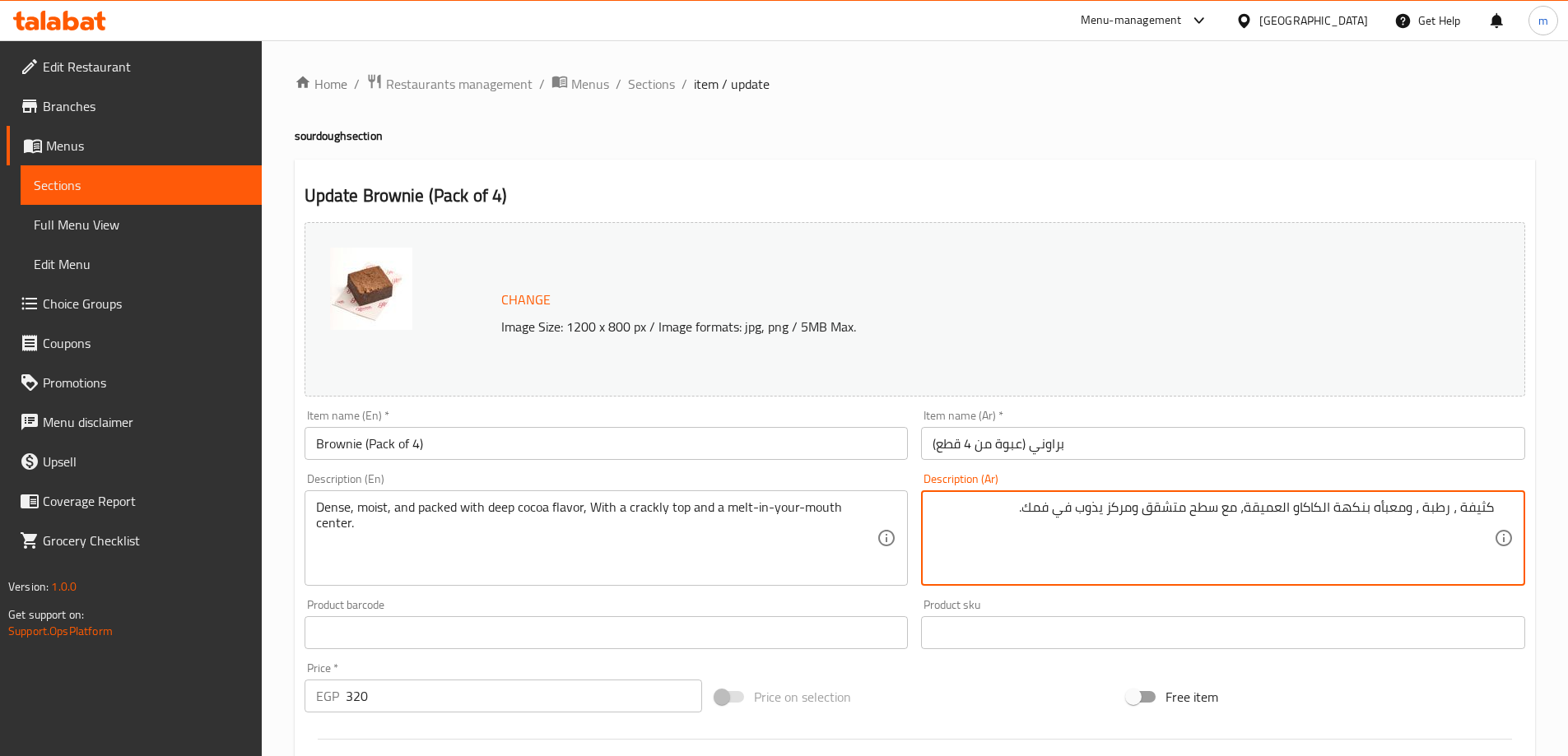
drag, startPoint x: 1245, startPoint y: 508, endPoint x: 1149, endPoint y: 519, distance: 96.6
paste textarea "قمة متشققة"
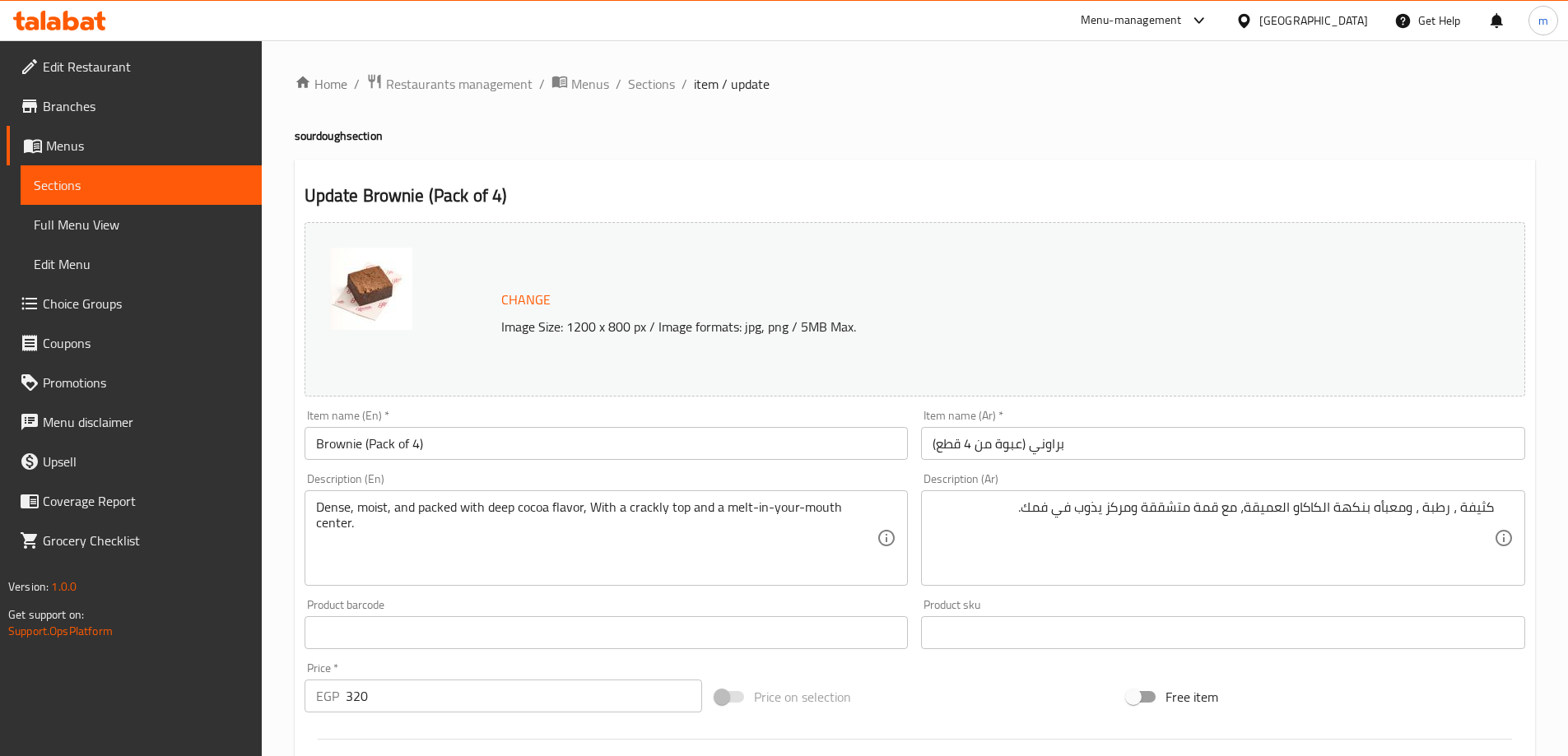
click at [1302, 692] on div "Free item" at bounding box center [1326, 697] width 411 height 44
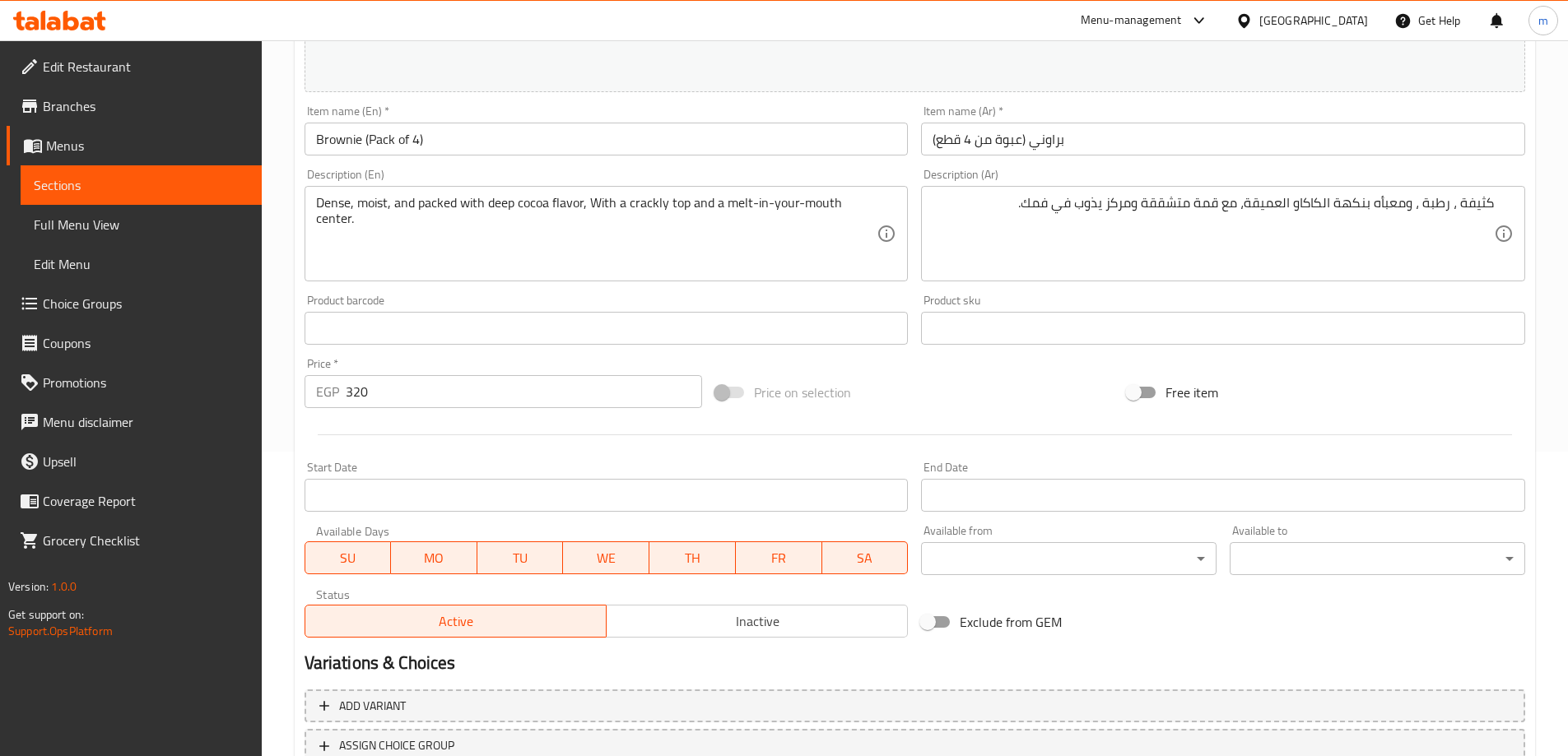
scroll to position [329, 0]
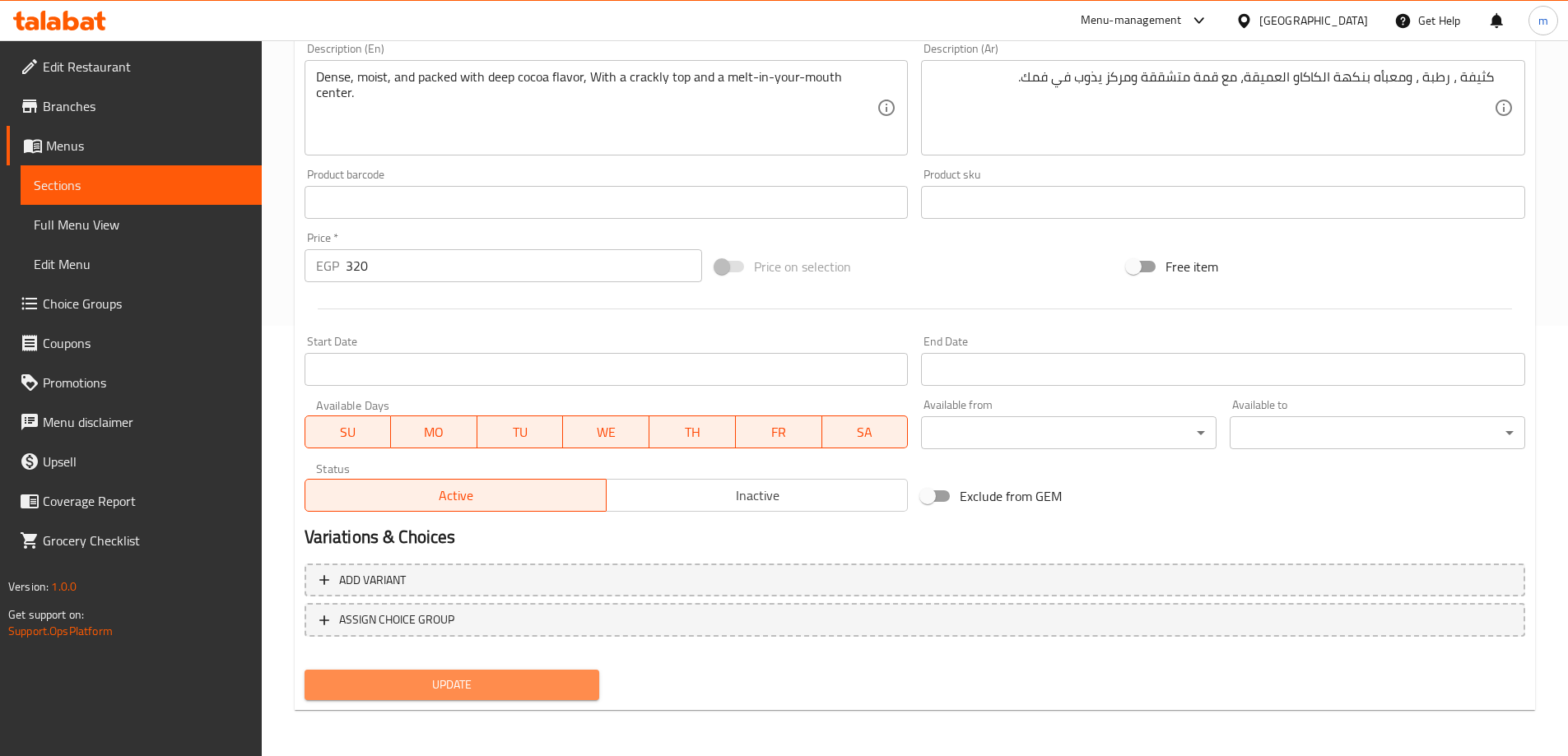
click at [562, 683] on span "Update" at bounding box center [452, 685] width 269 height 21
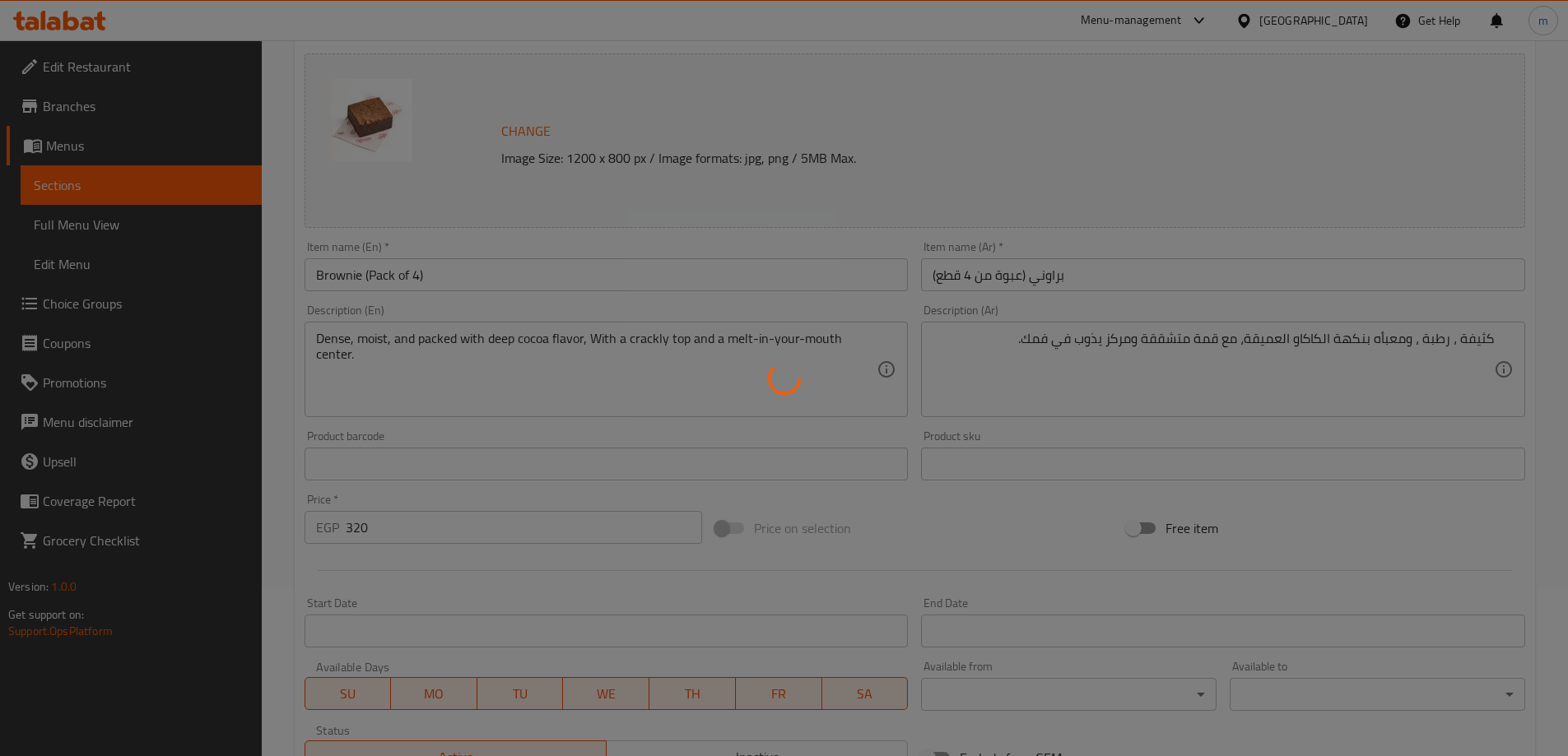
scroll to position [19, 0]
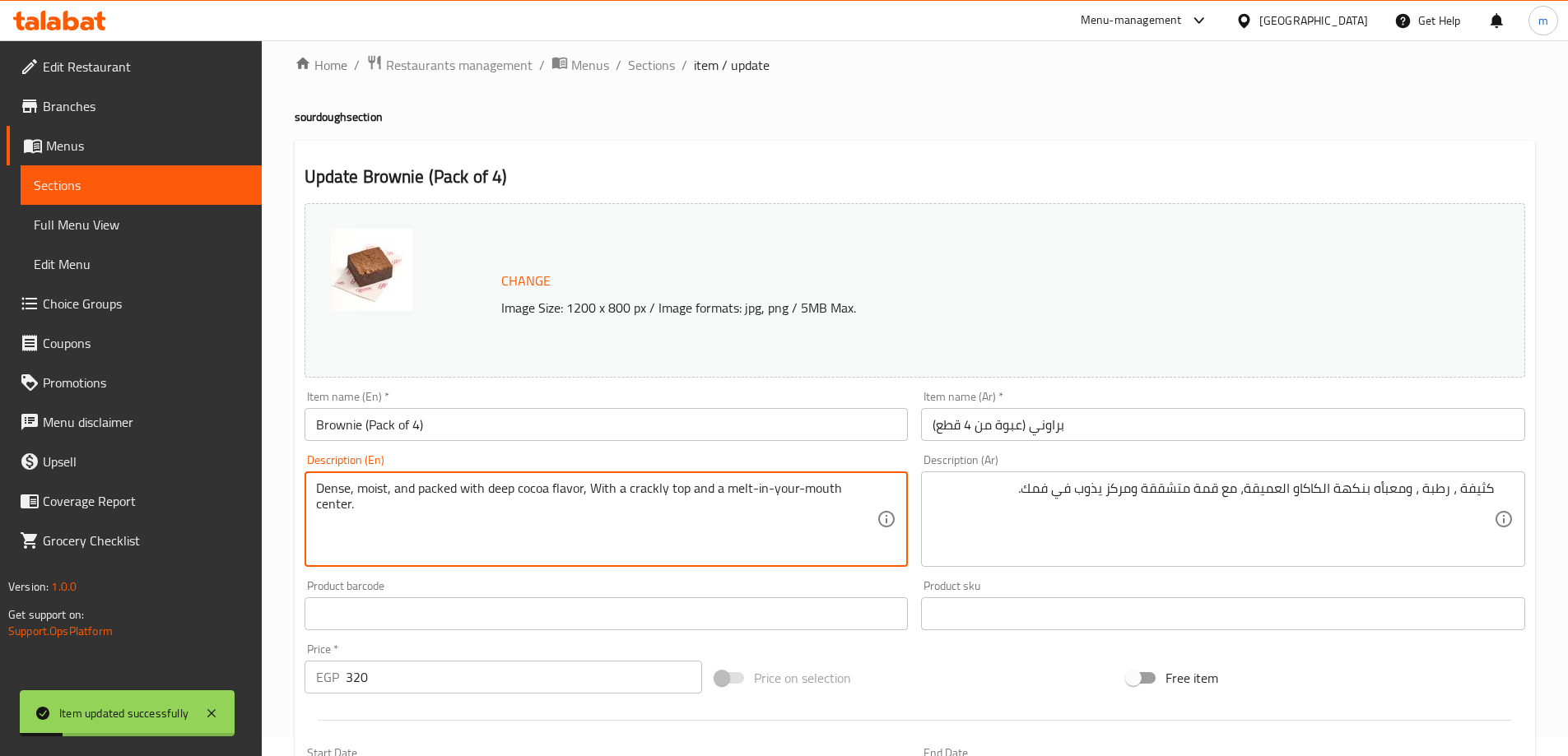
click at [866, 483] on textarea "Dense, moist, and packed with deep cocoa flavor, With a crackly top and a melt-…" at bounding box center [597, 519] width 562 height 78
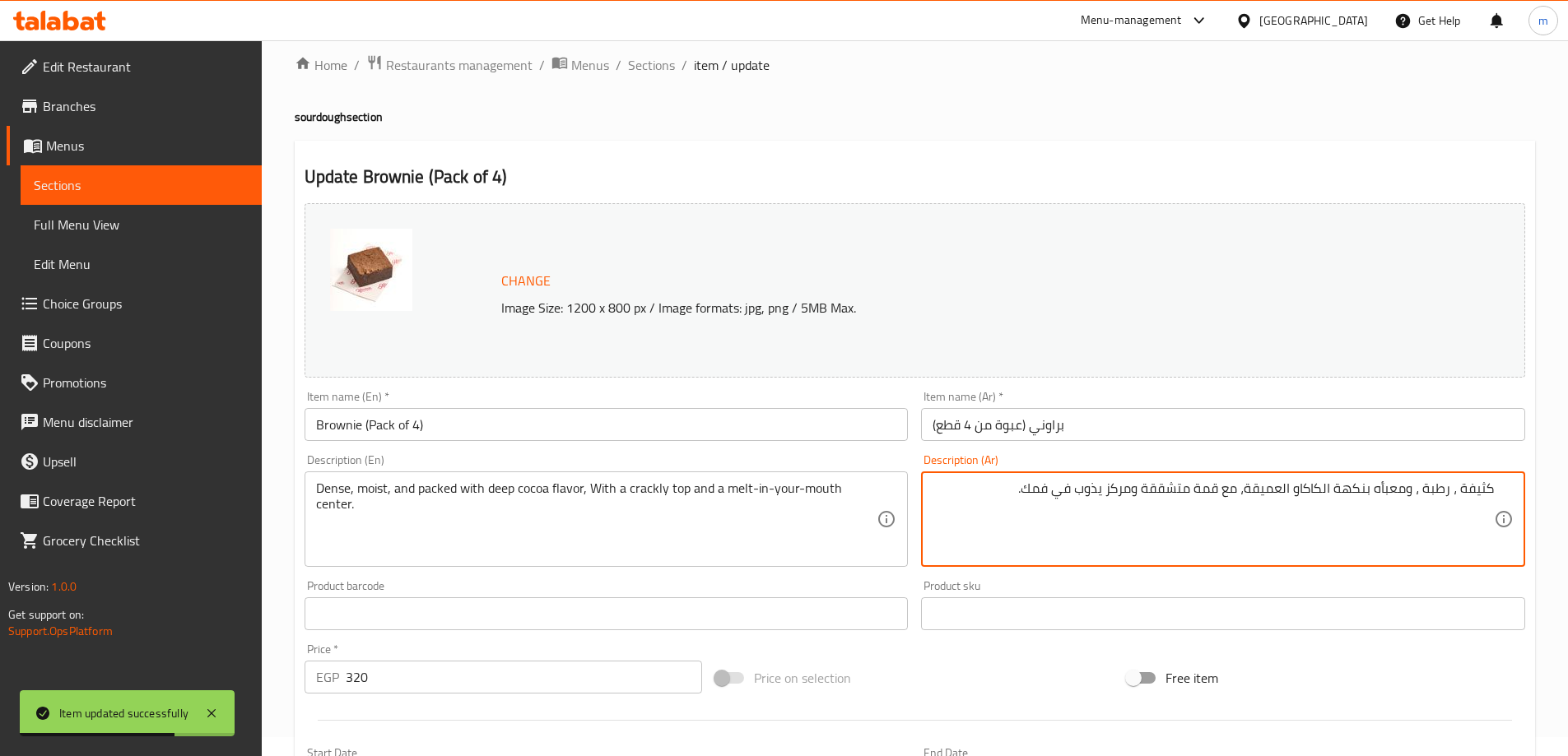
drag, startPoint x: 1111, startPoint y: 488, endPoint x: 1137, endPoint y: 490, distance: 26.1
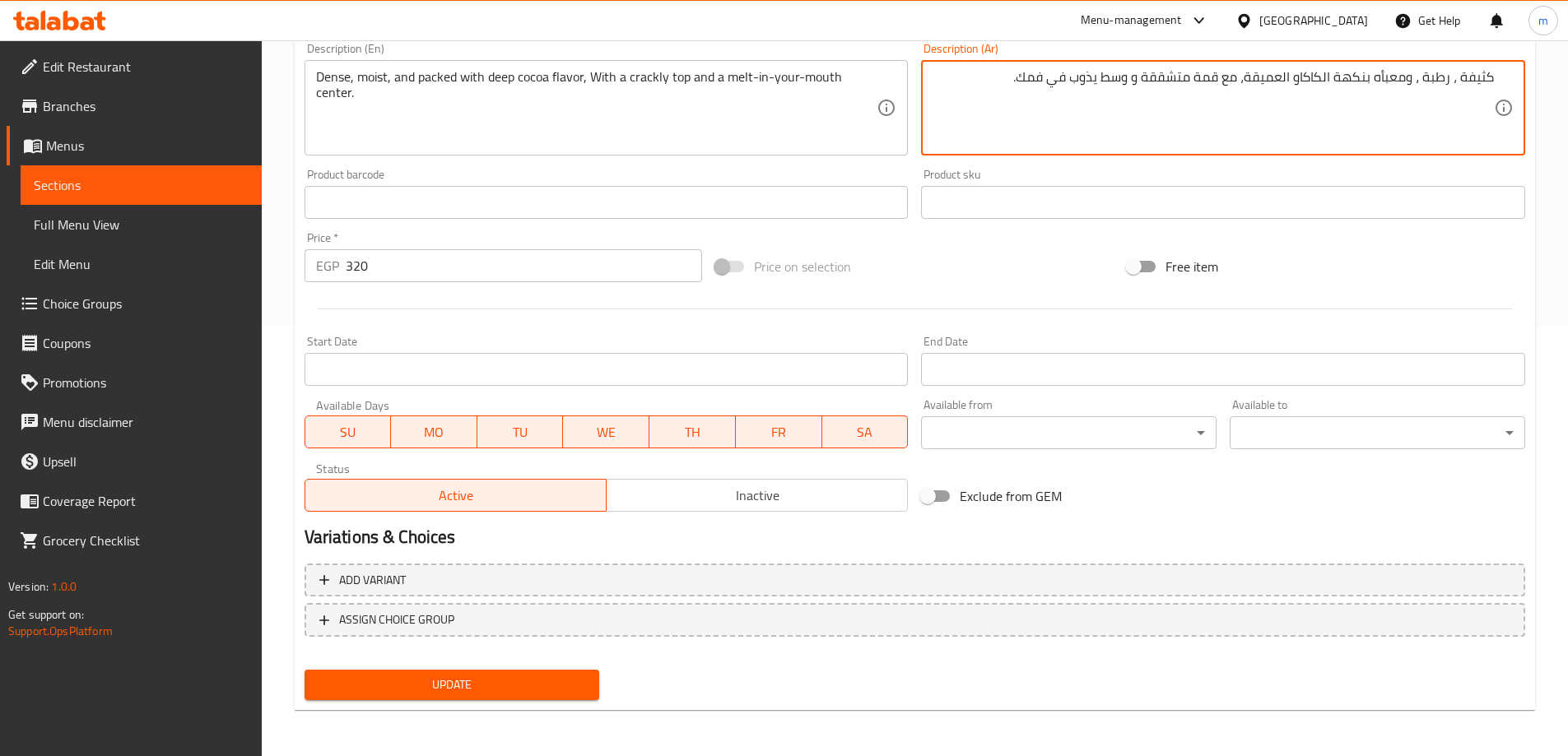
type textarea "كثيفة ، رطبة ، ومعبأه بنكهة الكاكاو العميقة، مع قمة متشققة و وسط يذوب في فمك."
click at [544, 698] on button "Update" at bounding box center [452, 685] width 296 height 31
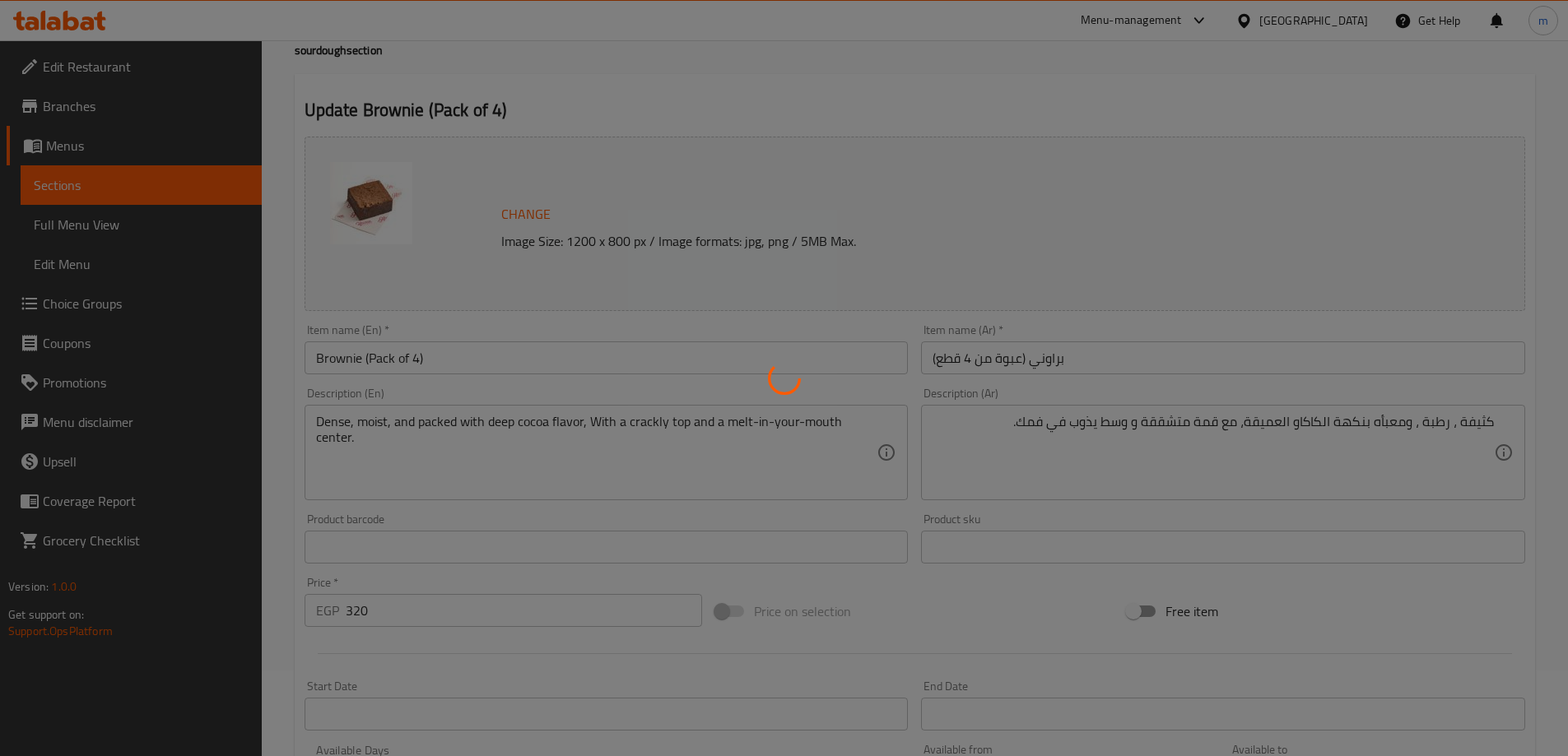
scroll to position [0, 0]
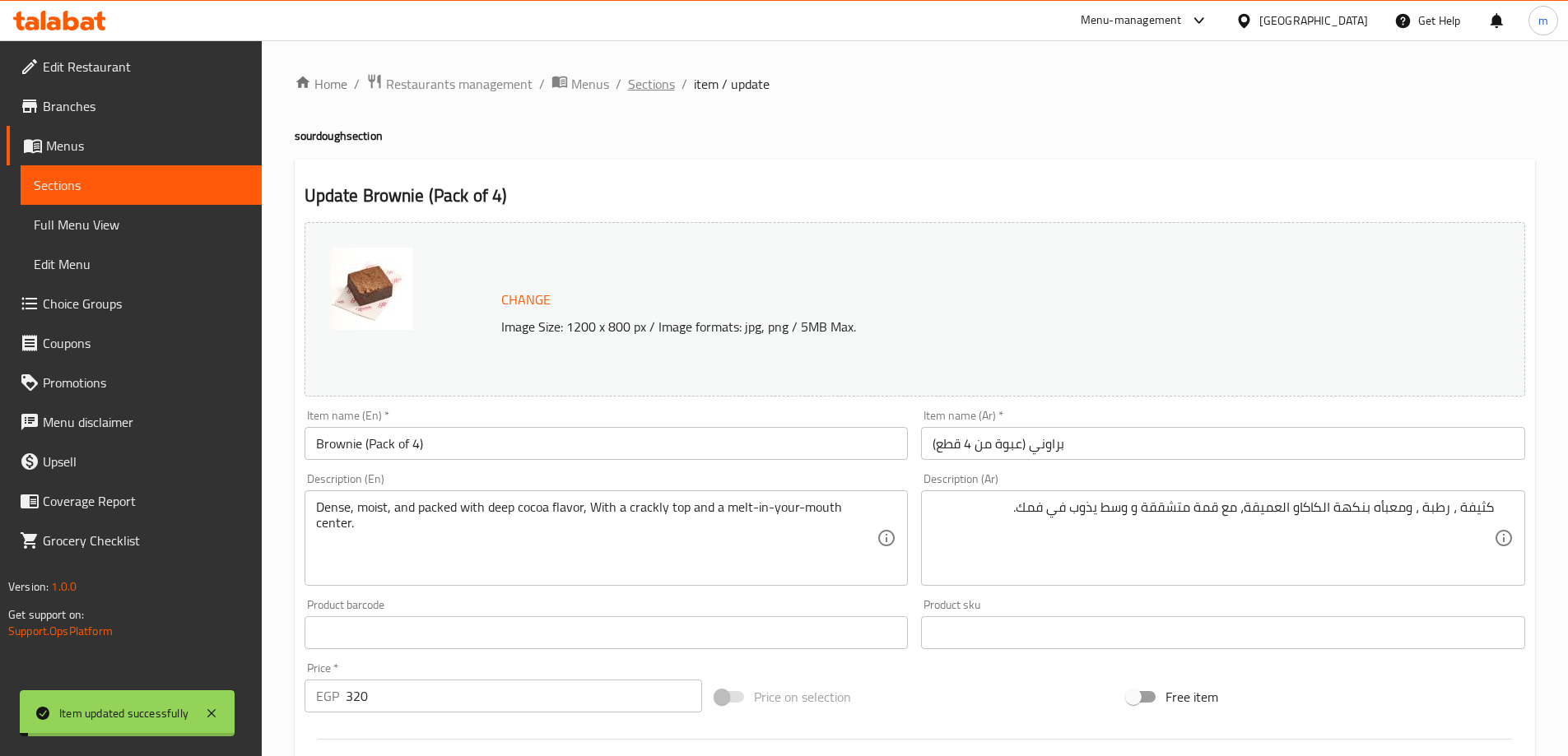
click at [666, 76] on span "Sections" at bounding box center [651, 84] width 46 height 20
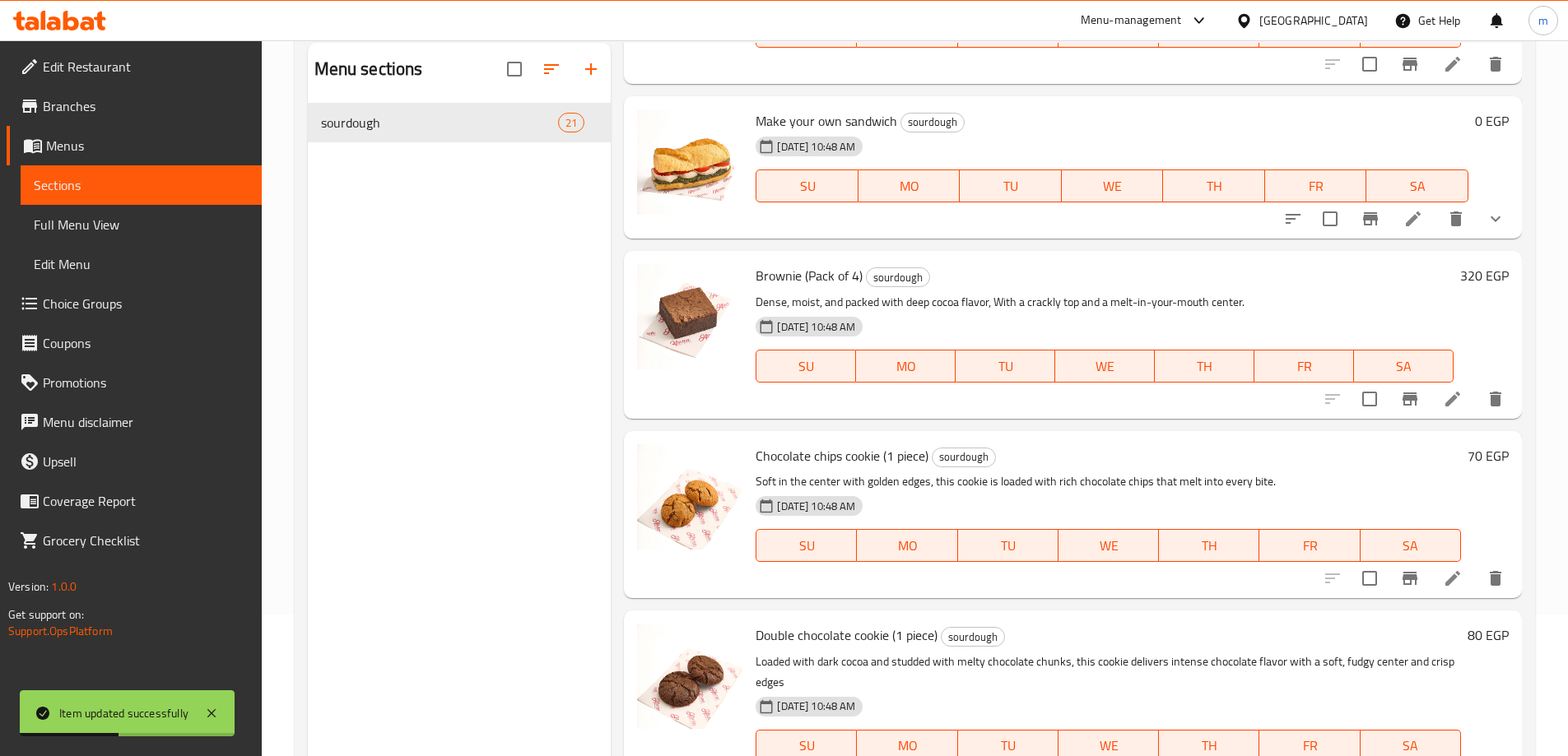
scroll to position [230, 0]
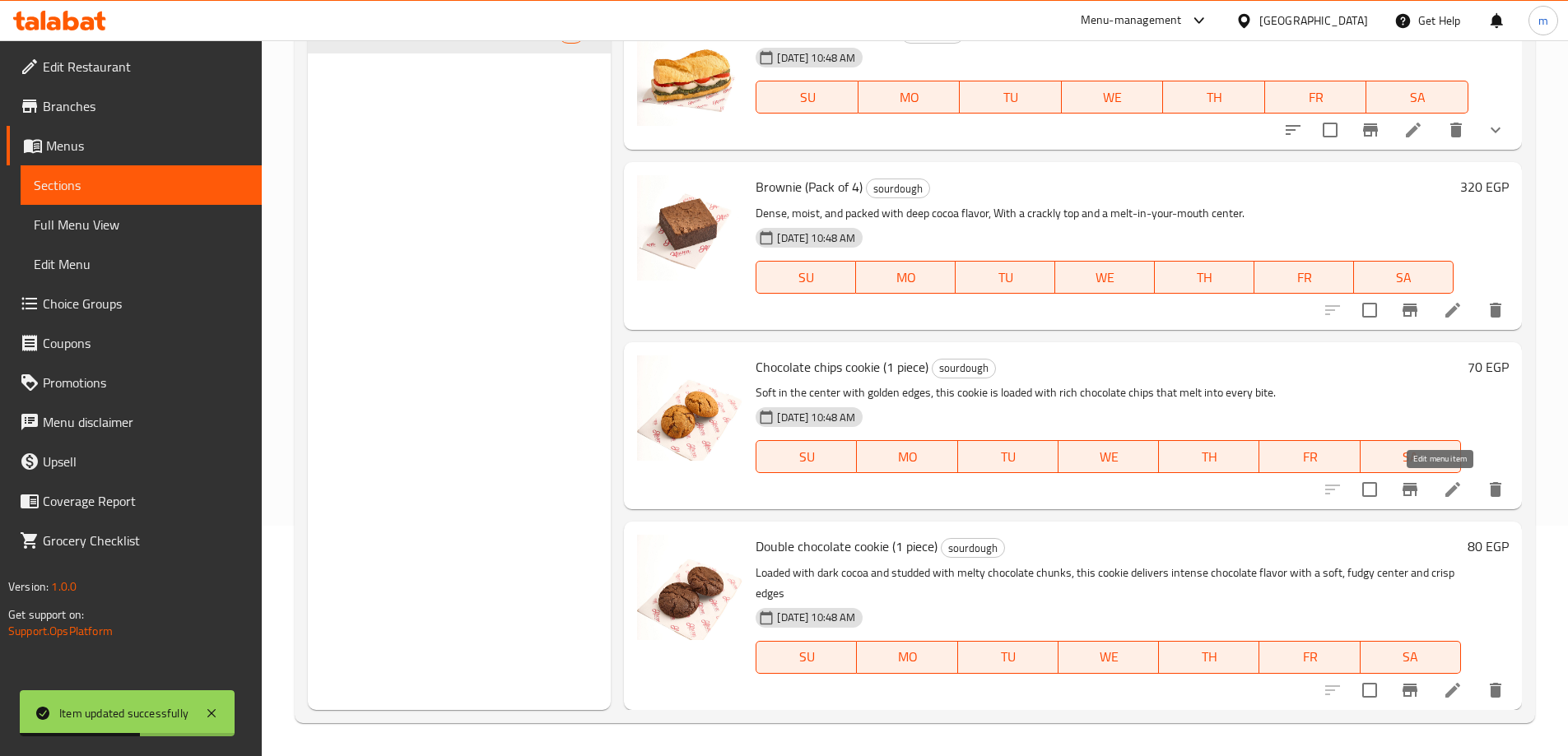
click at [1444, 491] on icon at bounding box center [1453, 489] width 20 height 20
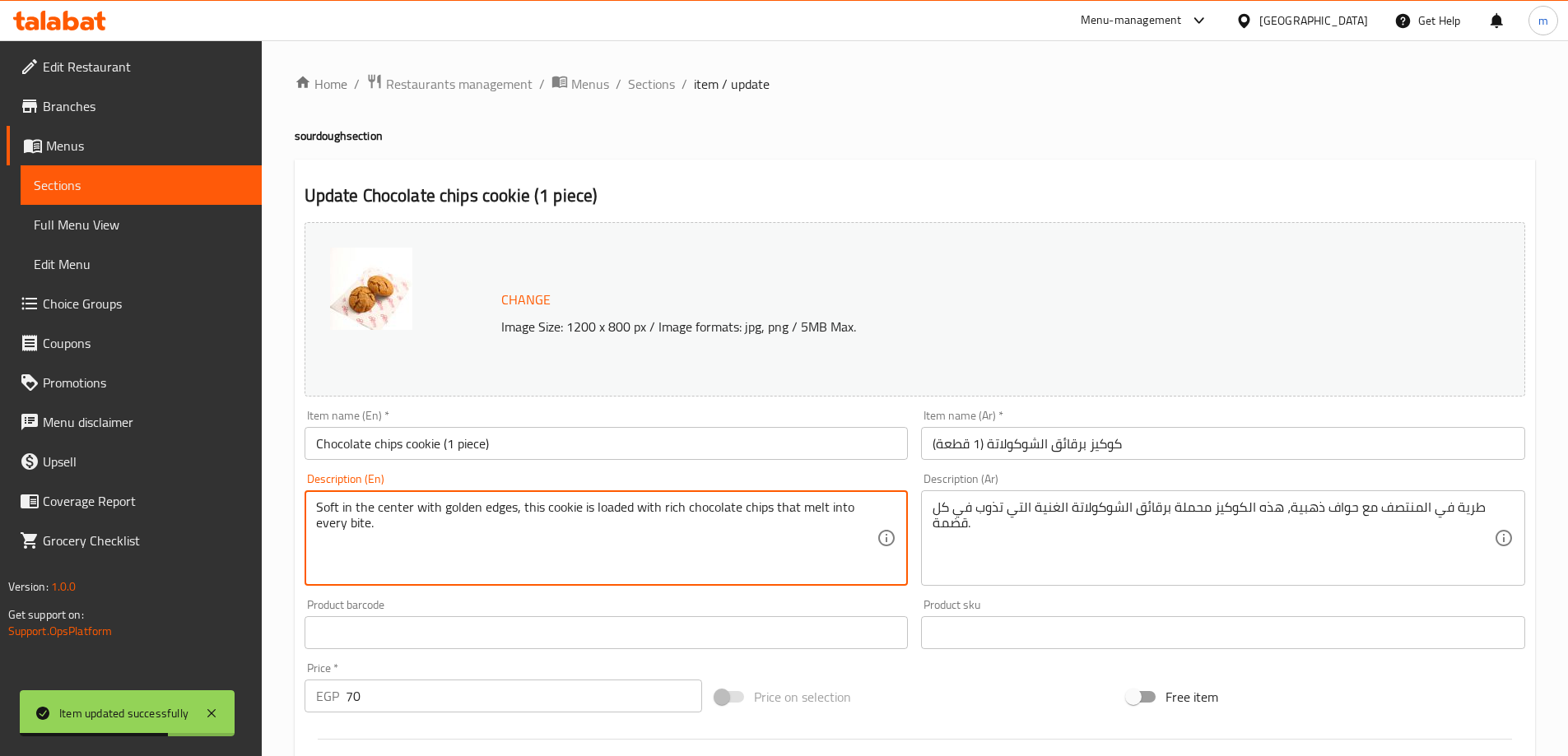
click at [500, 501] on textarea "Soft in the center with golden edges, this cookie is loaded with rich chocolate…" at bounding box center [597, 538] width 562 height 78
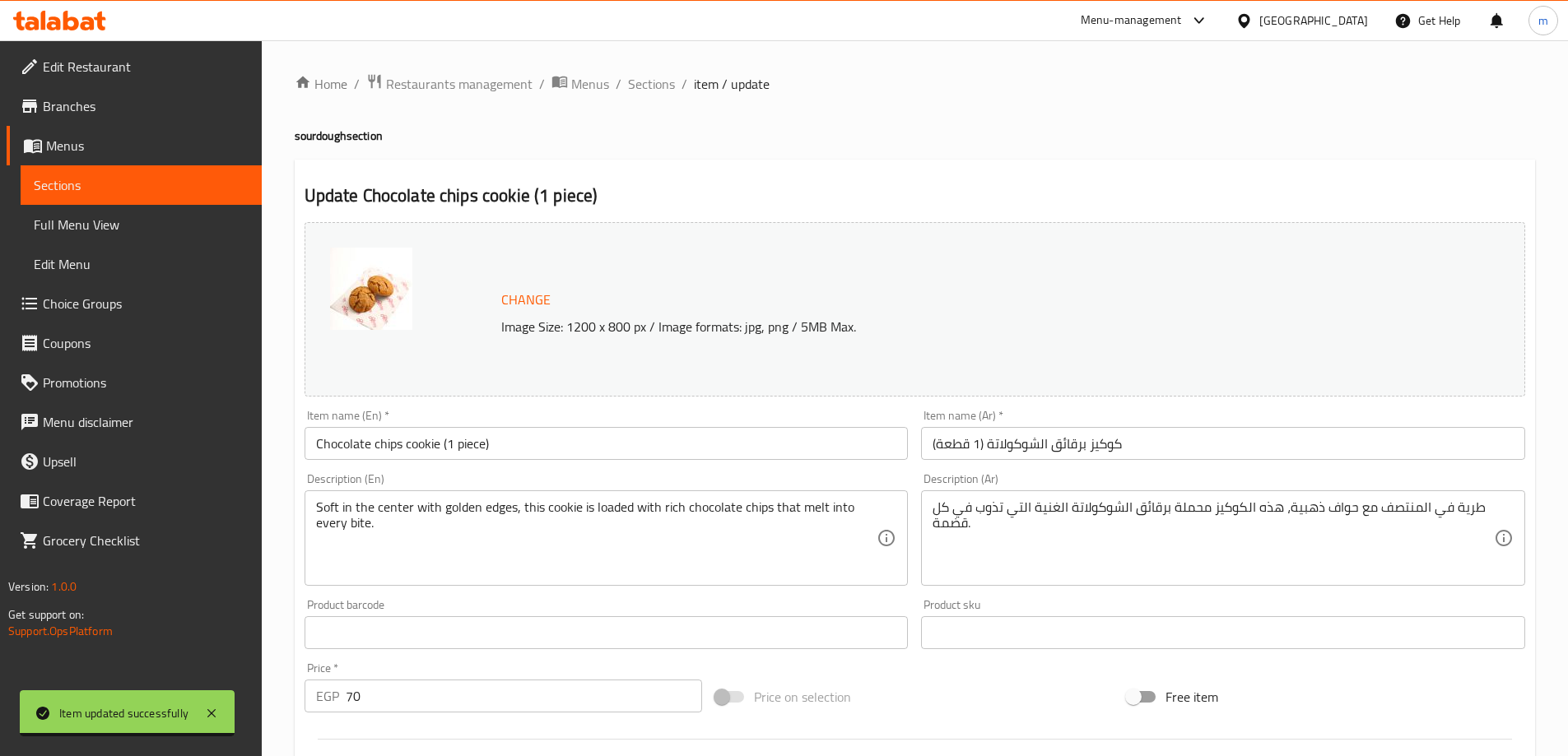
click at [1178, 497] on div "طرية في المنتصف مع حواف ذهبية، هذه الكوكيز محملة برقائق الشوكولاتة الغنية التي …" at bounding box center [1223, 538] width 604 height 96
click at [1181, 507] on textarea "طرية في المنتصف مع حواف ذهبية، هذه الكوكيز محملة برقائق الشوكولاتة الغنية التي …" at bounding box center [1213, 538] width 562 height 78
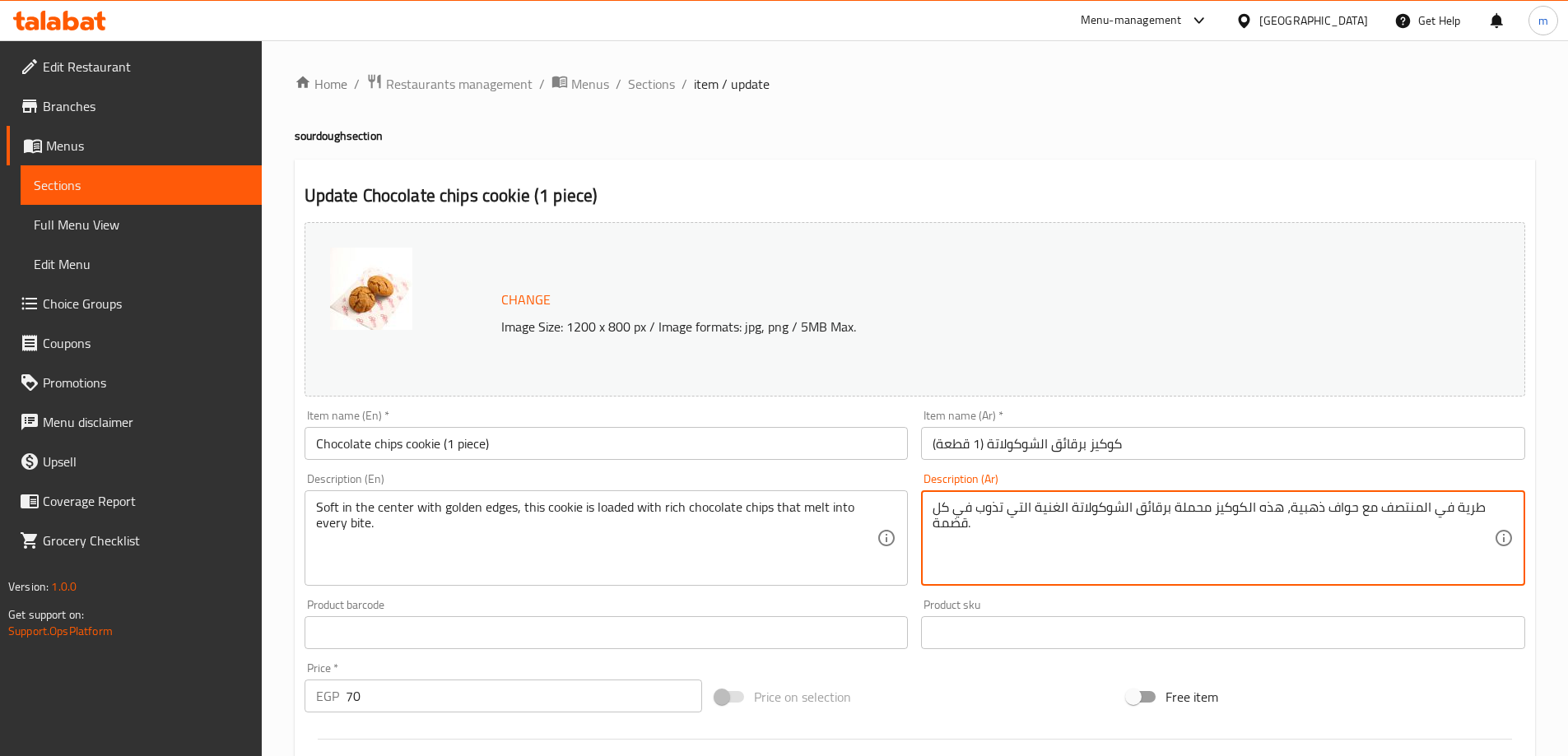
click at [1181, 507] on textarea "طرية في المنتصف مع حواف ذهبية، هذه الكوكيز محملة برقائق الشوكولاتة الغنية التي …" at bounding box center [1213, 538] width 562 height 78
paste textarea "هذه الكعكة ناعمة في المنتصف مع حواف ذهبية، وهي مليئ"
click at [1472, 545] on textarea "هذه الكعكة ناعمة في المنتصف مع حواف ذهبية، وهي مليئة برقائق الشوكولاتة الغنية ا…" at bounding box center [1213, 538] width 562 height 78
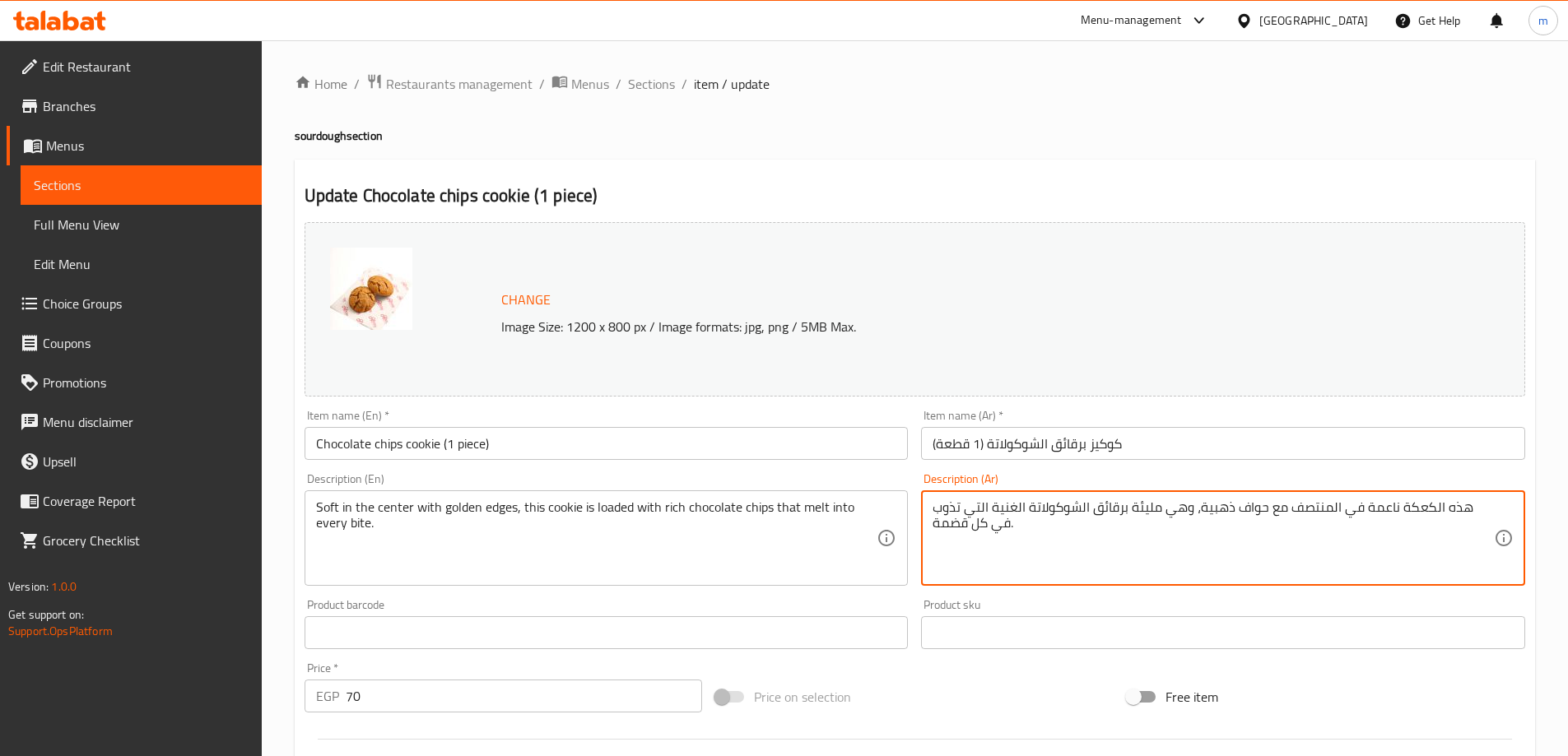
click at [1472, 545] on textarea "هذه الكعكة ناعمة في المنتصف مع حواف ذهبية، وهي مليئة برقائق الشوكولاتة الغنية ا…" at bounding box center [1213, 538] width 562 height 78
click at [1149, 555] on textarea "هذه الكعكة ناعمة في المنتصف مع حواف ذهبية، وهي مليئة برقائق الشوكولاتة الغنية ا…" at bounding box center [1213, 538] width 562 height 78
click at [1226, 545] on textarea "هذه الكعكة ناعمة في المنتصف مع حواف ذهبية، وهي مليئة برقائق الشوكولاتة الغنية ا…" at bounding box center [1213, 538] width 562 height 78
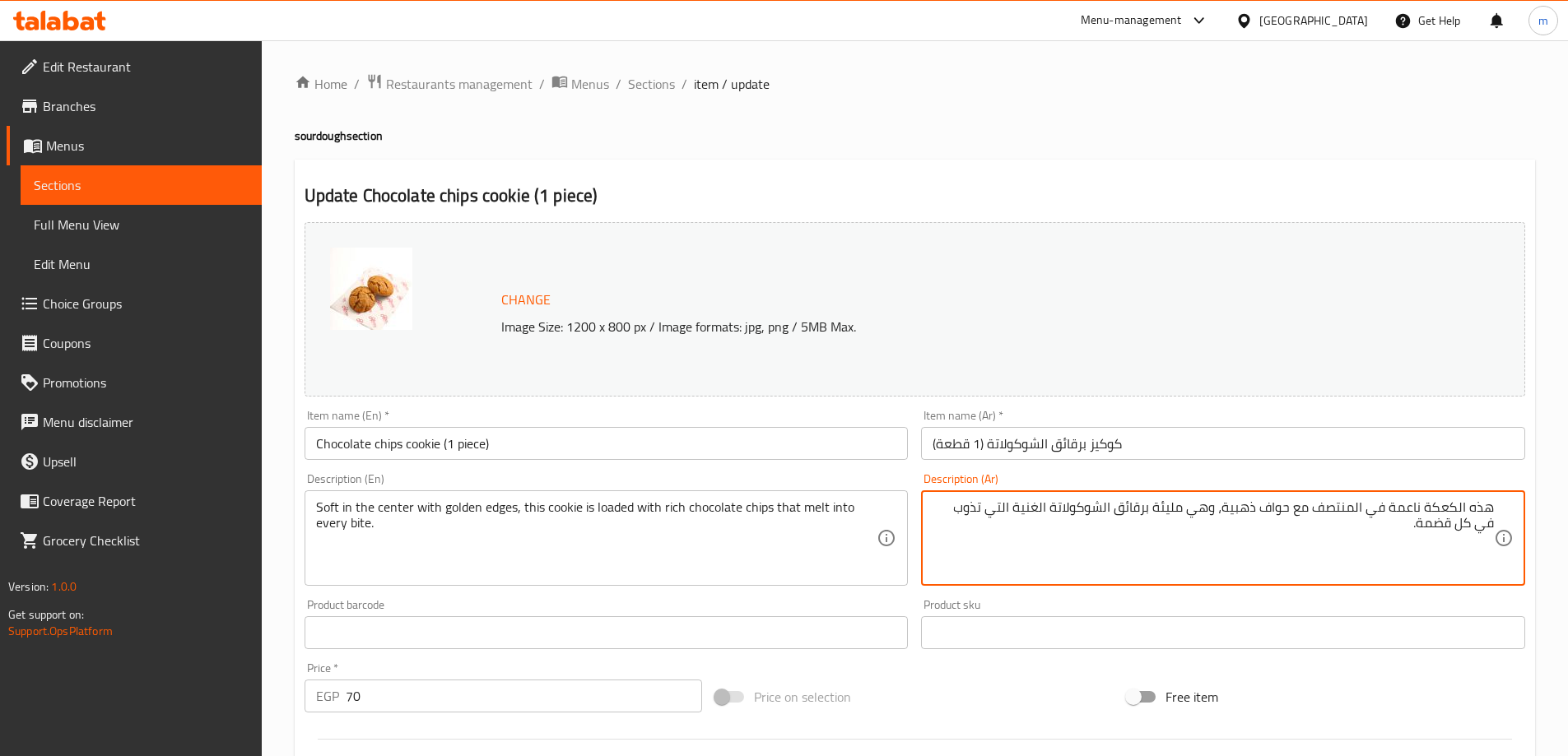
click at [1226, 545] on textarea "هذه الكعكة ناعمة في المنتصف مع حواف ذهبية، وهي مليئة برقائق الشوكولاتة الغنية ا…" at bounding box center [1213, 538] width 562 height 78
click at [1476, 546] on textarea "هذه الكعكة ناعمة في المنتصف مع حواف ذهبية، وهي مليئة برقائق الشوكولاتة الغنية ا…" at bounding box center [1213, 538] width 562 height 78
drag, startPoint x: 1369, startPoint y: 508, endPoint x: 1572, endPoint y: 506, distance: 203.0
click at [1568, 506] on html "​ Menu-management [GEOGRAPHIC_DATA] Get Help m Edit Restaurant Branches Menus S…" at bounding box center [784, 378] width 1568 height 756
click at [489, 495] on div "Soft in the center with golden edges, this cookie is loaded with rich chocolate…" at bounding box center [606, 538] width 604 height 96
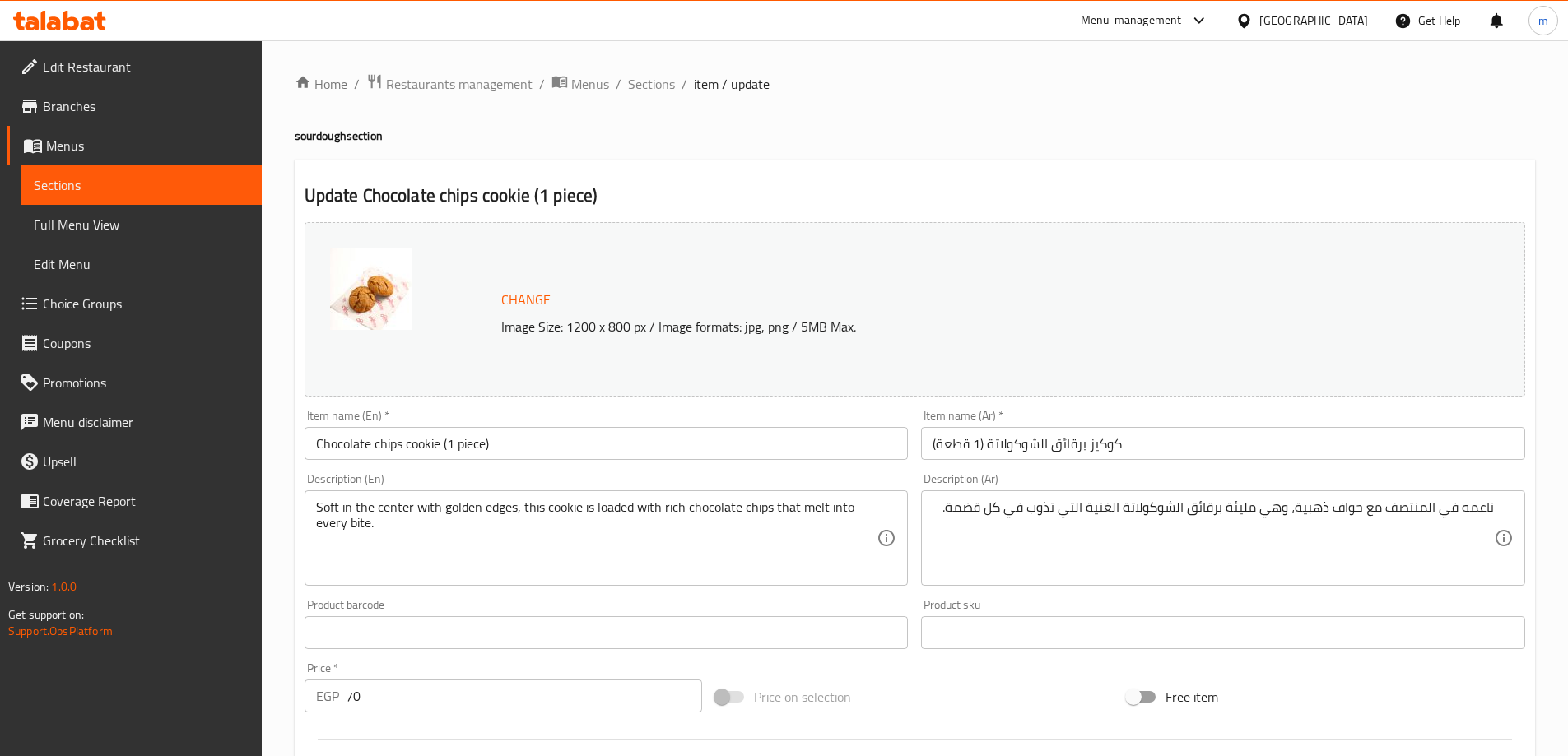
click at [489, 495] on div "Soft in the center with golden edges, this cookie is loaded with rich chocolate…" at bounding box center [606, 538] width 604 height 96
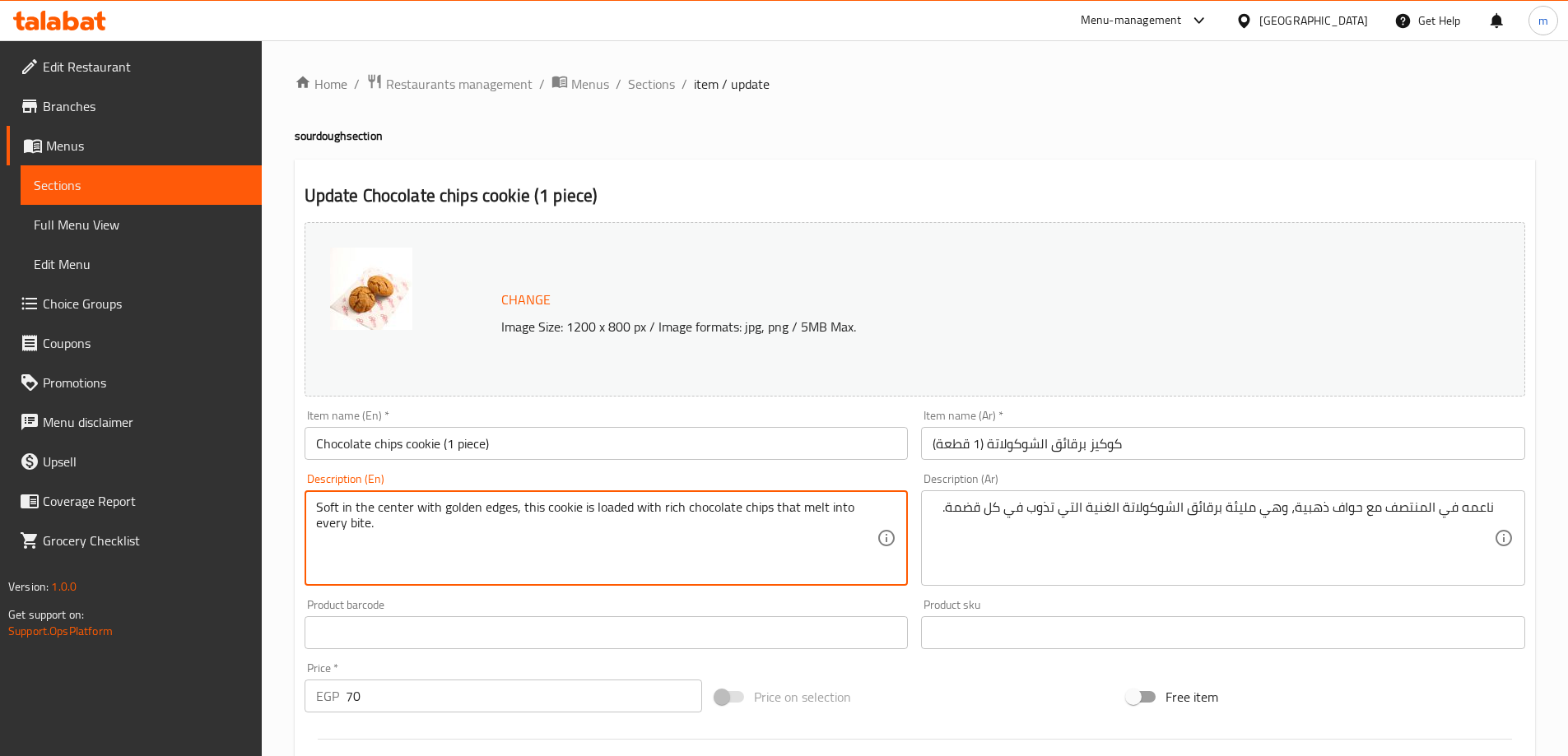
click at [494, 509] on textarea "Soft in the center with golden edges, this cookie is loaded with rich chocolate…" at bounding box center [597, 538] width 562 height 78
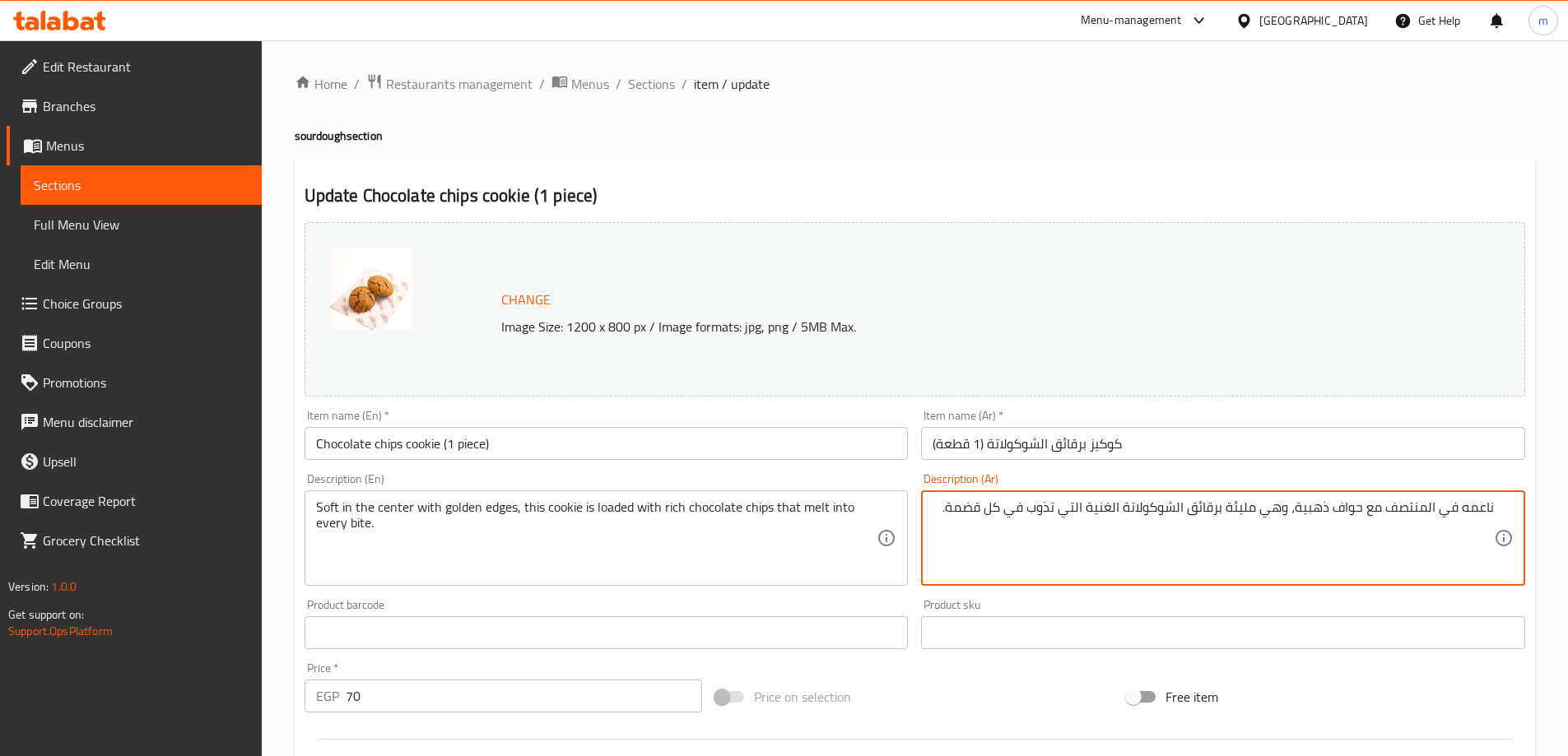
click at [1322, 510] on textarea "ناعمه في المنتصف مع حواف ذهبية، وهي مليئة برقائق الشوكولاتة الغنية التي تذوب في…" at bounding box center [1213, 538] width 562 height 78
click at [1335, 513] on textarea "ناعمه في المنتصف مع [PERSON_NAME] ، وهي مليئة برقائق الشوكولاتة الغنية التي تذو…" at bounding box center [1213, 538] width 562 height 78
click at [1364, 509] on textarea "ناعمه في المنتصف مع [PERSON_NAME] ، وهي مليئة برقائق الشوكولاتة الغنية التي تذو…" at bounding box center [1213, 538] width 562 height 78
drag, startPoint x: 1283, startPoint y: 512, endPoint x: 935, endPoint y: 519, distance: 348.1
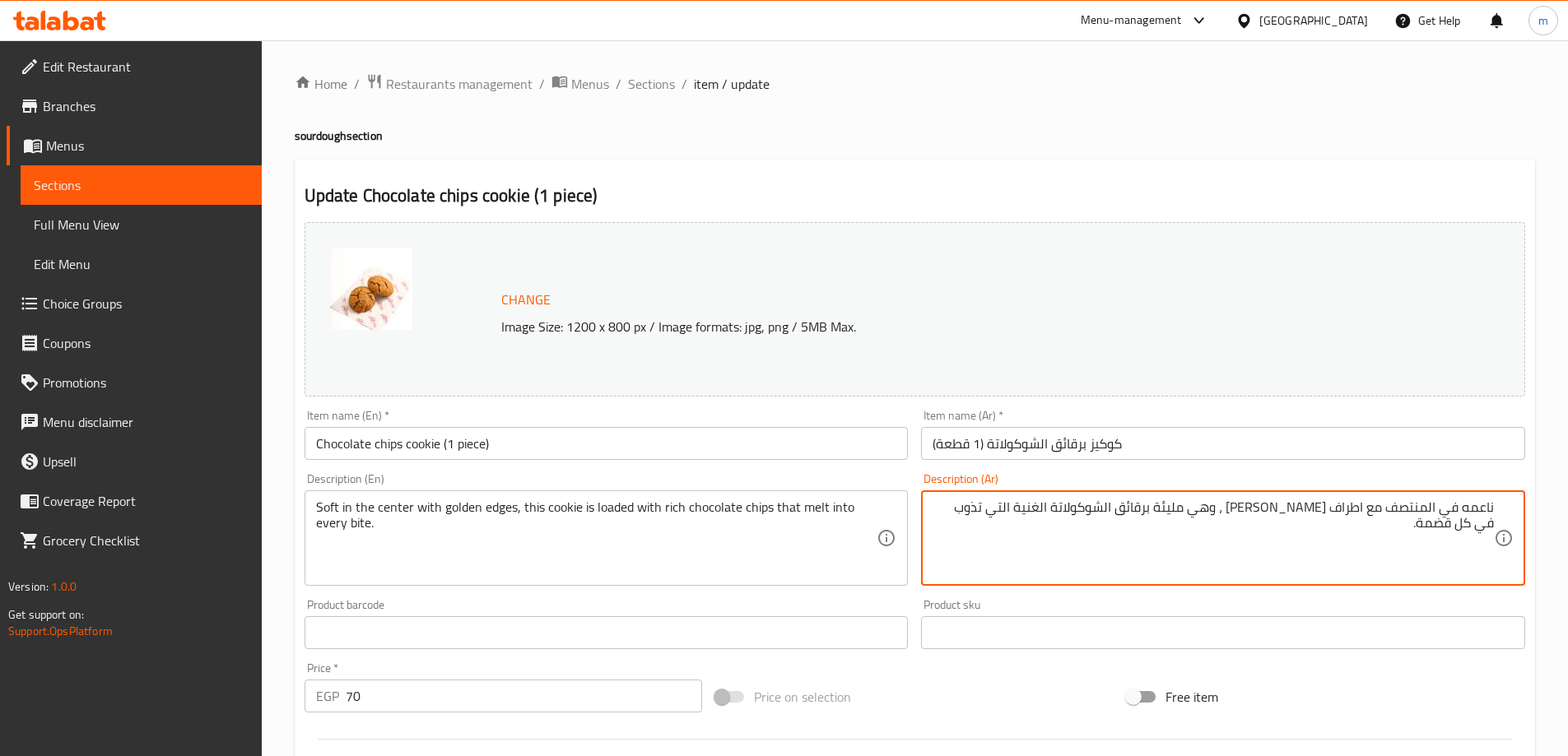
click at [935, 519] on textarea "ناعمه في المنتصف مع اطراف [PERSON_NAME] ، وهي مليئة برقائق الشوكولاتة الغنية ال…" at bounding box center [1213, 538] width 562 height 78
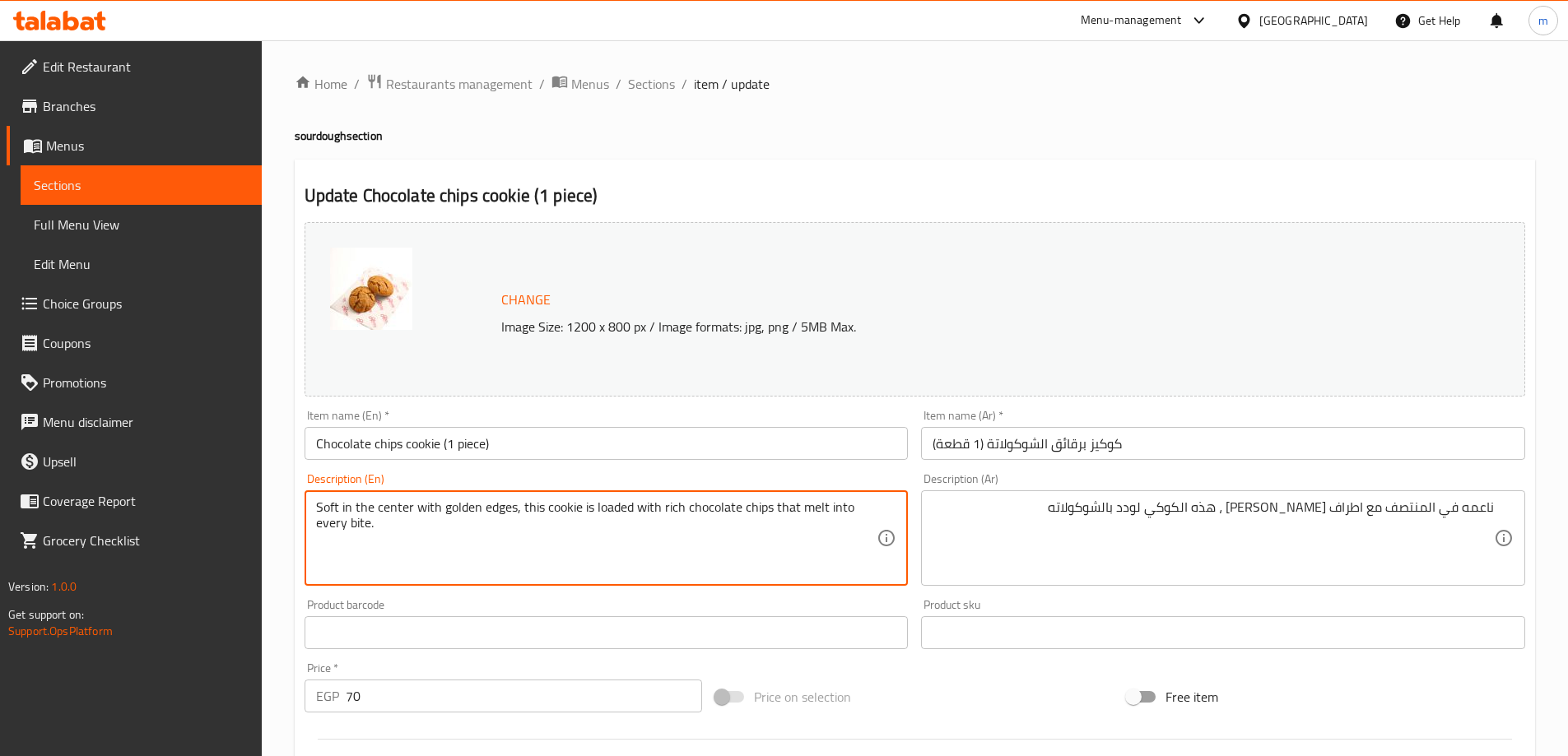
click at [747, 513] on textarea "Soft in the center with golden edges, this cookie is loaded with rich chocolate…" at bounding box center [597, 538] width 562 height 78
drag, startPoint x: 686, startPoint y: 510, endPoint x: 770, endPoint y: 514, distance: 84.1
click at [770, 514] on textarea "Soft in the center with golden edges, this cookie is loaded with rich chocolate…" at bounding box center [597, 538] width 562 height 78
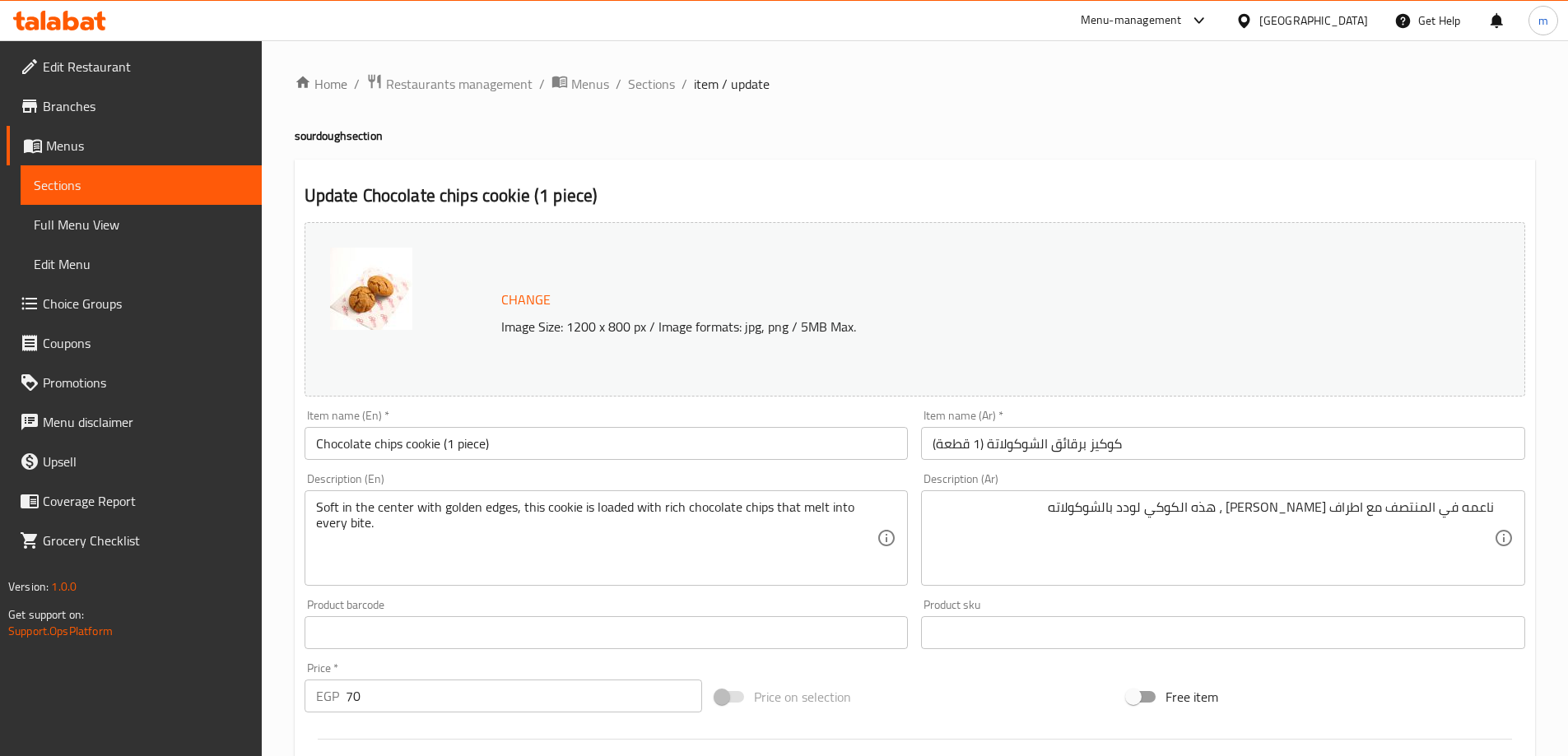
drag, startPoint x: 1173, startPoint y: 509, endPoint x: 1217, endPoint y: 534, distance: 50.6
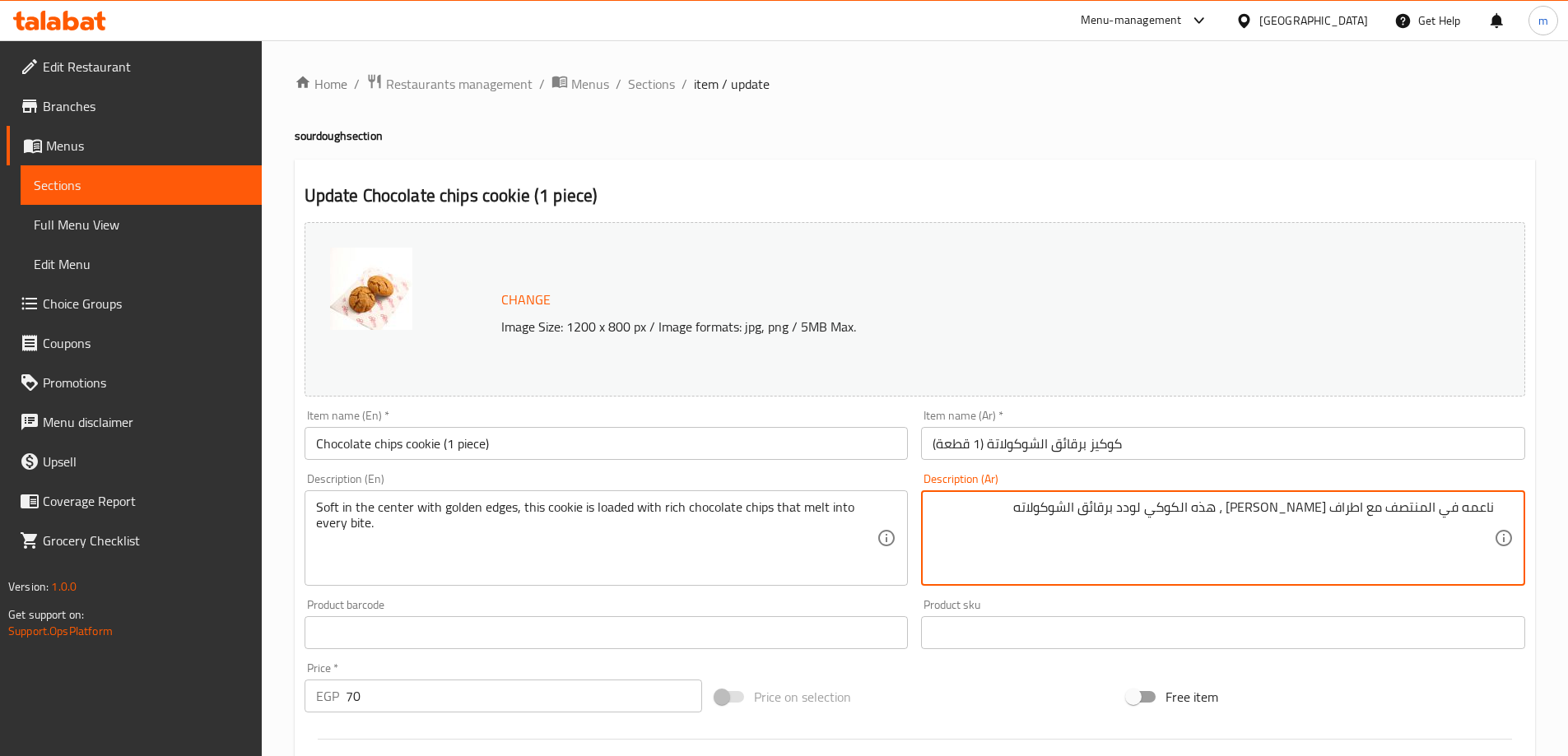
type textarea "ناعمه في المنتصف مع اطراف [PERSON_NAME] ، هذه الكوكي لودد برقائق الشوكولاته"
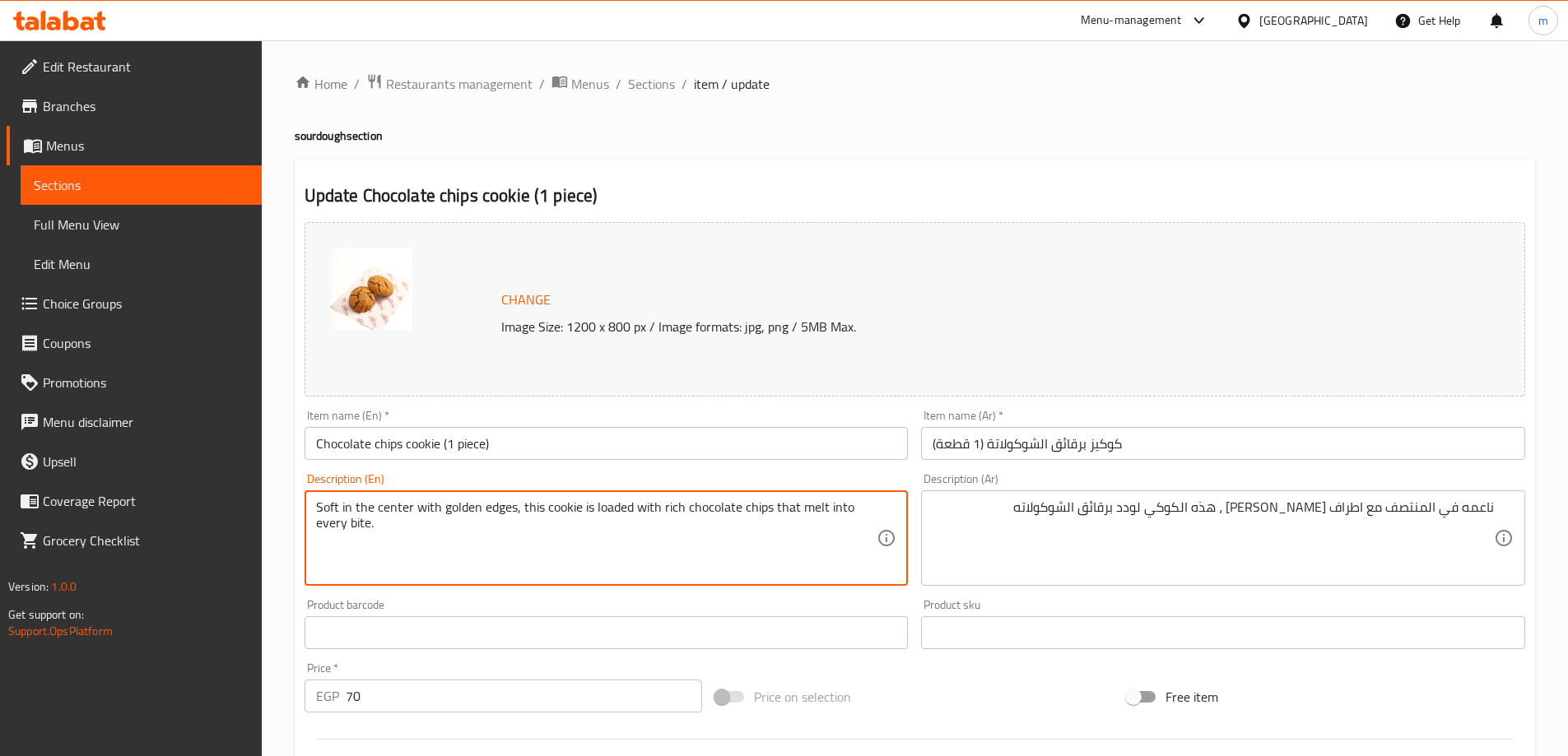
drag, startPoint x: 773, startPoint y: 506, endPoint x: 838, endPoint y: 553, distance: 80.2
type textarea "Soft in the center with golden edges, this cookie is loaded with rich chocolate…"
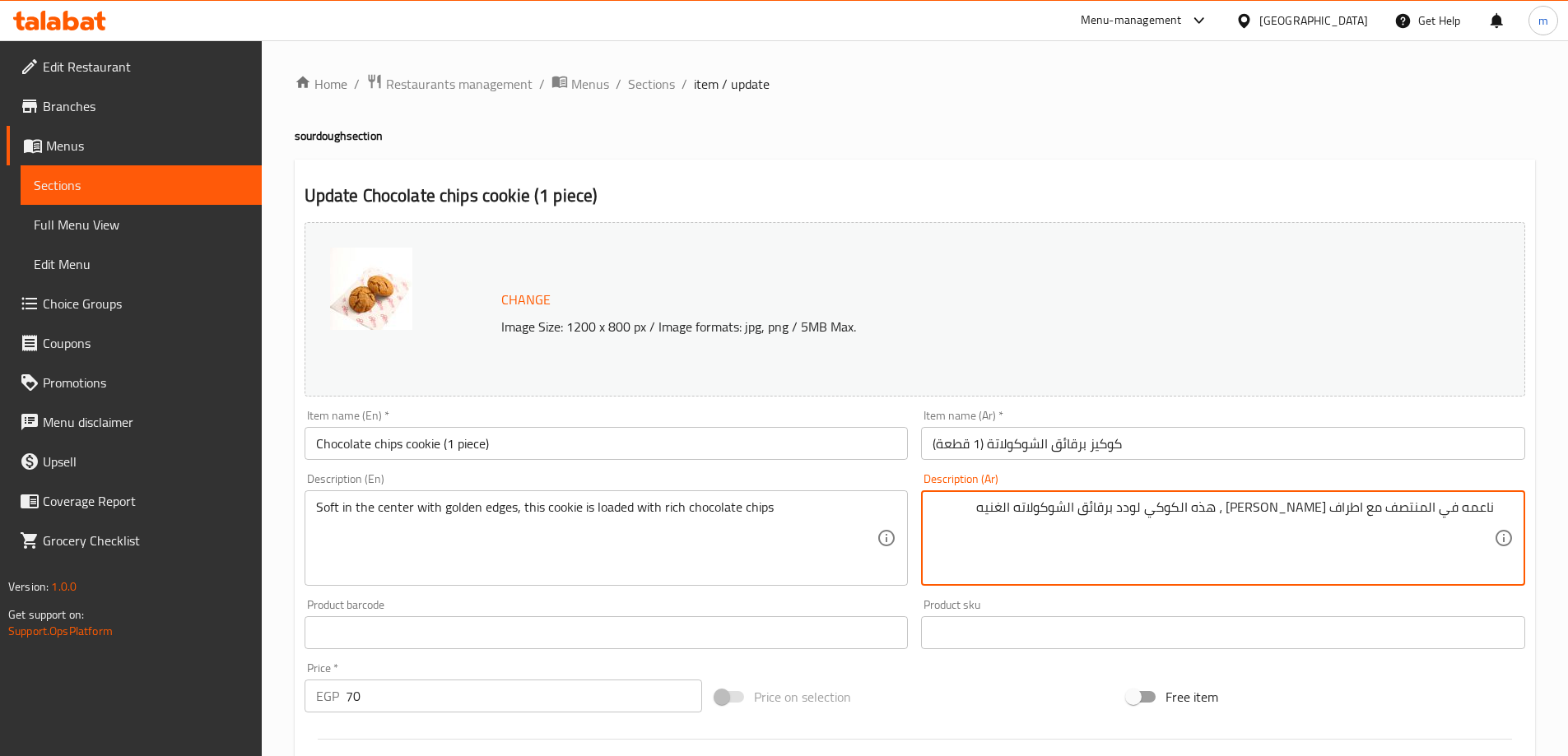
click at [1167, 503] on textarea "ناعمه في المنتصف مع اطراف [PERSON_NAME] ، هذه الكوكي لودد برقائق الشوكولاته الغ…" at bounding box center [1213, 538] width 562 height 78
type textarea "ناعمه في المنتصف مع اطراف [PERSON_NAME] ، هذه الكوكي لودد بشيبس الشوكولاته الغن…"
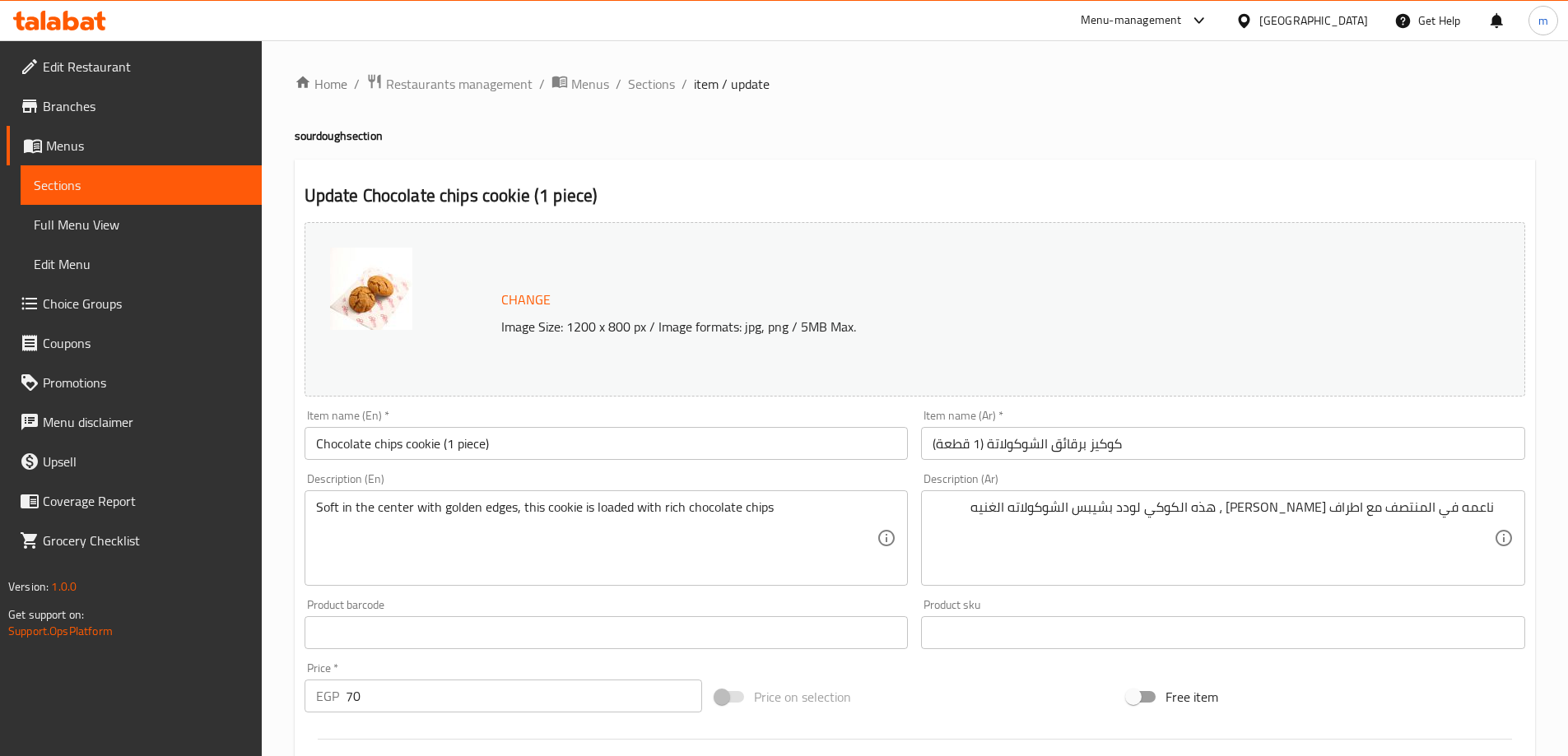
click at [1254, 670] on div "Change Image Size: 1200 x 800 px / Image formats: jpg, png / 5MB Max. Item name…" at bounding box center [915, 582] width 1234 height 733
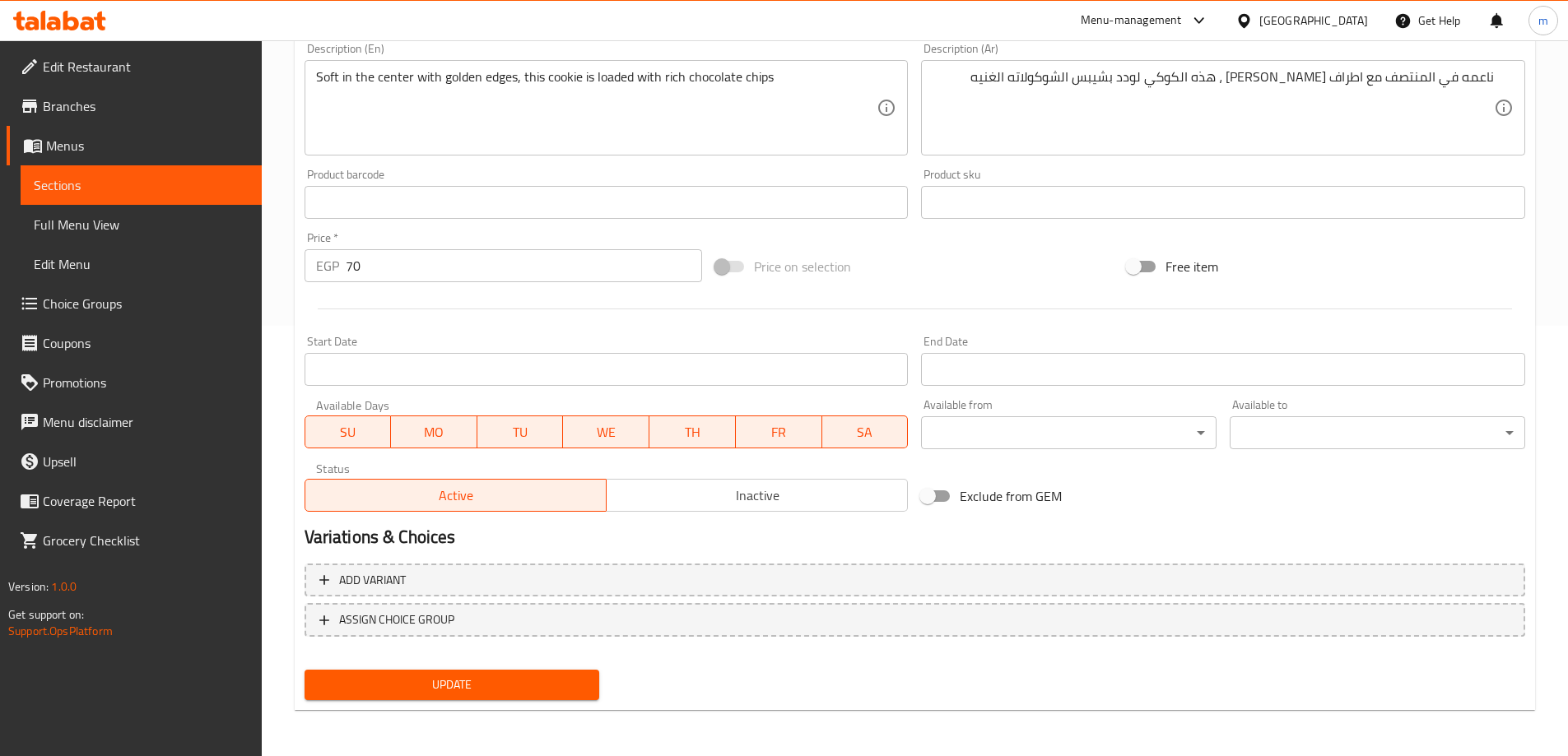
click at [494, 676] on span "Update" at bounding box center [452, 685] width 269 height 21
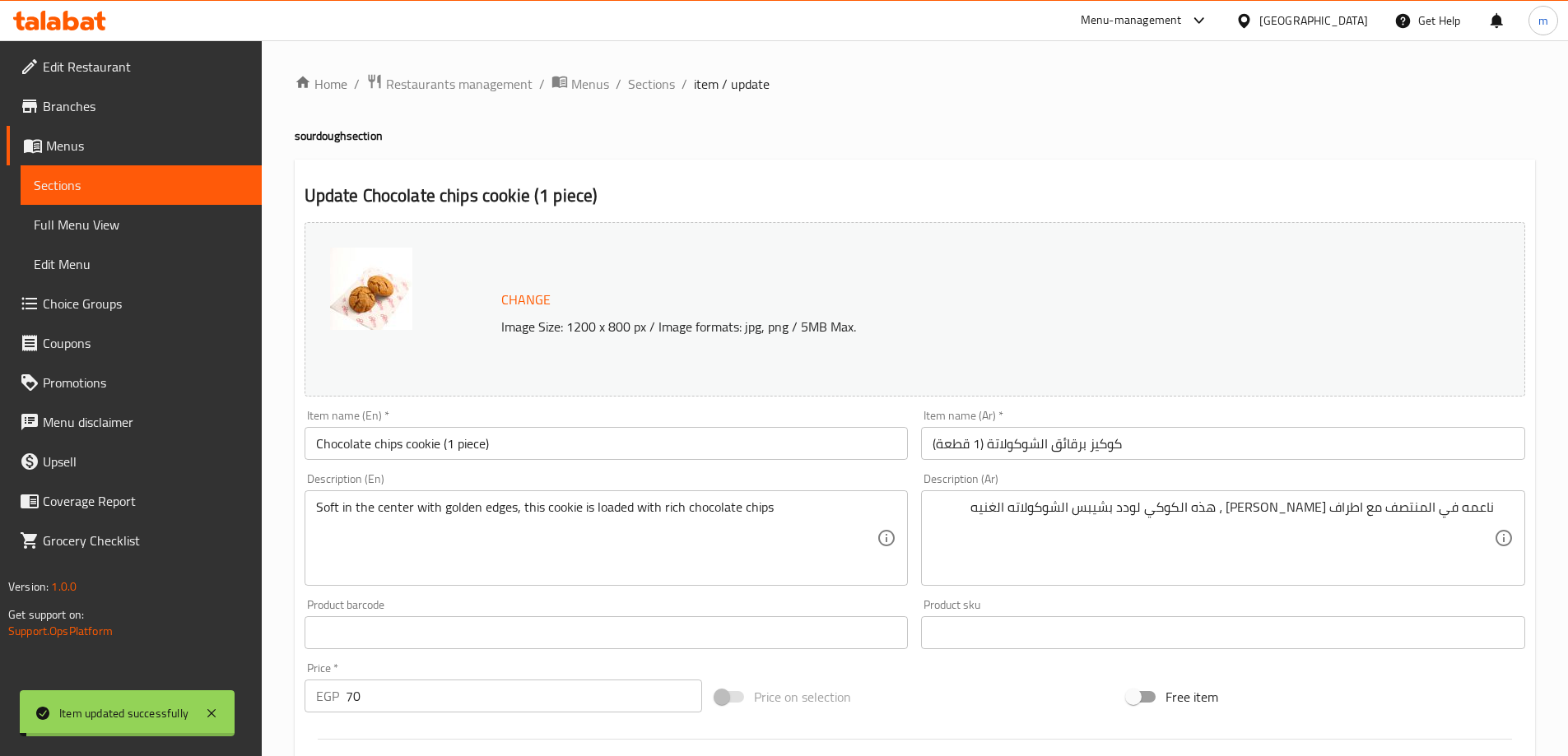
click at [653, 78] on span "Sections" at bounding box center [651, 84] width 46 height 20
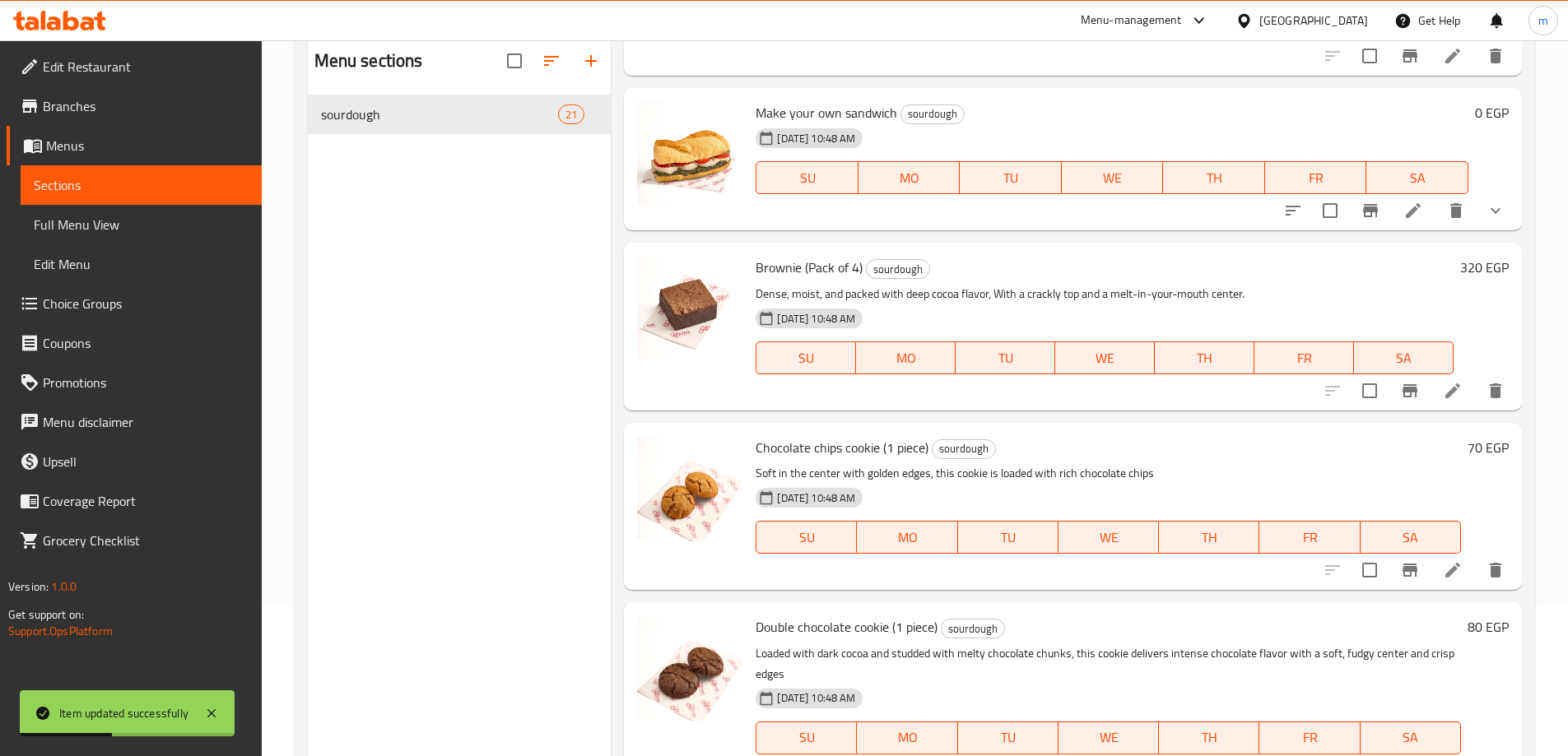
scroll to position [230, 0]
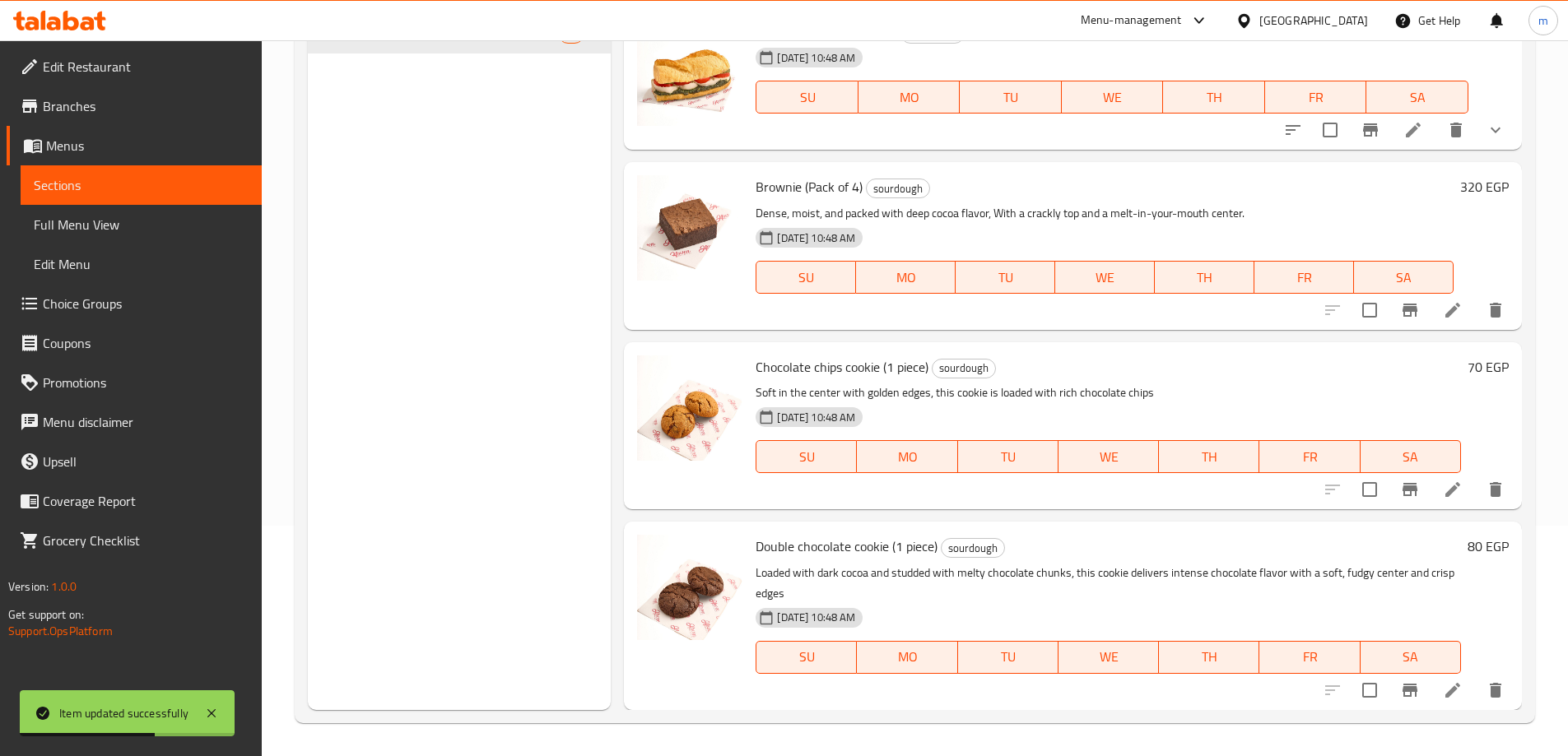
click at [1433, 490] on li at bounding box center [1452, 489] width 46 height 30
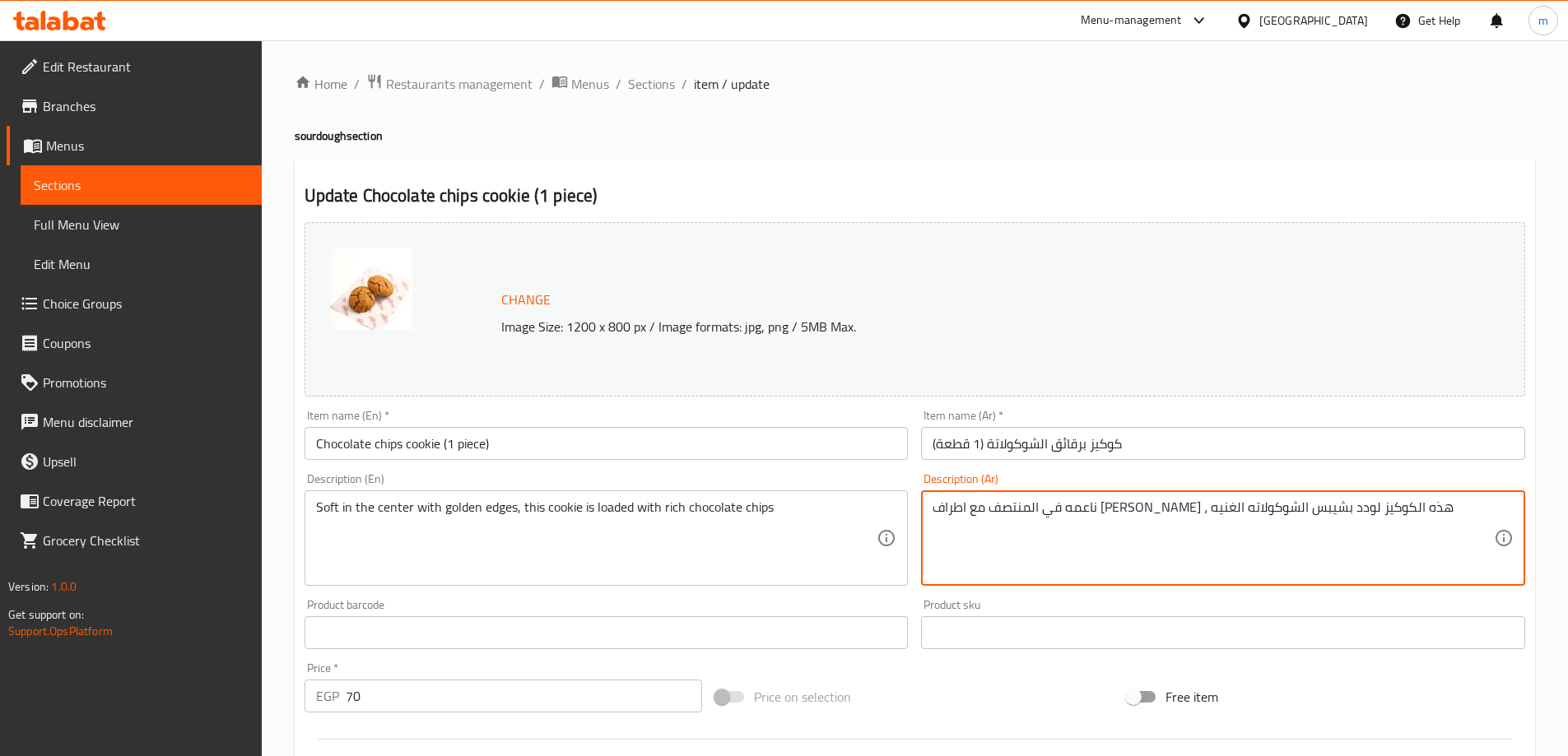
type textarea "ناعمه في المنتصف مع اطراف [PERSON_NAME] ، هذه الكوكيز لودد بشيبس الشوكولاته الغ…"
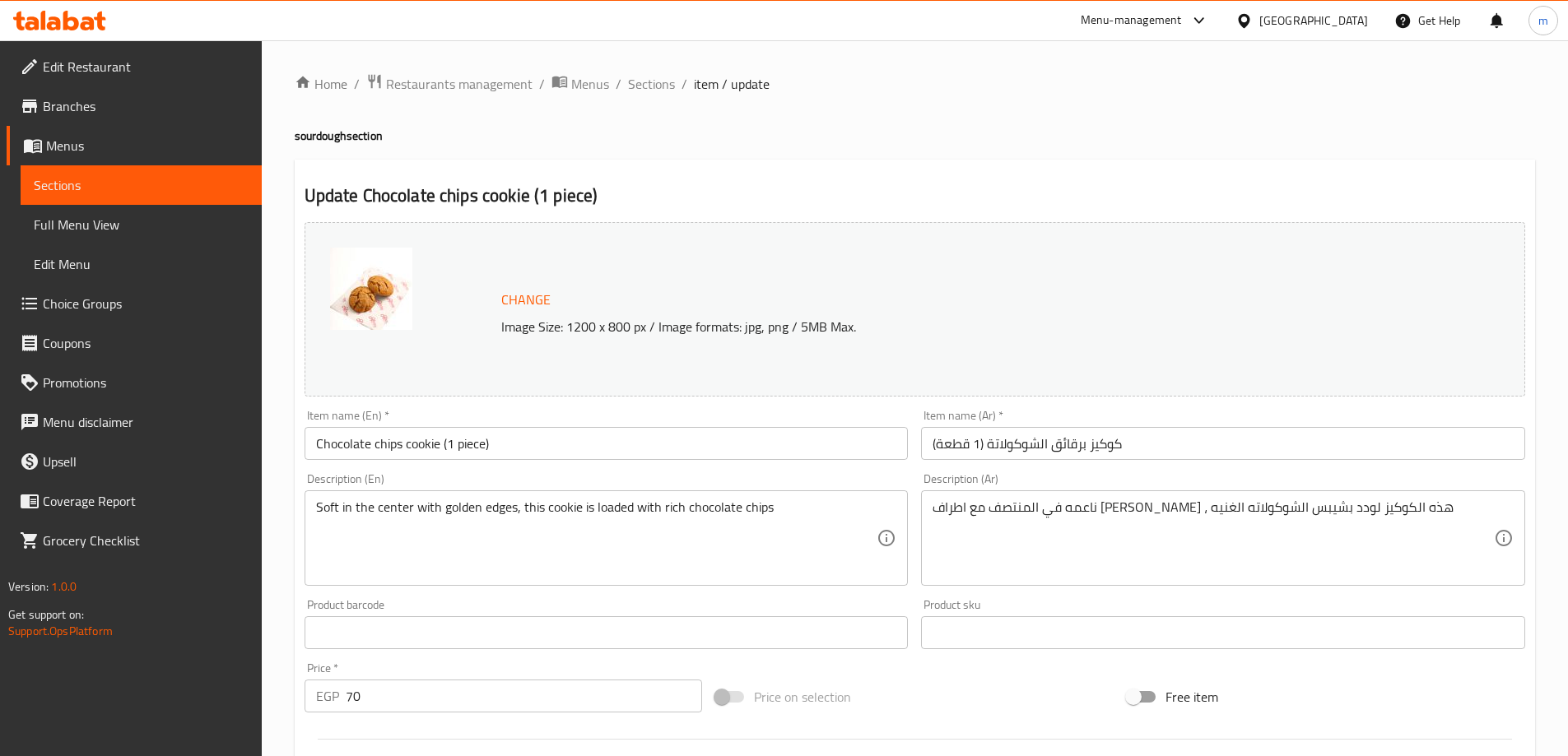
click at [1339, 672] on div "Change Image Size: 1200 x 800 px / Image formats: jpg, png / 5MB Max. Item name…" at bounding box center [915, 582] width 1234 height 733
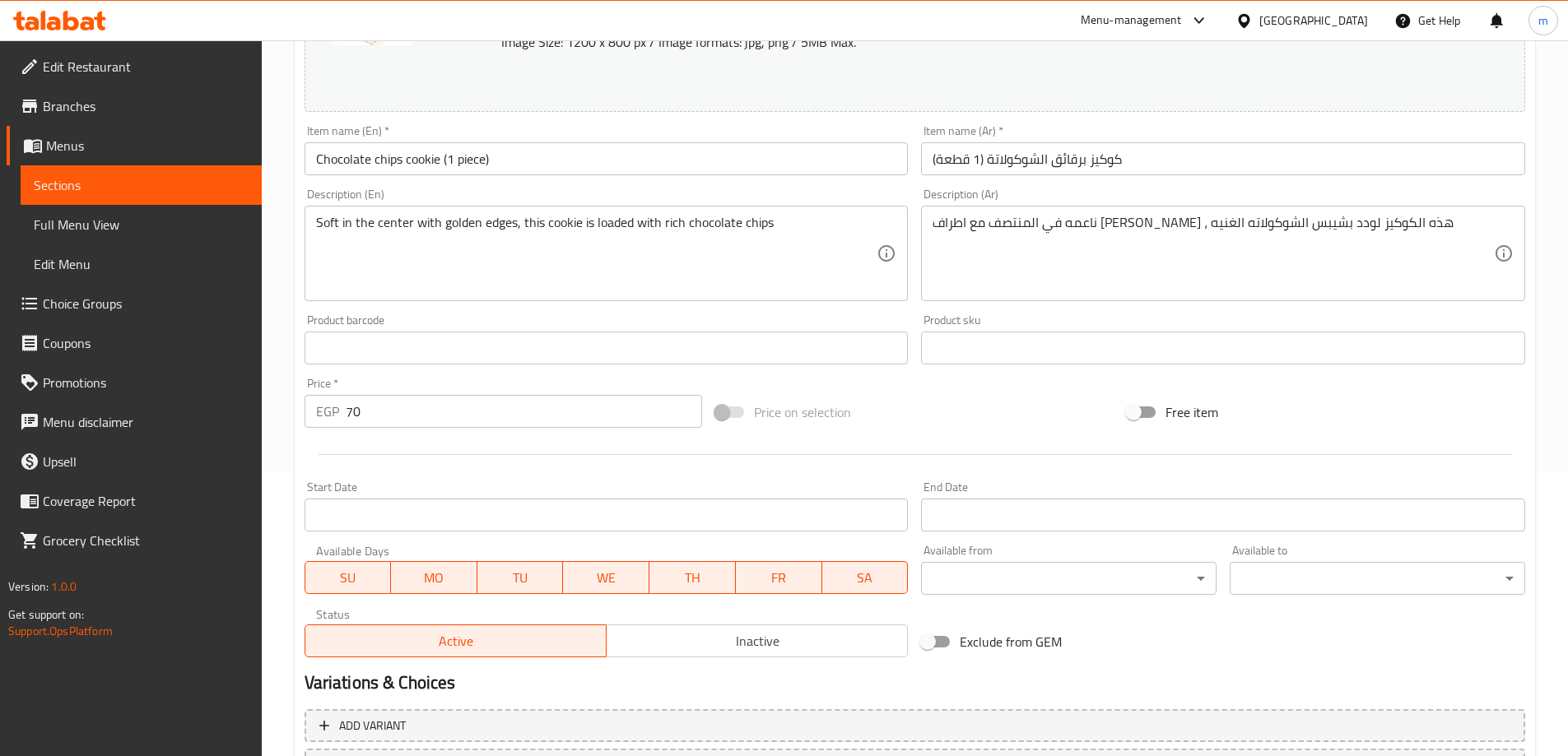
scroll to position [430, 0]
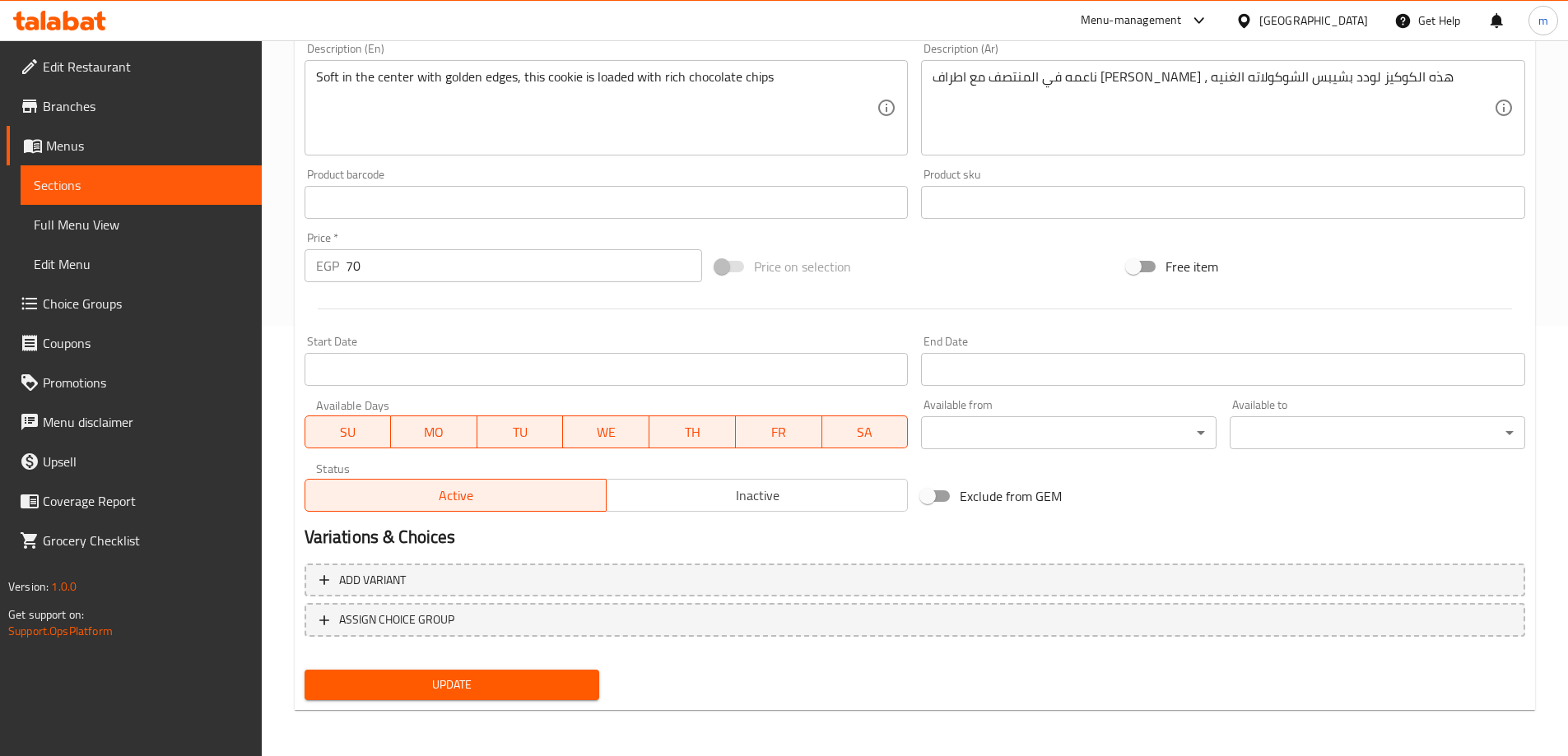
click at [549, 688] on span "Update" at bounding box center [452, 685] width 269 height 21
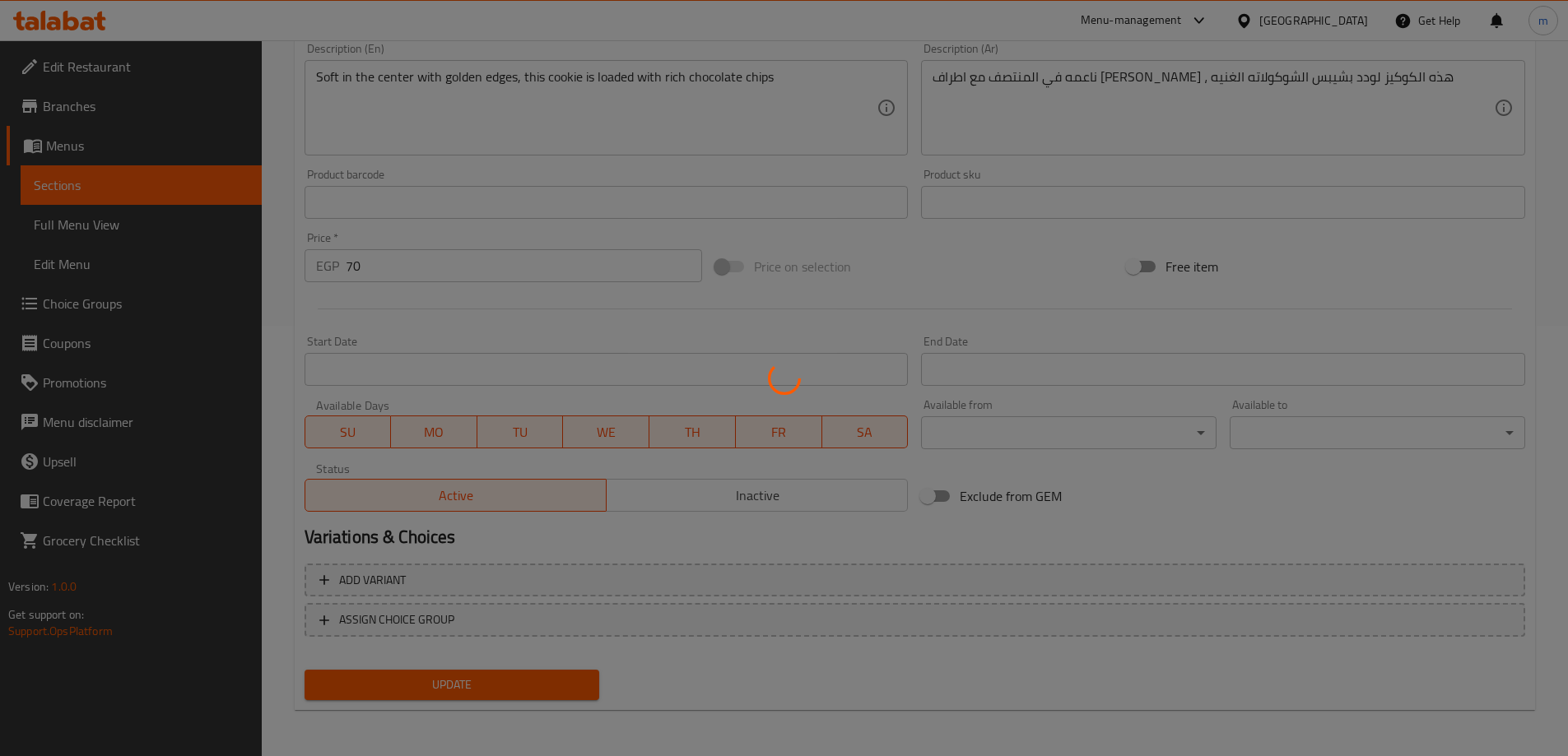
scroll to position [0, 0]
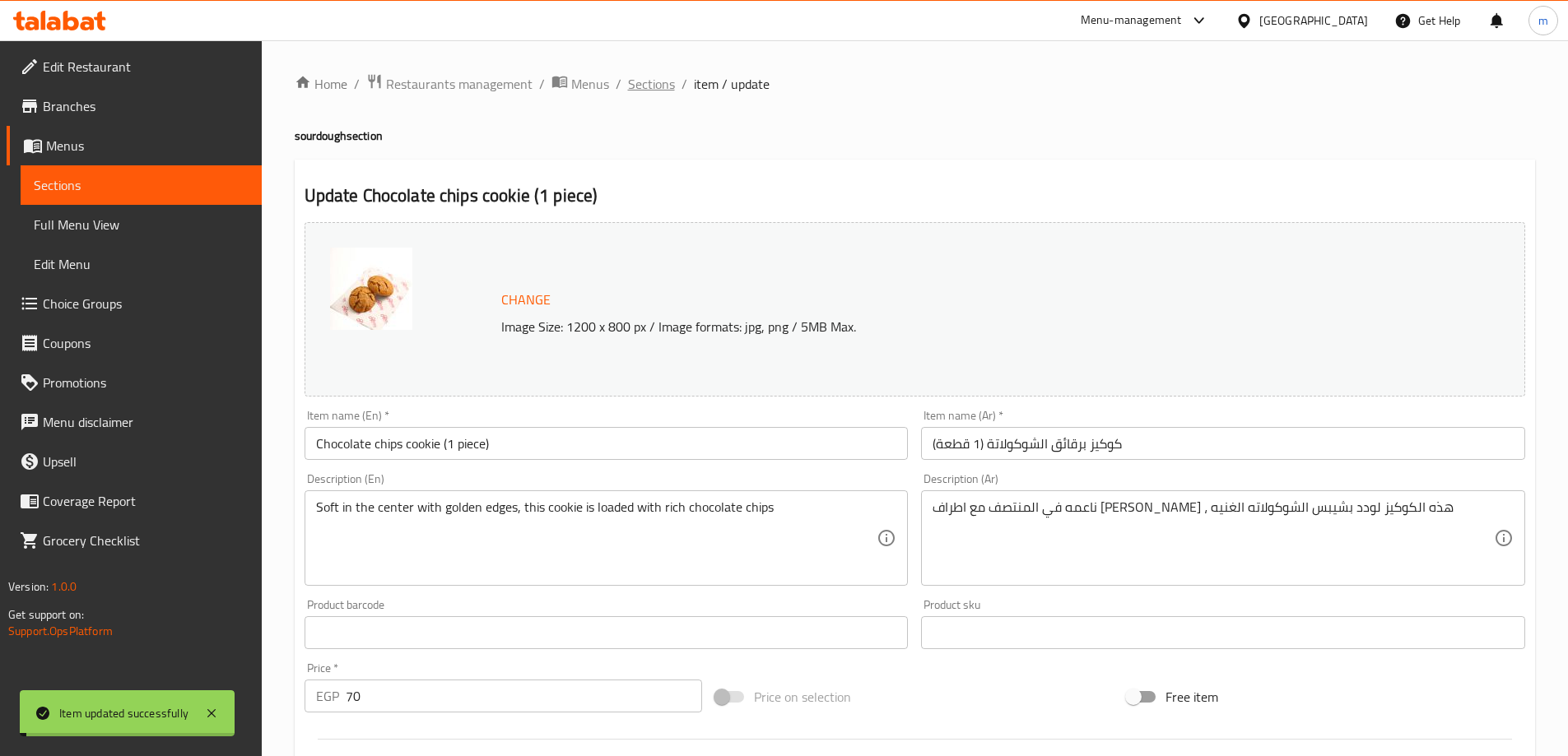
click at [657, 79] on span "Sections" at bounding box center [651, 84] width 46 height 20
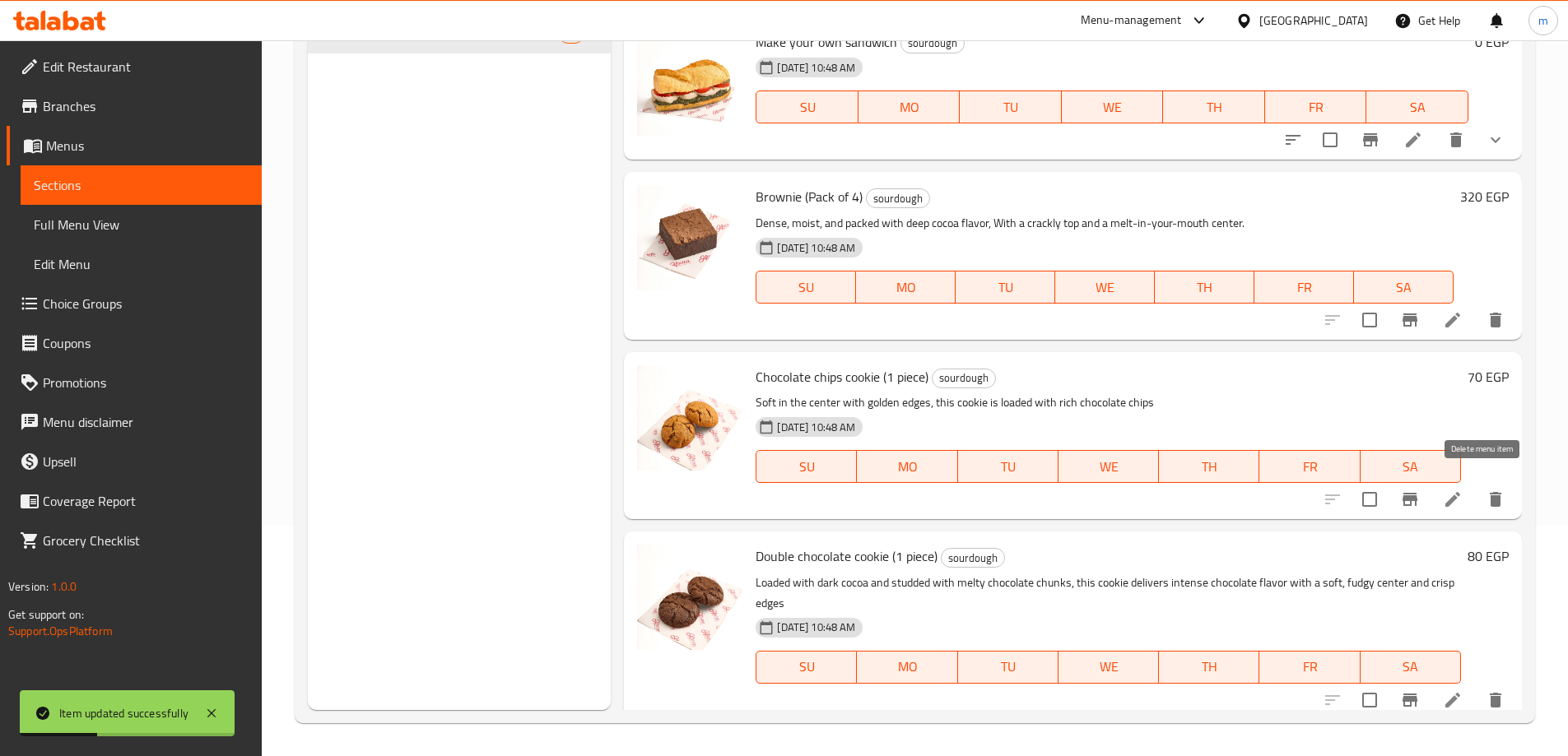
scroll to position [3299, 0]
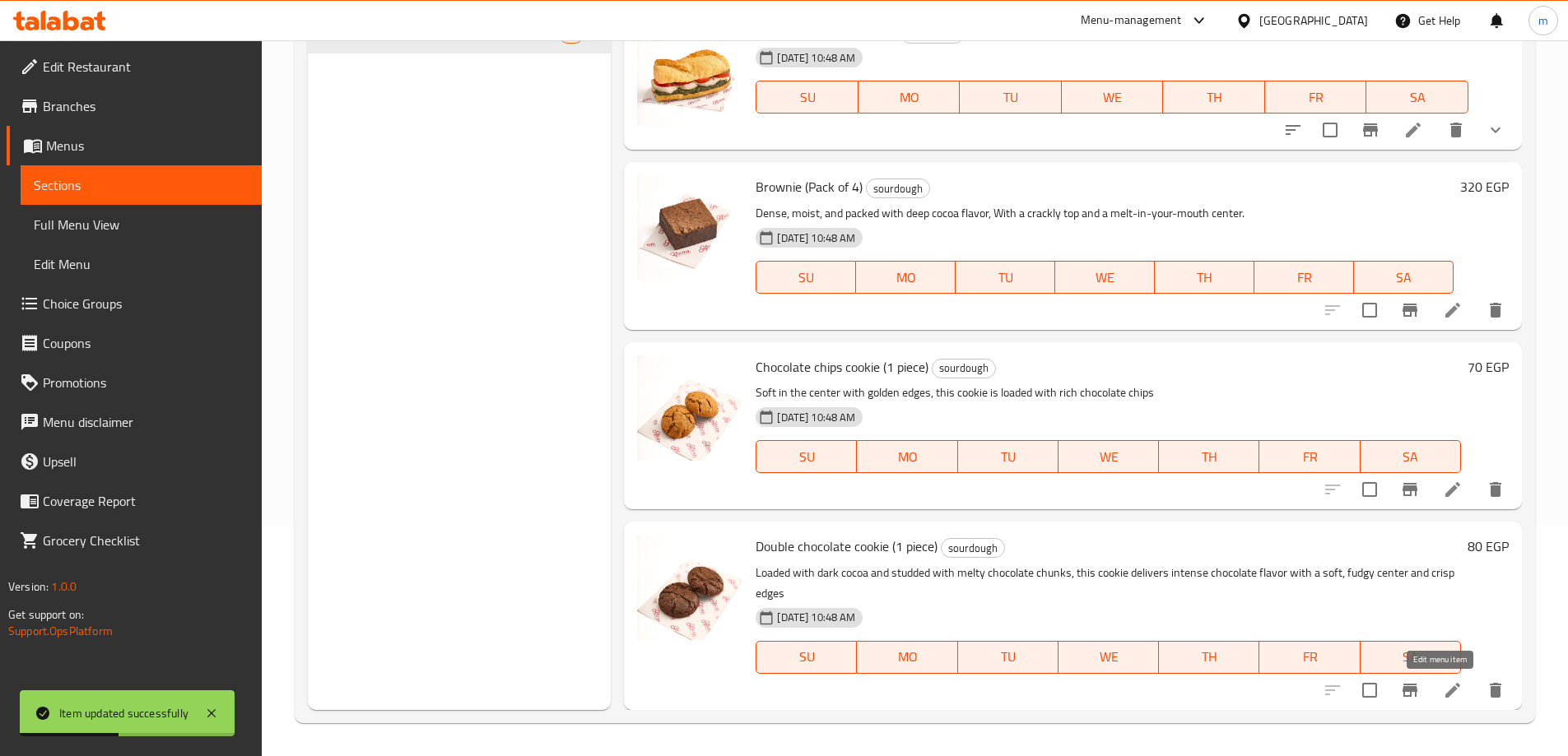
click at [1445, 696] on icon at bounding box center [1452, 690] width 15 height 15
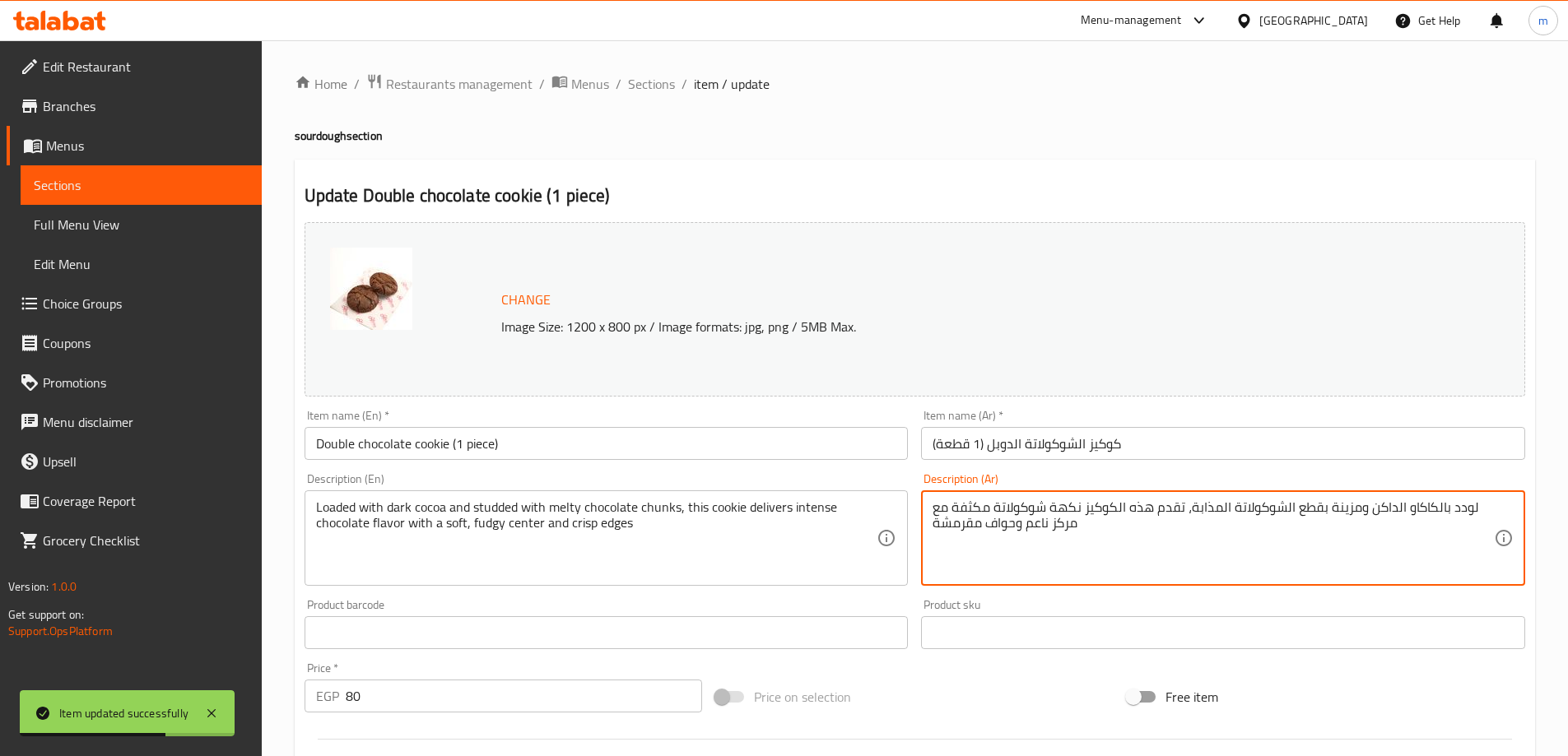
click at [1201, 548] on textarea "لودد بالكاكاو الداكن ومزينة بقطع الشوكولاتة المذابة، تقدم هذه الكوكيز نكهة شوكو…" at bounding box center [1213, 538] width 562 height 78
click at [1244, 548] on textarea "لودد بالكاكاو الداكن ومزينة بقطع الشوكولاتة المذابة، تقدم هذه الكوكيز نكهة شوكو…" at bounding box center [1213, 538] width 562 height 78
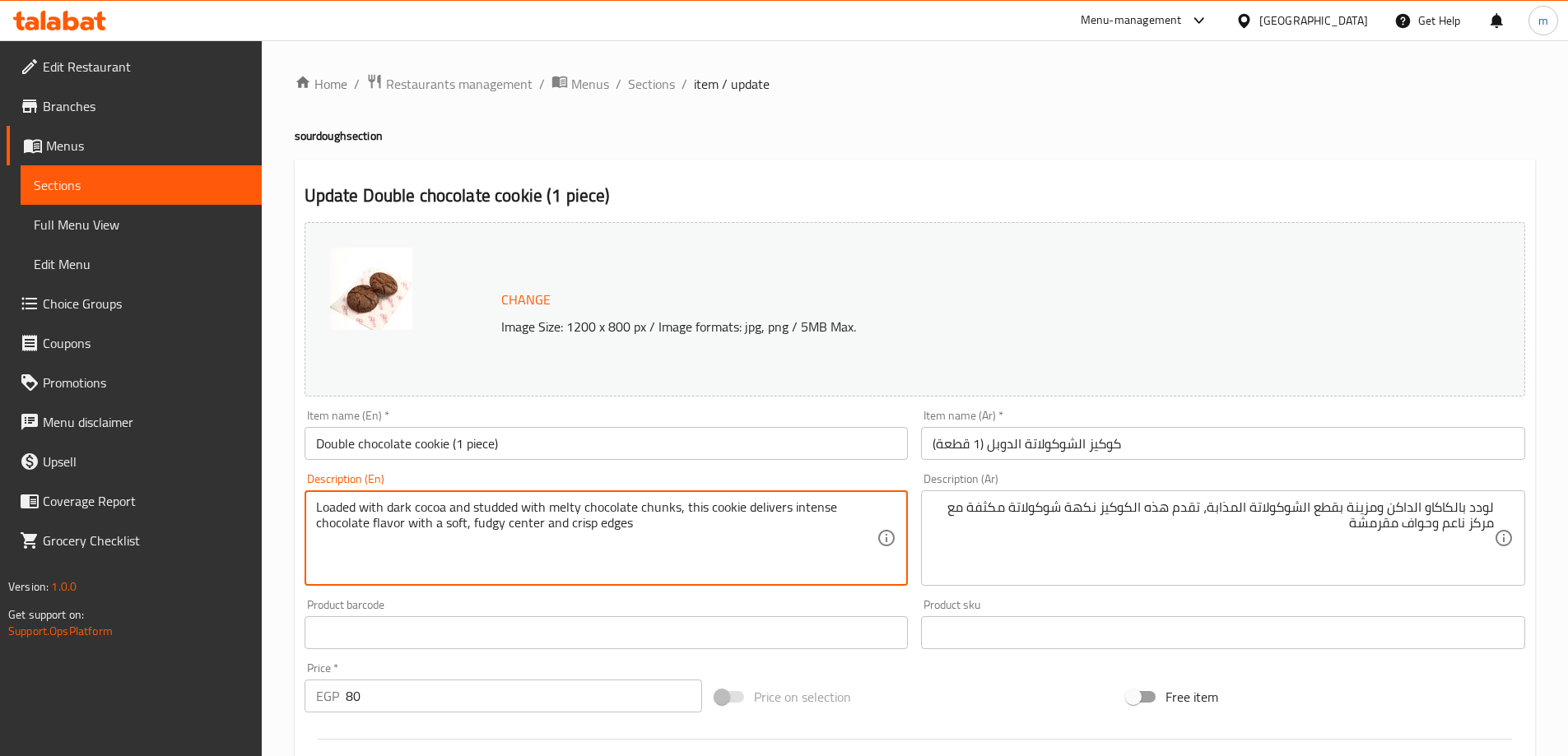
click at [490, 504] on textarea "Loaded with dark cocoa and studded with melty chocolate chunks, this cookie del…" at bounding box center [597, 538] width 562 height 78
click at [667, 513] on textarea "Loaded with dark cocoa and studded with melty chocolate chunks, this cookie del…" at bounding box center [597, 538] width 562 height 78
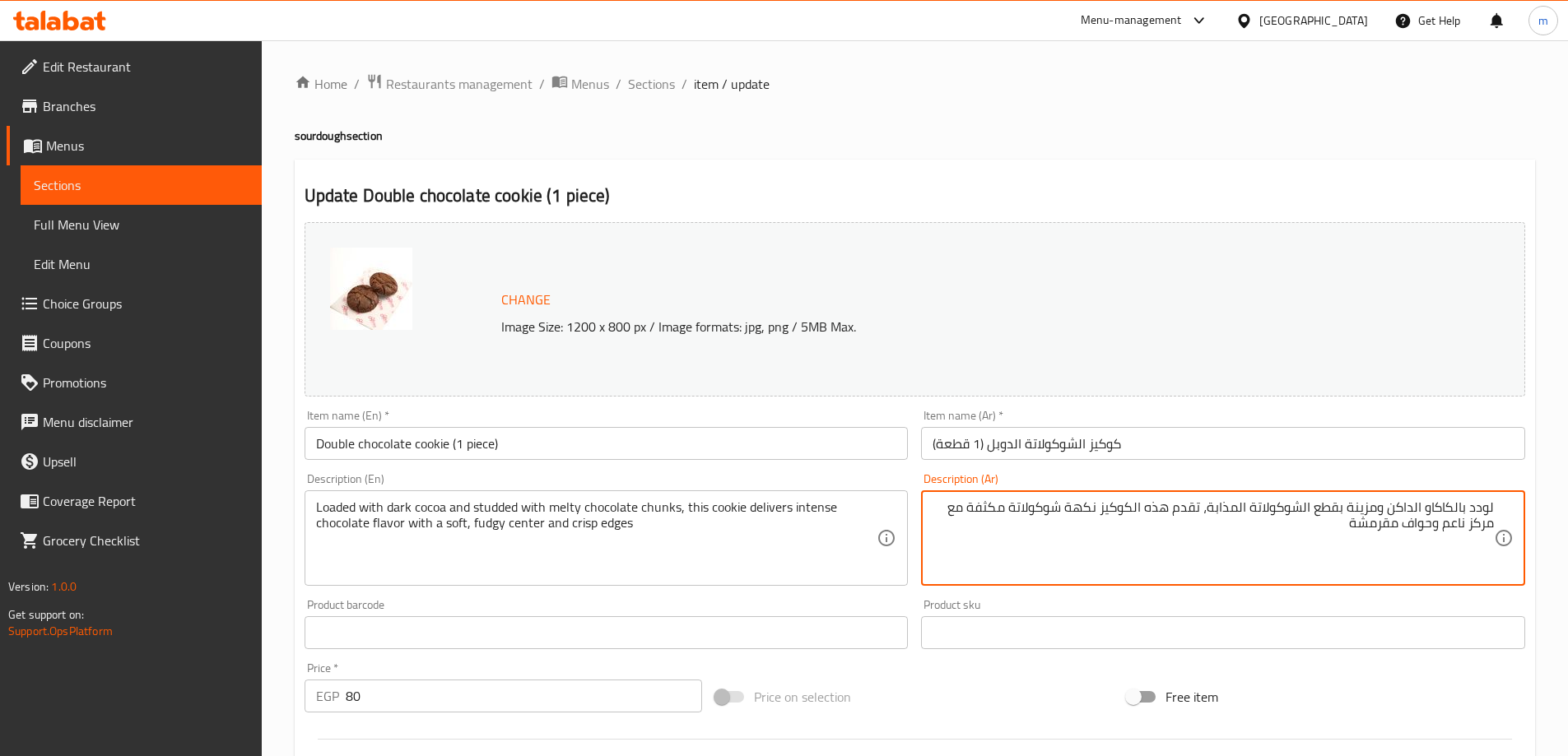
click at [1234, 507] on textarea "لودد بالكاكاو الداكن ومزينة بقطع الشوكولاتة المذابة، تقدم هذه الكوكيز نكهة شوكو…" at bounding box center [1213, 538] width 562 height 78
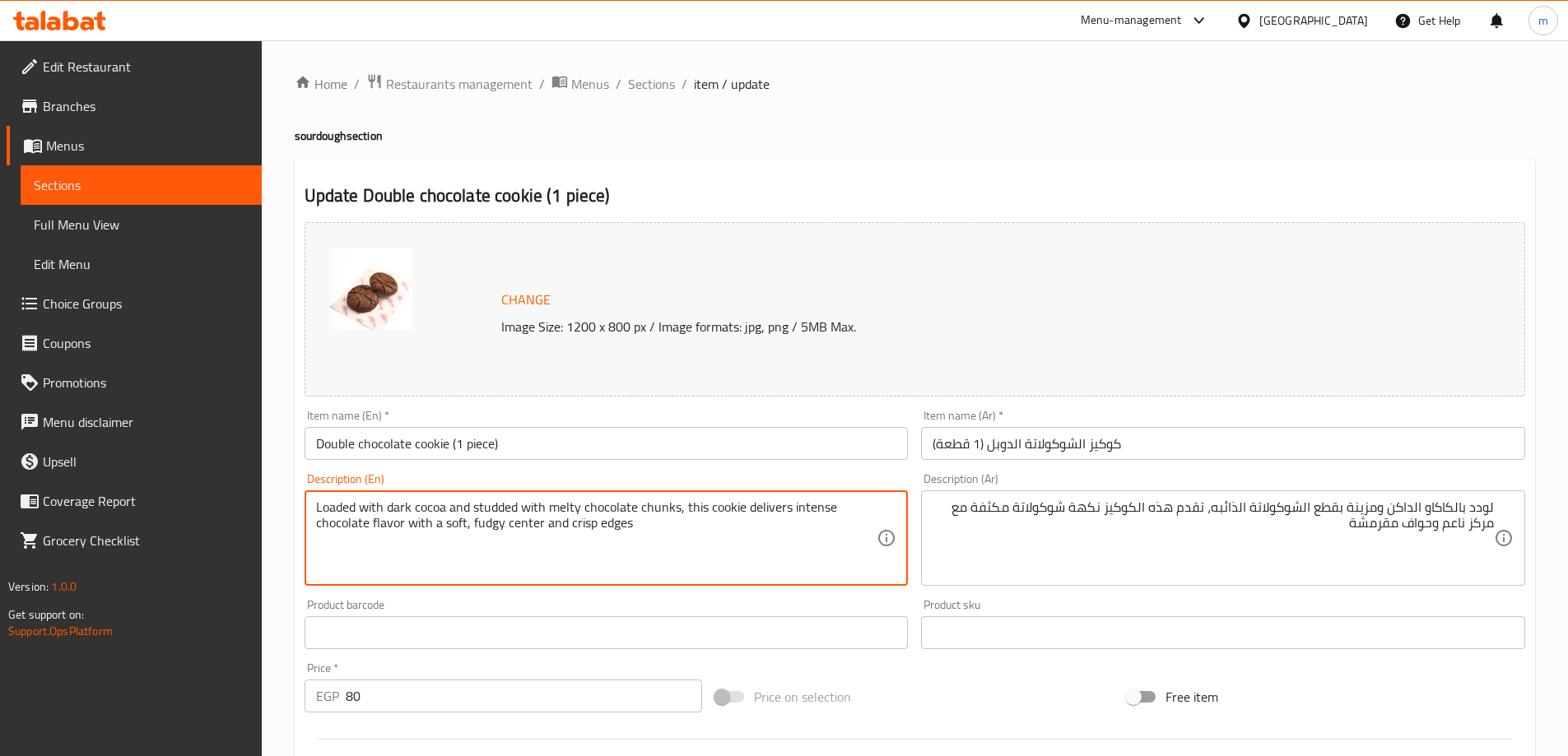
drag, startPoint x: 679, startPoint y: 506, endPoint x: 711, endPoint y: 549, distance: 53.6
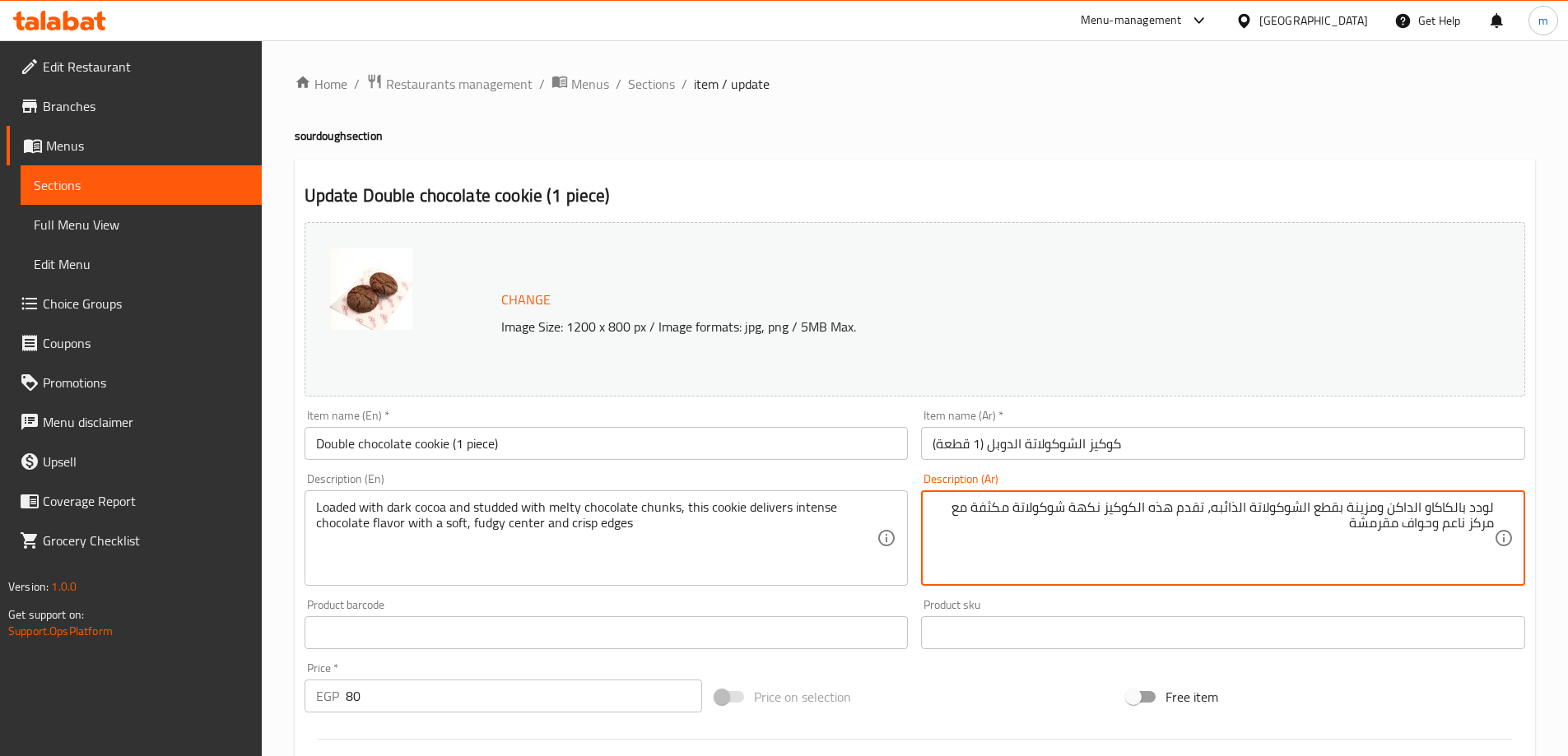
drag, startPoint x: 1195, startPoint y: 514, endPoint x: 1008, endPoint y: 546, distance: 189.7
paste textarea "توفر هذه البسكويتة نكهة شوكولاتة مكثفة مع مركز ناعم وطري"
click at [1197, 507] on textarea "لودد بالكاكاو الداكن ومزينة بقطع الشوكولاتة الذائبه، توفر هذه البسكويتة نكهة شو…" at bounding box center [1213, 538] width 562 height 78
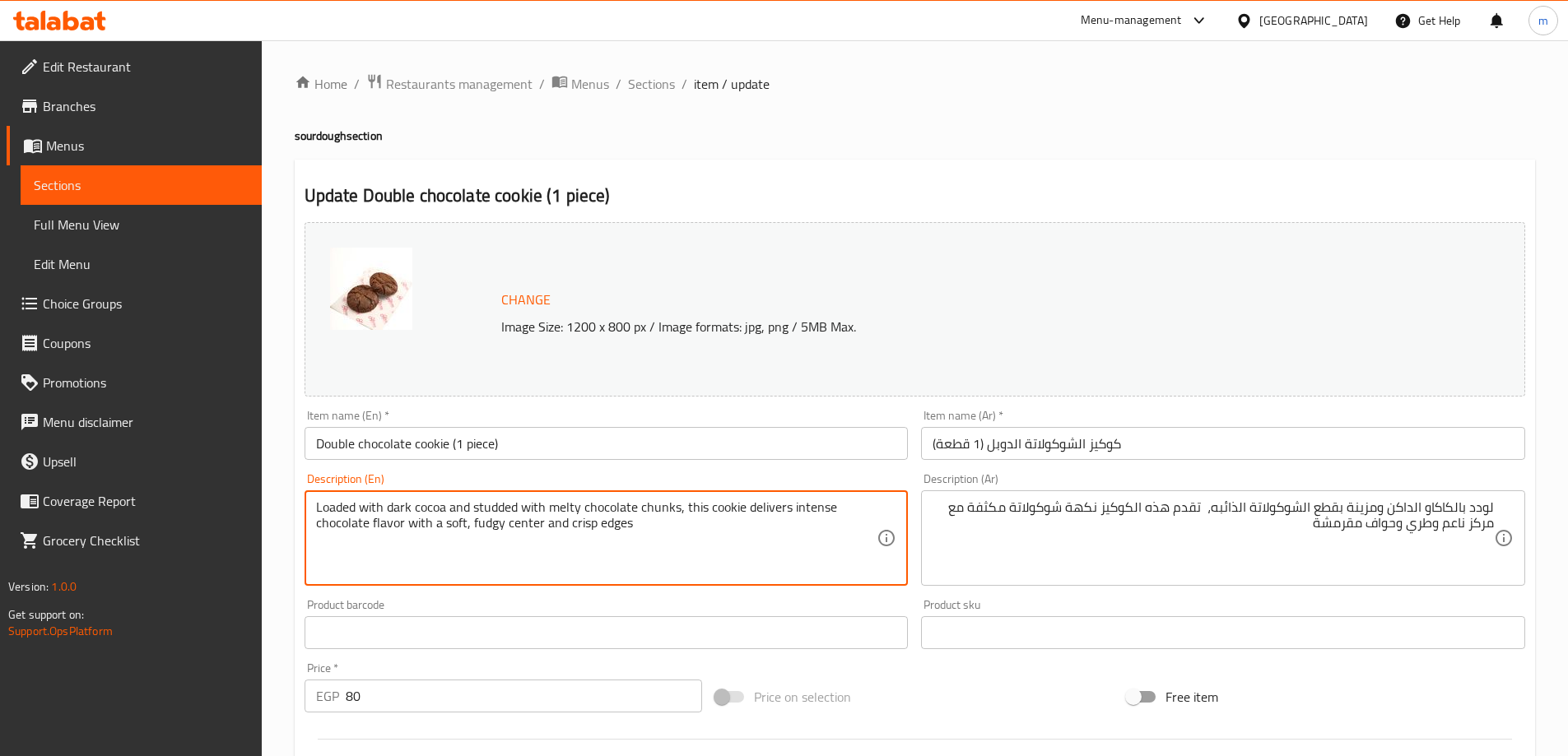
click at [809, 501] on textarea "Loaded with dark cocoa and studded with melty chocolate chunks, this cookie del…" at bounding box center [597, 538] width 562 height 78
click at [479, 533] on textarea "Loaded with dark cocoa and studded with melty chocolate chunks, this cookie del…" at bounding box center [597, 538] width 562 height 78
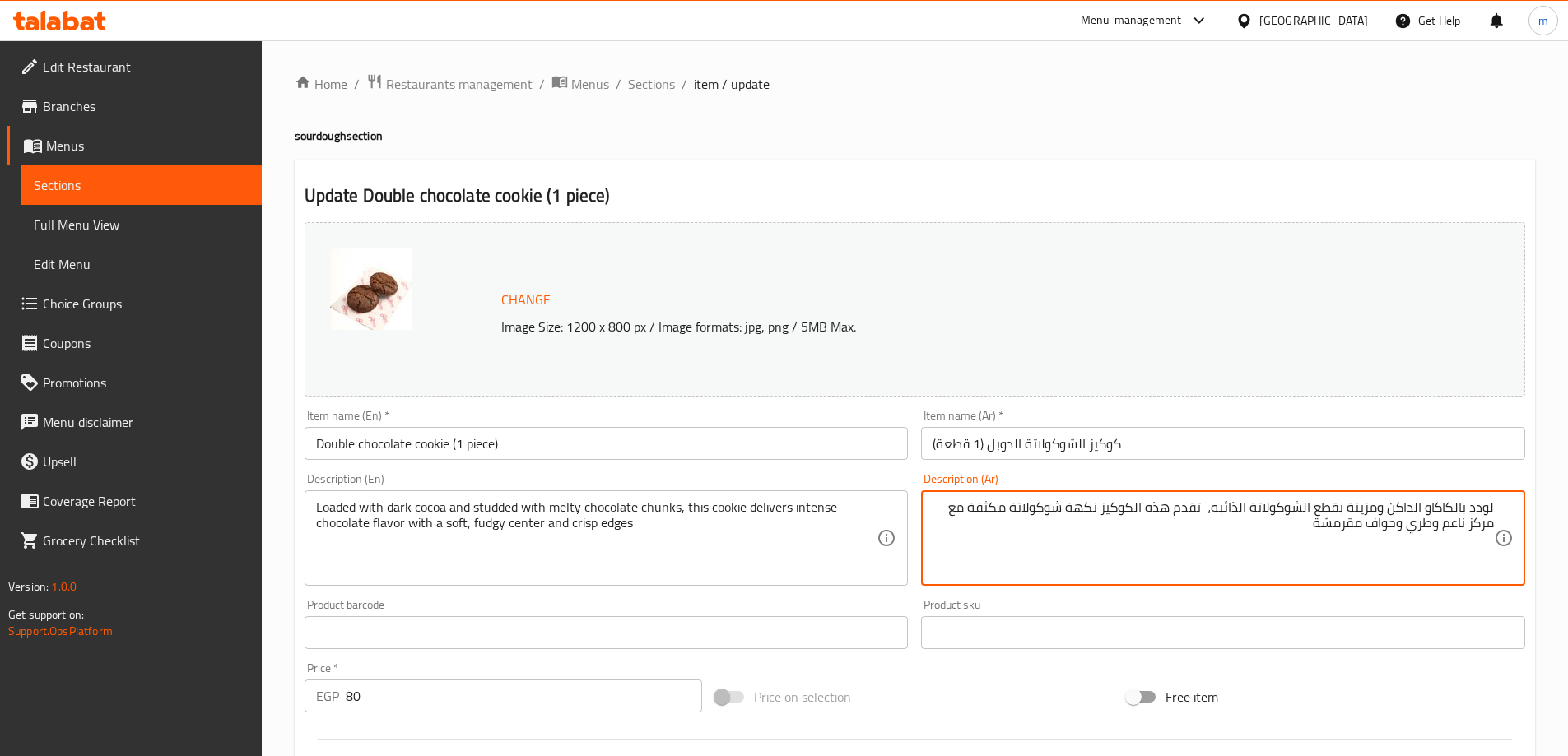
drag, startPoint x: 1409, startPoint y: 532, endPoint x: 1433, endPoint y: 534, distance: 24.1
click at [1365, 527] on textarea "لودد بالكاكاو الداكن ومزينة بقطع الشوكولاتة الذائبه، تقدم هذه الكوكيز نكهة شوكو…" at bounding box center [1213, 538] width 562 height 78
type textarea "لودد بالكاكاو الداكن ومزينة بقطع الشوكولاتة الذائبه، تقدم هذه الكوكيز نكهة شوكو…"
click at [1399, 711] on div "Free item" at bounding box center [1326, 697] width 411 height 44
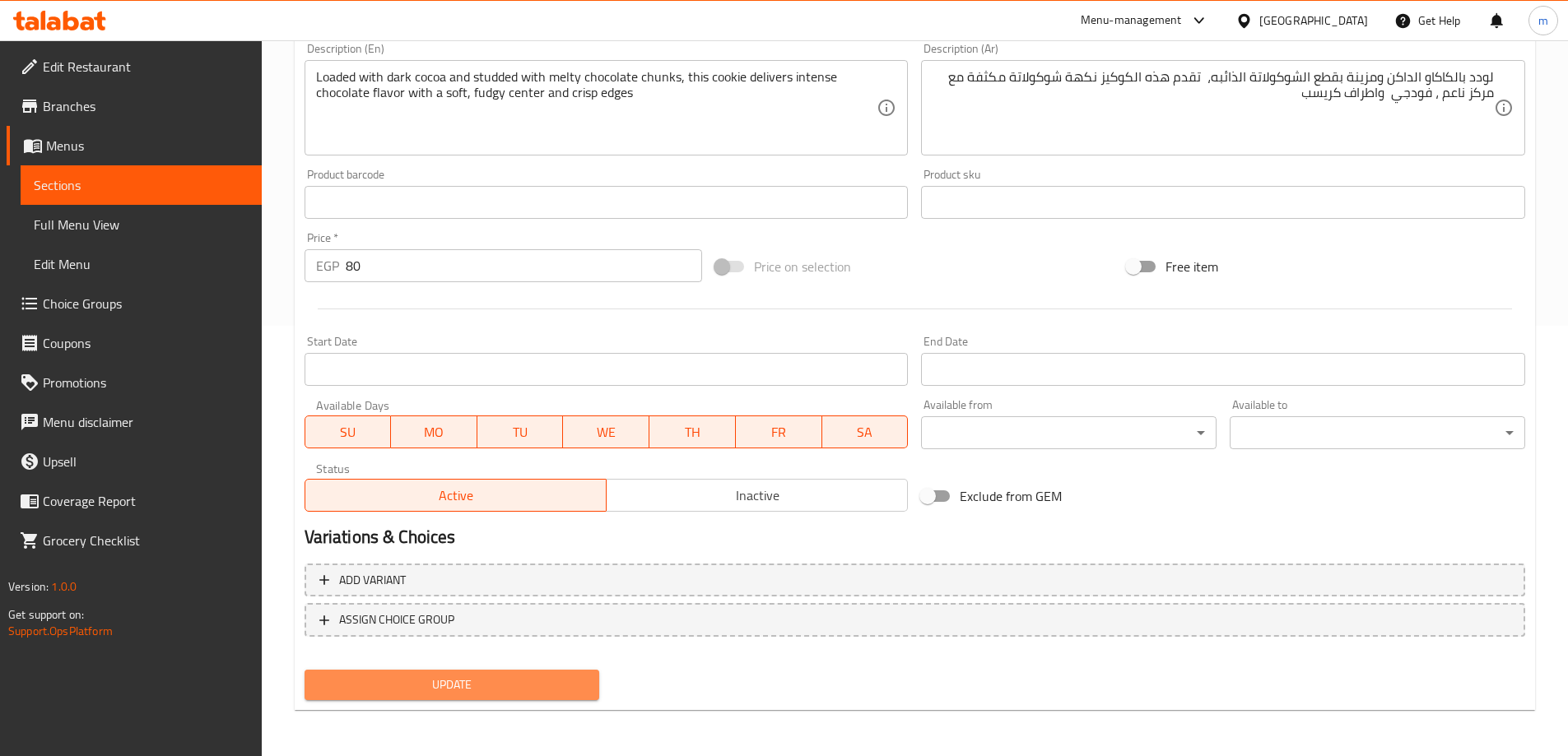
click at [569, 673] on button "Update" at bounding box center [452, 685] width 296 height 31
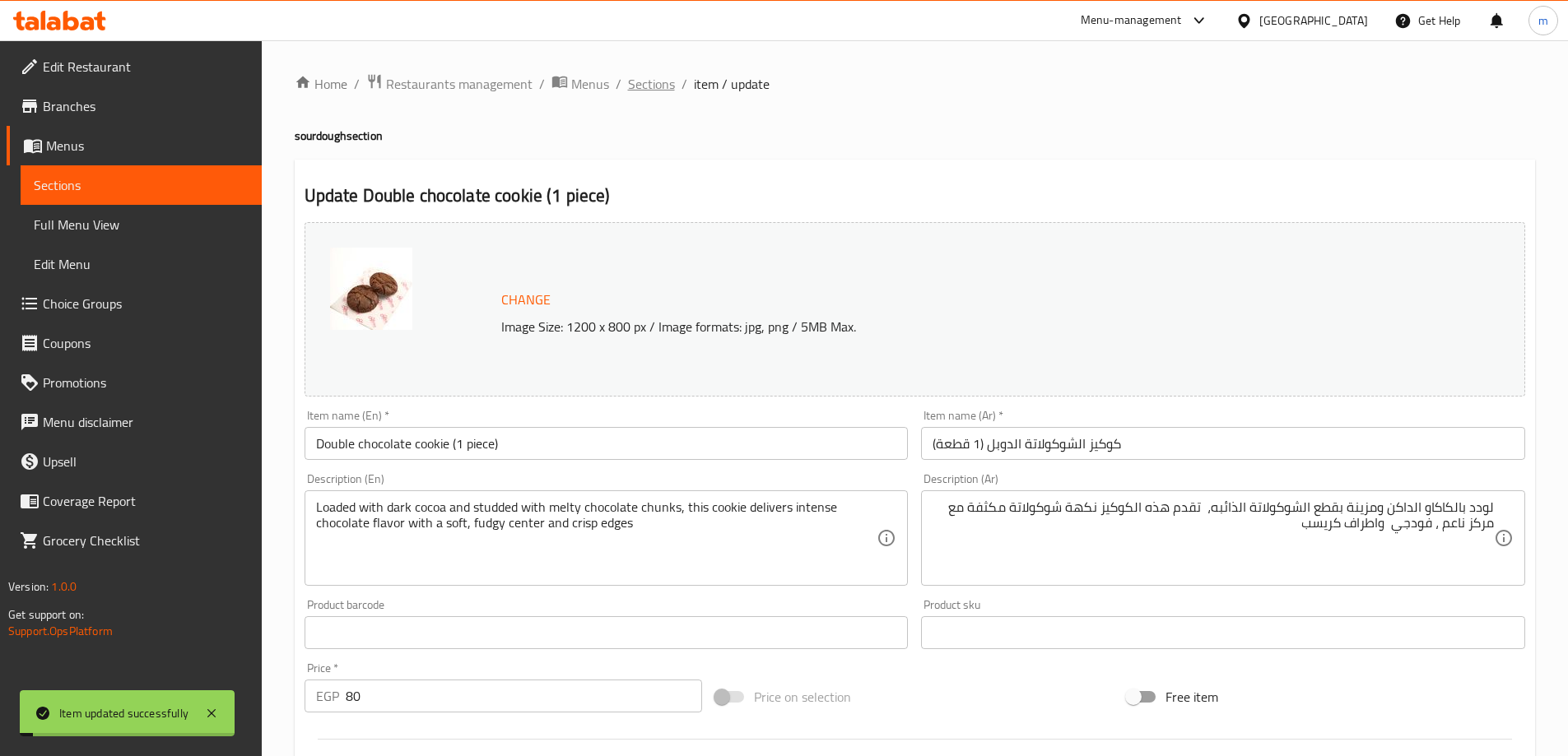
click at [659, 85] on span "Sections" at bounding box center [651, 84] width 46 height 20
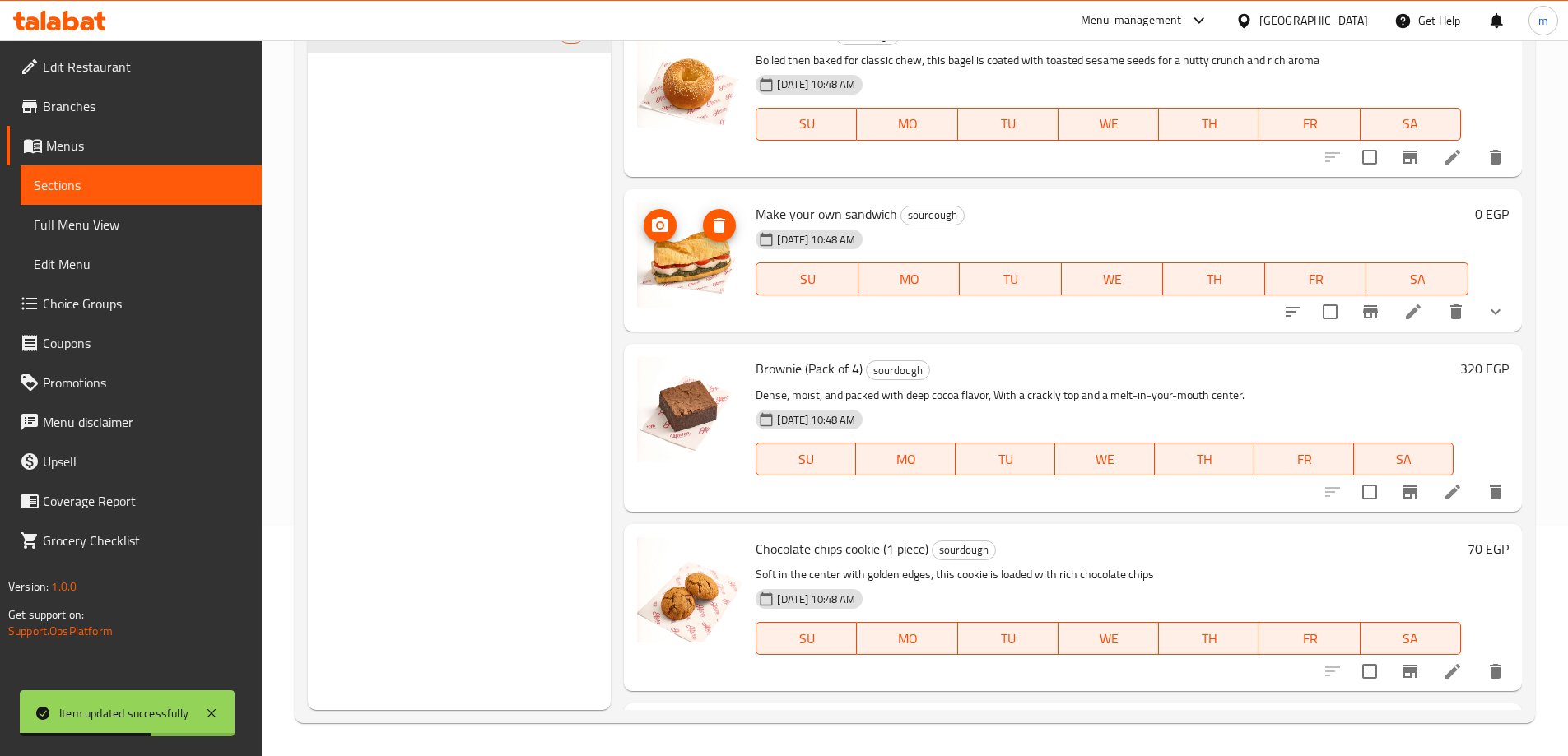
scroll to position [2970, 0]
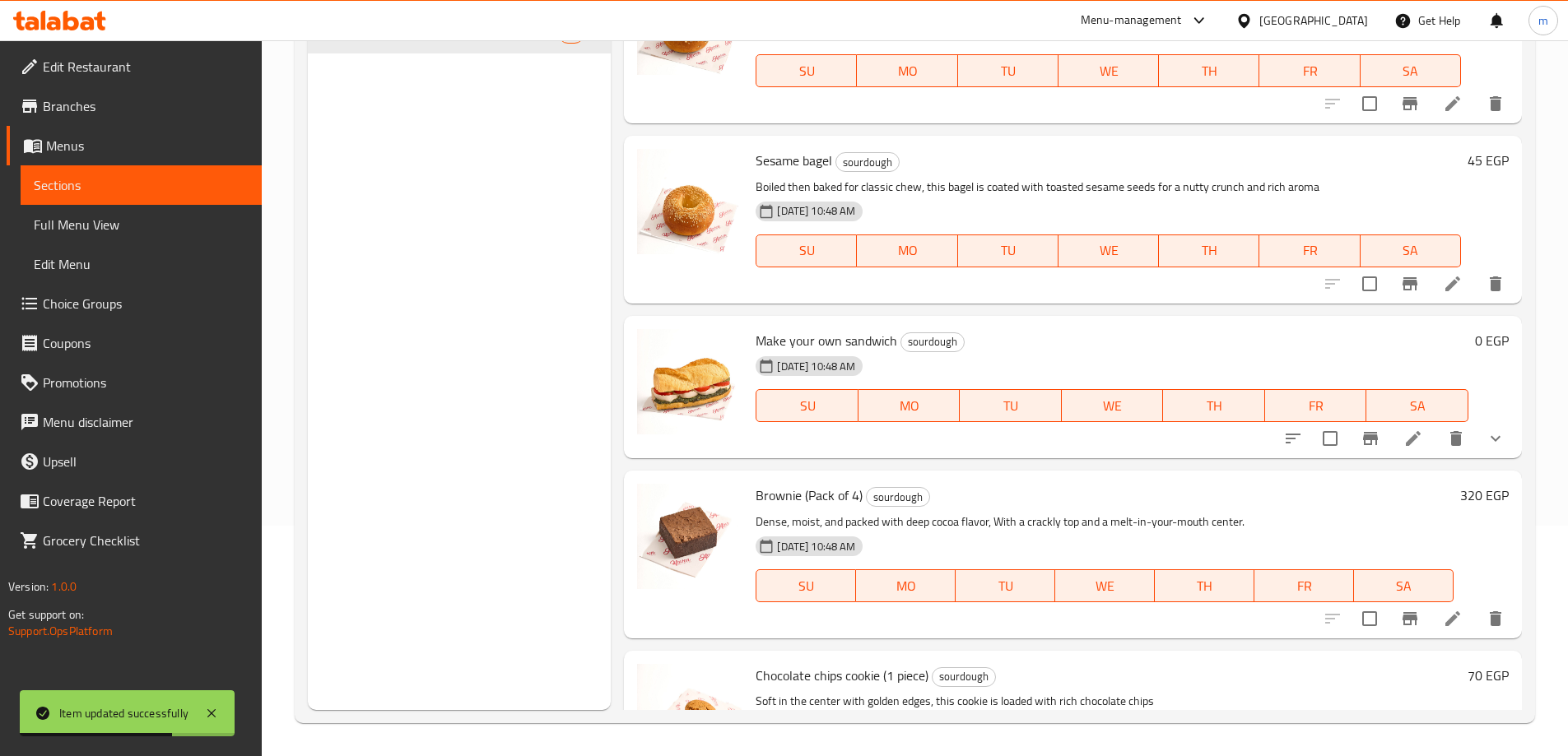
click at [102, 132] on link "Menus" at bounding box center [134, 145] width 255 height 40
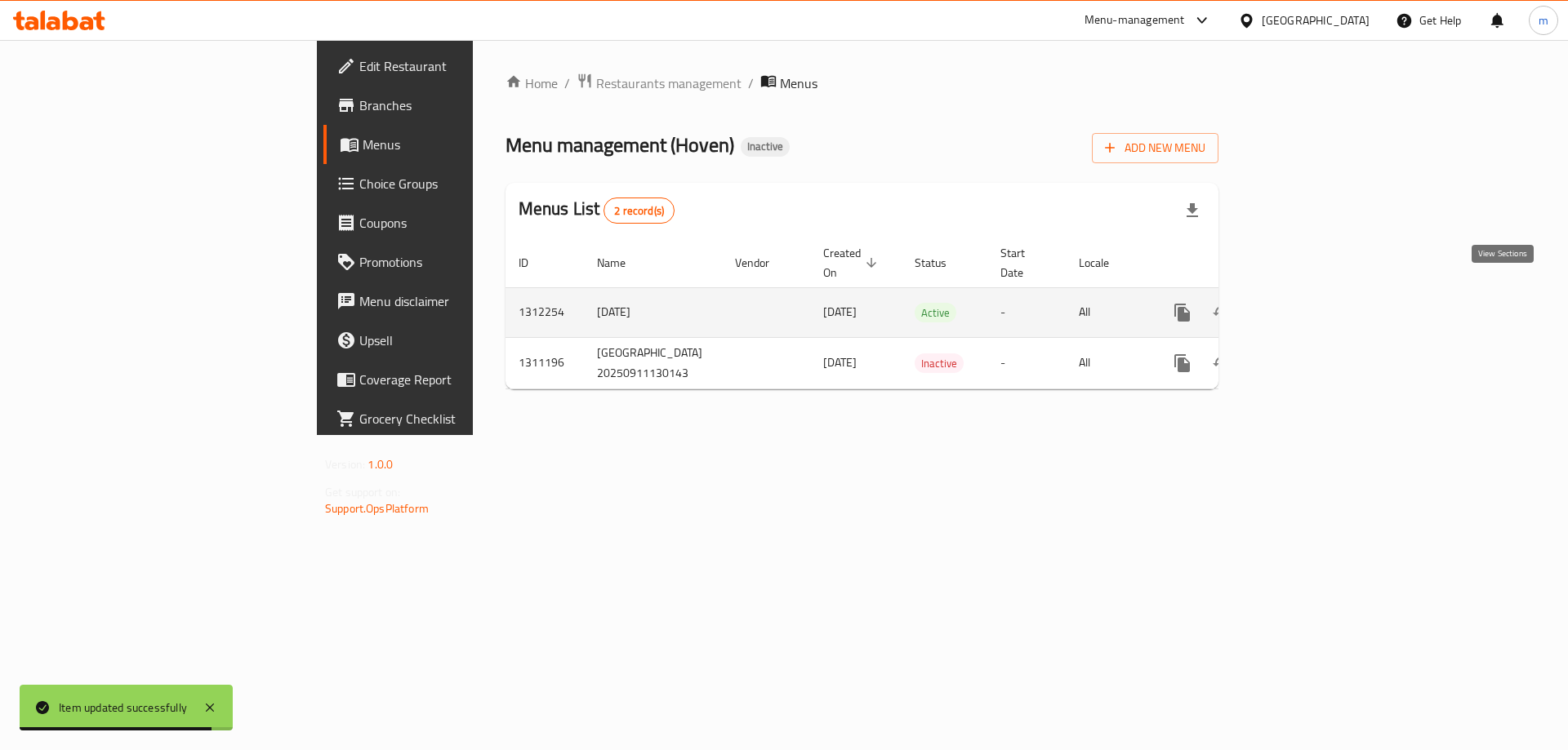
click at [1320, 293] on link "enhanced table" at bounding box center [1300, 313] width 39 height 39
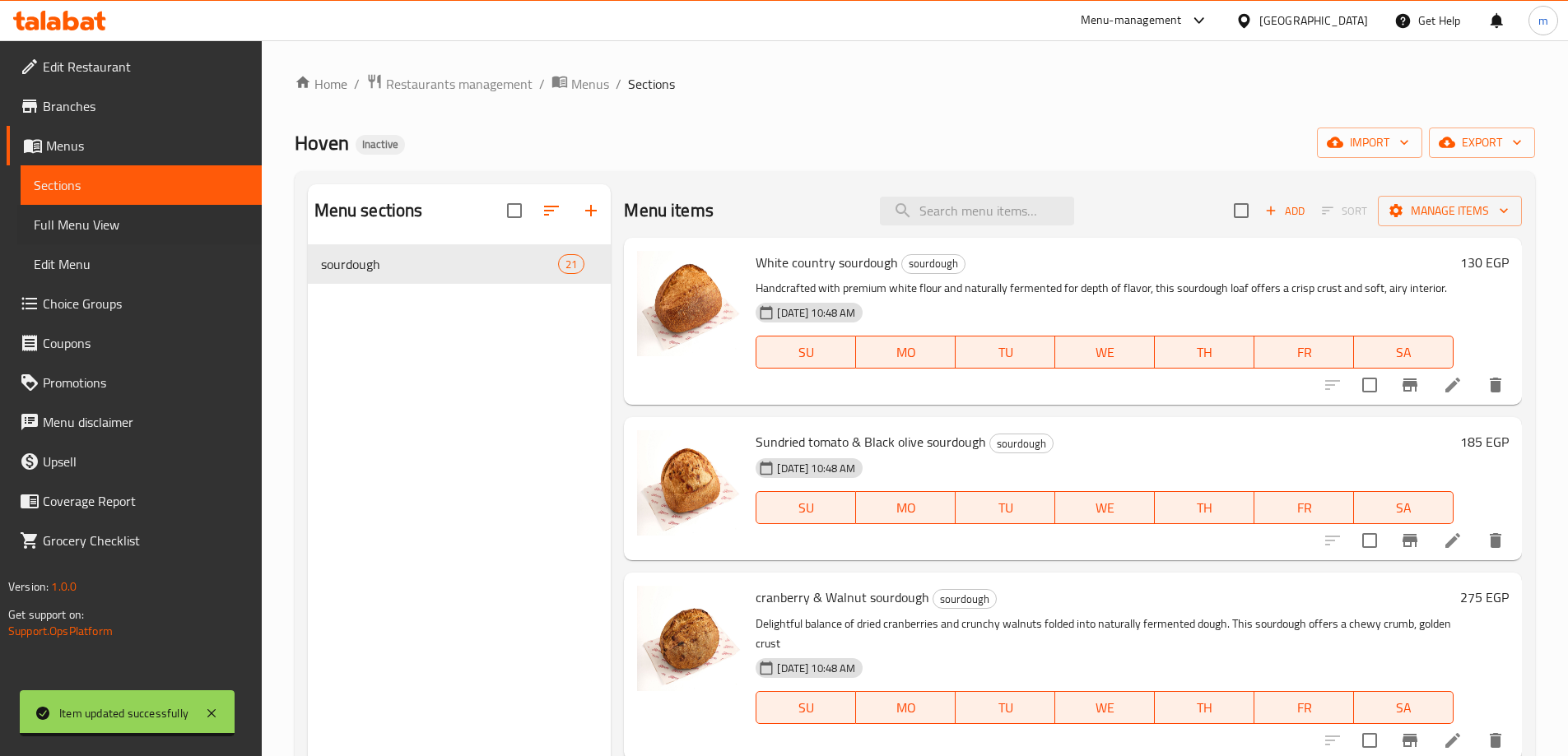
click at [20, 217] on div "Full Menu View" at bounding box center [138, 224] width 244 height 40
click at [72, 229] on span "Full Menu View" at bounding box center [140, 224] width 215 height 20
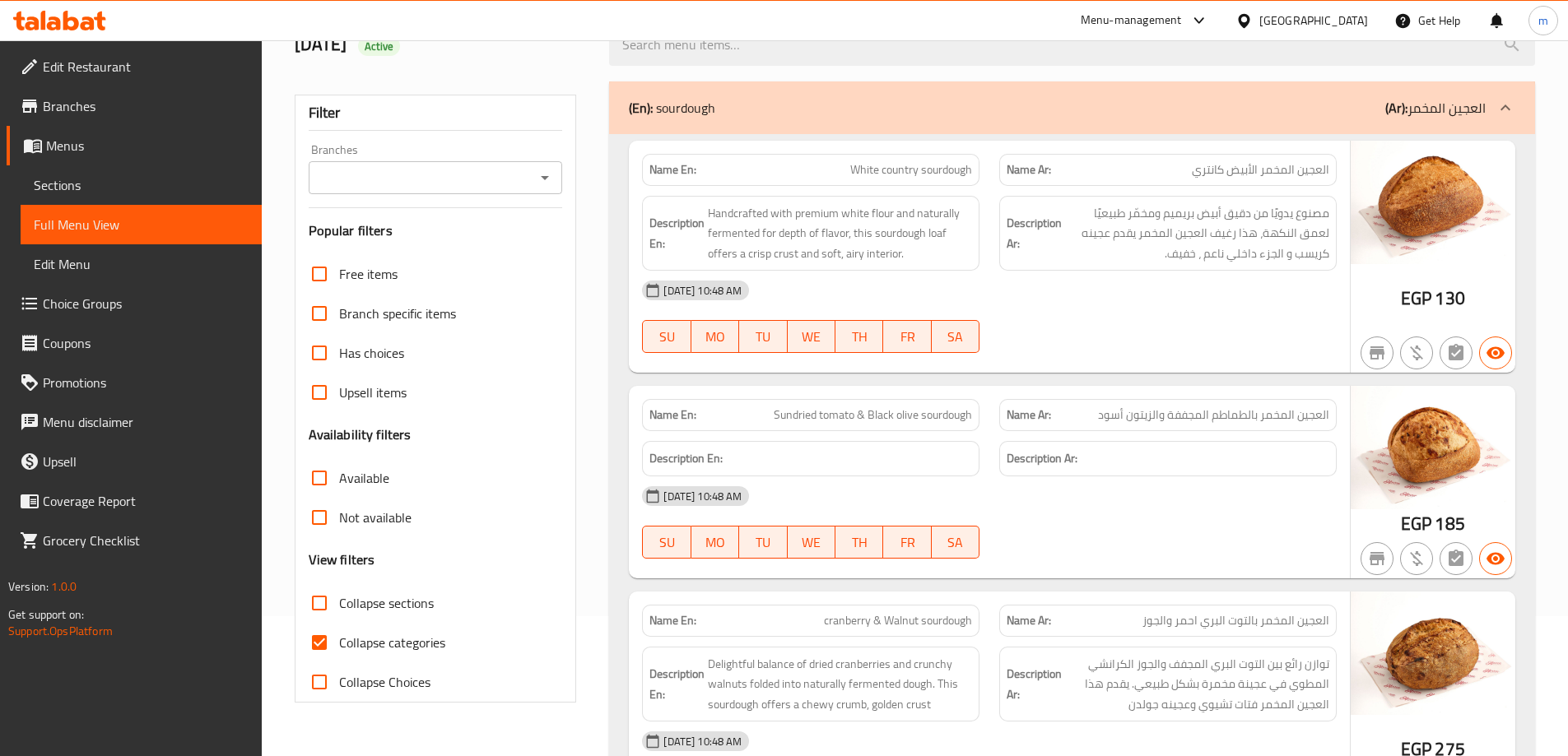
scroll to position [247, 0]
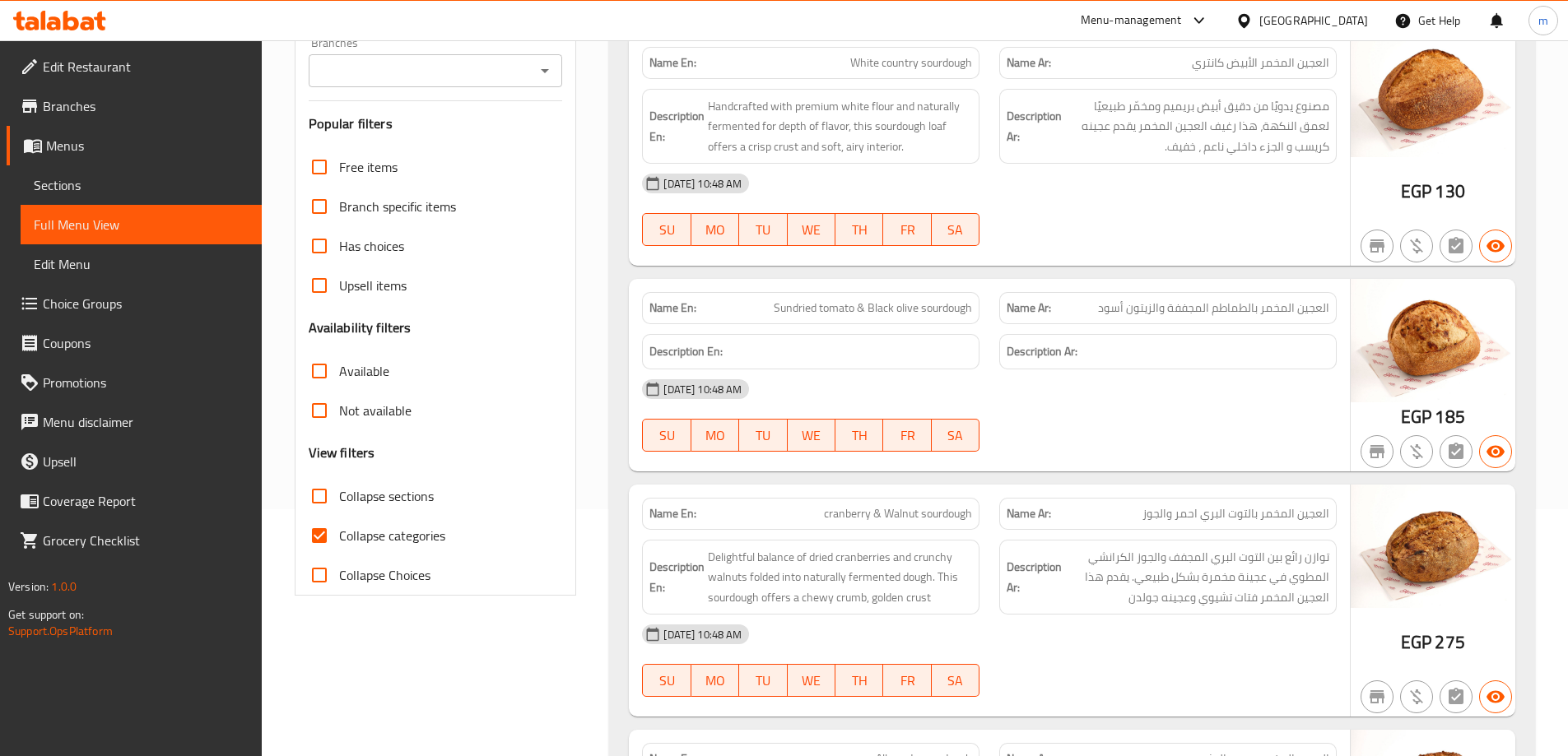
click at [380, 533] on span "Collapse categories" at bounding box center [392, 536] width 106 height 20
click at [339, 533] on input "Collapse categories" at bounding box center [319, 536] width 40 height 40
checkbox input "false"
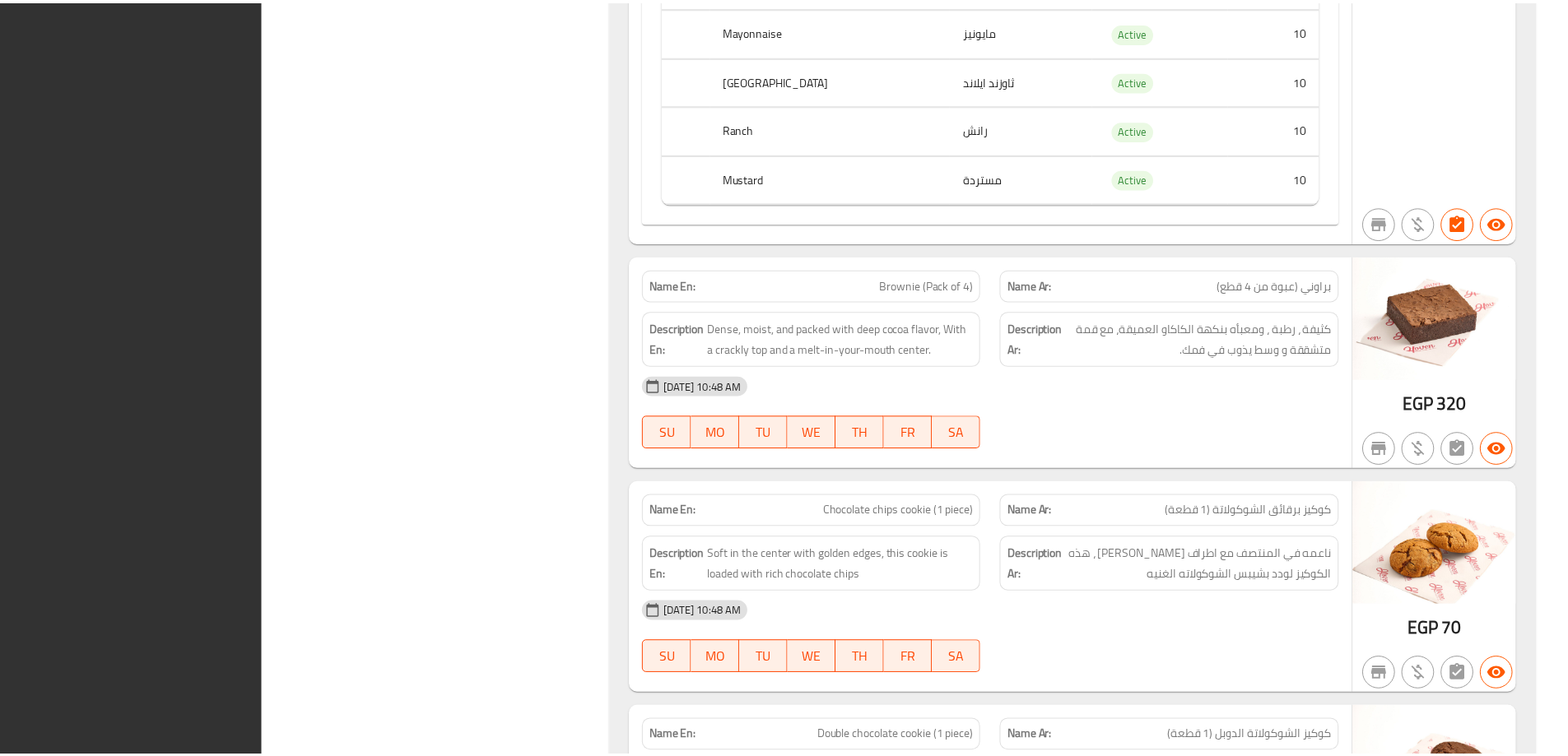
scroll to position [6728, 0]
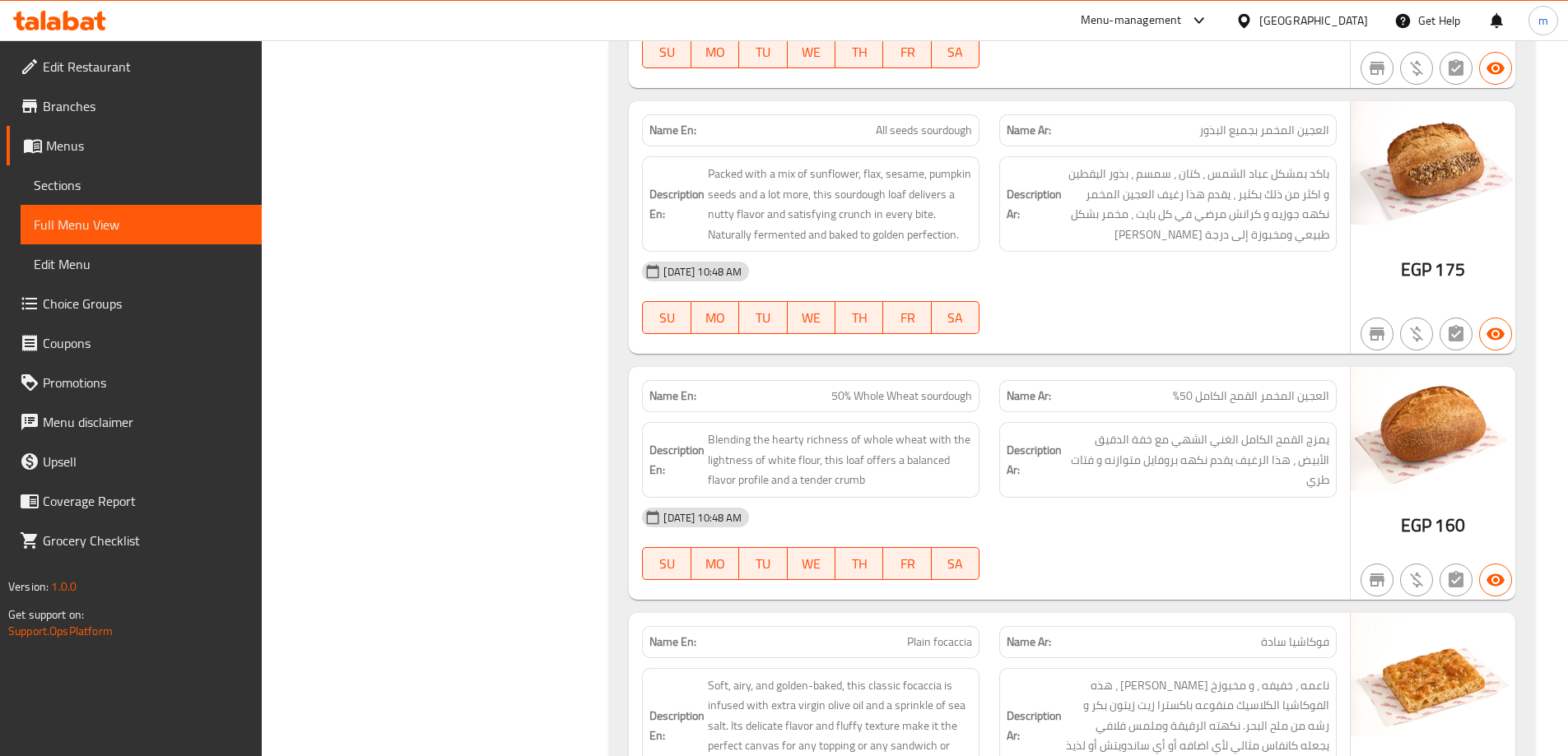
scroll to position [905, 0]
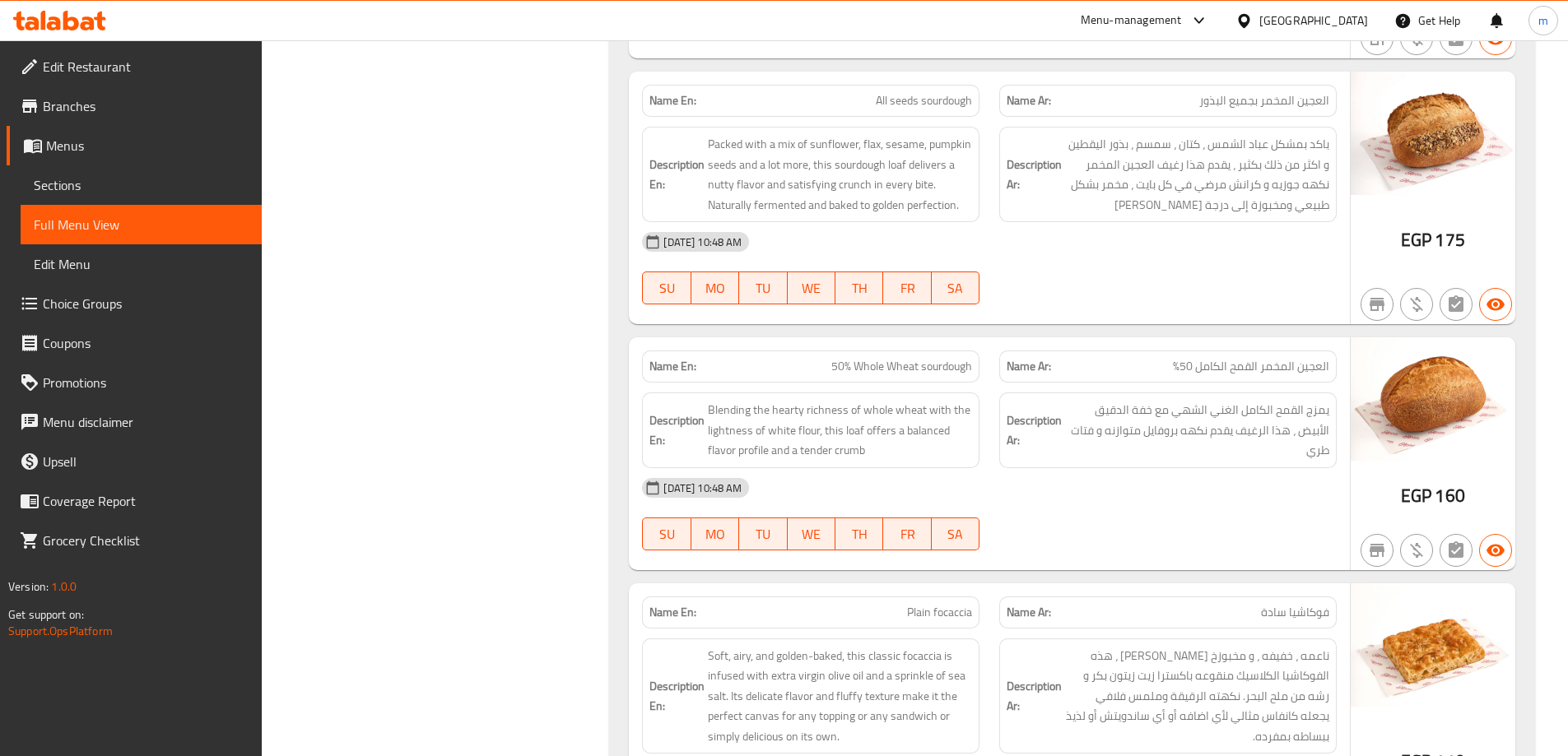
click at [906, 92] on span "All seeds sourdough" at bounding box center [923, 100] width 96 height 17
copy span "All seeds sourdough"
click at [138, 186] on span "Sections" at bounding box center [140, 185] width 215 height 20
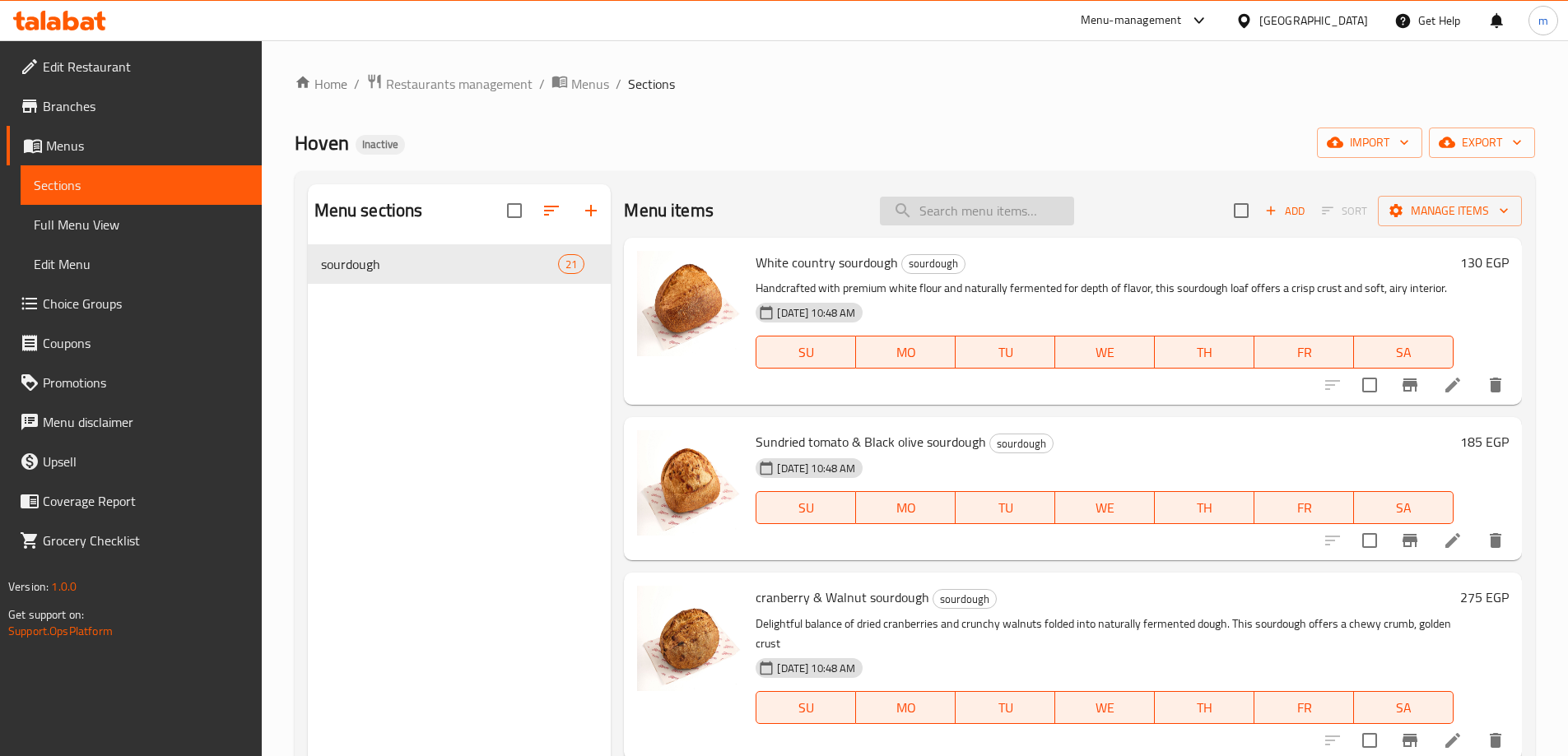
click at [1002, 204] on input "search" at bounding box center [977, 210] width 195 height 29
paste input "All seeds sourdough"
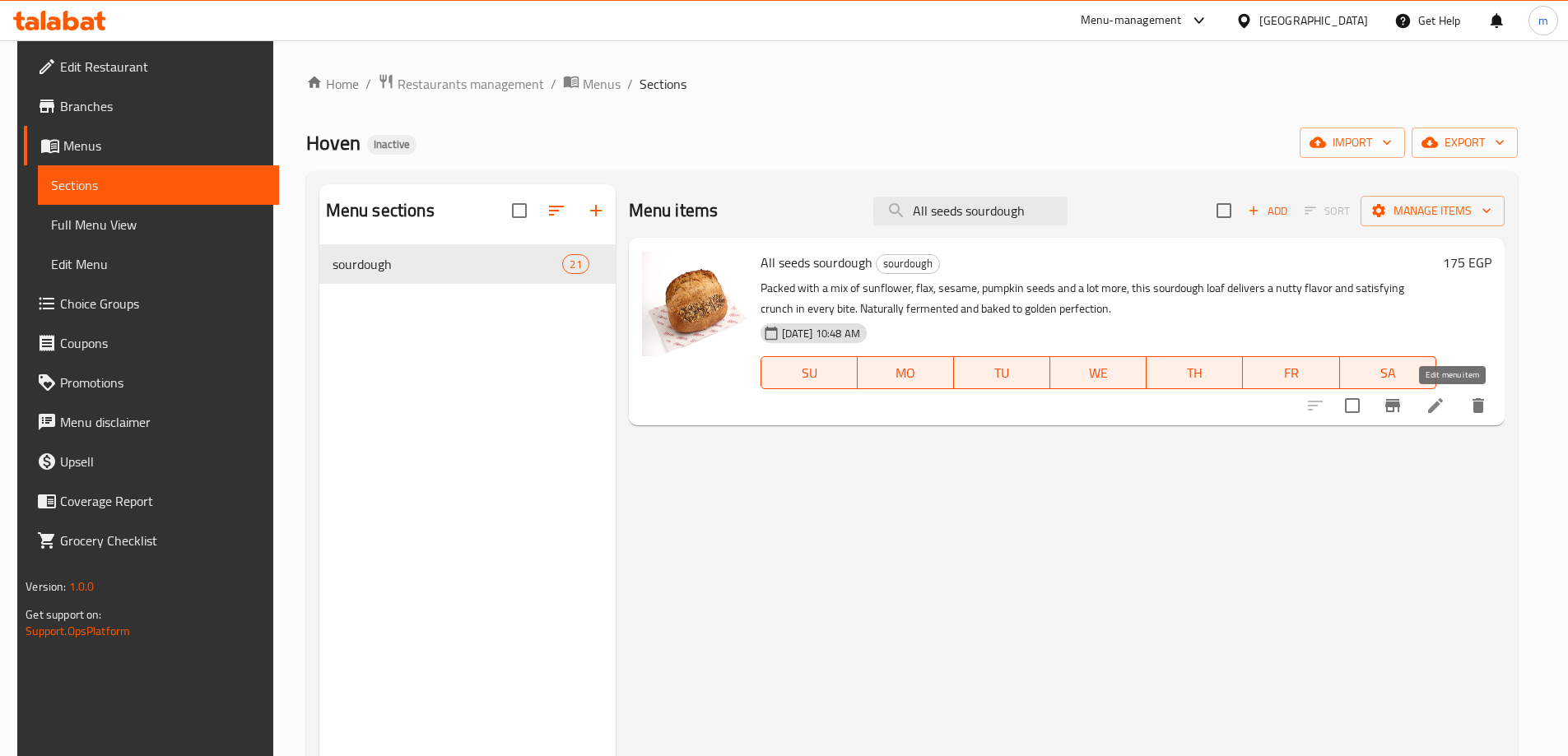
type input "All seeds sourdough"
click at [1445, 397] on icon at bounding box center [1436, 405] width 20 height 20
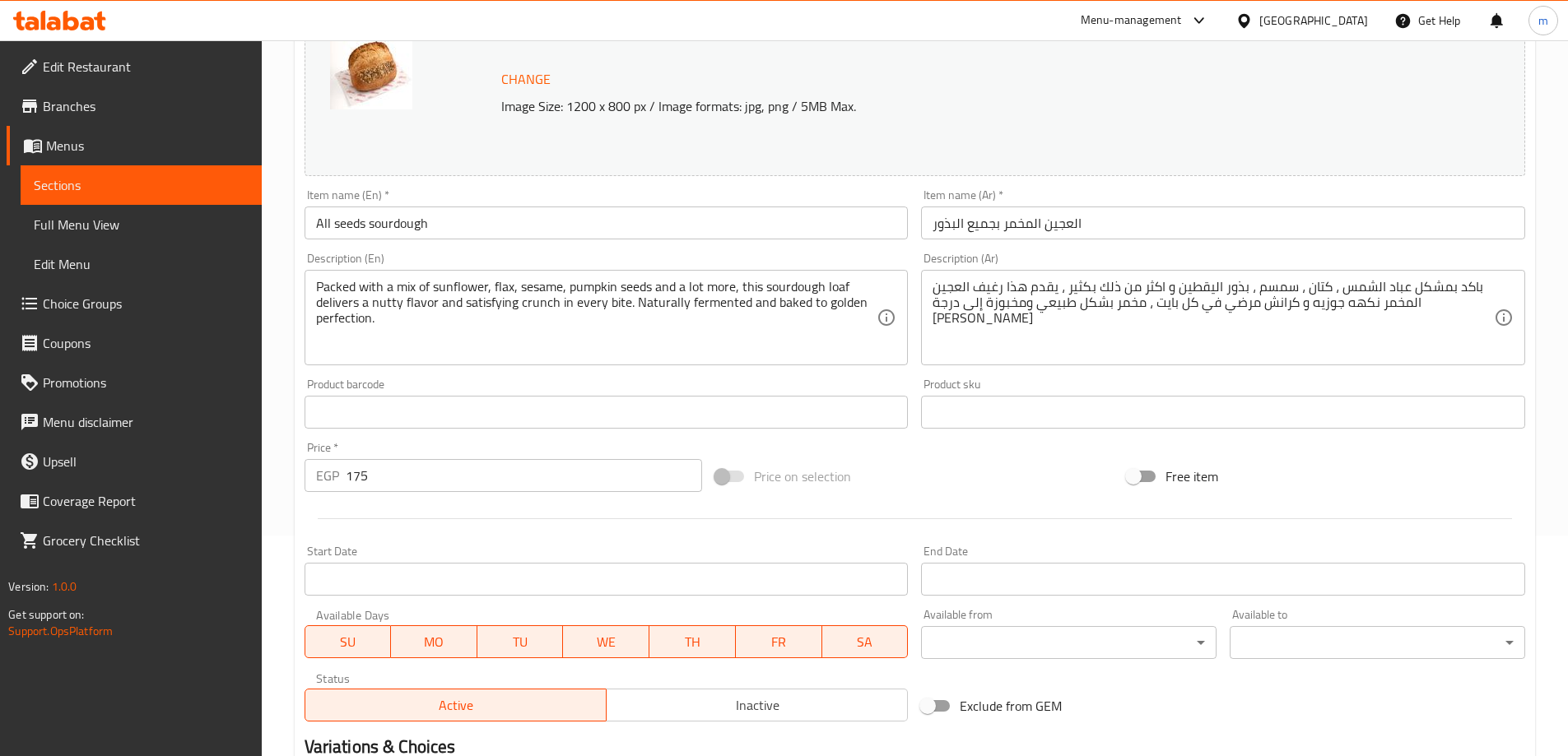
scroll to position [247, 0]
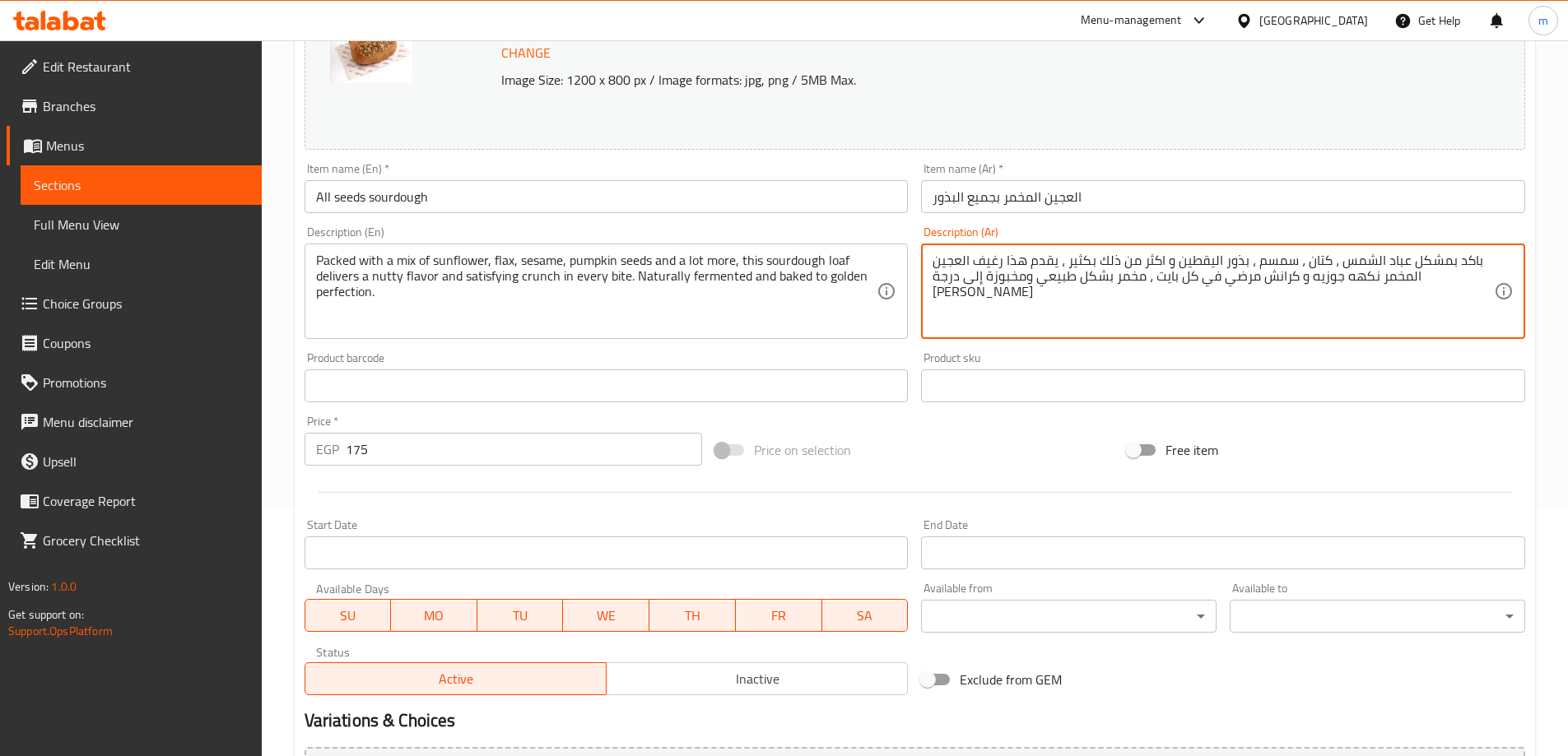
click at [1420, 263] on textarea "باكد بمشكل عباد الشمس ، كتان ، سمسم ، بذور اليقطين و اكثر من ذلك بكثير ، يقدم ه…" at bounding box center [1213, 292] width 562 height 78
type textarea "باكد بميكس عباد الشمس ، كتان ، سمسم ، بذور اليقطين و اكثر من ذلك بكثير ، يقدم ه…"
click at [1421, 473] on div at bounding box center [915, 492] width 1234 height 41
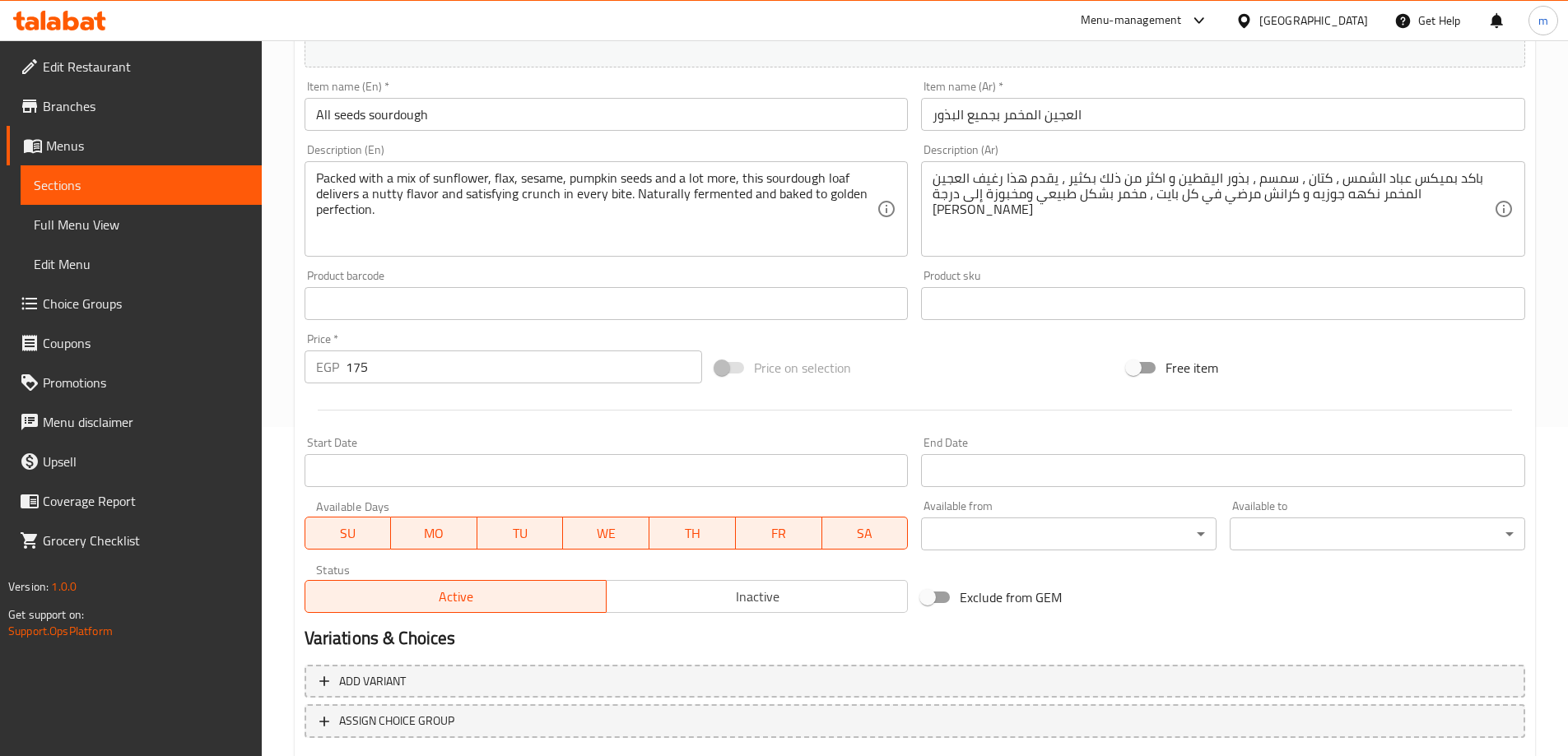
scroll to position [430, 0]
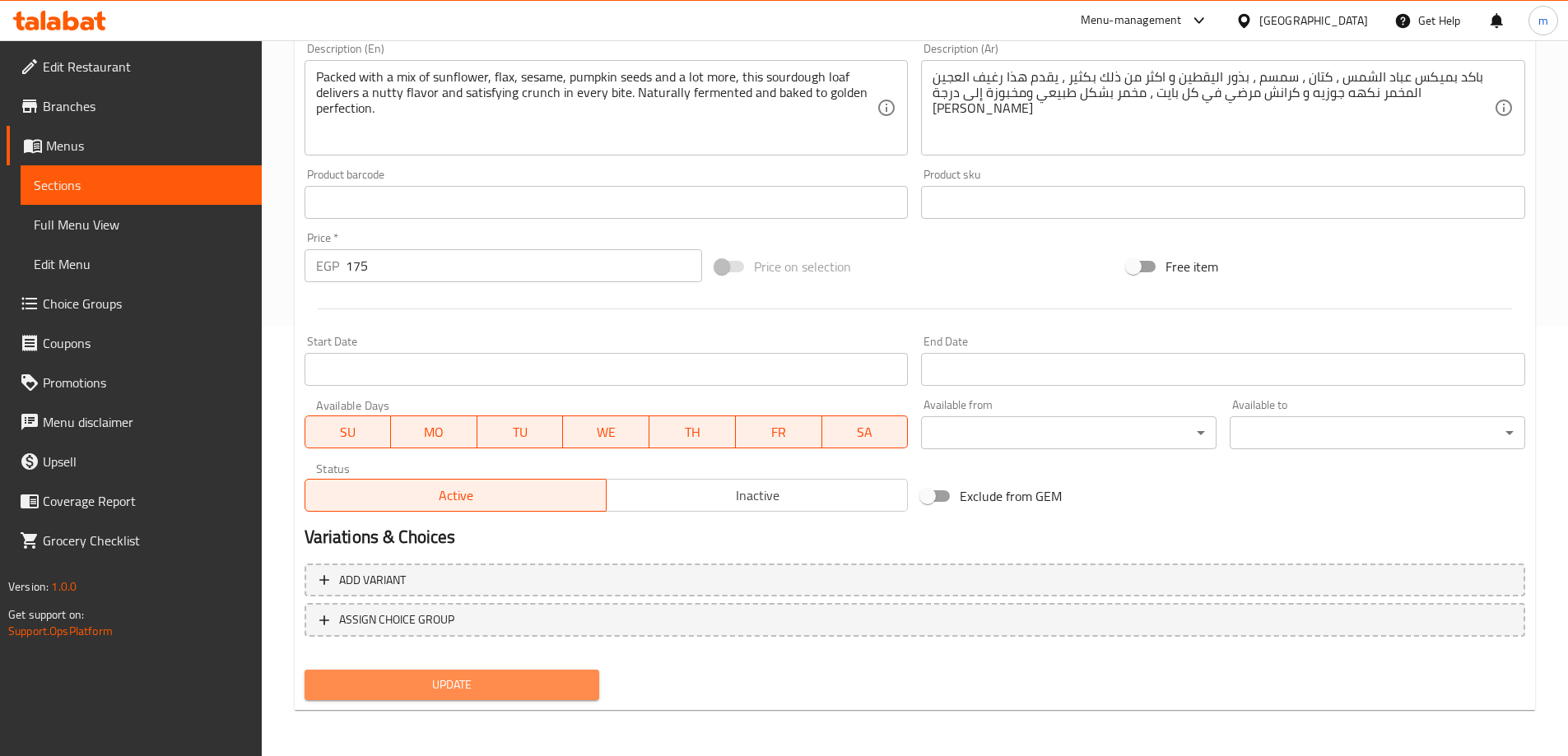
click at [452, 691] on span "Update" at bounding box center [452, 685] width 269 height 21
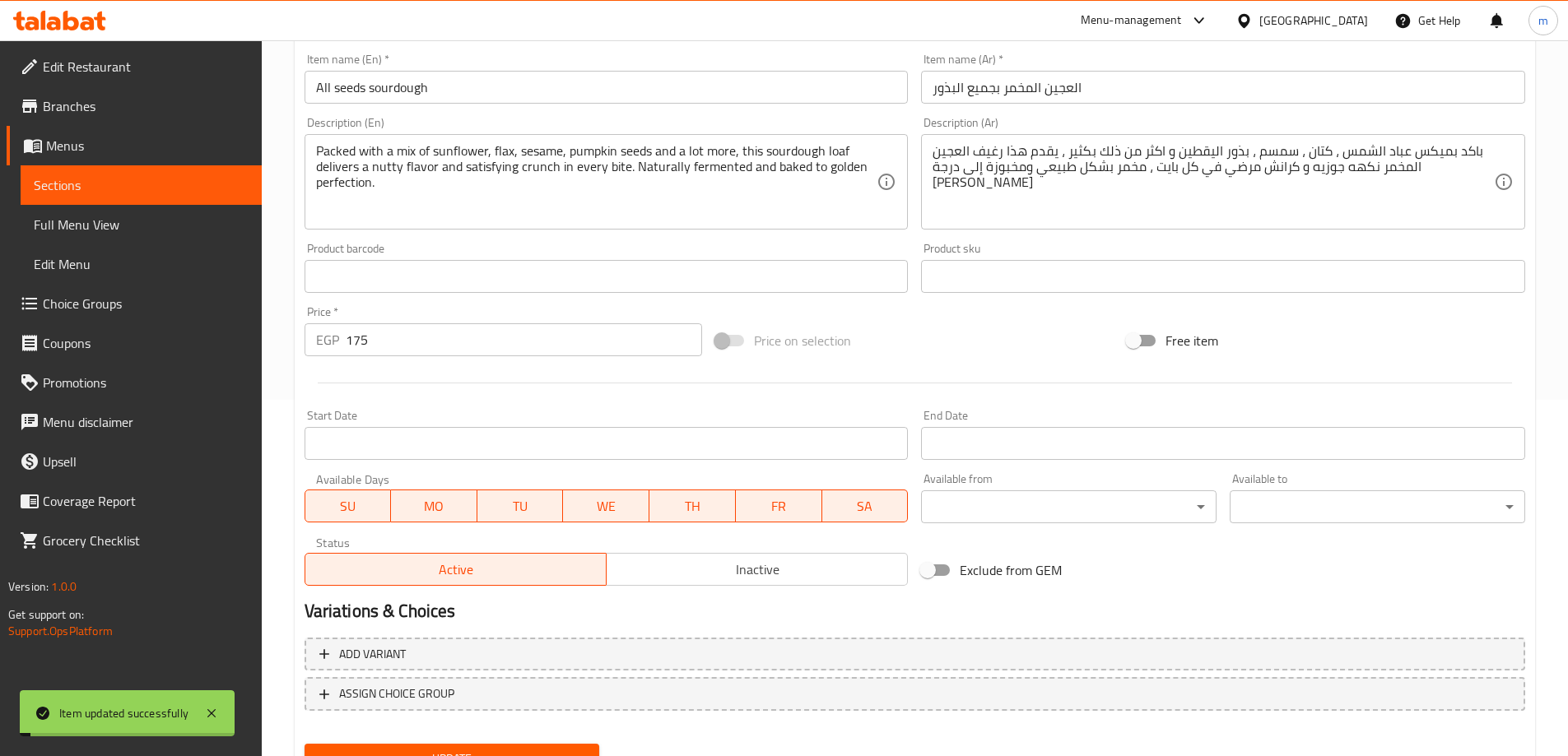
scroll to position [266, 0]
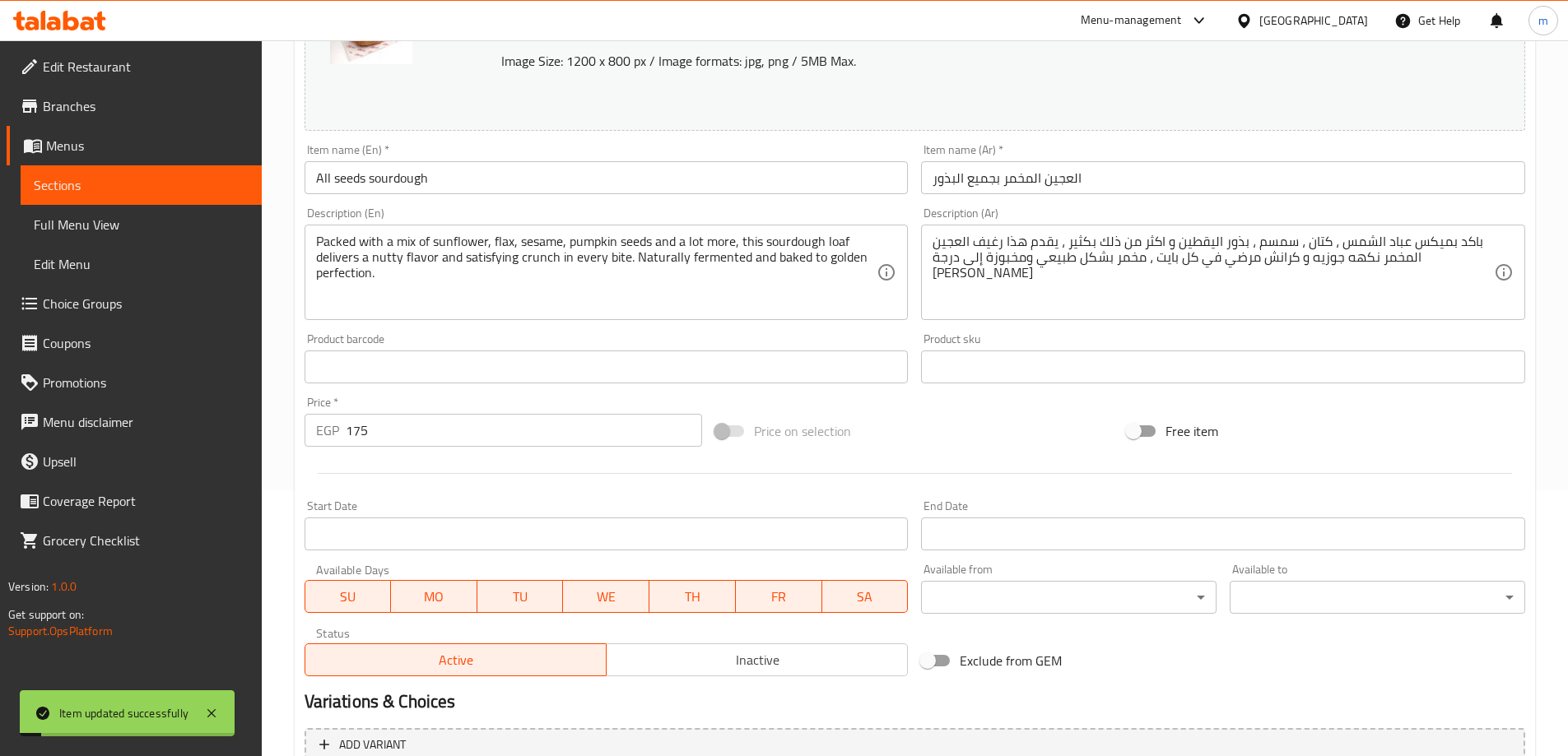
click at [106, 217] on span "Full Menu View" at bounding box center [140, 224] width 215 height 20
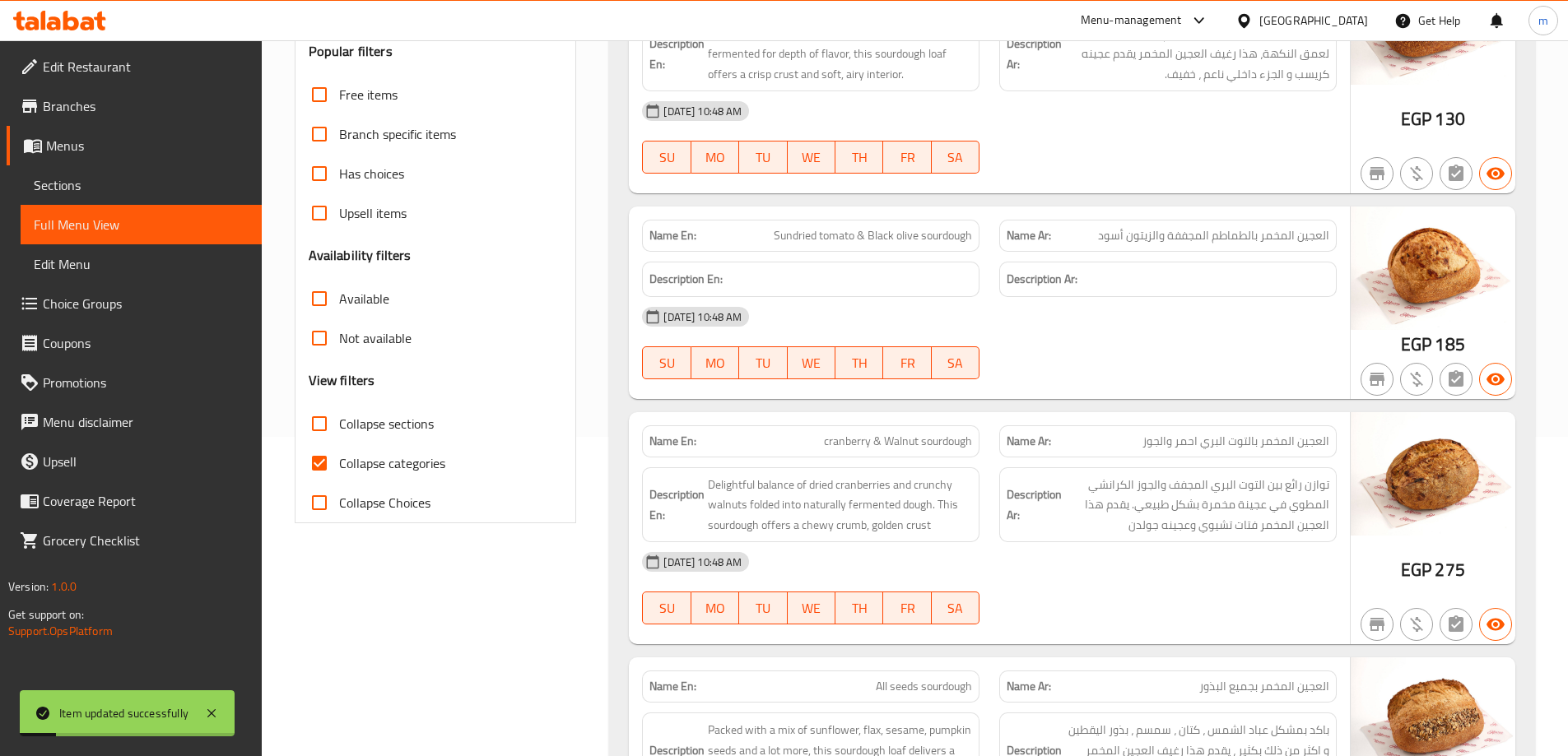
scroll to position [348, 0]
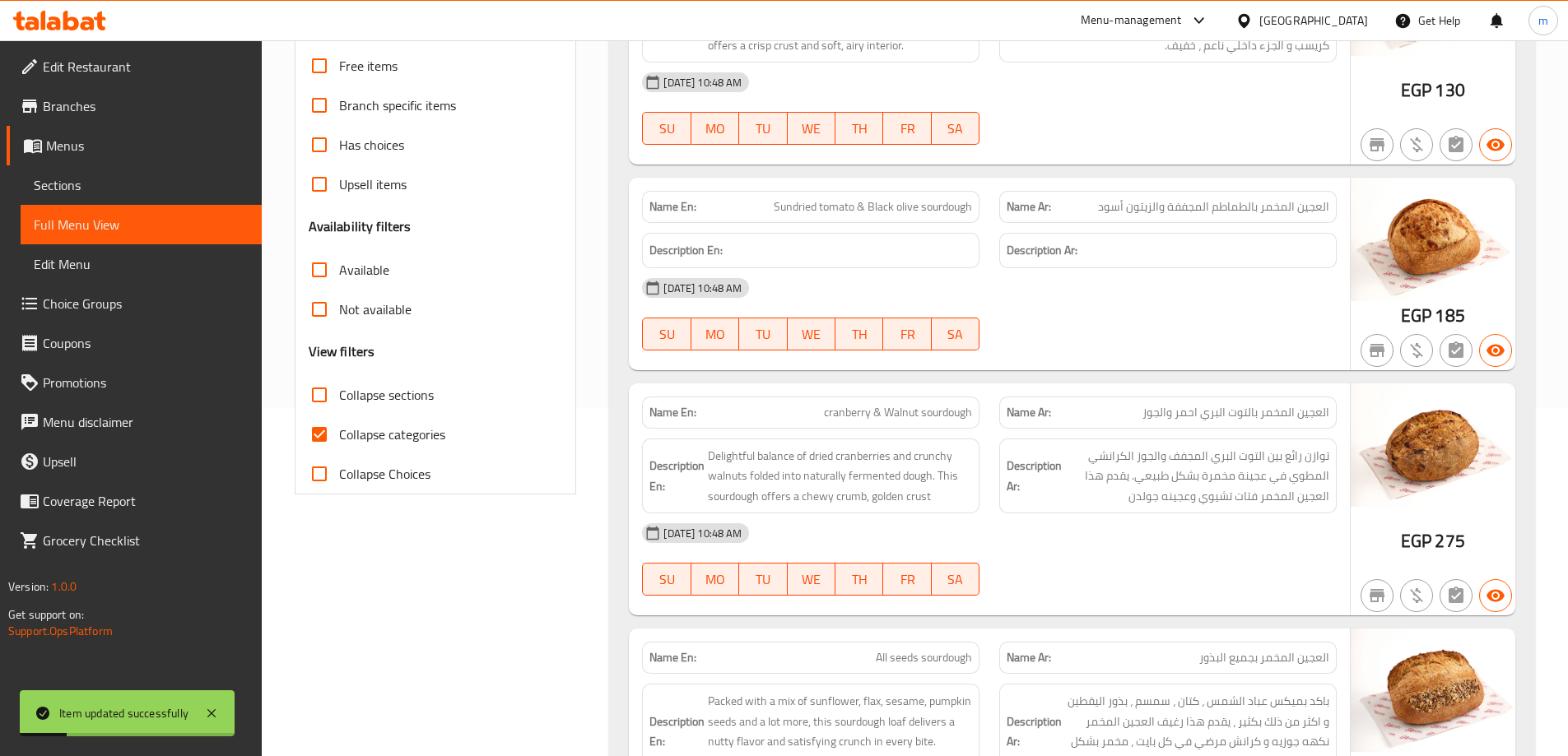
click at [373, 447] on label "Collapse categories" at bounding box center [372, 435] width 145 height 40
click at [339, 447] on input "Collapse categories" at bounding box center [319, 435] width 40 height 40
checkbox input "false"
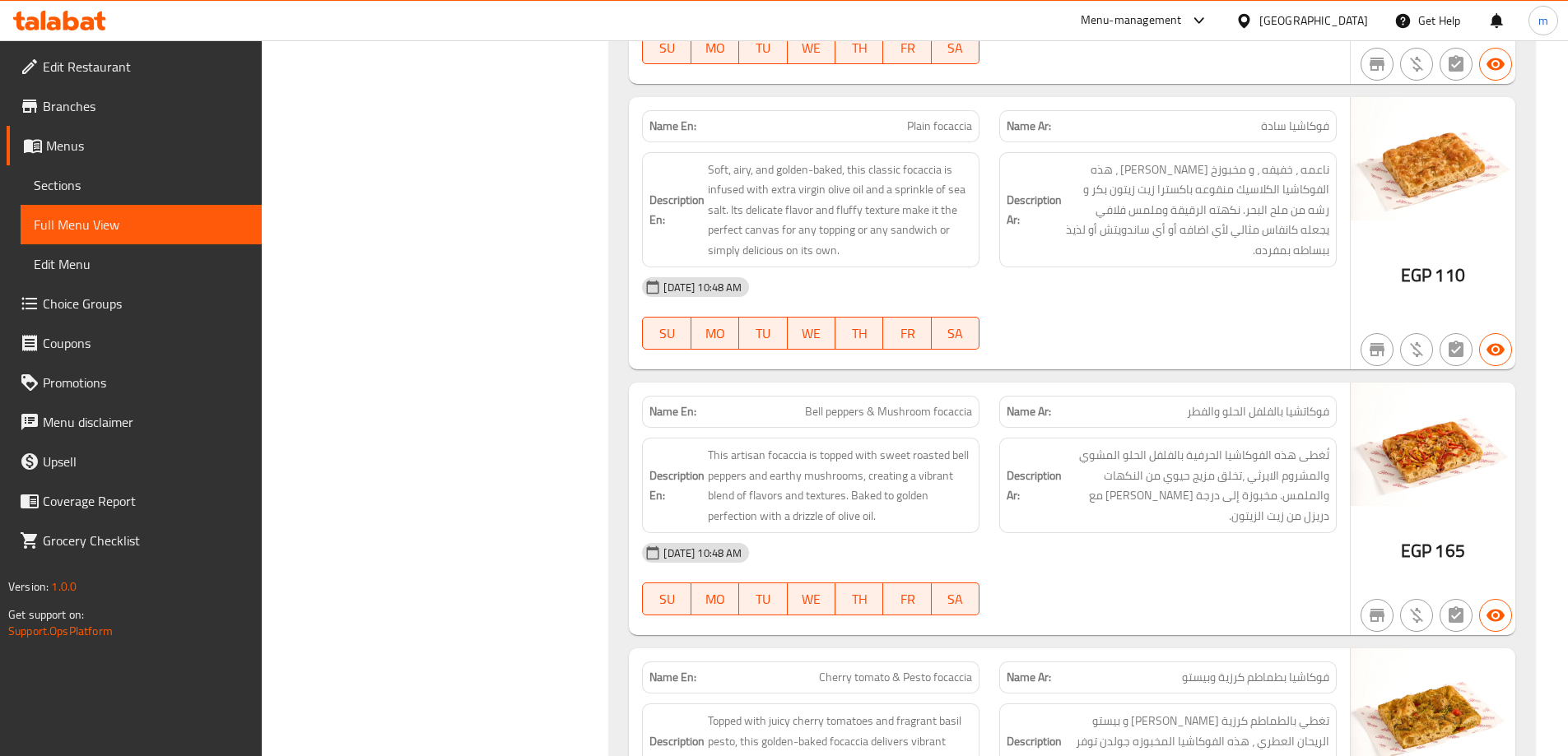
scroll to position [1418, 0]
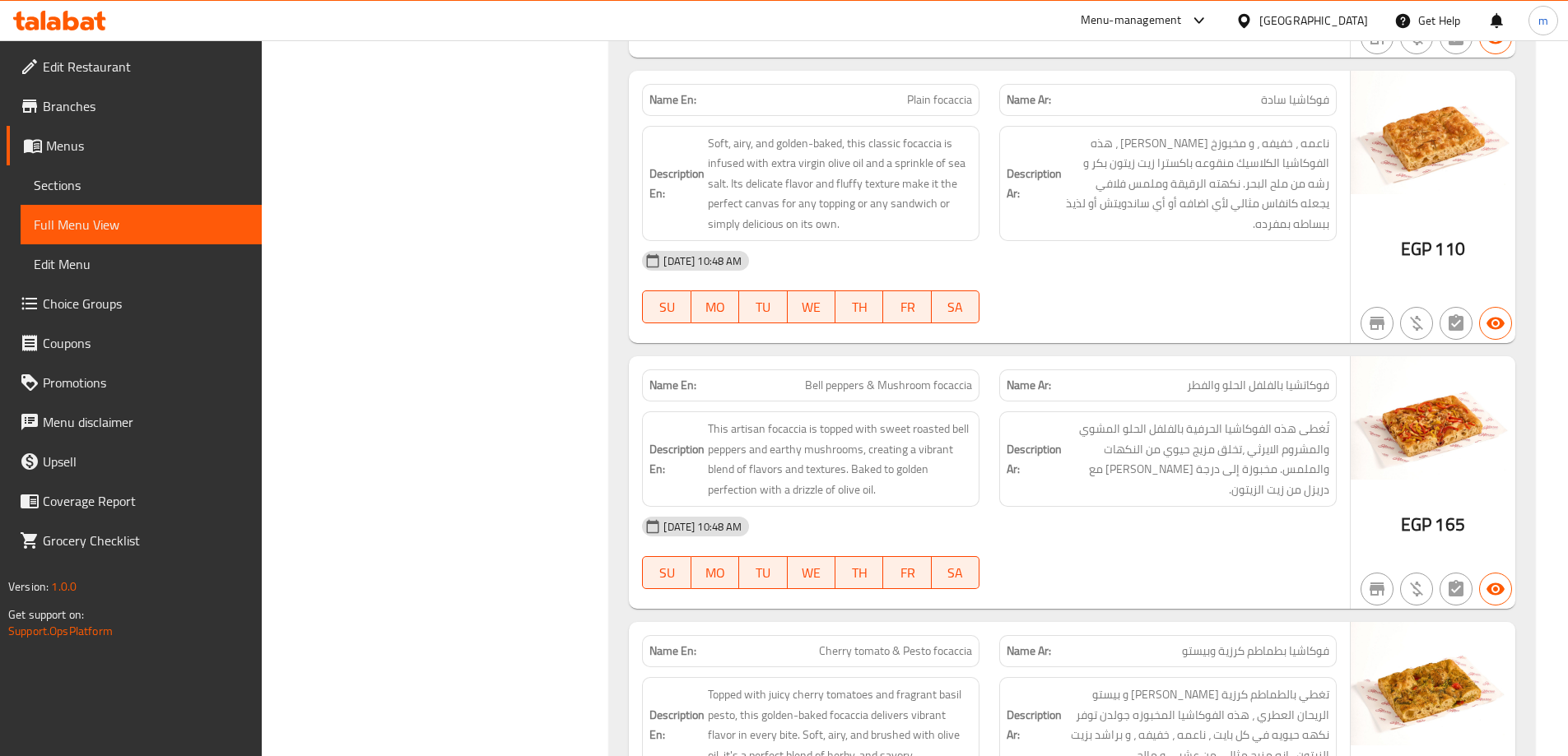
click at [937, 102] on span "Plain focaccia" at bounding box center [940, 99] width 65 height 17
copy span "Plain focaccia"
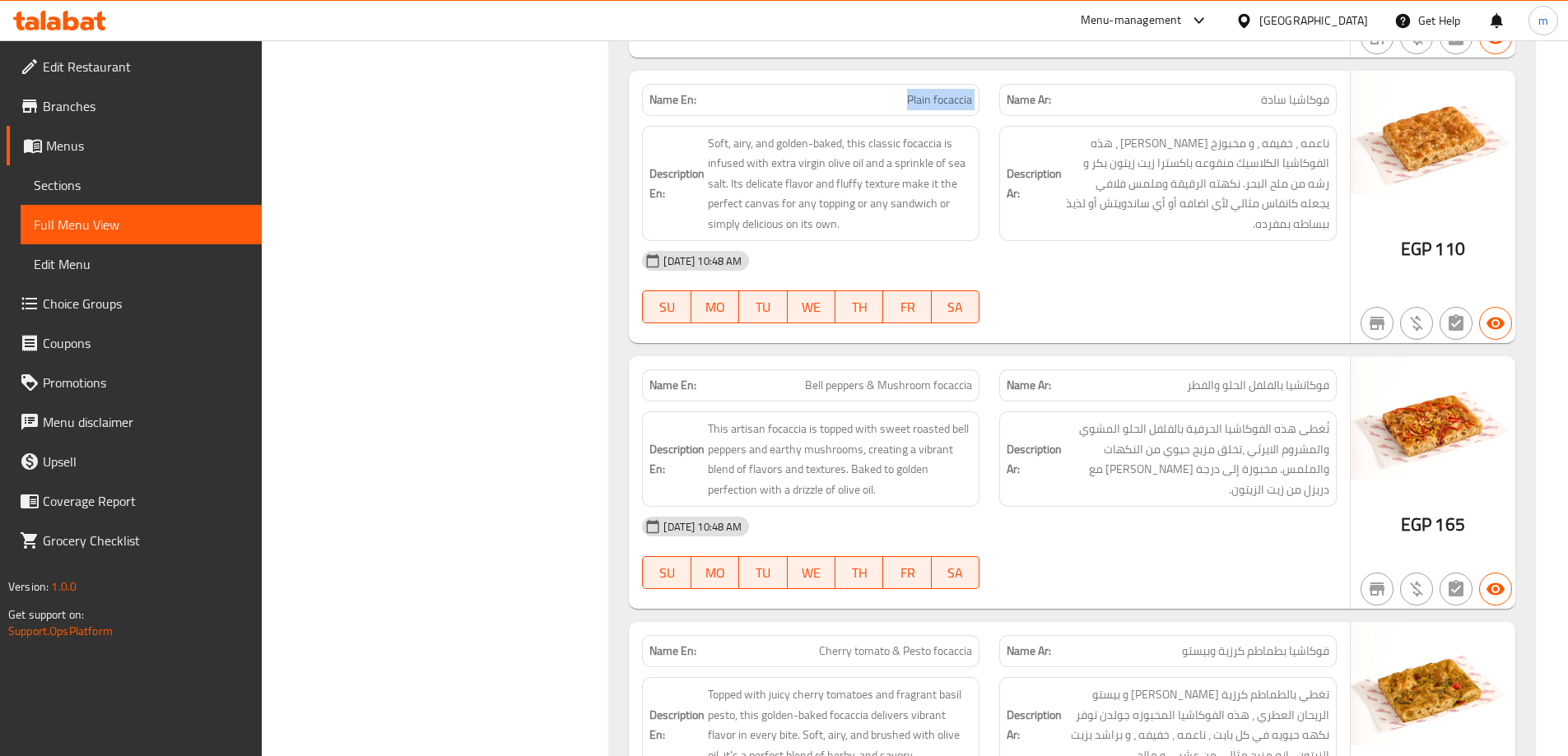
click at [126, 178] on span "Sections" at bounding box center [140, 185] width 215 height 20
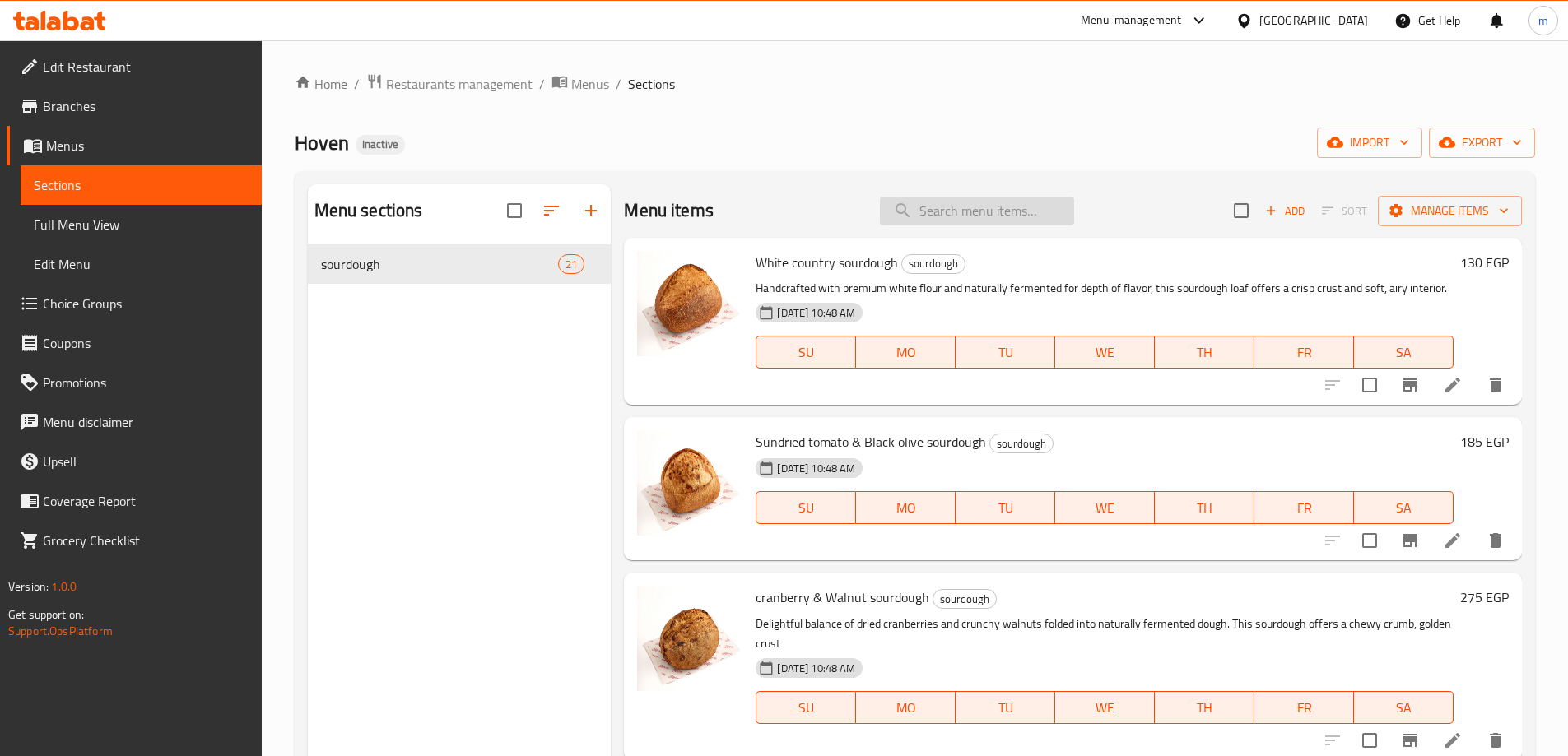
click at [972, 204] on input "search" at bounding box center [977, 210] width 195 height 29
paste input "Plain focaccia"
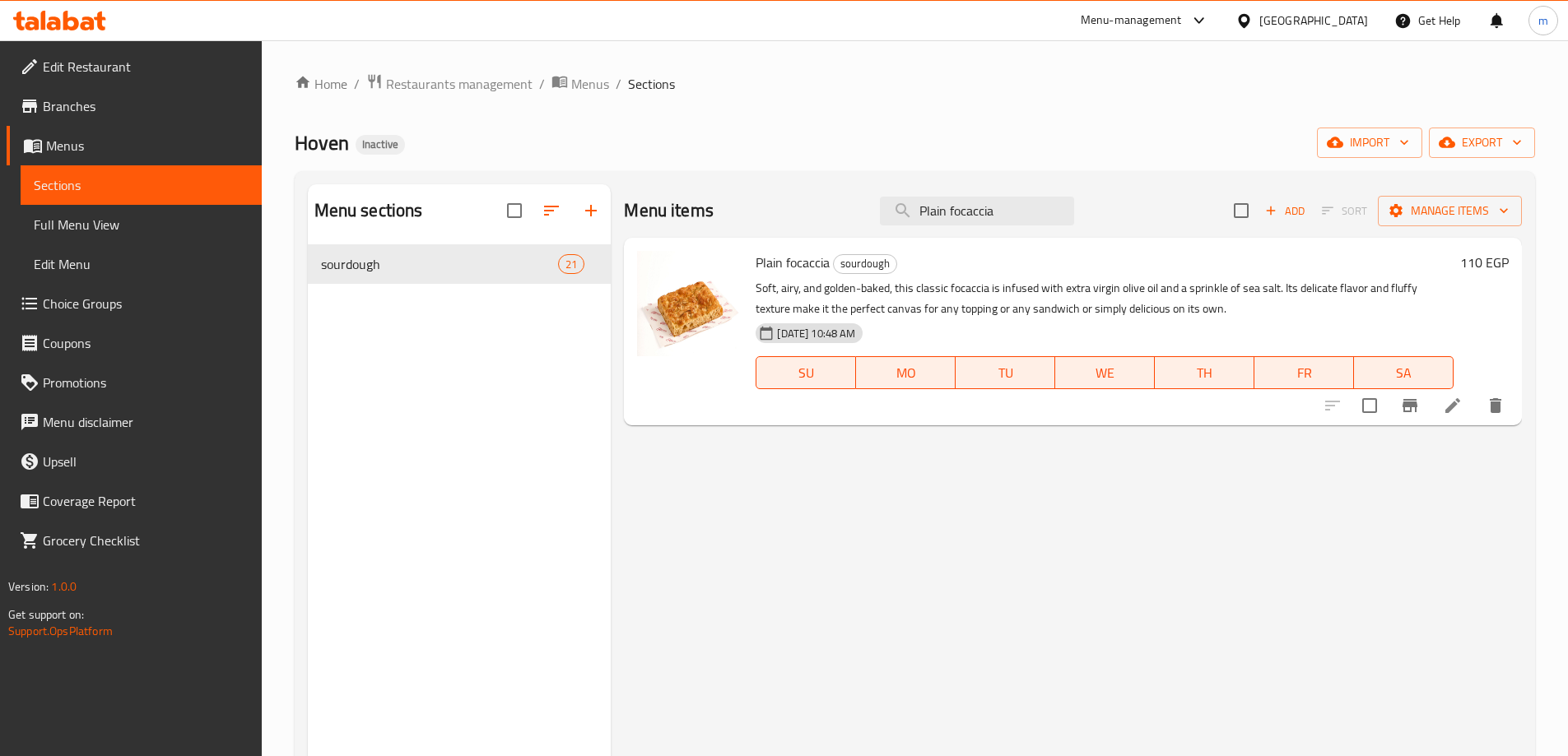
type input "Plain focaccia"
click at [1434, 405] on li at bounding box center [1452, 406] width 46 height 30
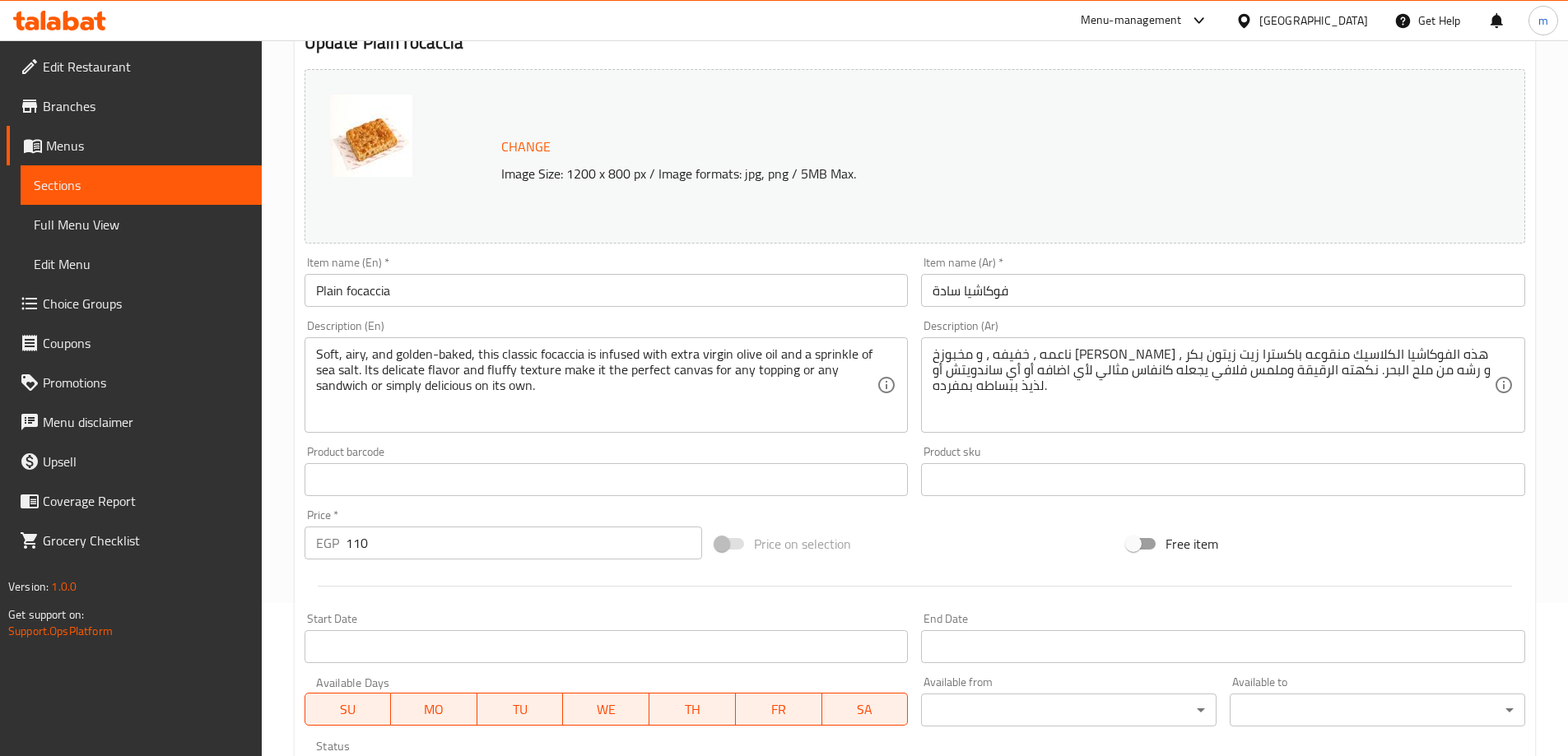
scroll to position [329, 0]
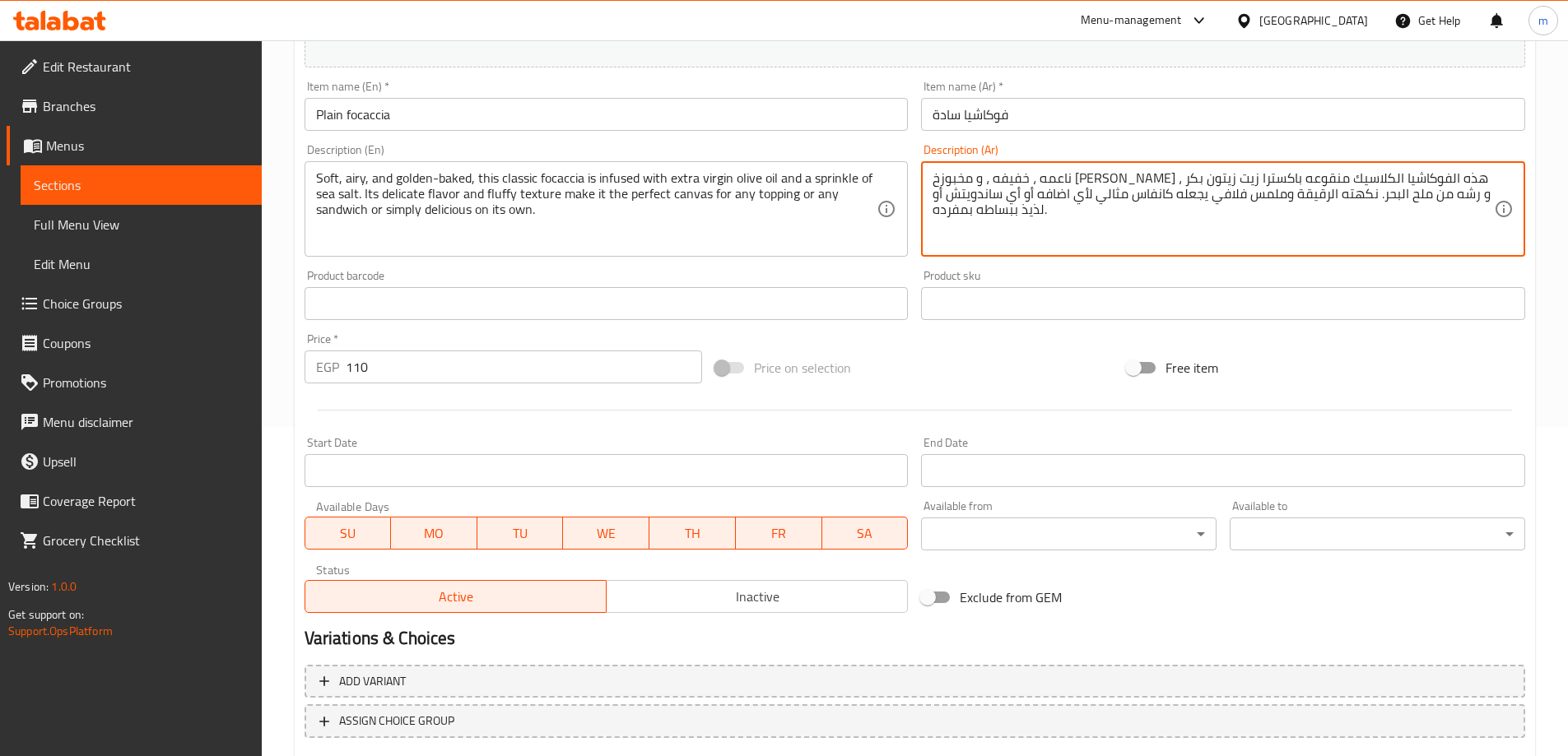
click at [1275, 191] on textarea "ناعمه ، خفيفه ، و مخبوزخ [PERSON_NAME] ، هذه الفوكاشيا الكلاسيك منقوعه باكسترا …" at bounding box center [1213, 209] width 562 height 78
click at [1326, 234] on textarea "ناعمه ، خفيفه ، و مخبوزخ [PERSON_NAME] ، هذه الفوكاشيا الكلاسيك منقوعه باكسترا …" at bounding box center [1213, 209] width 562 height 78
click at [1373, 182] on textarea "ناعمه ، خفيفه ، و مخبوزخ [PERSON_NAME] ، هذه الفوكاشيا الكلاسيك منقوعه باكسترا …" at bounding box center [1213, 209] width 562 height 78
click at [1369, 182] on textarea "ناعمه ، خفيفه ، و مخبوزخ [PERSON_NAME] ، هذه الفوكاشيا الكلاسيك منقوعه باكسترا …" at bounding box center [1213, 209] width 562 height 78
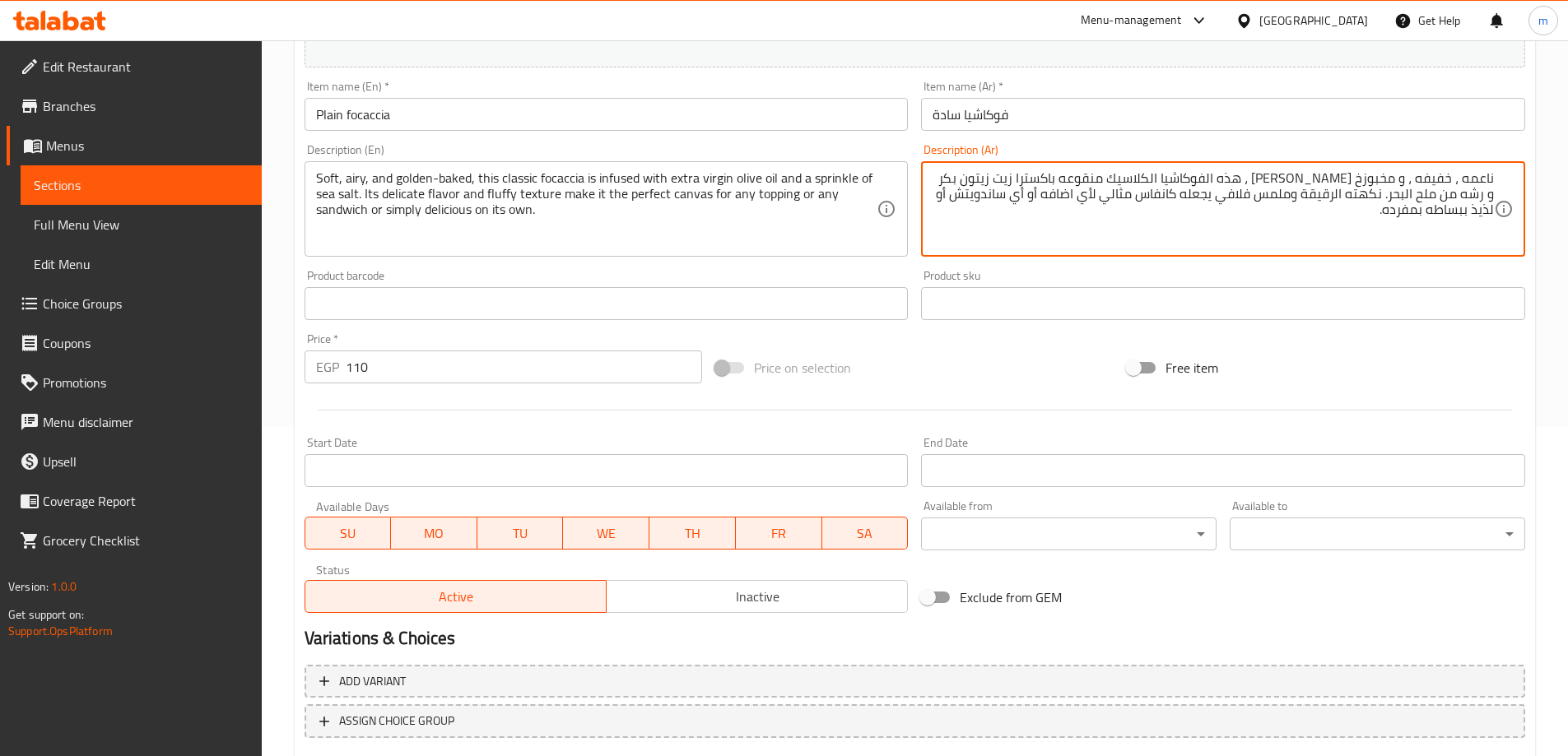
click at [1369, 182] on textarea "ناعمه ، خفيفه ، و مخبوزخ [PERSON_NAME] ، هذه الفوكاشيا الكلاسيك منقوعه باكسترا …" at bounding box center [1213, 209] width 562 height 78
type textarea "ناعمه ، خفيفه ، و مخبوزه جولدن ، هذه الفوكاشيا الكلاسيك منقوعه باكسترا زيت زيتو…"
click at [1396, 337] on div "Change Image Size: 1200 x 800 px / Image formats: jpg, png / 5MB Max. Item name…" at bounding box center [915, 253] width 1234 height 733
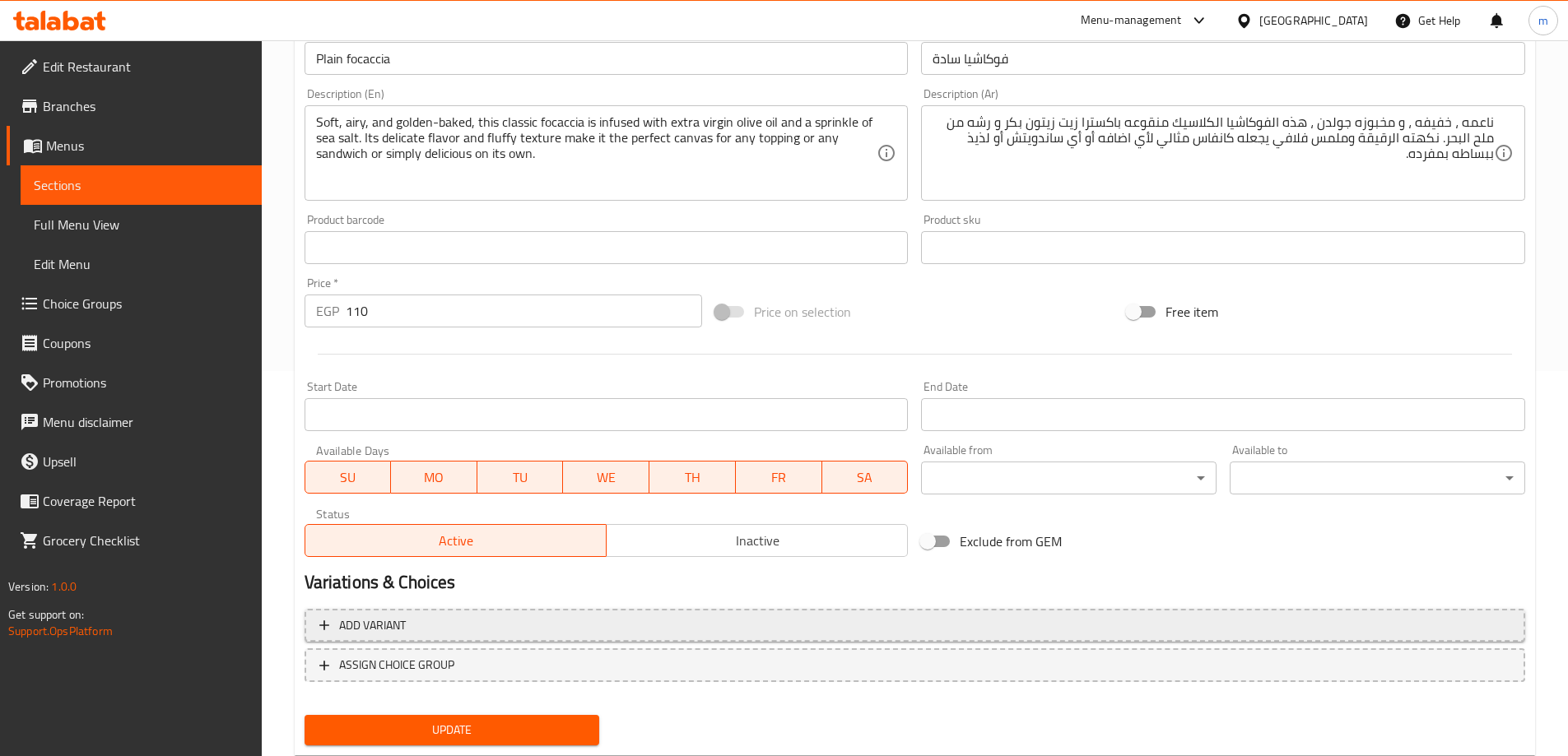
scroll to position [430, 0]
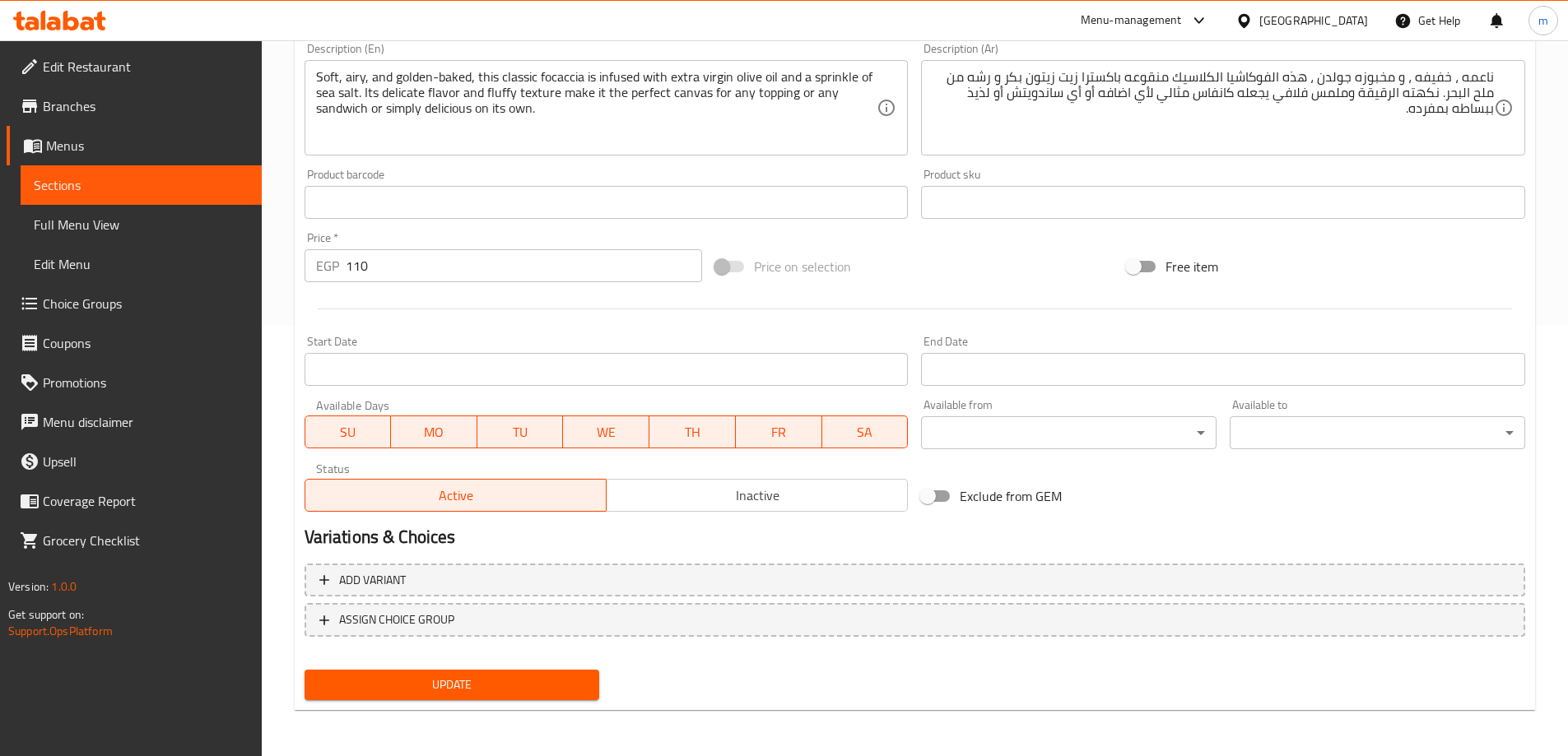
click at [583, 679] on span "Update" at bounding box center [452, 685] width 269 height 21
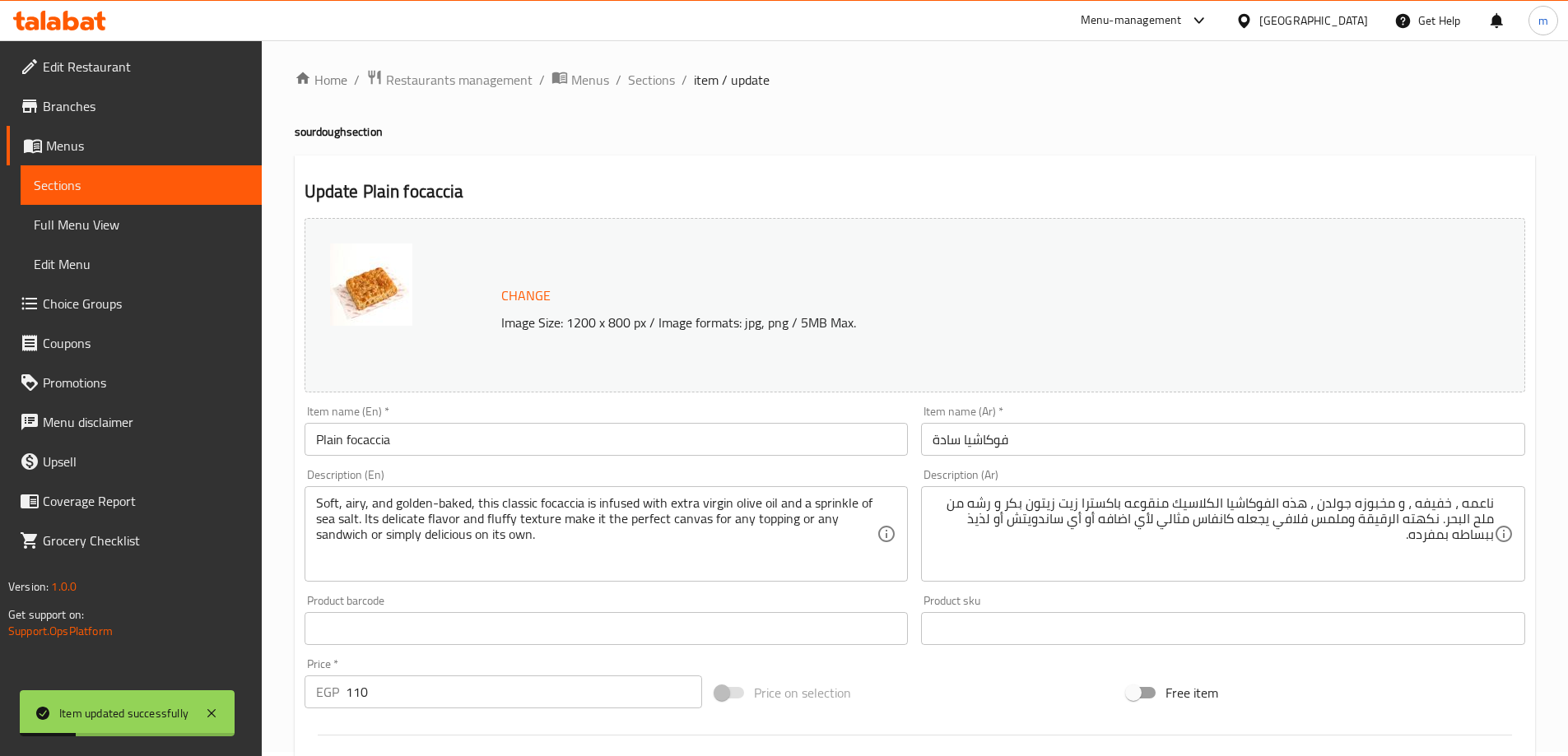
scroll to position [0, 0]
click at [646, 86] on span "Sections" at bounding box center [651, 84] width 46 height 20
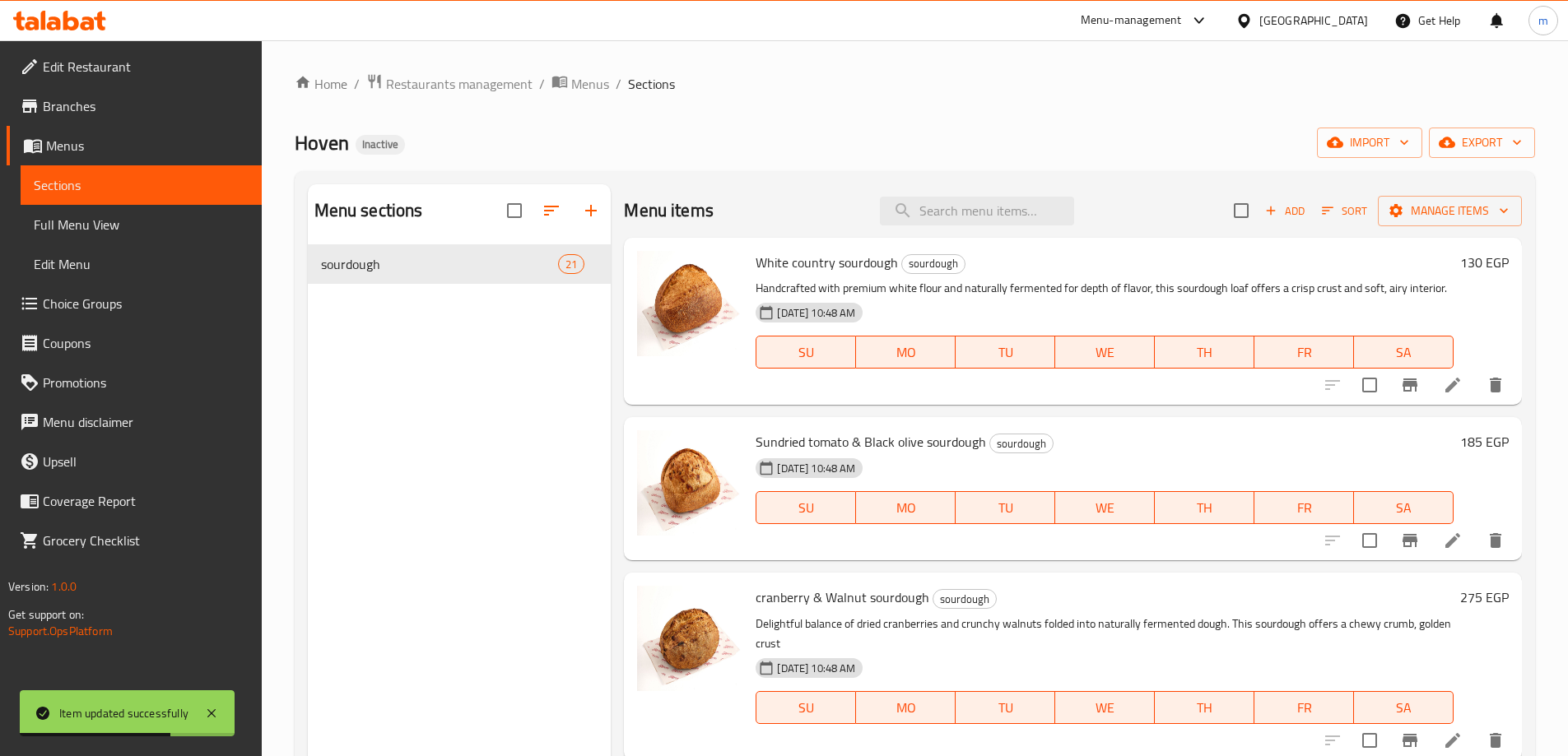
click at [177, 232] on span "Full Menu View" at bounding box center [140, 224] width 215 height 20
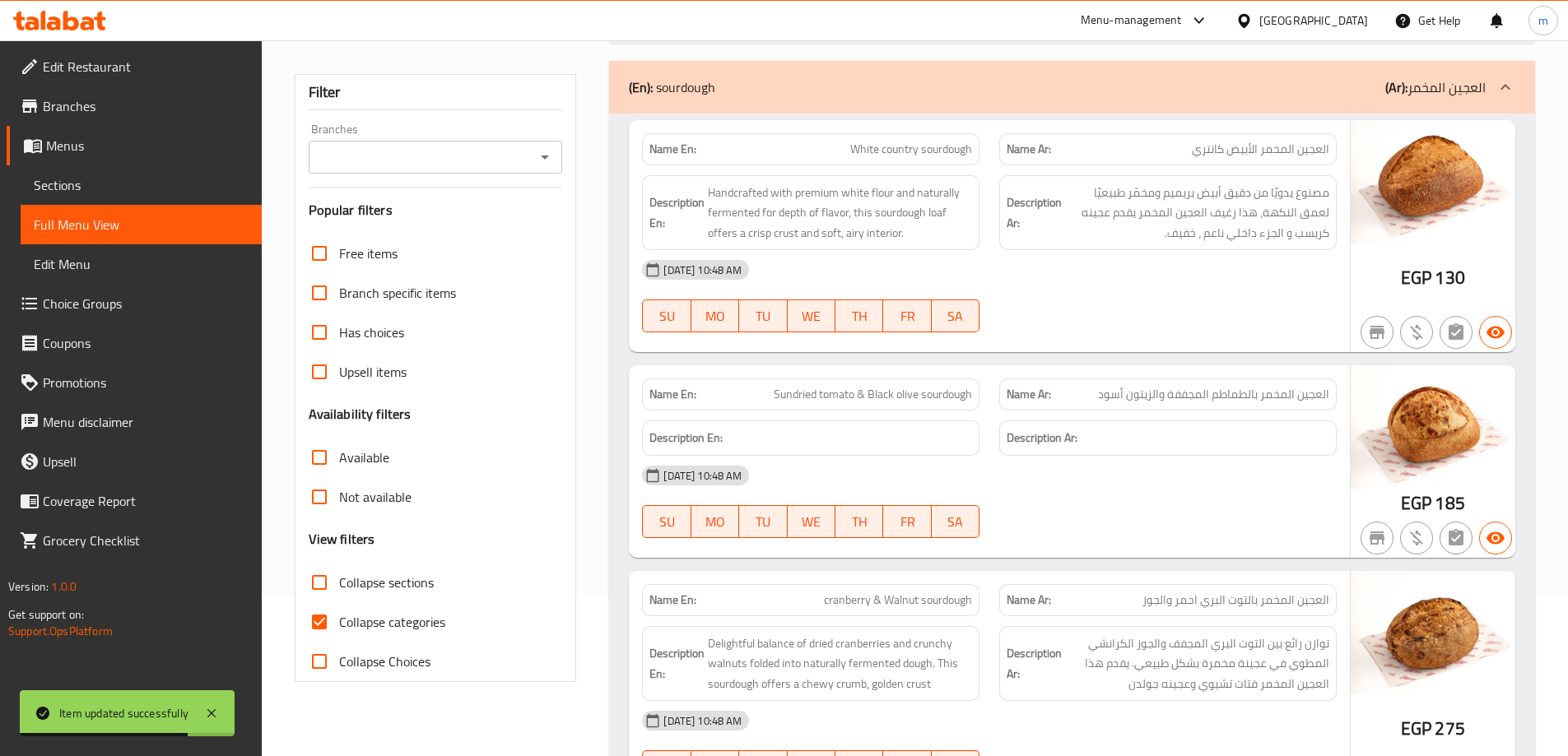
scroll to position [411, 0]
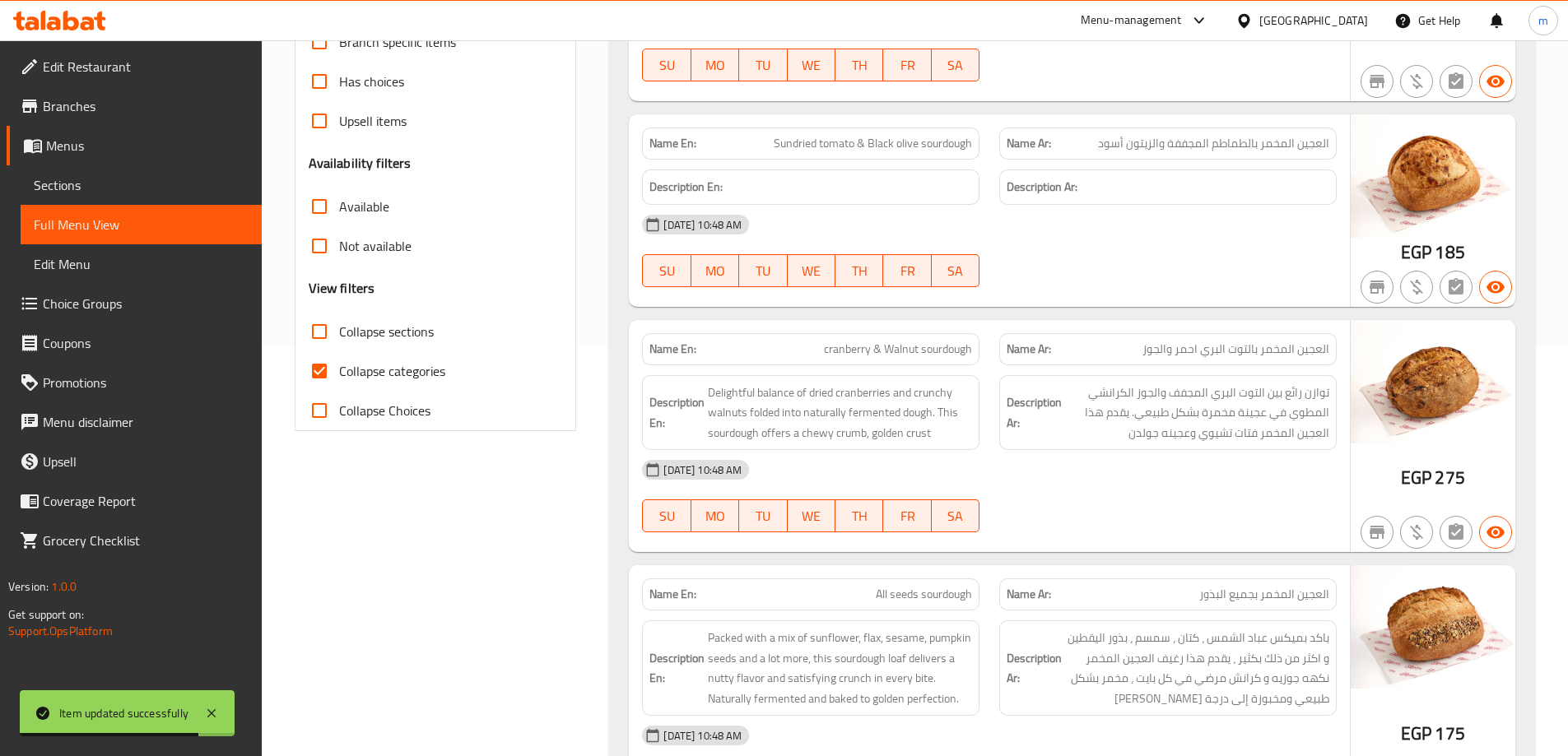
click at [420, 354] on label "Collapse categories" at bounding box center [372, 372] width 145 height 40
click at [339, 354] on input "Collapse categories" at bounding box center [319, 372] width 40 height 40
checkbox input "false"
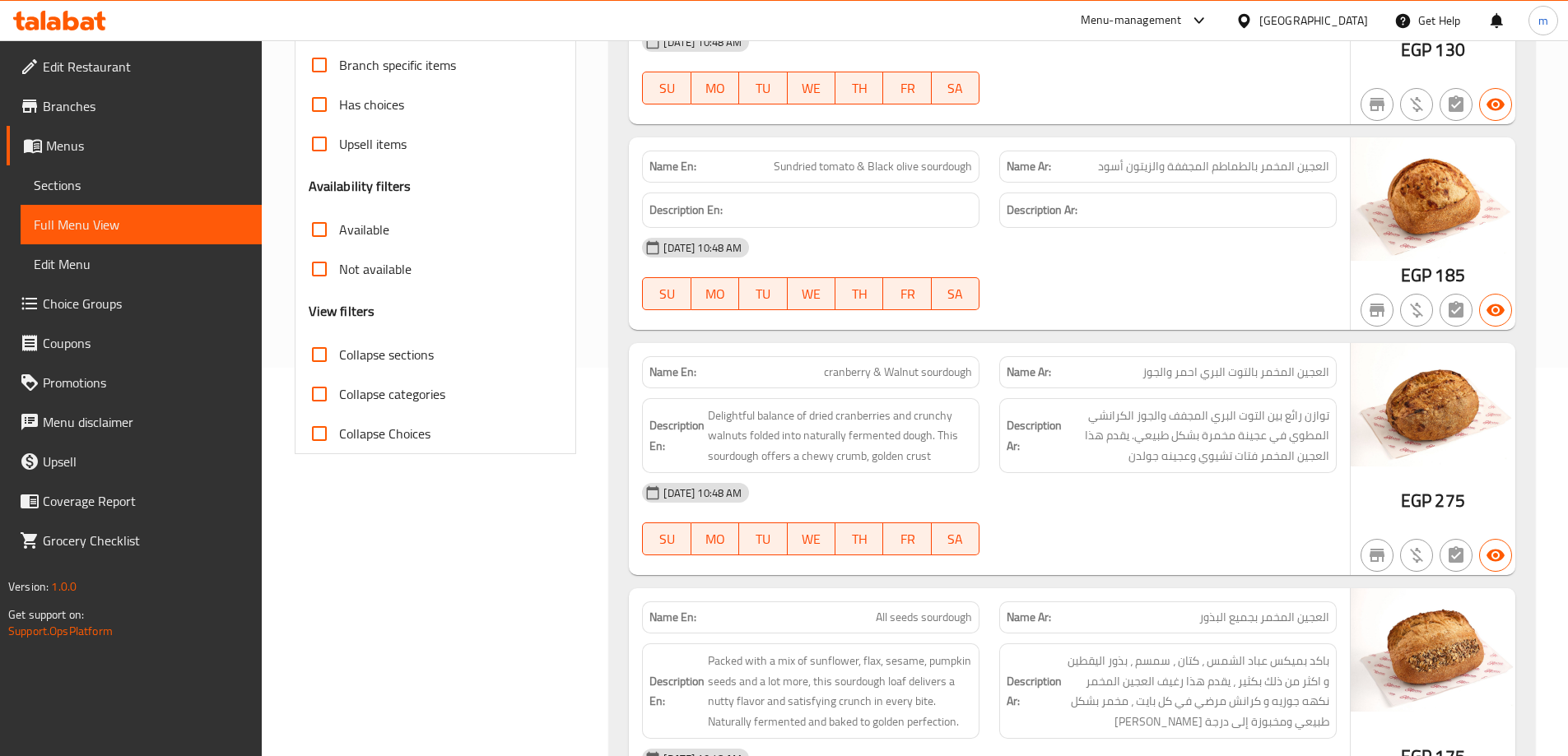
scroll to position [0, 0]
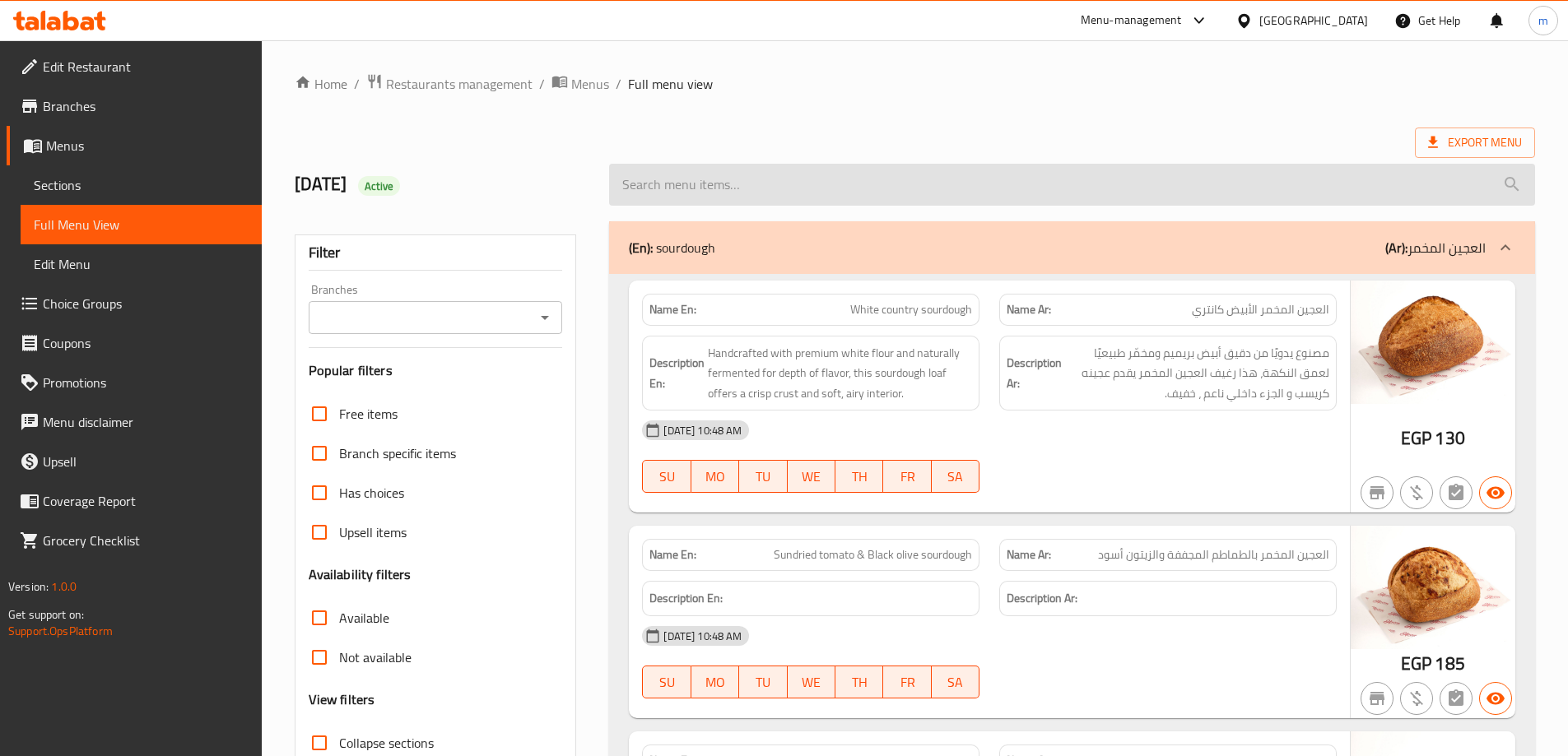
click at [952, 189] on input "search" at bounding box center [1072, 185] width 926 height 42
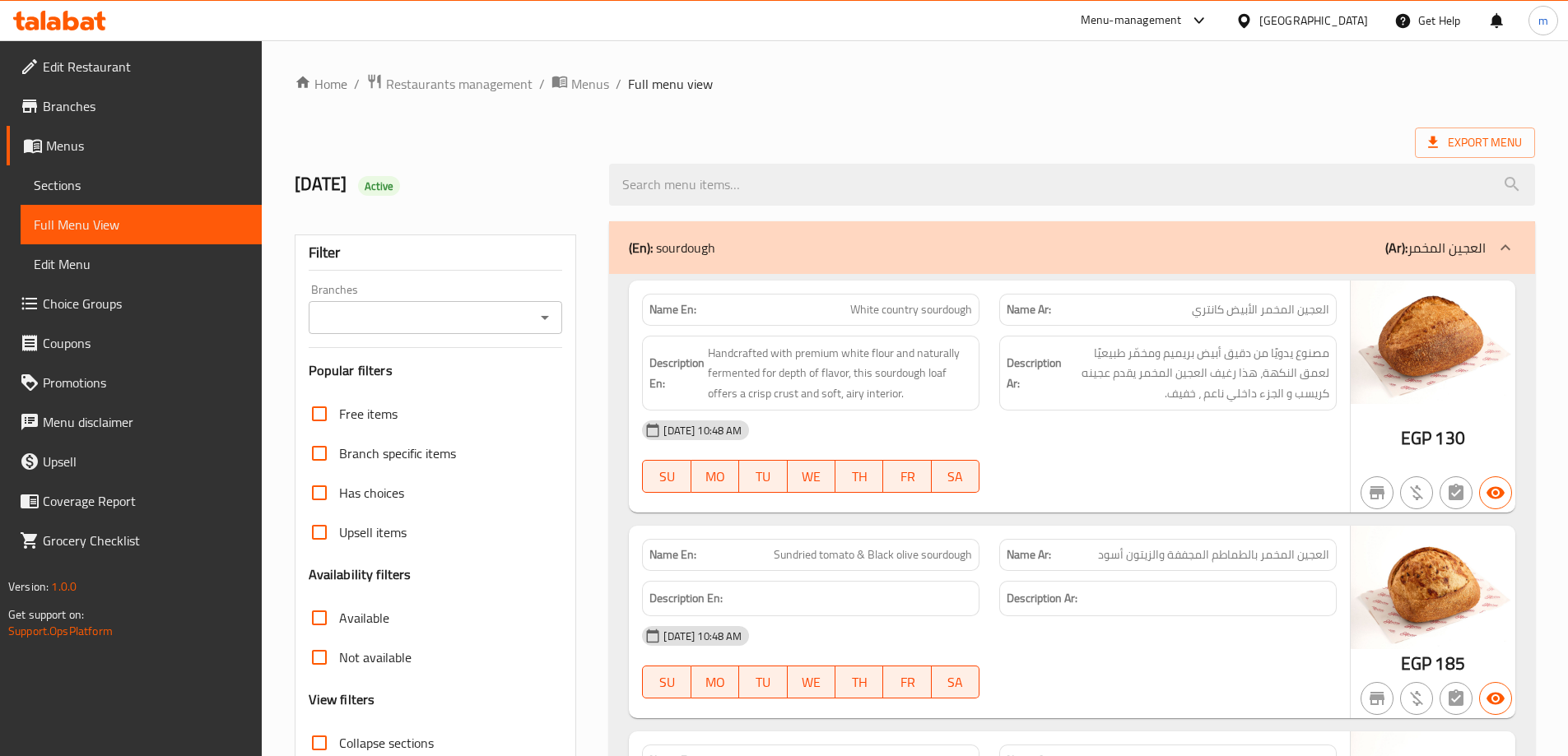
click at [87, 199] on link "Sections" at bounding box center [141, 185] width 241 height 40
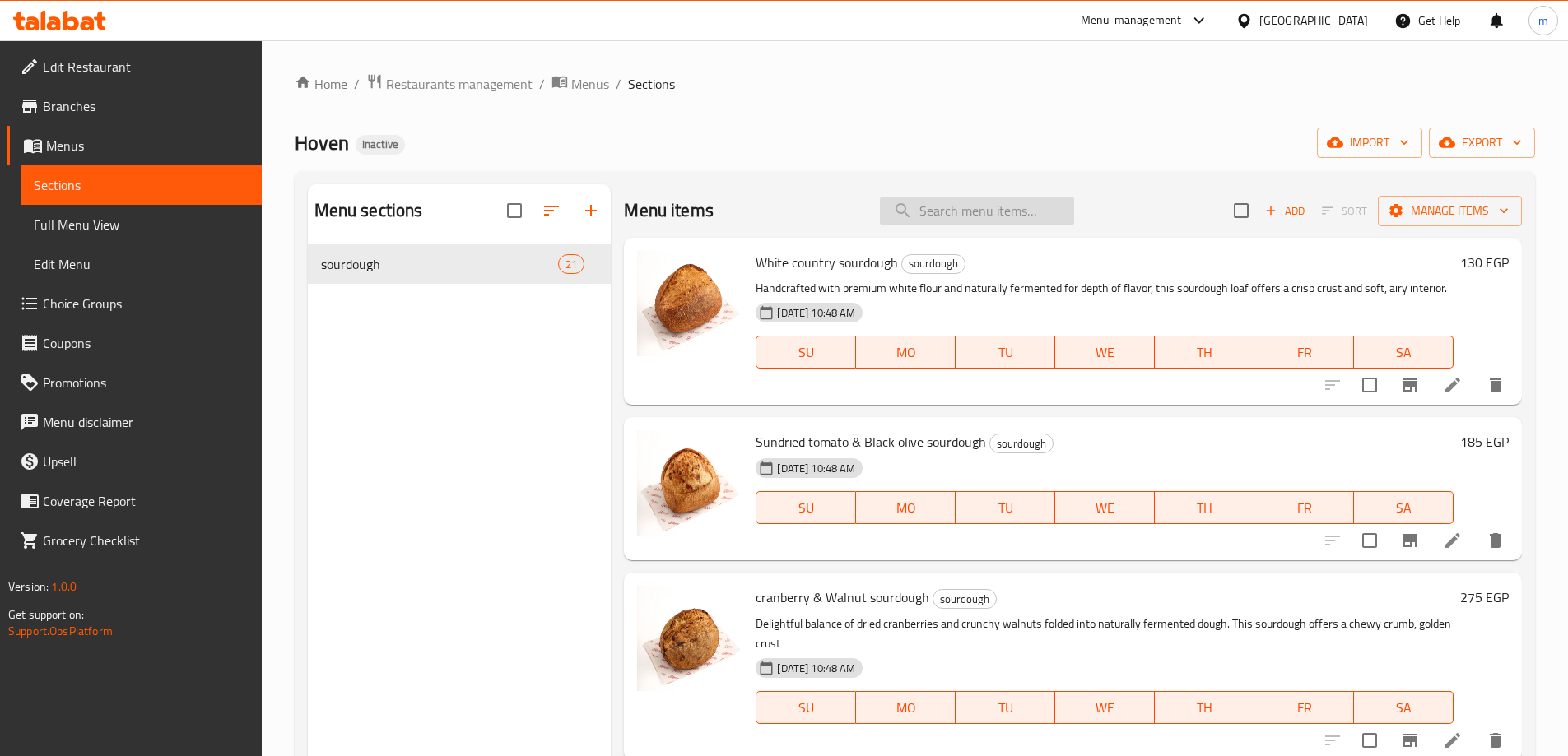
click at [906, 202] on input "search" at bounding box center [977, 210] width 195 height 29
paste input "Roast beef"
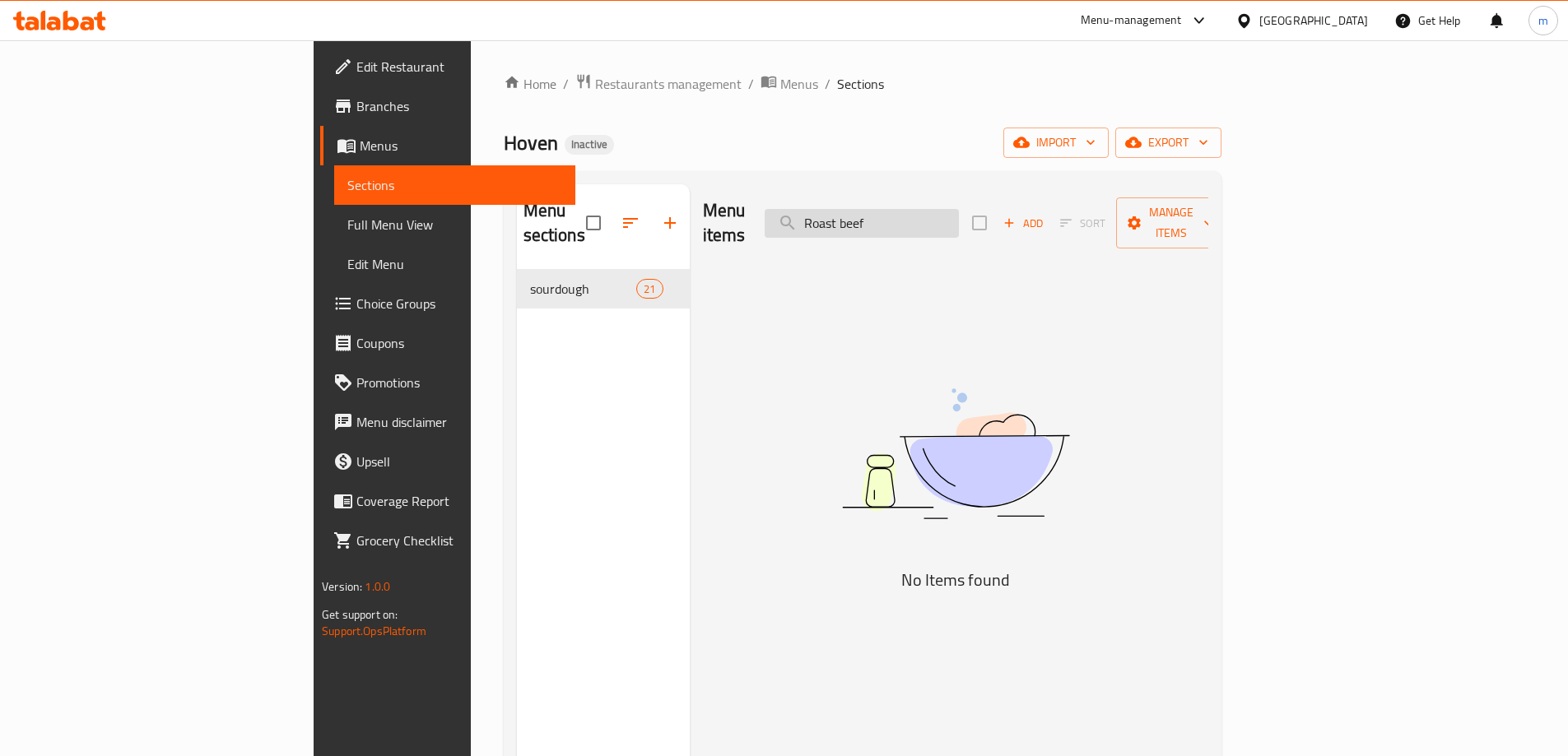
click at [920, 213] on input "Roast beef" at bounding box center [862, 222] width 195 height 29
type input "Roast beef"
click at [347, 228] on span "Full Menu View" at bounding box center [454, 224] width 215 height 20
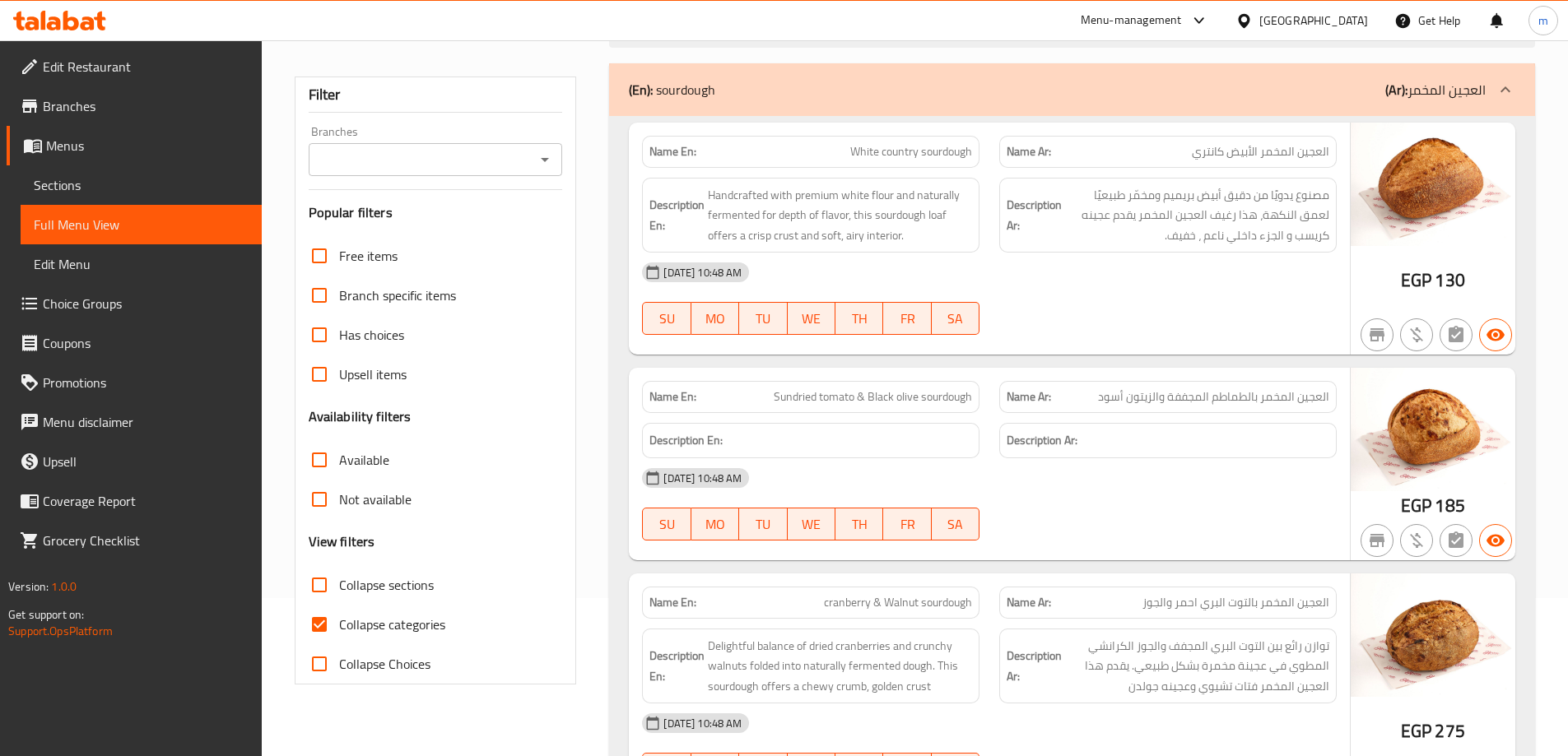
scroll to position [494, 0]
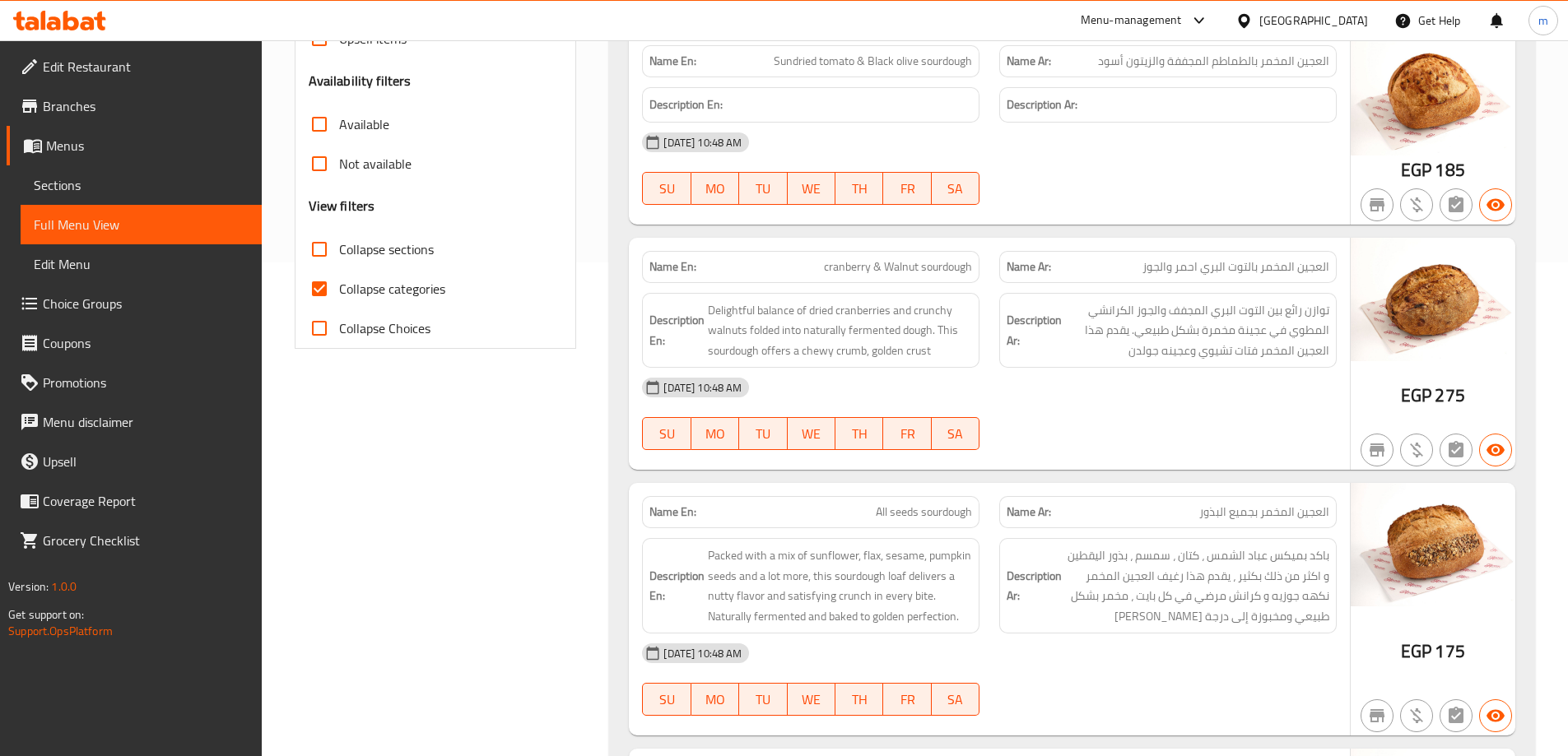
click at [400, 296] on span "Collapse categories" at bounding box center [392, 289] width 106 height 20
click at [339, 296] on input "Collapse categories" at bounding box center [319, 289] width 40 height 40
checkbox input "false"
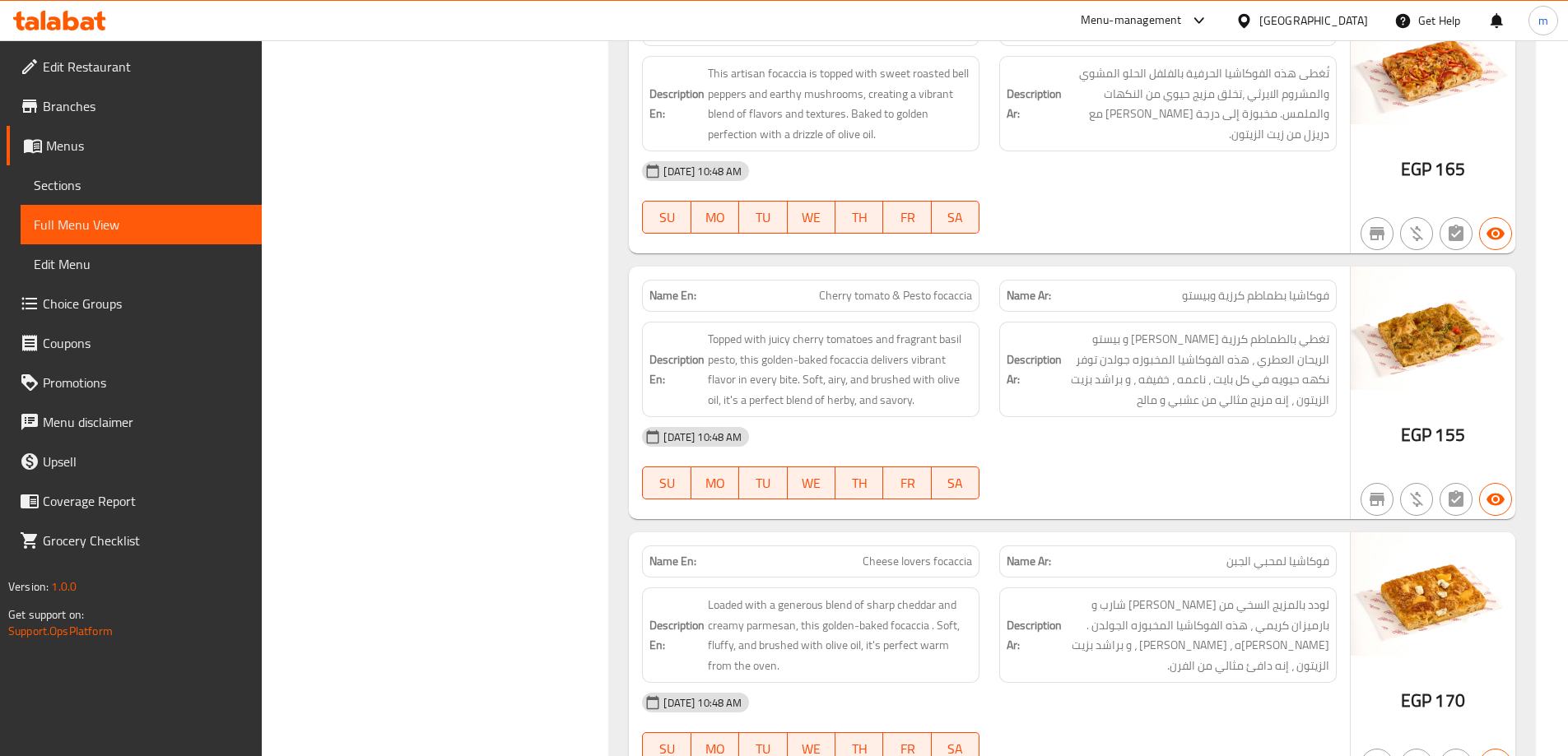
scroll to position [1645, 0]
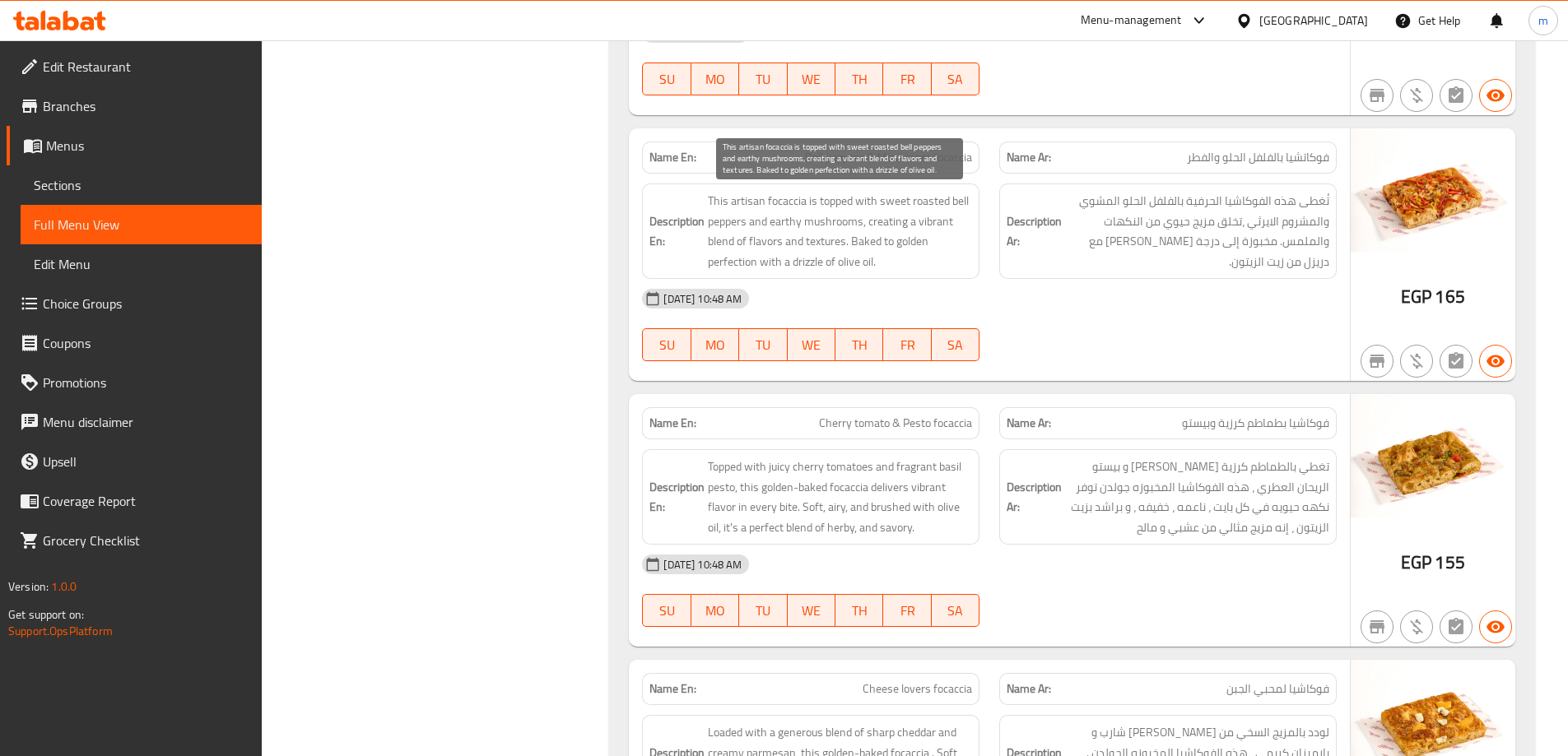
click at [829, 245] on span "This artisan focaccia is topped with sweet roasted bell peppers and earthy mush…" at bounding box center [839, 231] width 264 height 81
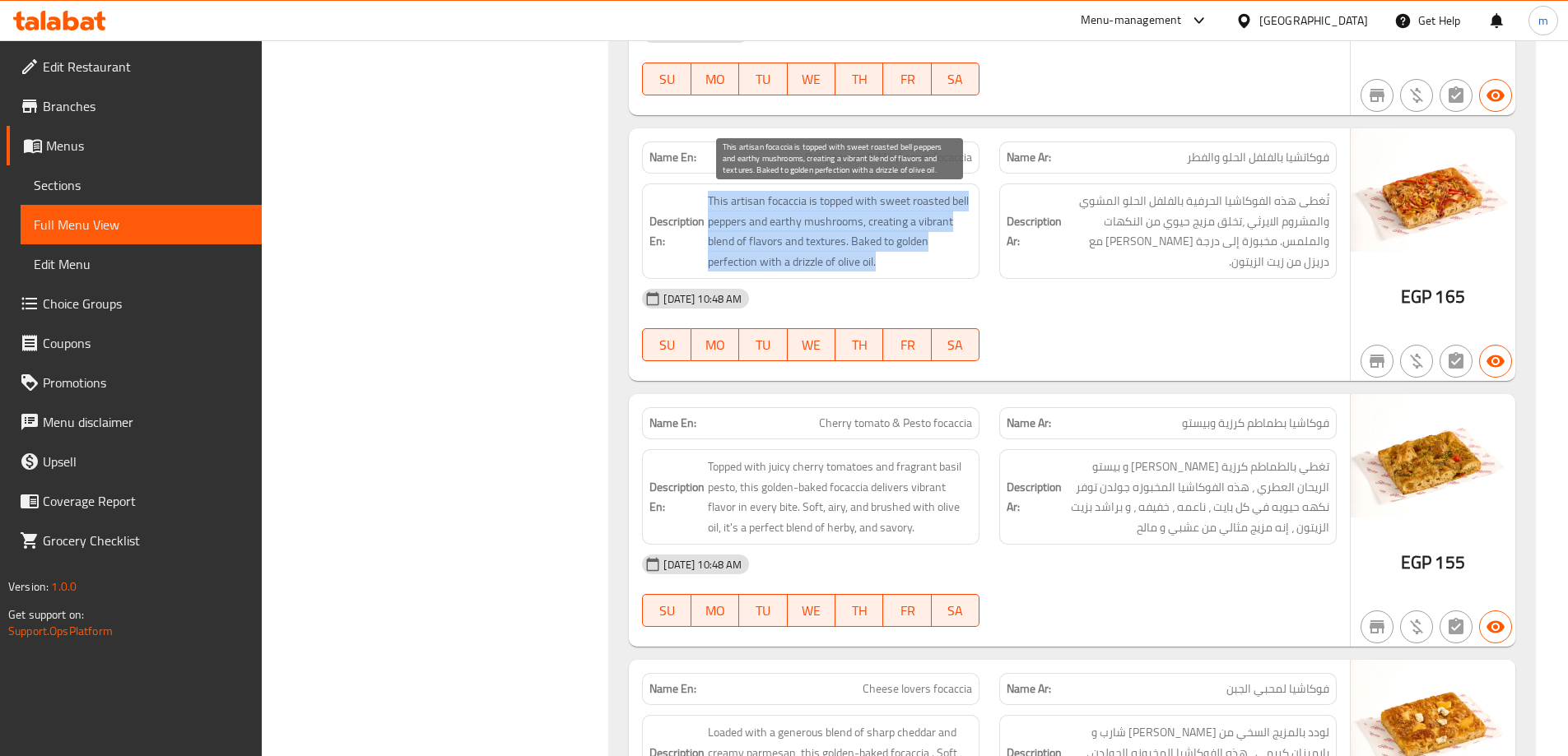
click at [829, 245] on span "This artisan focaccia is topped with sweet roasted bell peppers and earthy mush…" at bounding box center [839, 231] width 264 height 81
click at [828, 233] on span "This artisan focaccia is topped with sweet roasted bell peppers and earthy mush…" at bounding box center [839, 231] width 264 height 81
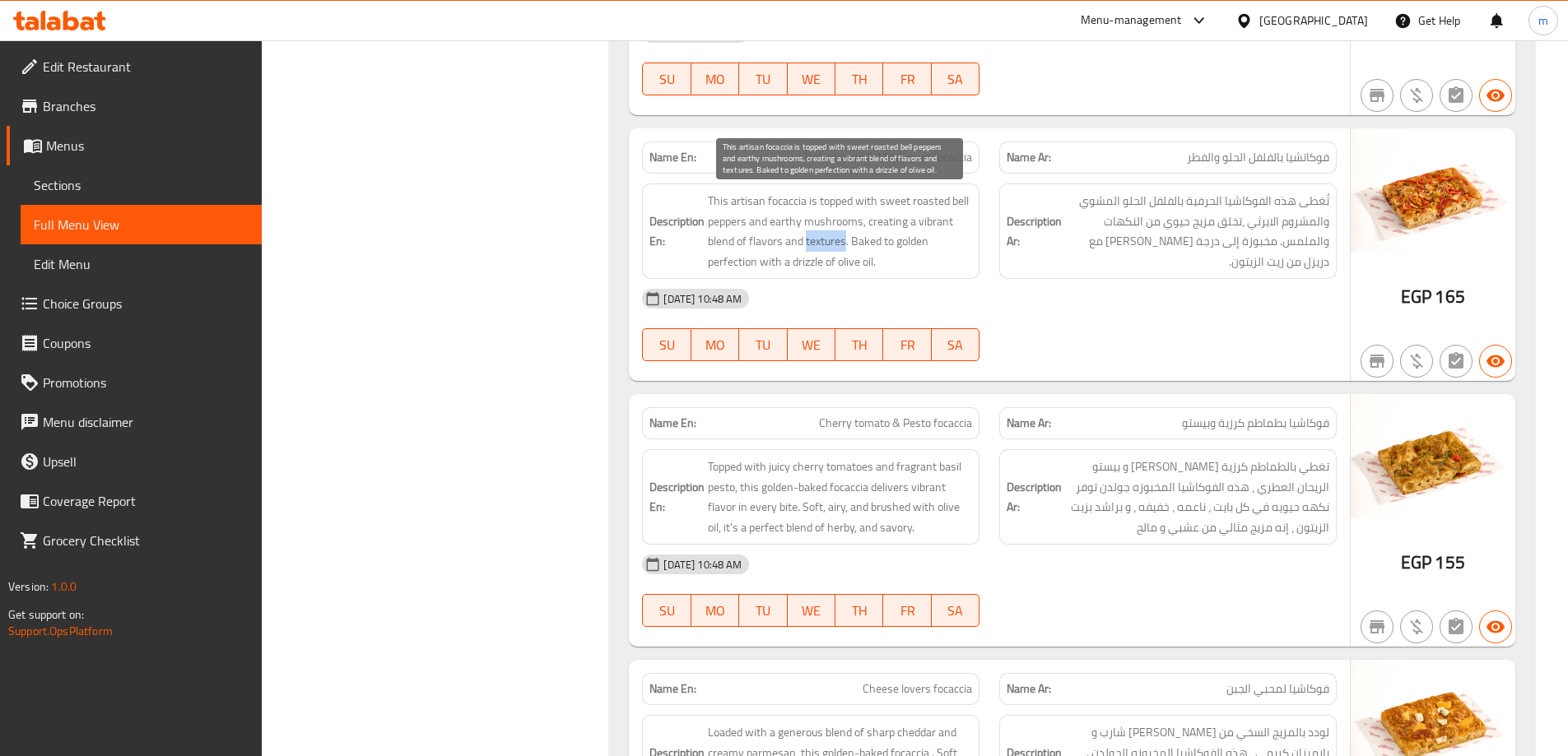
click at [828, 234] on span "This artisan focaccia is topped with sweet roasted bell peppers and earthy mush…" at bounding box center [839, 231] width 264 height 81
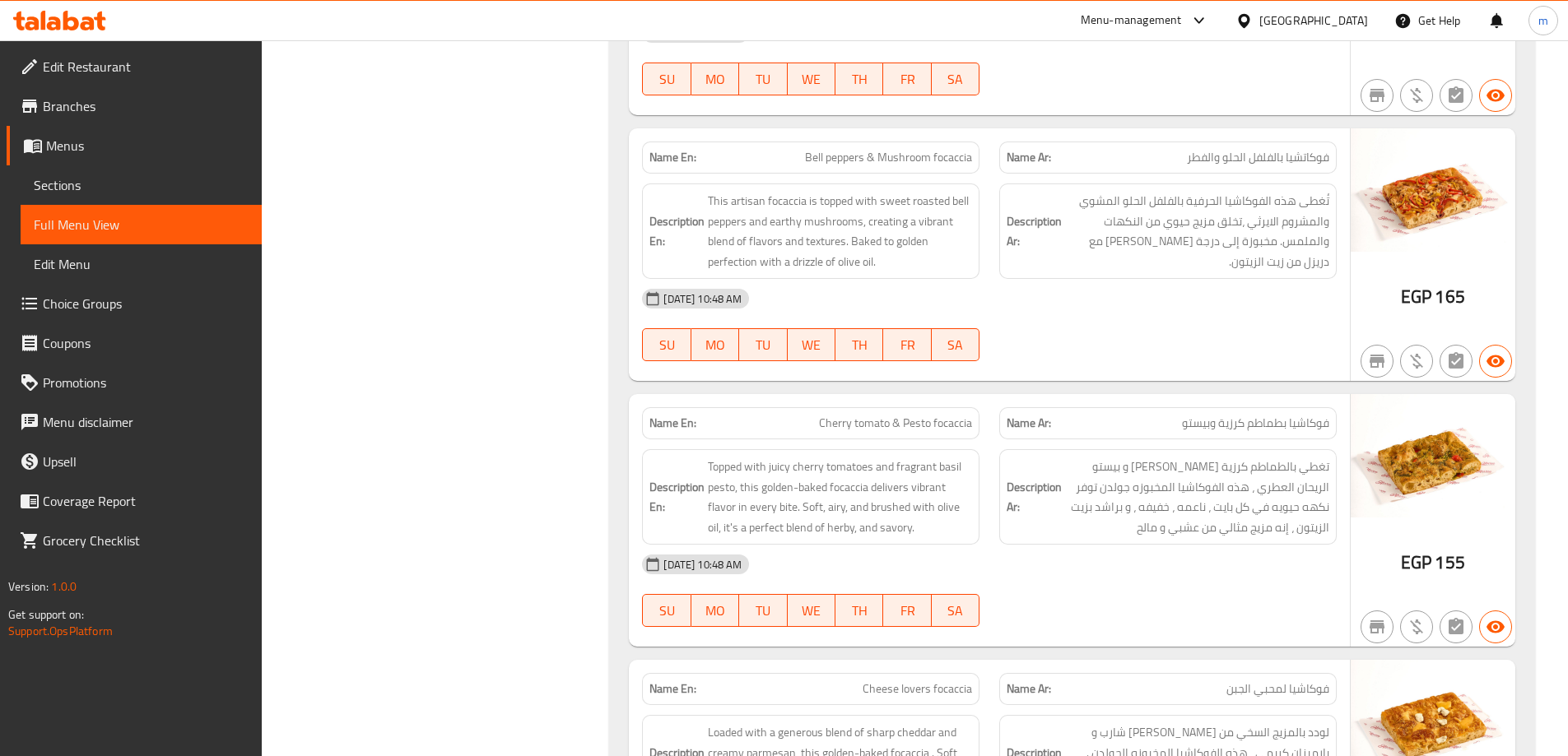
click at [1301, 333] on div "[DATE] 10:48 AM SU MO TU WE TH FR SA" at bounding box center [989, 324] width 715 height 92
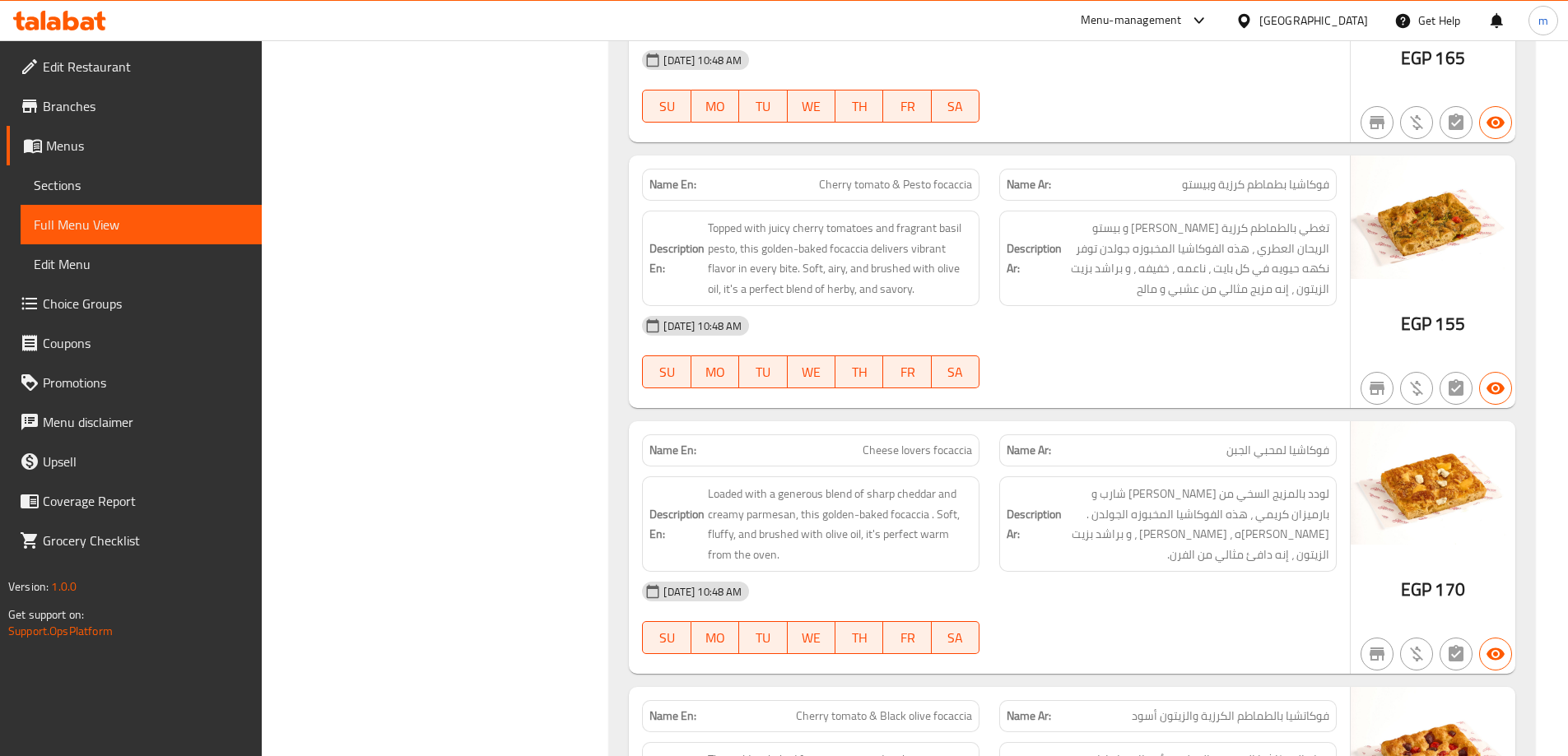
scroll to position [1892, 0]
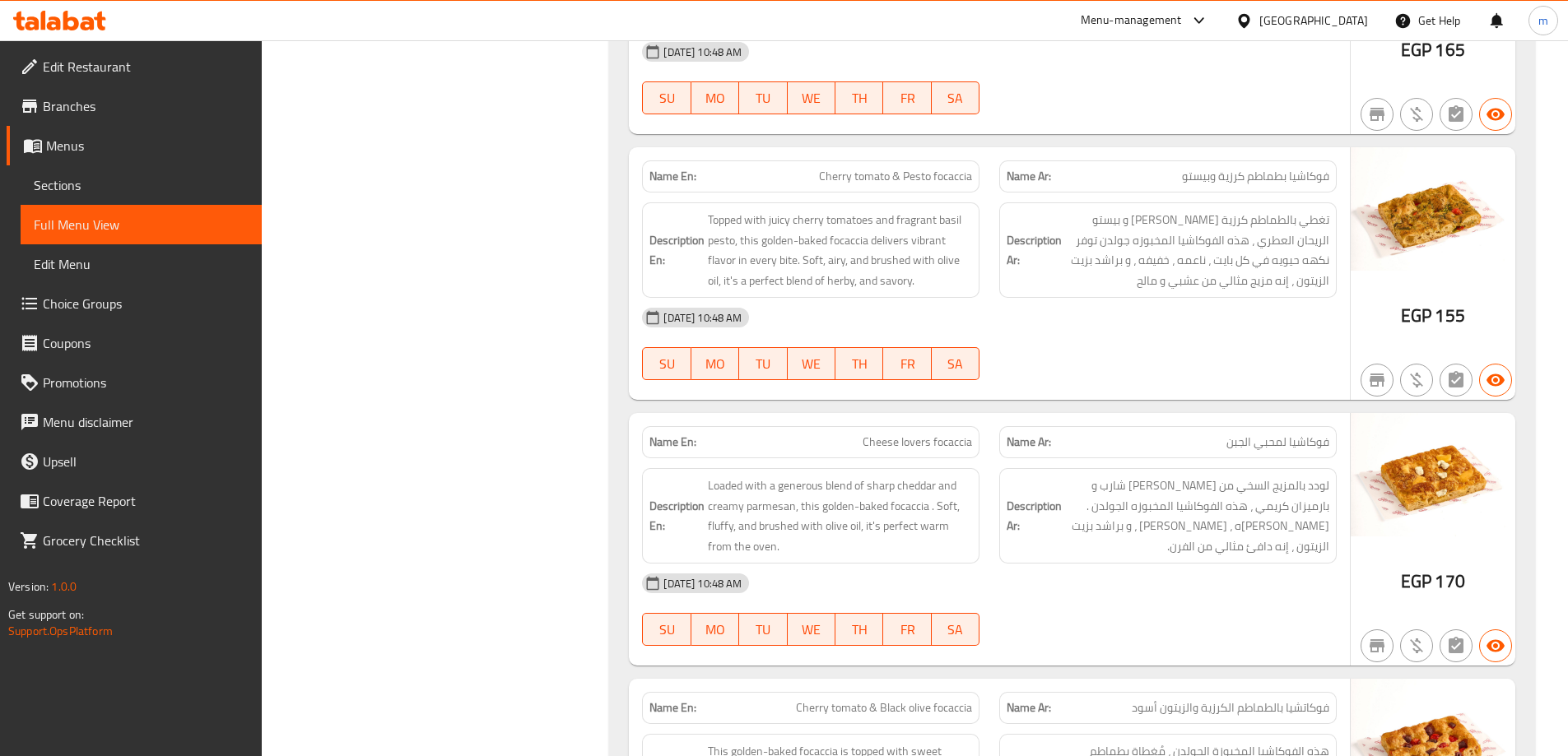
click at [853, 175] on span "Cherry tomato & Pesto focaccia" at bounding box center [895, 176] width 153 height 17
copy span "Cherry tomato & Pesto focaccia"
click at [120, 170] on link "Sections" at bounding box center [141, 185] width 241 height 40
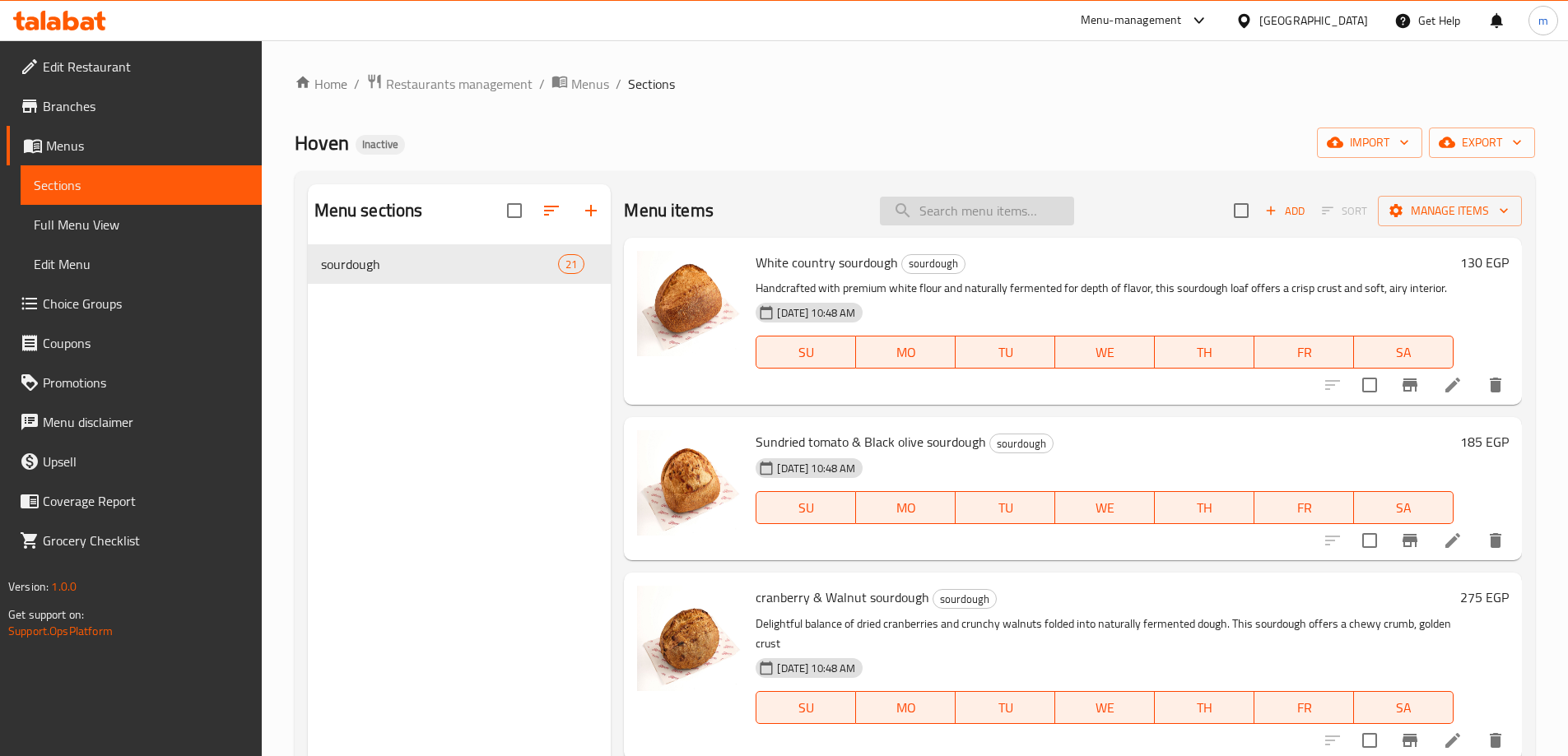
click at [994, 214] on input "search" at bounding box center [977, 210] width 195 height 29
paste input "Cherry tomato & Pesto focaccia"
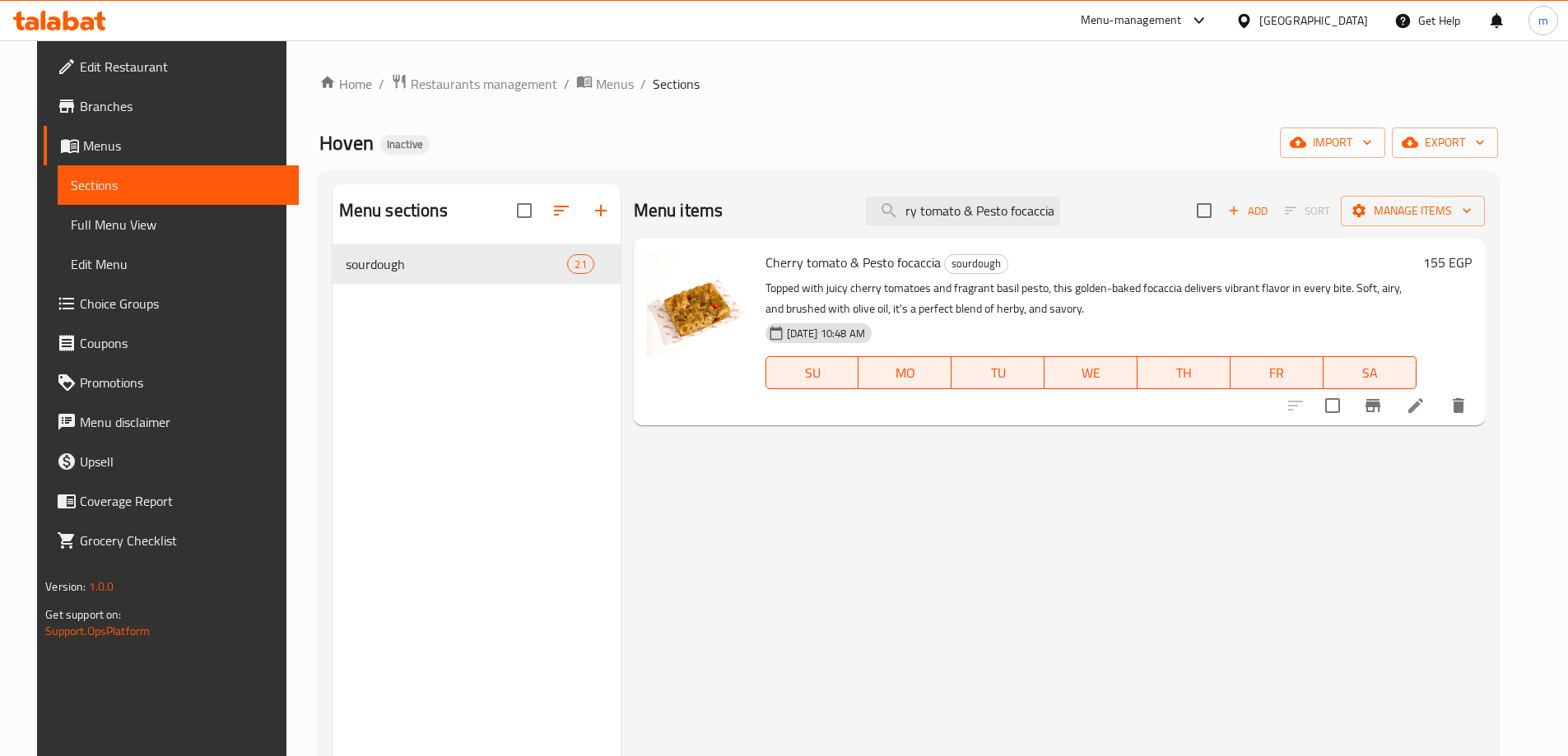
type input "Cherry tomato & Pesto focaccia"
click at [1438, 414] on li at bounding box center [1416, 406] width 46 height 30
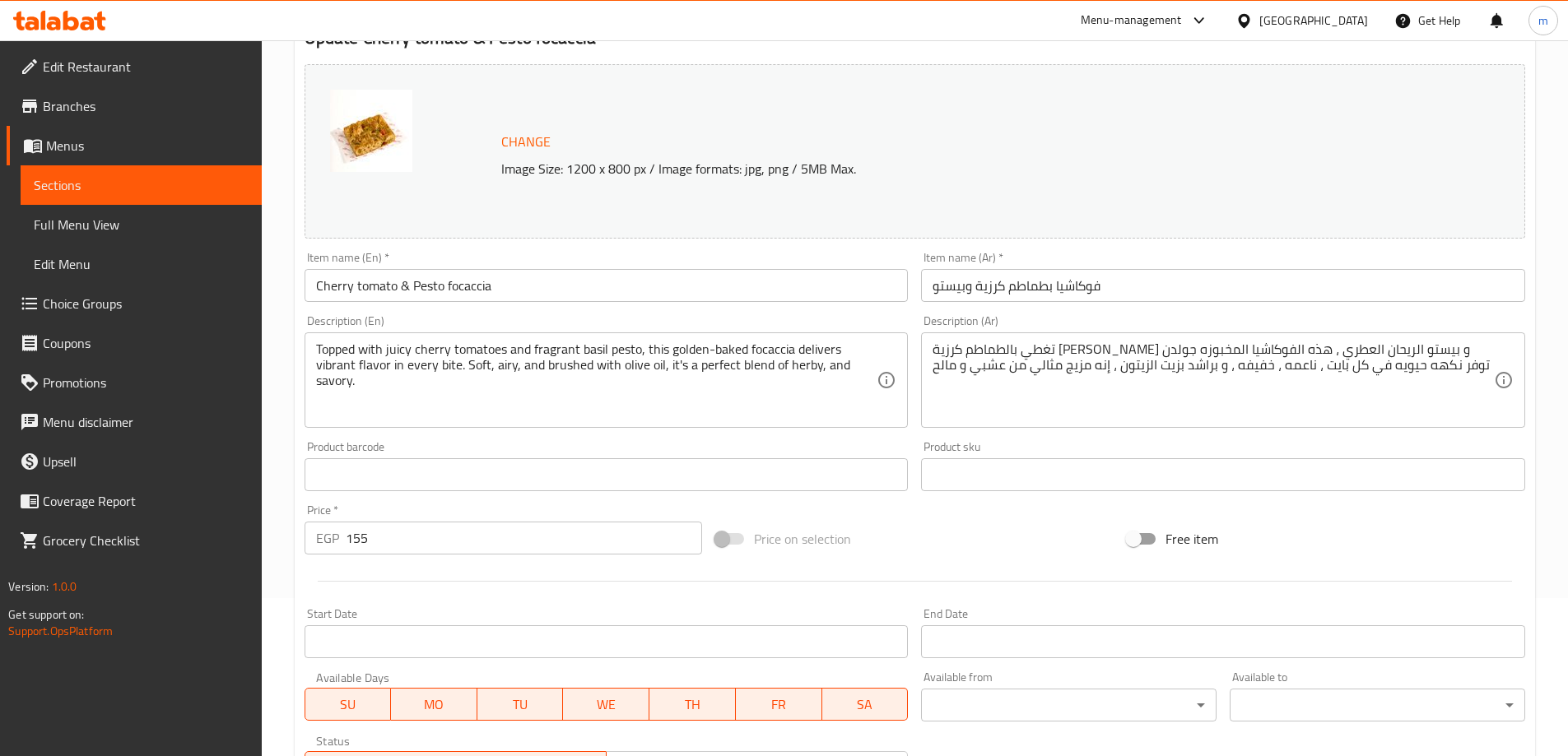
scroll to position [165, 0]
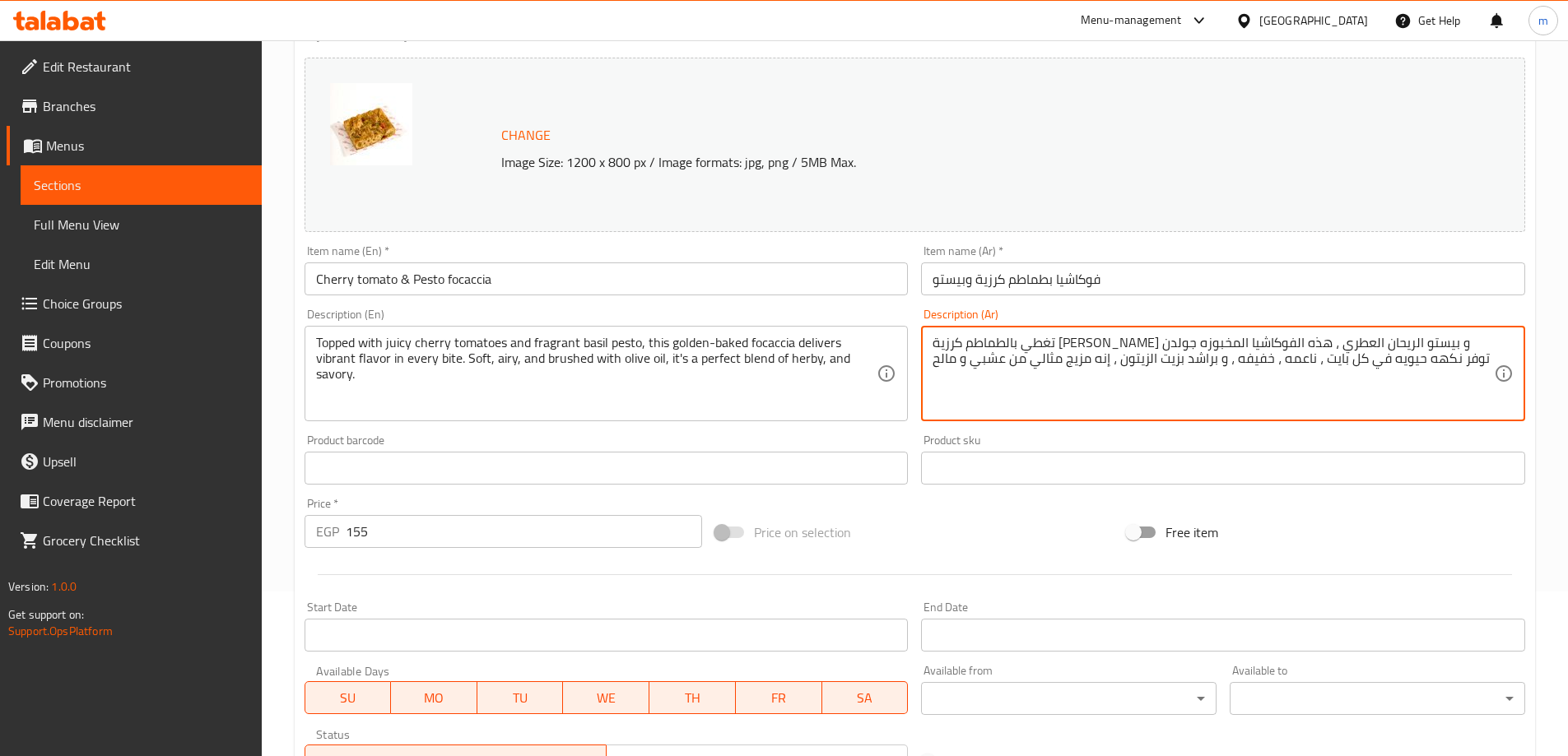
click at [989, 343] on textarea "تغطي بالطماطم كرزية [PERSON_NAME] و بيستو الريحان العطري ، هذه الفوكاشيا المخبو…" at bounding box center [1213, 374] width 562 height 78
type textarea "تغطي بالطماطم كرزية [PERSON_NAME] و بيستو الريحان العطري ، هذه الفوكاشيا المخبو…"
click at [1104, 539] on div "Price on selection" at bounding box center [915, 532] width 411 height 44
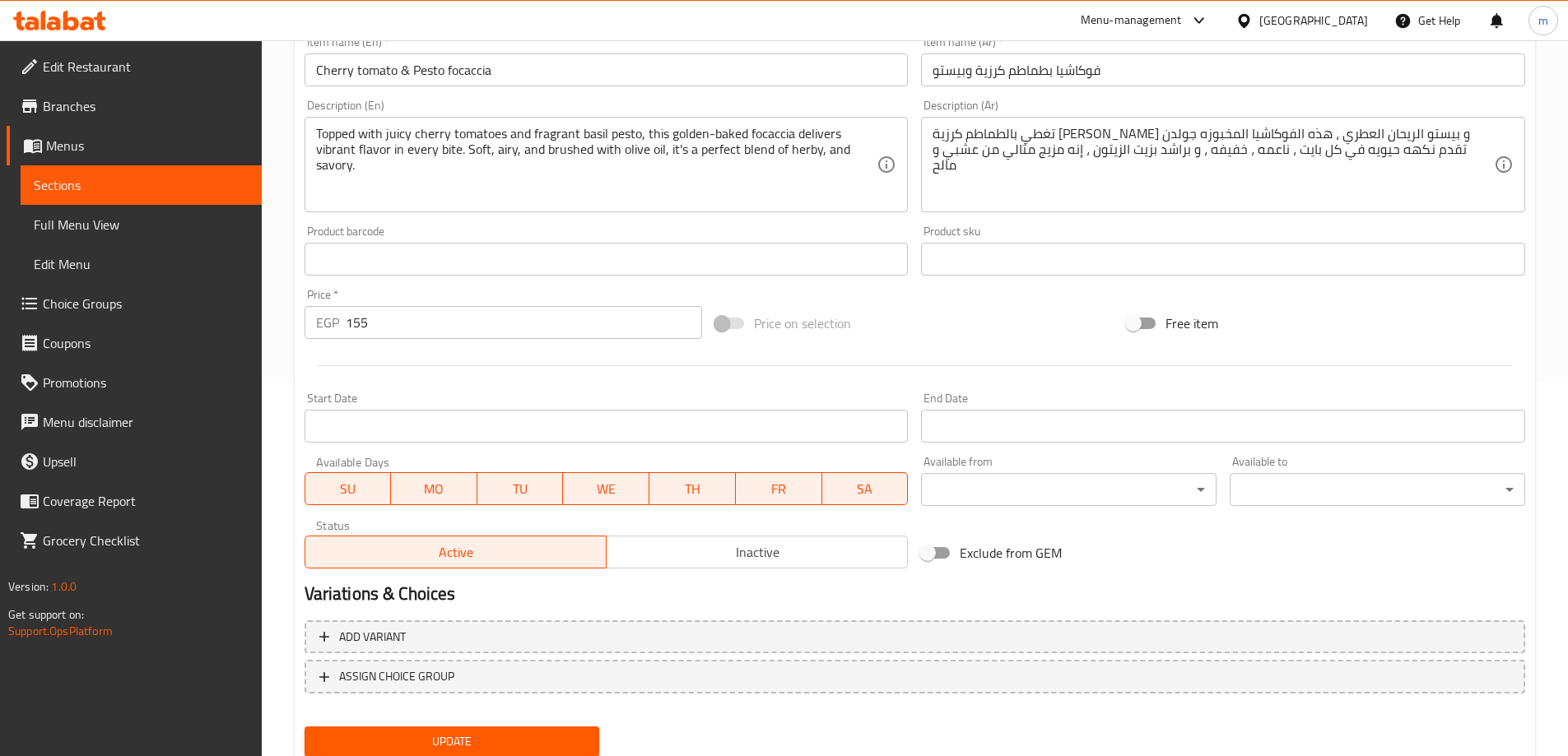
scroll to position [348, 0]
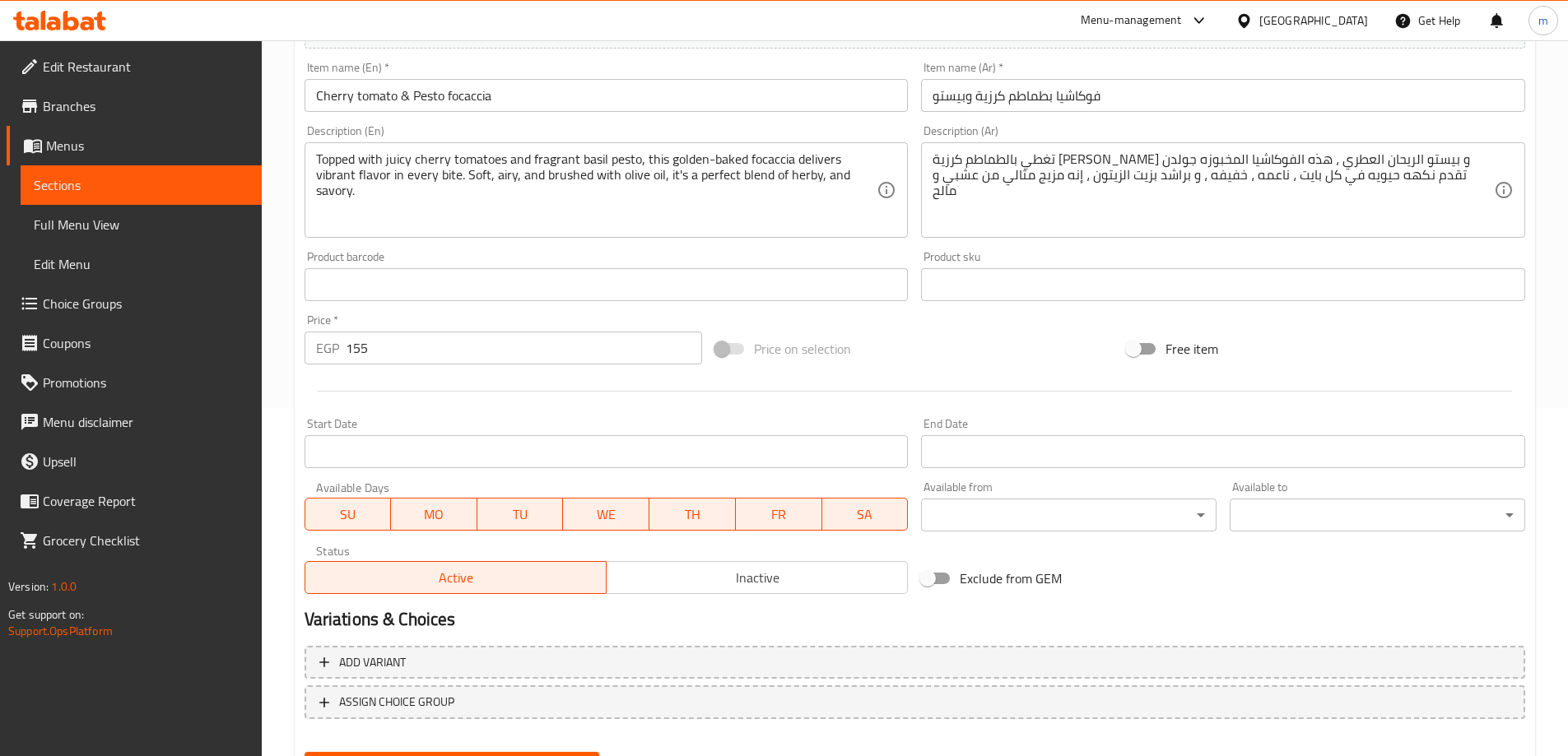
click at [1060, 339] on div "Price on selection" at bounding box center [915, 349] width 411 height 44
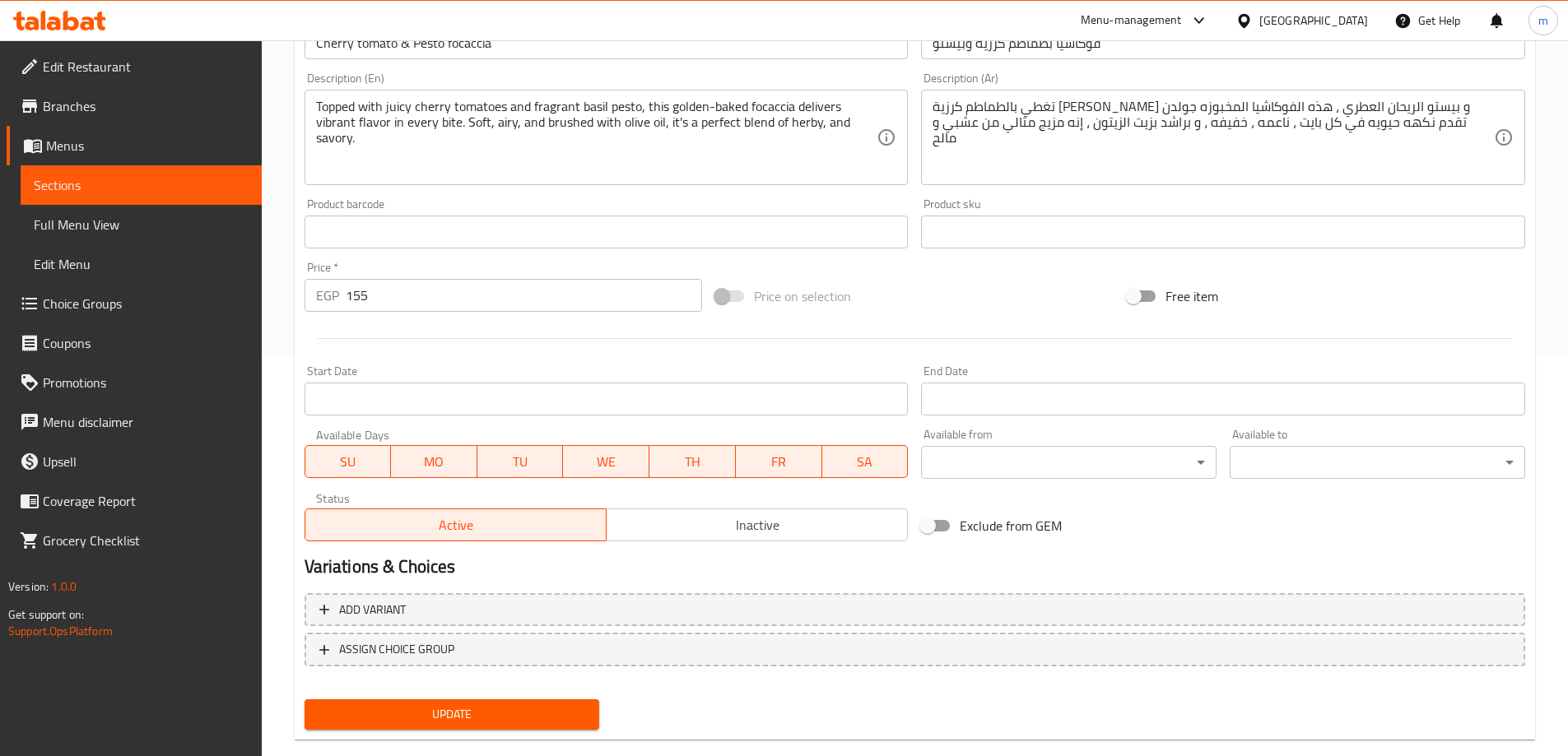
scroll to position [430, 0]
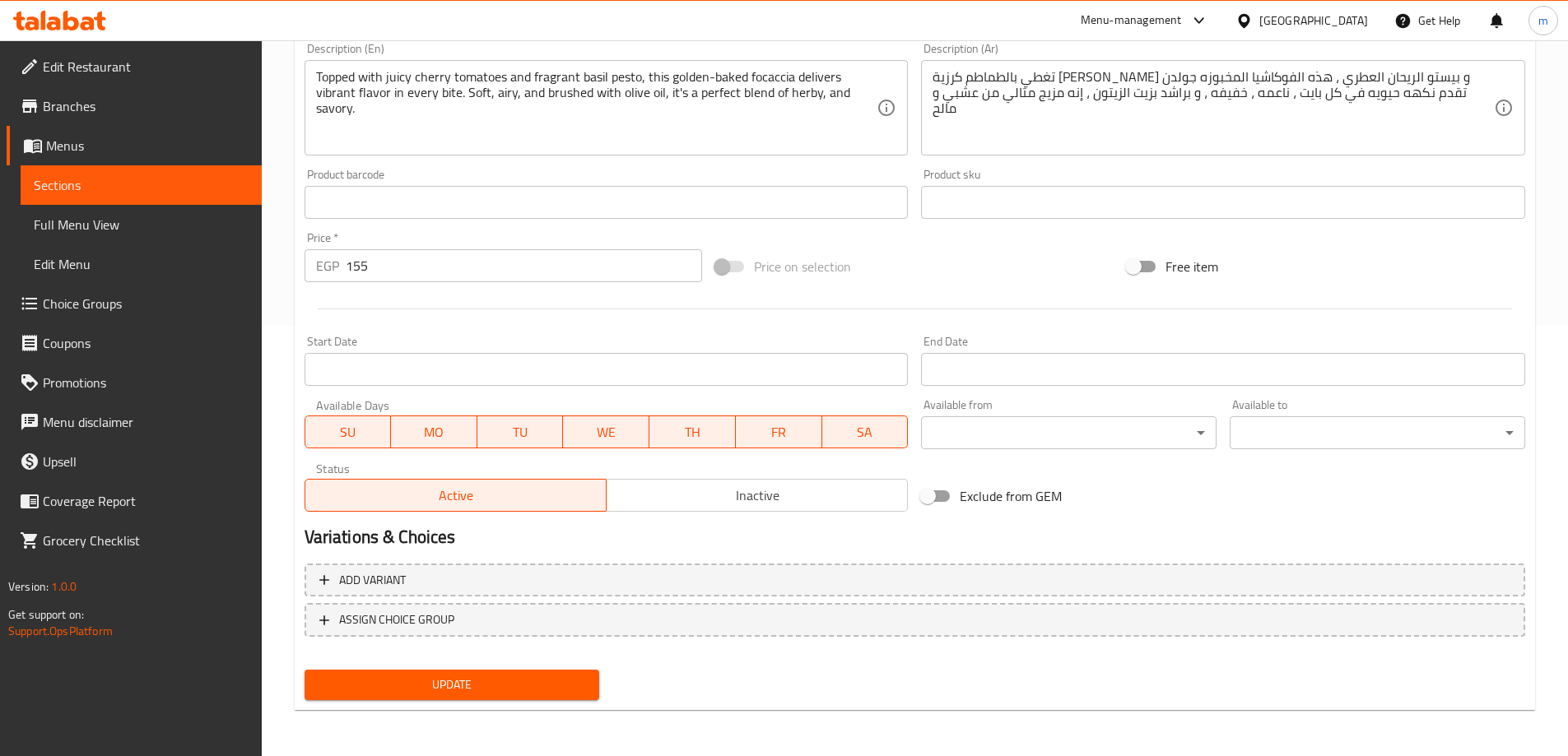
click at [543, 710] on div "Update Cherry tomato & Pesto focaccia Change Image Size: 1200 x 800 px / Image …" at bounding box center [915, 219] width 1241 height 981
click at [548, 686] on span "Update" at bounding box center [452, 685] width 269 height 21
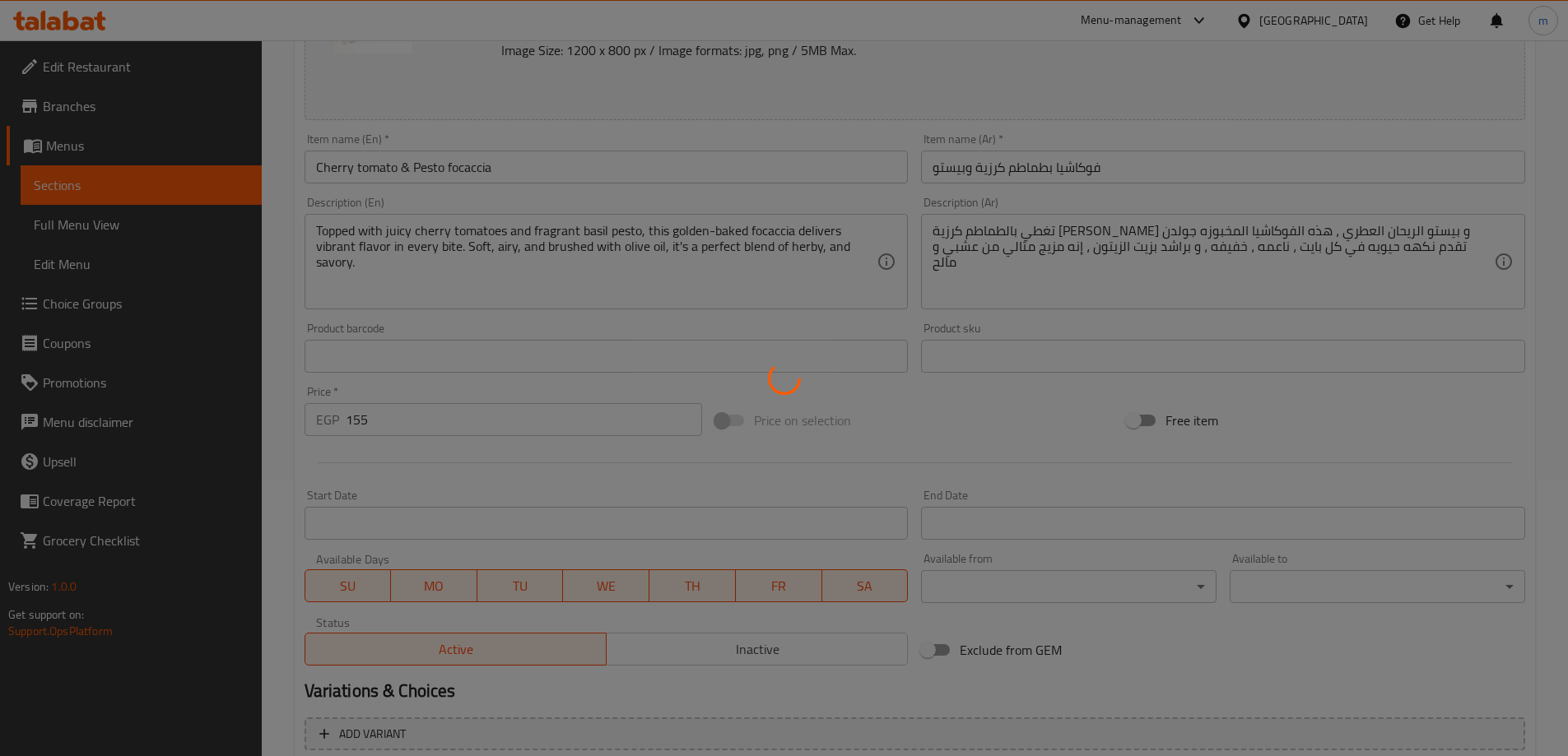
scroll to position [184, 0]
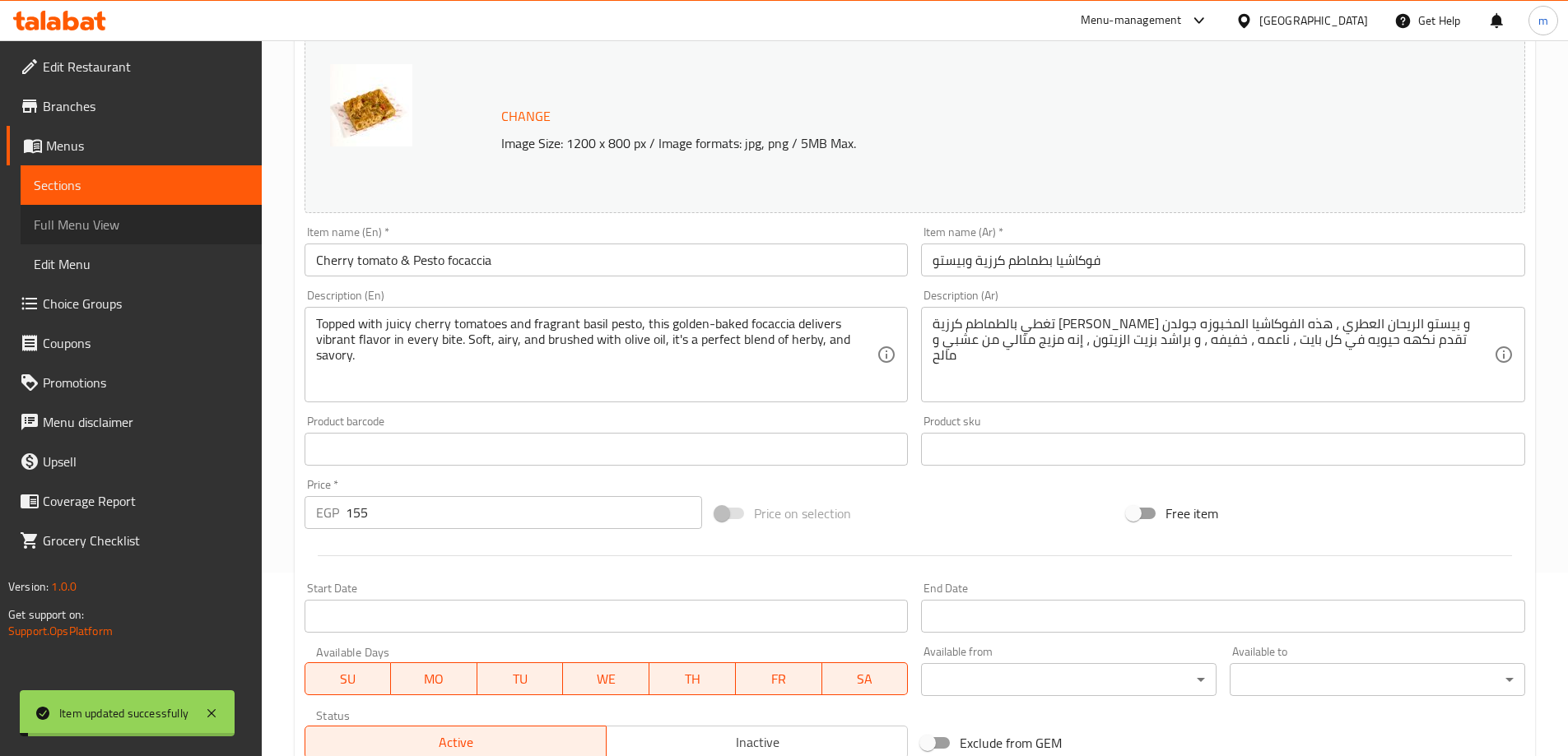
click at [67, 216] on span "Full Menu View" at bounding box center [140, 224] width 215 height 20
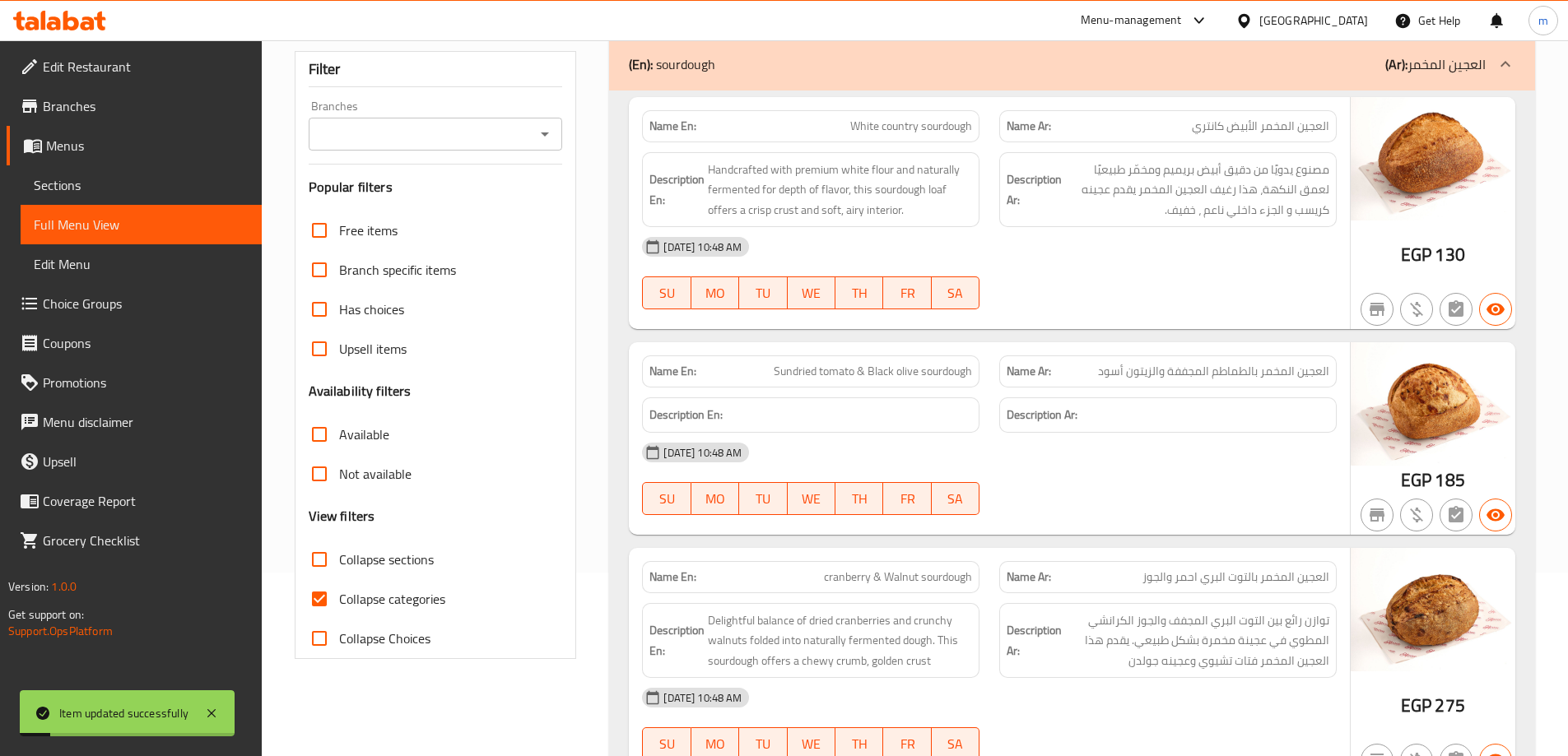
click at [397, 596] on span "Collapse categories" at bounding box center [392, 599] width 106 height 20
click at [339, 596] on input "Collapse categories" at bounding box center [319, 599] width 40 height 40
checkbox input "false"
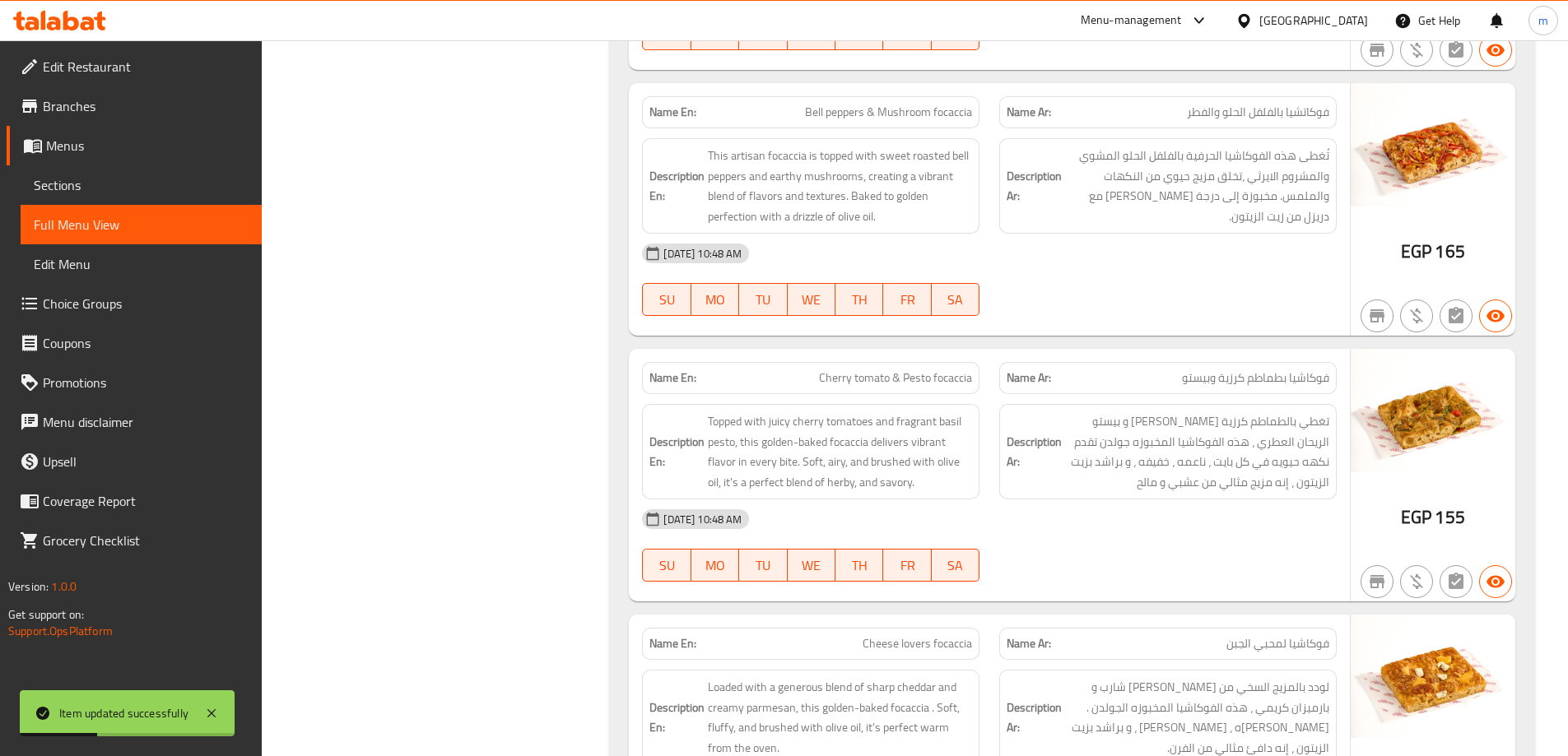
click at [1105, 531] on div "[DATE] 10:48 AM" at bounding box center [989, 519] width 715 height 40
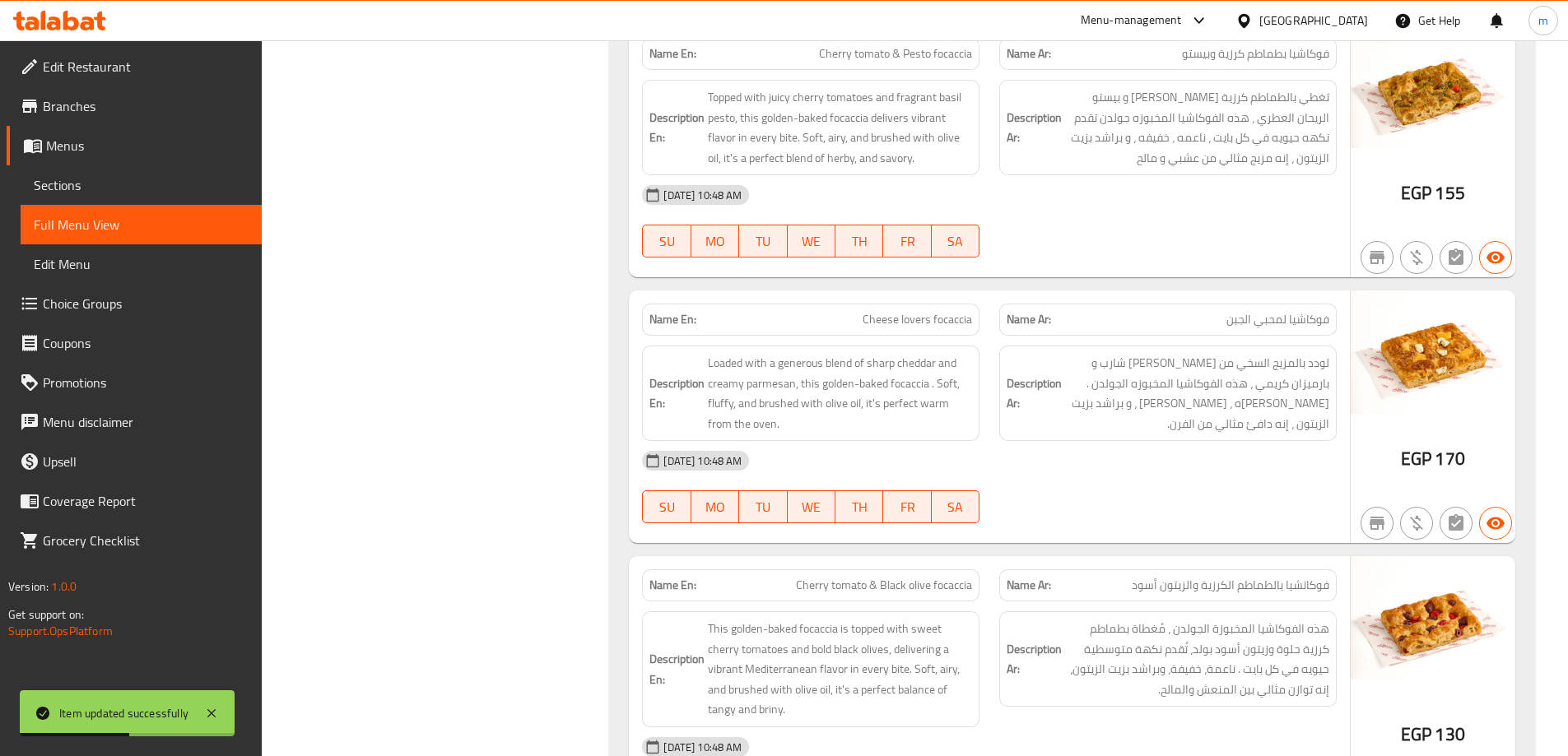
scroll to position [2020, 0]
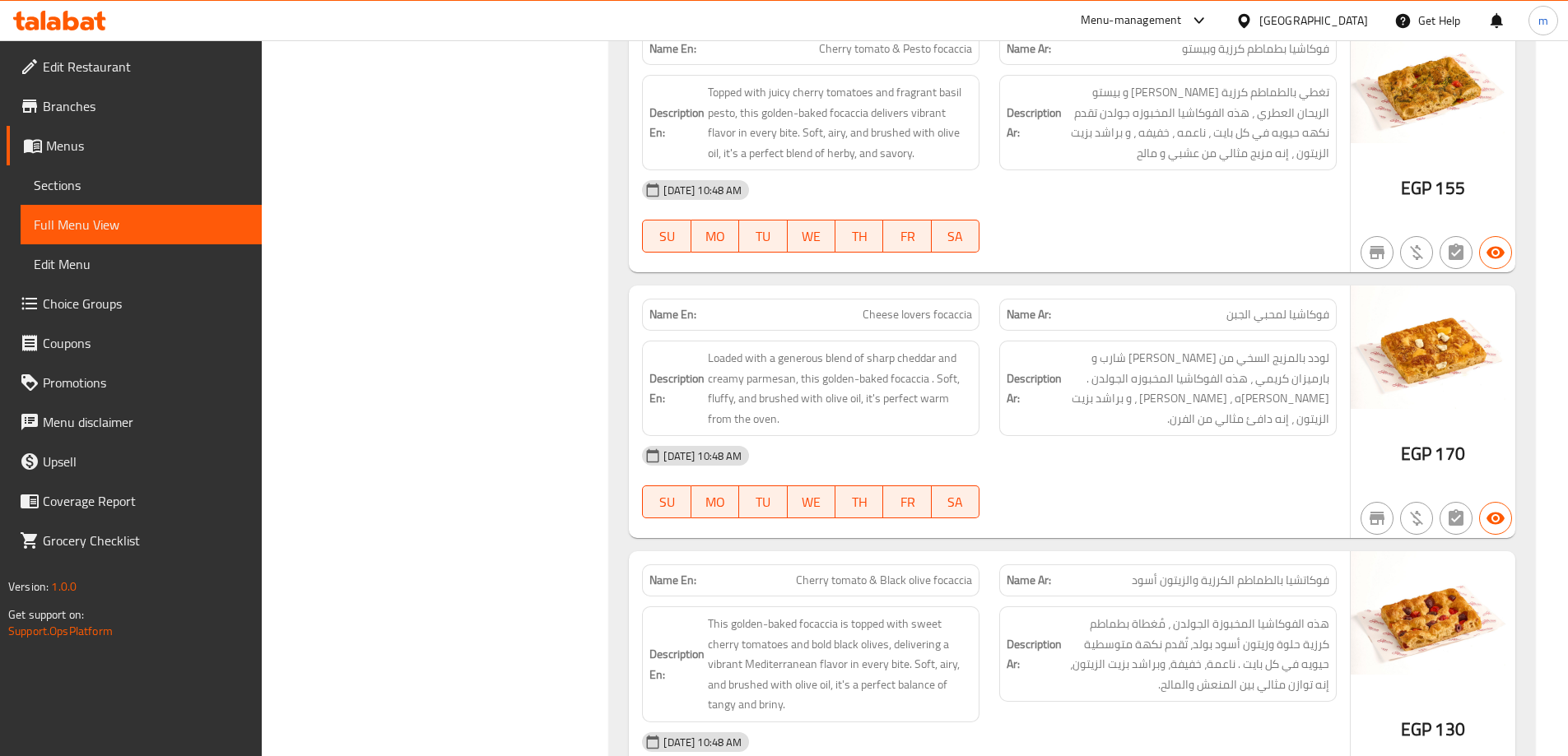
click at [1093, 479] on div "[DATE] 10:48 AM SU MO TU WE TH FR SA" at bounding box center [989, 481] width 715 height 92
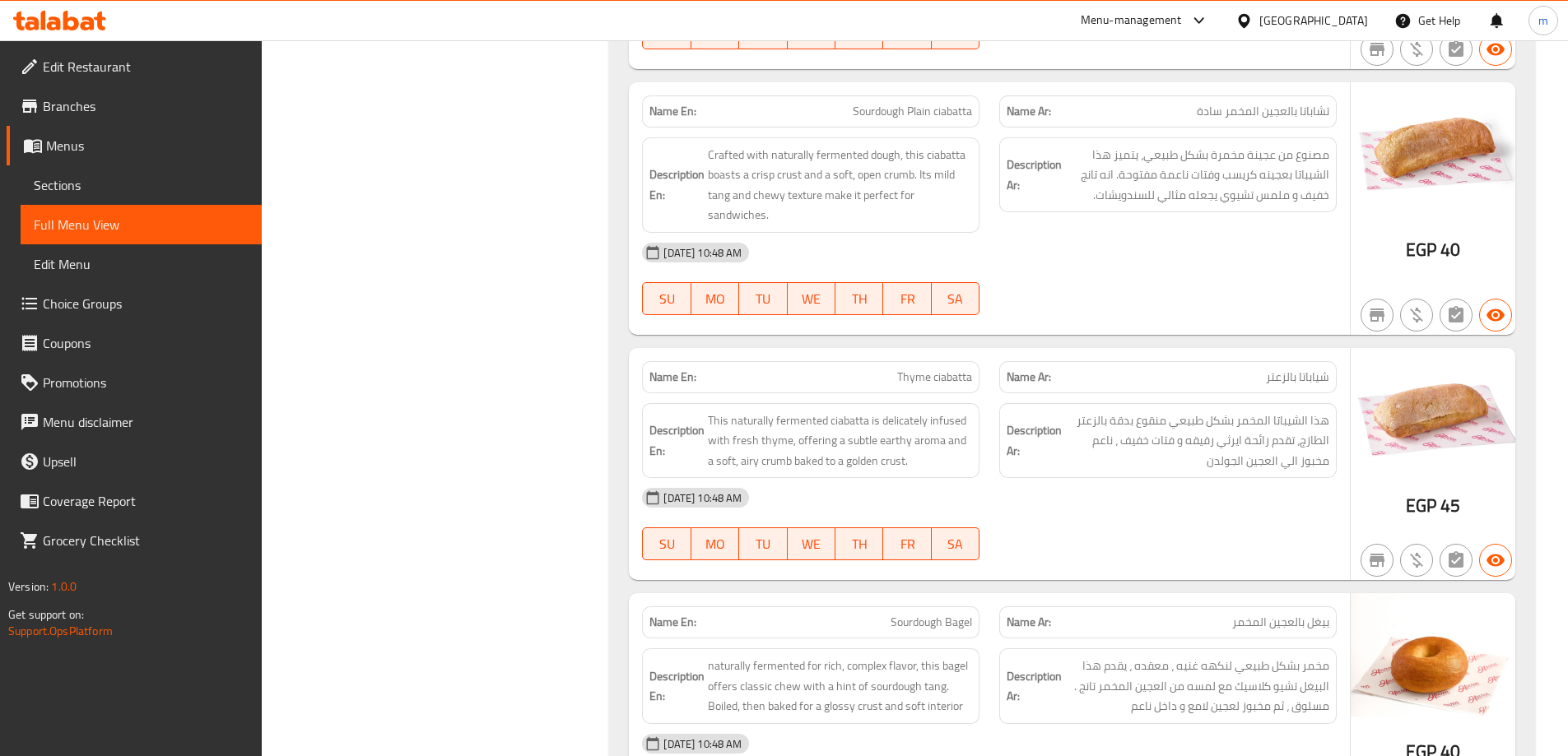
scroll to position [3336, 0]
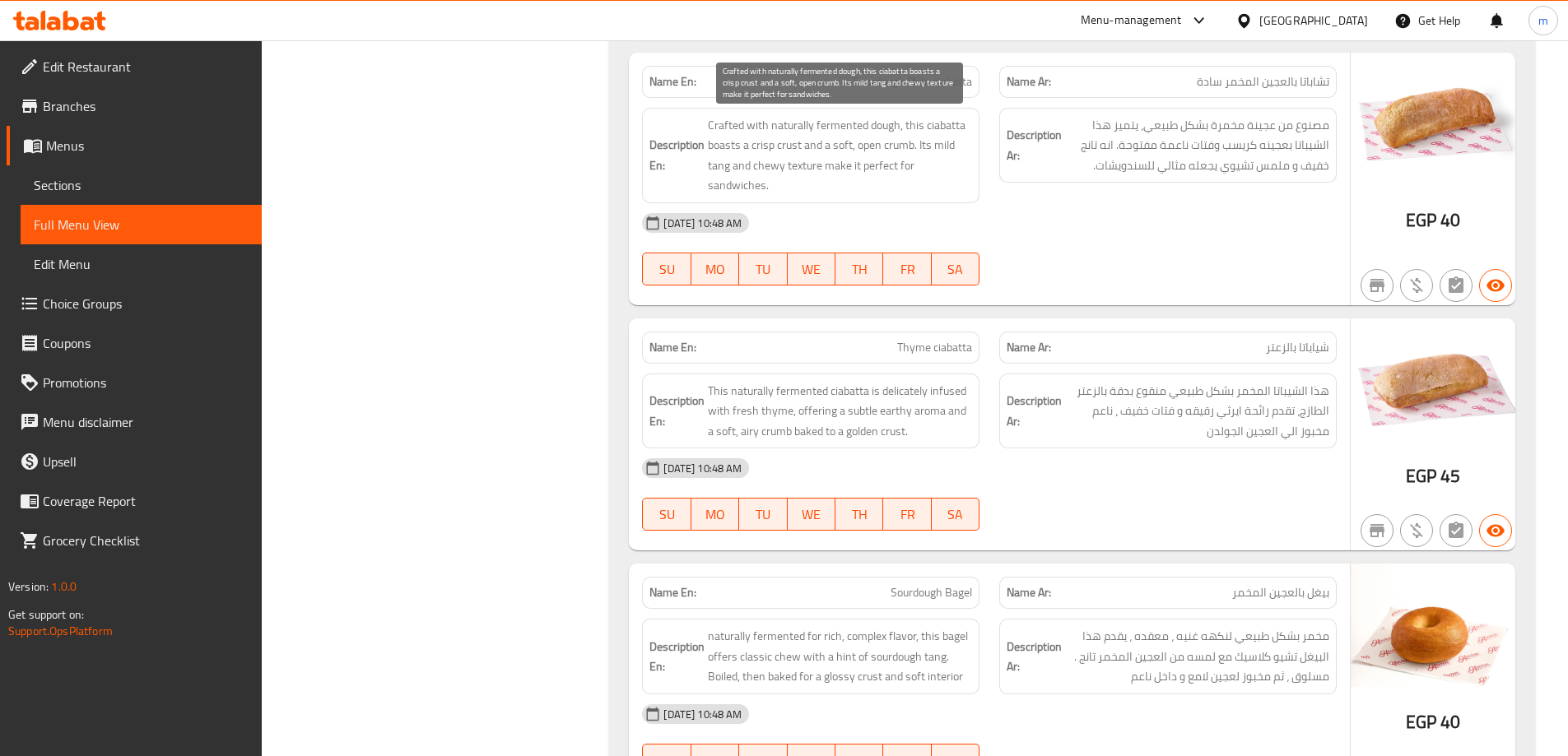
click at [729, 143] on span "Crafted with naturally fermented dough, this ciabatta boasts a crisp crust and …" at bounding box center [839, 156] width 264 height 81
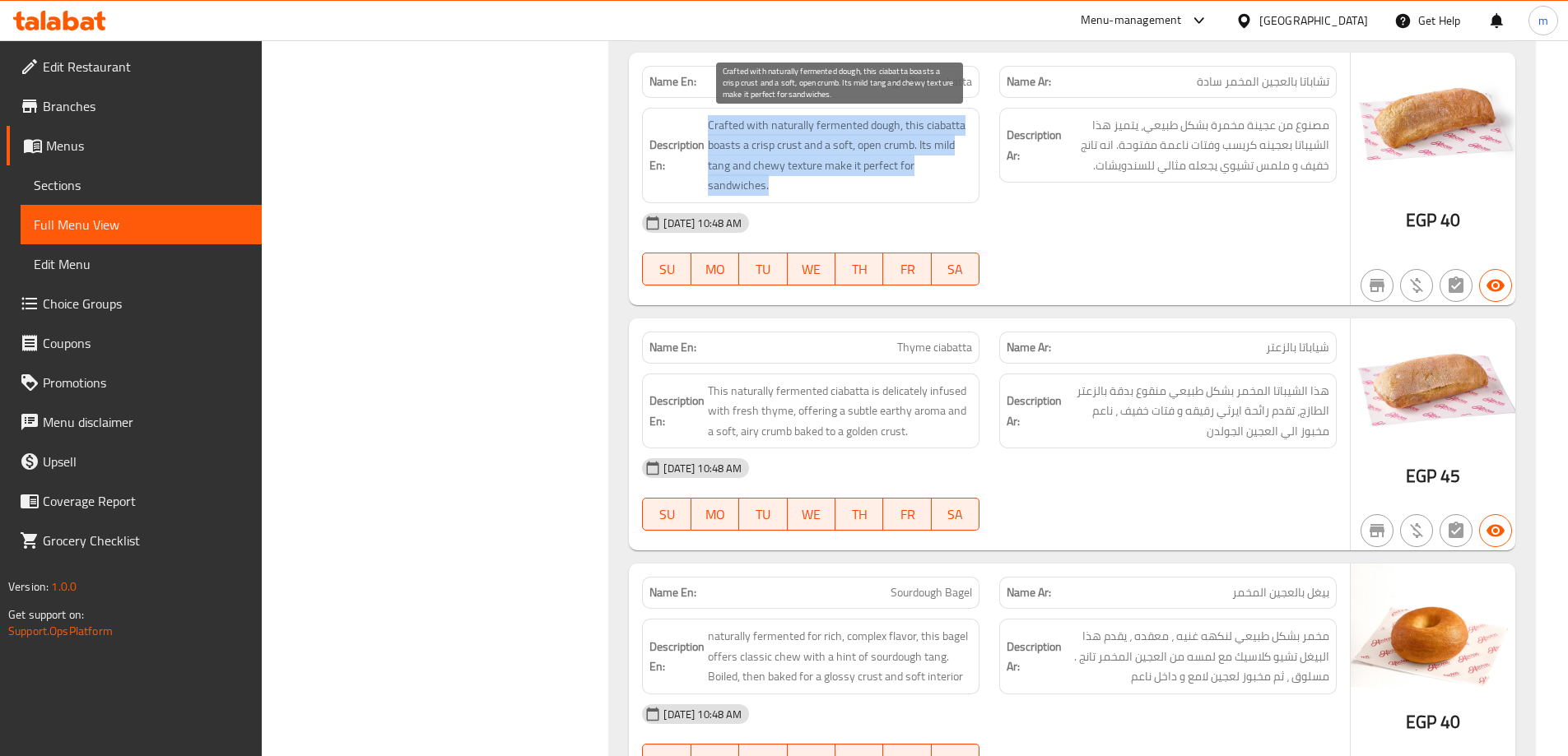
click at [729, 143] on span "Crafted with naturally fermented dough, this ciabatta boasts a crisp crust and …" at bounding box center [839, 156] width 264 height 81
click at [720, 144] on span "Crafted with naturally fermented dough, this ciabatta boasts a crisp crust and …" at bounding box center [839, 156] width 264 height 81
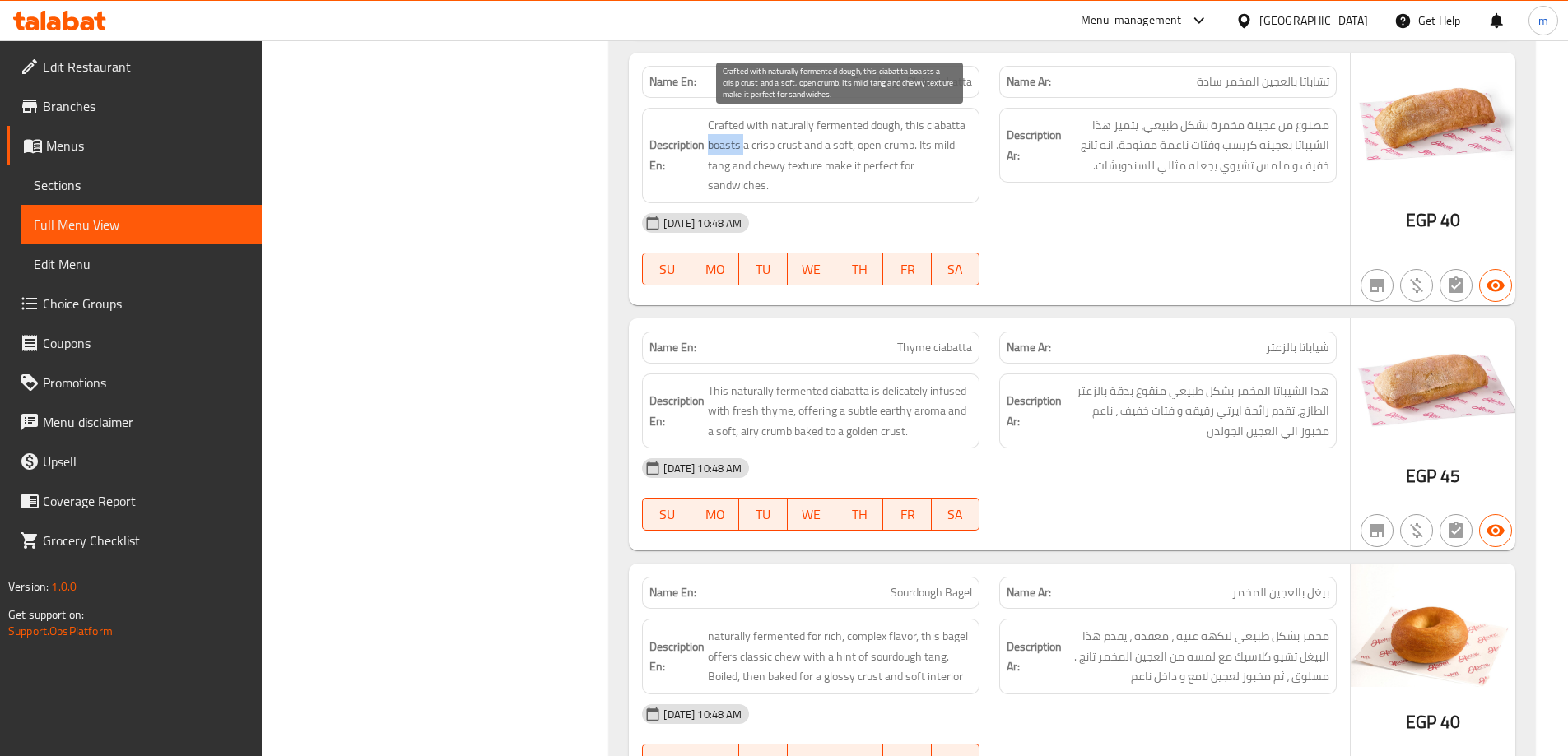
click at [721, 145] on span "Crafted with naturally fermented dough, this ciabatta boasts a crisp crust and …" at bounding box center [839, 156] width 264 height 81
drag, startPoint x: 903, startPoint y: 126, endPoint x: 806, endPoint y: 147, distance: 99.2
click at [806, 147] on span "Crafted with naturally fermented dough, this ciabatta boasts a crisp crust and …" at bounding box center [839, 156] width 264 height 81
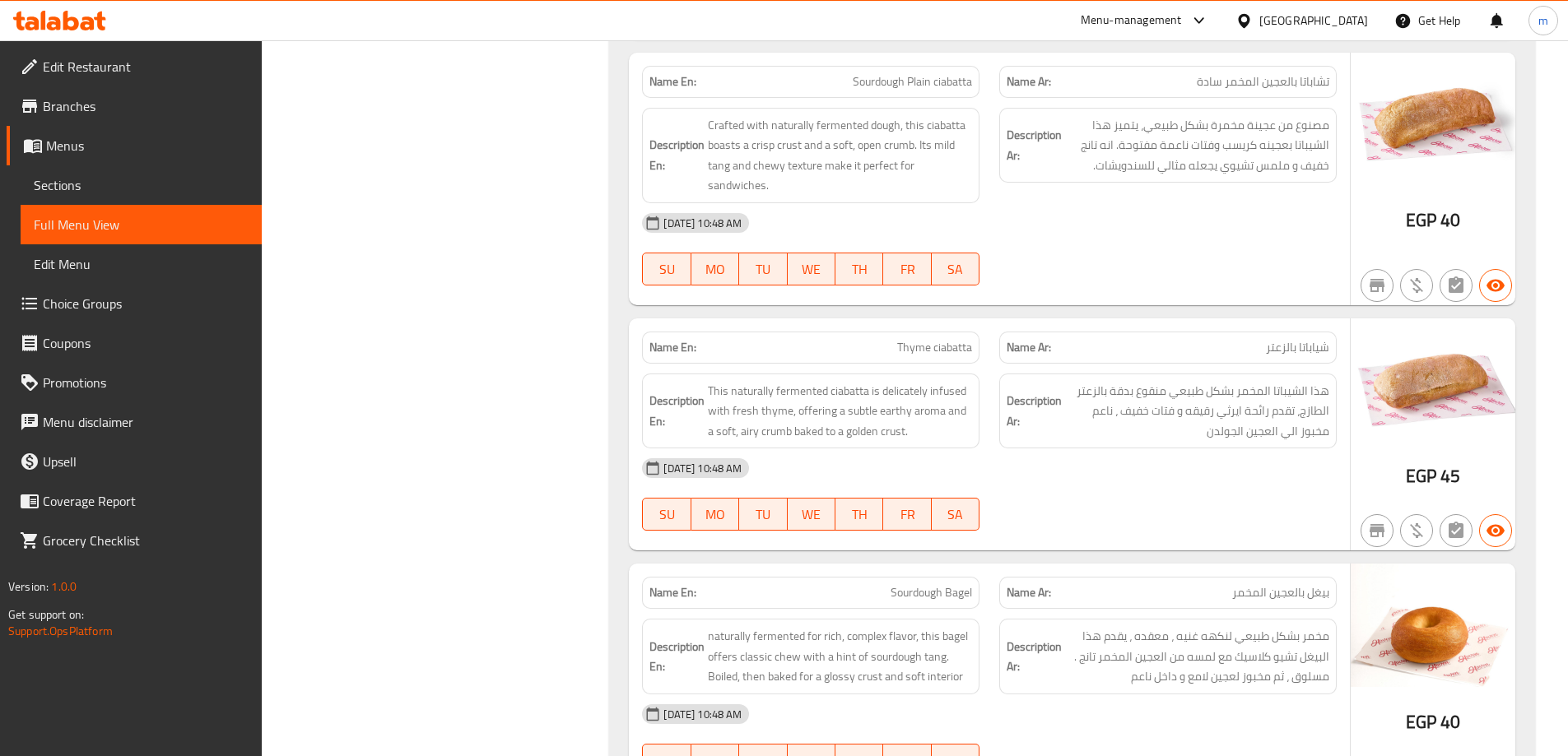
click at [1060, 213] on div "[DATE] 10:48 AM" at bounding box center [989, 223] width 715 height 40
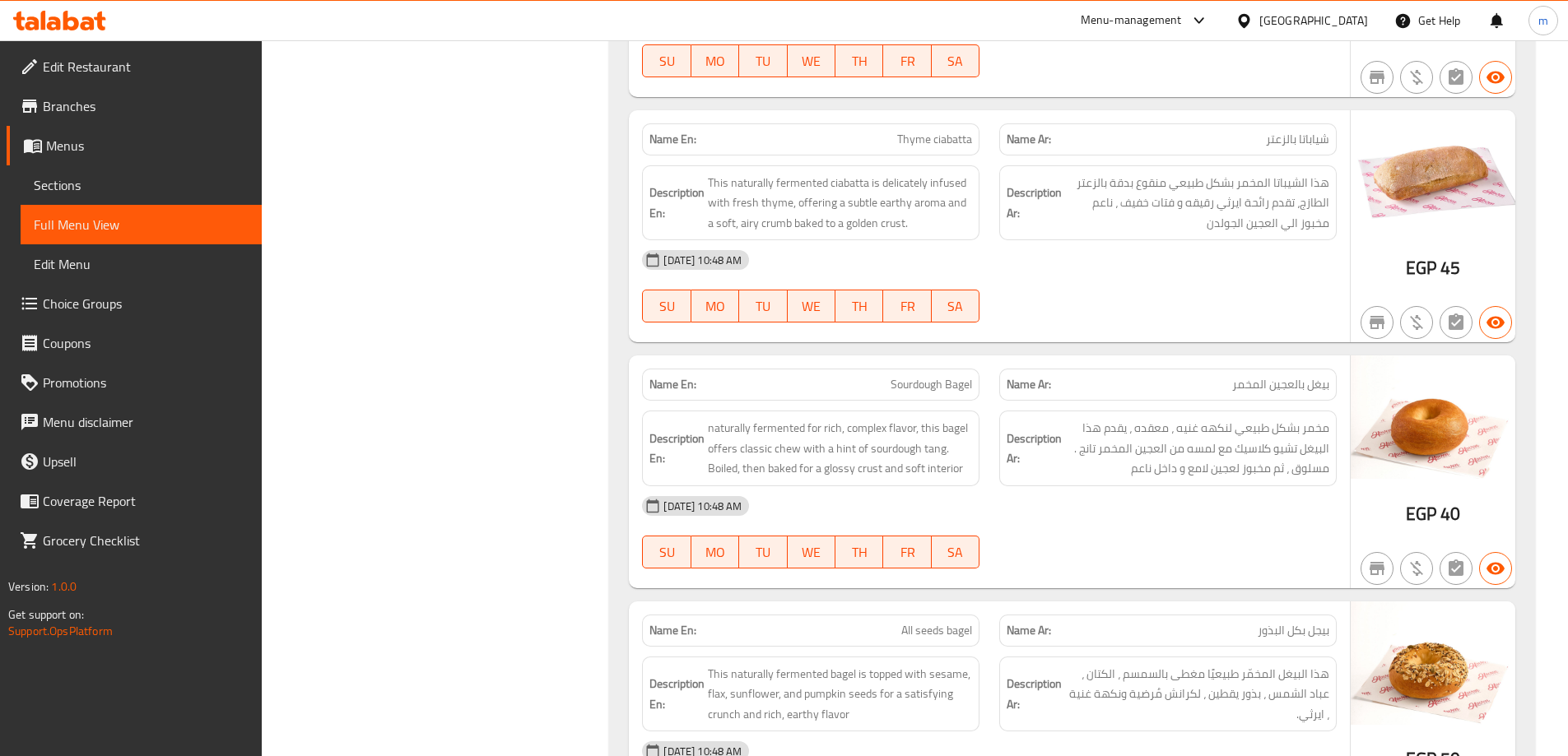
scroll to position [3583, 0]
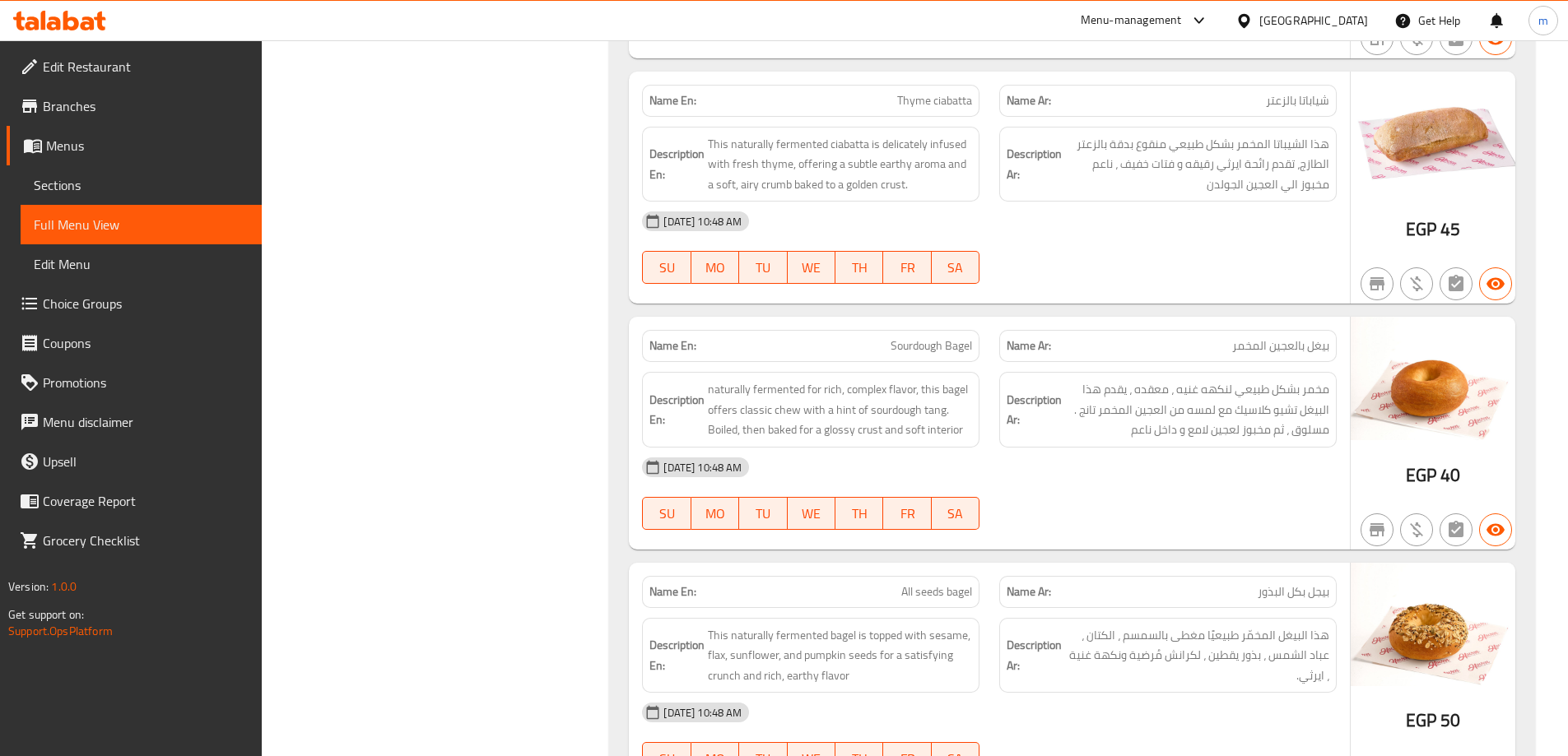
click at [924, 99] on span "Thyme ciabatta" at bounding box center [935, 100] width 75 height 17
copy span "Thyme ciabatta"
click at [121, 199] on link "Sections" at bounding box center [141, 185] width 241 height 40
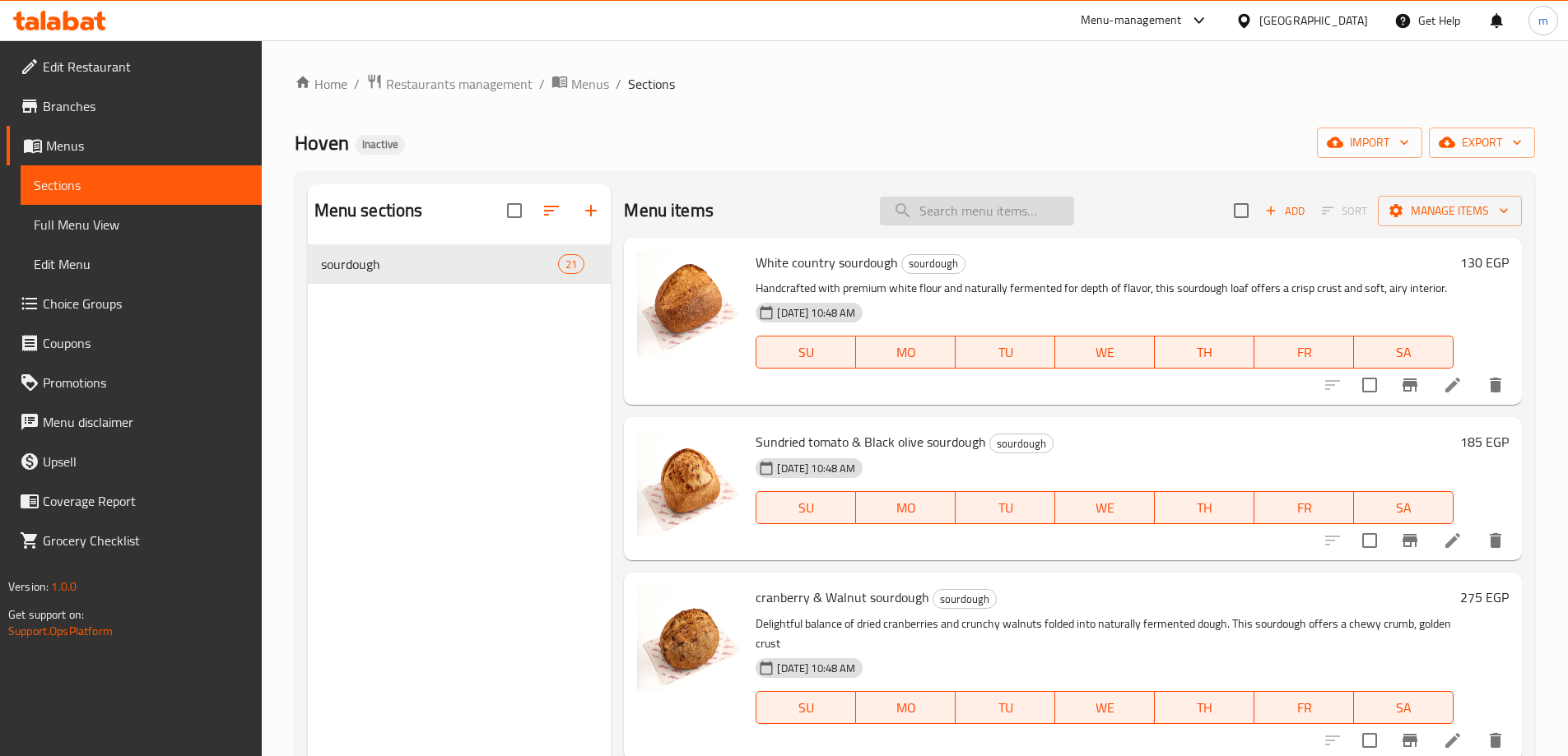
click at [971, 210] on input "search" at bounding box center [977, 210] width 195 height 29
paste input "Thyme ciabatta"
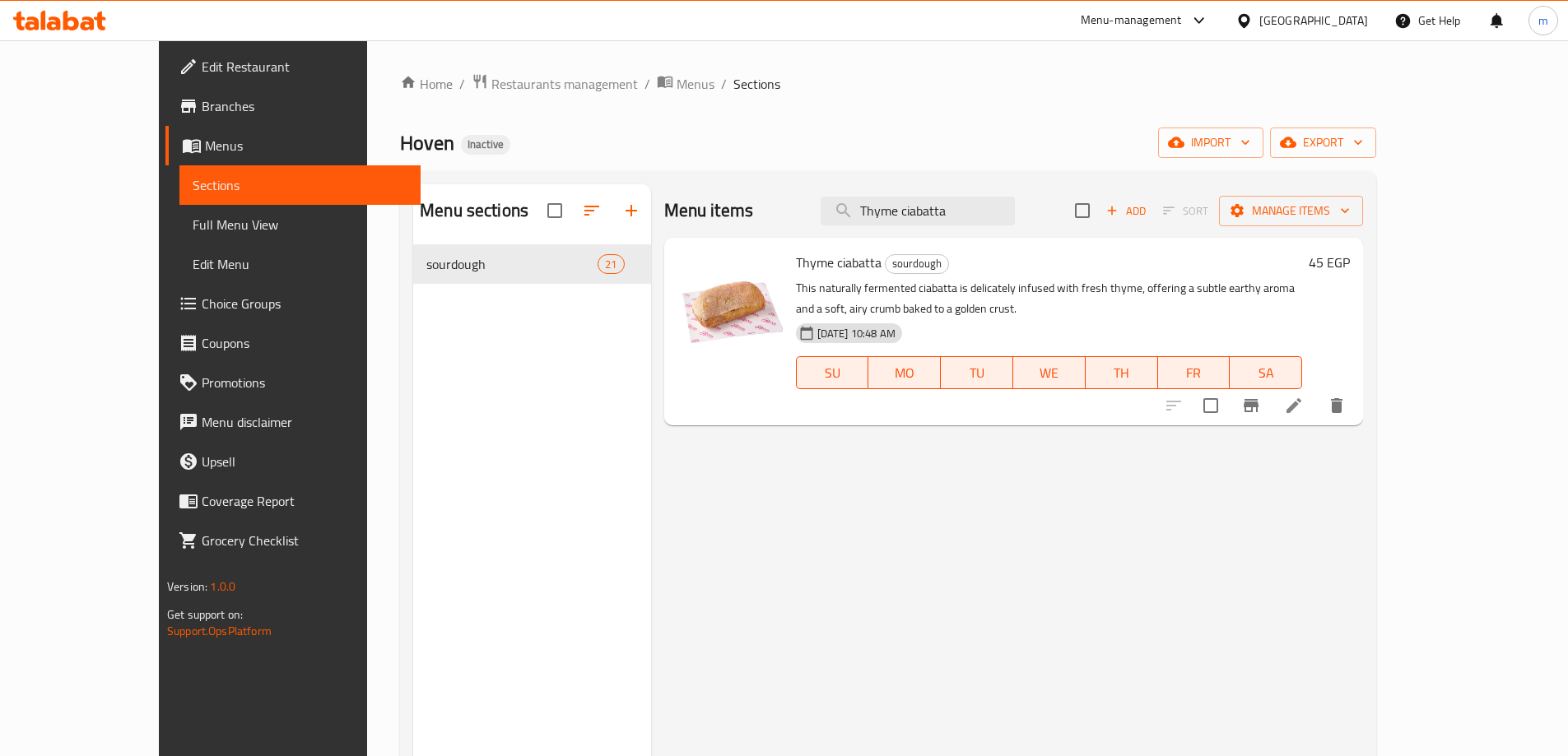
type input "Thyme ciabatta"
click at [1304, 408] on icon at bounding box center [1294, 405] width 20 height 20
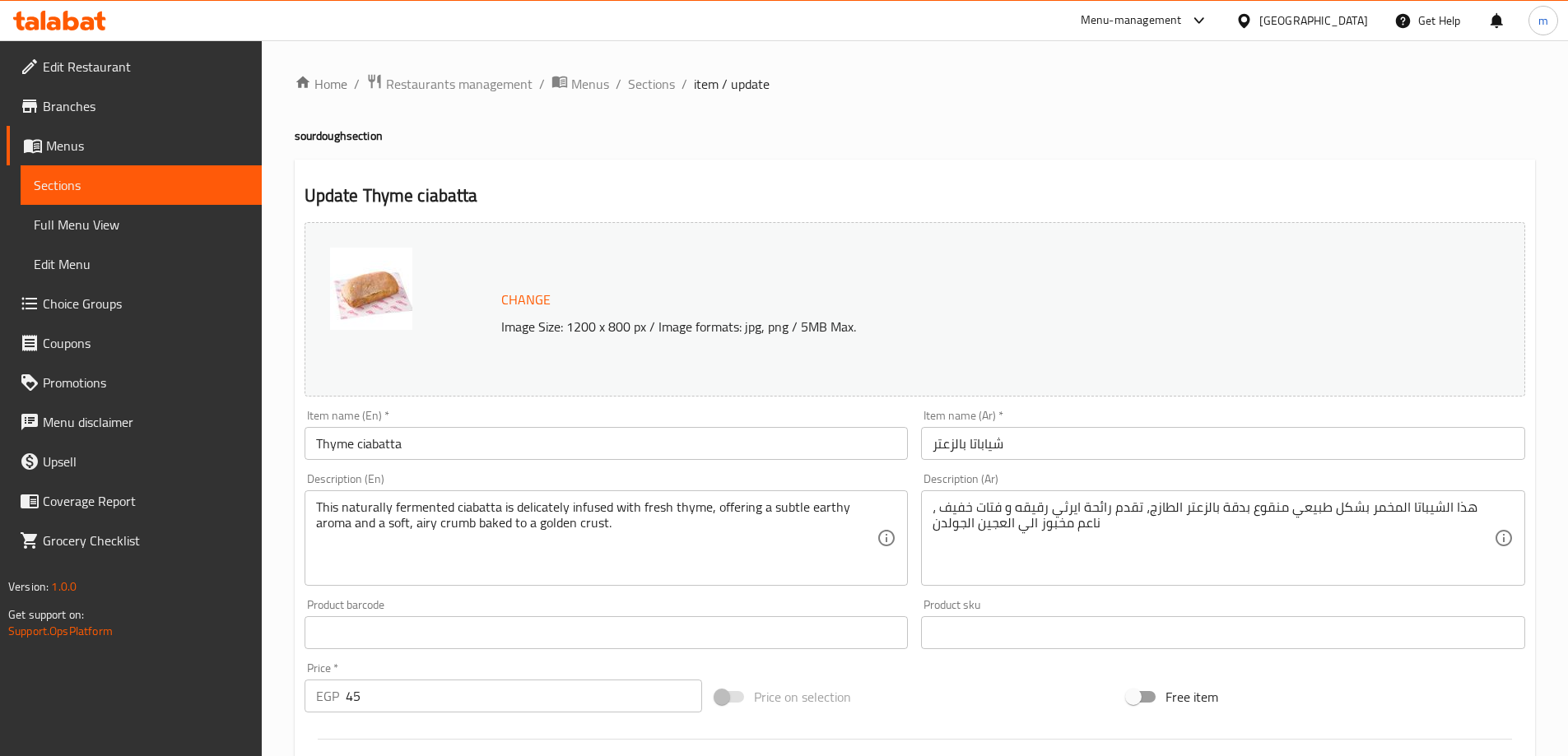
drag, startPoint x: 1038, startPoint y: 525, endPoint x: 1047, endPoint y: 530, distance: 10.3
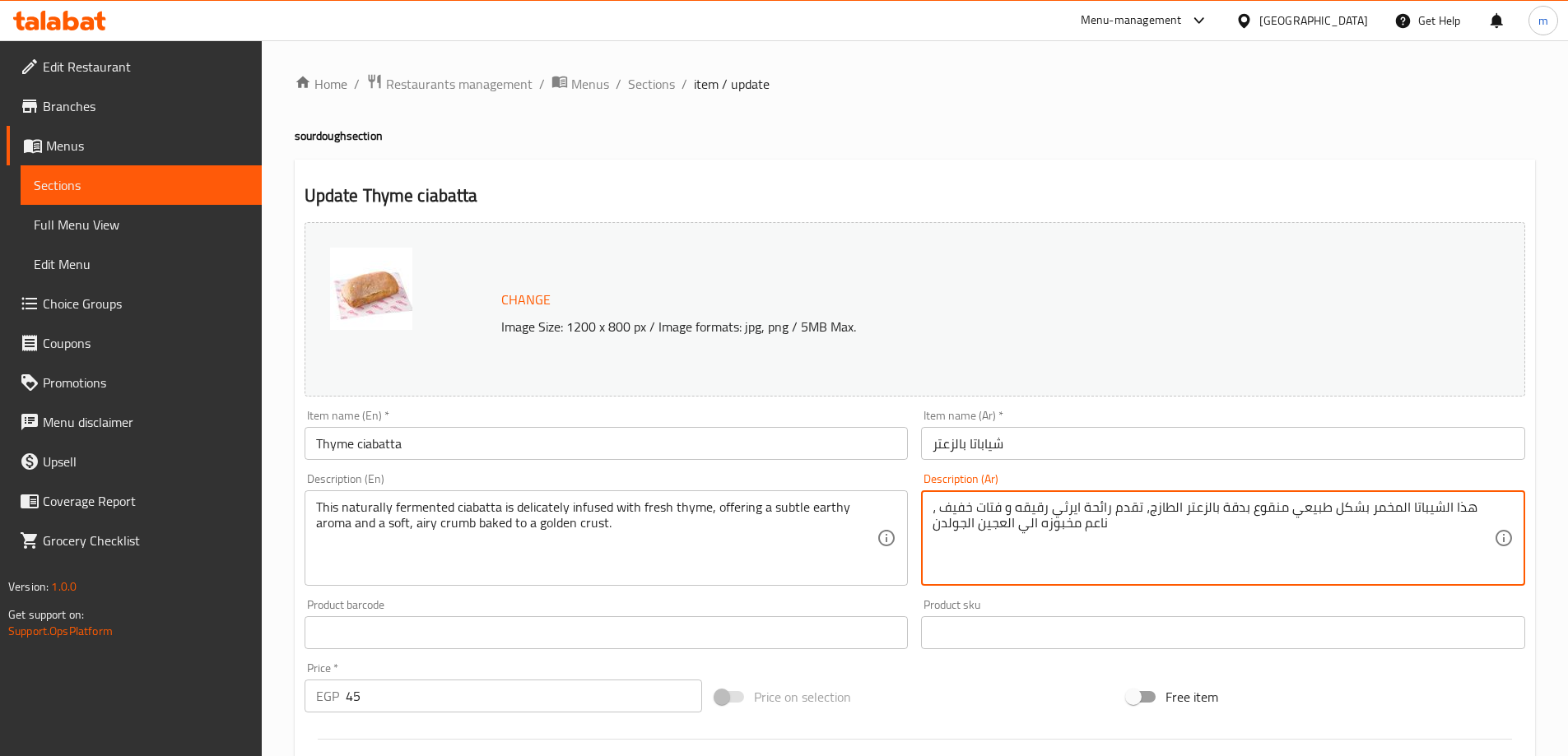
type textarea "هذا الشيباتا المخمر بشكل طبيعي منقوع بدقة بالزعتر الطازج، تقدم رائحة ايرثي رقيق…"
click at [989, 696] on div "Price on selection" at bounding box center [915, 697] width 411 height 44
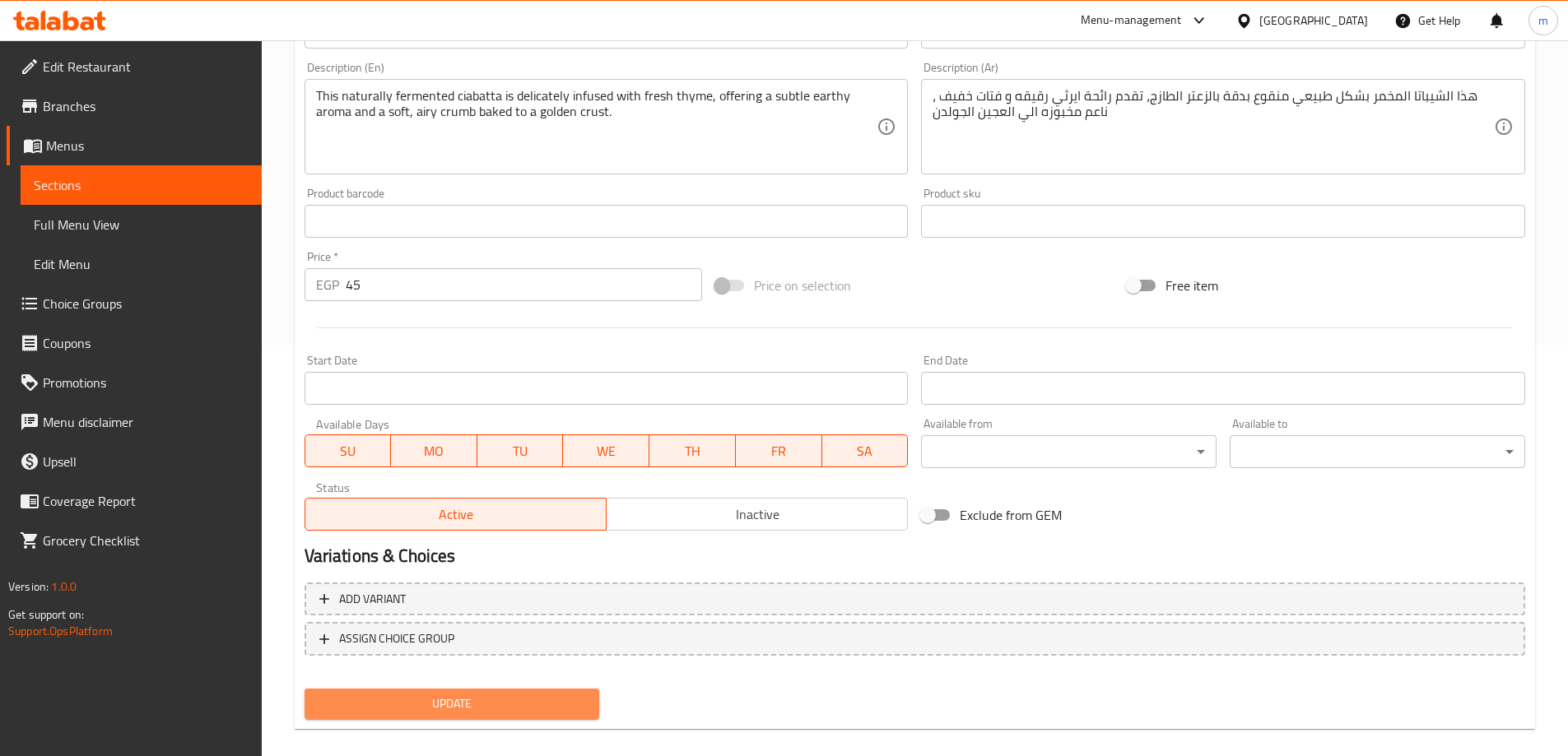
click at [529, 712] on span "Update" at bounding box center [452, 704] width 269 height 21
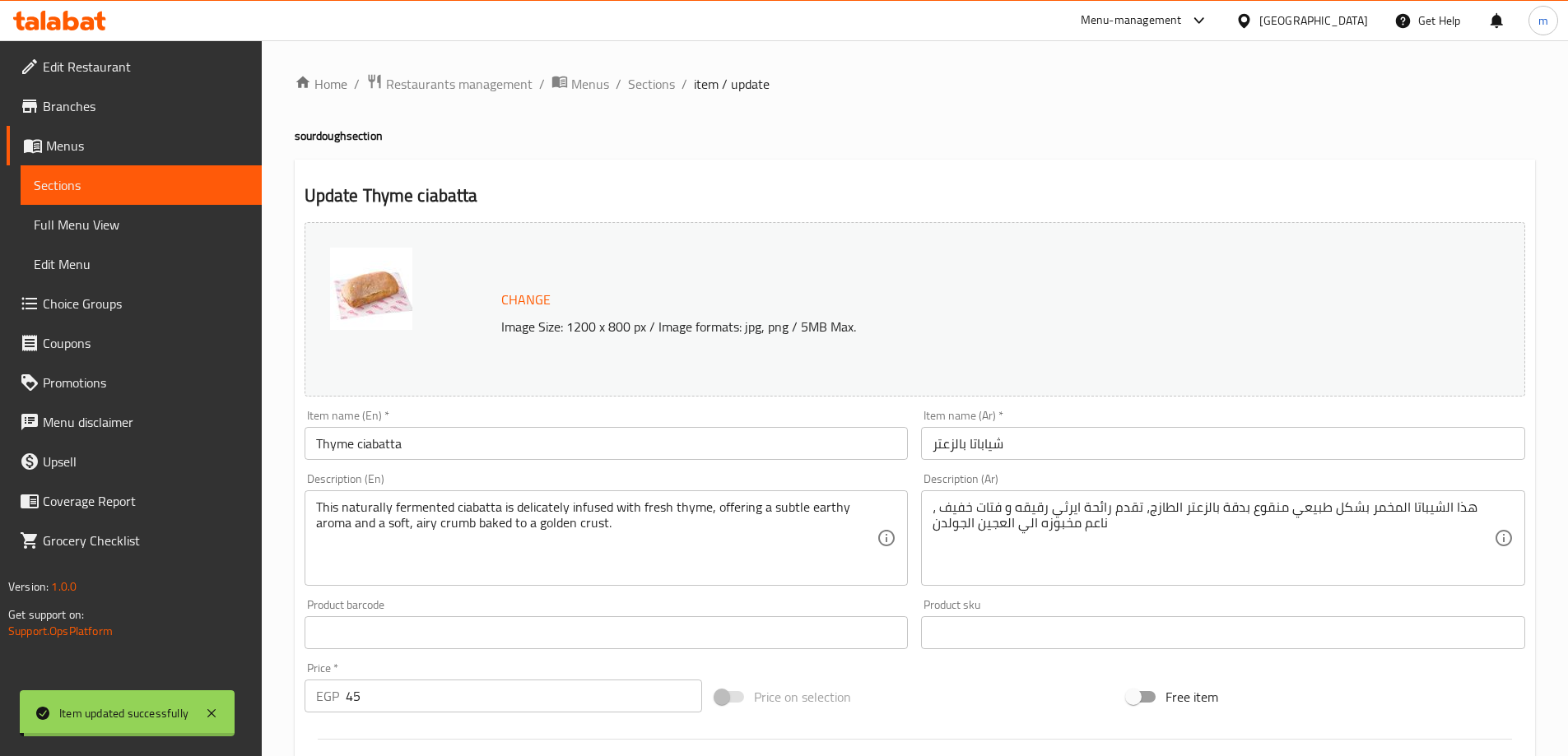
click at [650, 77] on span "Sections" at bounding box center [651, 84] width 46 height 20
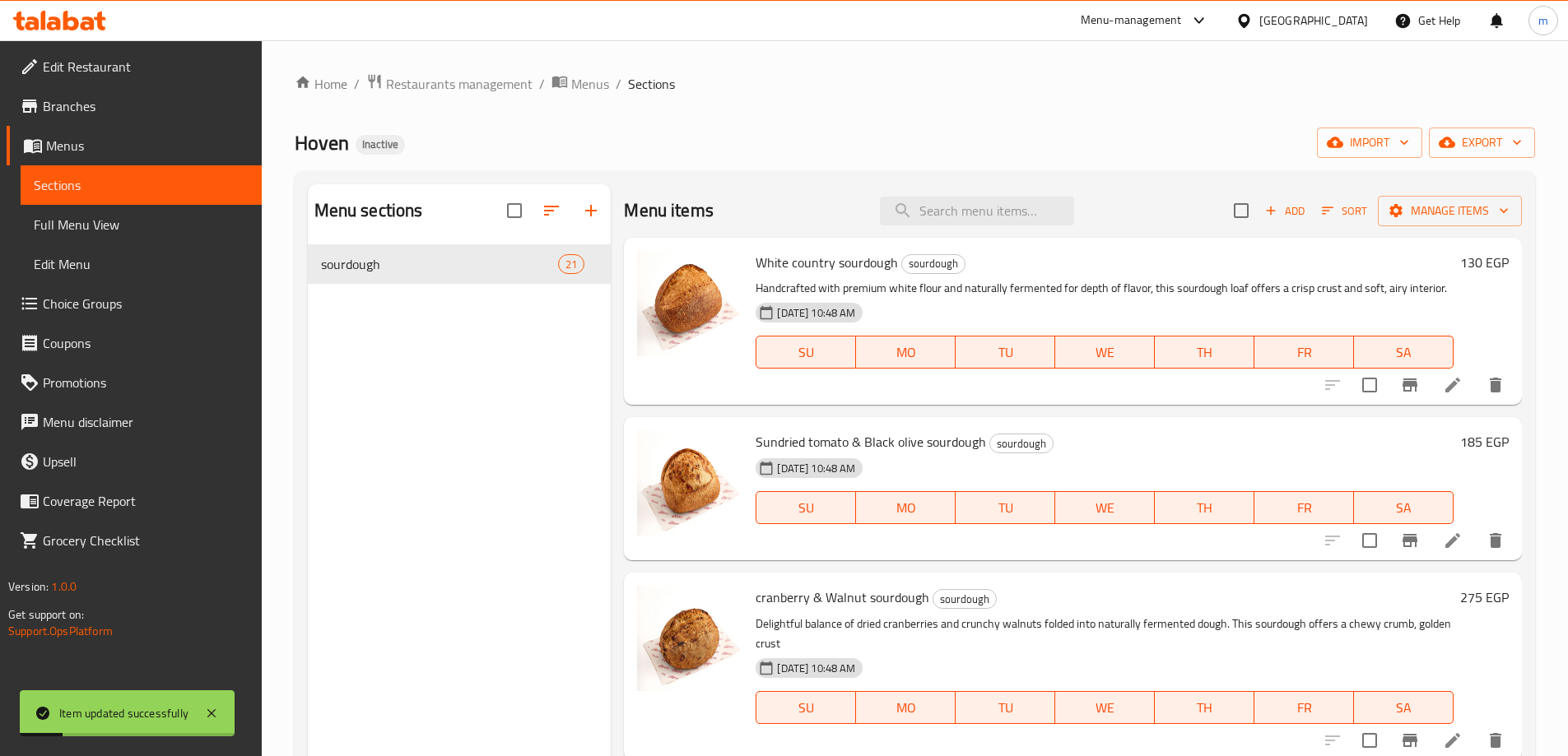
click at [102, 228] on span "Full Menu View" at bounding box center [140, 224] width 215 height 20
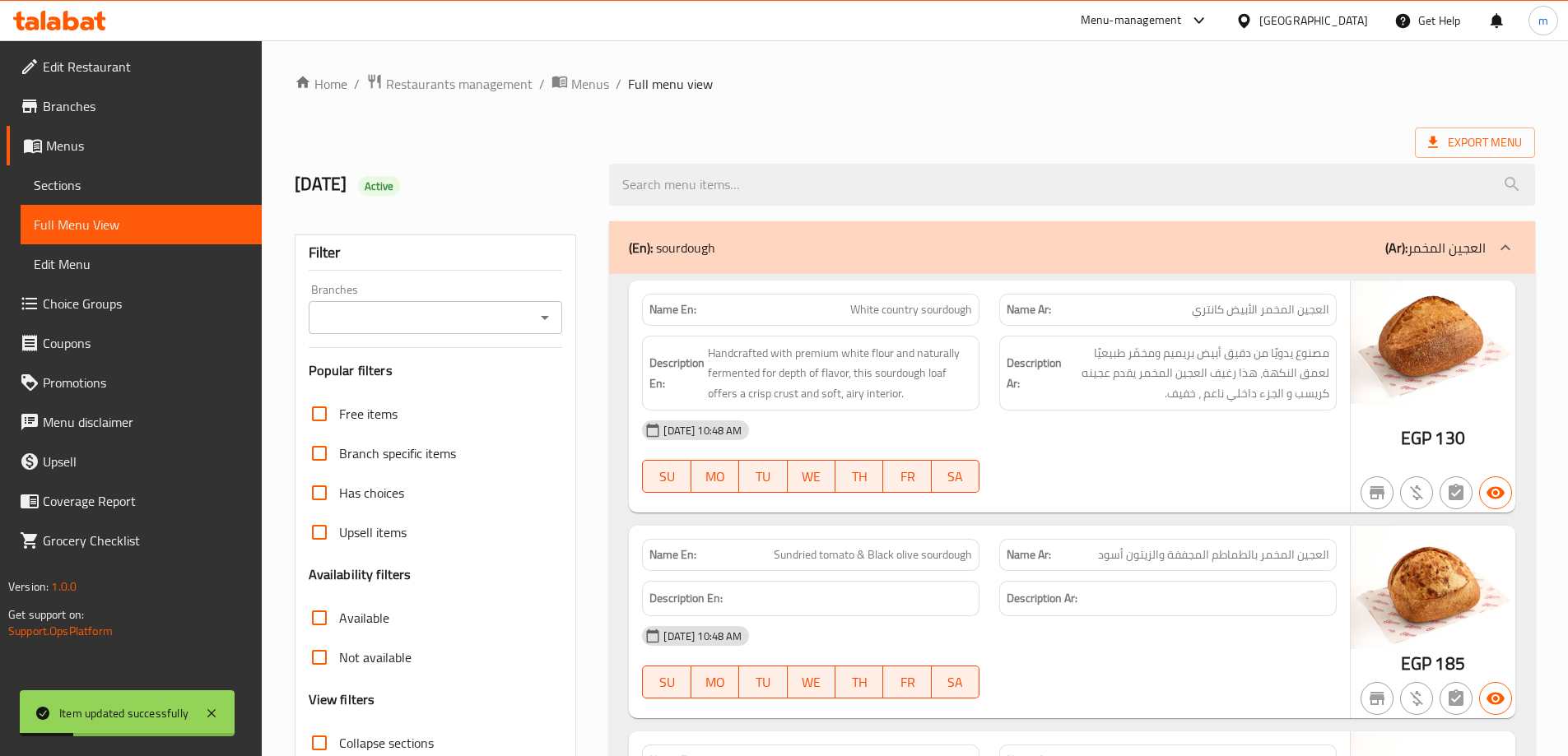
scroll to position [329, 0]
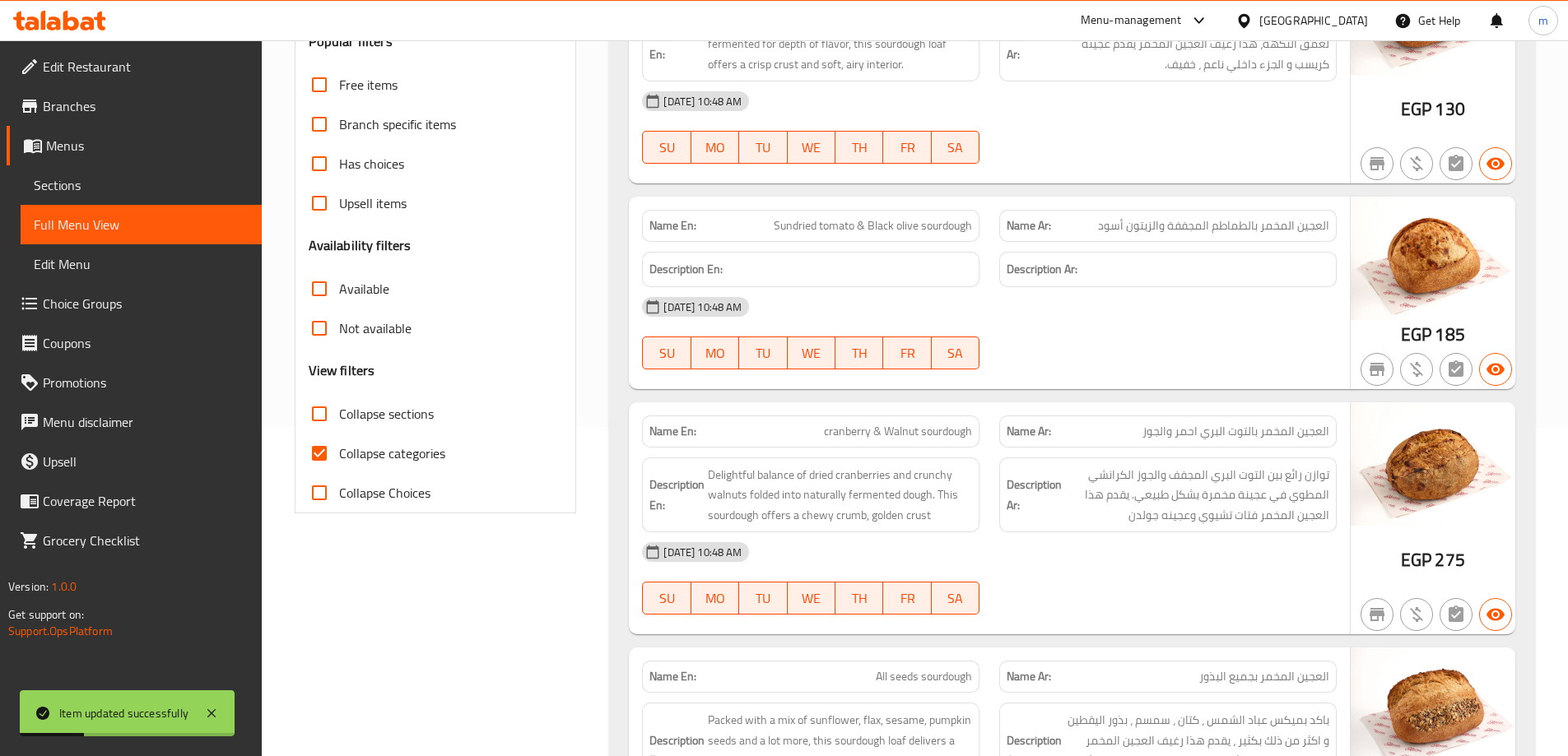
click at [412, 462] on span "Collapse categories" at bounding box center [392, 454] width 106 height 20
click at [420, 460] on span "Collapse categories" at bounding box center [392, 454] width 106 height 20
click at [339, 460] on input "Collapse categories" at bounding box center [319, 454] width 40 height 40
checkbox input "false"
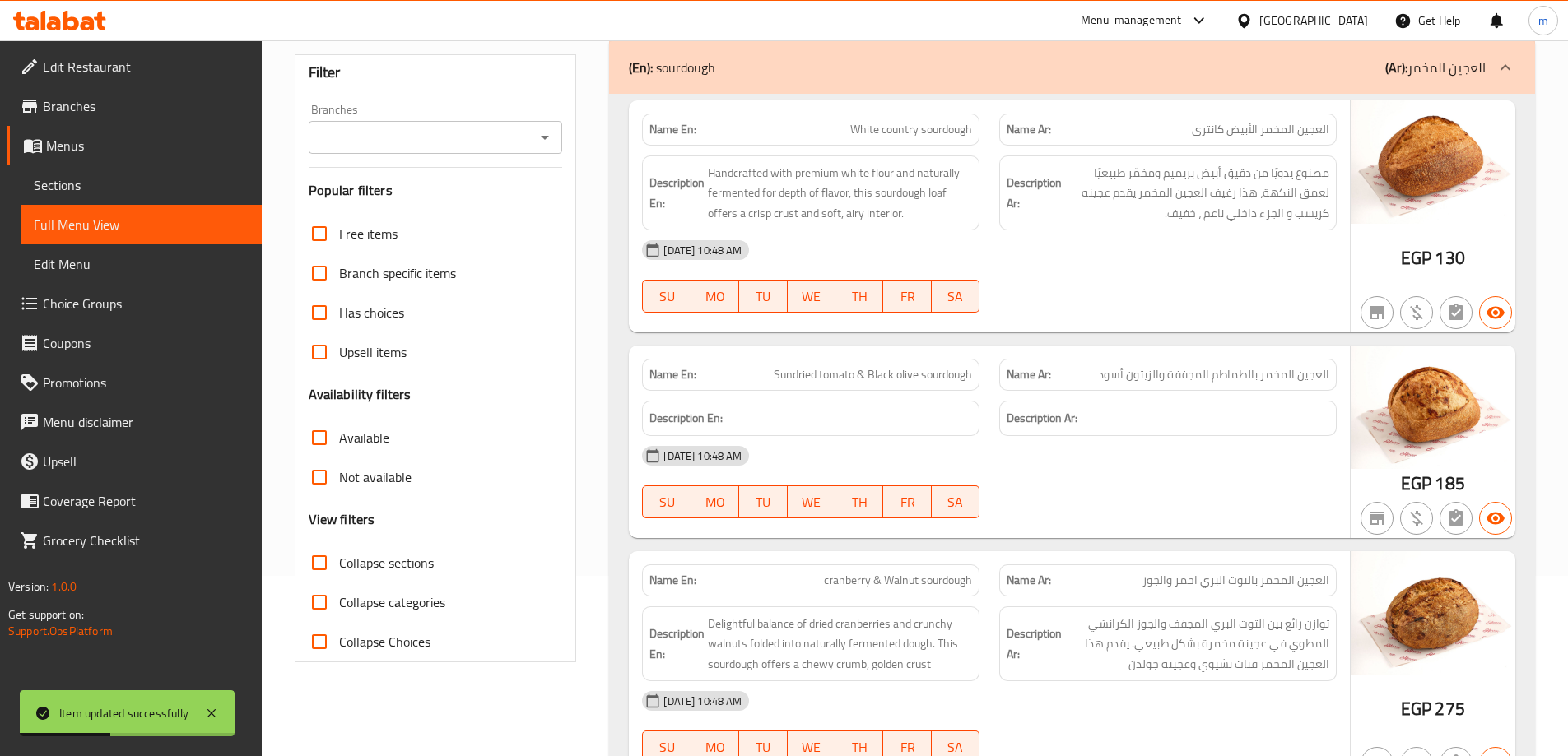
scroll to position [0, 0]
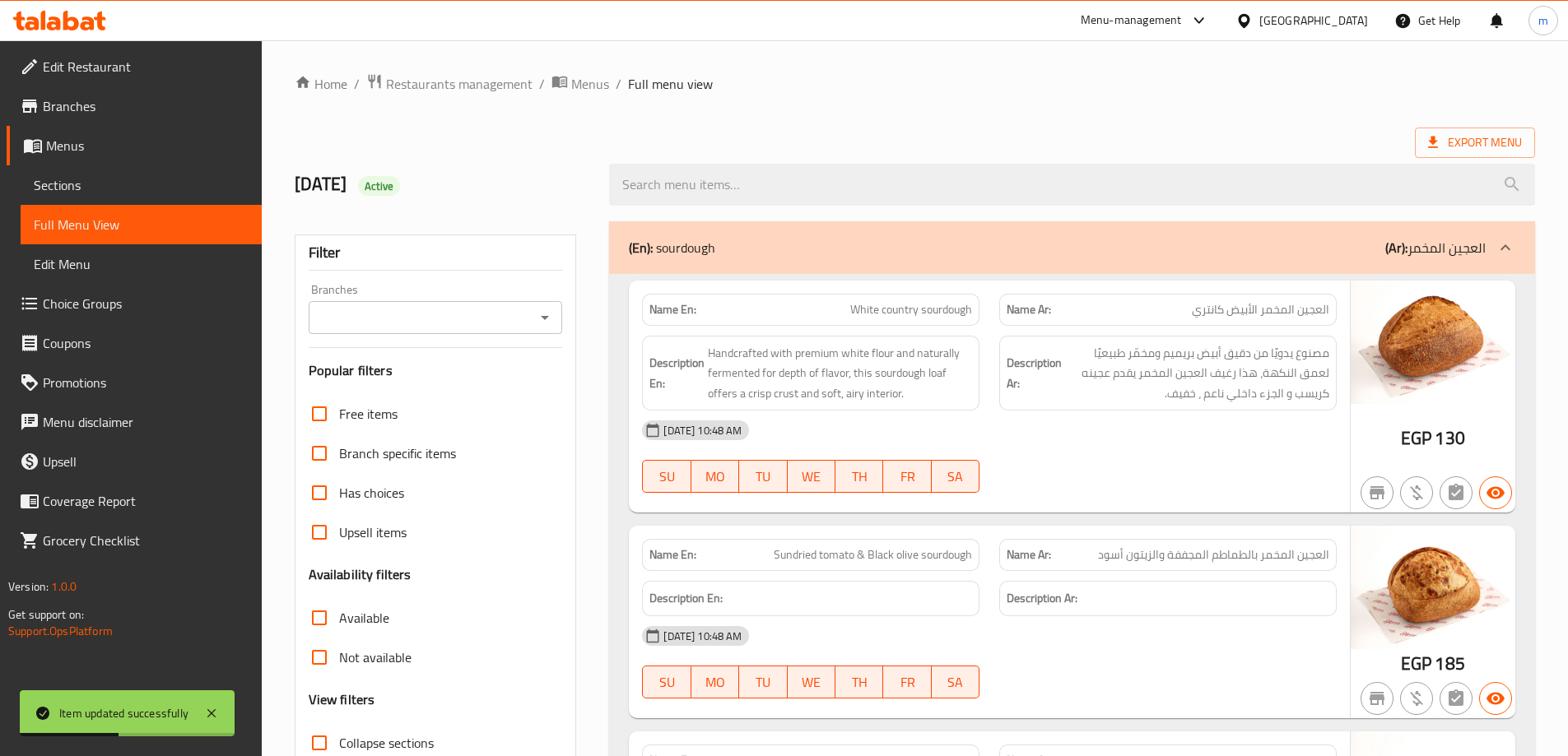
click at [853, 127] on div "Export Menu" at bounding box center [915, 142] width 1241 height 31
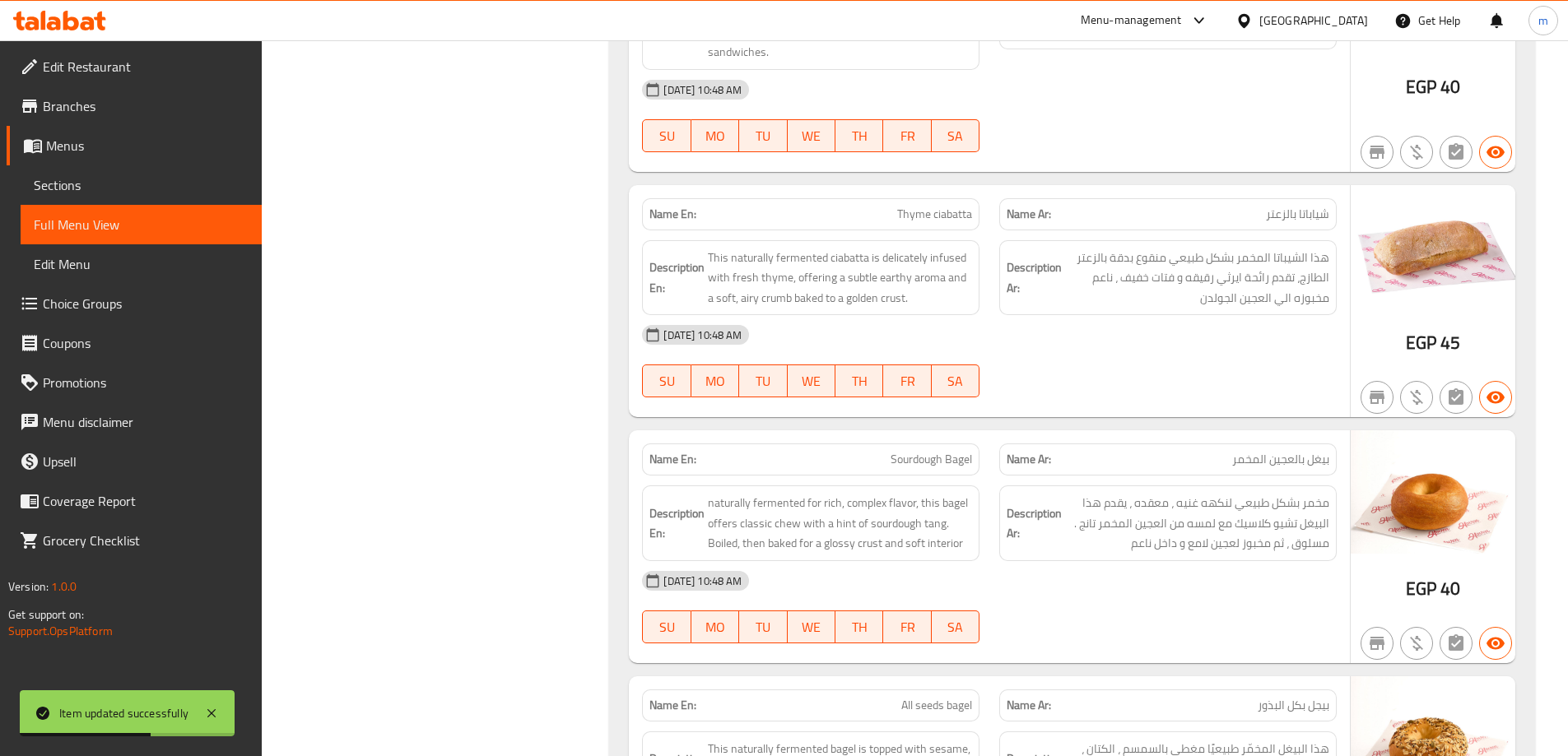
click at [1168, 386] on div "[DATE] 10:48 AM SU MO TU WE TH FR SA" at bounding box center [989, 361] width 715 height 92
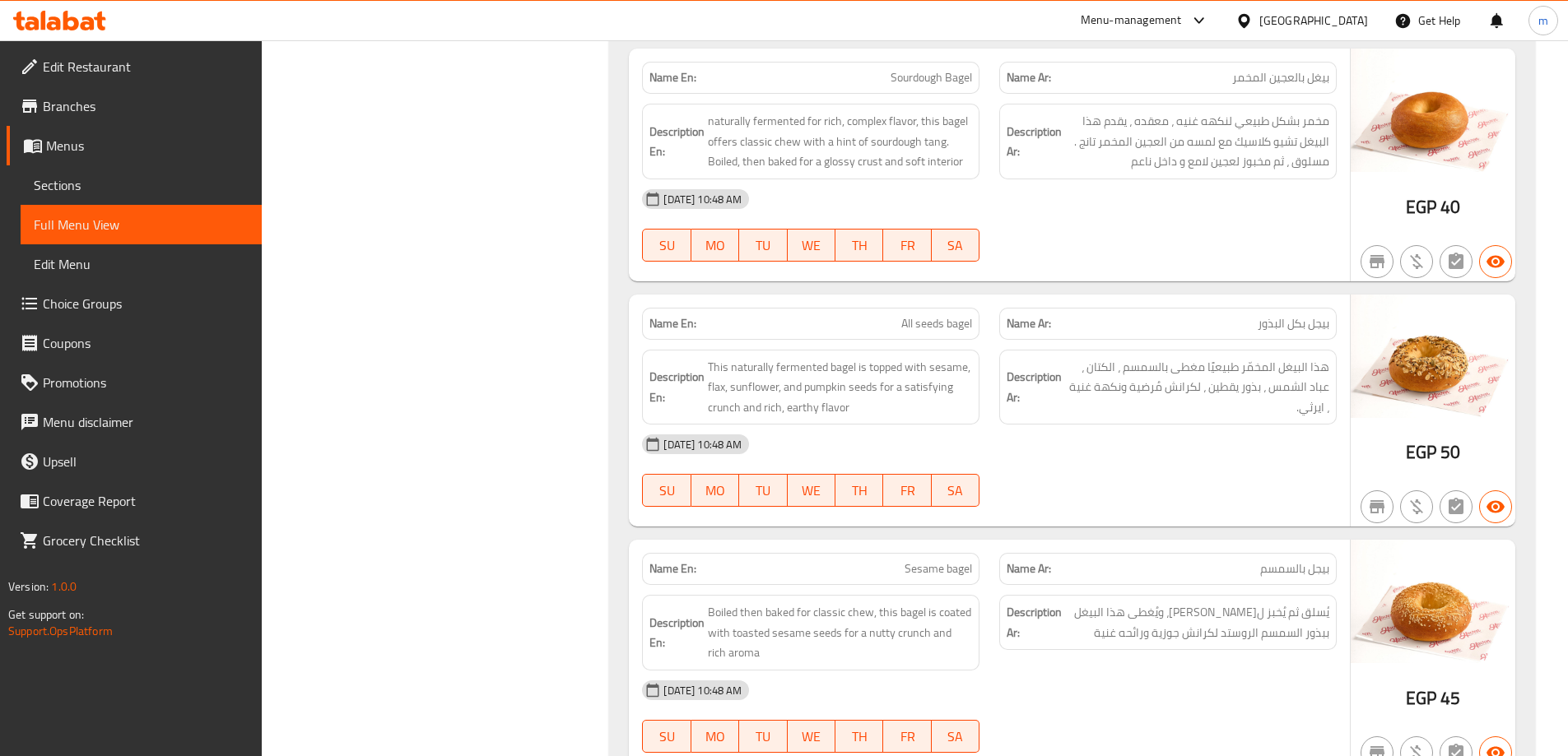
scroll to position [3882, 0]
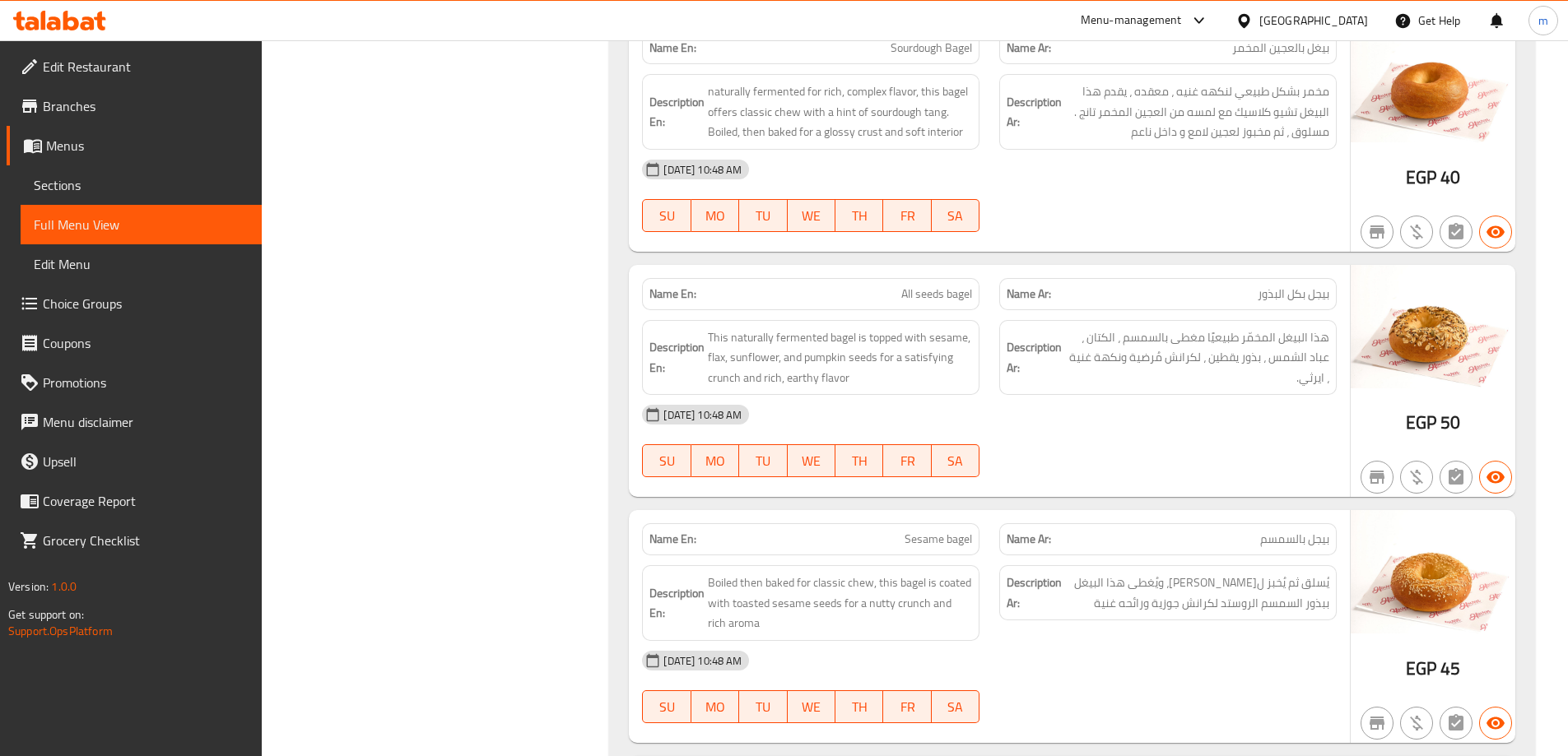
click at [939, 293] on span "All seeds bagel" at bounding box center [937, 294] width 71 height 17
copy span "All seeds bagel"
click at [86, 190] on span "Sections" at bounding box center [140, 185] width 215 height 20
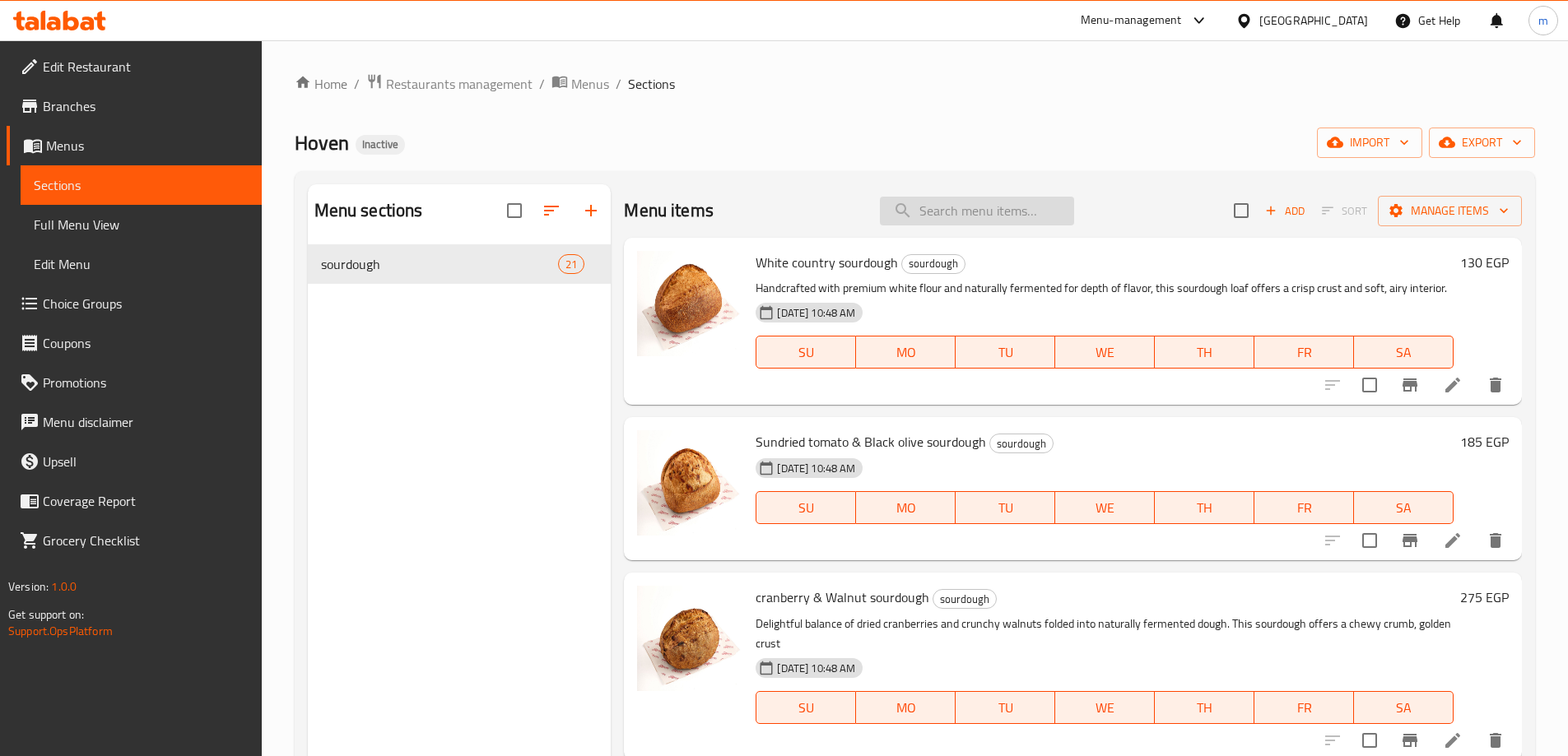
click at [977, 202] on input "search" at bounding box center [977, 210] width 195 height 29
paste input "All seeds bagel"
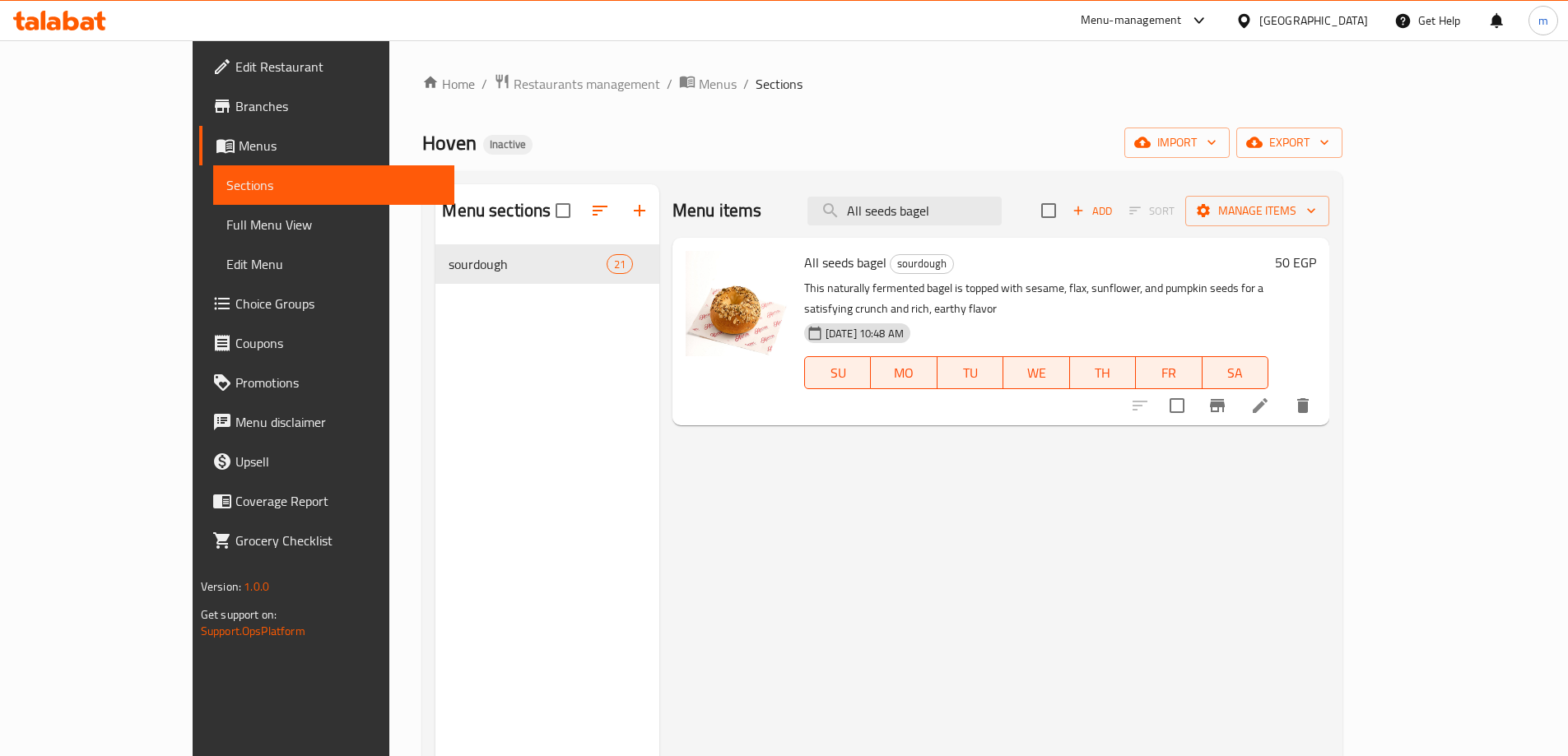
type input "All seeds bagel"
click at [1283, 396] on li at bounding box center [1260, 406] width 46 height 30
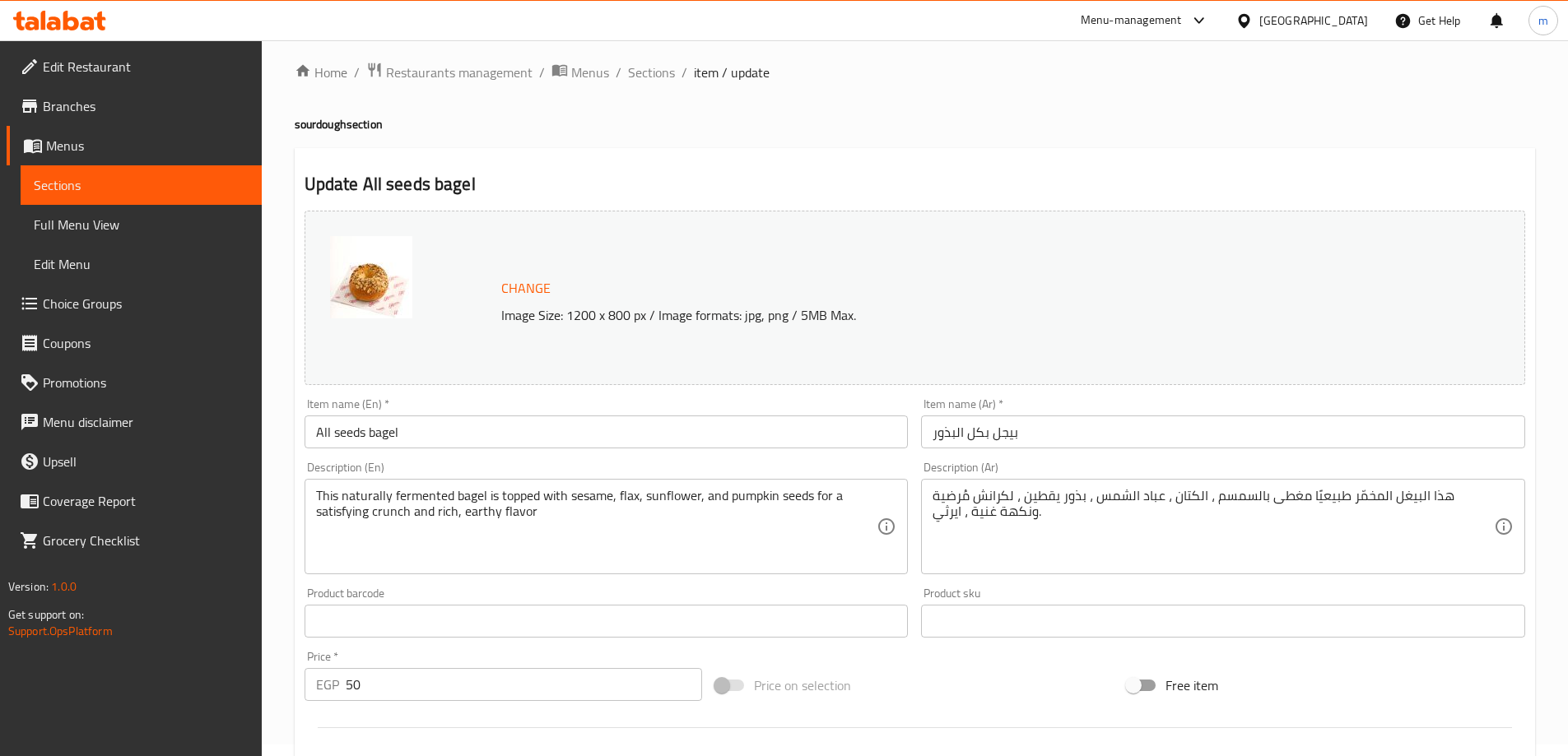
scroll to position [82, 0]
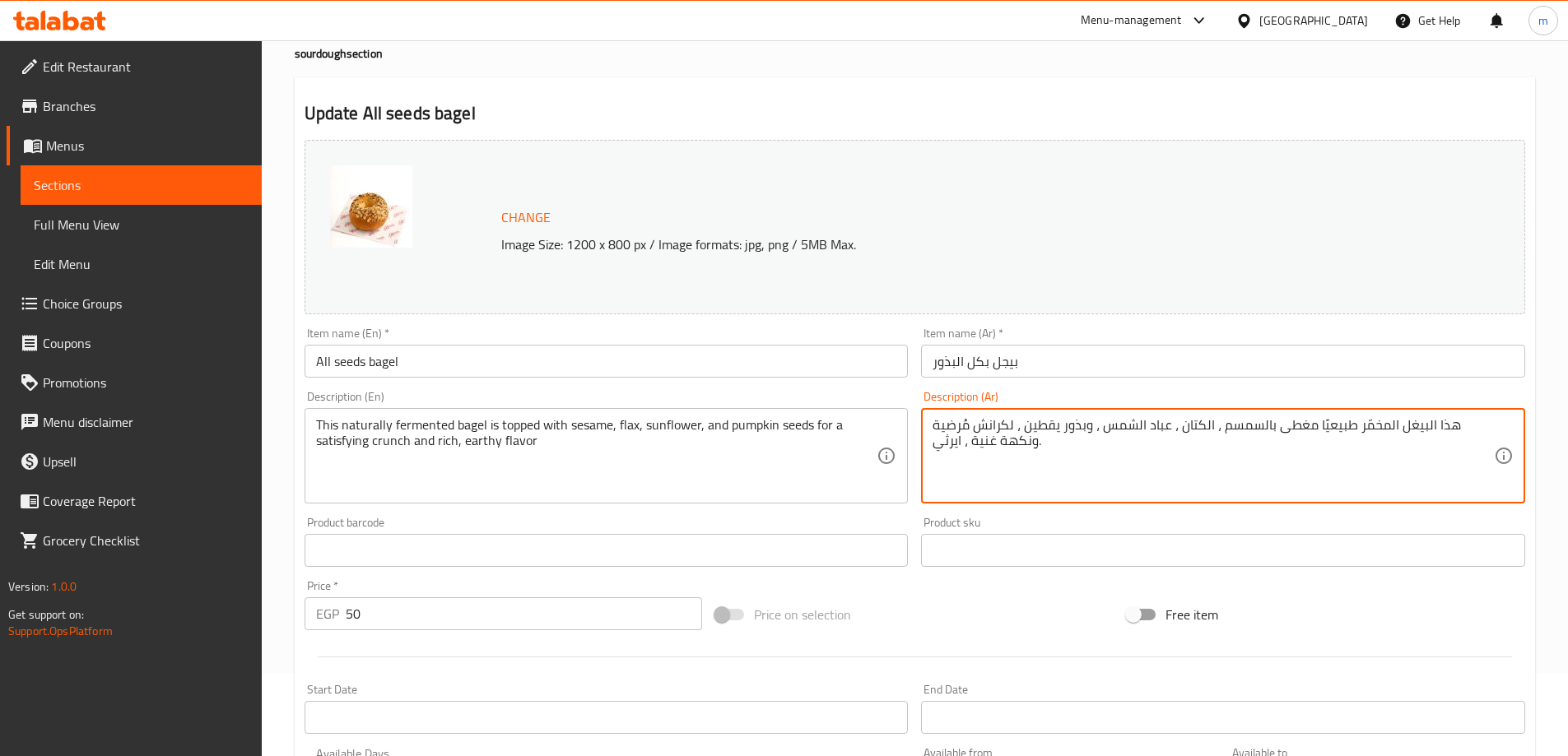
type textarea "هذا البيغل المخمّر طبيعيًا مغطى بالسمسم ، الكتان ، عباد الشمس ، وبذور يقطين ، ل…"
click at [1418, 637] on div at bounding box center [915, 656] width 1234 height 41
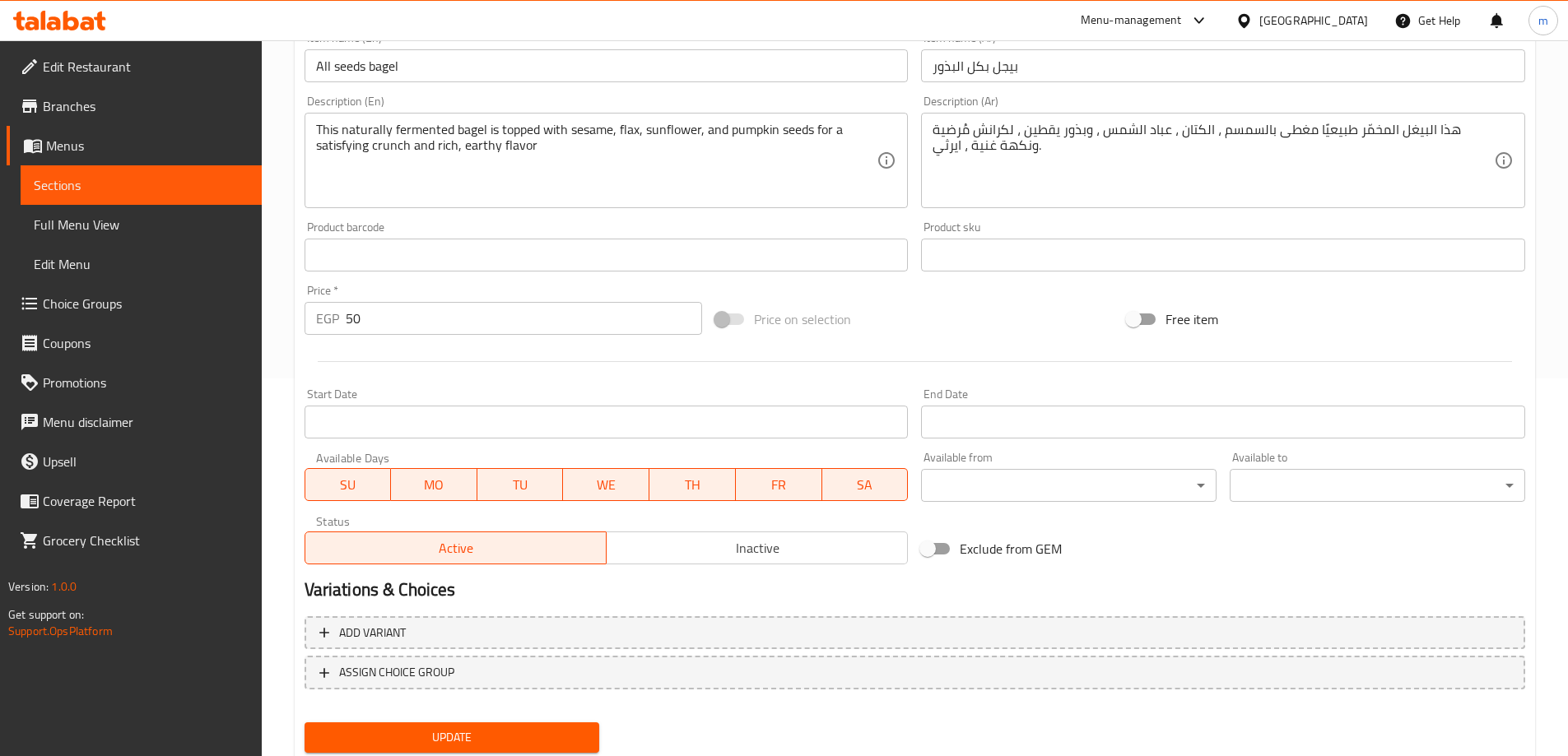
scroll to position [430, 0]
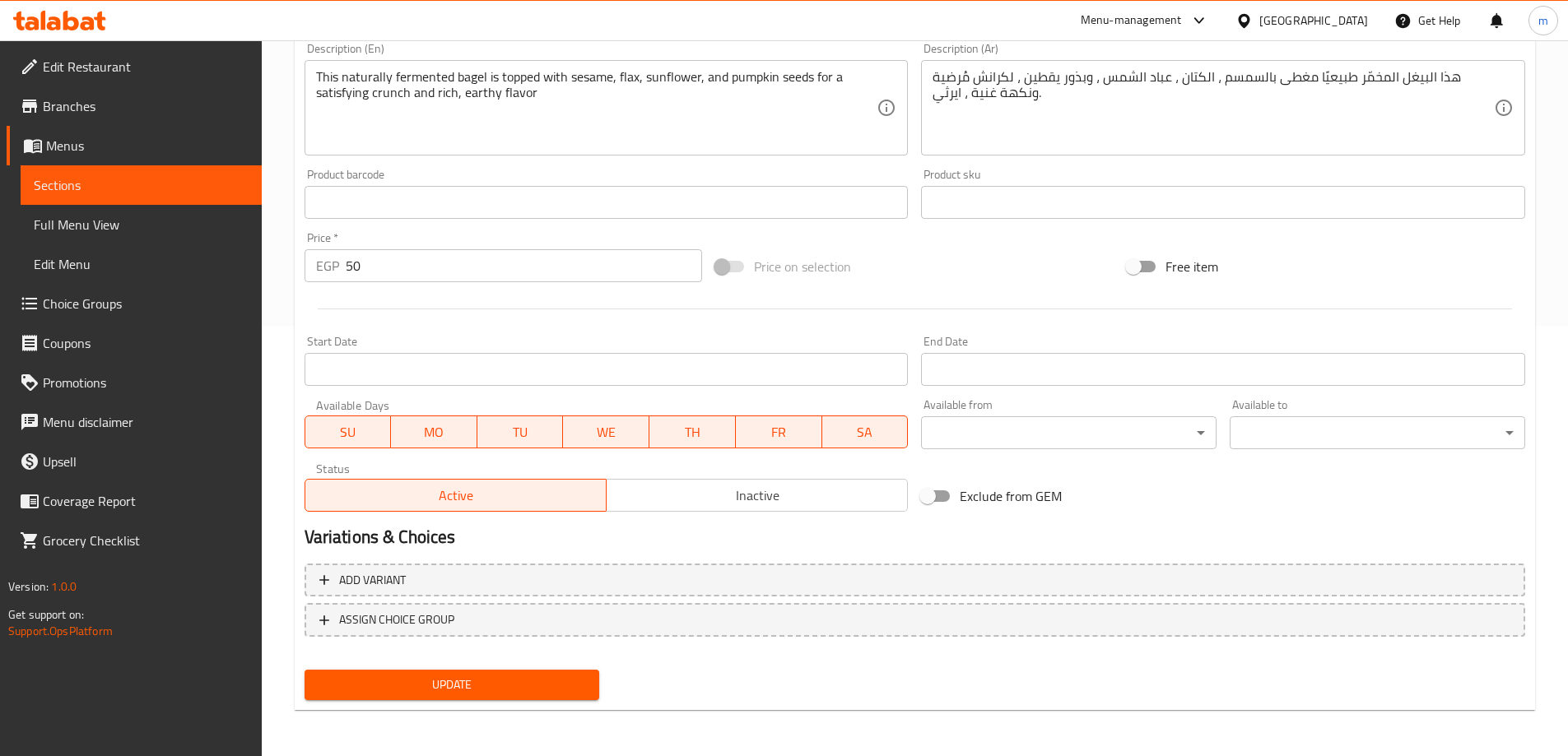
click at [509, 680] on button "Update" at bounding box center [452, 685] width 296 height 31
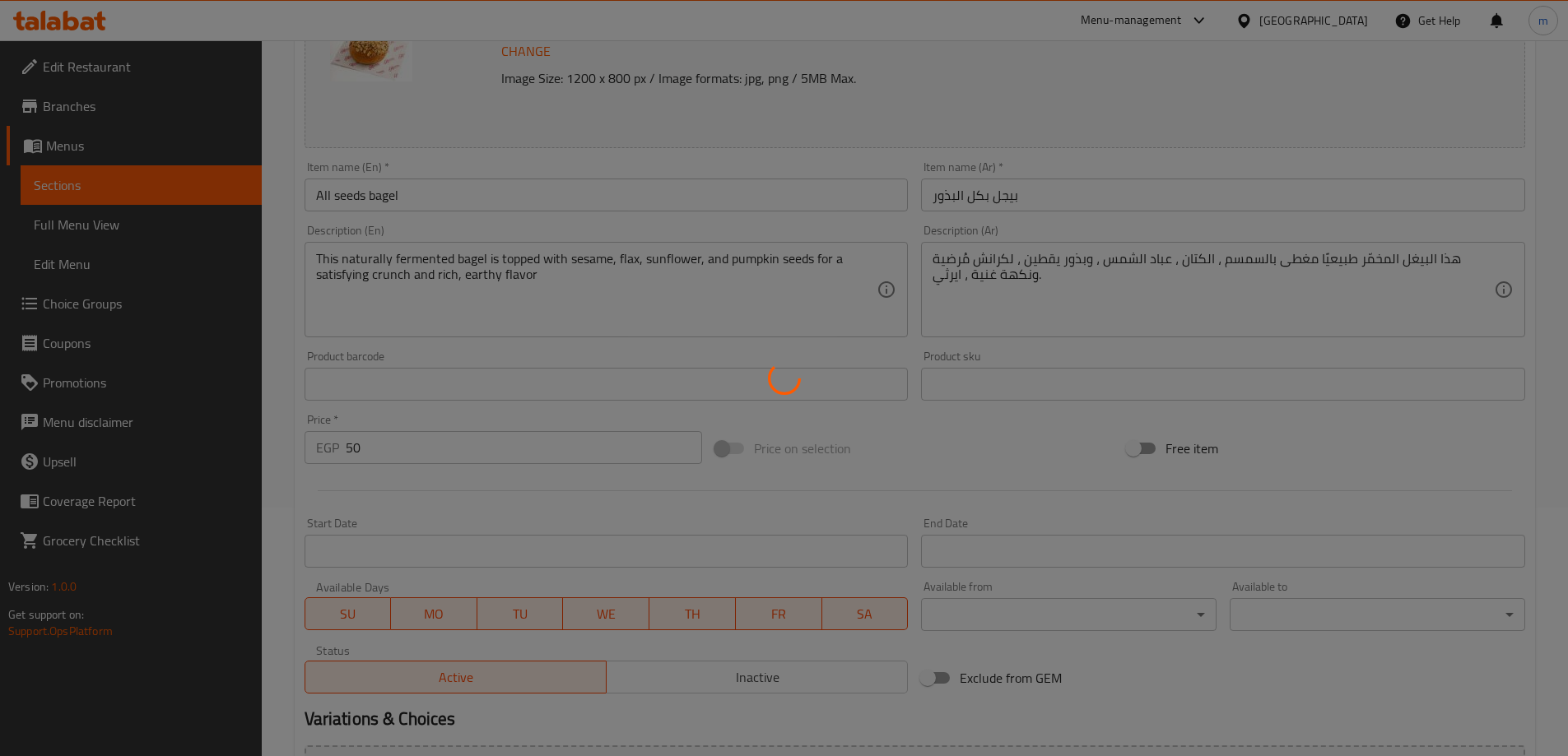
scroll to position [19, 0]
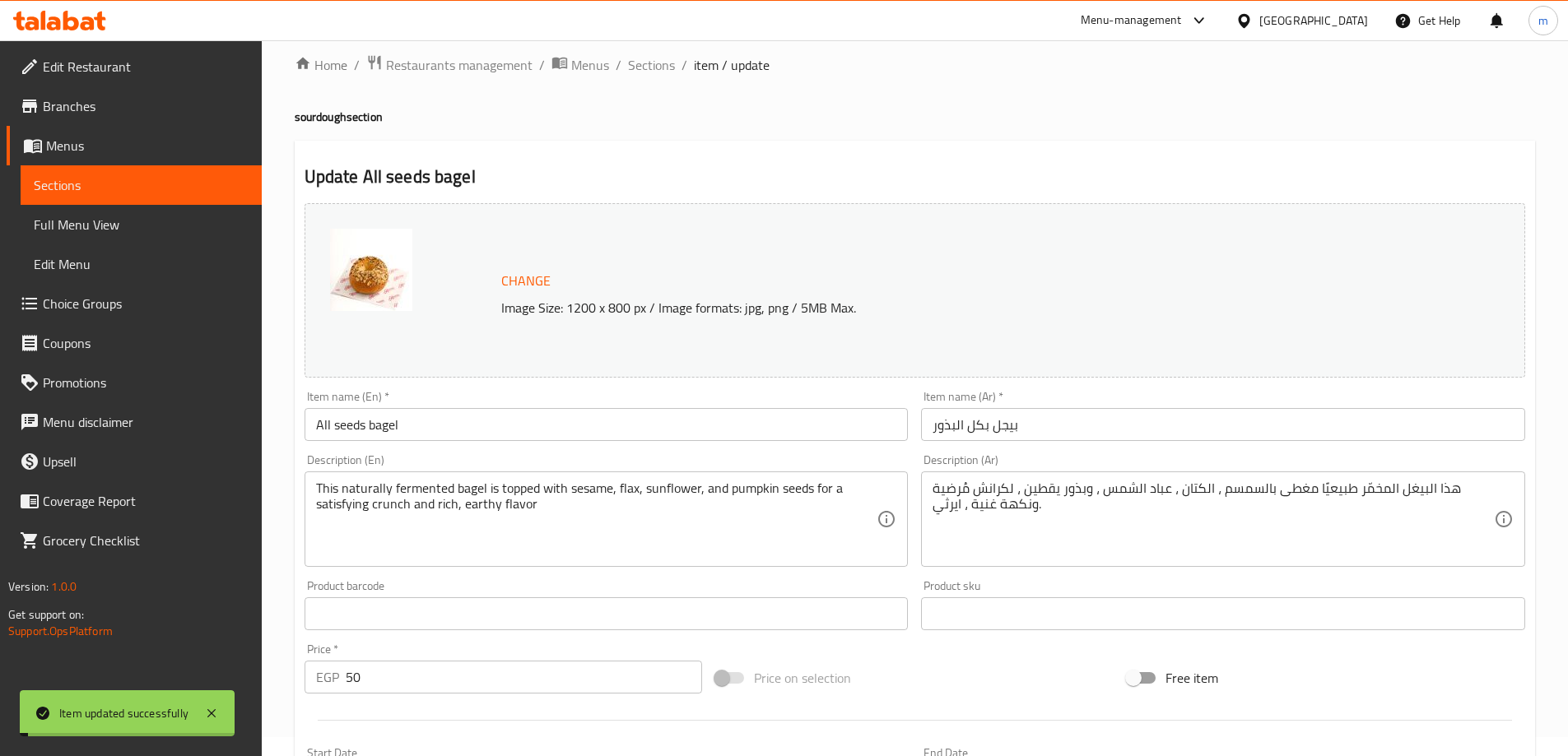
click at [111, 214] on span "Full Menu View" at bounding box center [140, 224] width 215 height 20
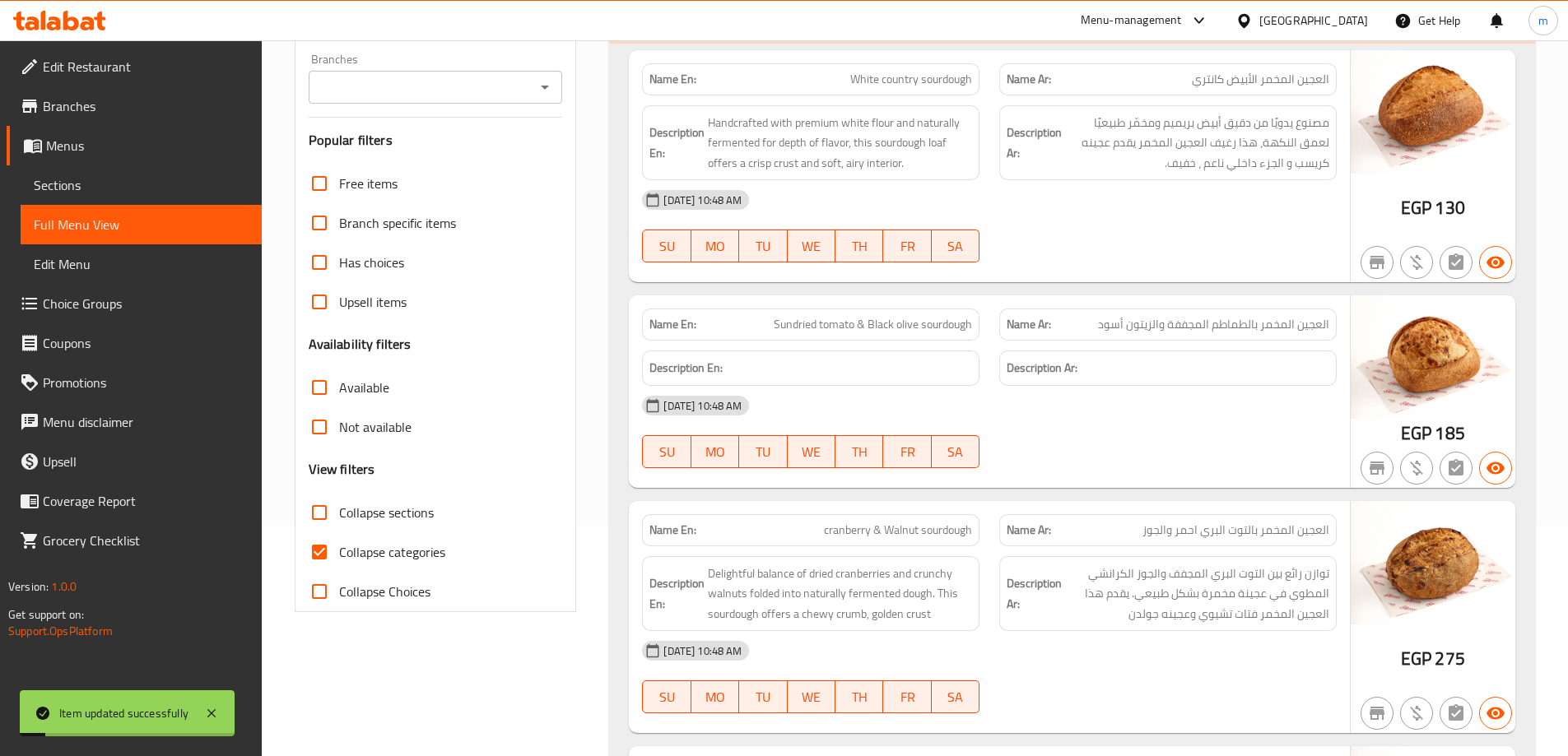
scroll to position [348, 0]
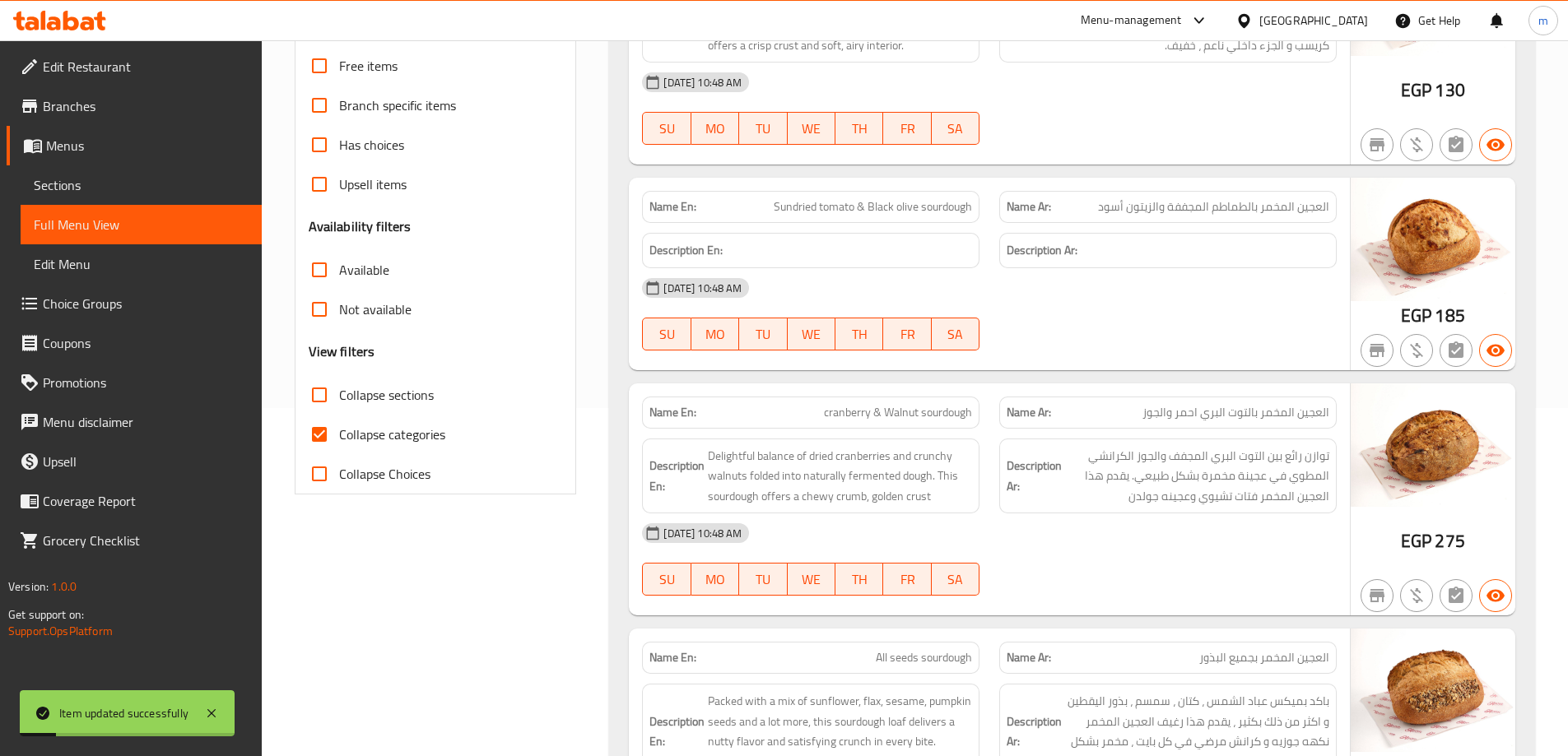
click at [393, 432] on span "Collapse categories" at bounding box center [392, 435] width 106 height 20
click at [339, 432] on input "Collapse categories" at bounding box center [319, 435] width 40 height 40
checkbox input "false"
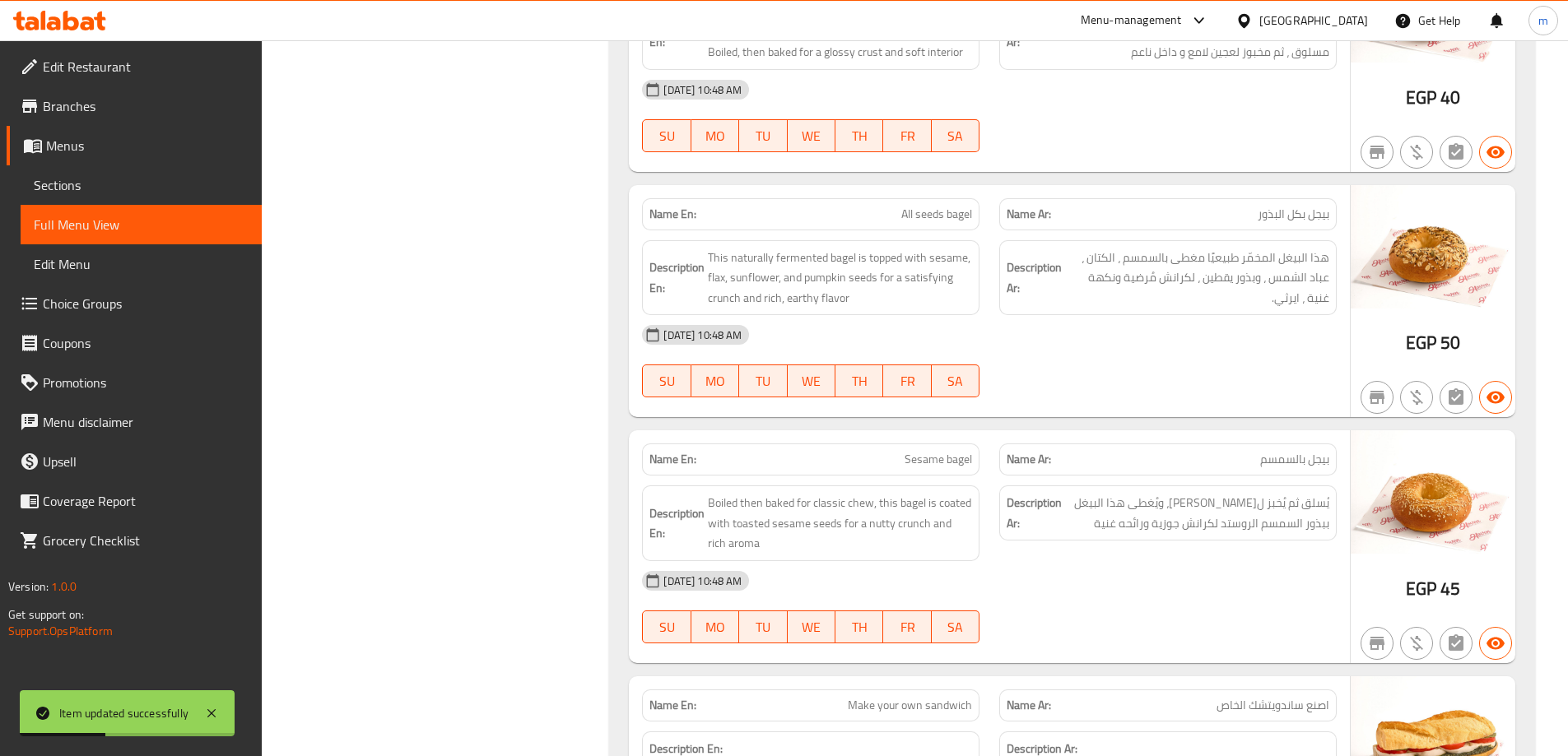
click at [1144, 587] on div "[DATE] 10:48 AM" at bounding box center [989, 581] width 715 height 40
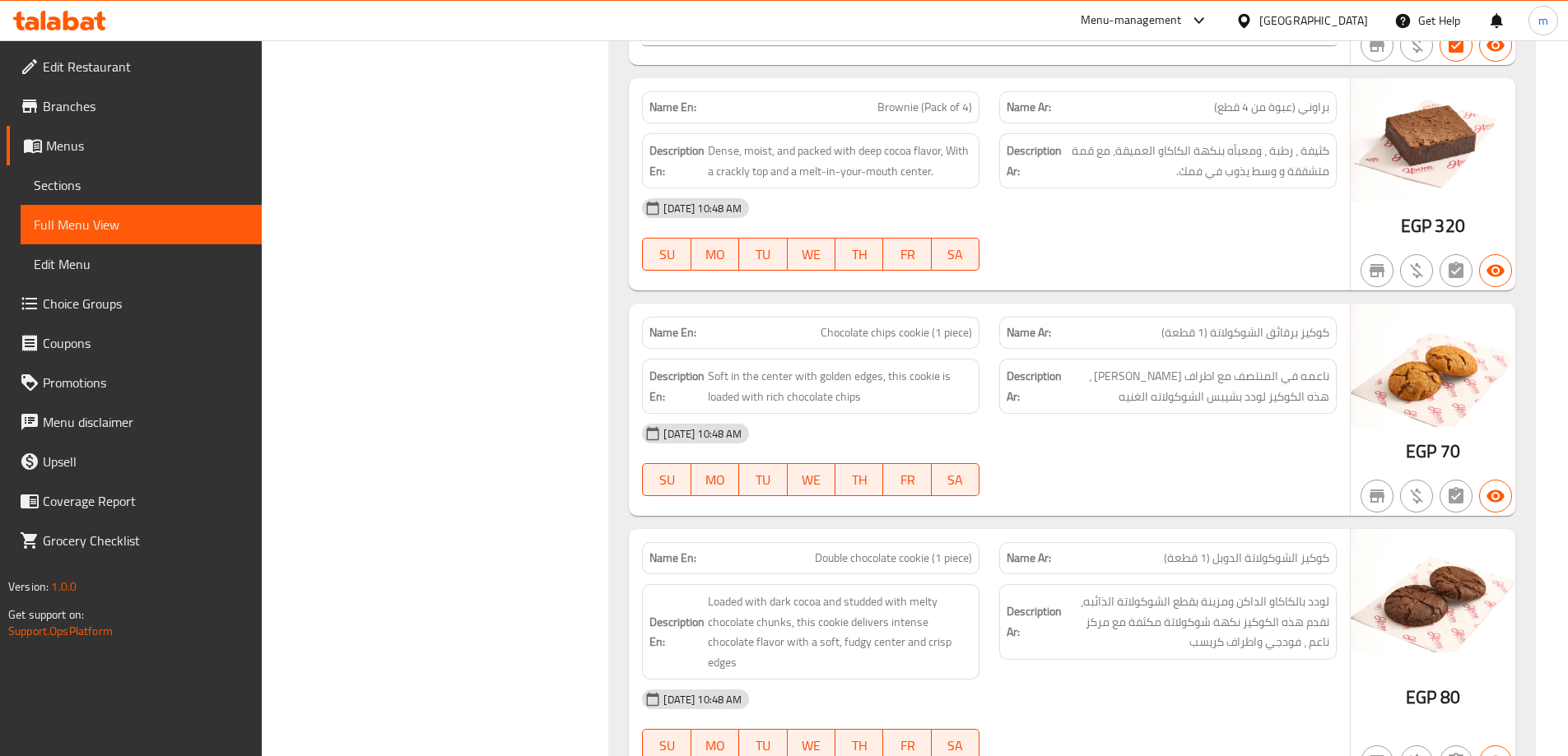
scroll to position [6594, 0]
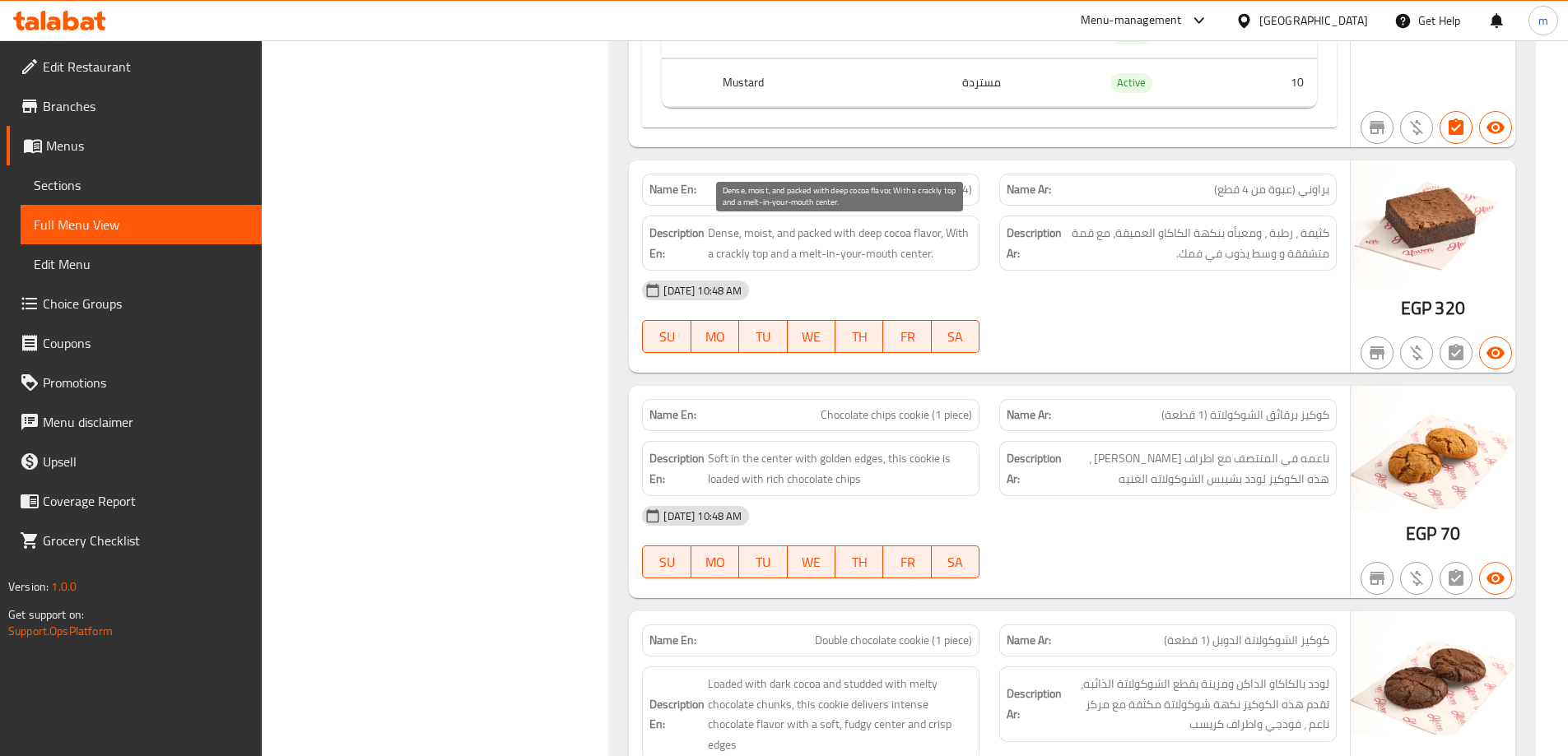
click at [729, 235] on span "Dense, moist, and packed with deep cocoa flavor, With a crackly top and a melt-…" at bounding box center [839, 243] width 264 height 41
copy span "Dense"
click at [1020, 283] on div "[DATE] 10:48 AM" at bounding box center [989, 291] width 715 height 40
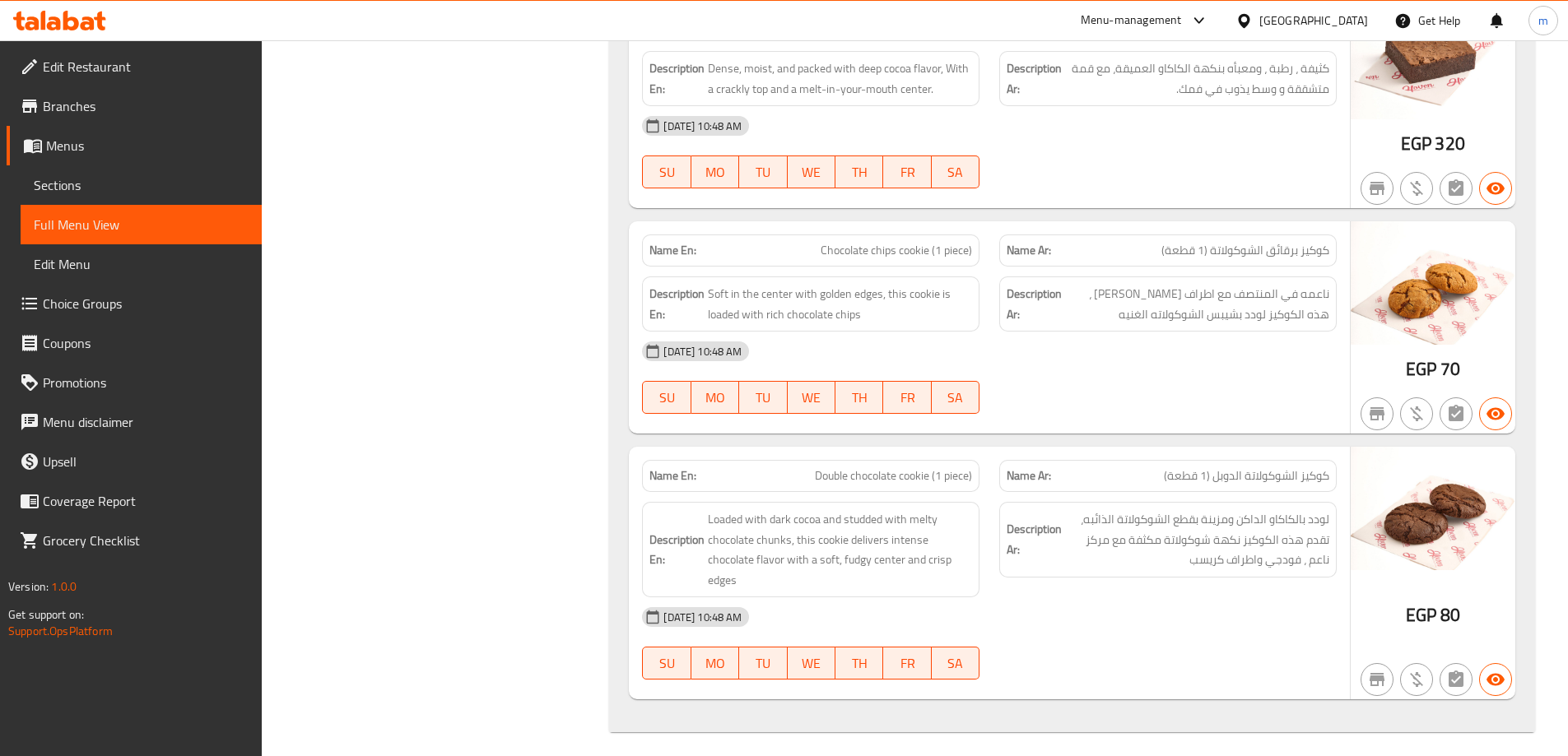
scroll to position [6767, 0]
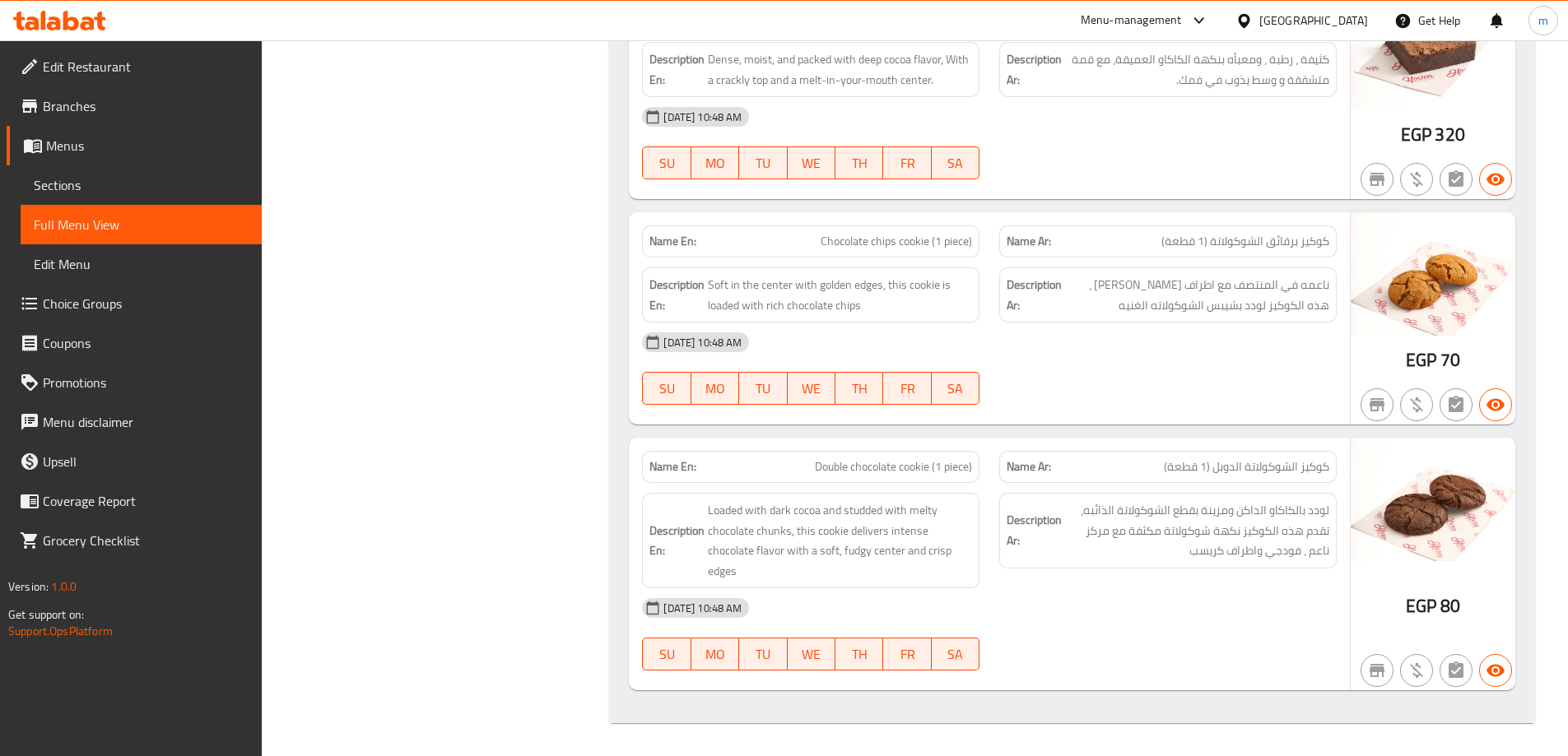
click at [868, 243] on span "Chocolate chips cookie (1 piece)" at bounding box center [896, 241] width 151 height 17
copy span "Chocolate chips cookie (1 piece)"
click at [110, 173] on link "Sections" at bounding box center [141, 185] width 241 height 40
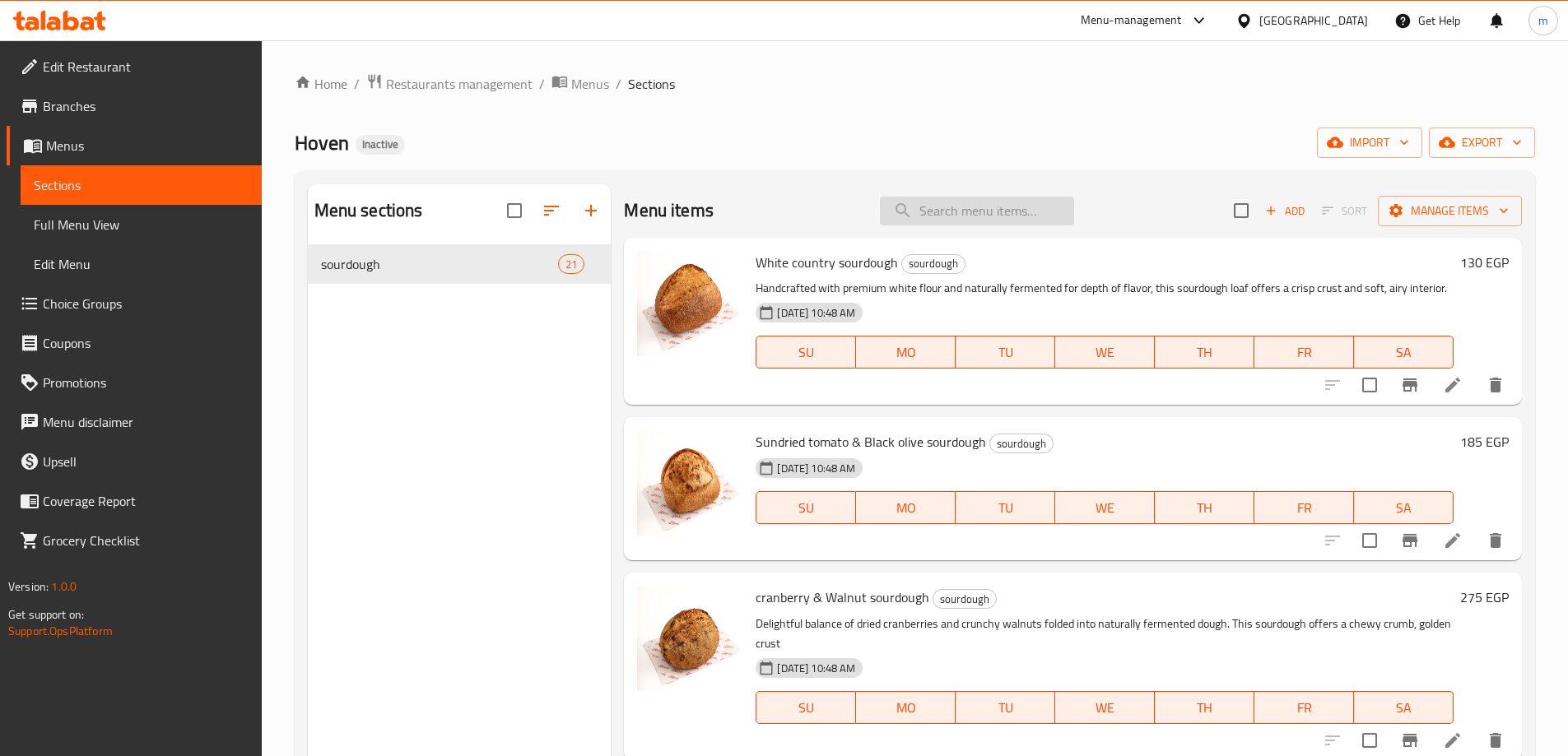
click at [1001, 209] on input "search" at bounding box center [977, 210] width 195 height 29
paste input "Chocolate chips cookie (1 piece)"
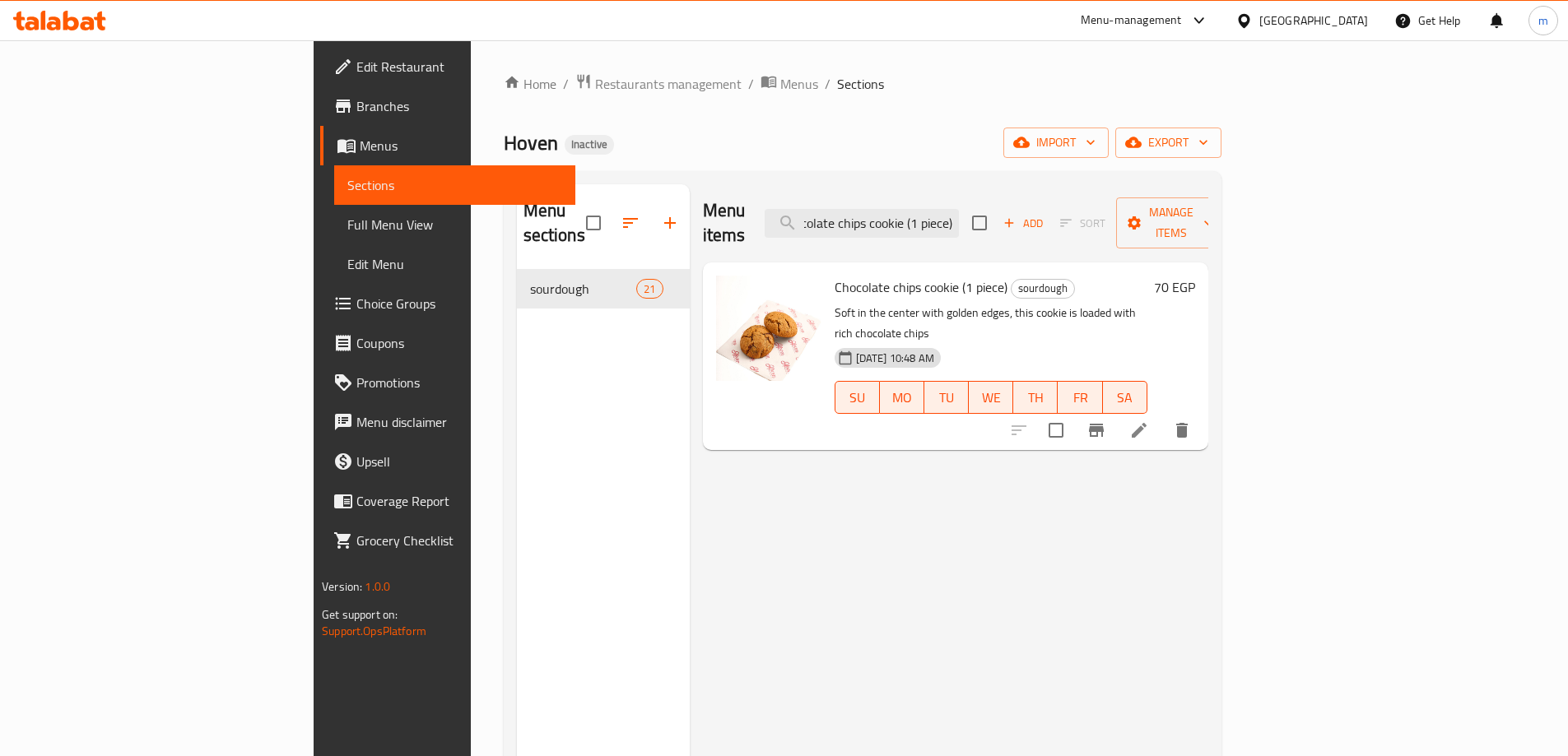
type input "Chocolate chips cookie (1 piece)"
click at [1147, 423] on icon at bounding box center [1139, 430] width 15 height 15
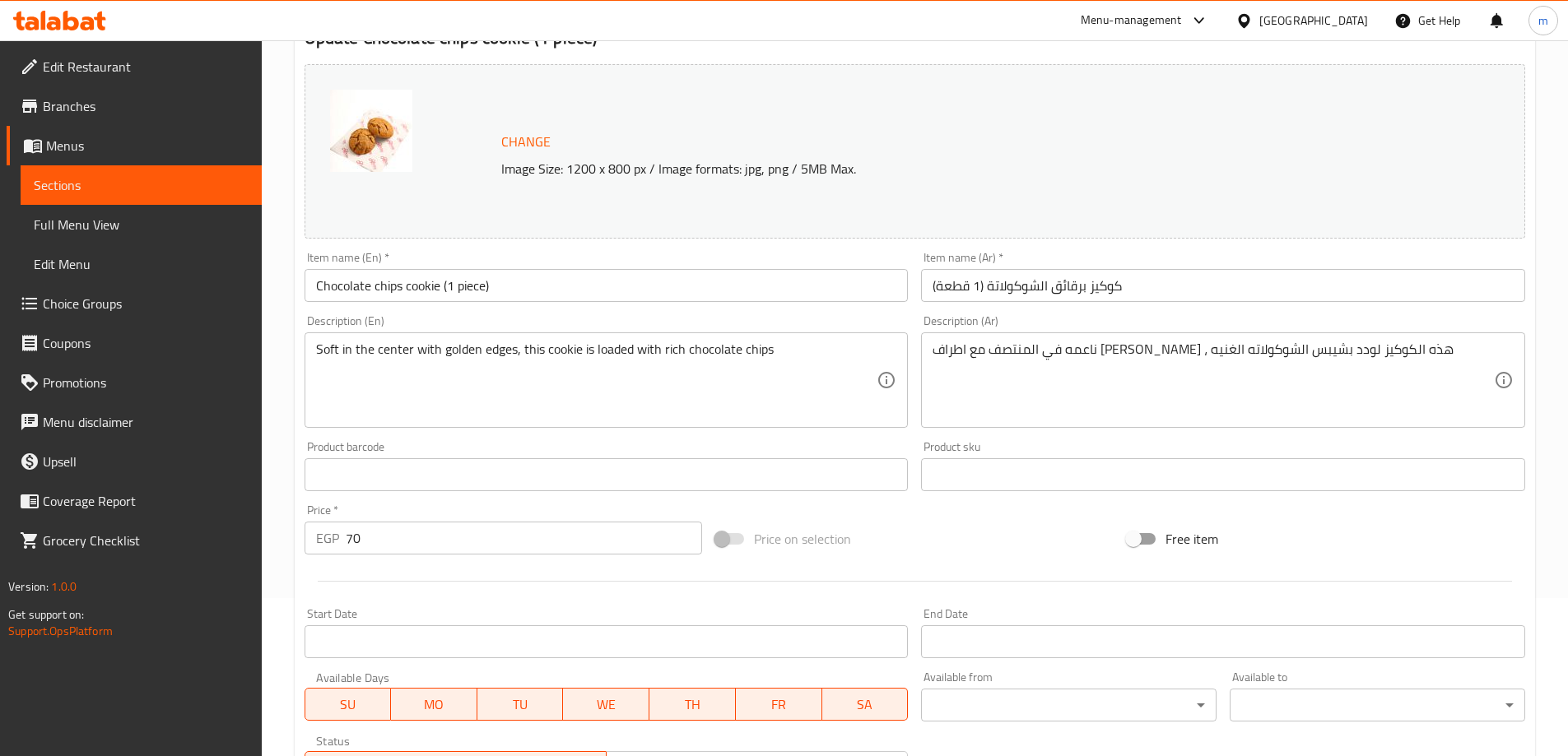
scroll to position [165, 0]
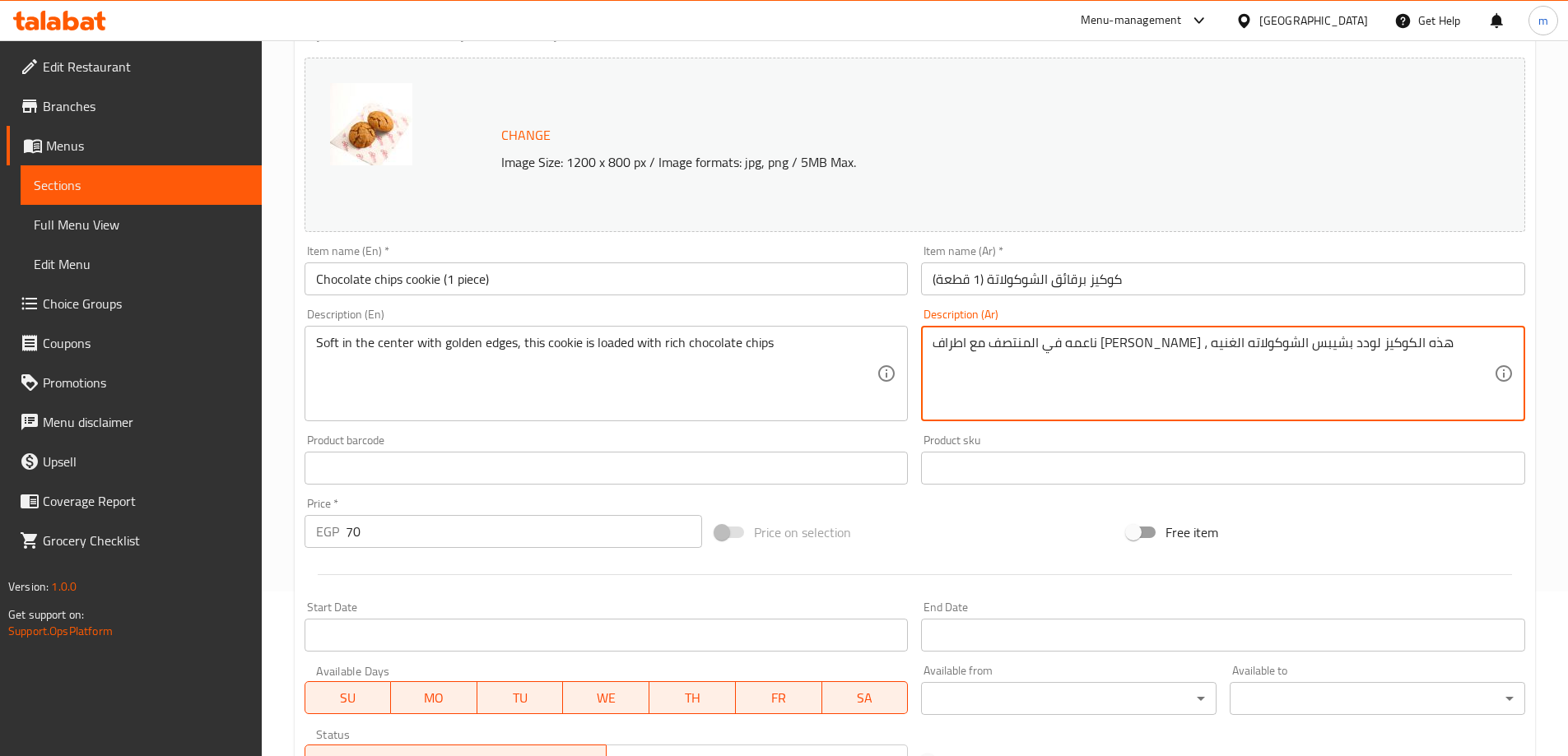
click at [1302, 345] on textarea "ناعمه في المنتصف مع اطراف [PERSON_NAME] ، هذه الكوكيز لودد بشيبس الشوكولاته الغ…" at bounding box center [1213, 374] width 562 height 78
type textarea "ناعمه في الوسط مع اطراف [PERSON_NAME] ، هذه الكوكيز لودد بشيبس الشوكولاته الغنيه"
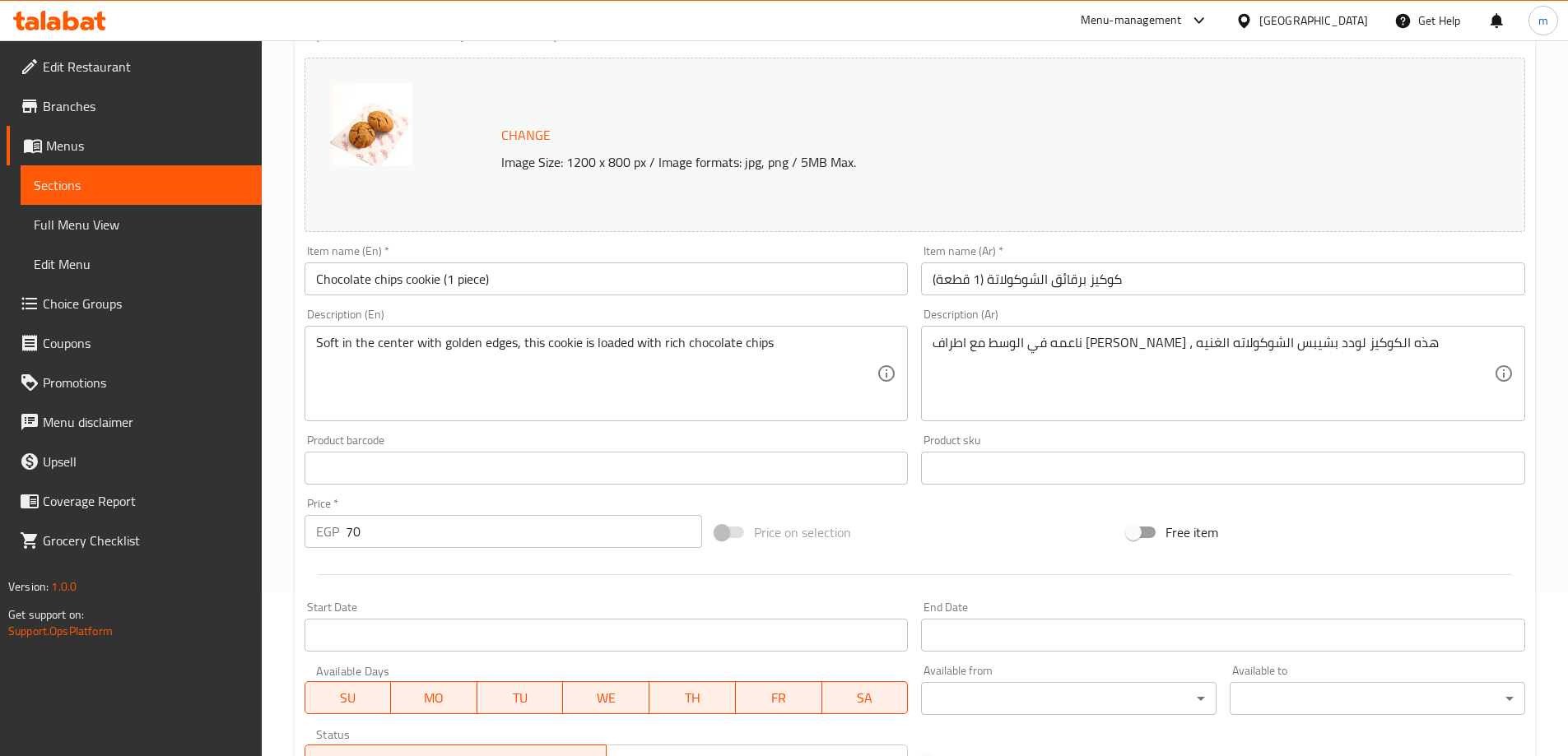
click at [1409, 558] on div at bounding box center [915, 574] width 1234 height 41
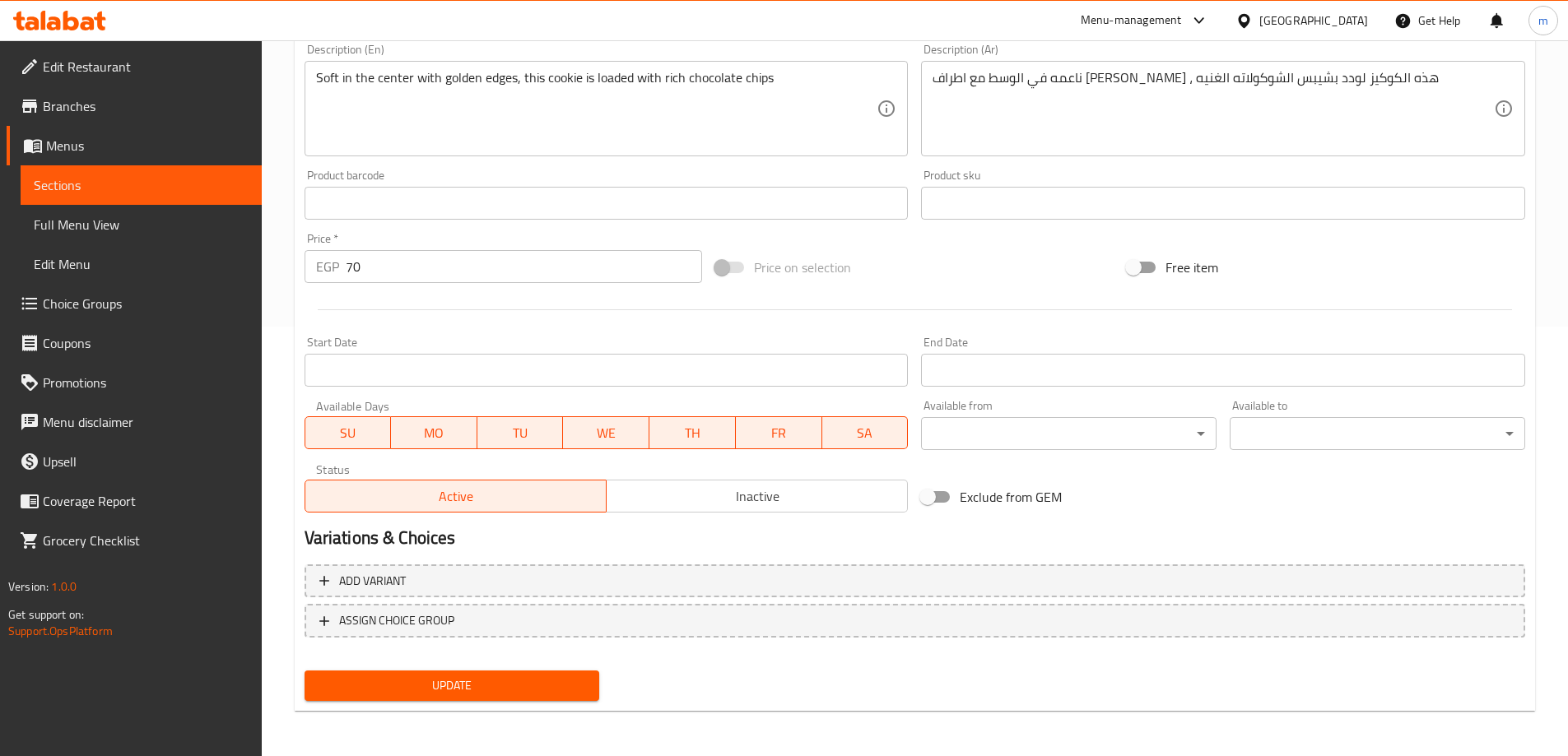
scroll to position [430, 0]
click at [531, 695] on span "Update" at bounding box center [452, 685] width 269 height 21
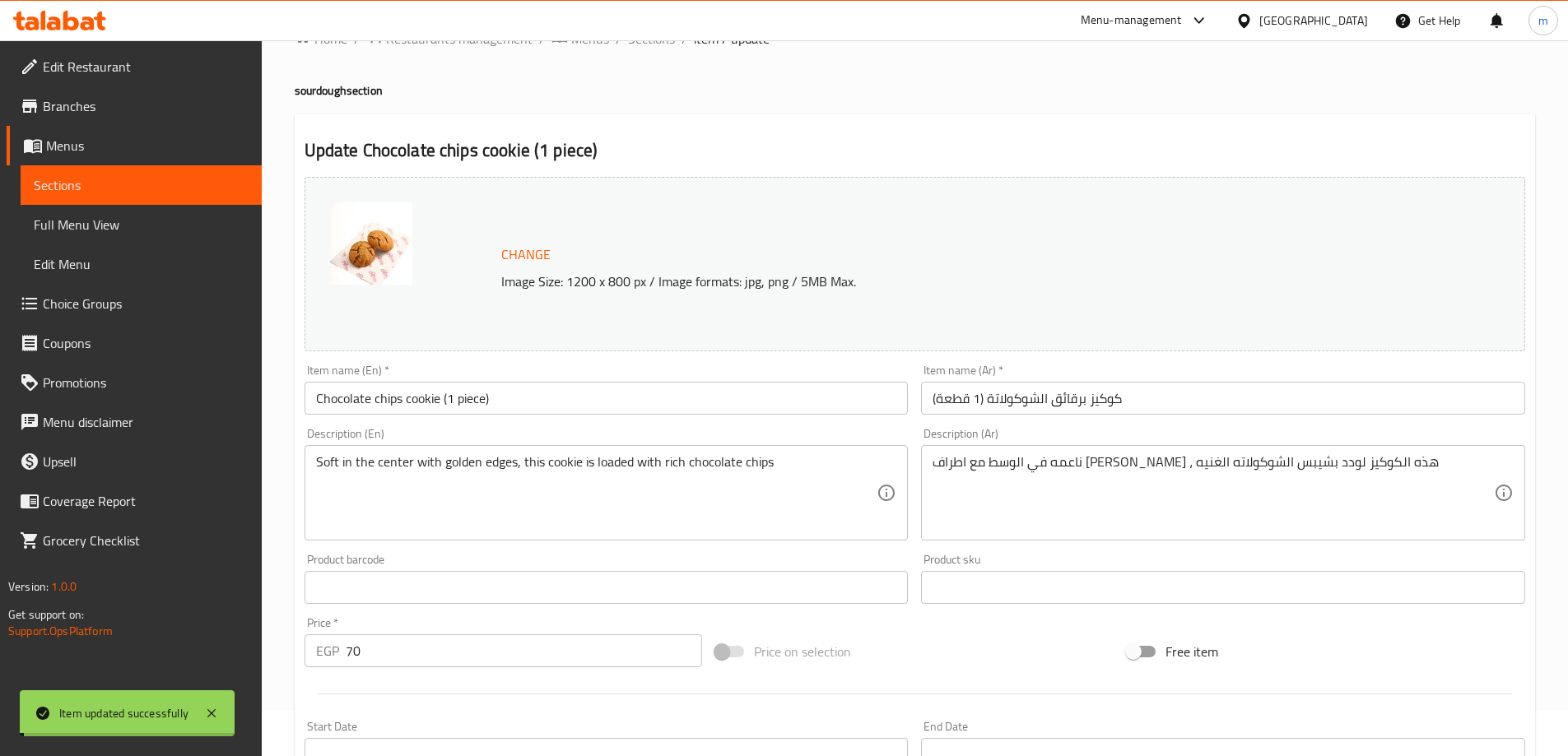
scroll to position [0, 0]
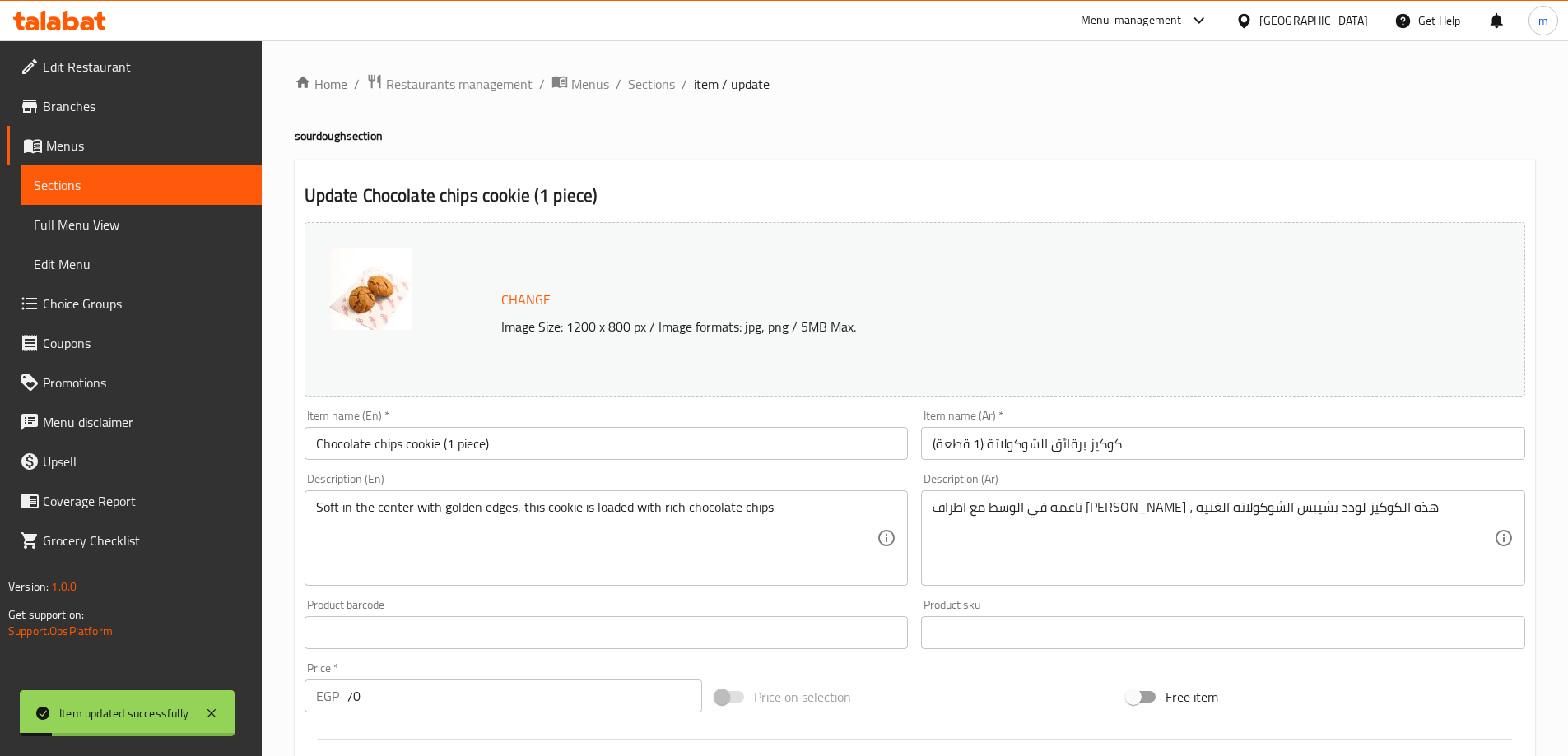
click at [643, 93] on span "Sections" at bounding box center [651, 84] width 46 height 20
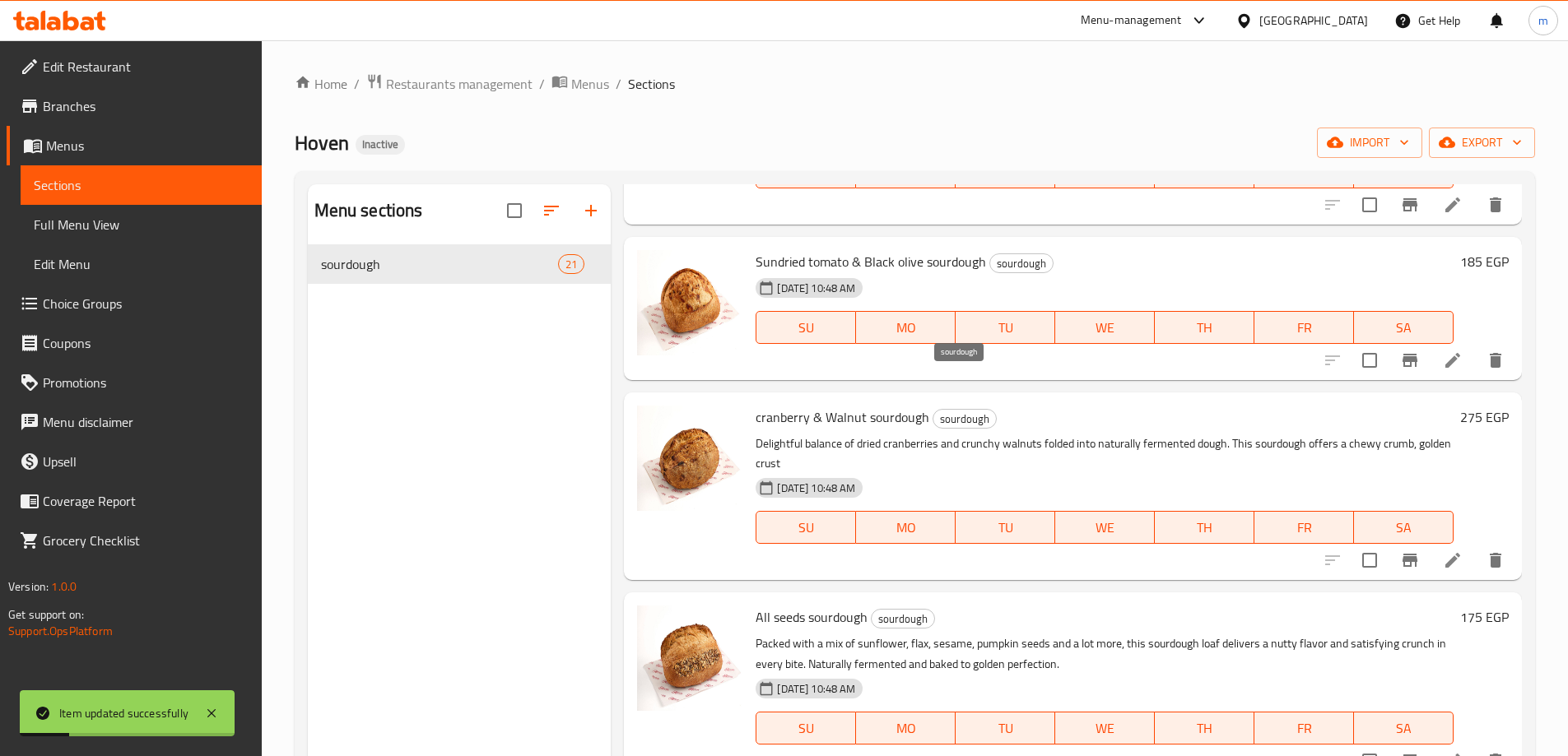
scroll to position [411, 0]
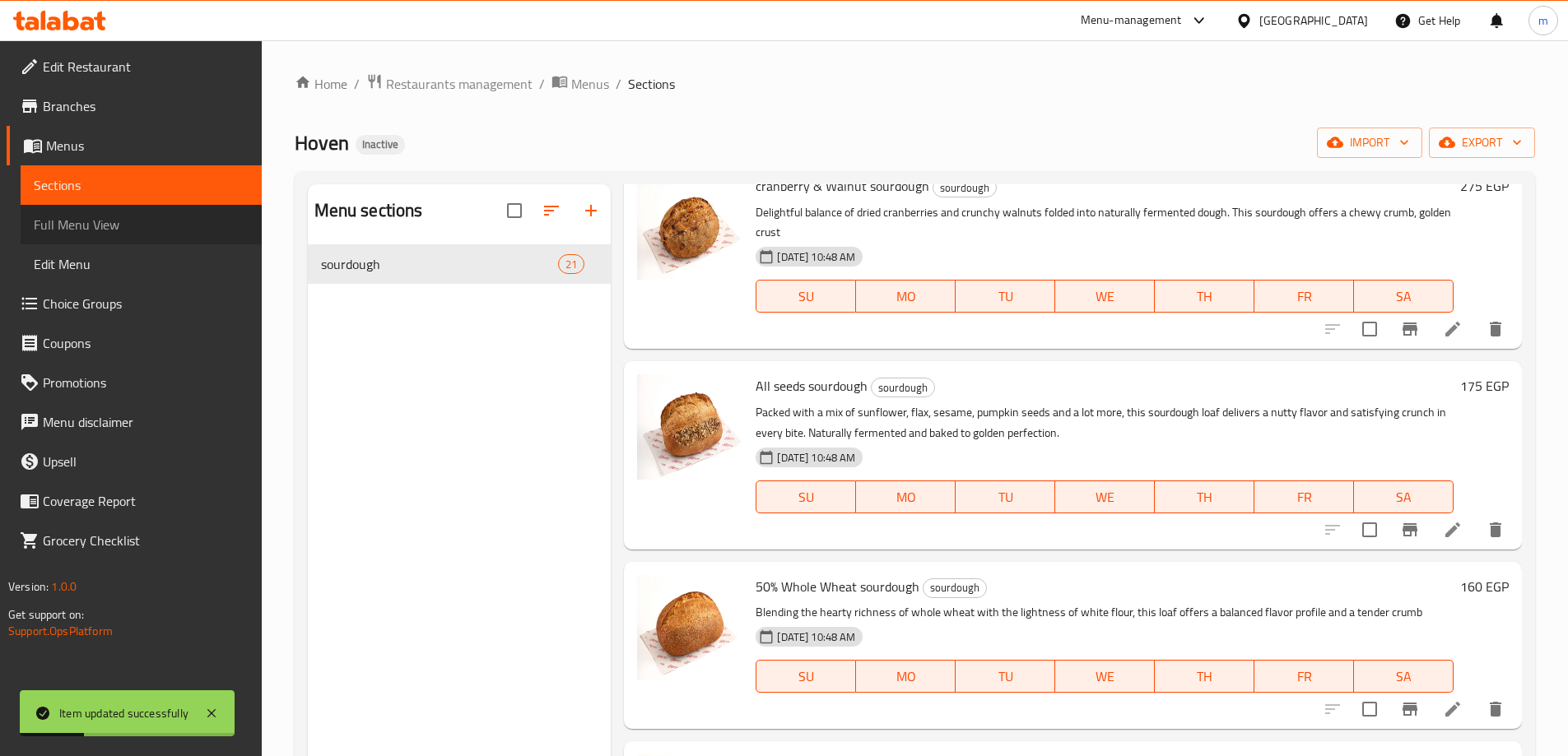
click at [132, 215] on span "Full Menu View" at bounding box center [140, 224] width 215 height 20
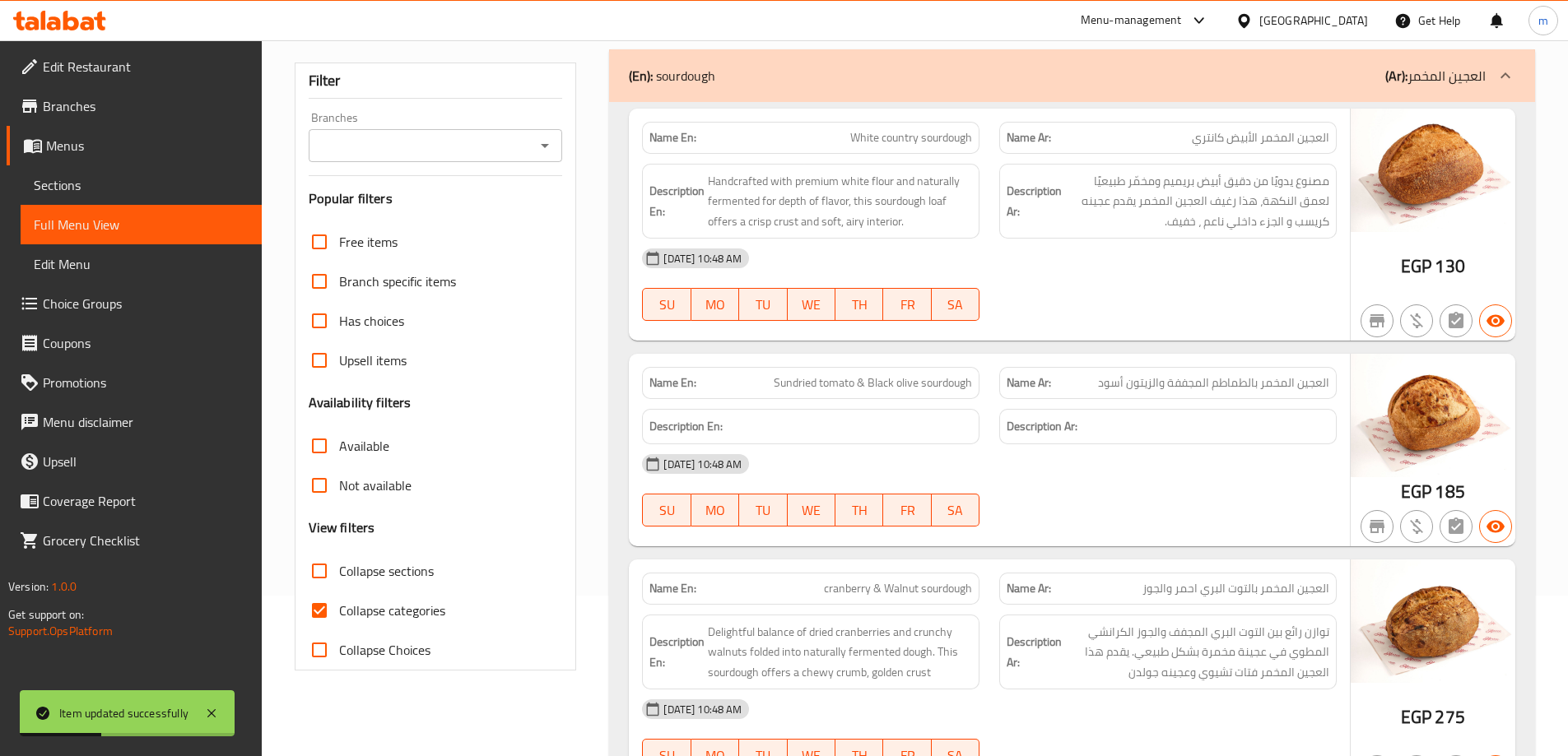
scroll to position [494, 0]
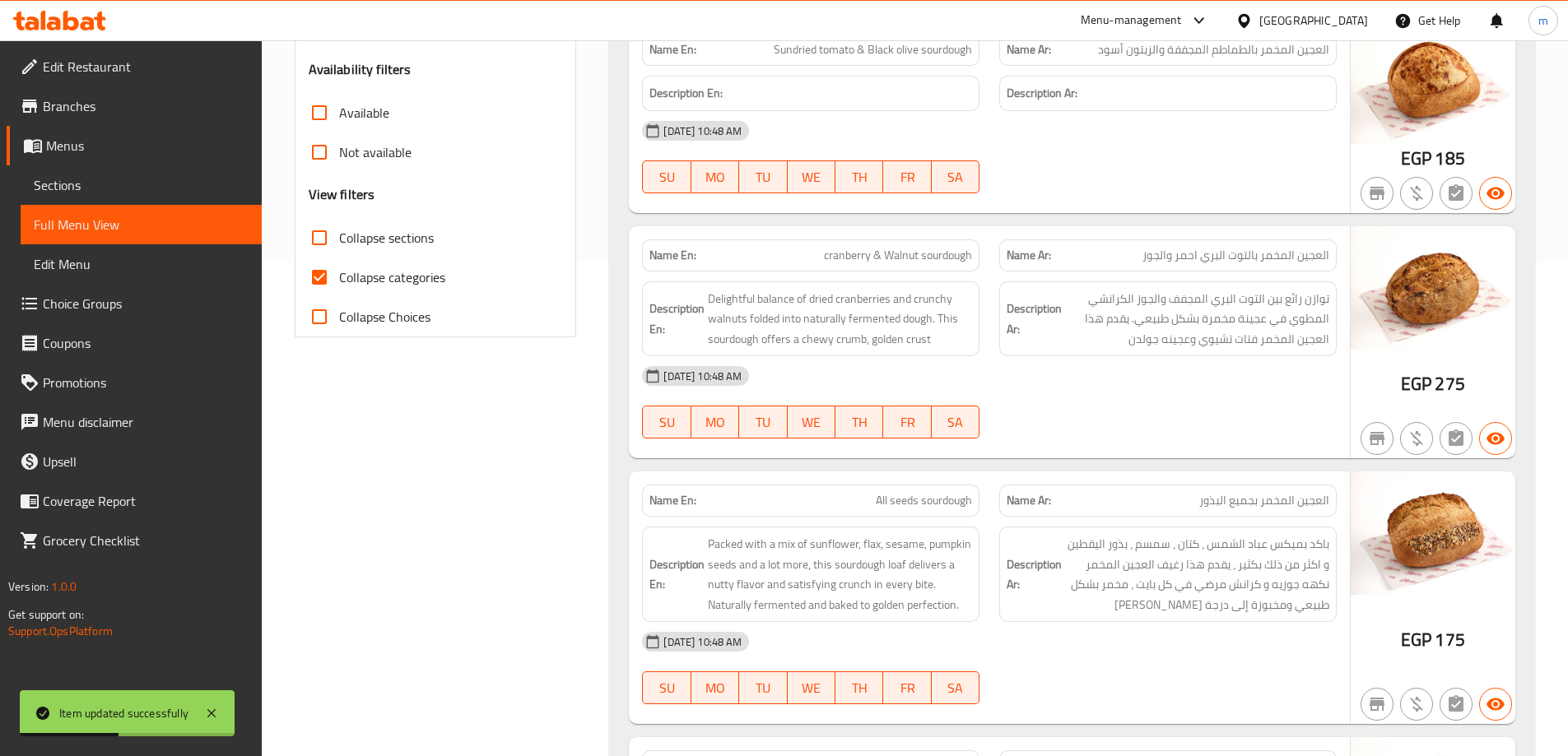
click at [394, 283] on span "Collapse categories" at bounding box center [392, 278] width 106 height 20
click at [339, 283] on input "Collapse categories" at bounding box center [319, 278] width 40 height 40
checkbox input "false"
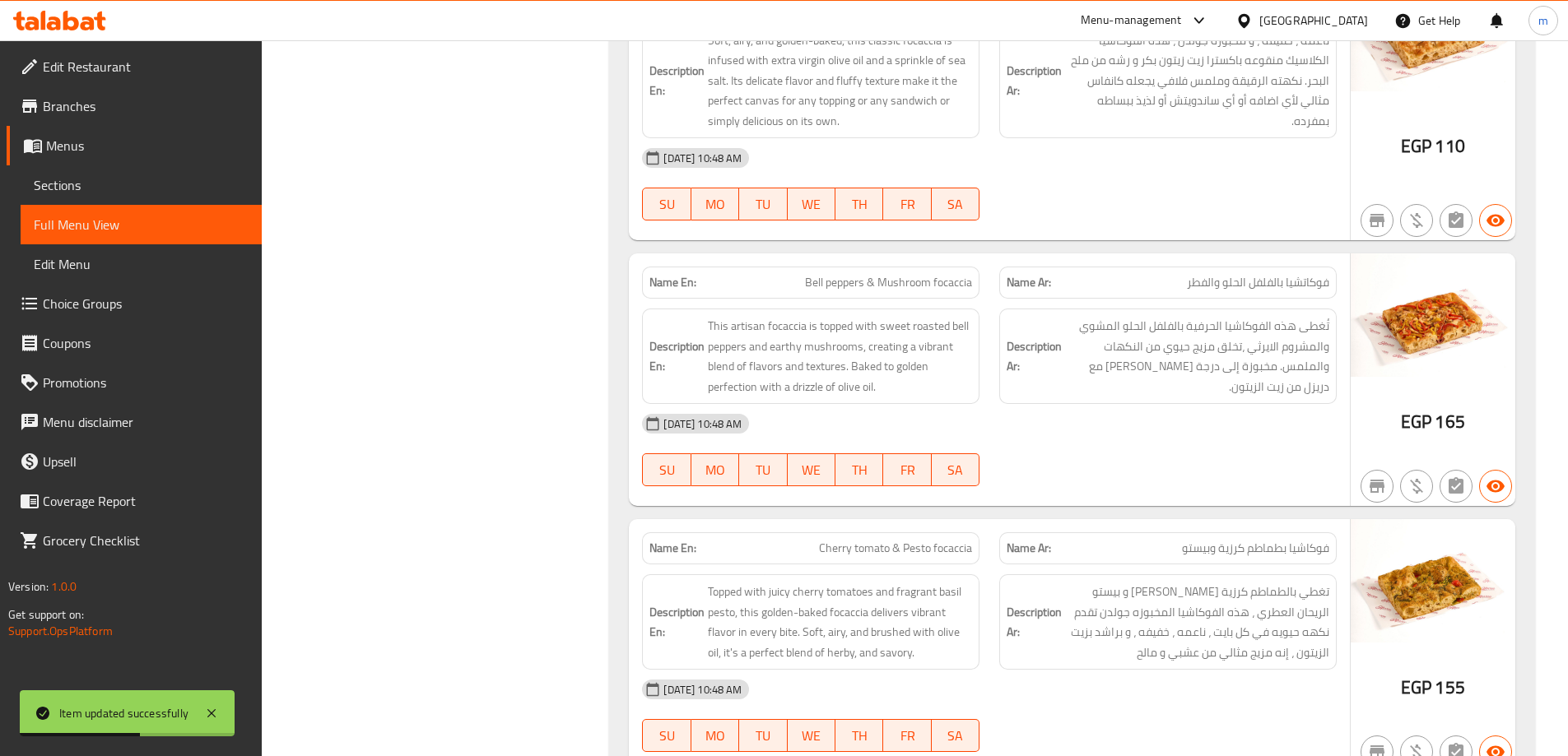
scroll to position [1645, 0]
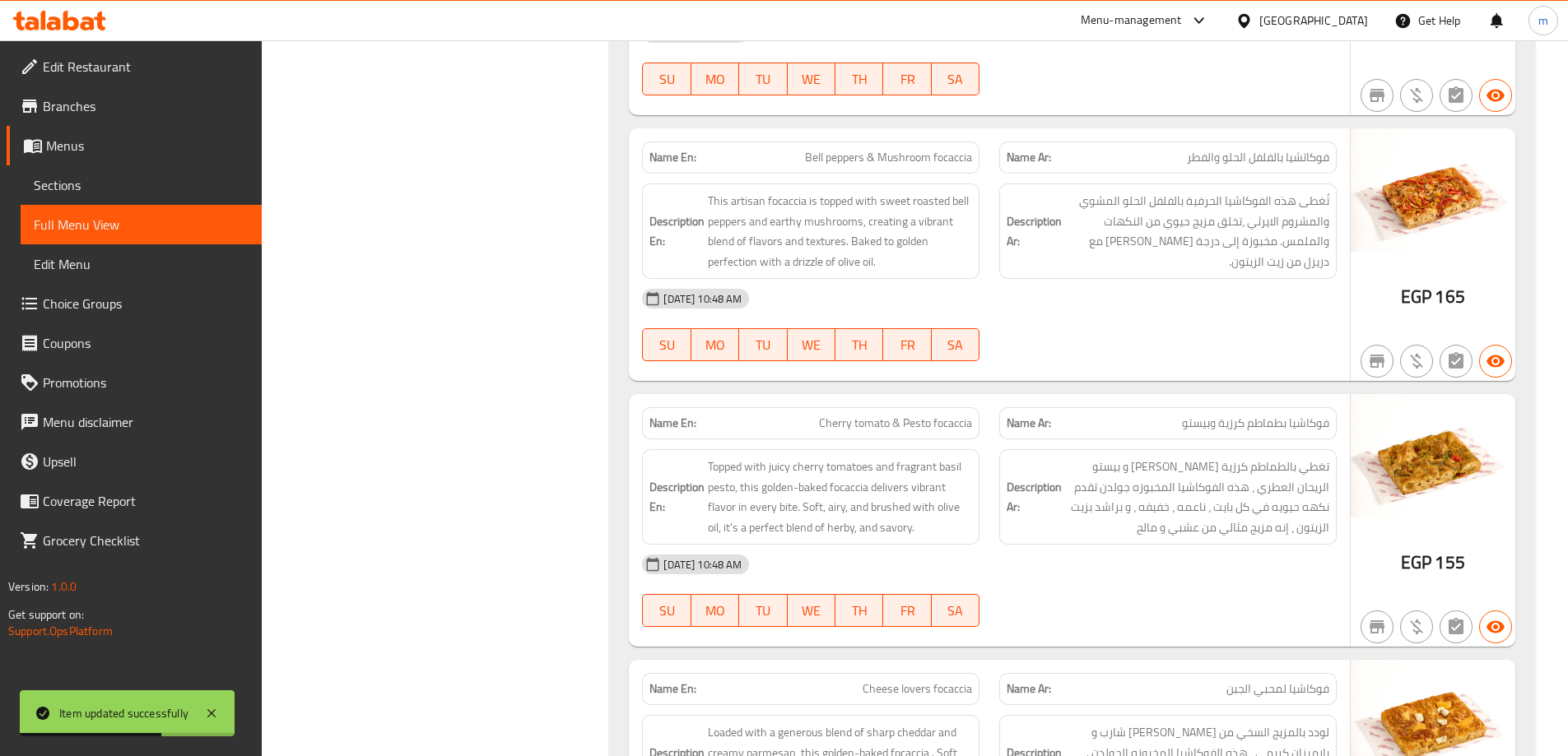
drag, startPoint x: 1568, startPoint y: 215, endPoint x: 1578, endPoint y: 226, distance: 14.9
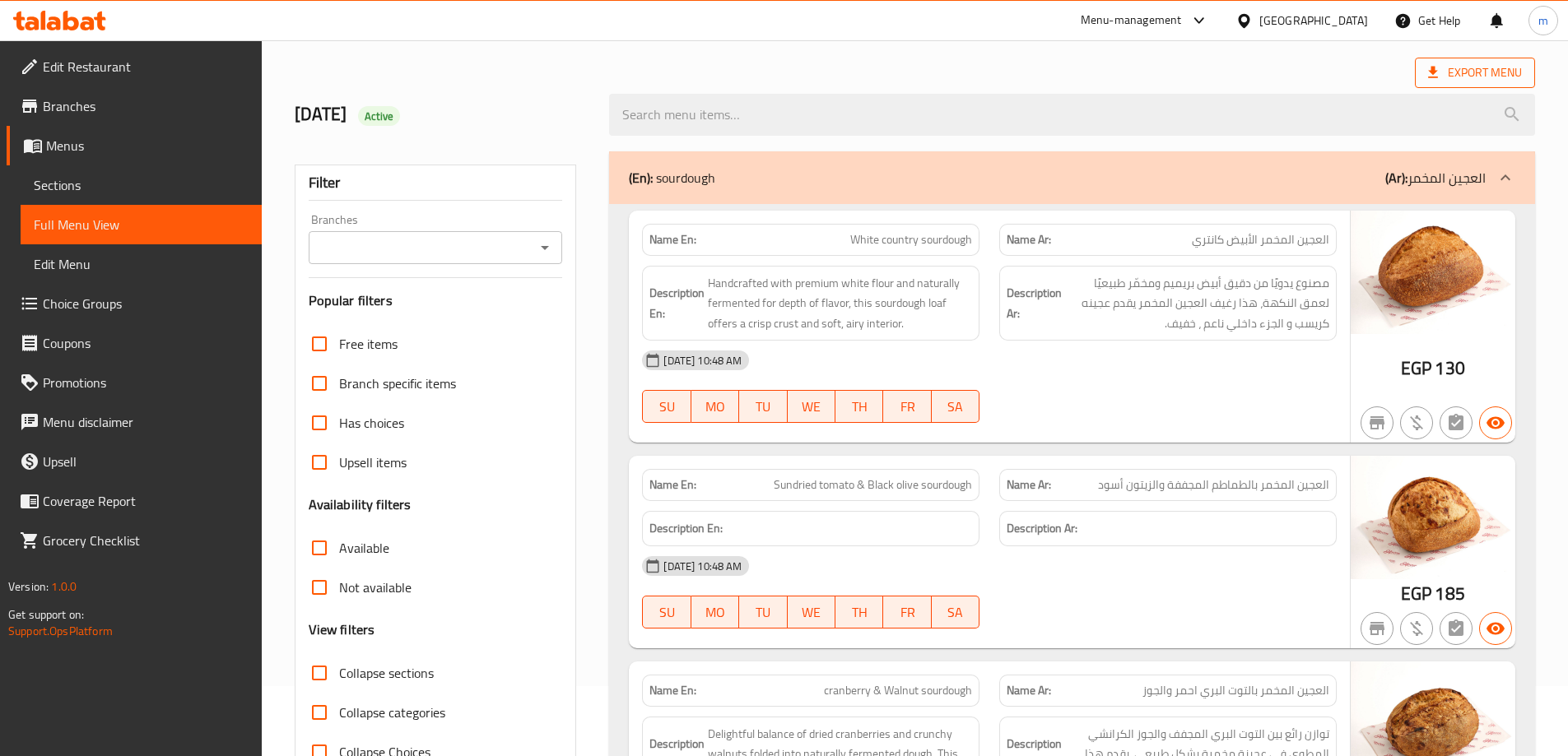
scroll to position [0, 0]
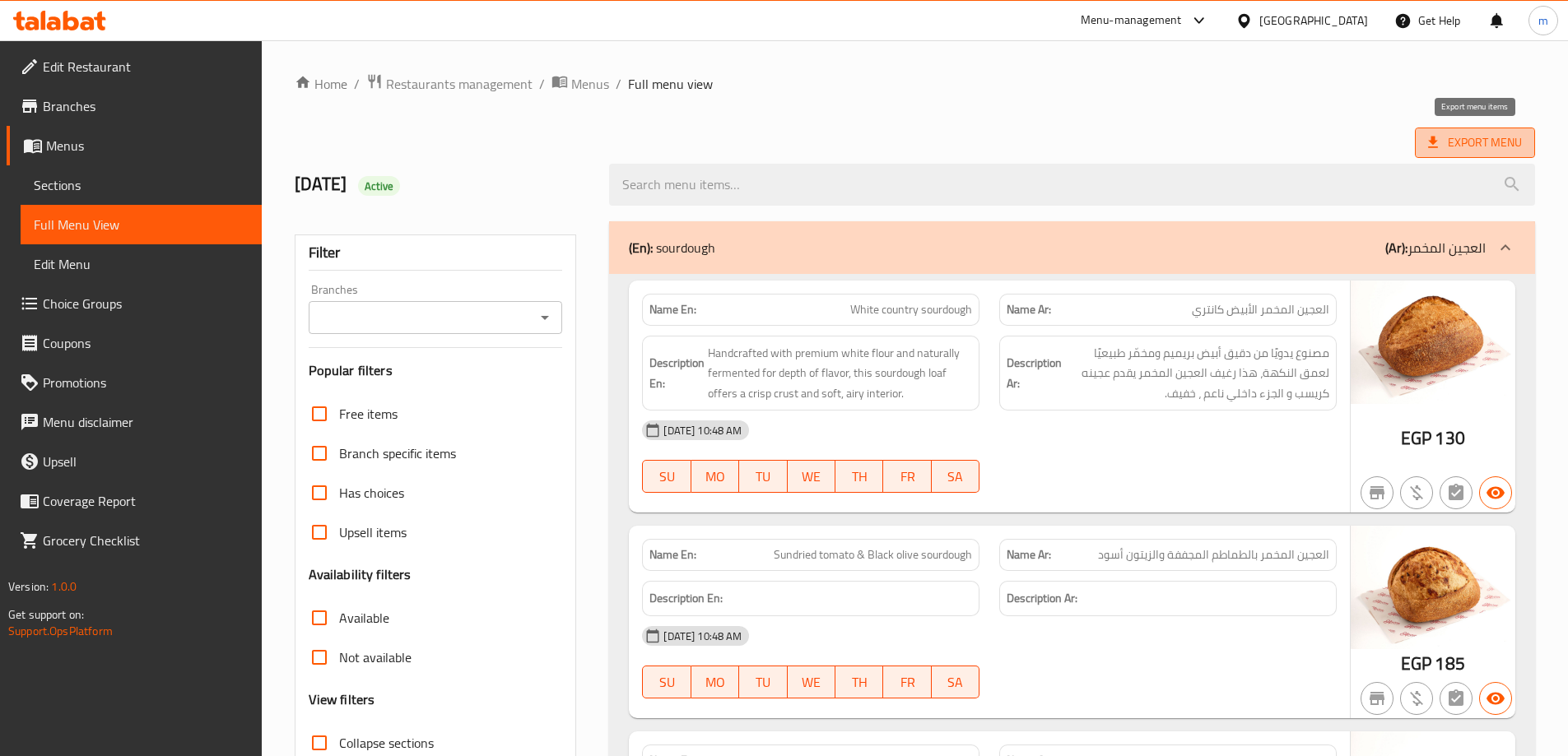
click at [1439, 141] on icon at bounding box center [1433, 142] width 17 height 17
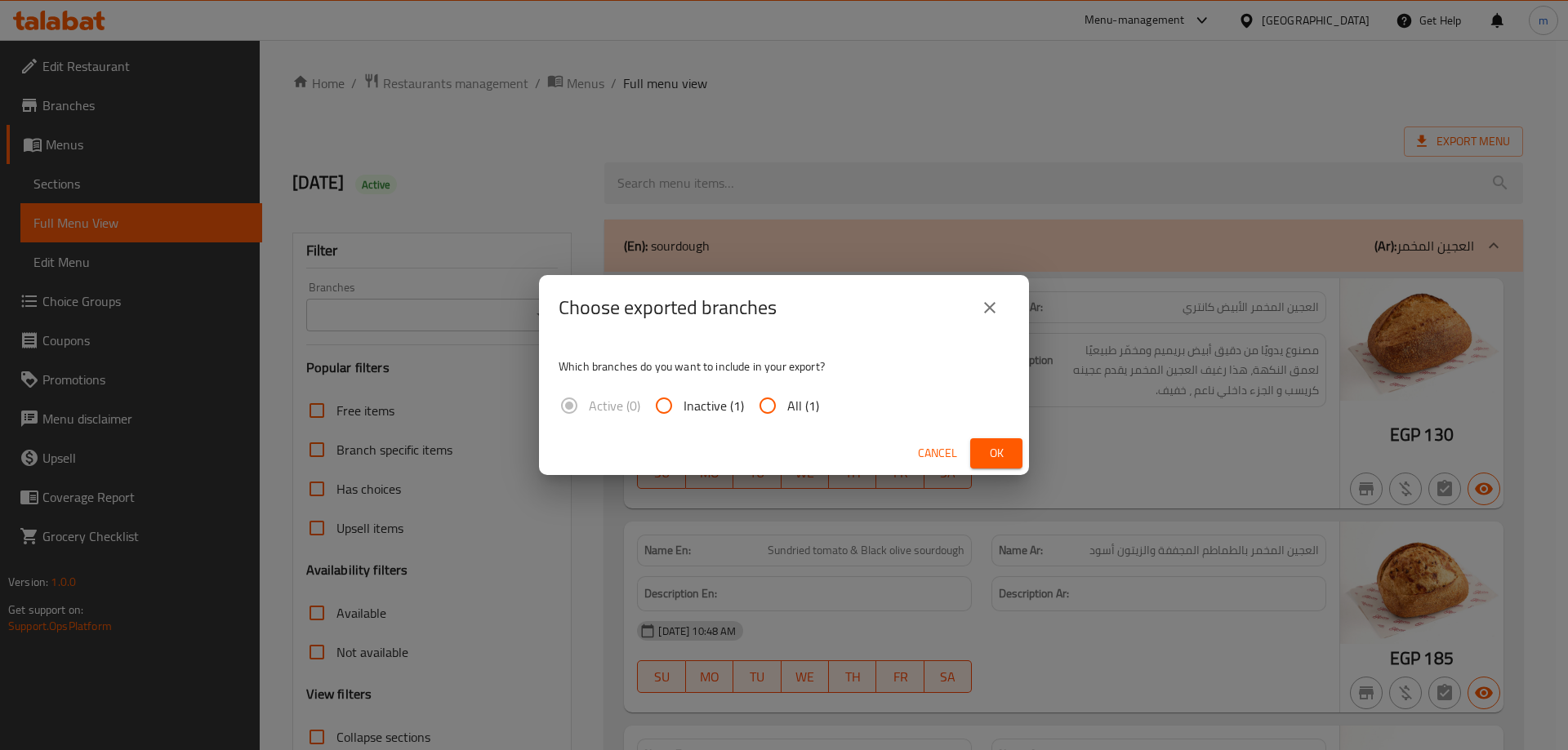
click at [795, 407] on span "All (1)" at bounding box center [803, 406] width 31 height 20
click at [787, 407] on input "All (1)" at bounding box center [768, 406] width 39 height 39
radio input "true"
click at [1006, 444] on span "Ok" at bounding box center [995, 453] width 26 height 21
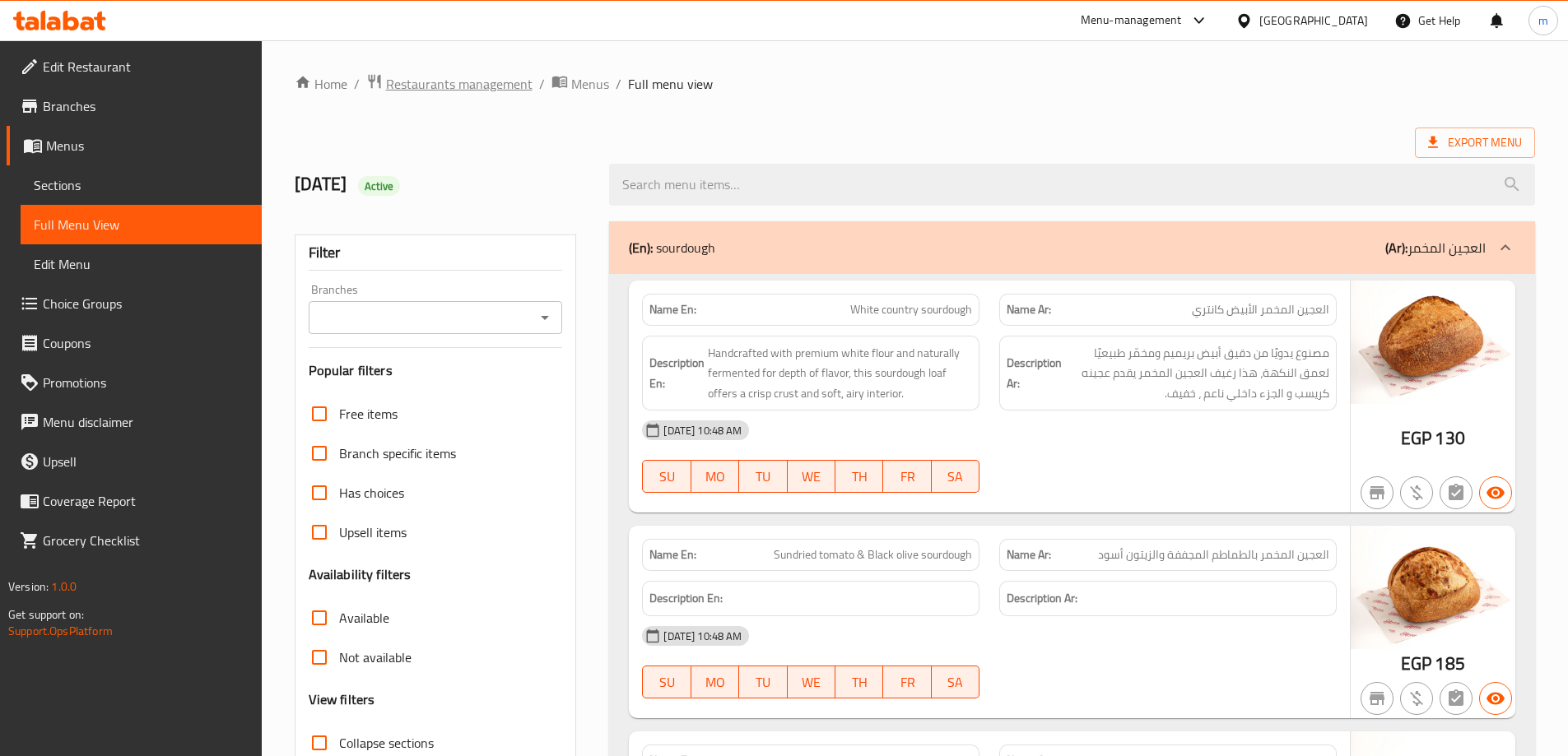
click at [422, 76] on span "Restaurants management" at bounding box center [460, 84] width 146 height 20
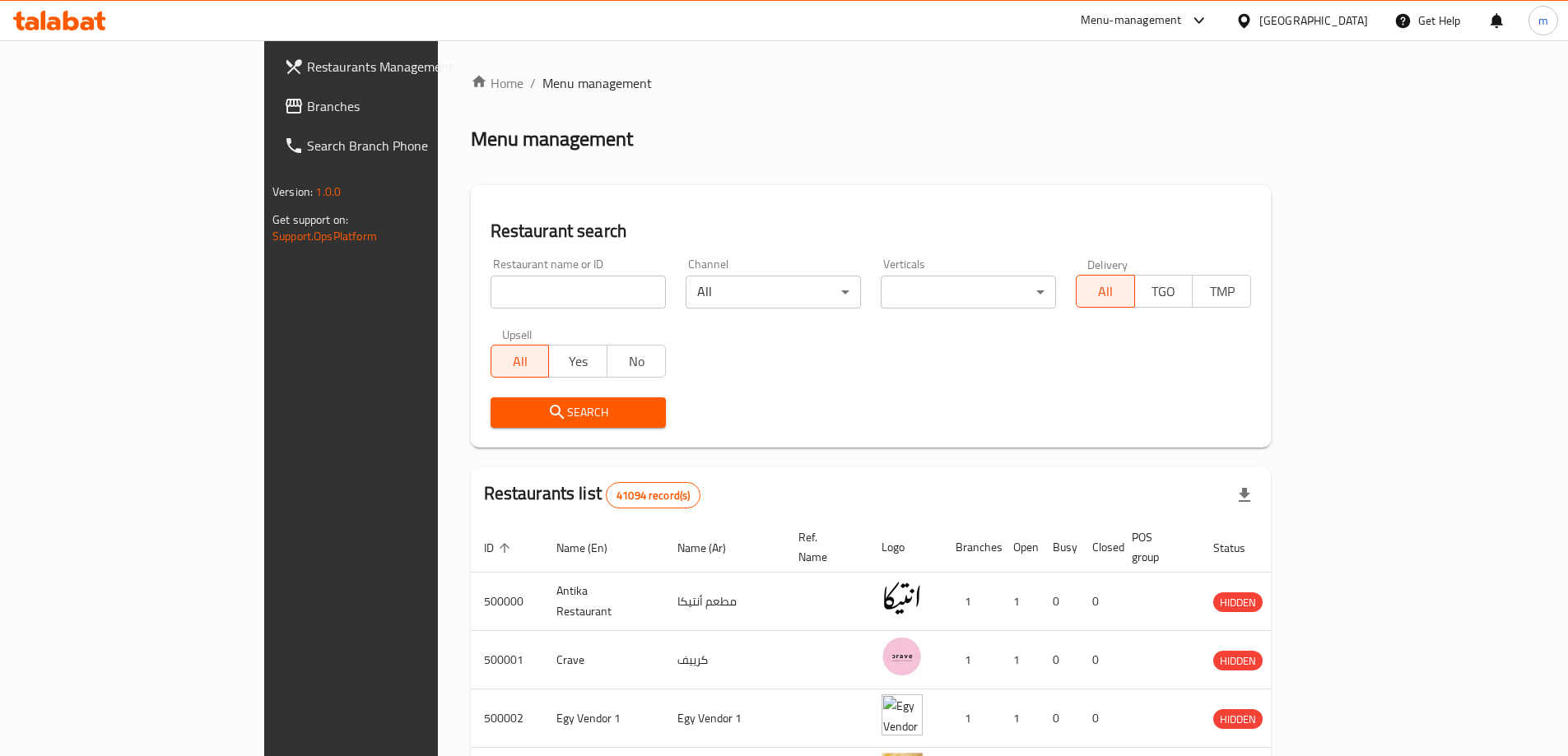
click at [307, 103] on span "Branches" at bounding box center [410, 106] width 206 height 20
